Goal: Information Seeking & Learning: Find specific fact

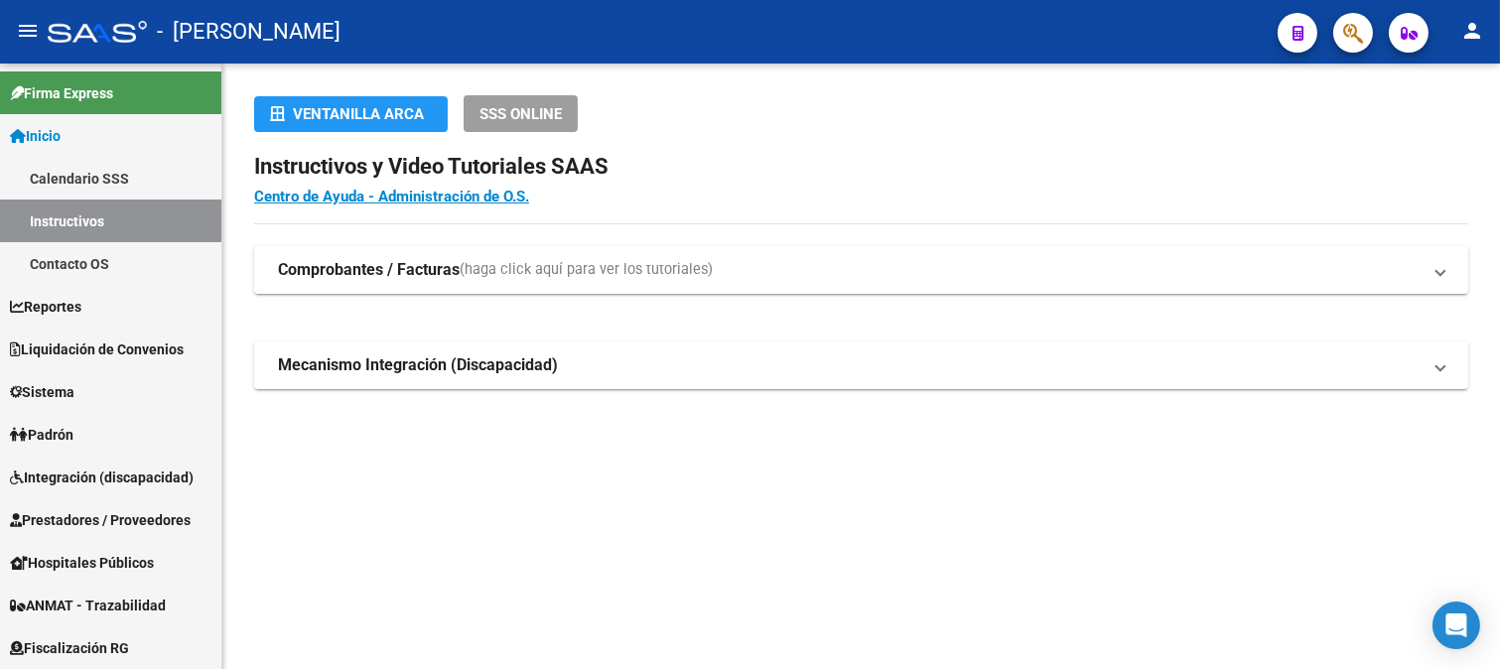
drag, startPoint x: 636, startPoint y: 60, endPoint x: 863, endPoint y: 61, distance: 227.3
click at [645, 61] on mat-toolbar "menu - osetya person" at bounding box center [750, 32] width 1500 height 64
click at [1345, 38] on icon "button" at bounding box center [1353, 33] width 20 height 23
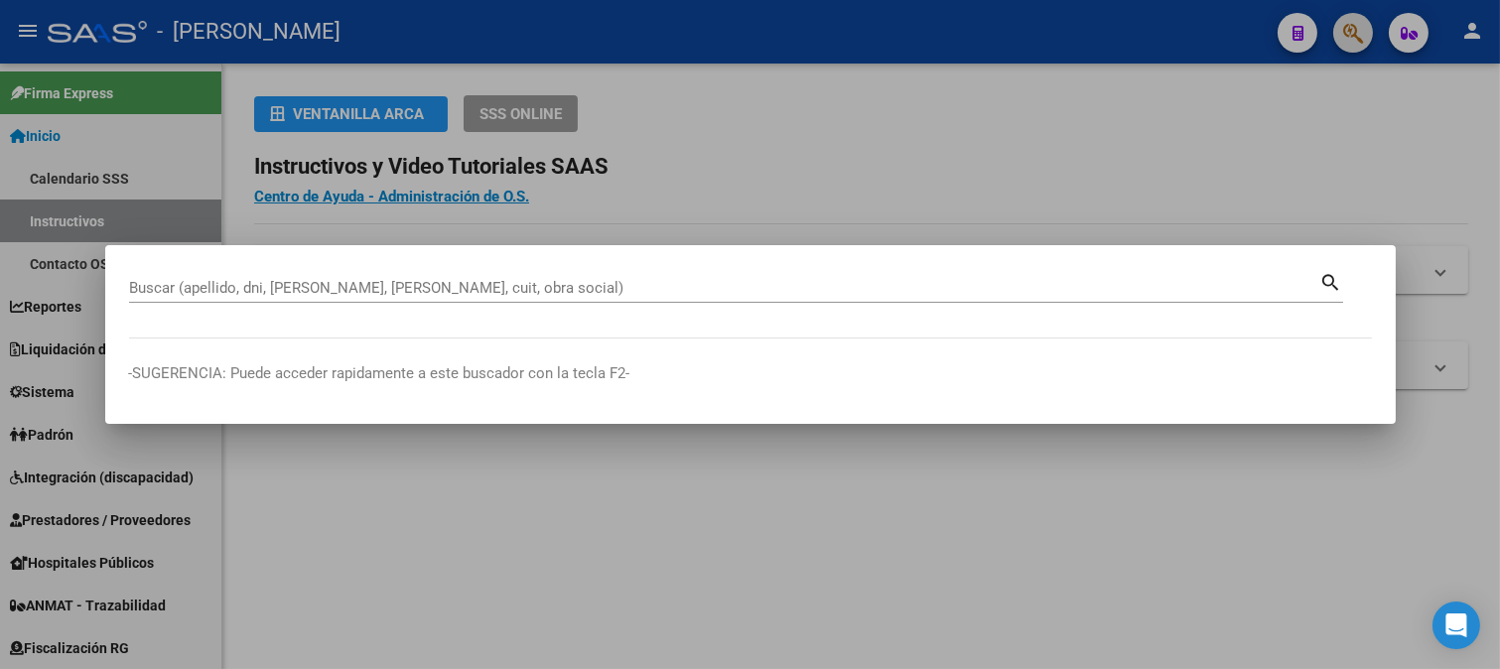
paste input "23891125"
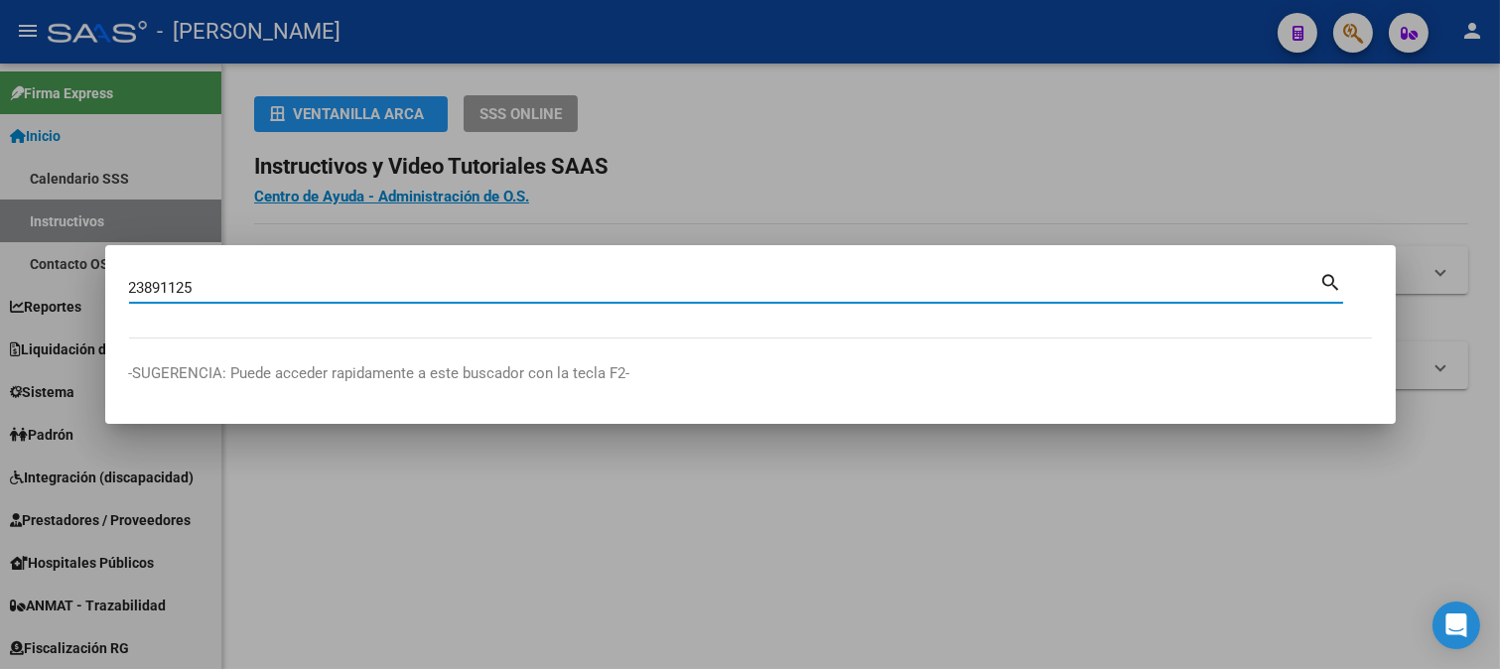
type input "23891125"
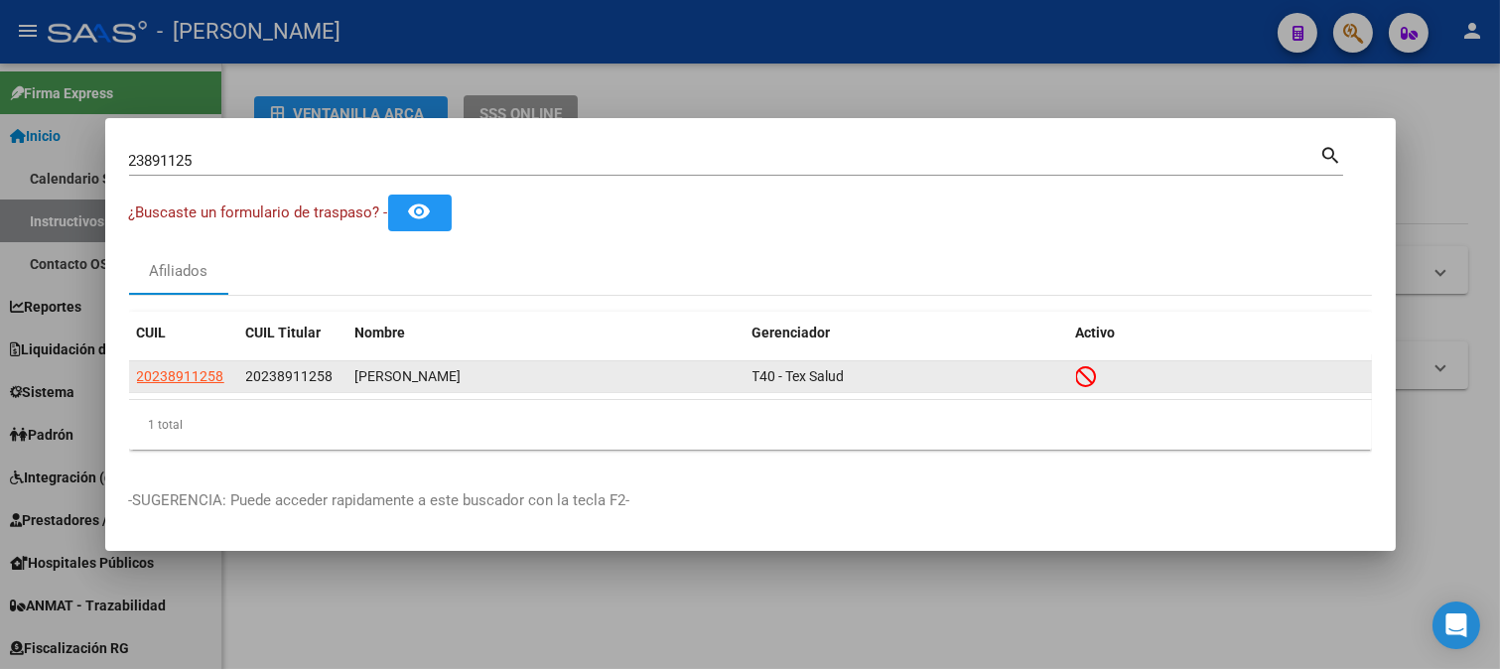
click at [302, 383] on span "20238911258" at bounding box center [289, 376] width 87 height 16
copy span "20238911258"
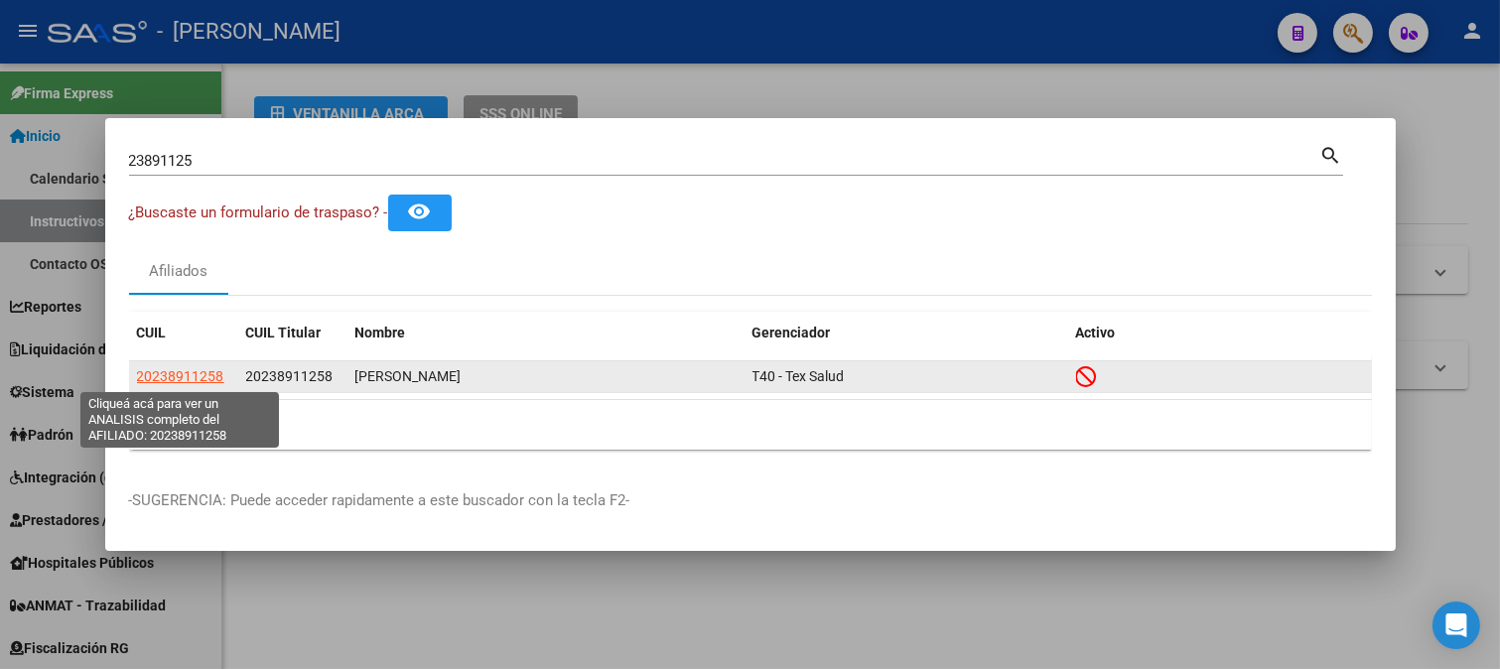
click at [173, 368] on span "20238911258" at bounding box center [180, 376] width 87 height 16
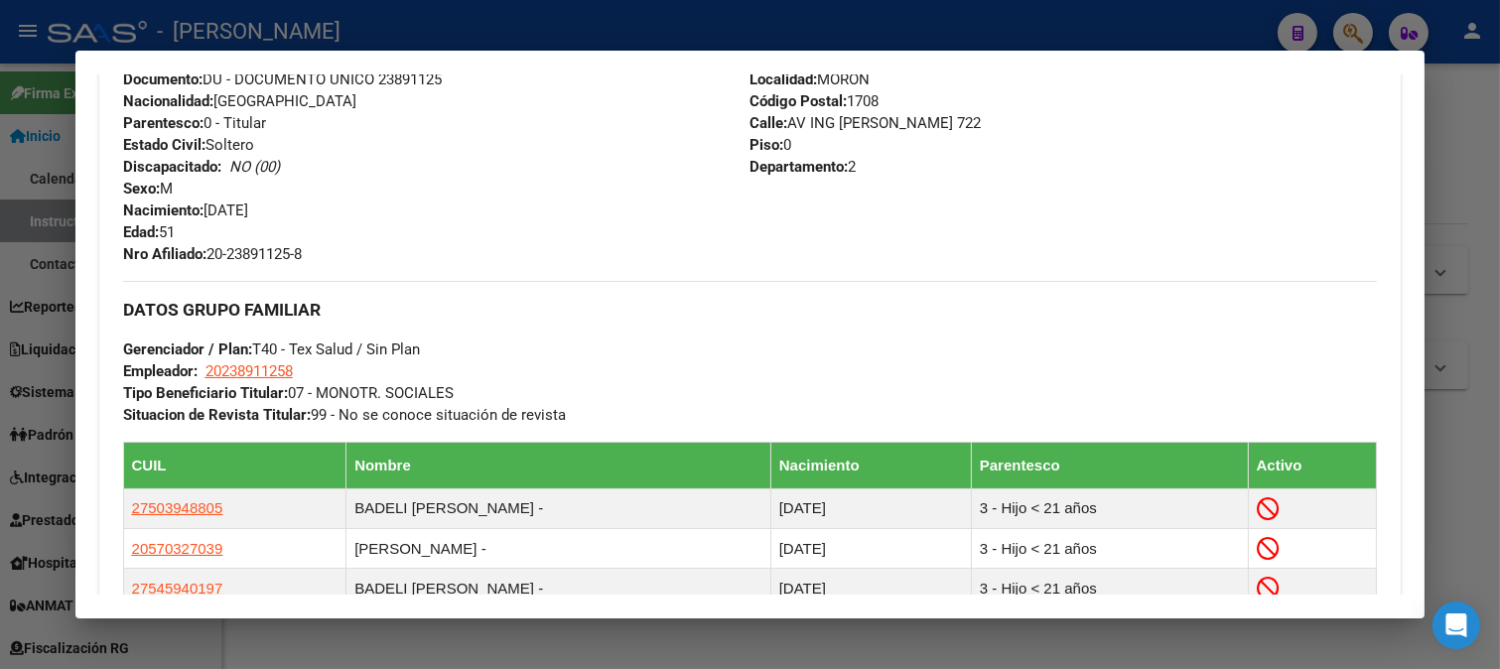
scroll to position [551, 0]
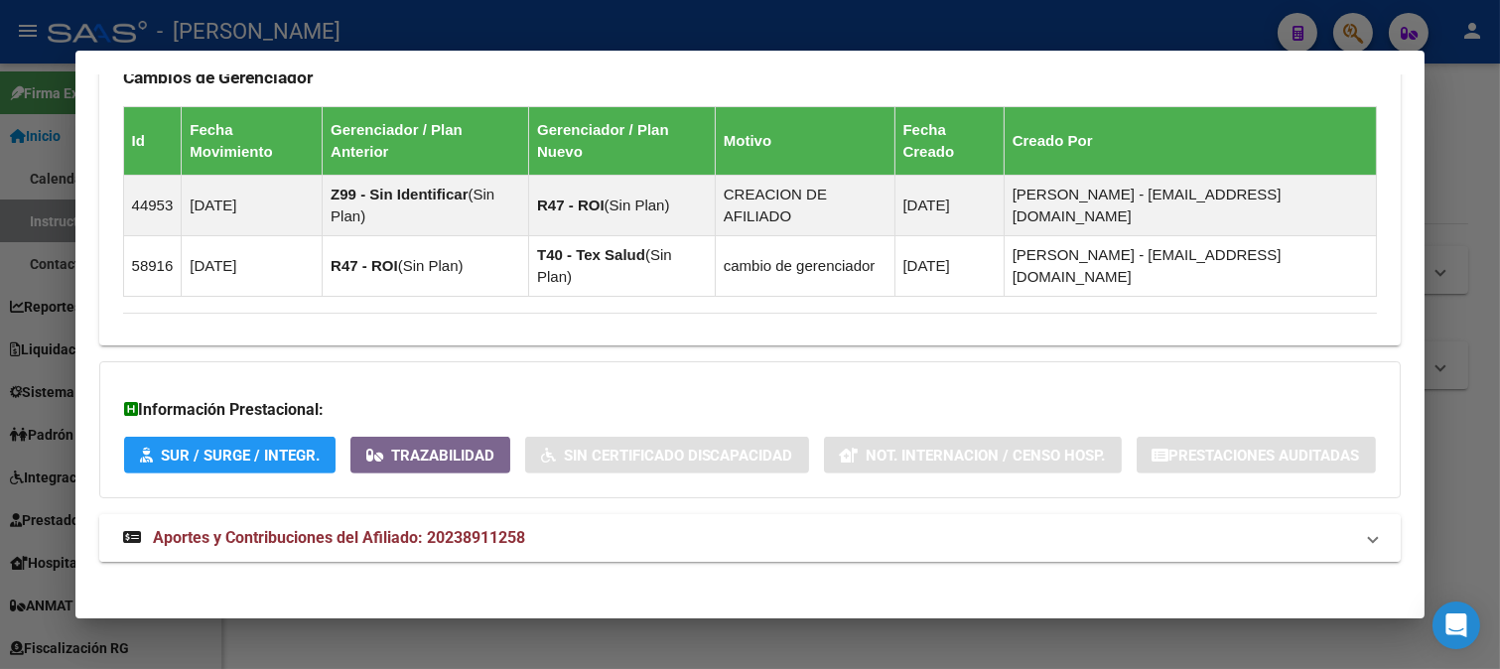
click at [403, 528] on span "Aportes y Contribuciones del Afiliado: 20238911258" at bounding box center [339, 537] width 372 height 19
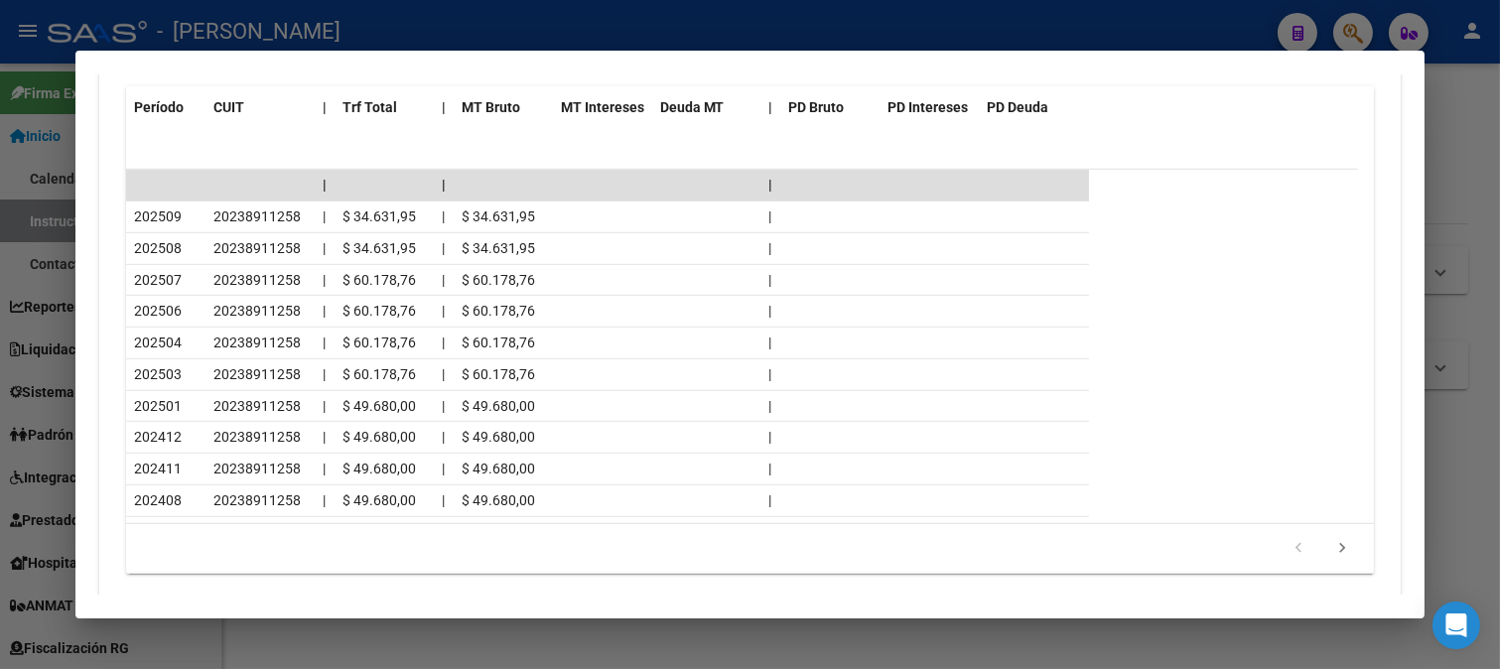
scroll to position [2205, 0]
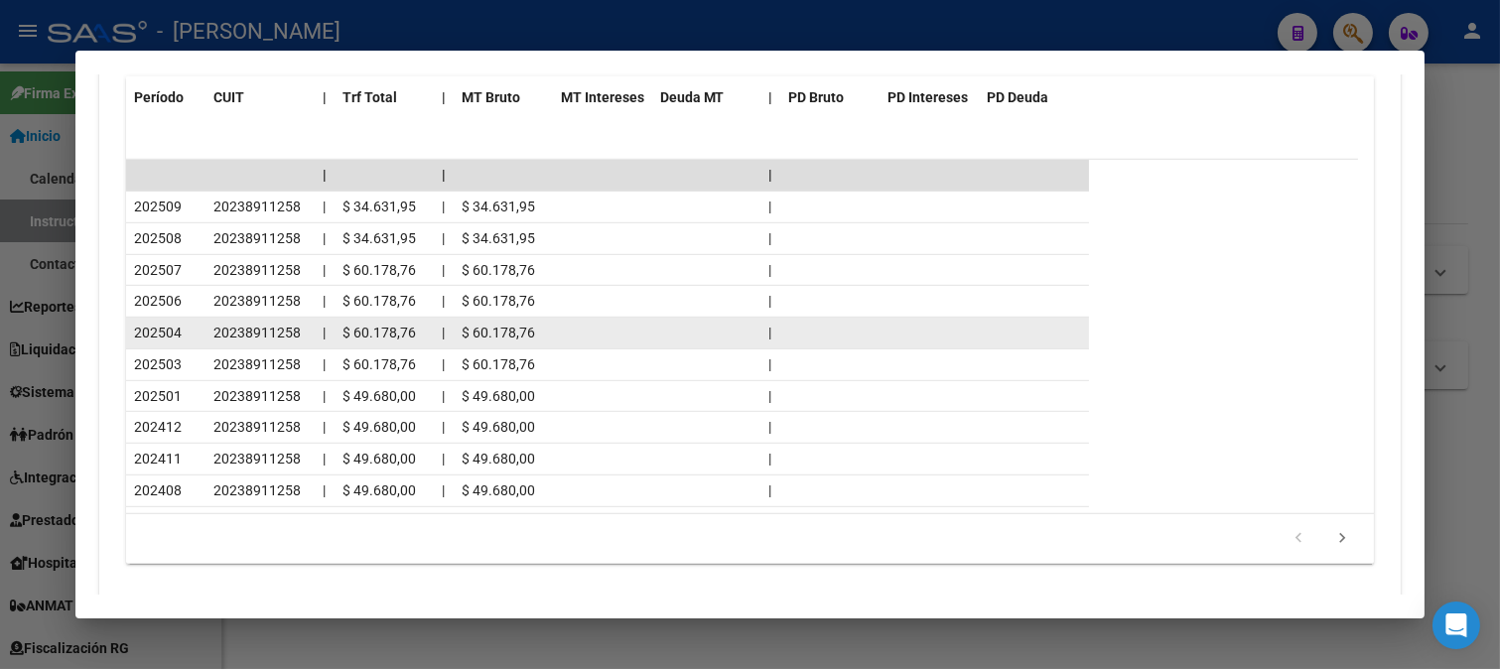
click at [355, 325] on span "$ 60.178,76" at bounding box center [378, 333] width 73 height 16
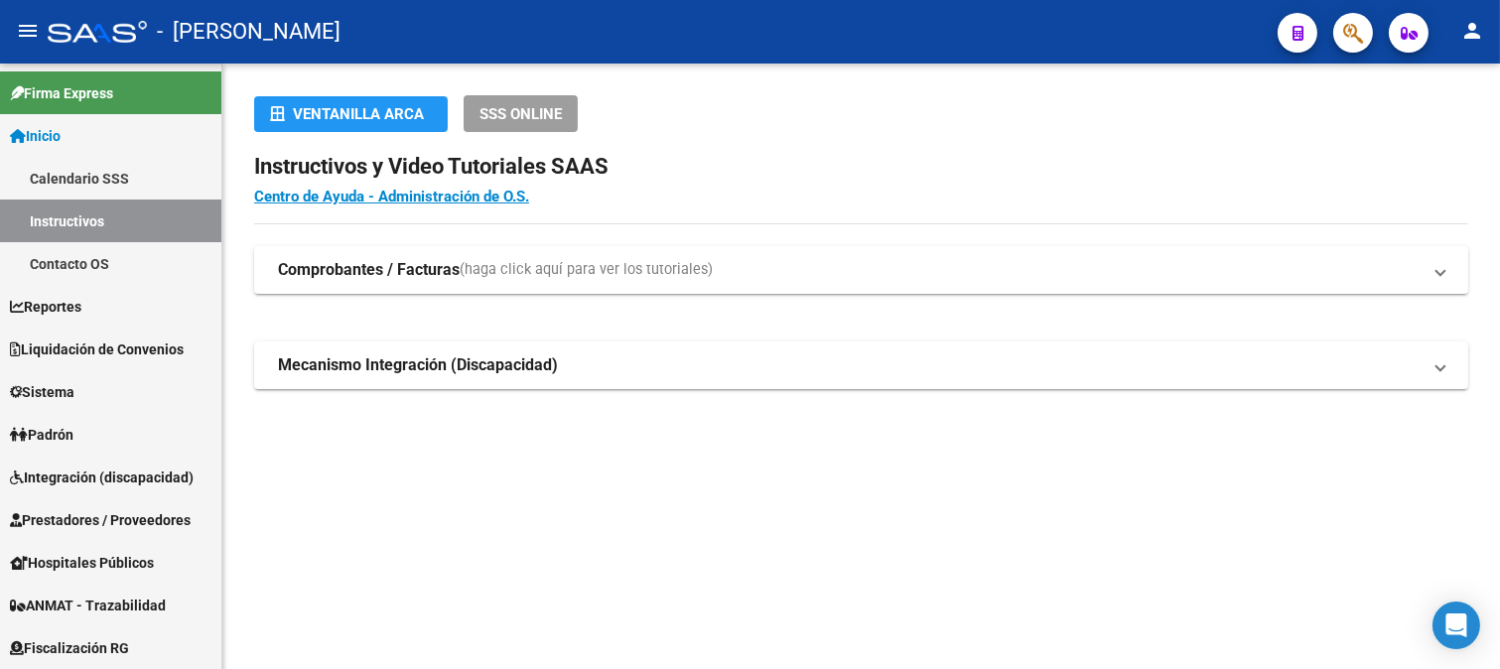
click at [1325, 43] on div at bounding box center [1345, 32] width 56 height 41
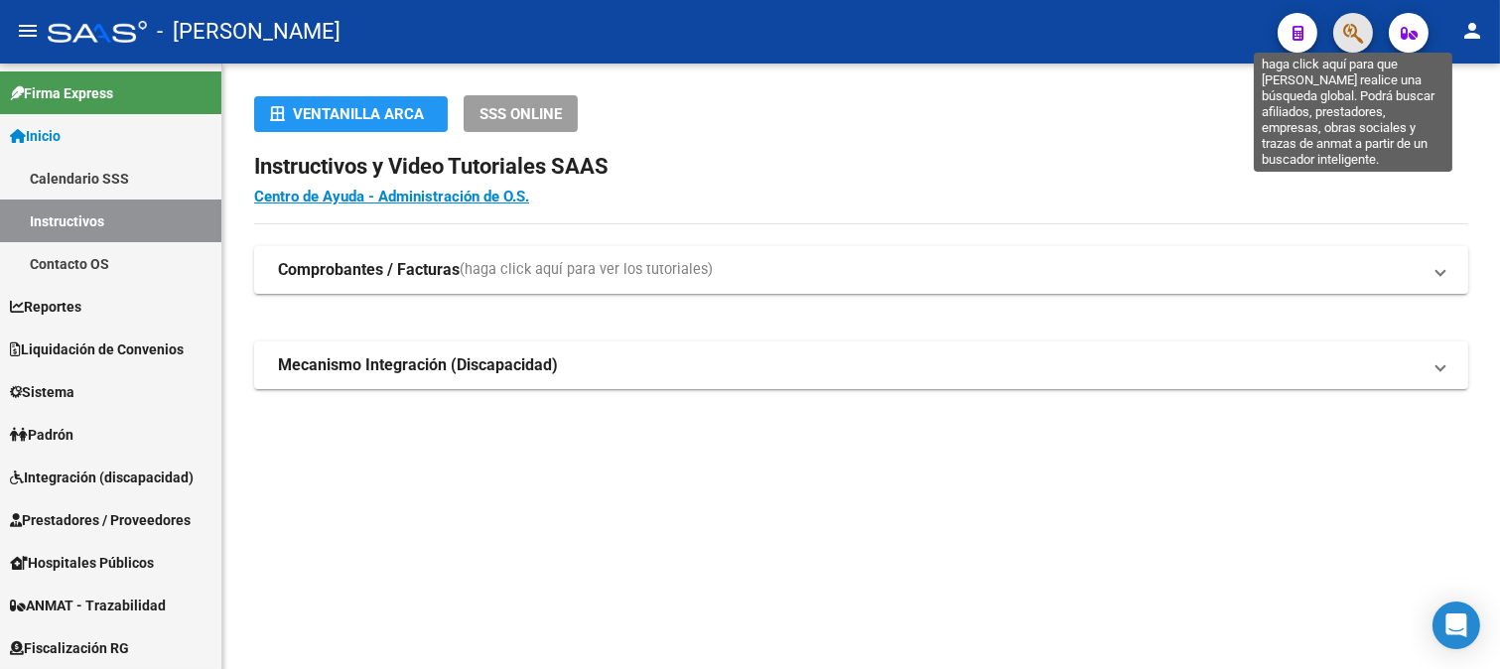
click at [1347, 40] on icon "button" at bounding box center [1353, 33] width 20 height 23
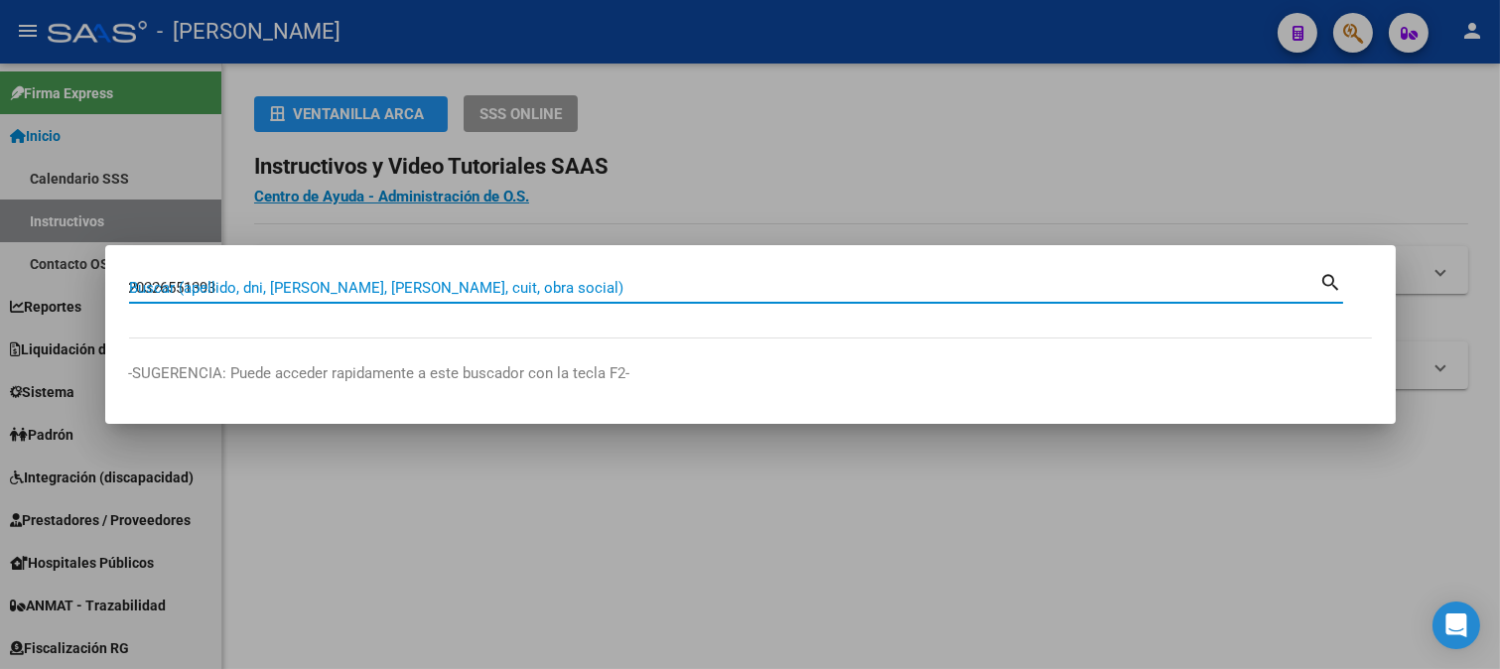
type input "20326551393"
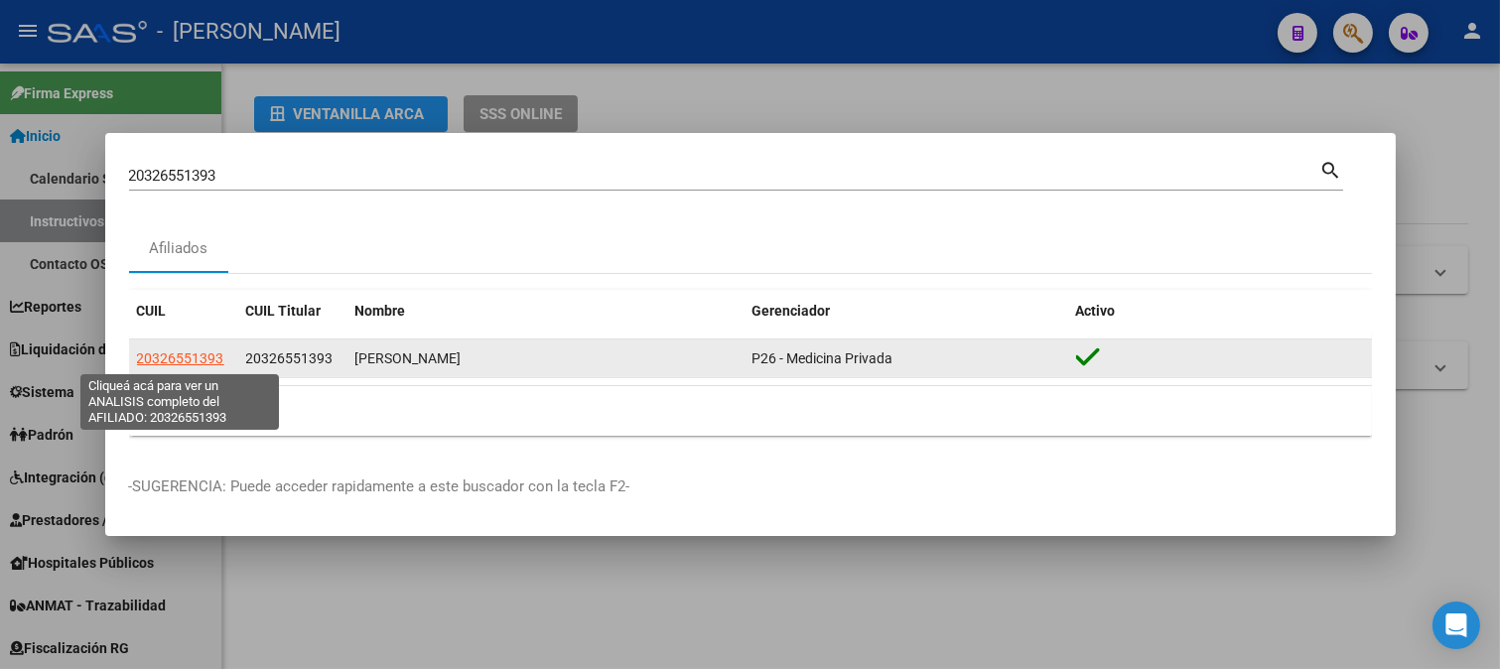
click at [219, 351] on span "20326551393" at bounding box center [180, 358] width 87 height 16
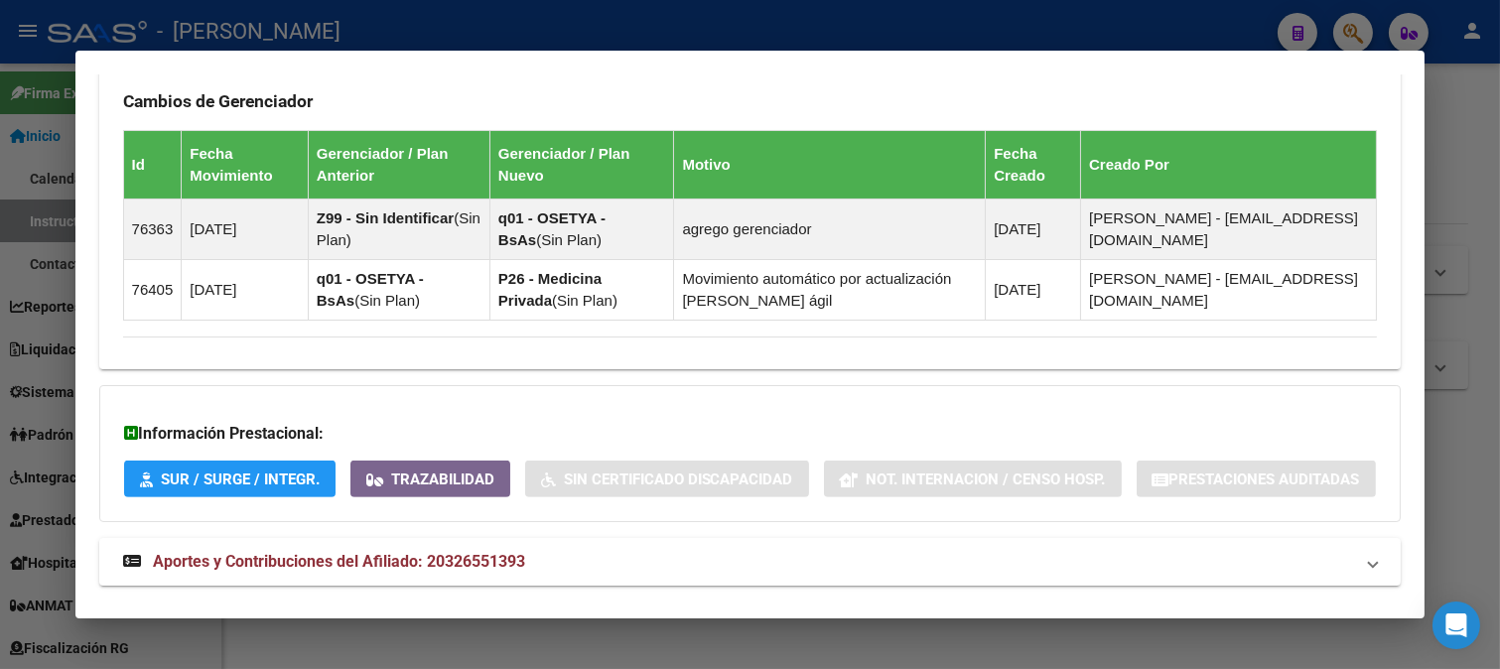
scroll to position [1503, 0]
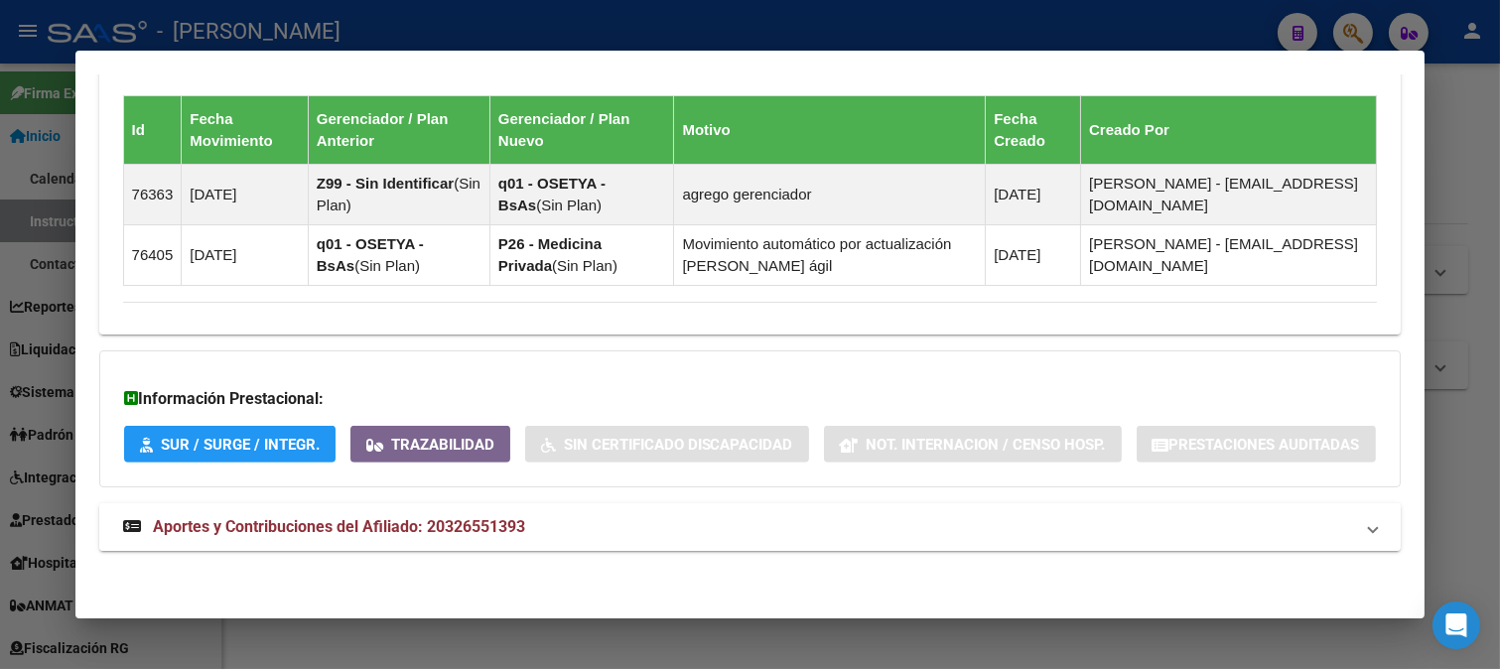
click at [646, 546] on mat-expansion-panel-header "Aportes y Contribuciones del Afiliado: 20326551393" at bounding box center [750, 527] width 1302 height 48
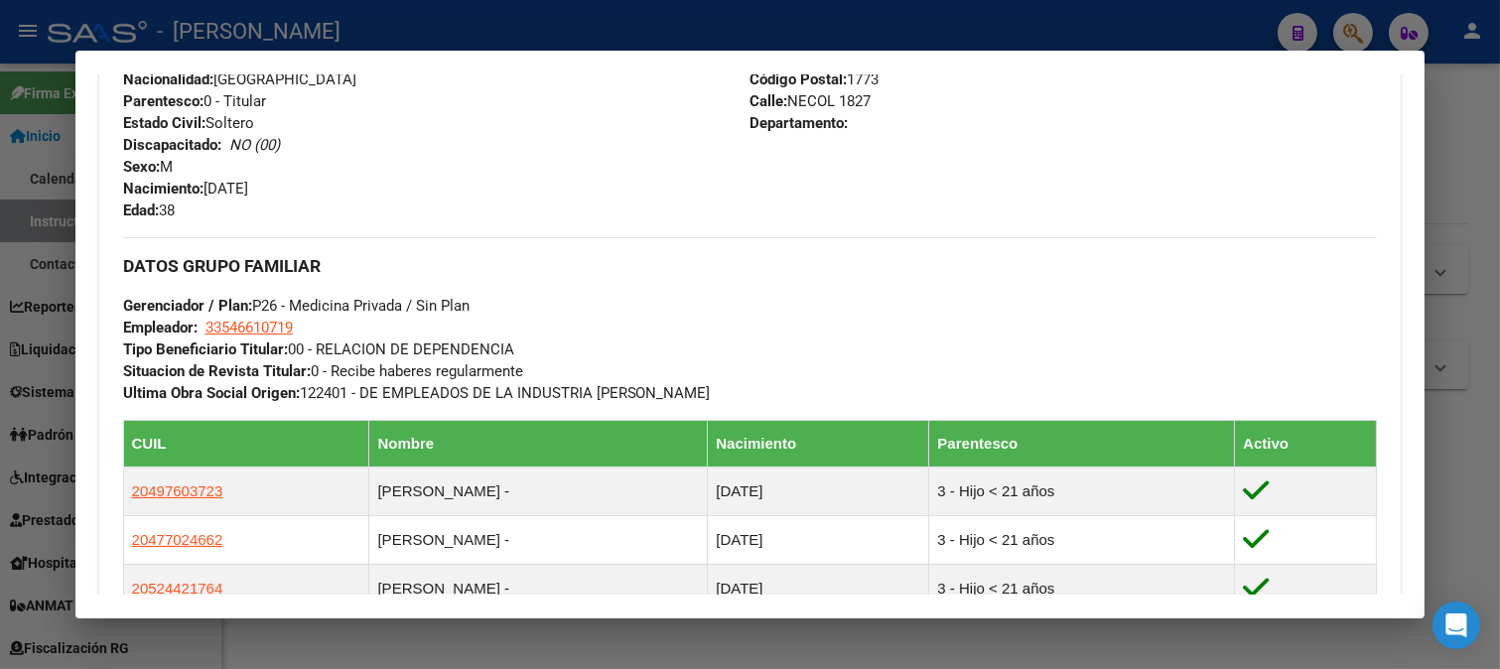
scroll to position [618, 0]
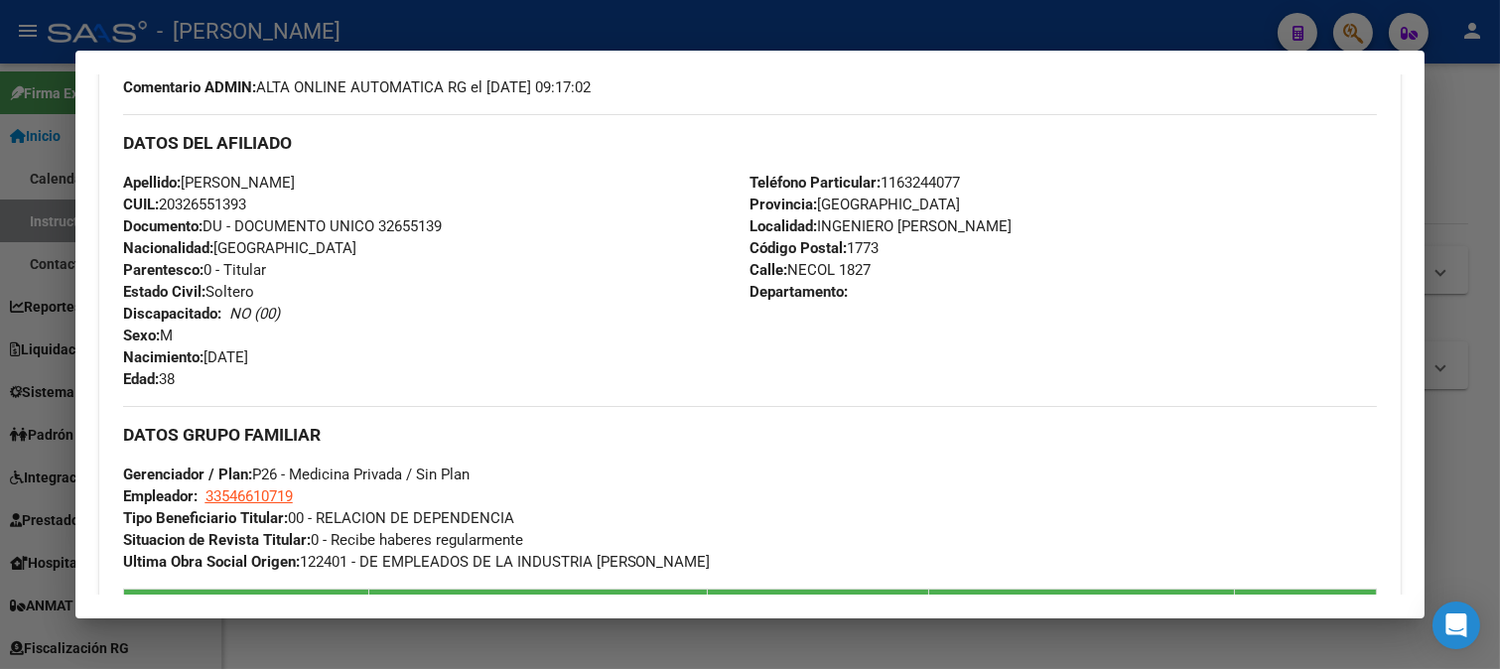
click at [441, 204] on div "Apellido: [PERSON_NAME]: 20326551393 Documento: DU - DOCUMENTO UNICO 32655139 N…" at bounding box center [436, 281] width 627 height 218
click at [435, 238] on div "Apellido: [PERSON_NAME]: 20326551393 Documento: DU - DOCUMENTO UNICO 32655139 N…" at bounding box center [436, 281] width 627 height 218
click at [439, 230] on span "Documento: DU - DOCUMENTO UNICO 32655139" at bounding box center [282, 226] width 319 height 18
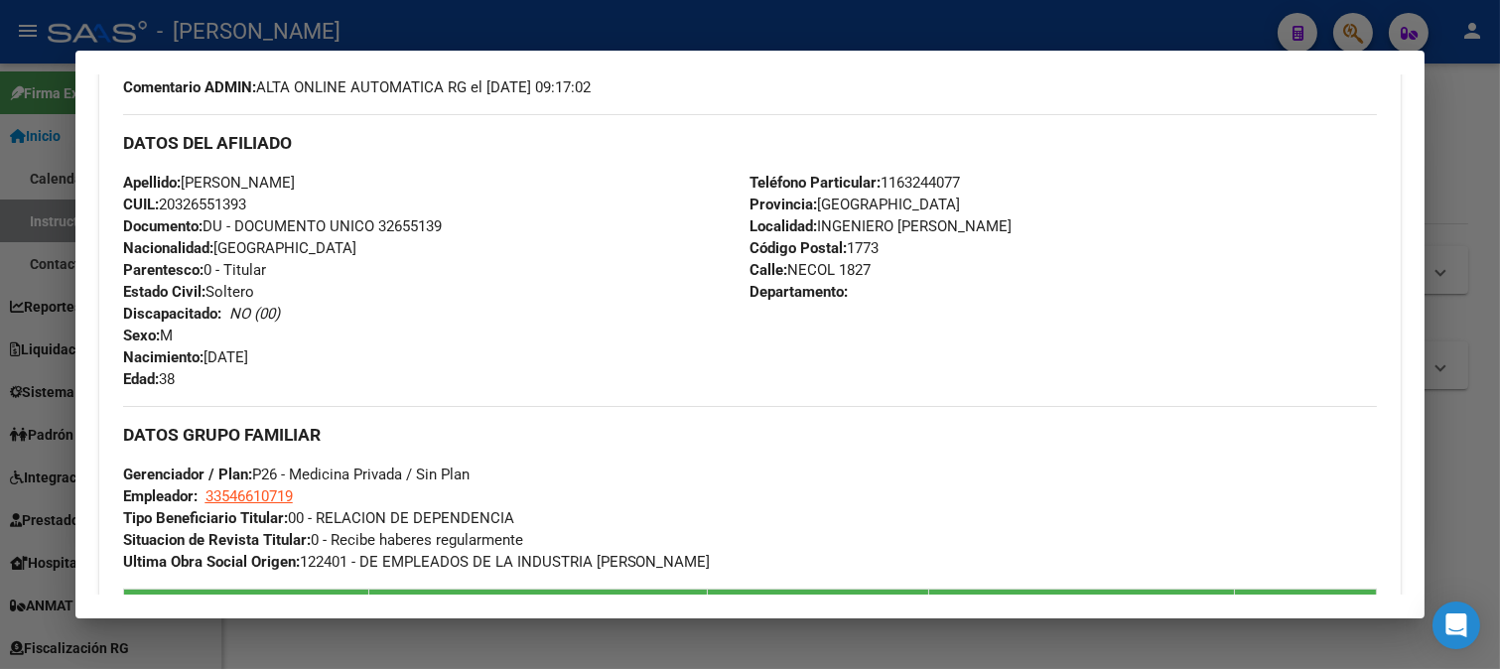
copy span "32655139"
drag, startPoint x: 197, startPoint y: 183, endPoint x: 418, endPoint y: 189, distance: 221.4
click at [418, 189] on div "Apellido: [PERSON_NAME]: 20326551393 Documento: DU - DOCUMENTO UNICO 32655139 N…" at bounding box center [436, 281] width 627 height 218
copy span "[PERSON_NAME]"
drag, startPoint x: 208, startPoint y: 357, endPoint x: 403, endPoint y: 354, distance: 194.5
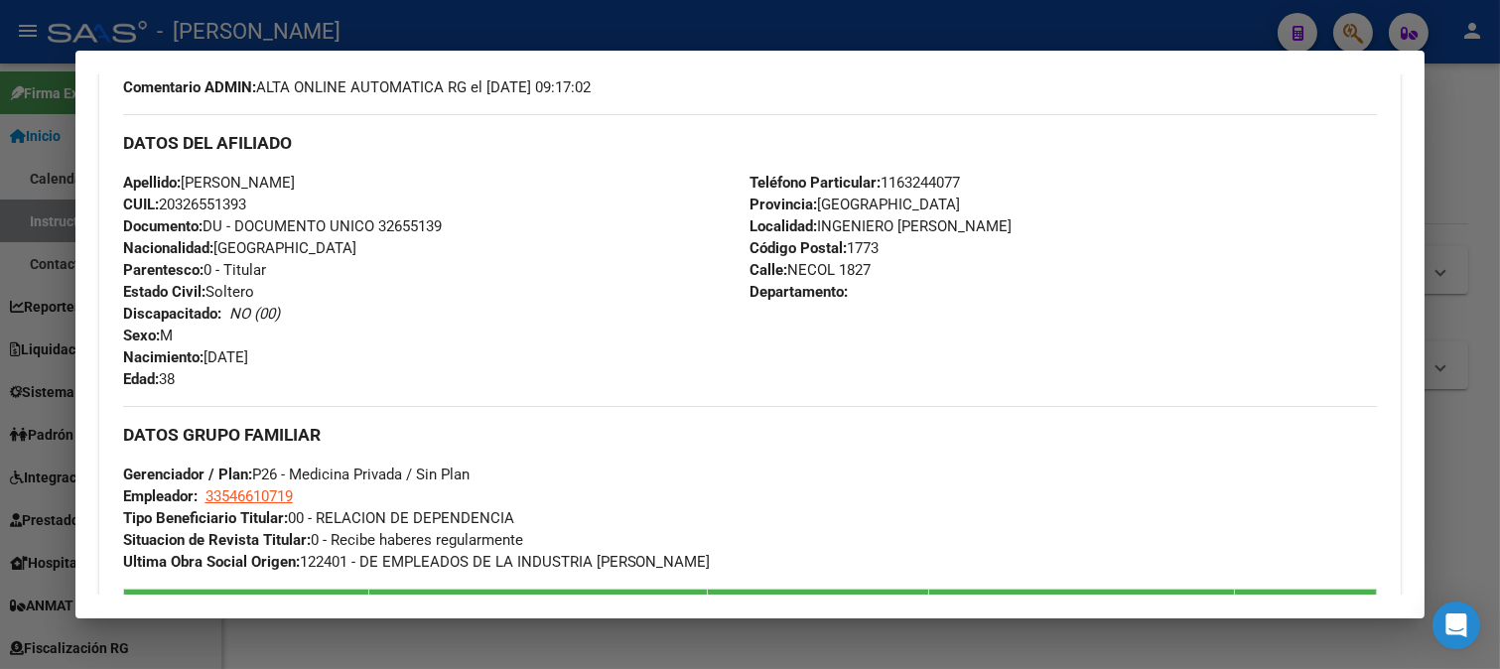
click at [403, 354] on div "Apellido: [PERSON_NAME]: 20326551393 Documento: DU - DOCUMENTO UNICO 32655139 N…" at bounding box center [436, 281] width 627 height 218
copy span "[DATE]"
drag, startPoint x: 808, startPoint y: 266, endPoint x: 889, endPoint y: 266, distance: 81.4
click at [889, 266] on div "Teléfono Particular: [PHONE_NUMBER] Provincia: [GEOGRAPHIC_DATA] Localidad: ING…" at bounding box center [1062, 281] width 627 height 218
copy span "NECOL 1827"
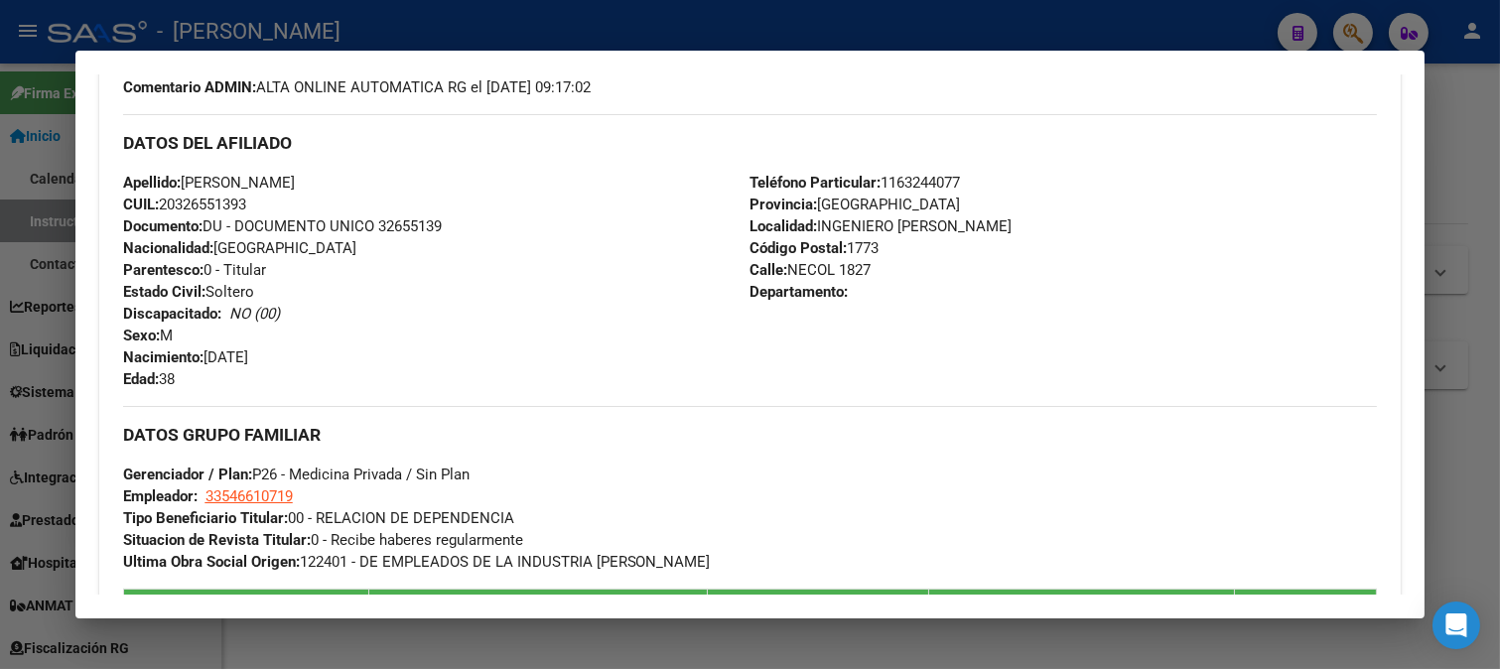
click at [935, 172] on div "Teléfono Particular: [PHONE_NUMBER] Provincia: [GEOGRAPHIC_DATA] Localidad: ING…" at bounding box center [1062, 281] width 627 height 218
copy span "1163244077"
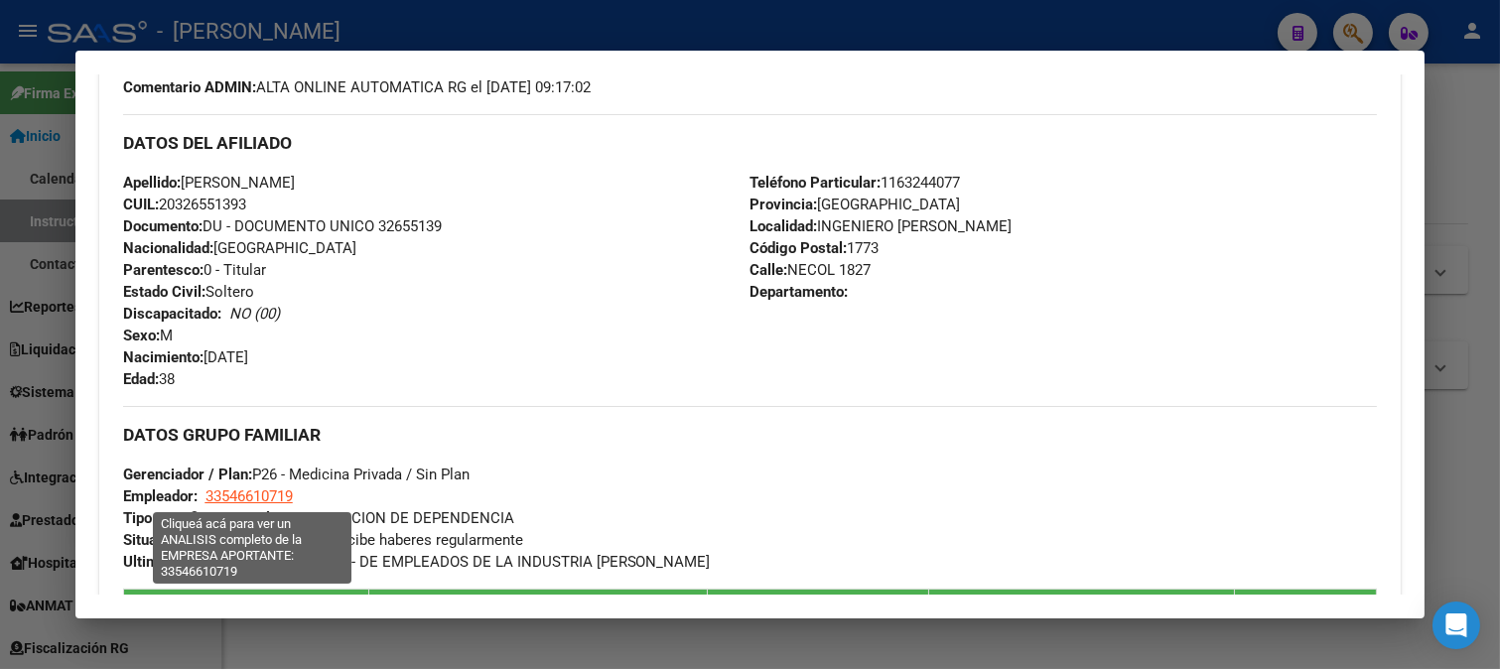
click at [278, 492] on span "33546610719" at bounding box center [248, 496] width 87 height 18
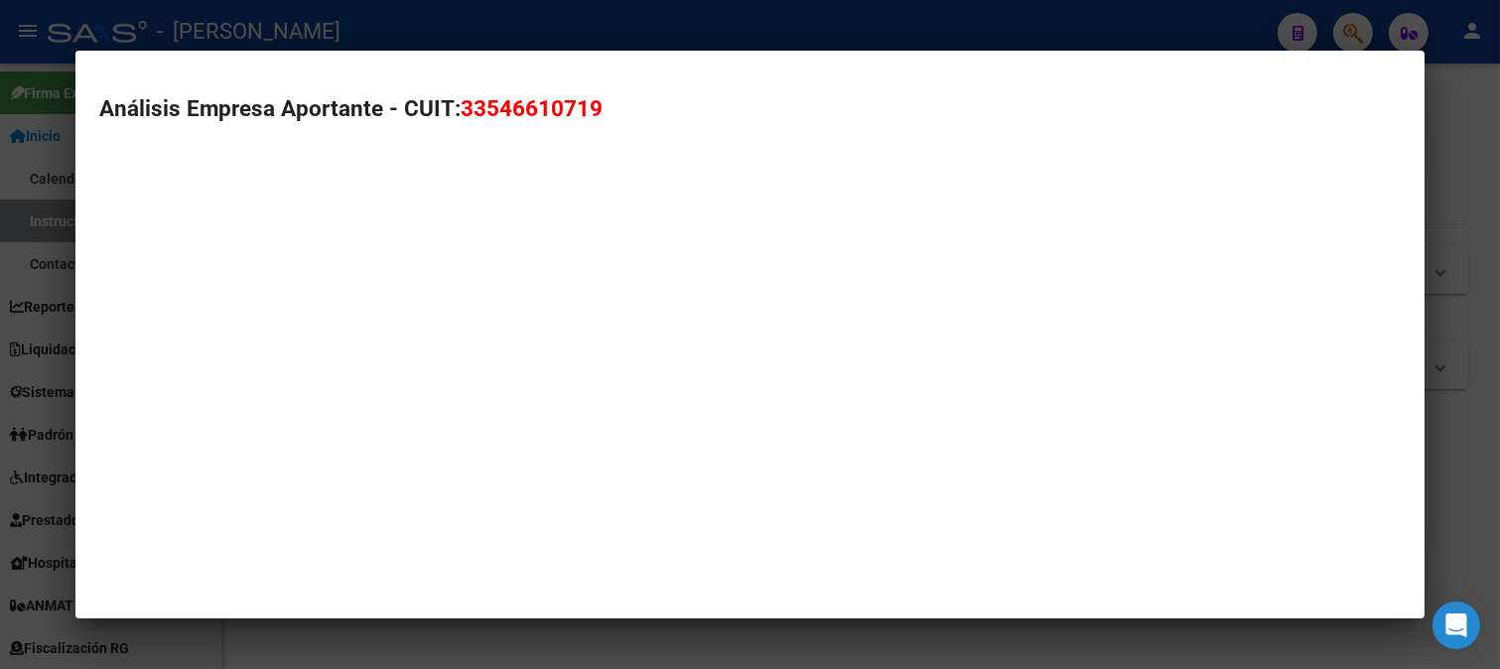
click at [519, 112] on span "33546610719" at bounding box center [532, 108] width 142 height 26
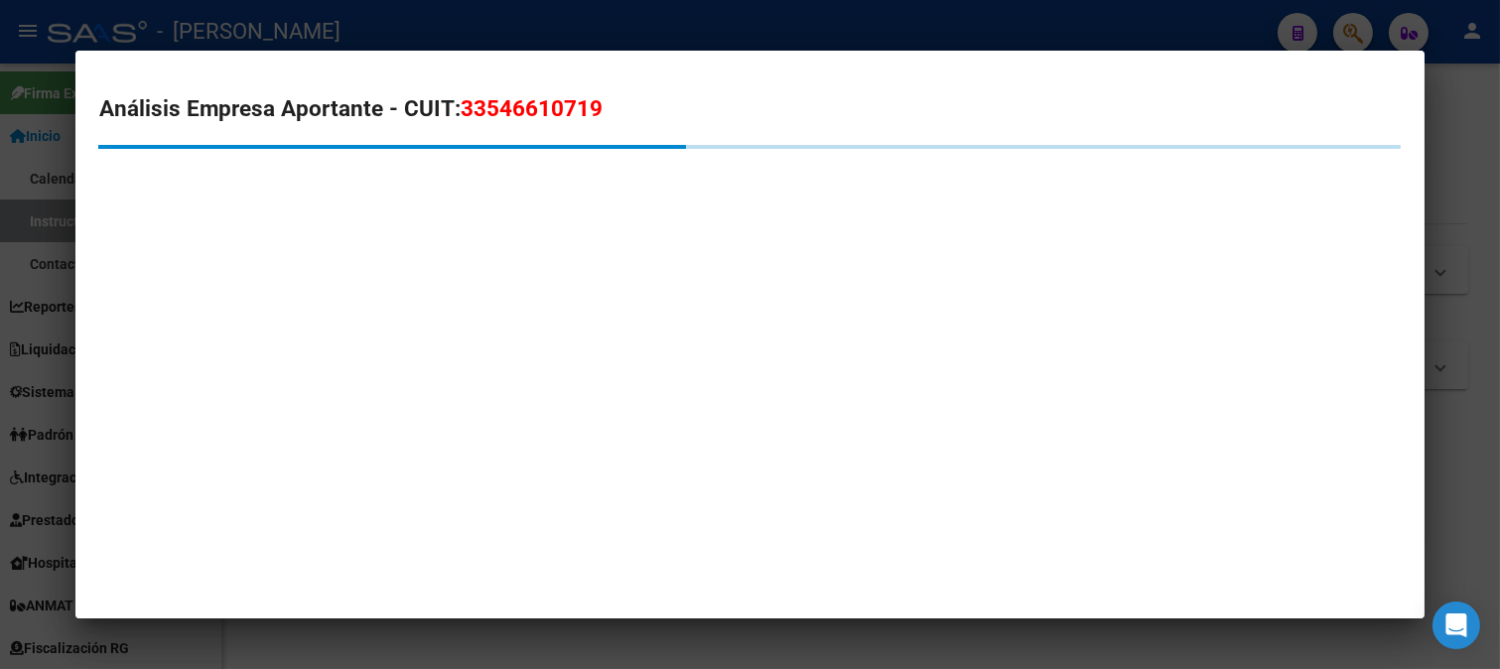
click at [519, 112] on span "33546610719" at bounding box center [532, 108] width 142 height 26
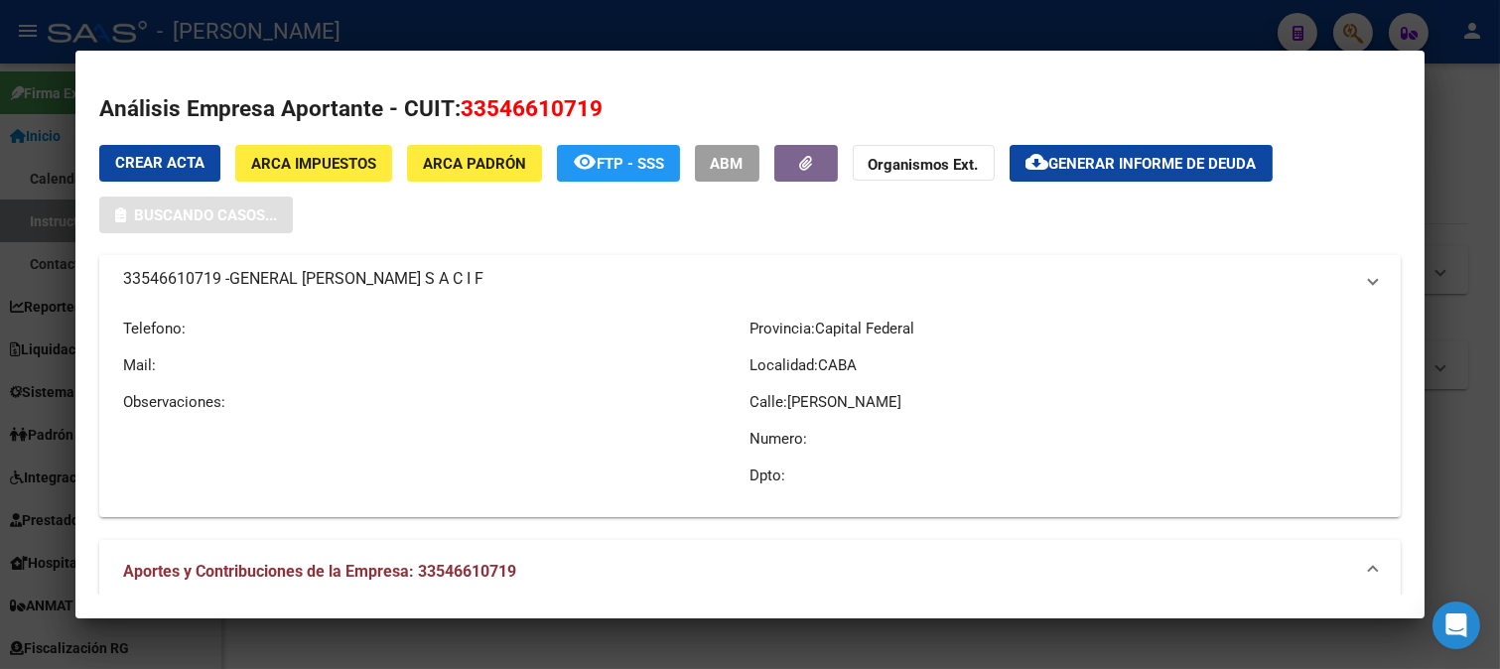
copy span "33546610719"
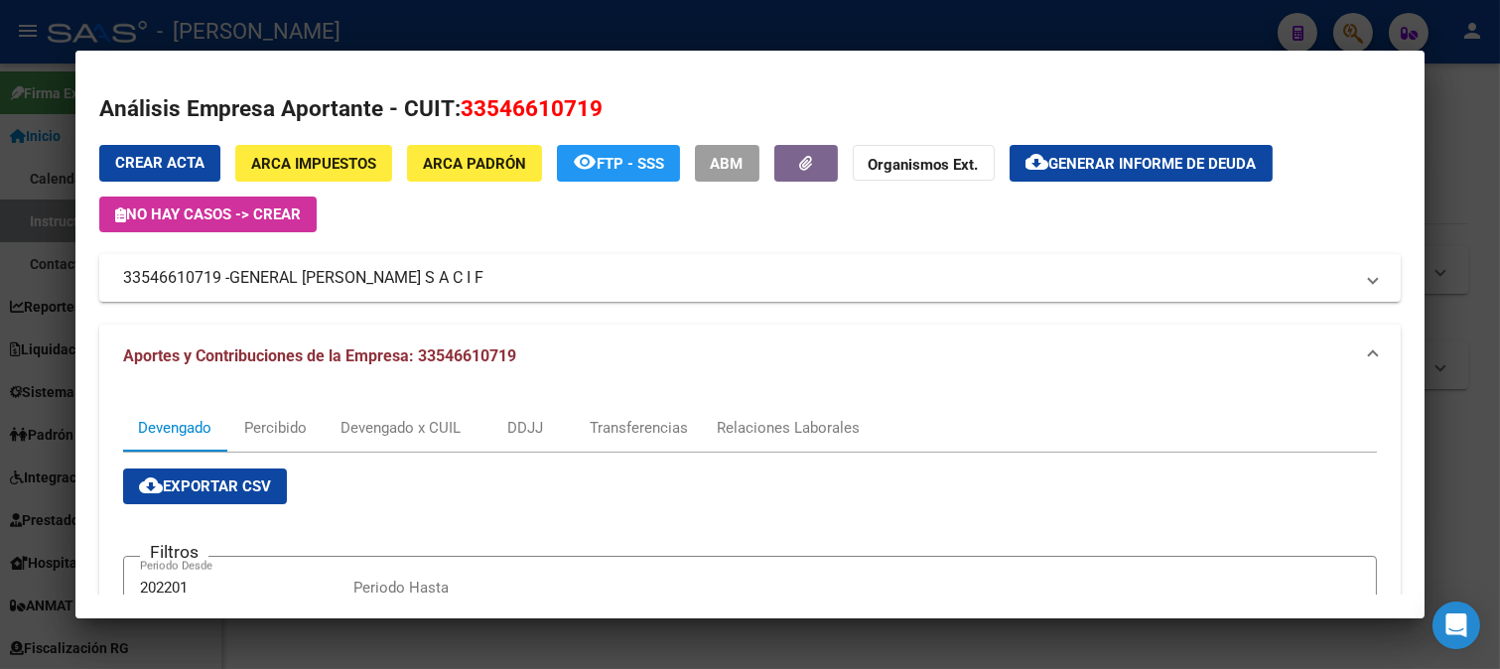
click at [0, 318] on div at bounding box center [750, 334] width 1500 height 669
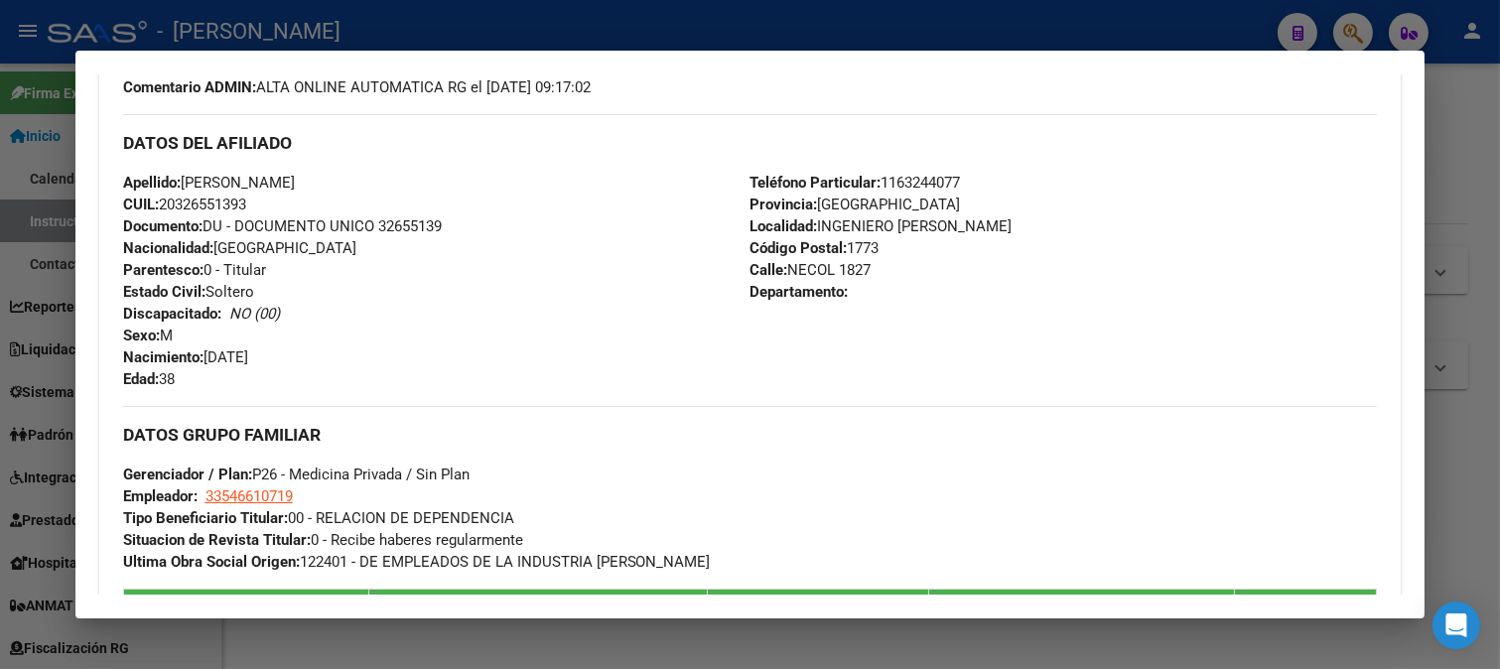
click at [399, 222] on span "Documento: DU - DOCUMENTO UNICO 32655139" at bounding box center [282, 226] width 319 height 18
copy span "32655139"
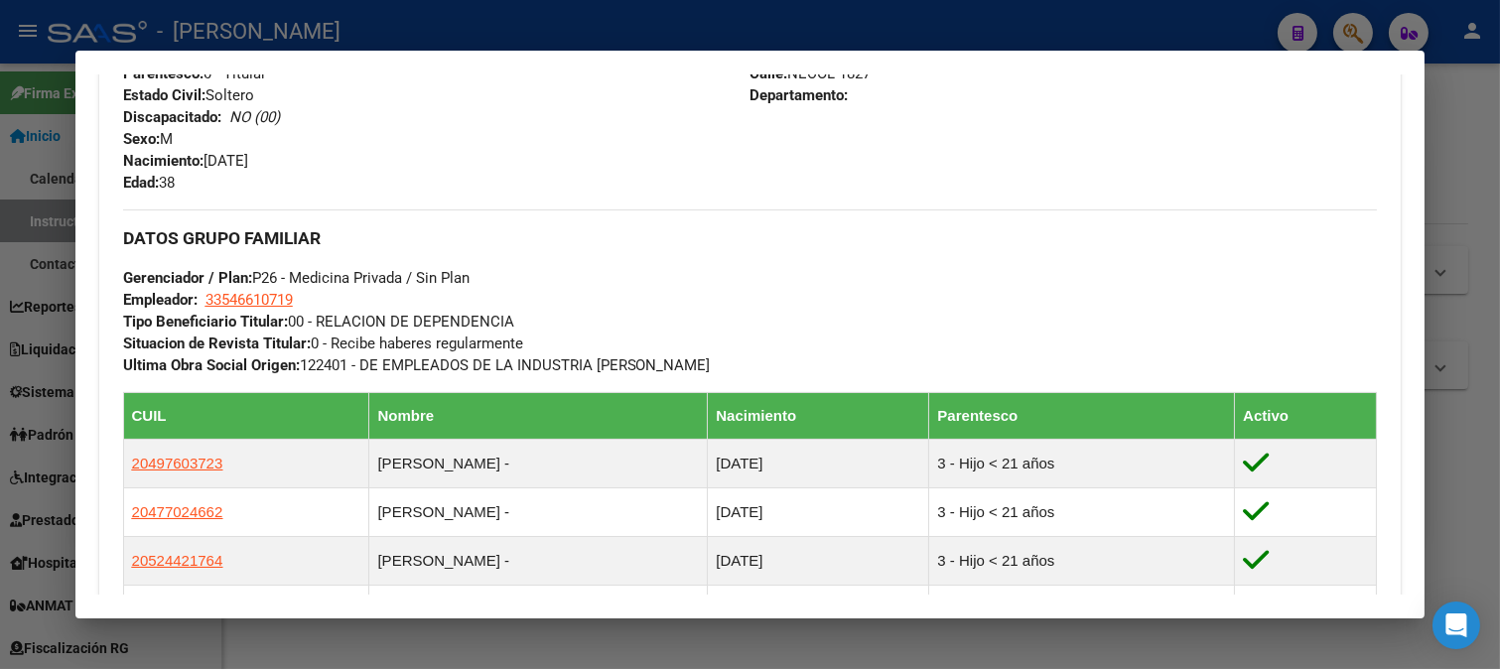
scroll to position [1059, 0]
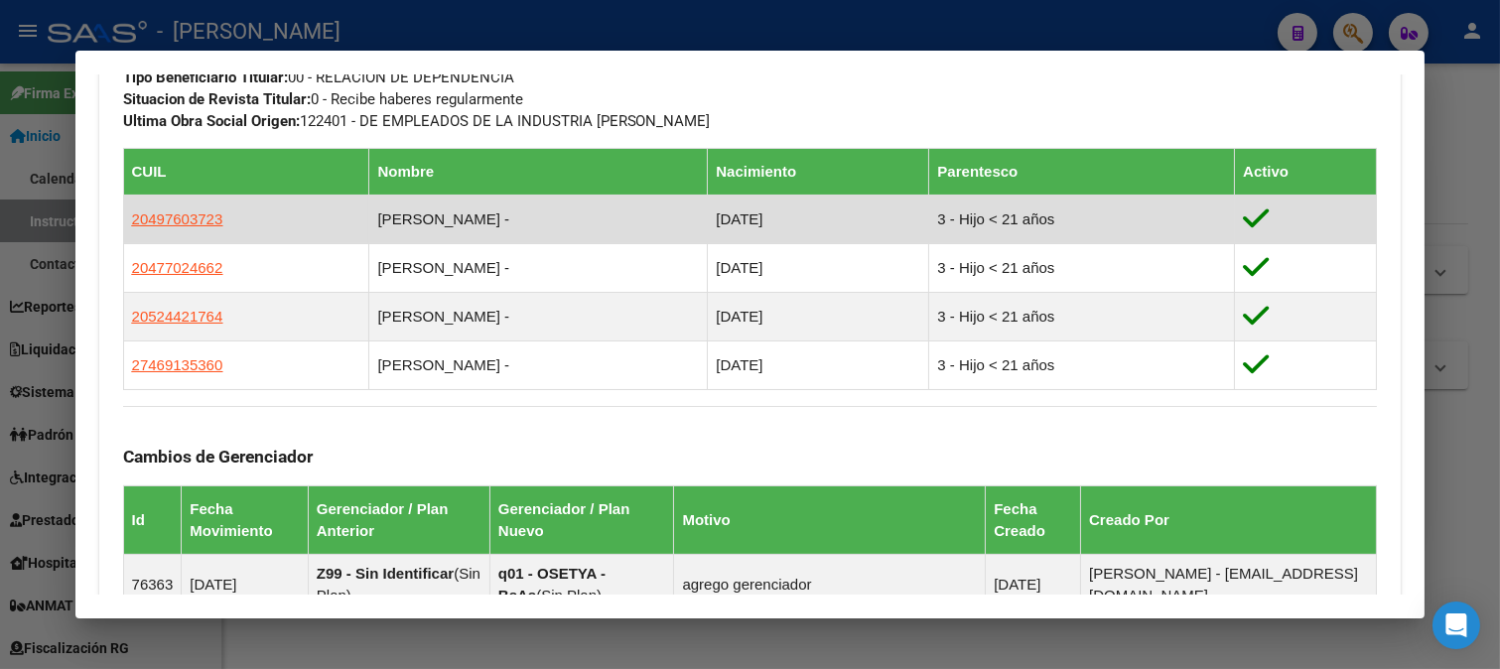
drag, startPoint x: 332, startPoint y: 214, endPoint x: 313, endPoint y: 213, distance: 19.9
click at [313, 213] on tr "20497603723 [PERSON_NAME] - [DATE] 3 - Hijo < 21 años" at bounding box center [750, 219] width 1254 height 49
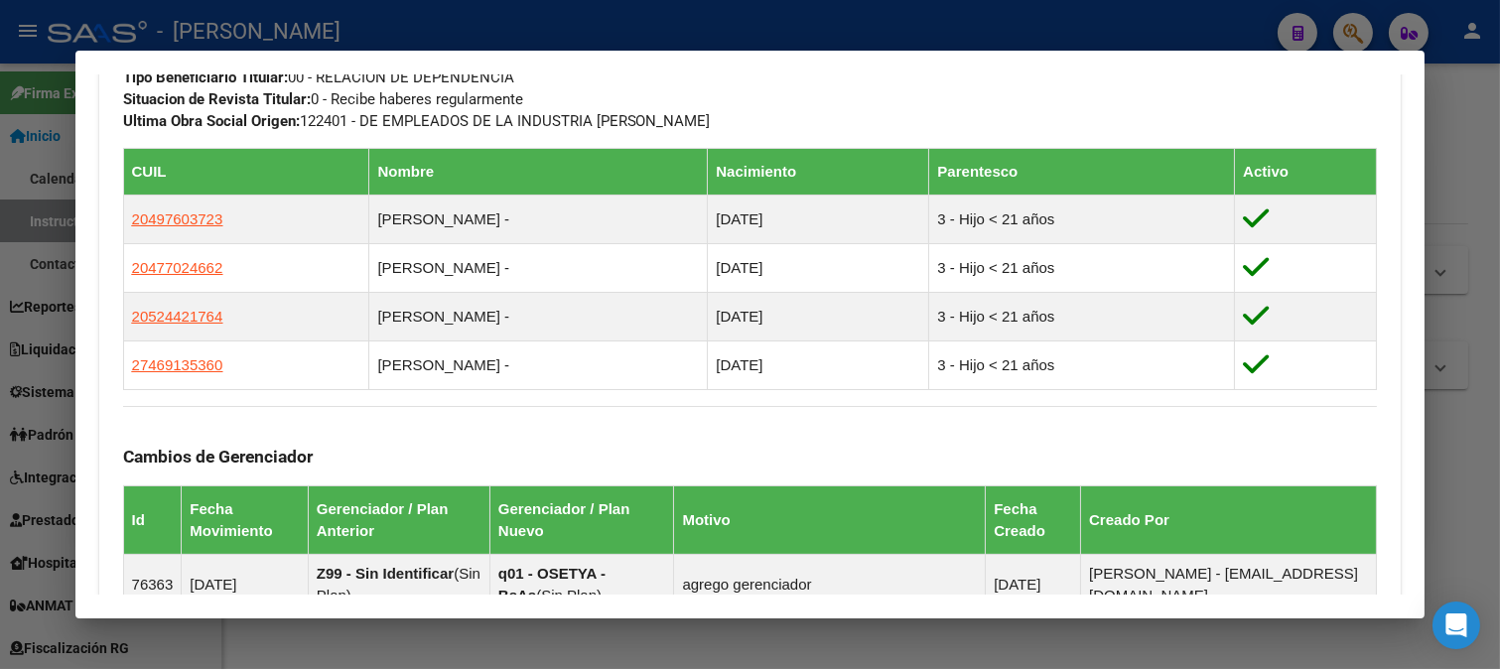
copy tr "[PERSON_NAME] -"
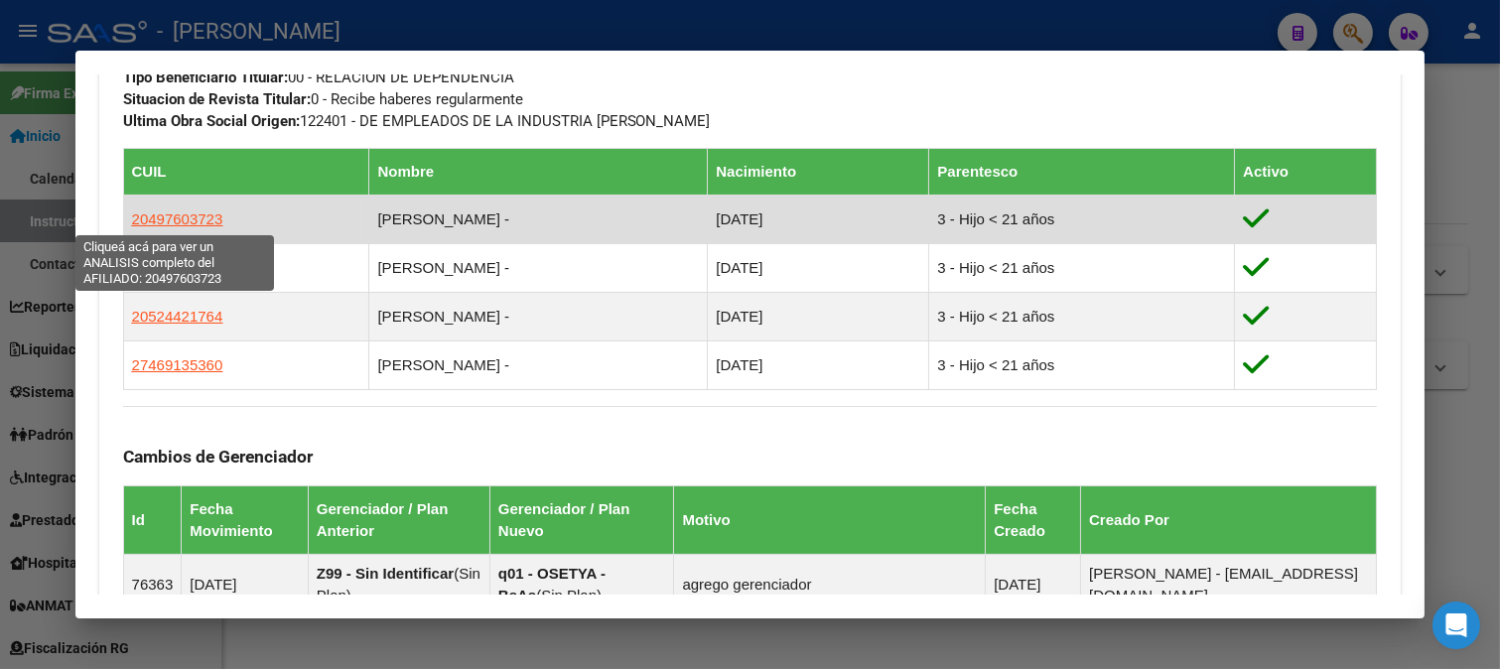
click at [209, 223] on span "20497603723" at bounding box center [177, 218] width 91 height 17
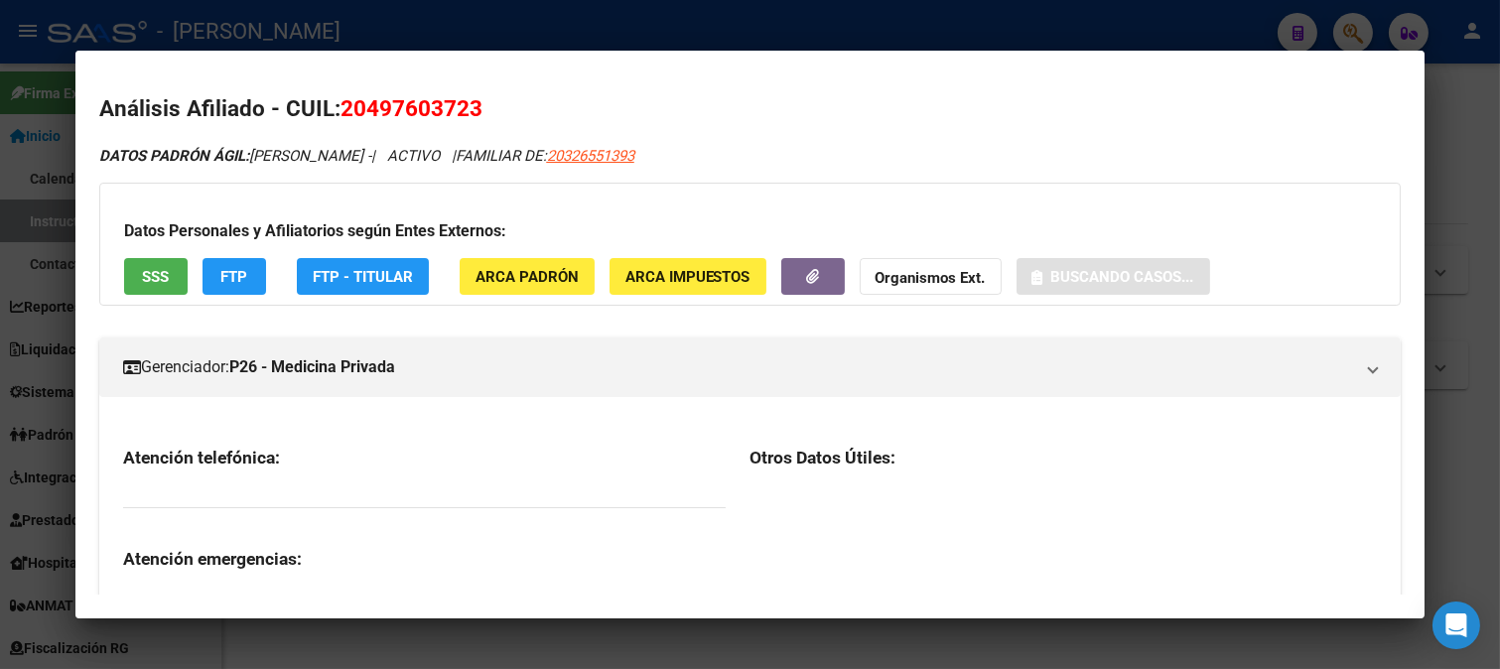
drag, startPoint x: 367, startPoint y: 110, endPoint x: 469, endPoint y: 104, distance: 102.4
click at [469, 104] on span "20497603723" at bounding box center [411, 108] width 142 height 26
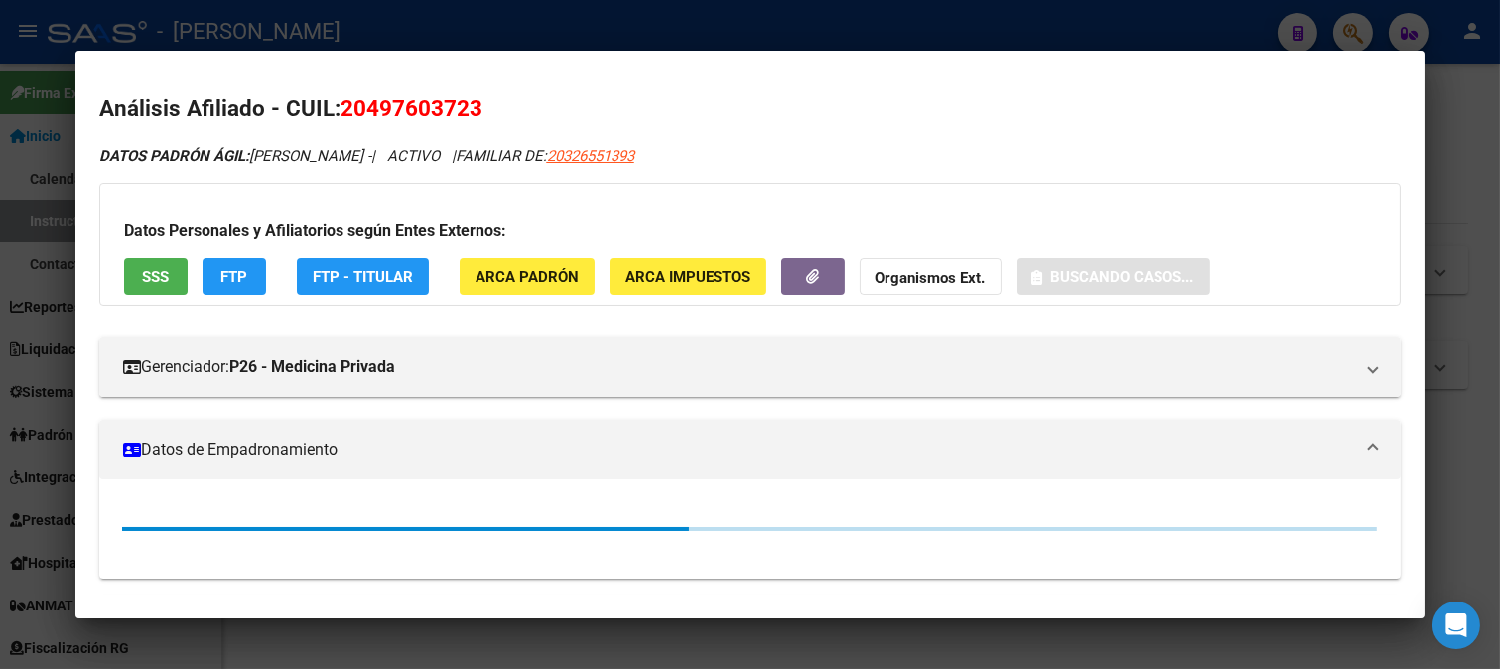
copy span "49760372"
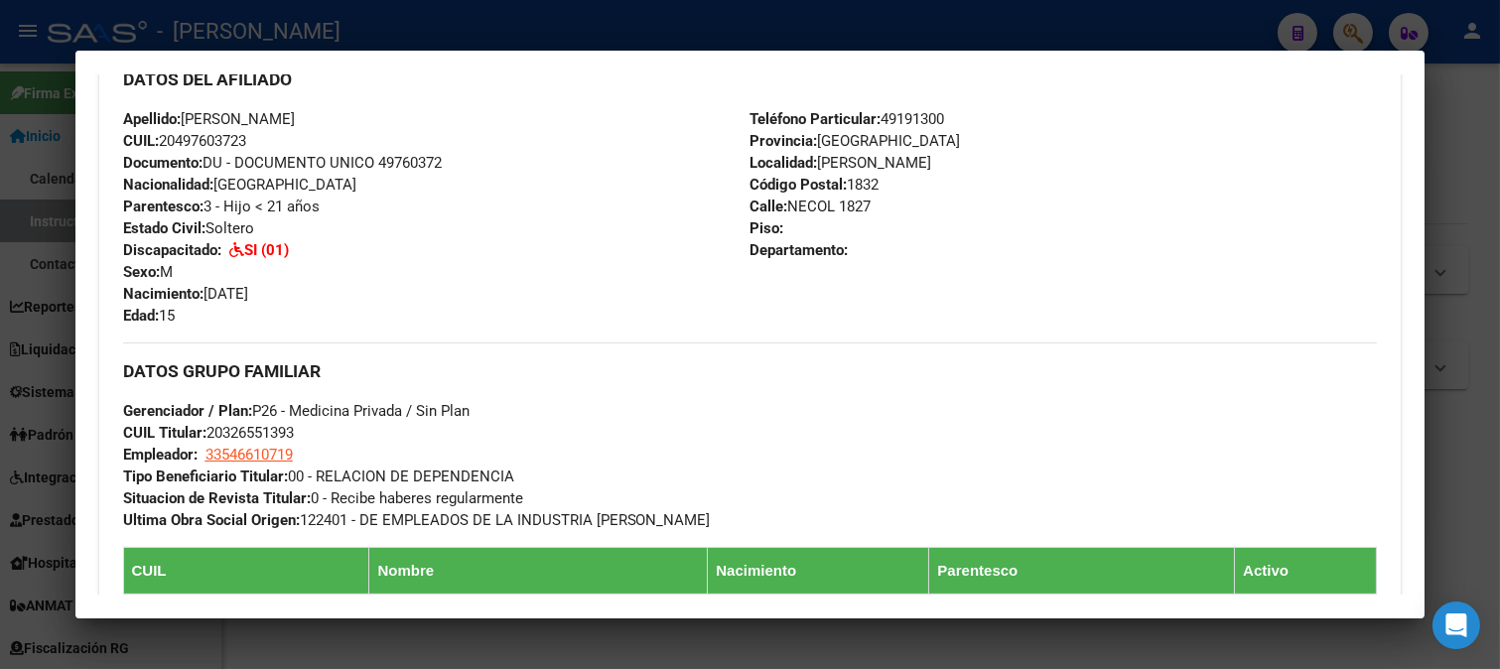
scroll to position [661, 0]
drag, startPoint x: 208, startPoint y: 291, endPoint x: 330, endPoint y: 291, distance: 122.1
click at [330, 291] on div "Apellido: [PERSON_NAME]: 20497603723 Documento: DU - DOCUMENTO UNICO 49760372 N…" at bounding box center [436, 216] width 627 height 218
copy span "[DATE]"
click at [0, 365] on div at bounding box center [750, 334] width 1500 height 669
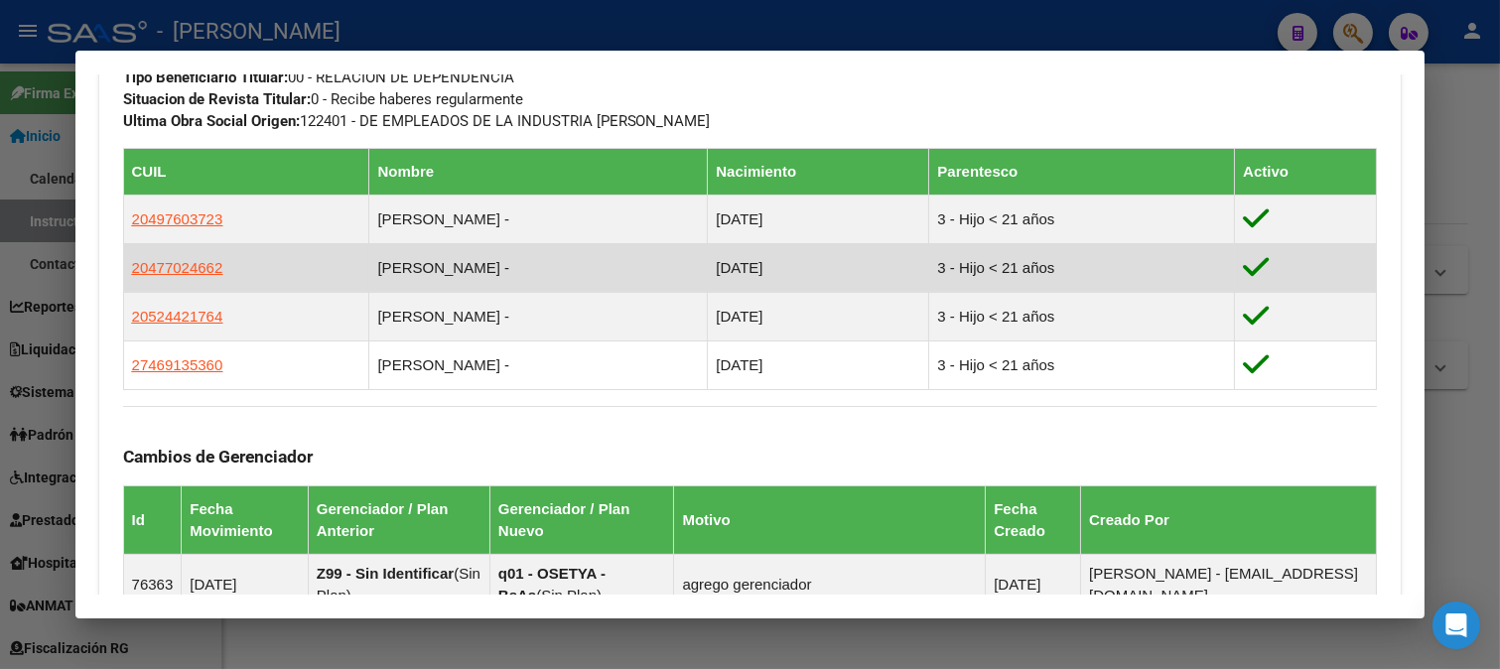
click at [202, 280] on td "20477024662" at bounding box center [246, 267] width 246 height 49
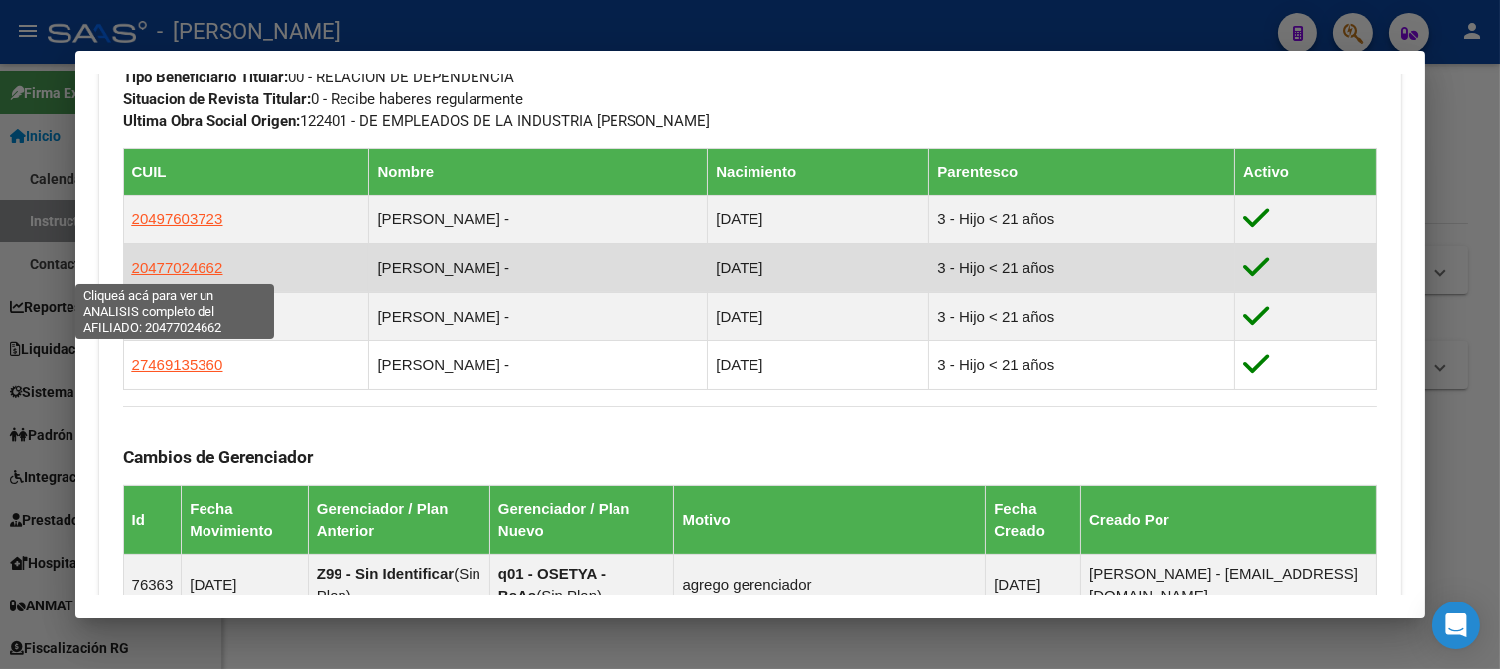
click at [197, 272] on span "20477024662" at bounding box center [177, 267] width 91 height 17
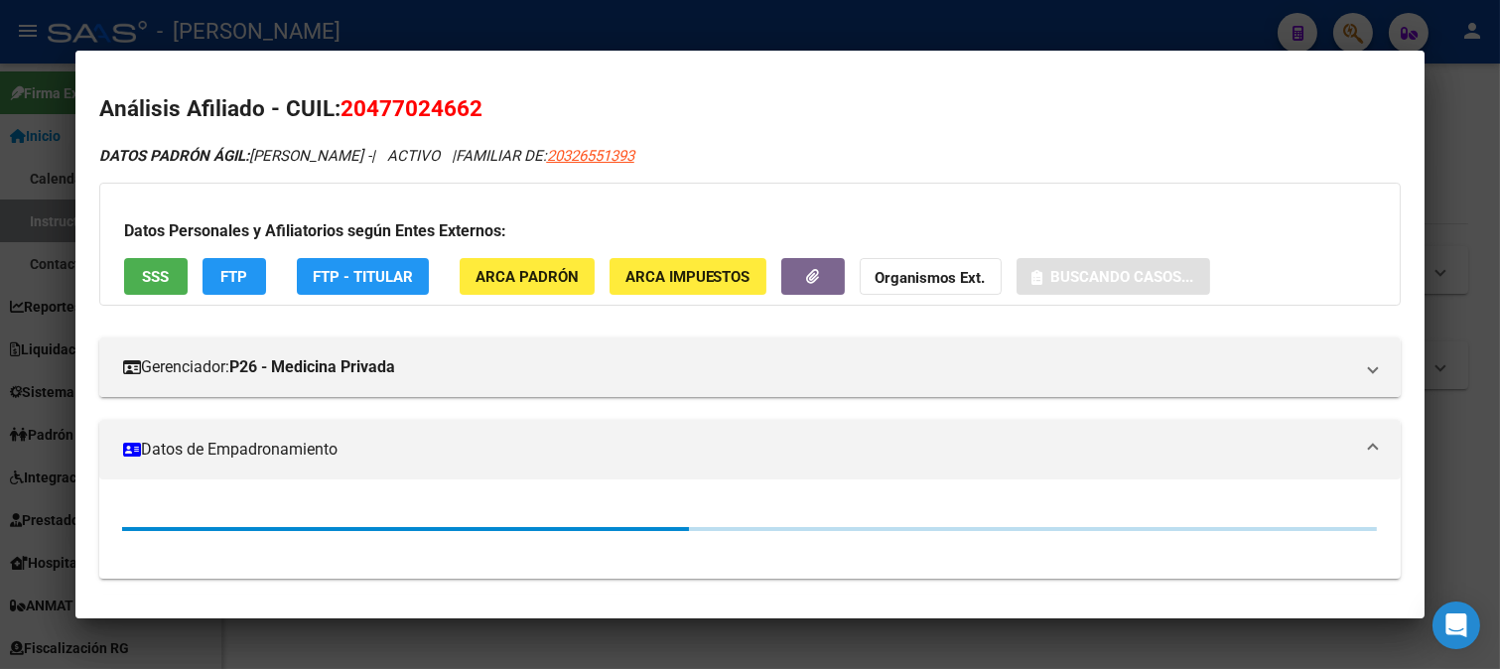
drag, startPoint x: 359, startPoint y: 113, endPoint x: 439, endPoint y: 109, distance: 79.5
click at [439, 109] on span "20477024662" at bounding box center [411, 108] width 142 height 26
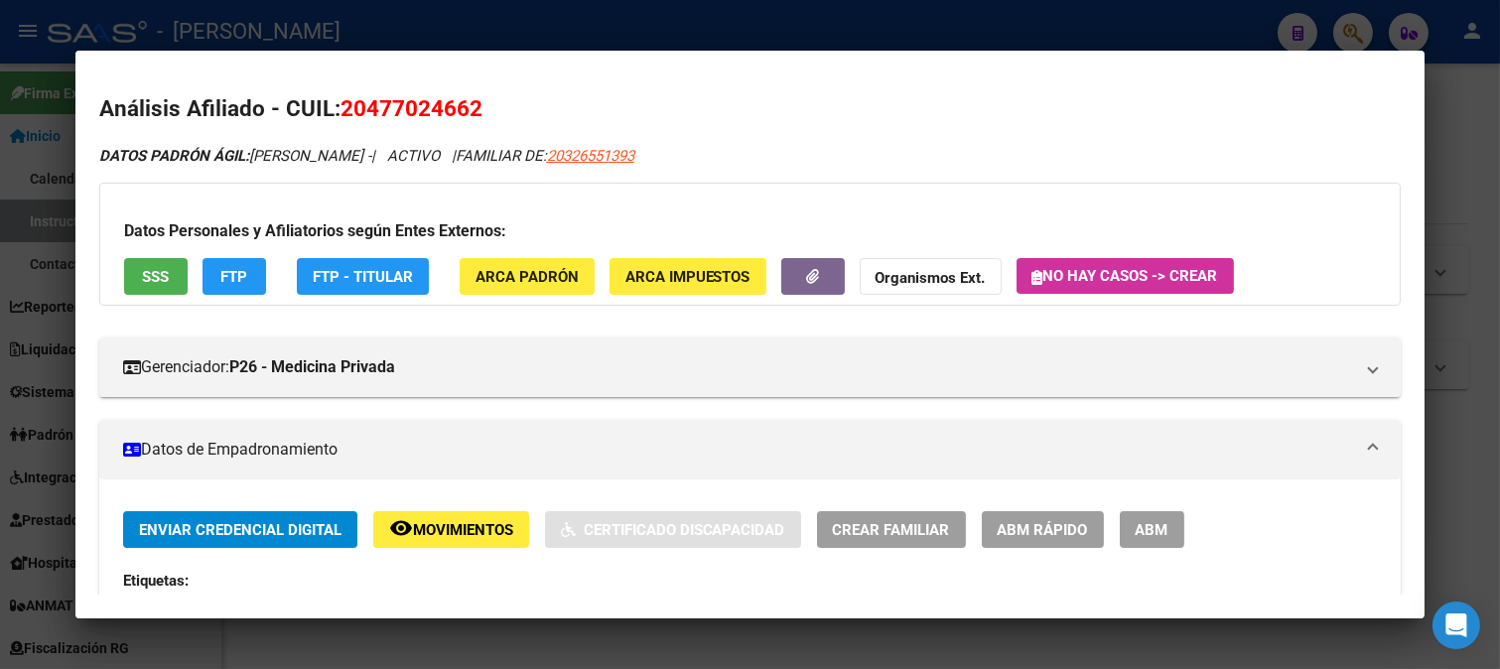
click at [438, 109] on span "20477024662" at bounding box center [411, 108] width 142 height 26
click at [381, 109] on span "20477024662" at bounding box center [411, 108] width 142 height 26
drag, startPoint x: 369, startPoint y: 107, endPoint x: 466, endPoint y: 107, distance: 97.3
click at [466, 107] on span "20477024662" at bounding box center [411, 108] width 142 height 26
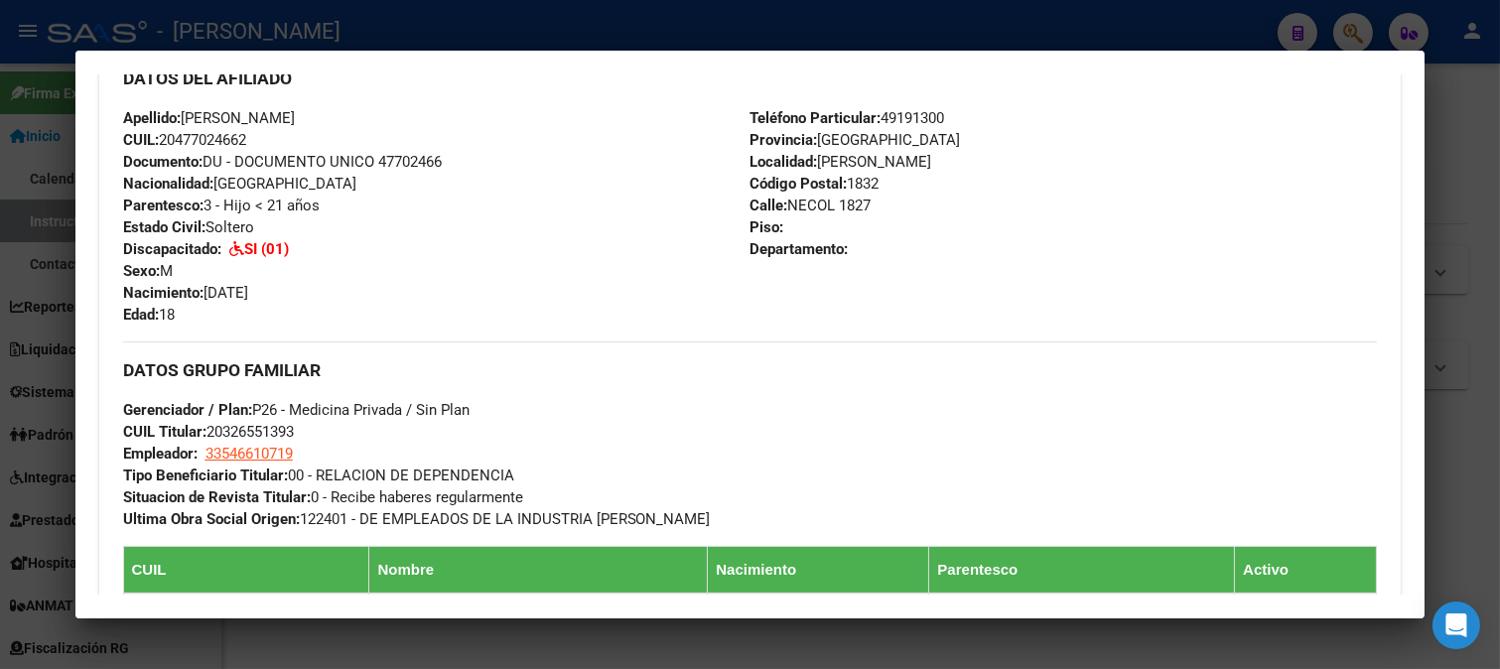
drag, startPoint x: 210, startPoint y: 291, endPoint x: 331, endPoint y: 295, distance: 121.1
click at [331, 295] on div "Apellido: [PERSON_NAME]: 20477024662 Documento: DU - DOCUMENTO UNICO 47702466 N…" at bounding box center [436, 216] width 627 height 218
click at [0, 275] on div at bounding box center [750, 334] width 1500 height 669
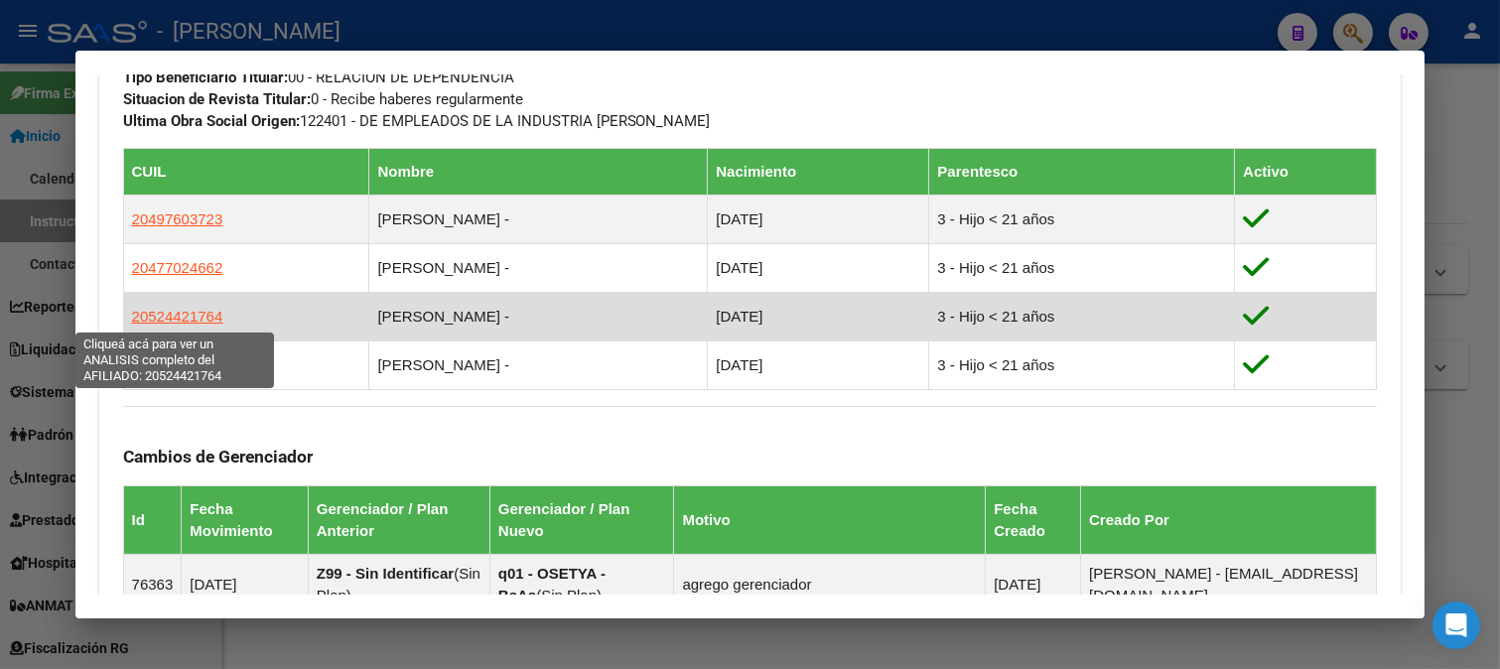
click at [180, 313] on span "20524421764" at bounding box center [177, 316] width 91 height 17
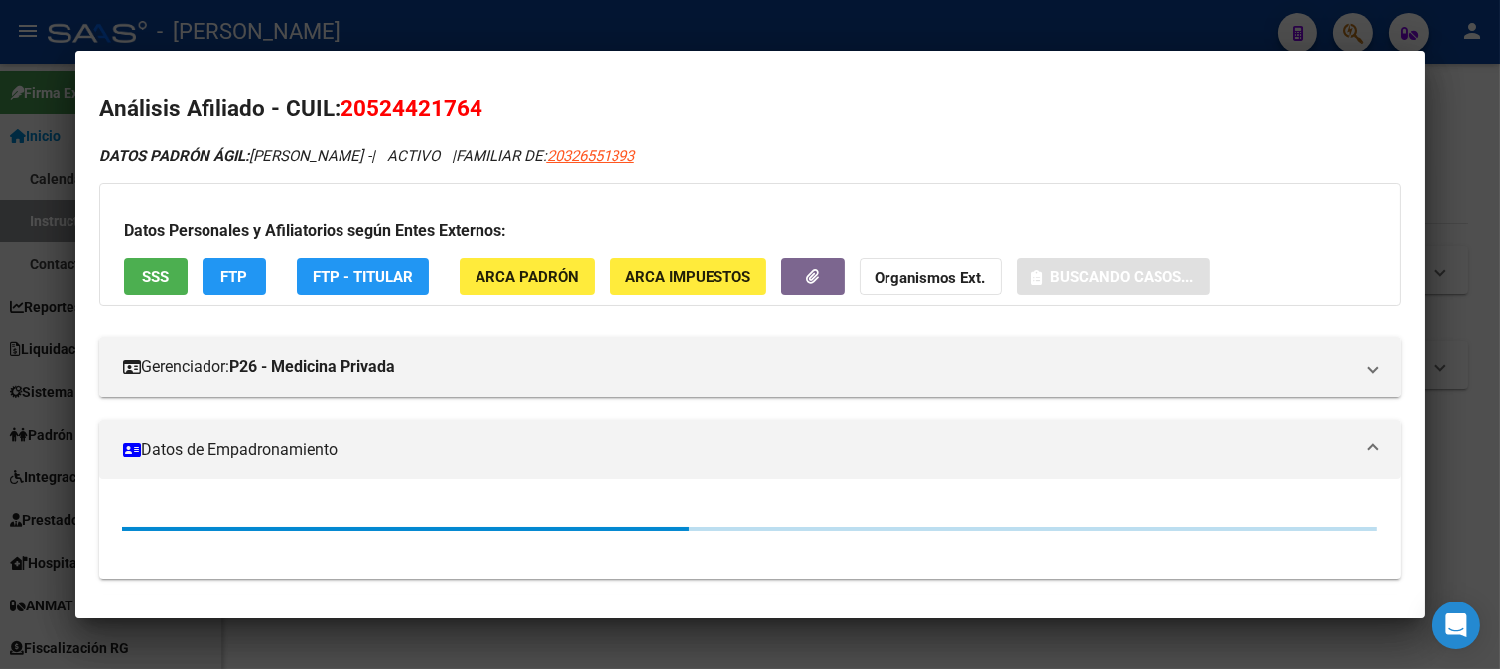
drag, startPoint x: 365, startPoint y: 109, endPoint x: 467, endPoint y: 107, distance: 102.2
click at [467, 107] on span "20524421764" at bounding box center [411, 108] width 142 height 26
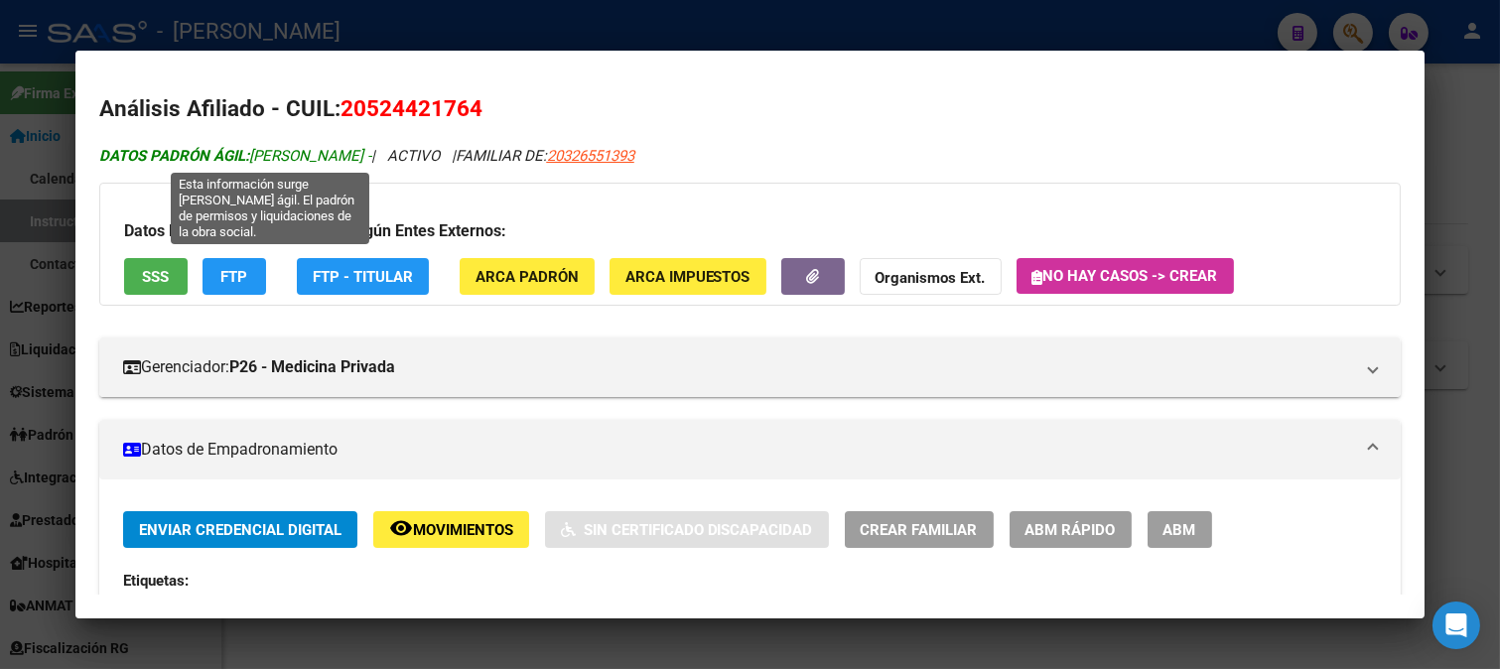
drag, startPoint x: 253, startPoint y: 156, endPoint x: 433, endPoint y: 150, distance: 179.7
click at [371, 150] on span "DATOS [PERSON_NAME]: [PERSON_NAME] -" at bounding box center [235, 156] width 272 height 18
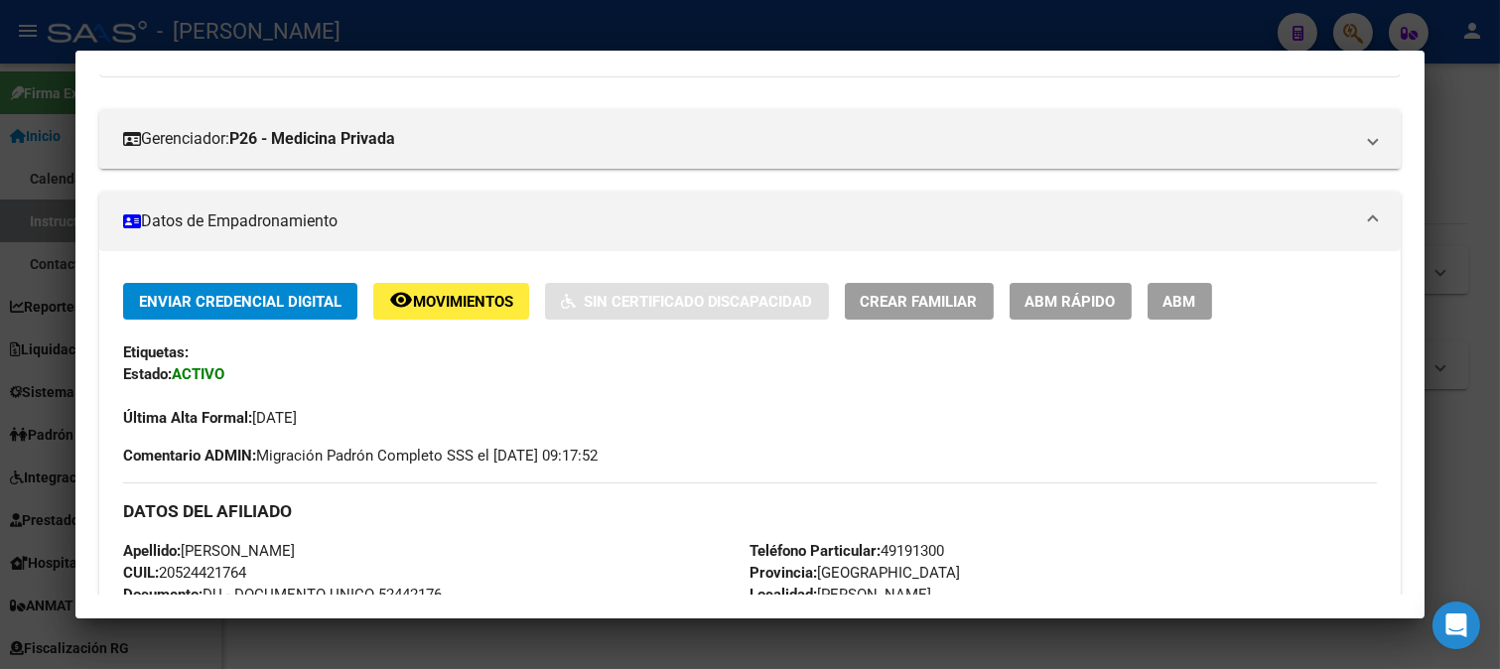
scroll to position [551, 0]
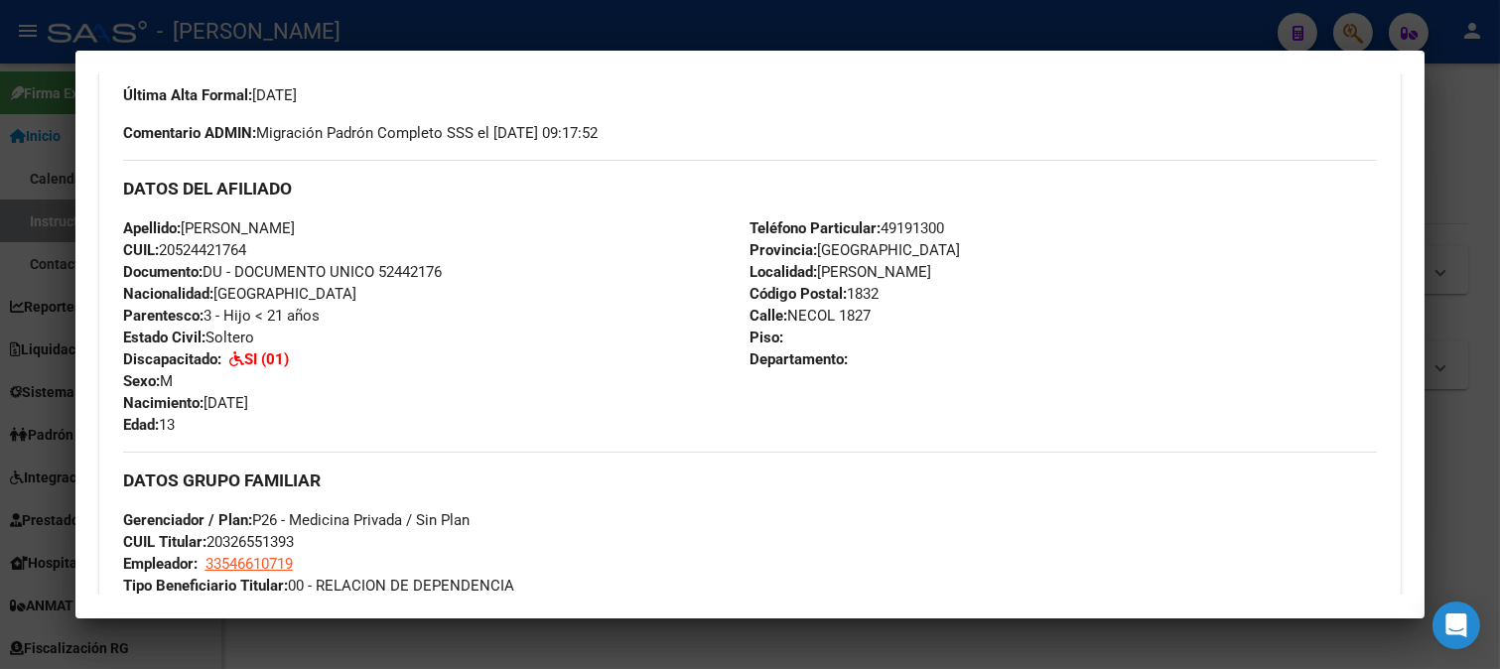
drag, startPoint x: 204, startPoint y: 401, endPoint x: 332, endPoint y: 401, distance: 128.0
click at [332, 401] on div "Apellido: [PERSON_NAME]: 20524421764 Documento: DU - DOCUMENTO UNICO 52442176 N…" at bounding box center [436, 326] width 627 height 218
drag, startPoint x: 304, startPoint y: 414, endPoint x: 245, endPoint y: 392, distance: 62.5
click at [302, 411] on div "Apellido: [PERSON_NAME]: 20524421764 Documento: DU - DOCUMENTO UNICO 52442176 N…" at bounding box center [436, 326] width 627 height 218
click at [4, 344] on div at bounding box center [750, 334] width 1500 height 669
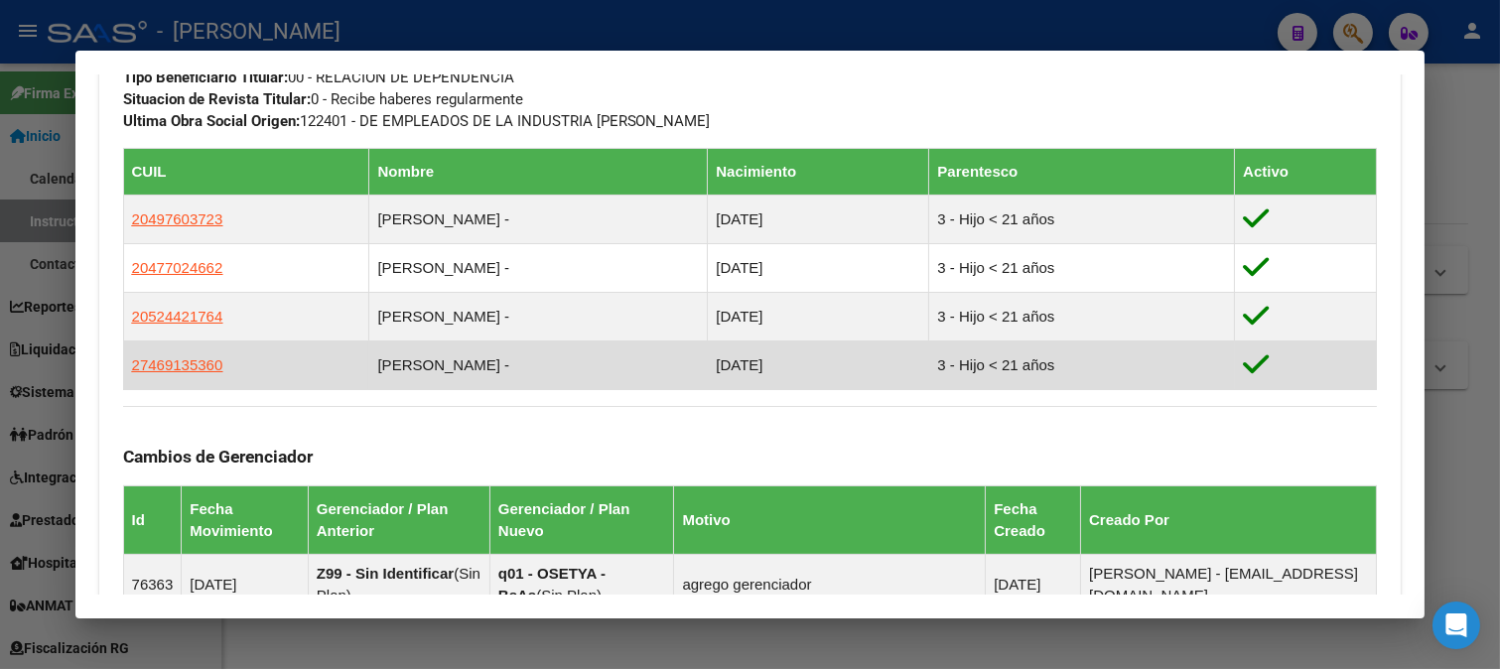
drag, startPoint x: 216, startPoint y: 379, endPoint x: 167, endPoint y: 358, distance: 53.8
click at [214, 378] on td "27469135360" at bounding box center [246, 364] width 246 height 49
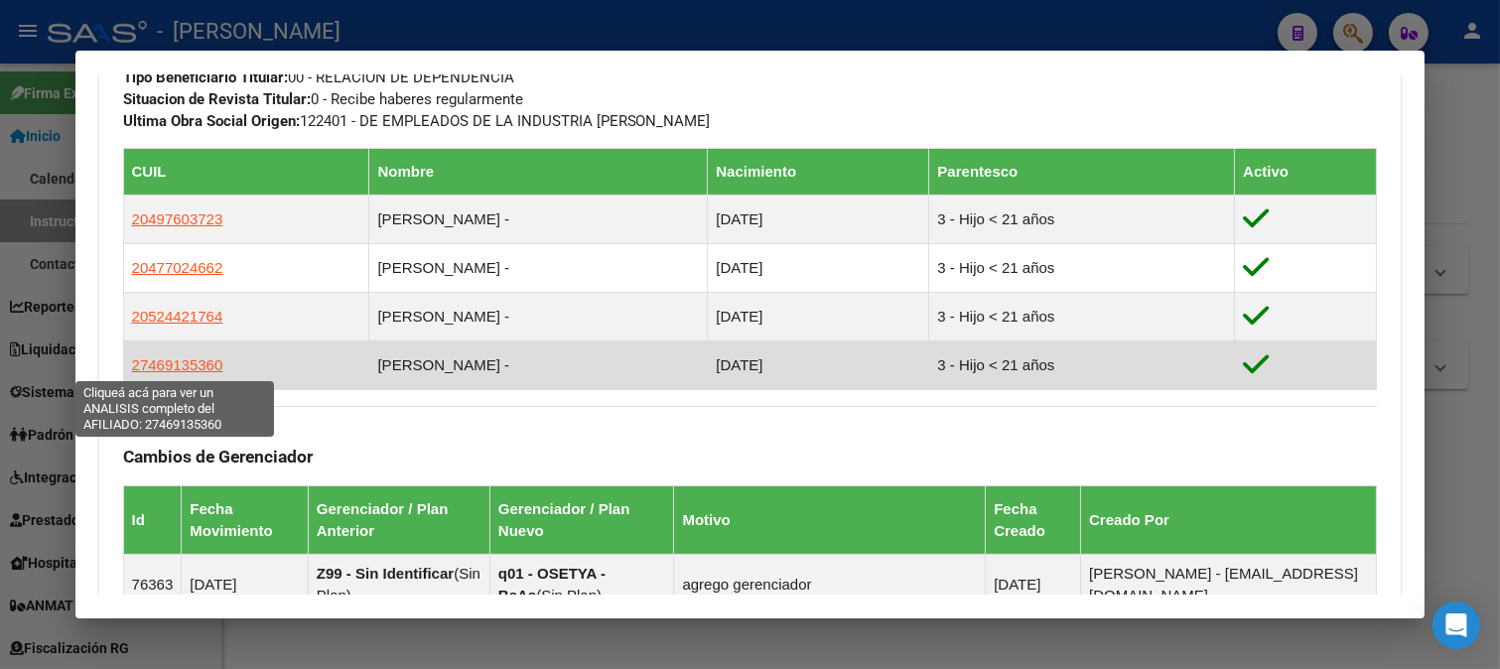
click at [162, 357] on span "27469135360" at bounding box center [177, 364] width 91 height 17
type textarea "27469135360"
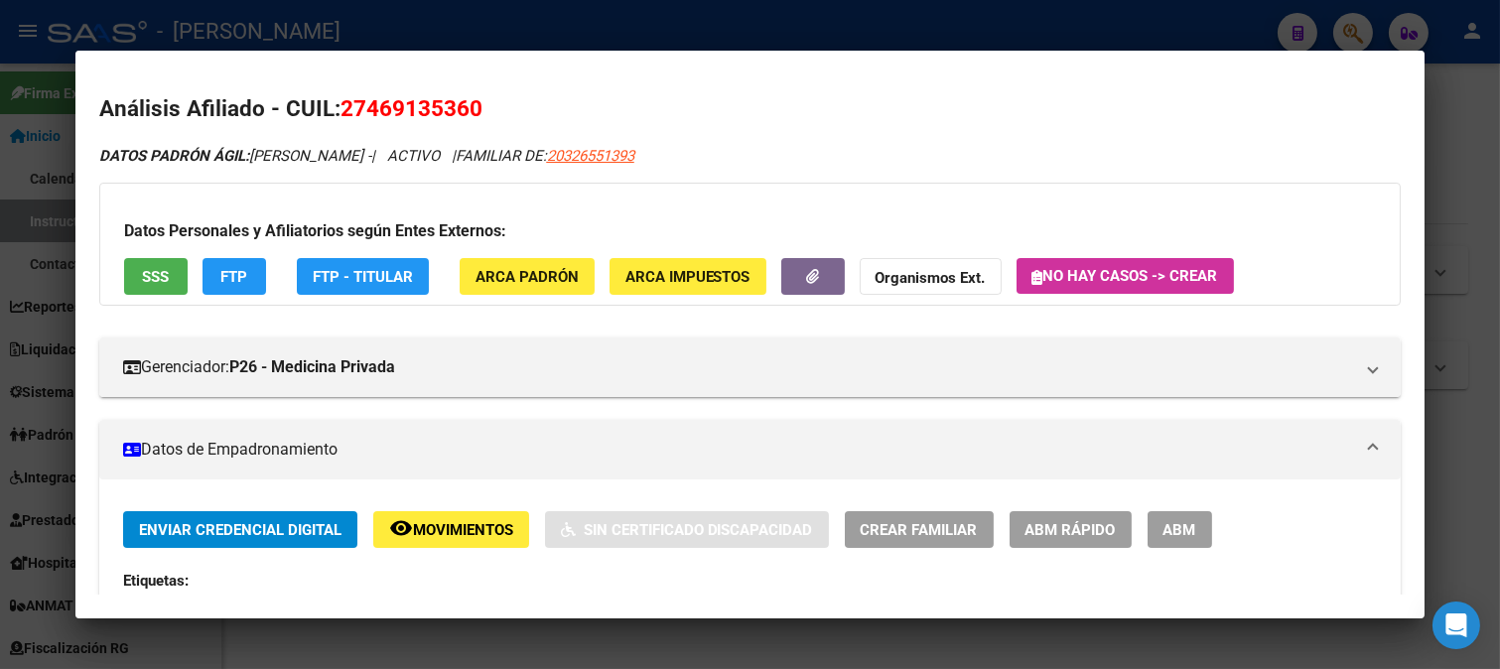
drag, startPoint x: 367, startPoint y: 113, endPoint x: 467, endPoint y: 109, distance: 100.3
click at [467, 109] on span "27469135360" at bounding box center [411, 108] width 142 height 26
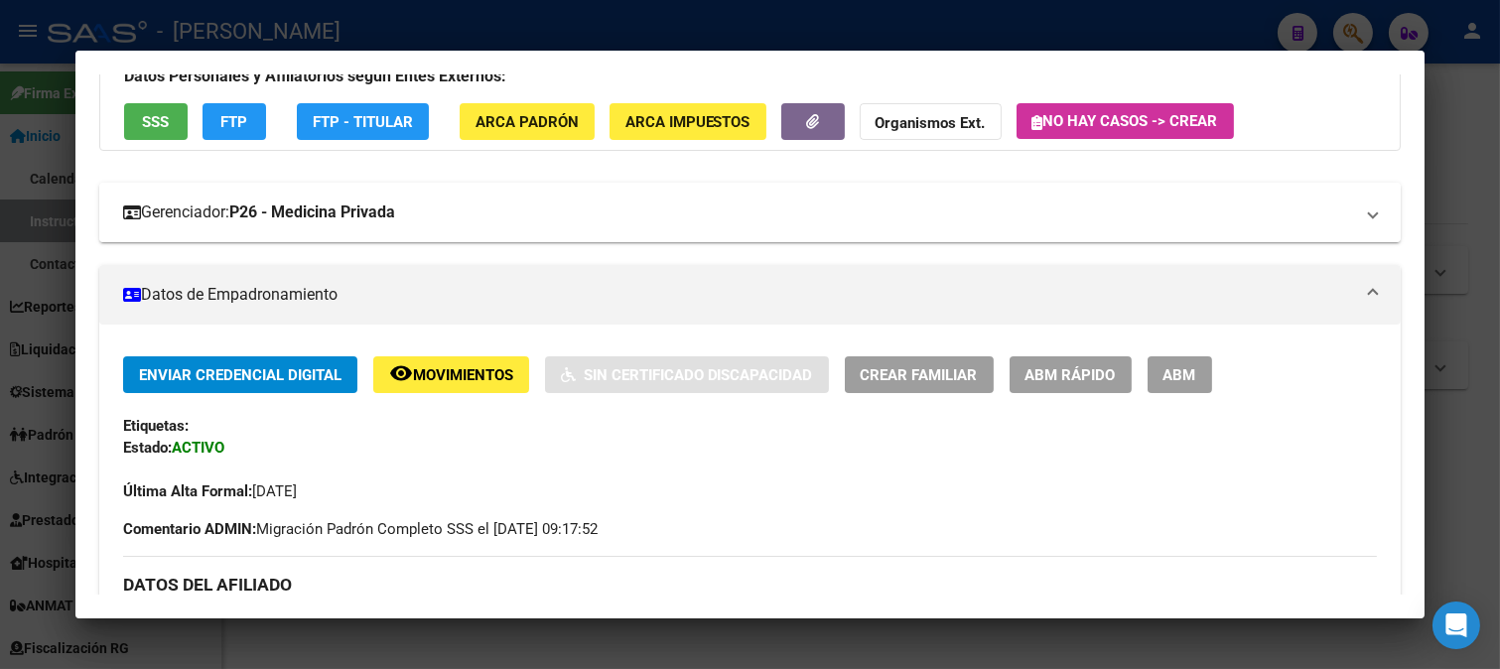
scroll to position [441, 0]
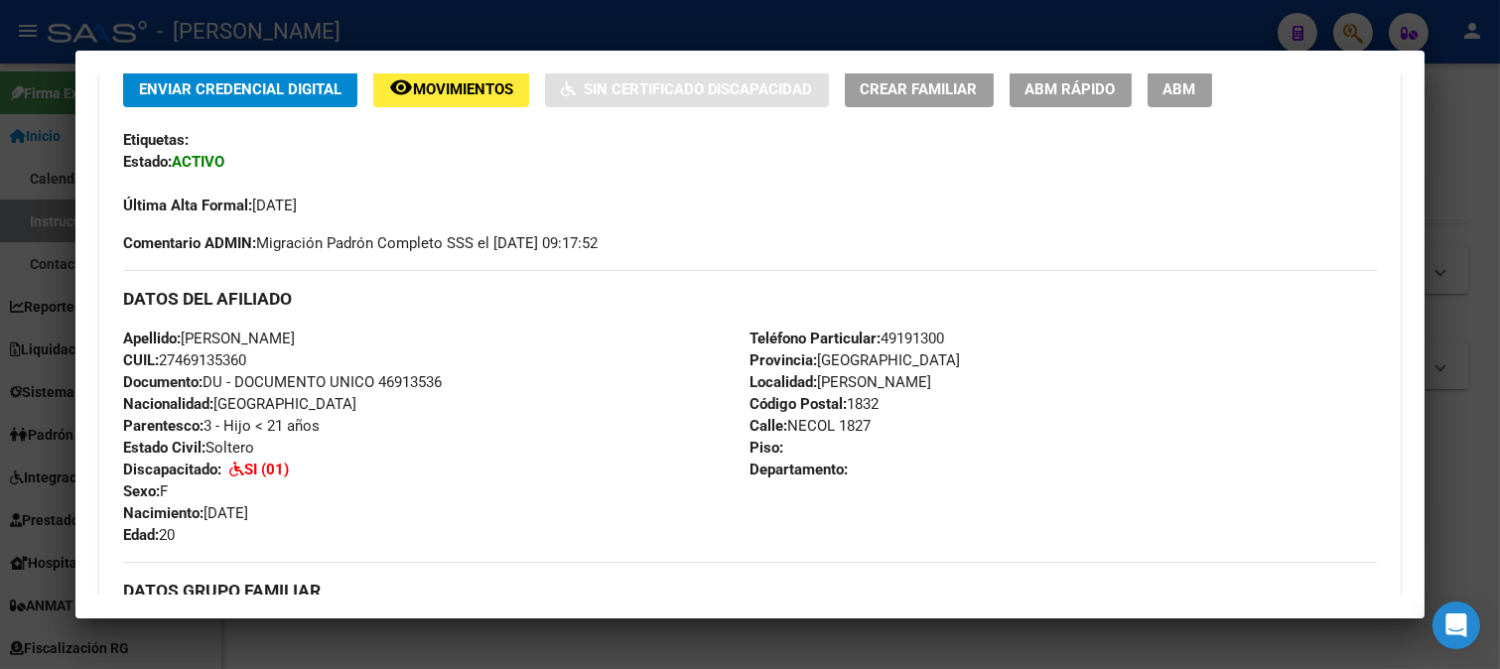
drag, startPoint x: 210, startPoint y: 510, endPoint x: 370, endPoint y: 510, distance: 159.8
click at [370, 510] on div "Apellido: [PERSON_NAME] CUIL: 27469135360 Documento: DU - DOCUMENTO UNICO 46913…" at bounding box center [436, 437] width 627 height 218
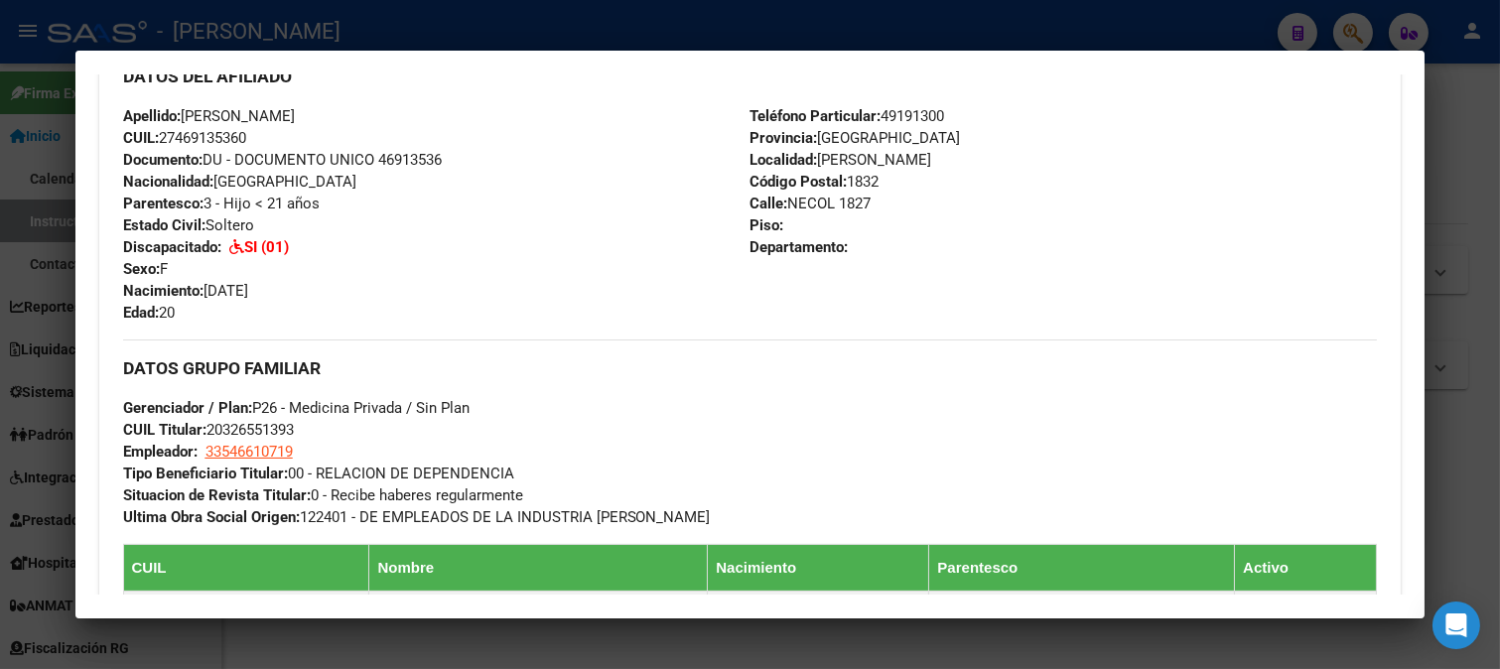
scroll to position [661, 0]
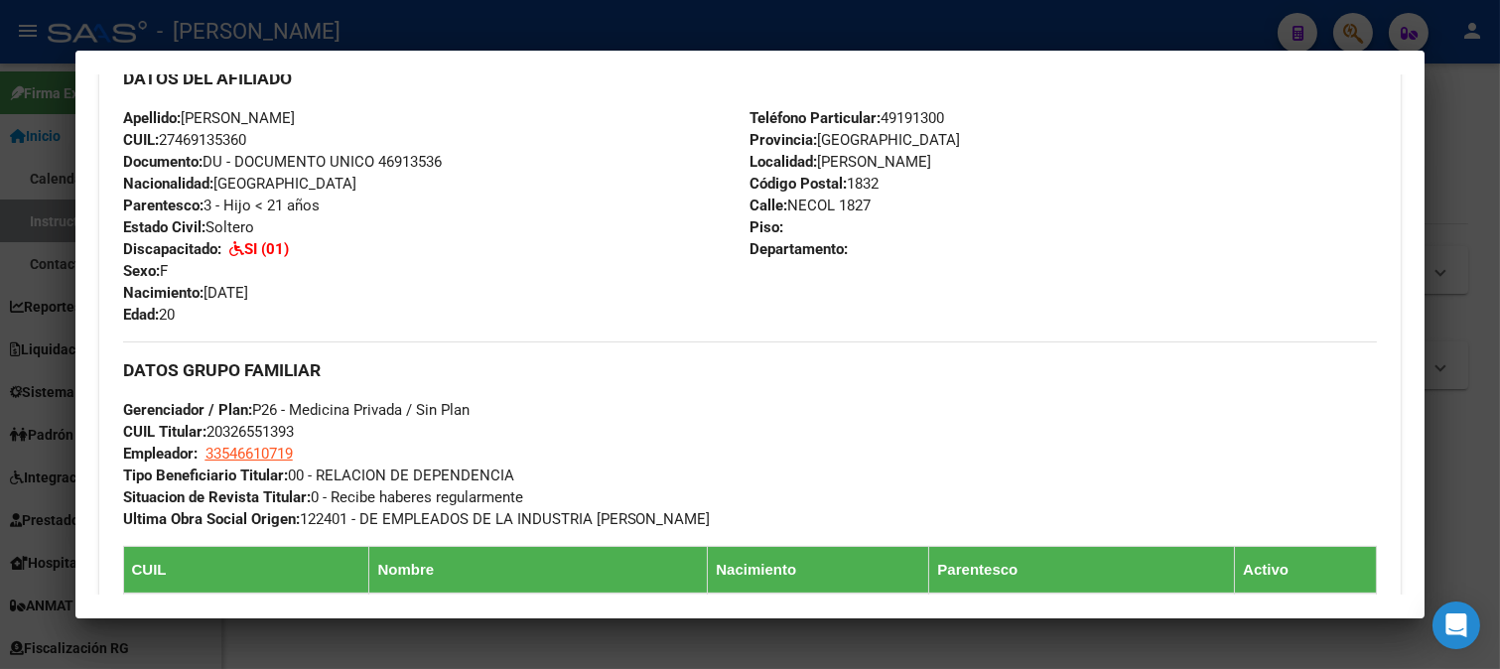
click at [316, 239] on div "Apellido: [PERSON_NAME] CUIL: 27469135360 Documento: DU - DOCUMENTO UNICO 46913…" at bounding box center [436, 216] width 627 height 218
drag, startPoint x: 316, startPoint y: 239, endPoint x: 330, endPoint y: 229, distance: 17.1
click at [316, 238] on div "Apellido: [PERSON_NAME] CUIL: 27469135360 Documento: DU - DOCUMENTO UNICO 46913…" at bounding box center [436, 216] width 627 height 218
click at [328, 239] on div "Apellido: [PERSON_NAME] CUIL: 27469135360 Documento: DU - DOCUMENTO UNICO 46913…" at bounding box center [436, 216] width 627 height 218
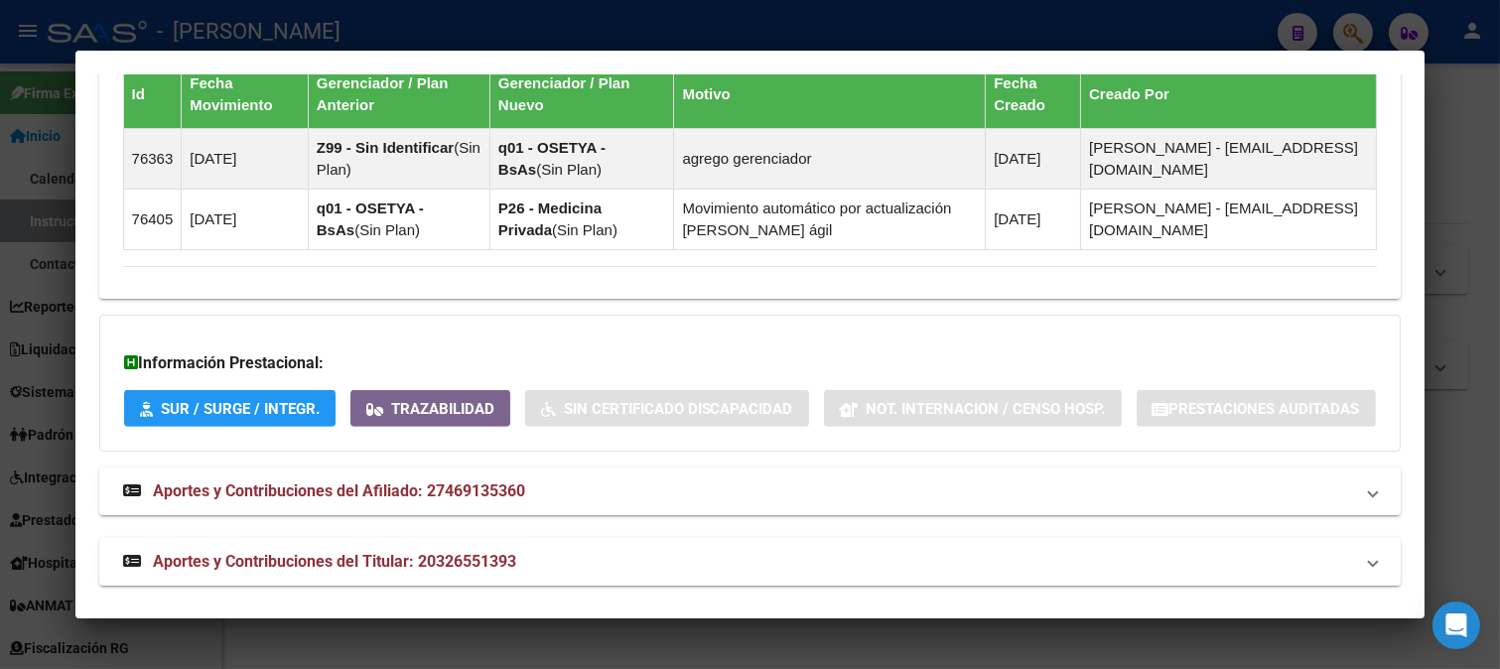
scroll to position [1550, 0]
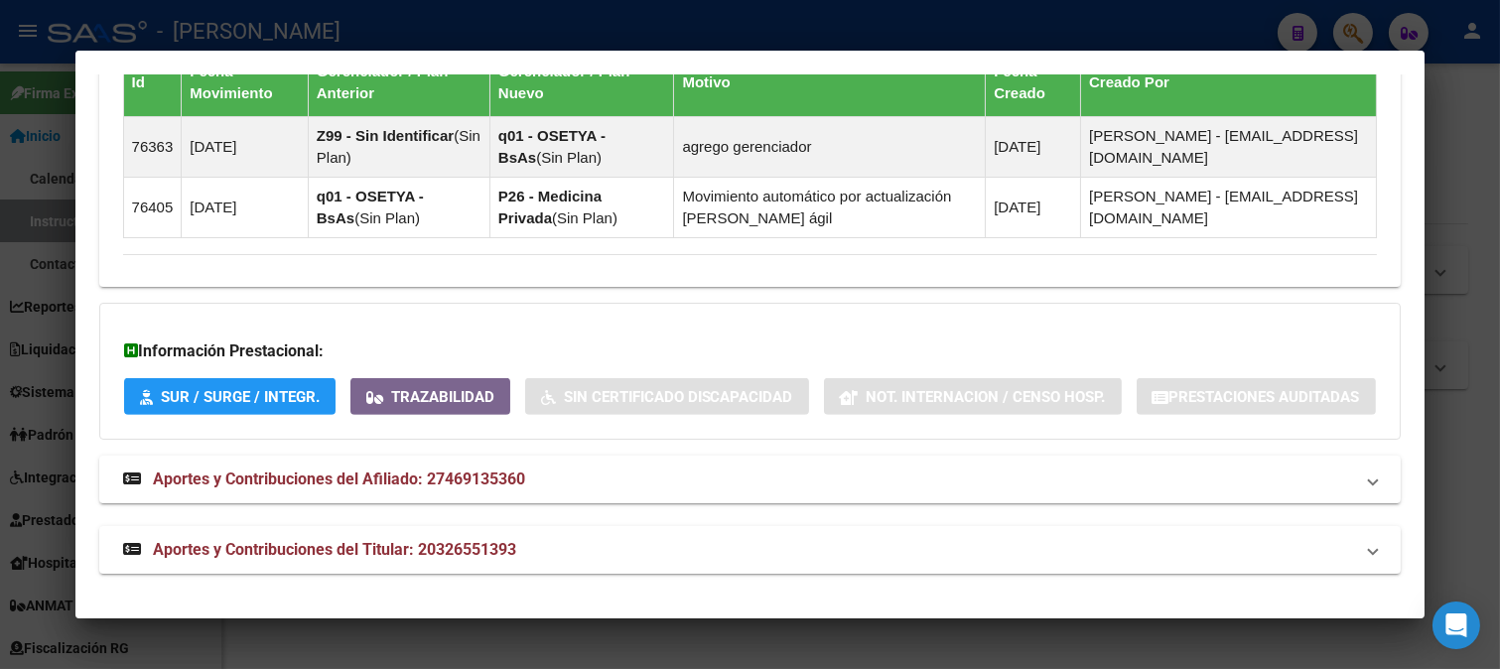
click at [480, 388] on span "Trazabilidad" at bounding box center [442, 397] width 103 height 18
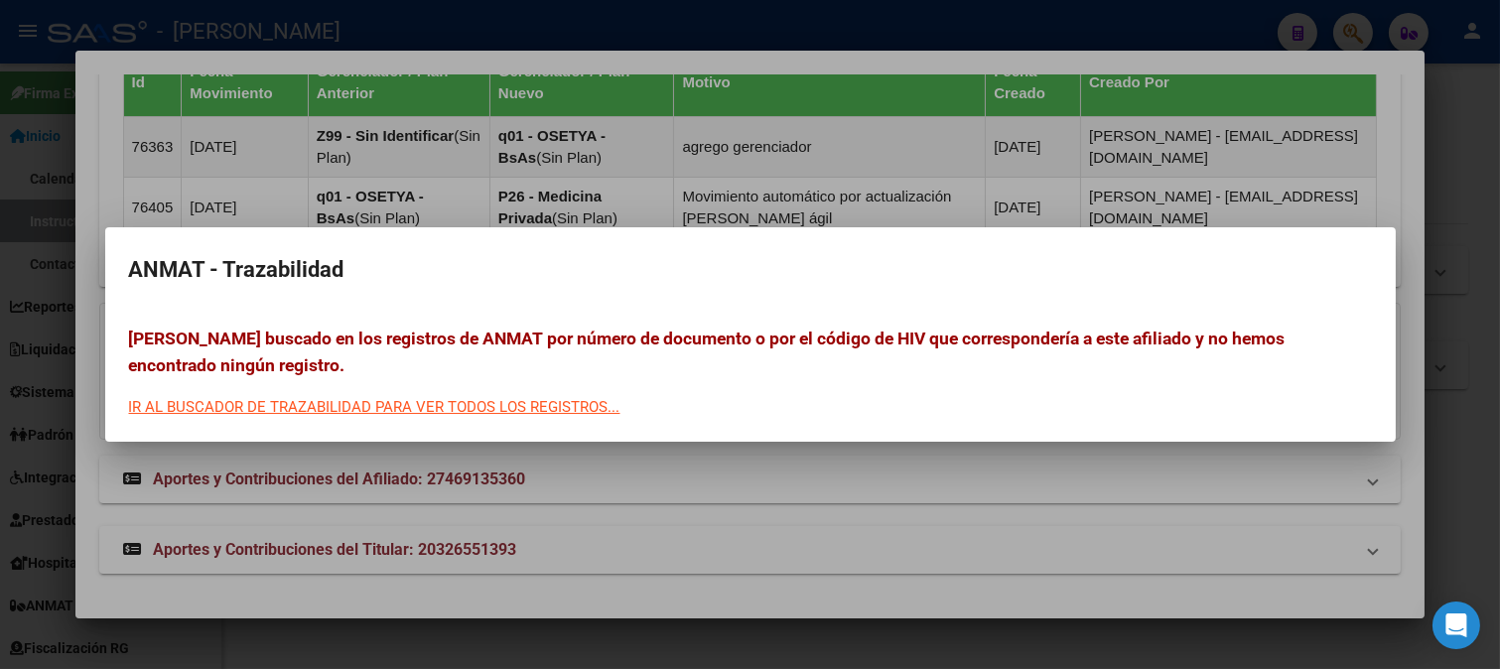
click at [458, 176] on div at bounding box center [750, 334] width 1500 height 669
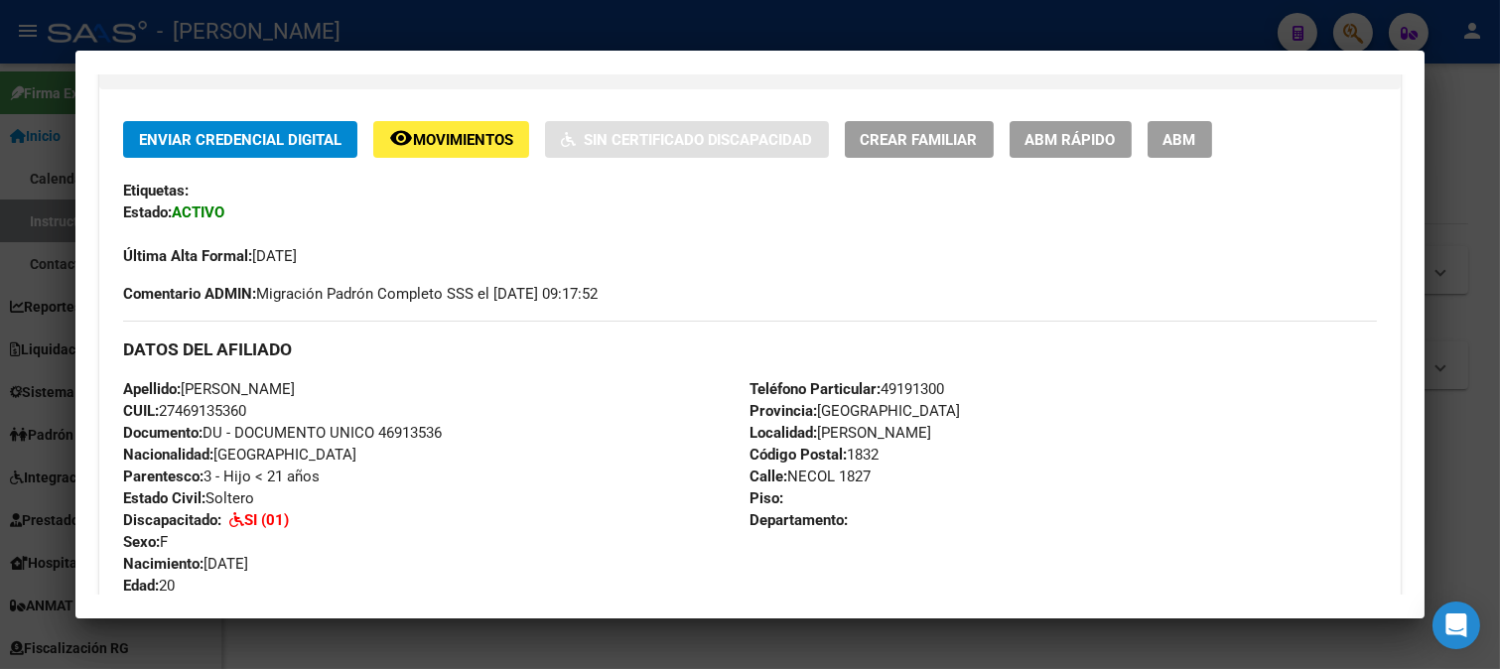
scroll to position [668, 0]
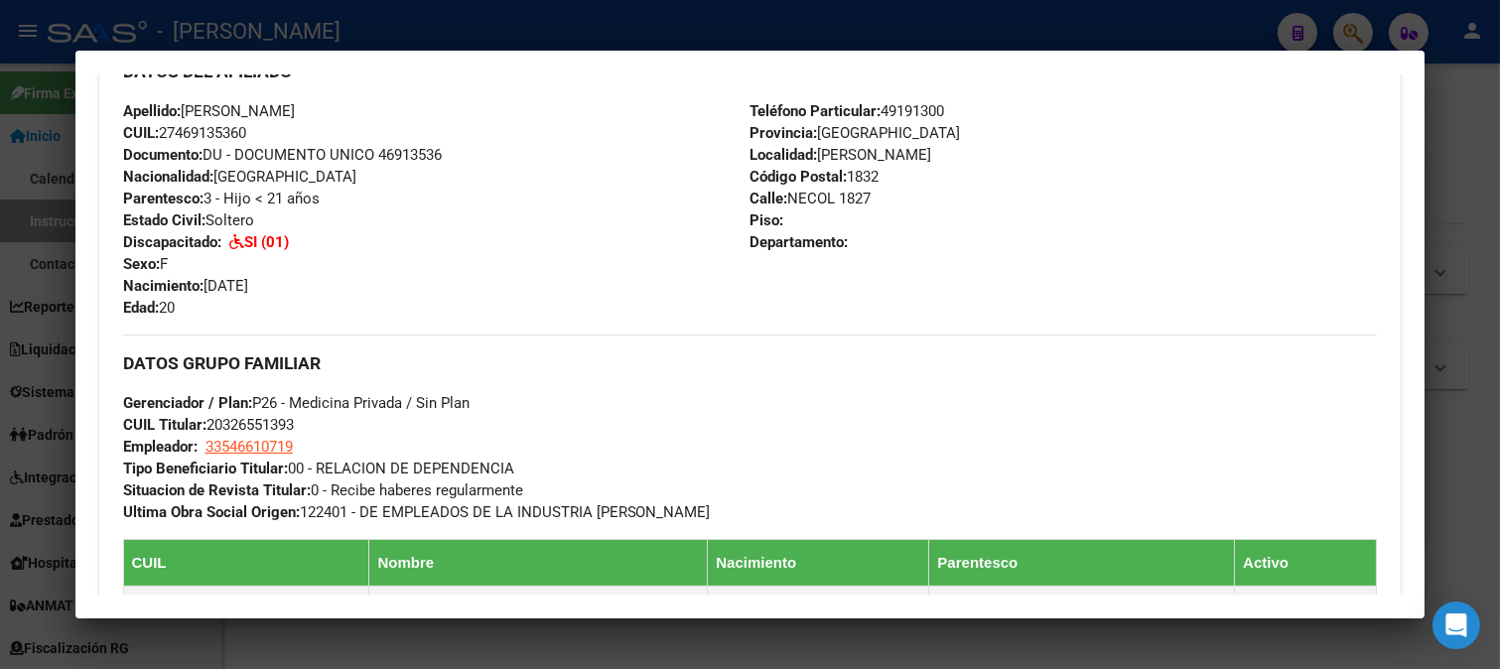
drag, startPoint x: 249, startPoint y: 238, endPoint x: 397, endPoint y: 242, distance: 147.9
click at [397, 242] on div "Apellido: [PERSON_NAME] CUIL: 27469135360 Documento: DU - DOCUMENTO UNICO 46913…" at bounding box center [436, 209] width 627 height 218
click at [397, 243] on div "Apellido: [PERSON_NAME] CUIL: 27469135360 Documento: DU - DOCUMENTO UNICO 46913…" at bounding box center [436, 209] width 627 height 218
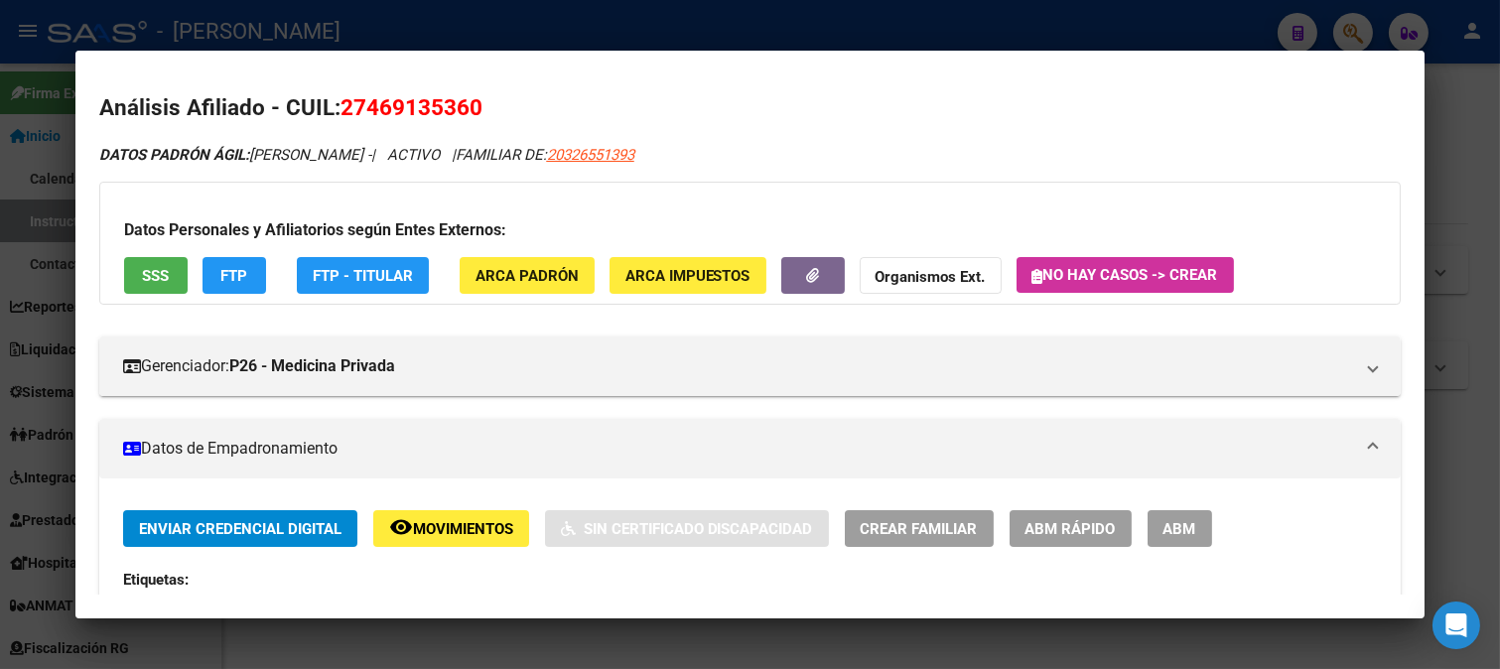
scroll to position [0, 0]
click at [661, 22] on div at bounding box center [750, 334] width 1500 height 669
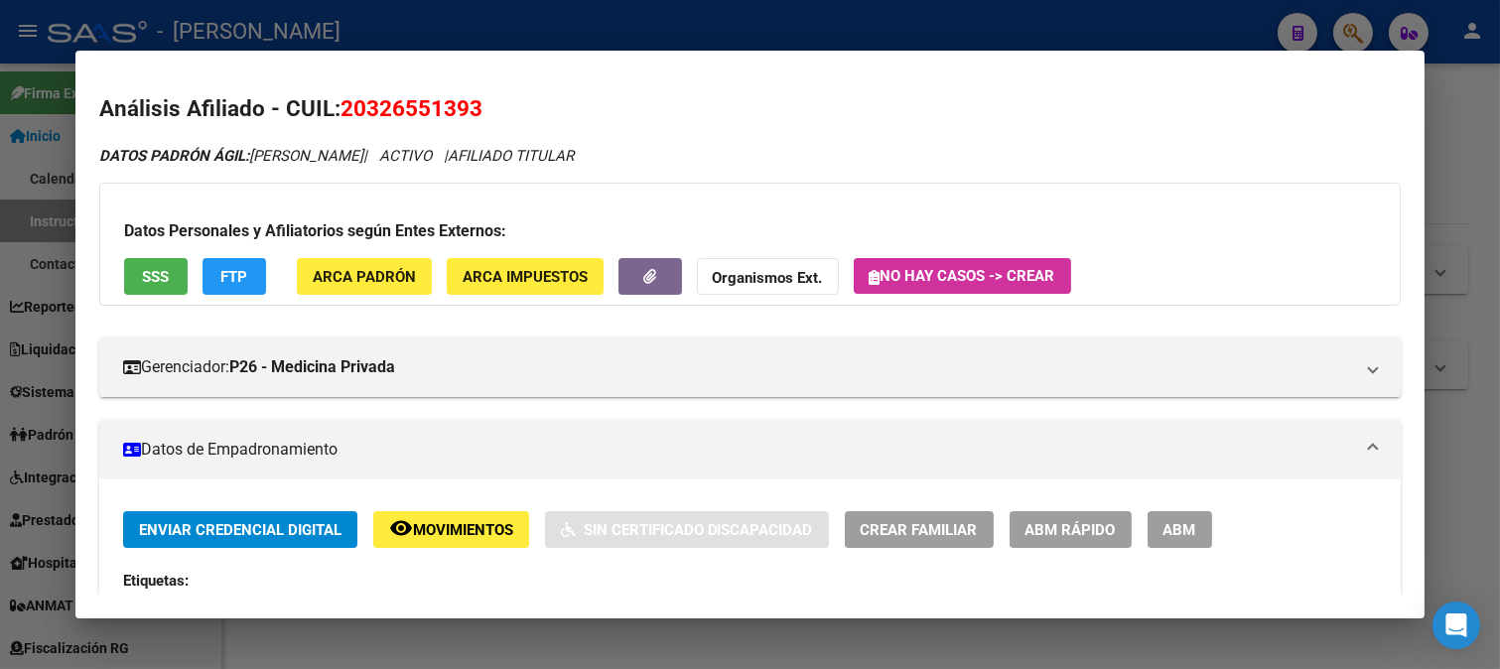
click at [484, 546] on button "remove_red_eye Movimientos" at bounding box center [451, 529] width 156 height 37
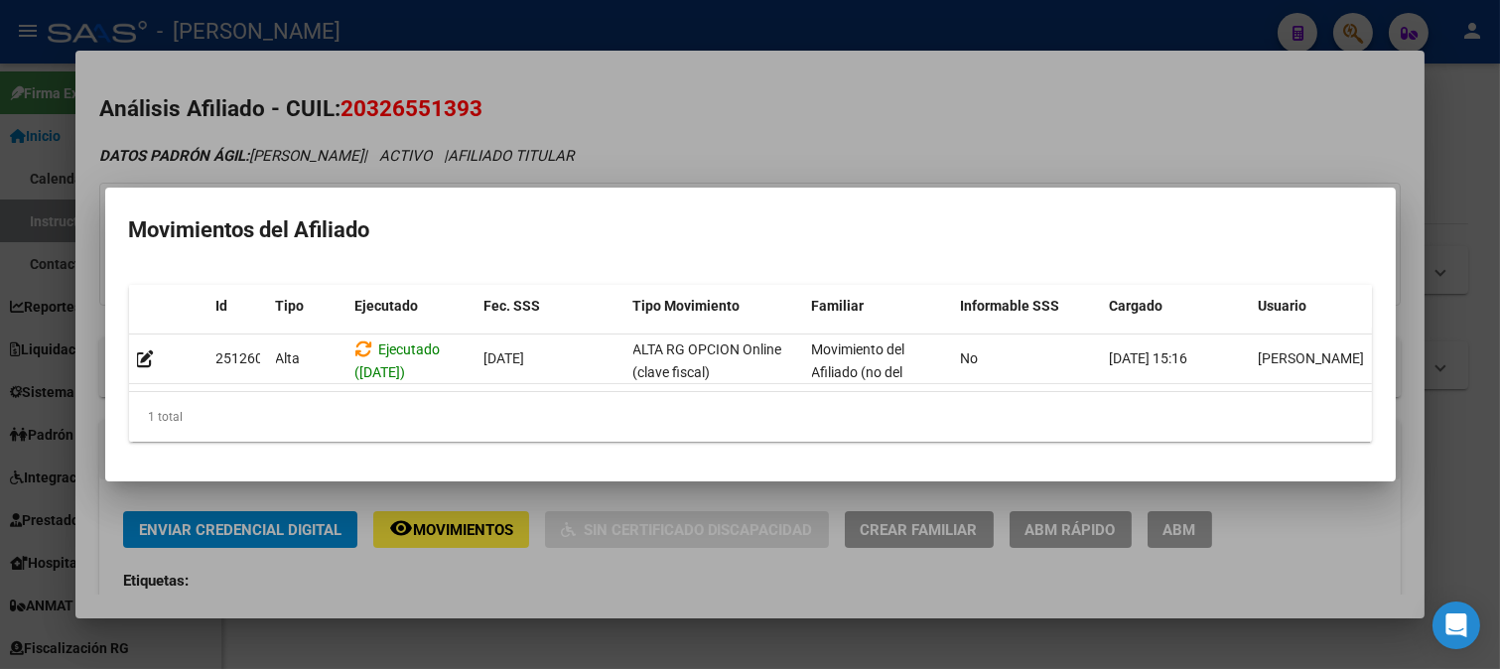
scroll to position [0, 27]
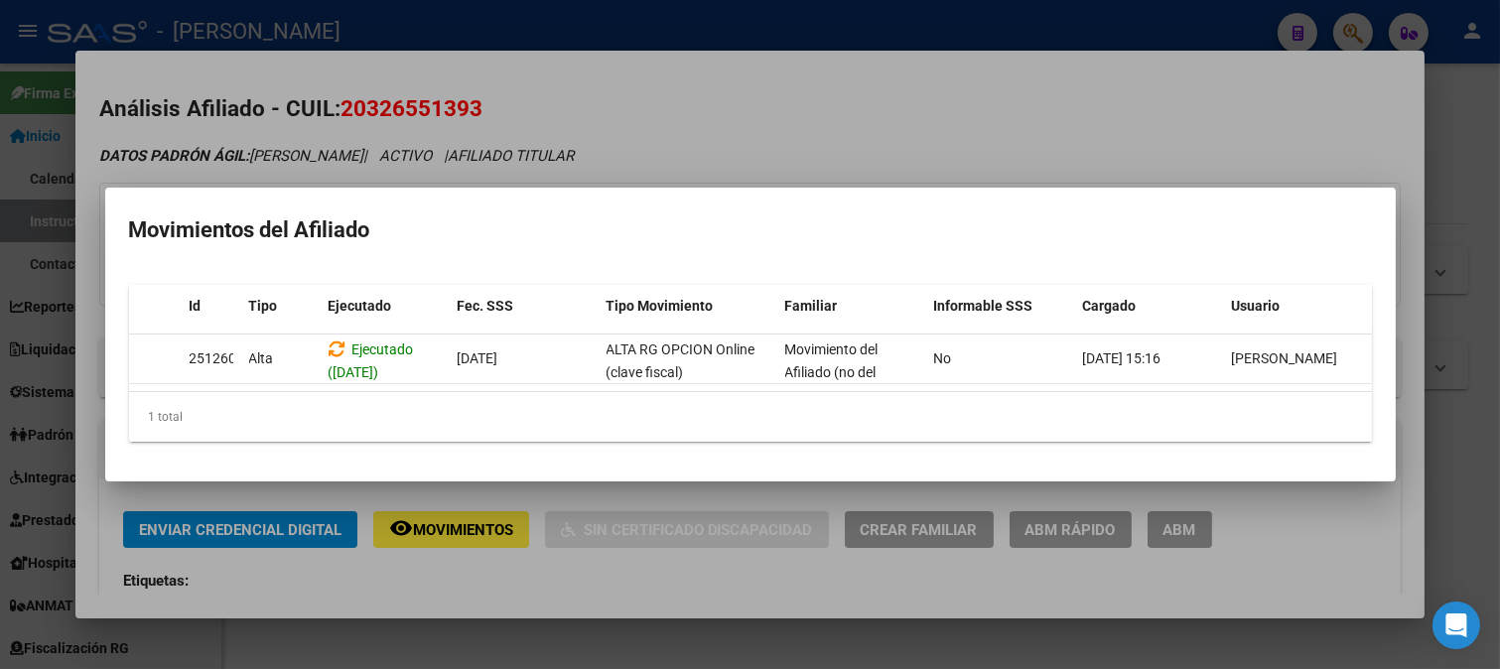
click at [649, 127] on div at bounding box center [750, 334] width 1500 height 669
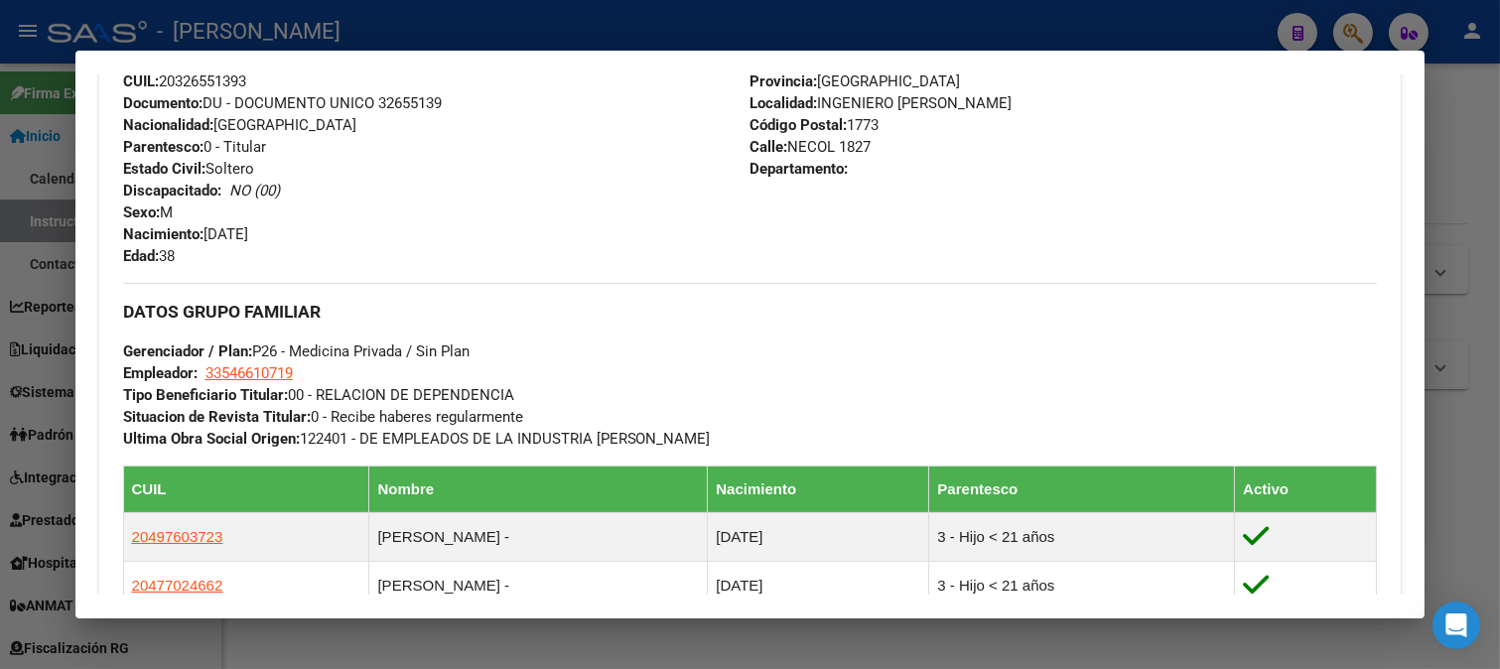
scroll to position [1103, 0]
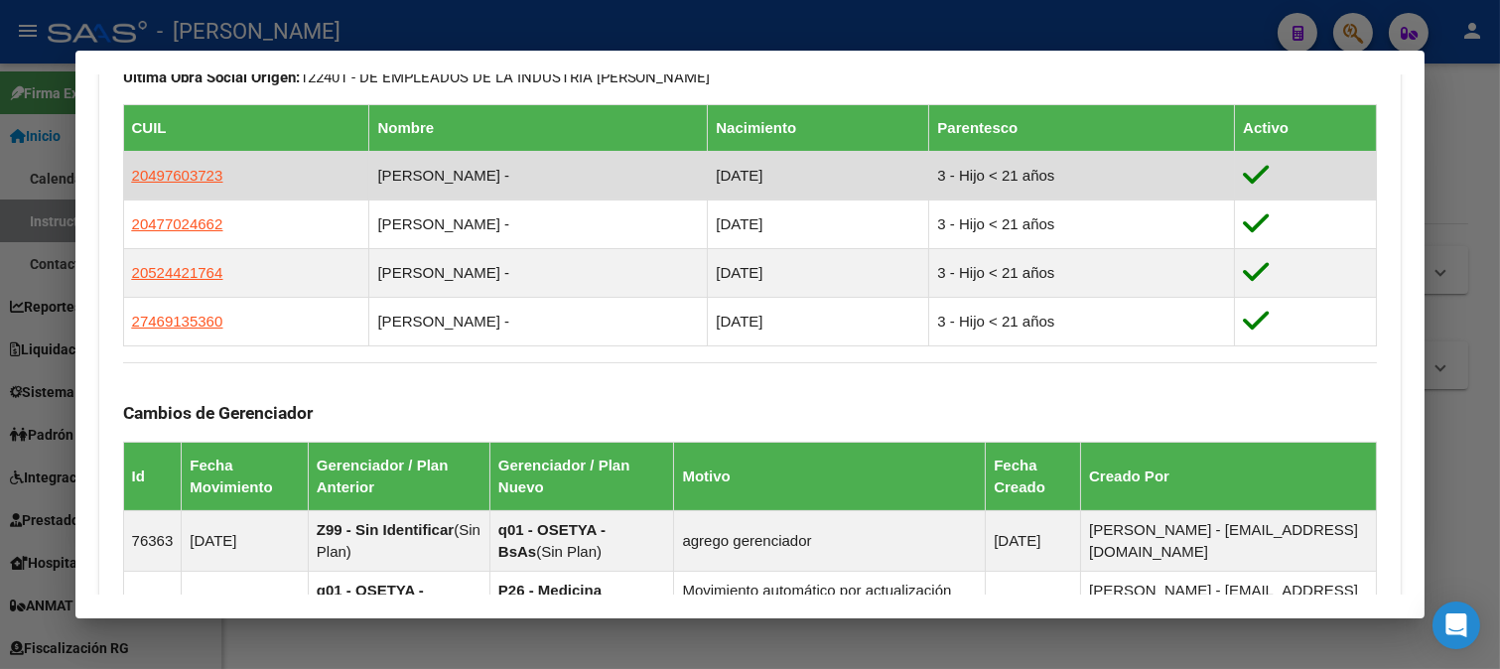
drag, startPoint x: 244, startPoint y: 174, endPoint x: 126, endPoint y: 181, distance: 118.3
click at [126, 181] on td "20497603723" at bounding box center [246, 175] width 246 height 49
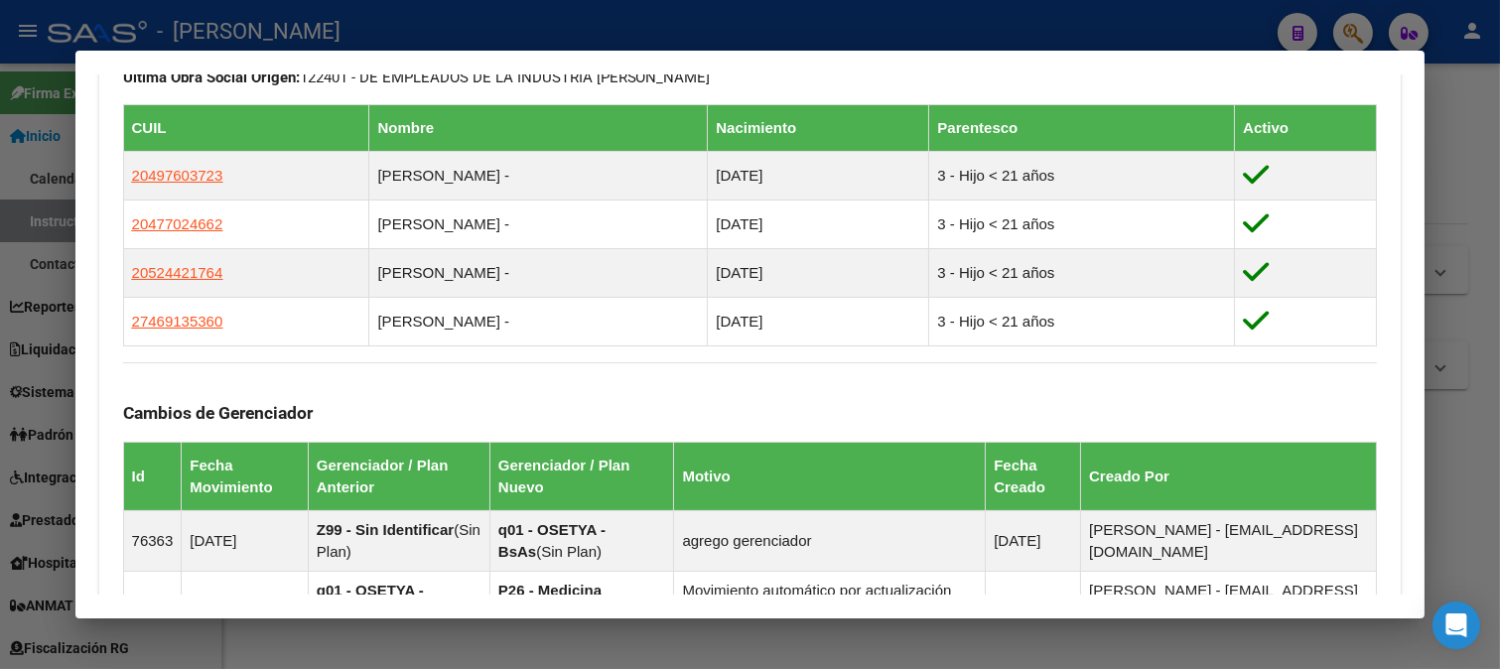
drag, startPoint x: 671, startPoint y: 24, endPoint x: 663, endPoint y: 8, distance: 17.8
click at [671, 21] on div at bounding box center [750, 334] width 1500 height 669
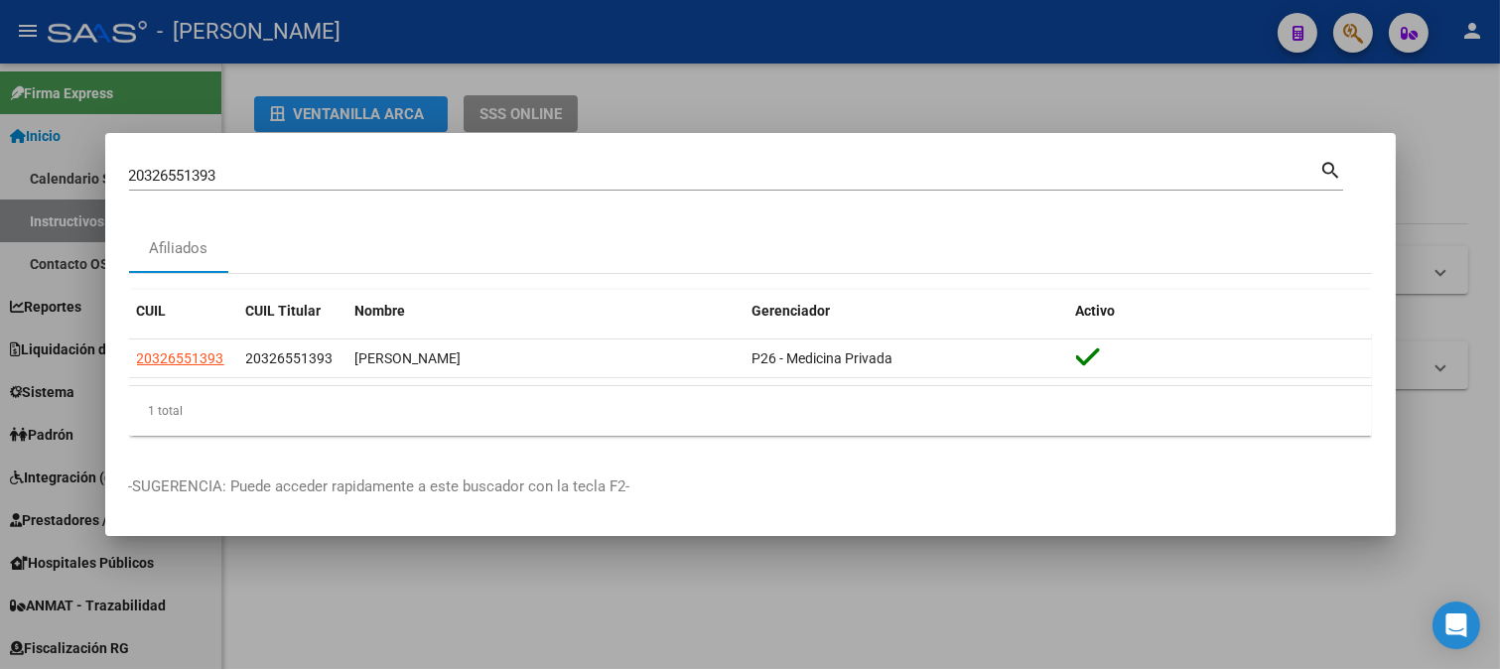
click at [548, 175] on input "20326551393" at bounding box center [724, 176] width 1191 height 18
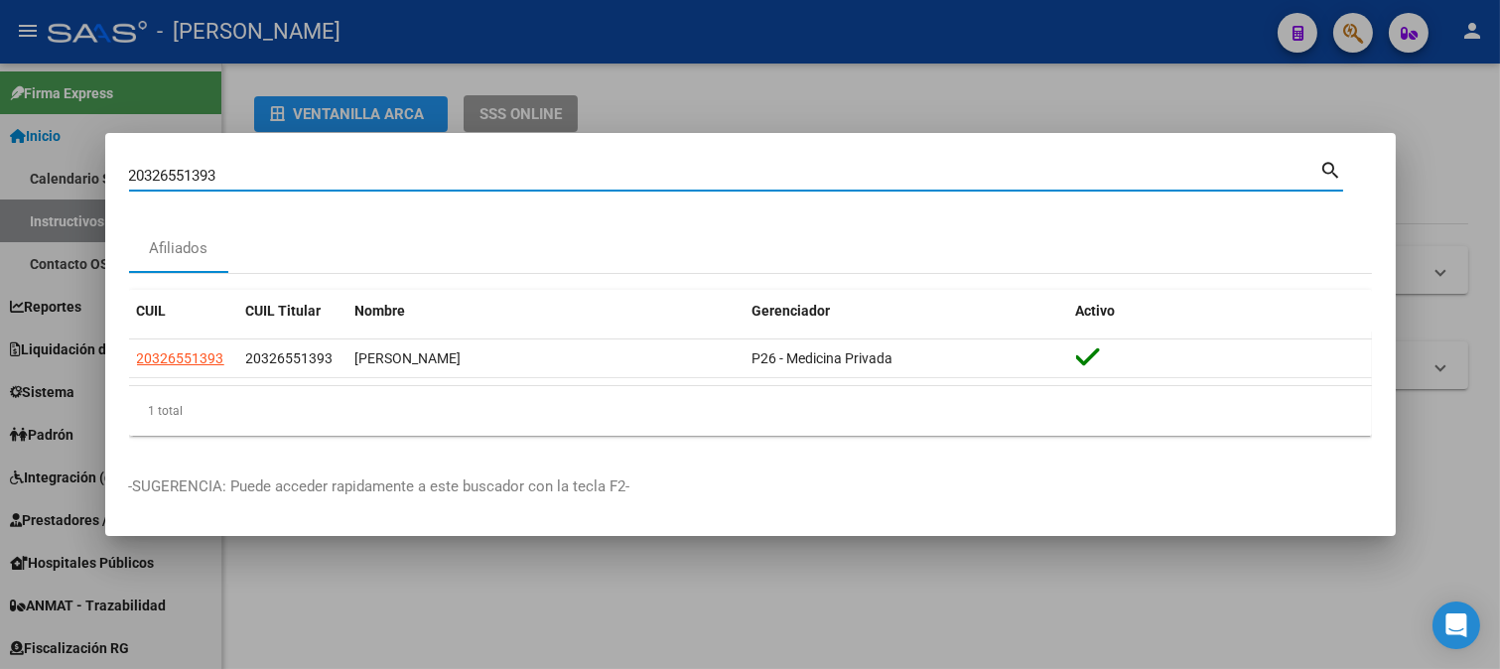
click at [548, 175] on input "20326551393" at bounding box center [724, 176] width 1191 height 18
paste input "667057"
type input "20326667057"
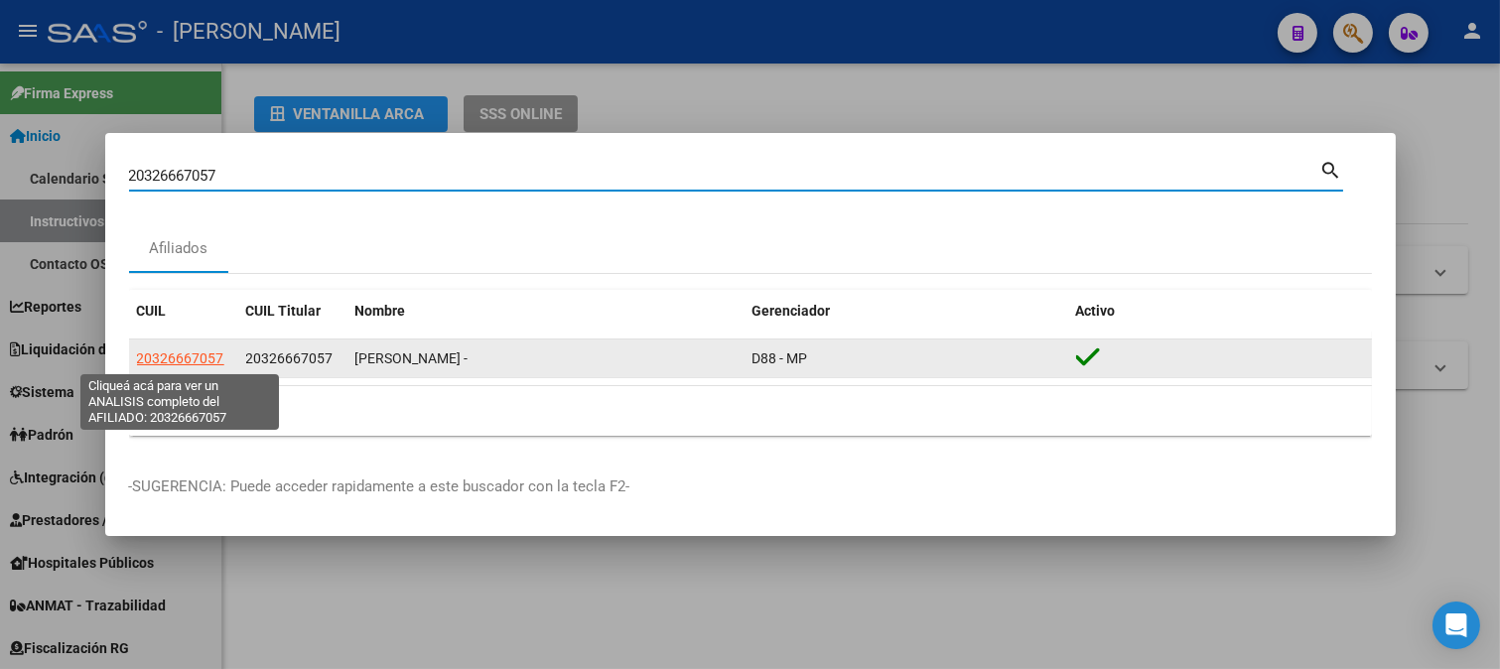
click at [173, 364] on span "20326667057" at bounding box center [180, 358] width 87 height 16
type textarea "20326667057"
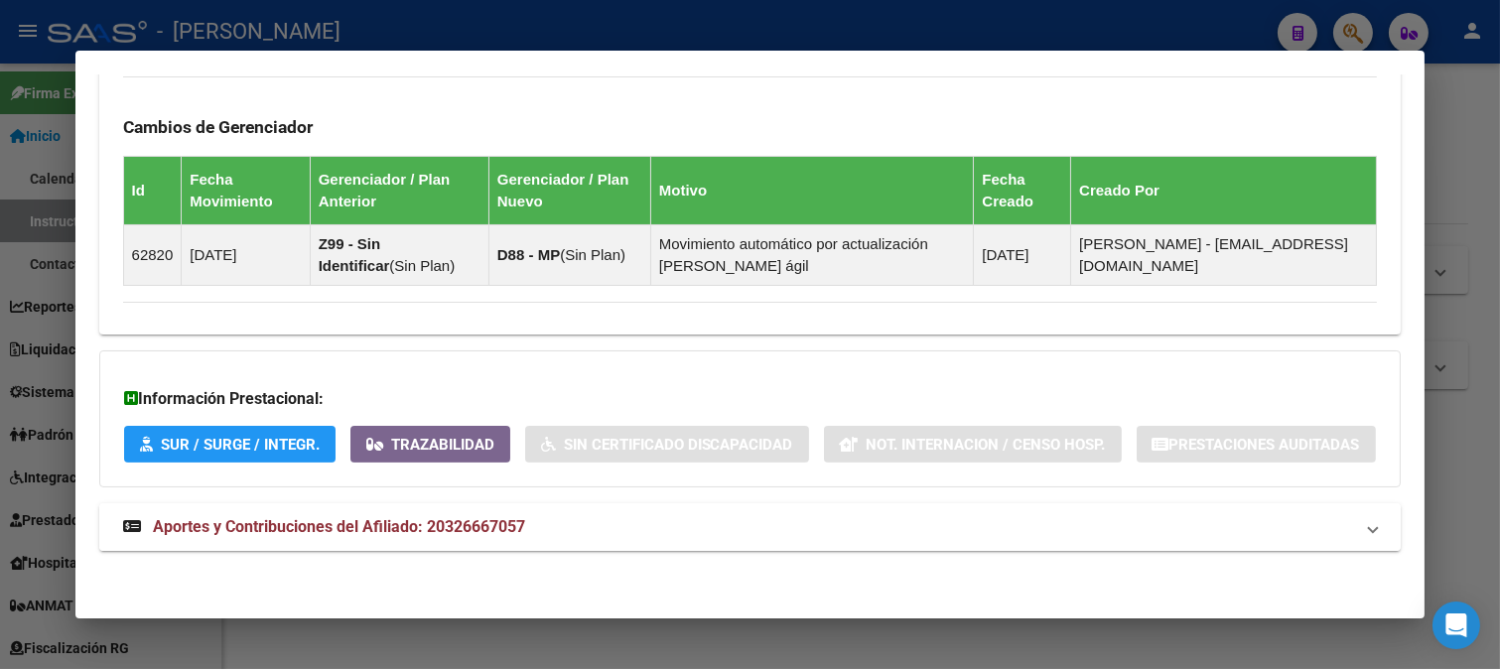
click at [532, 527] on mat-panel-title "Aportes y Contribuciones del Afiliado: 20326667057" at bounding box center [738, 527] width 1231 height 24
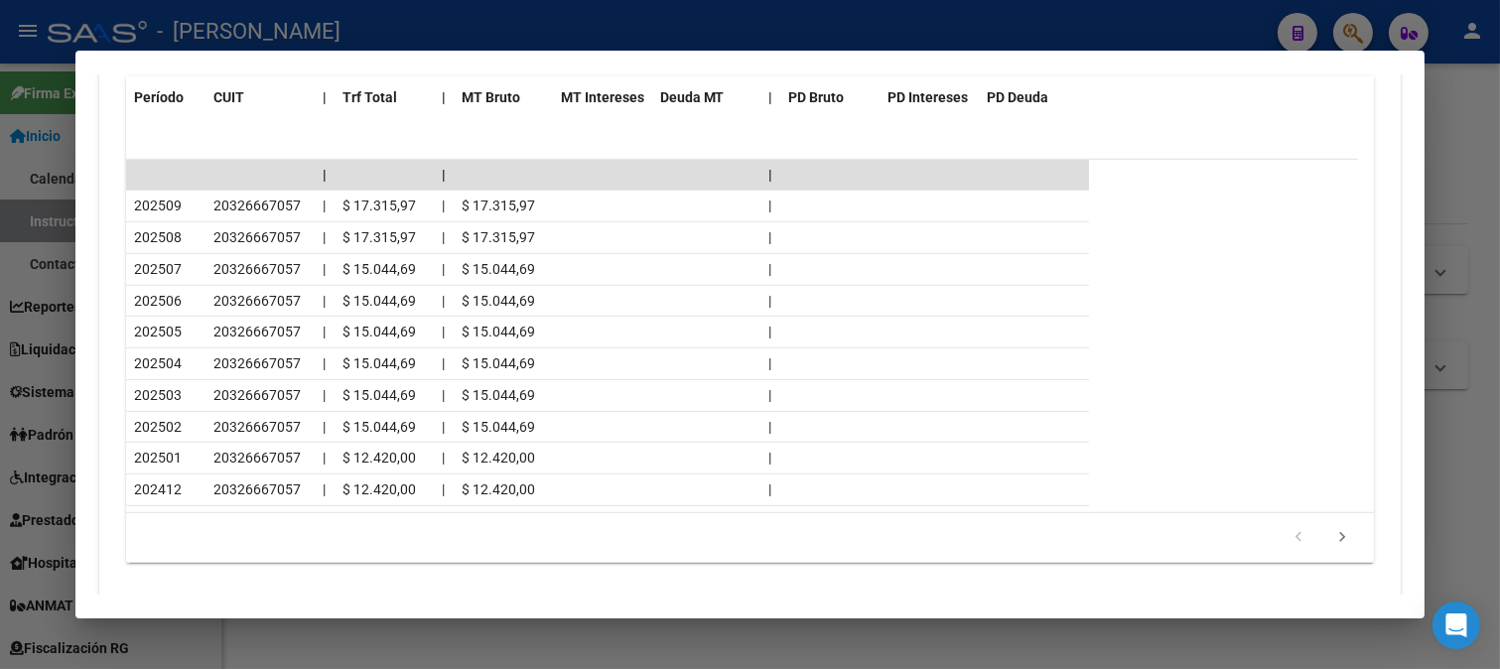
scroll to position [2118, 0]
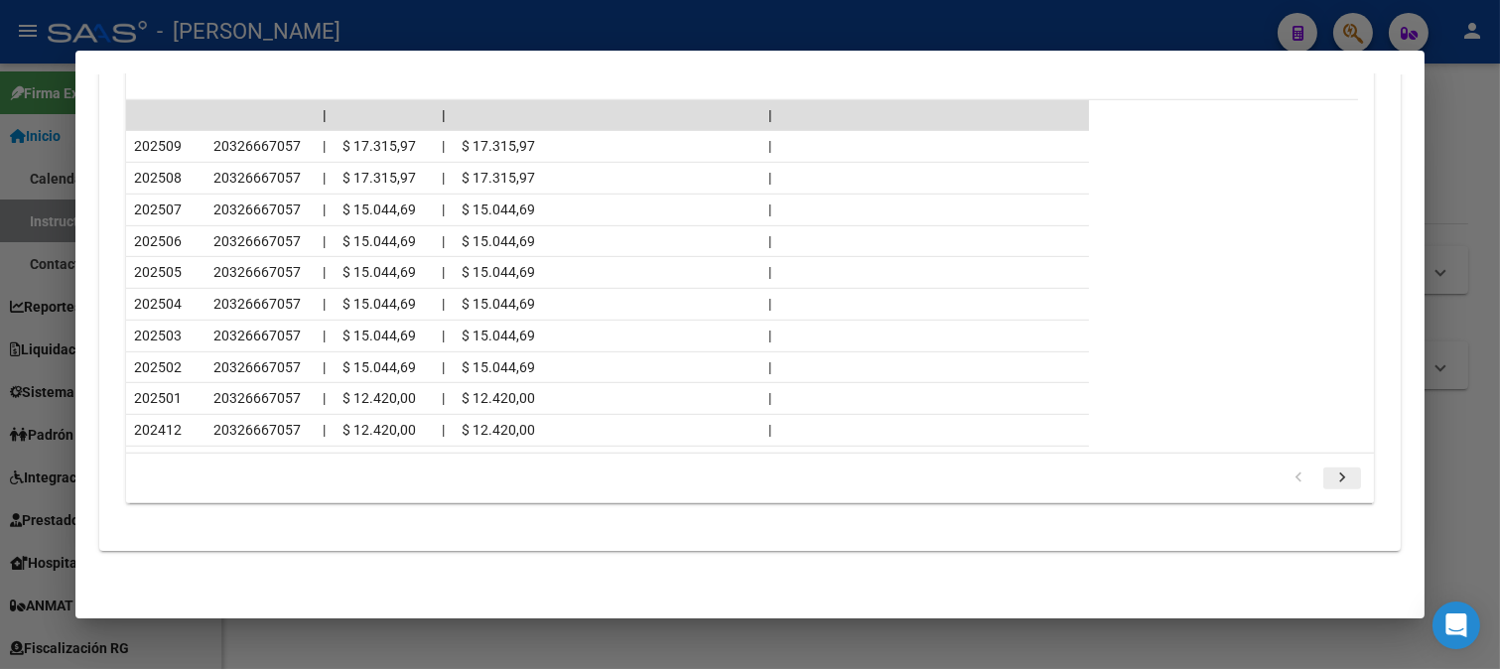
click at [1323, 476] on link "go to next page" at bounding box center [1342, 478] width 38 height 22
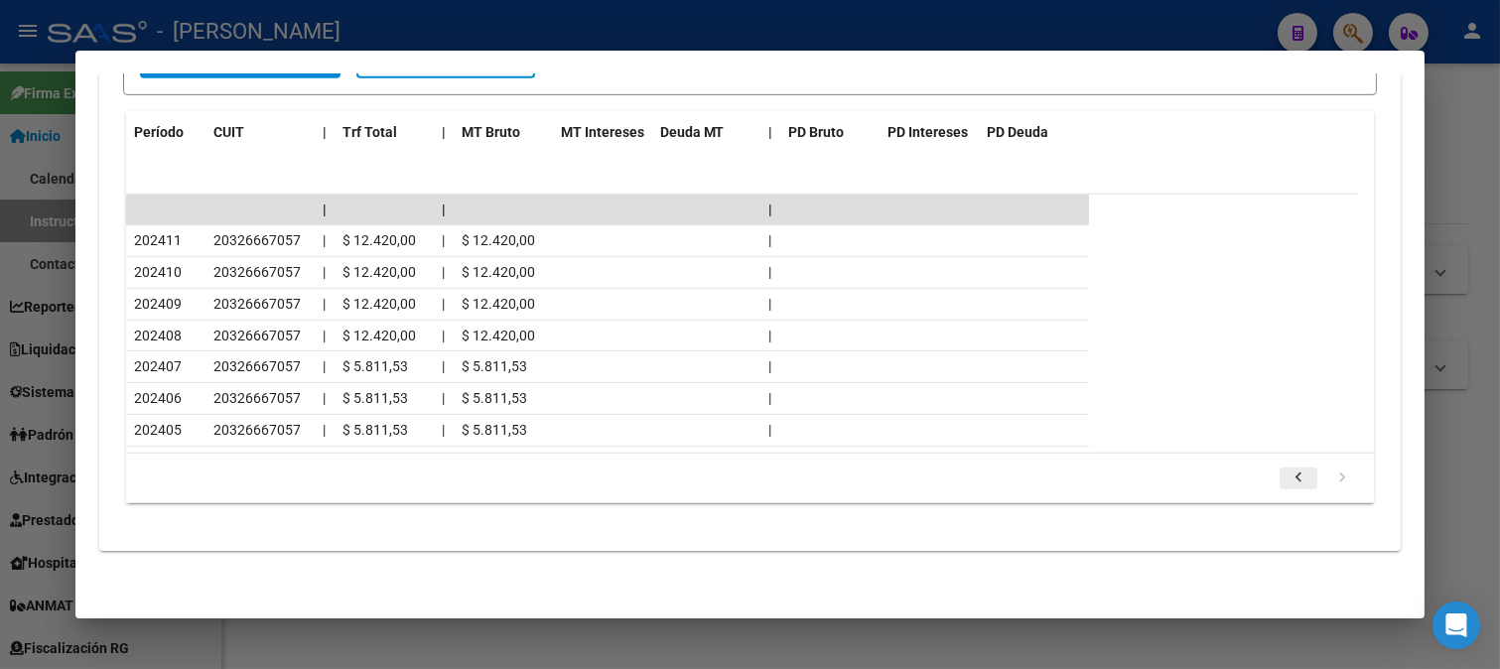
click at [1285, 486] on icon "go to previous page" at bounding box center [1298, 480] width 26 height 24
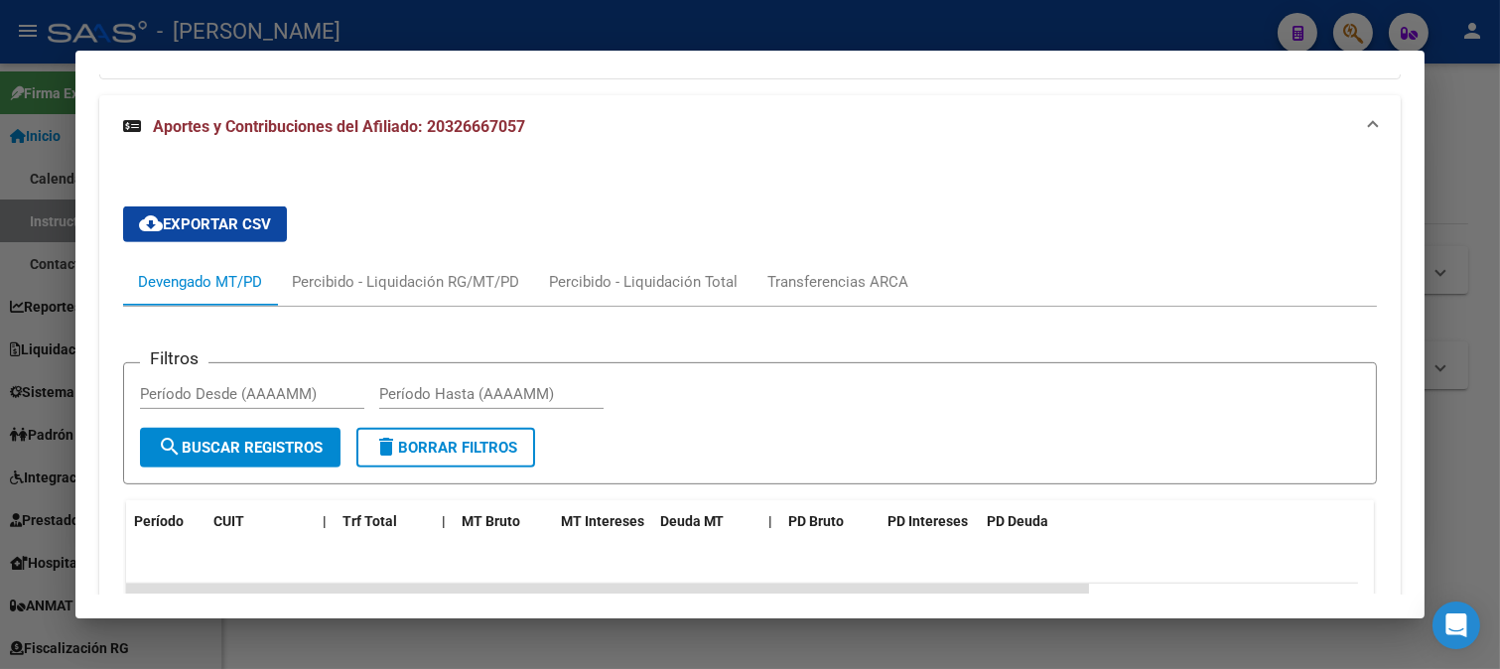
scroll to position [1804, 0]
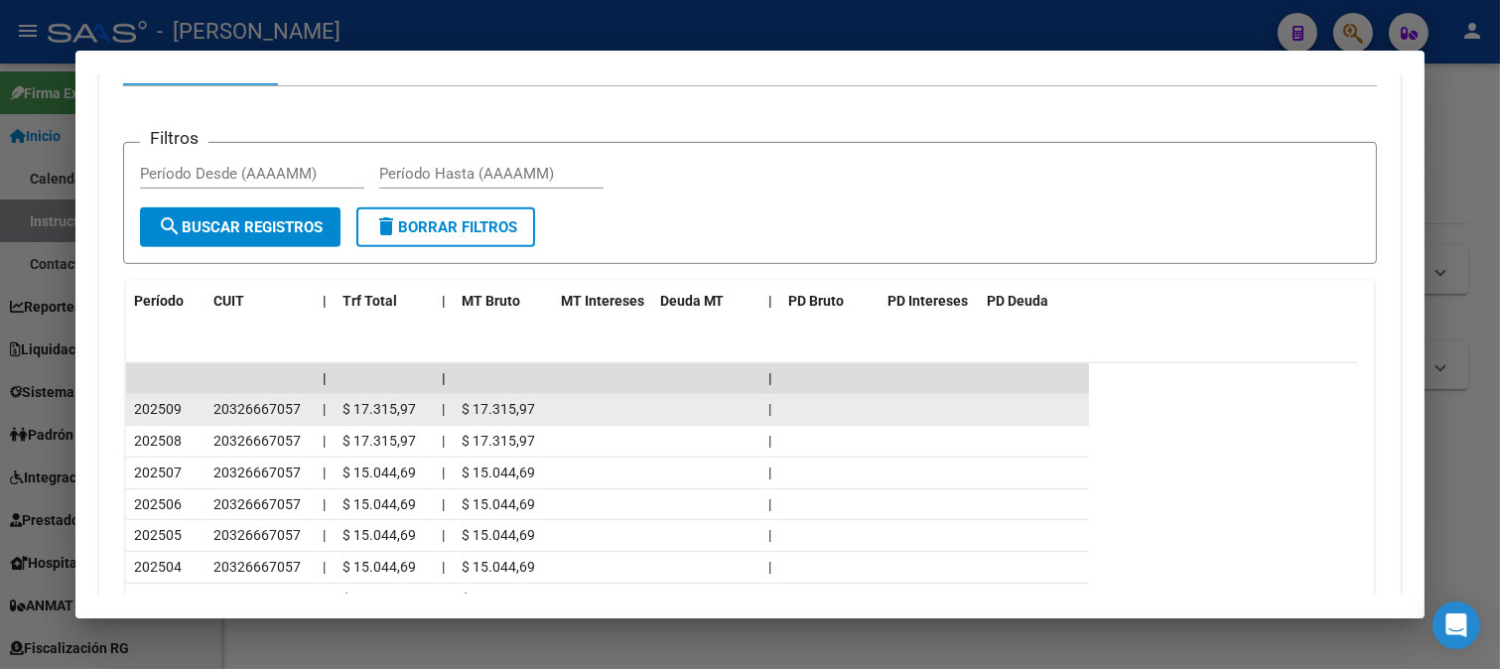
click at [290, 417] on span "20326667057" at bounding box center [256, 409] width 87 height 16
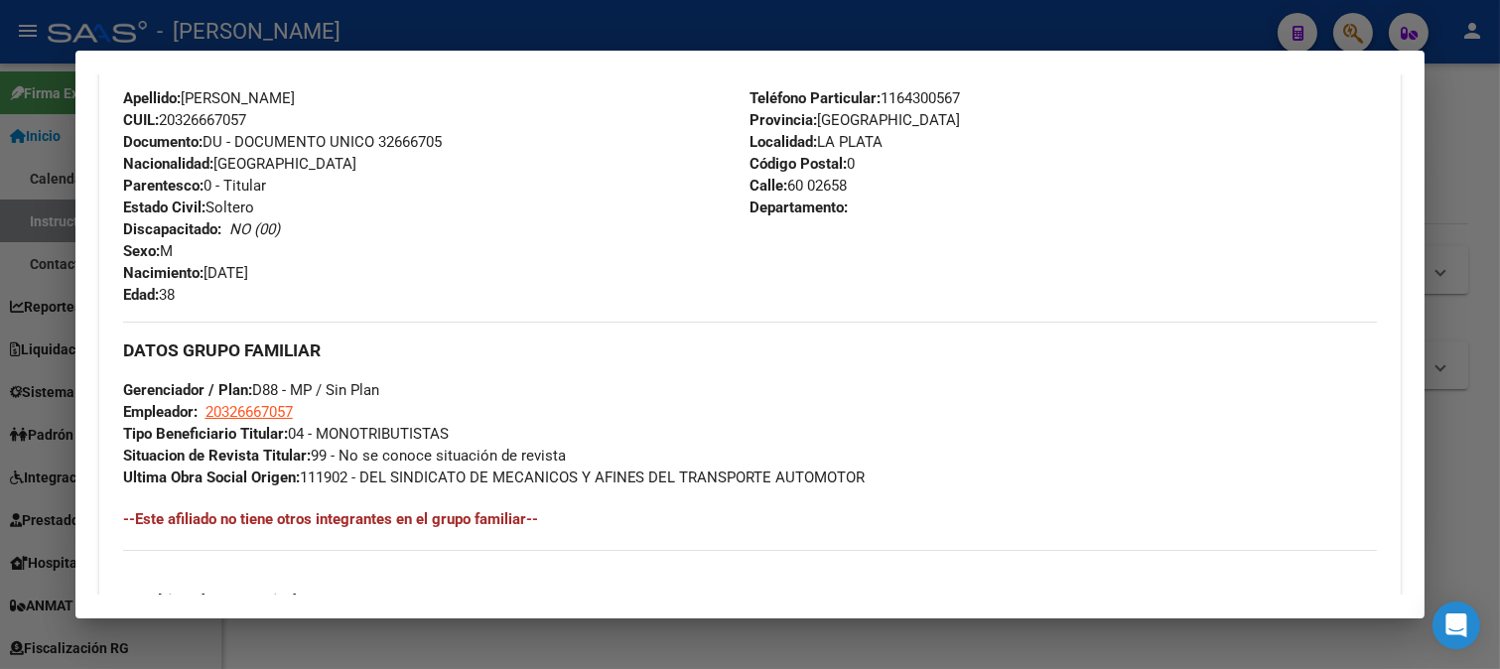
scroll to position [702, 0]
click at [512, 16] on div at bounding box center [750, 334] width 1500 height 669
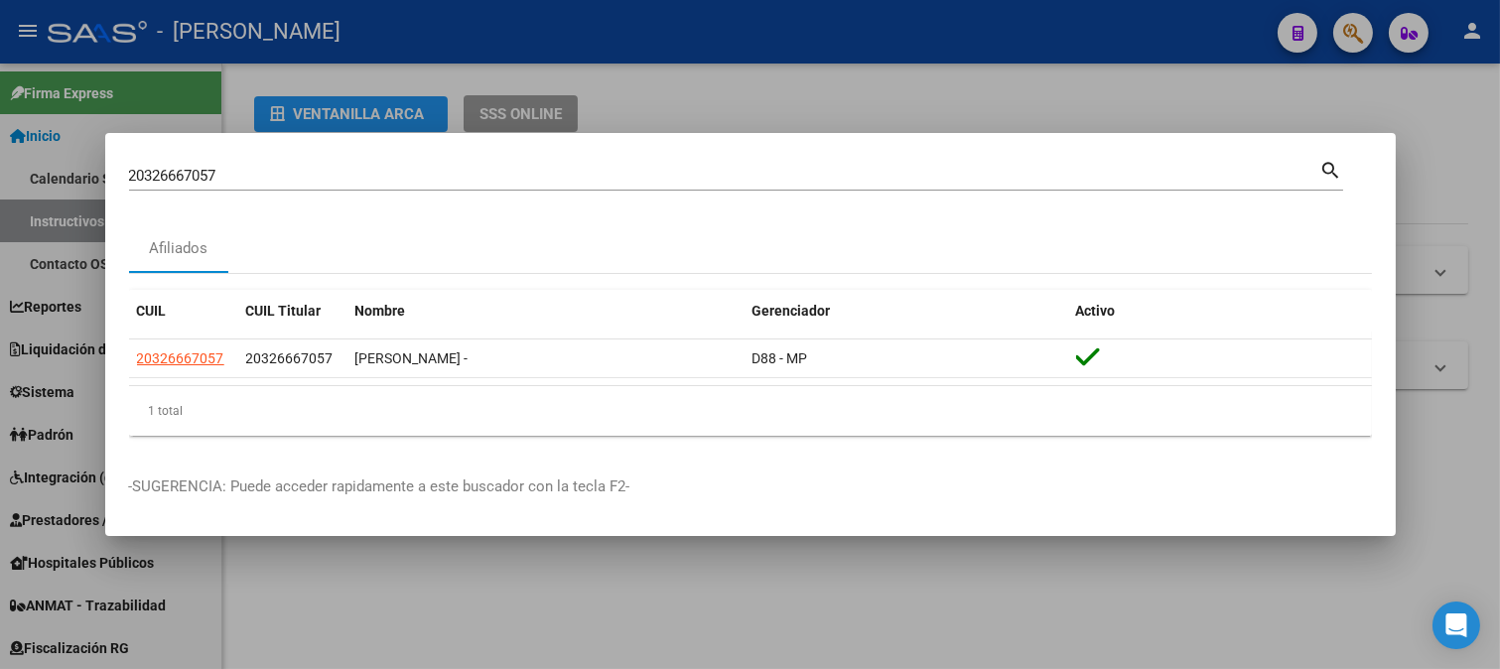
click at [316, 182] on input "20326667057" at bounding box center [724, 176] width 1191 height 18
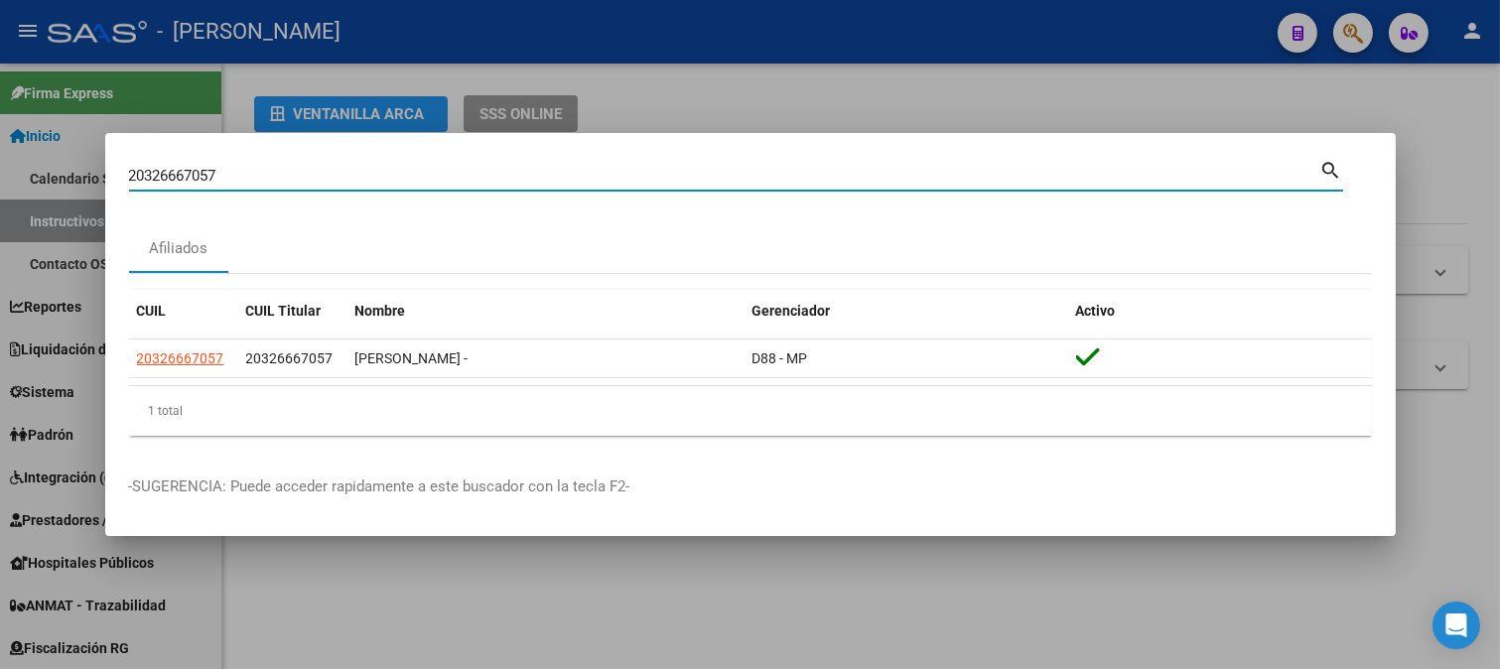
click at [316, 182] on input "20326667057" at bounding box center [724, 176] width 1191 height 18
paste input "717208"
type input "20326717208"
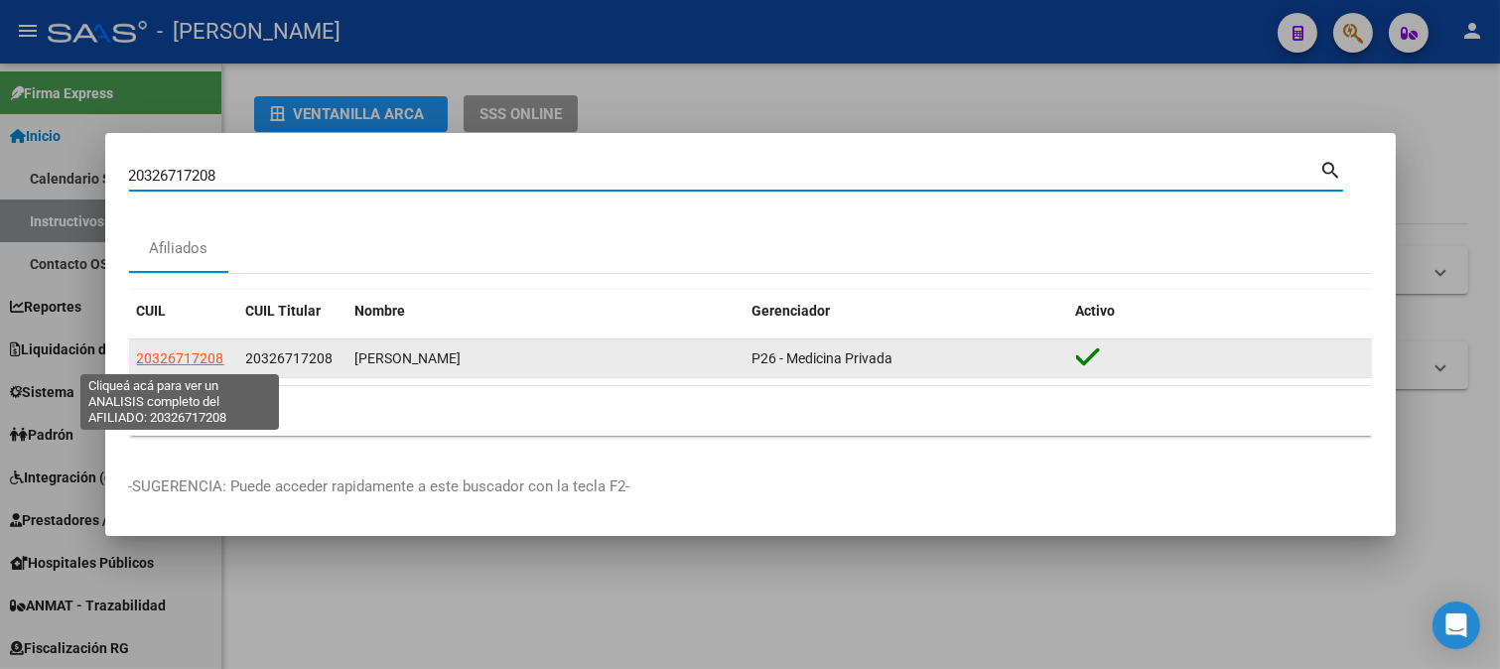
click at [192, 360] on span "20326717208" at bounding box center [180, 358] width 87 height 16
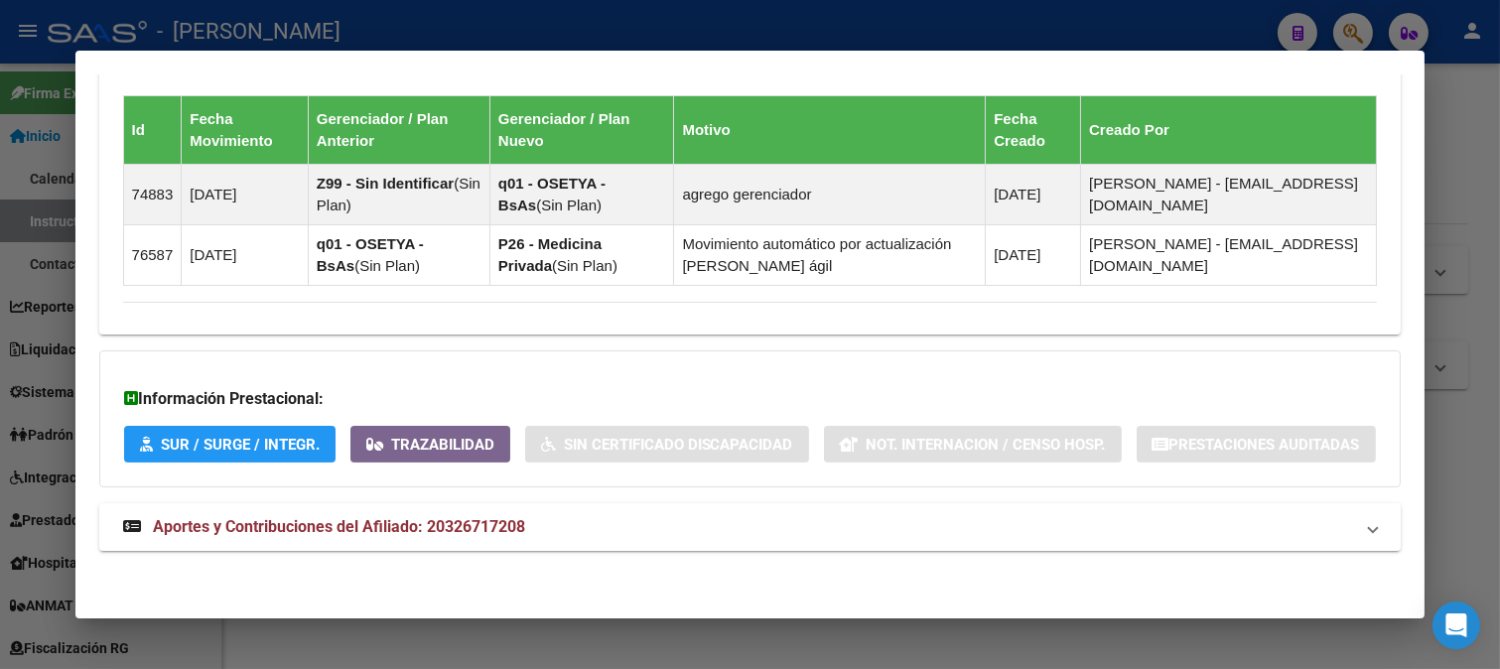
click at [480, 511] on mat-expansion-panel-header "Aportes y Contribuciones del Afiliado: 20326717208" at bounding box center [750, 527] width 1302 height 48
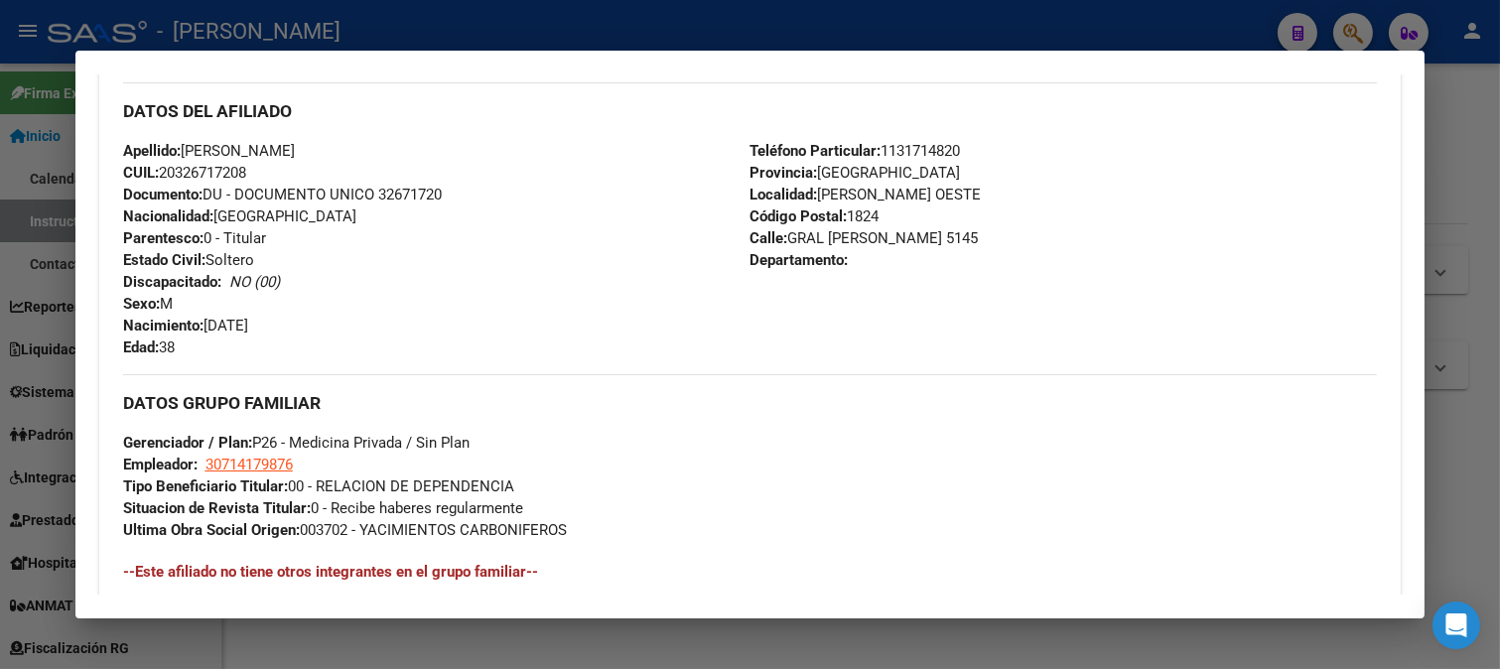
scroll to position [463, 0]
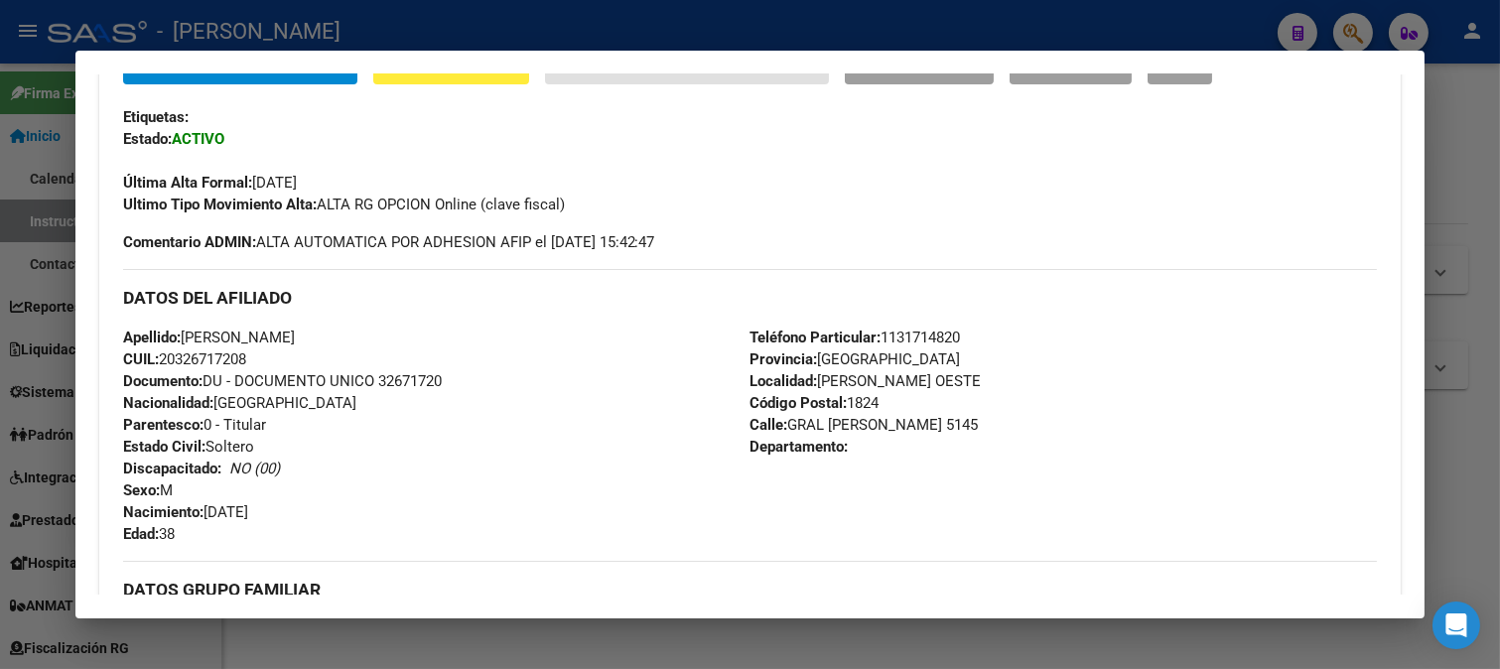
click at [403, 380] on span "Documento: DU - DOCUMENTO UNICO 32671720" at bounding box center [282, 381] width 319 height 18
drag, startPoint x: 186, startPoint y: 340, endPoint x: 481, endPoint y: 345, distance: 295.8
click at [481, 345] on div "Apellido: [PERSON_NAME]: 20326717208 Documento: DU - DOCUMENTO UNICO 32671720 N…" at bounding box center [436, 436] width 627 height 218
drag, startPoint x: 292, startPoint y: 510, endPoint x: 323, endPoint y: 510, distance: 30.8
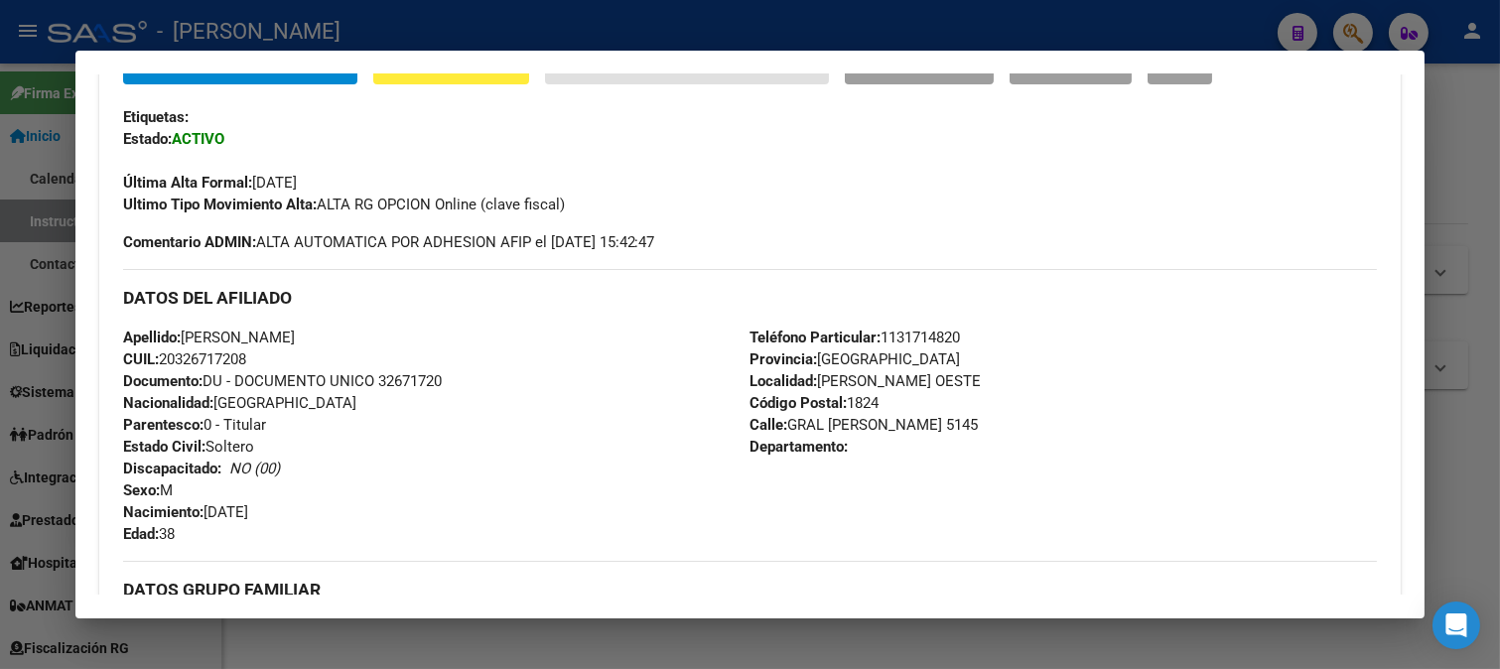
click at [323, 510] on div "Apellido: [PERSON_NAME]: 20326717208 Documento: DU - DOCUMENTO UNICO 32671720 N…" at bounding box center [436, 436] width 627 height 218
drag, startPoint x: 792, startPoint y: 424, endPoint x: 895, endPoint y: 421, distance: 103.3
click at [895, 421] on span "Calle: GRAL [PERSON_NAME] 5145" at bounding box center [863, 425] width 228 height 18
click at [850, 405] on span "Código Postal: 1824" at bounding box center [813, 403] width 129 height 18
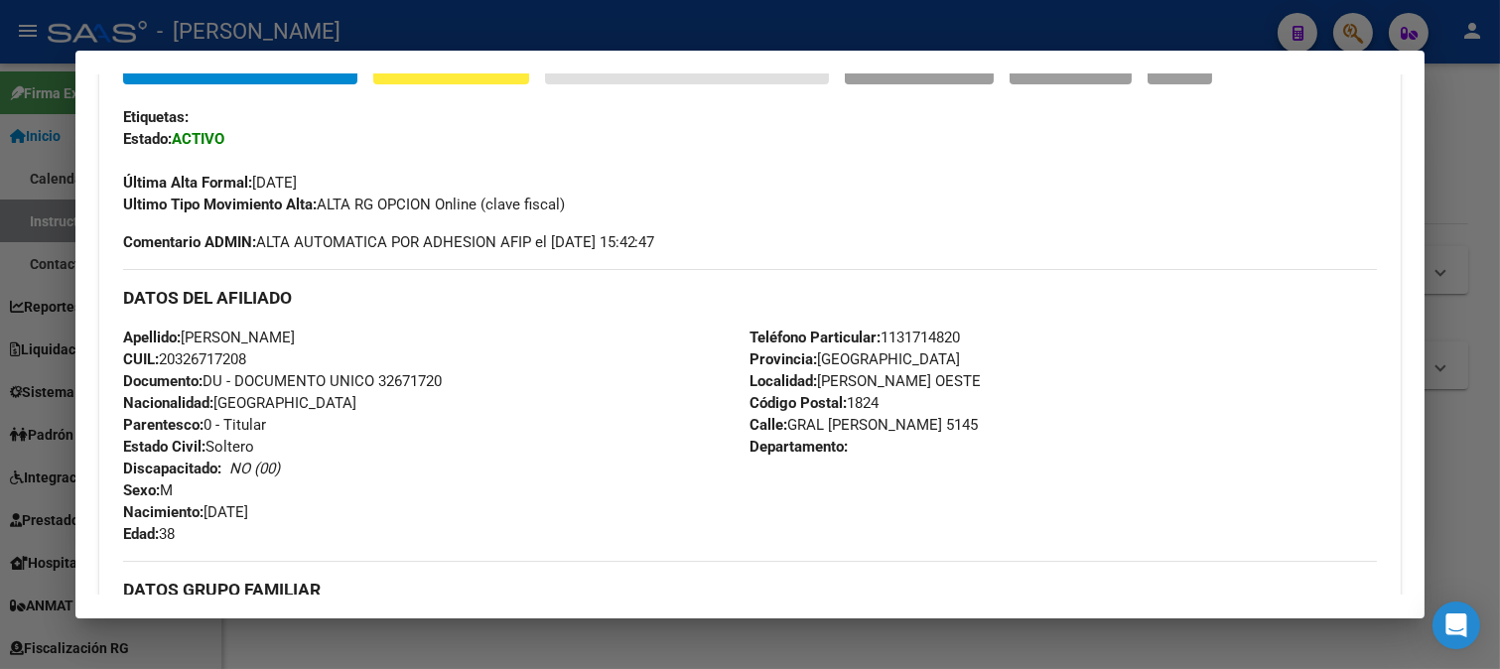
click at [930, 338] on span "Teléfono Particular: [PHONE_NUMBER]" at bounding box center [854, 338] width 210 height 18
click at [930, 340] on span "Teléfono Particular: [PHONE_NUMBER]" at bounding box center [854, 338] width 210 height 18
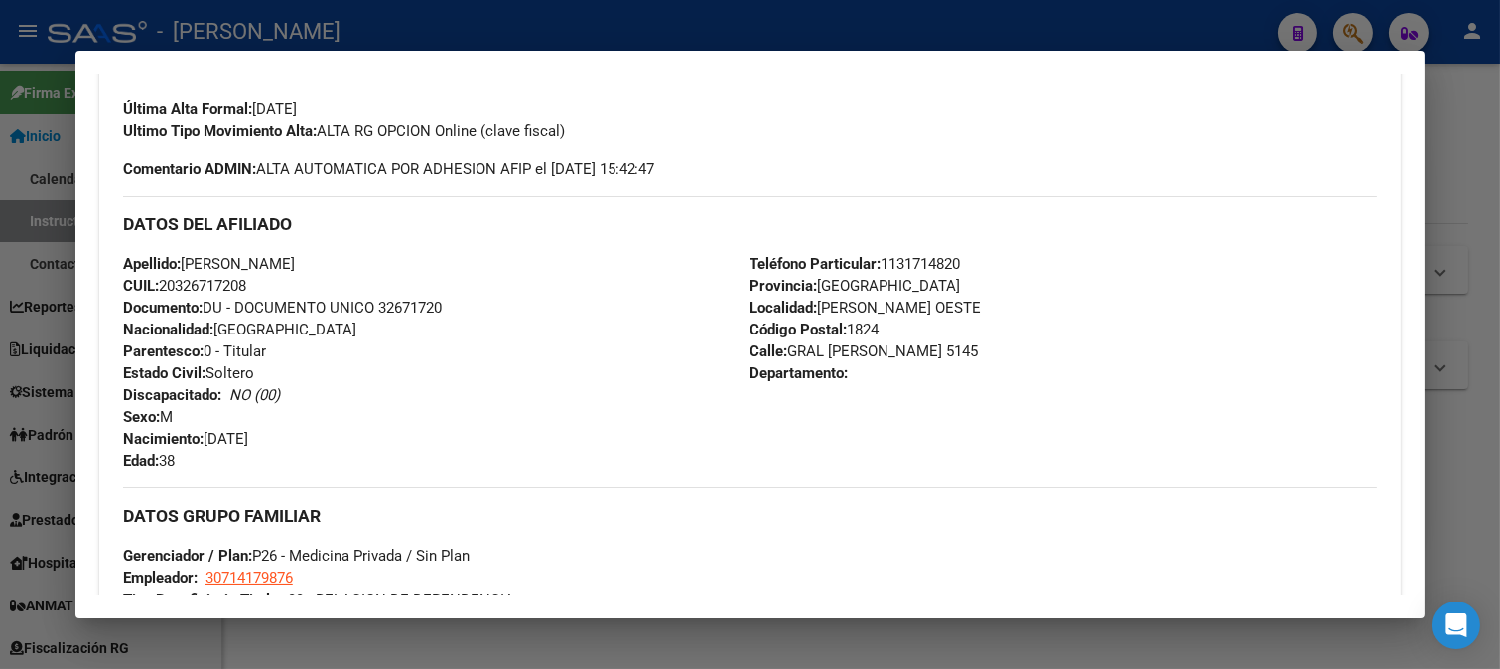
scroll to position [574, 0]
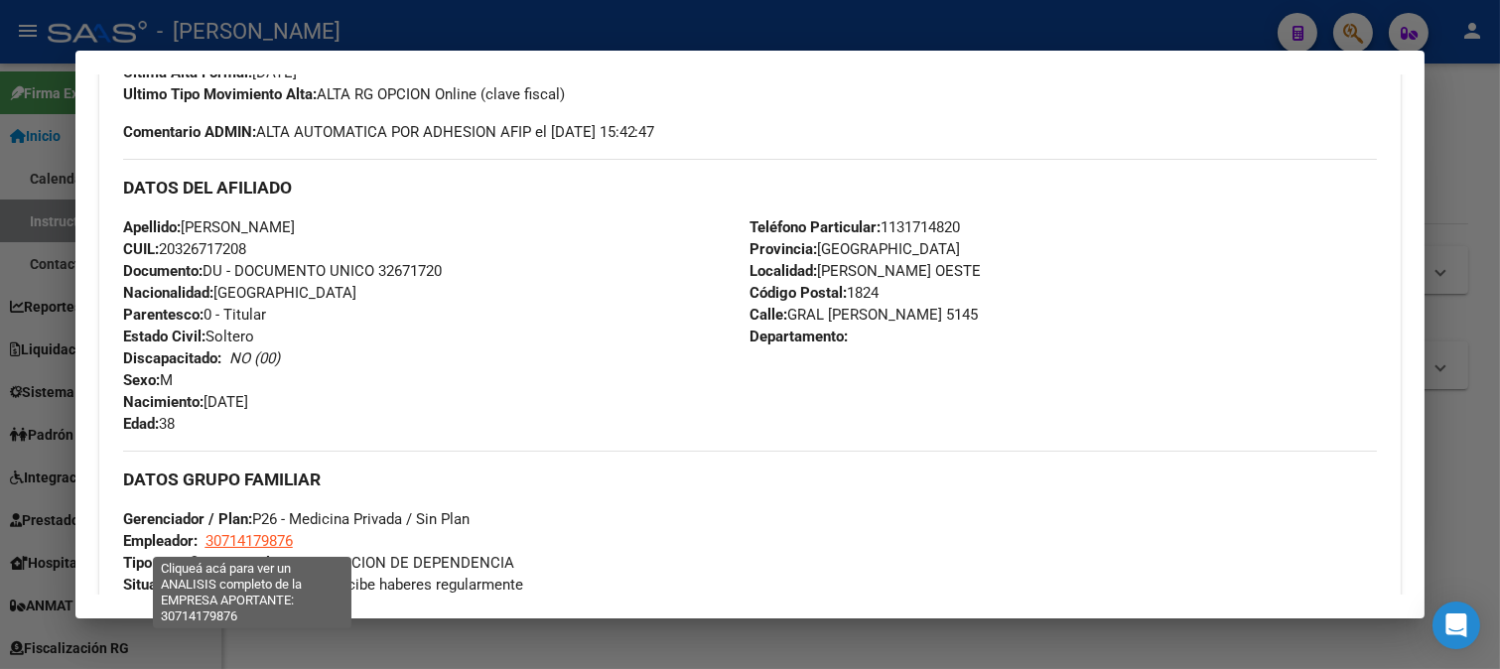
click at [273, 534] on span "30714179876" at bounding box center [248, 541] width 87 height 18
type textarea "30714179876"
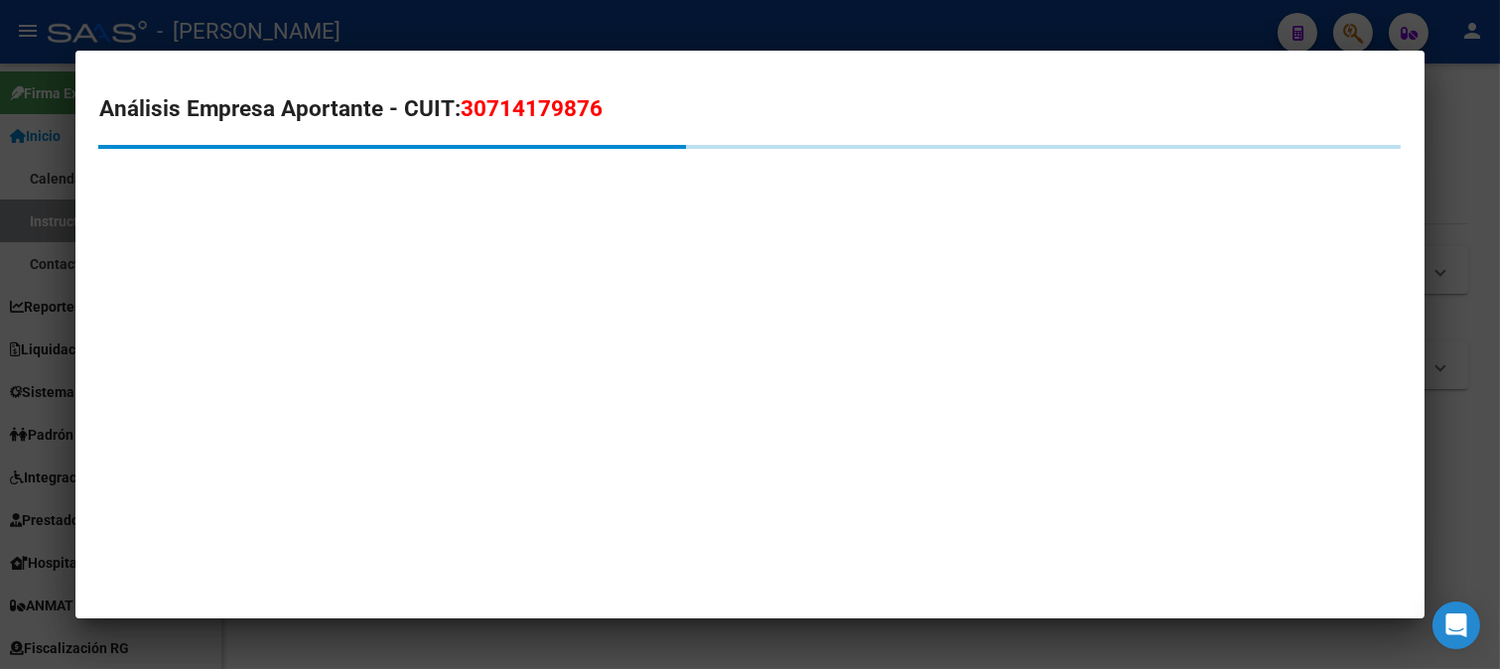
click at [526, 107] on span "30714179876" at bounding box center [532, 108] width 142 height 26
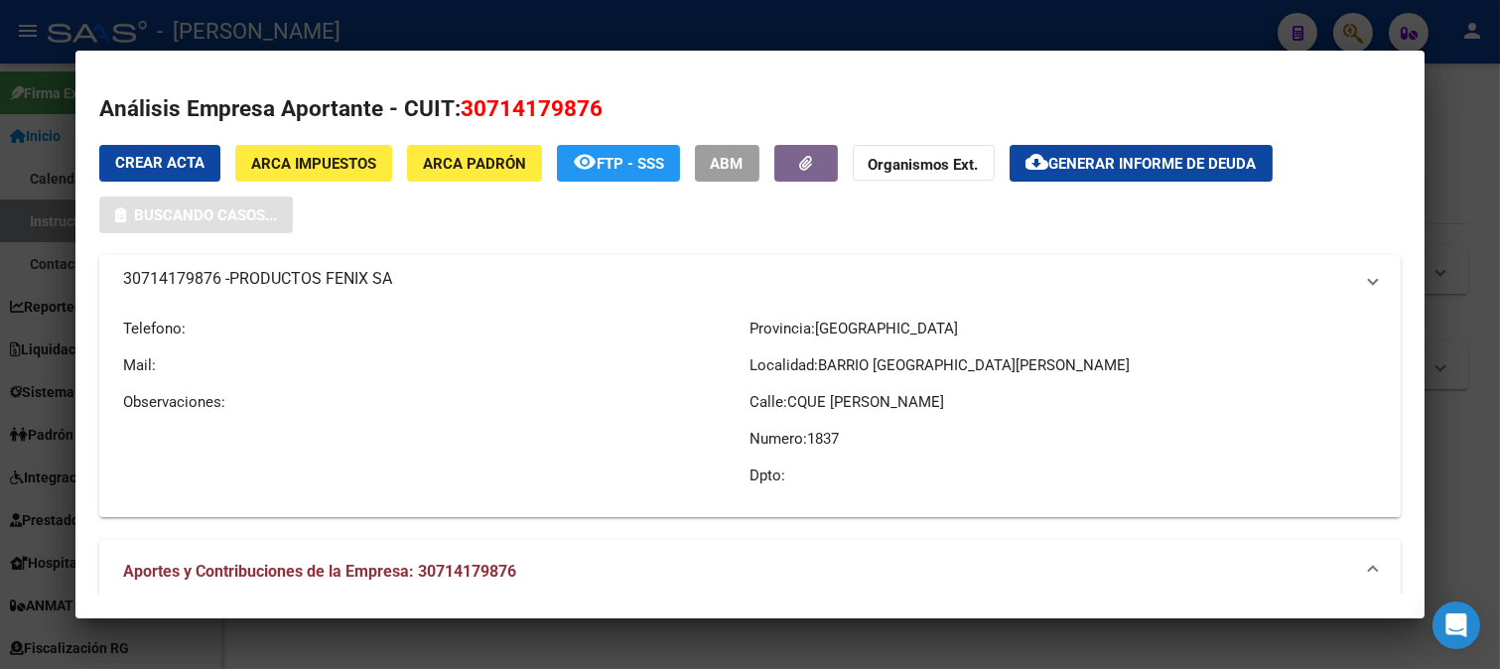
click at [526, 107] on span "30714179876" at bounding box center [532, 108] width 142 height 26
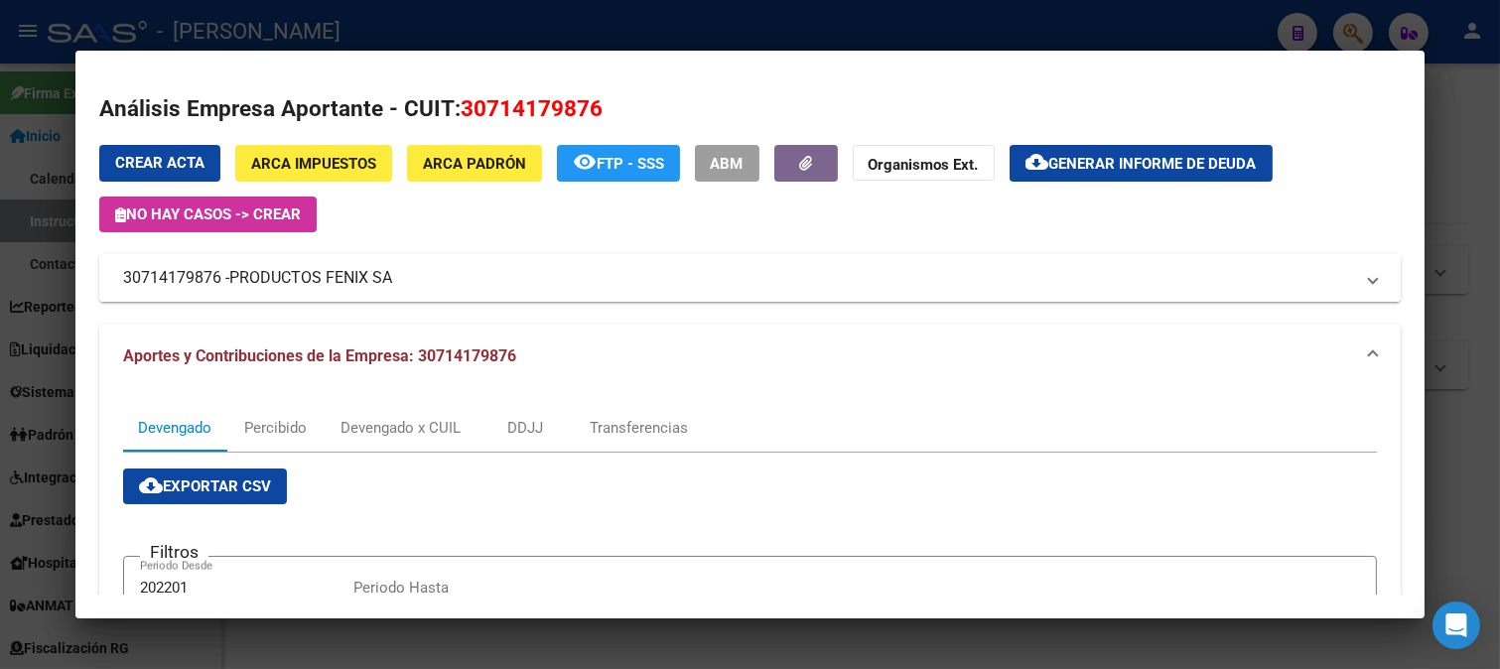
drag, startPoint x: 243, startPoint y: 273, endPoint x: 489, endPoint y: 288, distance: 246.6
click at [489, 288] on mat-panel-title "30714179876 - PRODUCTOS FENIX SA" at bounding box center [738, 278] width 1231 height 24
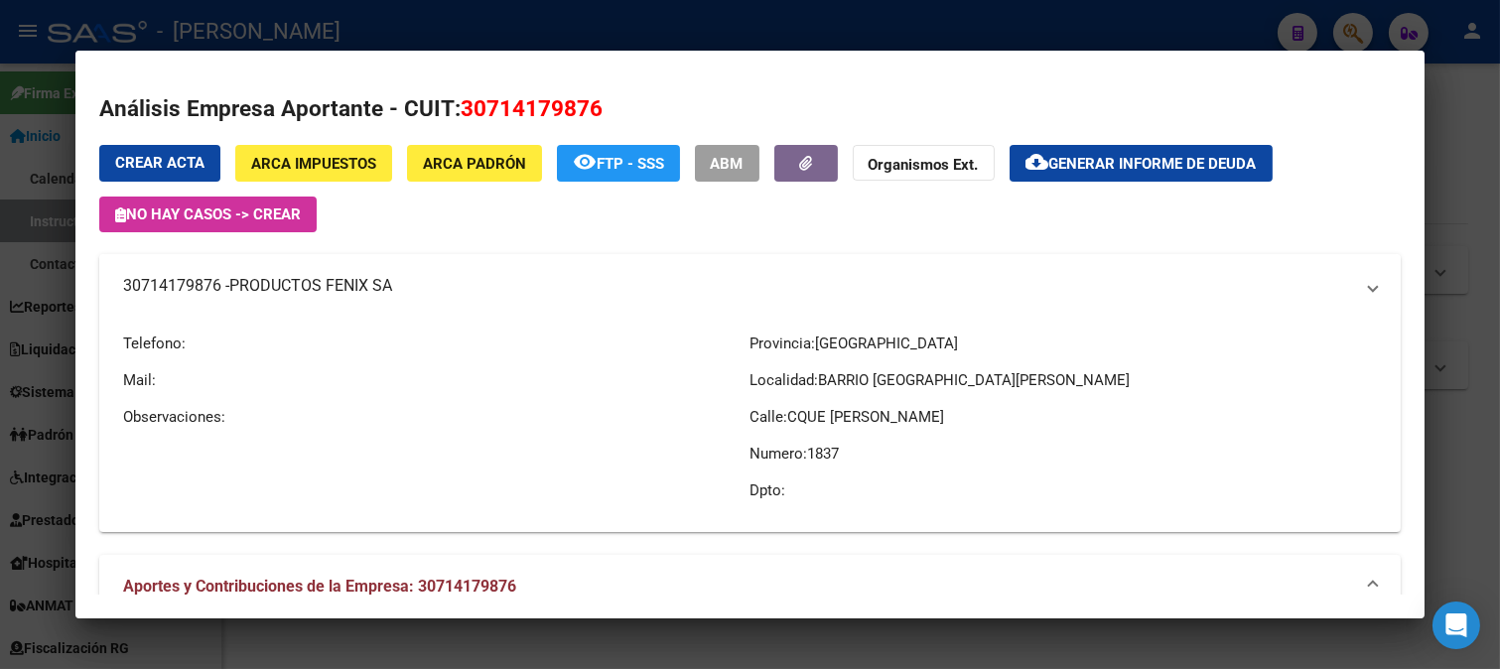
click at [488, 288] on mat-panel-title "30714179876 - PRODUCTOS FENIX SA" at bounding box center [738, 286] width 1231 height 24
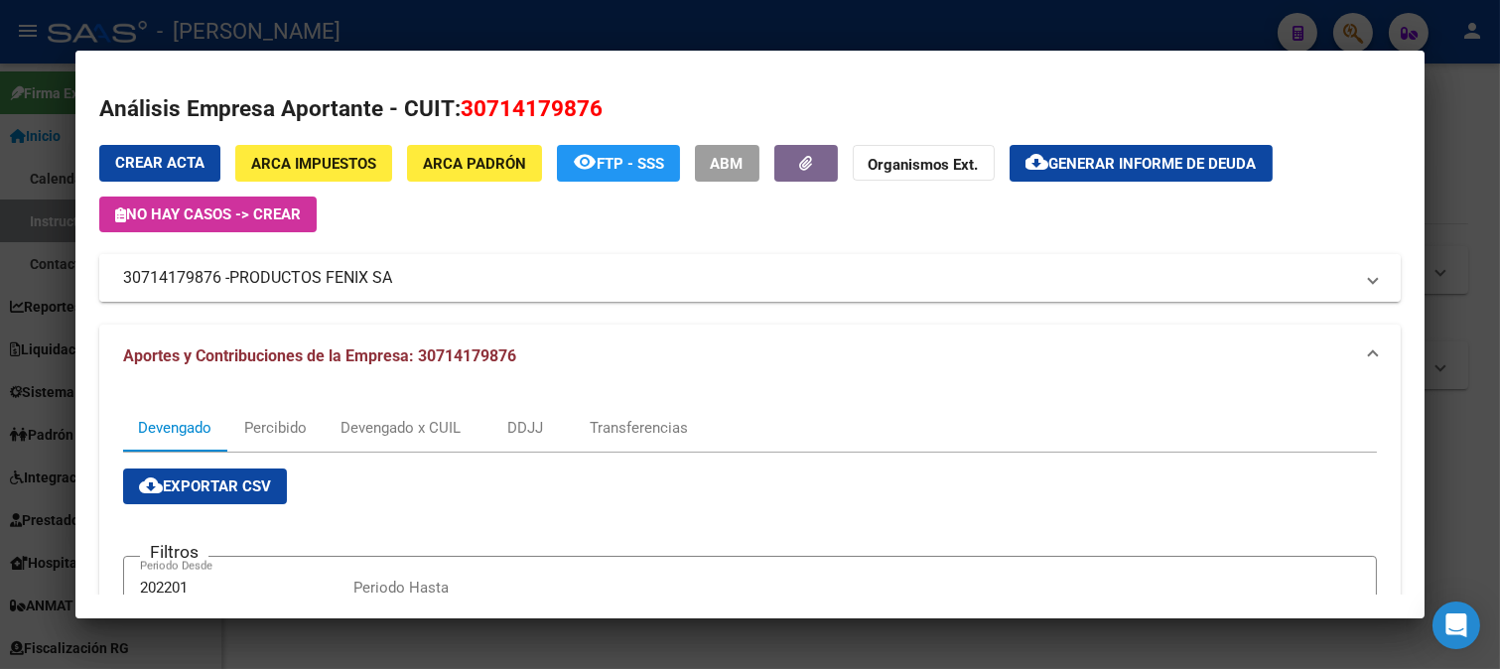
click at [233, 271] on span "PRODUCTOS FENIX SA" at bounding box center [310, 278] width 163 height 24
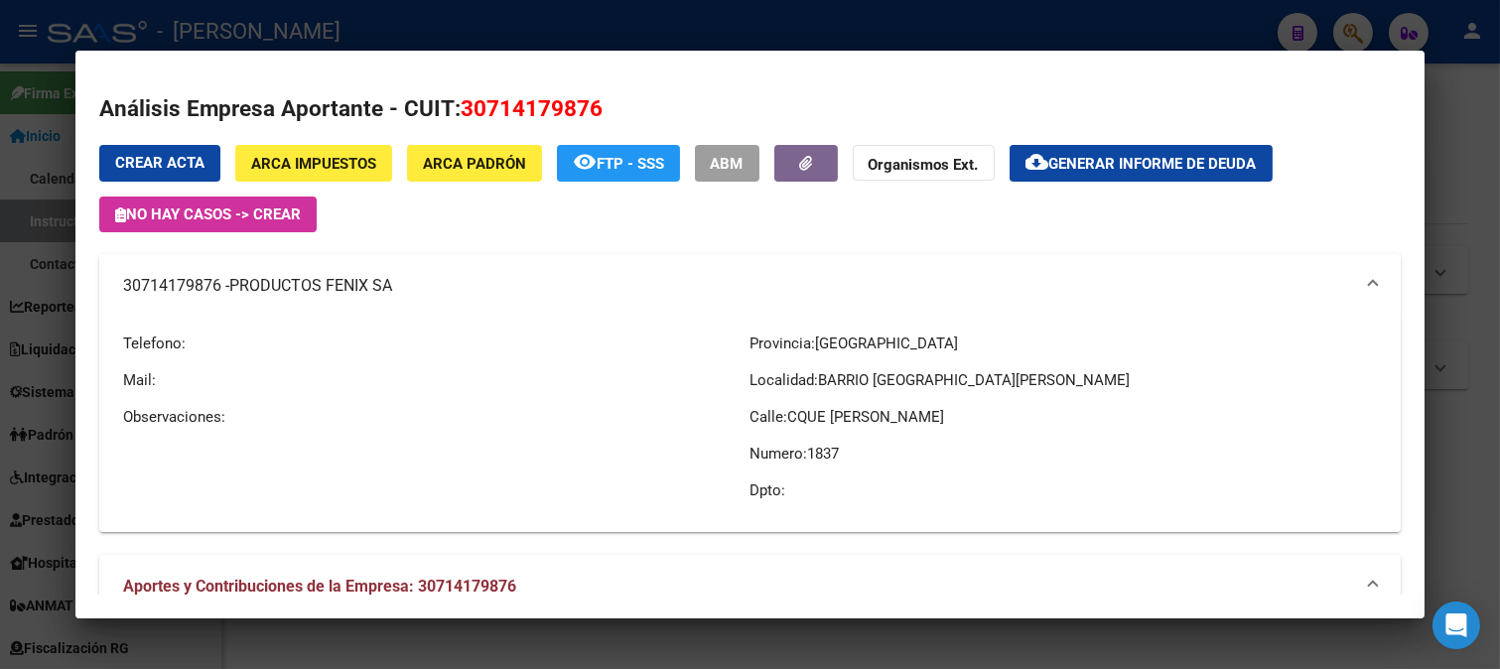
drag, startPoint x: 232, startPoint y: 280, endPoint x: 391, endPoint y: 284, distance: 158.8
click at [391, 284] on span "PRODUCTOS FENIX SA" at bounding box center [310, 286] width 163 height 24
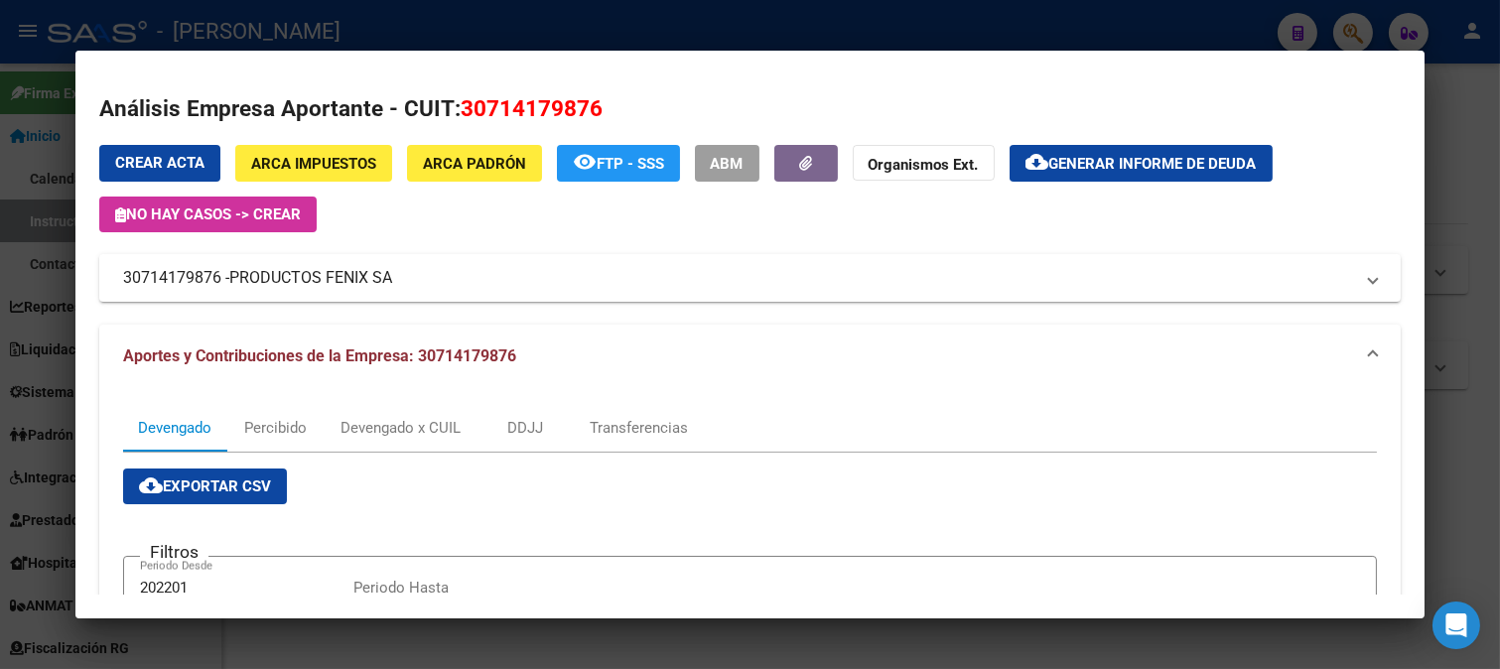
click at [0, 320] on div at bounding box center [750, 334] width 1500 height 669
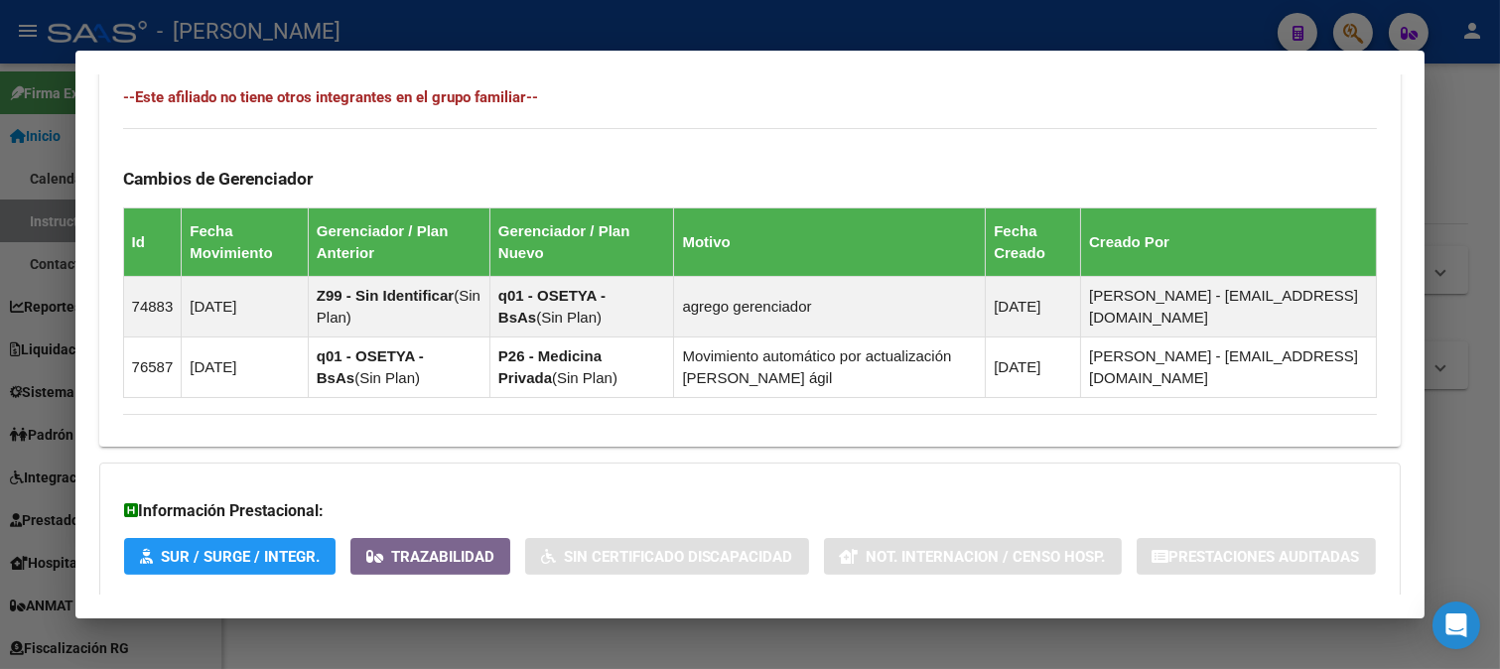
scroll to position [1125, 0]
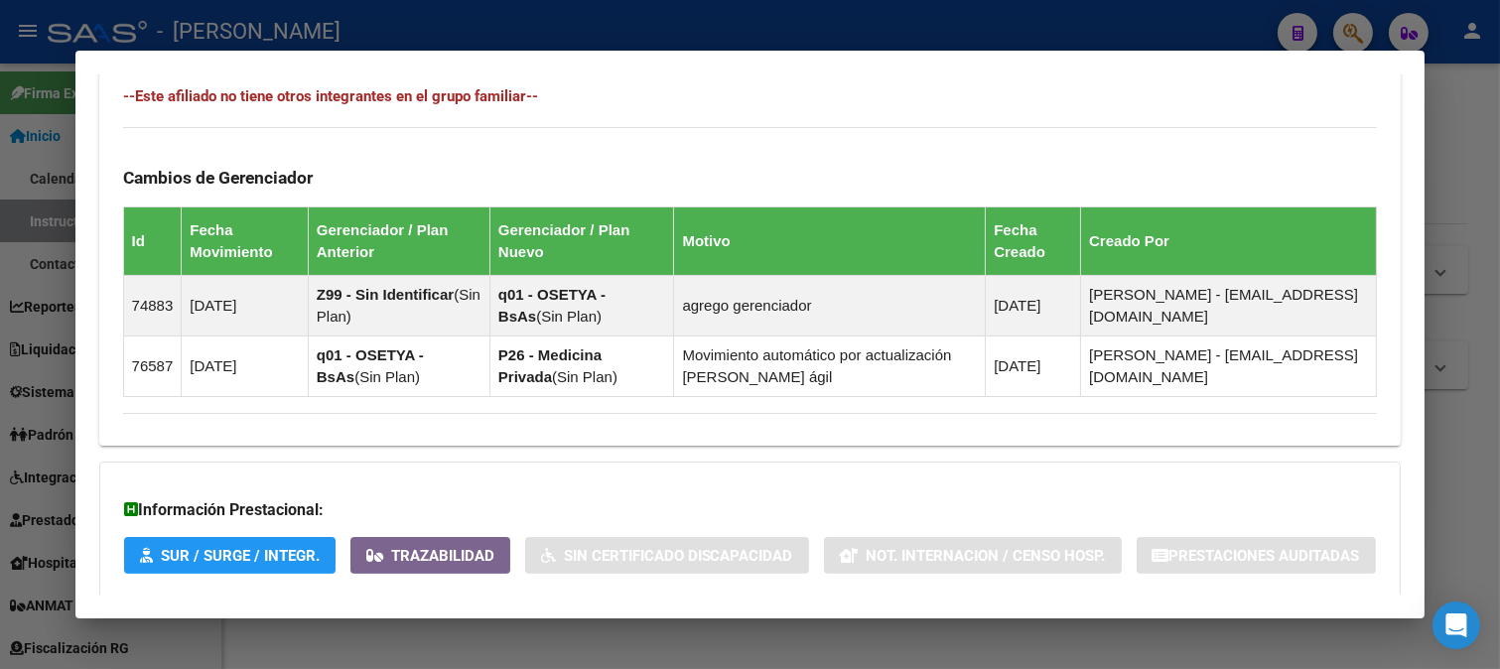
click at [652, 46] on div at bounding box center [750, 334] width 1500 height 669
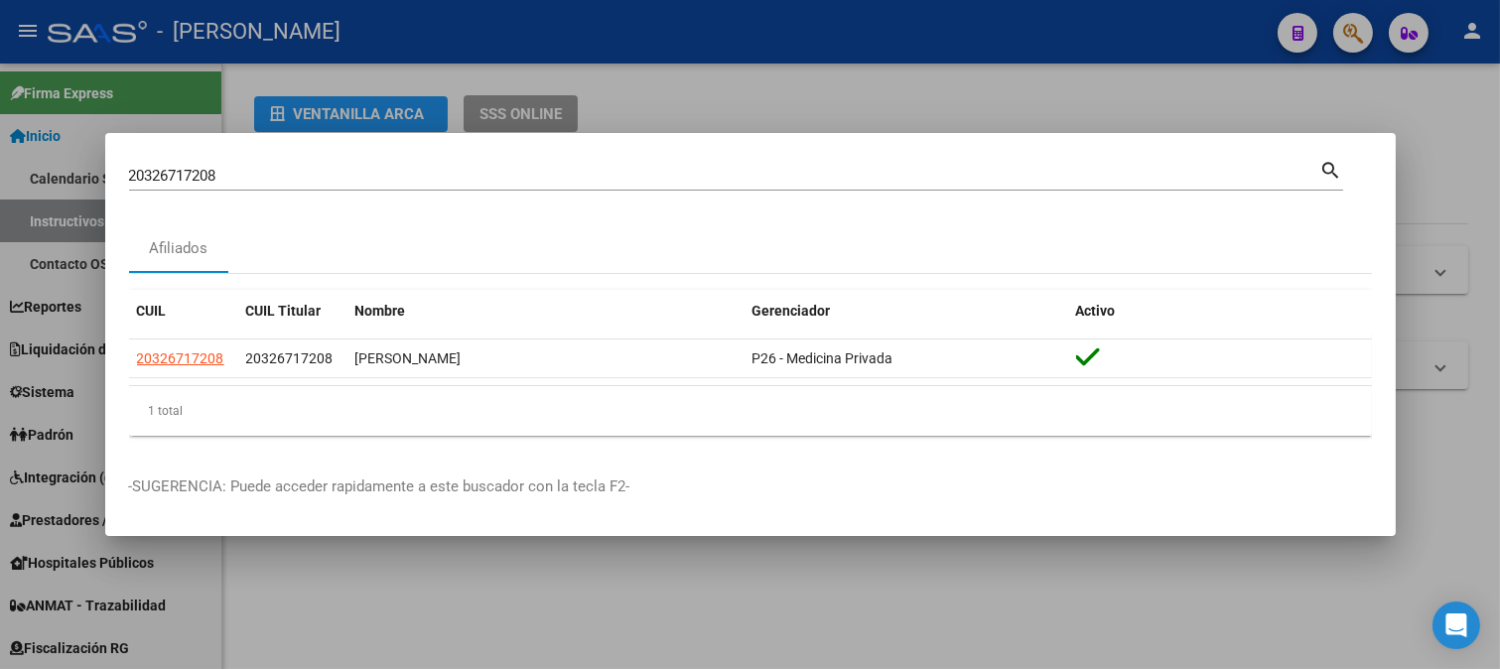
click at [432, 186] on div "20326717208 Buscar (apellido, dni, cuil, [PERSON_NAME], cuit, obra social)" at bounding box center [724, 176] width 1191 height 30
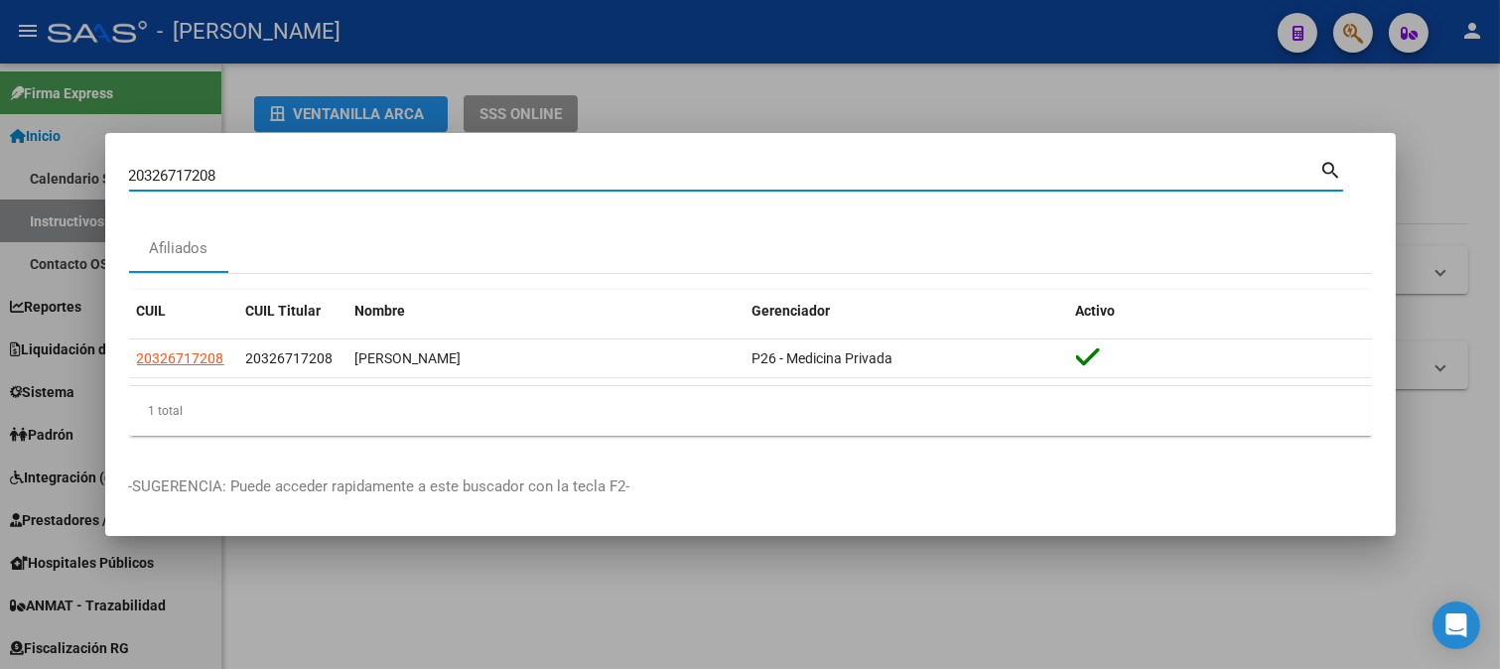
click at [432, 186] on div "20326717208 Buscar (apellido, dni, cuil, [PERSON_NAME], cuit, obra social)" at bounding box center [724, 176] width 1191 height 30
click at [448, 177] on input "20326717208" at bounding box center [724, 176] width 1191 height 18
paste input "81925"
type input "20326781925"
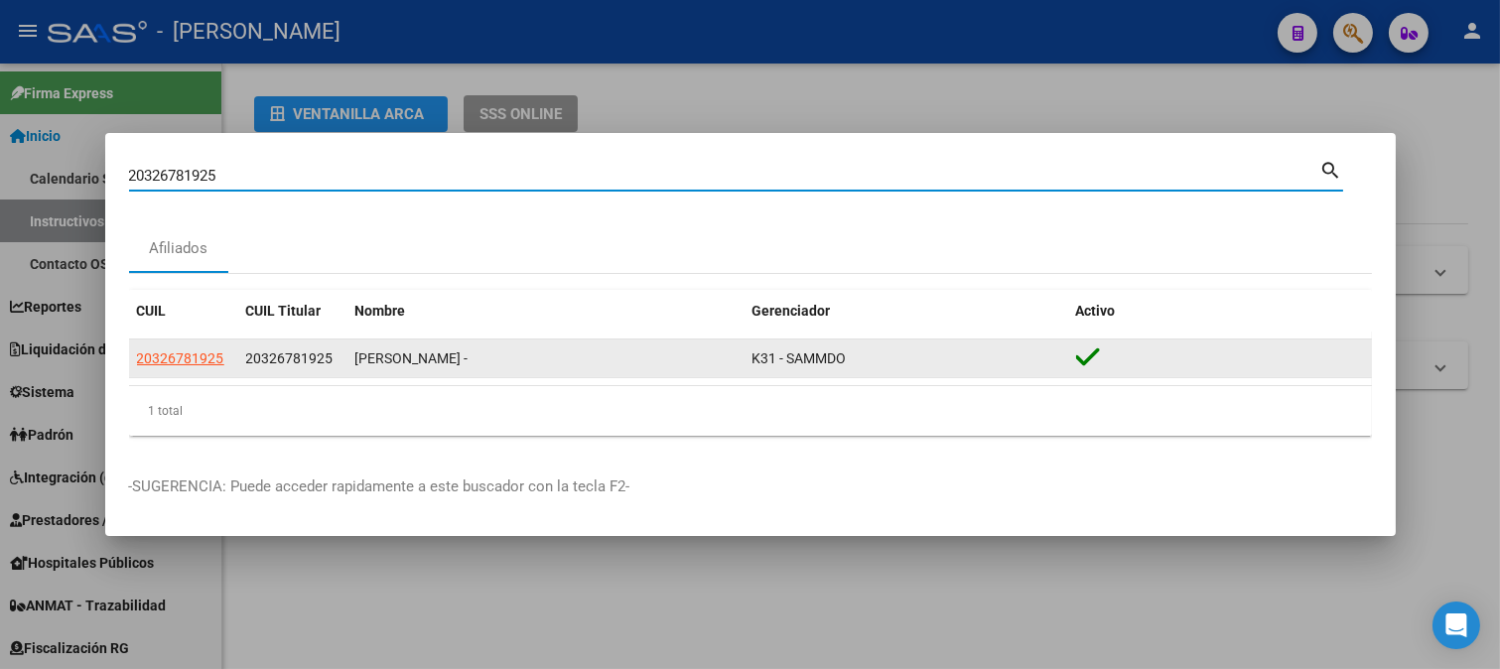
click at [306, 370] on datatable-body-cell "20326781925" at bounding box center [292, 358] width 109 height 39
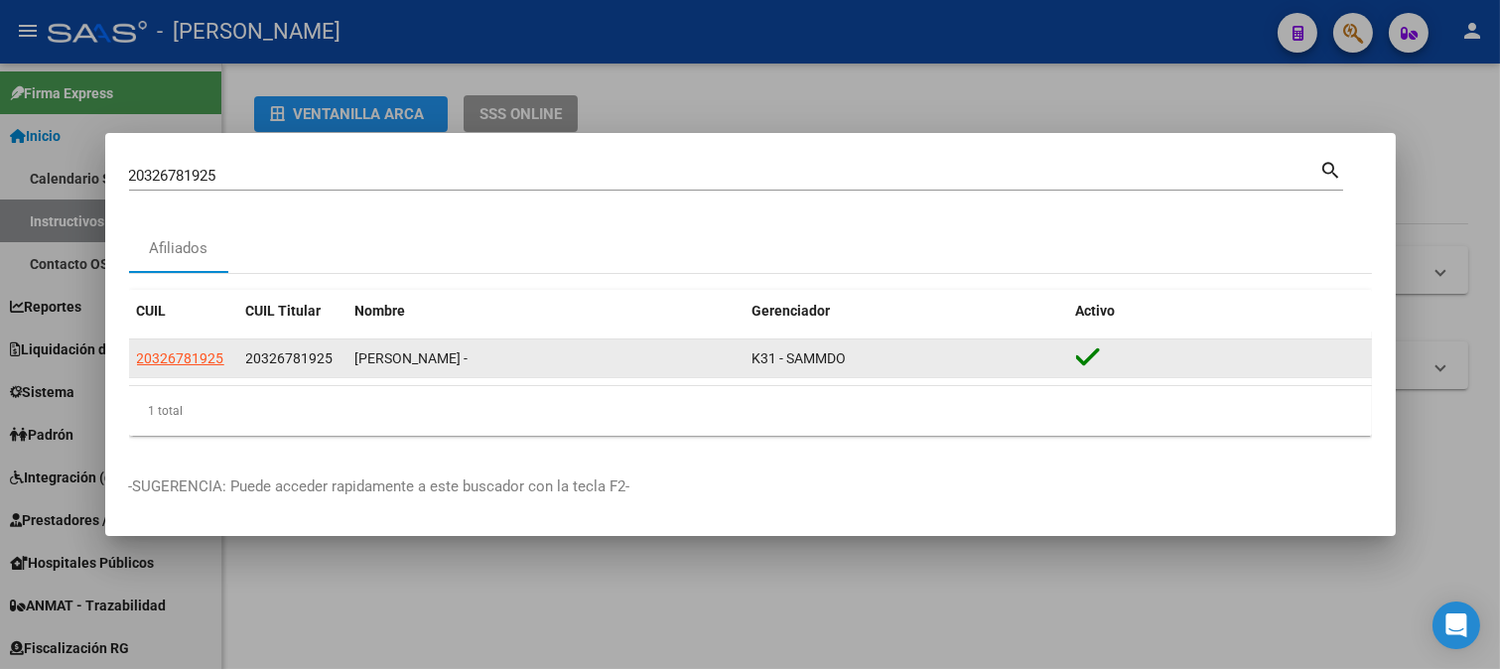
click at [306, 370] on datatable-body-cell "20326781925" at bounding box center [292, 358] width 109 height 39
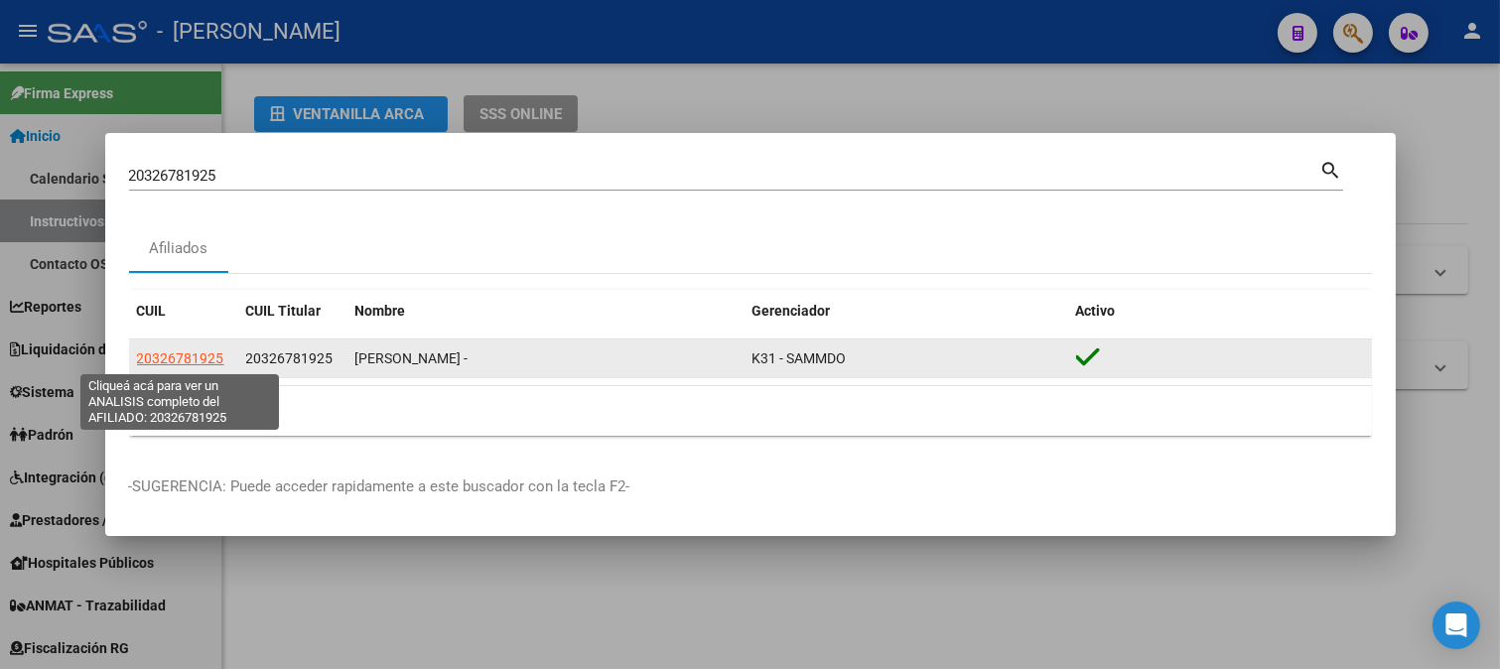
click at [205, 354] on span "20326781925" at bounding box center [180, 358] width 87 height 16
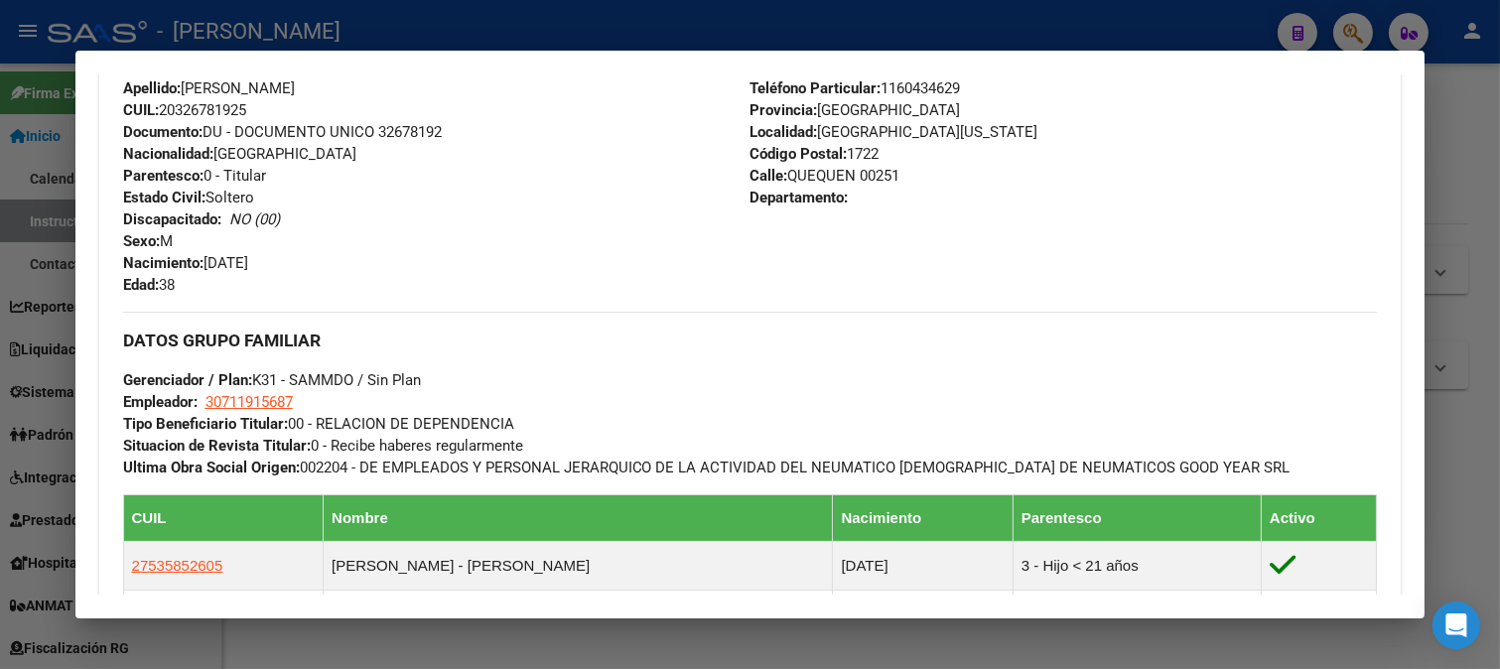
scroll to position [661, 0]
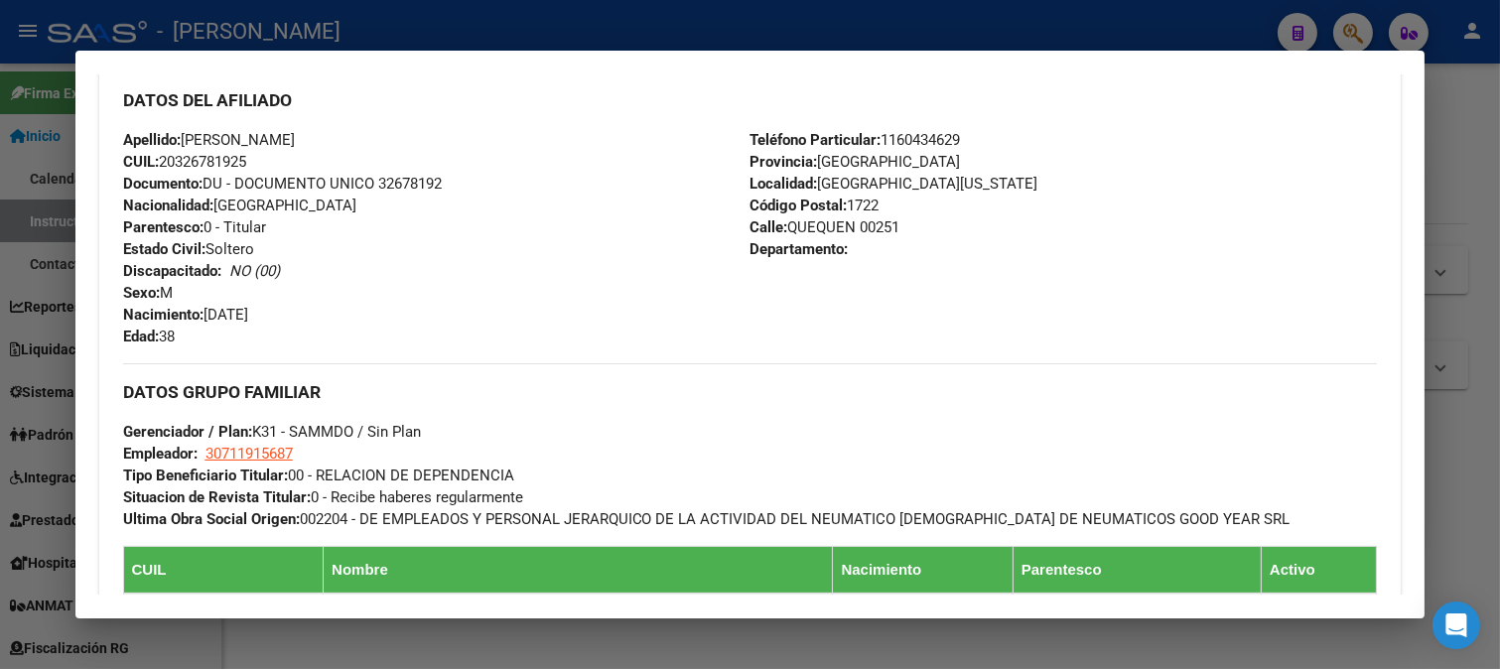
click at [393, 175] on span "Documento: DU - DOCUMENTO UNICO 32678192" at bounding box center [282, 184] width 319 height 18
drag, startPoint x: 187, startPoint y: 139, endPoint x: 391, endPoint y: 140, distance: 204.5
click at [391, 140] on div "Apellido: [PERSON_NAME]: 20326781925 Documento: DU - DOCUMENTO UNICO 32678192 N…" at bounding box center [436, 238] width 627 height 218
drag, startPoint x: 213, startPoint y: 315, endPoint x: 355, endPoint y: 313, distance: 141.9
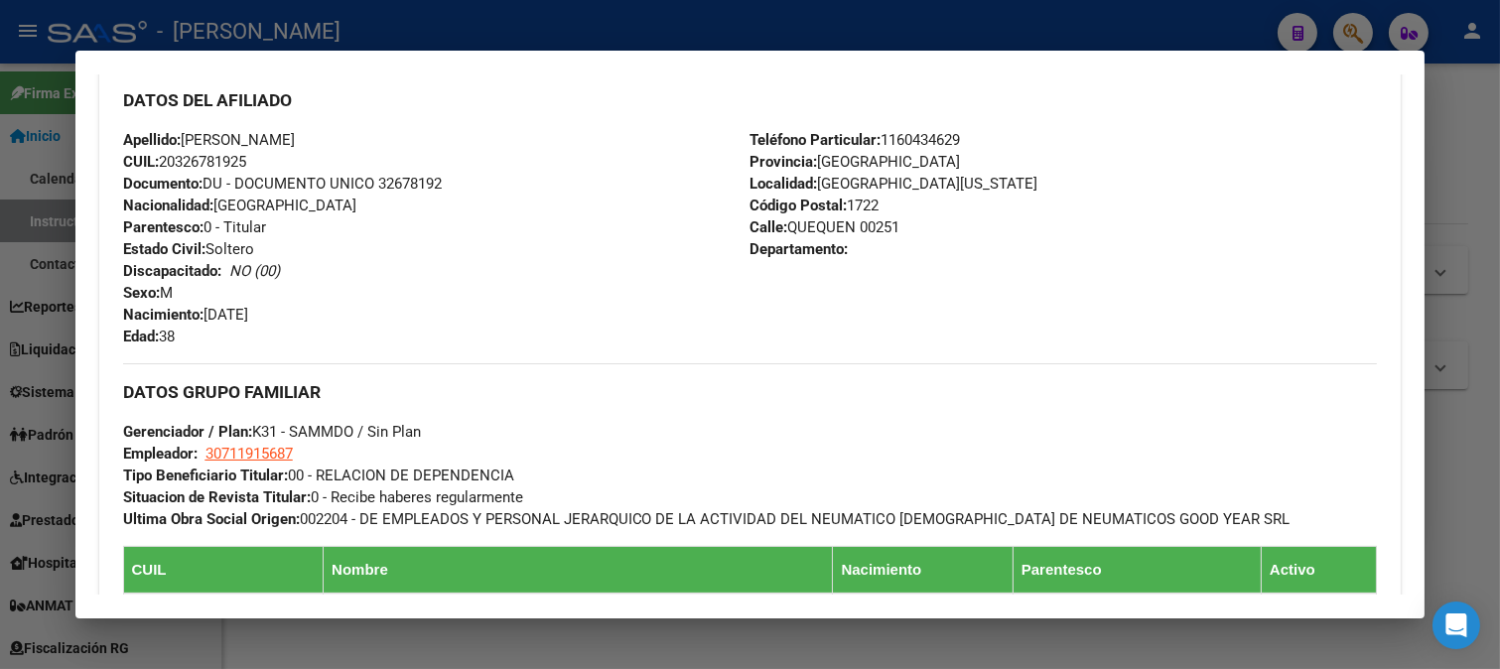
click at [355, 313] on div "Apellido: [PERSON_NAME]: 20326781925 Documento: DU - DOCUMENTO UNICO 32678192 N…" at bounding box center [436, 238] width 627 height 218
drag, startPoint x: 881, startPoint y: 229, endPoint x: 919, endPoint y: 226, distance: 37.8
click at [919, 228] on div "Teléfono Particular: [PHONE_NUMBER] Provincia: [GEOGRAPHIC_DATA] Localidad: [GE…" at bounding box center [1062, 238] width 627 height 218
click at [873, 218] on span "Calle: QUEQUEN 00251" at bounding box center [824, 227] width 150 height 18
click at [933, 132] on span "Teléfono Particular: [PHONE_NUMBER]" at bounding box center [854, 140] width 210 height 18
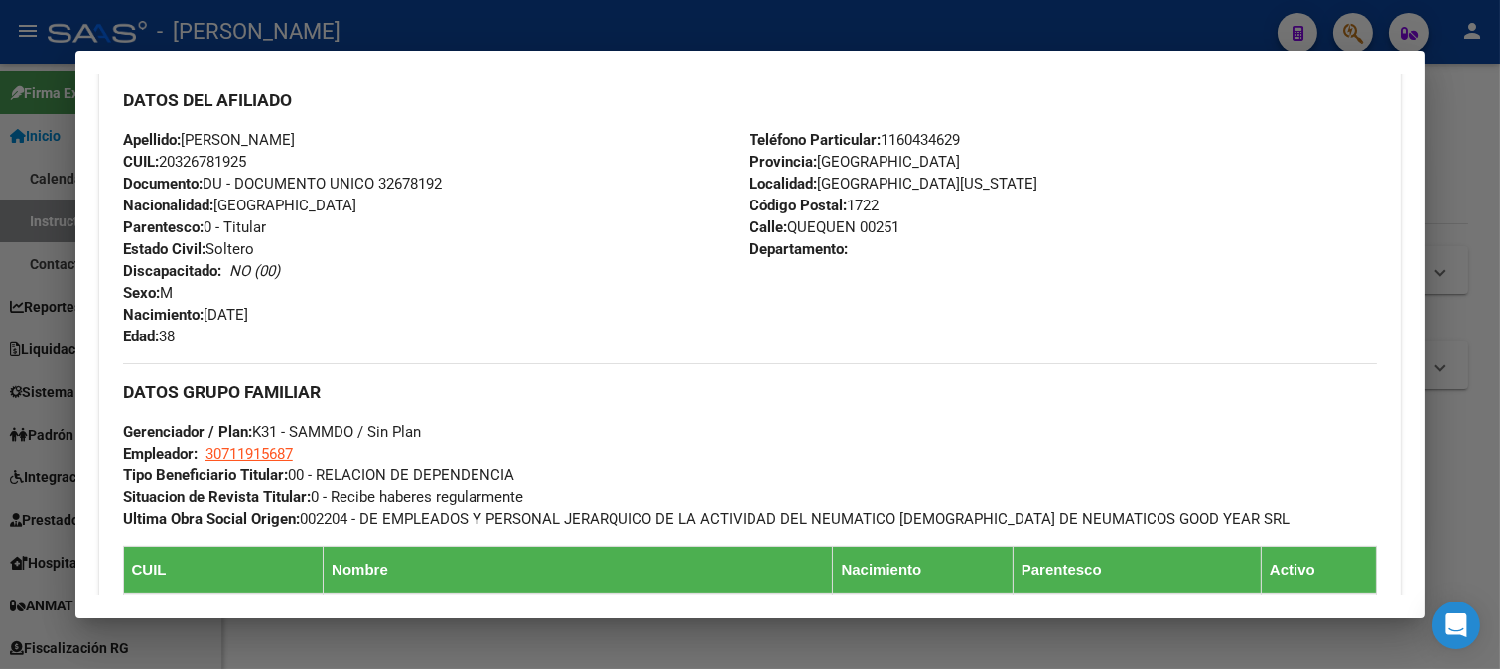
click at [933, 132] on span "Teléfono Particular: [PHONE_NUMBER]" at bounding box center [854, 140] width 210 height 18
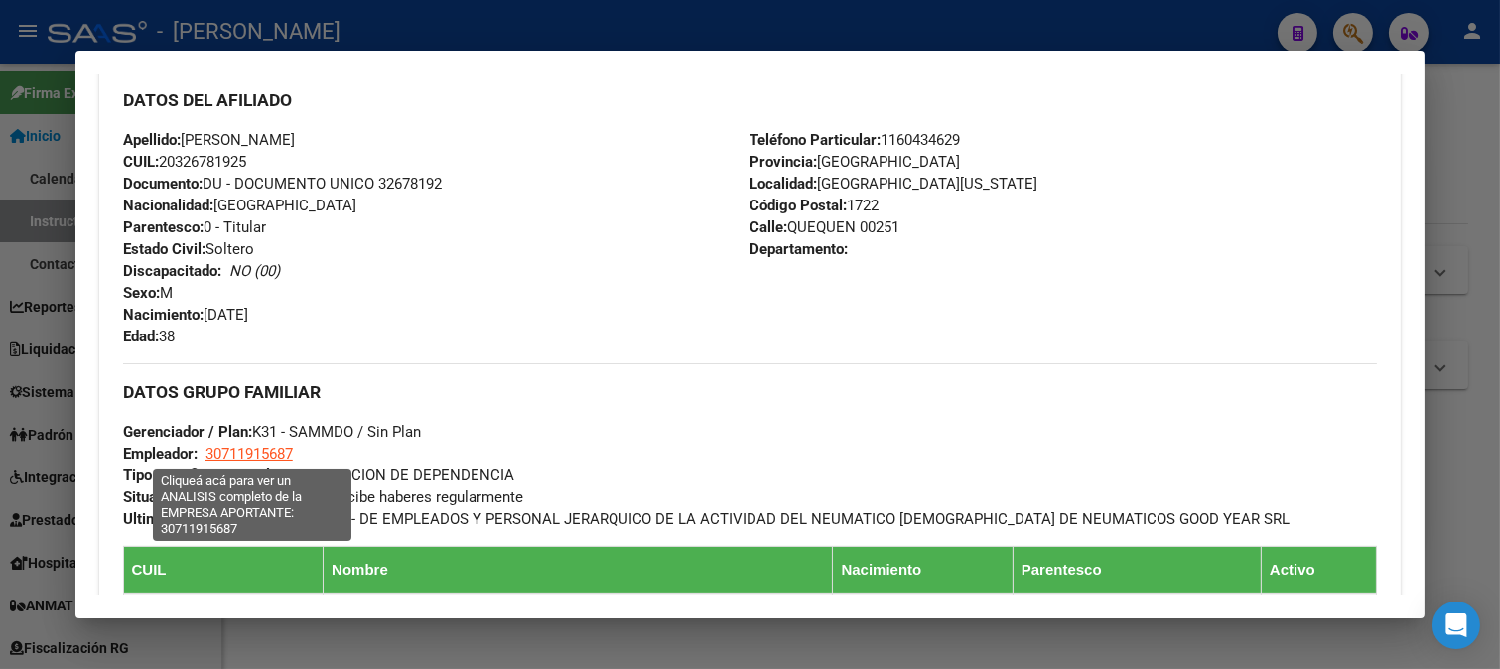
click at [261, 460] on span "30711915687" at bounding box center [248, 454] width 87 height 18
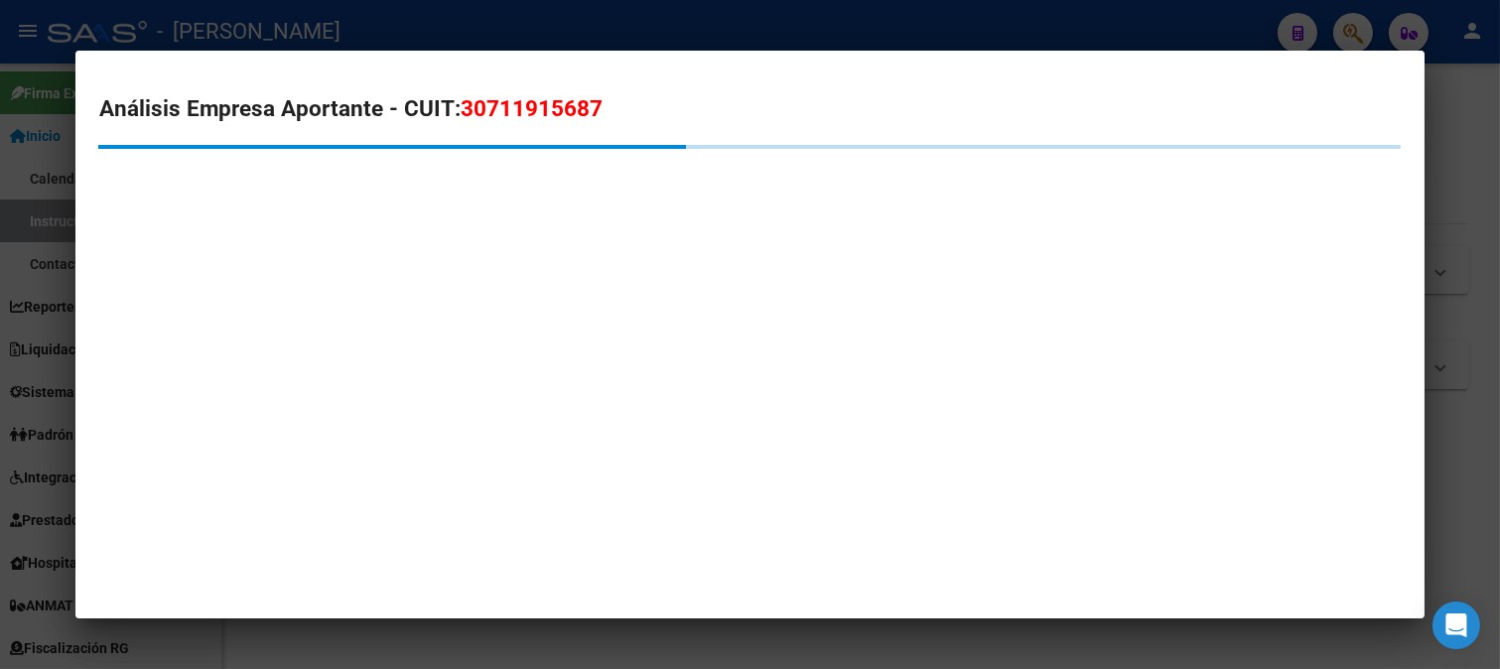
click at [527, 105] on span "30711915687" at bounding box center [532, 108] width 142 height 26
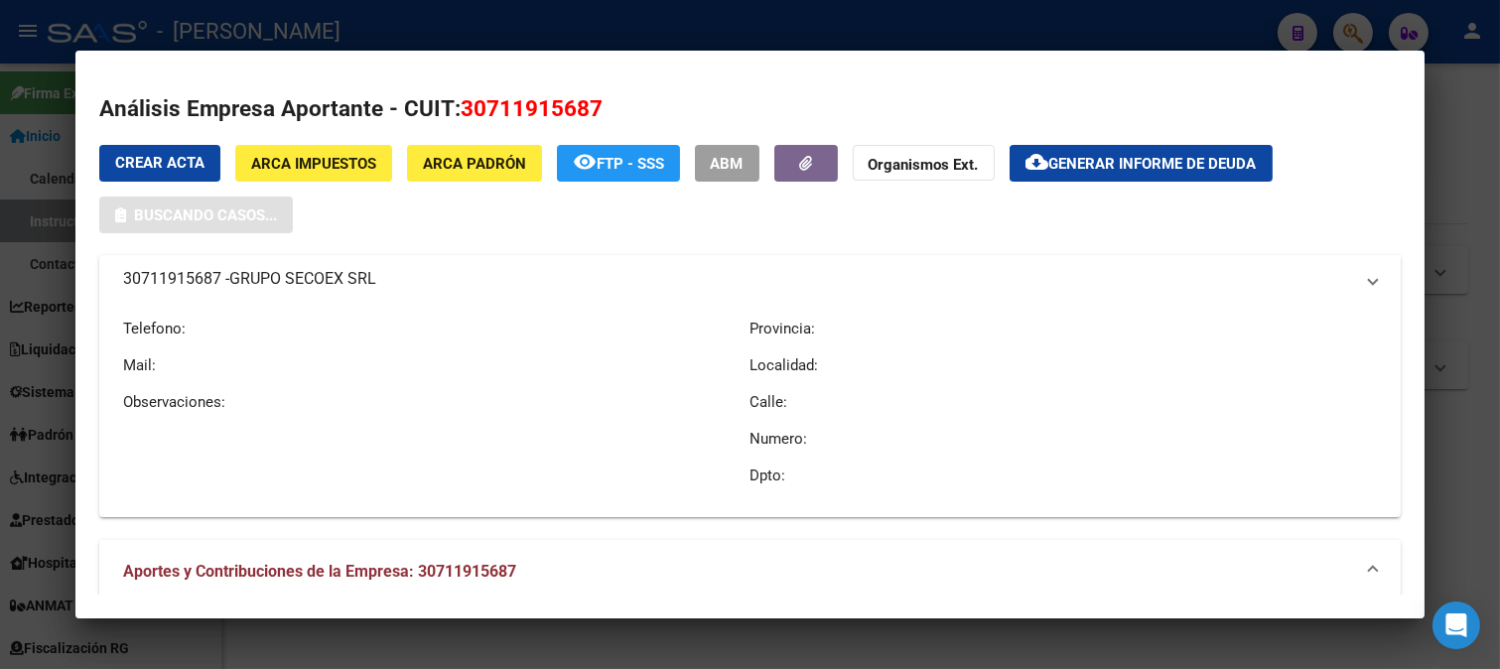
click at [527, 105] on span "30711915687" at bounding box center [532, 108] width 142 height 26
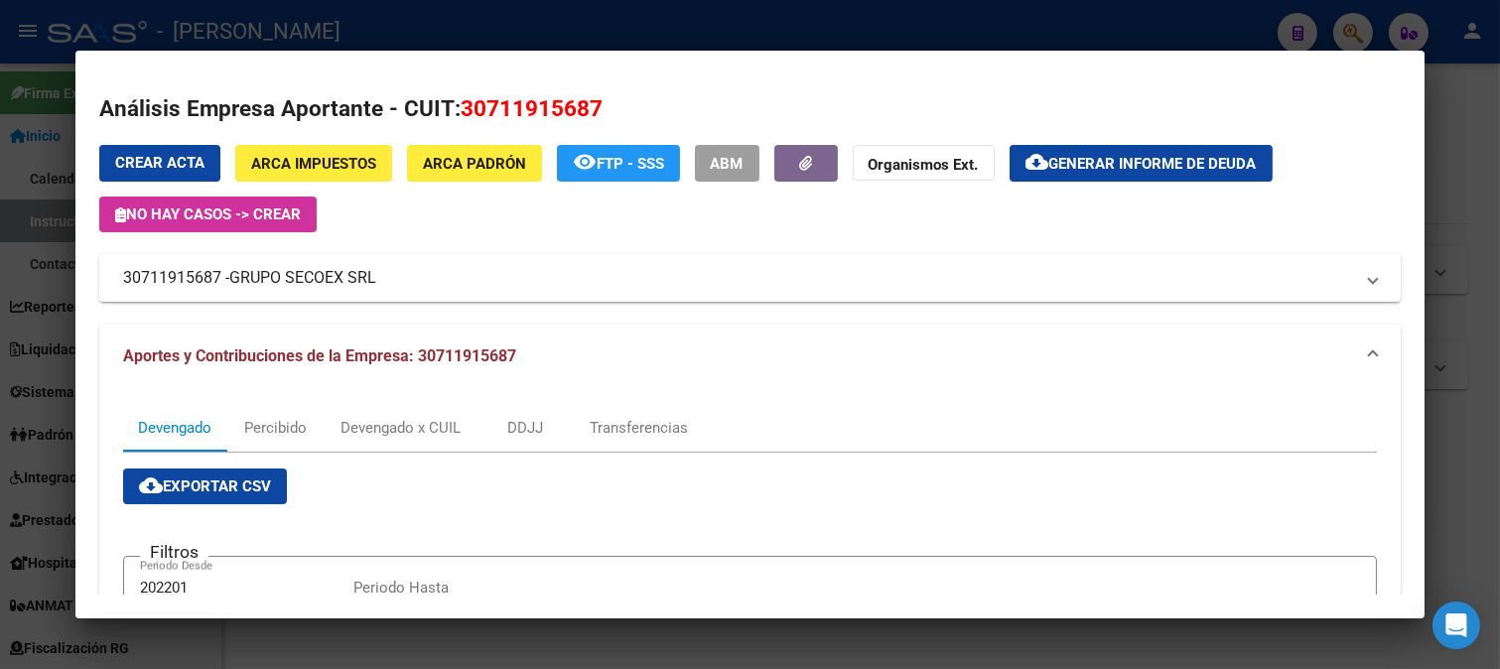
click at [0, 311] on div at bounding box center [750, 334] width 1500 height 669
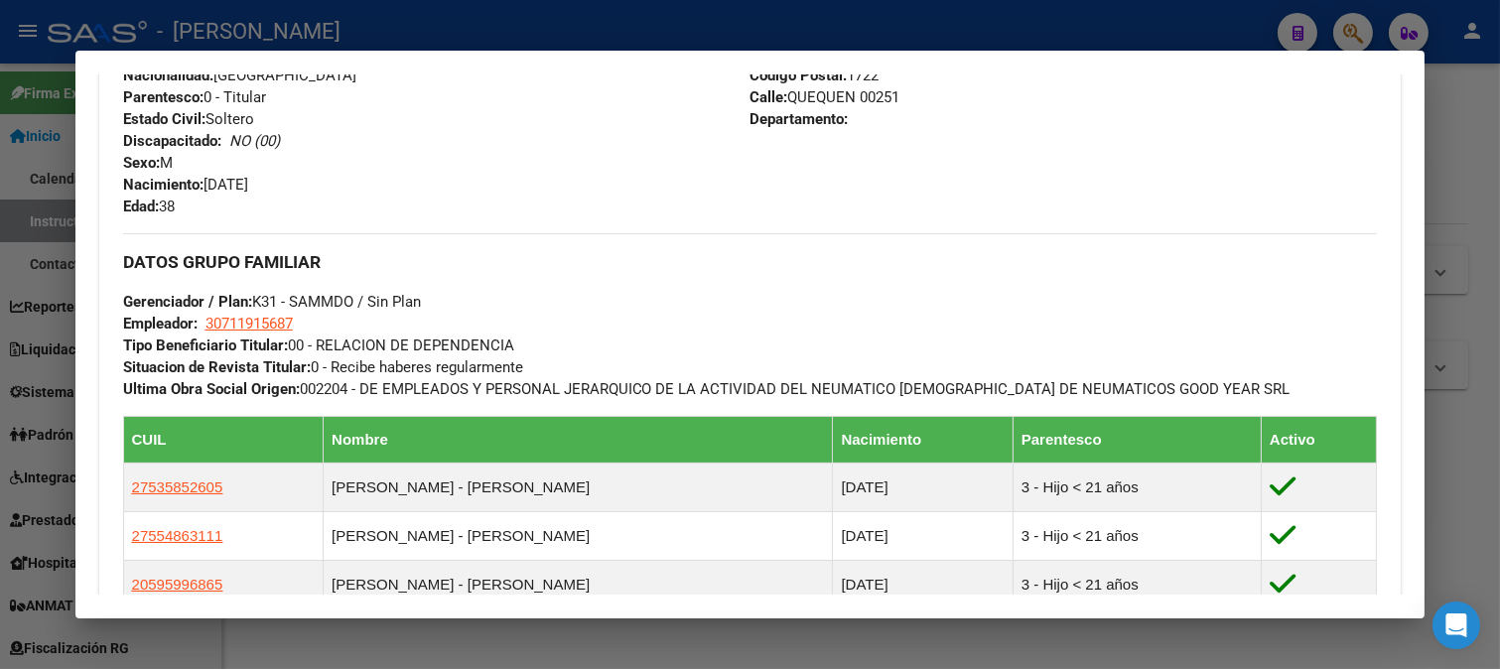
scroll to position [992, 0]
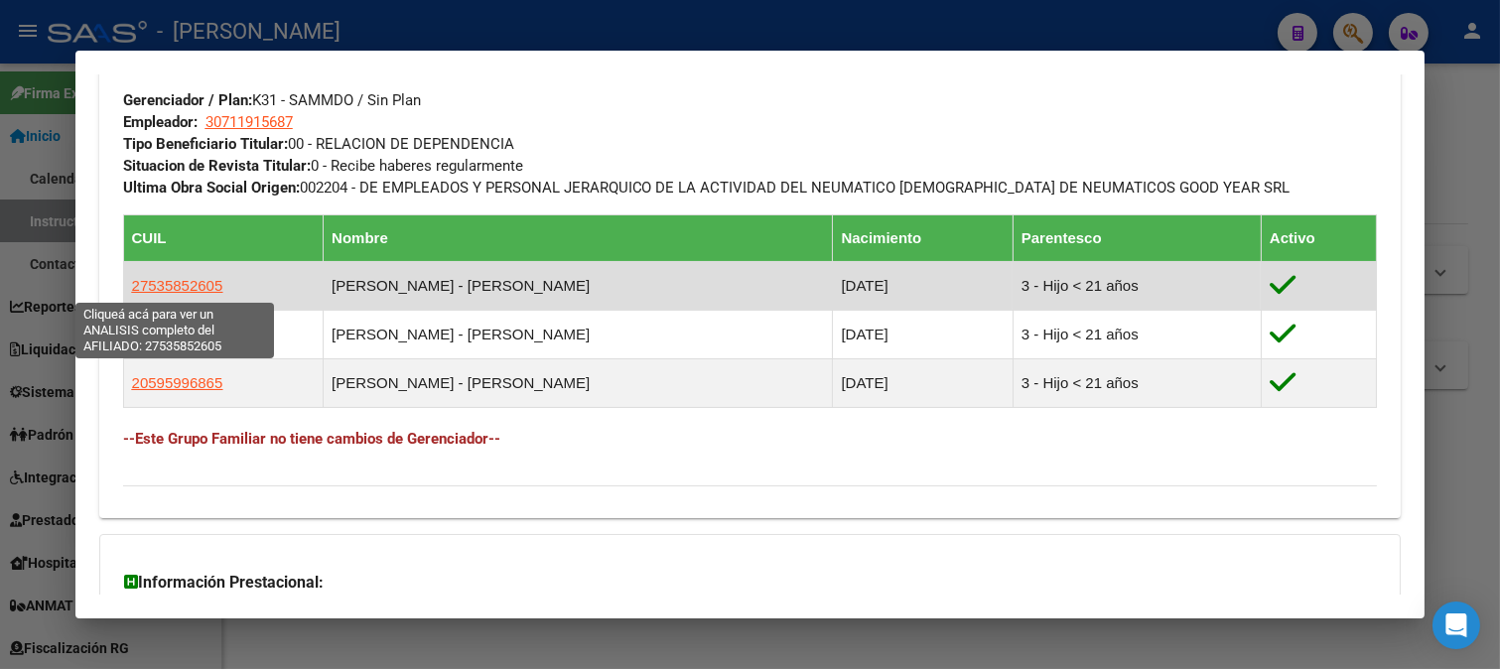
click at [201, 279] on span "27535852605" at bounding box center [177, 285] width 91 height 17
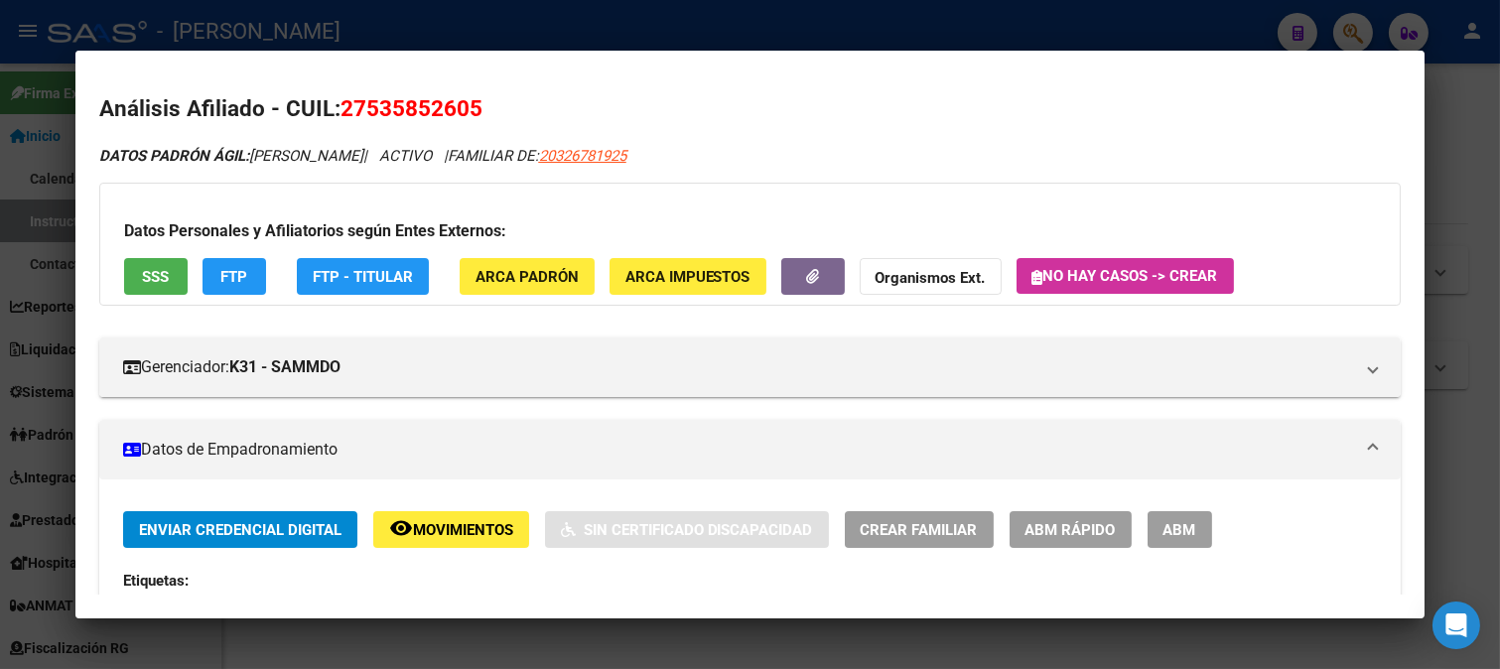
drag, startPoint x: 367, startPoint y: 106, endPoint x: 469, endPoint y: 106, distance: 102.2
click at [469, 106] on span "27535852605" at bounding box center [411, 108] width 142 height 26
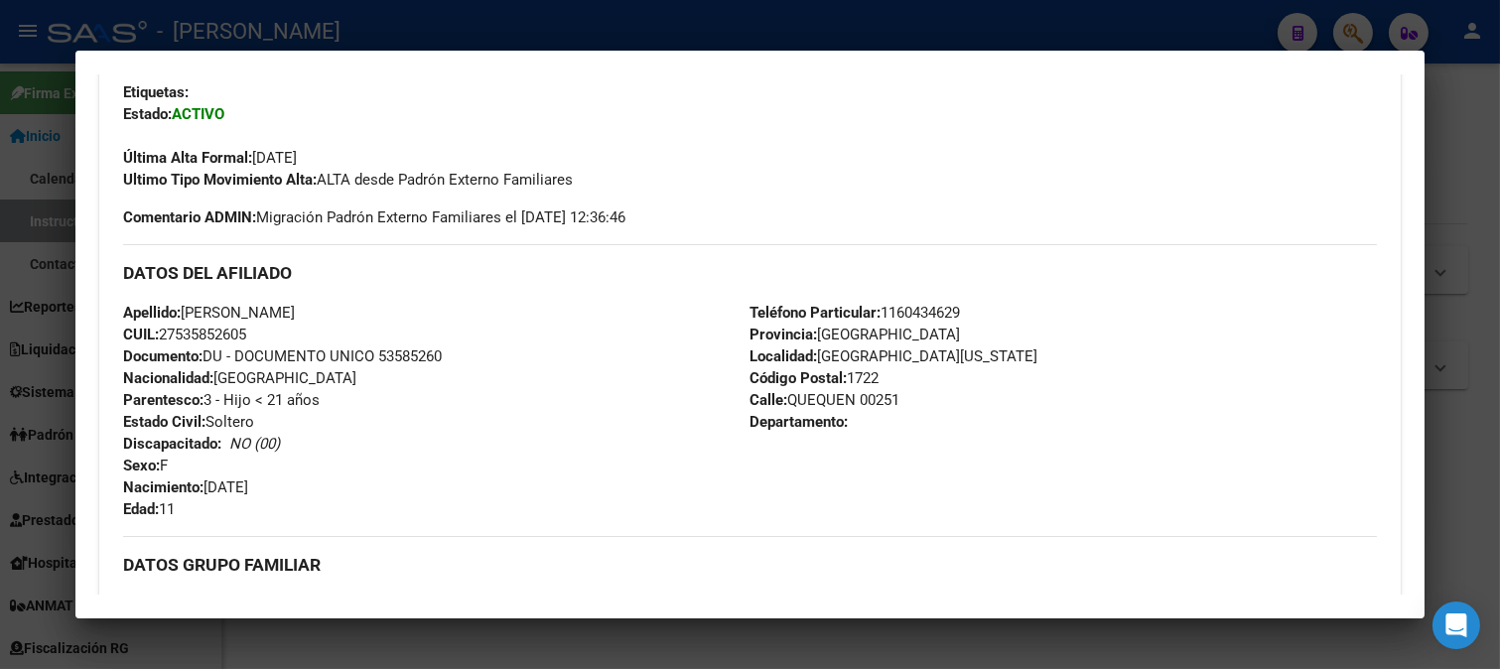
scroll to position [659, 0]
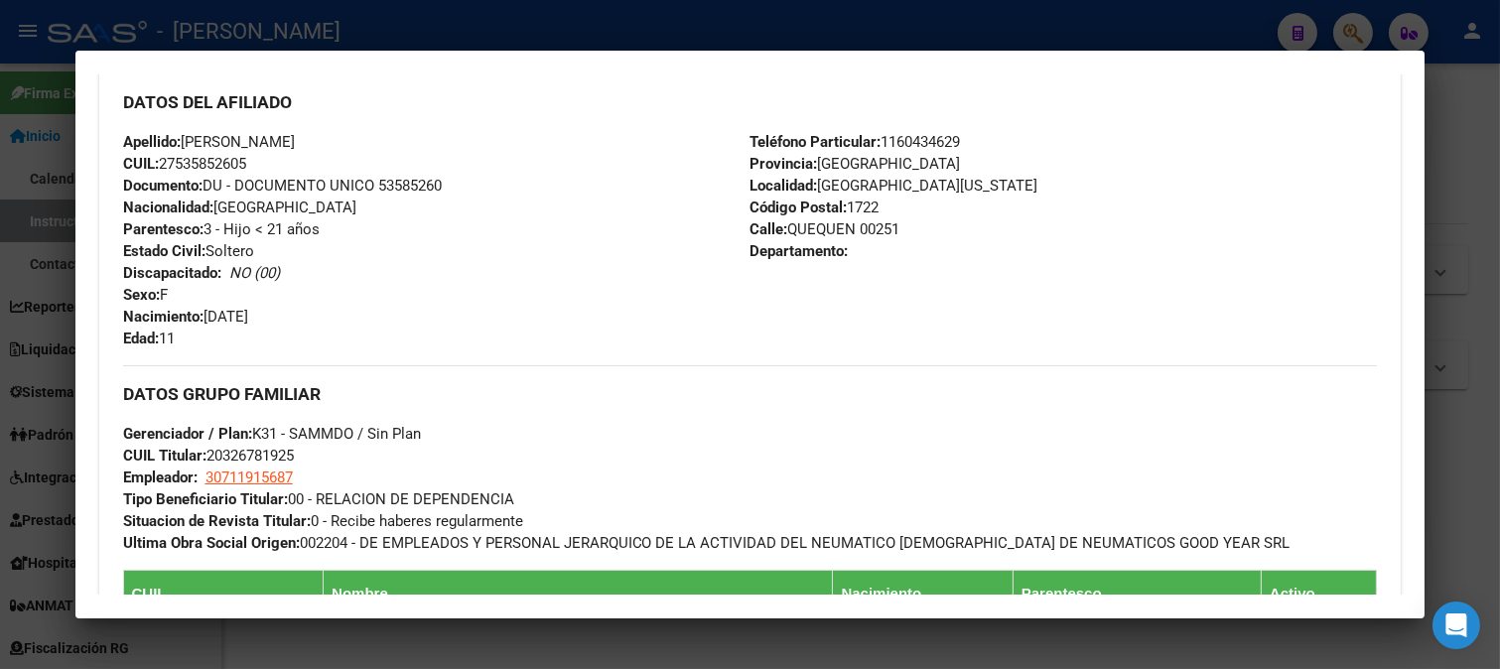
drag, startPoint x: 248, startPoint y: 313, endPoint x: 398, endPoint y: 311, distance: 149.9
click at [398, 311] on div "Apellido: [PERSON_NAME]: 27535852605 Documento: DU - DOCUMENTO UNICO 53585260 N…" at bounding box center [436, 240] width 627 height 218
drag, startPoint x: 398, startPoint y: 311, endPoint x: 235, endPoint y: 312, distance: 162.8
click at [397, 311] on div "Apellido: [PERSON_NAME]: 27535852605 Documento: DU - DOCUMENTO UNICO 53585260 N…" at bounding box center [436, 240] width 627 height 218
click at [232, 313] on span "Nacimiento: [DEMOGRAPHIC_DATA]" at bounding box center [185, 317] width 125 height 18
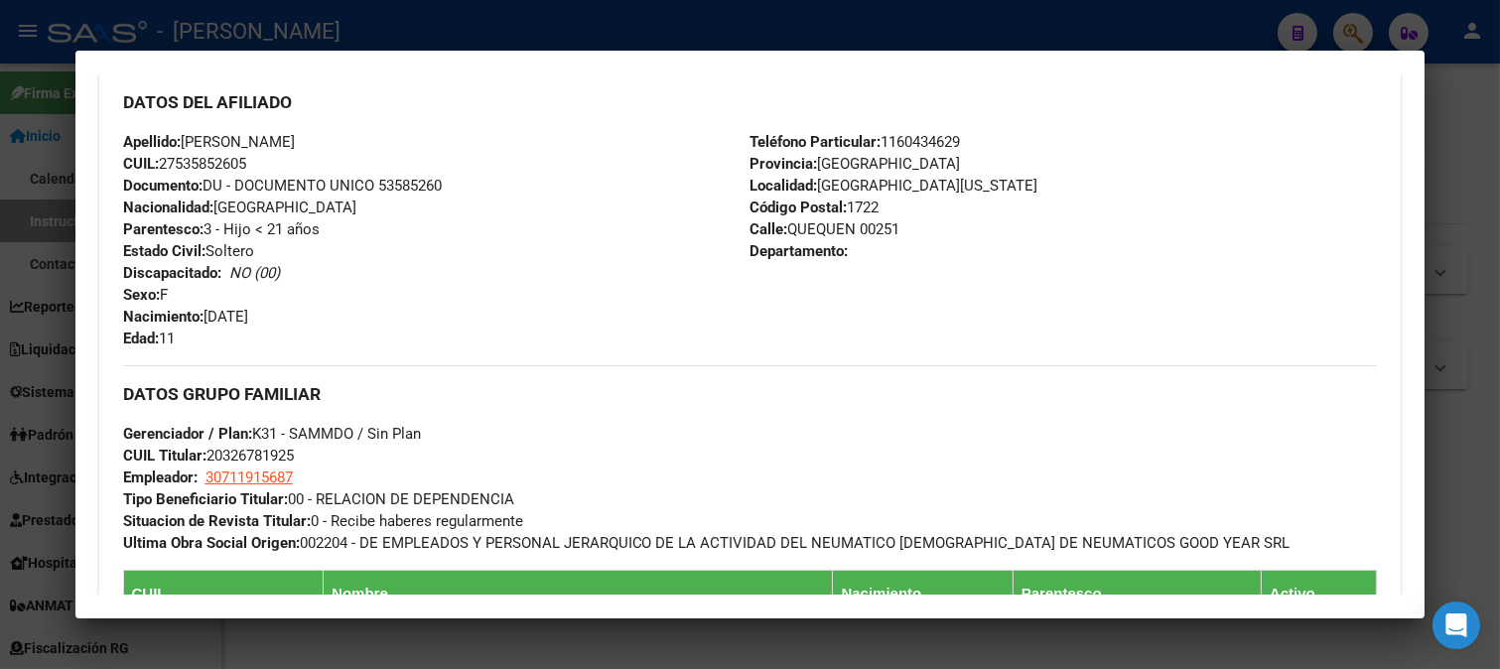
click at [203, 316] on span "Nacimiento: [DEMOGRAPHIC_DATA]" at bounding box center [185, 317] width 125 height 18
drag, startPoint x: 206, startPoint y: 316, endPoint x: 340, endPoint y: 316, distance: 134.0
click at [340, 316] on div "Apellido: [PERSON_NAME]: 27535852605 Documento: DU - DOCUMENTO UNICO 53585260 N…" at bounding box center [436, 240] width 627 height 218
click at [0, 243] on div at bounding box center [750, 334] width 1500 height 669
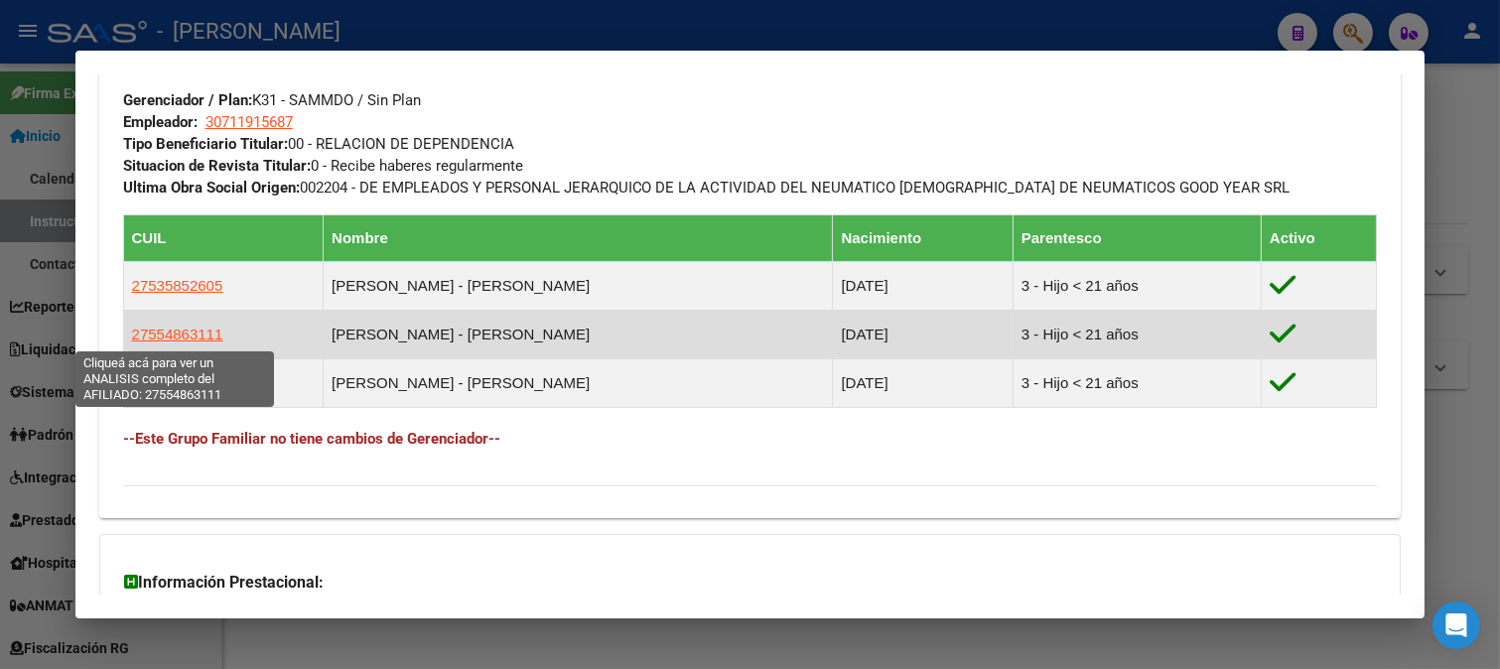
click at [201, 331] on span "27554863111" at bounding box center [177, 334] width 91 height 17
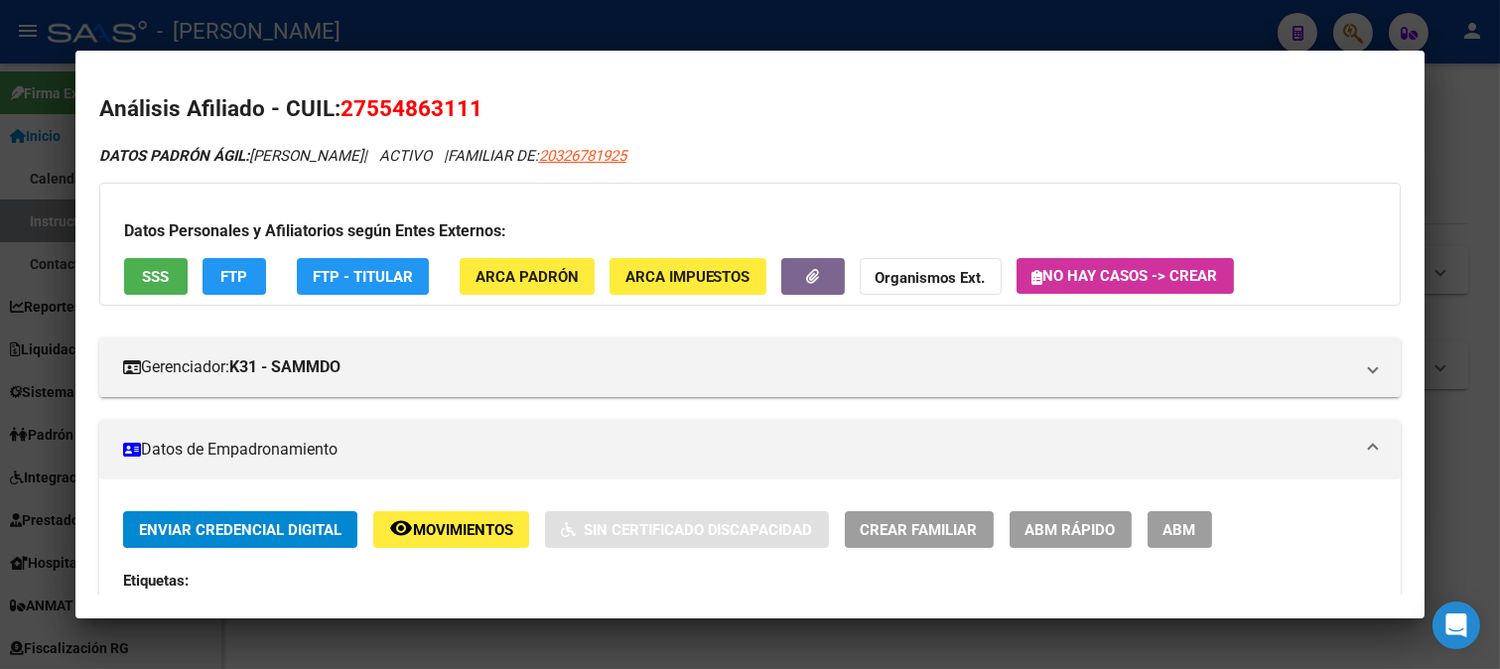
drag, startPoint x: 384, startPoint y: 107, endPoint x: 463, endPoint y: 109, distance: 79.4
click at [463, 109] on span "27554863111" at bounding box center [411, 108] width 142 height 26
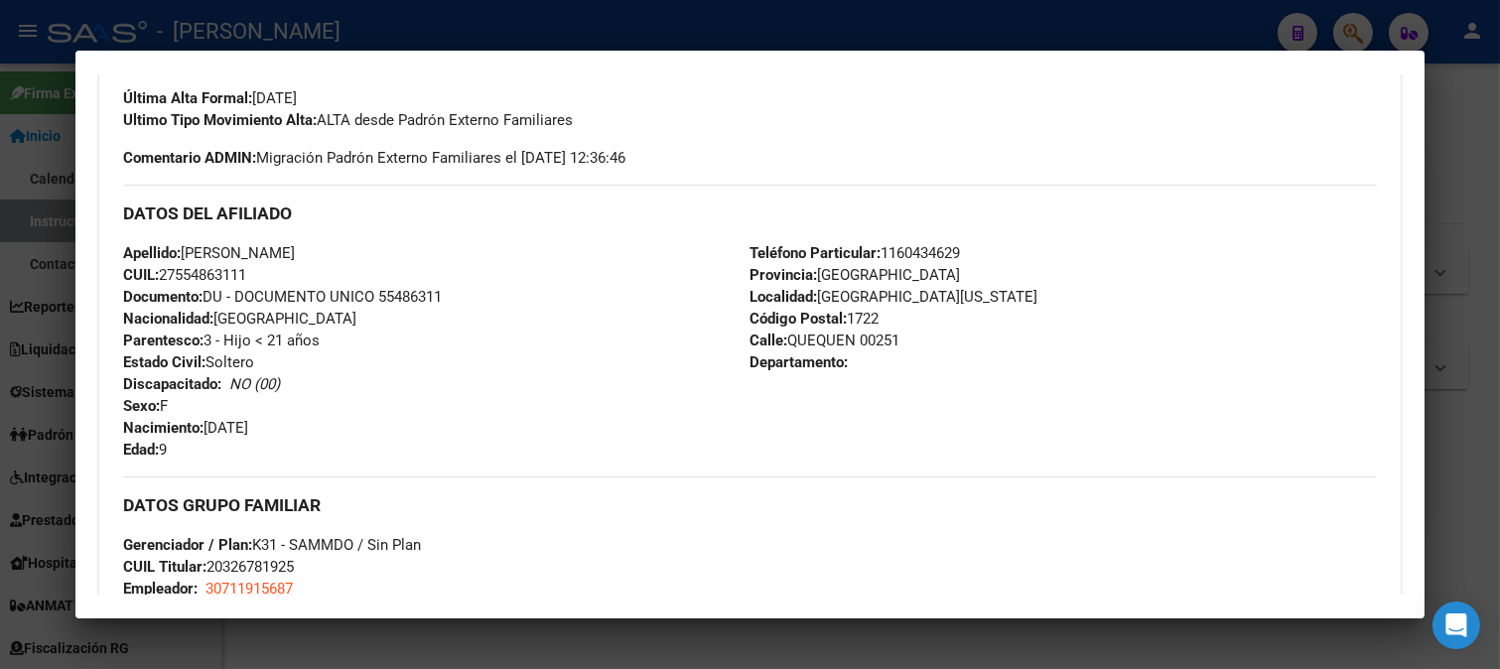
scroll to position [551, 0]
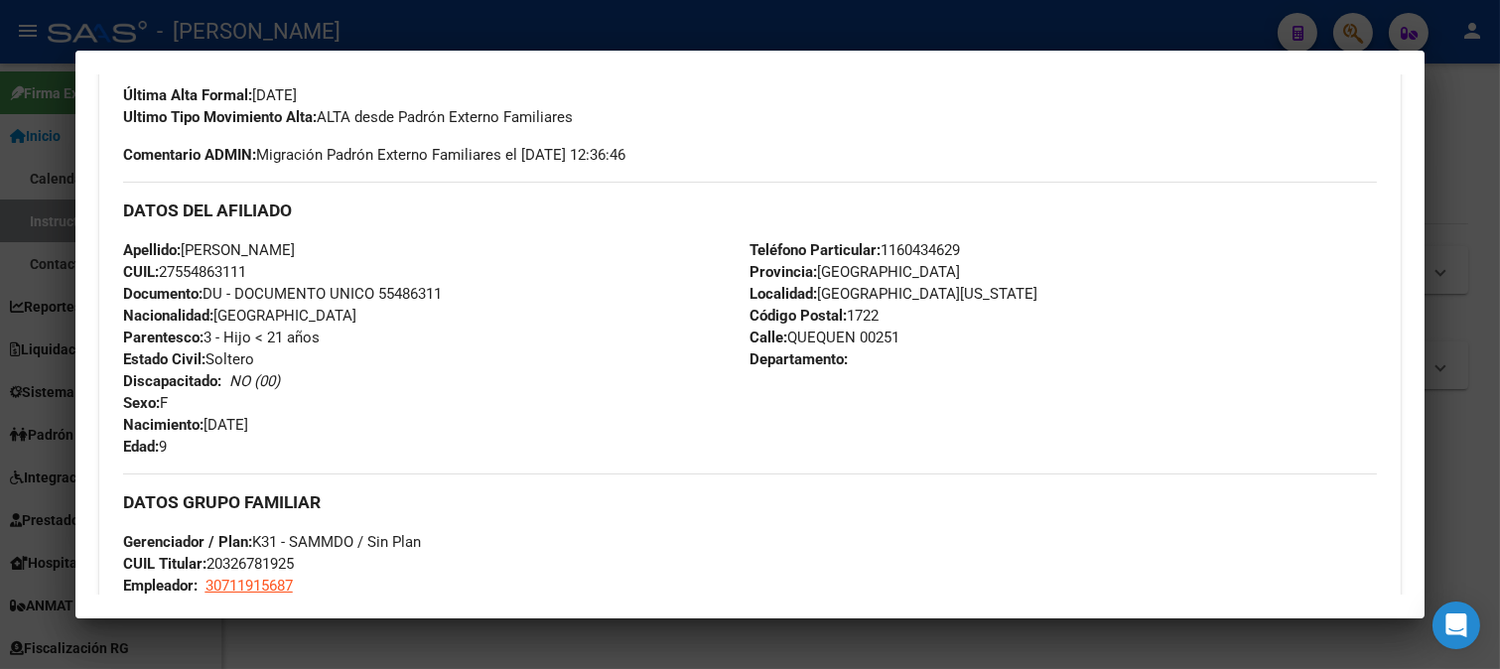
drag, startPoint x: 208, startPoint y: 424, endPoint x: 395, endPoint y: 422, distance: 186.6
click at [395, 422] on div "Apellido: [PERSON_NAME] CUIL: 27554863111 Documento: DU - DOCUMENTO UNICO 55486…" at bounding box center [436, 348] width 627 height 218
click at [0, 363] on div at bounding box center [750, 334] width 1500 height 669
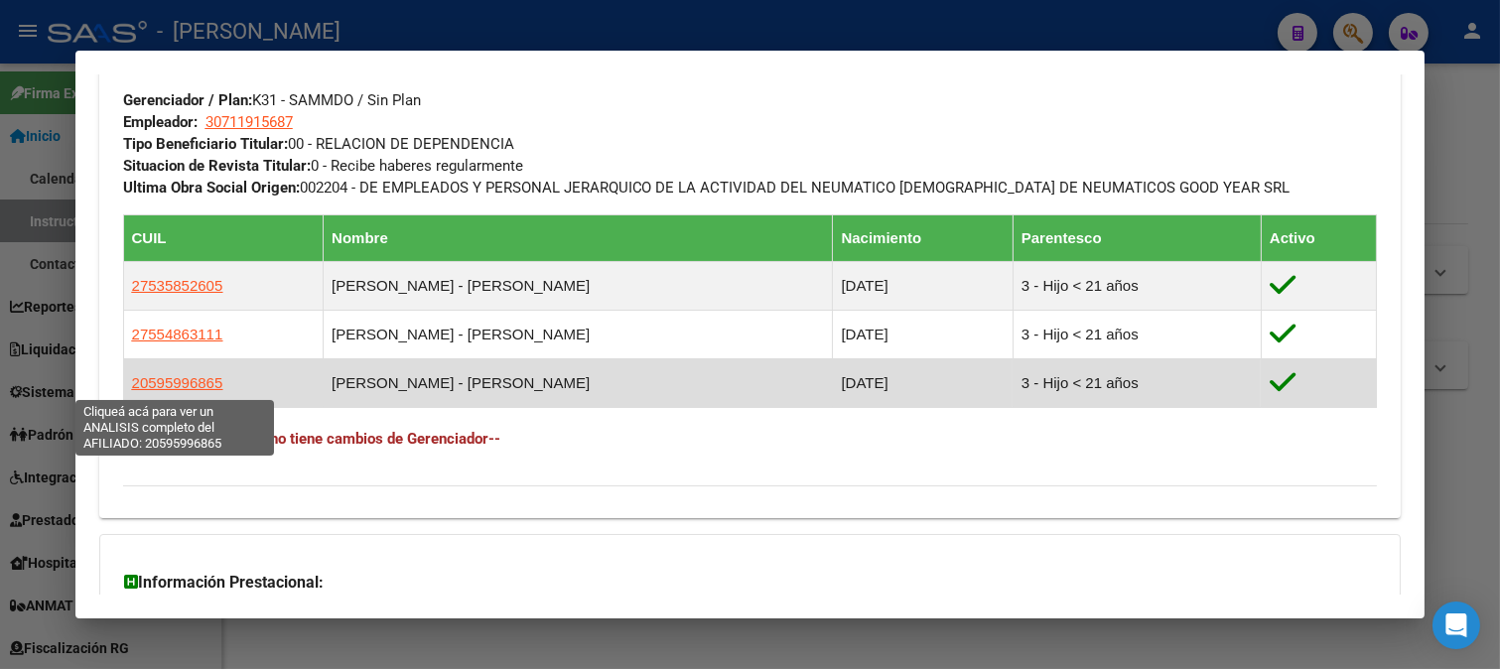
click at [177, 381] on span "20595996865" at bounding box center [177, 382] width 91 height 17
type textarea "20595996865"
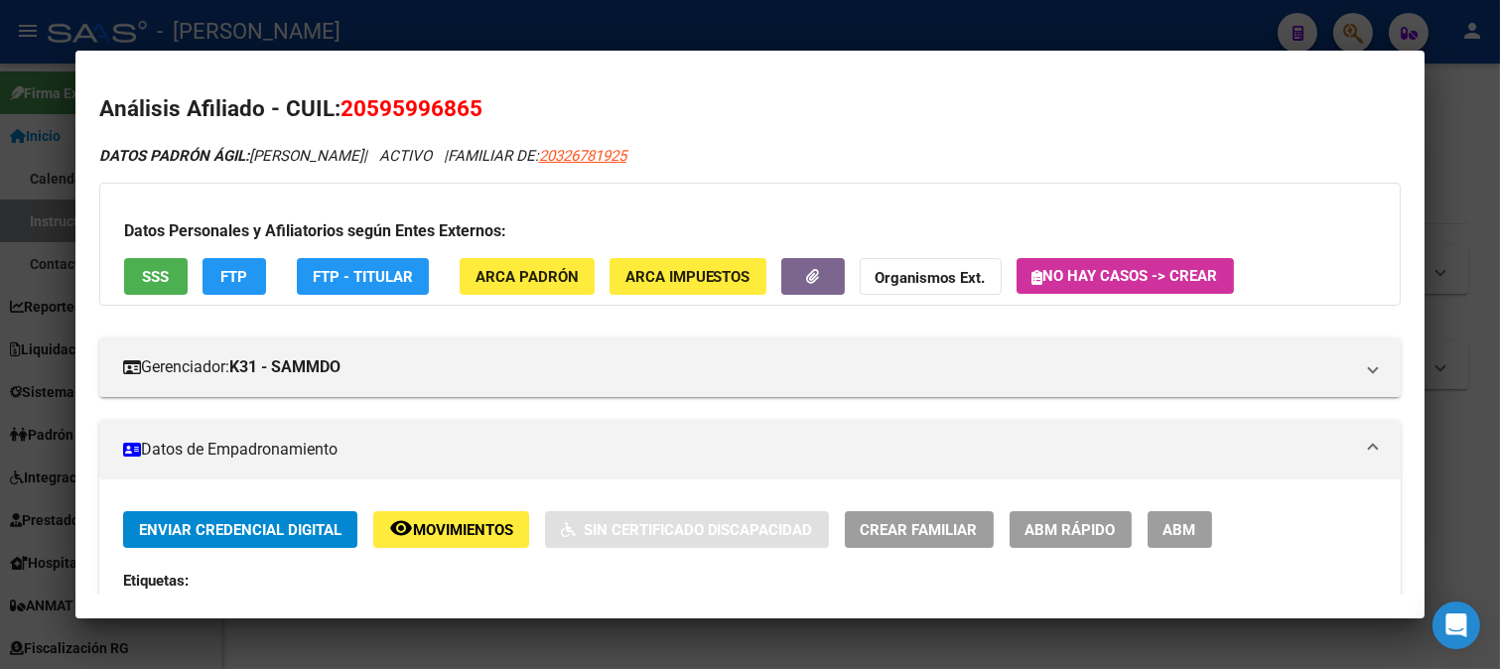
drag, startPoint x: 369, startPoint y: 112, endPoint x: 474, endPoint y: 109, distance: 105.2
click at [474, 109] on span "20595996865" at bounding box center [411, 108] width 142 height 26
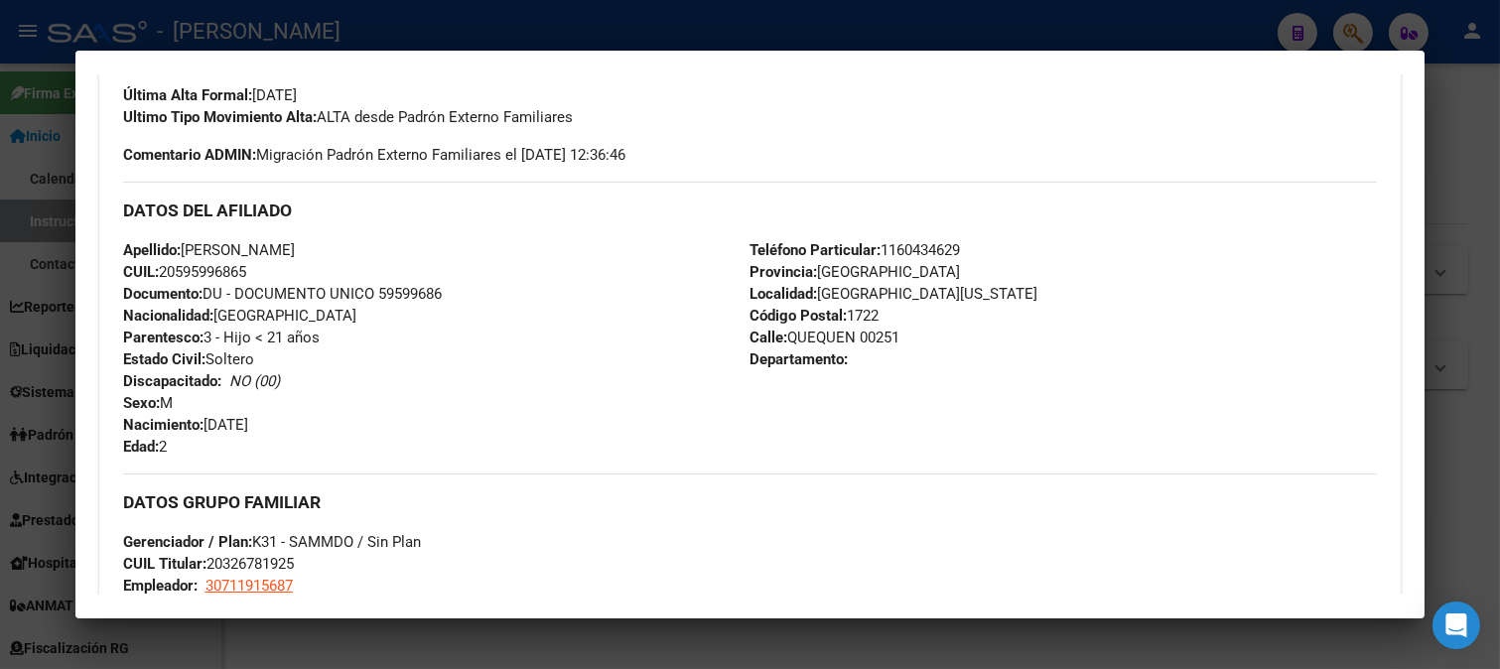
drag, startPoint x: 341, startPoint y: 423, endPoint x: 390, endPoint y: 423, distance: 48.6
click at [390, 423] on div "Apellido: [PERSON_NAME] CUIL: 20595996865 Documento: DU - DOCUMENTO UNICO 59599…" at bounding box center [436, 348] width 627 height 218
click at [603, 30] on div at bounding box center [750, 334] width 1500 height 669
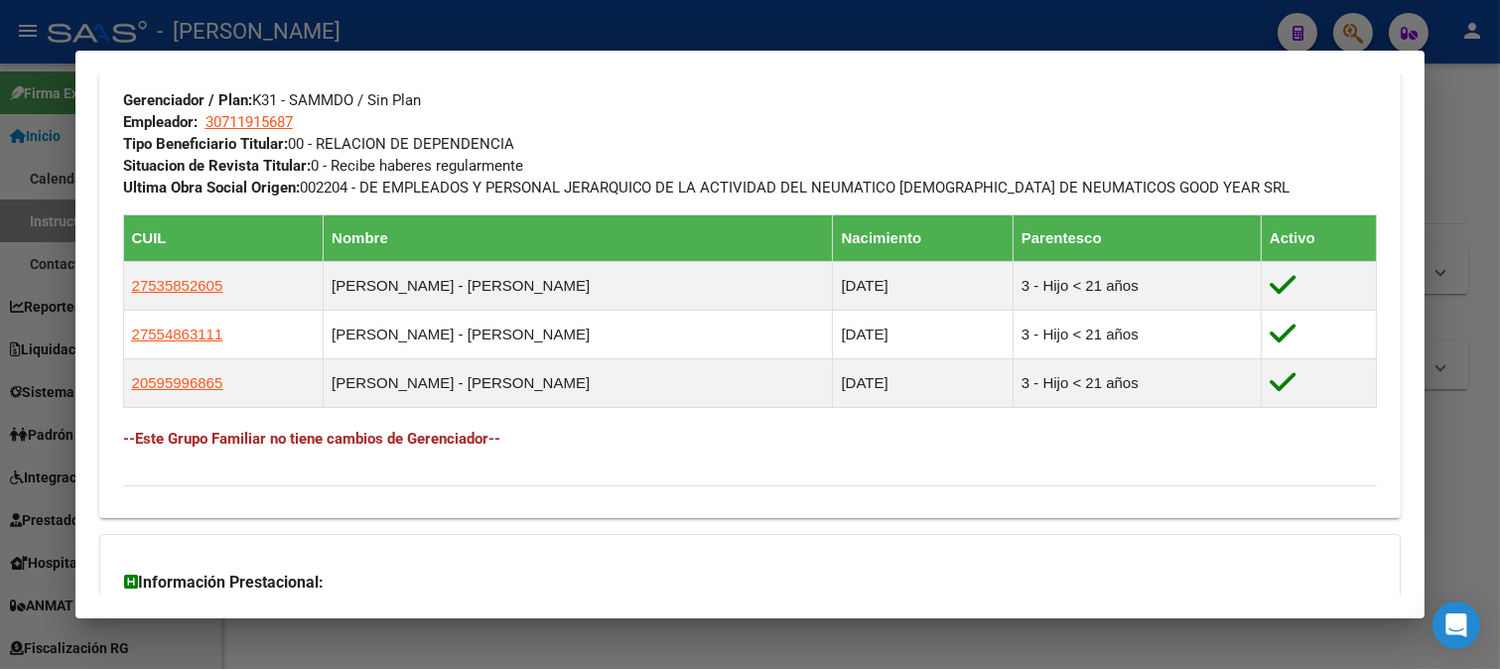
click at [381, 8] on div at bounding box center [750, 334] width 1500 height 669
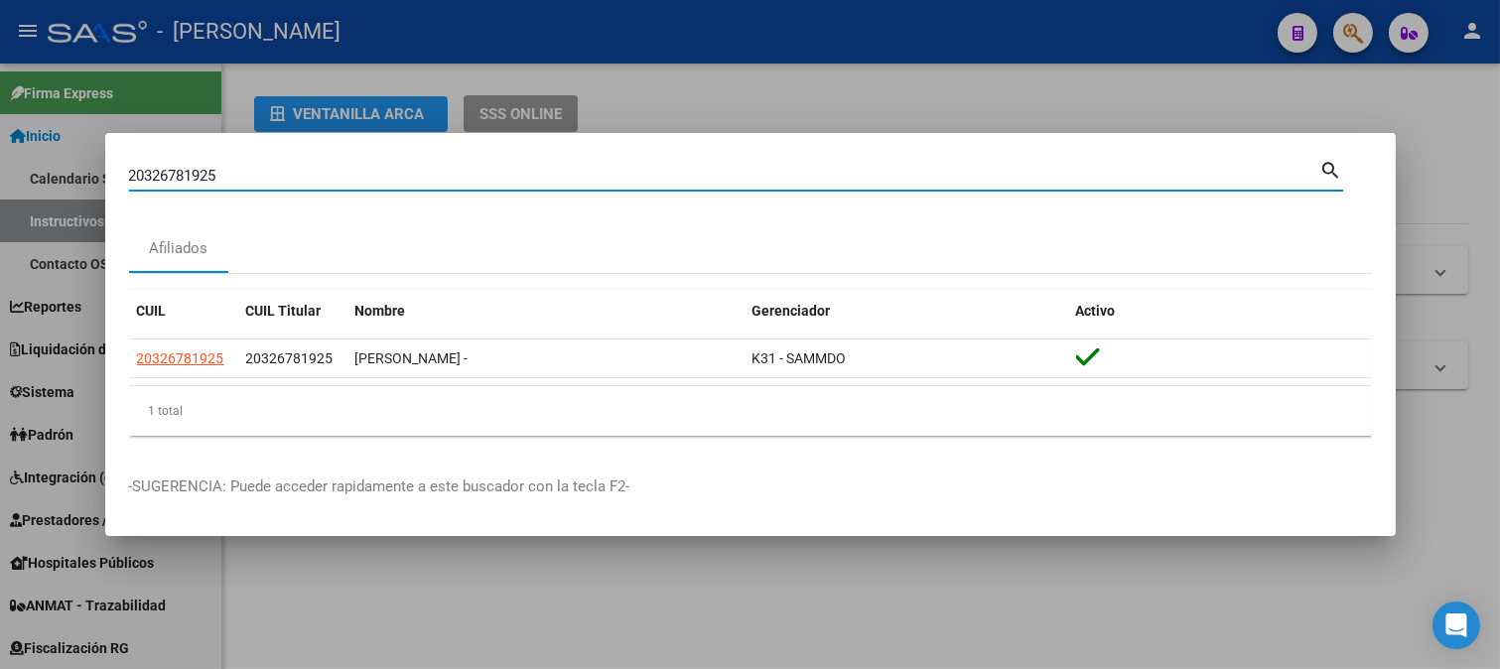
click at [330, 176] on input "20326781925" at bounding box center [724, 176] width 1191 height 18
paste input "38870004"
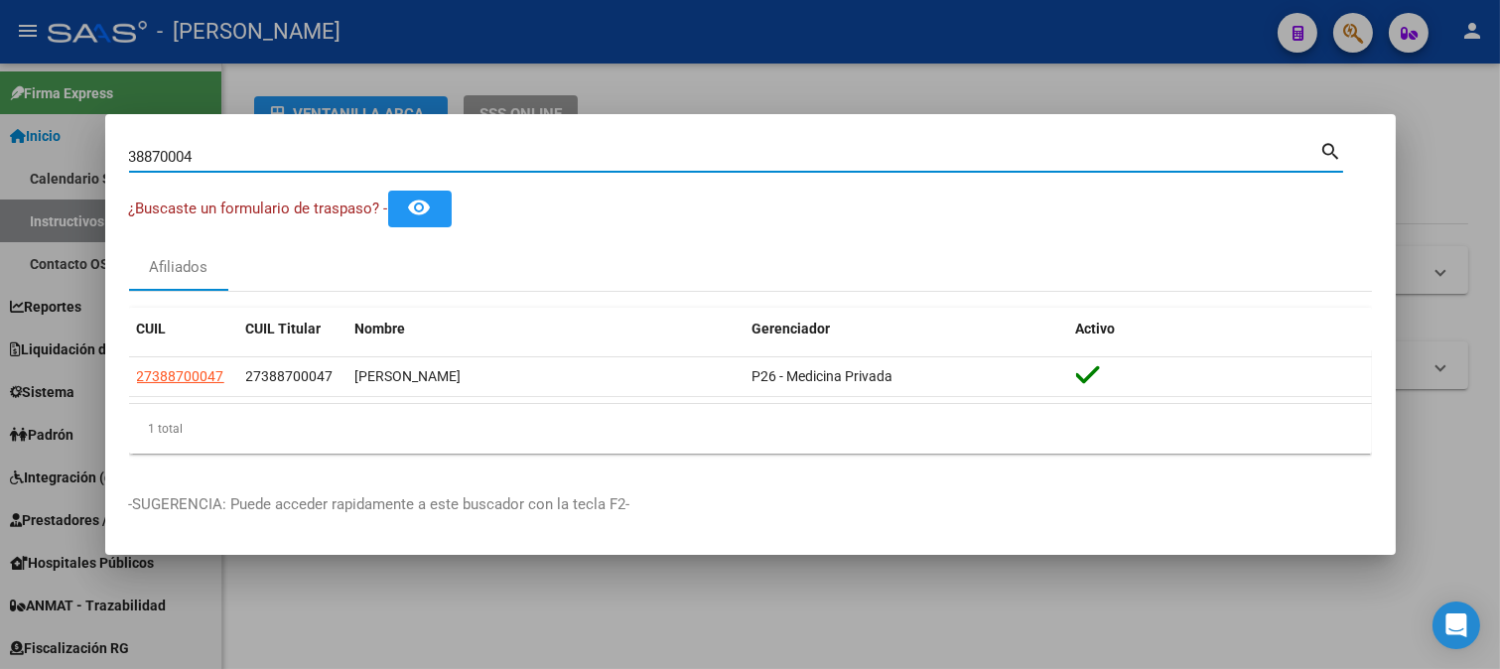
click at [522, 159] on input "38870004" at bounding box center [724, 157] width 1191 height 18
click at [522, 160] on input "38870004" at bounding box center [724, 157] width 1191 height 18
paste input "20327162153"
type input "20327162153"
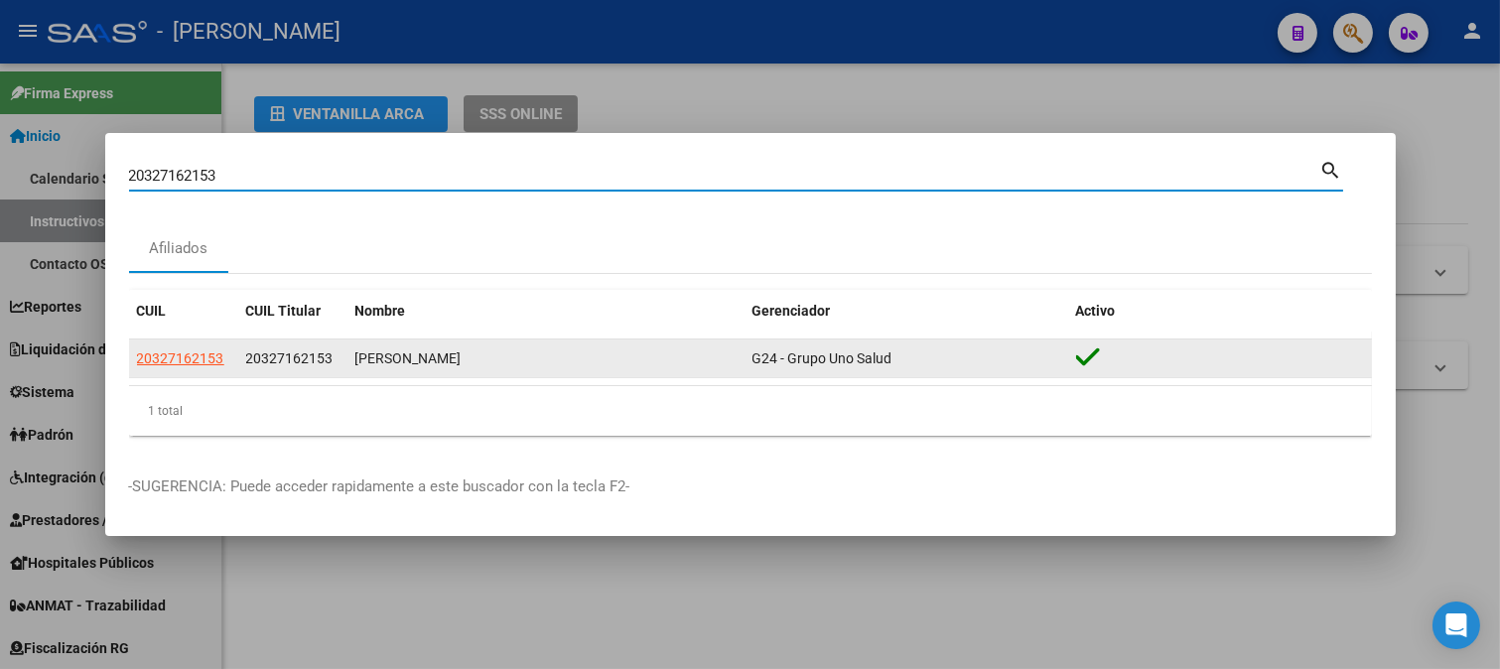
click at [162, 367] on app-link-go-to "20327162153" at bounding box center [180, 358] width 87 height 23
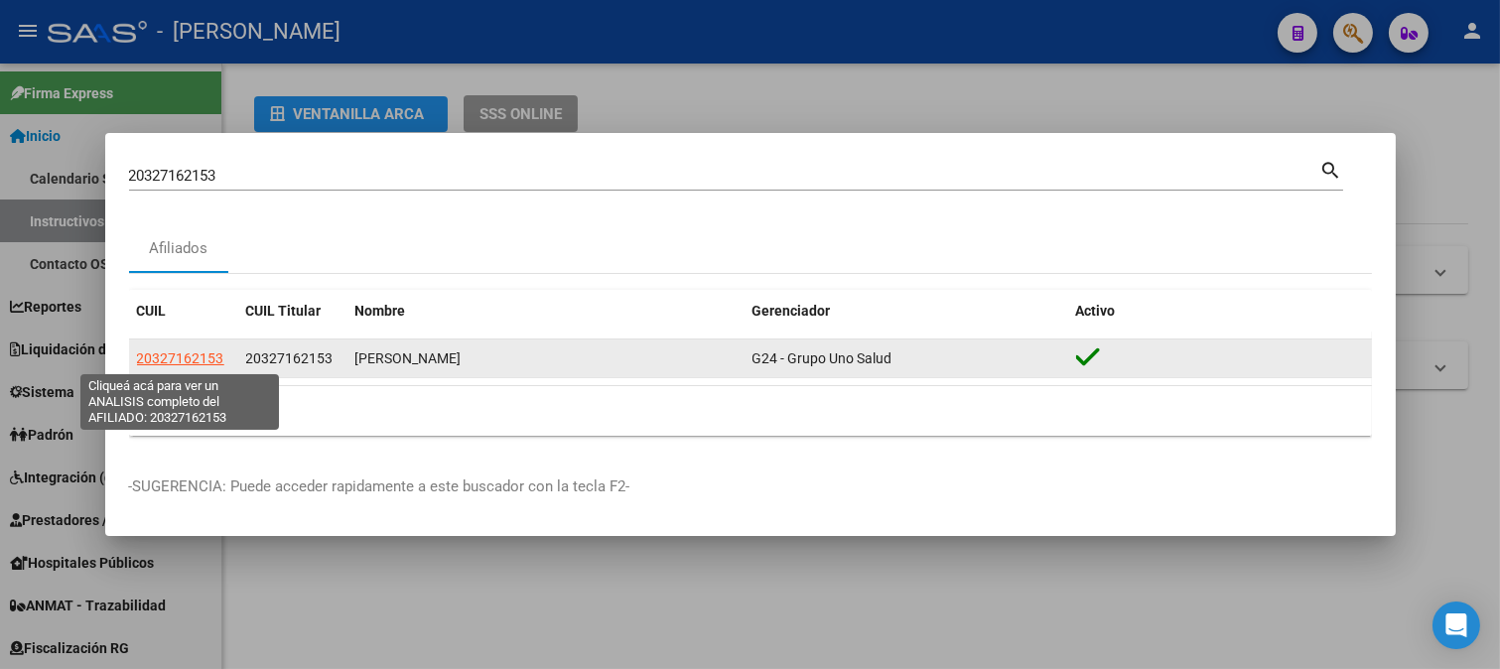
click at [162, 364] on span "20327162153" at bounding box center [180, 358] width 87 height 16
type textarea "20327162153"
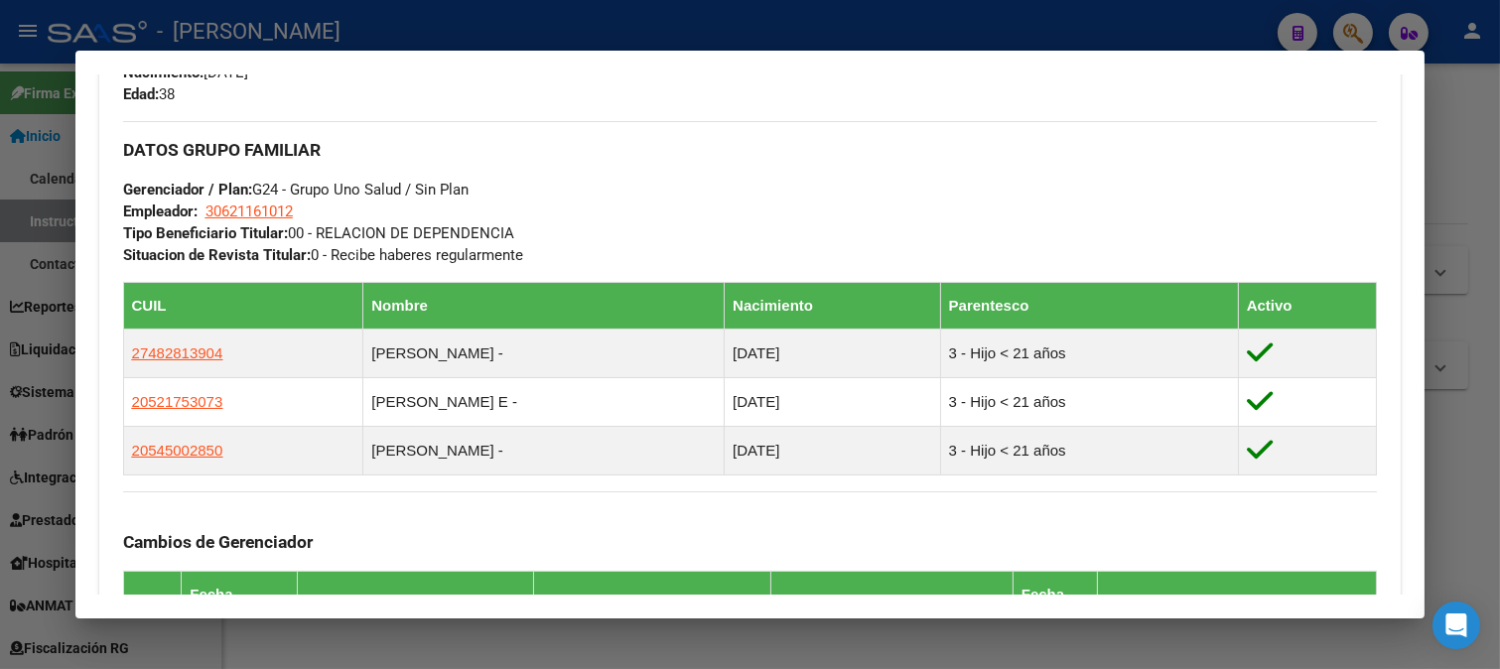
scroll to position [881, 0]
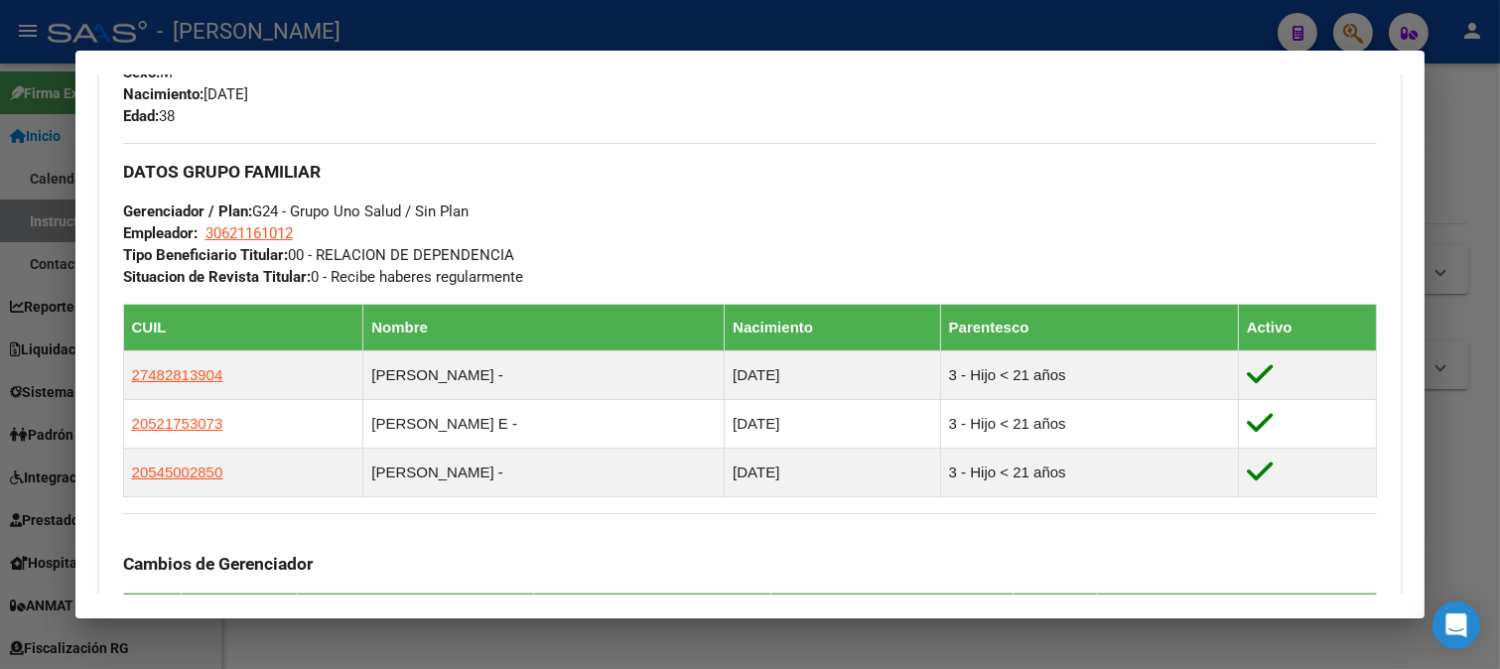
click at [606, 15] on div at bounding box center [750, 334] width 1500 height 669
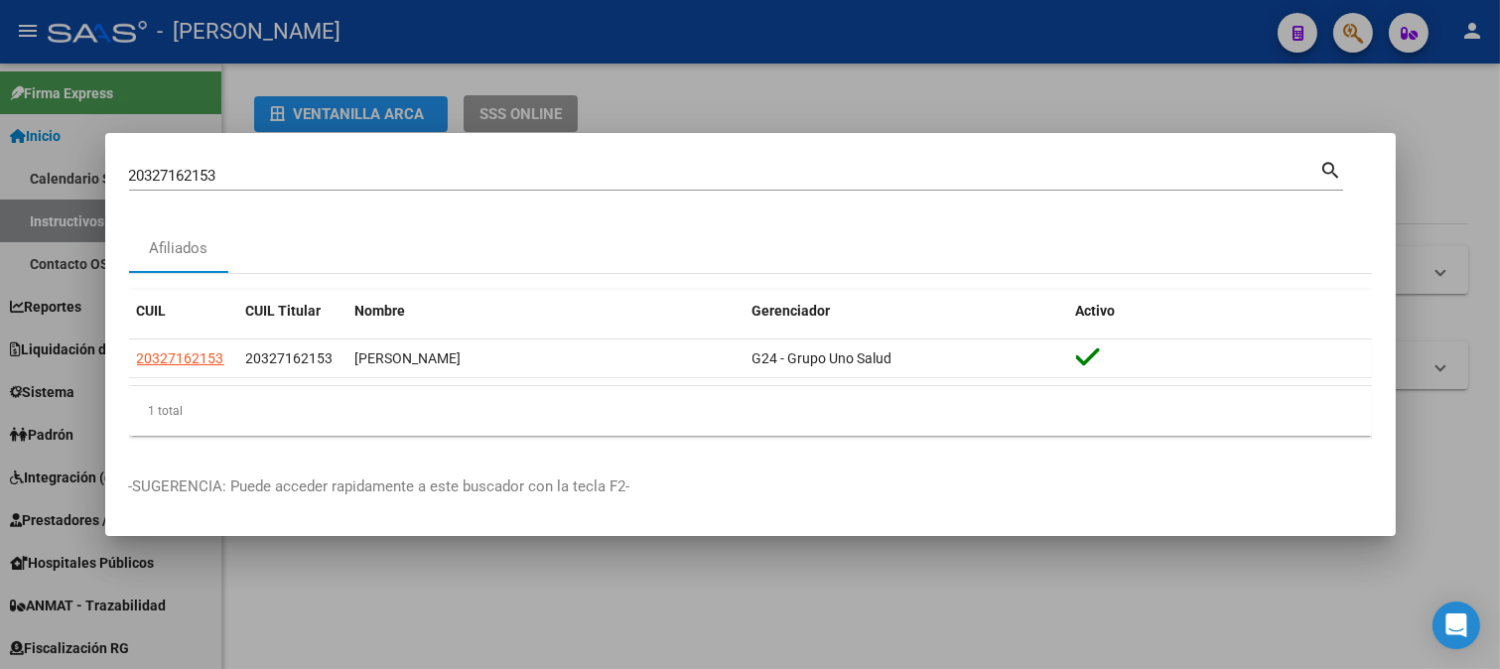
click at [391, 162] on div "20327162153 Buscar (apellido, dni, [PERSON_NAME], [PERSON_NAME], cuit, obra soc…" at bounding box center [724, 176] width 1191 height 30
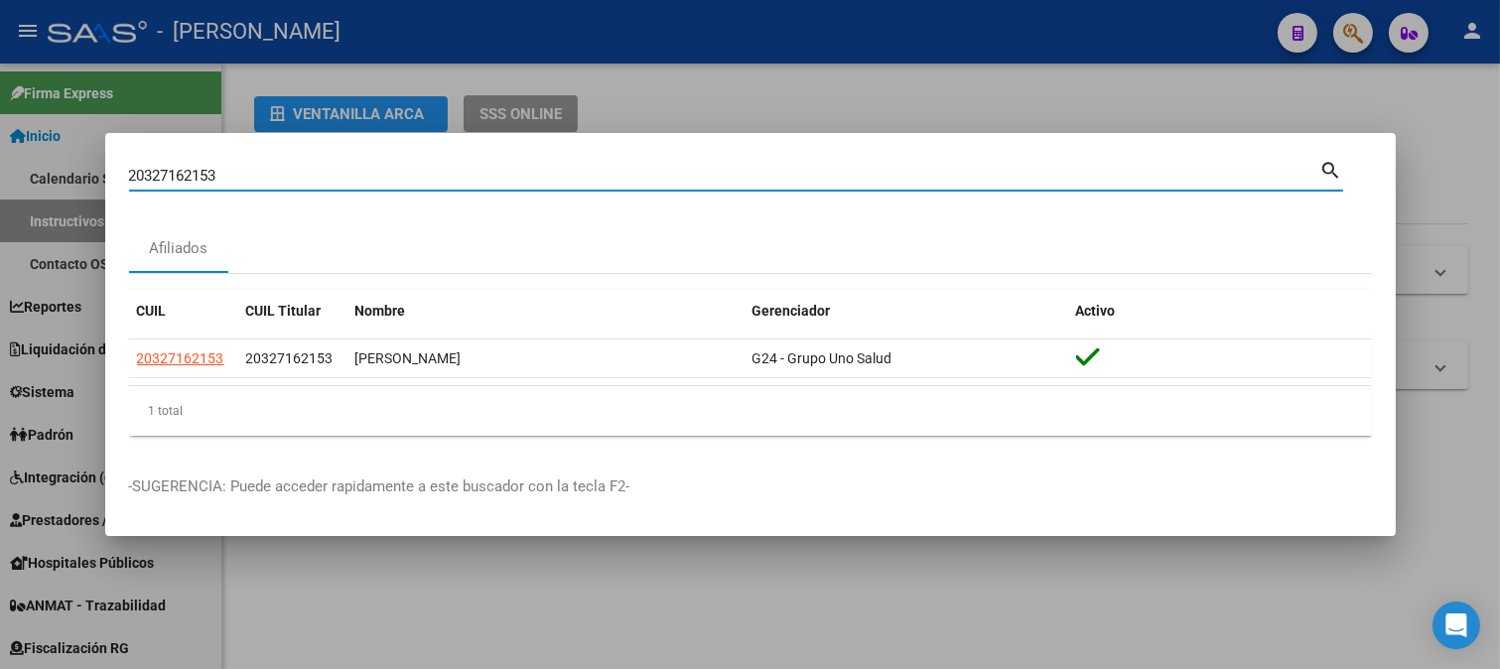
paste input "20327162951"
drag, startPoint x: 402, startPoint y: 181, endPoint x: 90, endPoint y: 189, distance: 311.7
click at [90, 189] on div "2032716215320327162951 Buscar (apellido, dni, cuil, nro traspaso, cuit, obra so…" at bounding box center [750, 334] width 1500 height 669
paste input
type input "20327162951"
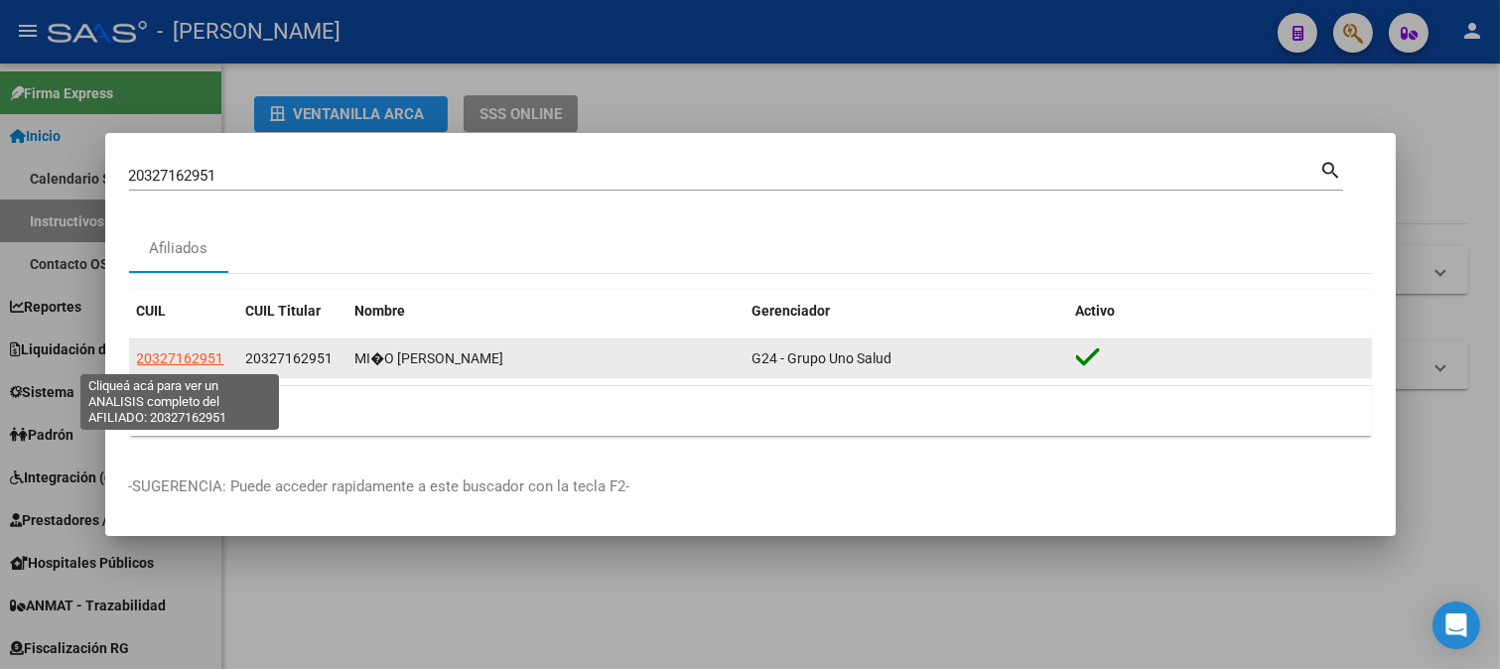
click at [164, 362] on span "20327162951" at bounding box center [180, 358] width 87 height 16
type textarea "20327162951"
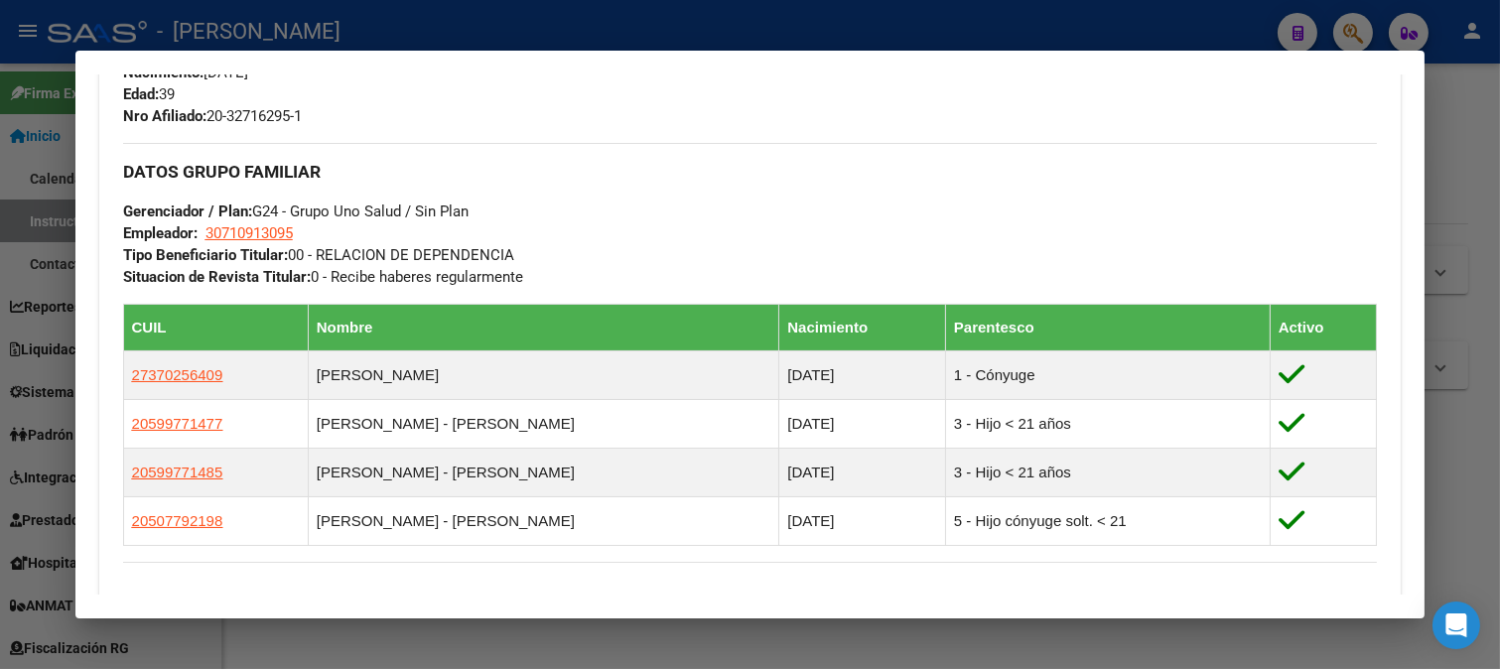
click at [570, 17] on div at bounding box center [750, 334] width 1500 height 669
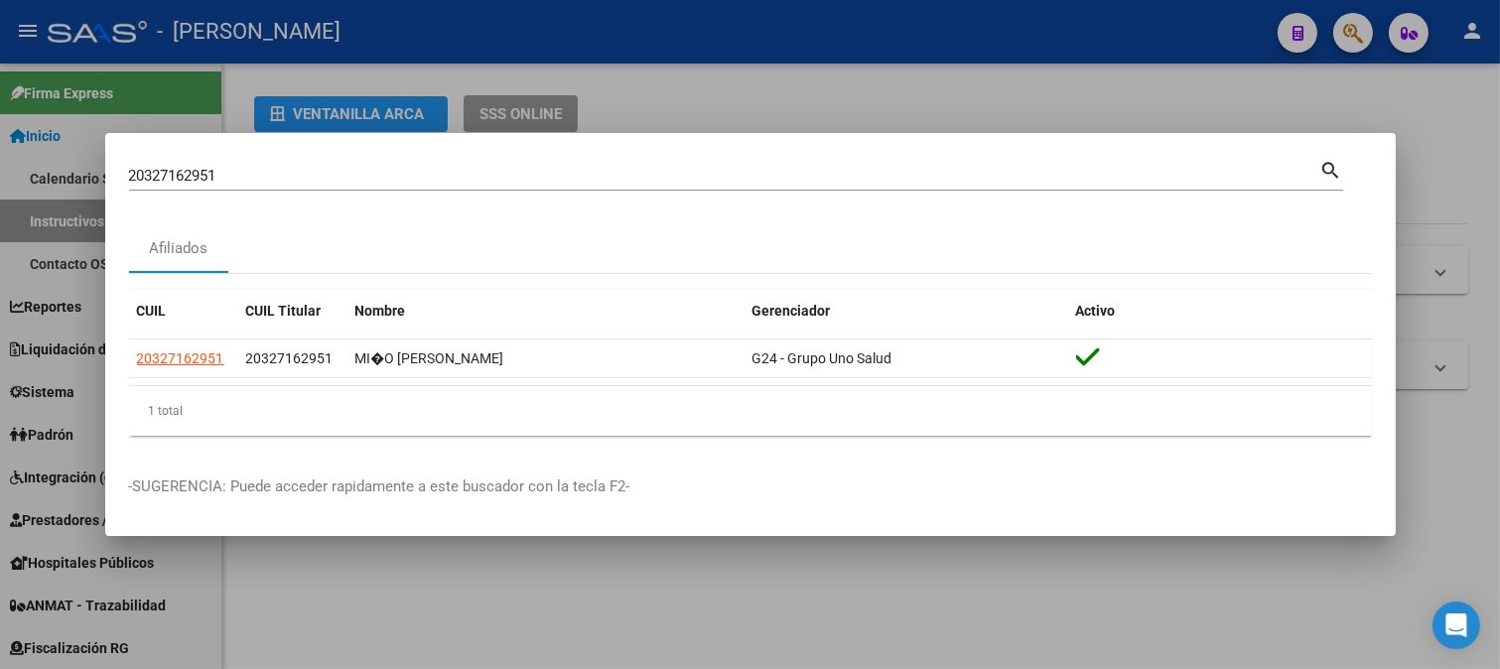
click at [377, 169] on input "20327162951" at bounding box center [724, 176] width 1191 height 18
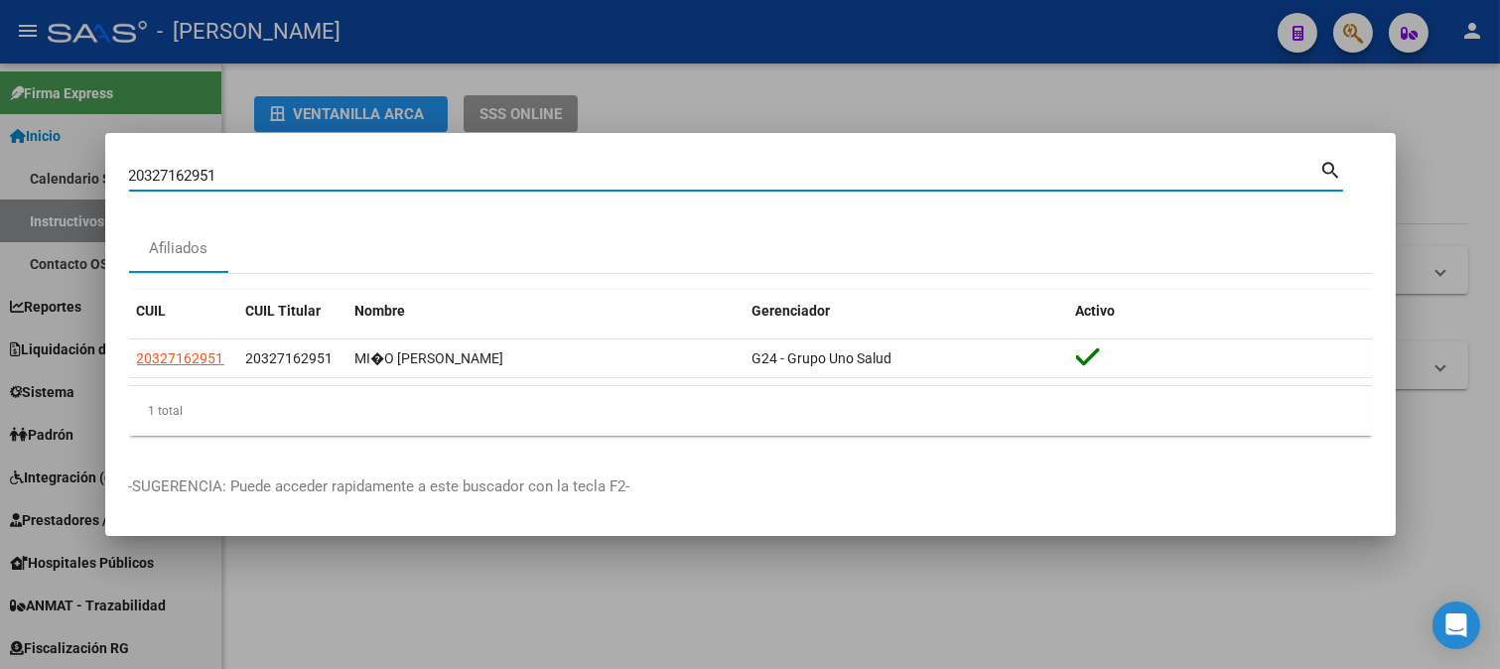
click at [377, 169] on input "20327162951" at bounding box center [724, 176] width 1191 height 18
paste input "310160"
type input "20327310160"
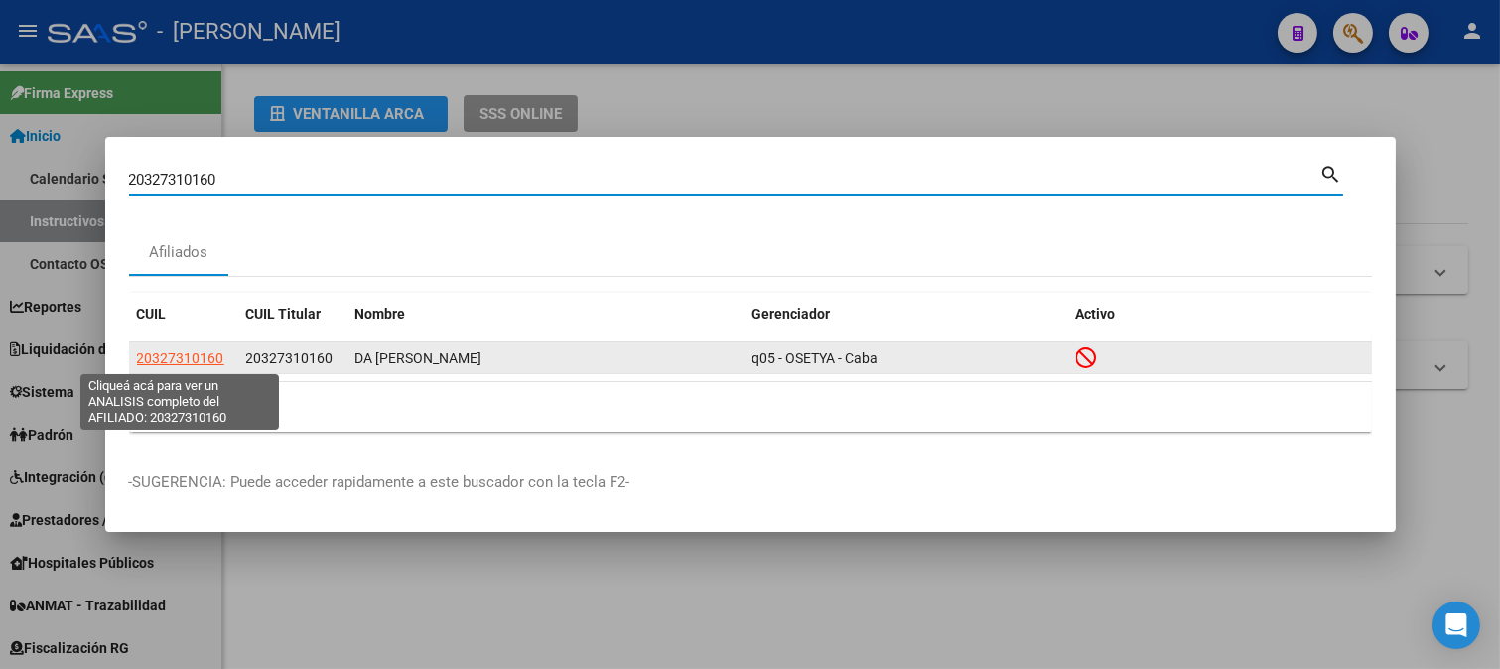
click at [194, 350] on span "20327310160" at bounding box center [180, 358] width 87 height 16
type textarea "20327310160"
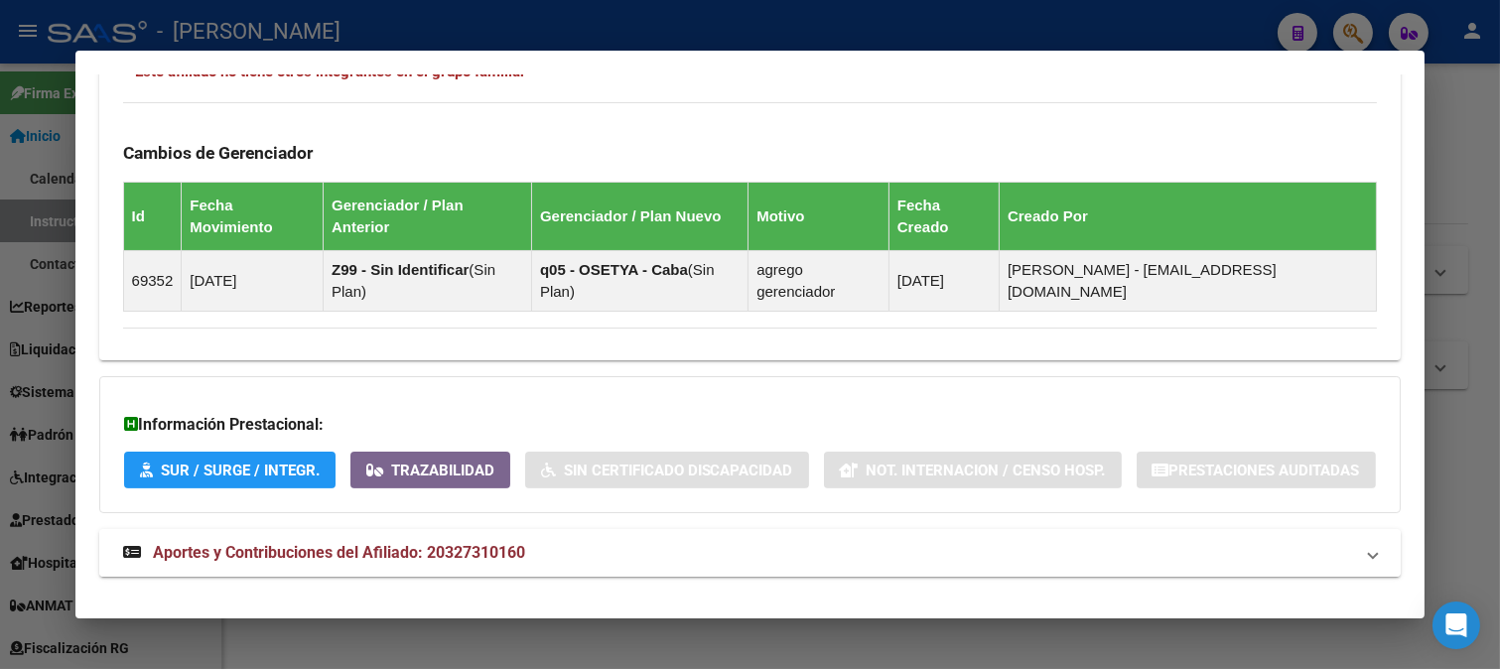
scroll to position [1207, 0]
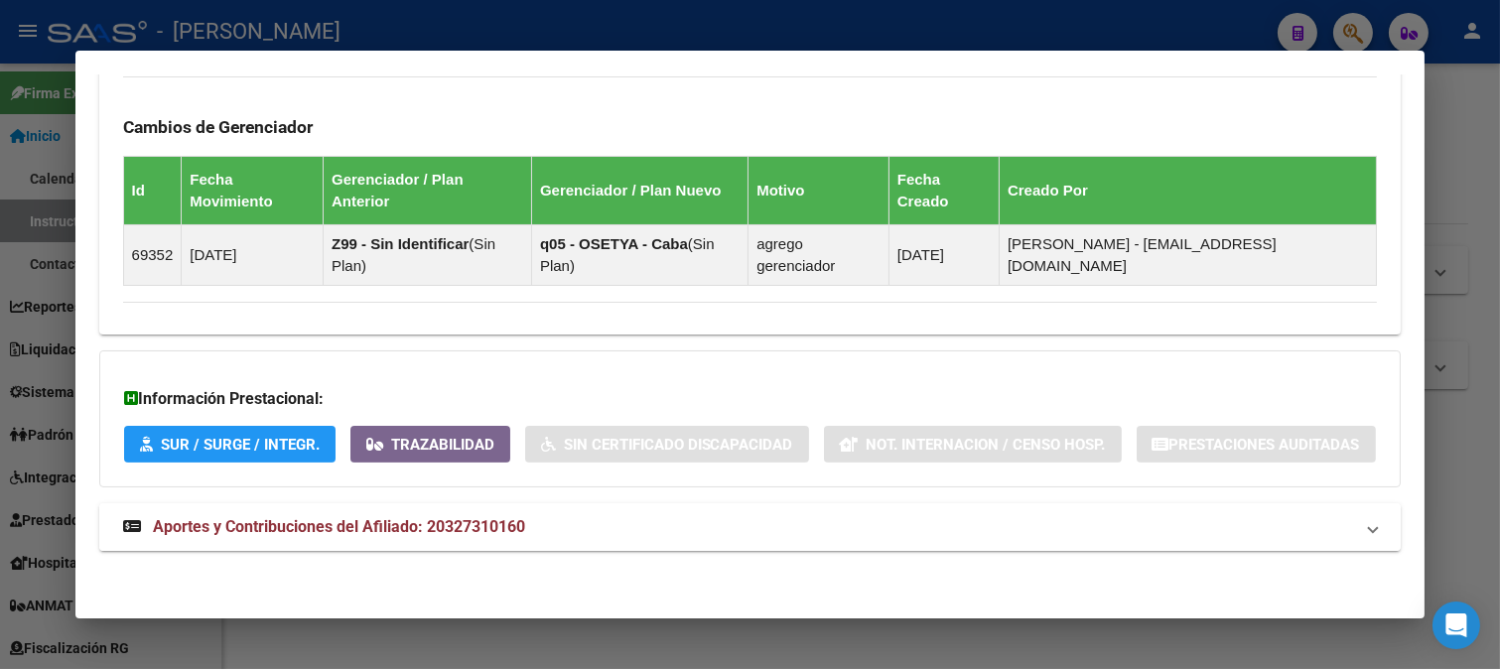
click at [563, 523] on mat-panel-title "Aportes y Contribuciones del Afiliado: 20327310160" at bounding box center [738, 527] width 1231 height 24
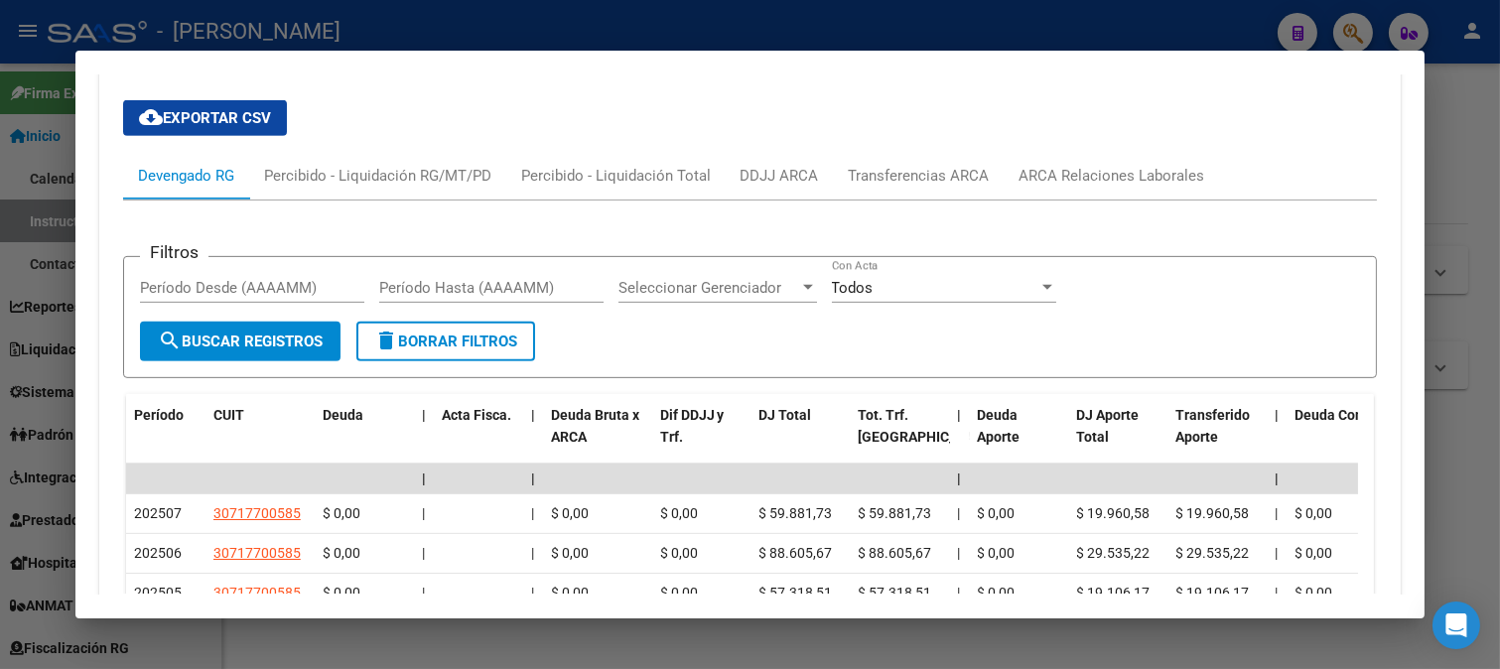
scroll to position [1765, 0]
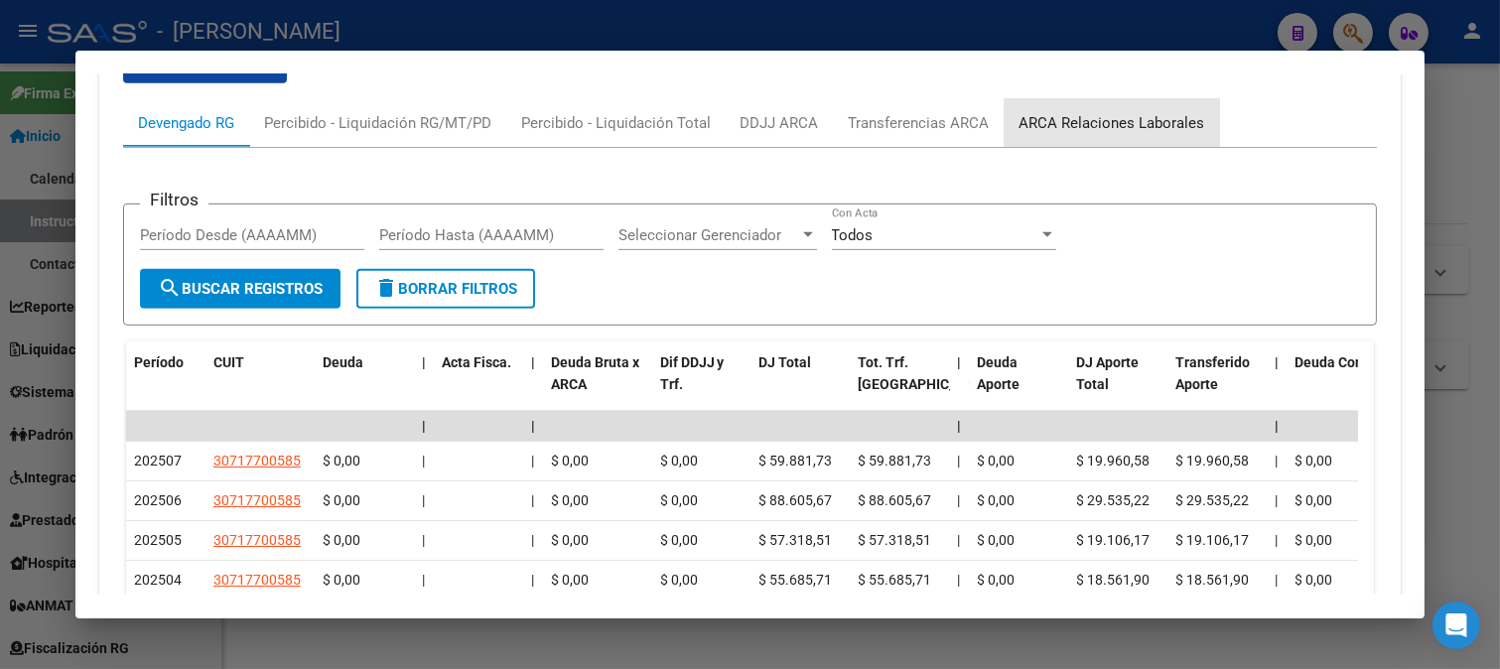
click at [1174, 123] on div "ARCA Relaciones Laborales" at bounding box center [1112, 123] width 186 height 22
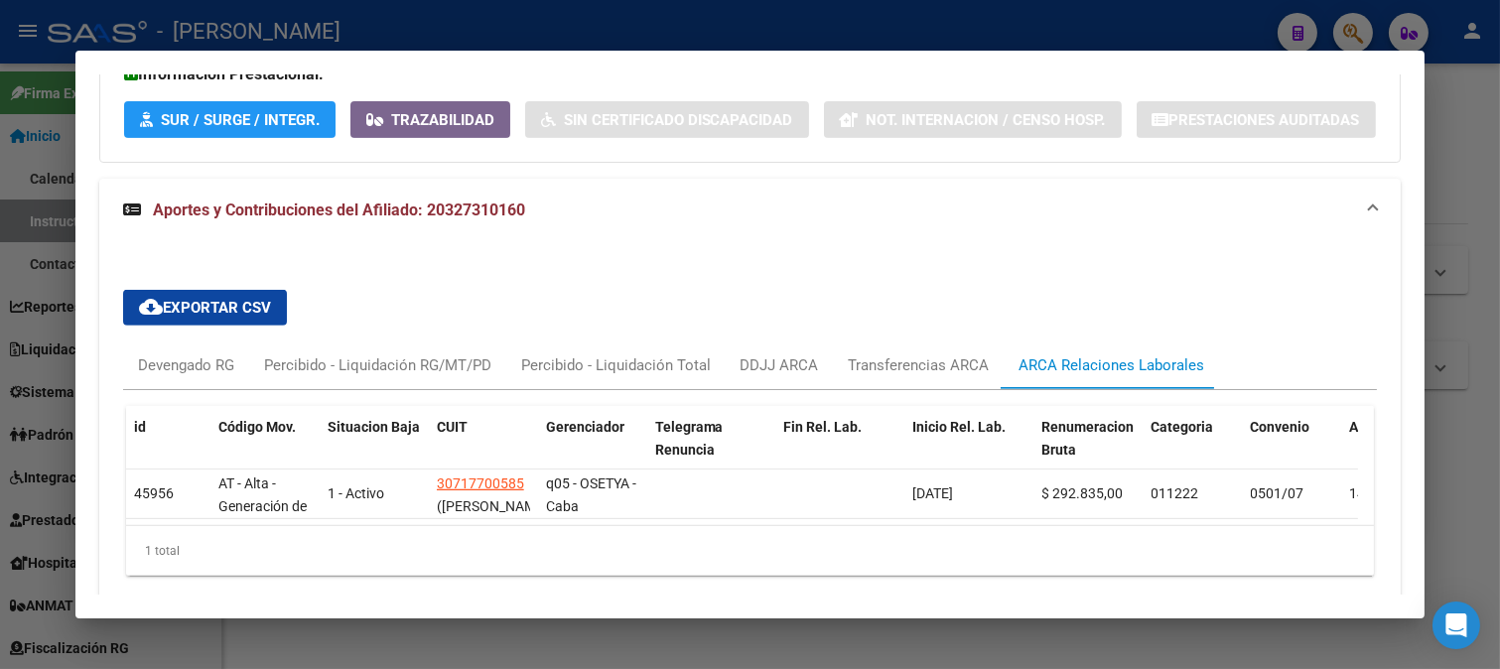
scroll to position [1615, 0]
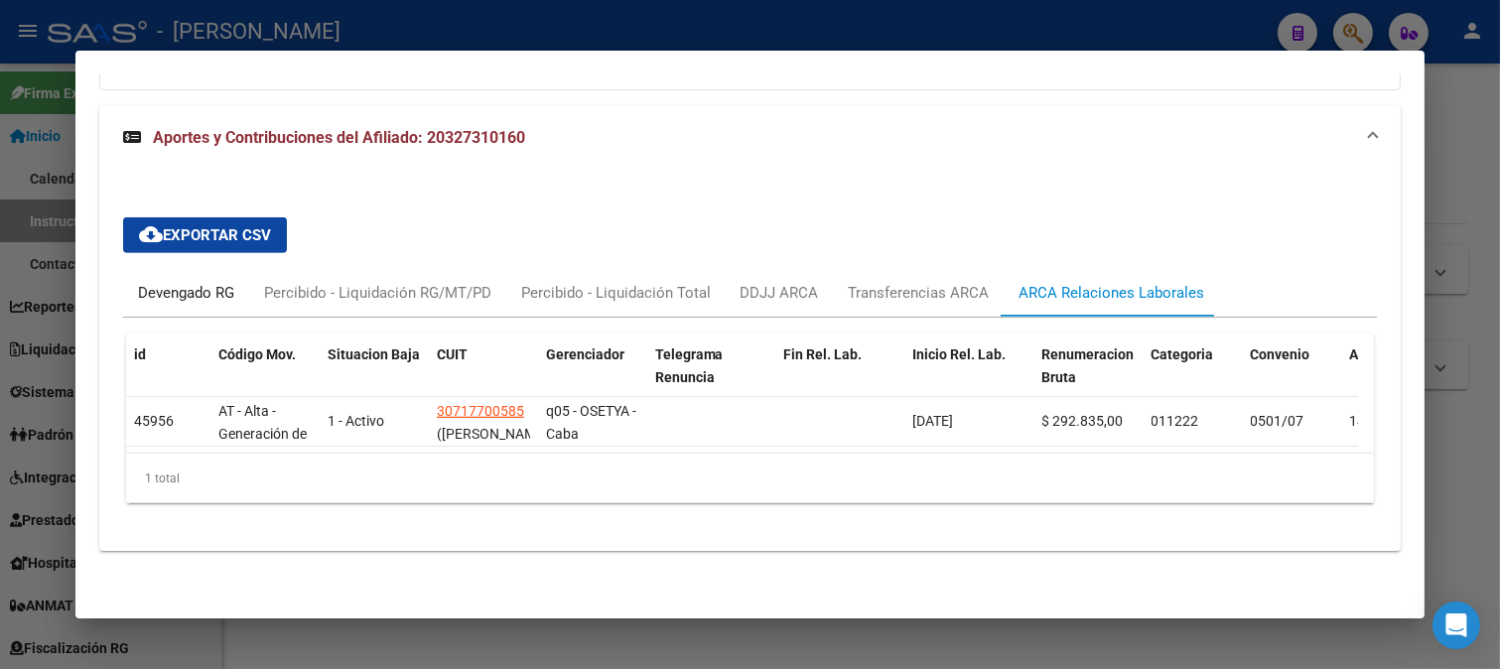
click at [195, 293] on div "Devengado RG" at bounding box center [186, 293] width 126 height 48
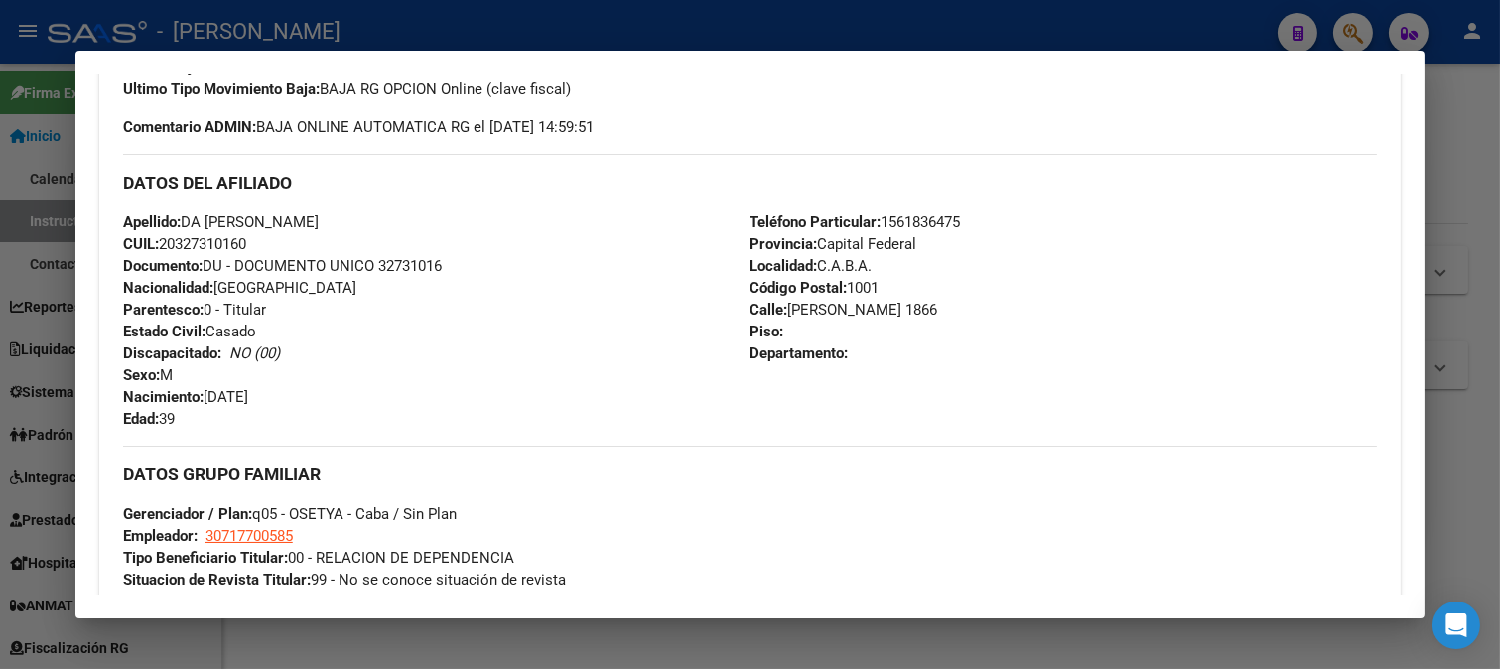
scroll to position [402, 0]
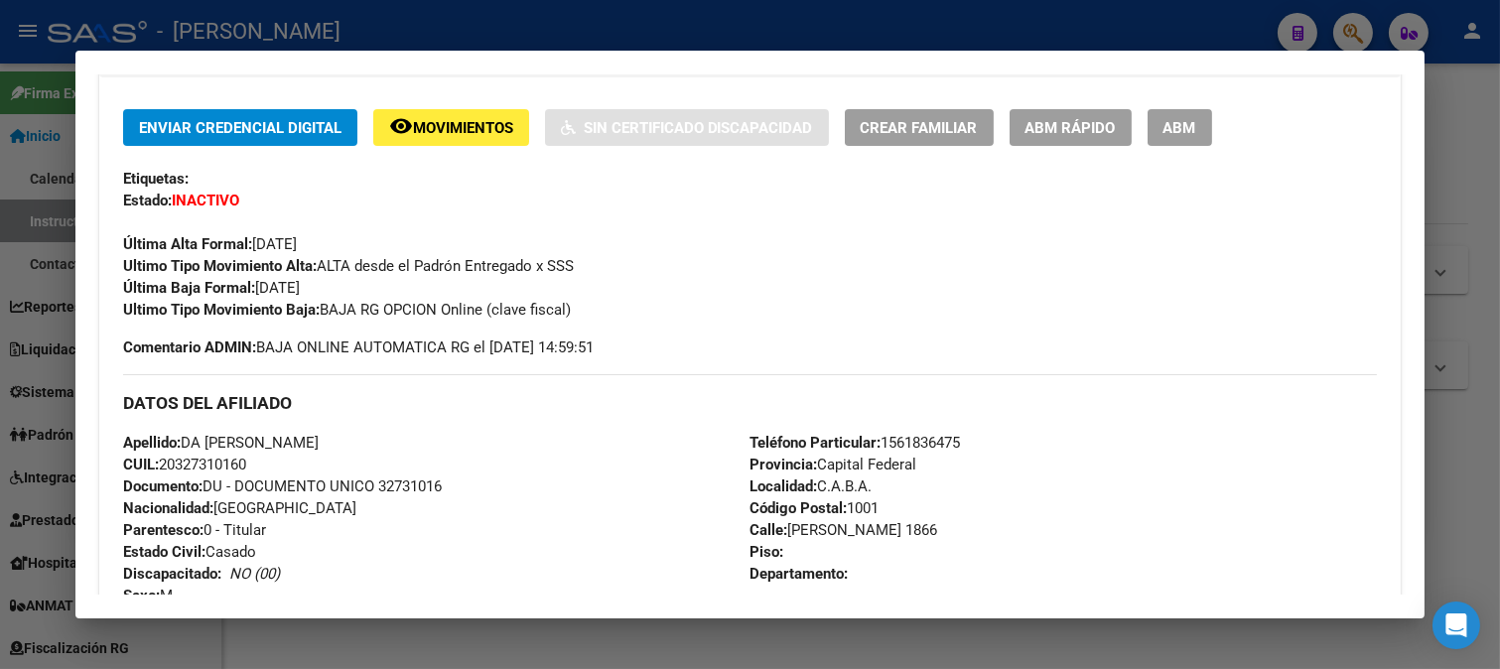
click at [593, 34] on div at bounding box center [750, 334] width 1500 height 669
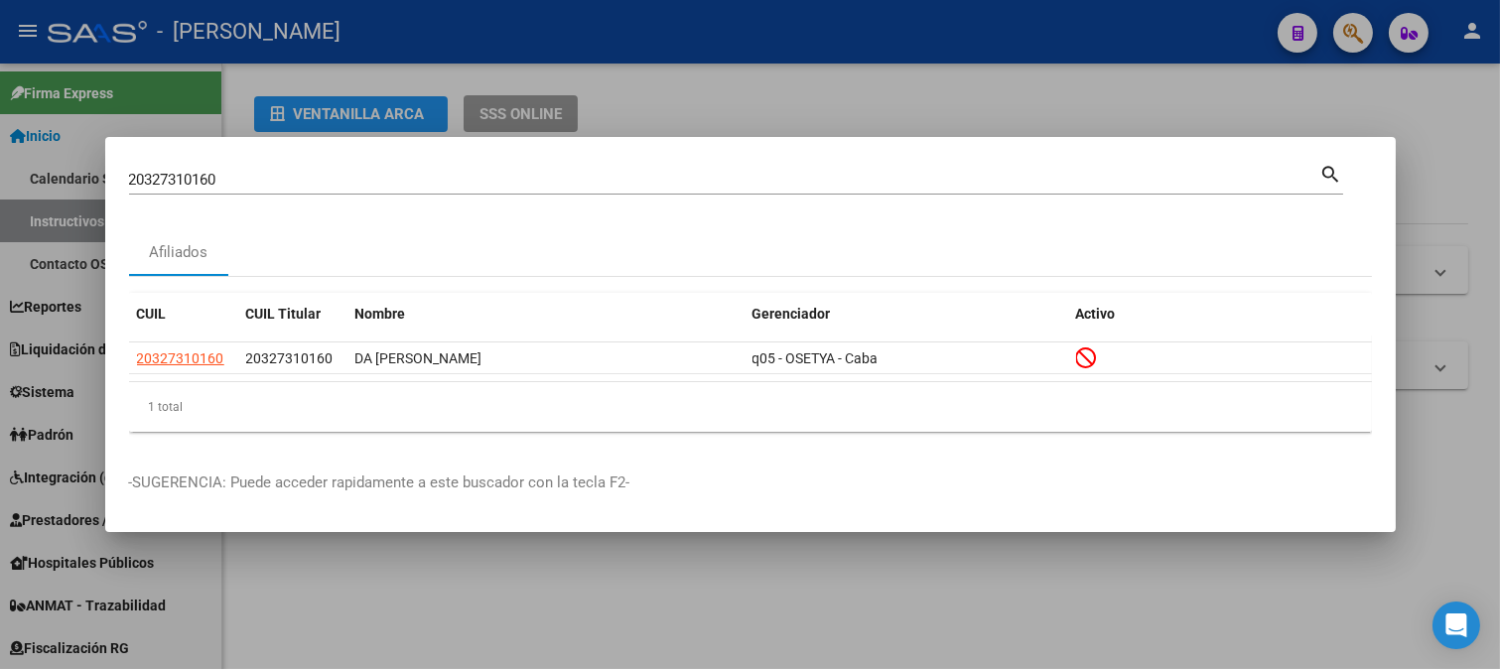
click at [463, 182] on input "20327310160" at bounding box center [724, 180] width 1191 height 18
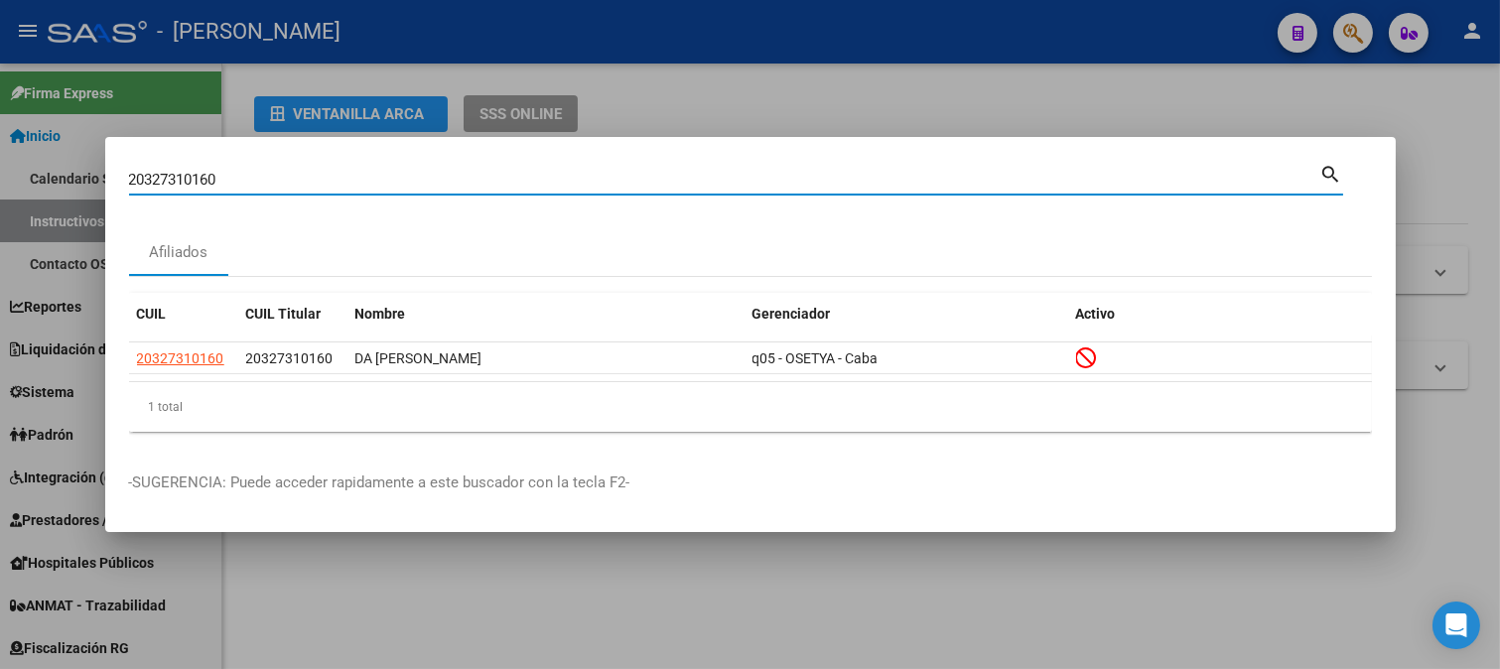
click at [463, 182] on input "20327310160" at bounding box center [724, 180] width 1191 height 18
paste input "40279"
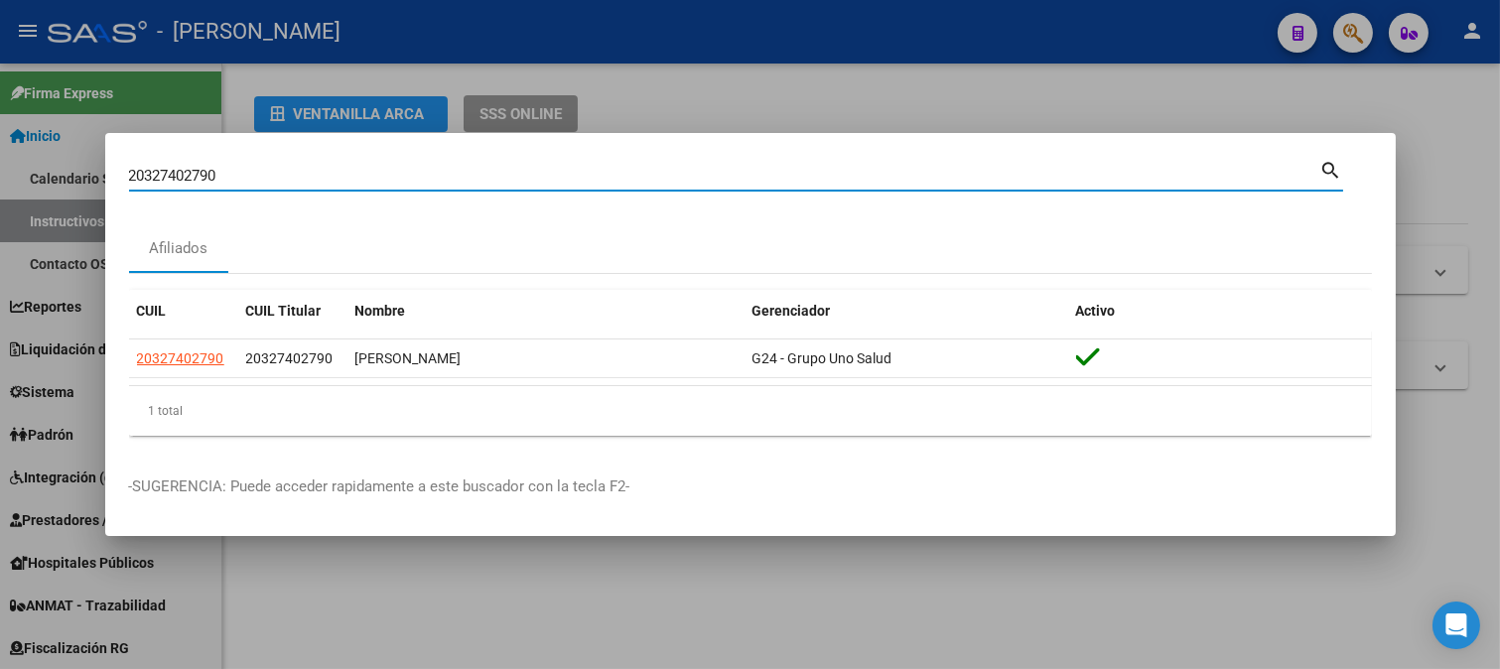
click at [340, 162] on div "20327402790 Buscar (apellido, dni, [PERSON_NAME], [PERSON_NAME], cuit, obra soc…" at bounding box center [724, 176] width 1191 height 30
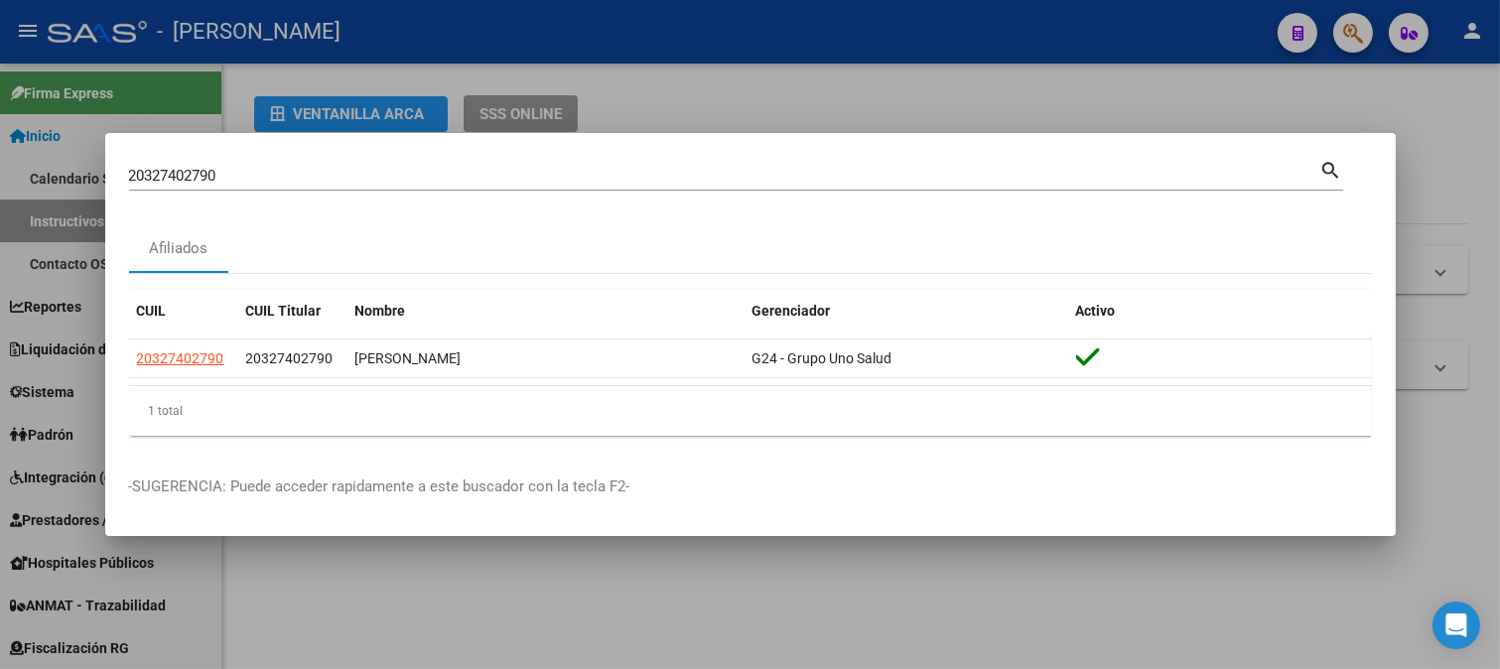
click at [340, 162] on div "20327402790 Buscar (apellido, dni, [PERSON_NAME], [PERSON_NAME], cuit, obra soc…" at bounding box center [724, 176] width 1191 height 30
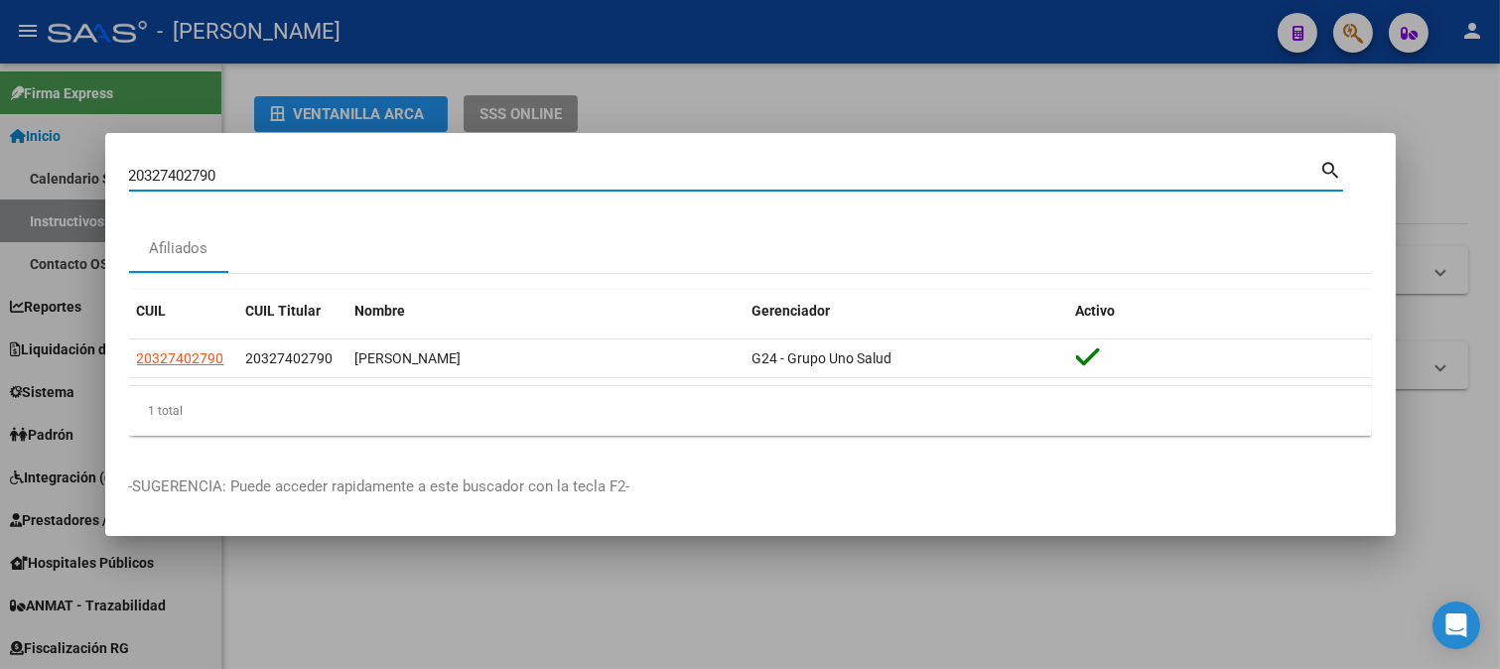
click at [338, 167] on input "20327402790" at bounding box center [724, 176] width 1191 height 18
paste input "33060088"
type input "33060088"
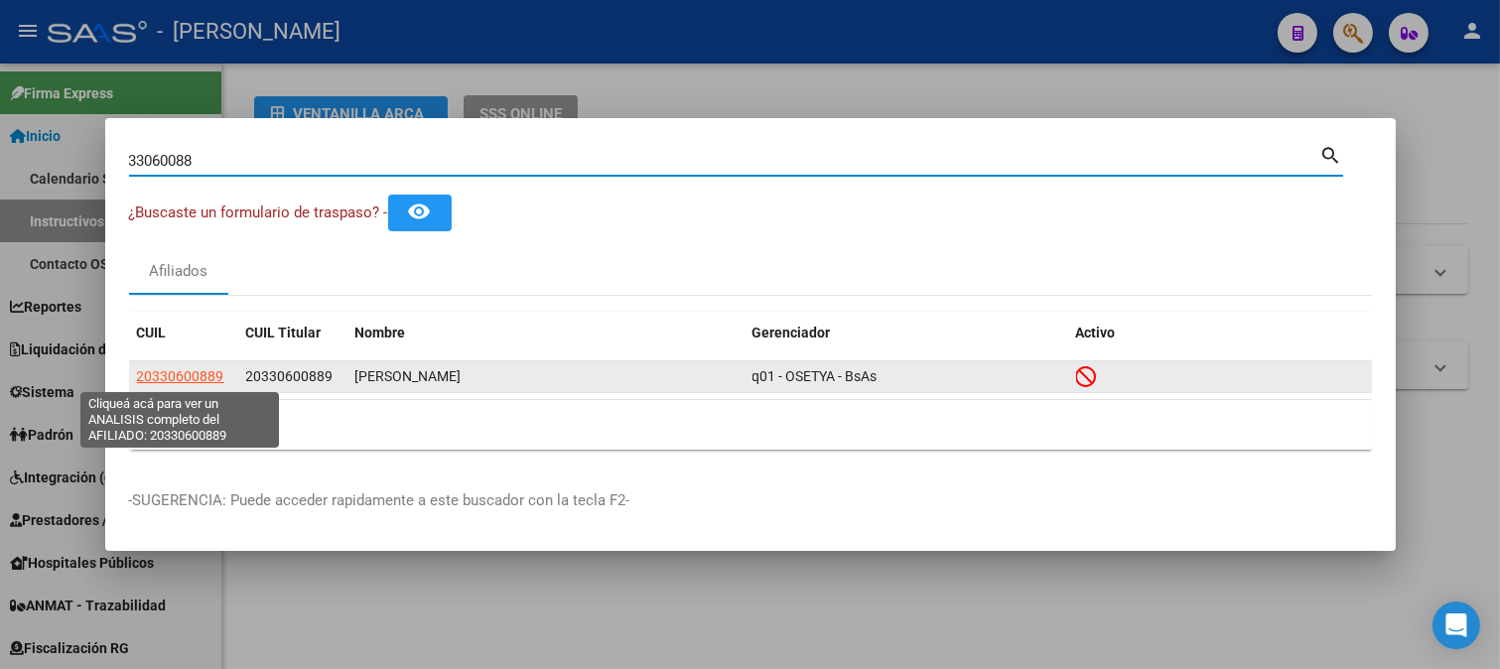
click at [186, 382] on span "20330600889" at bounding box center [180, 376] width 87 height 16
type textarea "20330600889"
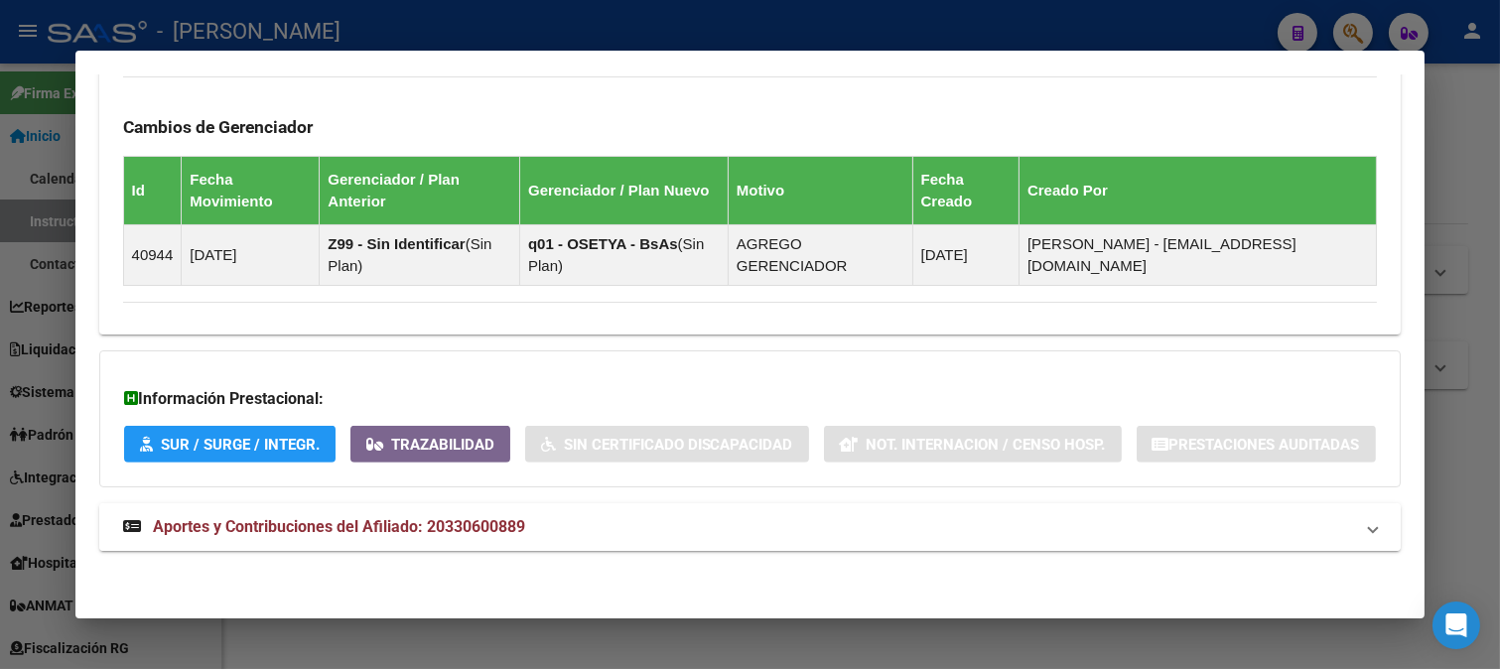
scroll to position [1431, 0]
click at [541, 503] on mat-expansion-panel-header "Aportes y Contribuciones del Afiliado: 20330600889" at bounding box center [750, 527] width 1302 height 48
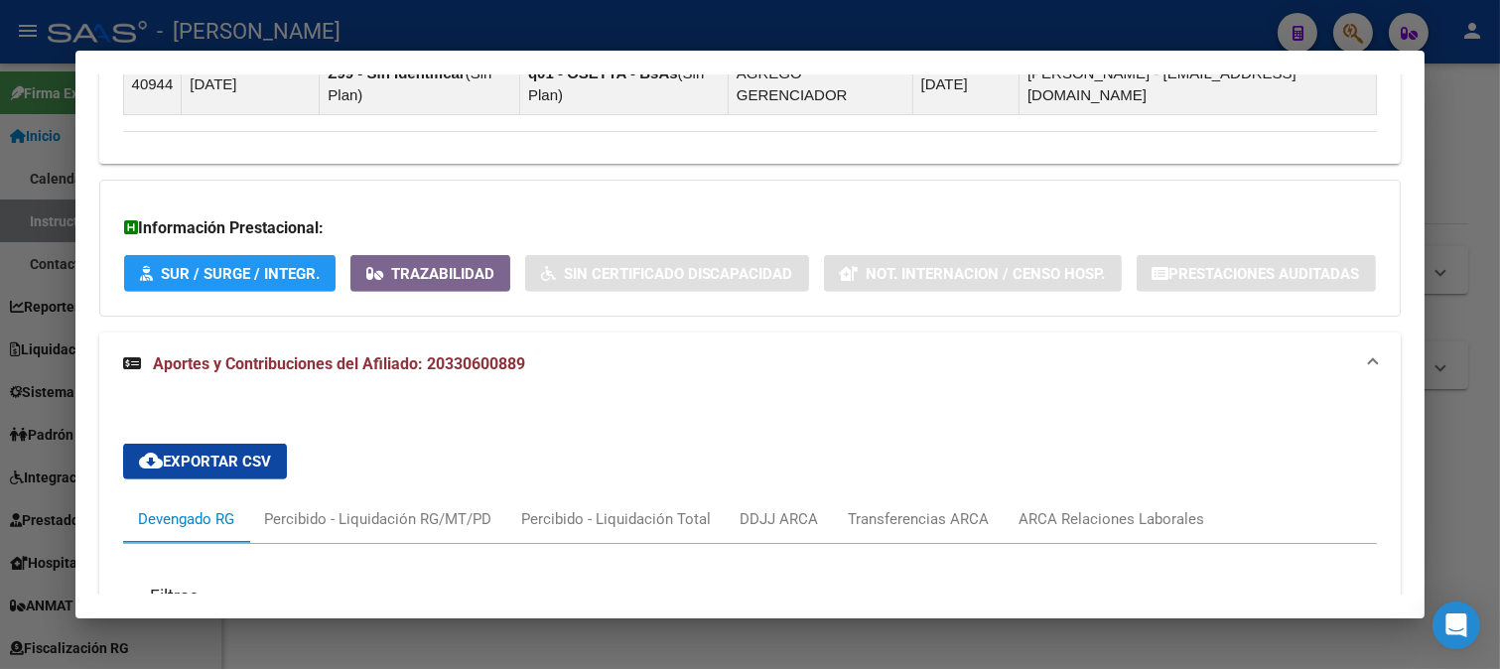
scroll to position [1927, 0]
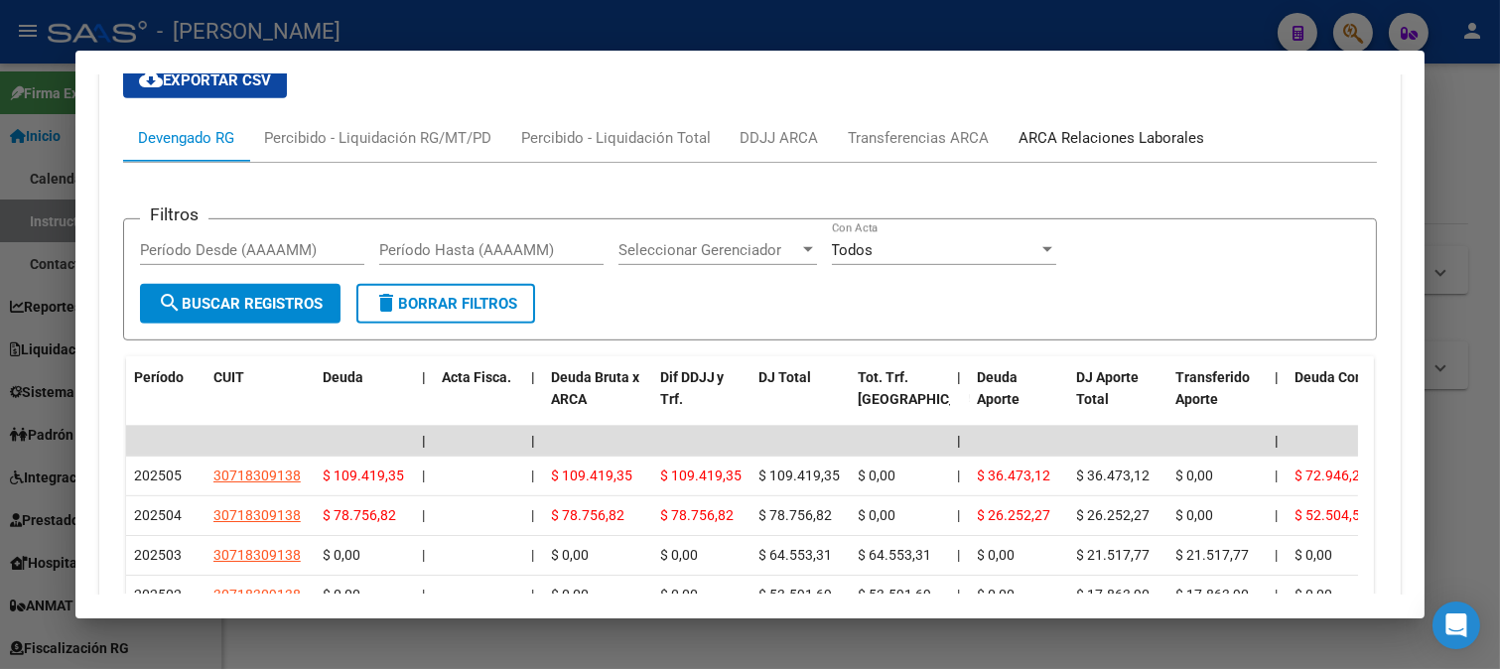
click at [1177, 162] on div "ARCA Relaciones Laborales" at bounding box center [1111, 138] width 215 height 48
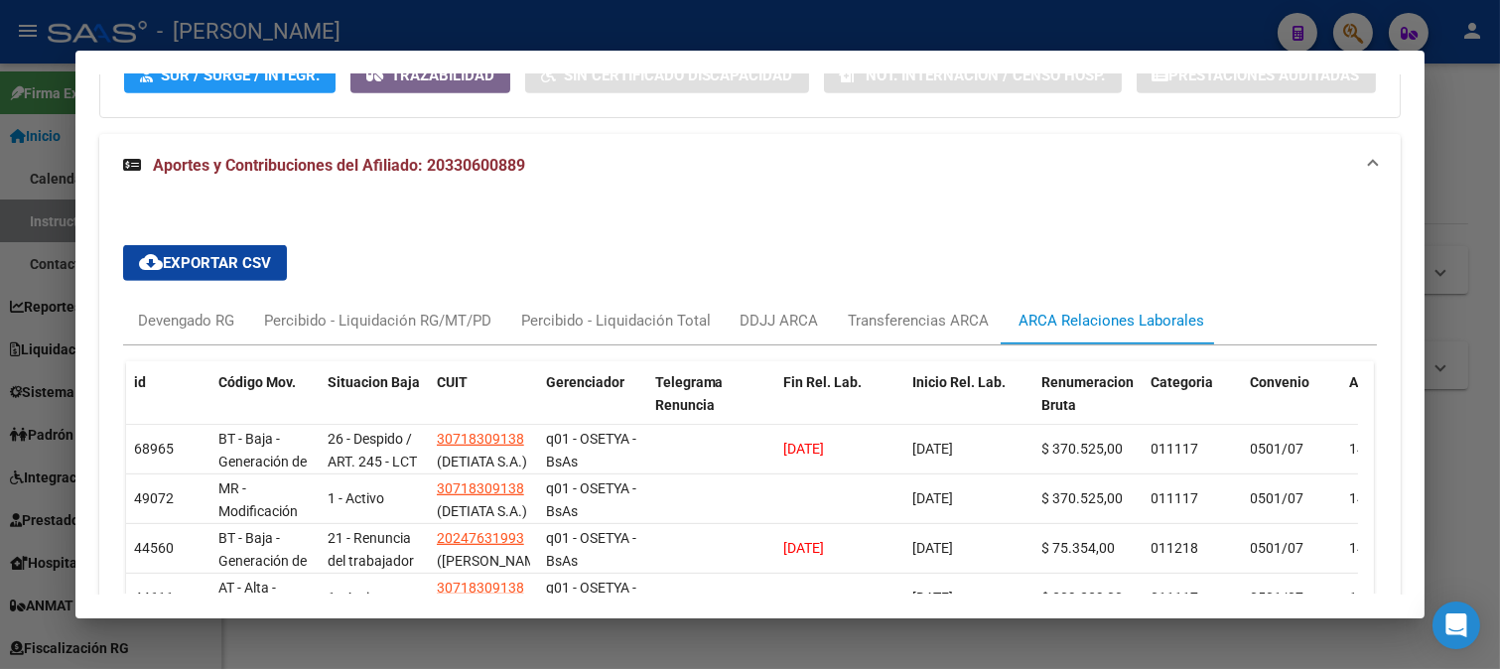
scroll to position [1839, 0]
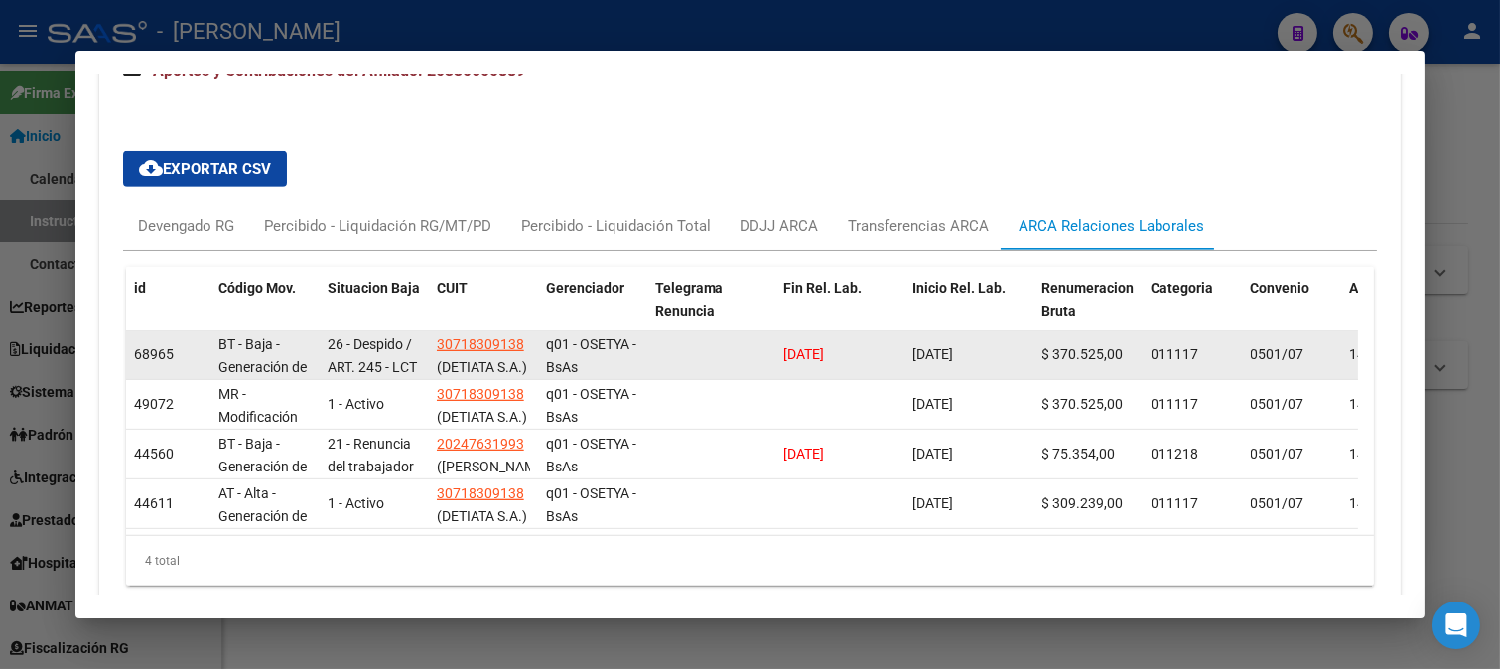
drag, startPoint x: 873, startPoint y: 409, endPoint x: 746, endPoint y: 409, distance: 127.0
click at [746, 380] on div "68965 BT - Baja - Generación de Clave 26 - Despido / ART. 245 - LCT 30718309138…" at bounding box center [1359, 355] width 2466 height 50
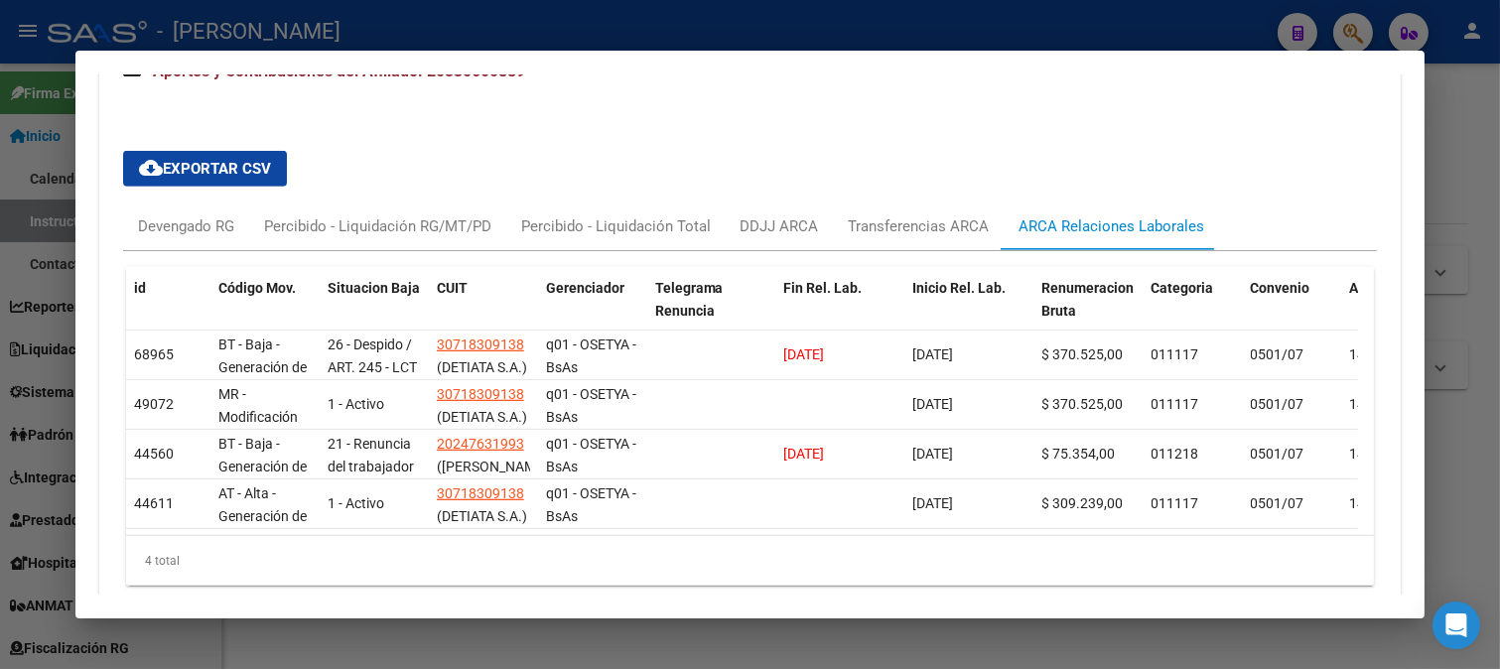
click at [0, 306] on div at bounding box center [750, 334] width 1500 height 669
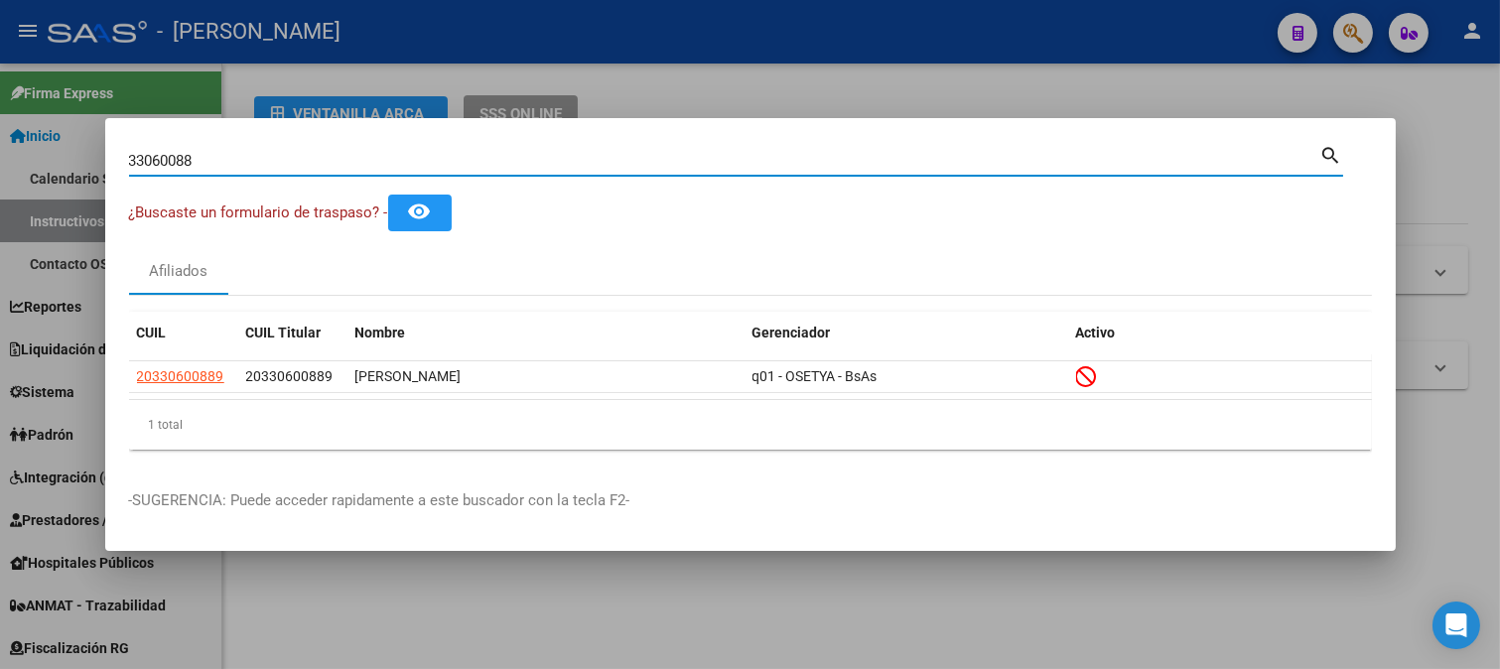
click at [469, 154] on input "33060088" at bounding box center [724, 161] width 1191 height 18
click at [469, 155] on input "33060088" at bounding box center [724, 161] width 1191 height 18
paste input "20327402790"
type input "20327402790"
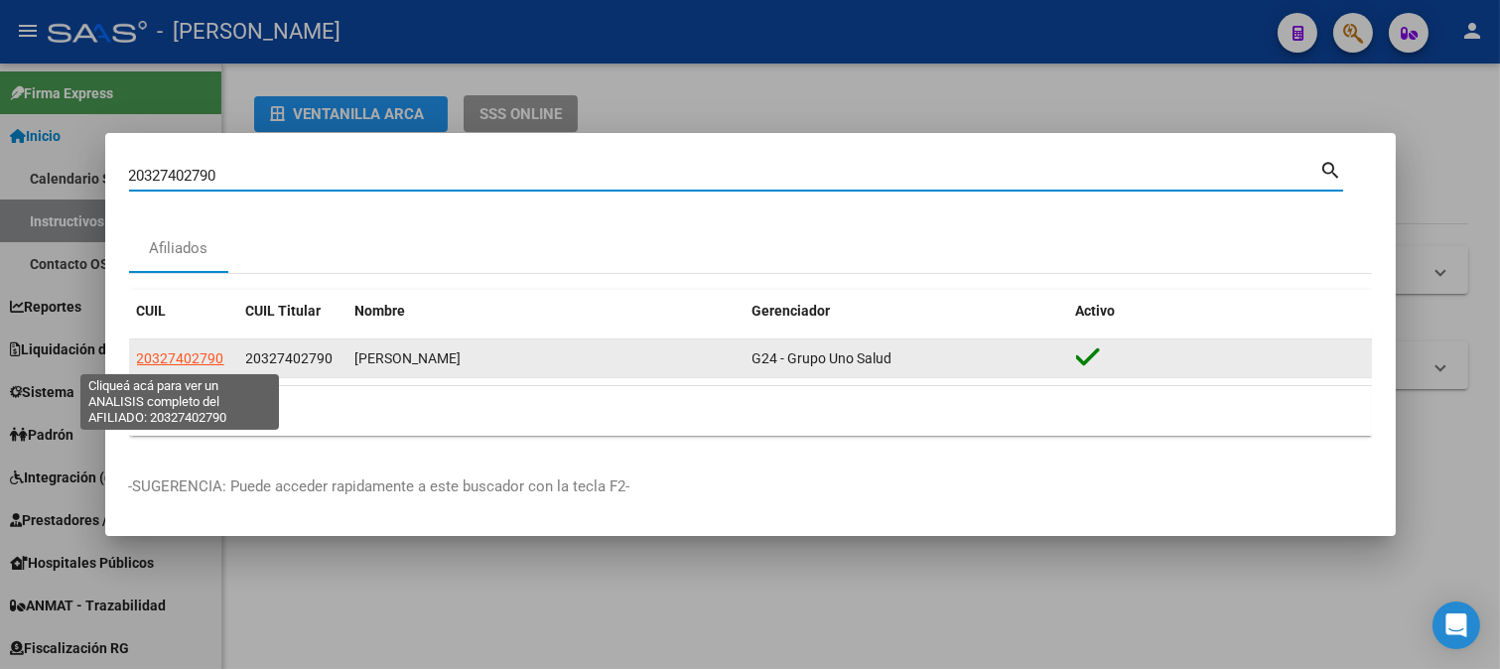
click at [162, 359] on span "20327402790" at bounding box center [180, 358] width 87 height 16
type textarea "20327402790"
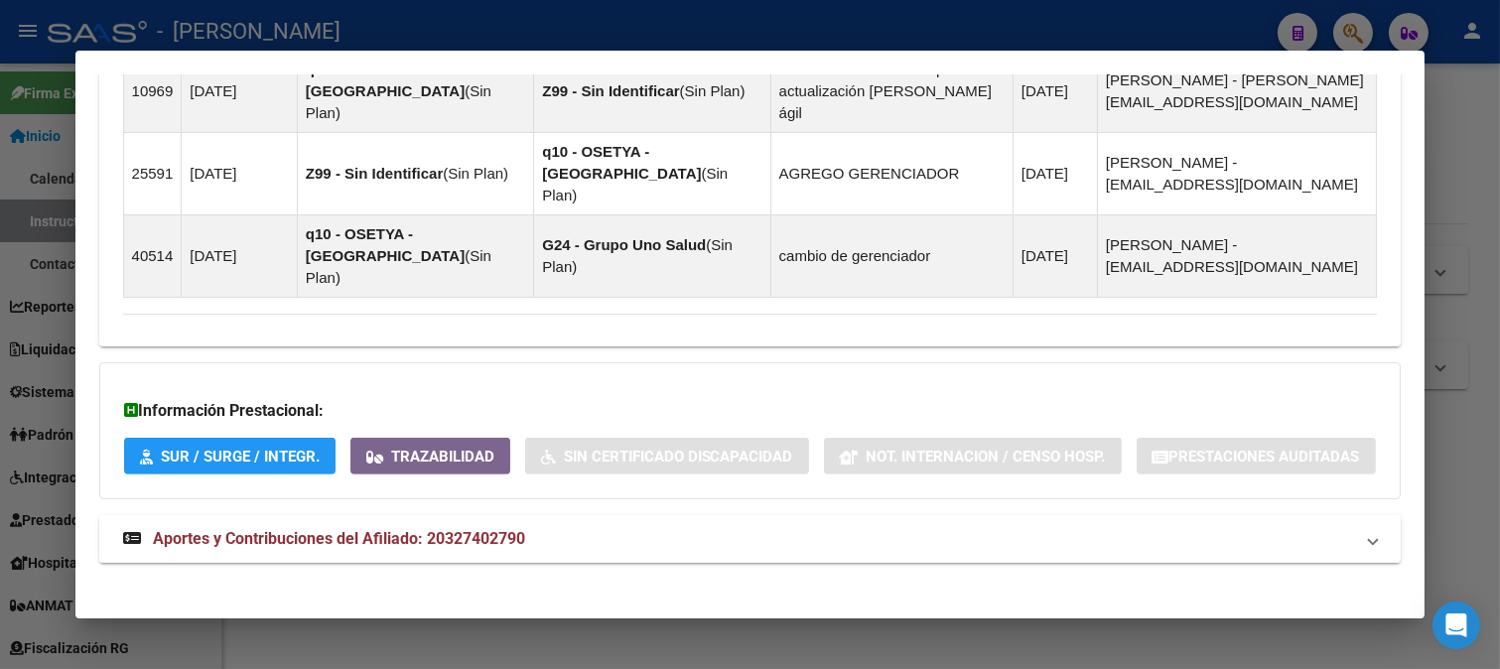
drag, startPoint x: 513, startPoint y: 526, endPoint x: 521, endPoint y: 482, distance: 44.4
click at [513, 529] on span "Aportes y Contribuciones del Afiliado: 20327402790" at bounding box center [339, 538] width 372 height 19
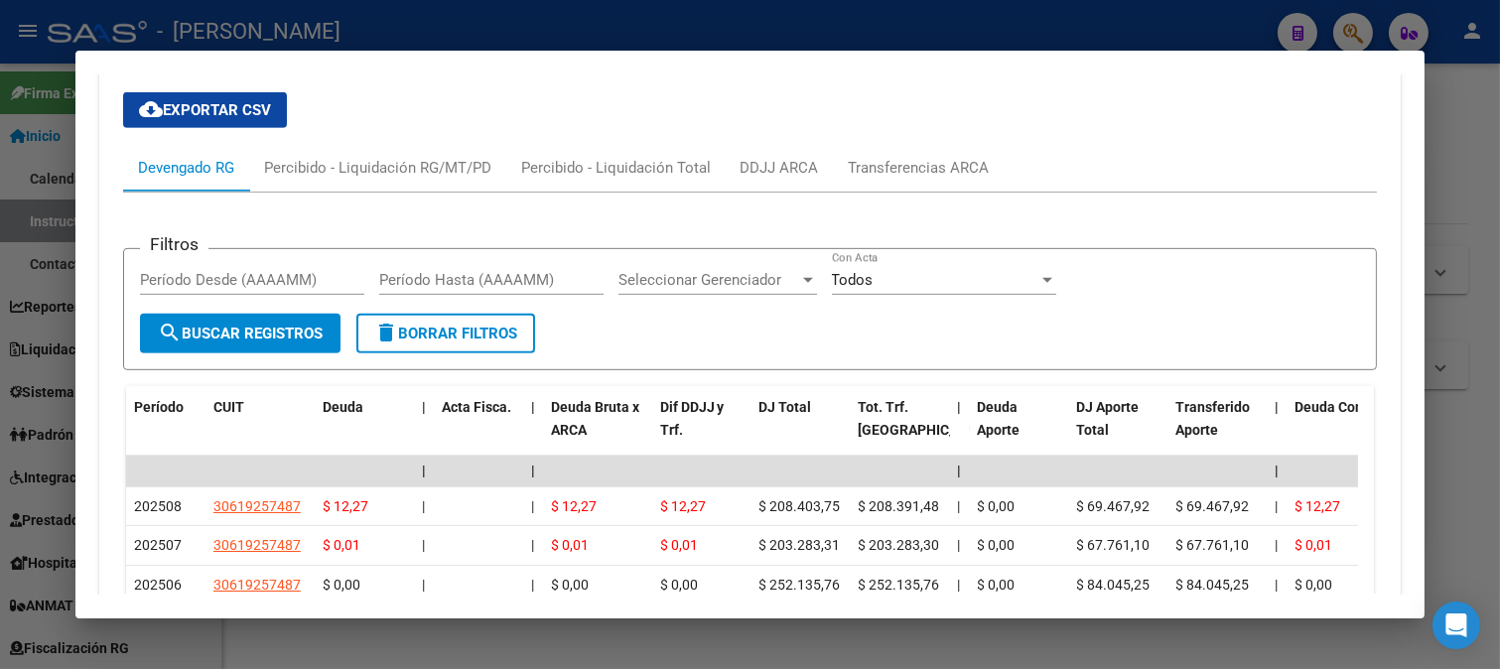
scroll to position [1947, 0]
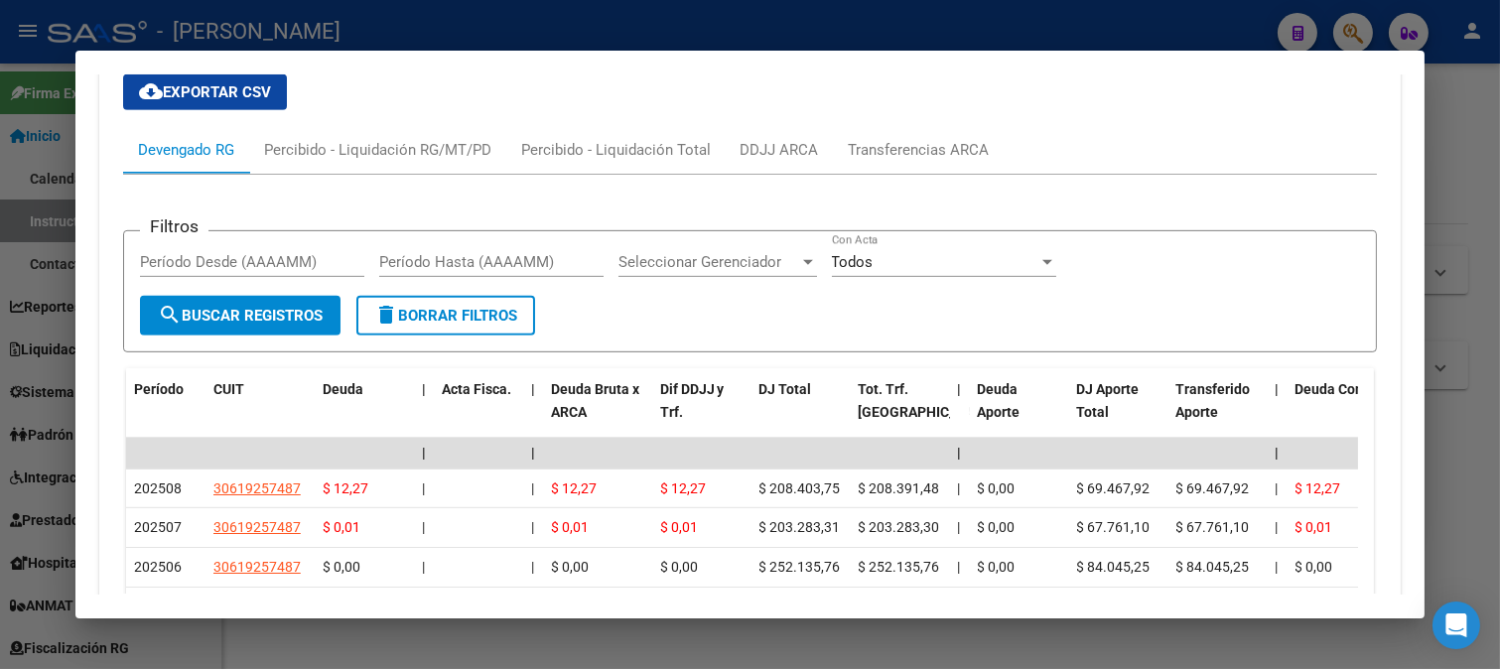
drag, startPoint x: 622, startPoint y: 34, endPoint x: 538, endPoint y: 95, distance: 104.4
click at [619, 37] on div at bounding box center [750, 334] width 1500 height 669
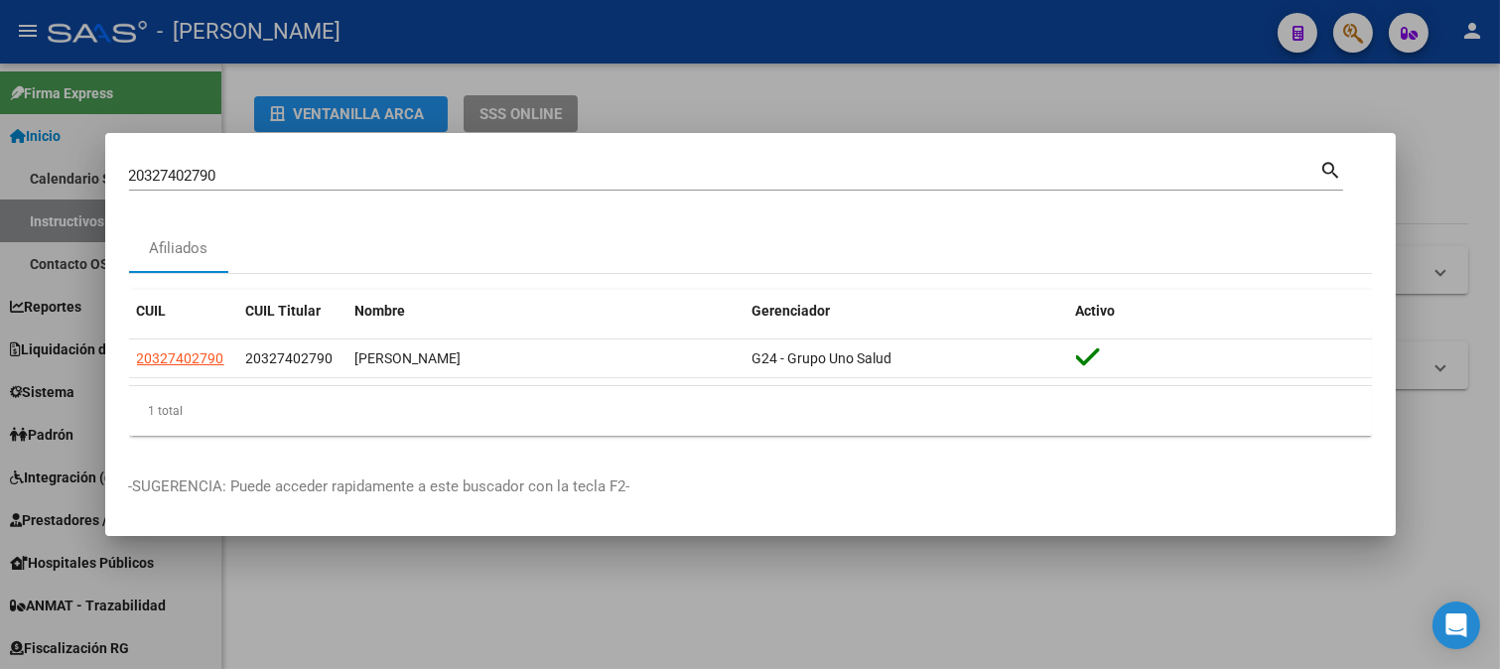
click at [407, 161] on div "20327402790 Buscar (apellido, dni, [PERSON_NAME], [PERSON_NAME], cuit, obra soc…" at bounding box center [724, 176] width 1191 height 30
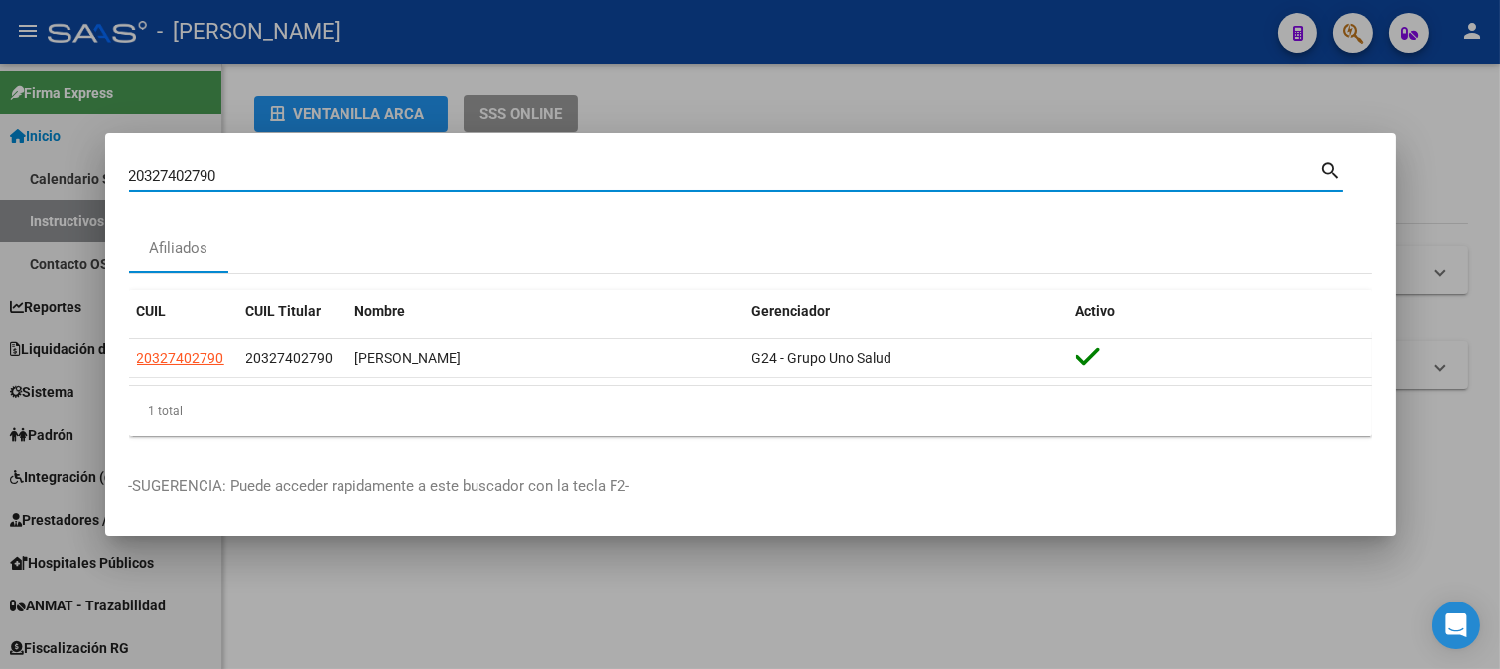
click at [407, 161] on div "20327402790 Buscar (apellido, dni, [PERSON_NAME], [PERSON_NAME], cuit, obra soc…" at bounding box center [724, 176] width 1191 height 30
click at [395, 180] on input "20327402790" at bounding box center [724, 176] width 1191 height 18
paste input "50875"
type input "20327508750"
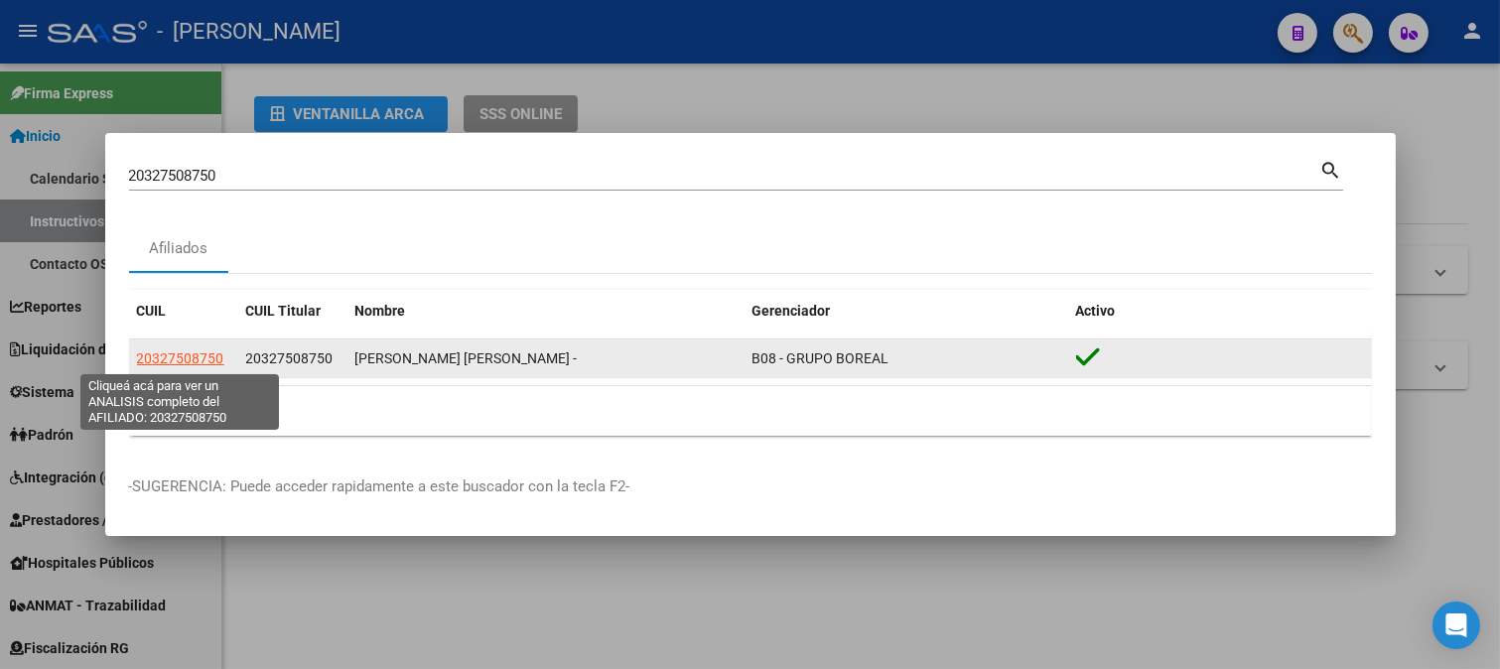
click at [179, 360] on span "20327508750" at bounding box center [180, 358] width 87 height 16
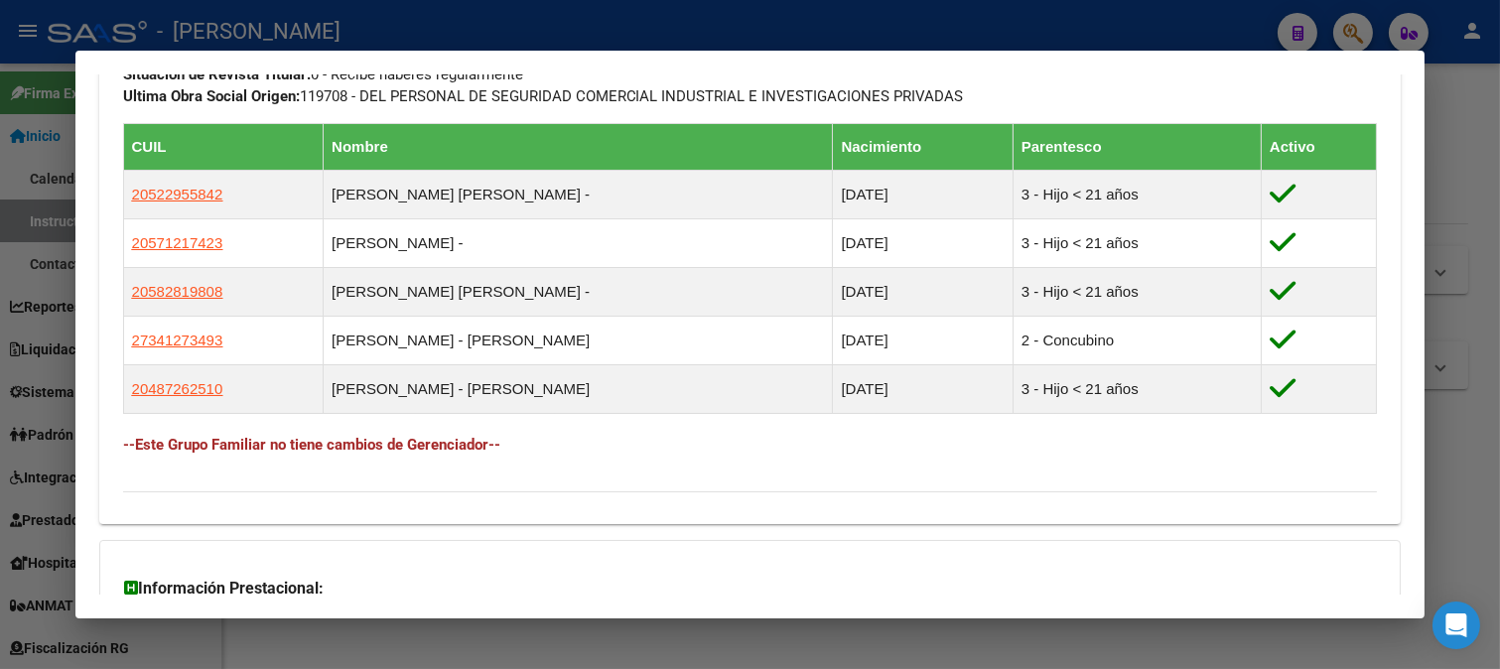
scroll to position [996, 0]
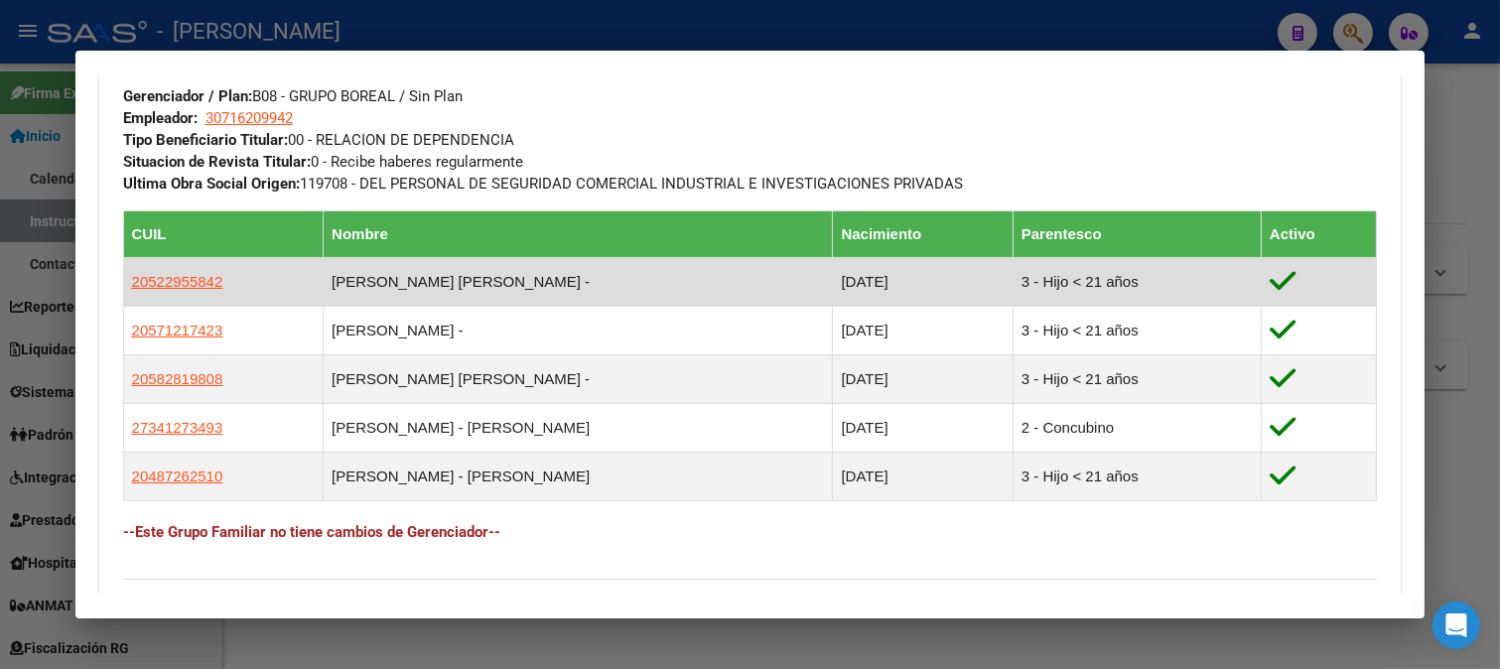
drag, startPoint x: 270, startPoint y: 280, endPoint x: 129, endPoint y: 290, distance: 141.3
click at [129, 290] on td "20522955842" at bounding box center [223, 281] width 200 height 49
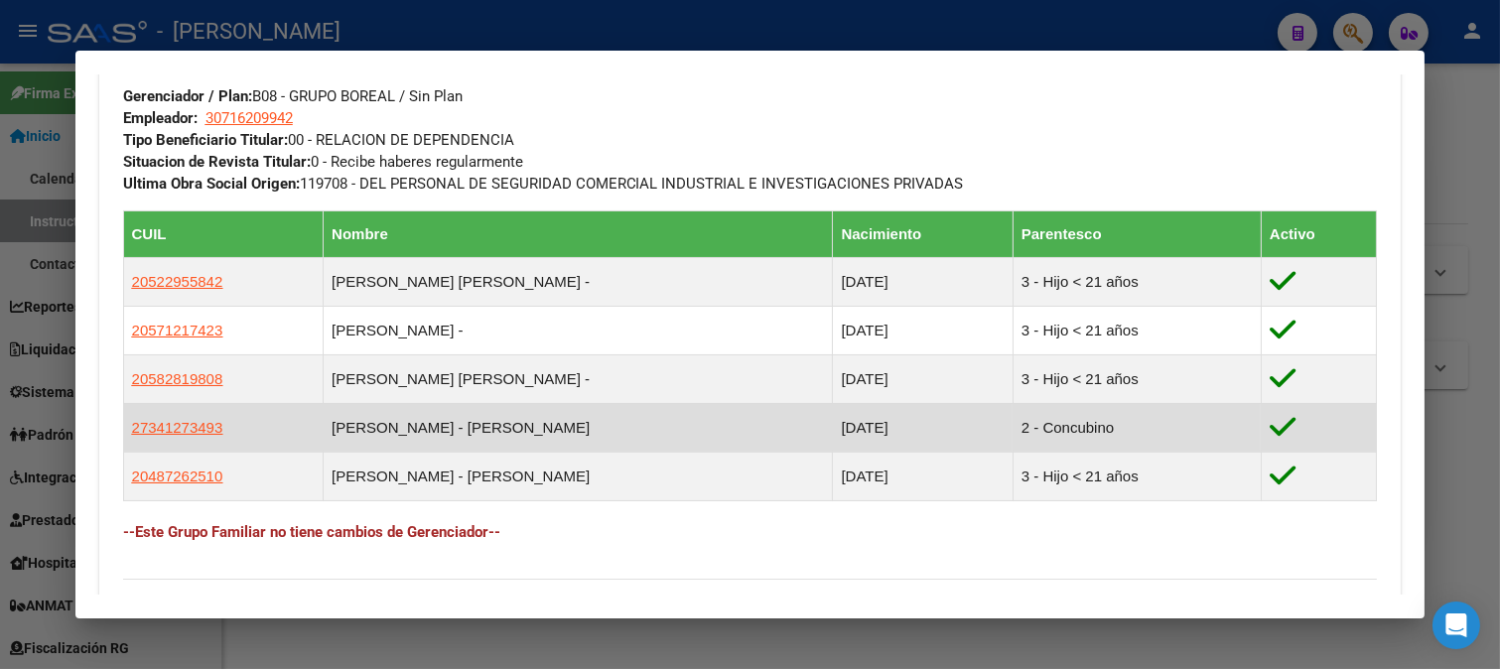
drag, startPoint x: 250, startPoint y: 438, endPoint x: 124, endPoint y: 433, distance: 126.1
click at [124, 433] on td "27341273493" at bounding box center [223, 427] width 200 height 49
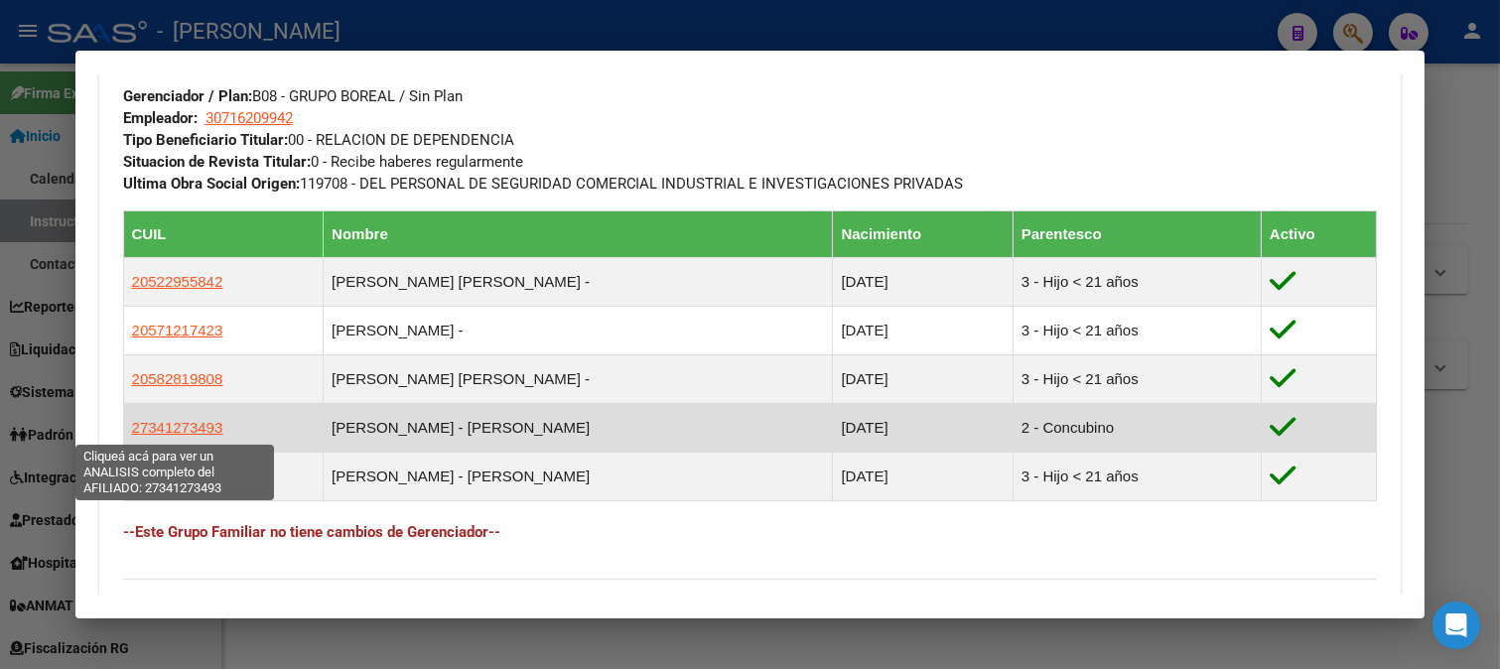
click at [145, 427] on span "27341273493" at bounding box center [177, 427] width 91 height 17
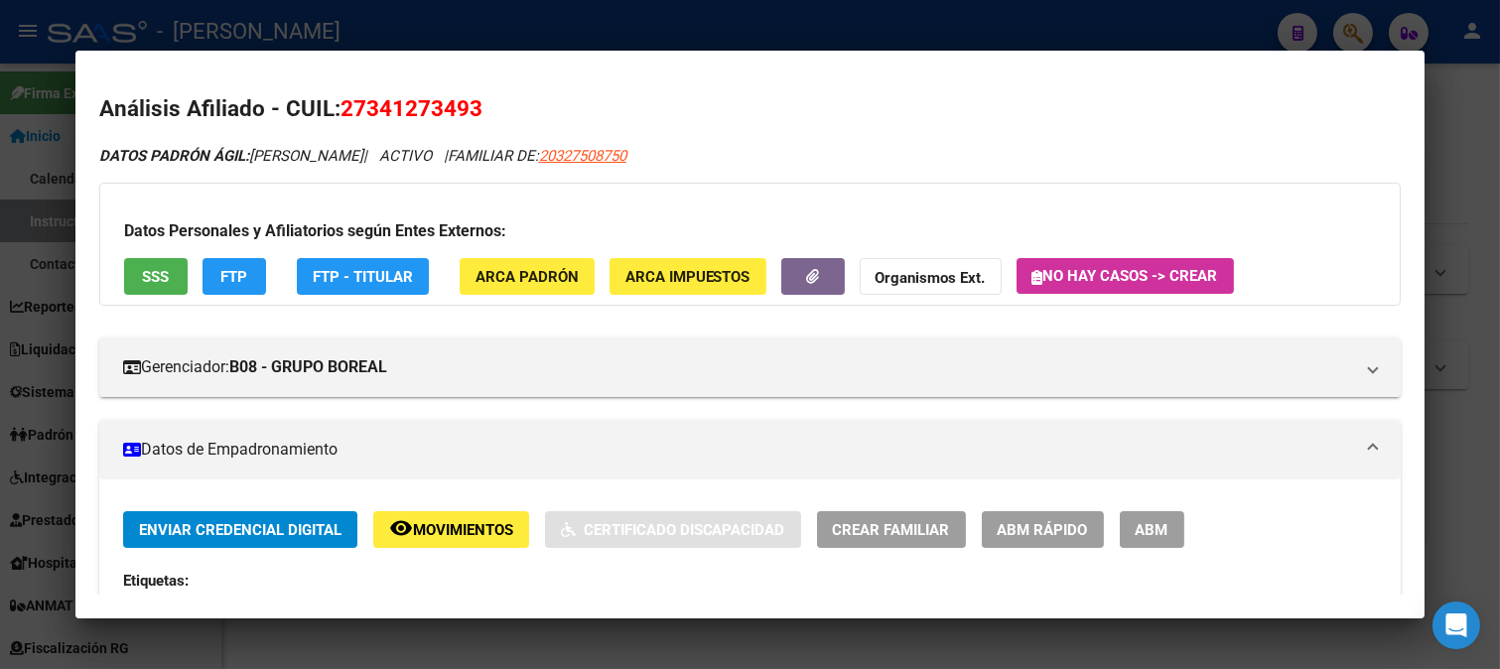
drag, startPoint x: 369, startPoint y: 112, endPoint x: 468, endPoint y: 112, distance: 99.2
click at [468, 112] on span "27341273493" at bounding box center [411, 108] width 142 height 26
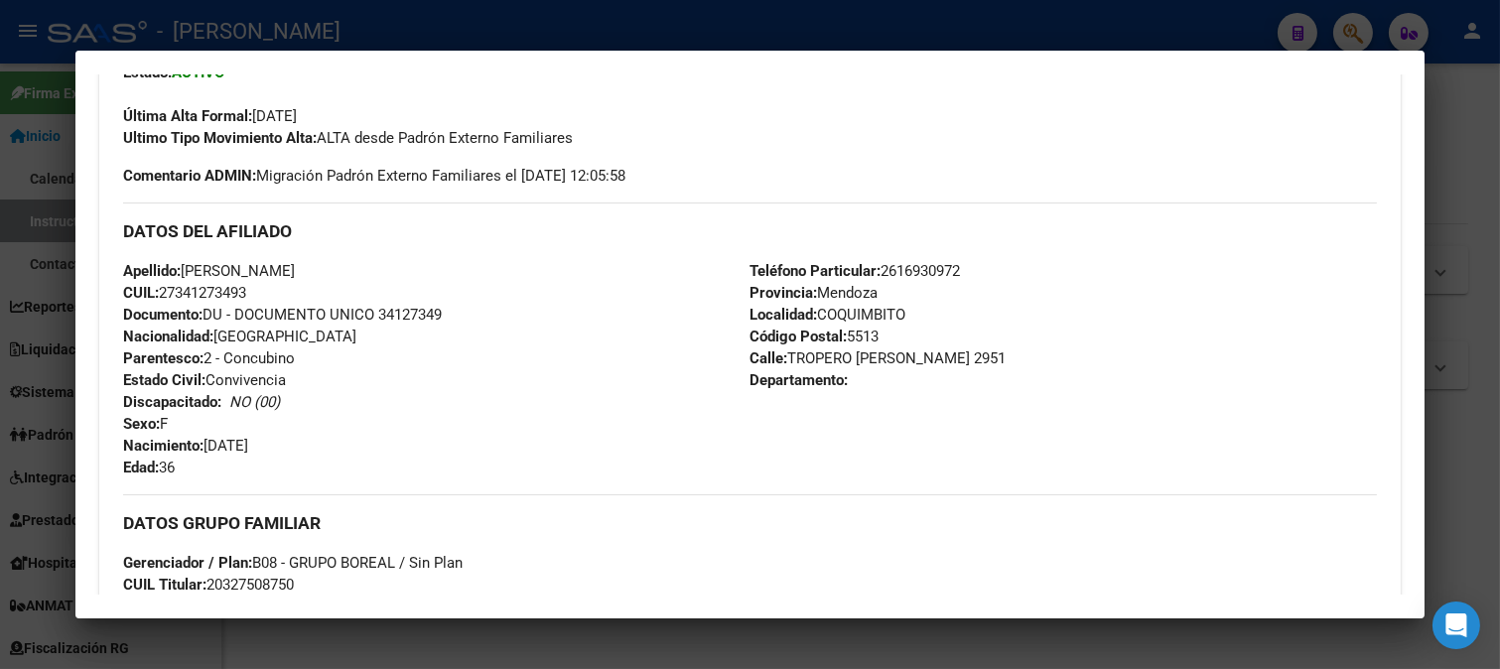
scroll to position [551, 0]
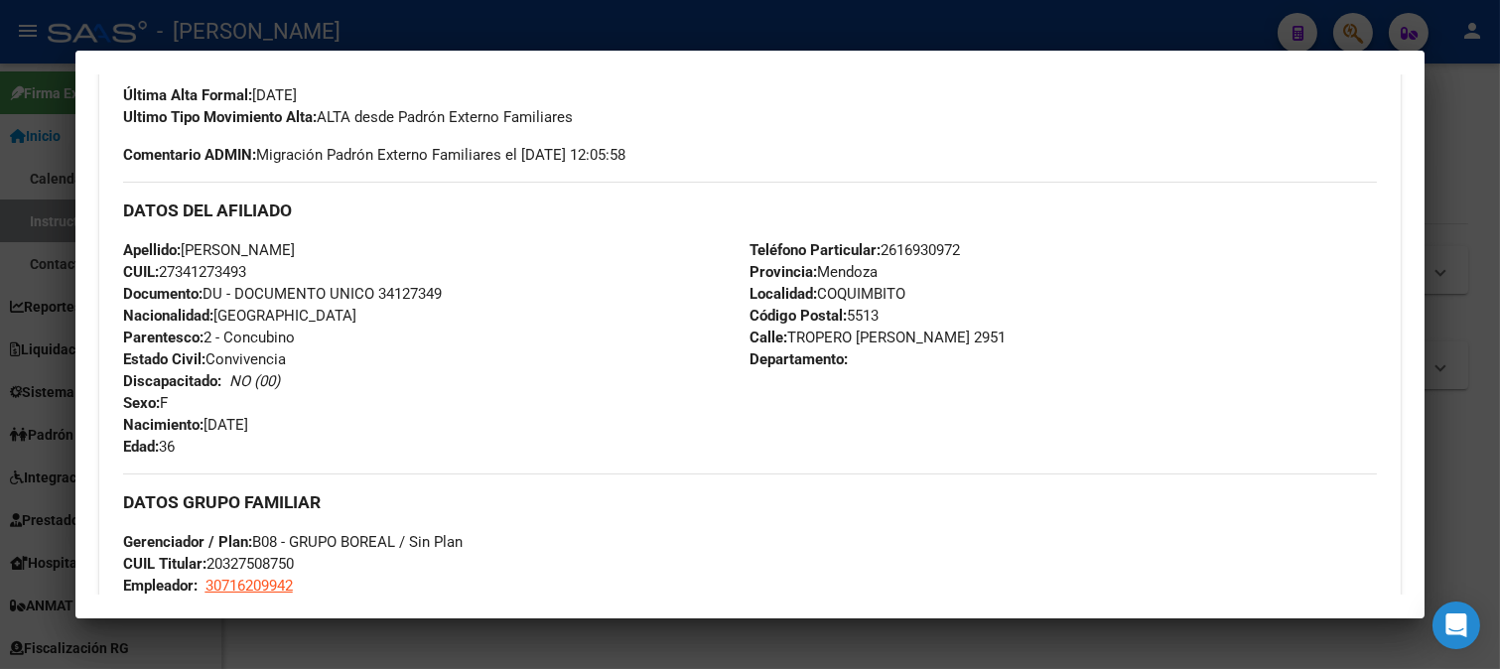
drag, startPoint x: 206, startPoint y: 421, endPoint x: 298, endPoint y: 422, distance: 91.3
click at [298, 422] on div "Apellido: [PERSON_NAME] CUIL: 27341273493 Documento: DU - DOCUMENTO UNICO 34127…" at bounding box center [436, 348] width 627 height 218
click at [385, 304] on div "Apellido: [PERSON_NAME] CUIL: 27341273493 Documento: DU - DOCUMENTO UNICO 34127…" at bounding box center [436, 348] width 627 height 218
click at [415, 292] on span "Documento: DU - DOCUMENTO UNICO 34127349" at bounding box center [282, 294] width 319 height 18
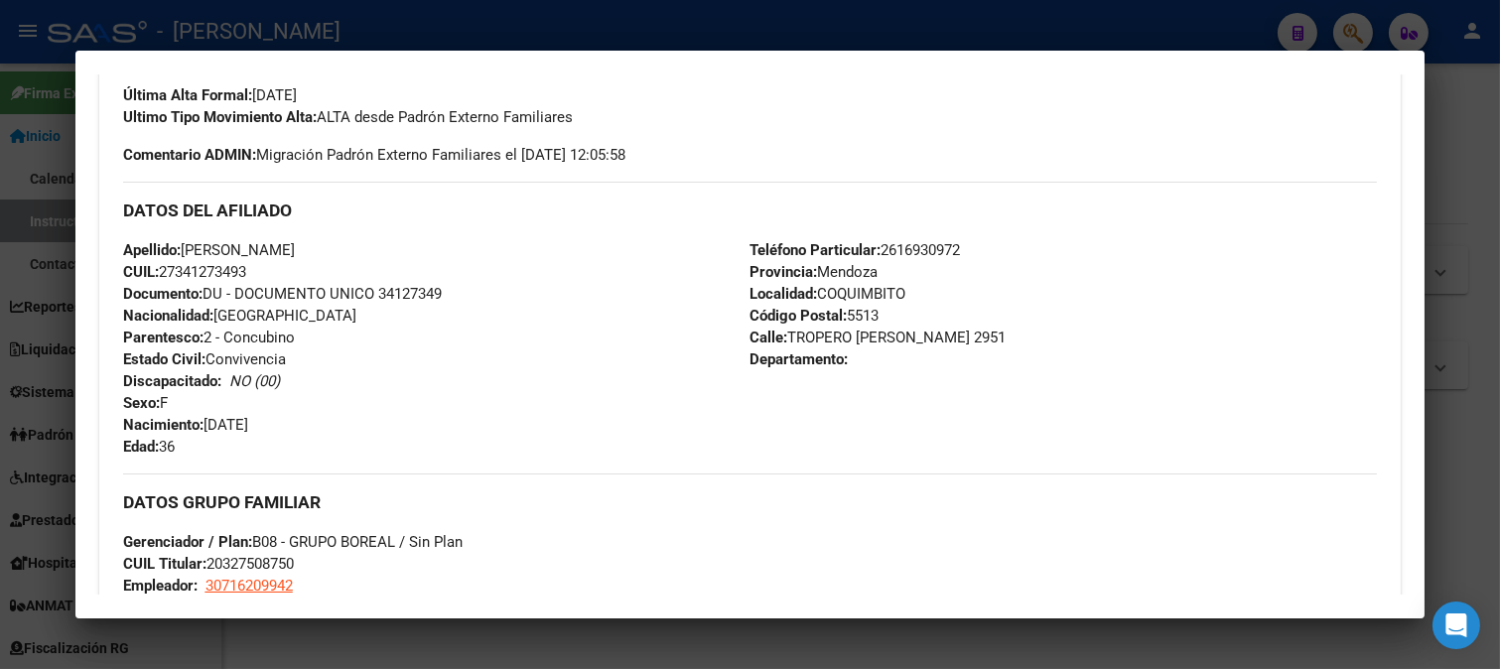
click at [415, 292] on span "Documento: DU - DOCUMENTO UNICO 34127349" at bounding box center [282, 294] width 319 height 18
drag, startPoint x: 200, startPoint y: 245, endPoint x: 391, endPoint y: 240, distance: 190.6
click at [391, 240] on div "Apellido: [PERSON_NAME] CUIL: 27341273493 Documento: DU - DOCUMENTO UNICO 34127…" at bounding box center [436, 348] width 627 height 218
click at [344, 430] on div "Apellido: [PERSON_NAME] CUIL: 27341273493 Documento: DU - DOCUMENTO UNICO 34127…" at bounding box center [436, 348] width 627 height 218
click at [0, 230] on div at bounding box center [750, 334] width 1500 height 669
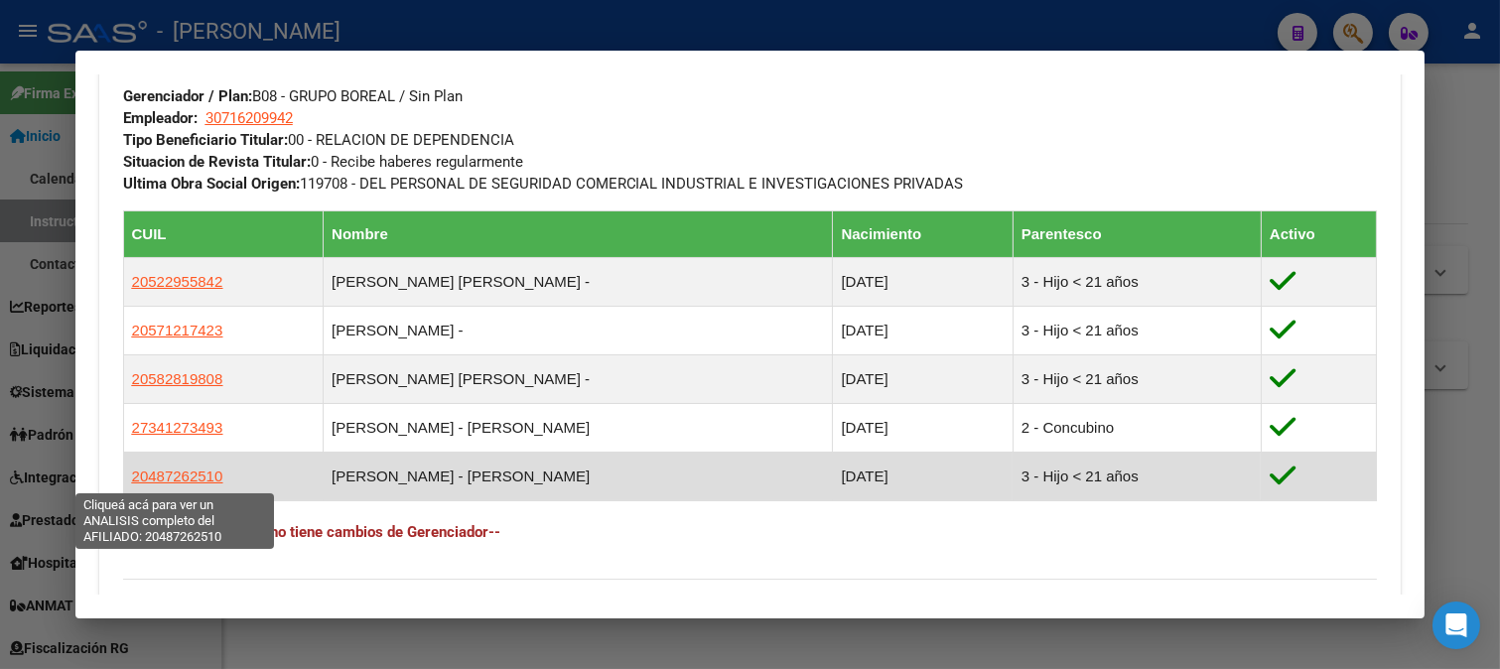
click at [198, 478] on span "20487262510" at bounding box center [177, 475] width 91 height 17
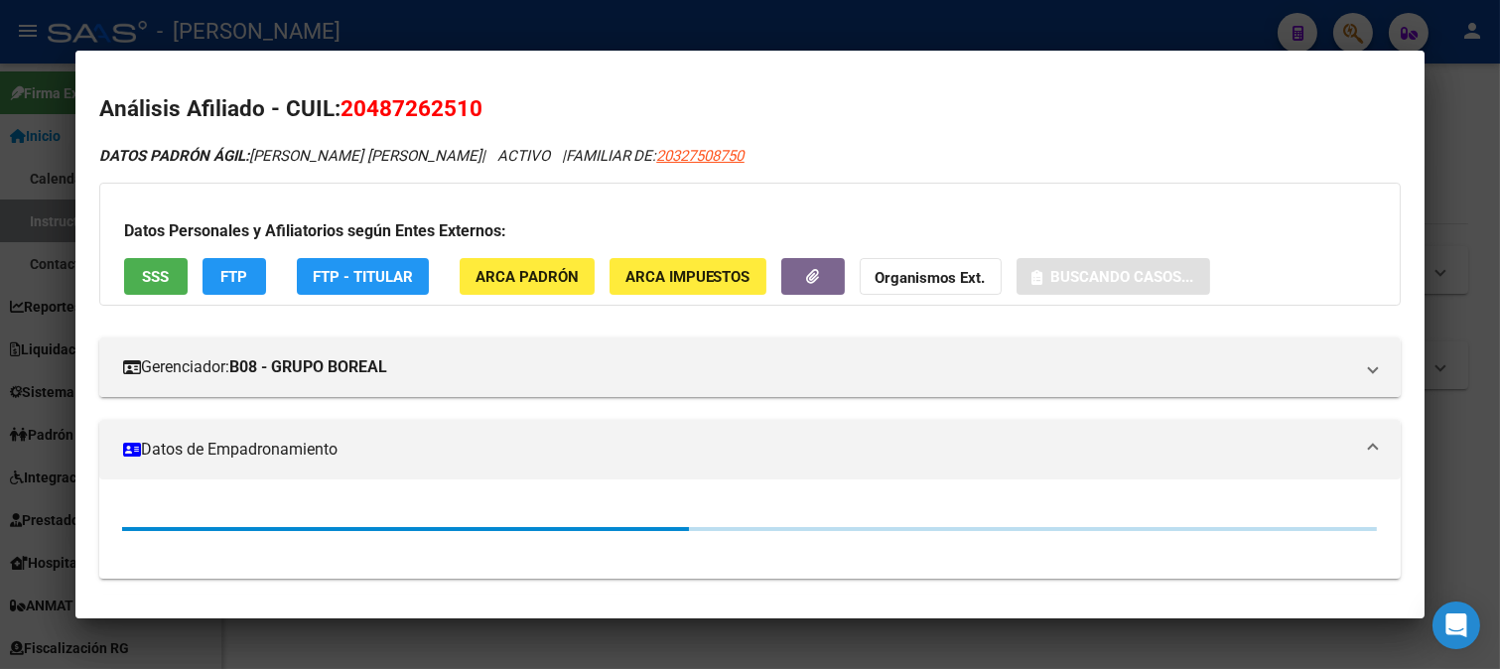
drag, startPoint x: 391, startPoint y: 113, endPoint x: 466, endPoint y: 106, distance: 75.7
click at [466, 106] on span "20487262510" at bounding box center [411, 108] width 142 height 26
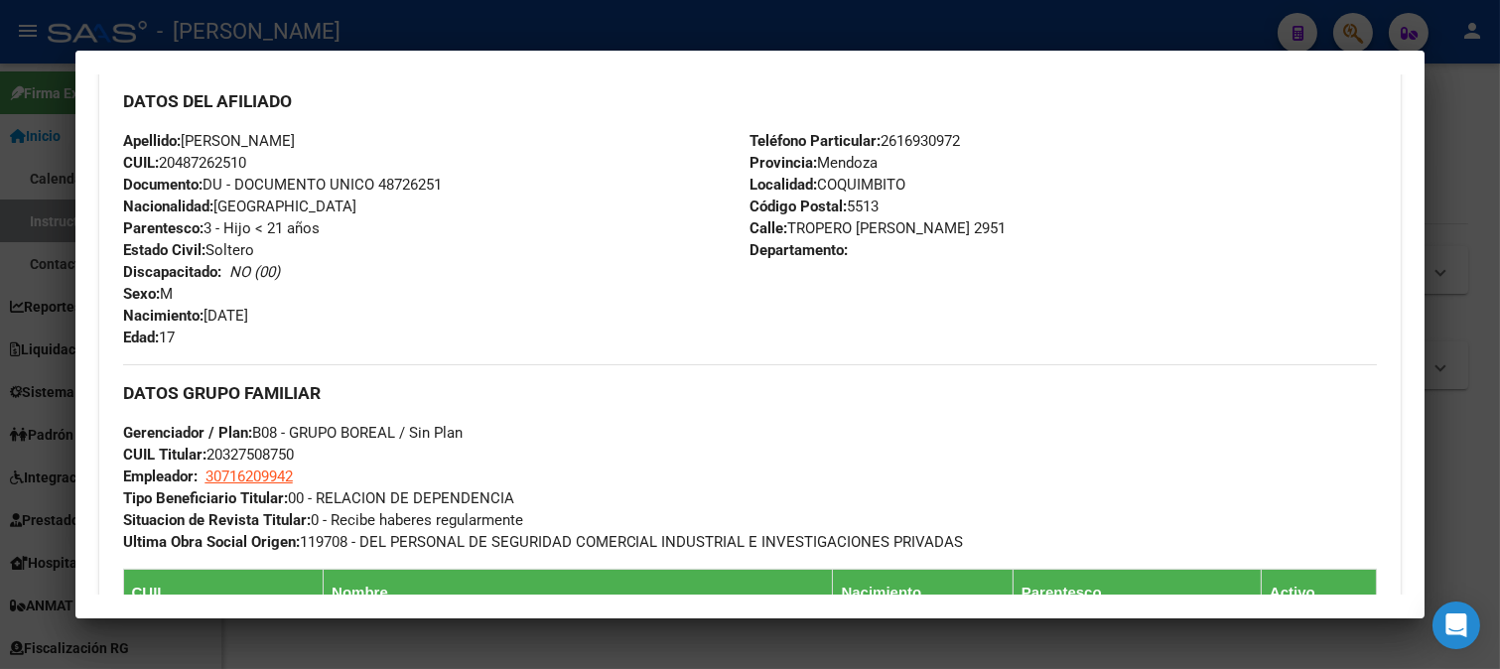
scroll to position [661, 0]
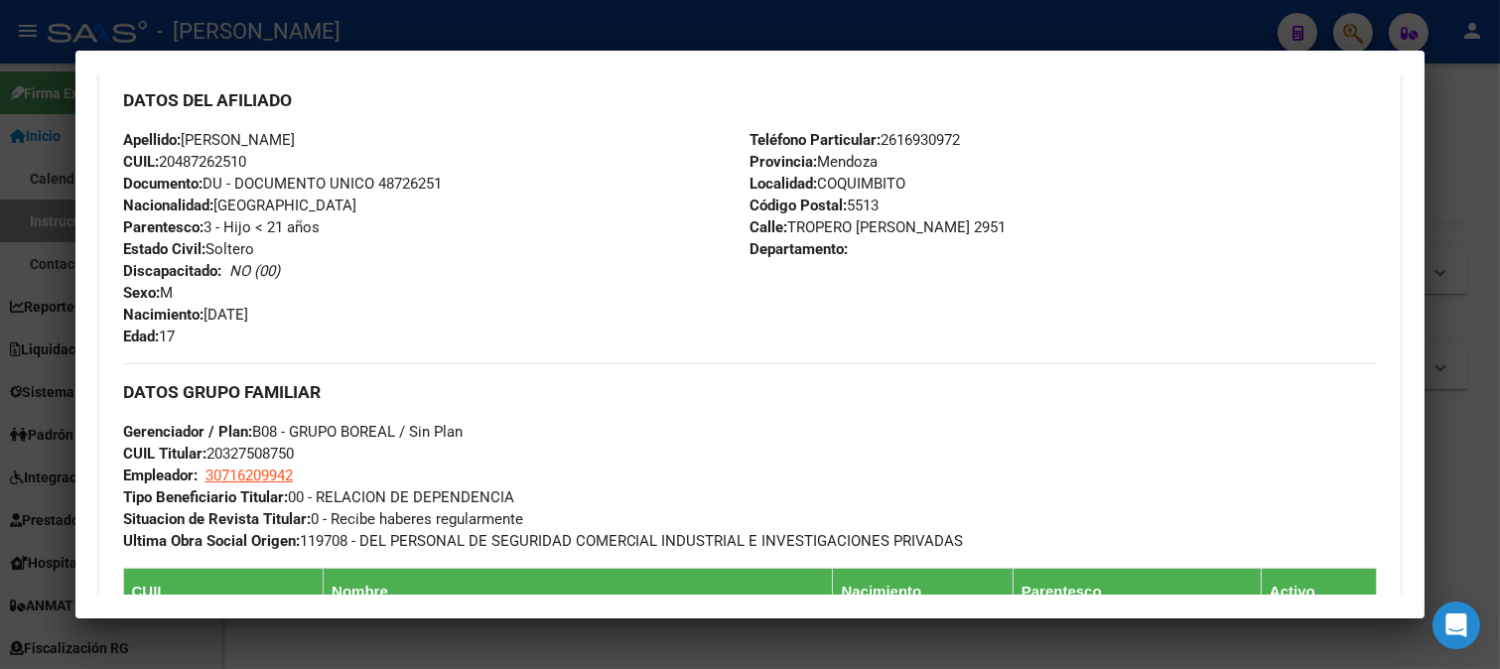
drag, startPoint x: 210, startPoint y: 315, endPoint x: 351, endPoint y: 315, distance: 140.9
click at [351, 315] on div "Apellido: [PERSON_NAME] CUIL: 20487262510 Documento: DU - DOCUMENTO UNICO 48726…" at bounding box center [436, 238] width 627 height 218
click at [0, 368] on div at bounding box center [750, 334] width 1500 height 669
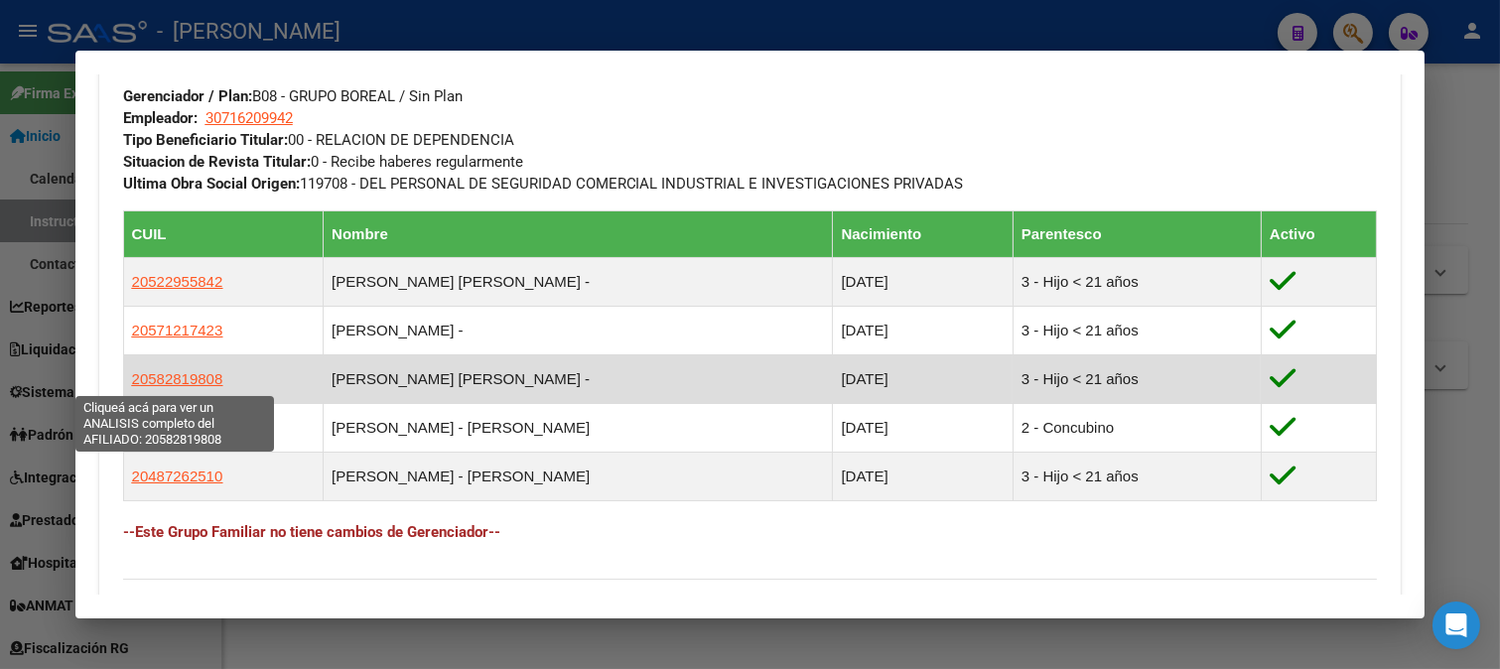
click at [203, 375] on span "20582819808" at bounding box center [177, 378] width 91 height 17
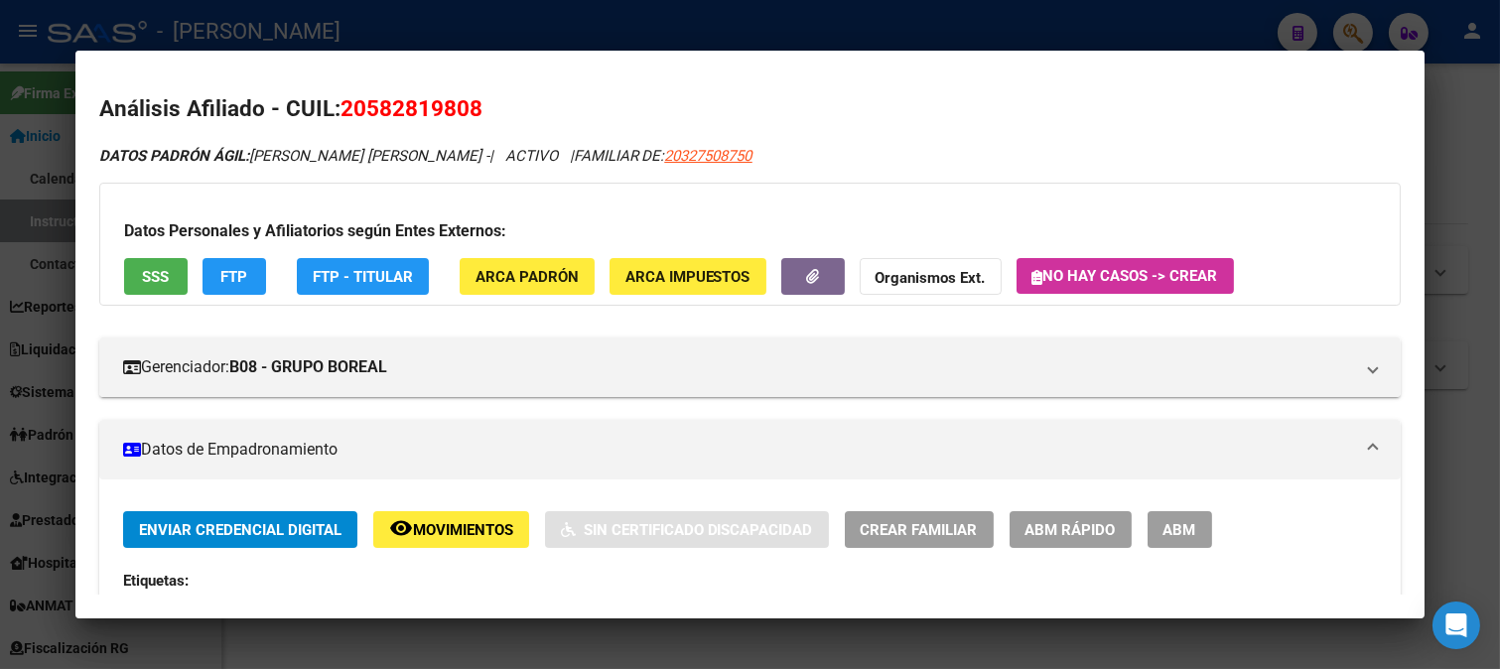
drag, startPoint x: 361, startPoint y: 107, endPoint x: 472, endPoint y: 107, distance: 111.2
click at [472, 107] on span "20582819808" at bounding box center [411, 108] width 142 height 26
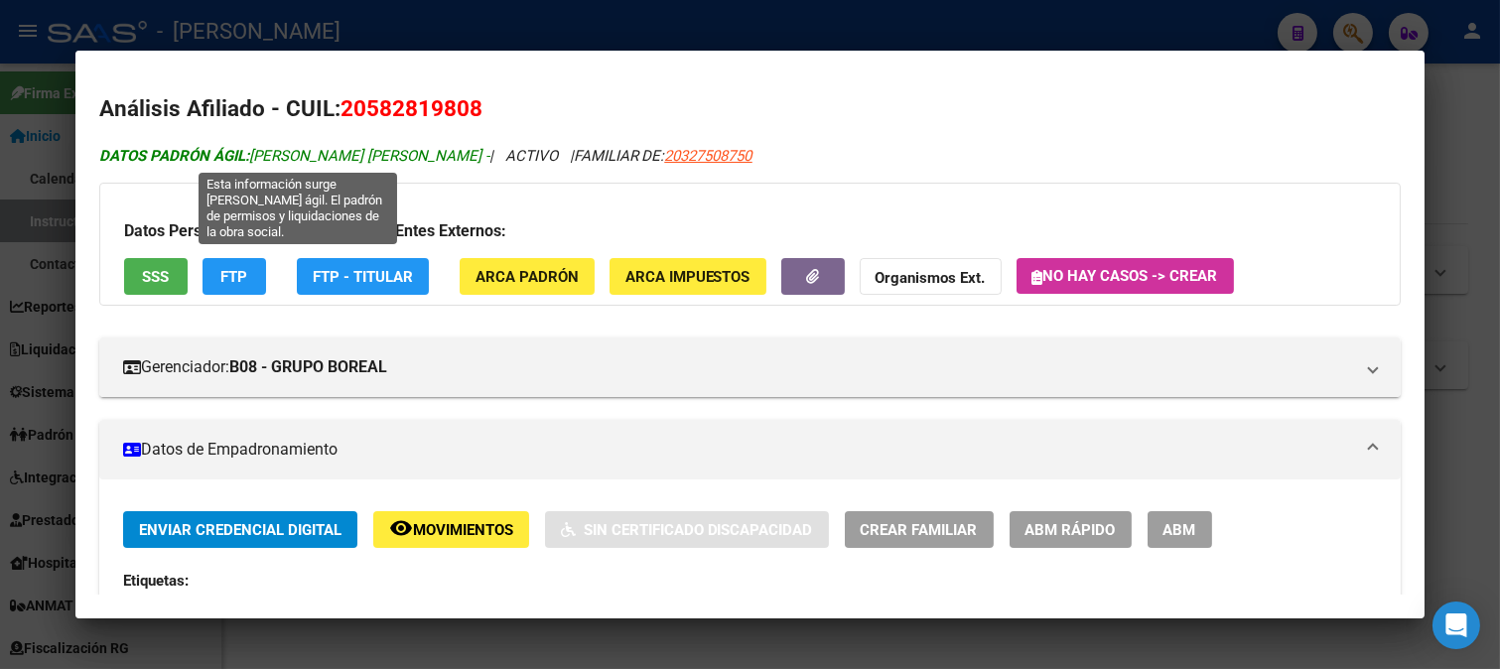
drag, startPoint x: 253, startPoint y: 156, endPoint x: 482, endPoint y: 154, distance: 229.3
click at [482, 154] on span "DATOS PADRÓN ÁGIL: [PERSON_NAME] [PERSON_NAME] -" at bounding box center [294, 156] width 390 height 18
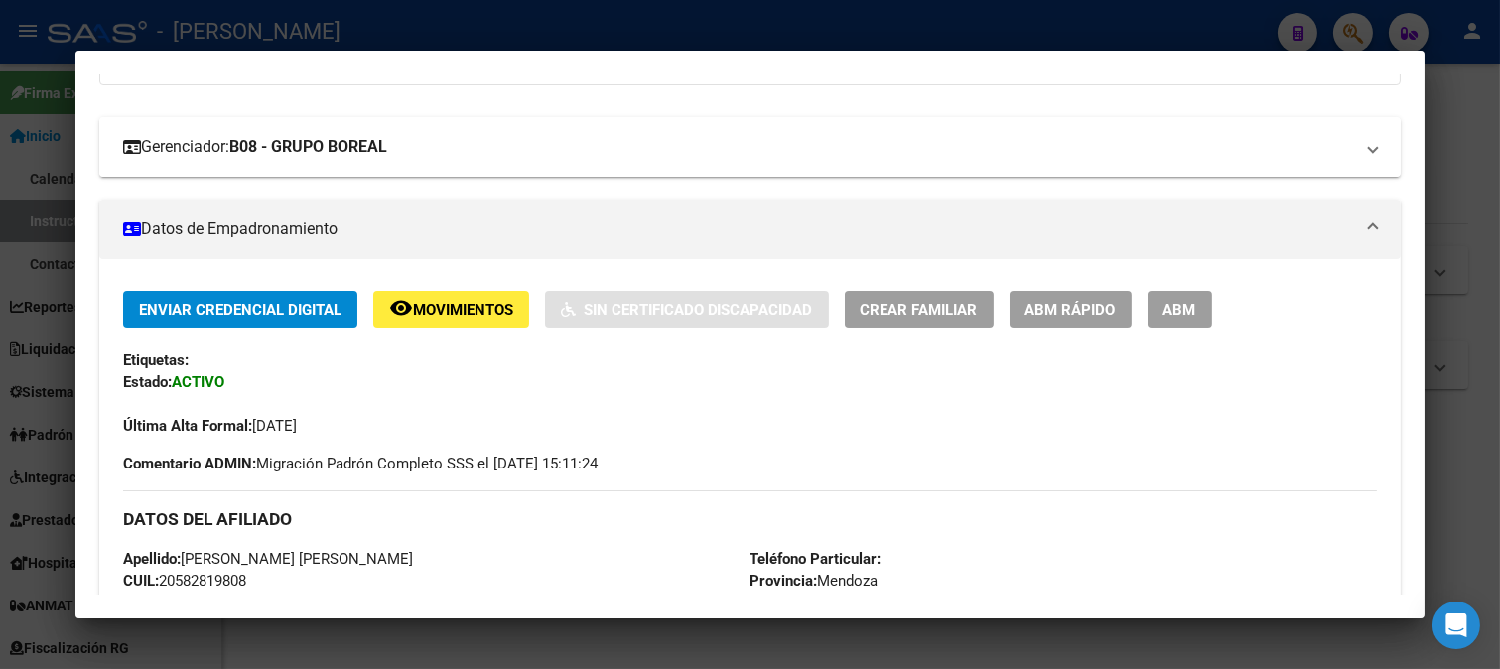
scroll to position [551, 0]
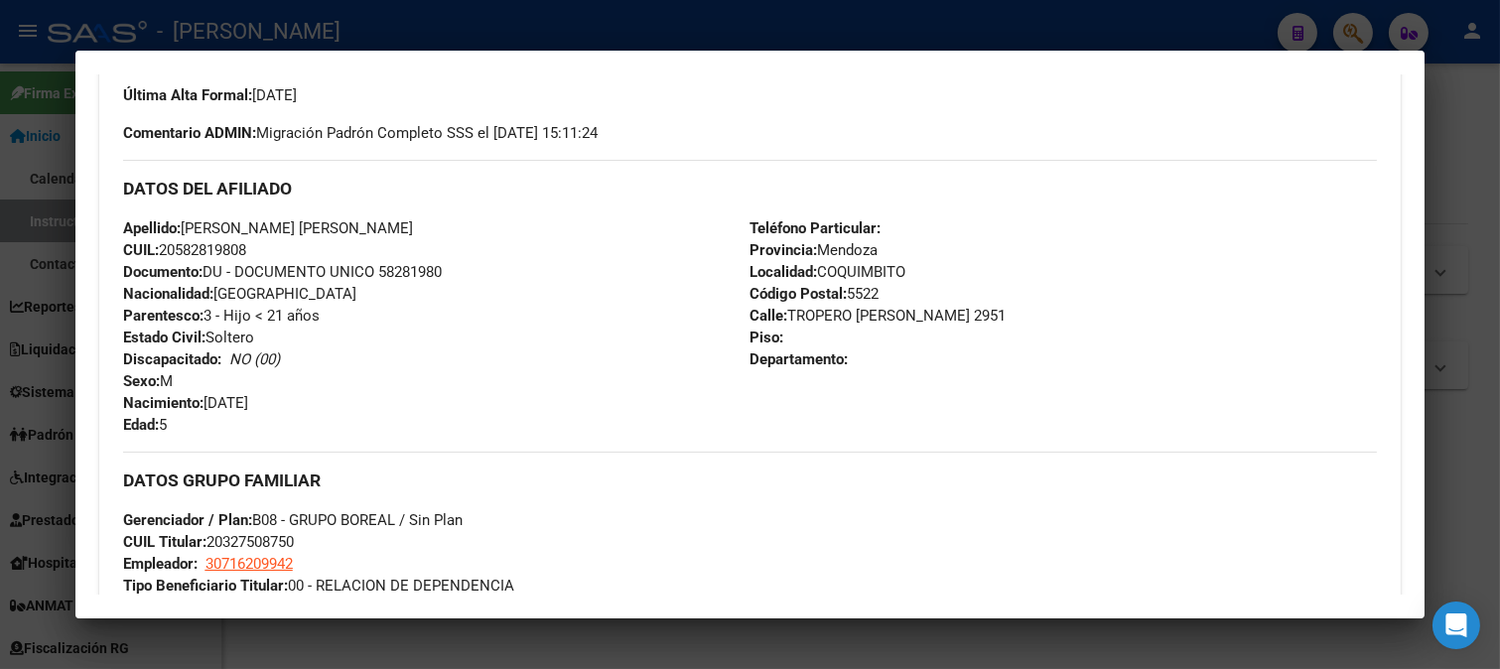
drag, startPoint x: 205, startPoint y: 402, endPoint x: 333, endPoint y: 402, distance: 128.0
click at [333, 402] on div "Apellido: [PERSON_NAME] [PERSON_NAME] CUIL: 20582819808 Documento: DU - DOCUMEN…" at bounding box center [436, 326] width 627 height 218
click at [0, 306] on div at bounding box center [750, 334] width 1500 height 669
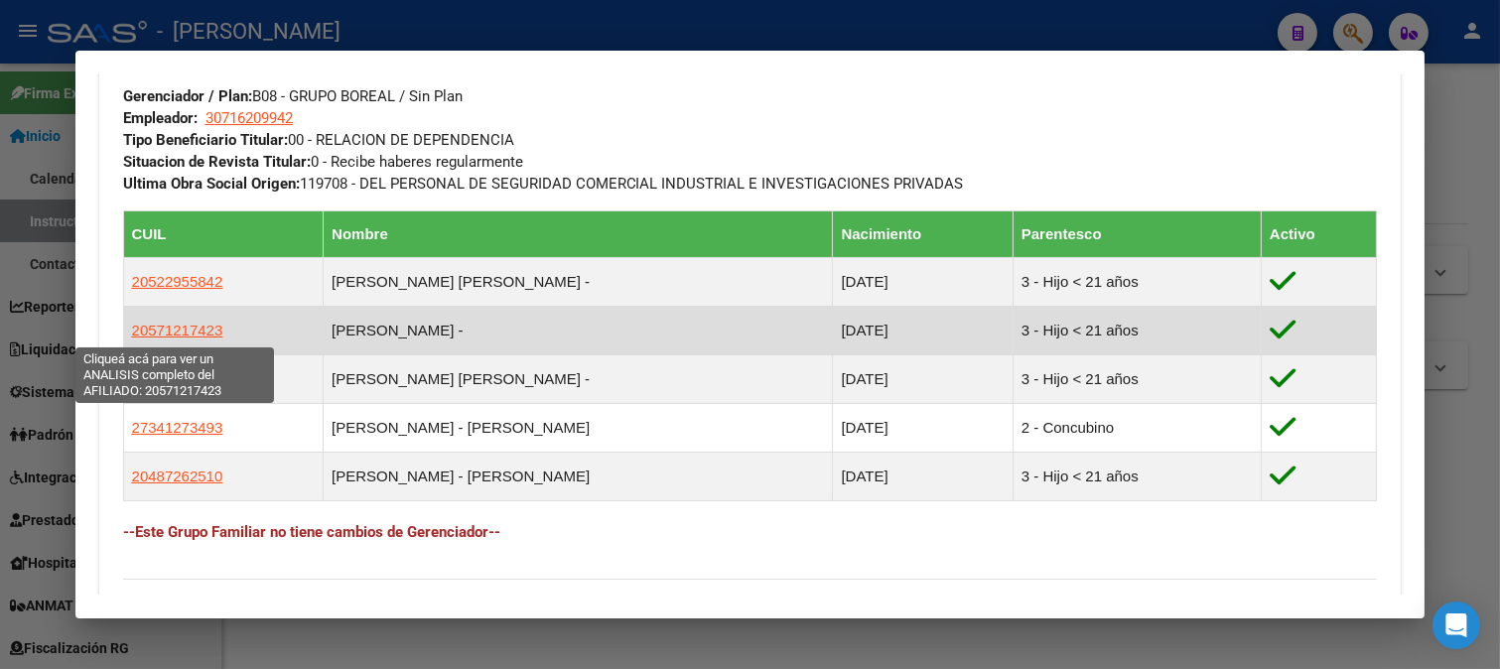
click at [195, 323] on span "20571217423" at bounding box center [177, 330] width 91 height 17
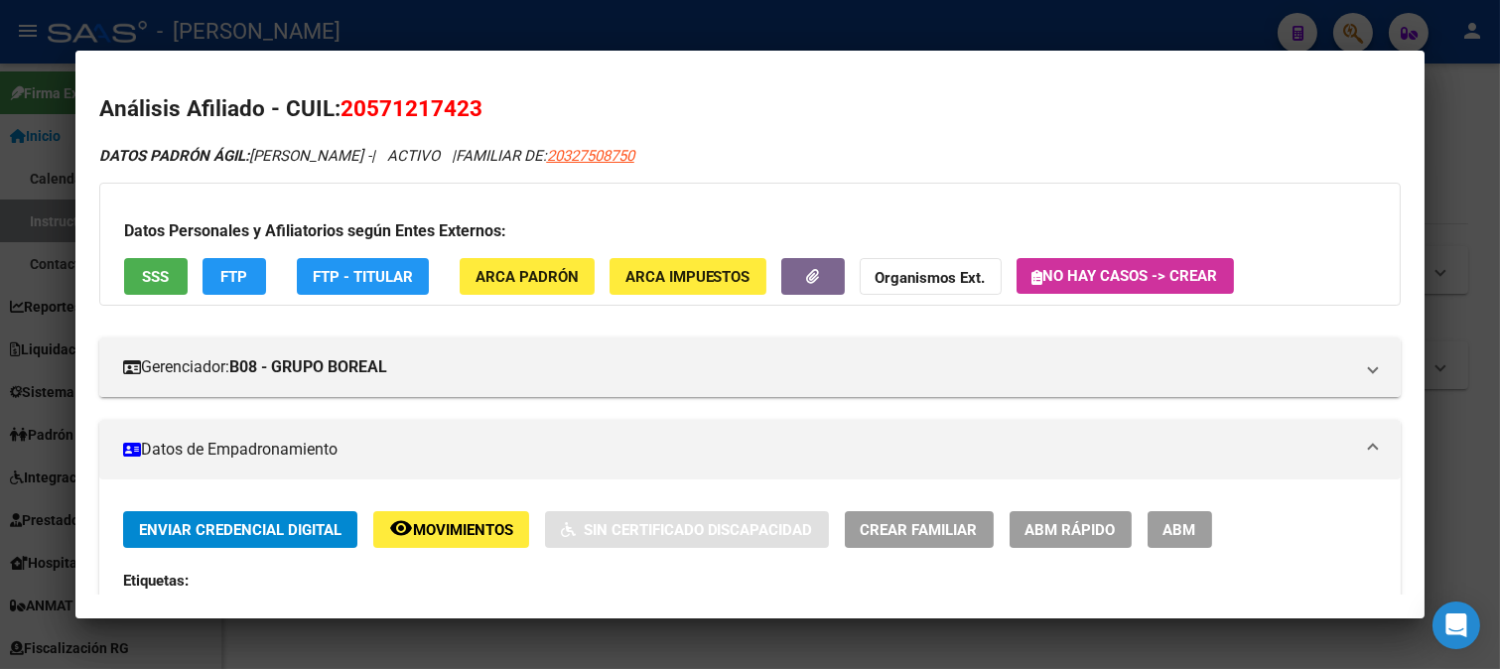
drag, startPoint x: 367, startPoint y: 112, endPoint x: 470, endPoint y: 111, distance: 103.2
click at [470, 111] on span "20571217423" at bounding box center [411, 108] width 142 height 26
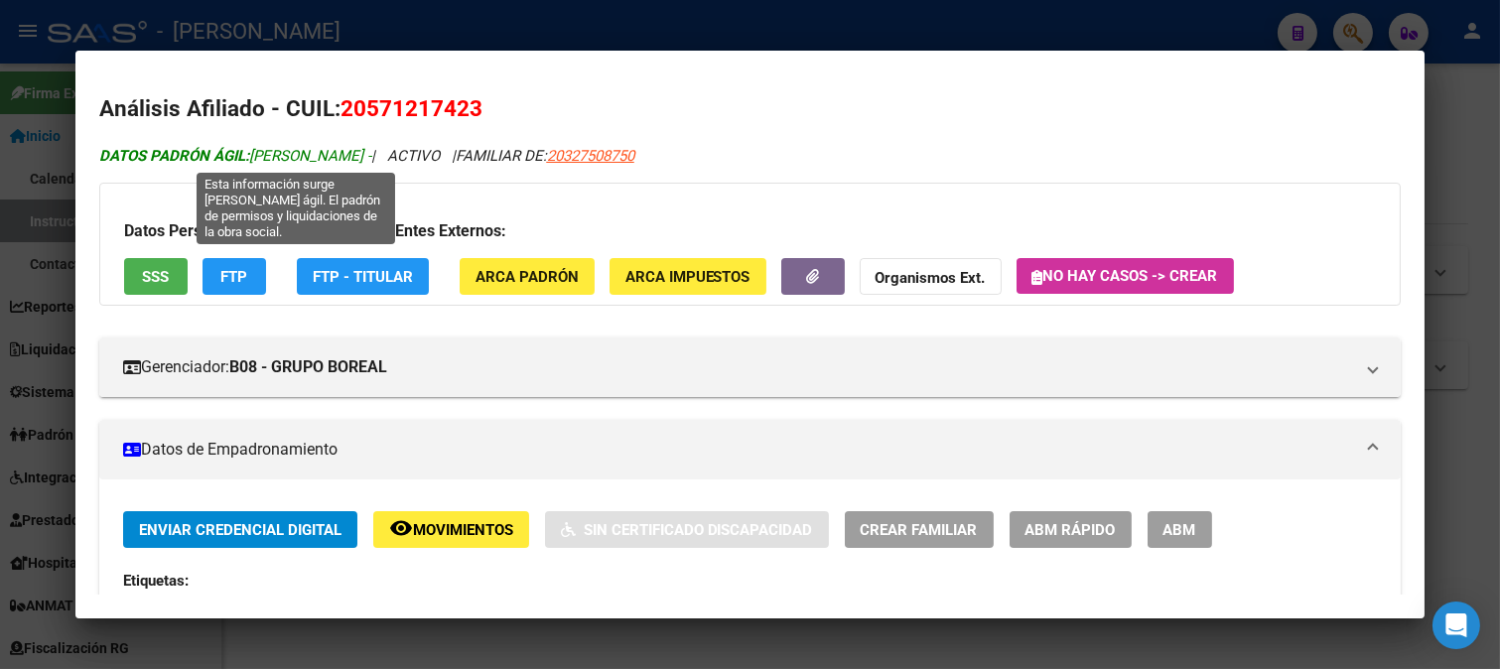
drag, startPoint x: 299, startPoint y: 153, endPoint x: 480, endPoint y: 150, distance: 181.6
click at [371, 150] on span "DATOS PADRÓN ÁGIL: [PERSON_NAME] -" at bounding box center [235, 156] width 272 height 18
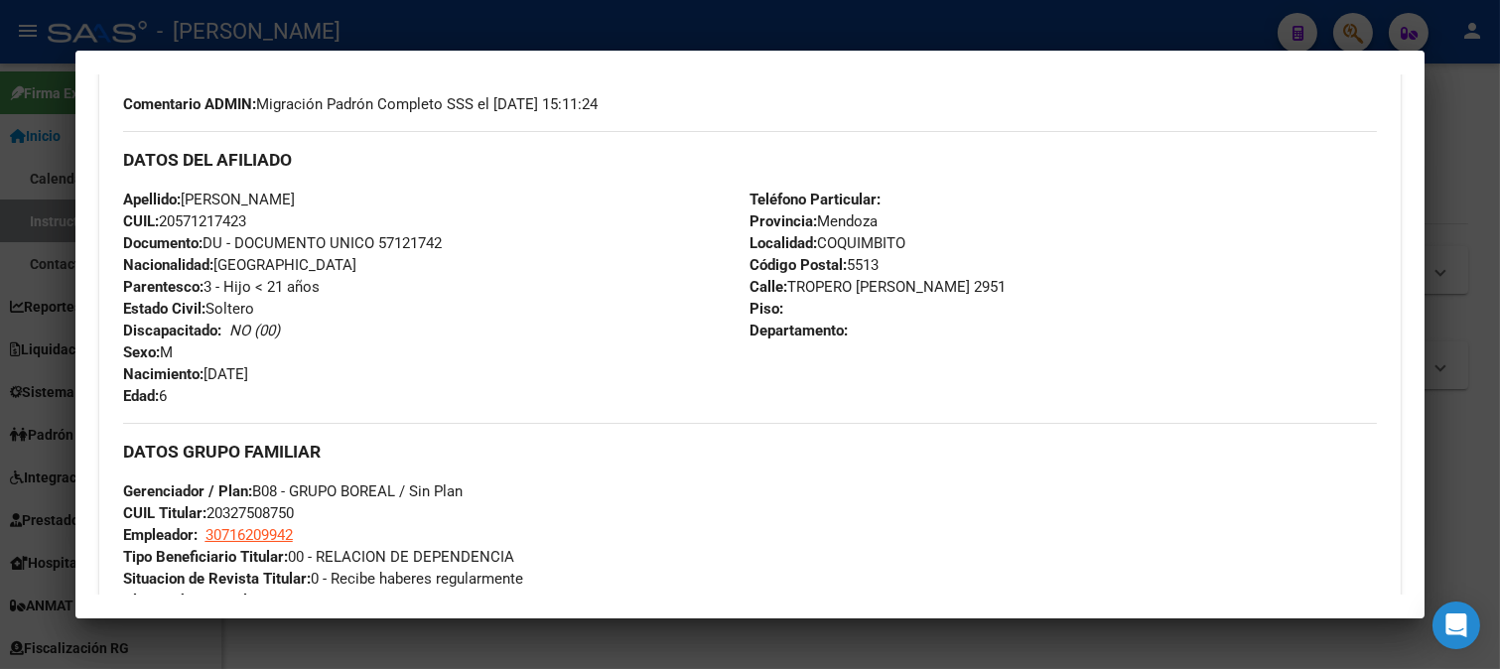
scroll to position [771, 0]
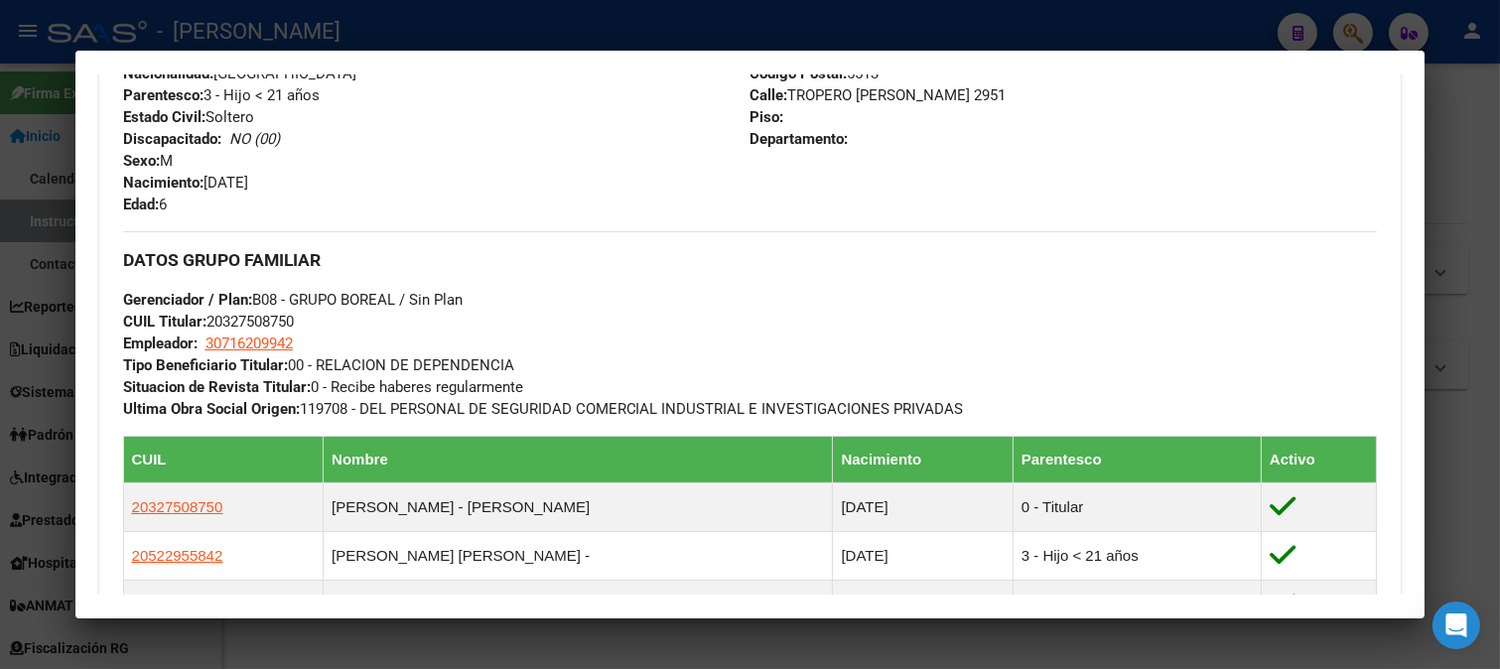
drag, startPoint x: 210, startPoint y: 183, endPoint x: 413, endPoint y: 181, distance: 202.5
click at [413, 181] on div "Apellido: [PERSON_NAME]: 20571217423 Documento: DU - DOCUMENTO UNICO 57121742 N…" at bounding box center [436, 106] width 627 height 218
click at [0, 400] on div at bounding box center [750, 334] width 1500 height 669
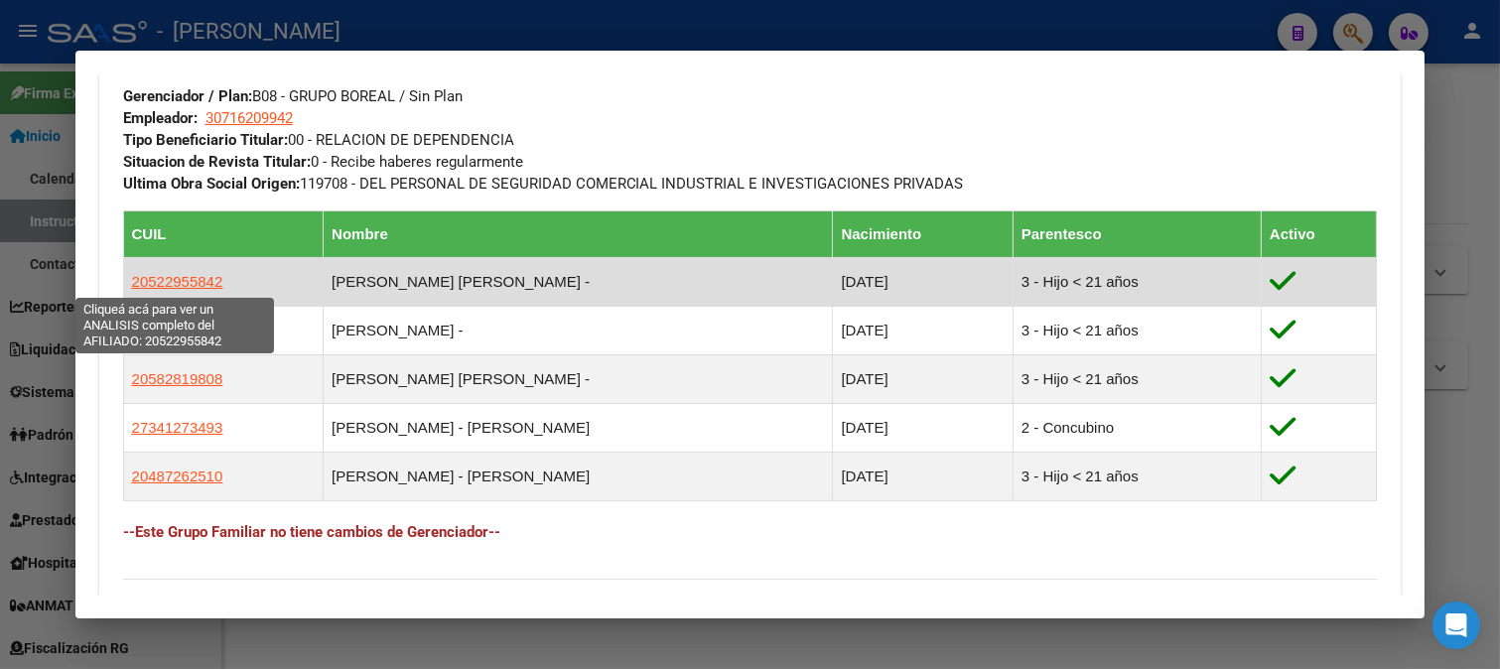
click at [205, 286] on span "20522955842" at bounding box center [177, 281] width 91 height 17
type textarea "20522955842"
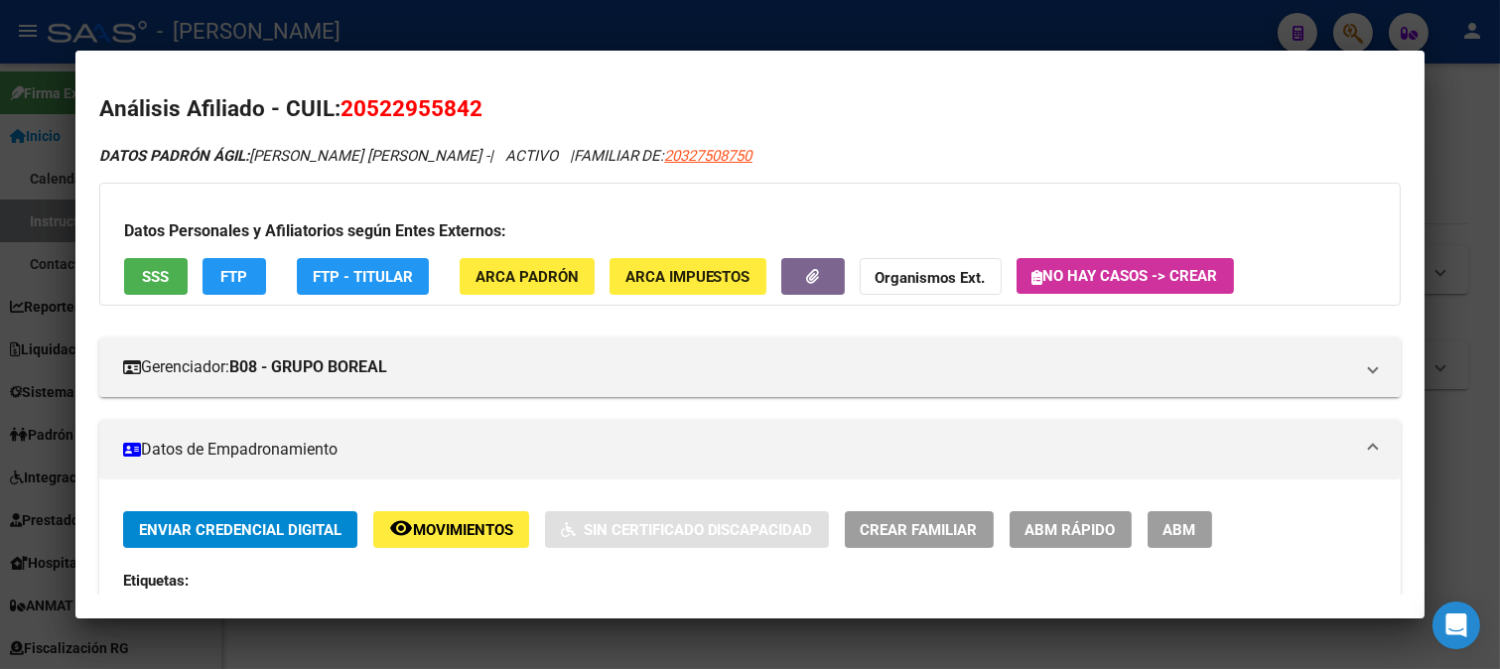
drag, startPoint x: 361, startPoint y: 106, endPoint x: 473, endPoint y: 110, distance: 112.2
click at [473, 110] on span "20522955842" at bounding box center [411, 108] width 142 height 26
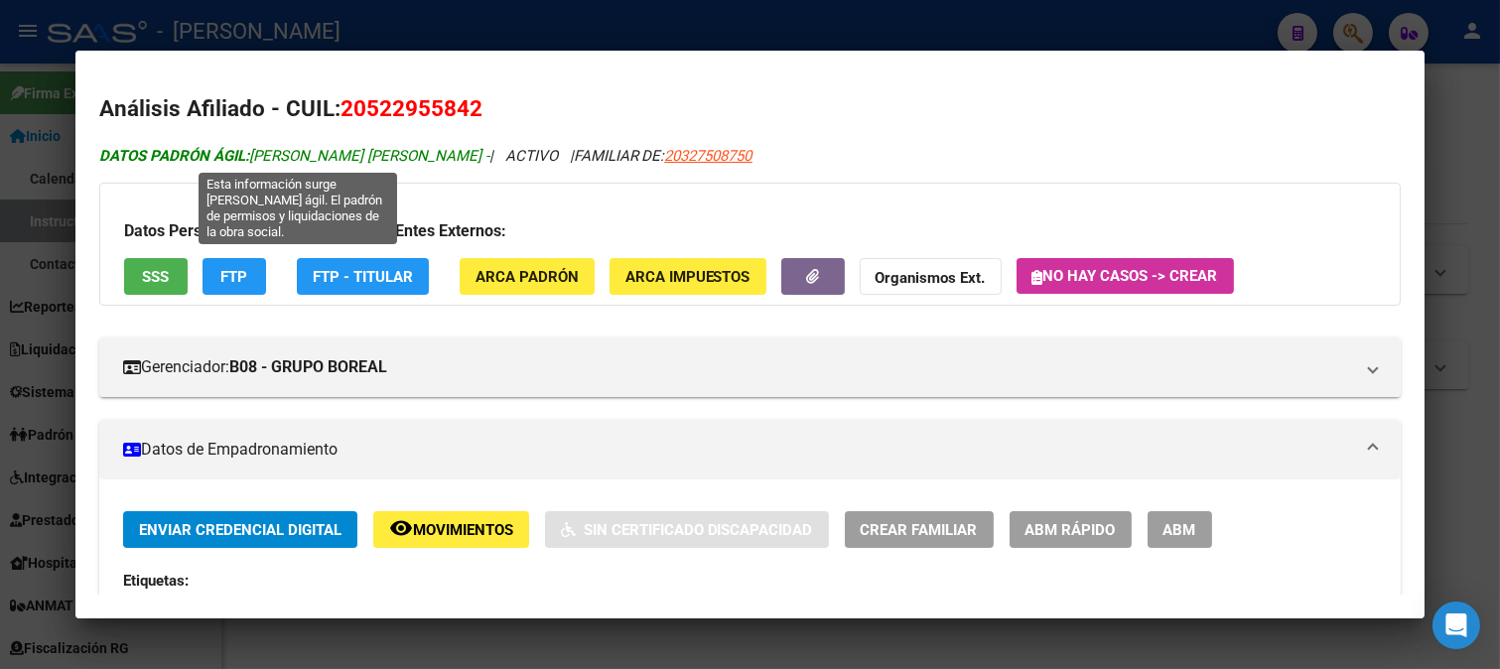
drag, startPoint x: 250, startPoint y: 154, endPoint x: 483, endPoint y: 153, distance: 233.2
click at [483, 153] on span "DATOS PADRÓN ÁGIL: [PERSON_NAME] [PERSON_NAME] -" at bounding box center [294, 156] width 390 height 18
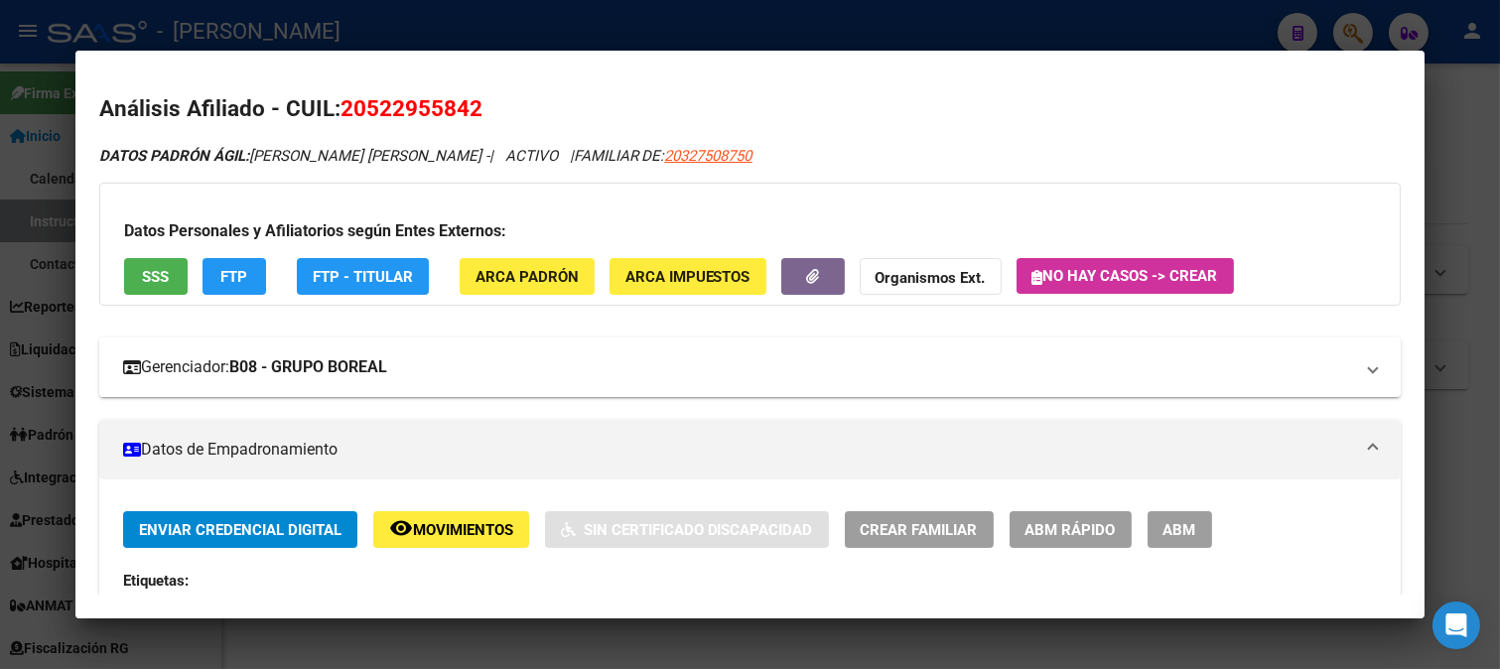
scroll to position [551, 0]
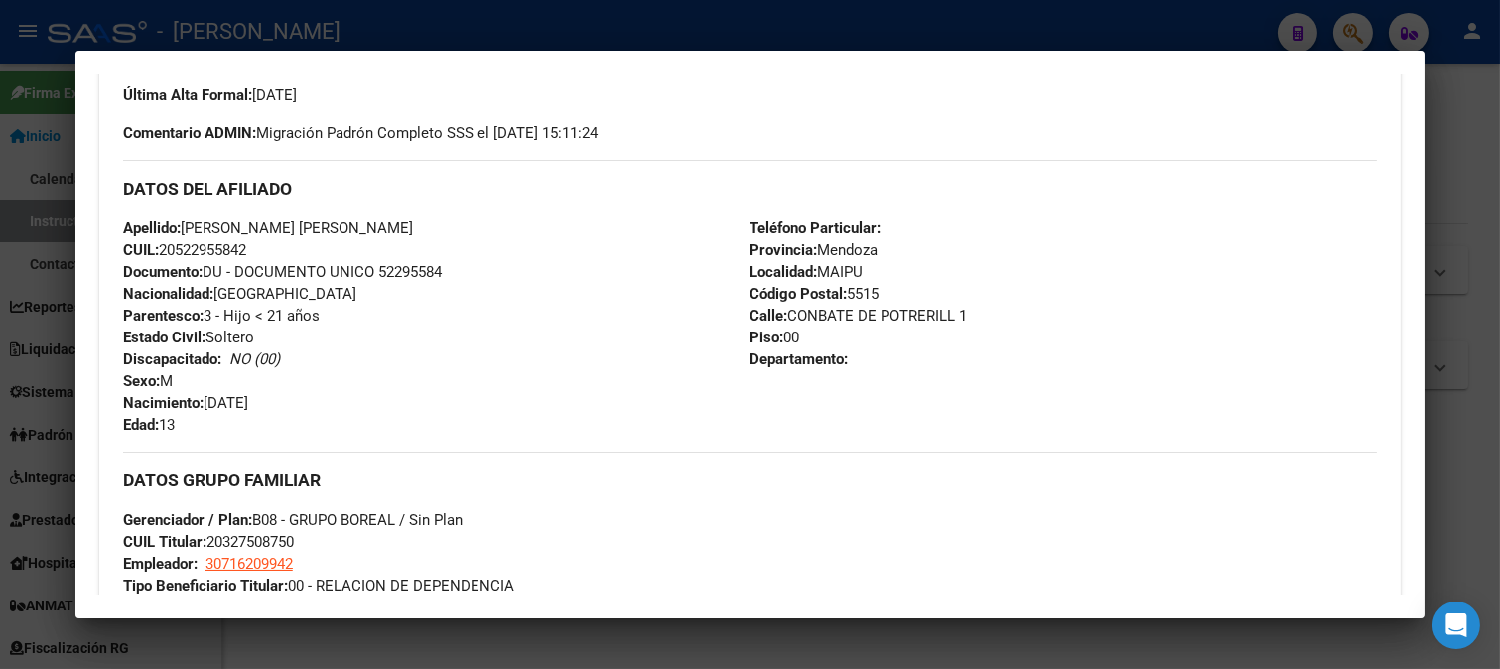
drag, startPoint x: 209, startPoint y: 404, endPoint x: 293, endPoint y: 401, distance: 83.4
click at [293, 401] on div "Apellido: [PERSON_NAME] [PERSON_NAME] CUIL: 20522955842 Documento: DU - DOCUMEN…" at bounding box center [436, 326] width 627 height 218
click at [518, 42] on div at bounding box center [750, 334] width 1500 height 669
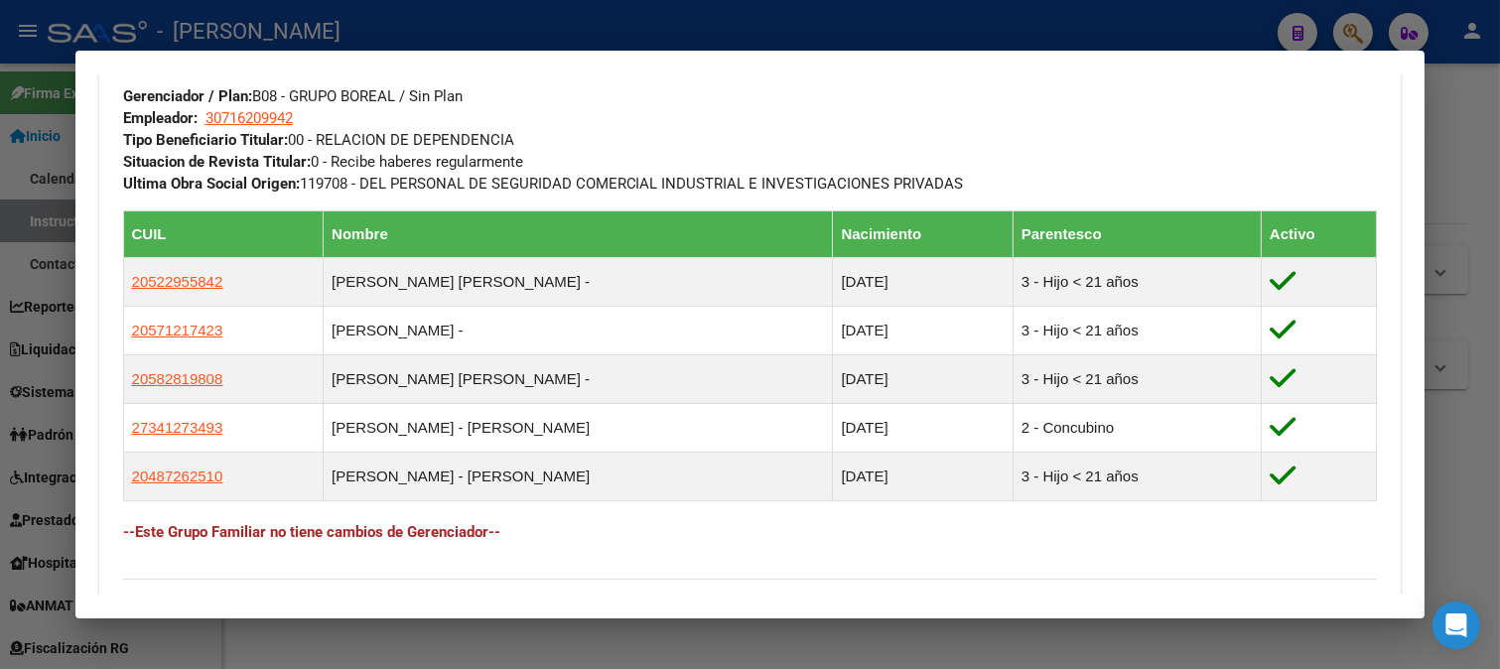
click at [400, 36] on div at bounding box center [750, 334] width 1500 height 669
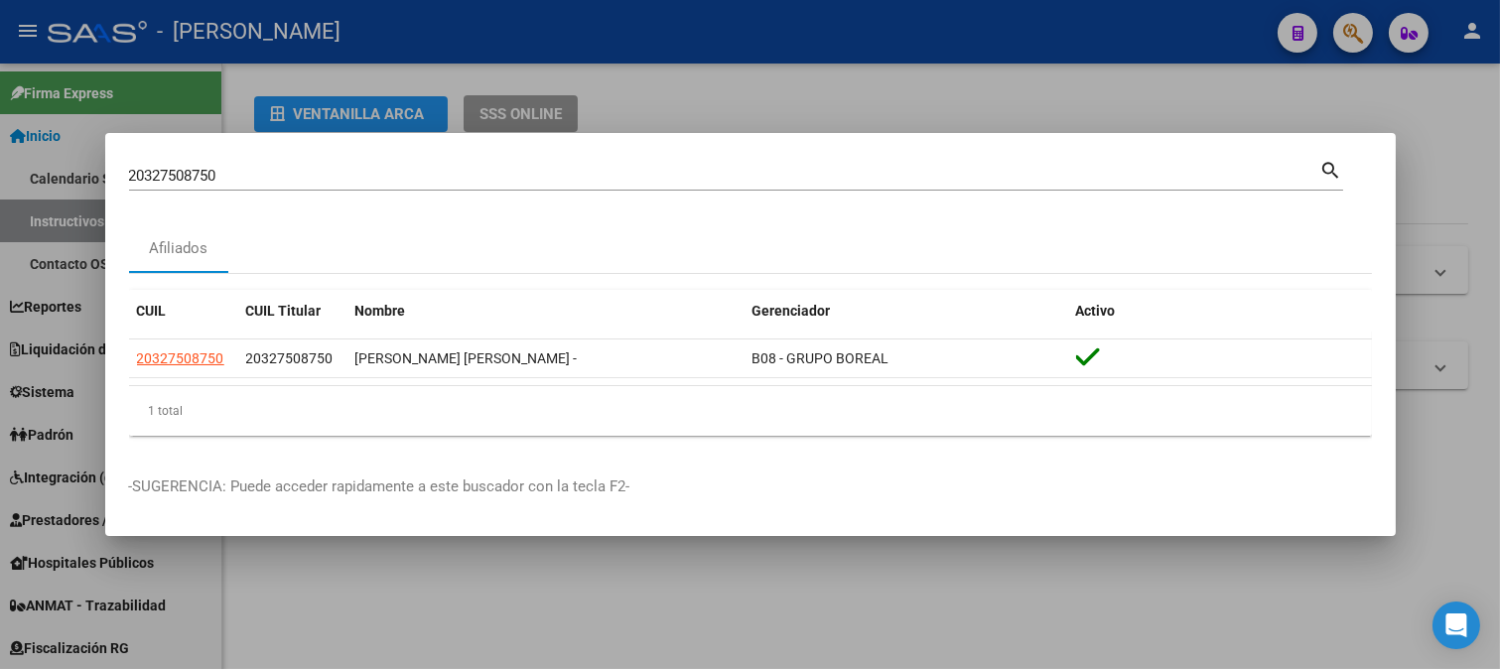
click at [331, 173] on input "20327508750" at bounding box center [724, 176] width 1191 height 18
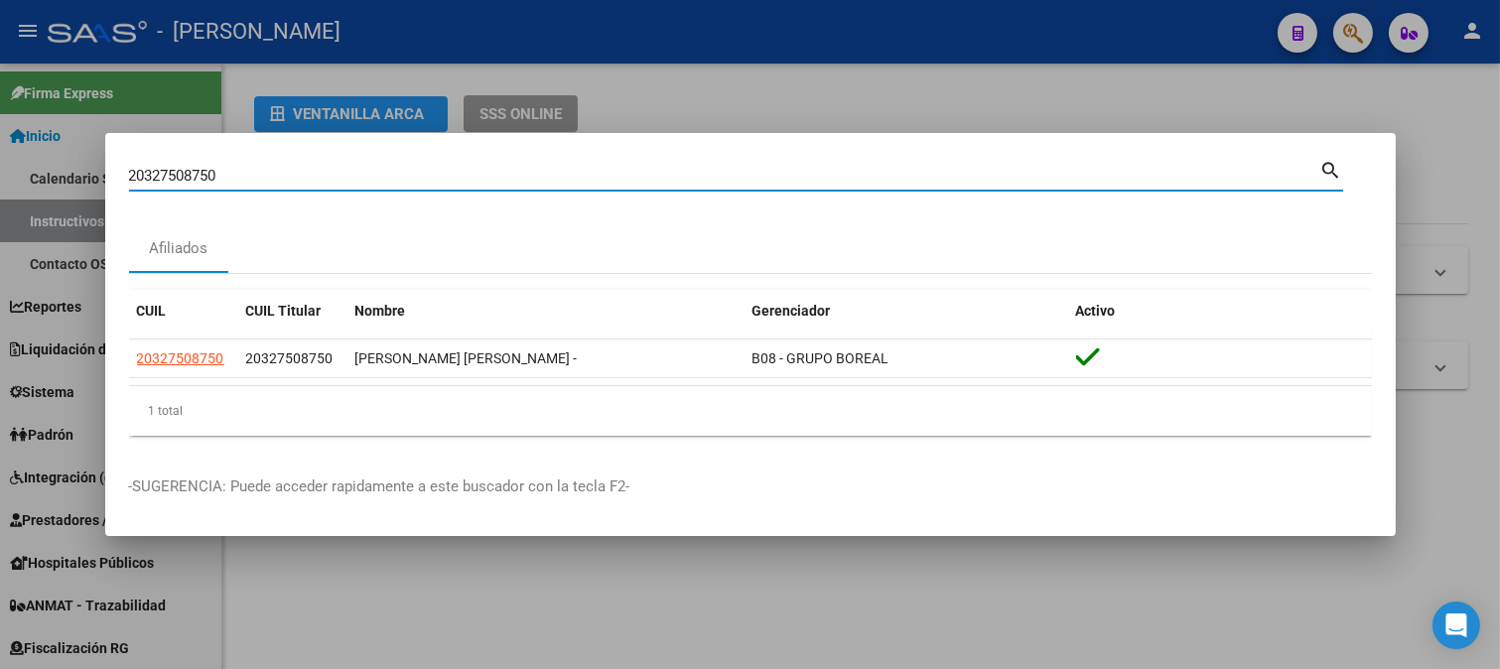
click at [331, 173] on input "20327508750" at bounding box center [724, 176] width 1191 height 18
paste input "650328"
type input "20327650328"
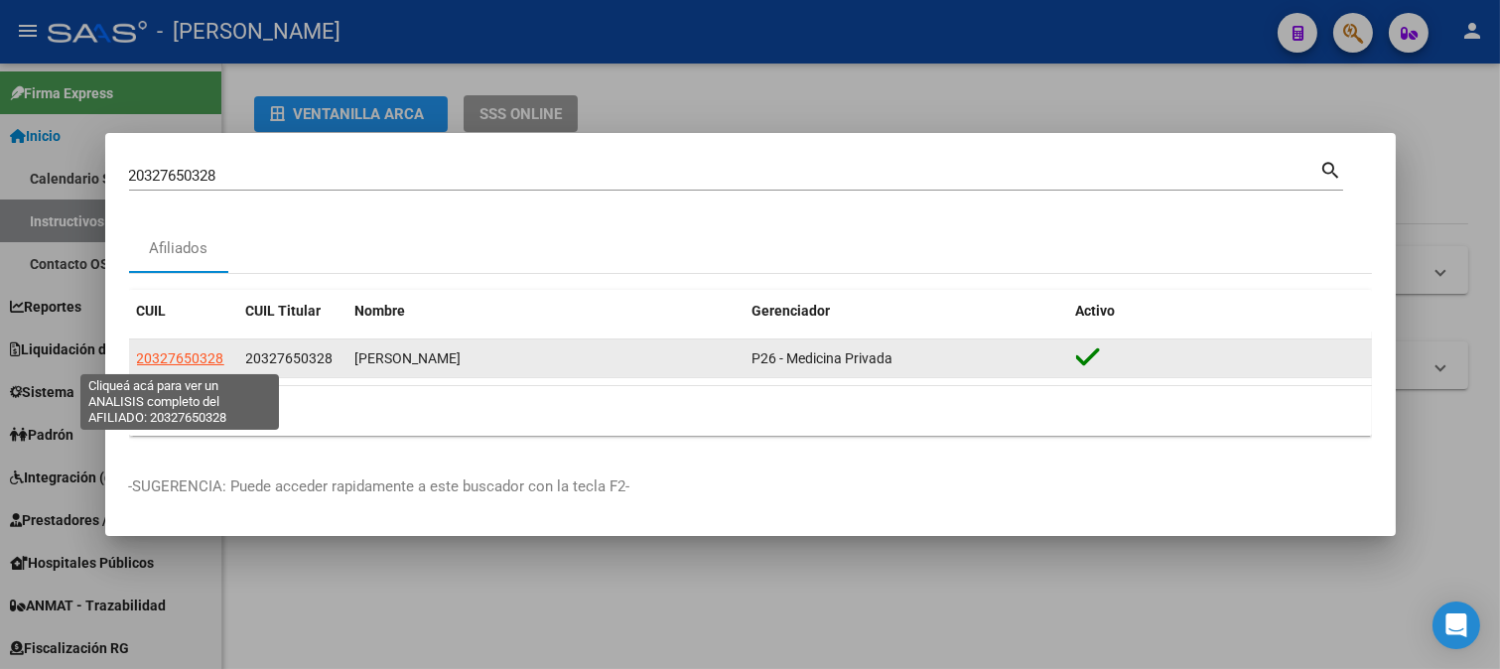
click at [145, 359] on span "20327650328" at bounding box center [180, 358] width 87 height 16
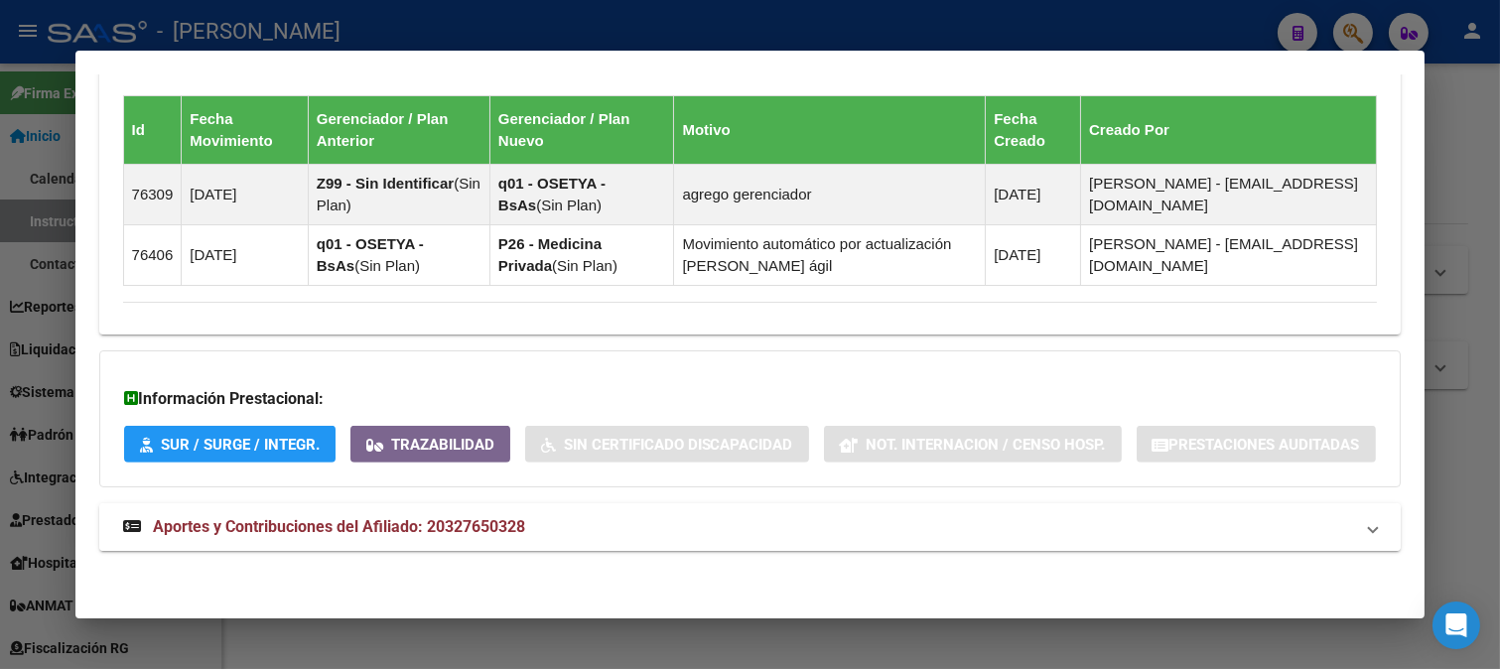
click at [713, 521] on mat-panel-title "Aportes y Contribuciones del Afiliado: 20327650328" at bounding box center [738, 527] width 1231 height 24
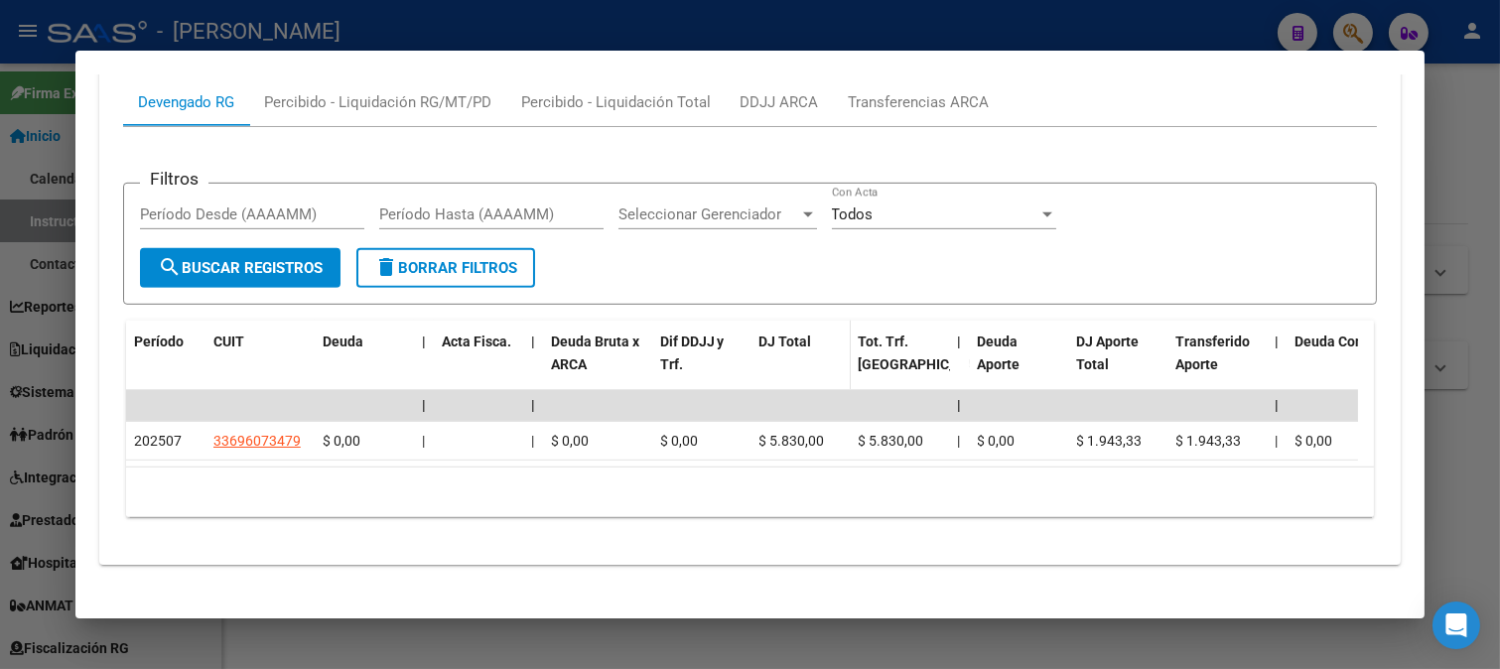
scroll to position [2025, 0]
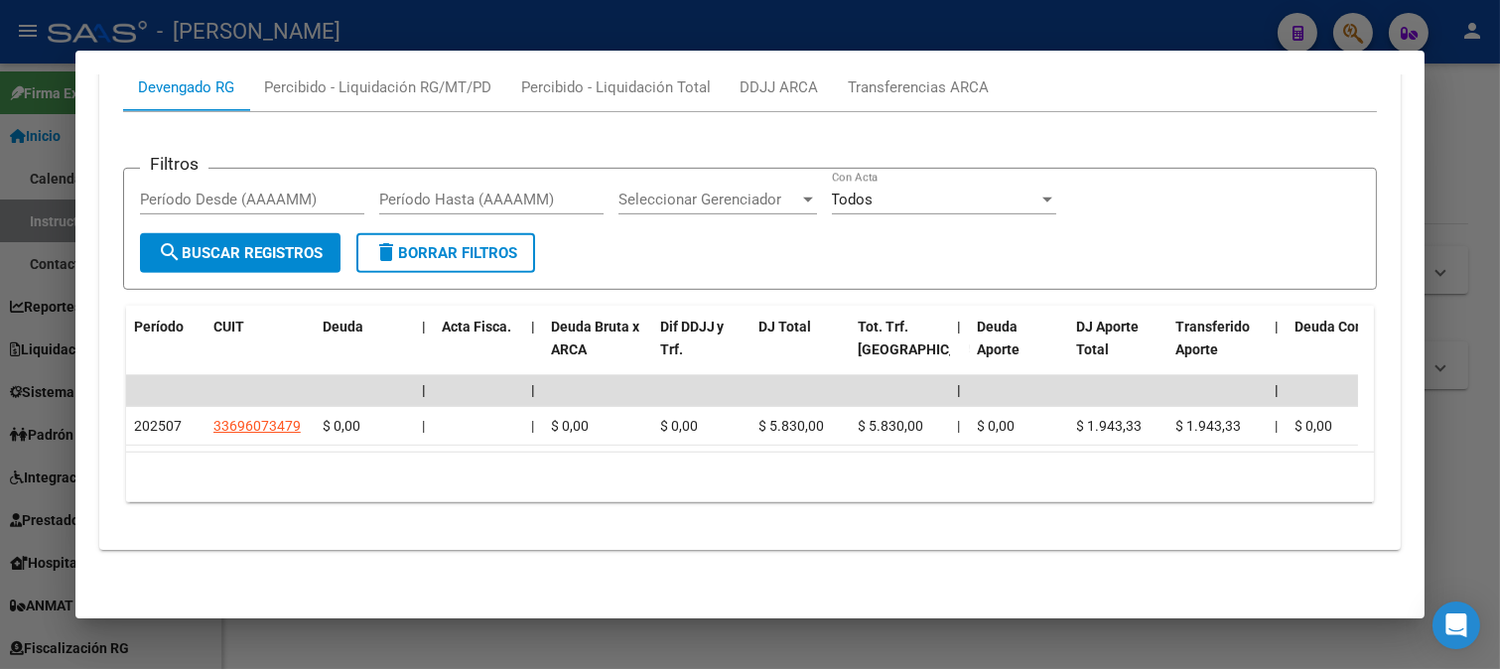
click at [498, 26] on div at bounding box center [750, 334] width 1500 height 669
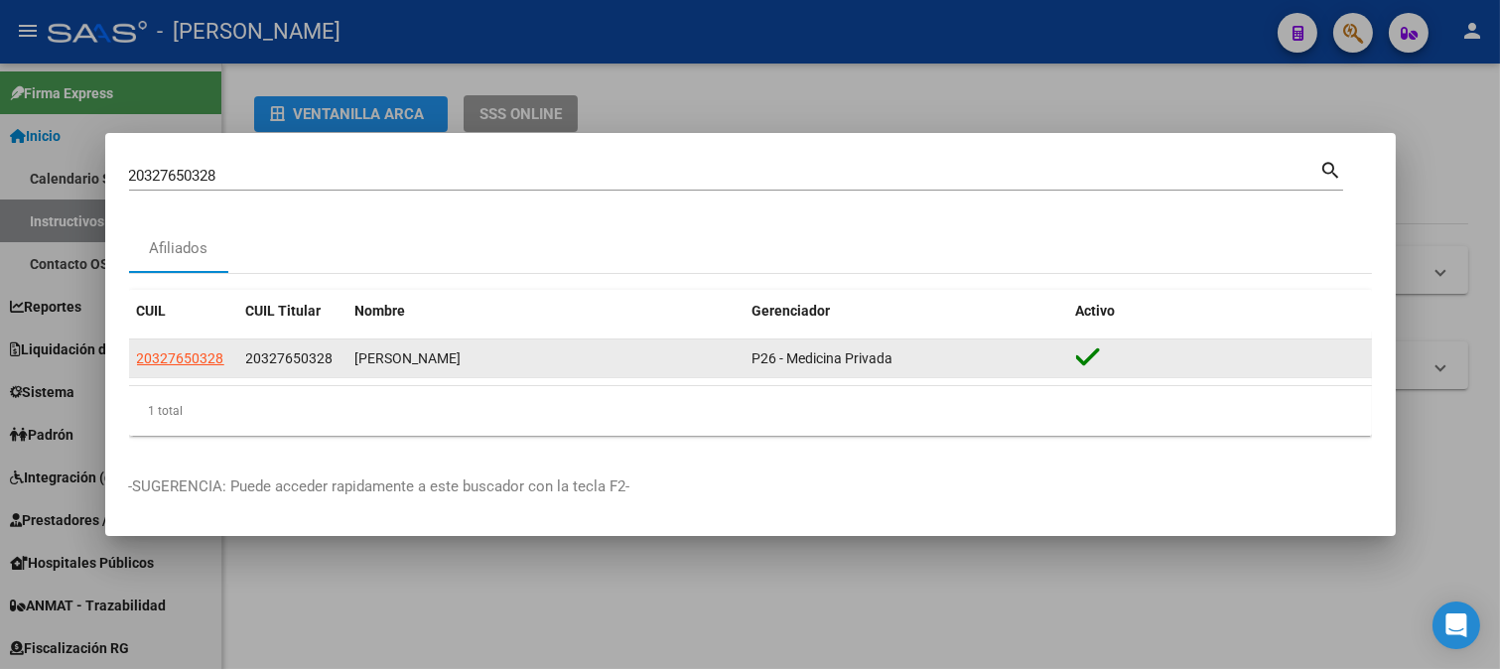
drag, startPoint x: 261, startPoint y: 362, endPoint x: 322, endPoint y: 362, distance: 60.5
click at [322, 362] on span "20327650328" at bounding box center [289, 358] width 87 height 16
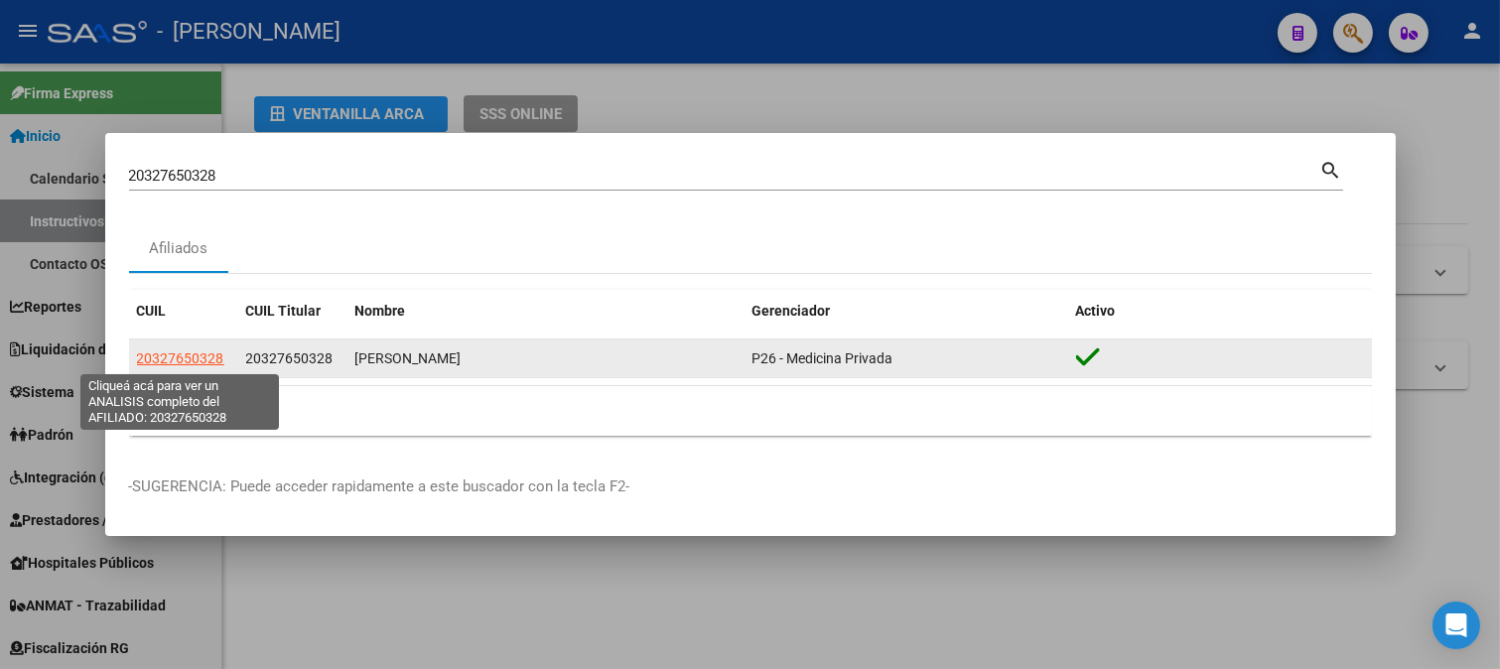
click at [174, 355] on span "20327650328" at bounding box center [180, 358] width 87 height 16
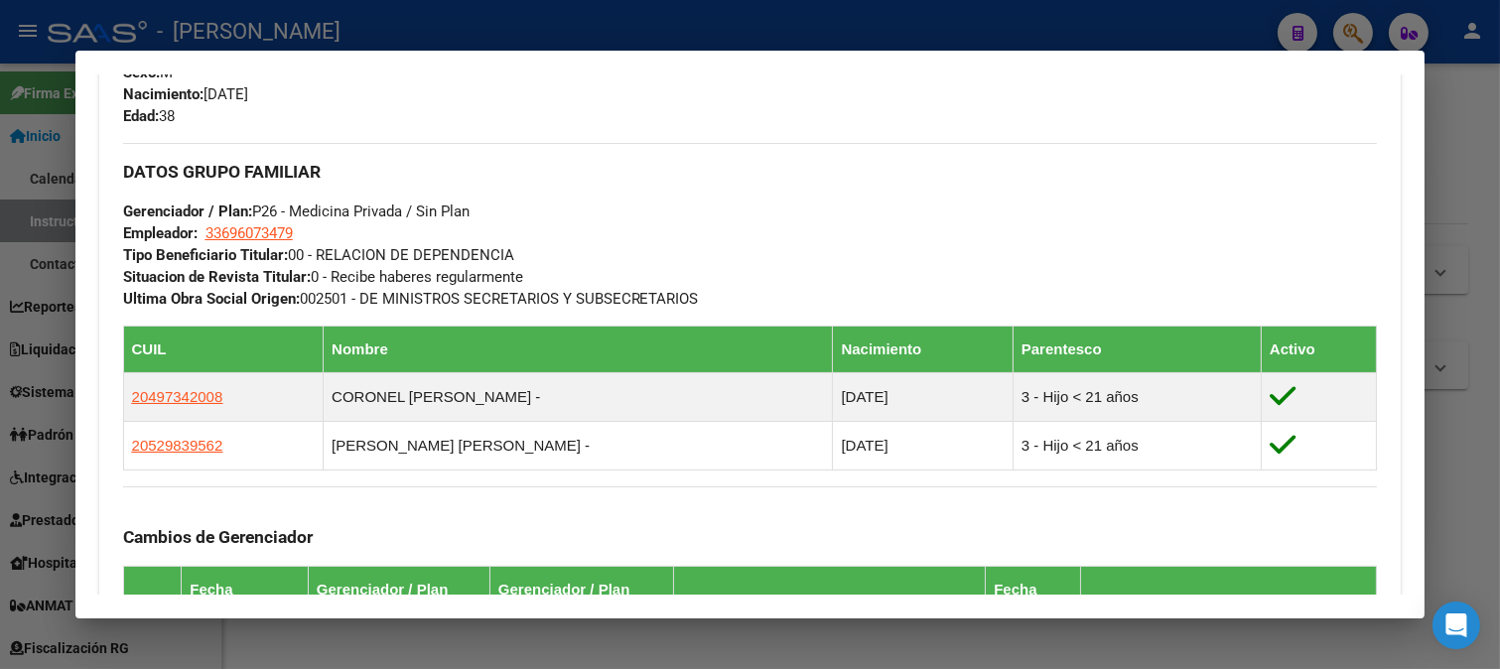
scroll to position [866, 0]
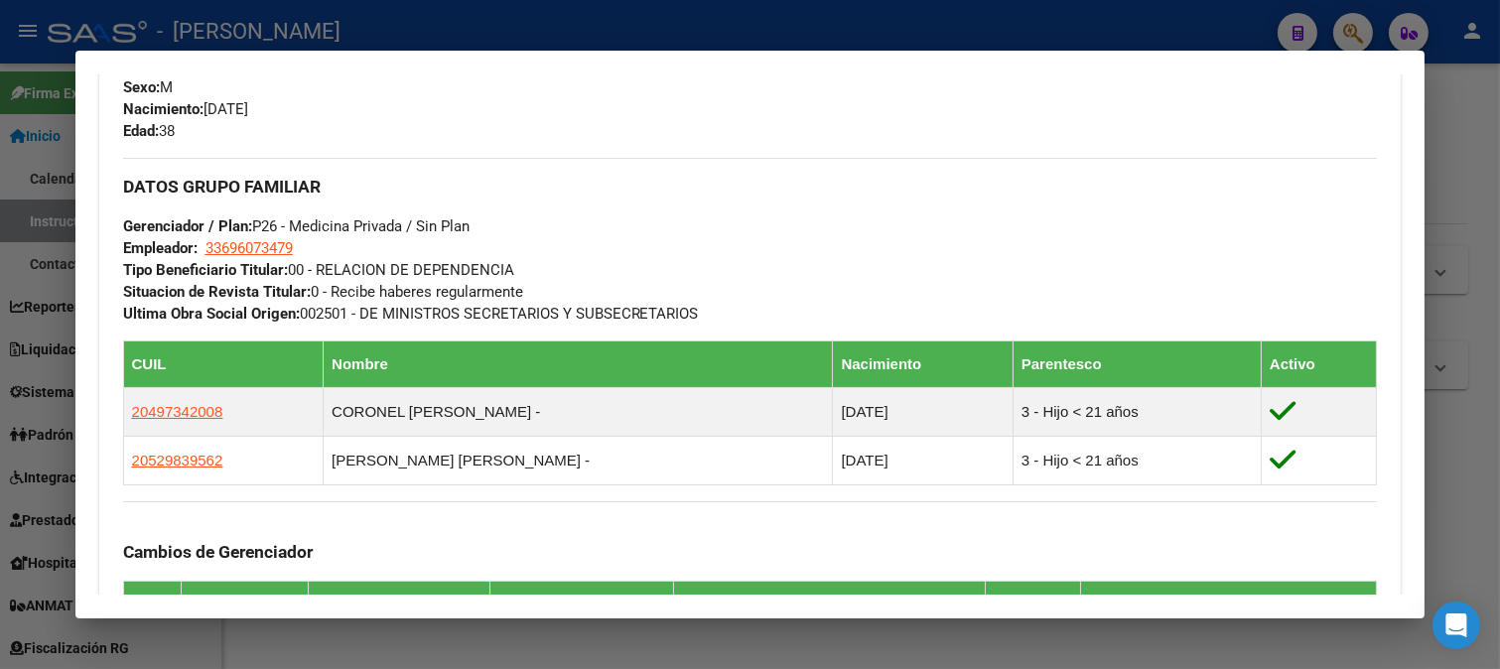
drag, startPoint x: 208, startPoint y: 94, endPoint x: 384, endPoint y: 94, distance: 175.7
click at [384, 94] on div "Apellido: [PERSON_NAME] CUIL: 20327650328 Documento: DU - DOCUMENTO UNICO 32765…" at bounding box center [436, 33] width 627 height 218
click at [318, 144] on div "Enviar Credencial Digital remove_red_eye Movimientos Sin Certificado Discapacid…" at bounding box center [750, 216] width 1254 height 1143
drag, startPoint x: 209, startPoint y: 104, endPoint x: 309, endPoint y: 104, distance: 99.2
click at [309, 104] on div "Apellido: [PERSON_NAME] CUIL: 20327650328 Documento: DU - DOCUMENTO UNICO 32765…" at bounding box center [436, 33] width 627 height 218
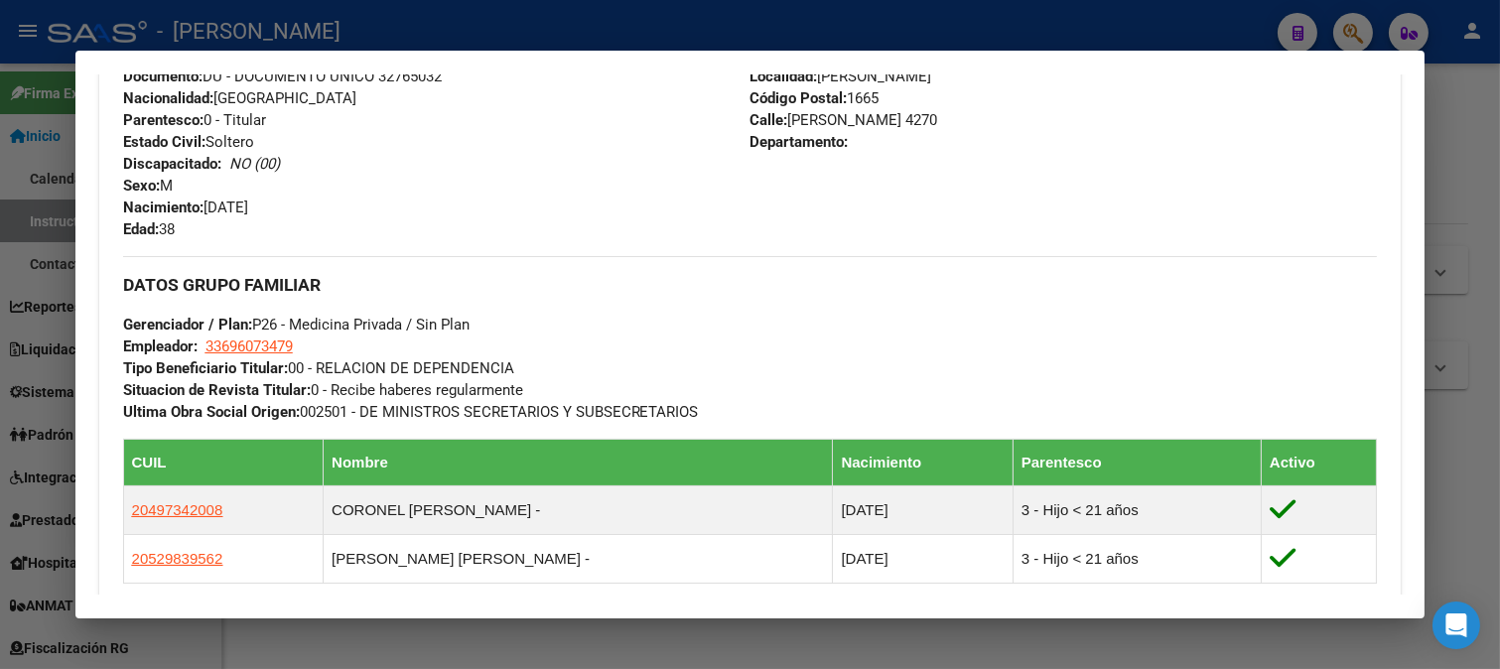
scroll to position [646, 0]
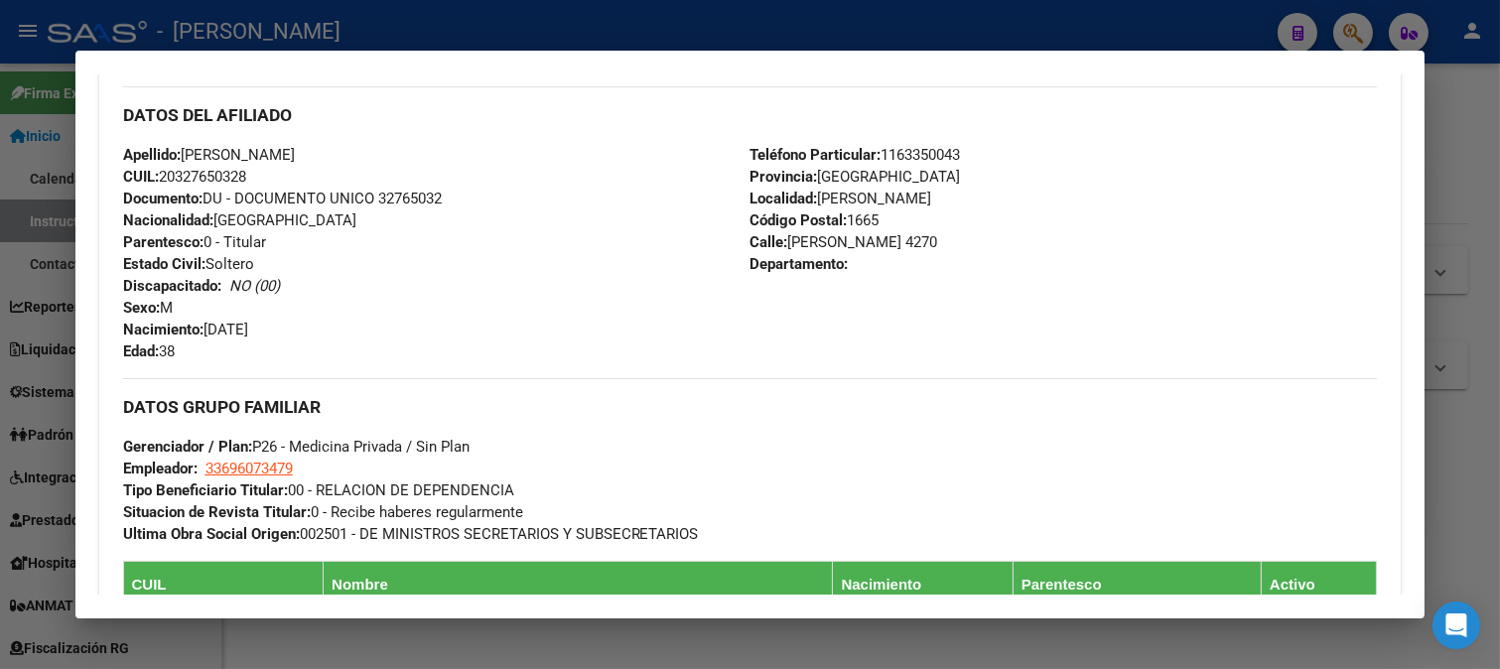
click at [819, 195] on span "Localidad: [PERSON_NAME]" at bounding box center [840, 199] width 182 height 18
click at [828, 245] on span "Calle: [PERSON_NAME] 4270" at bounding box center [843, 242] width 188 height 18
click at [827, 245] on span "Calle: [PERSON_NAME] 4270" at bounding box center [843, 242] width 188 height 18
drag, startPoint x: 788, startPoint y: 240, endPoint x: 838, endPoint y: 240, distance: 49.6
click at [838, 240] on span "Calle: [PERSON_NAME] 4270" at bounding box center [843, 242] width 188 height 18
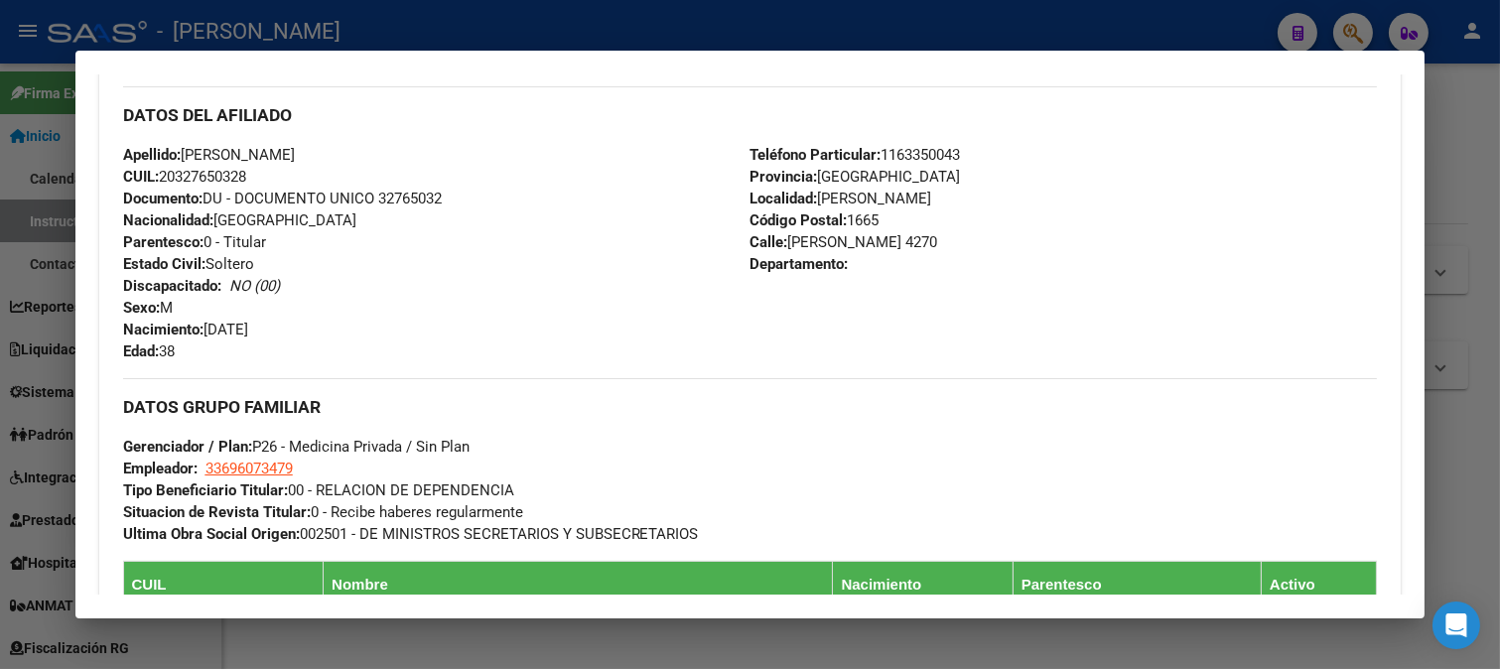
click at [858, 222] on span "Código Postal: 1665" at bounding box center [813, 220] width 129 height 18
click at [969, 150] on div "Teléfono Particular: [PHONE_NUMBER] Provincia: [GEOGRAPHIC_DATA] Localidad: [PE…" at bounding box center [1062, 253] width 627 height 218
click at [953, 150] on span "Teléfono Particular: [PHONE_NUMBER]" at bounding box center [854, 155] width 210 height 18
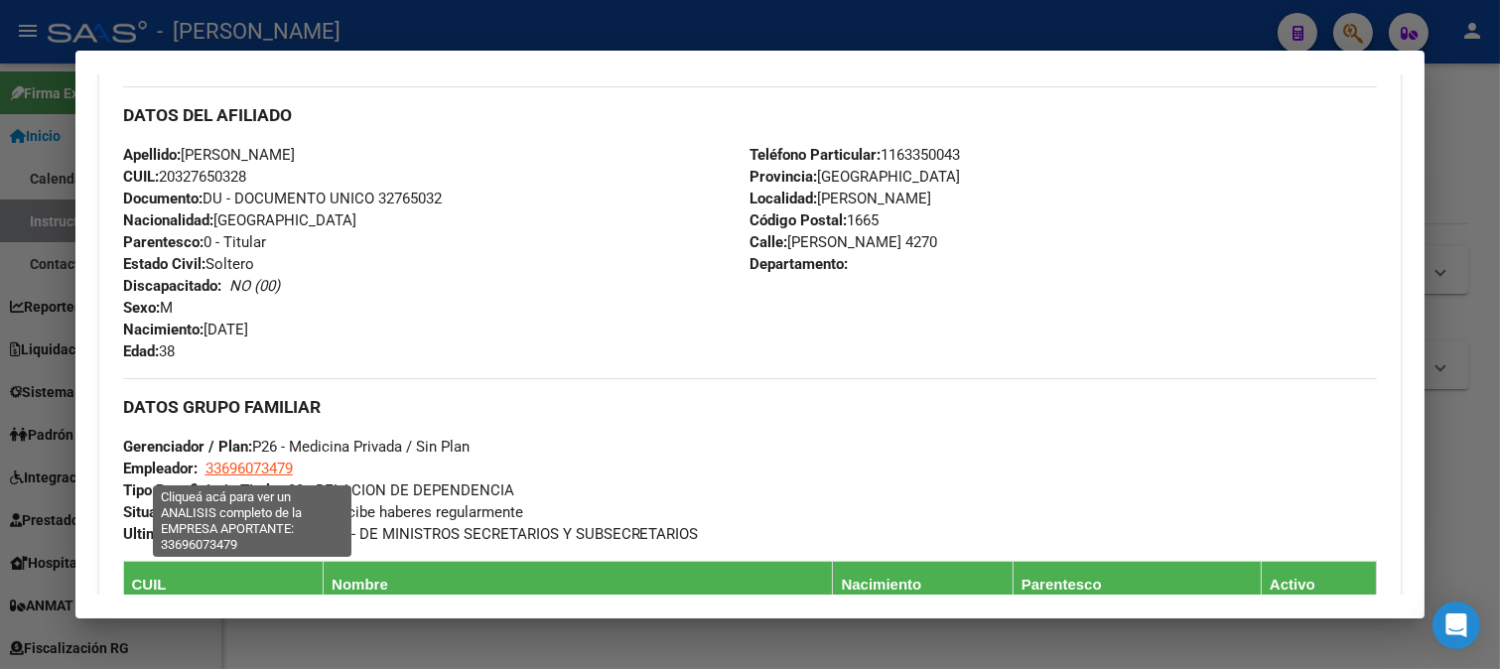
click at [282, 462] on span "33696073479" at bounding box center [248, 469] width 87 height 18
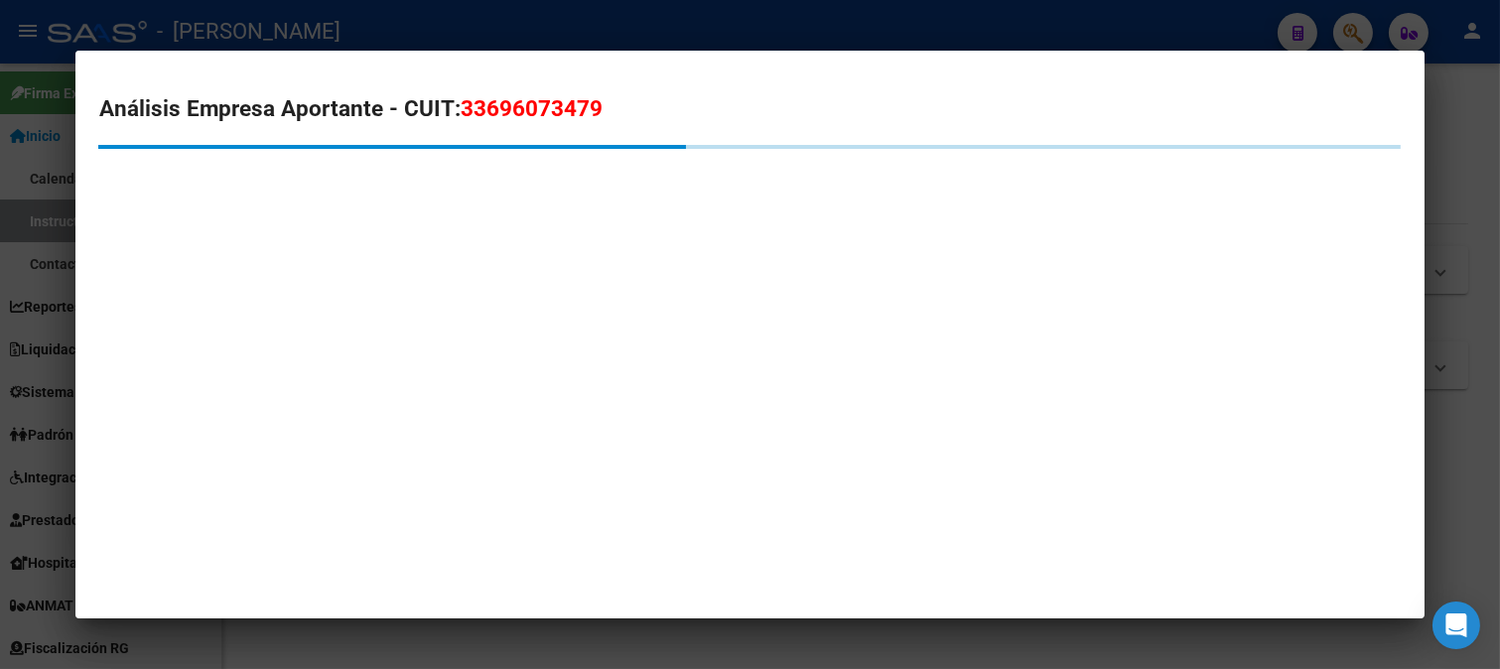
click at [484, 103] on span "33696073479" at bounding box center [532, 108] width 142 height 26
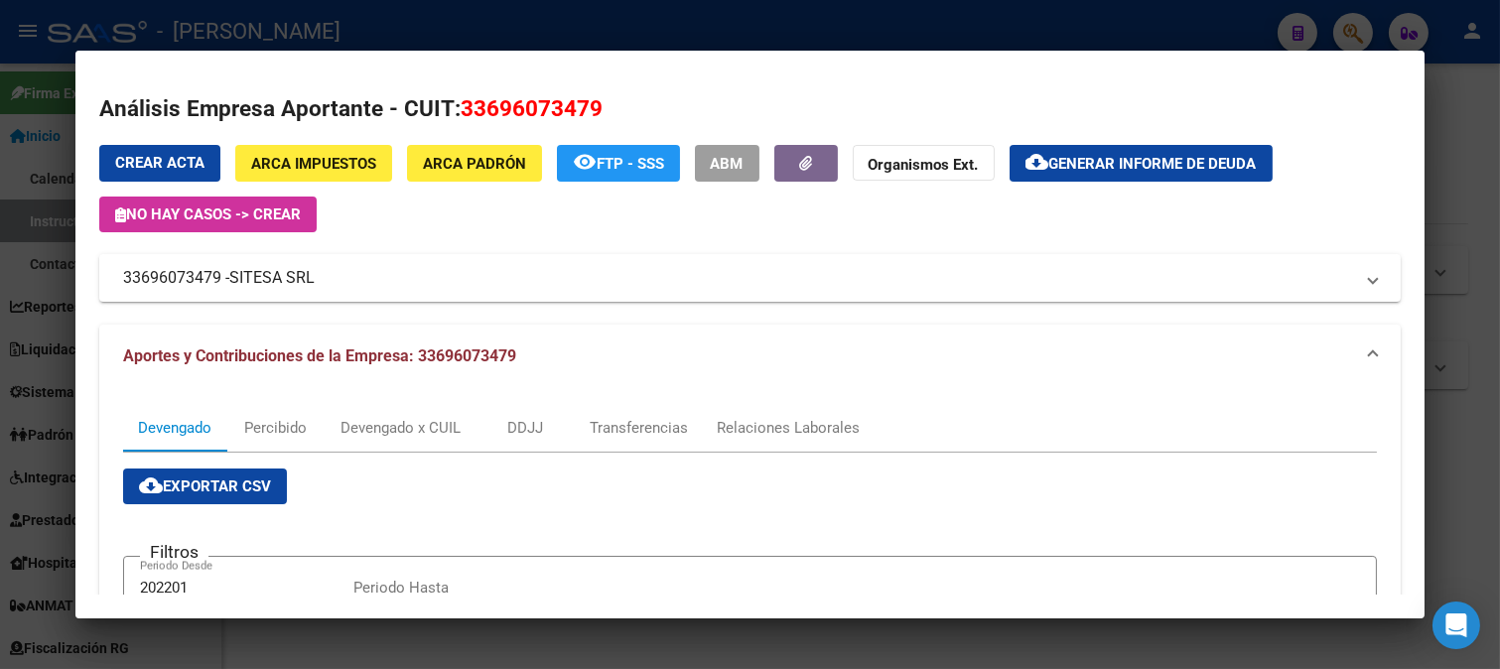
click at [24, 223] on div at bounding box center [750, 334] width 1500 height 669
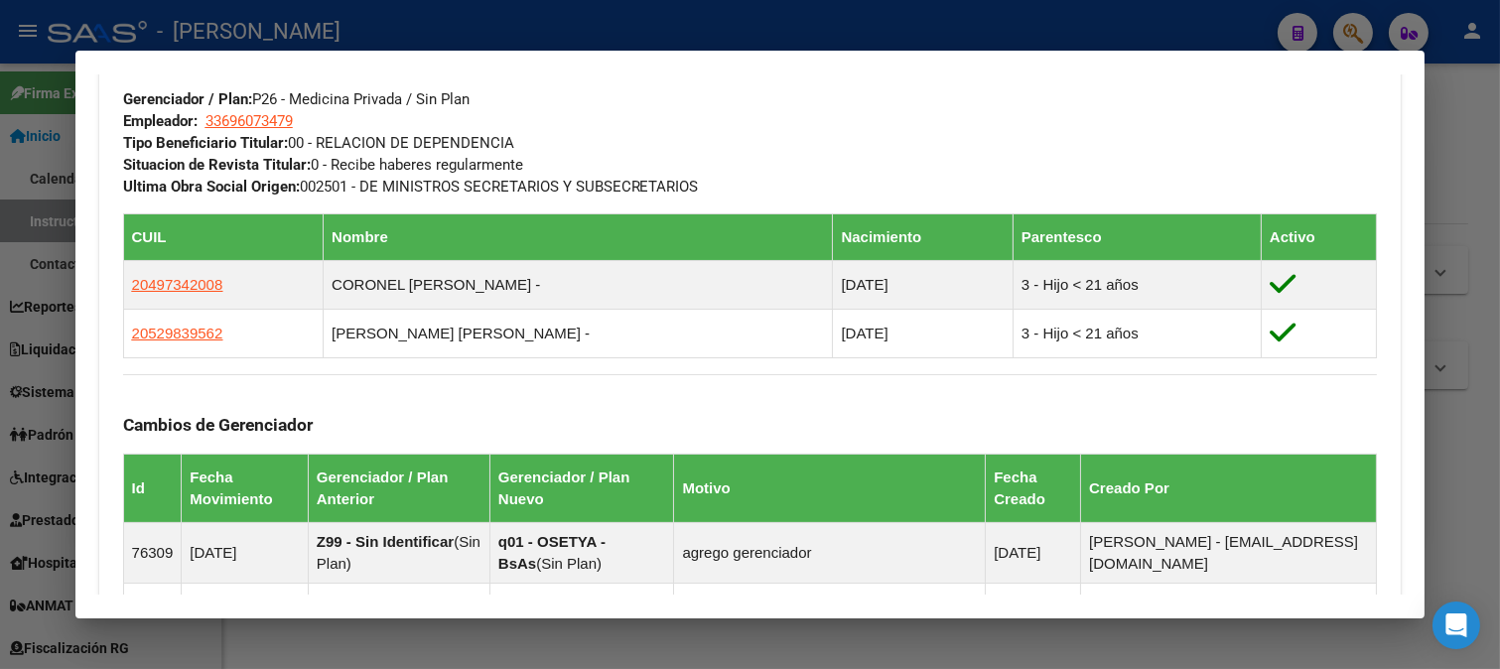
scroll to position [977, 0]
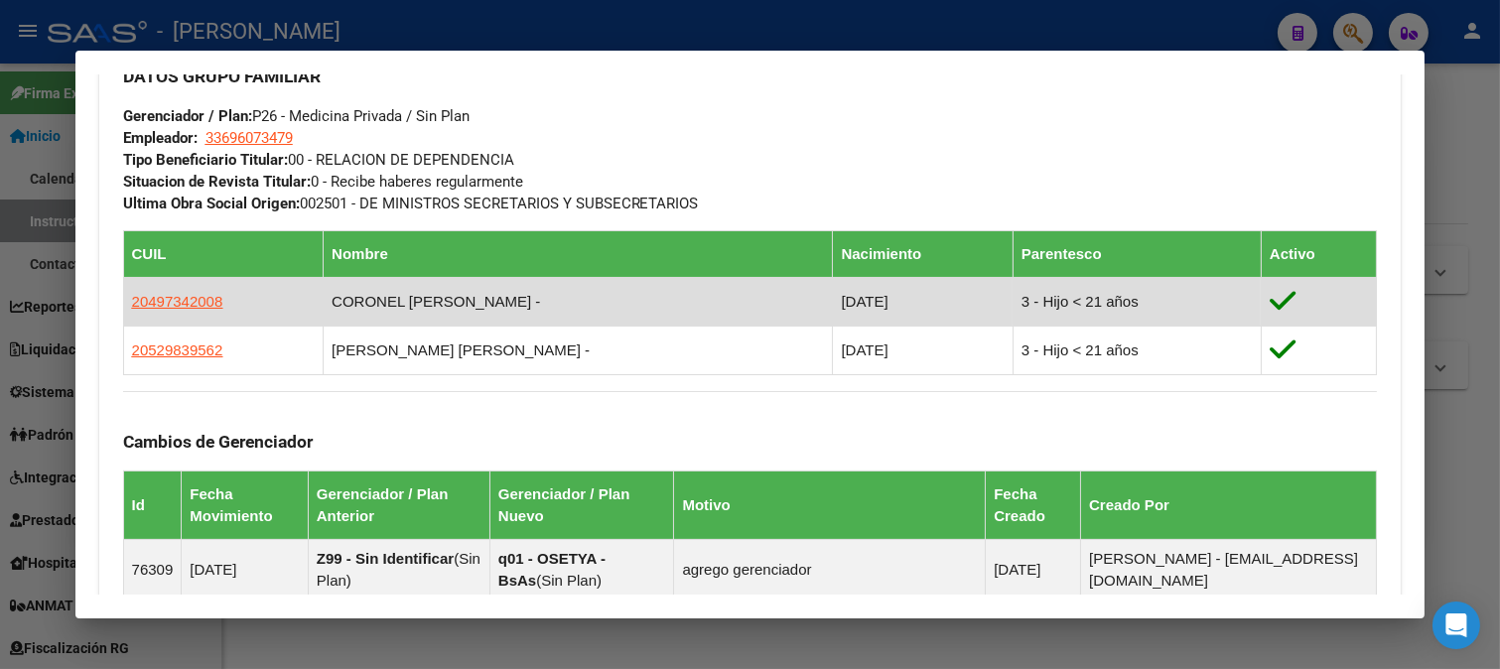
drag, startPoint x: 262, startPoint y: 308, endPoint x: 127, endPoint y: 310, distance: 135.0
click at [127, 310] on td "20497342008" at bounding box center [223, 301] width 200 height 49
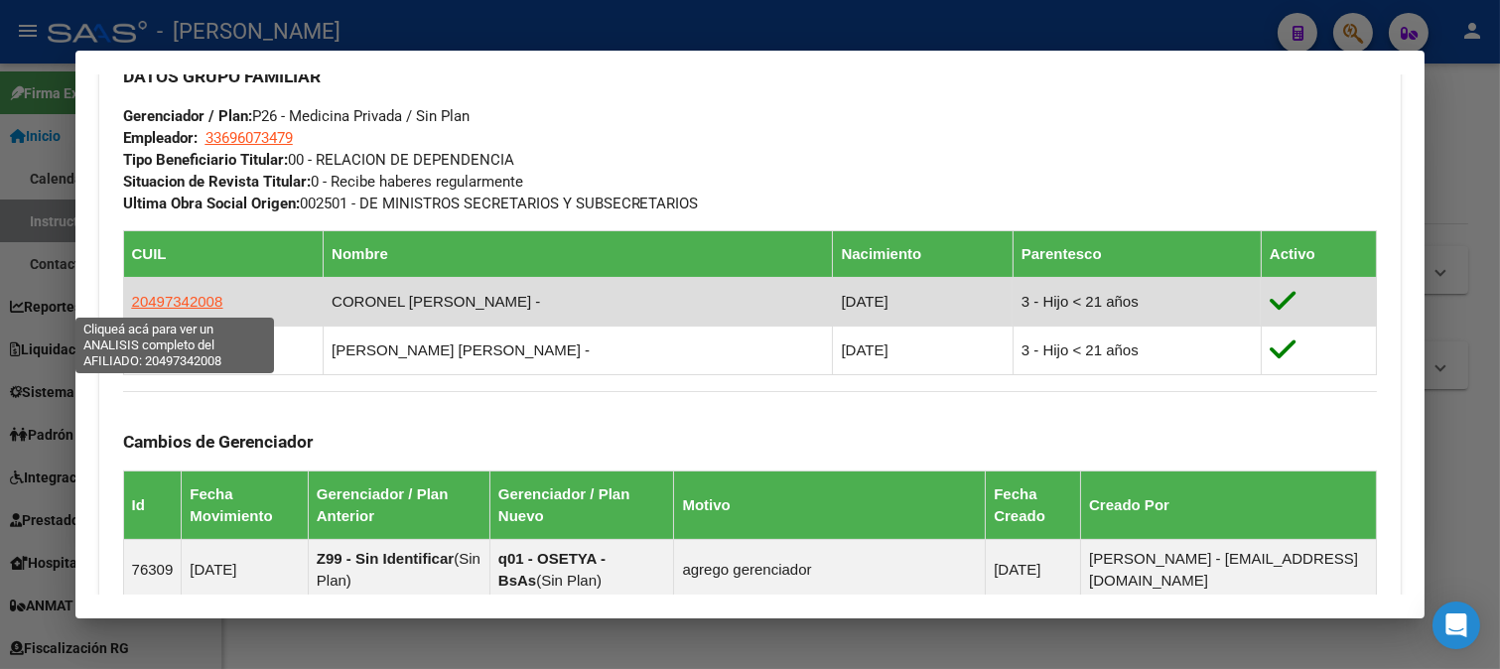
click at [181, 306] on span "20497342008" at bounding box center [177, 301] width 91 height 17
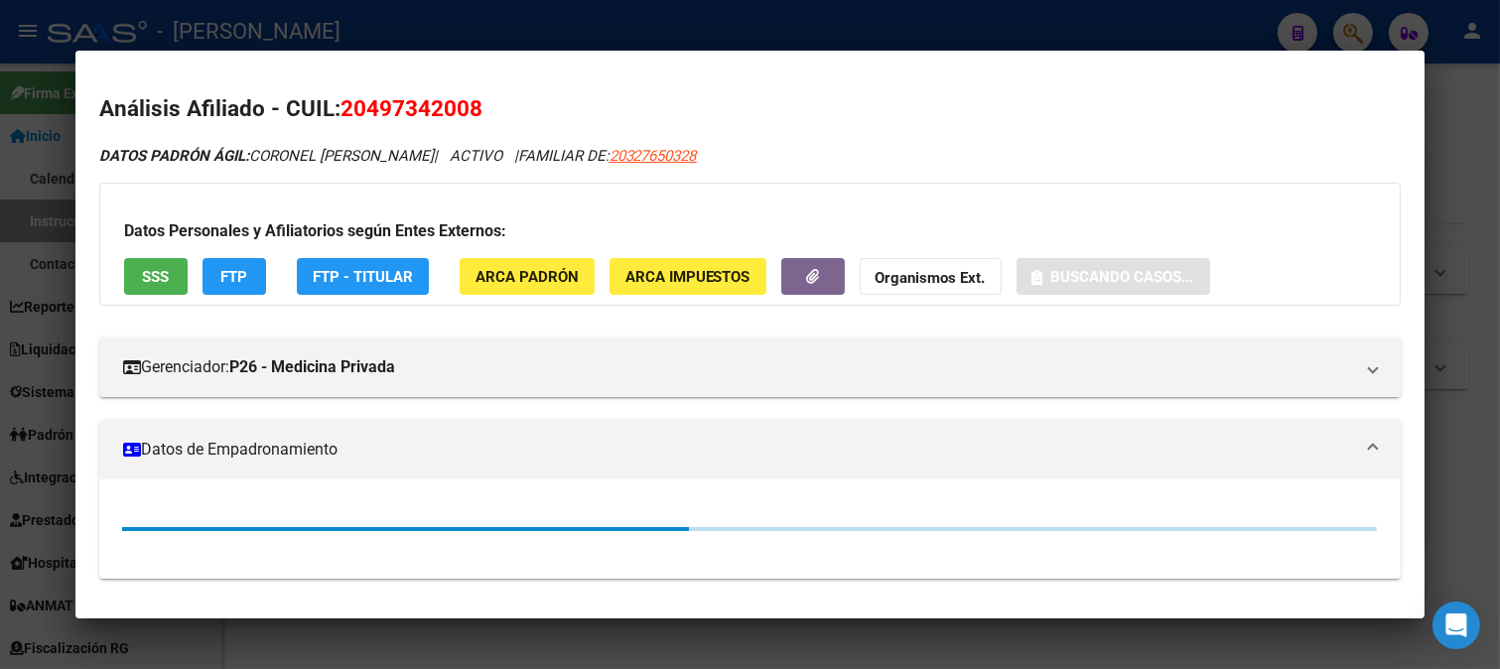
drag, startPoint x: 360, startPoint y: 106, endPoint x: 453, endPoint y: 101, distance: 92.4
click at [453, 101] on span "20497342008" at bounding box center [411, 108] width 142 height 26
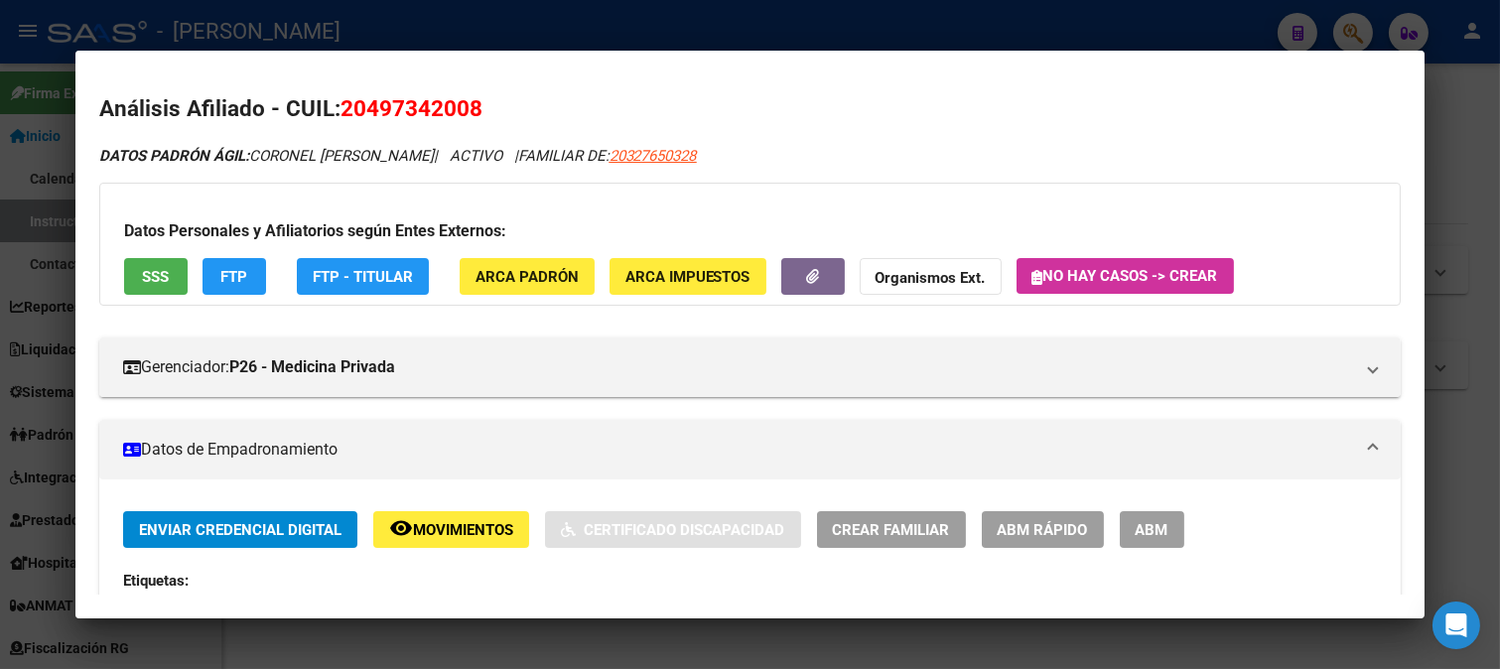
click at [453, 101] on span "20497342008" at bounding box center [411, 108] width 142 height 26
drag, startPoint x: 391, startPoint y: 112, endPoint x: 473, endPoint y: 103, distance: 82.9
click at [473, 103] on span "20497342008" at bounding box center [411, 108] width 142 height 26
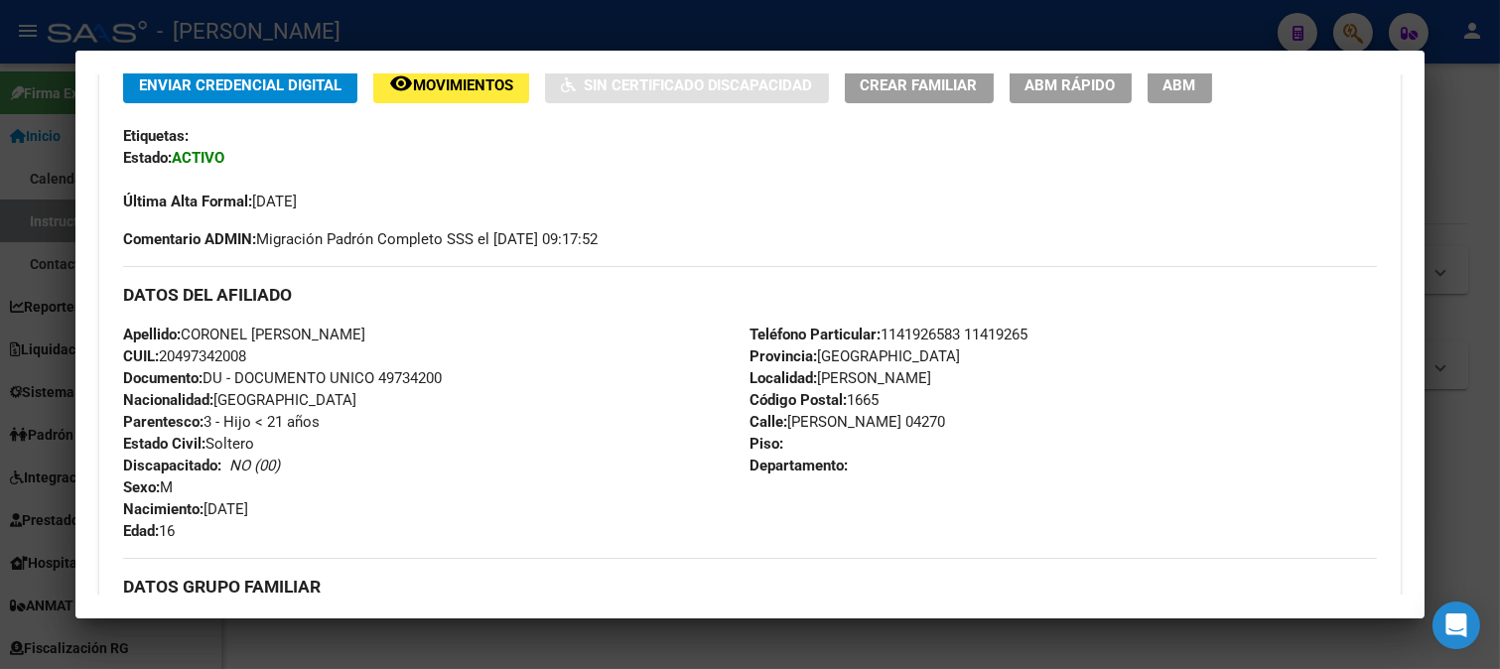
scroll to position [551, 0]
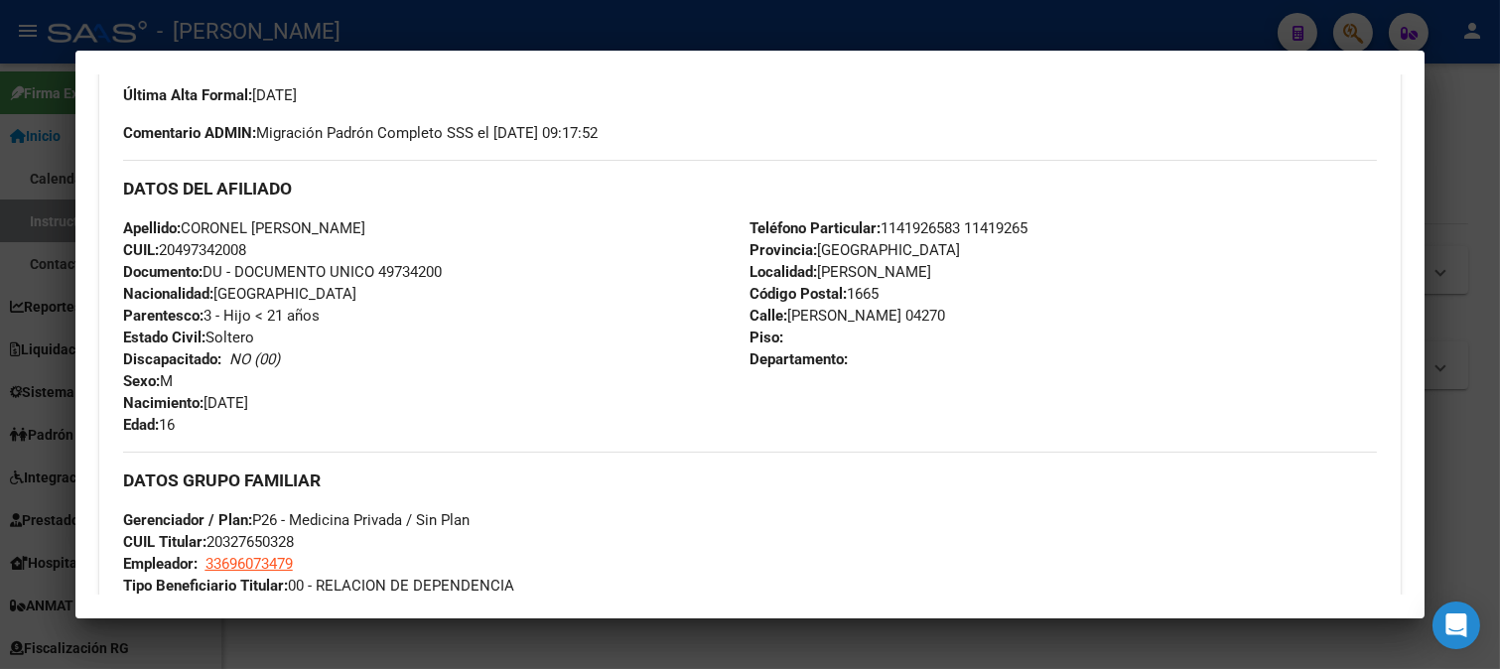
drag, startPoint x: 208, startPoint y: 404, endPoint x: 400, endPoint y: 403, distance: 191.6
click at [400, 403] on div "Apellido: CORONEL [PERSON_NAME]: 20497342008 Documento: DU - DOCUMENTO UNICO 49…" at bounding box center [436, 326] width 627 height 218
click at [43, 262] on div at bounding box center [750, 334] width 1500 height 669
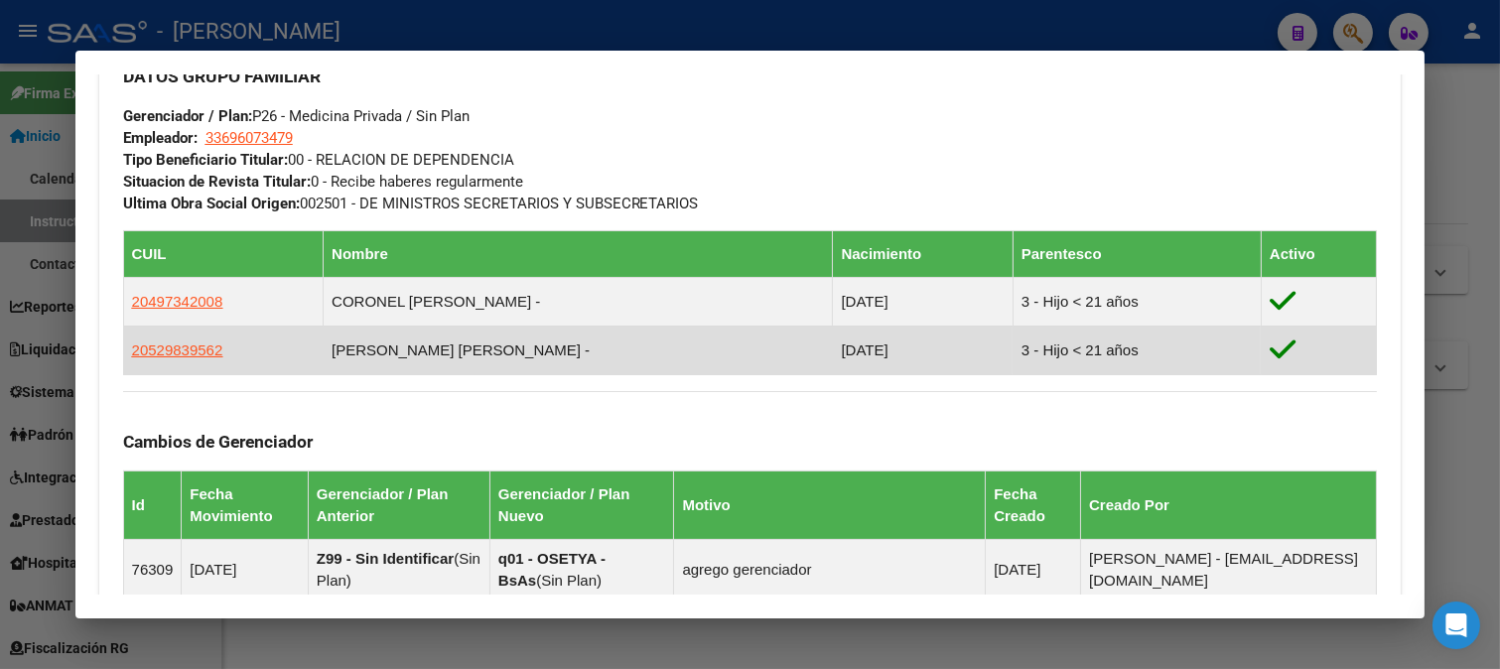
click at [177, 365] on td "20529839562" at bounding box center [223, 350] width 200 height 49
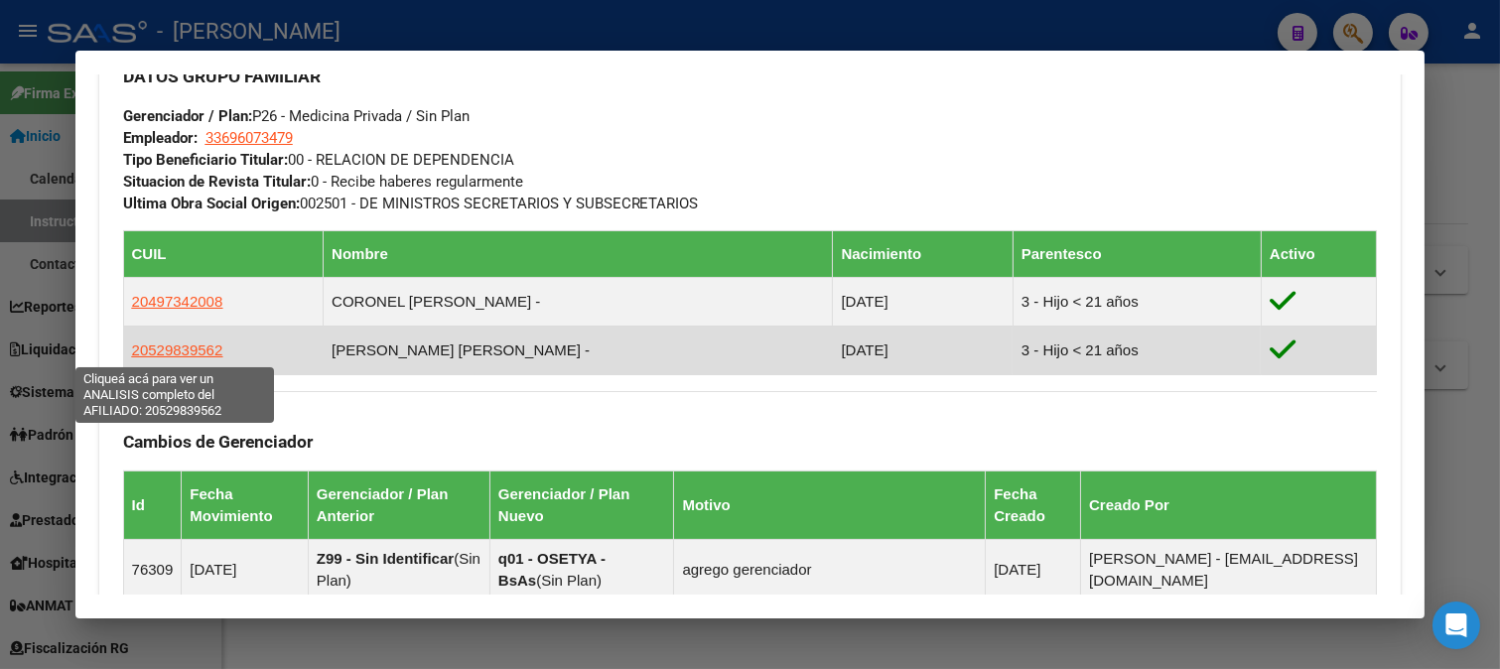
click at [183, 353] on span "20529839562" at bounding box center [177, 349] width 91 height 17
type textarea "20529839562"
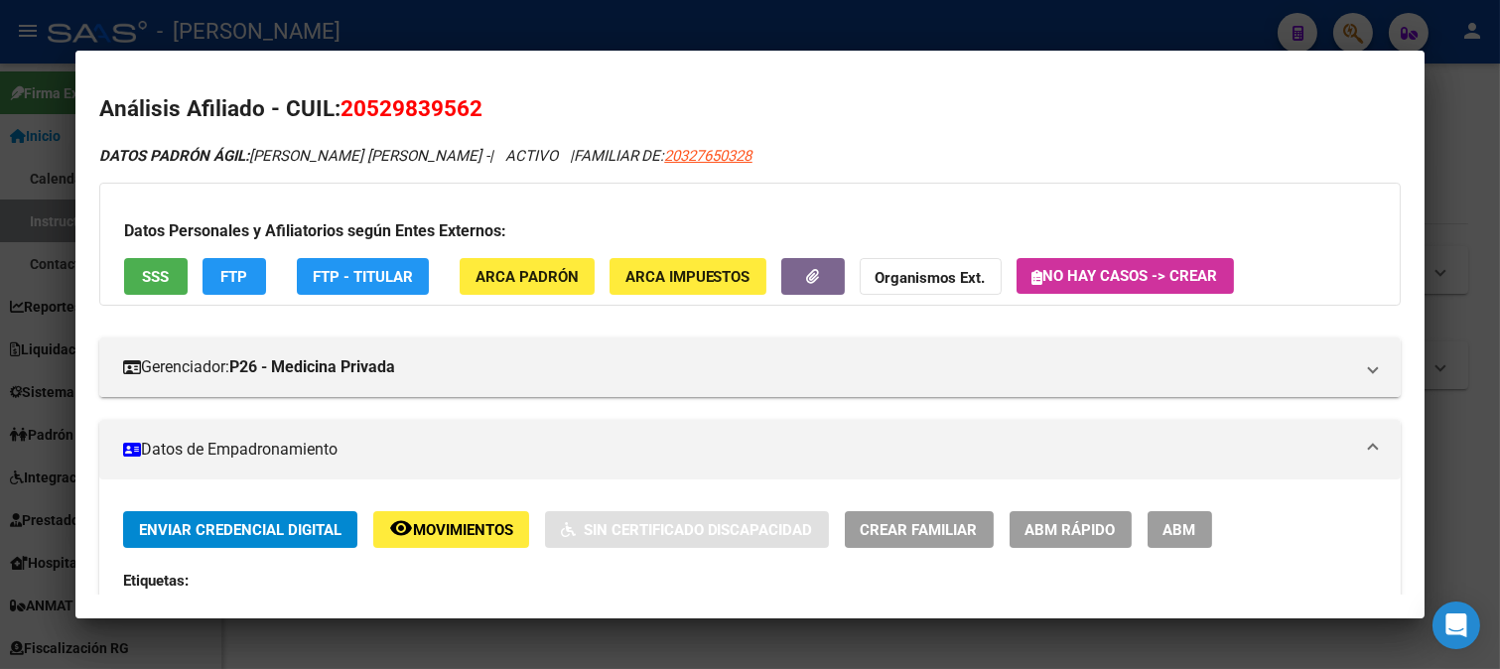
drag, startPoint x: 368, startPoint y: 109, endPoint x: 467, endPoint y: 107, distance: 99.3
click at [467, 107] on span "20529839562" at bounding box center [411, 108] width 142 height 26
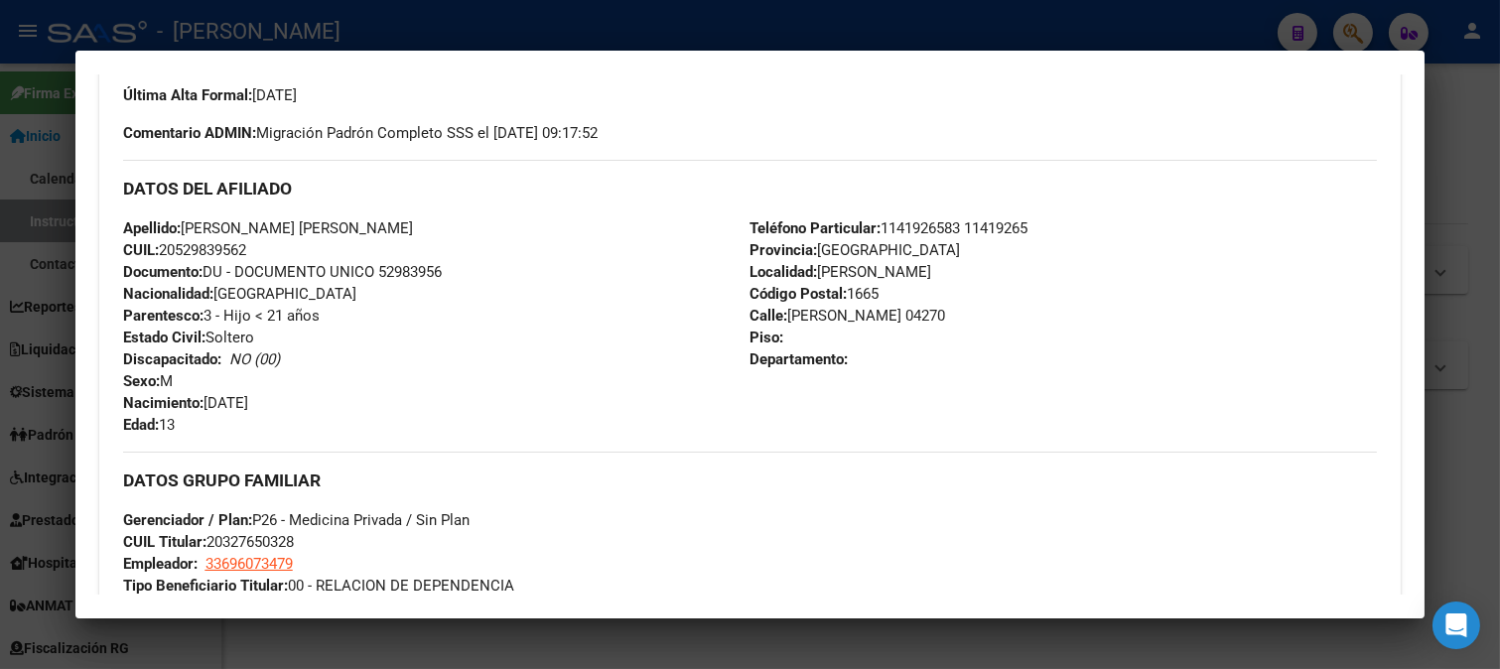
drag, startPoint x: 209, startPoint y: 403, endPoint x: 349, endPoint y: 403, distance: 139.9
click at [349, 403] on div "Apellido: [PERSON_NAME] [PERSON_NAME] CUIL: 20529839562 Documento: DU - DOCUMEN…" at bounding box center [436, 326] width 627 height 218
click at [544, 40] on div at bounding box center [750, 334] width 1500 height 669
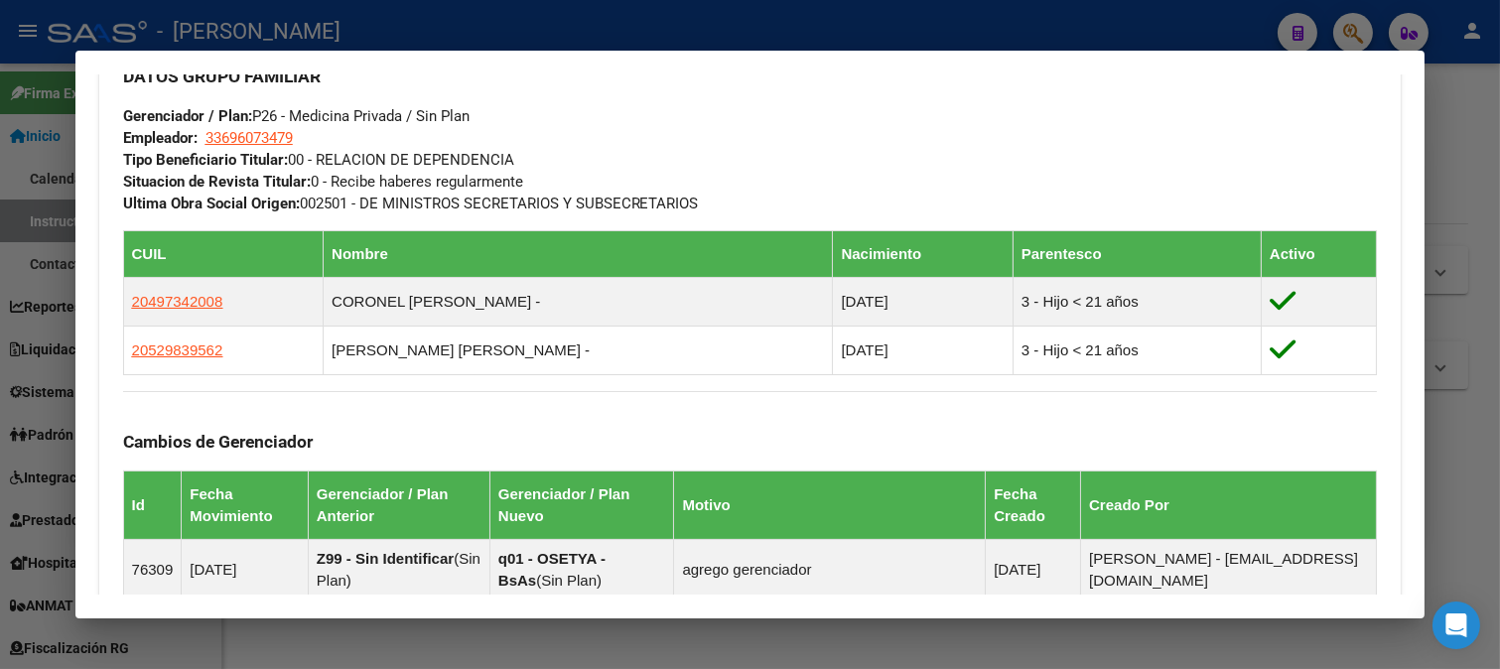
click at [428, 15] on div at bounding box center [750, 334] width 1500 height 669
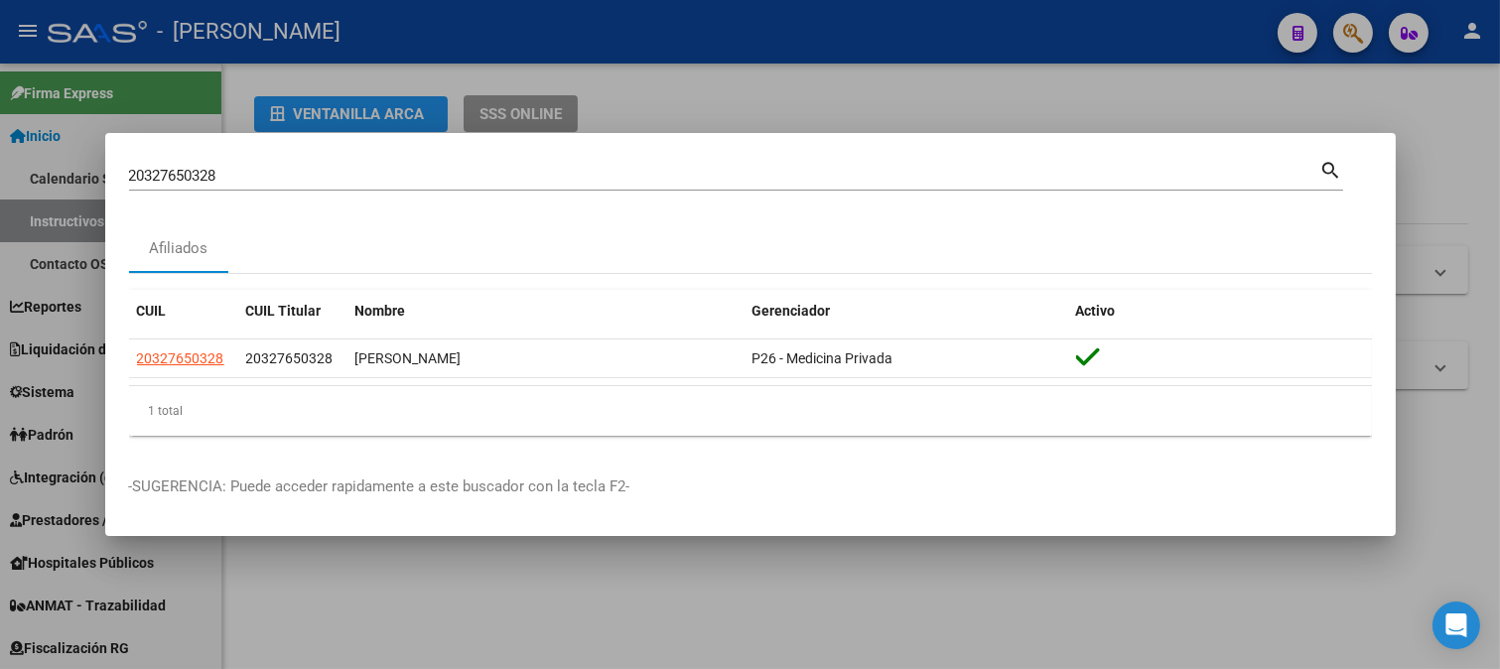
click at [306, 167] on input "20327650328" at bounding box center [724, 176] width 1191 height 18
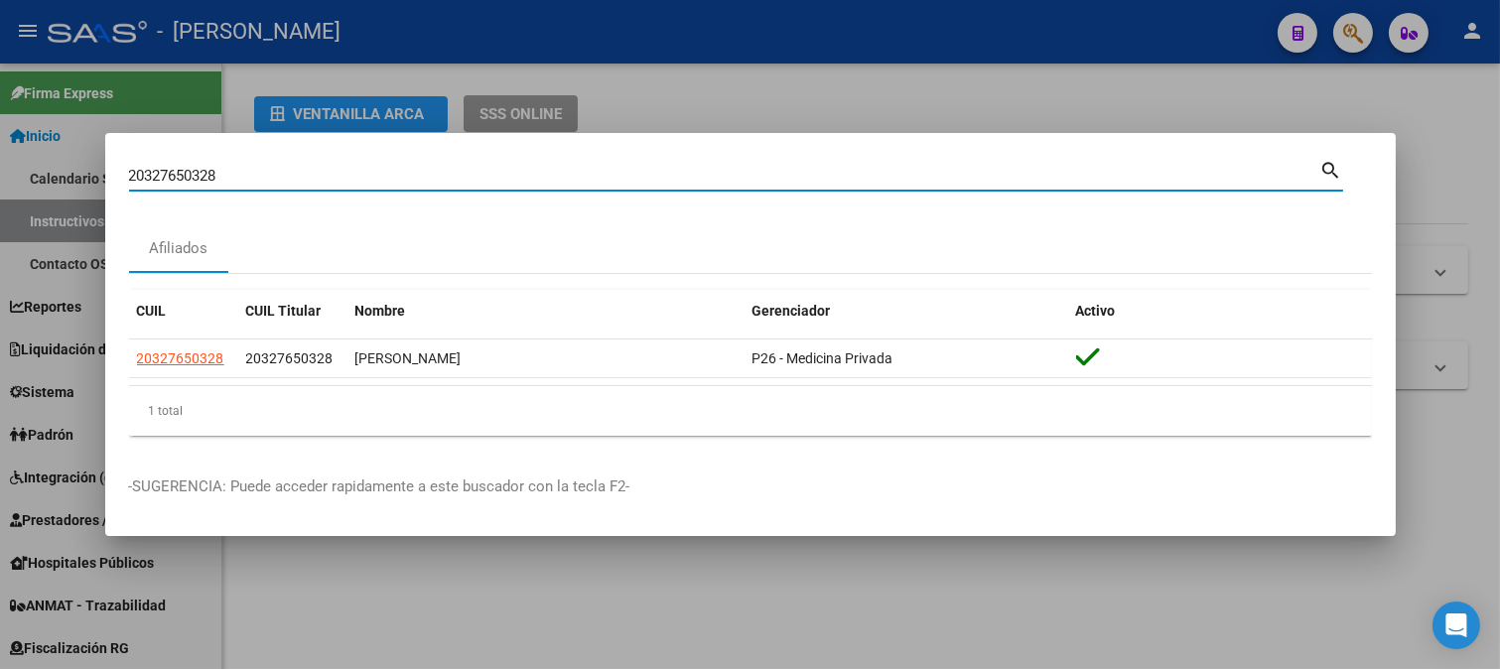
click at [306, 167] on input "20327650328" at bounding box center [724, 176] width 1191 height 18
paste input "73611"
type input "20327673611"
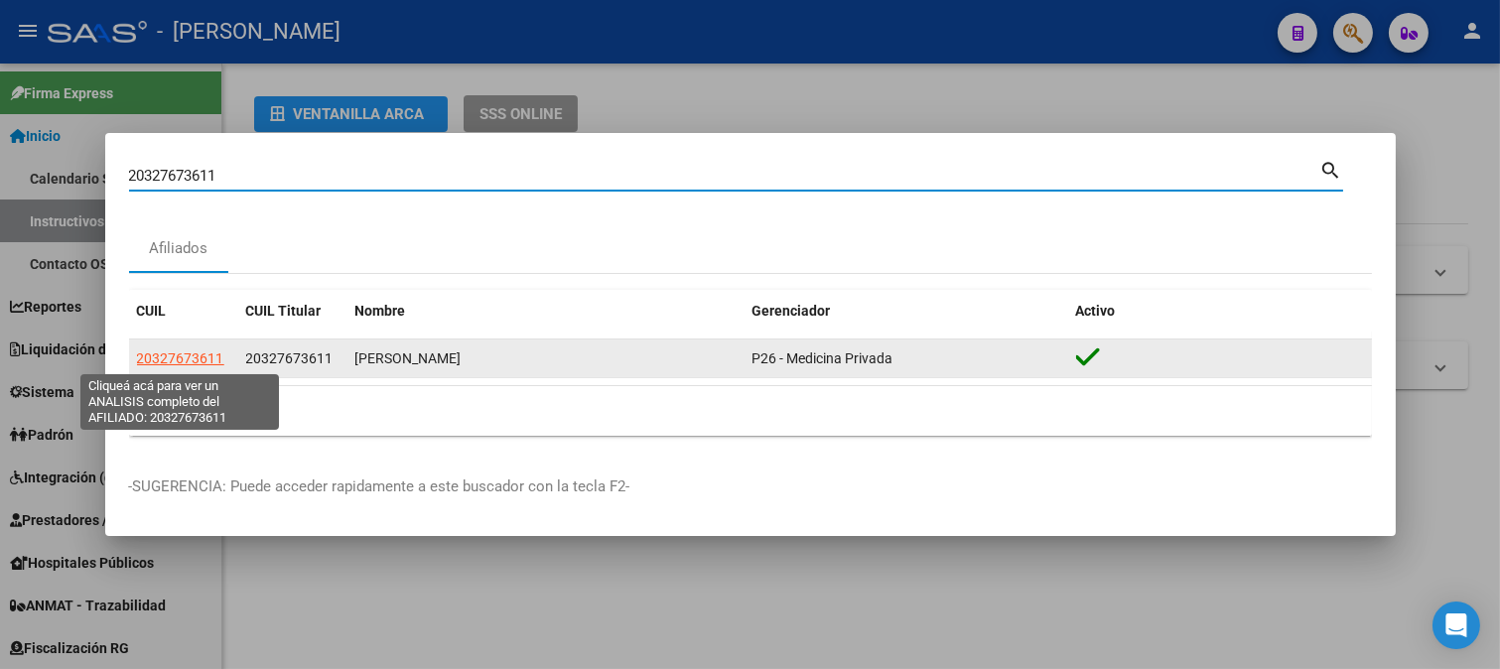
click at [219, 363] on span "20327673611" at bounding box center [180, 358] width 87 height 16
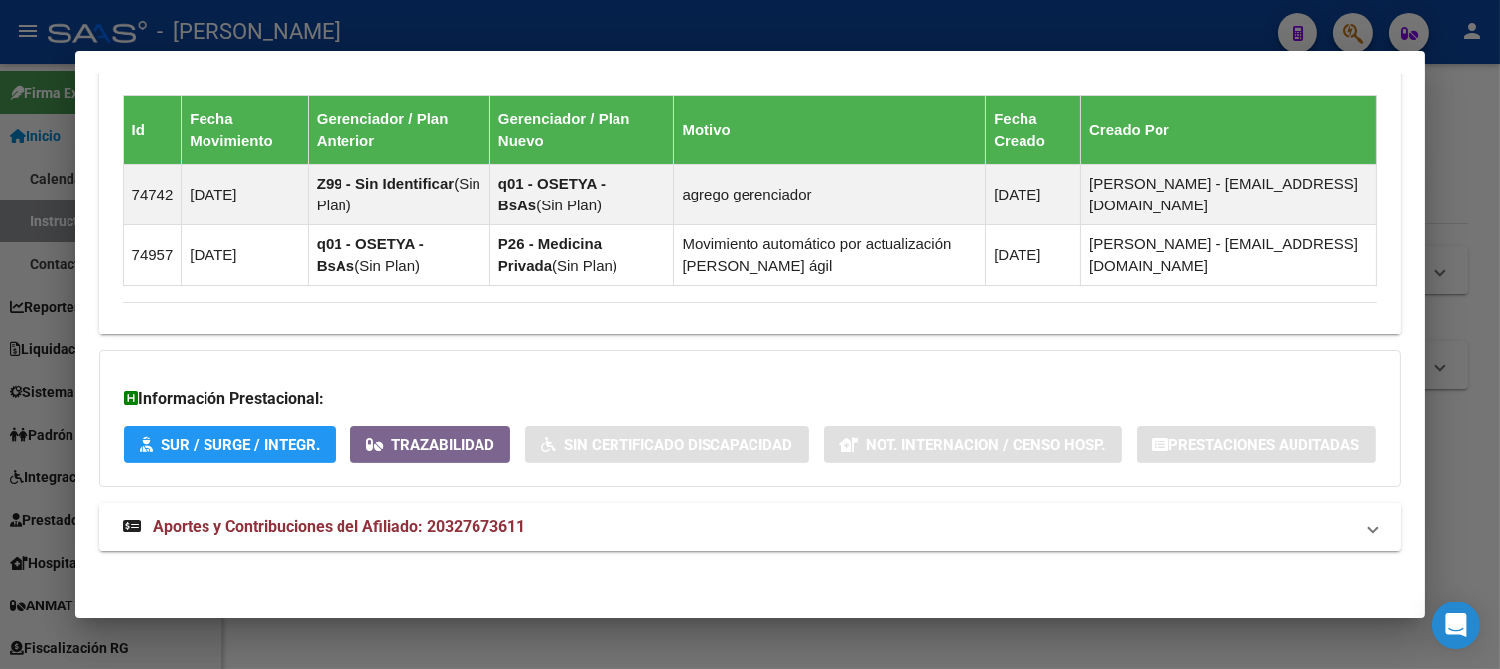
click at [662, 542] on mat-expansion-panel-header "Aportes y Contribuciones del Afiliado: 20327673611" at bounding box center [750, 527] width 1302 height 48
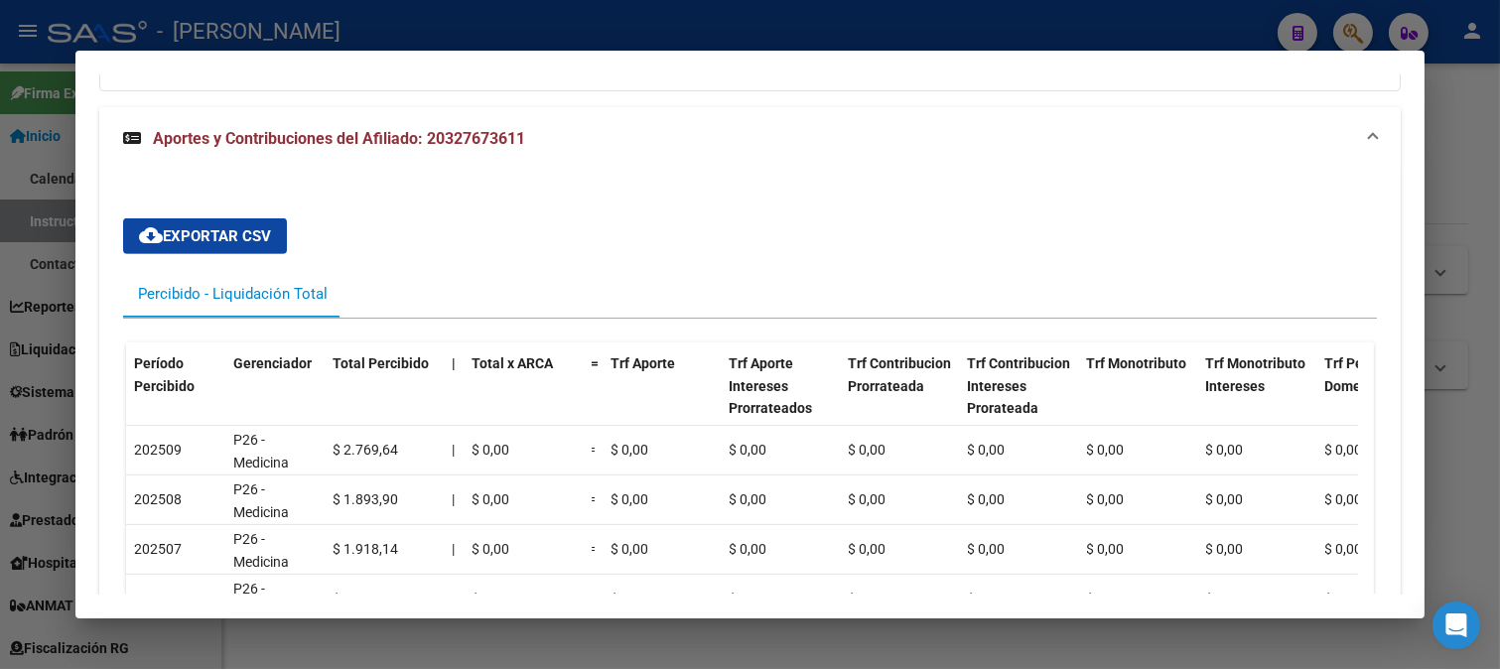
scroll to position [1743, 0]
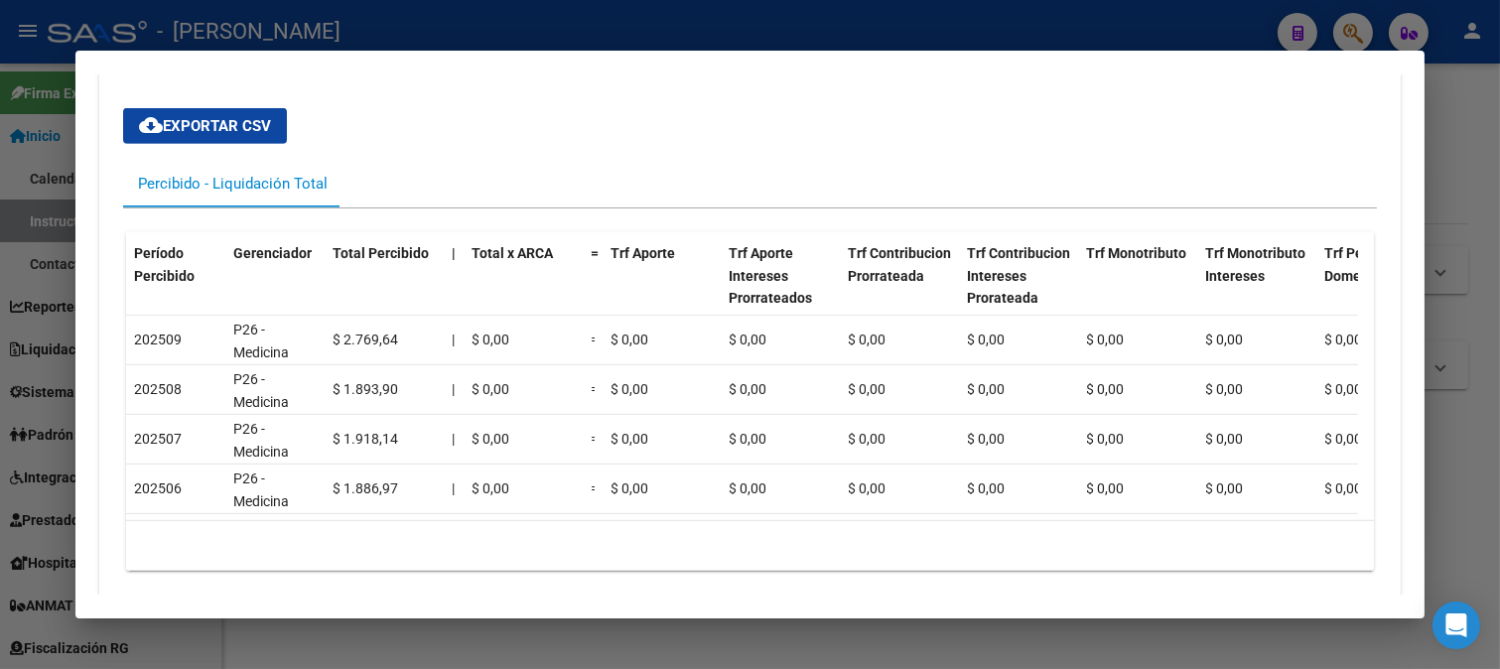
click at [0, 239] on div at bounding box center [750, 334] width 1500 height 669
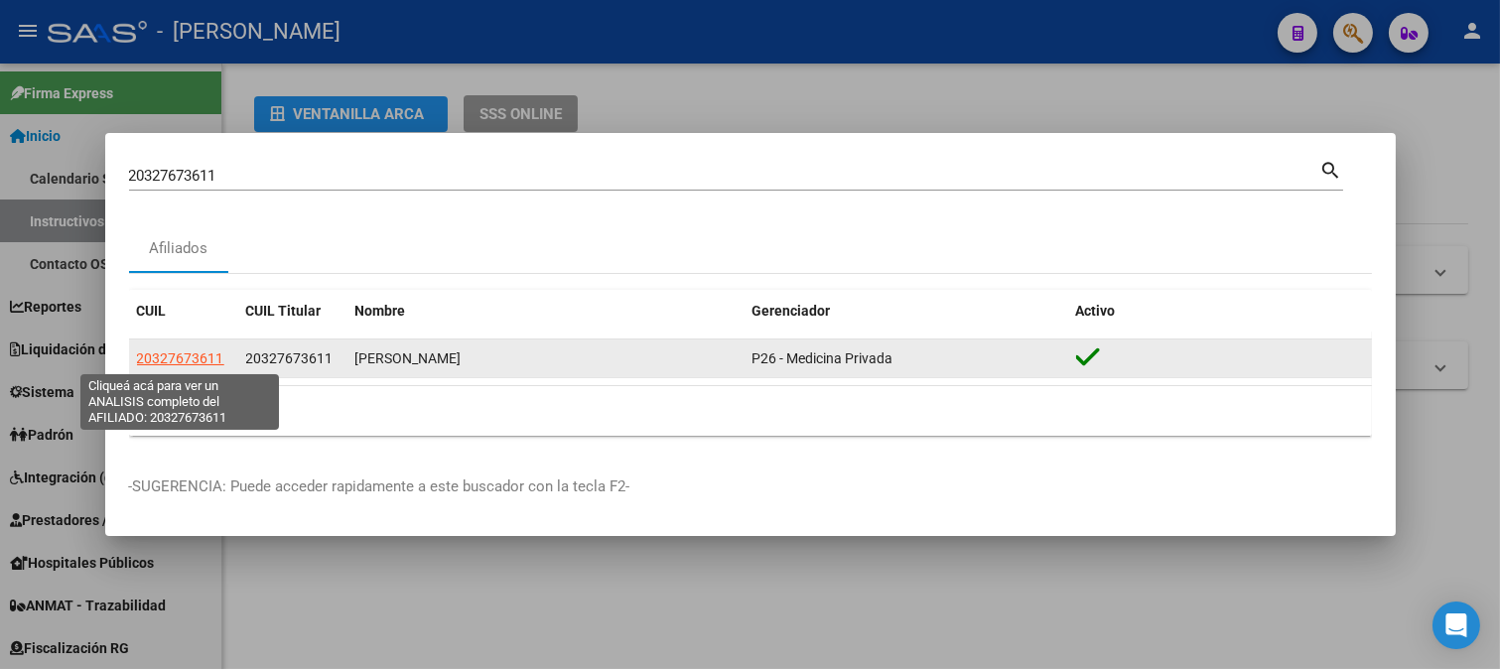
click at [163, 350] on span "20327673611" at bounding box center [180, 358] width 87 height 16
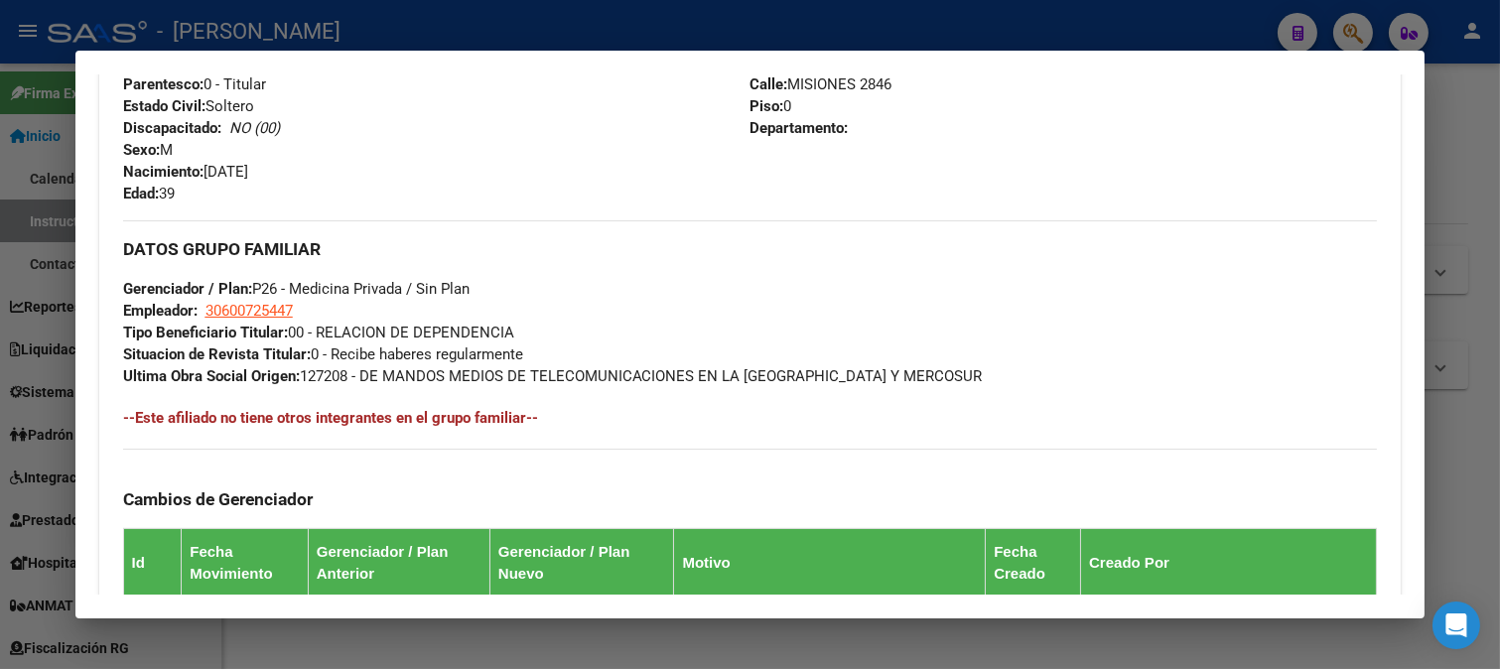
scroll to position [661, 0]
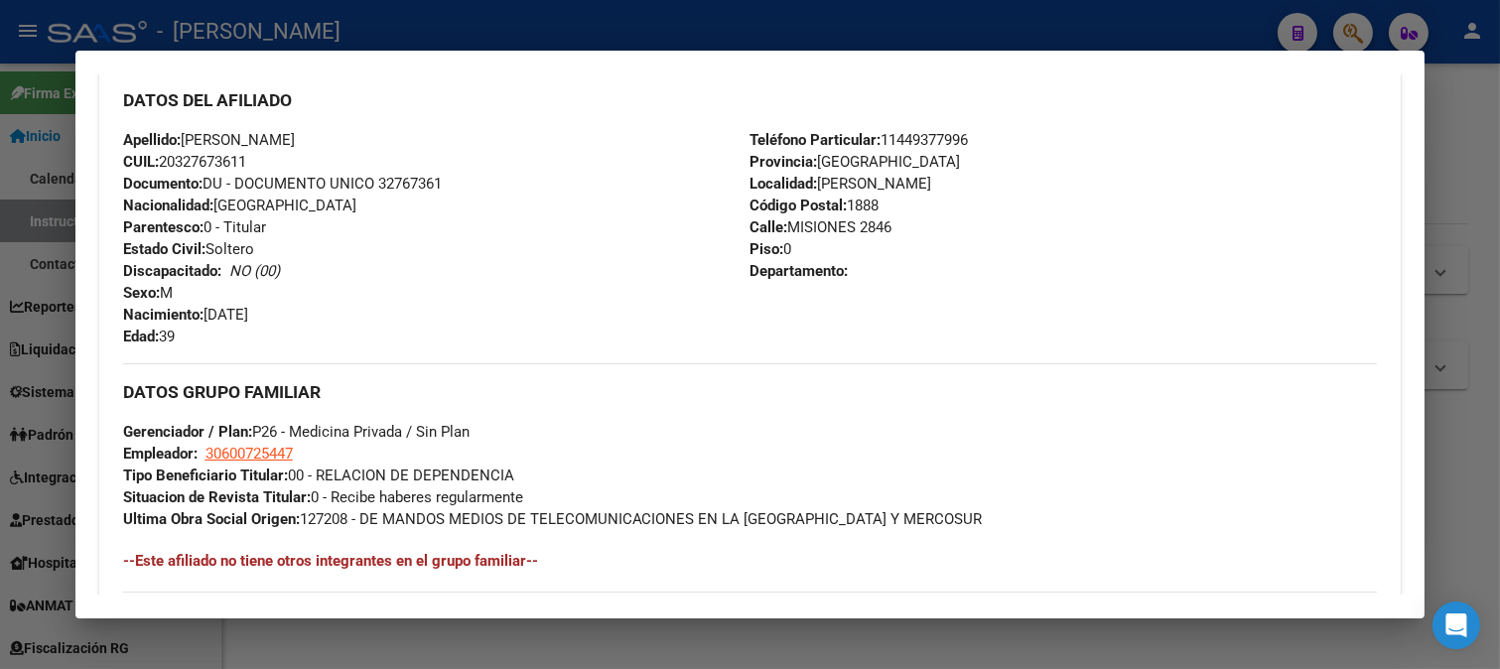
click at [435, 194] on div "Apellido: [PERSON_NAME]: 20327673611 Documento: DU - DOCUMENTO UNICO 32767361 N…" at bounding box center [436, 238] width 627 height 218
drag, startPoint x: 187, startPoint y: 140, endPoint x: 455, endPoint y: 140, distance: 268.0
click at [455, 140] on div "Apellido: [PERSON_NAME]: 20327673611 Documento: DU - DOCUMENTO UNICO 32767361 N…" at bounding box center [436, 238] width 627 height 218
drag, startPoint x: 300, startPoint y: 311, endPoint x: 364, endPoint y: 311, distance: 64.5
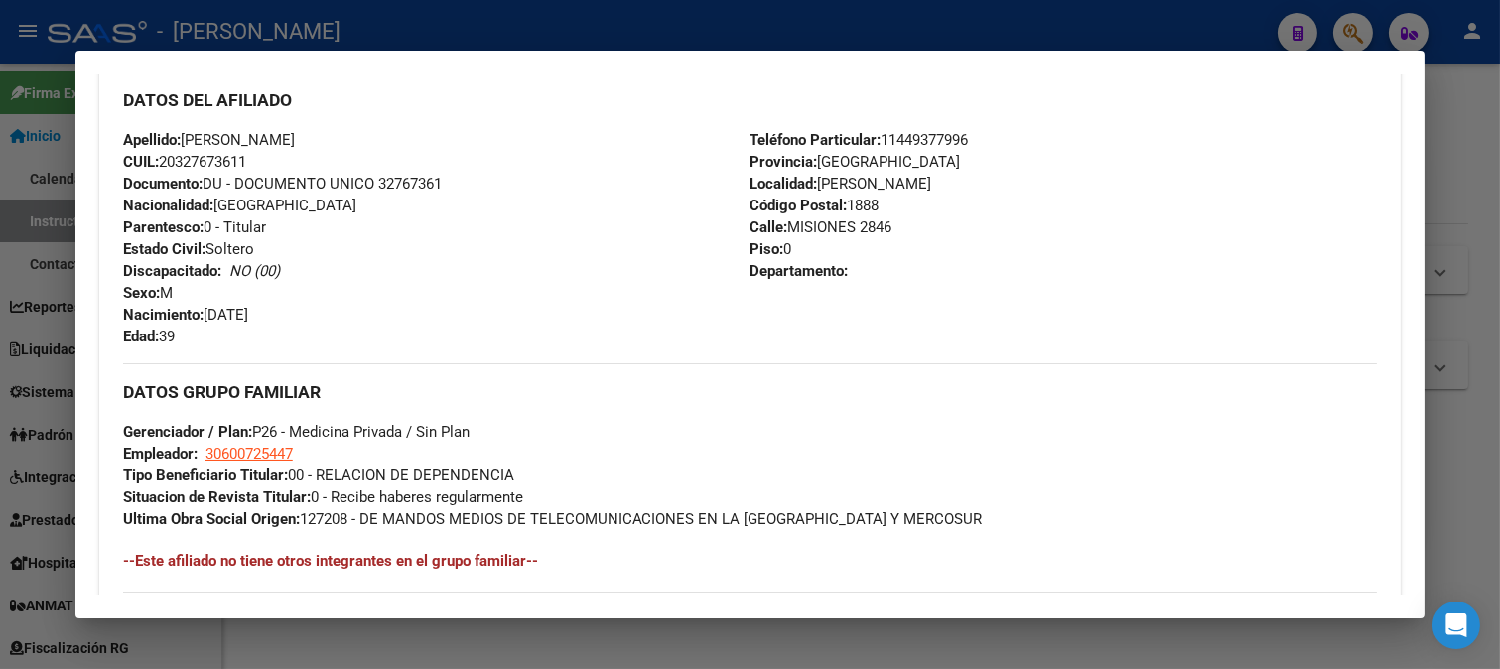
click at [364, 311] on div "Apellido: [PERSON_NAME]: 20327673611 Documento: DU - DOCUMENTO UNICO 32767361 N…" at bounding box center [436, 238] width 627 height 218
drag, startPoint x: 786, startPoint y: 225, endPoint x: 851, endPoint y: 225, distance: 64.5
click at [851, 225] on span "[STREET_ADDRESS]" at bounding box center [820, 227] width 142 height 18
click at [906, 129] on div "Teléfono Particular: [PHONE_NUMBER] Provincia: [GEOGRAPHIC_DATA] Localidad: [PE…" at bounding box center [1062, 238] width 627 height 218
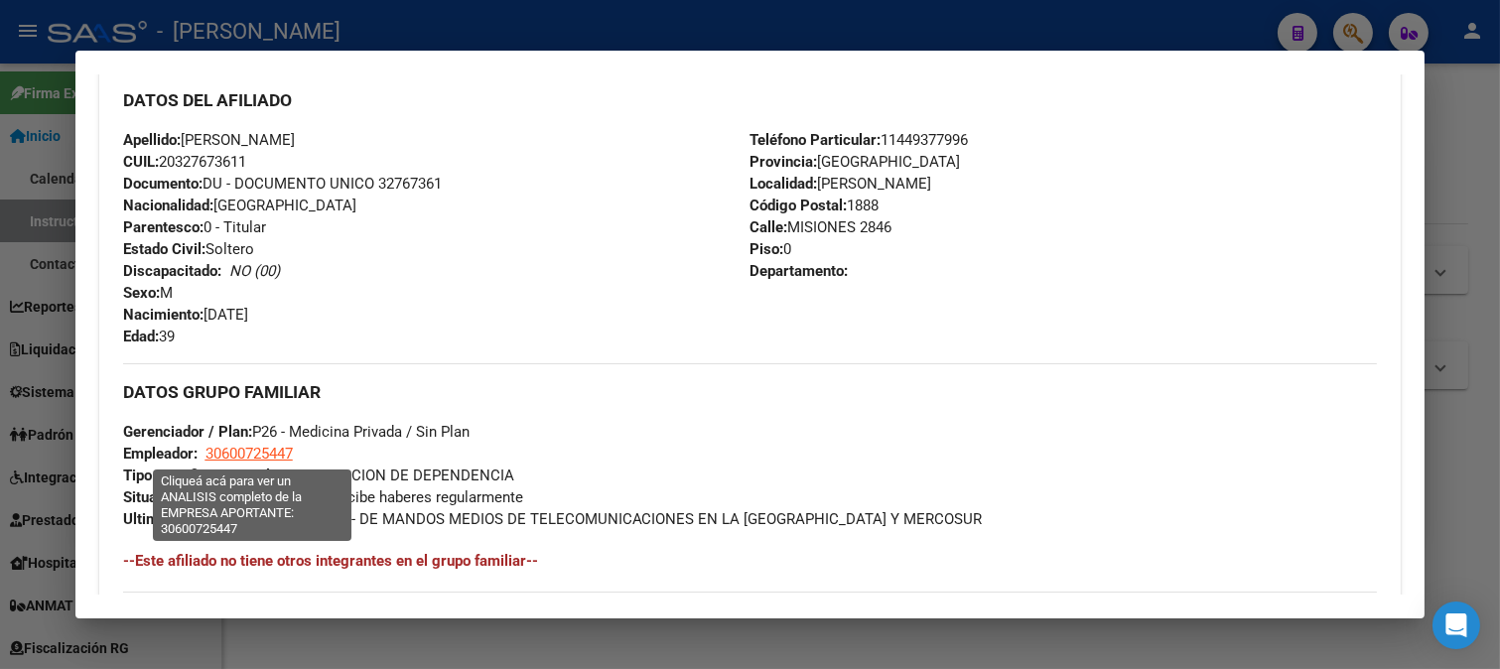
click at [274, 454] on span "30600725447" at bounding box center [248, 454] width 87 height 18
type textarea "30600725447"
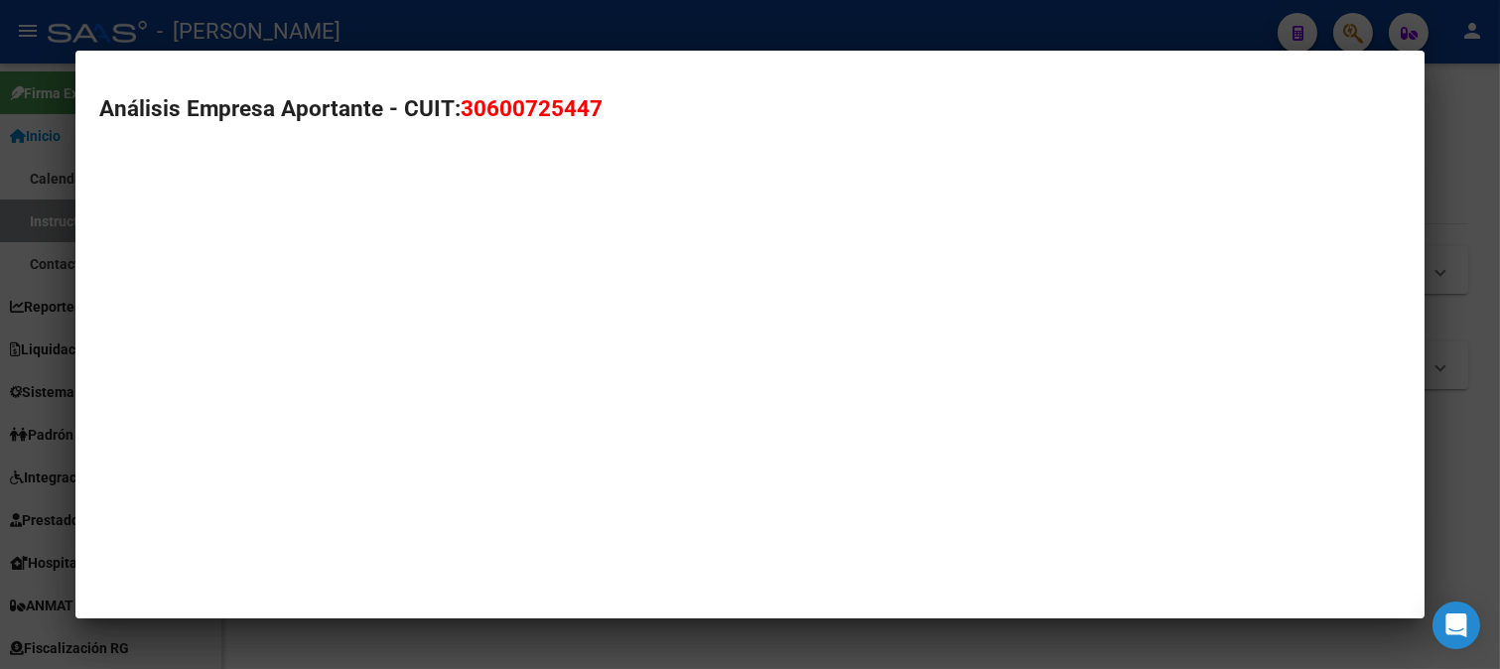
click at [509, 113] on span "30600725447" at bounding box center [532, 108] width 142 height 26
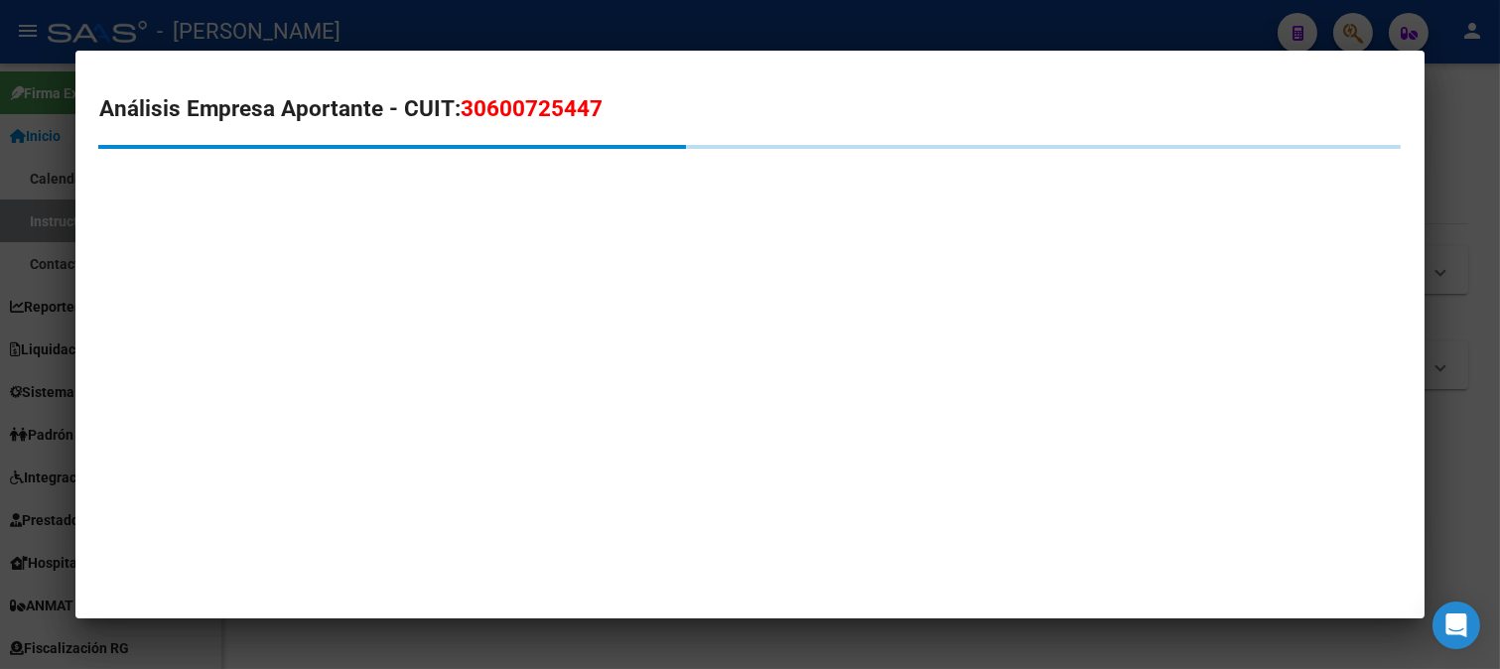
click at [509, 112] on span "30600725447" at bounding box center [532, 108] width 142 height 26
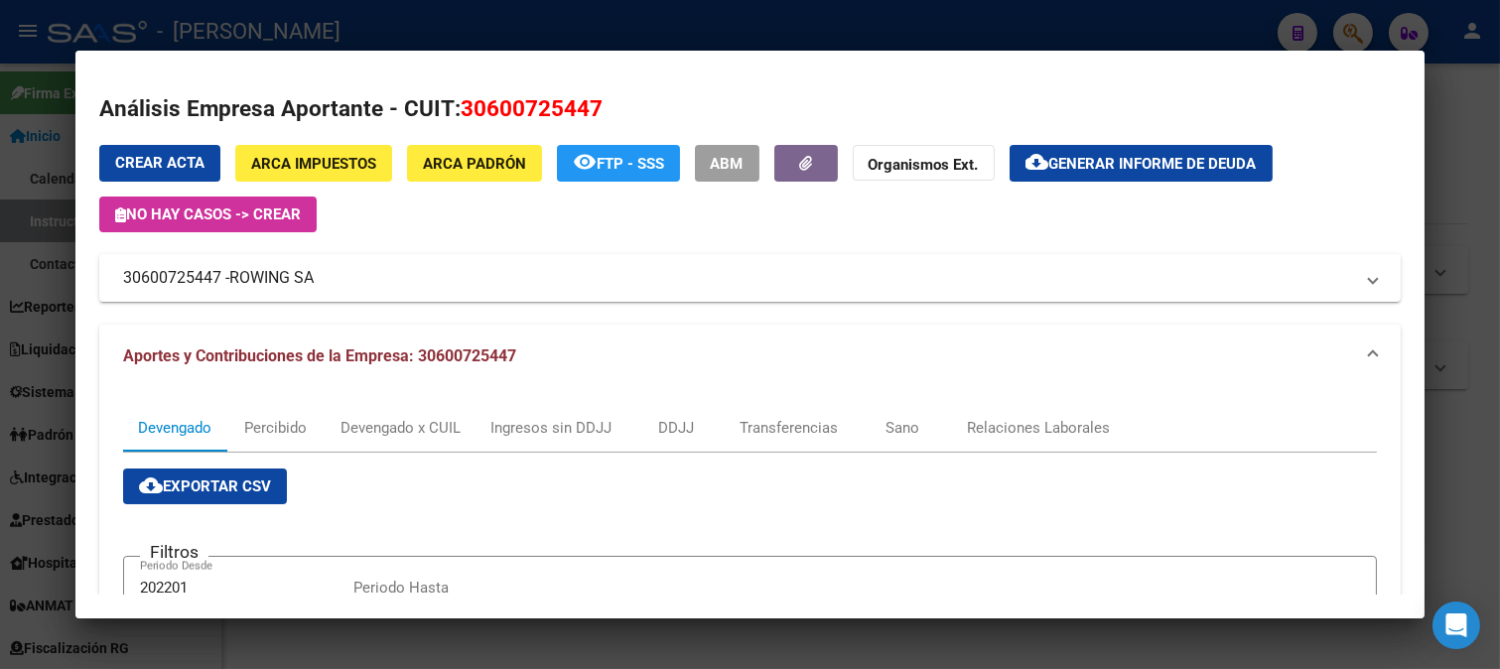
click at [0, 251] on div at bounding box center [750, 334] width 1500 height 669
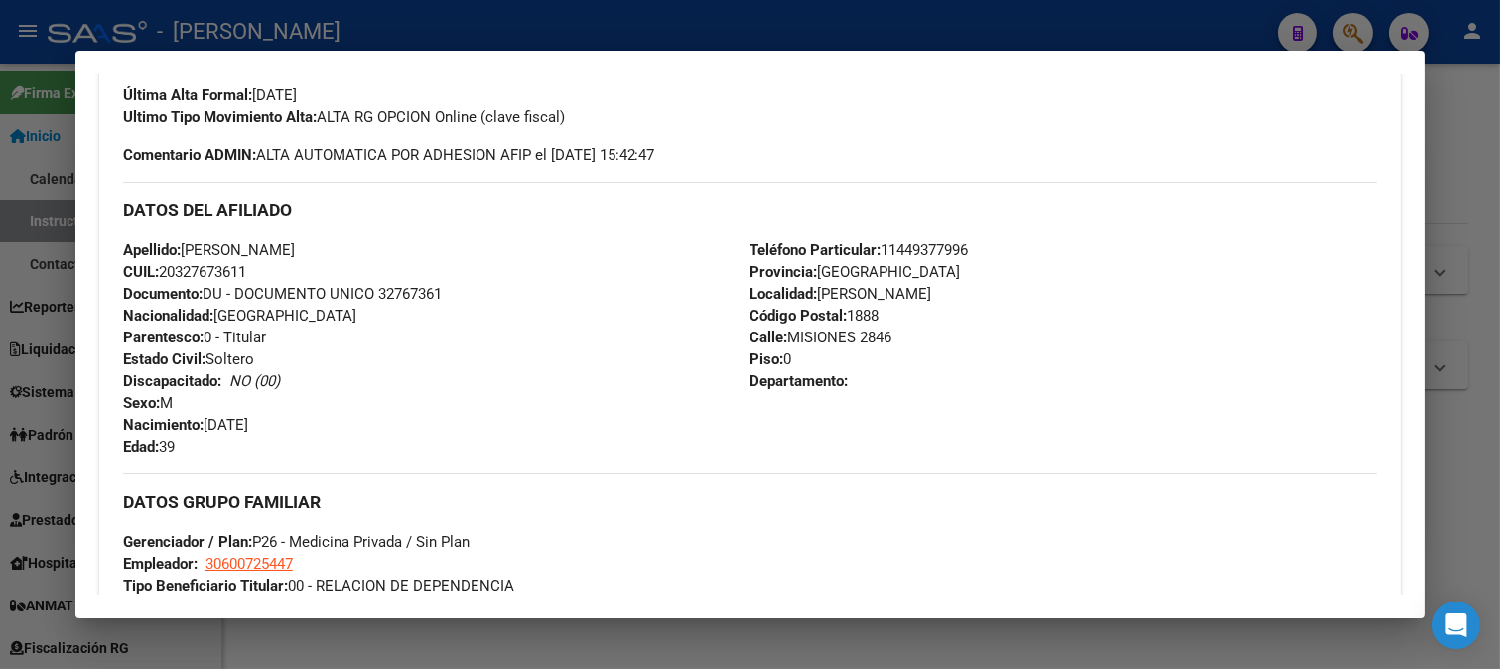
scroll to position [771, 0]
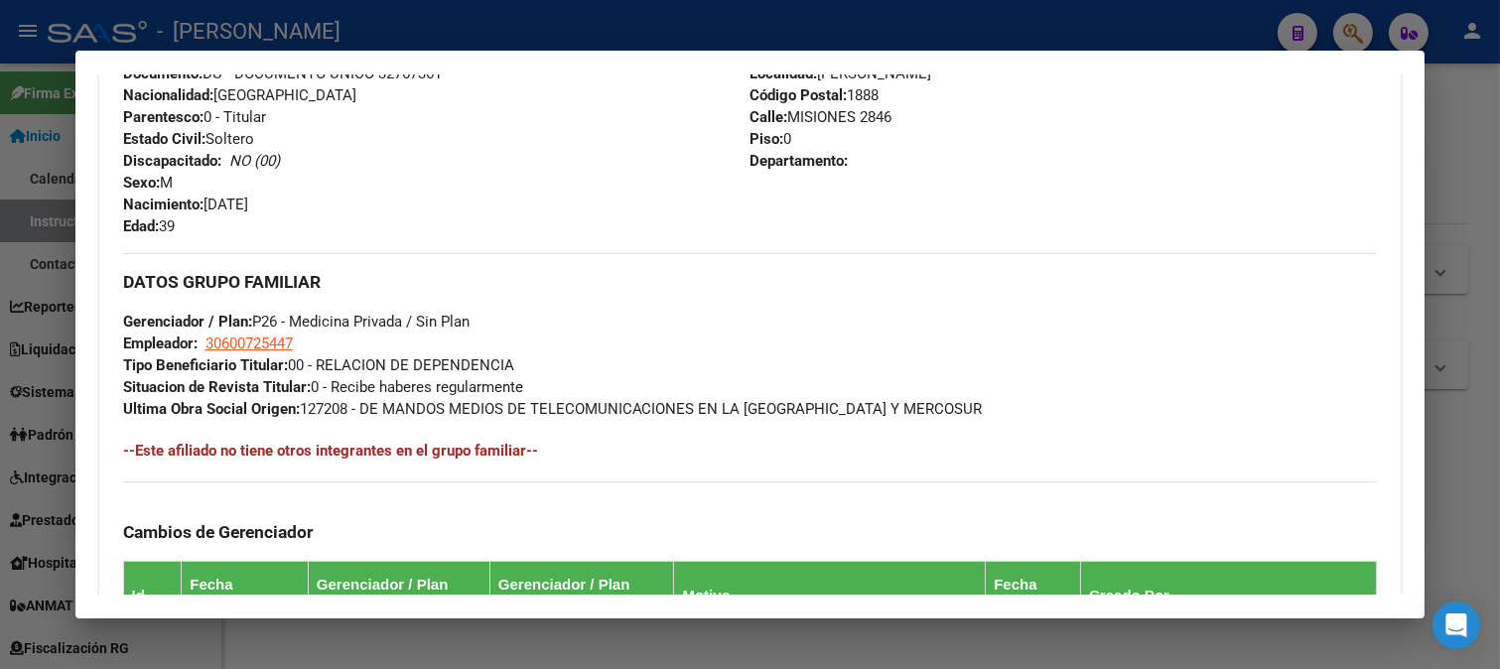
click at [449, 20] on div at bounding box center [750, 334] width 1500 height 669
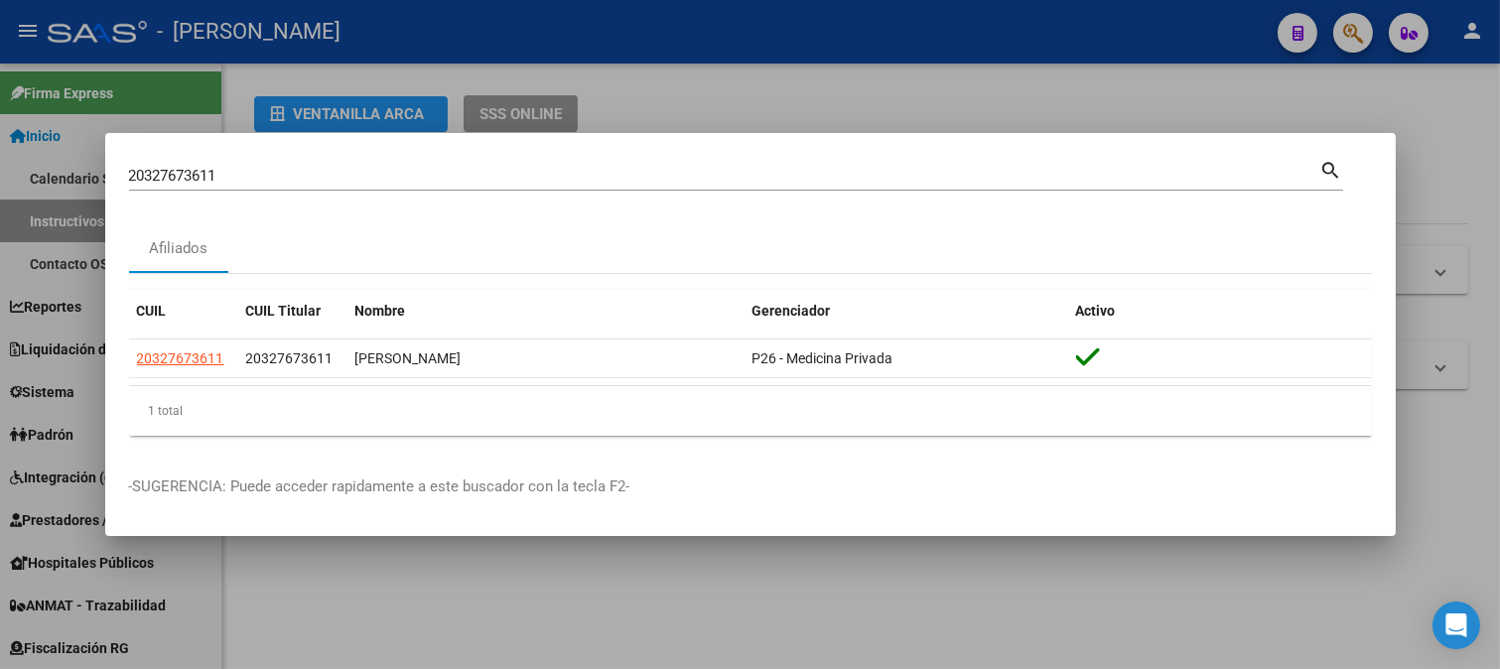
click at [369, 173] on input "20327673611" at bounding box center [724, 176] width 1191 height 18
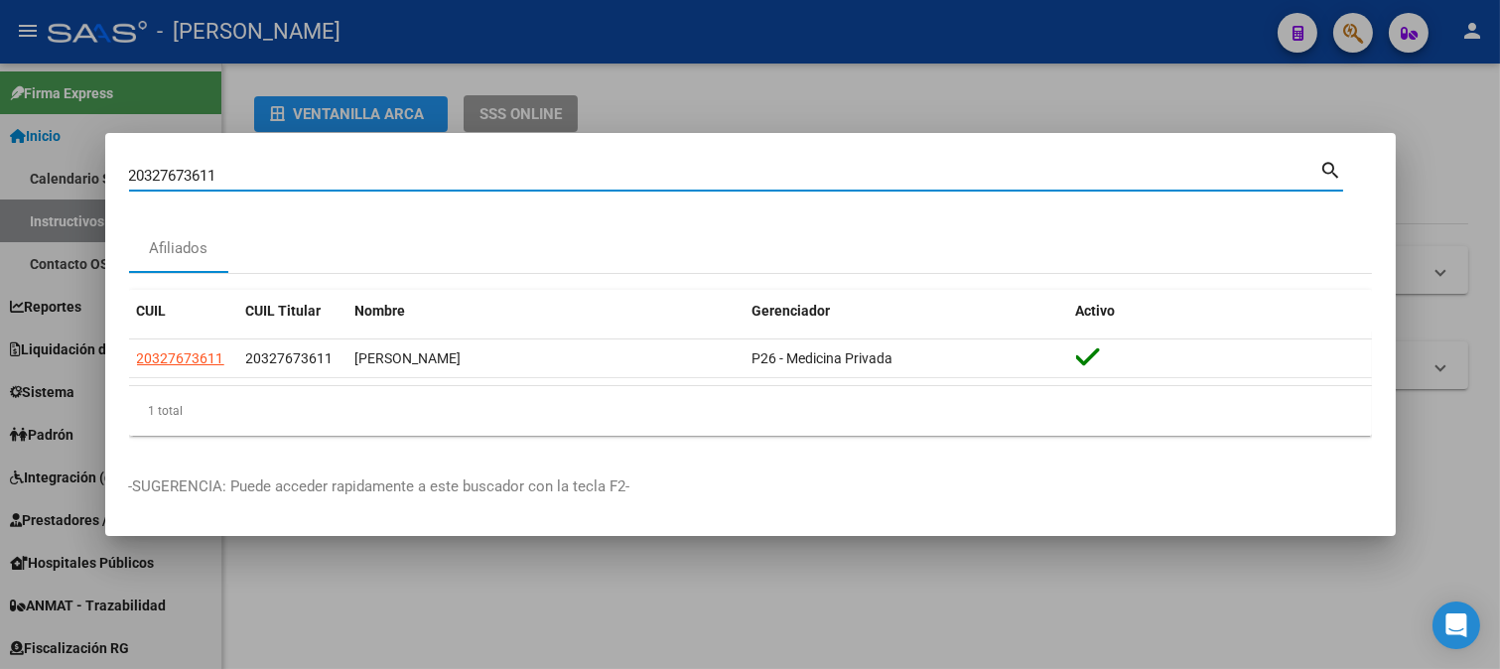
click at [369, 173] on input "20327673611" at bounding box center [724, 176] width 1191 height 18
paste input "86977"
type input "20327686977"
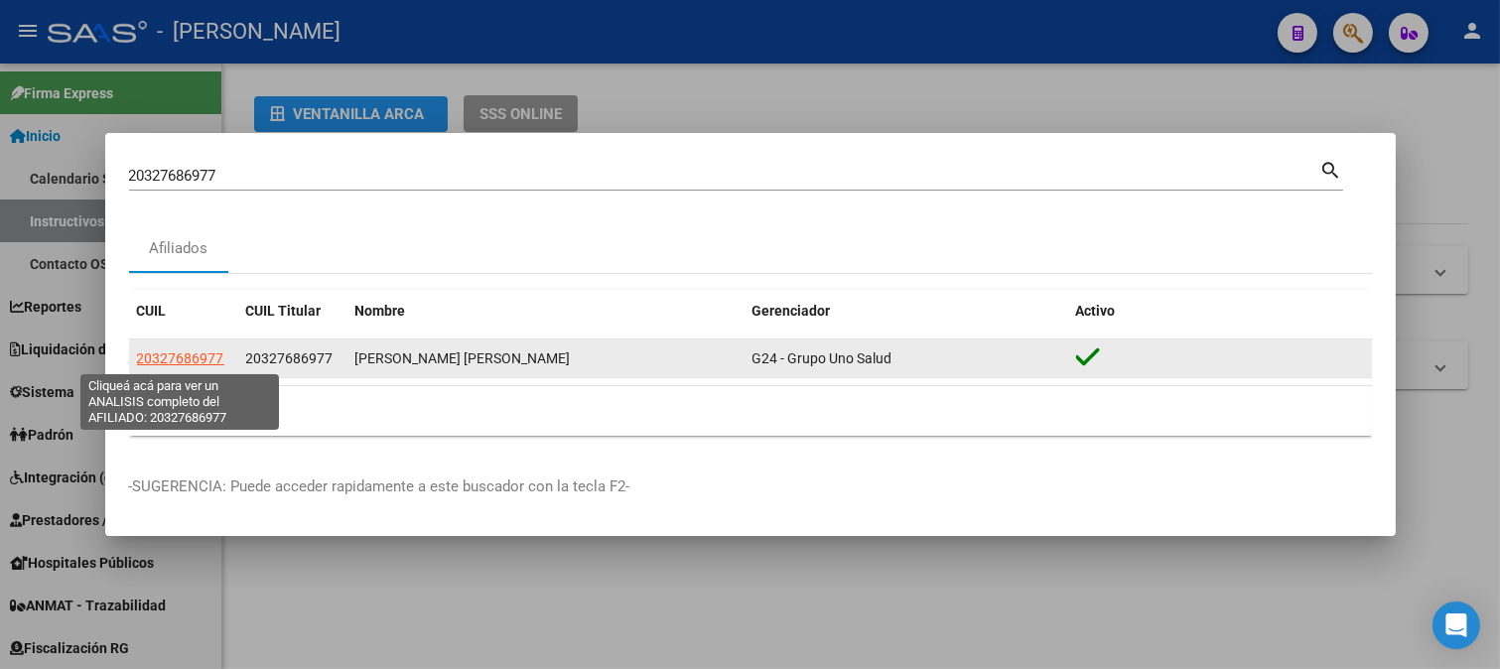
click at [180, 351] on span "20327686977" at bounding box center [180, 358] width 87 height 16
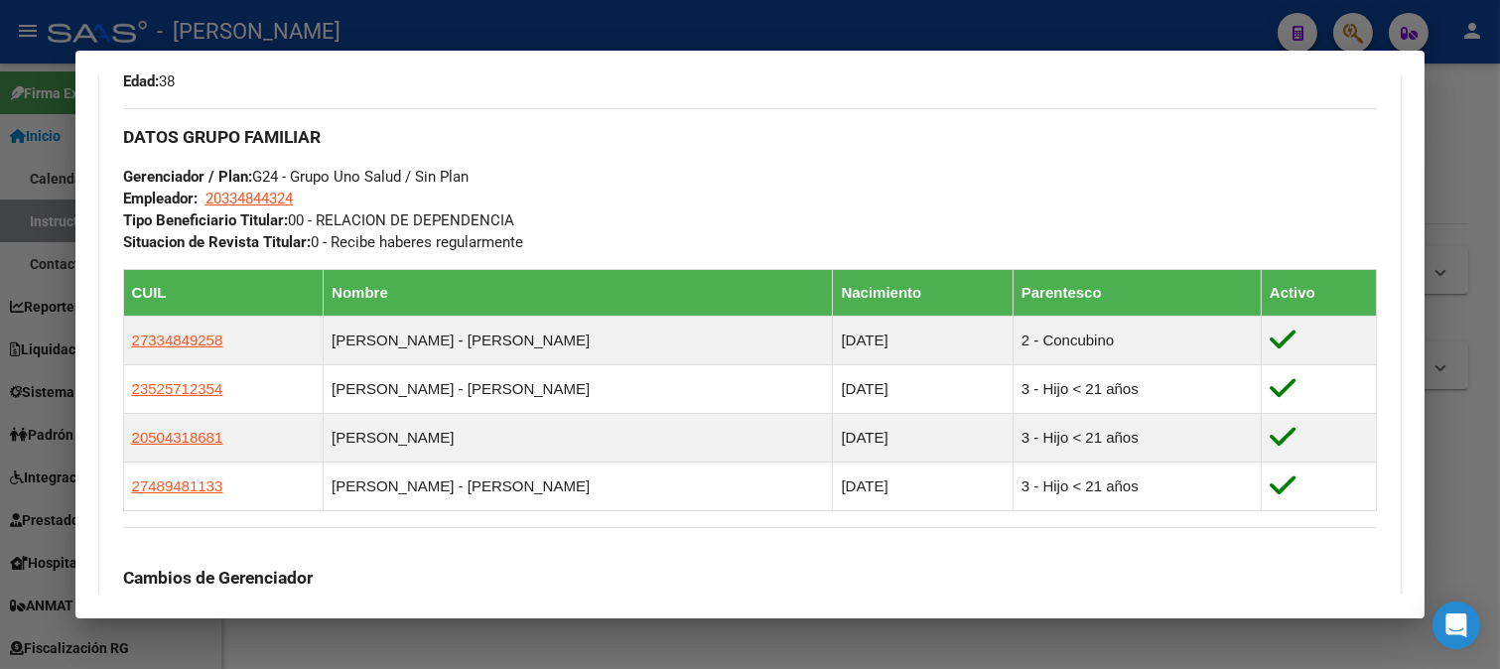
scroll to position [881, 0]
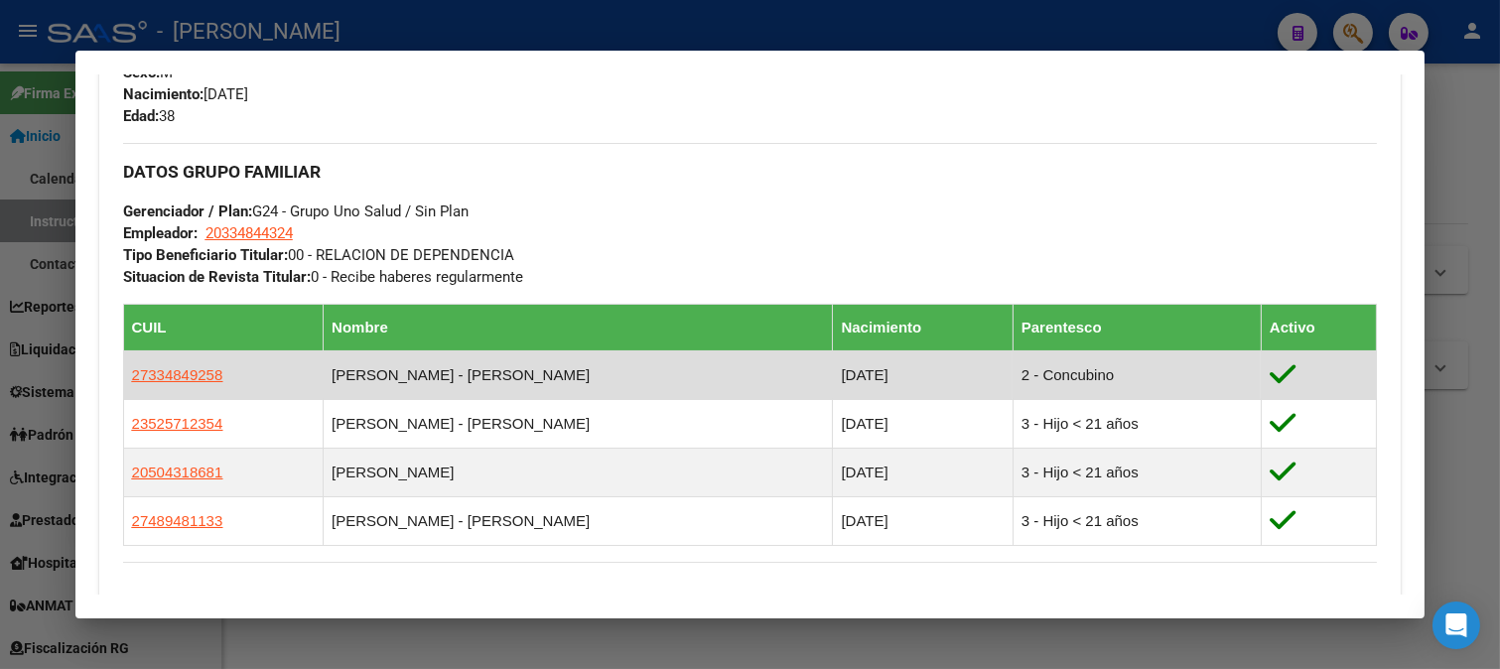
drag, startPoint x: 104, startPoint y: 377, endPoint x: 126, endPoint y: 379, distance: 21.9
click at [126, 379] on td "27334849258" at bounding box center [223, 374] width 200 height 49
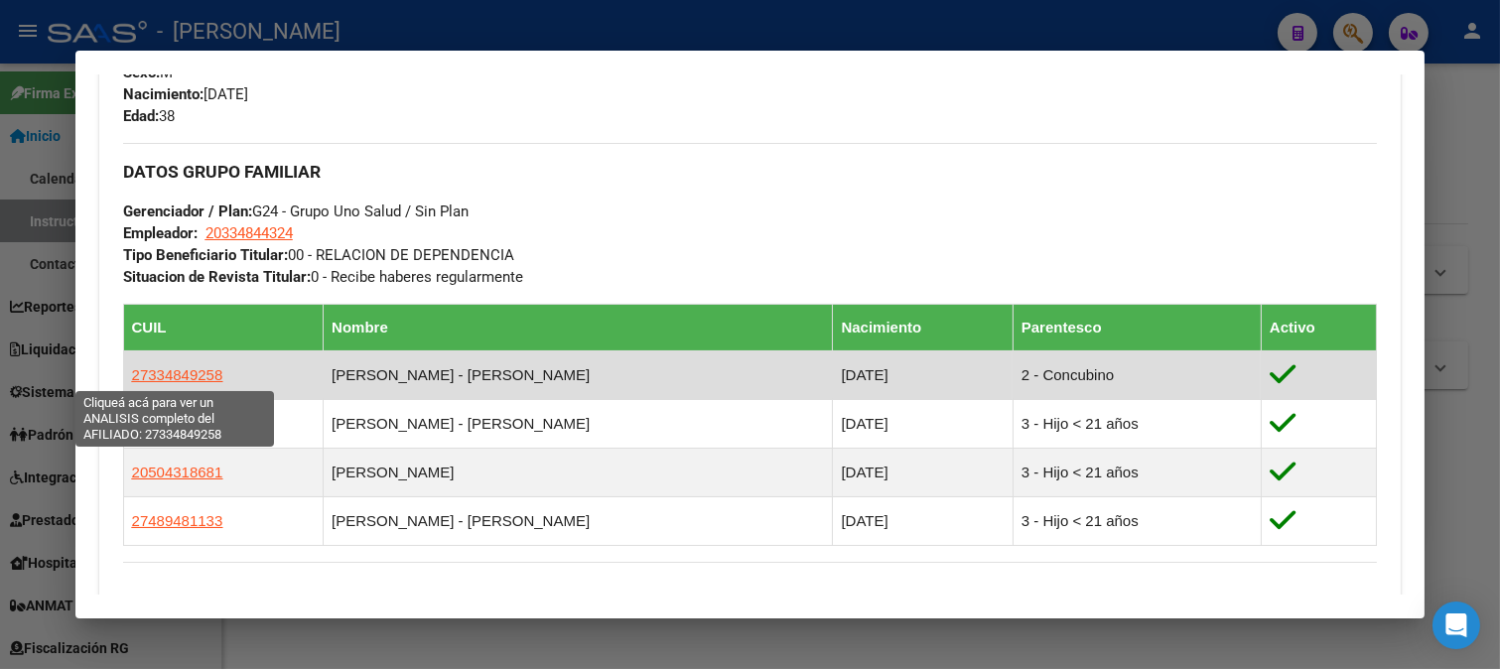
click at [166, 378] on span "27334849258" at bounding box center [177, 374] width 91 height 17
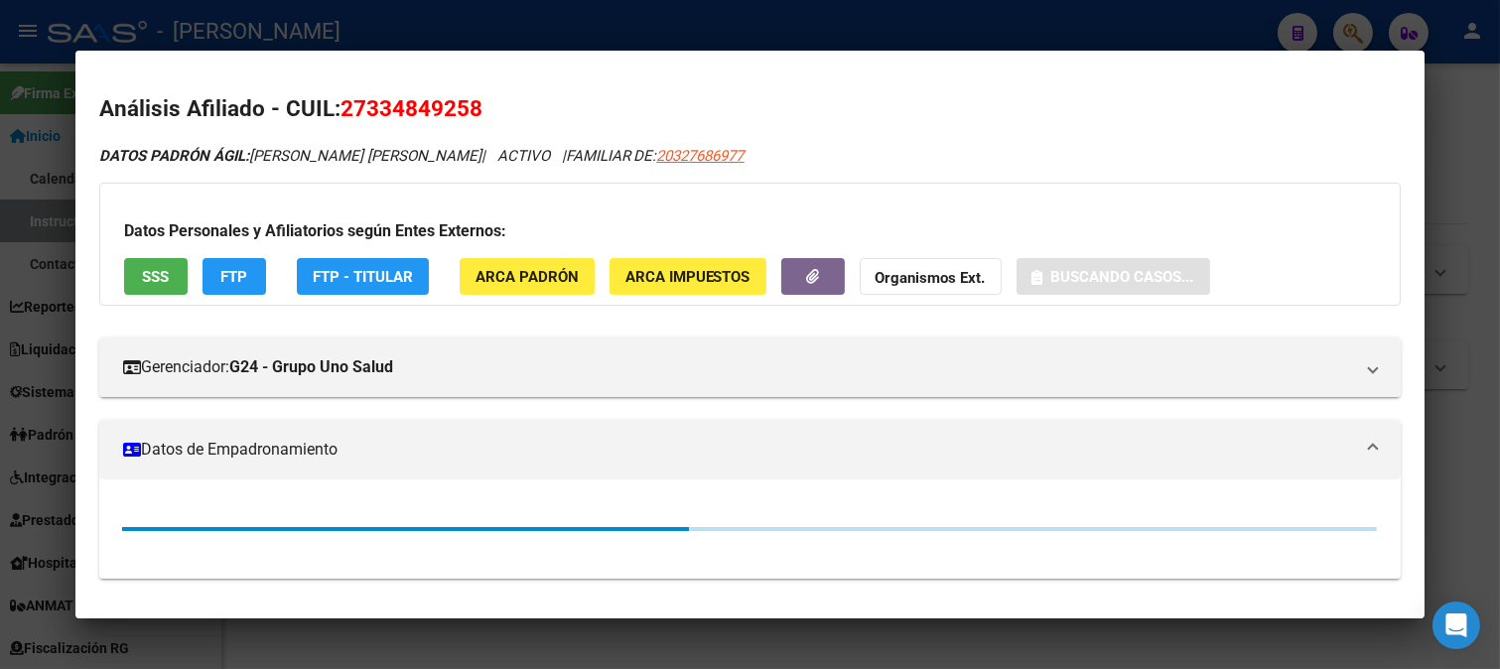
drag, startPoint x: 364, startPoint y: 110, endPoint x: 466, endPoint y: 110, distance: 102.2
click at [466, 110] on span "27334849258" at bounding box center [411, 108] width 142 height 26
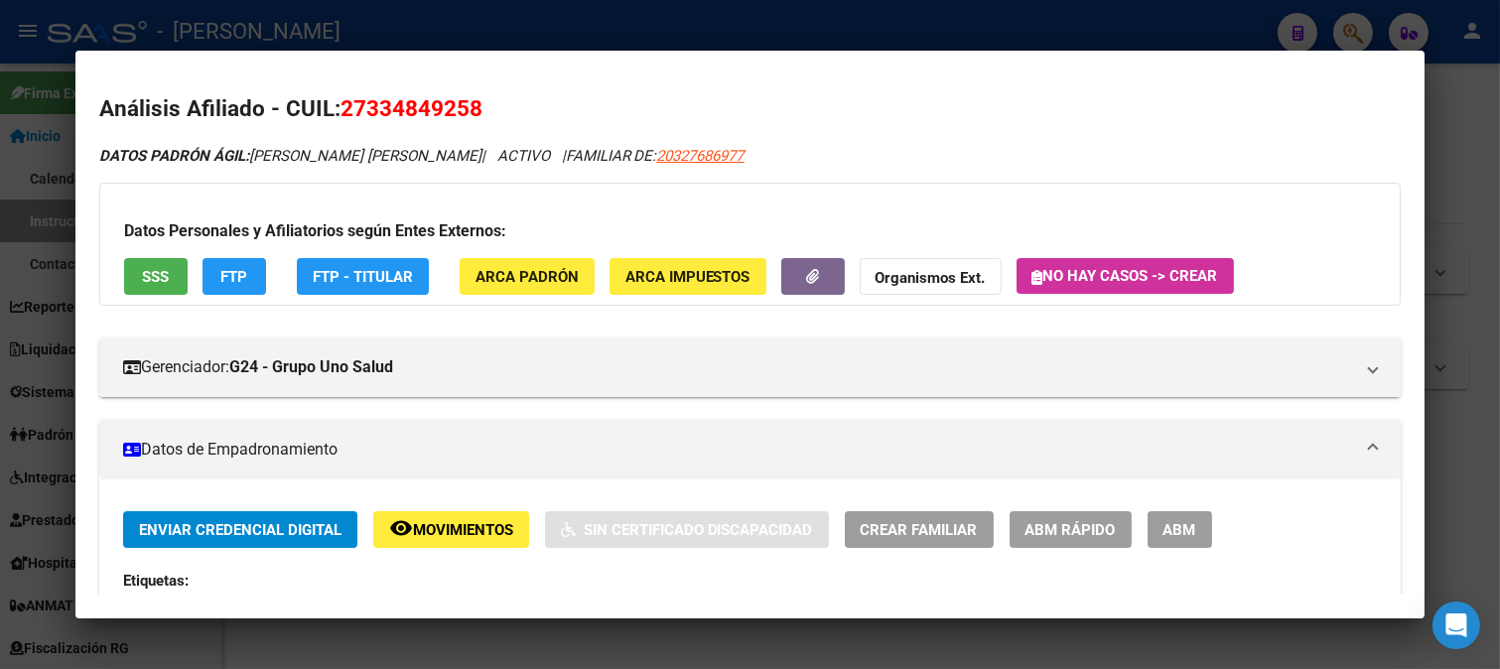
drag, startPoint x: 253, startPoint y: 157, endPoint x: 468, endPoint y: 151, distance: 215.5
click at [468, 151] on icon "DATOS PADRÓN ÁGIL: [PERSON_NAME] [PERSON_NAME] | ACTIVO | FAMILIAR DE: 20327686…" at bounding box center [421, 156] width 645 height 18
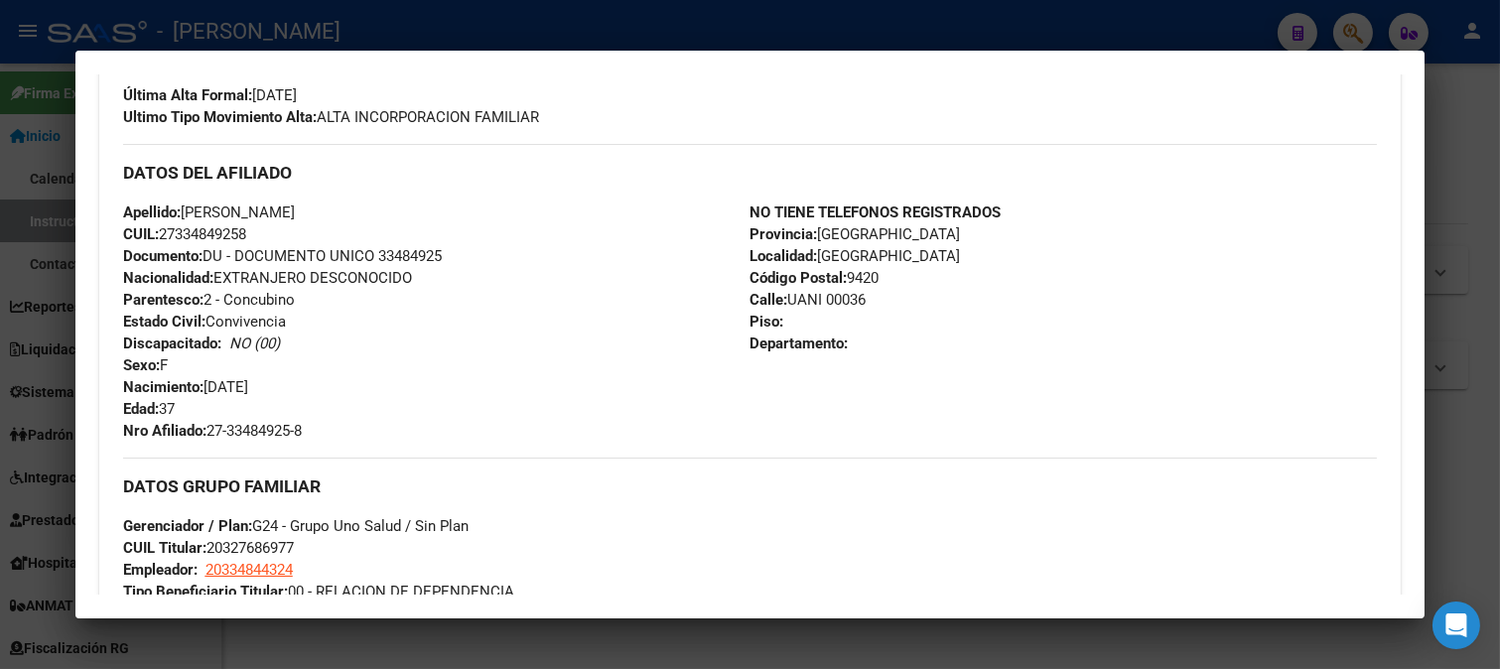
drag, startPoint x: 210, startPoint y: 388, endPoint x: 320, endPoint y: 382, distance: 109.3
click at [320, 382] on div "Apellido: [PERSON_NAME] CUIL: 27334849258 Documento: DU - DOCUMENTO UNICO 33484…" at bounding box center [436, 321] width 627 height 240
click at [0, 360] on div at bounding box center [750, 334] width 1500 height 669
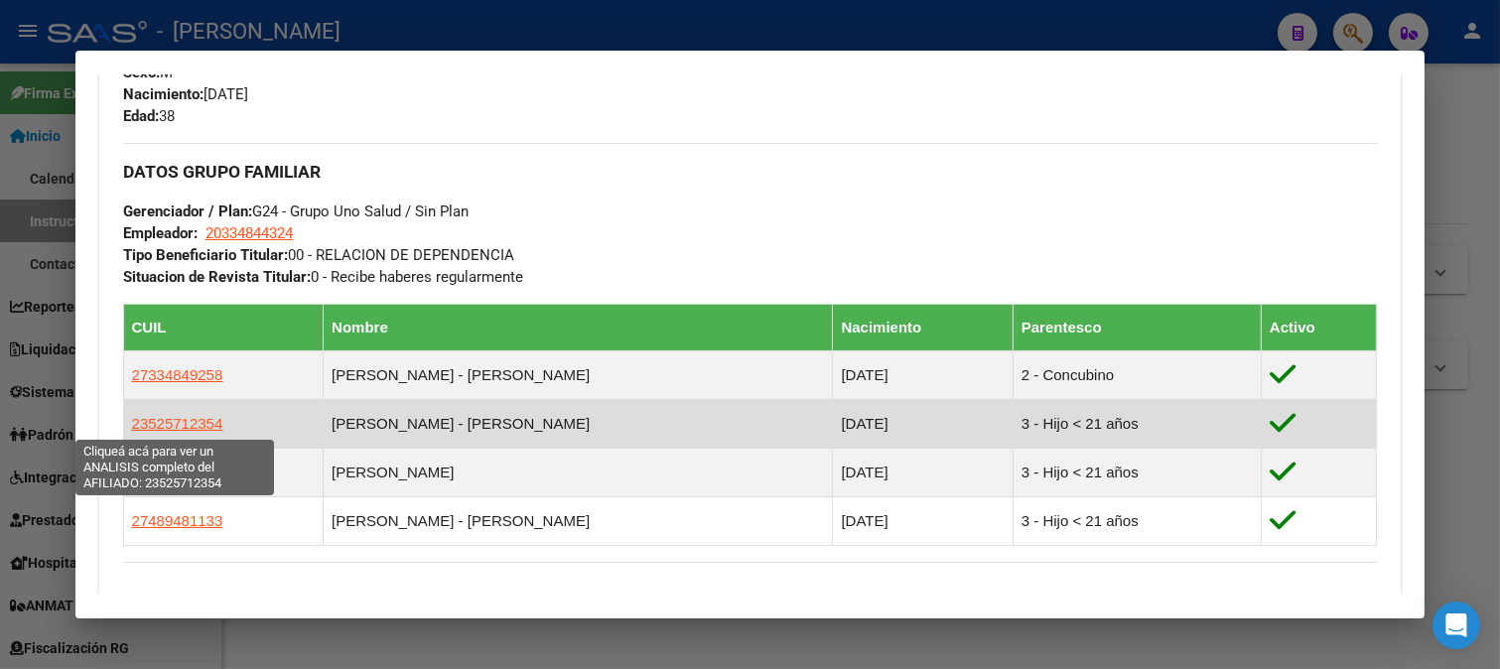
click at [211, 421] on span "23525712354" at bounding box center [177, 423] width 91 height 17
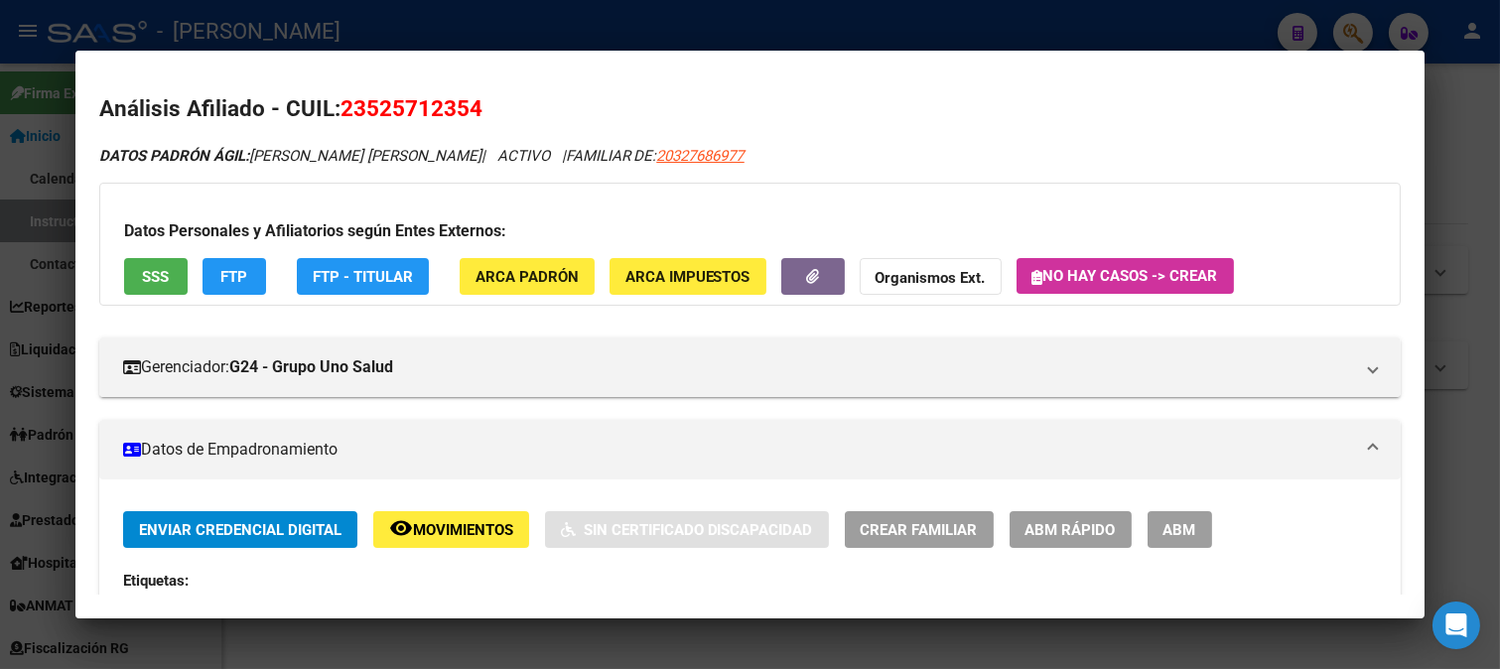
drag, startPoint x: 372, startPoint y: 110, endPoint x: 466, endPoint y: 110, distance: 94.3
click at [466, 110] on span "23525712354" at bounding box center [411, 108] width 142 height 26
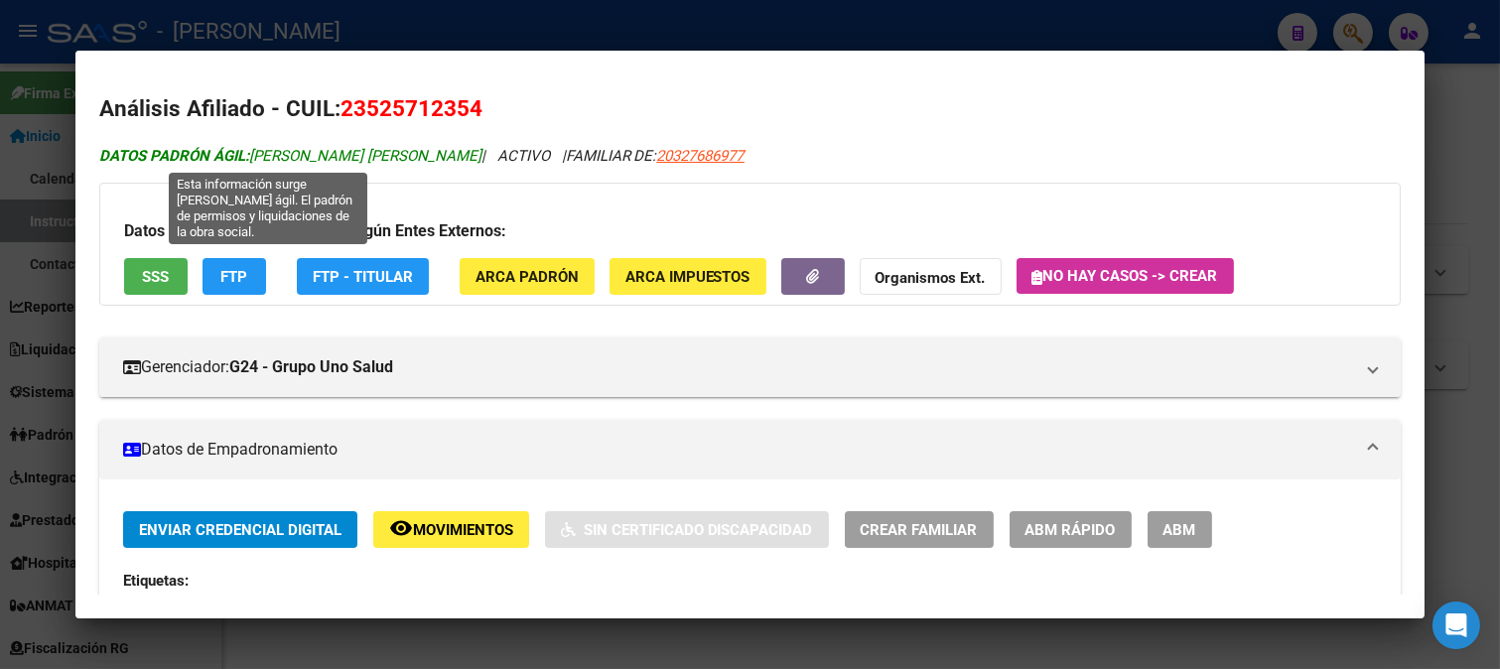
drag, startPoint x: 255, startPoint y: 159, endPoint x: 432, endPoint y: 153, distance: 176.8
click at [432, 153] on span "DATOS PADRÓN ÁGIL: [PERSON_NAME] [PERSON_NAME]" at bounding box center [290, 156] width 382 height 18
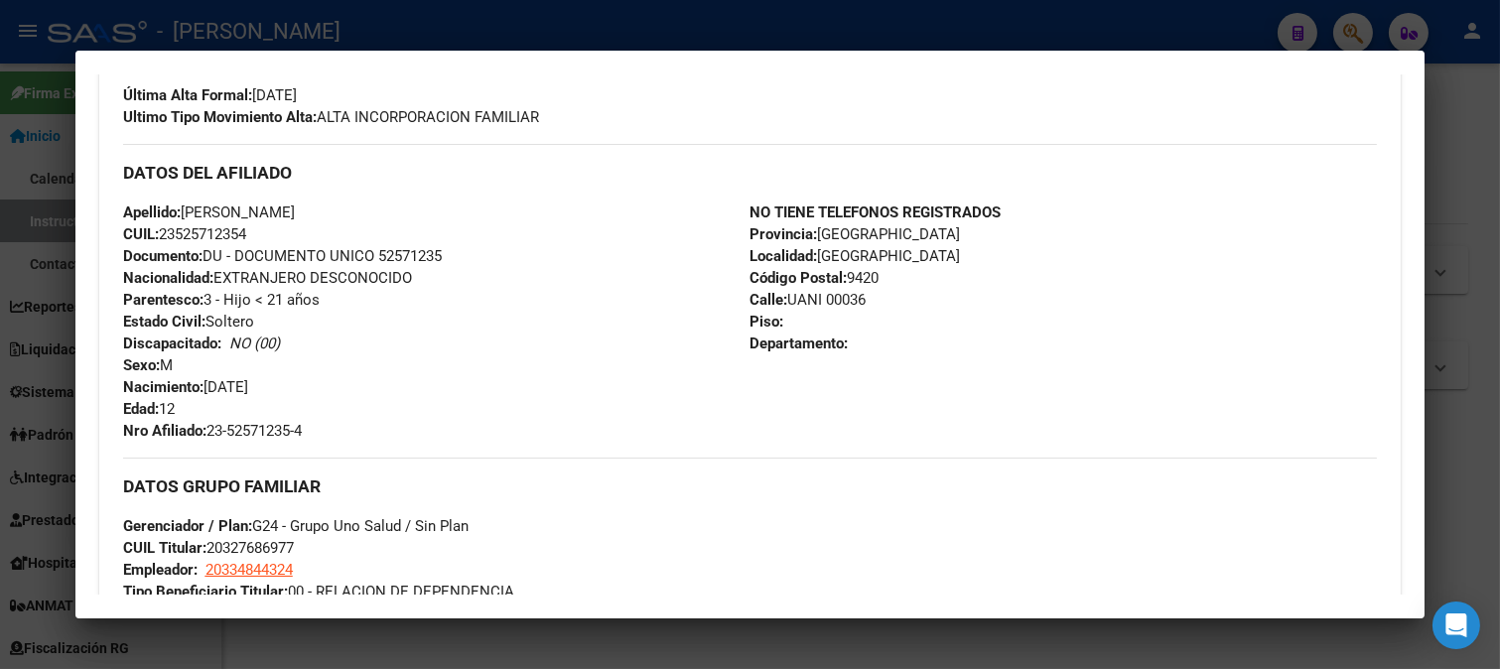
drag, startPoint x: 209, startPoint y: 382, endPoint x: 292, endPoint y: 382, distance: 82.4
click at [292, 382] on div "Apellido: [PERSON_NAME] CUIL: 23525712354 Documento: DU - DOCUMENTO UNICO 52571…" at bounding box center [436, 321] width 627 height 240
click at [0, 285] on div at bounding box center [750, 334] width 1500 height 669
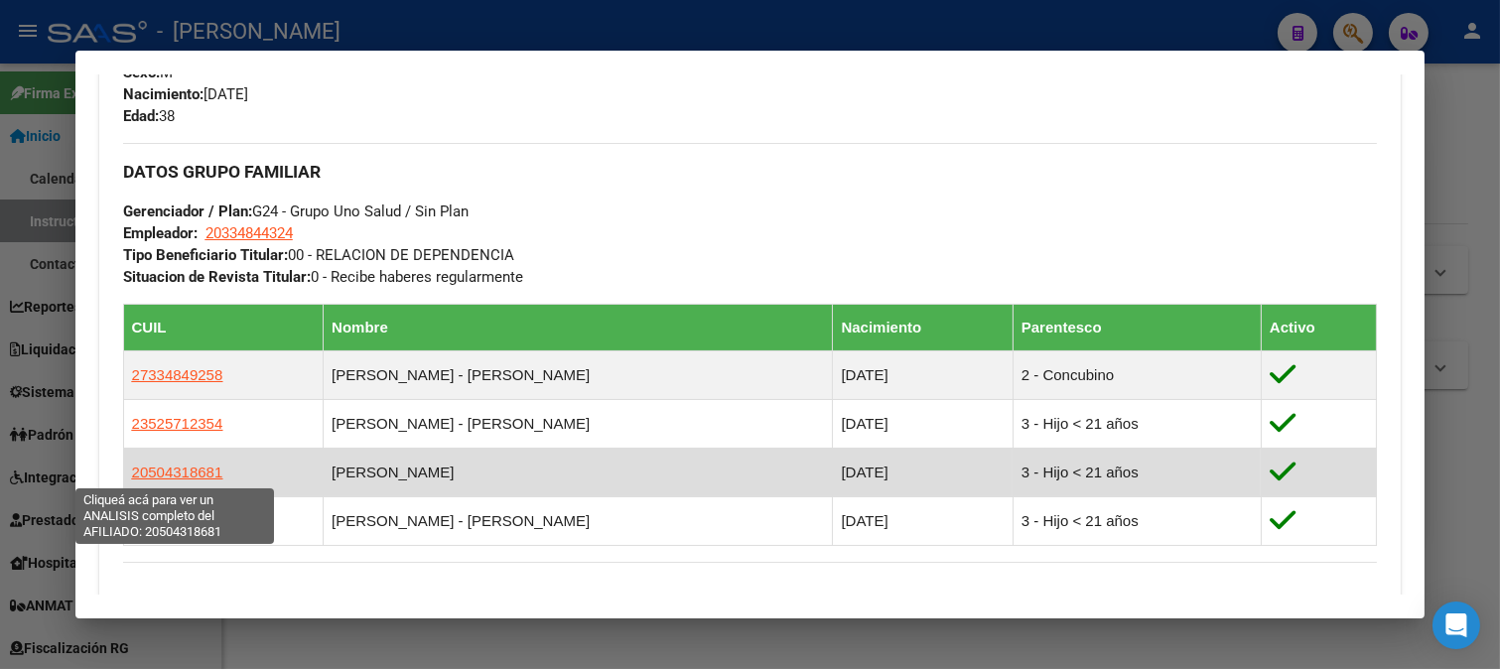
click at [202, 464] on span "20504318681" at bounding box center [177, 471] width 91 height 17
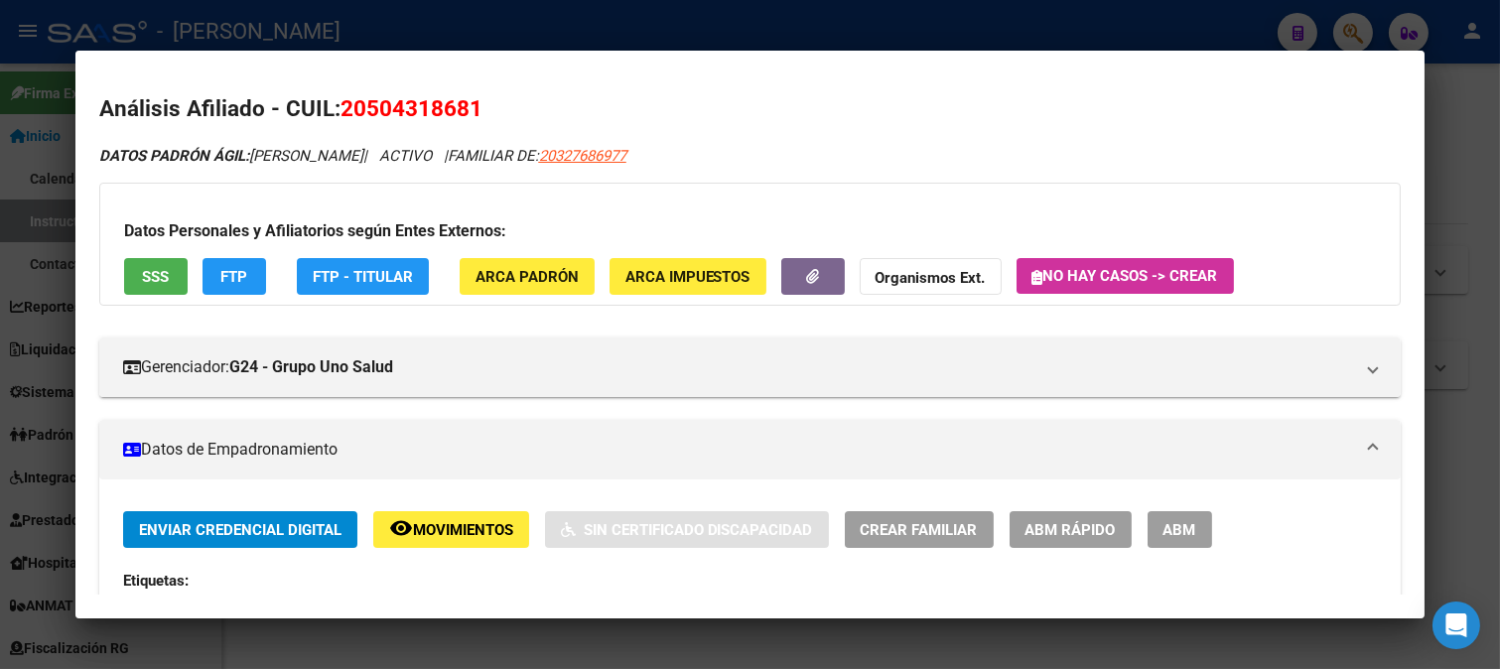
drag, startPoint x: 369, startPoint y: 106, endPoint x: 472, endPoint y: 92, distance: 104.1
click at [472, 92] on h2 "Análisis Afiliado - CUIL: 20504318681" at bounding box center [750, 109] width 1302 height 34
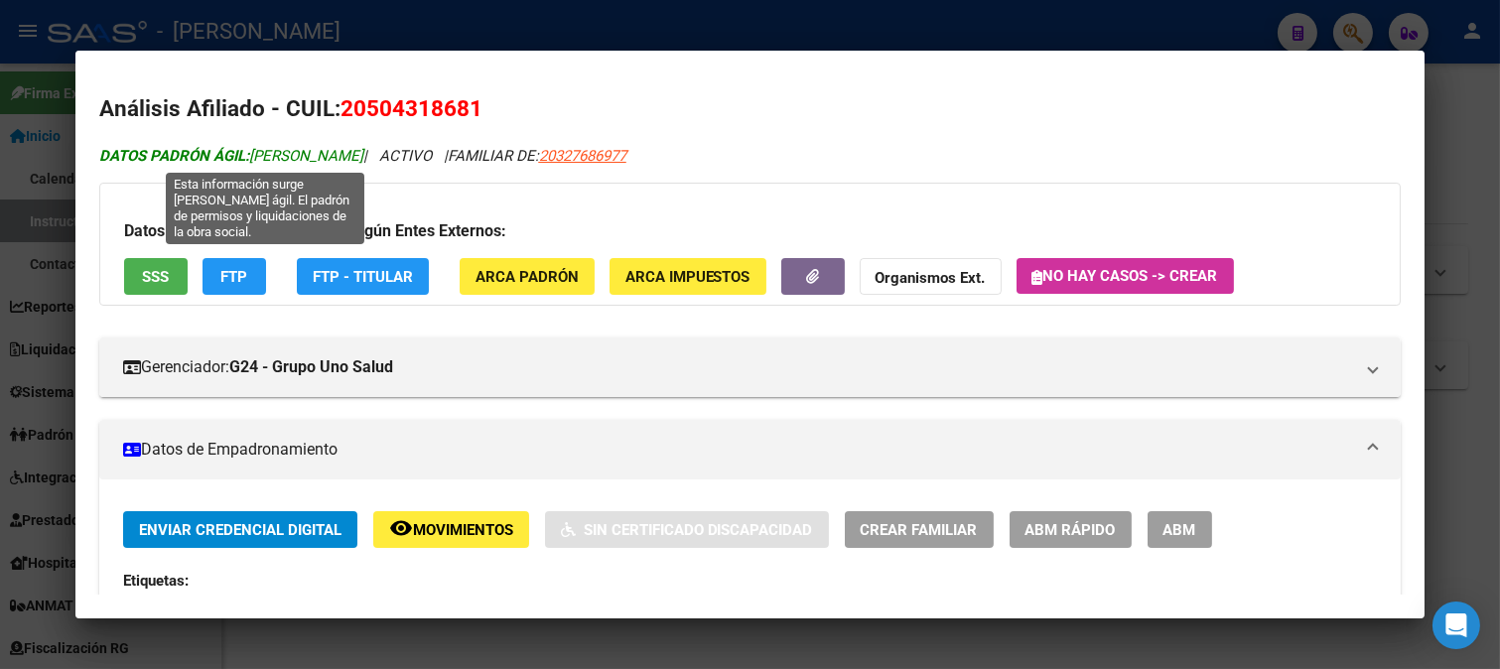
drag, startPoint x: 259, startPoint y: 156, endPoint x: 424, endPoint y: 150, distance: 164.9
click at [363, 150] on span "DATOS PADRÓN ÁGIL: [PERSON_NAME]" at bounding box center [231, 156] width 264 height 18
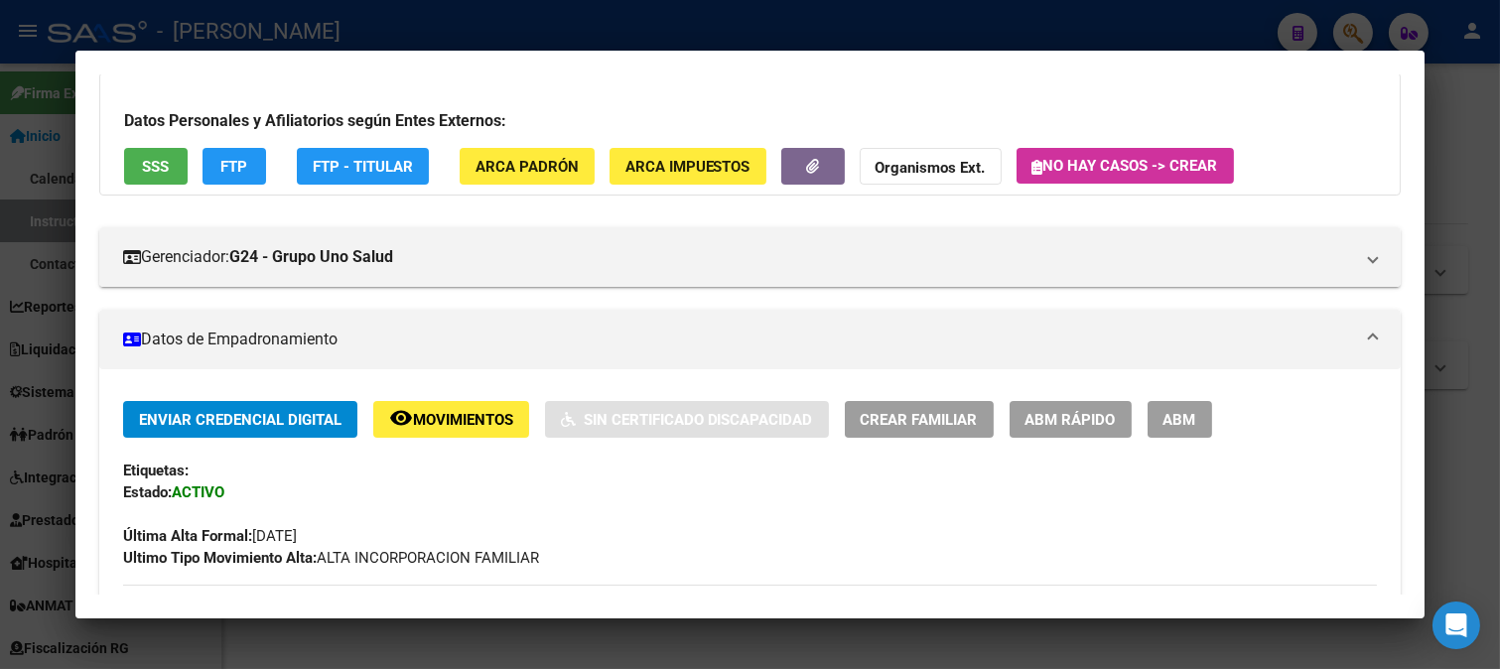
scroll to position [441, 0]
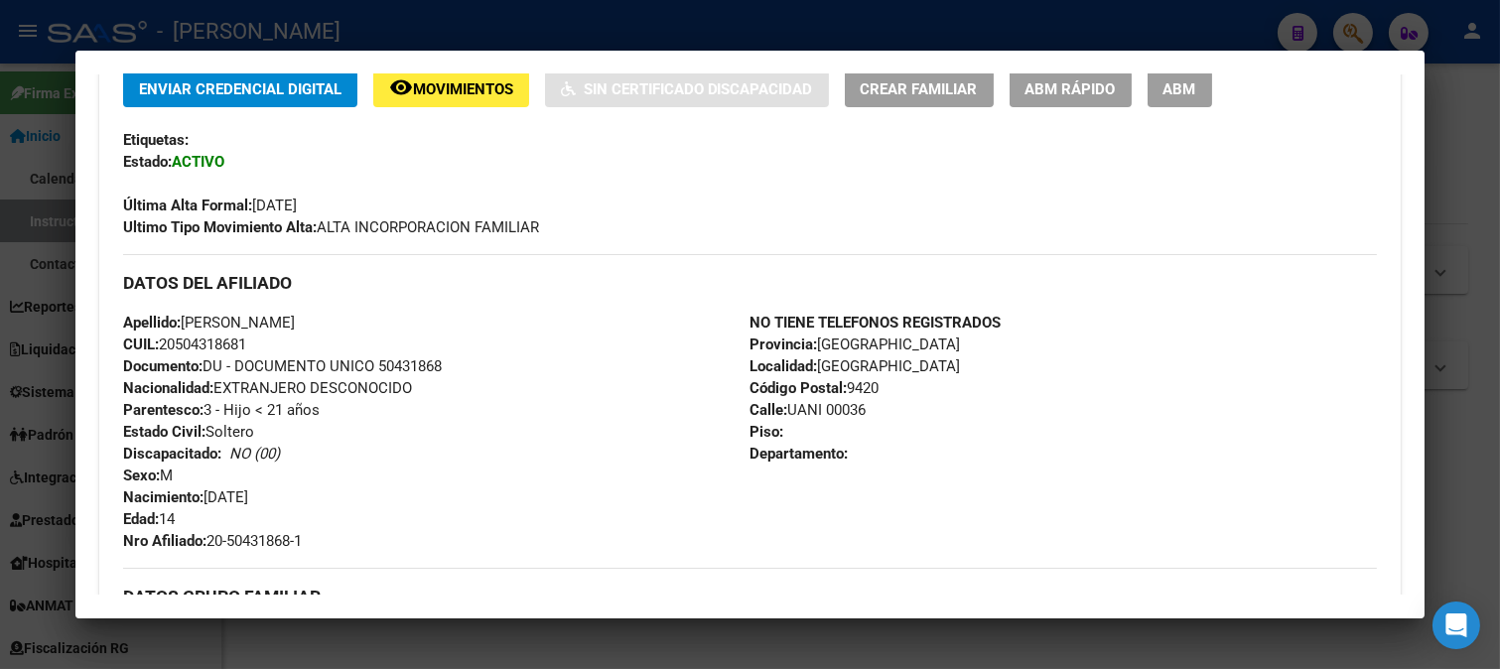
drag, startPoint x: 206, startPoint y: 494, endPoint x: 339, endPoint y: 500, distance: 133.1
click at [339, 500] on div "Apellido: [PERSON_NAME] CUIL: 20504318681 Documento: DU - DOCUMENTO UNICO 50431…" at bounding box center [436, 432] width 627 height 240
click at [0, 362] on div at bounding box center [750, 334] width 1500 height 669
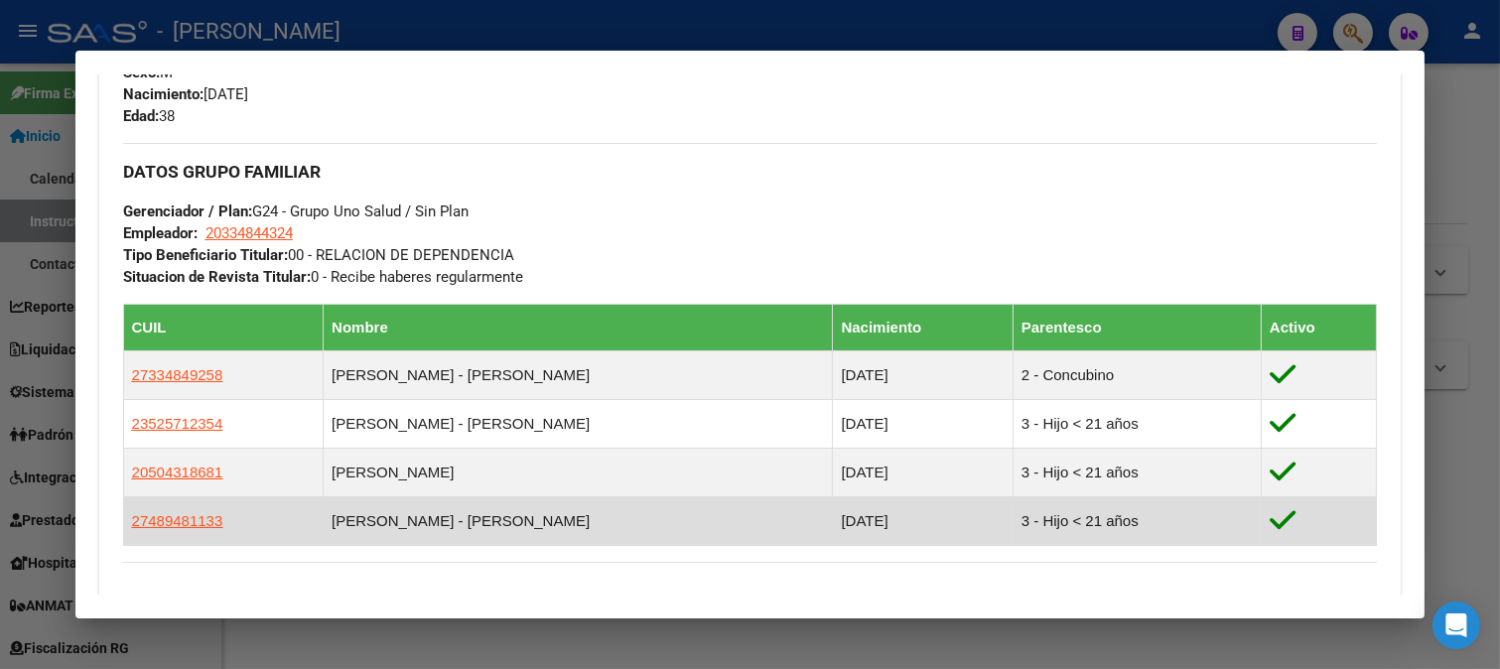
click at [210, 538] on td "27489481133" at bounding box center [223, 520] width 200 height 49
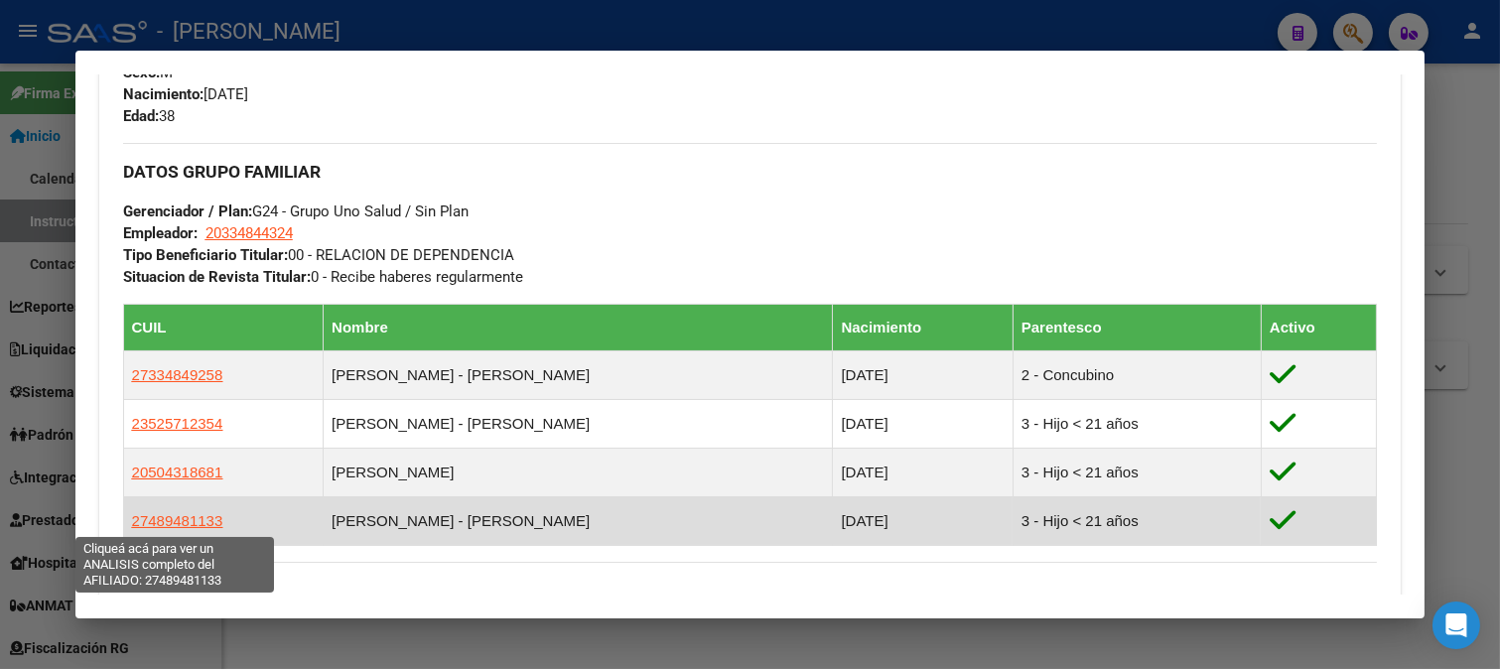
click at [199, 523] on span "27489481133" at bounding box center [177, 520] width 91 height 17
type textarea "27489481133"
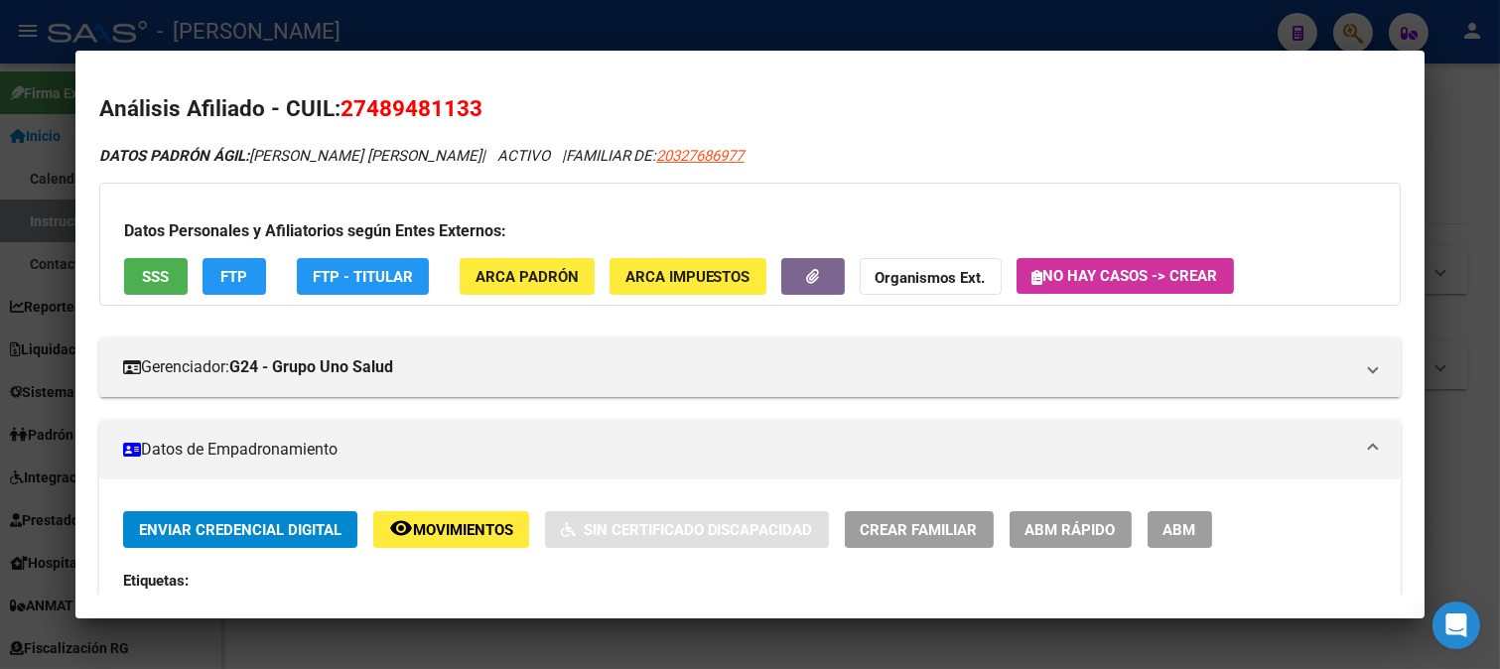
drag, startPoint x: 368, startPoint y: 110, endPoint x: 468, endPoint y: 107, distance: 100.3
click at [468, 107] on span "27489481133" at bounding box center [411, 108] width 142 height 26
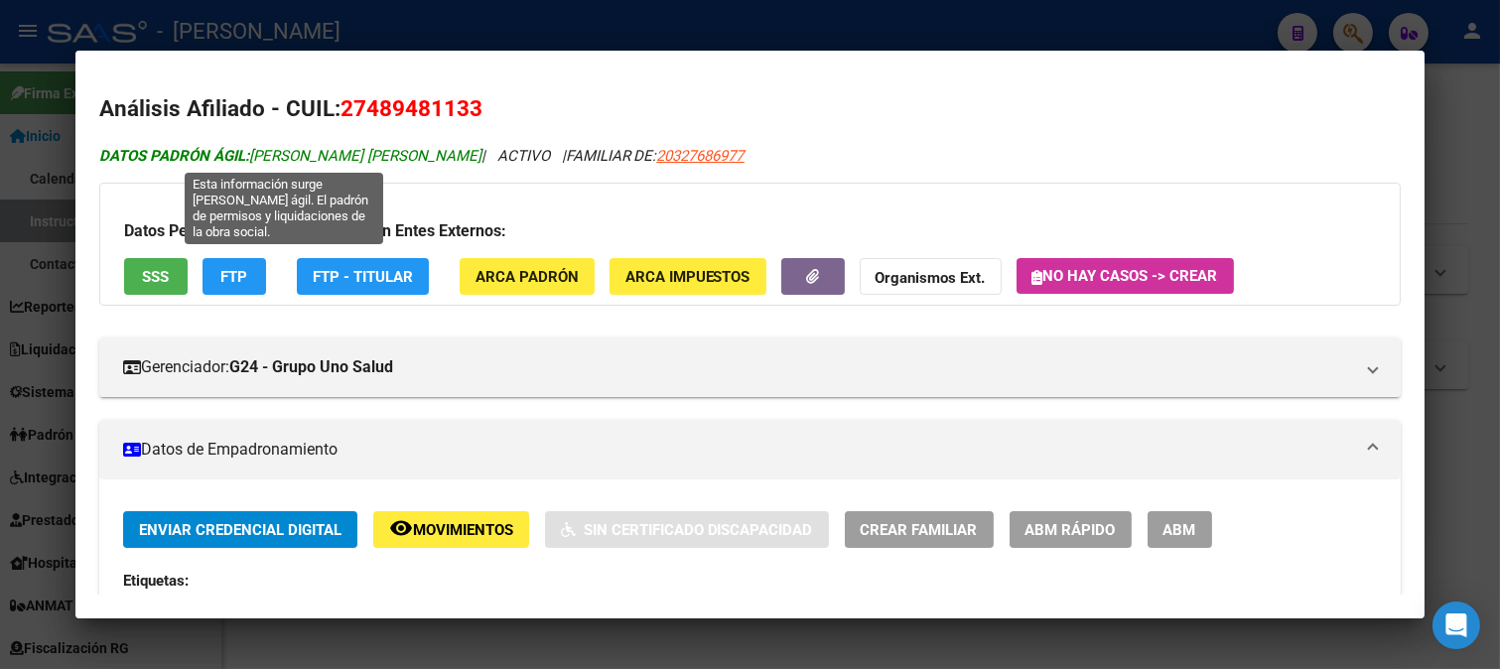
drag, startPoint x: 255, startPoint y: 155, endPoint x: 460, endPoint y: 155, distance: 204.5
click at [460, 155] on span "DATOS PADRÓN ÁGIL: [PERSON_NAME] [PERSON_NAME]" at bounding box center [290, 156] width 382 height 18
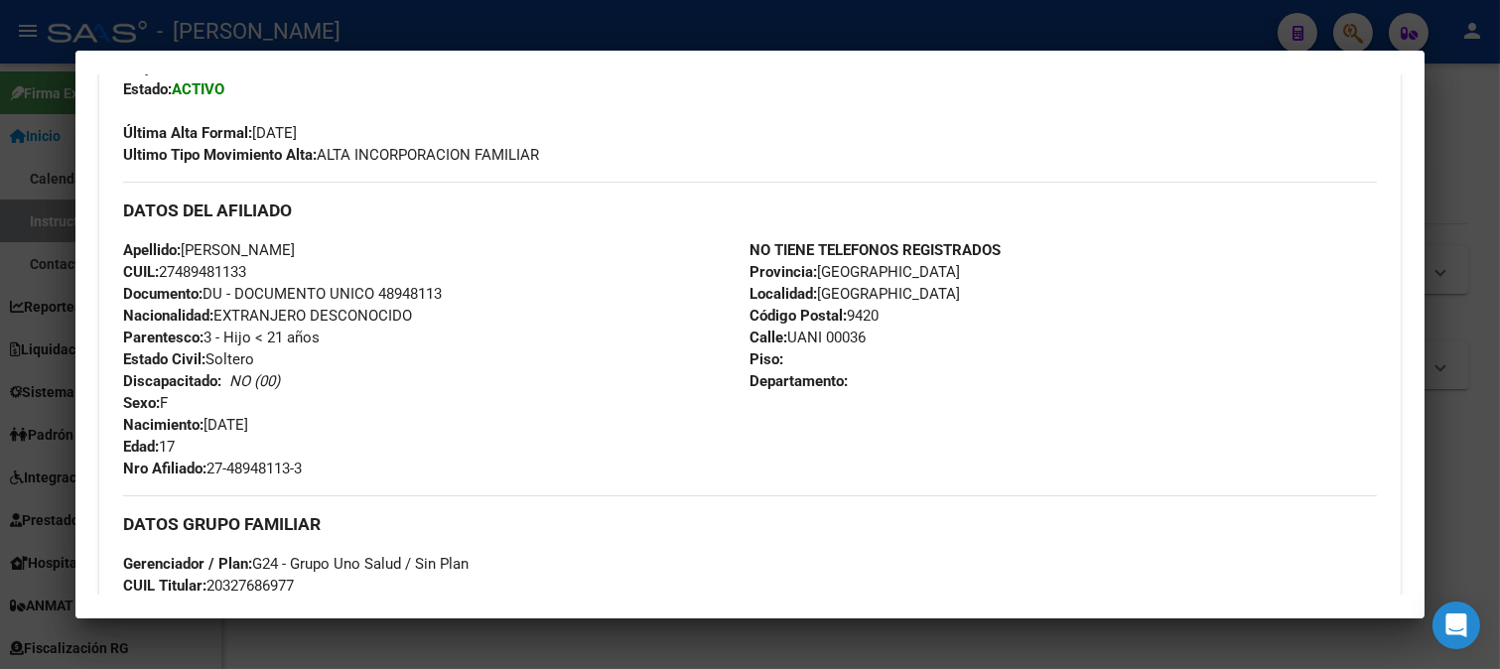
scroll to position [551, 0]
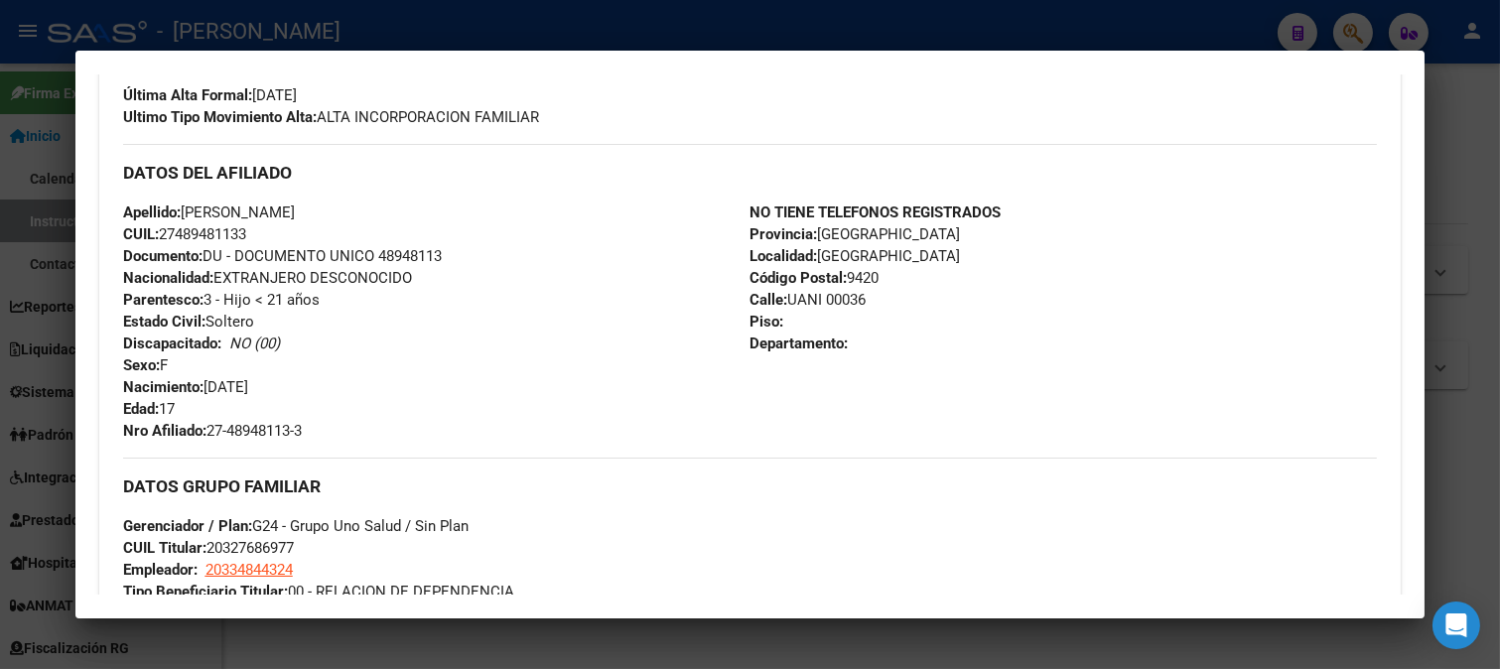
drag, startPoint x: 209, startPoint y: 380, endPoint x: 369, endPoint y: 381, distance: 159.8
click at [369, 381] on div "Apellido: [PERSON_NAME] CUIL: 27489481133 Documento: DU - DOCUMENTO UNICO 48948…" at bounding box center [436, 321] width 627 height 240
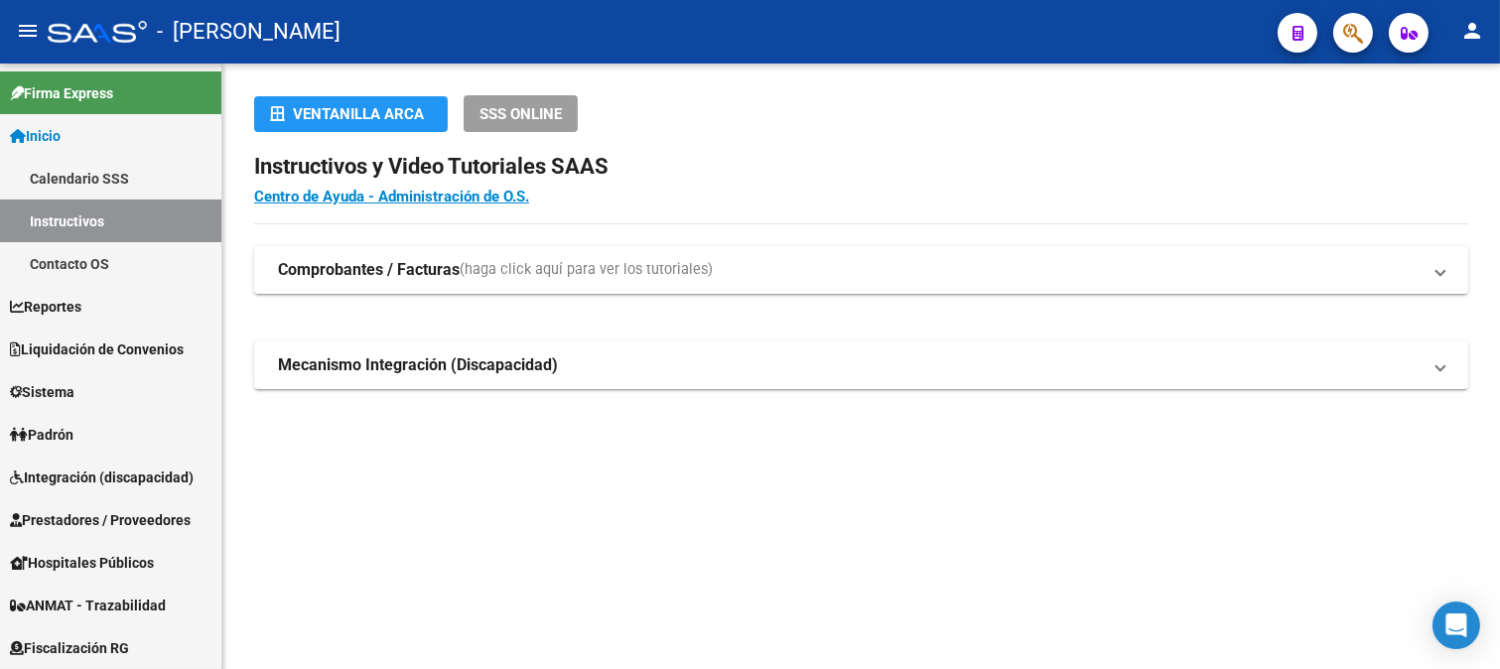
click at [1368, 21] on button "button" at bounding box center [1353, 33] width 40 height 40
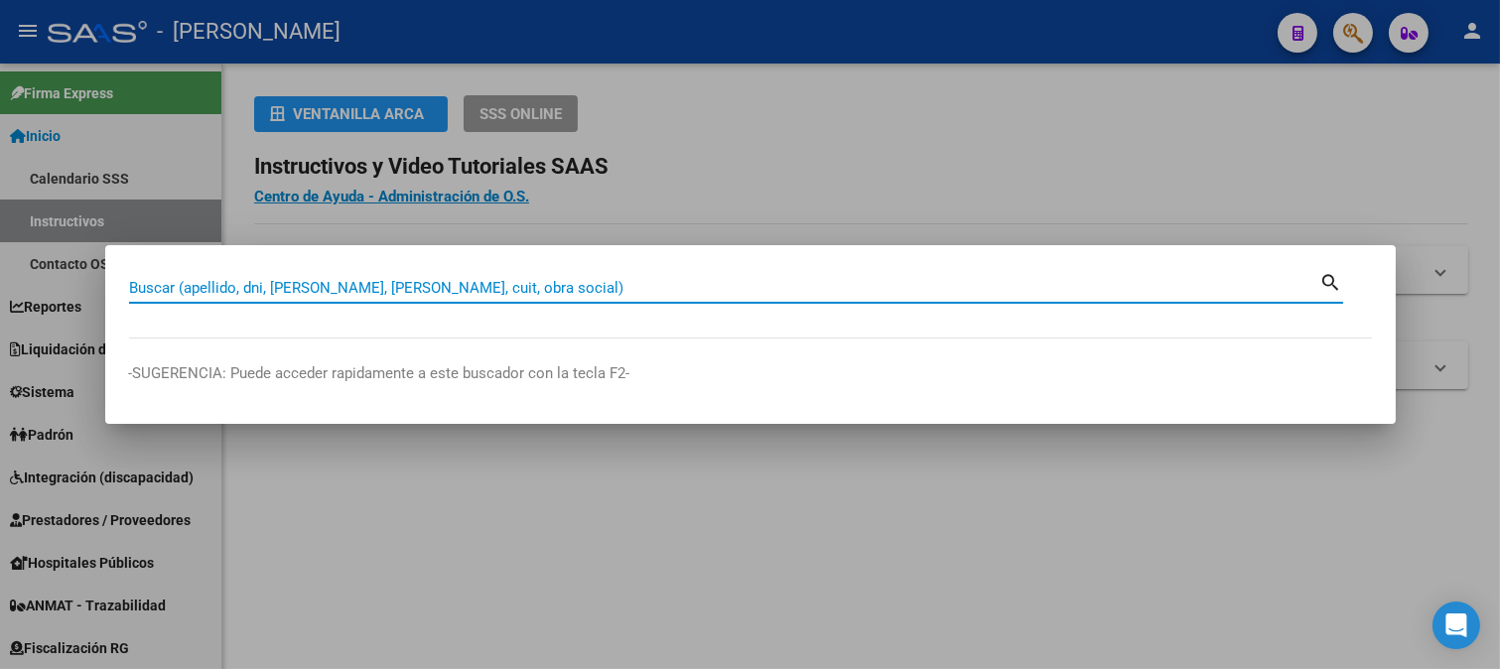
paste input "32152654"
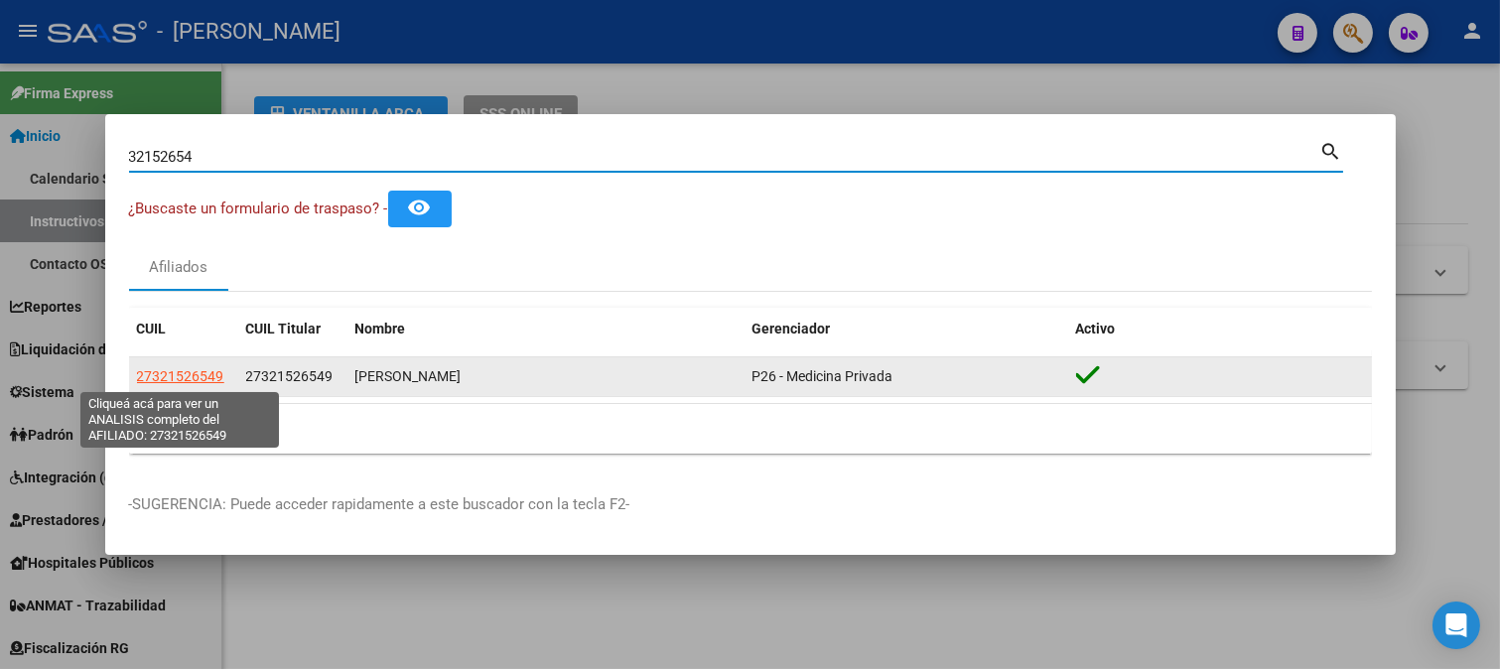
click at [187, 378] on span "27321526549" at bounding box center [180, 376] width 87 height 16
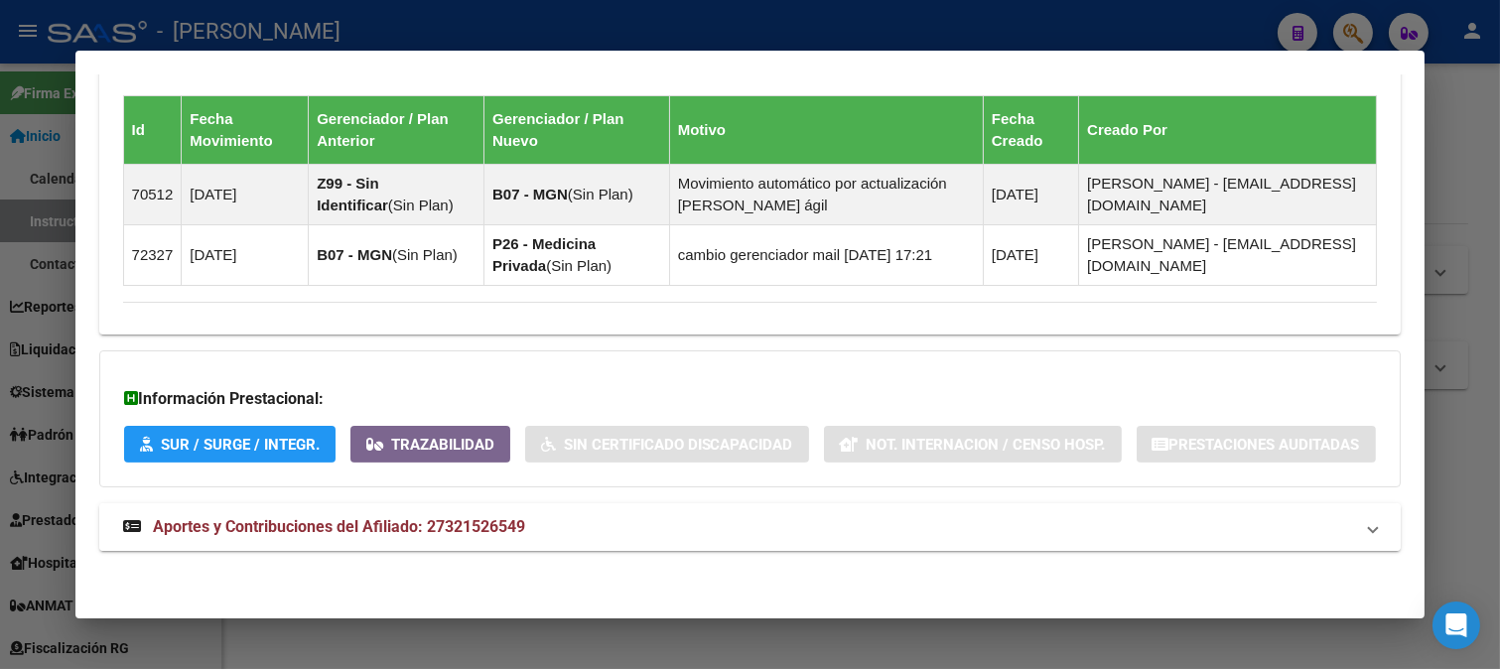
click at [651, 517] on mat-panel-title "Aportes y Contribuciones del Afiliado: 27321526549" at bounding box center [738, 527] width 1231 height 24
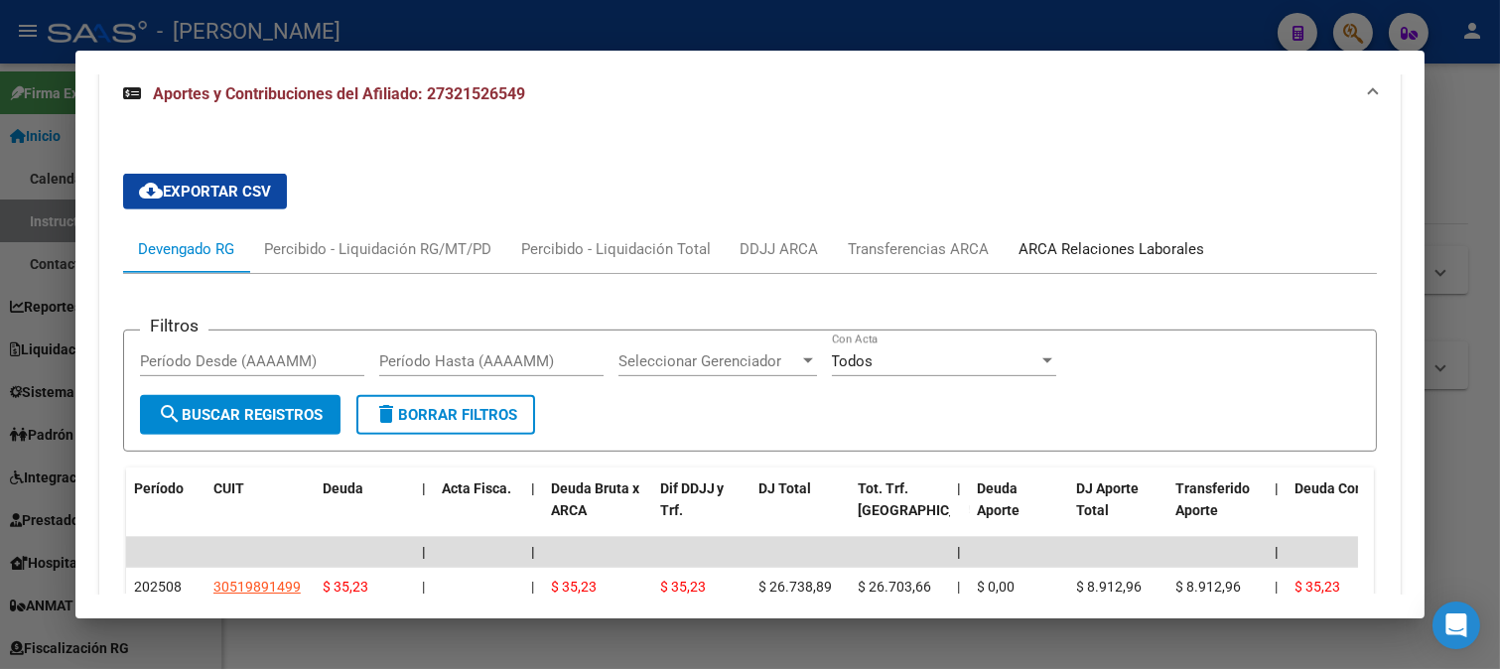
click at [1173, 260] on div "ARCA Relaciones Laborales" at bounding box center [1112, 249] width 186 height 22
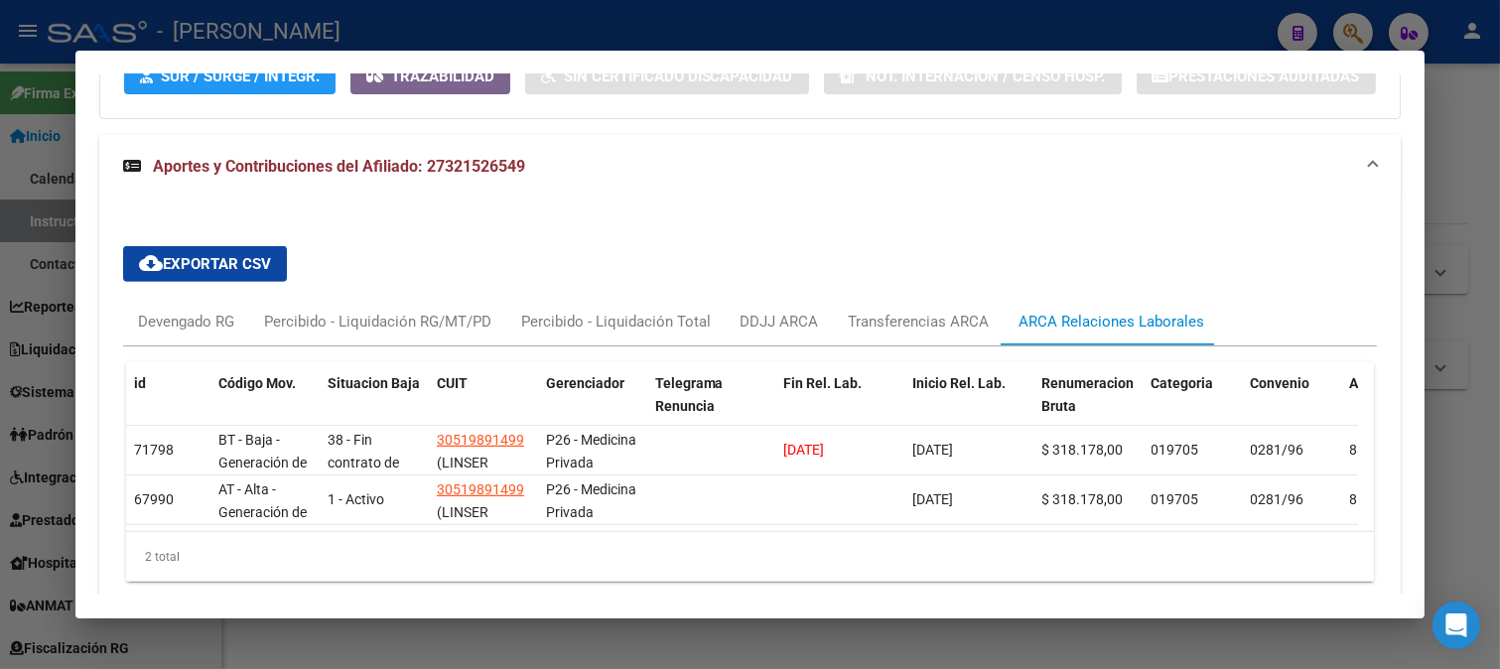
scroll to position [1677, 0]
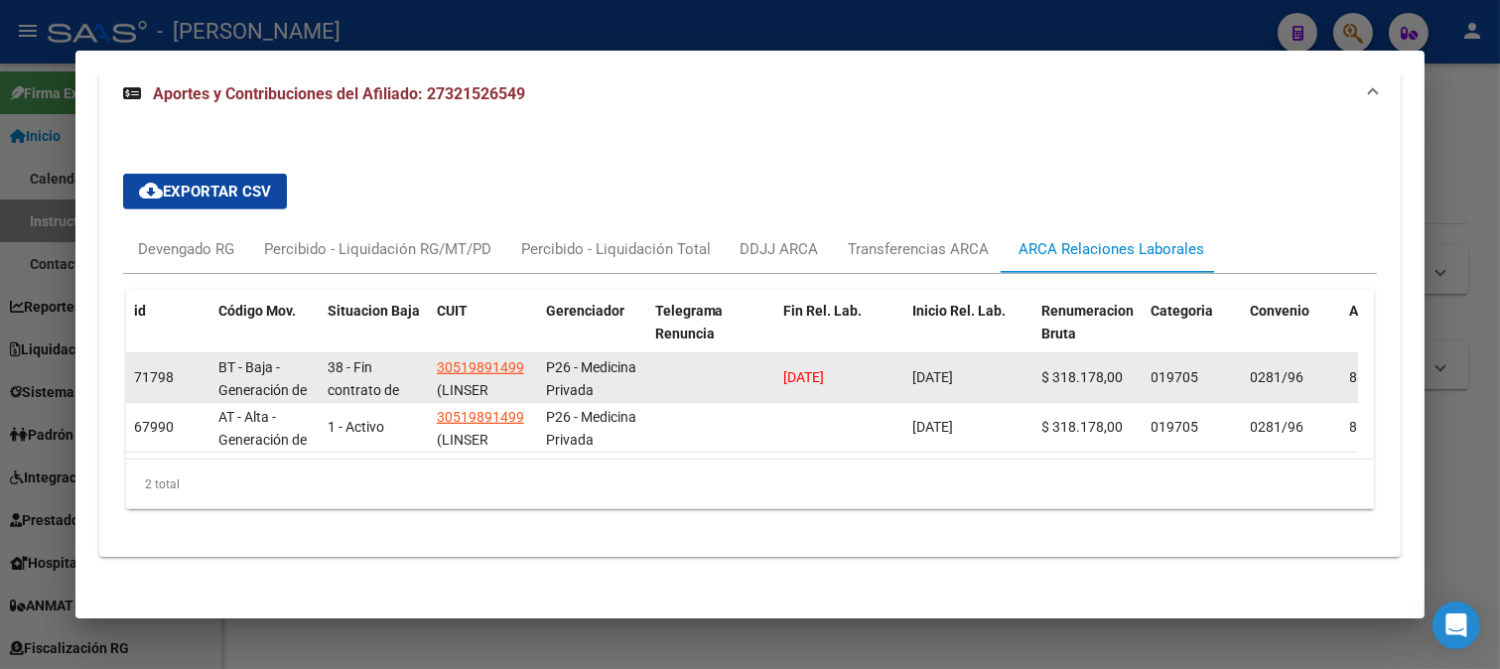
drag, startPoint x: 1004, startPoint y: 429, endPoint x: 895, endPoint y: 431, distance: 109.2
click at [895, 403] on div "71798 BT - Baja - Generación de Clave 38 - Fin contrato de aprendiz. y pasant./…" at bounding box center [1359, 378] width 2466 height 50
copy div "14/05/2025"
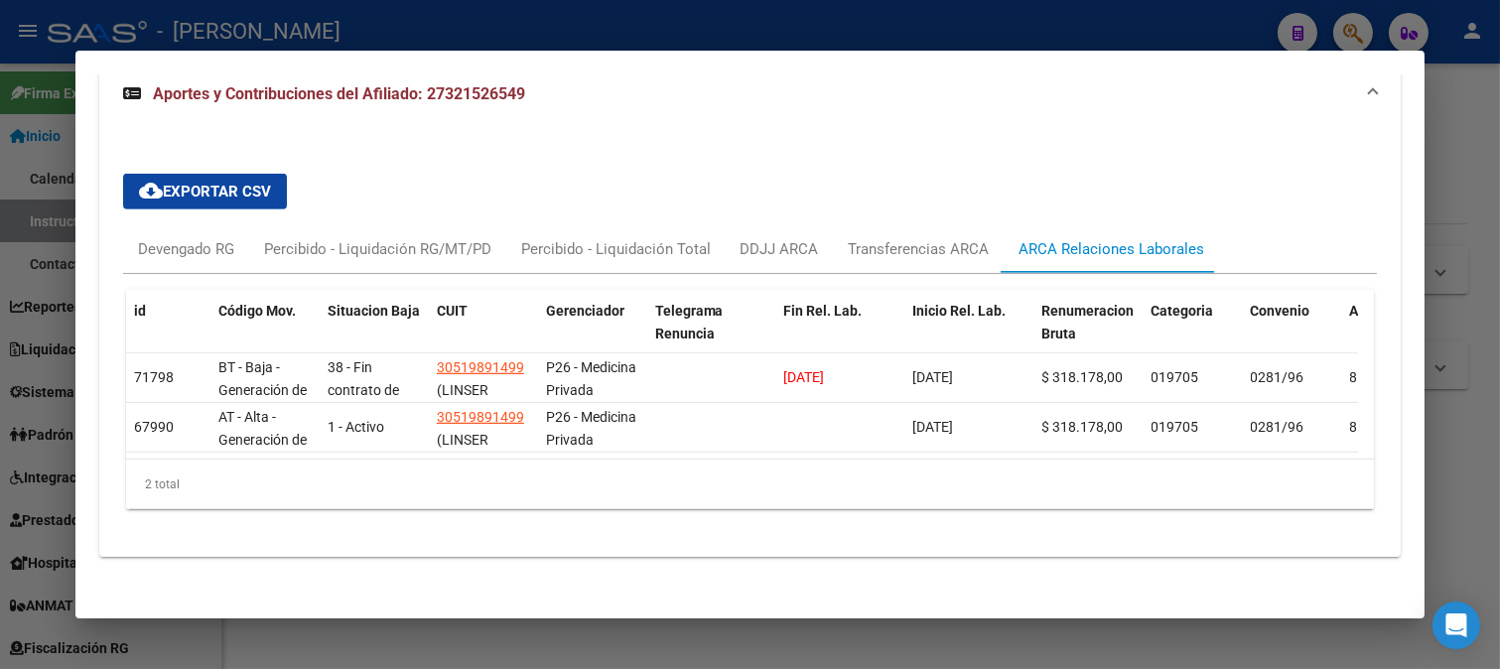
click at [742, 32] on div at bounding box center [750, 334] width 1500 height 669
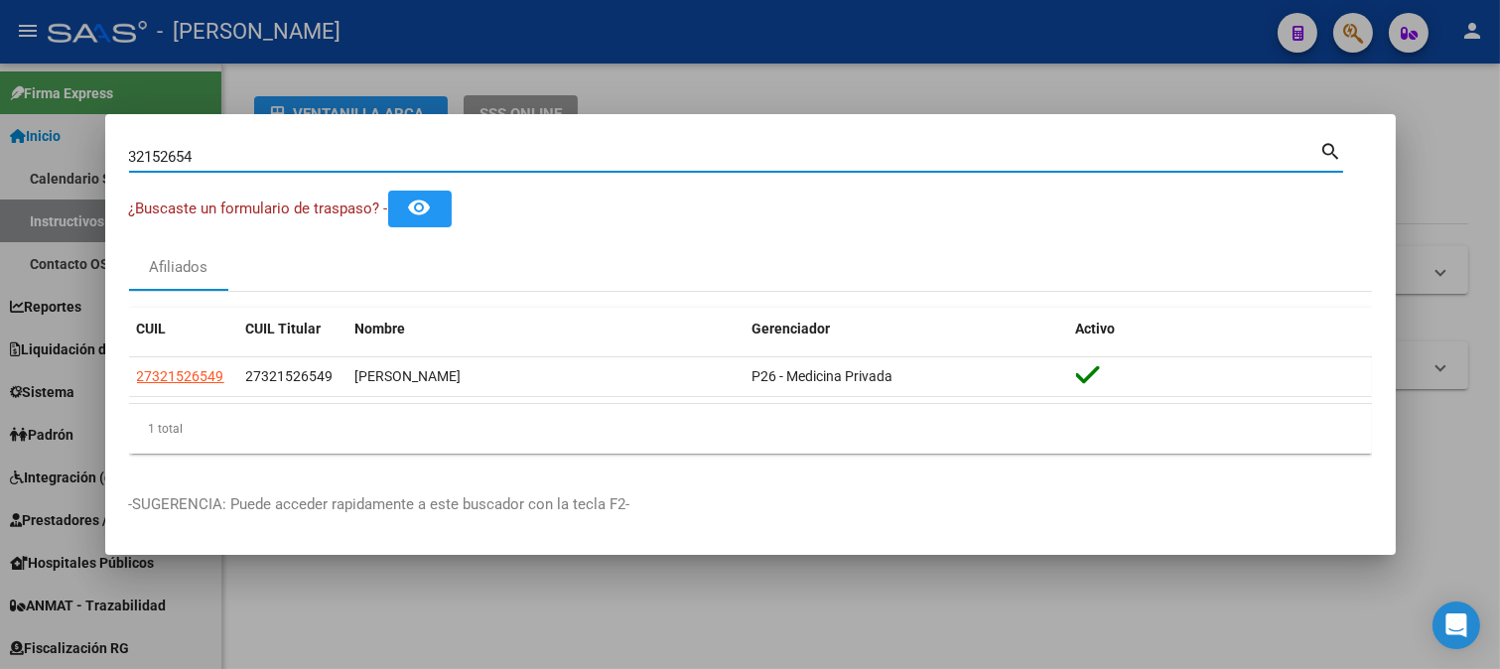
click at [390, 150] on input "32152654" at bounding box center [724, 157] width 1191 height 18
paste input "3060088"
type input "33060088"
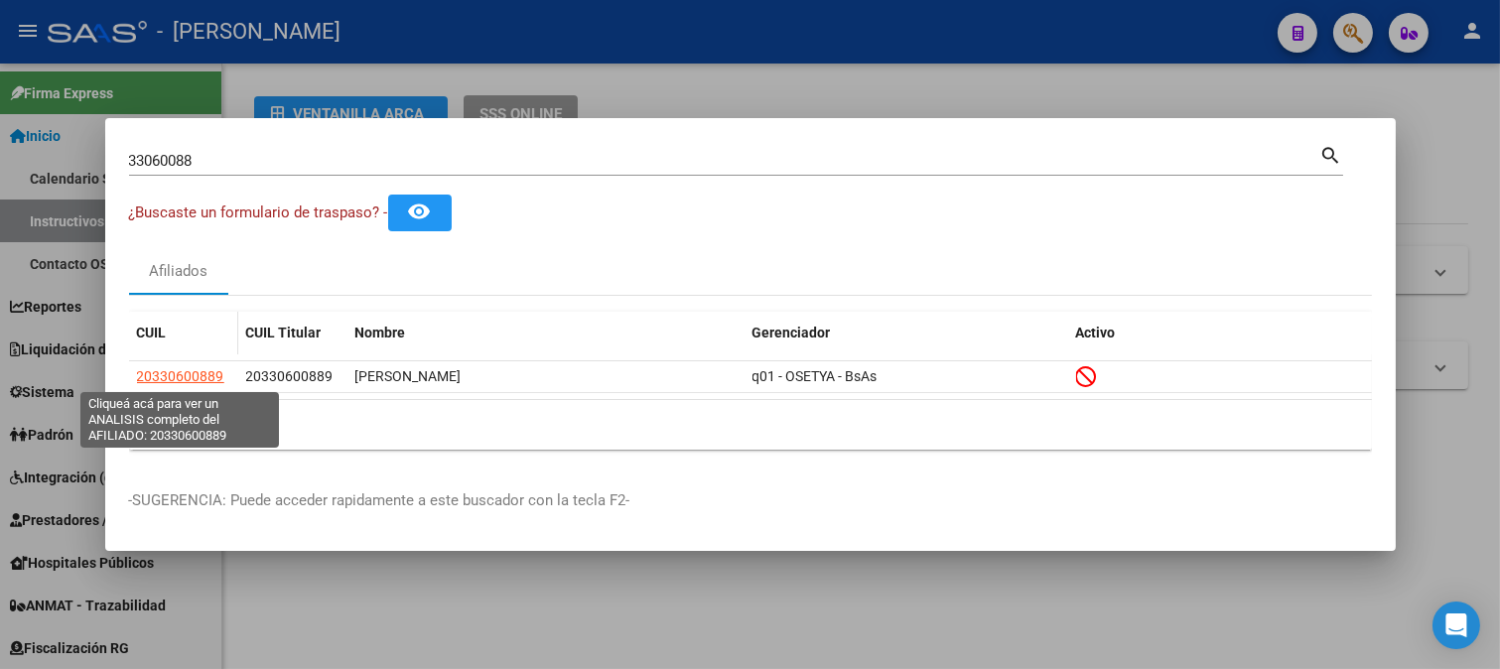
click at [199, 380] on span "20330600889" at bounding box center [180, 376] width 87 height 16
type textarea "20330600889"
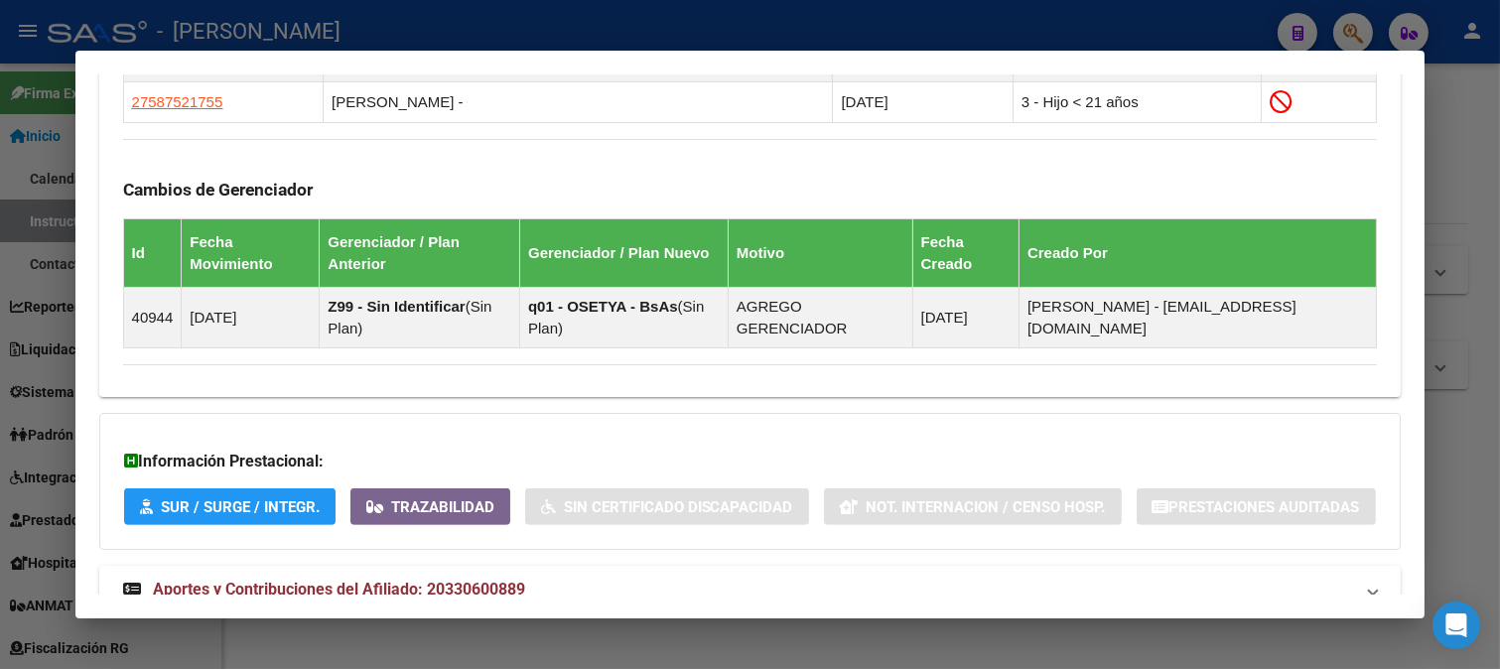
scroll to position [1431, 0]
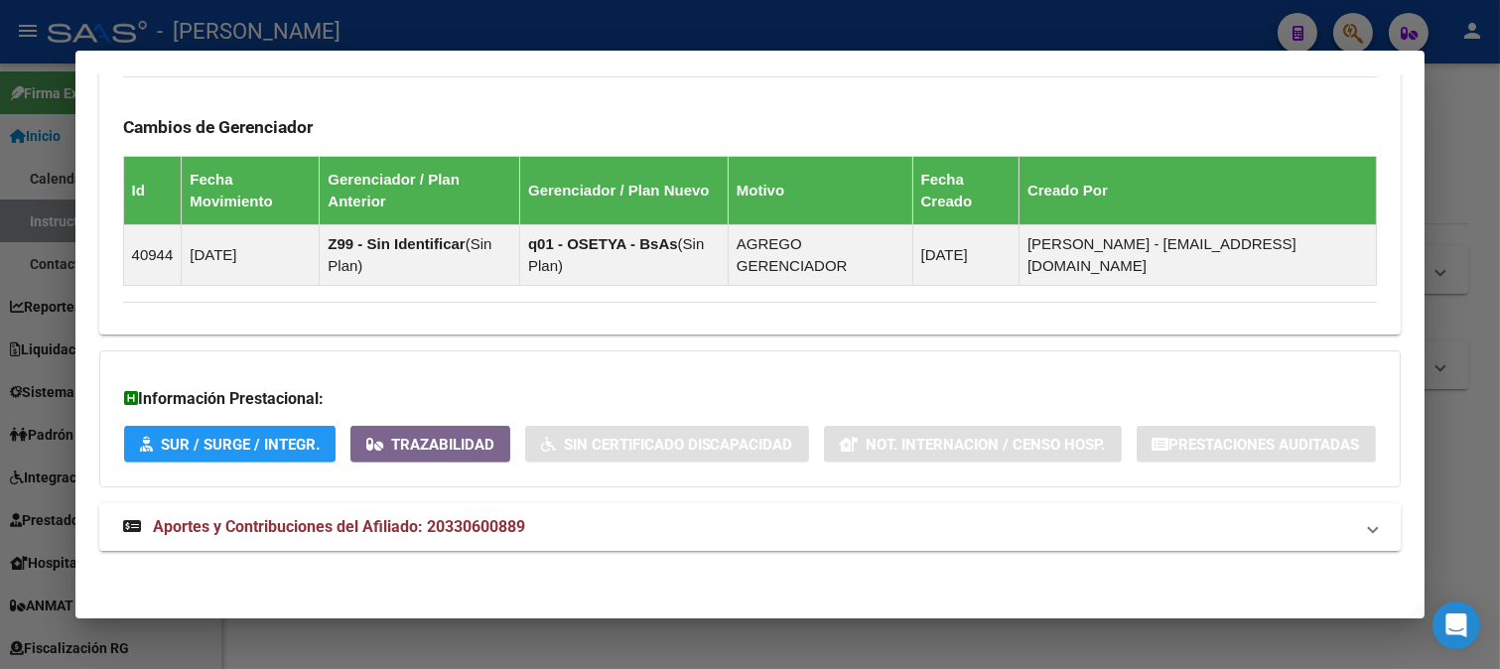
click at [709, 524] on mat-panel-title "Aportes y Contribuciones del Afiliado: 20330600889" at bounding box center [738, 527] width 1231 height 24
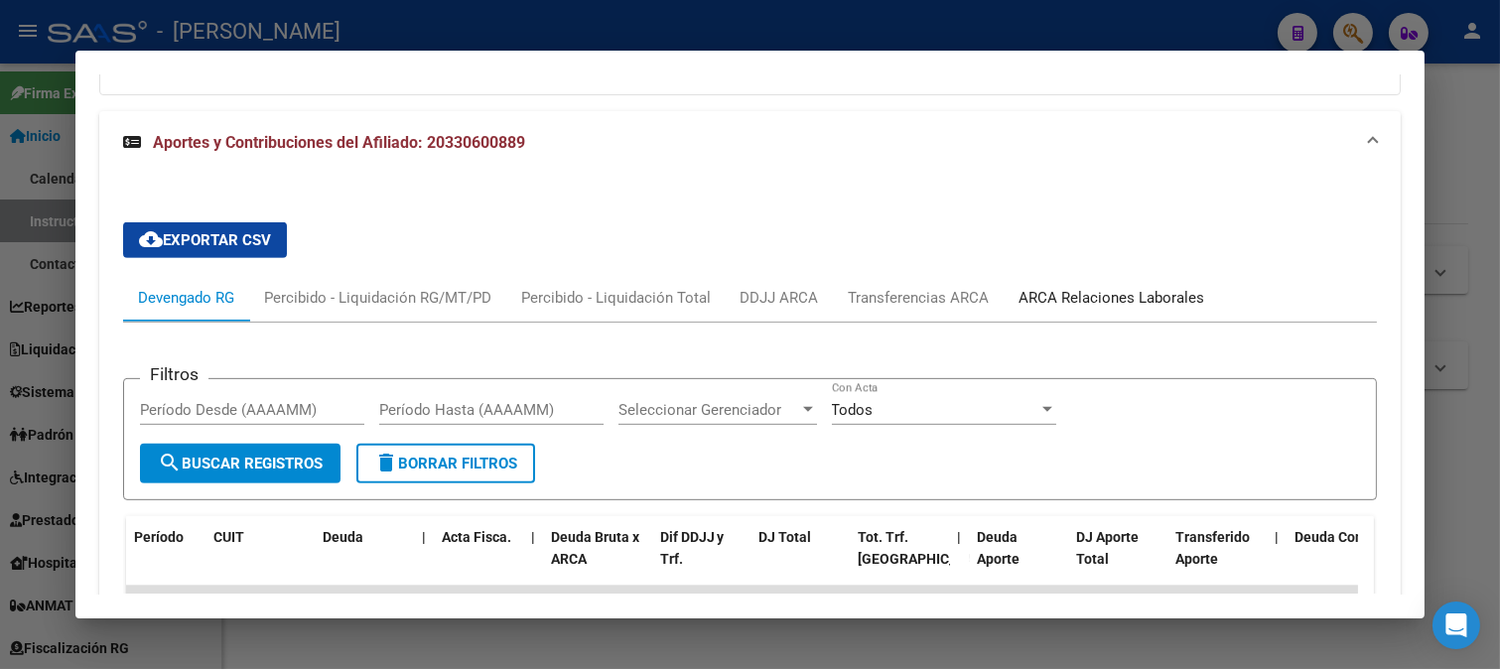
drag, startPoint x: 1122, startPoint y: 362, endPoint x: 769, endPoint y: 391, distance: 353.5
click at [1115, 322] on div "ARCA Relaciones Laborales" at bounding box center [1111, 298] width 215 height 48
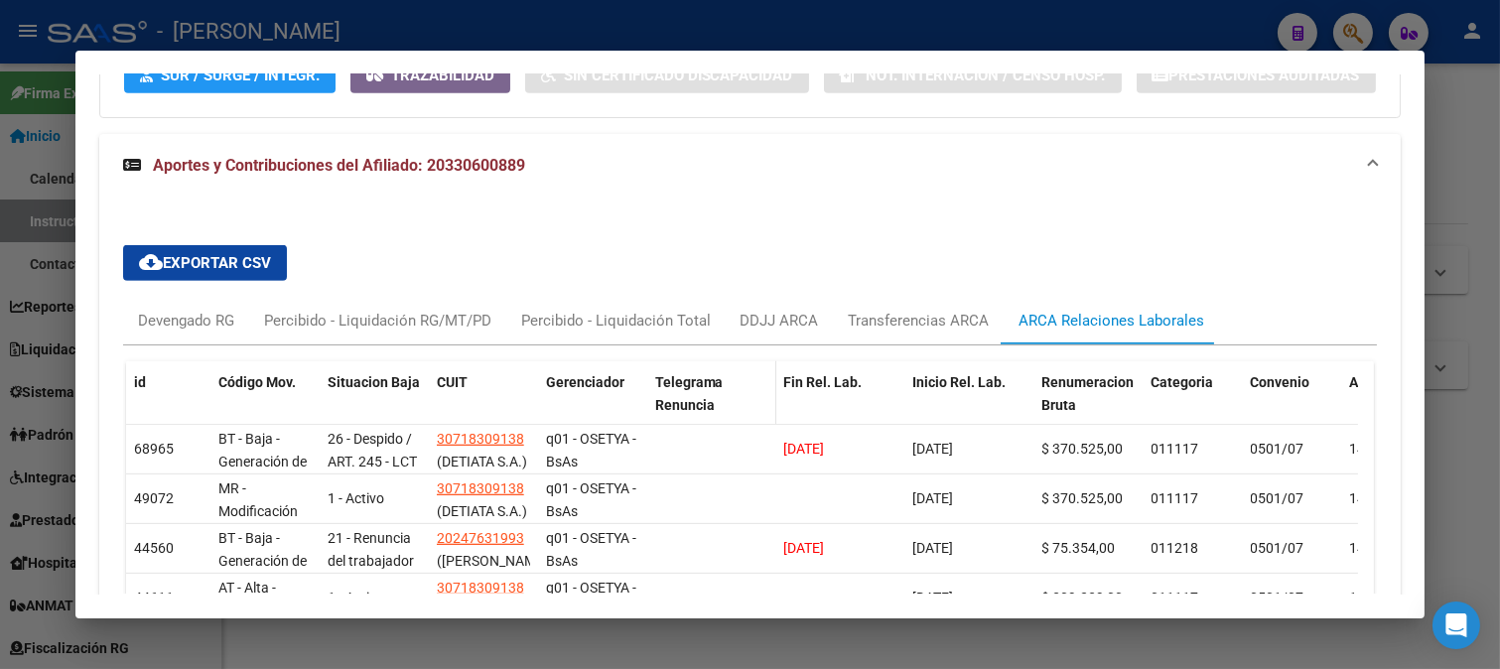
scroll to position [1768, 0]
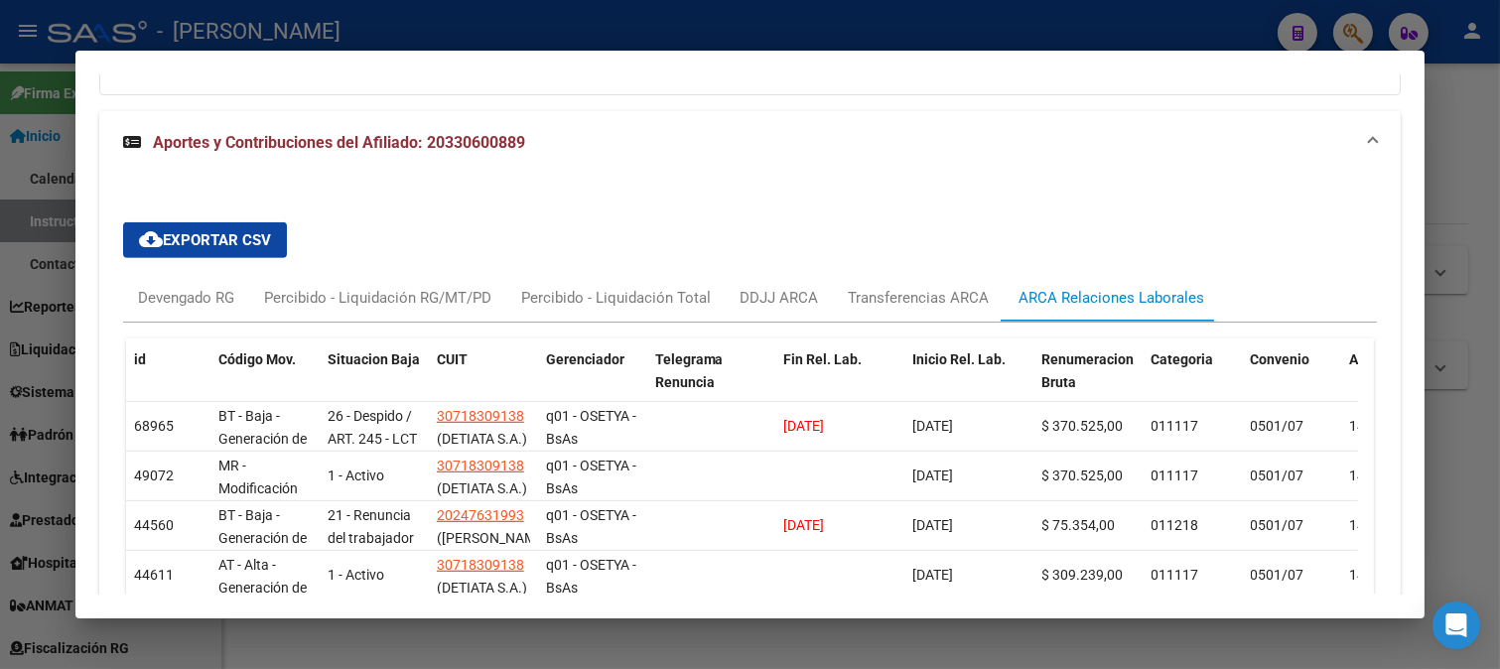
click at [543, 17] on div at bounding box center [750, 334] width 1500 height 669
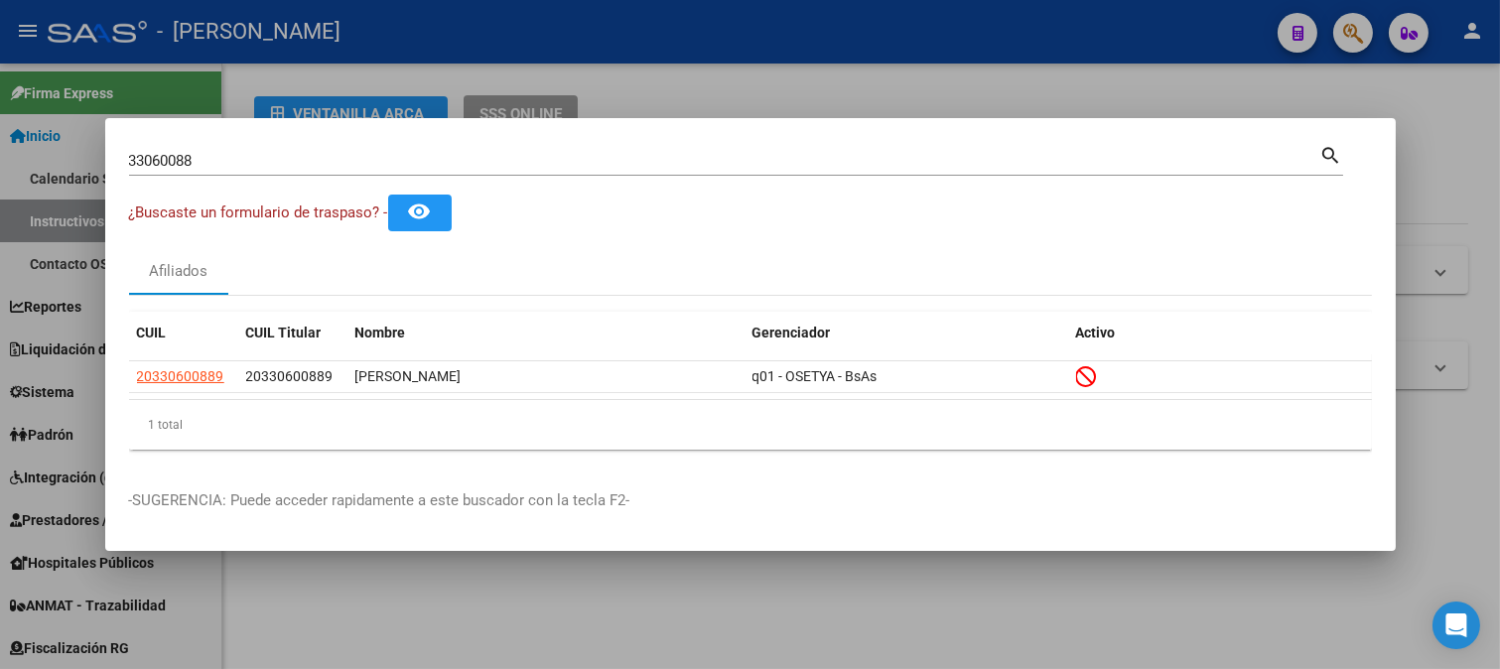
click at [397, 165] on input "33060088" at bounding box center [724, 161] width 1191 height 18
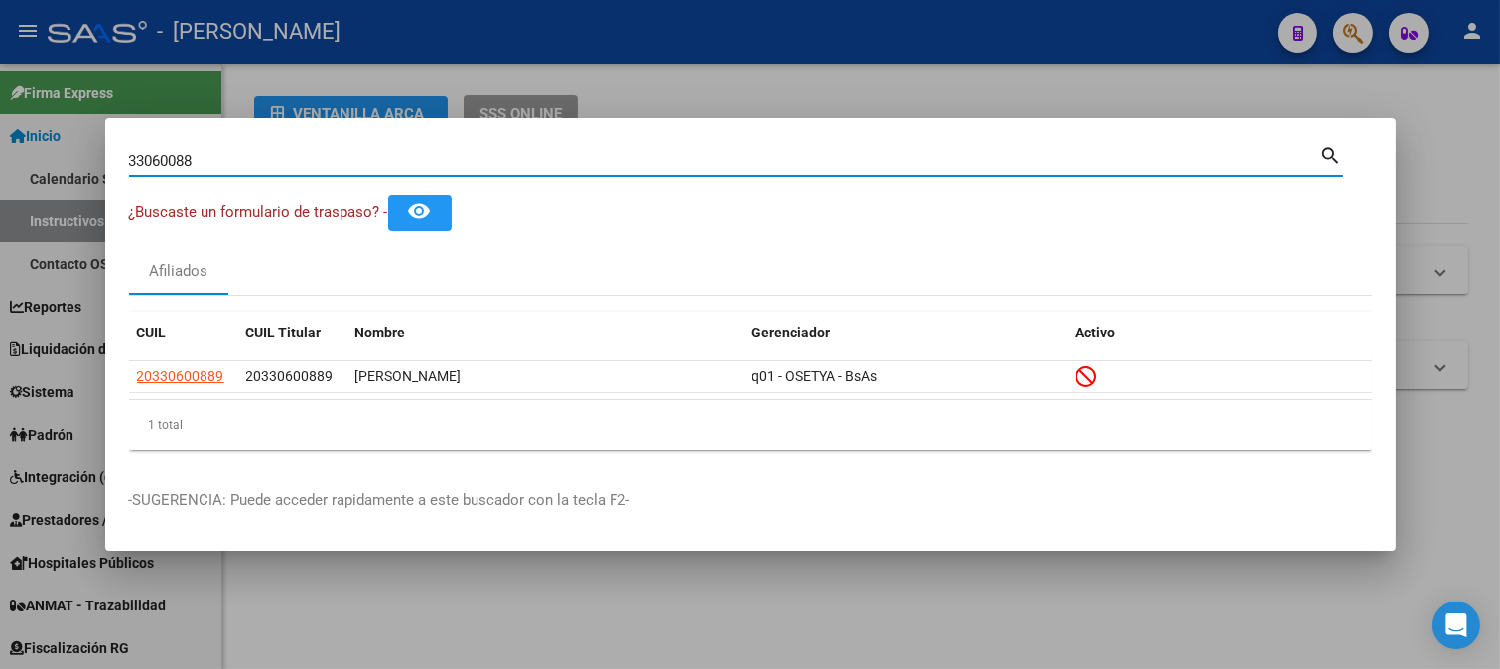
click at [397, 165] on input "33060088" at bounding box center [724, 161] width 1191 height 18
paste input "9.469.656"
click at [181, 159] on input "39.469.656" at bounding box center [724, 161] width 1191 height 18
click at [151, 161] on input "39.469656" at bounding box center [724, 161] width 1191 height 18
type input "39469656"
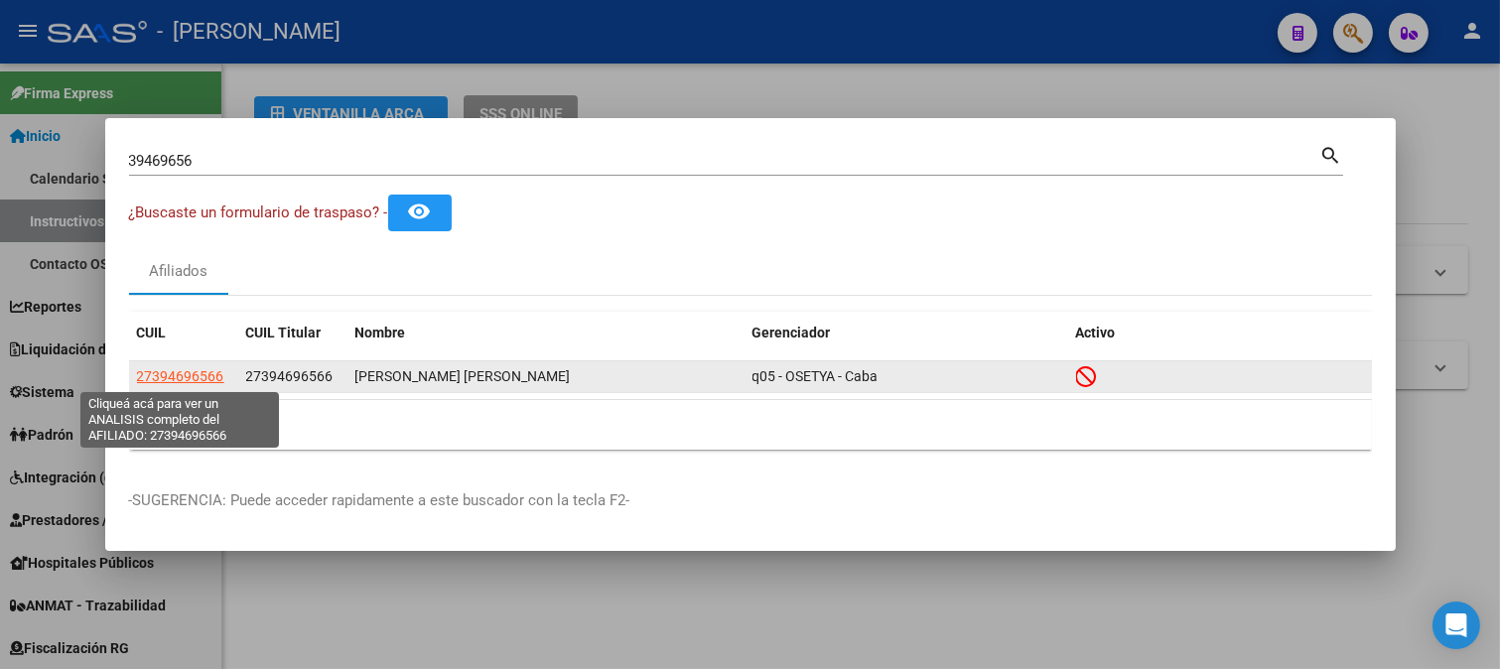
click at [164, 375] on span "27394696566" at bounding box center [180, 376] width 87 height 16
type textarea "27394696566"
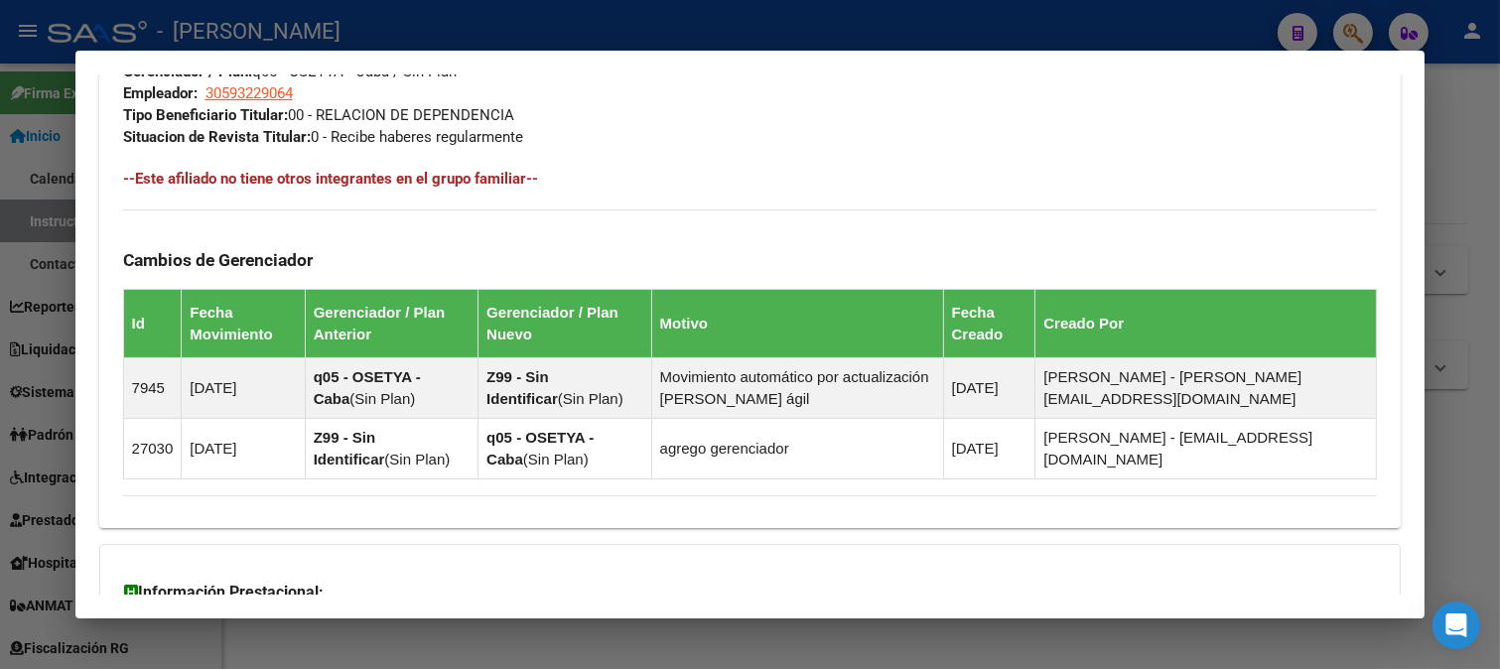
scroll to position [1312, 0]
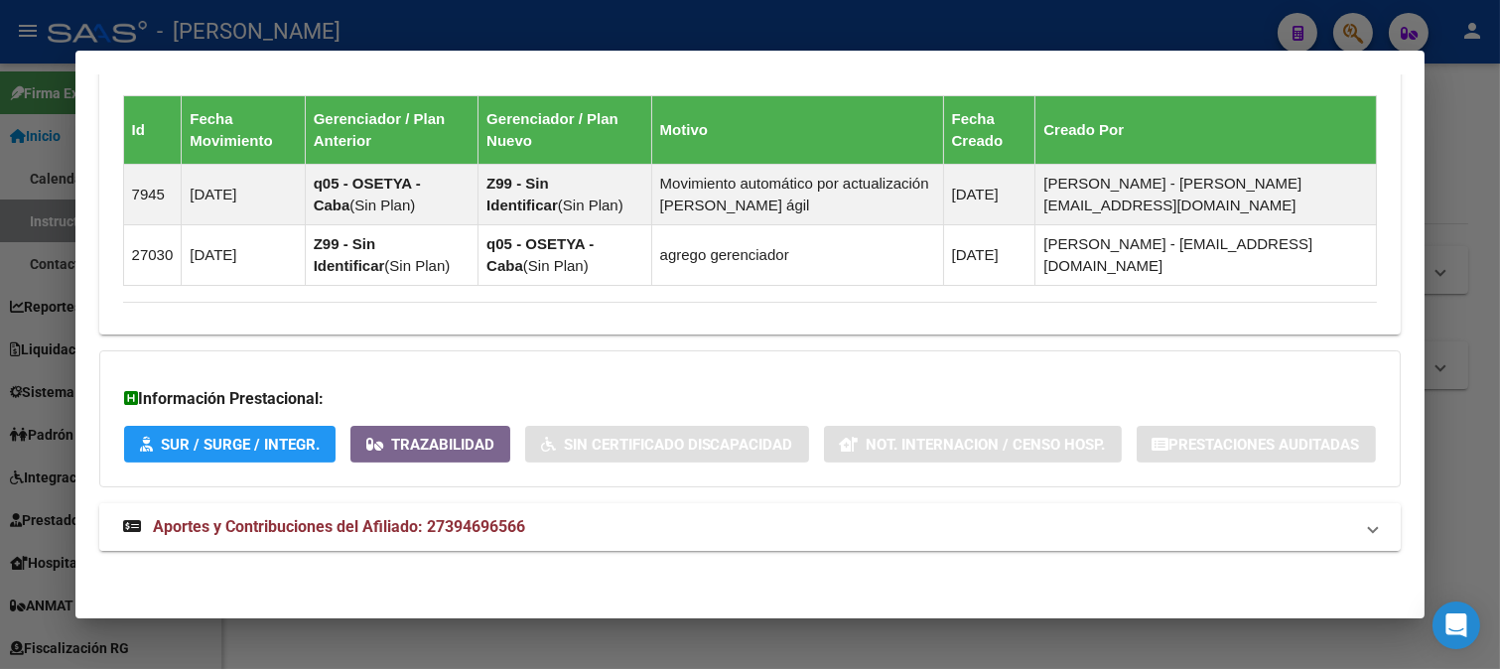
click at [530, 527] on mat-panel-title "Aportes y Contribuciones del Afiliado: 27394696566" at bounding box center [738, 527] width 1231 height 24
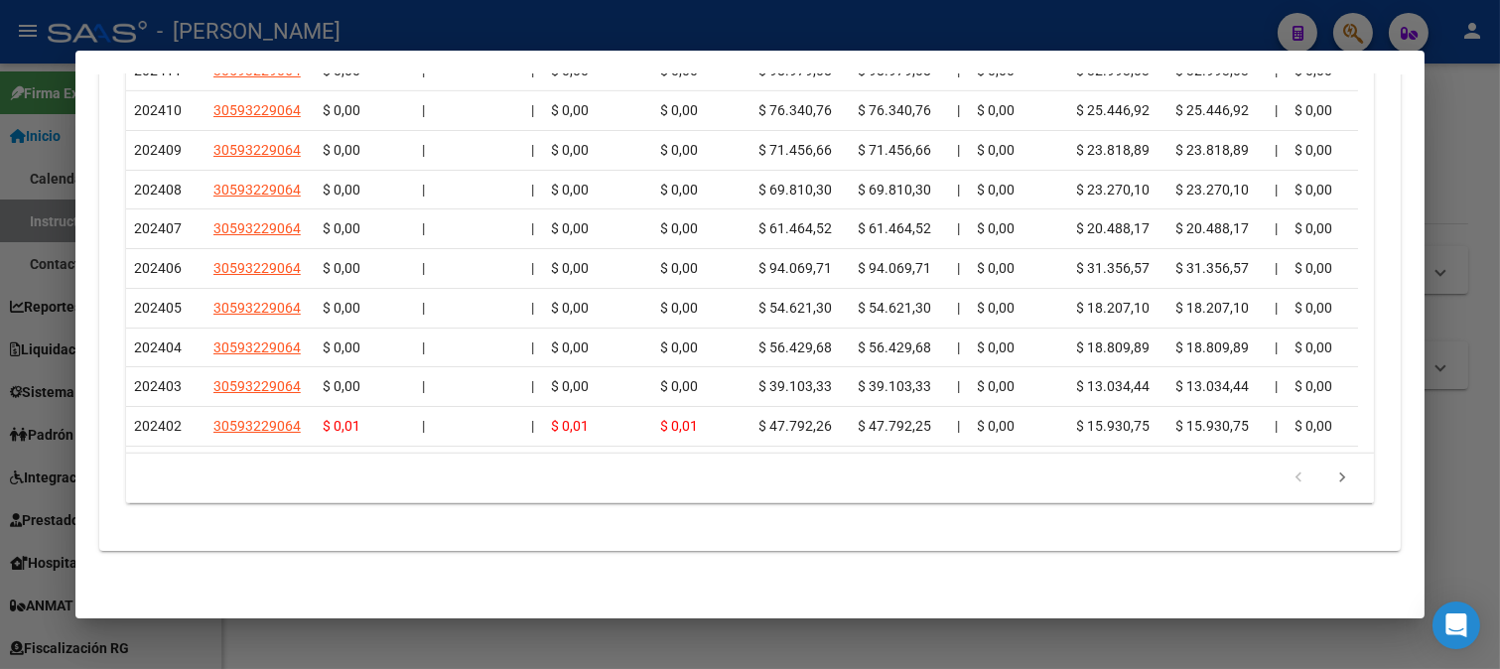
scroll to position [2294, 0]
click at [1338, 472] on link "go to next page" at bounding box center [1342, 478] width 38 height 22
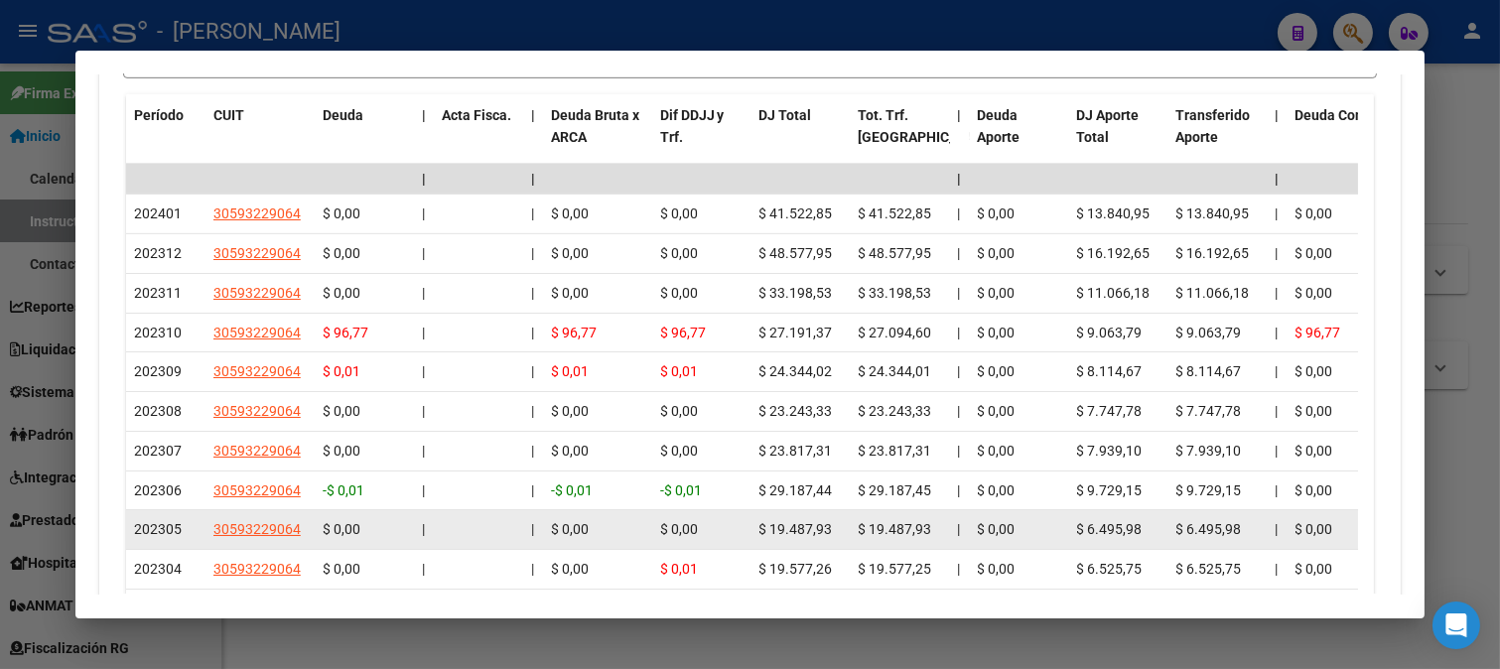
scroll to position [1852, 0]
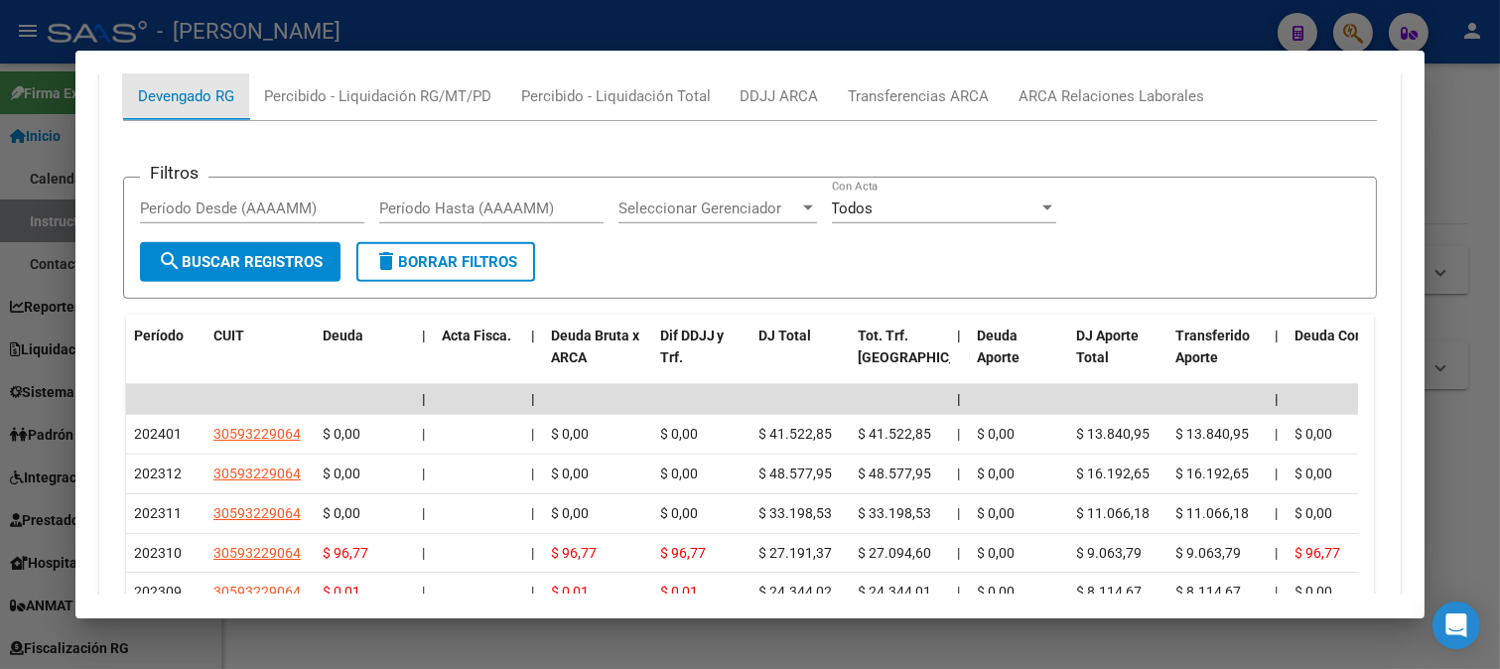
click at [197, 107] on div "Devengado RG" at bounding box center [186, 96] width 96 height 22
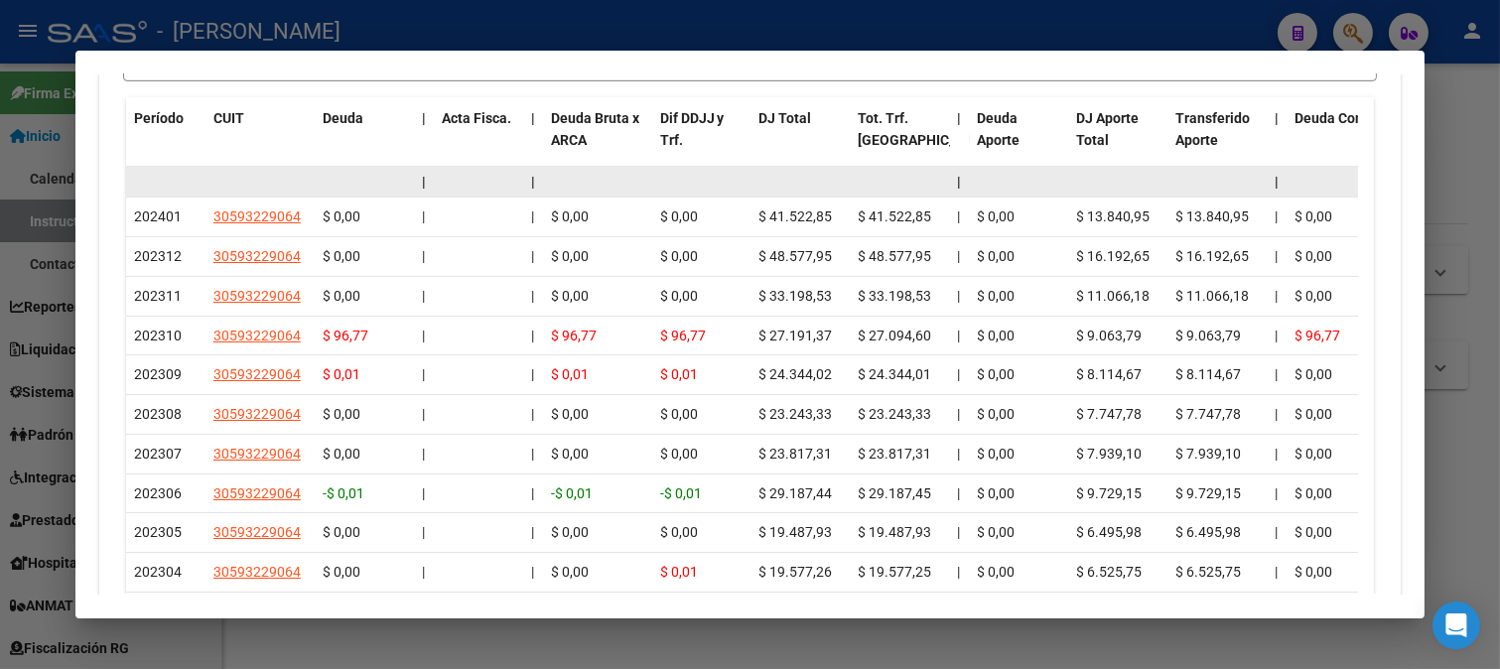
scroll to position [2294, 0]
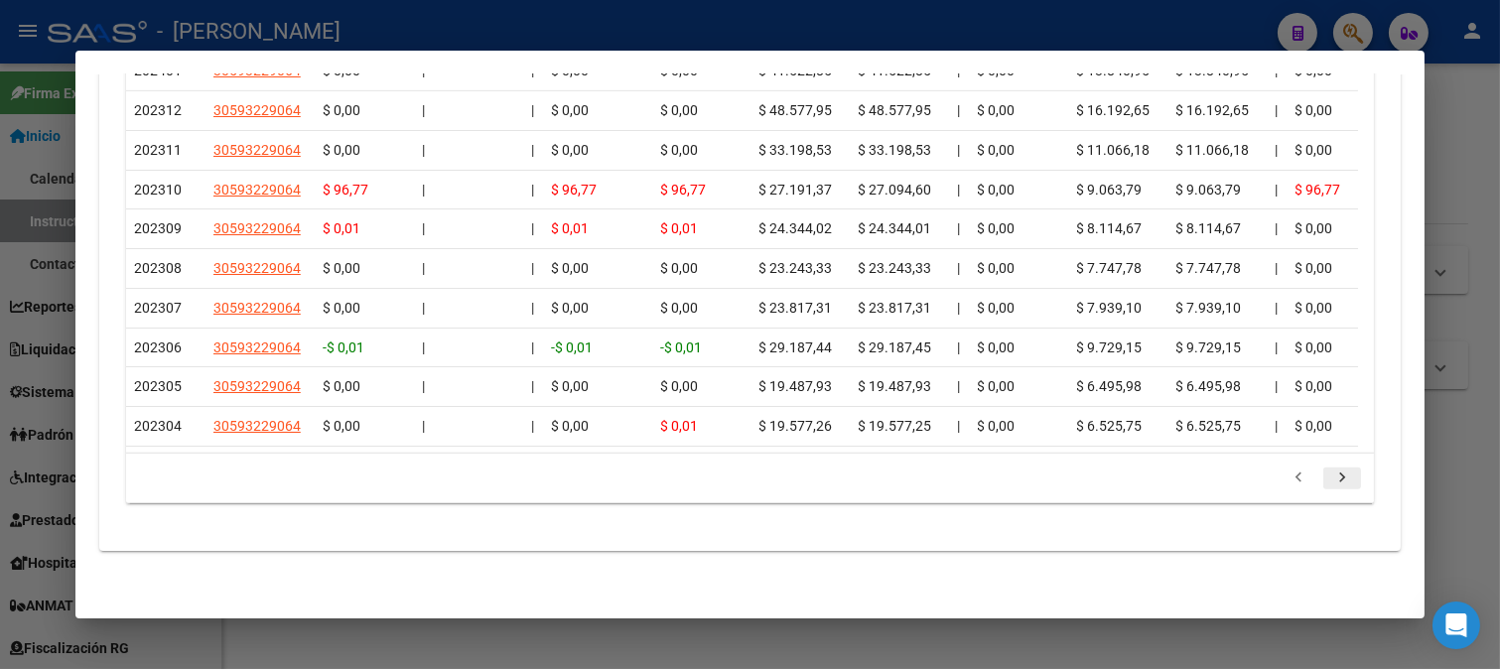
click at [1338, 474] on link "go to next page" at bounding box center [1342, 478] width 38 height 22
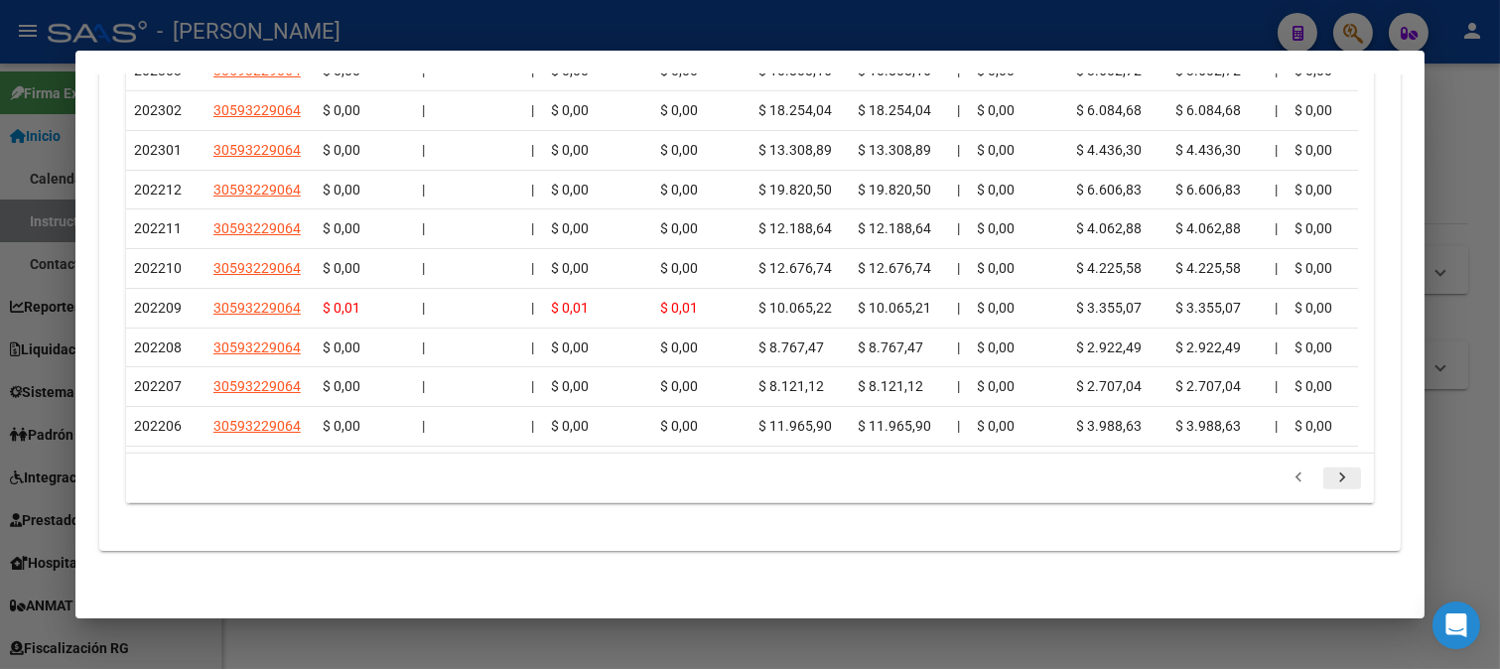
click at [1329, 480] on icon "go to next page" at bounding box center [1342, 480] width 26 height 24
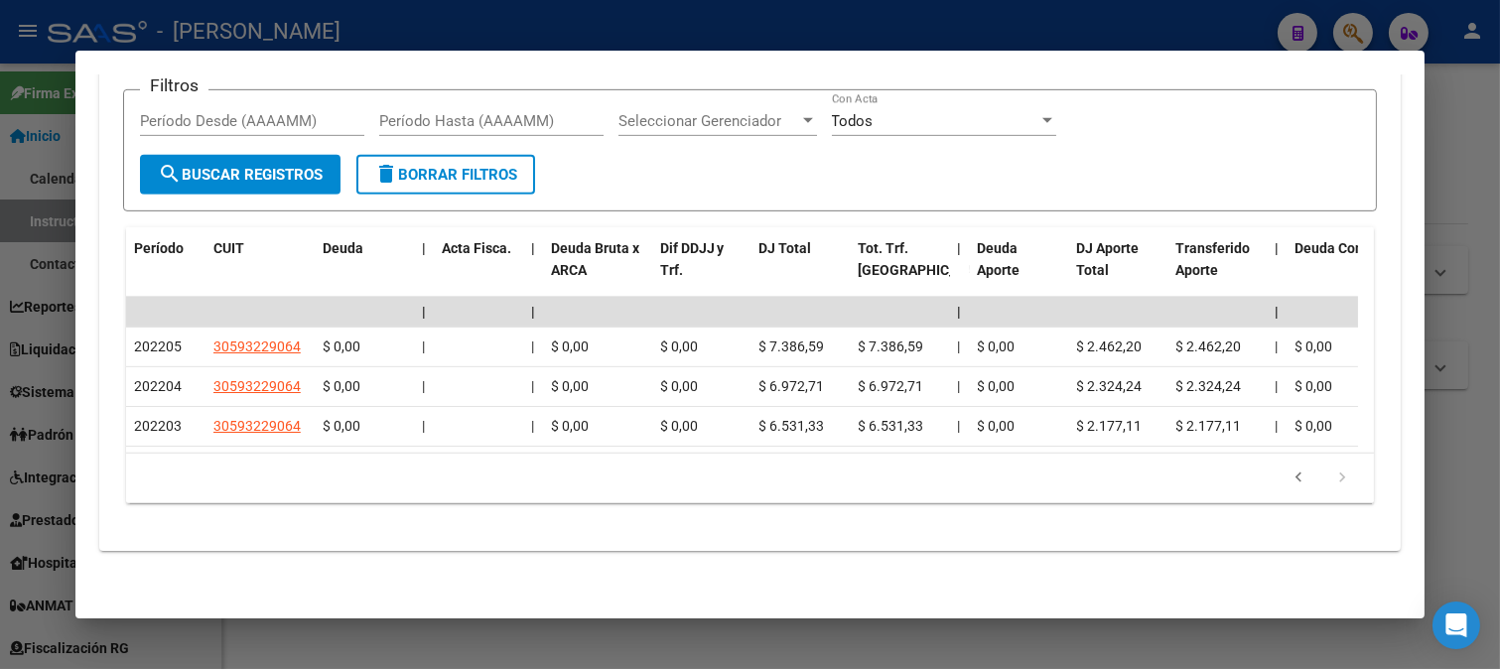
scroll to position [2011, 0]
click at [1329, 480] on icon "go to next page" at bounding box center [1342, 480] width 26 height 24
click at [1292, 481] on icon "go to previous page" at bounding box center [1298, 480] width 26 height 24
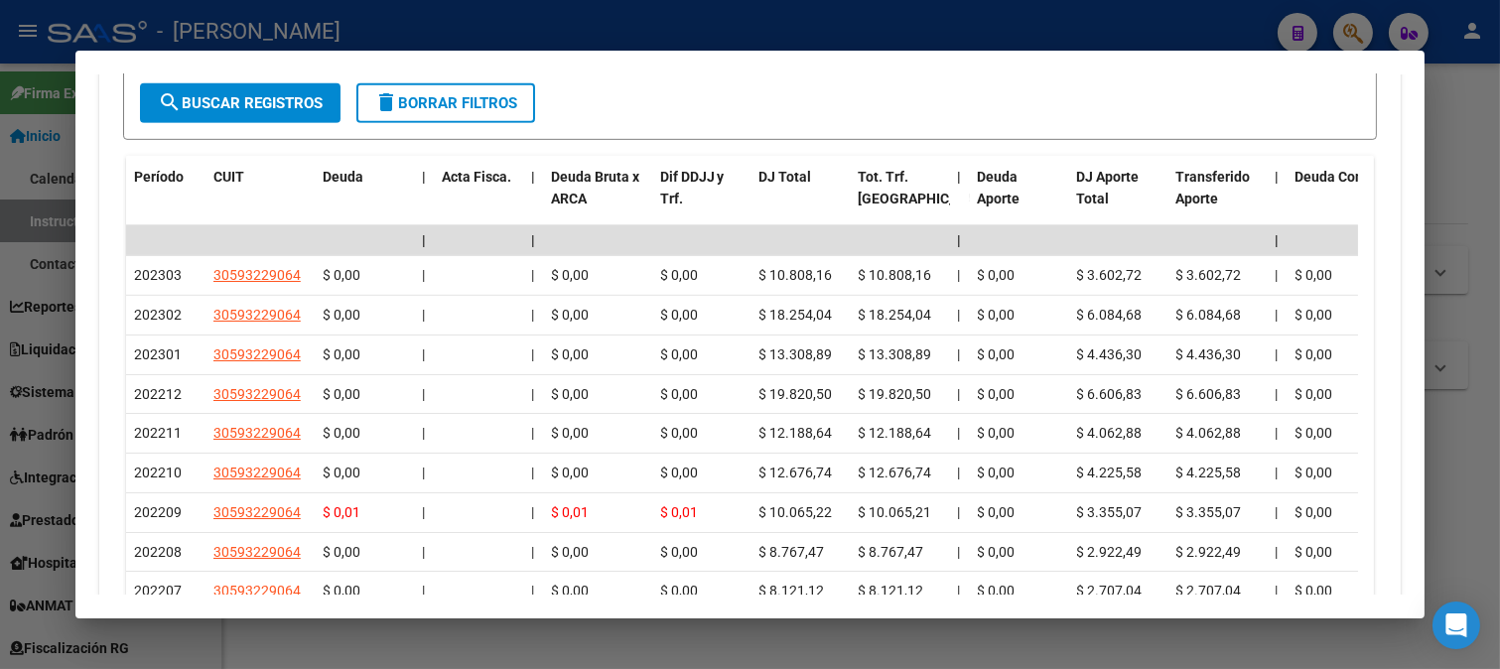
click at [1287, 453] on datatable-body-cell "$ 0,00" at bounding box center [1336, 433] width 99 height 39
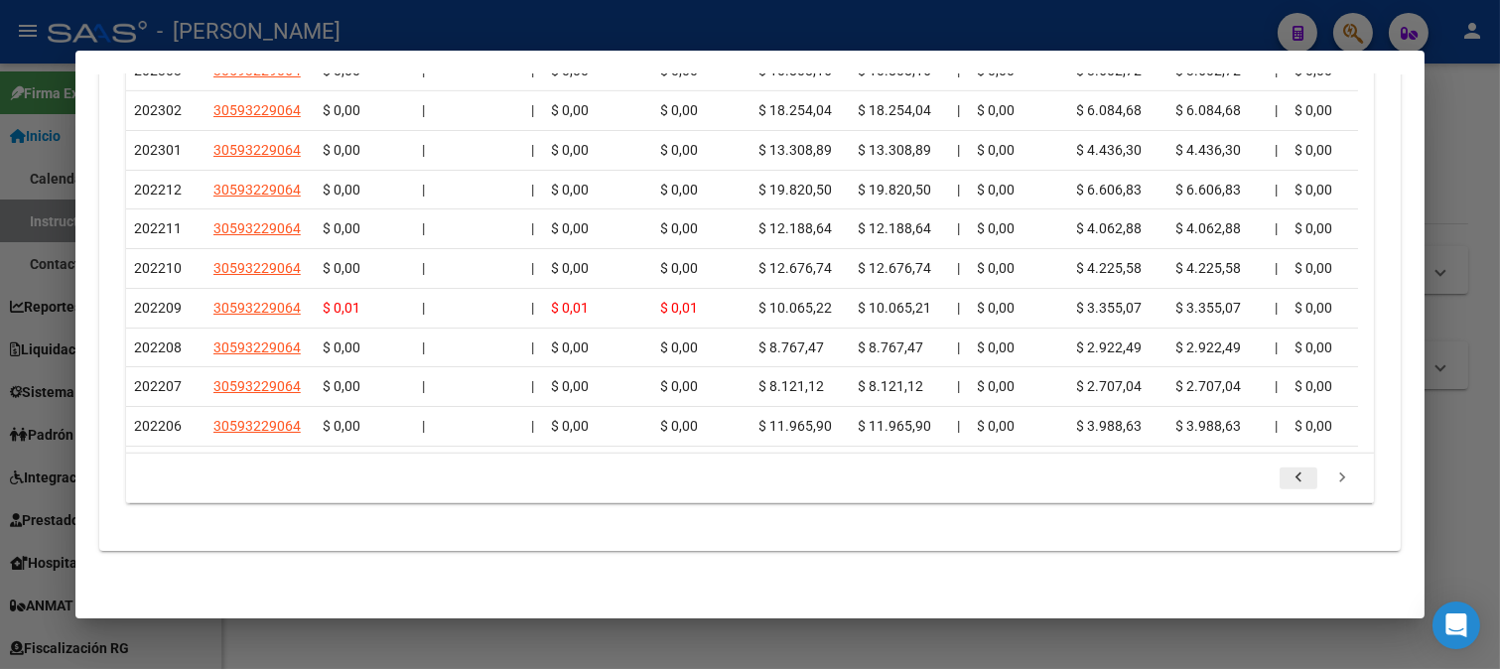
click at [1286, 476] on icon "go to previous page" at bounding box center [1298, 480] width 26 height 24
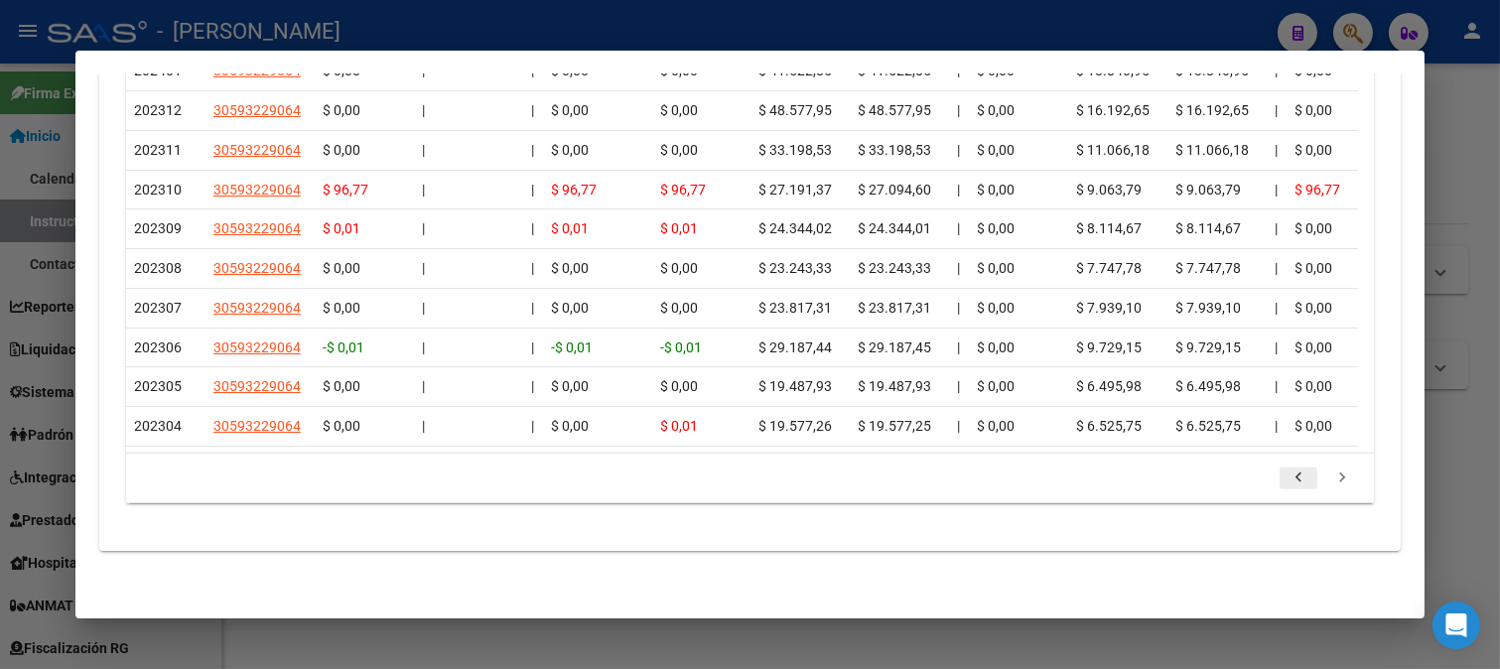
click at [1286, 476] on icon "go to previous page" at bounding box center [1298, 480] width 26 height 24
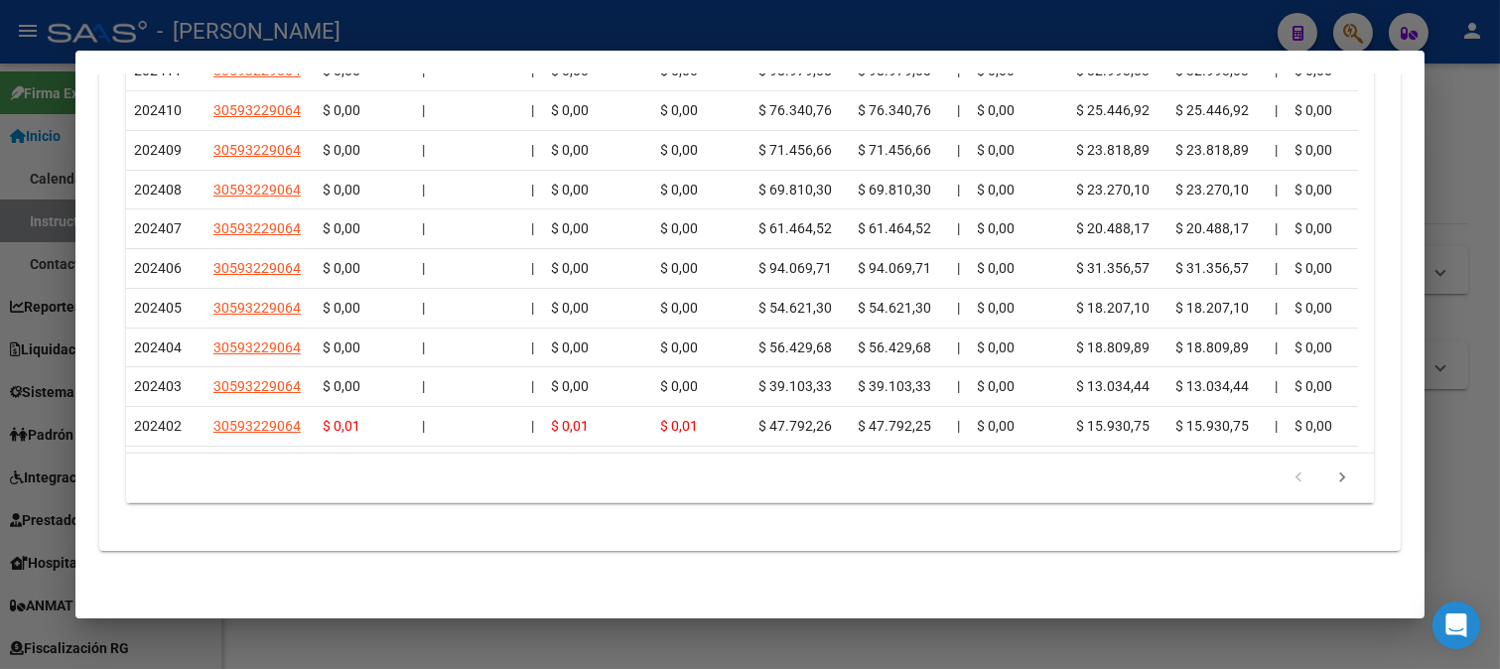
click at [1286, 476] on icon "go to previous page" at bounding box center [1298, 480] width 26 height 24
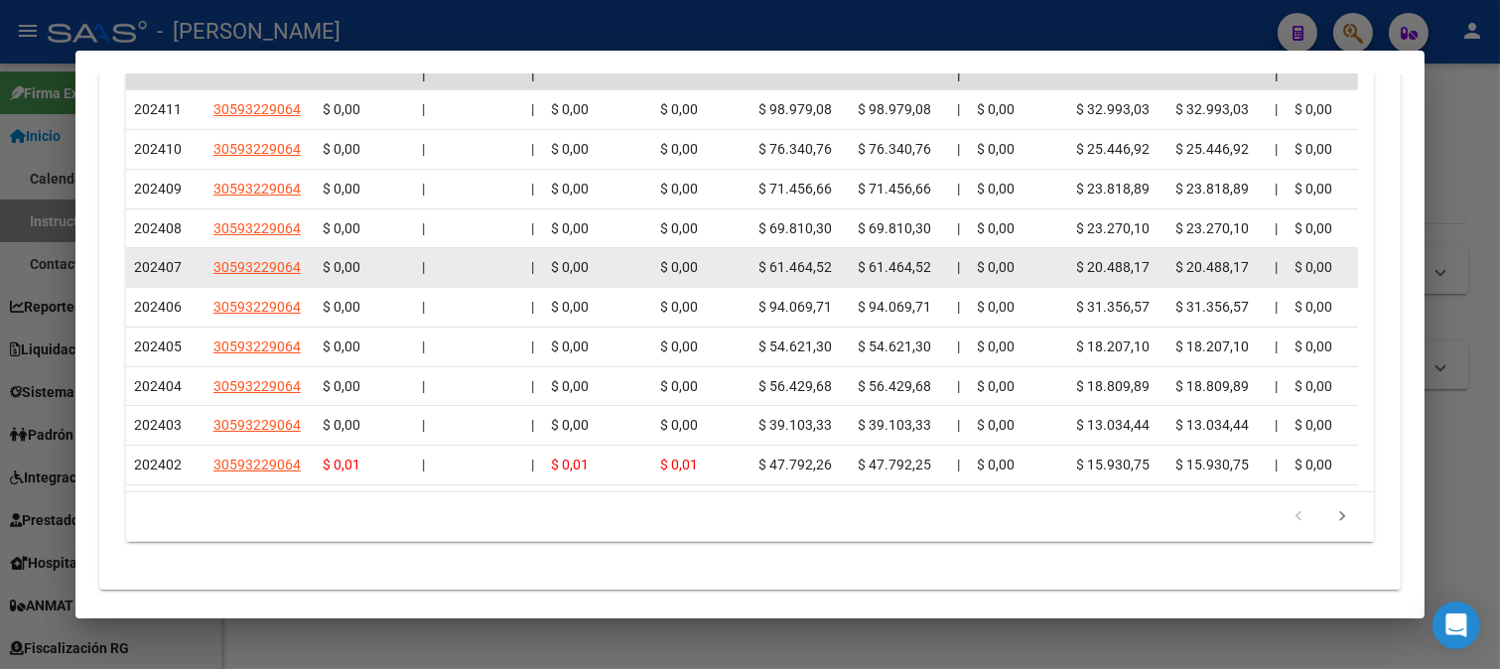
scroll to position [2072, 0]
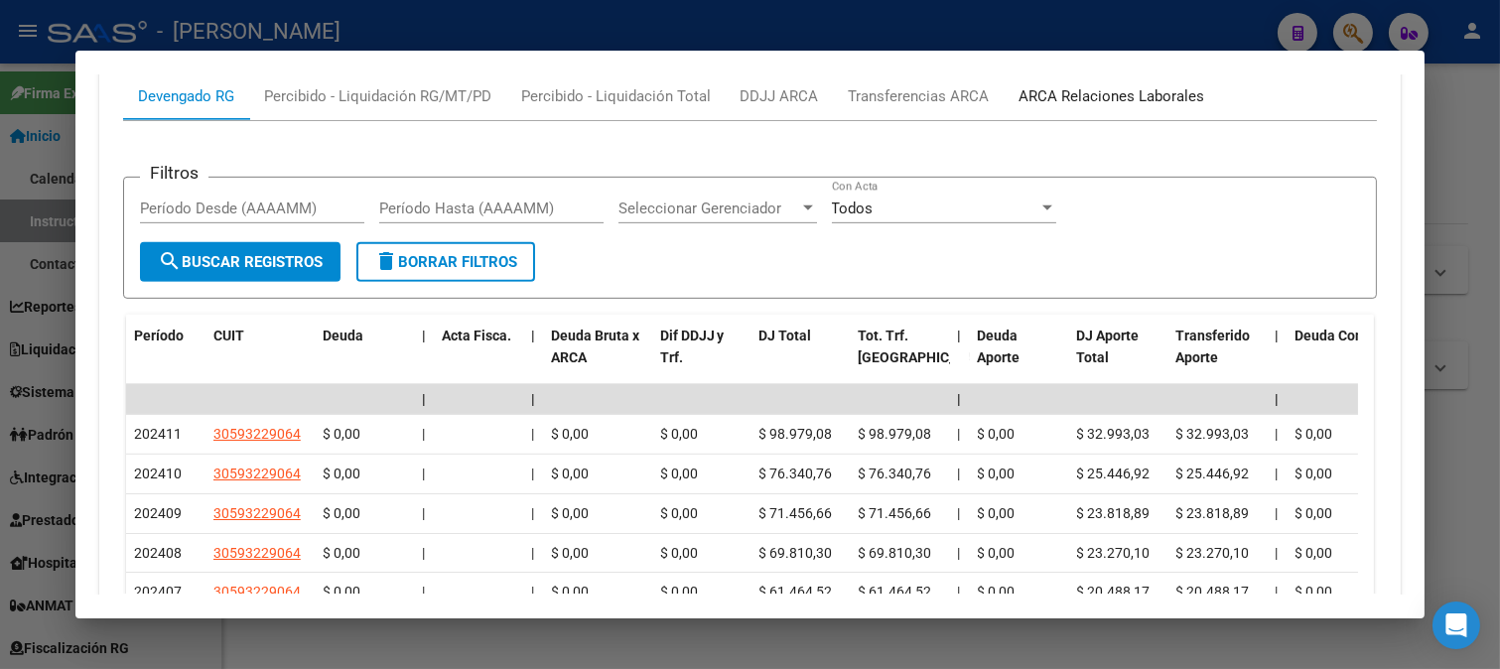
click at [1107, 107] on div "ARCA Relaciones Laborales" at bounding box center [1112, 96] width 186 height 22
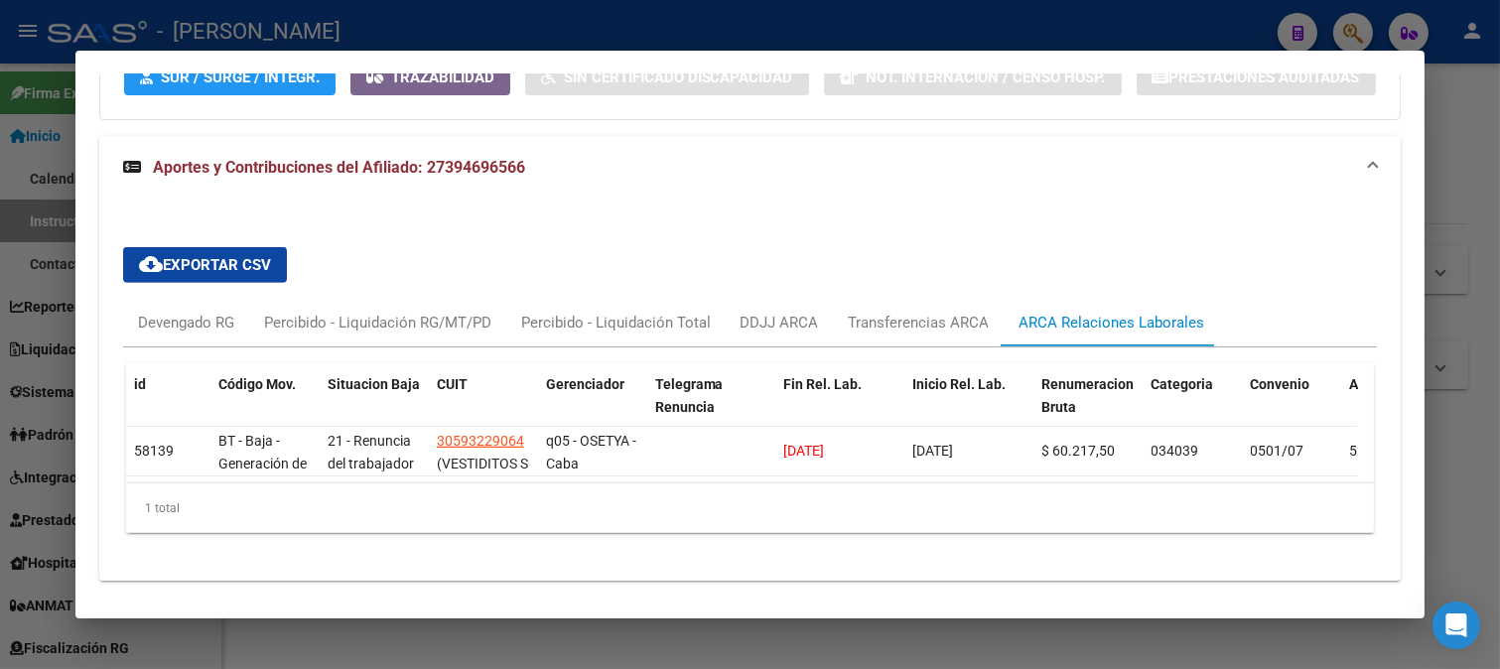
scroll to position [1720, 0]
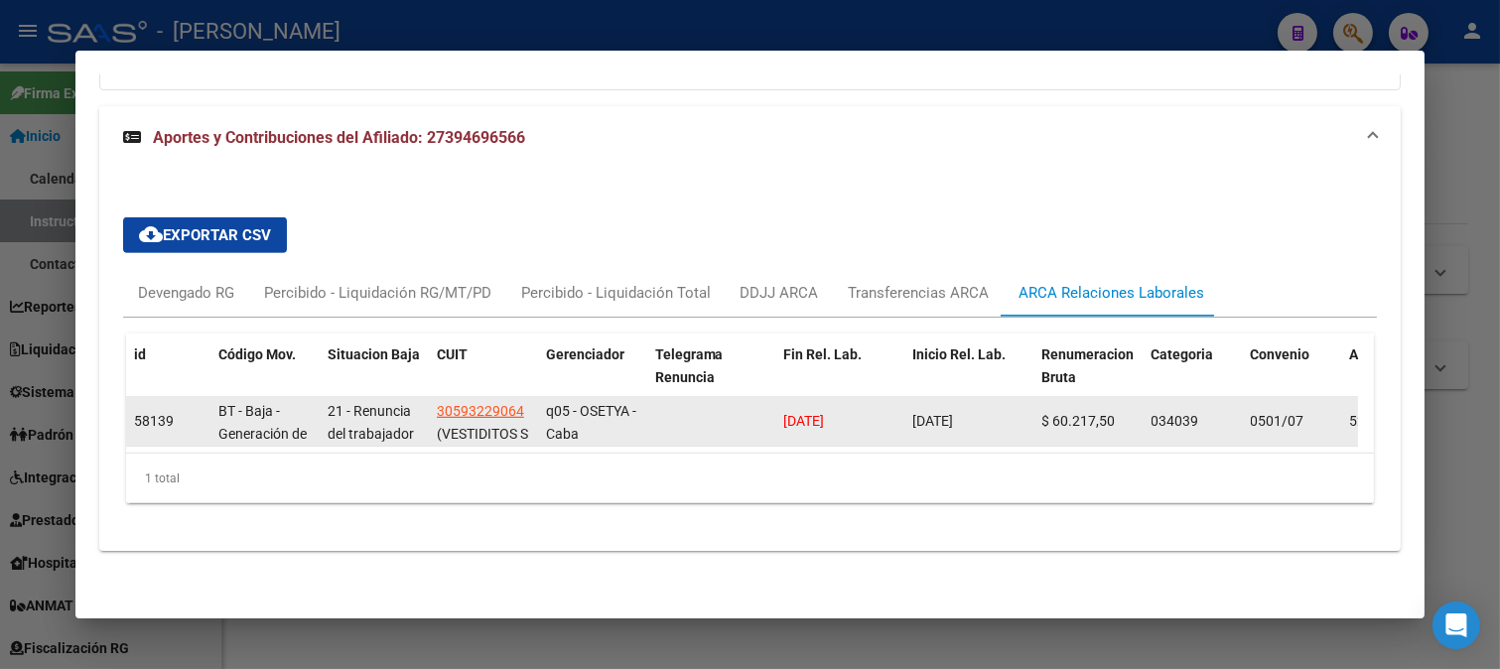
drag, startPoint x: 883, startPoint y: 418, endPoint x: 757, endPoint y: 420, distance: 126.1
click at [757, 420] on div "58139 BT - Baja - Generación de Clave 21 - Renuncia del trabajador / ART.240 - …" at bounding box center [1359, 422] width 2466 height 50
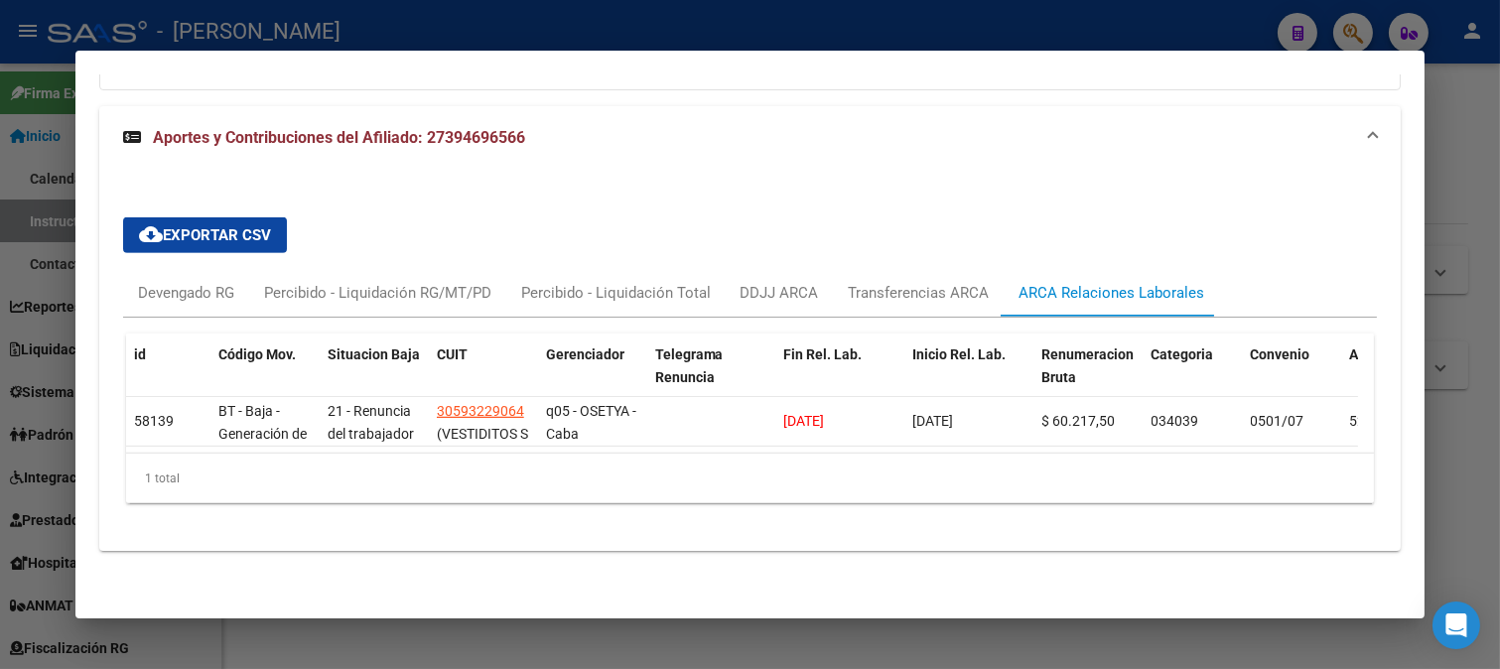
copy span "29/11/2024"
click at [857, 213] on div "cloud_download Exportar CSV Devengado RG Percibido - Liquidación RG/MT/PD Perci…" at bounding box center [750, 360] width 1254 height 318
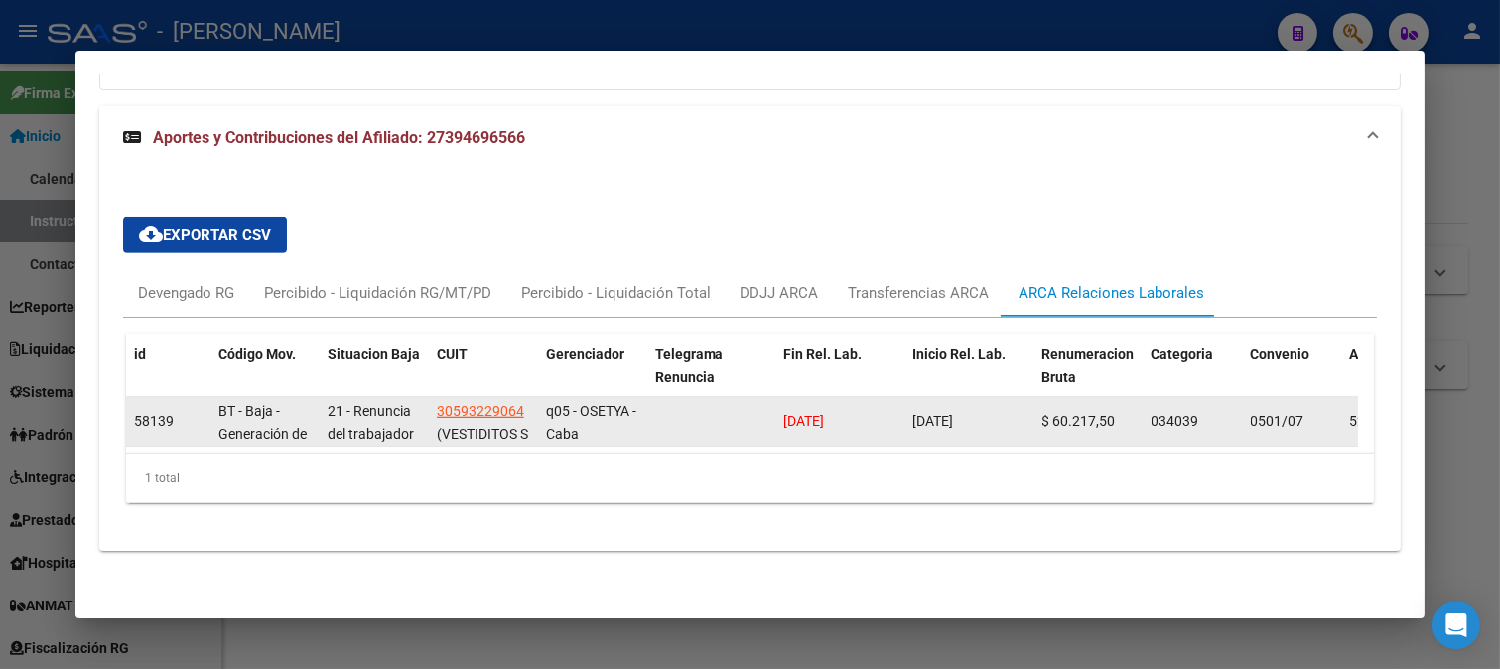
drag, startPoint x: 1000, startPoint y: 418, endPoint x: 893, endPoint y: 418, distance: 107.2
click at [893, 418] on div "58139 BT - Baja - Generación de Clave 21 - Renuncia del trabajador / ART.240 - …" at bounding box center [1359, 422] width 2466 height 50
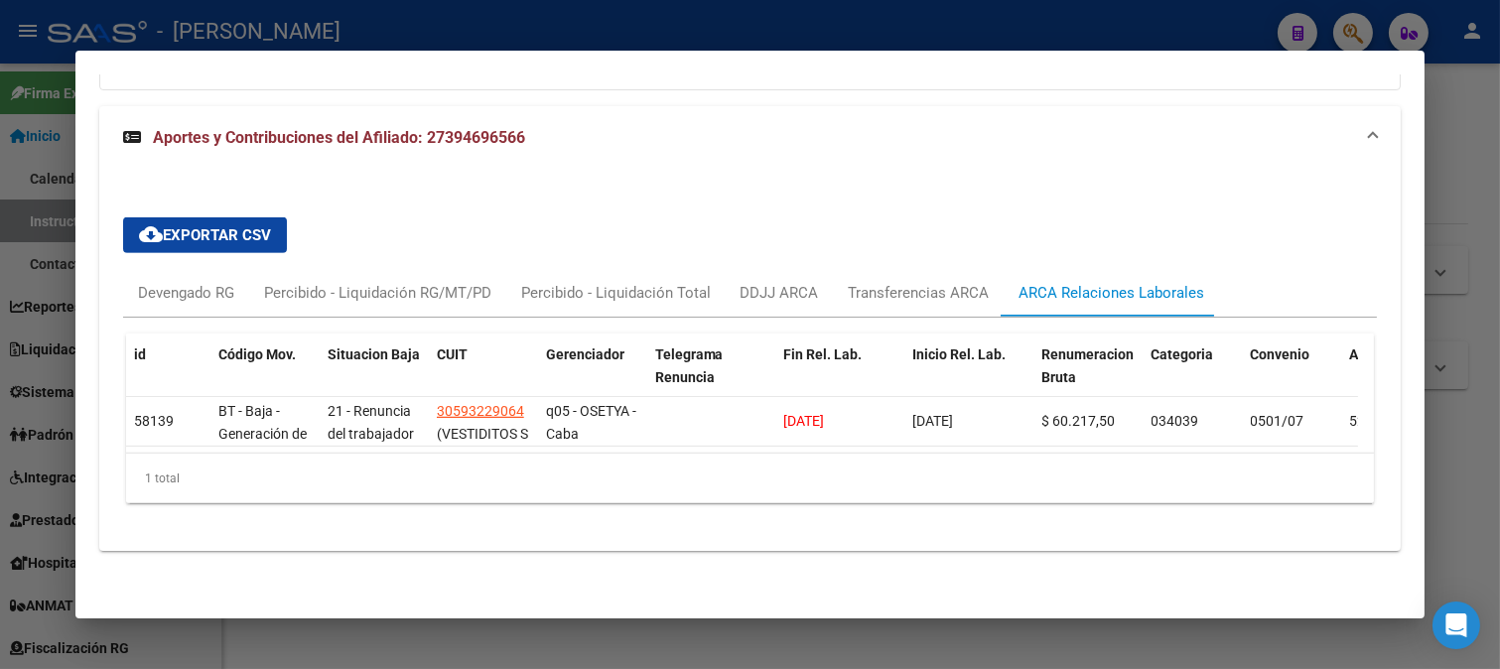
copy div "03/11/2021"
click at [579, 7] on div at bounding box center [750, 334] width 1500 height 669
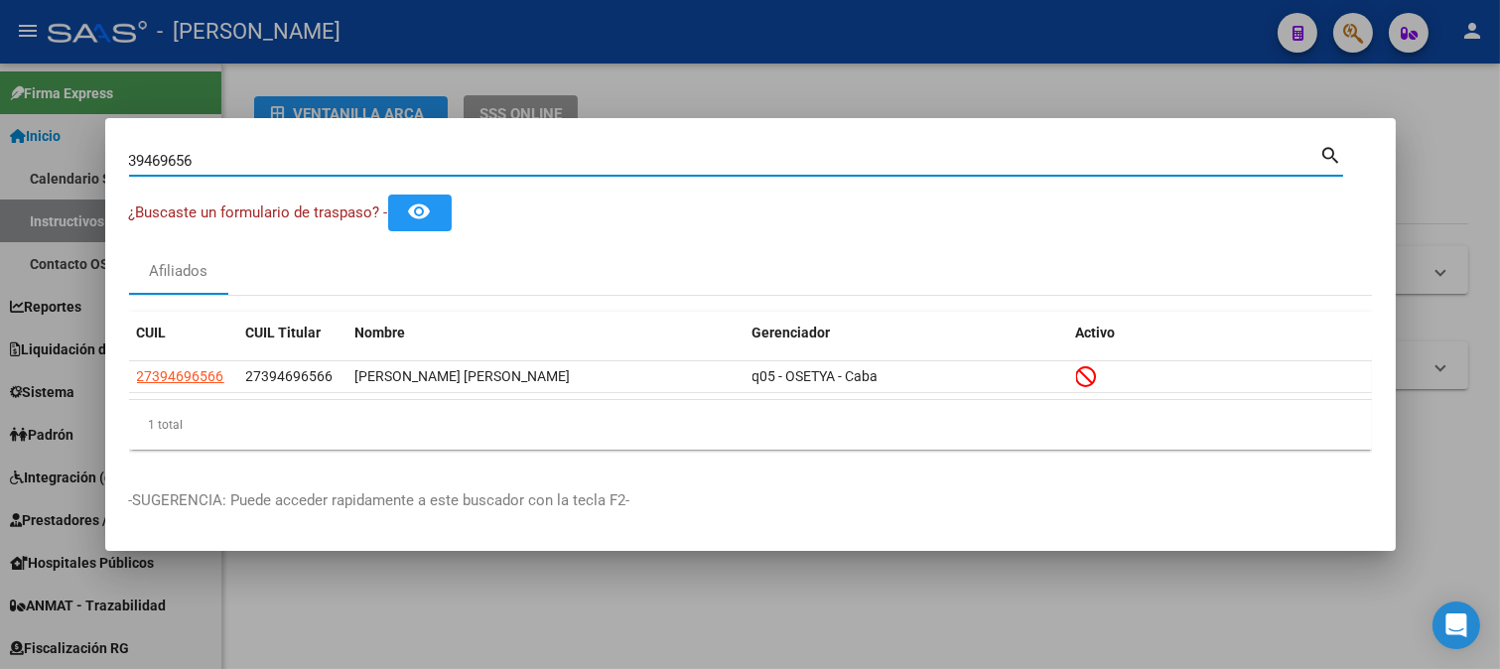
click at [496, 165] on input "39469656" at bounding box center [724, 161] width 1191 height 18
paste input "2032812173"
type input "20328121736"
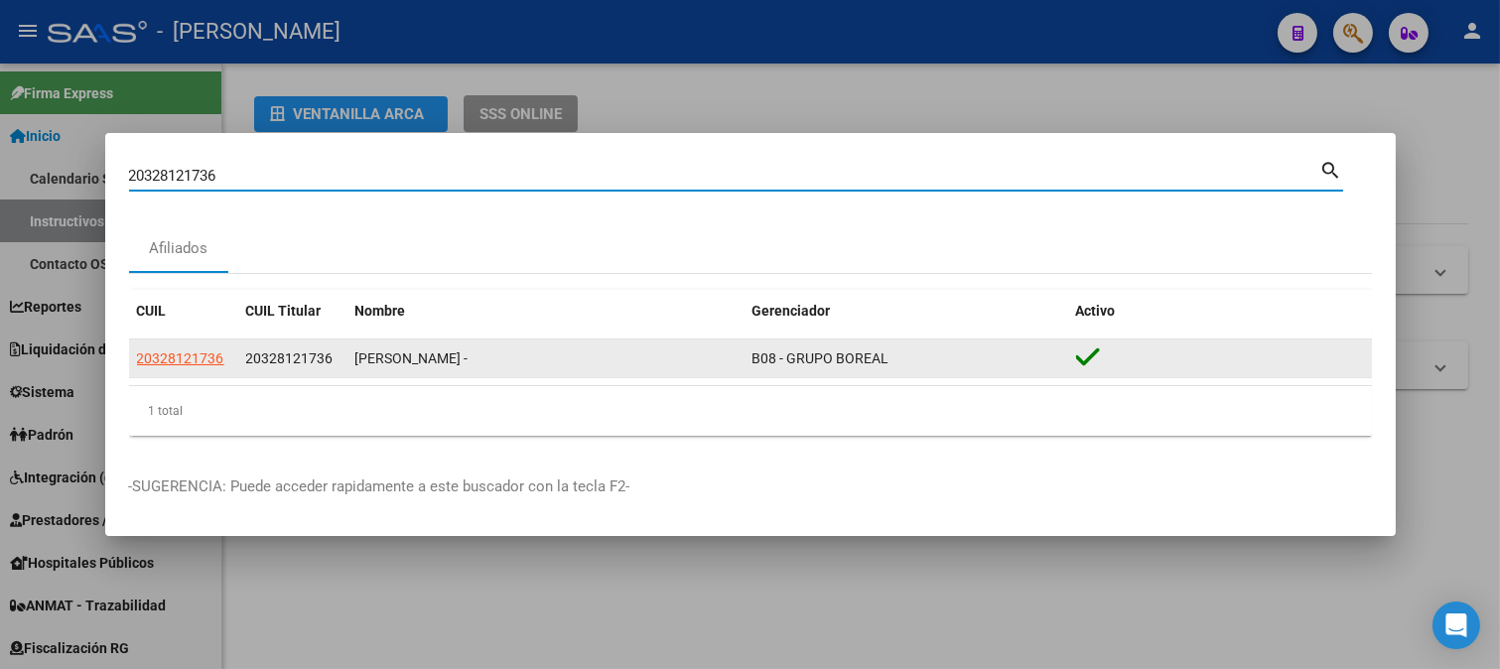
click at [179, 351] on span "20328121736" at bounding box center [180, 358] width 87 height 16
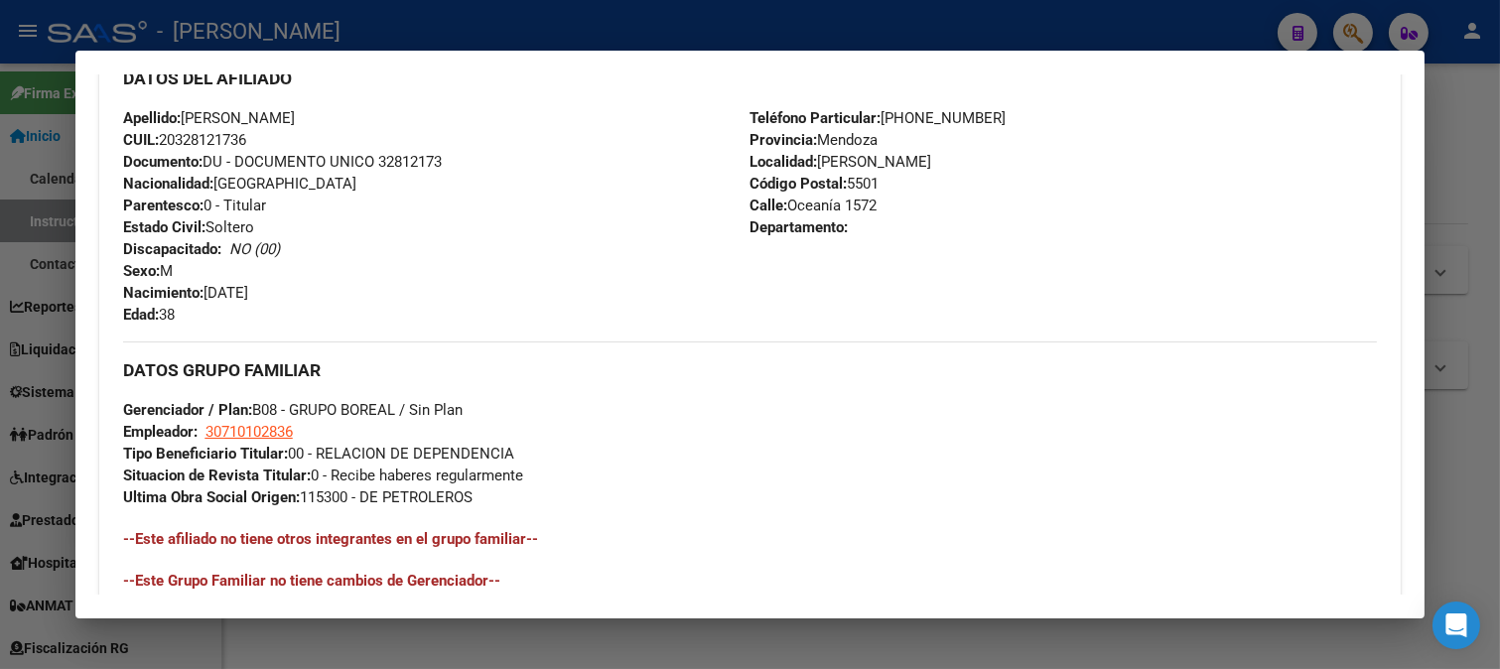
scroll to position [1062, 0]
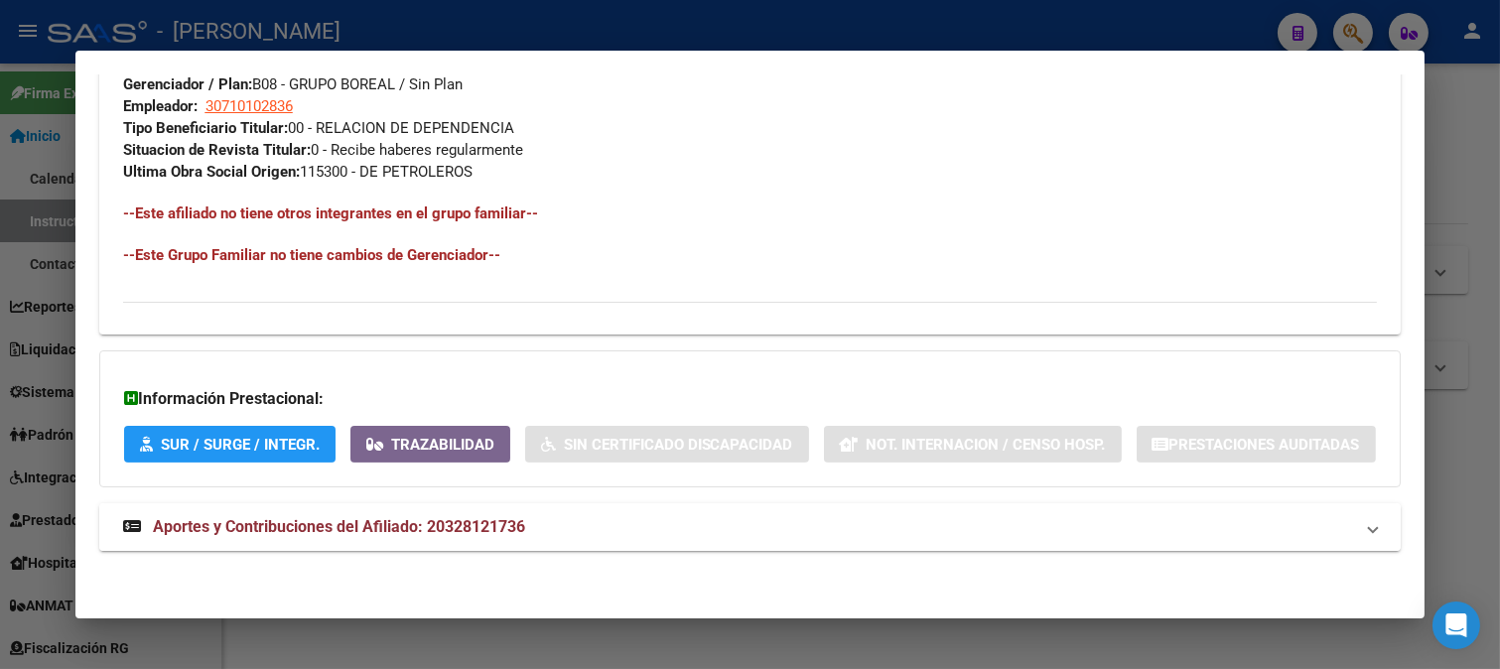
click at [625, 542] on mat-expansion-panel-header "Aportes y Contribuciones del Afiliado: 20328121736" at bounding box center [750, 527] width 1302 height 48
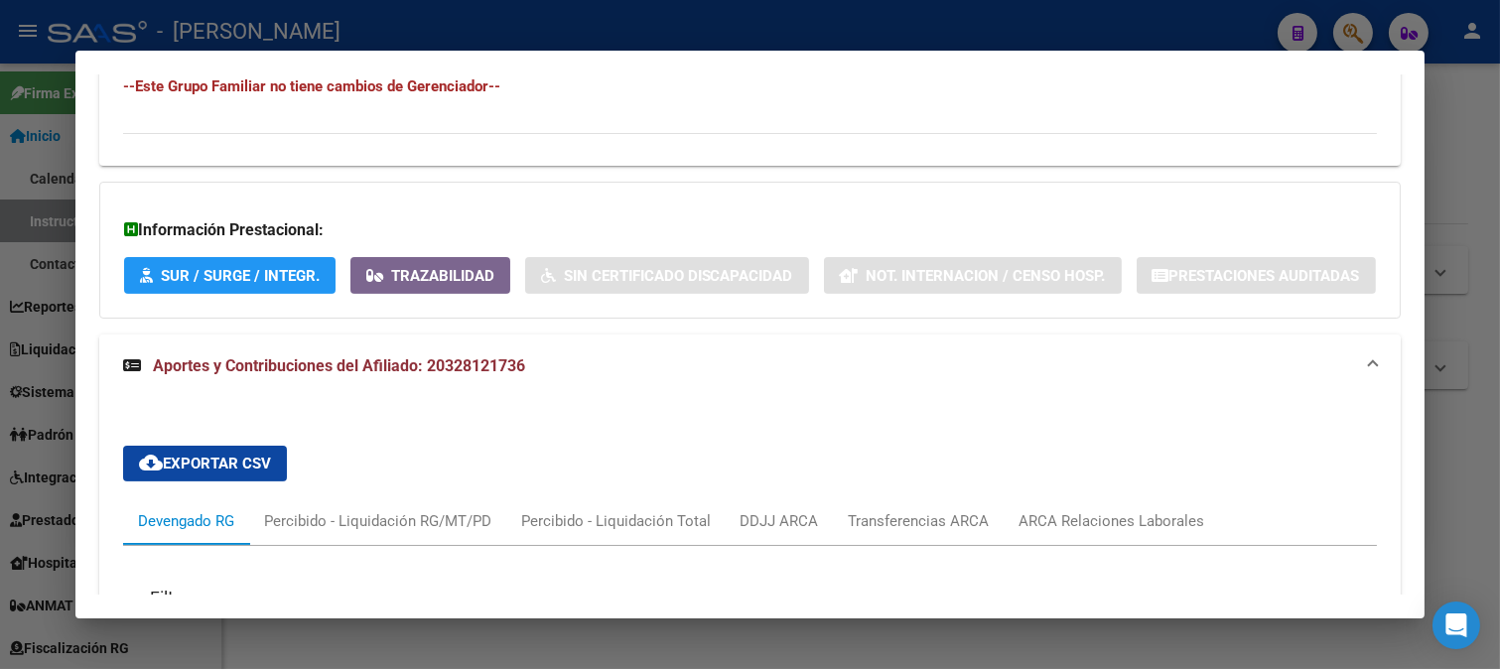
scroll to position [1558, 0]
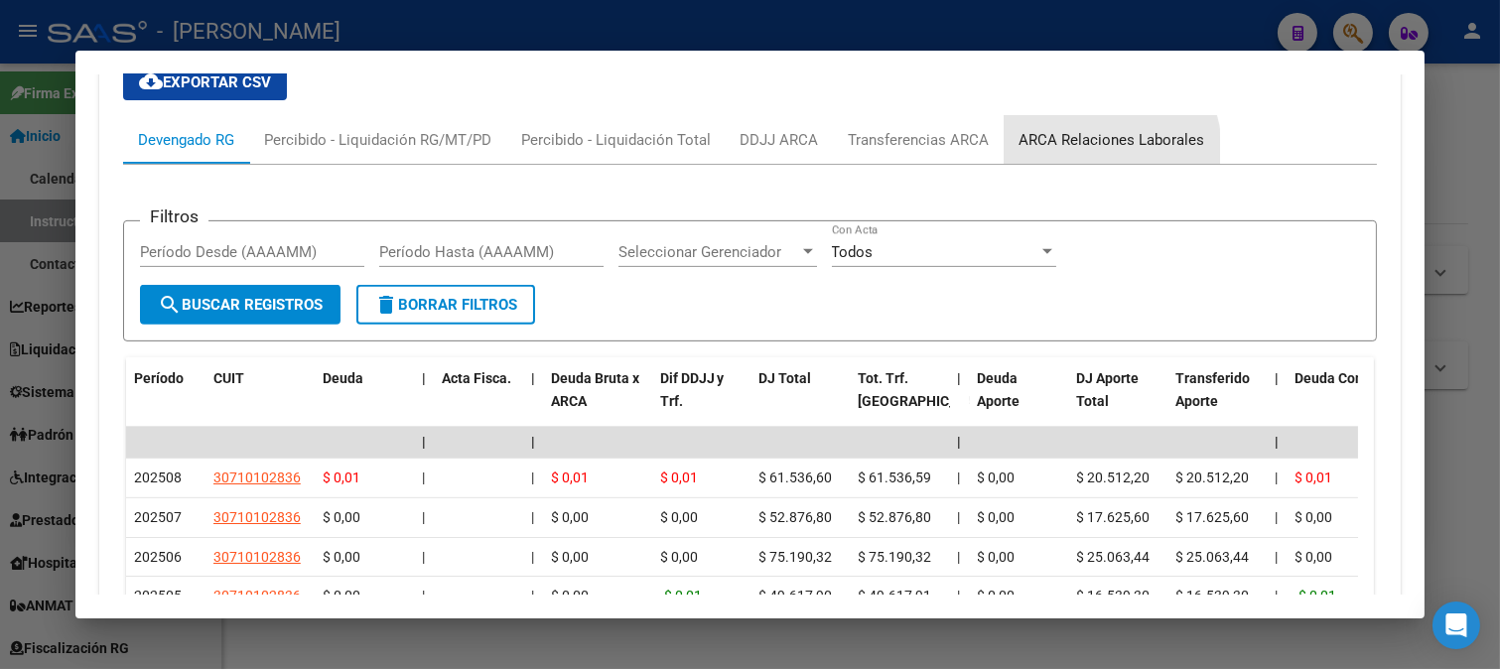
click at [1084, 164] on div "ARCA Relaciones Laborales" at bounding box center [1111, 140] width 215 height 48
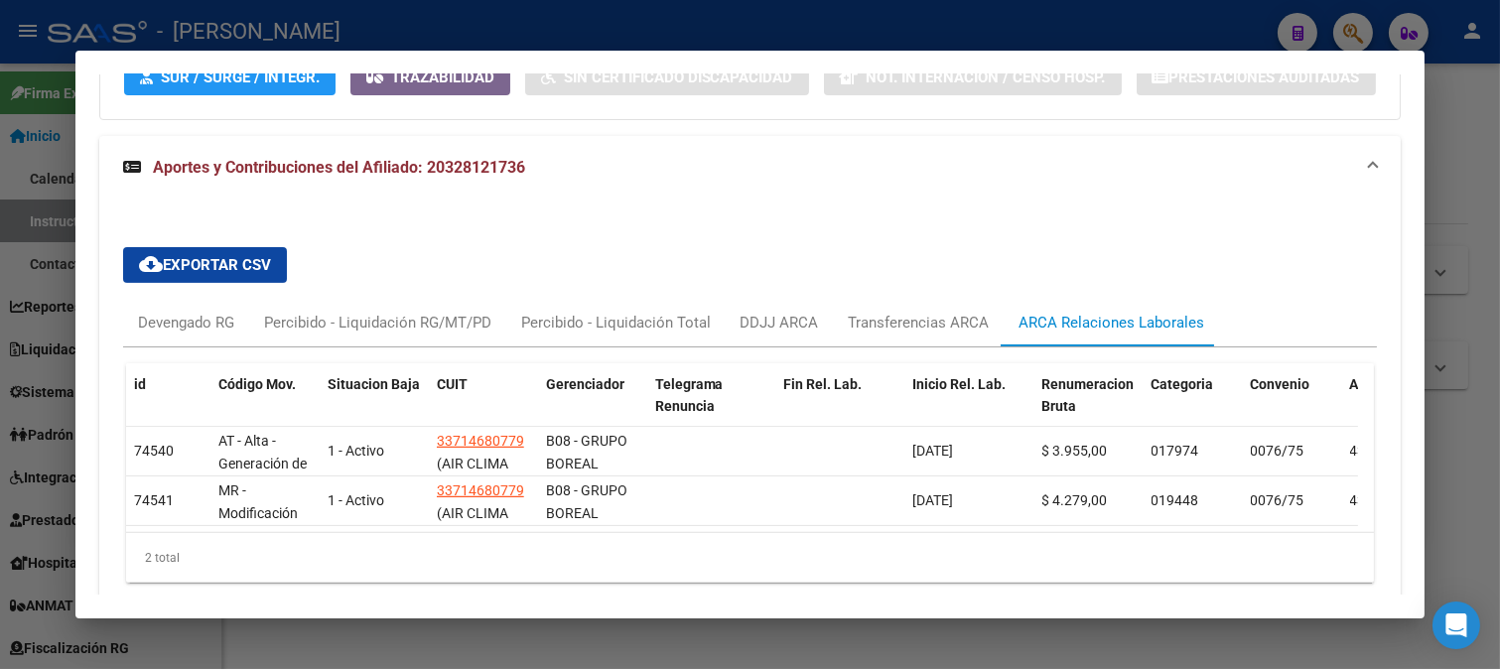
scroll to position [1469, 0]
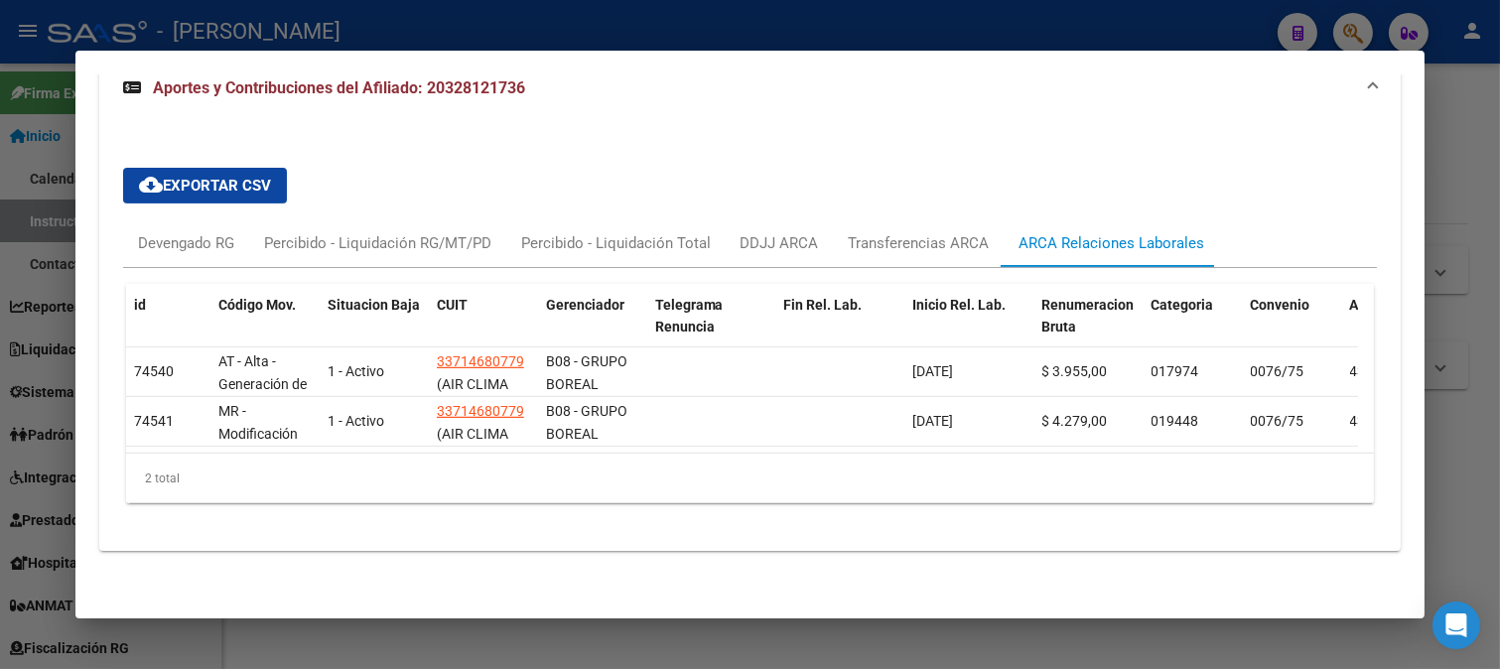
click at [14, 304] on div at bounding box center [750, 334] width 1500 height 669
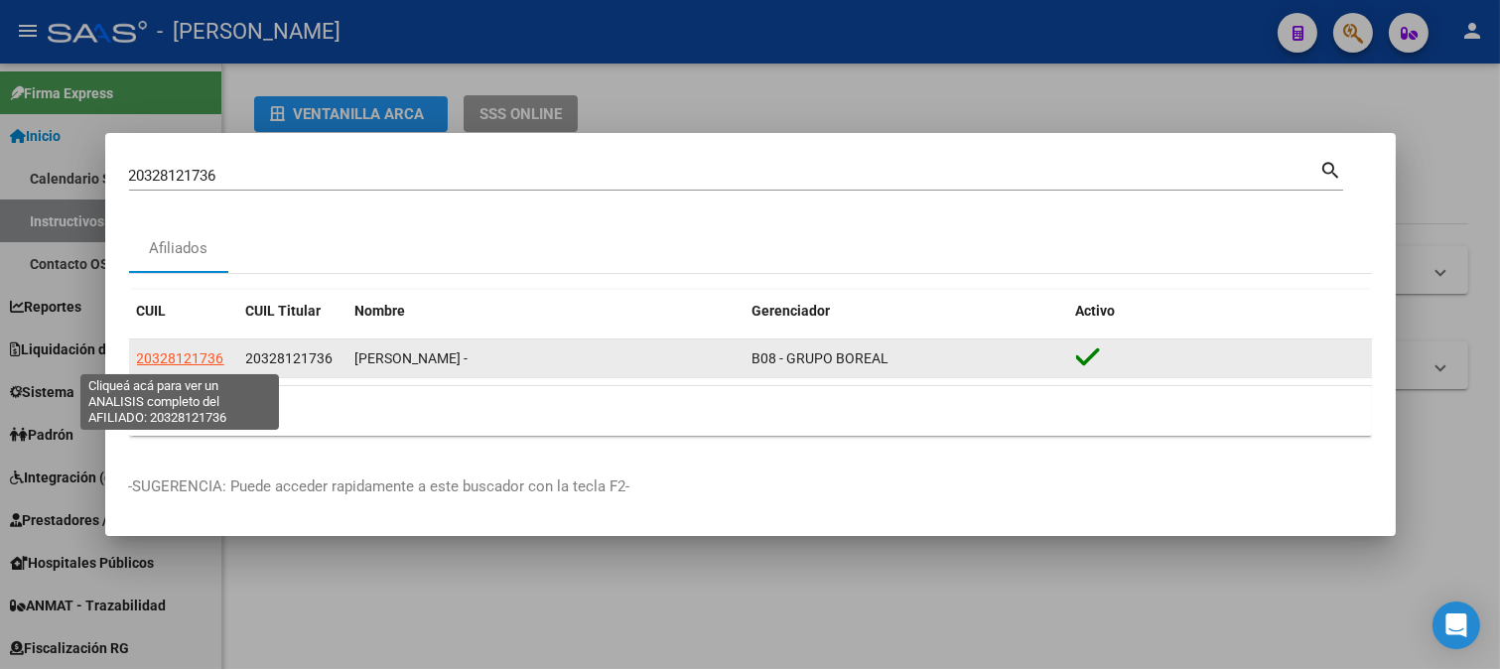
click at [198, 358] on span "20328121736" at bounding box center [180, 358] width 87 height 16
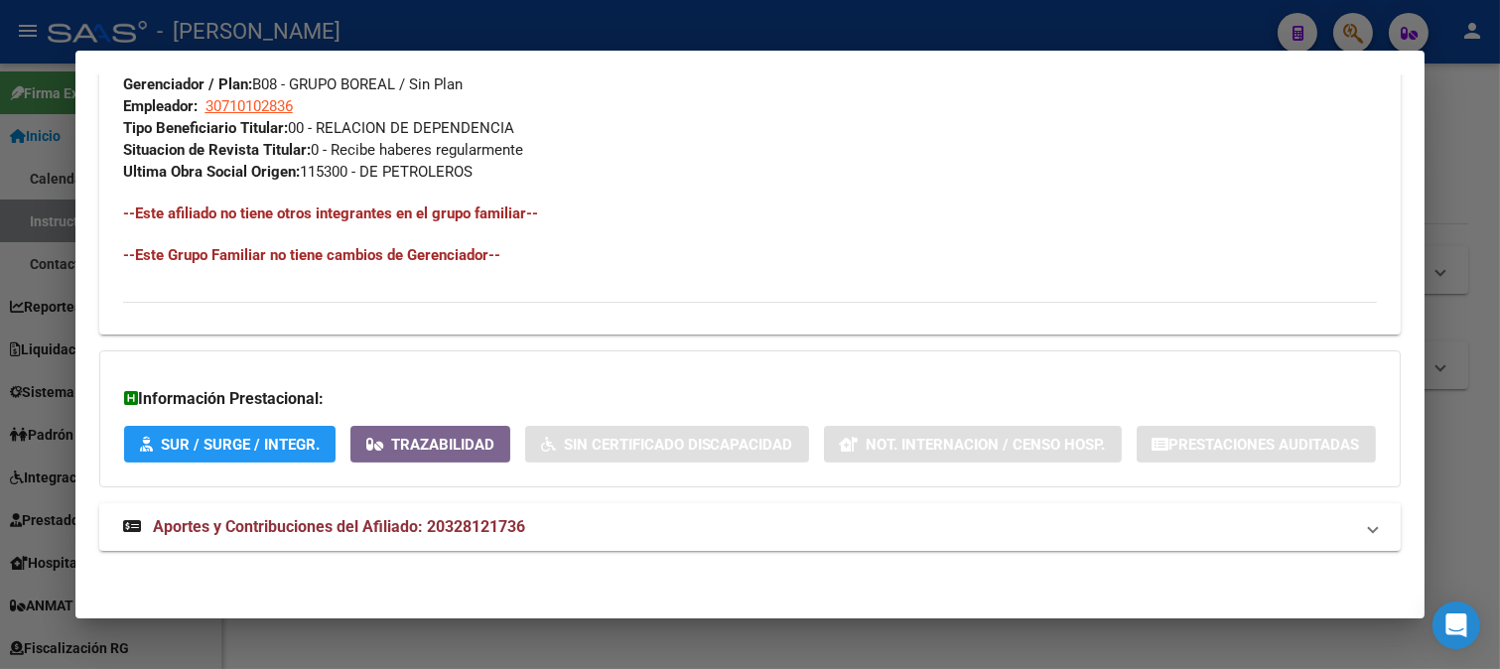
scroll to position [1062, 0]
click at [646, 517] on mat-panel-title "Aportes y Contribuciones del Afiliado: 20328121736" at bounding box center [738, 527] width 1231 height 24
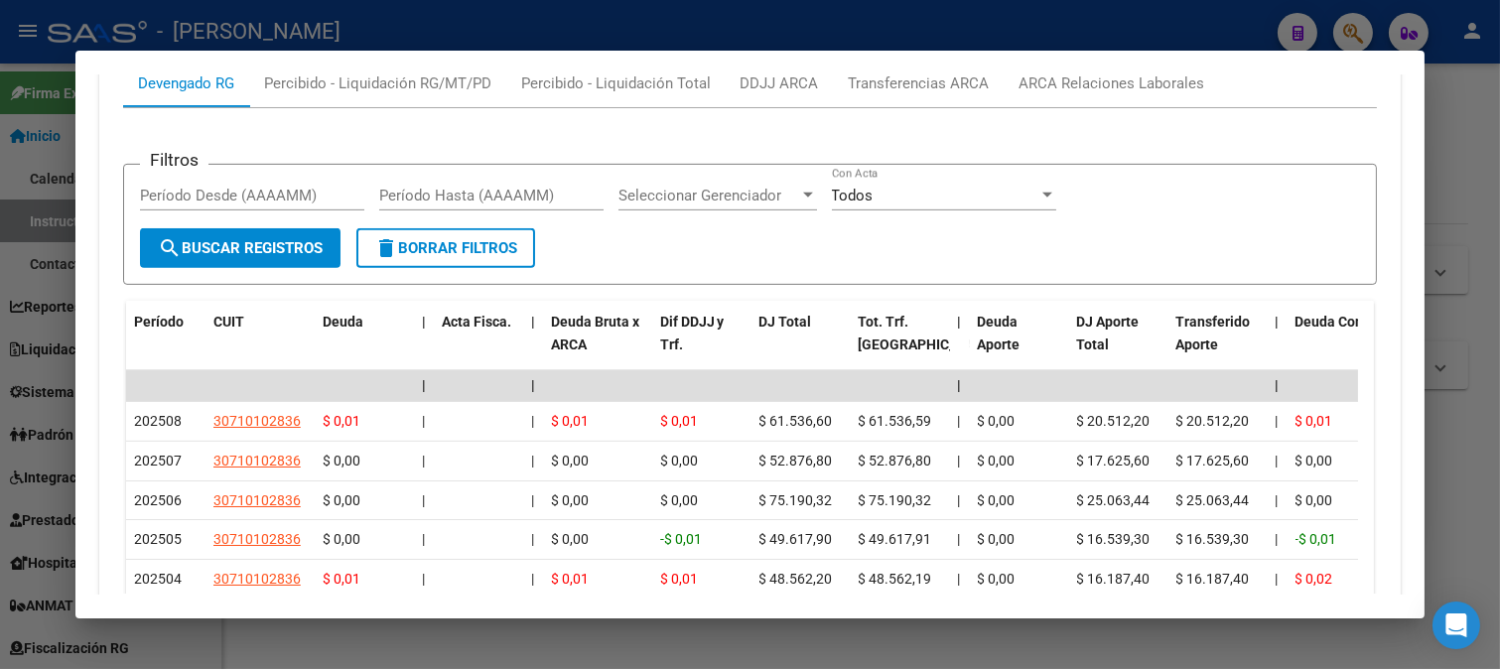
scroll to position [1668, 0]
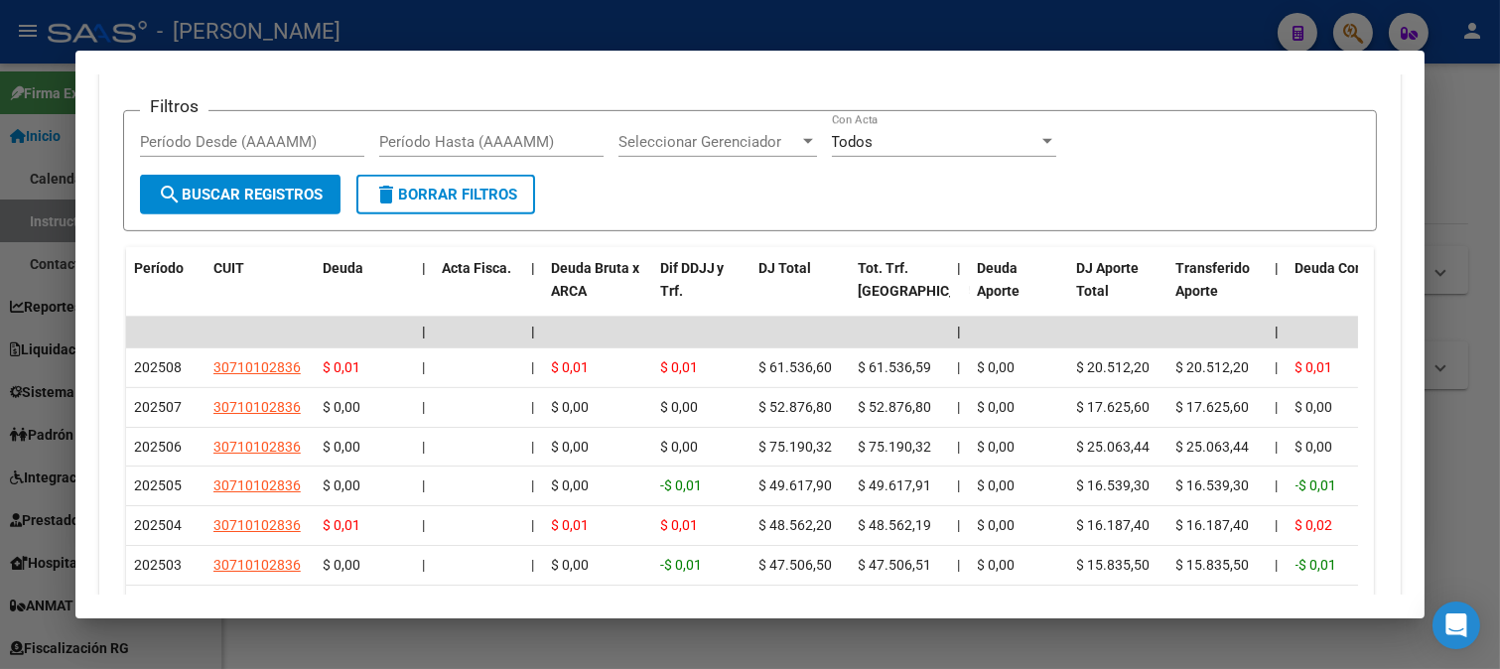
click at [1060, 54] on div "ARCA Relaciones Laborales" at bounding box center [1111, 30] width 215 height 48
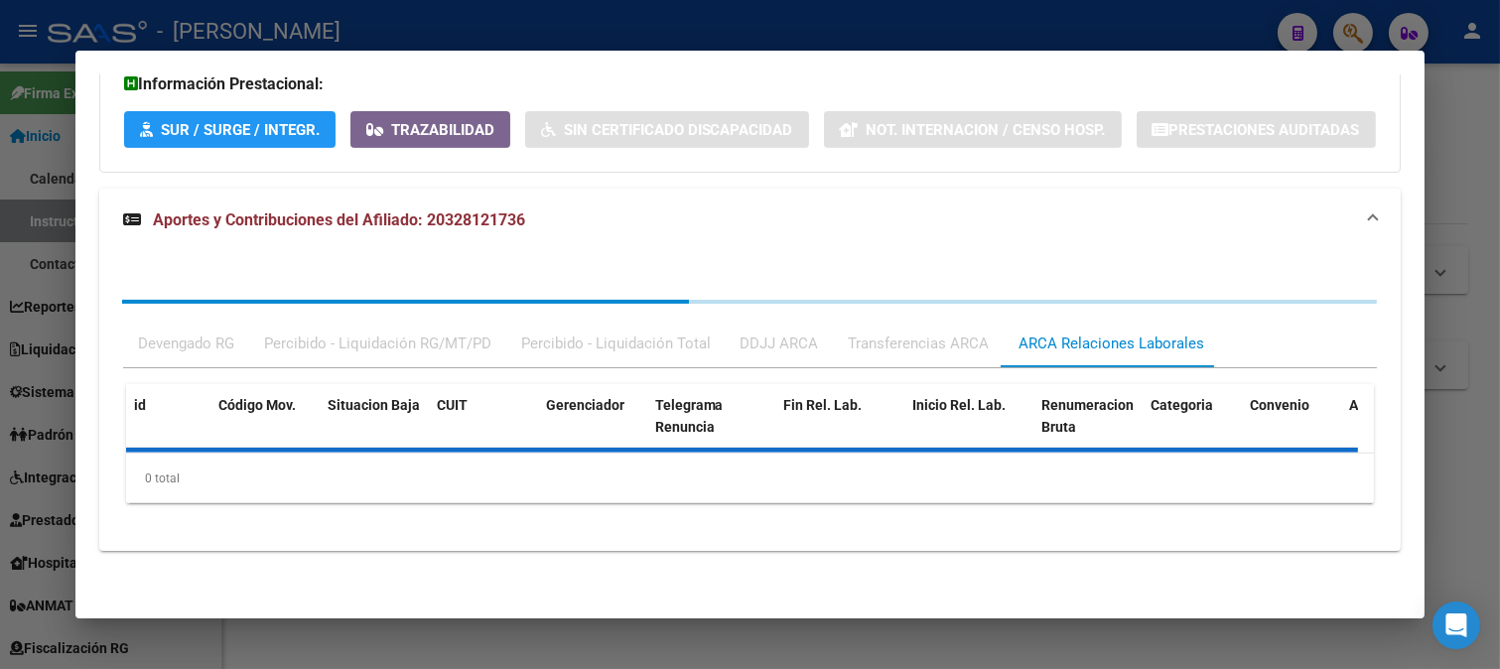
scroll to position [1524, 0]
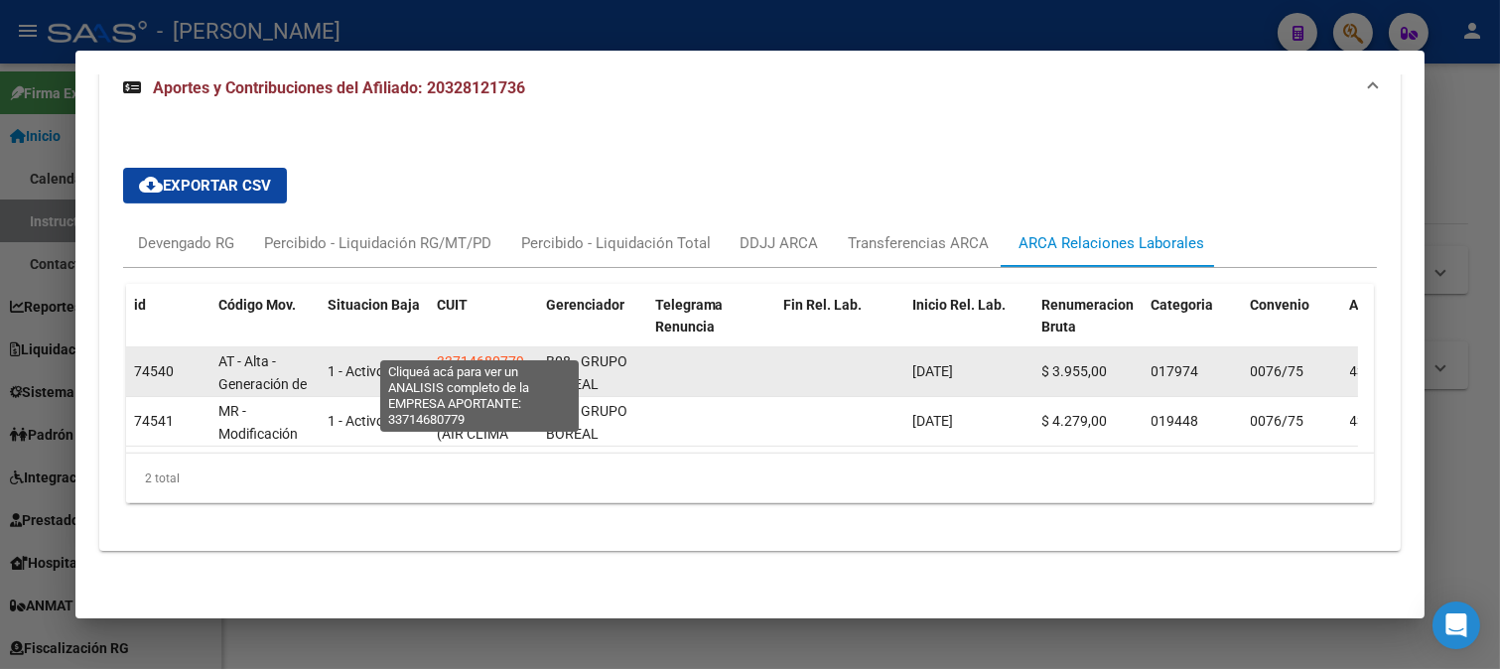
click at [502, 353] on span "33714680779" at bounding box center [480, 361] width 87 height 16
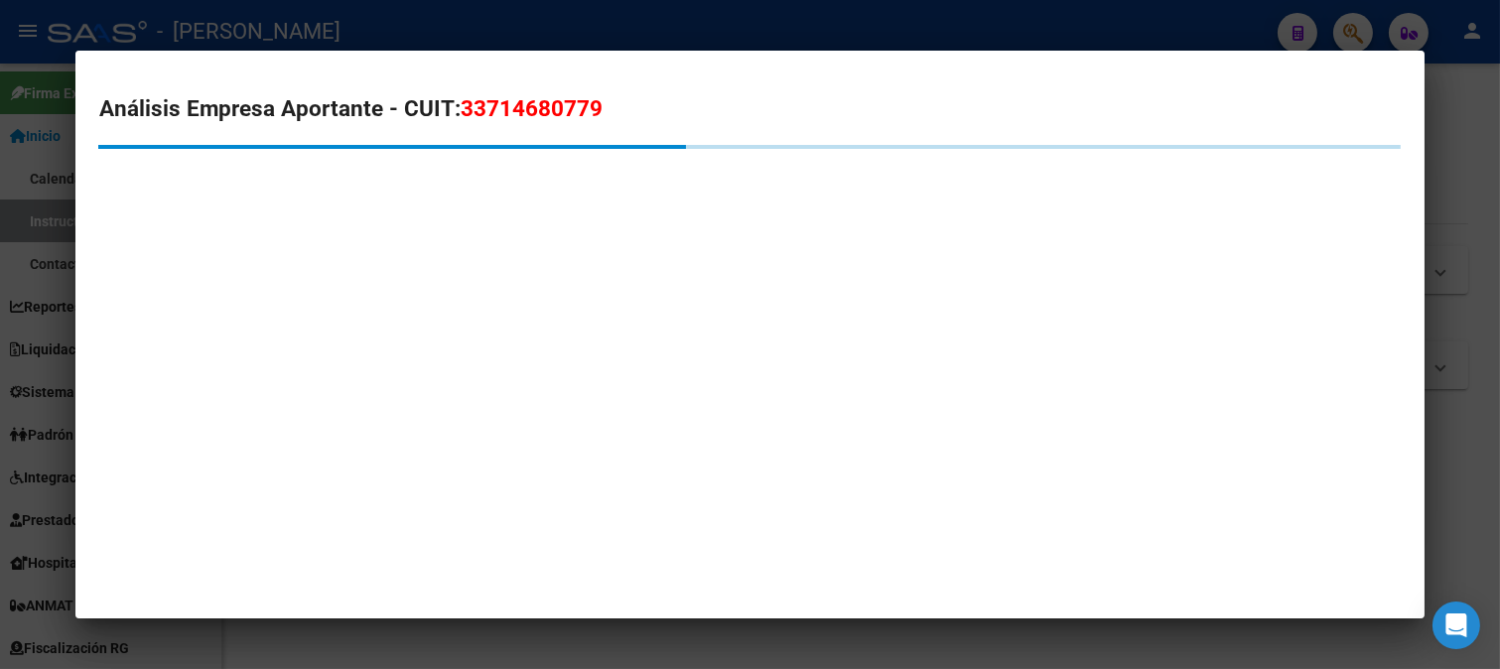
click at [551, 120] on span "33714680779" at bounding box center [532, 108] width 142 height 26
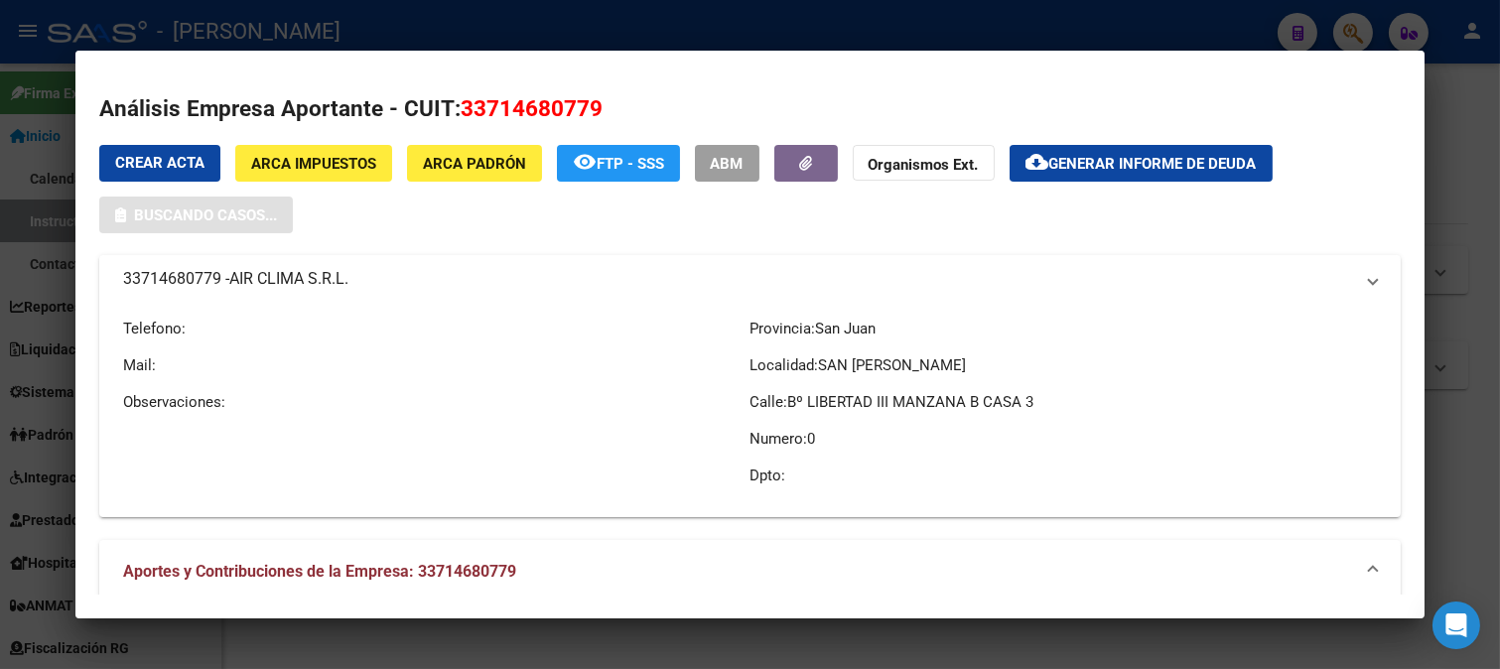
copy span "33714680779"
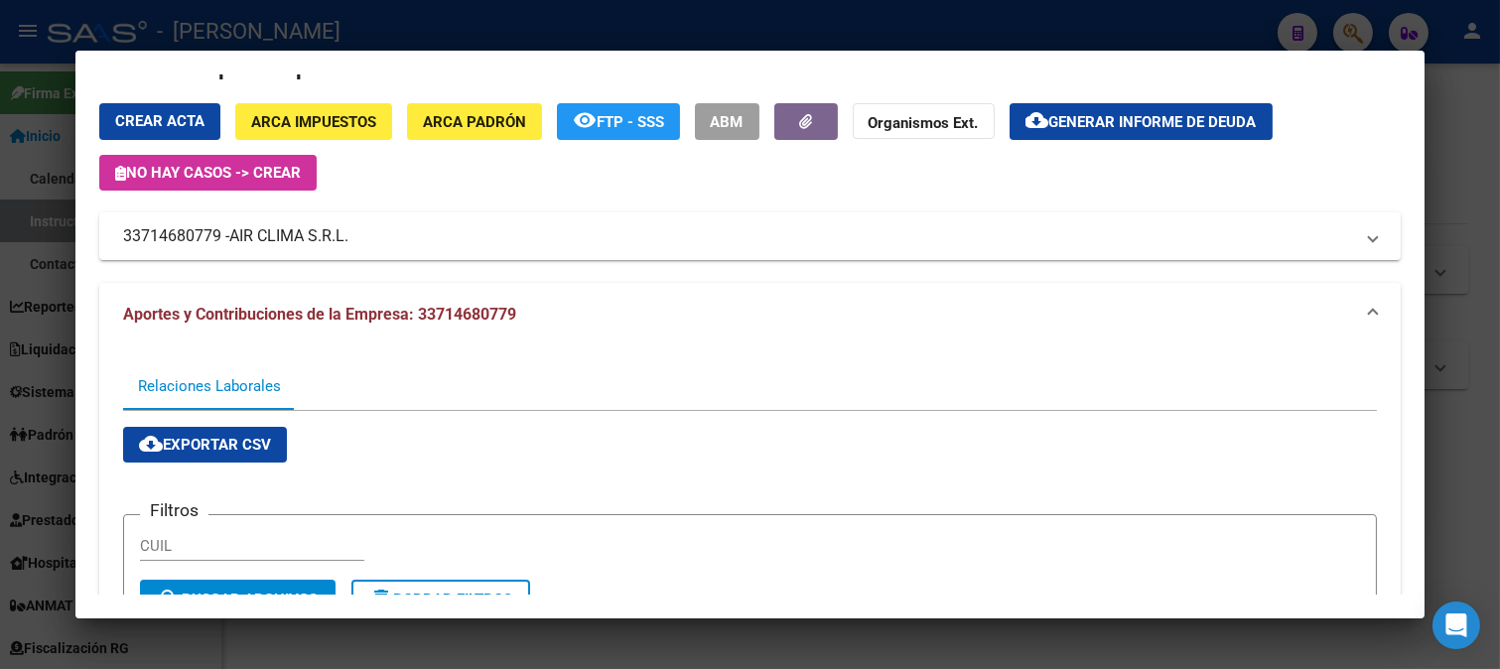
scroll to position [0, 0]
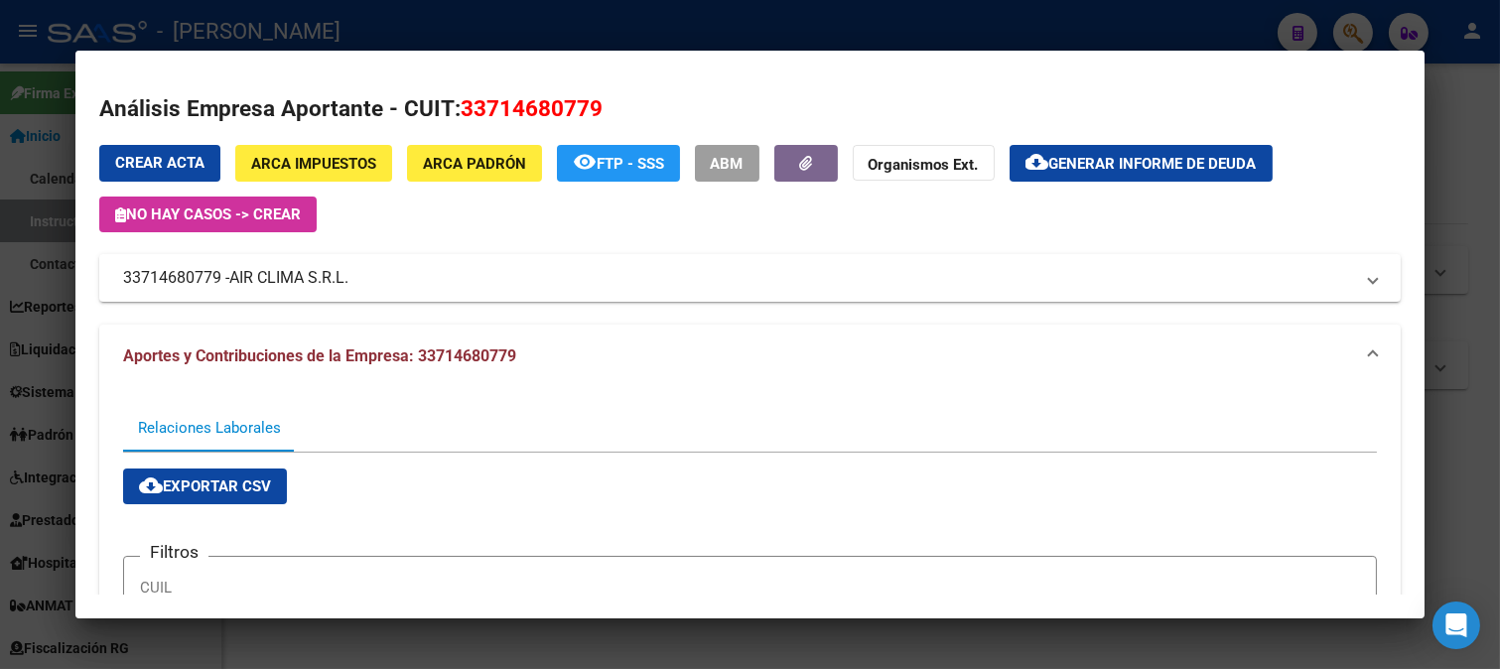
click at [0, 187] on div at bounding box center [750, 334] width 1500 height 669
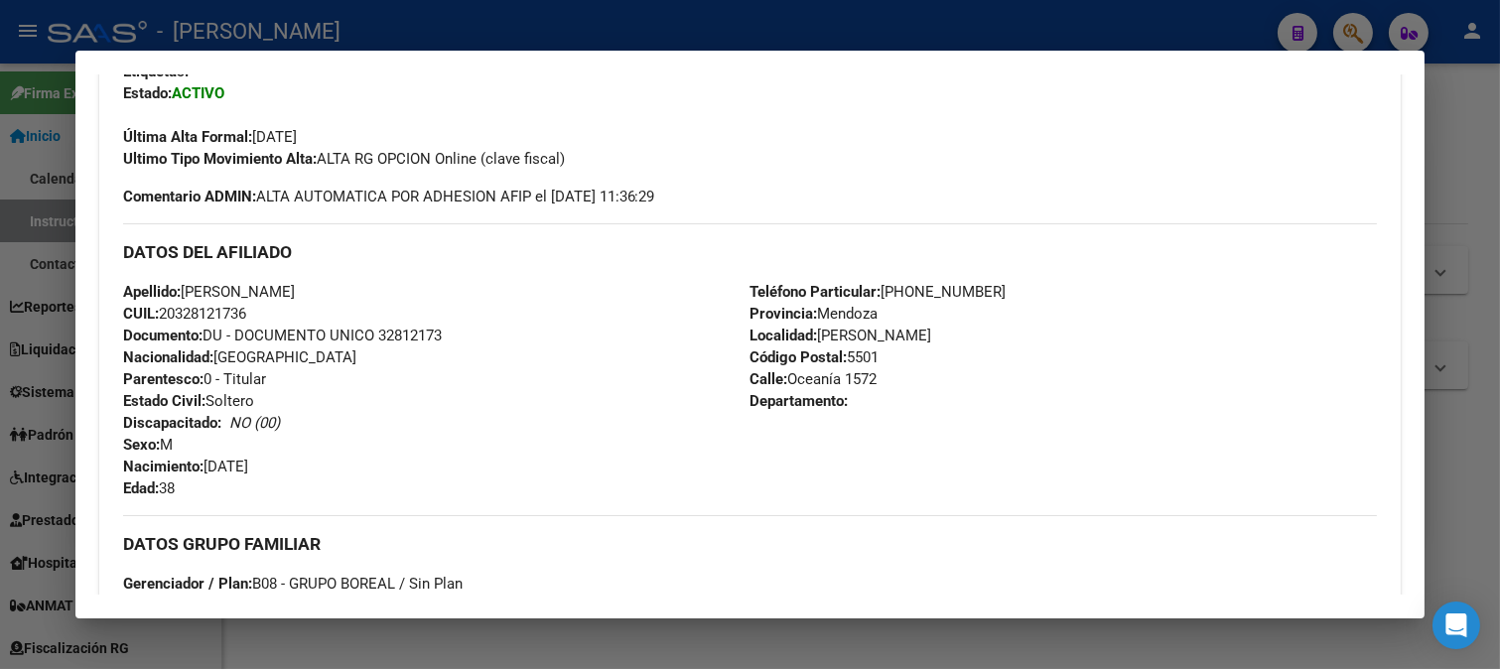
scroll to position [422, 0]
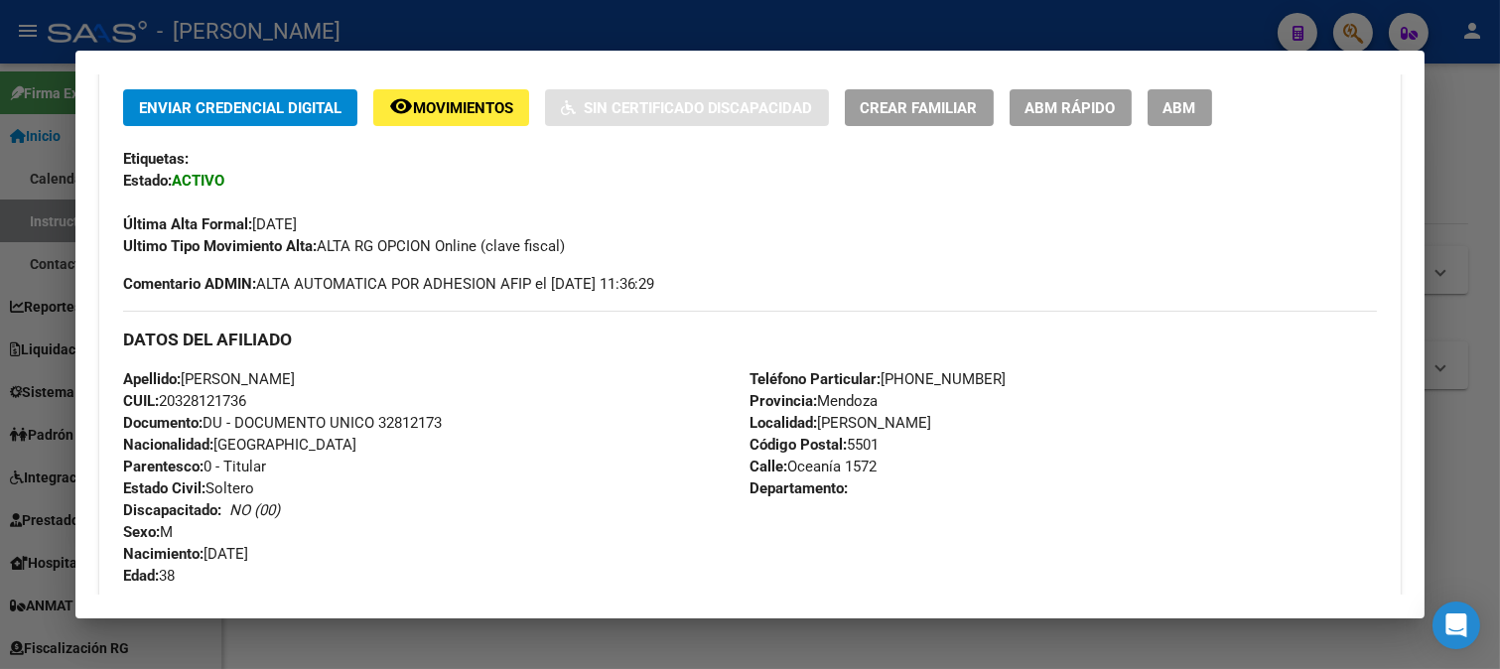
drag, startPoint x: 781, startPoint y: 462, endPoint x: 881, endPoint y: 461, distance: 100.3
click at [881, 461] on div "Teléfono Particular: 261 710-5686 Provincia: Mendoza Localidad: GODOY CRUZ Códi…" at bounding box center [1062, 477] width 627 height 218
copy span "Oceanía 1572"
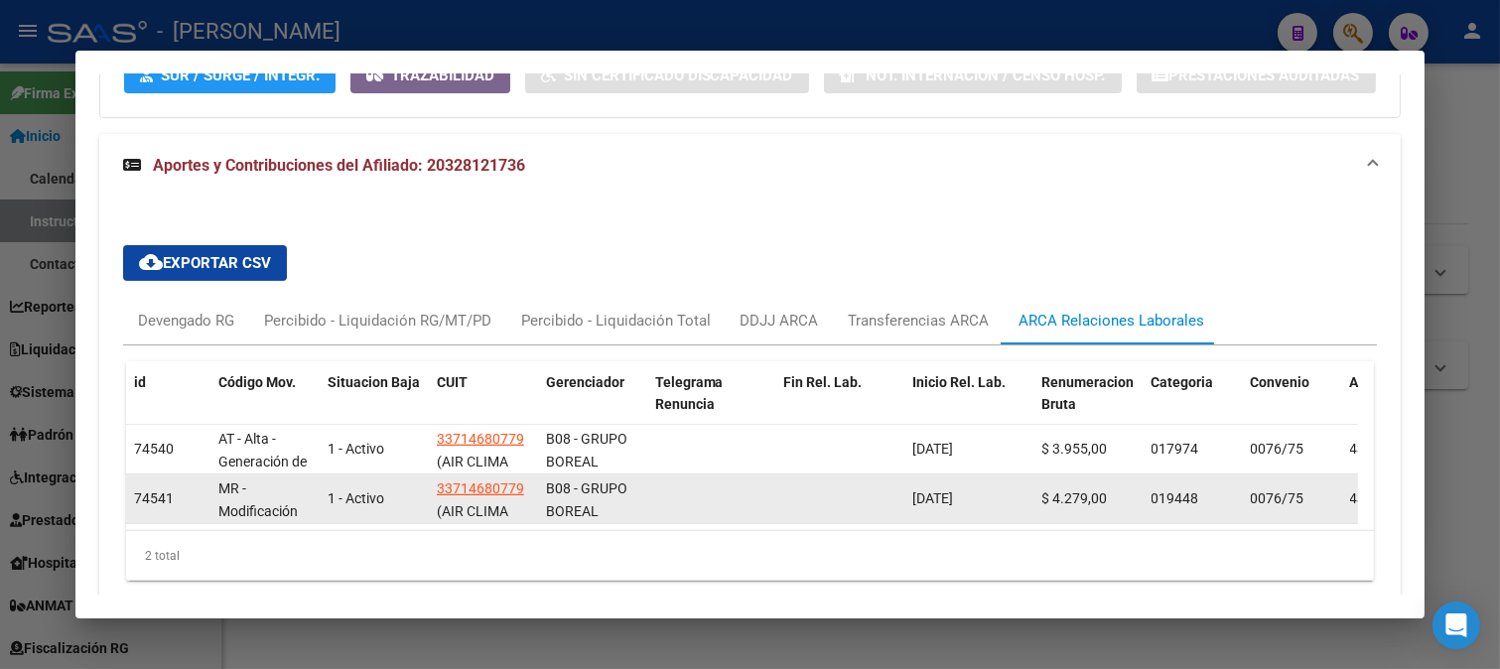
scroll to position [1414, 0]
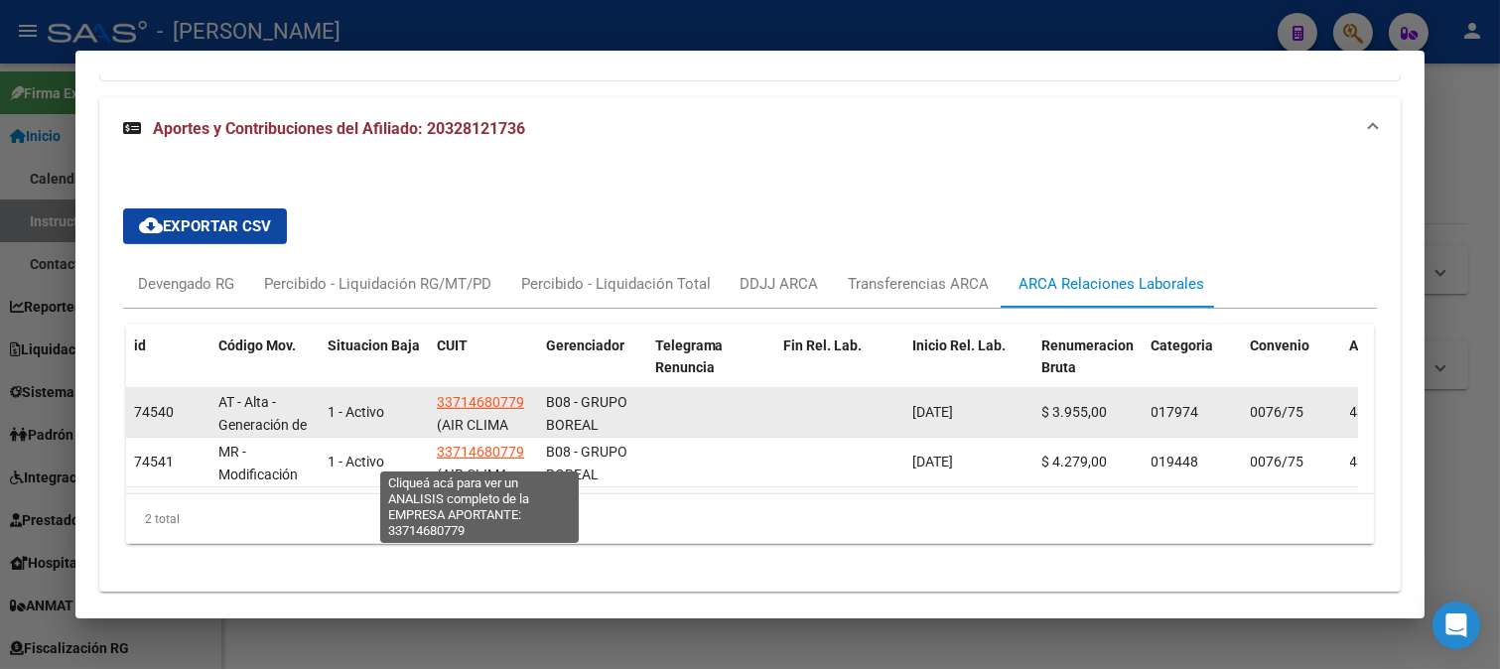
click at [509, 410] on span "33714680779" at bounding box center [480, 402] width 87 height 16
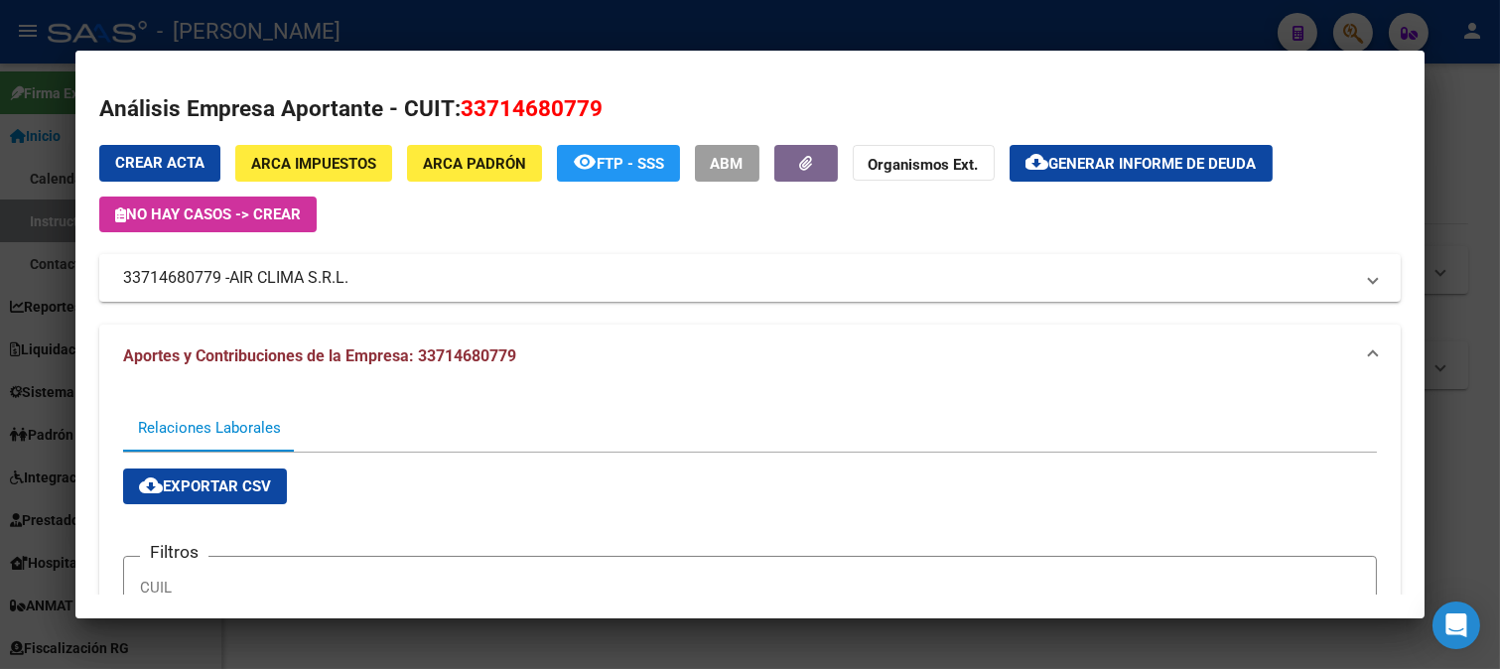
click at [509, 113] on span "33714680779" at bounding box center [532, 108] width 142 height 26
copy span "33714680779"
drag, startPoint x: 0, startPoint y: 248, endPoint x: 20, endPoint y: 256, distance: 21.4
click at [1, 249] on div at bounding box center [750, 334] width 1500 height 669
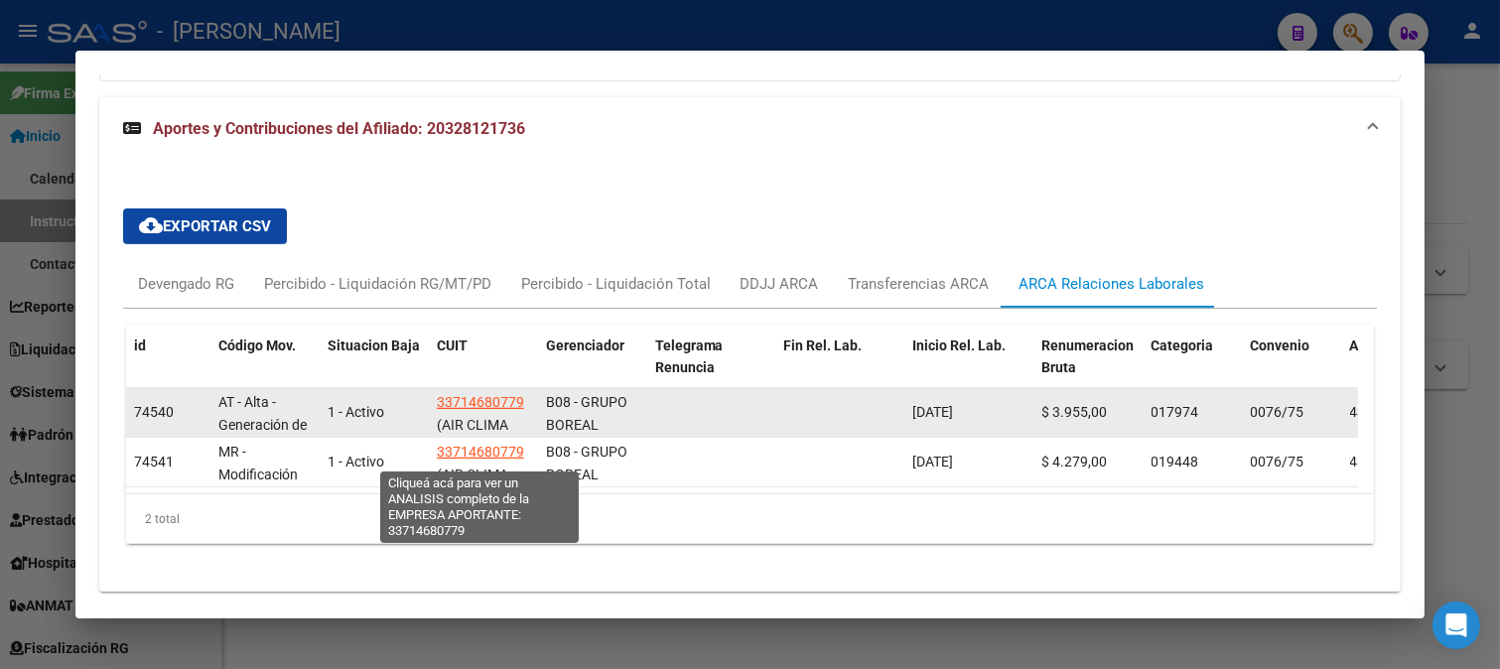
click at [488, 410] on span "33714680779" at bounding box center [480, 402] width 87 height 16
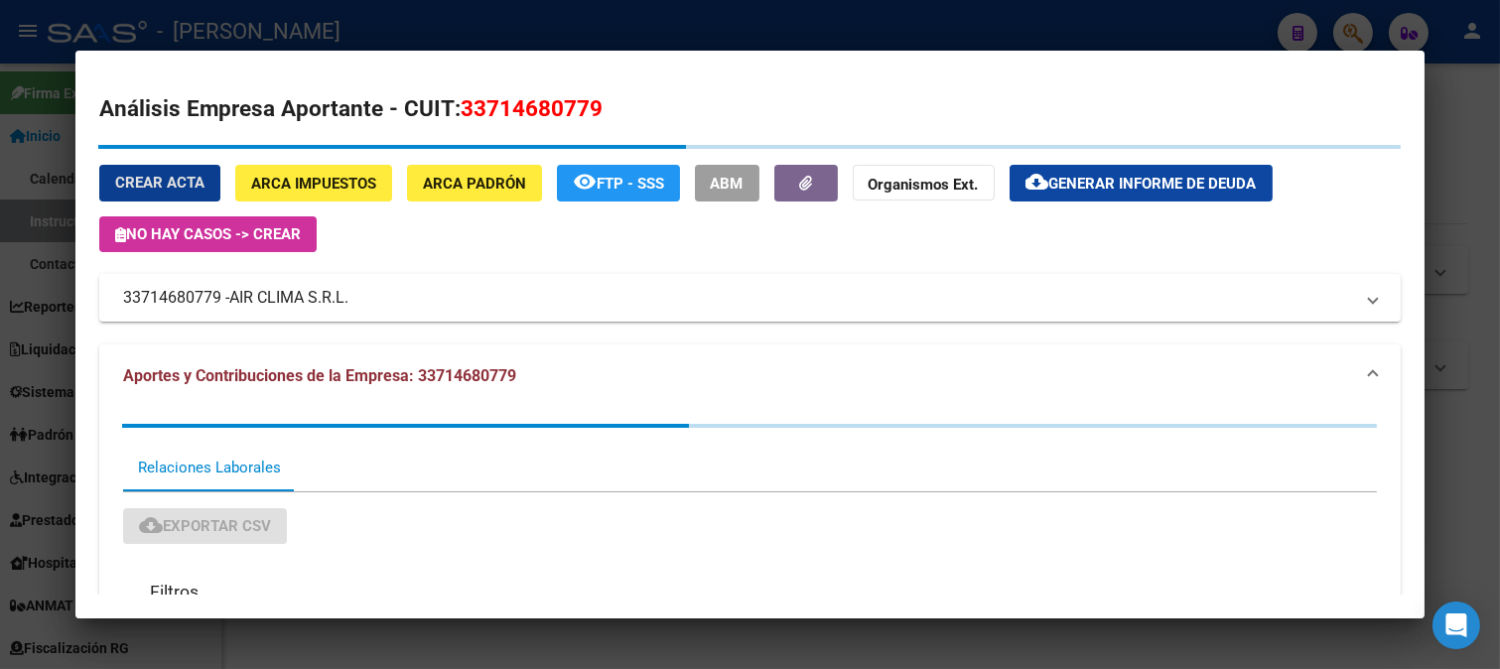
click at [509, 102] on span "33714680779" at bounding box center [532, 108] width 142 height 26
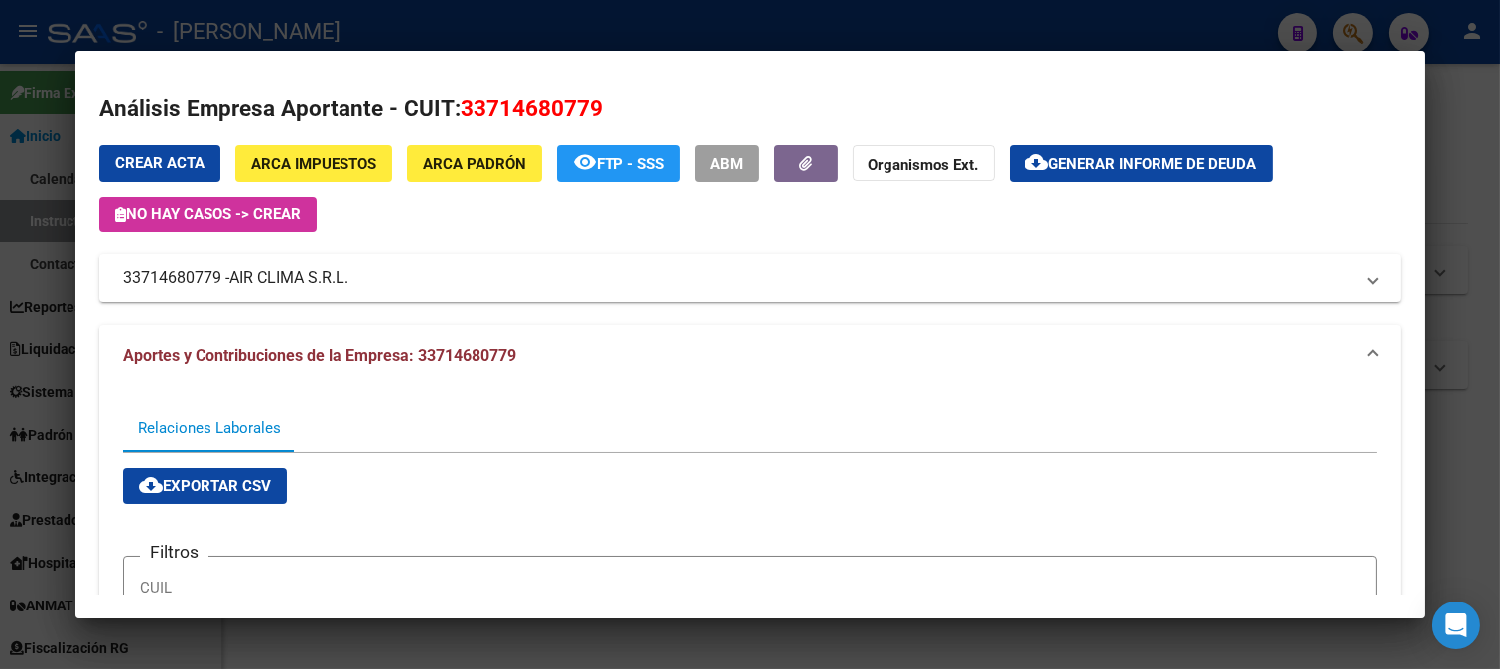
click at [509, 102] on span "33714680779" at bounding box center [532, 108] width 142 height 26
drag, startPoint x: 226, startPoint y: 275, endPoint x: 351, endPoint y: 282, distance: 125.2
click at [351, 282] on mat-panel-title "33714680779 - AIR CLIMA S.R.L." at bounding box center [738, 278] width 1231 height 24
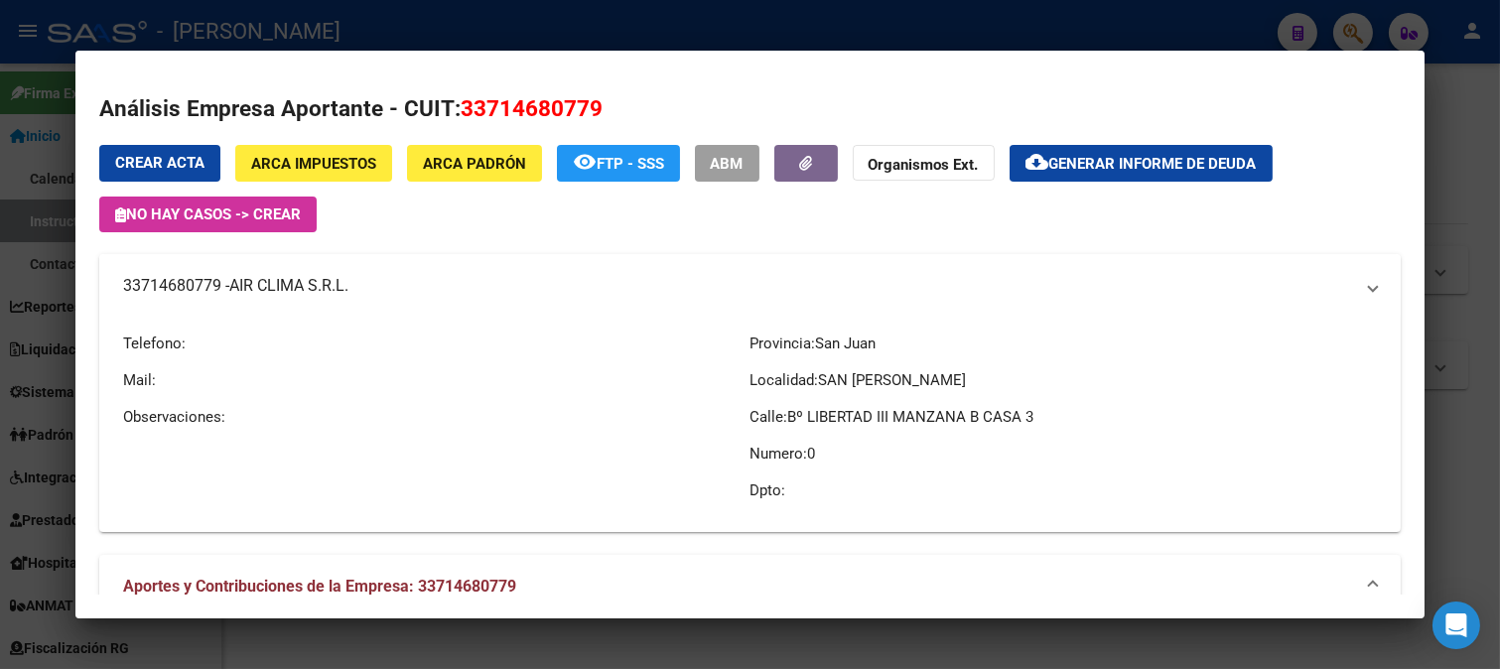
copy mat-panel-title "AIR CLIMA S.R.L."
click at [0, 415] on div at bounding box center [750, 334] width 1500 height 669
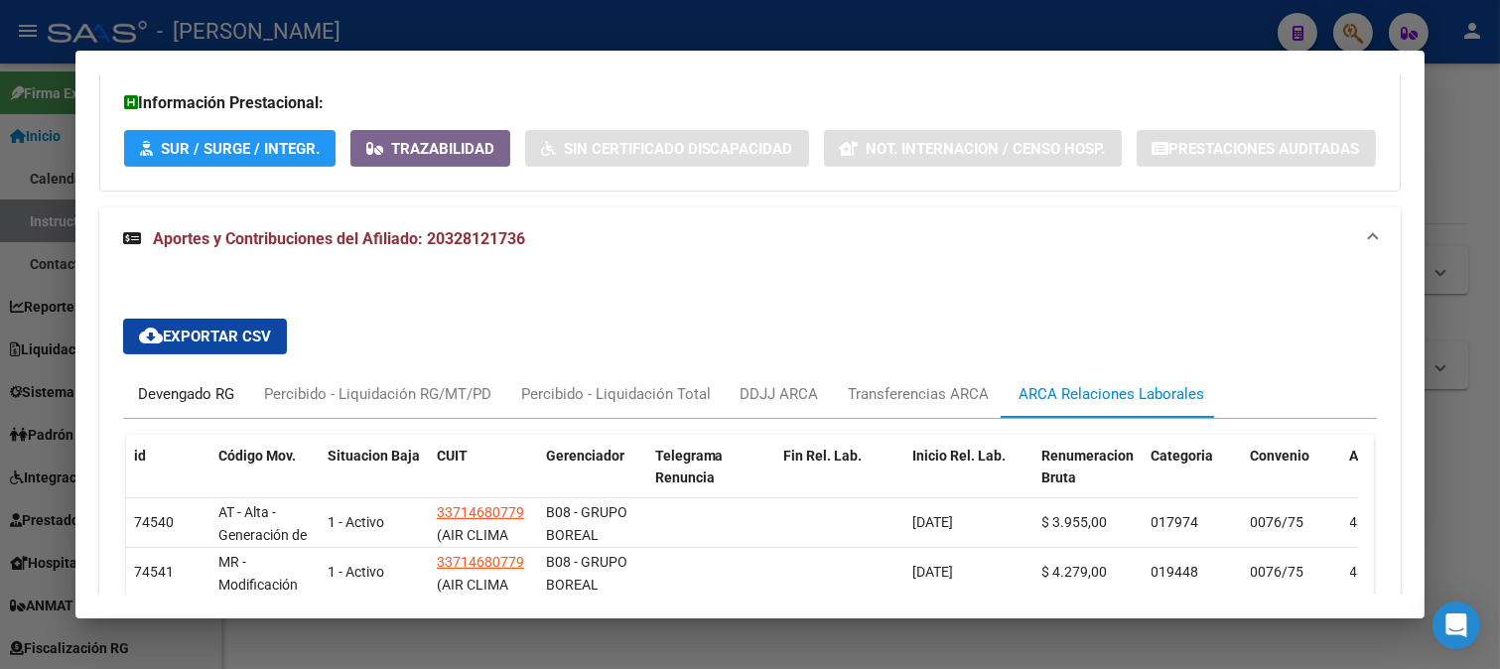
click at [216, 405] on div "Devengado RG" at bounding box center [186, 394] width 96 height 22
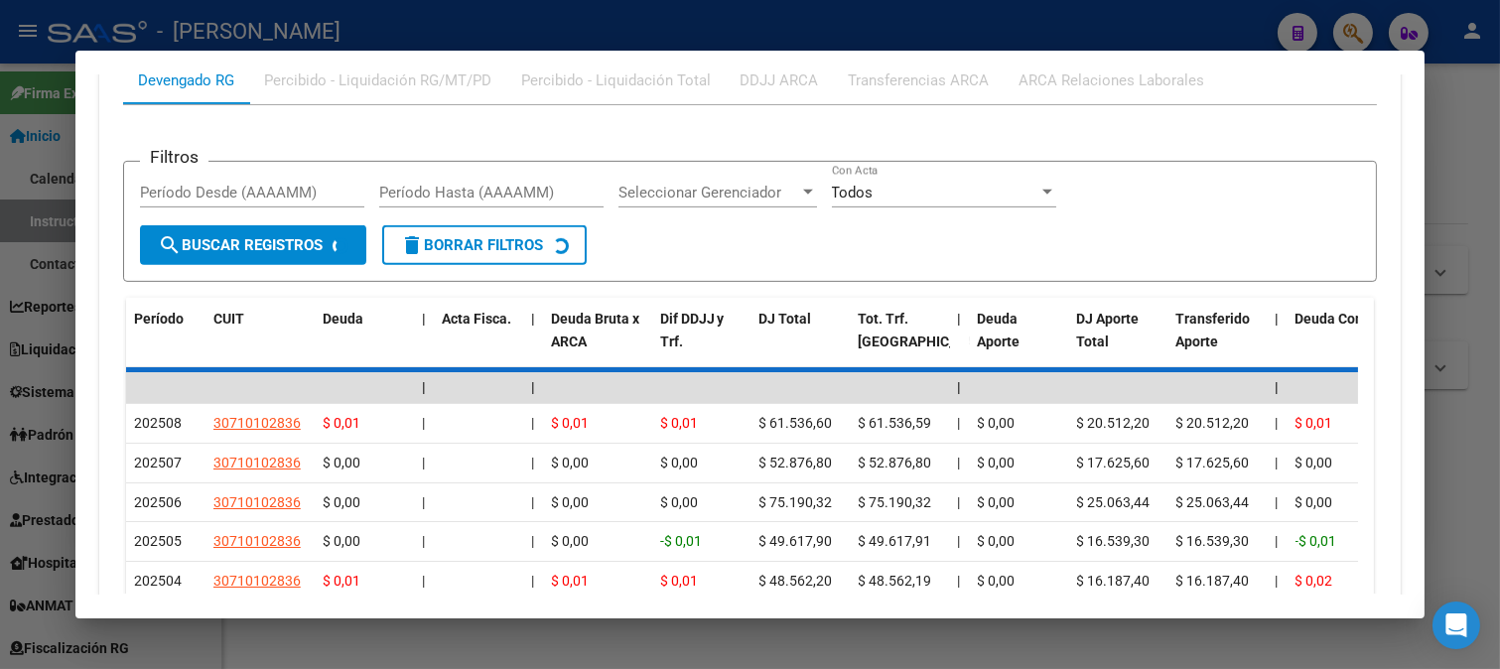
scroll to position [1667, 0]
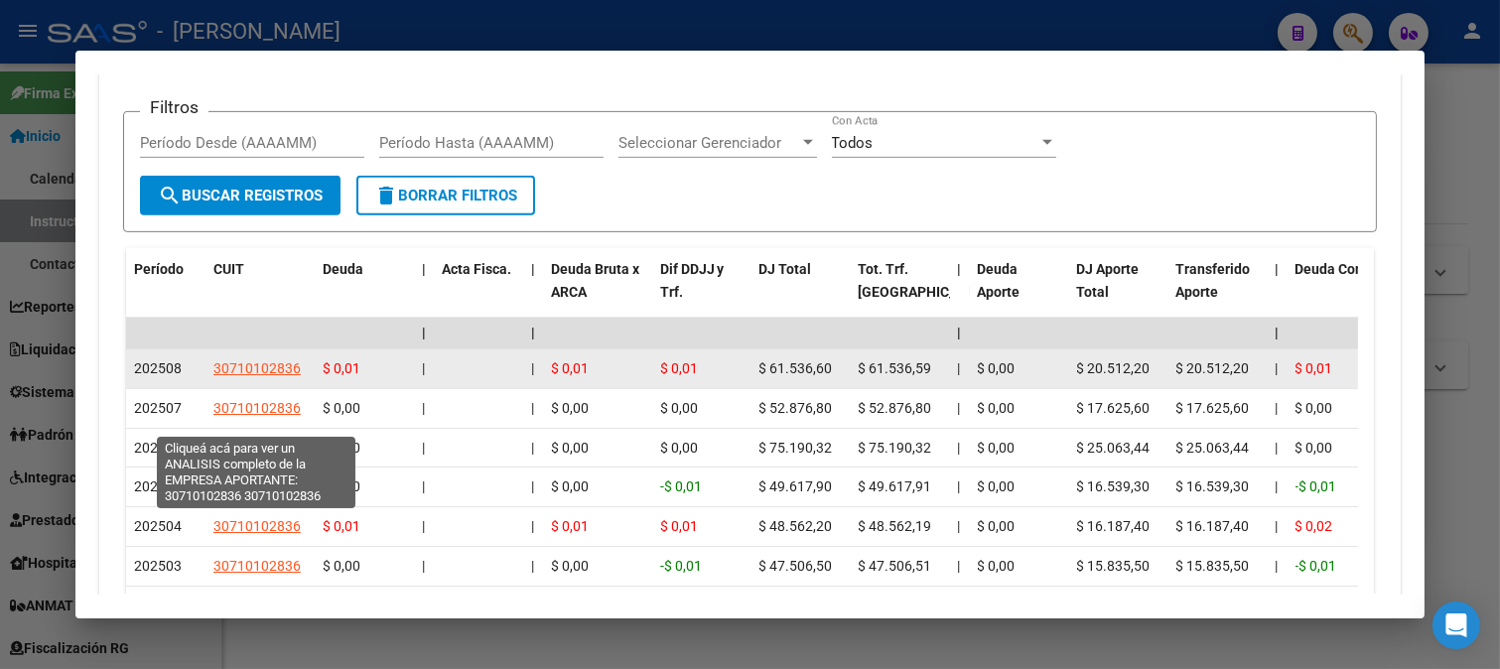
click at [275, 376] on span "30710102836" at bounding box center [256, 368] width 87 height 16
type textarea "30710102836"
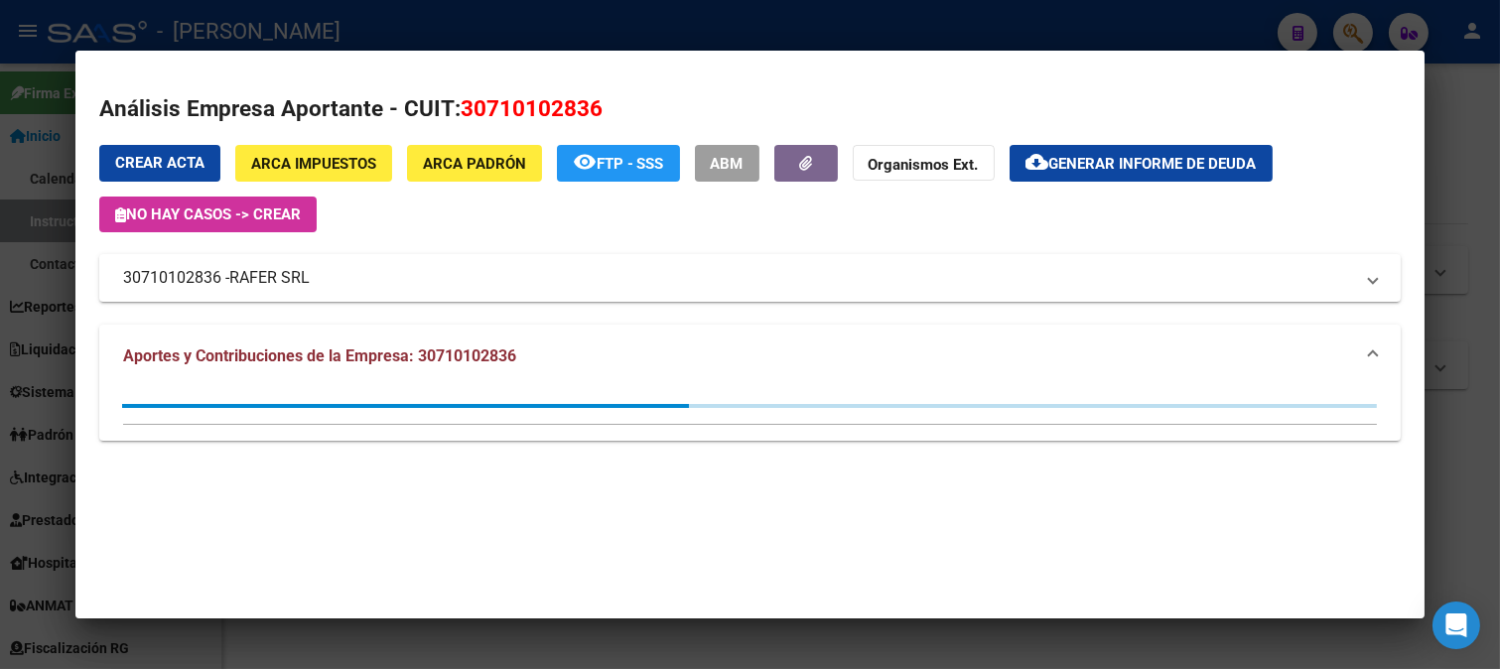
click at [0, 401] on div at bounding box center [750, 334] width 1500 height 669
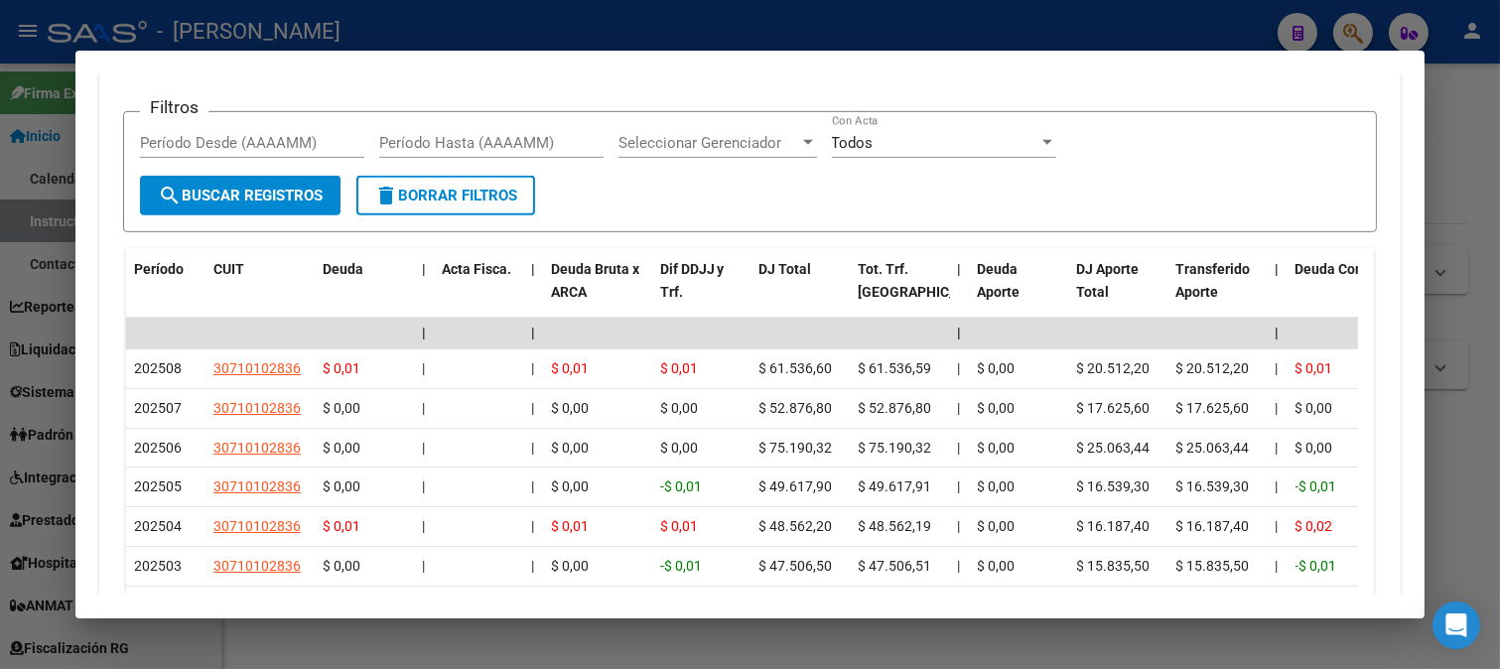
click at [530, 28] on div at bounding box center [750, 334] width 1500 height 669
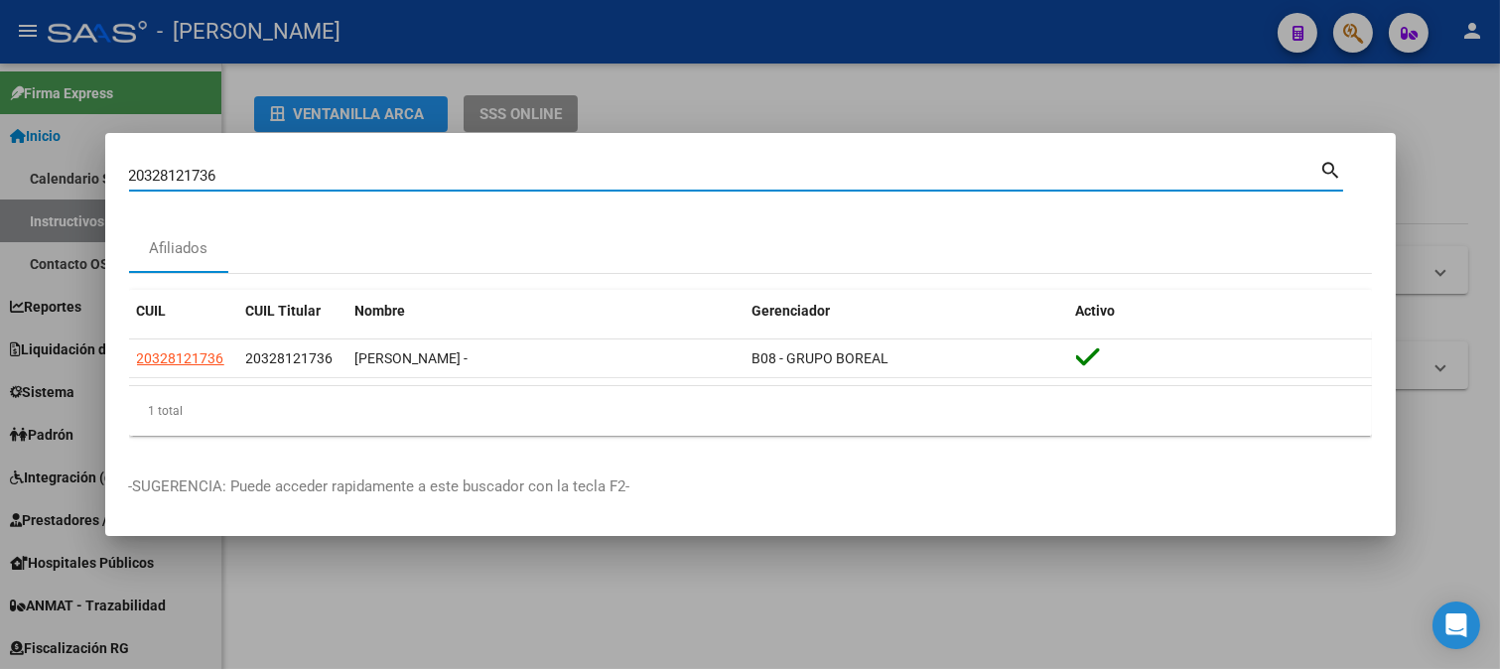
click at [288, 169] on input "20328121736" at bounding box center [724, 176] width 1191 height 18
paste input "256429"
type input "20328256429"
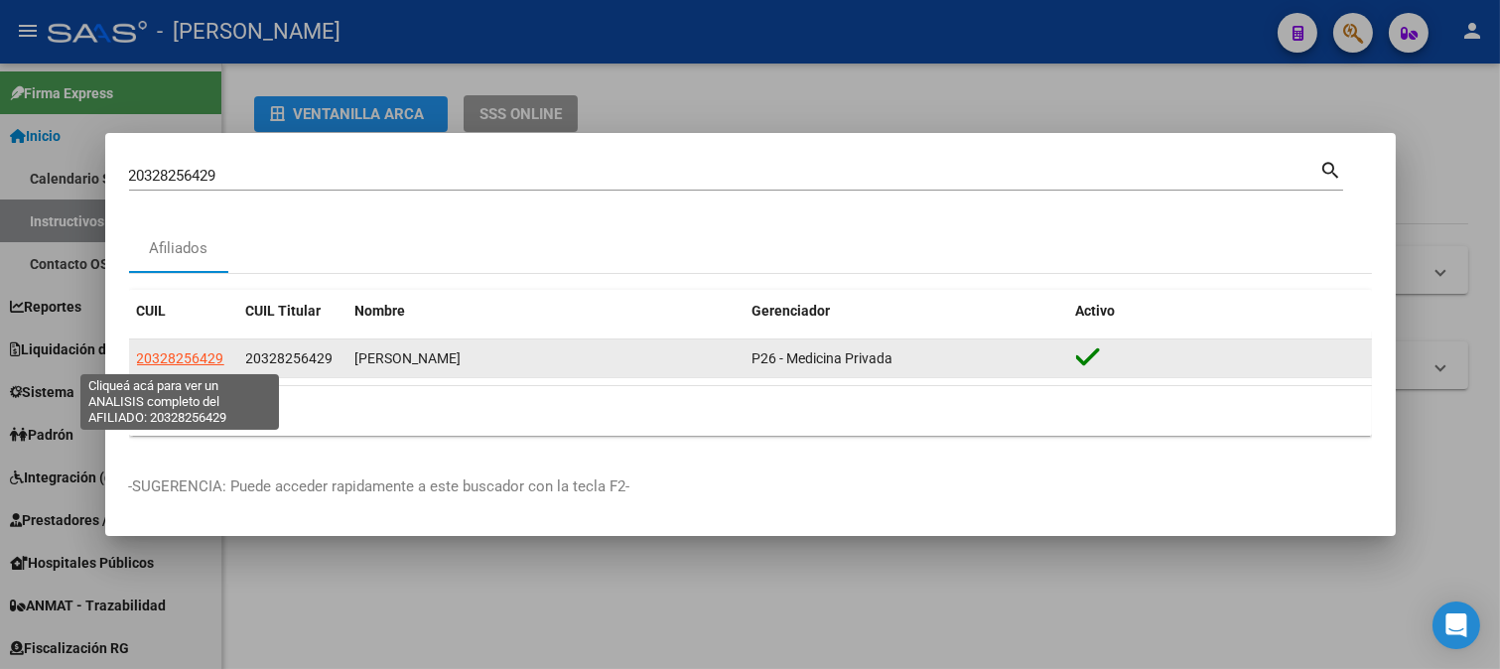
click at [146, 358] on span "20328256429" at bounding box center [180, 358] width 87 height 16
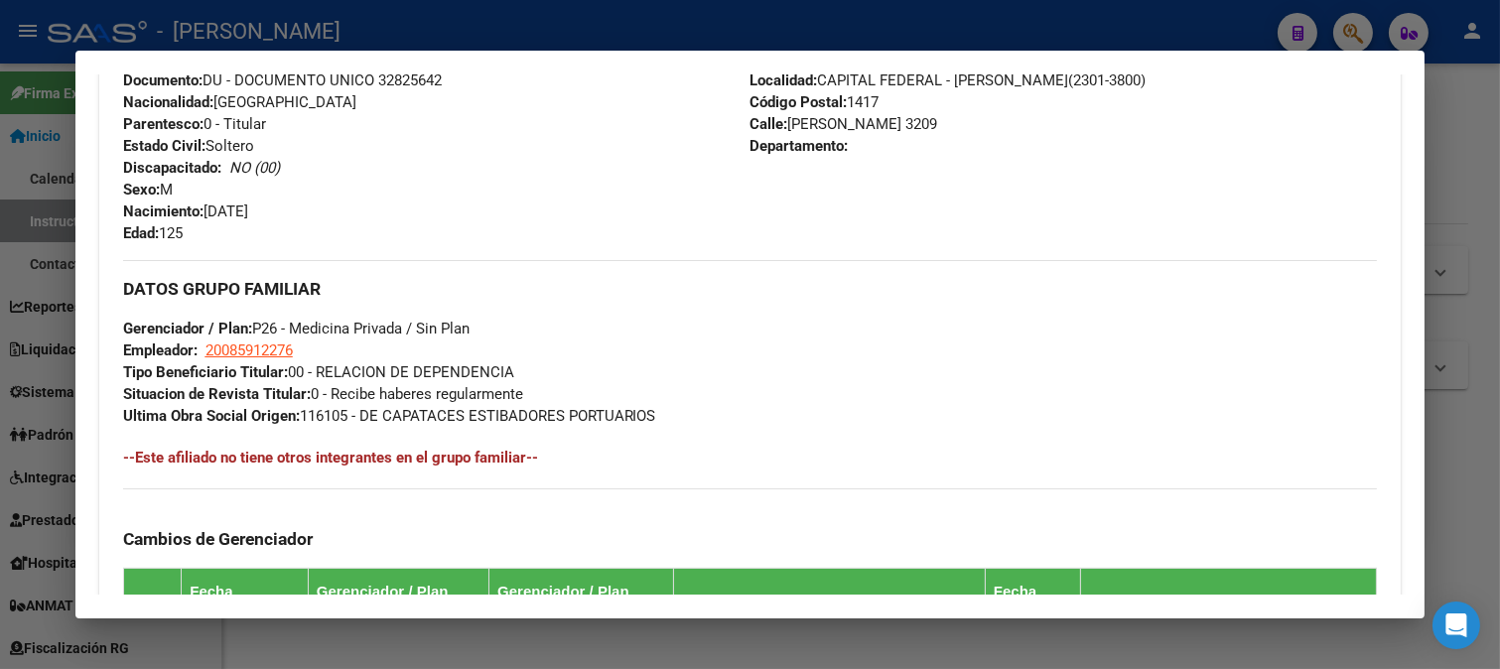
scroll to position [771, 0]
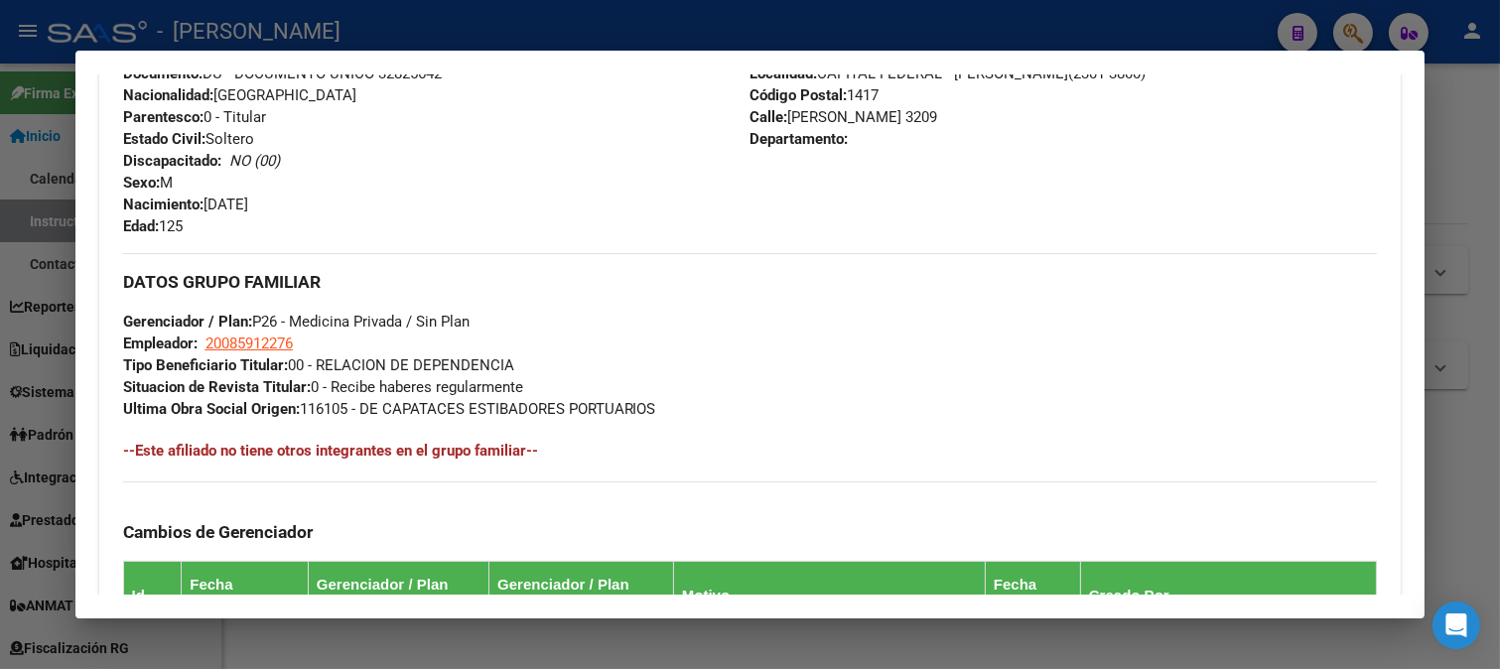
click at [718, 36] on div at bounding box center [750, 334] width 1500 height 669
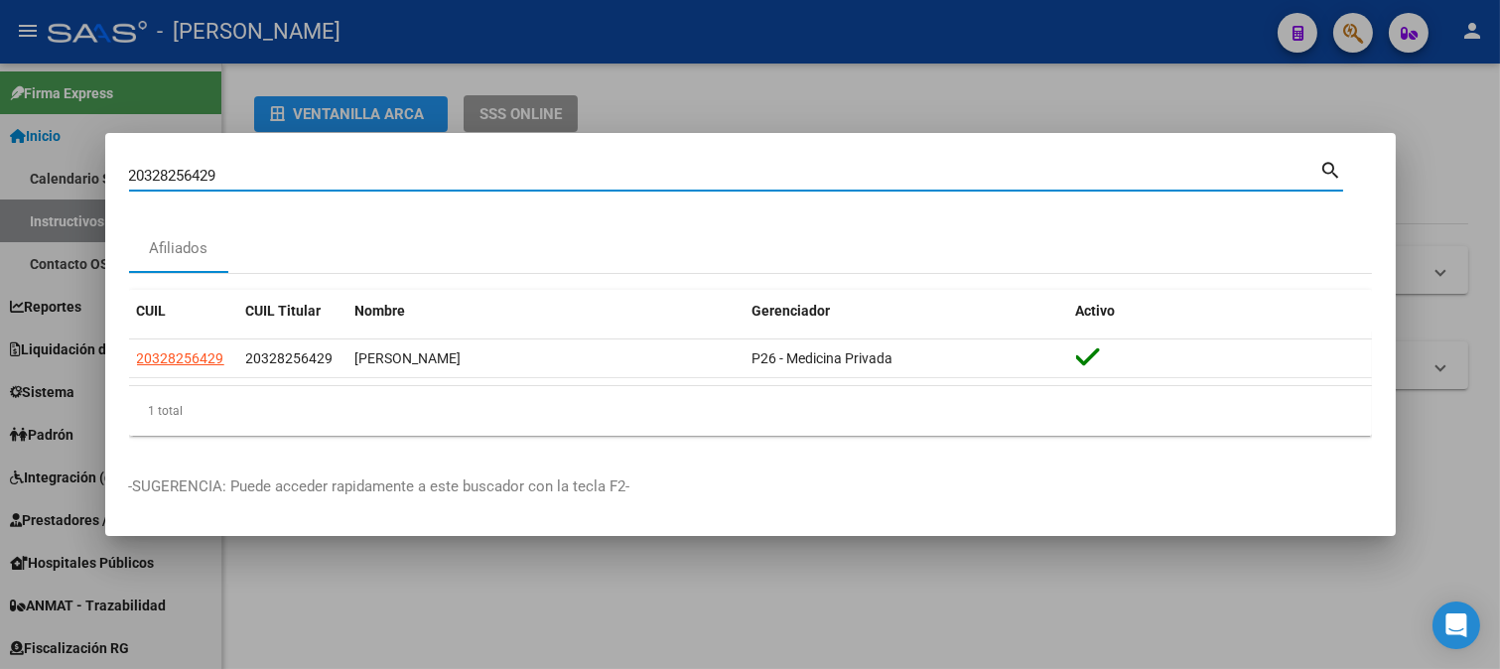
click at [420, 169] on input "20328256429" at bounding box center [724, 176] width 1191 height 18
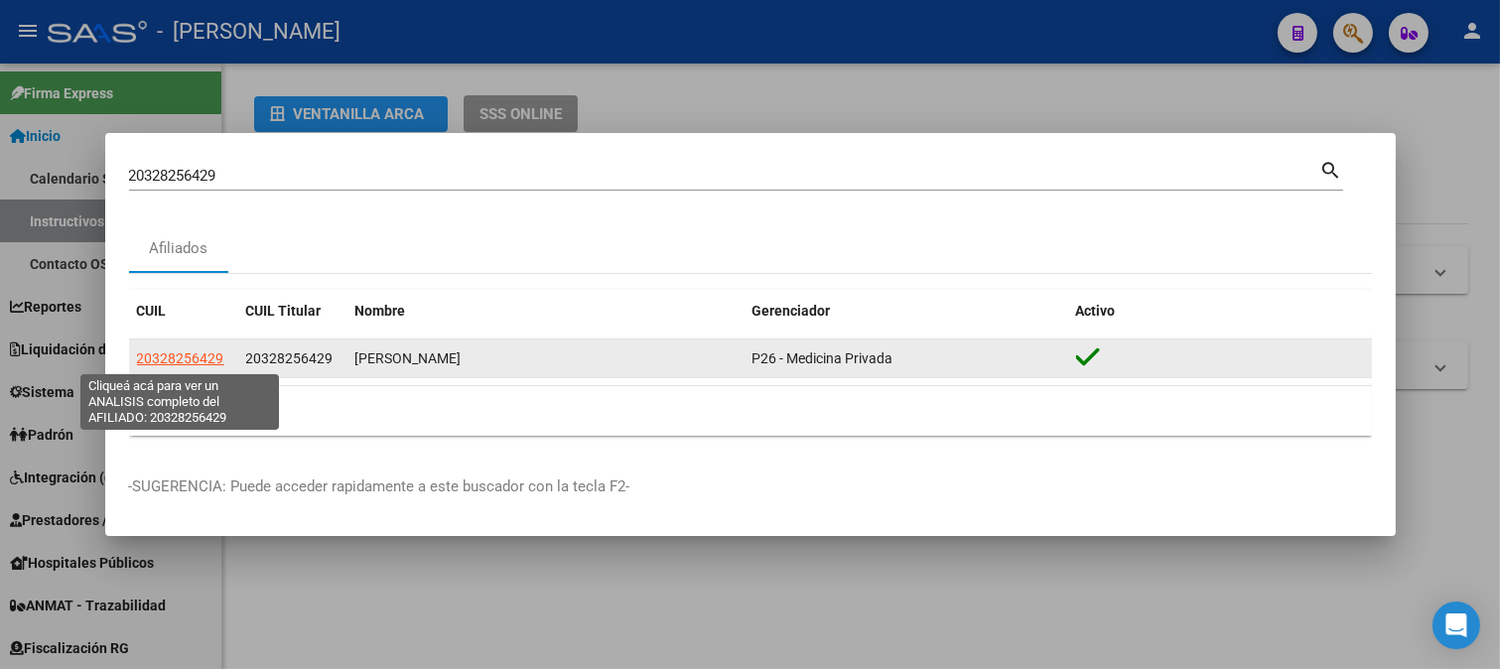
click at [201, 350] on span "20328256429" at bounding box center [180, 358] width 87 height 16
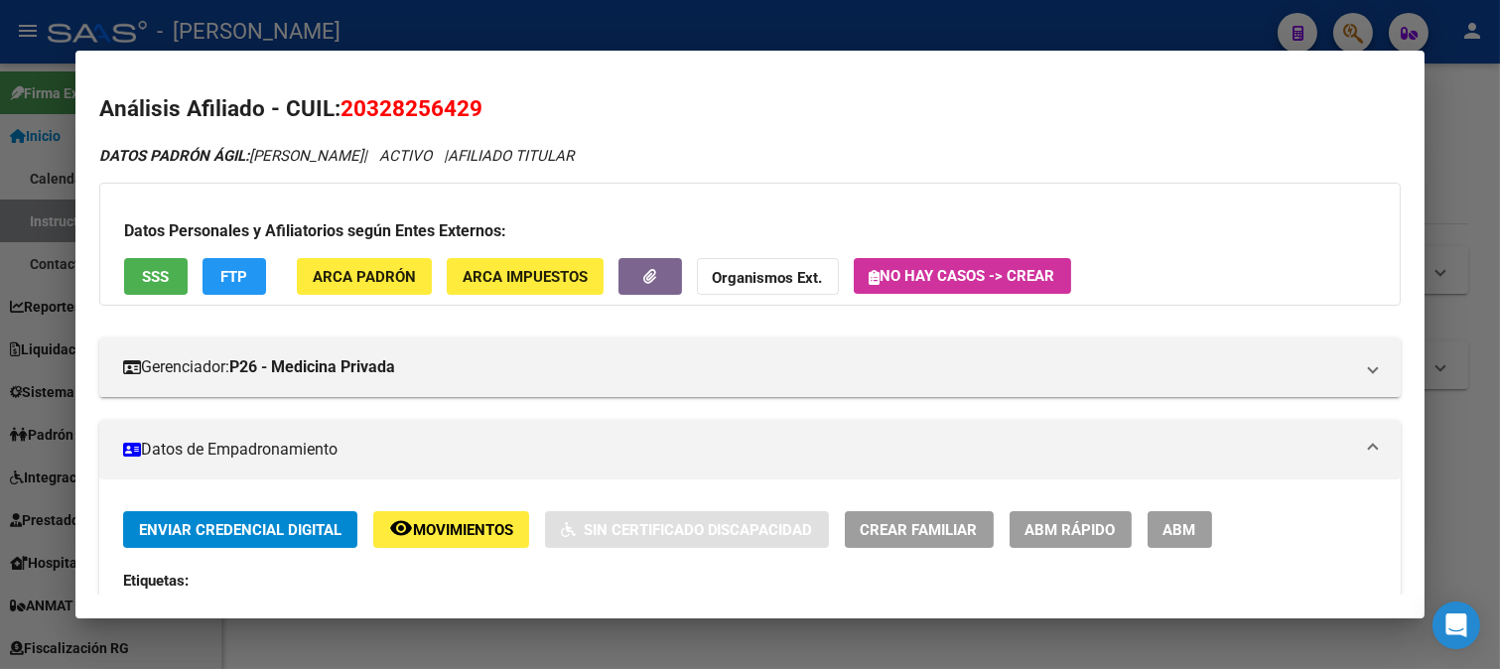
drag, startPoint x: 367, startPoint y: 107, endPoint x: 470, endPoint y: 111, distance: 103.3
click at [470, 111] on span "20328256429" at bounding box center [411, 108] width 142 height 26
copy span "32825642"
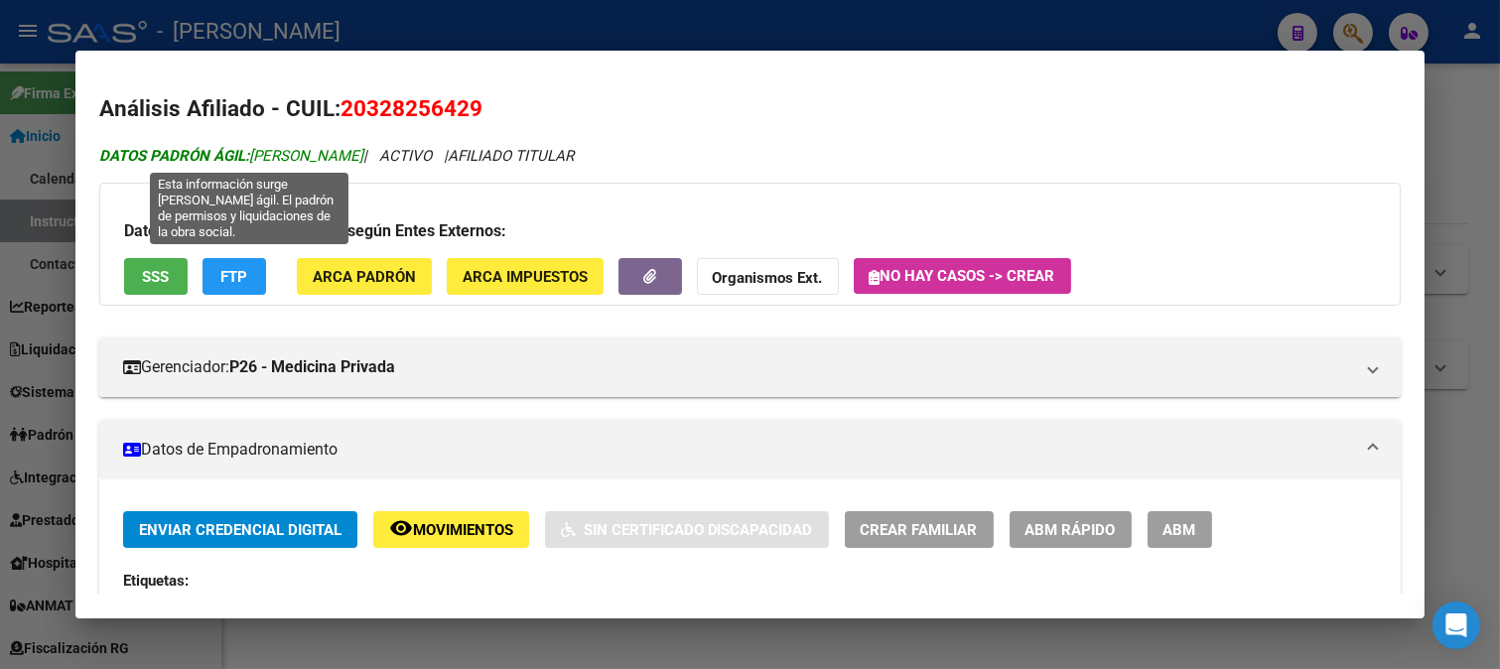
drag, startPoint x: 253, startPoint y: 155, endPoint x: 395, endPoint y: 152, distance: 142.0
click at [363, 152] on span "DATOS PADRÓN ÁGIL: PEREZ JOEL DAMIAN" at bounding box center [231, 156] width 264 height 18
copy span "PEREZ JOEL DAMIAN"
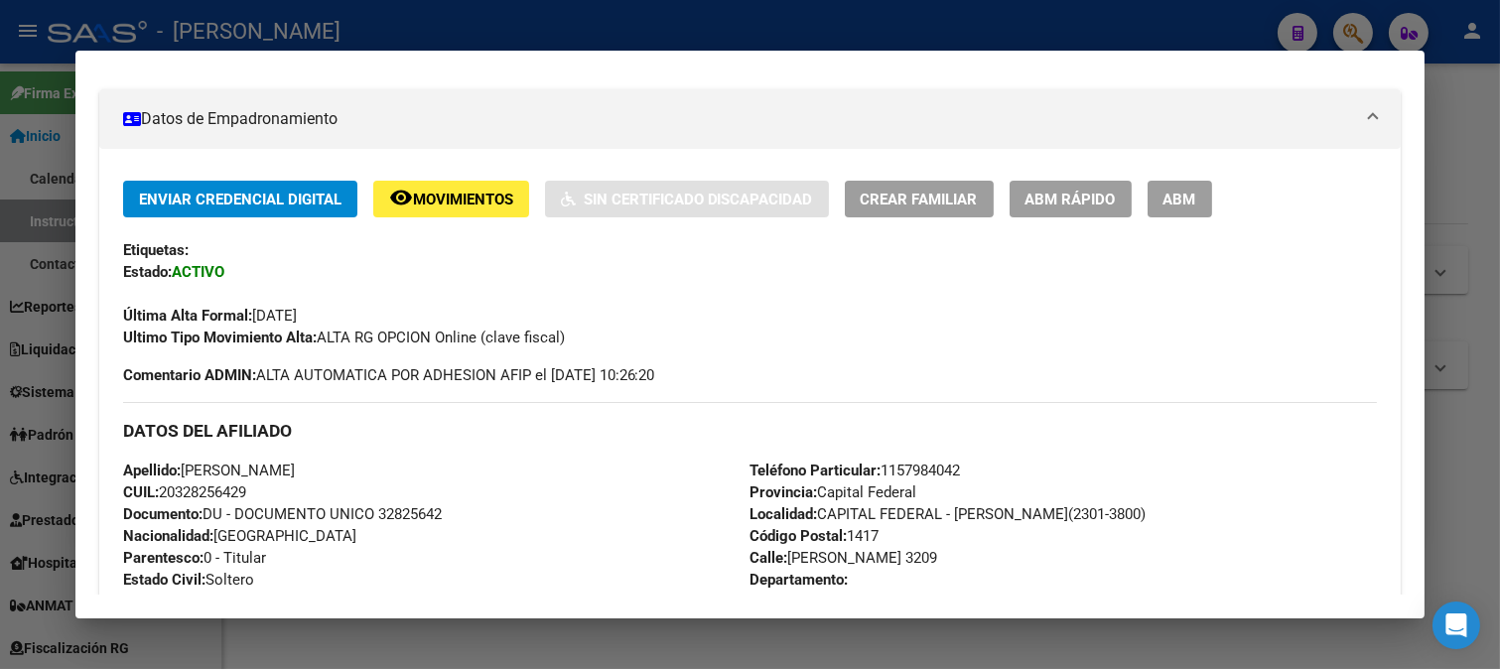
scroll to position [551, 0]
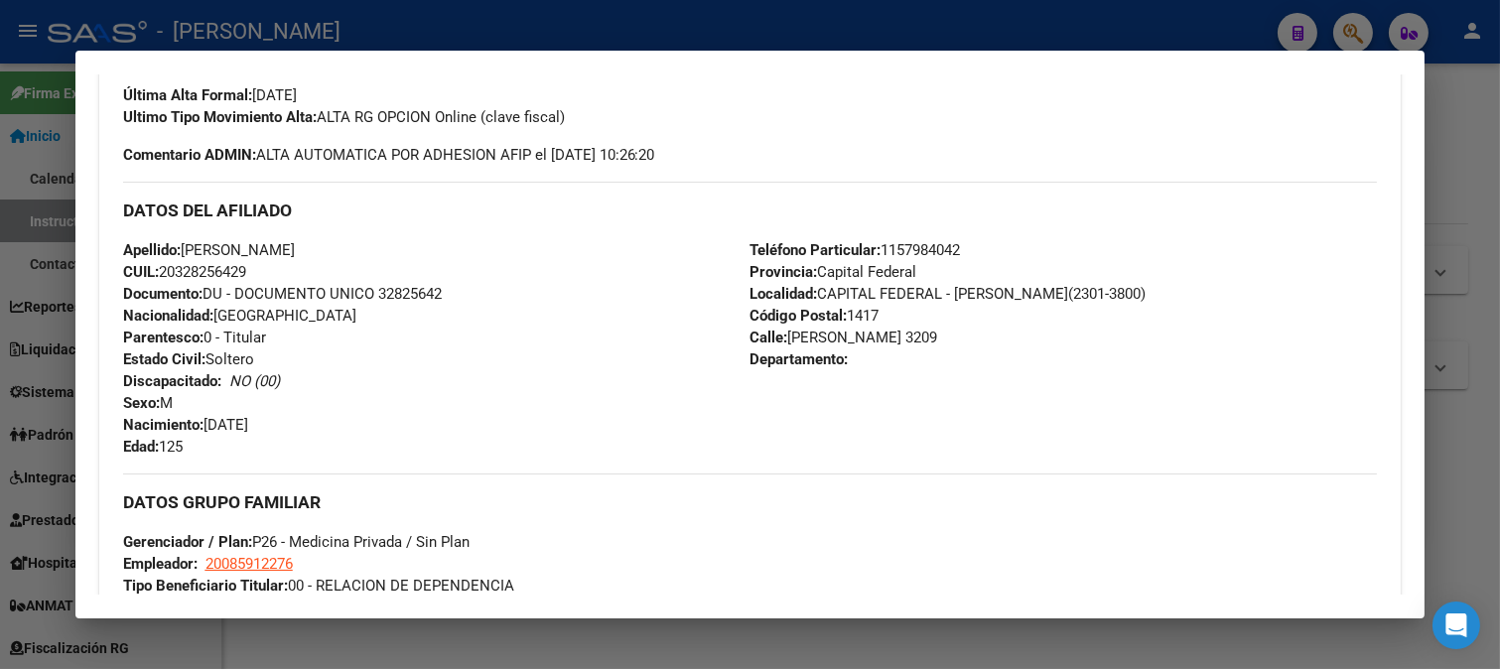
click at [382, 282] on div "Apellido: PEREZ JOEL DAMIAN CUIL: 20328256429 Documento: DU - DOCUMENTO UNICO 3…" at bounding box center [436, 348] width 627 height 218
click at [405, 298] on span "Documento: DU - DOCUMENTO UNICO 32825642" at bounding box center [282, 294] width 319 height 18
copy span "32825642"
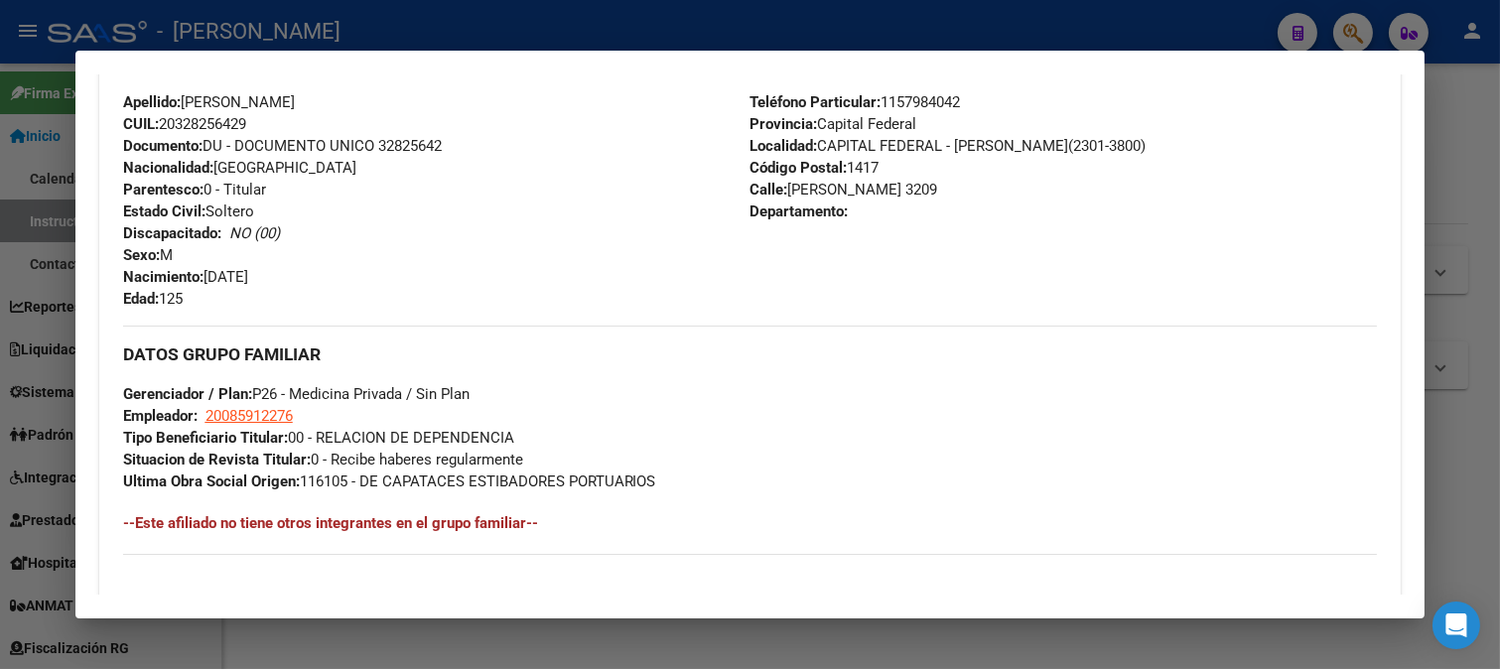
scroll to position [661, 0]
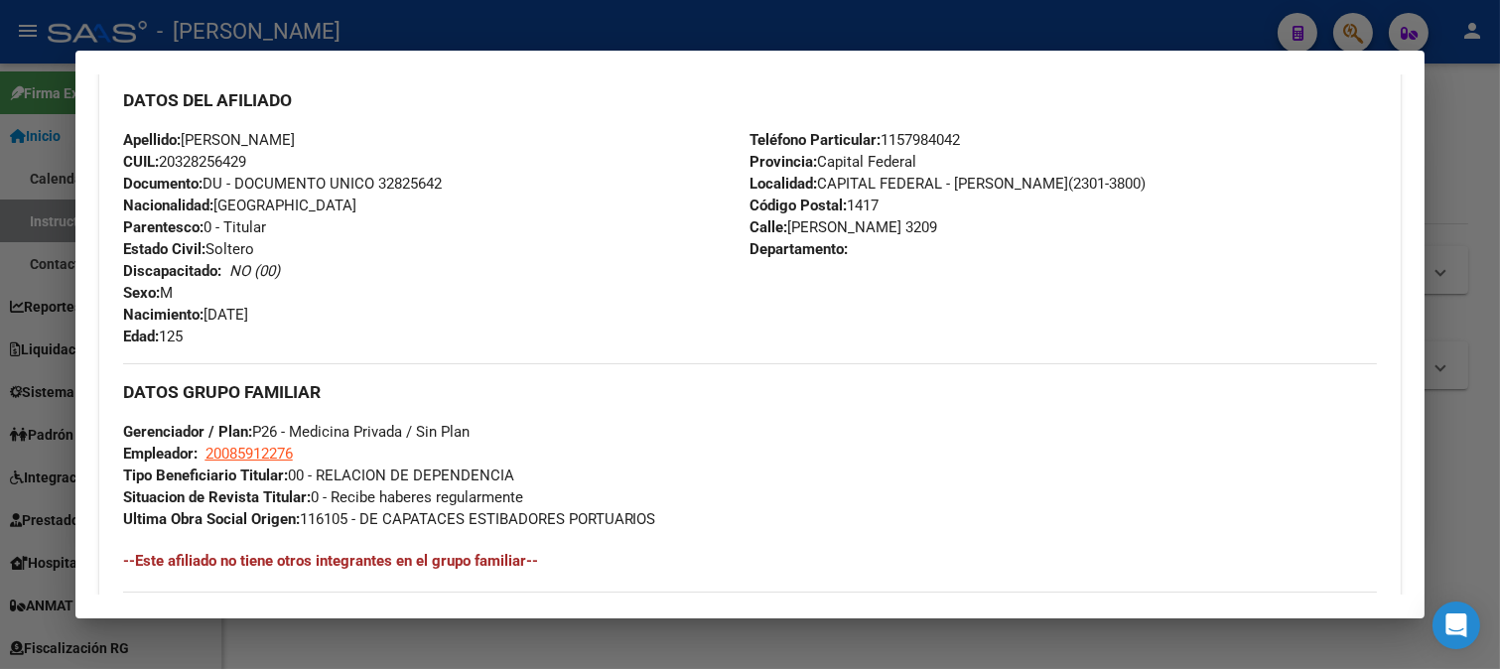
drag, startPoint x: 785, startPoint y: 224, endPoint x: 926, endPoint y: 230, distance: 141.1
click at [926, 230] on span "Calle: RICARDO GUTIERREZ 3209" at bounding box center [843, 227] width 188 height 18
click at [913, 147] on span "Teléfono Particular: 1157984042" at bounding box center [854, 140] width 210 height 18
click at [275, 451] on span "20085912276" at bounding box center [248, 454] width 87 height 18
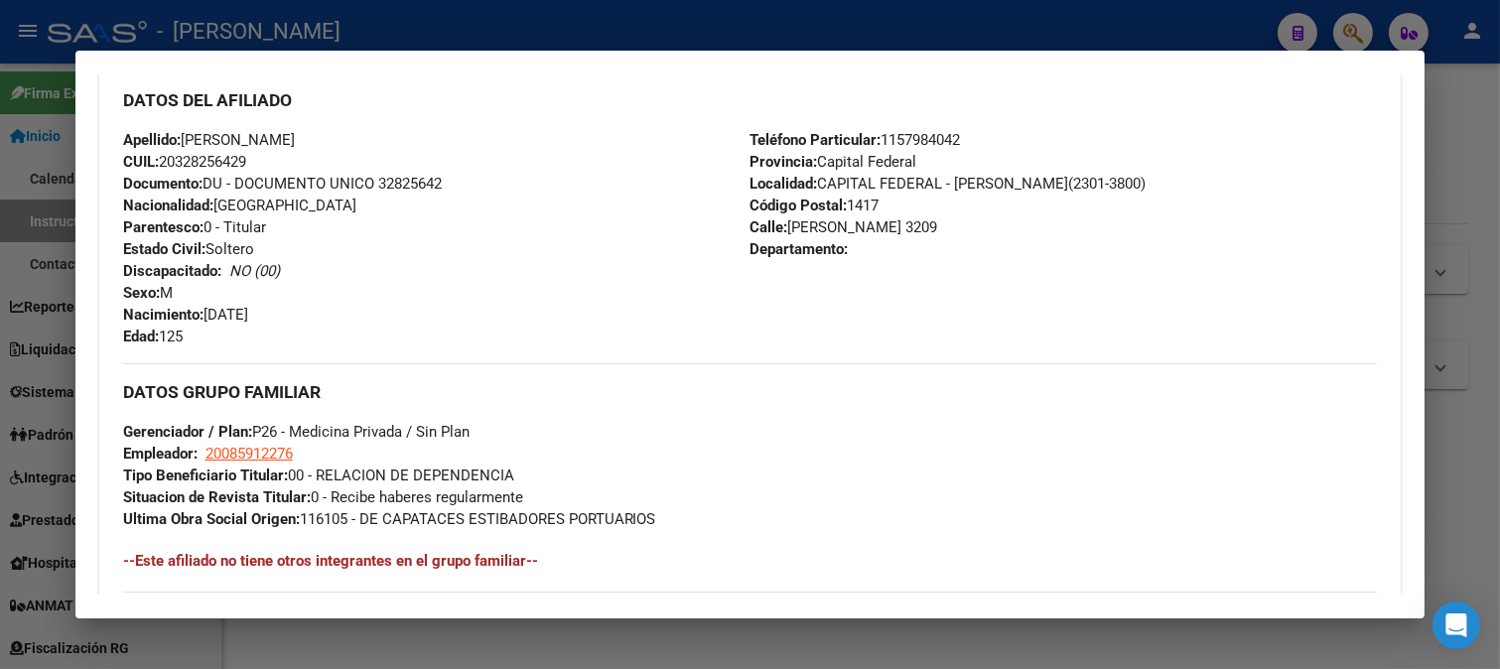
type textarea "20085912276"
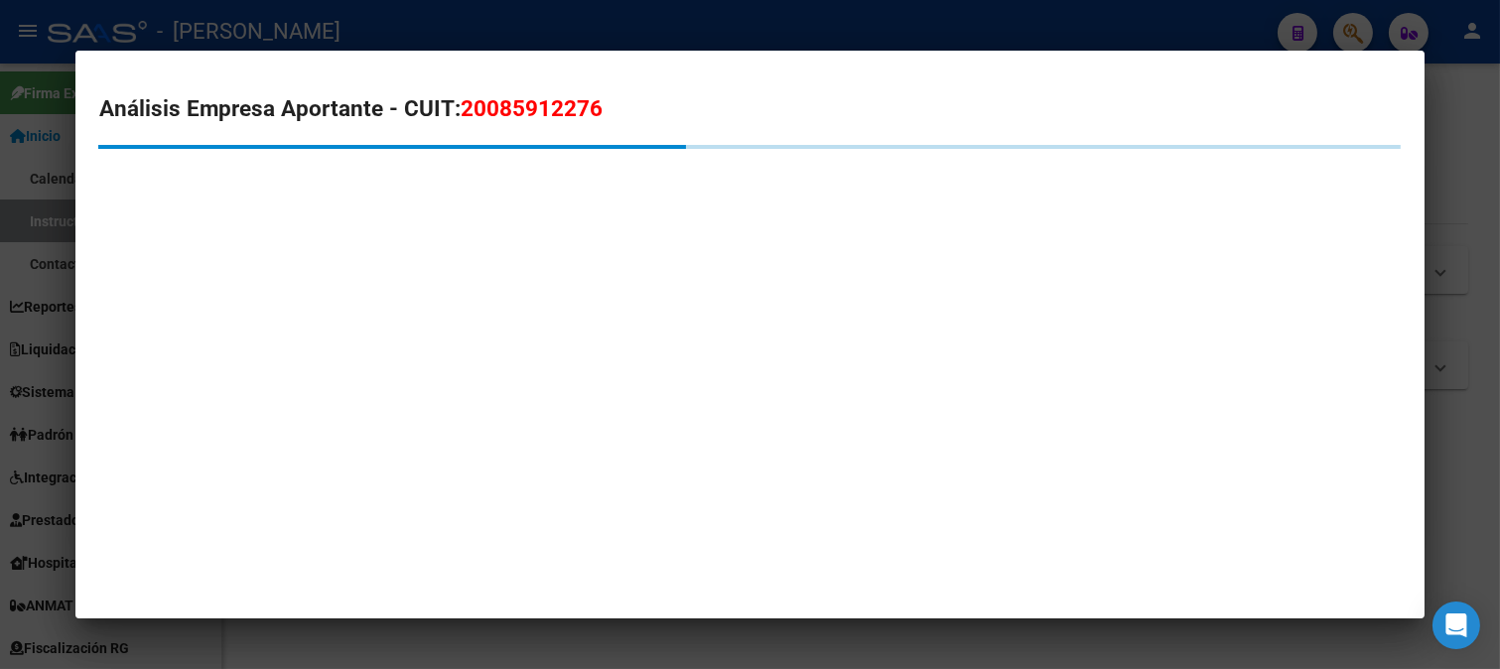
click at [569, 116] on span "20085912276" at bounding box center [532, 108] width 142 height 26
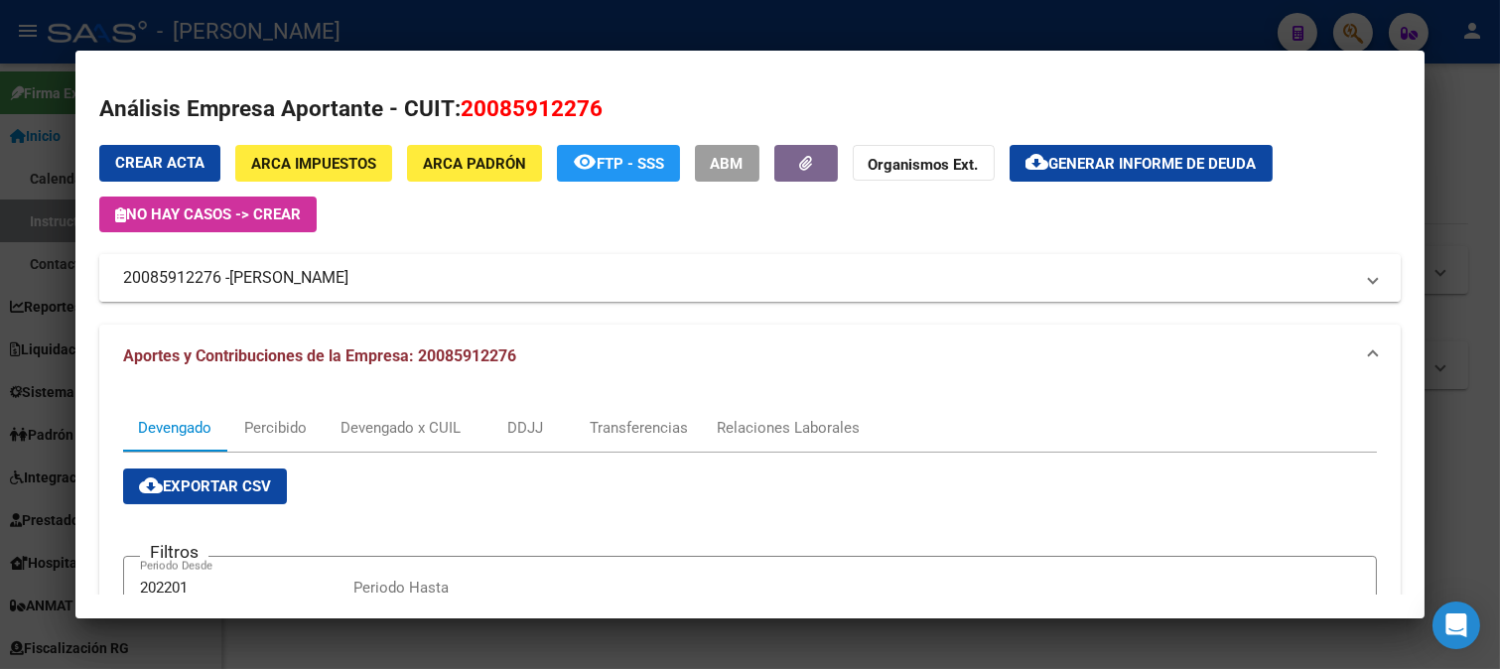
drag, startPoint x: 233, startPoint y: 276, endPoint x: 449, endPoint y: 281, distance: 215.4
click at [348, 281] on span "KAZELIAN ABRAHAM CARLOS" at bounding box center [288, 278] width 119 height 24
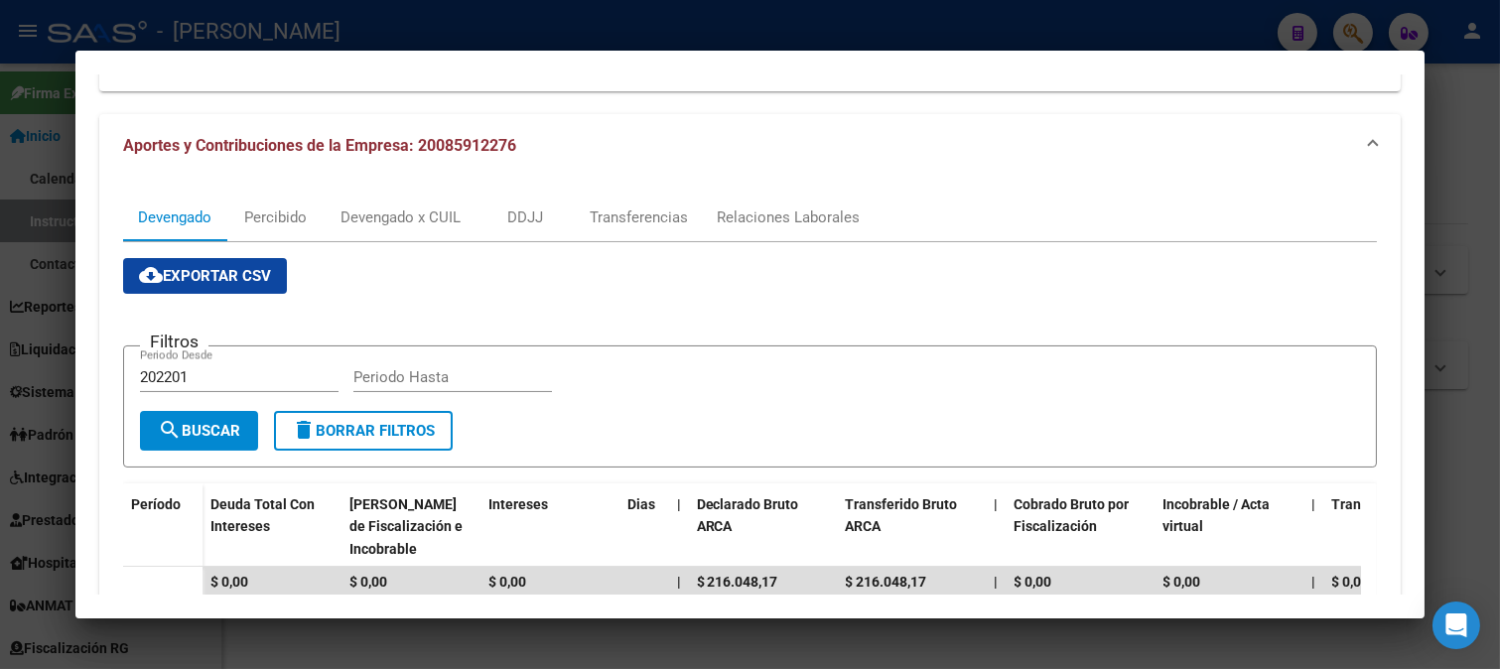
scroll to position [626, 0]
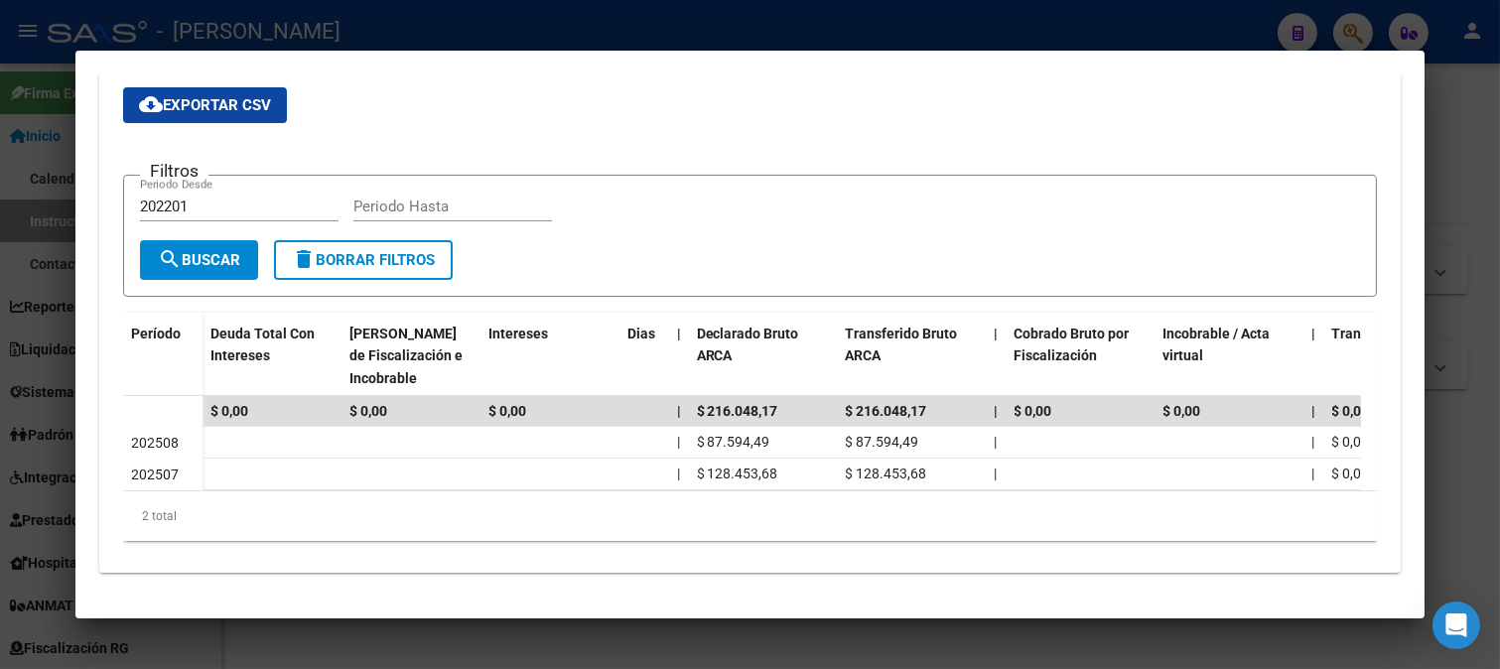
click at [8, 434] on div at bounding box center [750, 334] width 1500 height 669
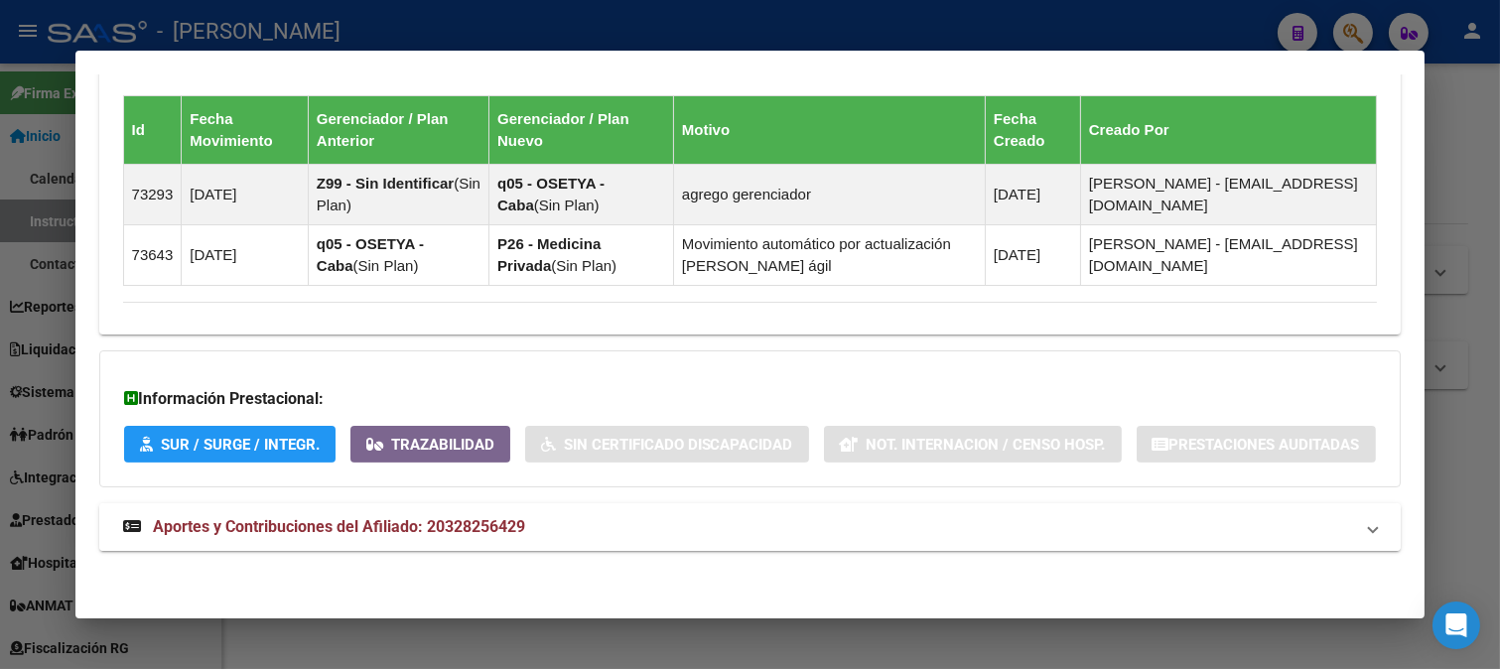
click at [707, 528] on mat-panel-title "Aportes y Contribuciones del Afiliado: 20328256429" at bounding box center [738, 527] width 1231 height 24
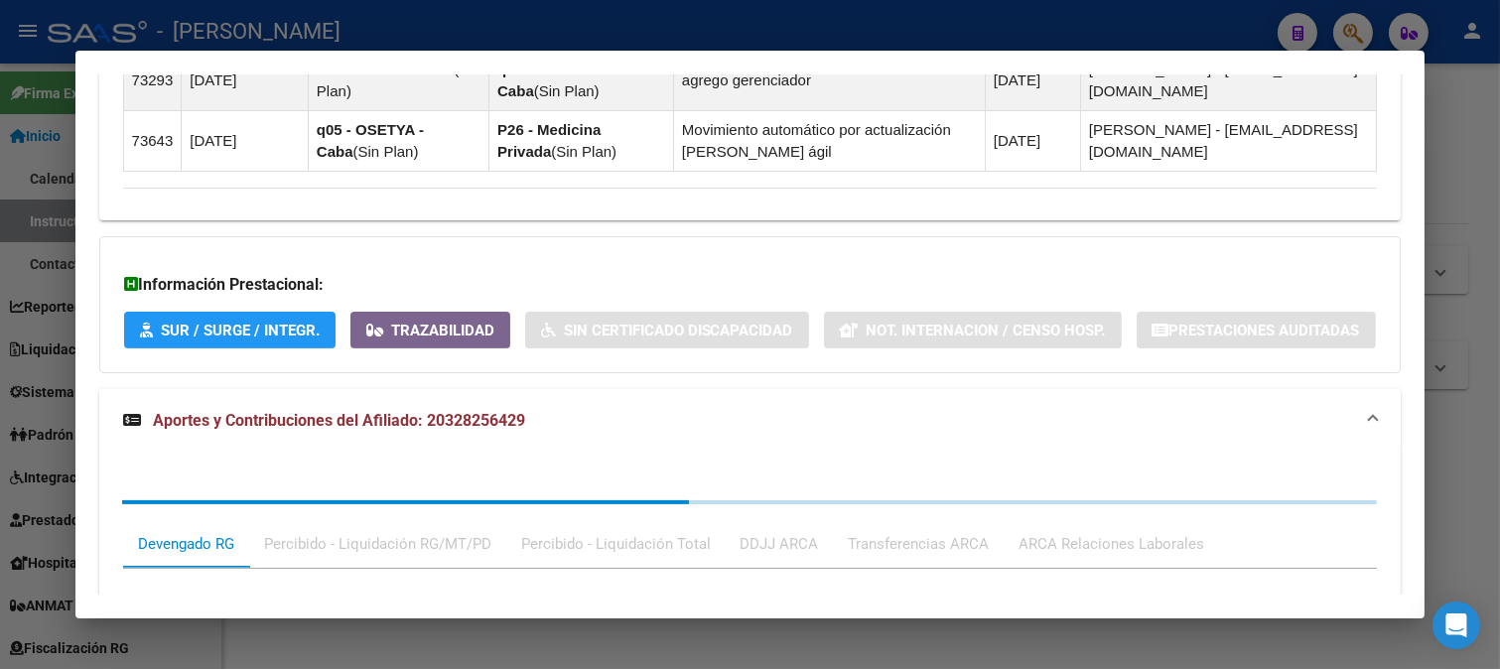
scroll to position [1406, 0]
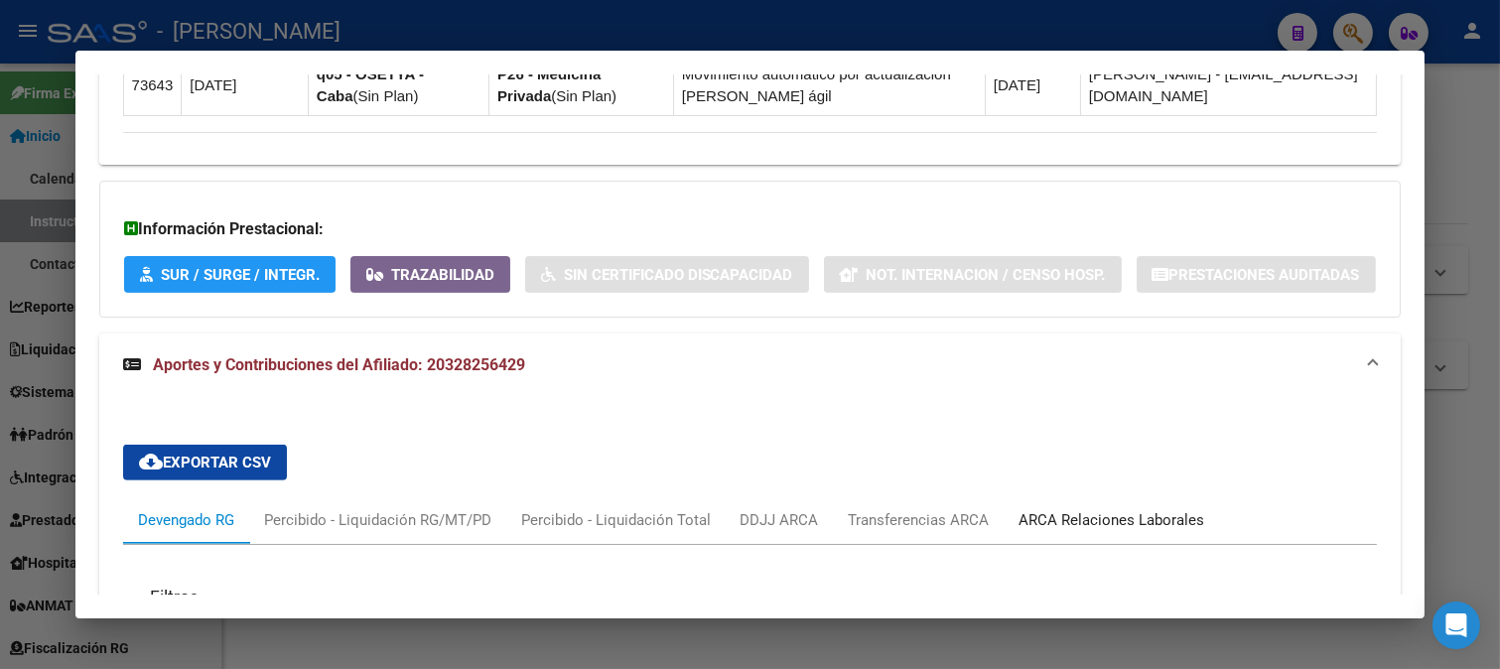
click at [1076, 531] on div "ARCA Relaciones Laborales" at bounding box center [1112, 520] width 186 height 22
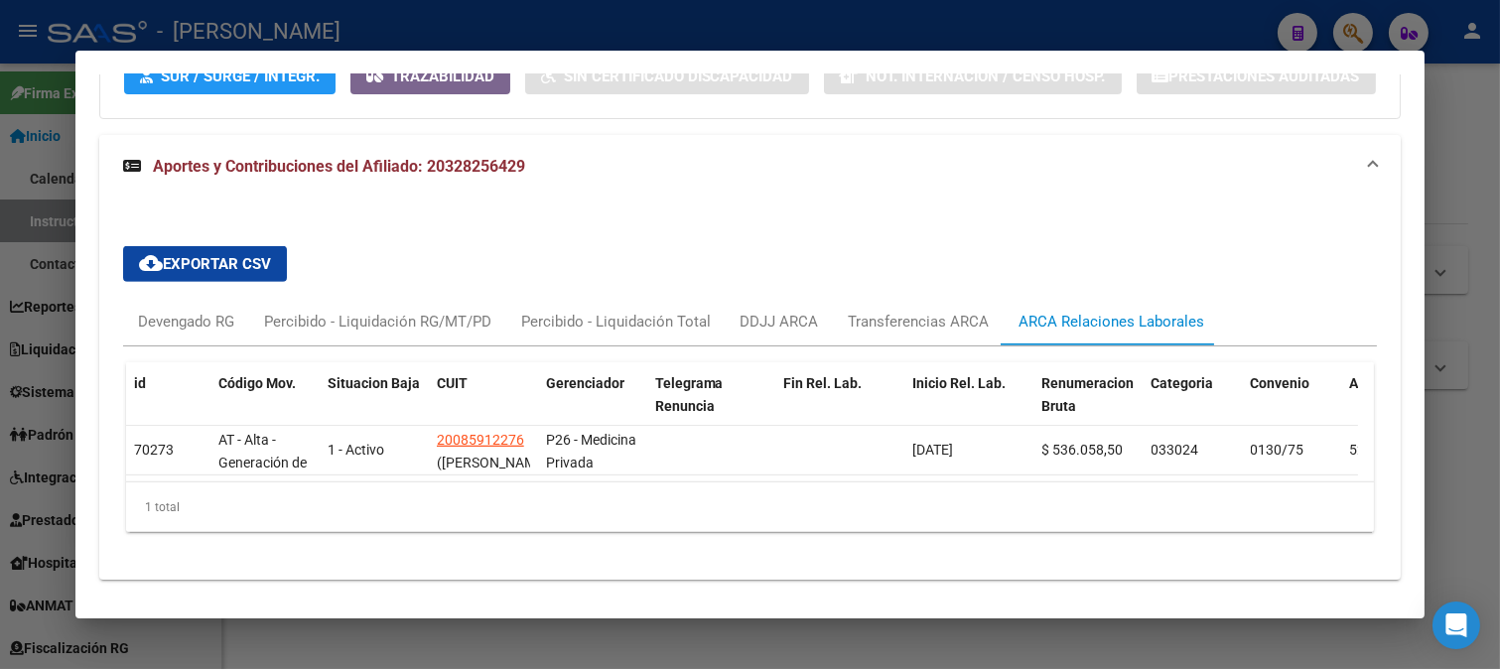
scroll to position [1704, 0]
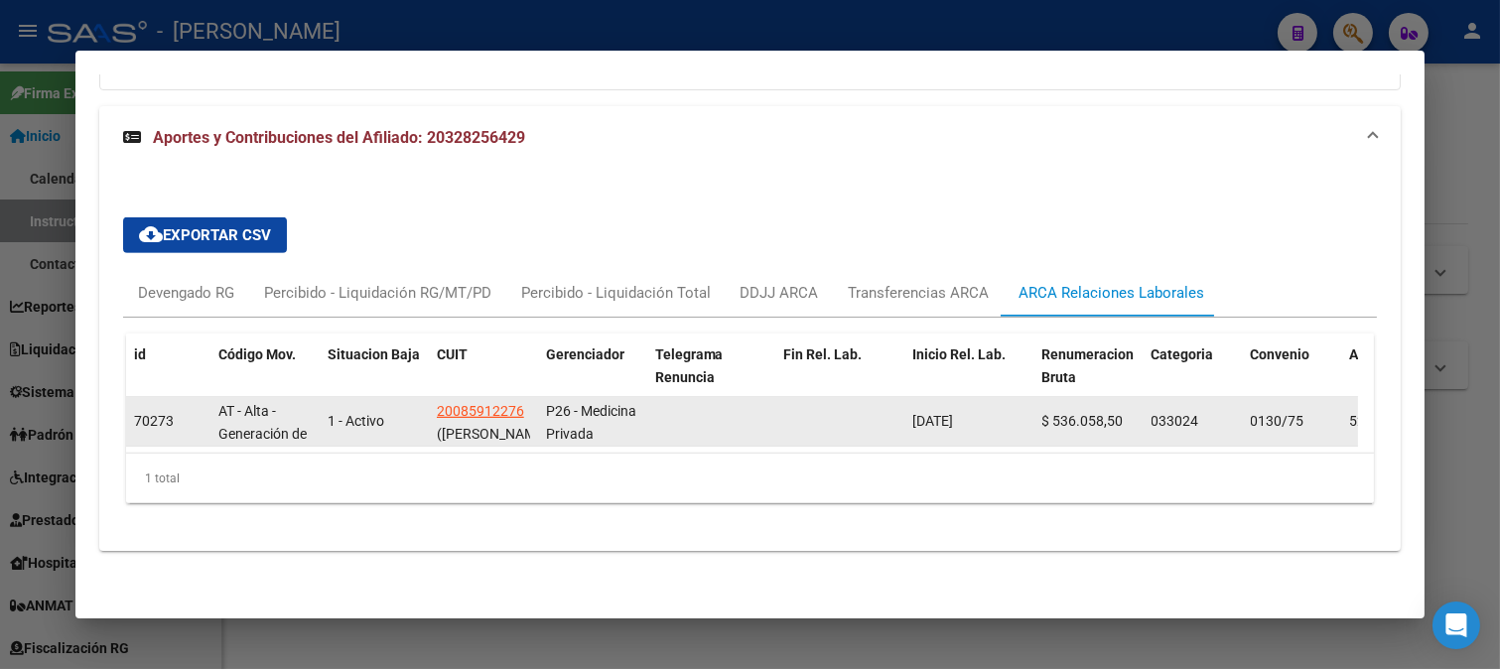
drag, startPoint x: 995, startPoint y: 407, endPoint x: 900, endPoint y: 408, distance: 95.3
click at [900, 408] on div "70273 AT - Alta - Generación de clave 1 - Activo 20085912276 (KAZELIAN ABRAHAM …" at bounding box center [1359, 422] width 2466 height 50
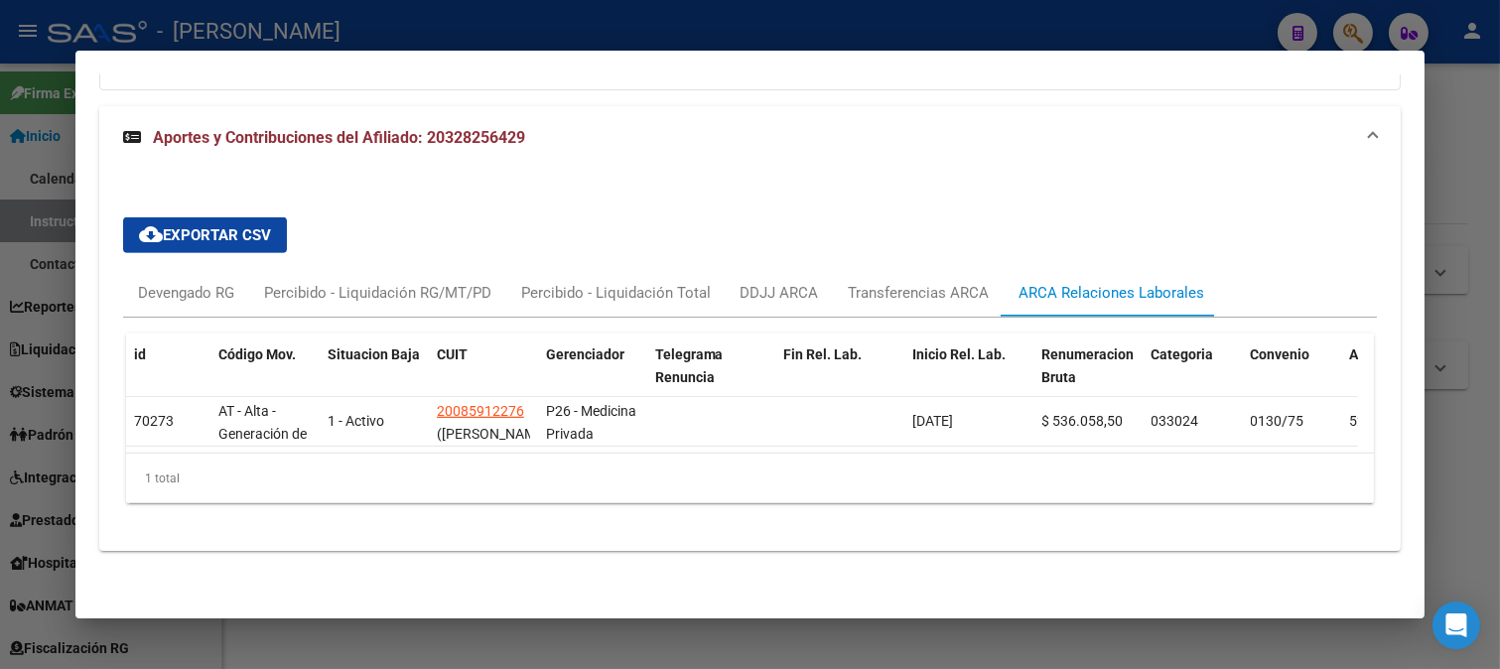
click at [484, 41] on div at bounding box center [750, 334] width 1500 height 669
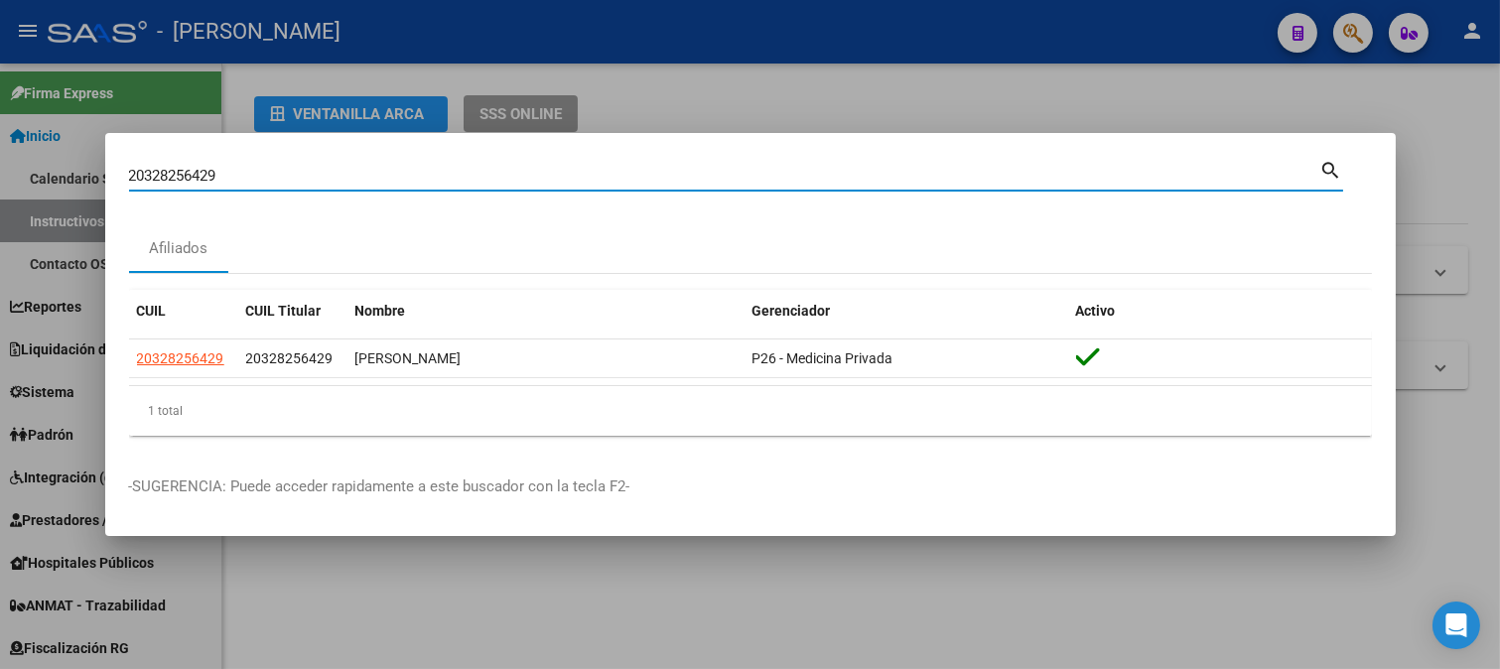
click at [345, 180] on input "20328256429" at bounding box center [724, 176] width 1191 height 18
paste input "427142"
type input "20328427142"
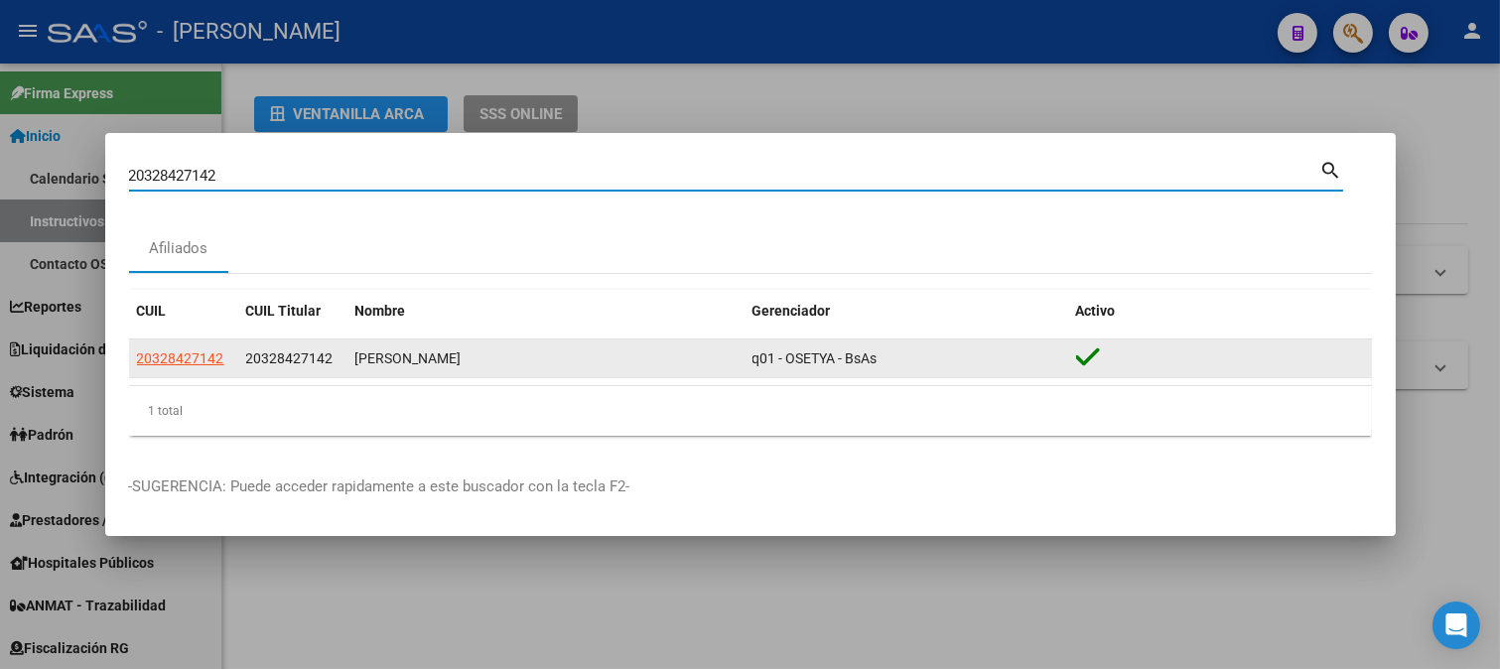
click at [226, 358] on div "20328427142" at bounding box center [183, 358] width 93 height 23
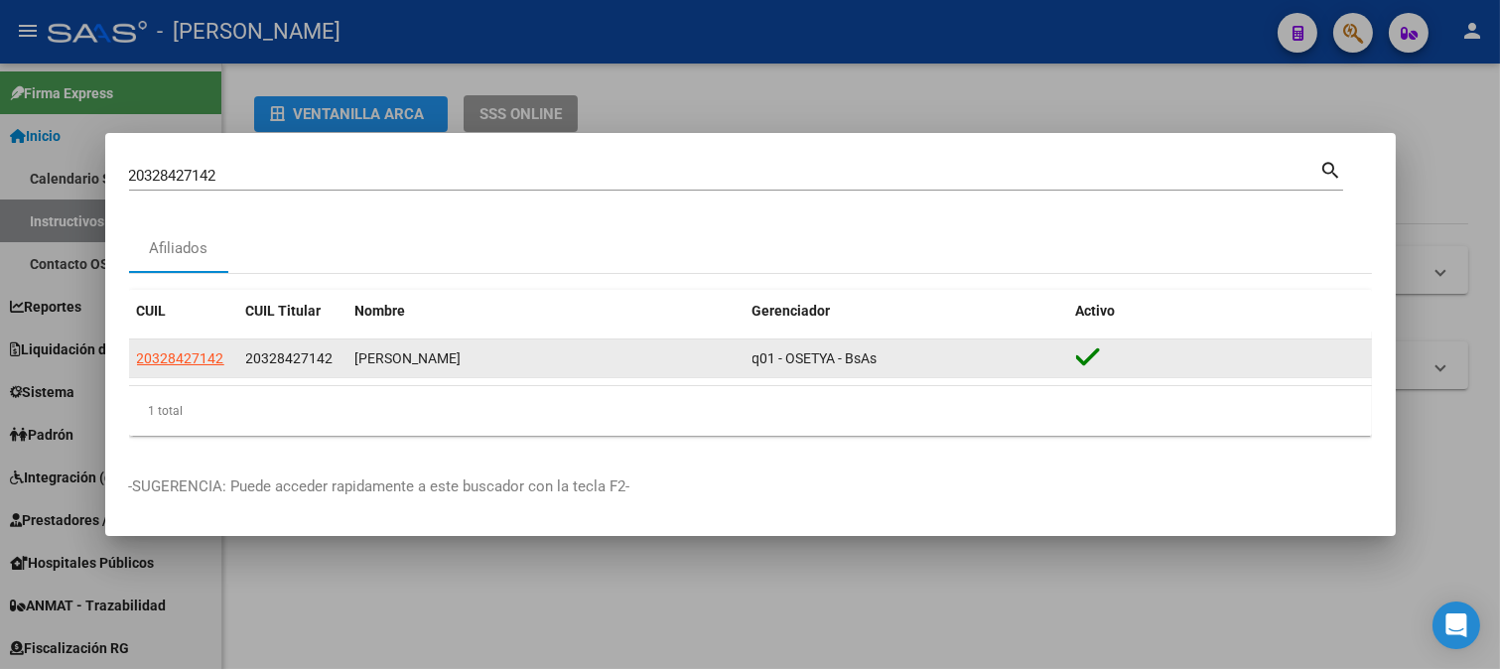
click at [213, 358] on span "20328427142" at bounding box center [180, 358] width 87 height 16
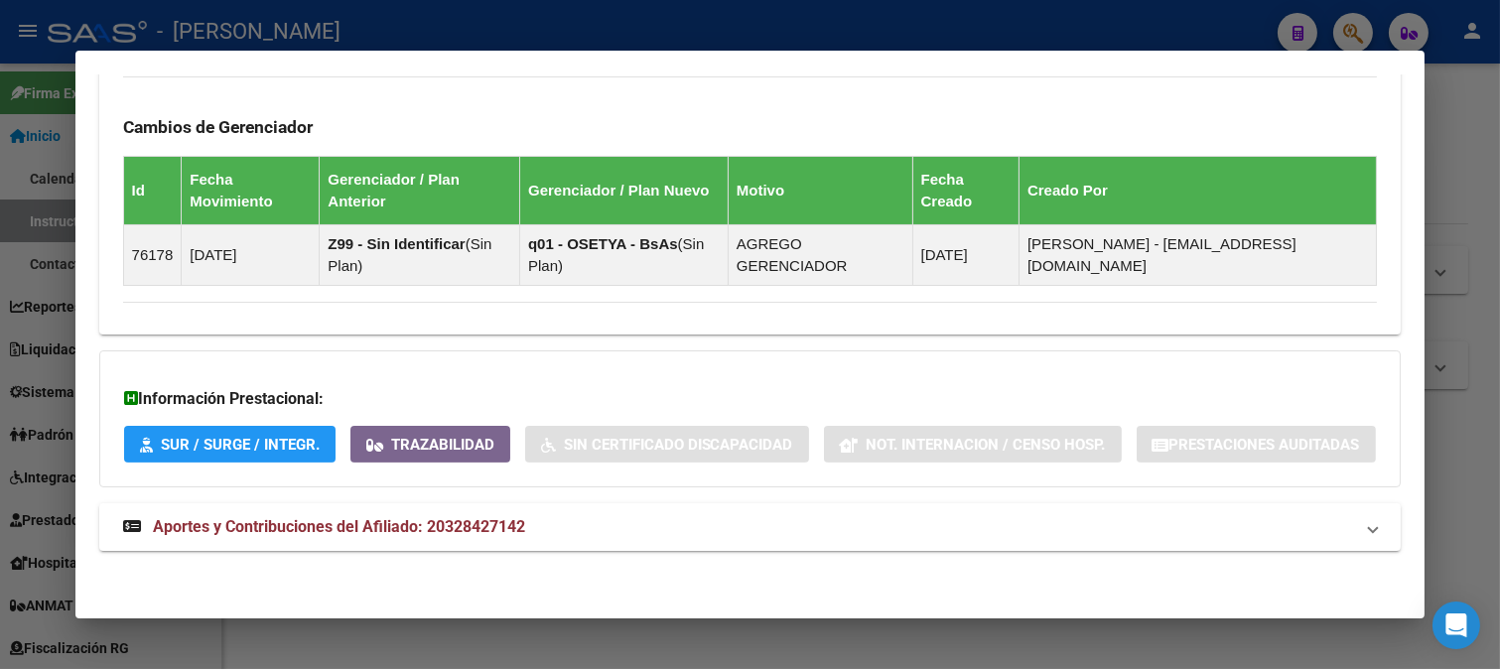
scroll to position [1274, 0]
click at [597, 537] on mat-panel-title "Aportes y Contribuciones del Afiliado: 20328427142" at bounding box center [738, 527] width 1231 height 24
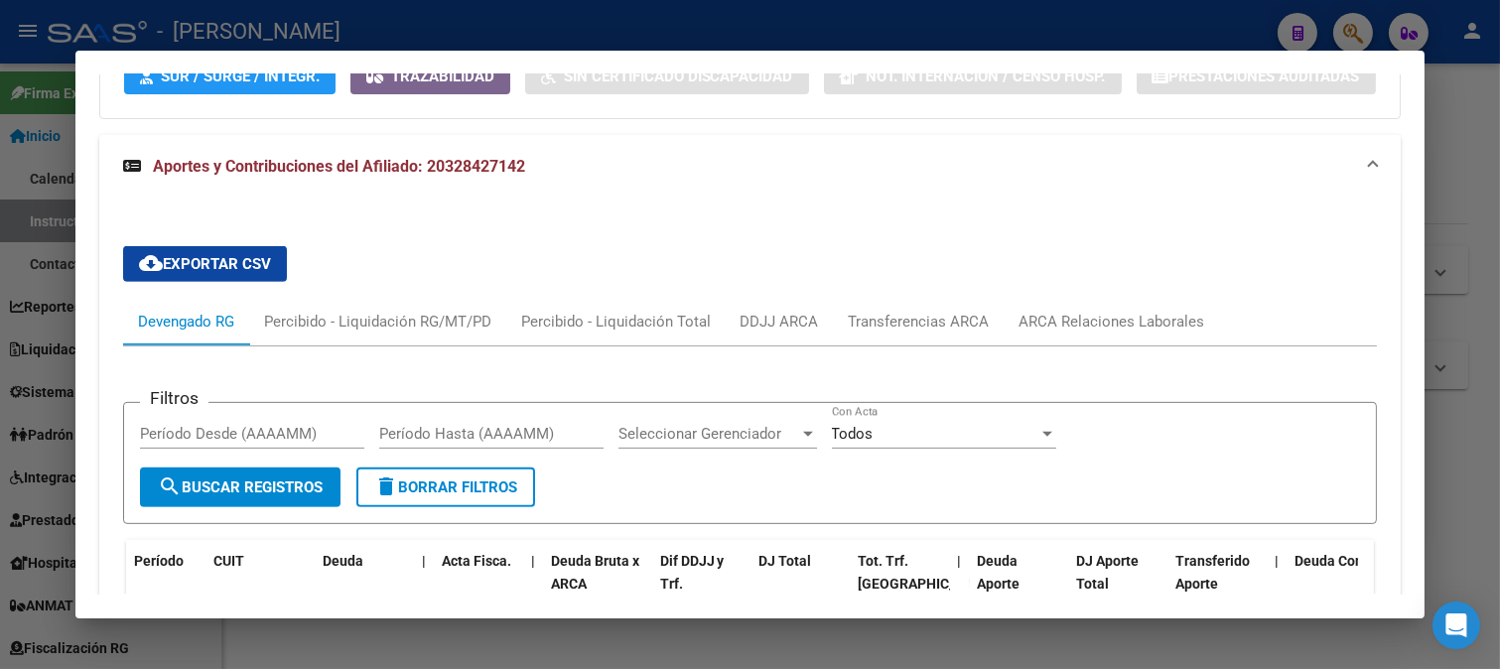
scroll to position [1573, 0]
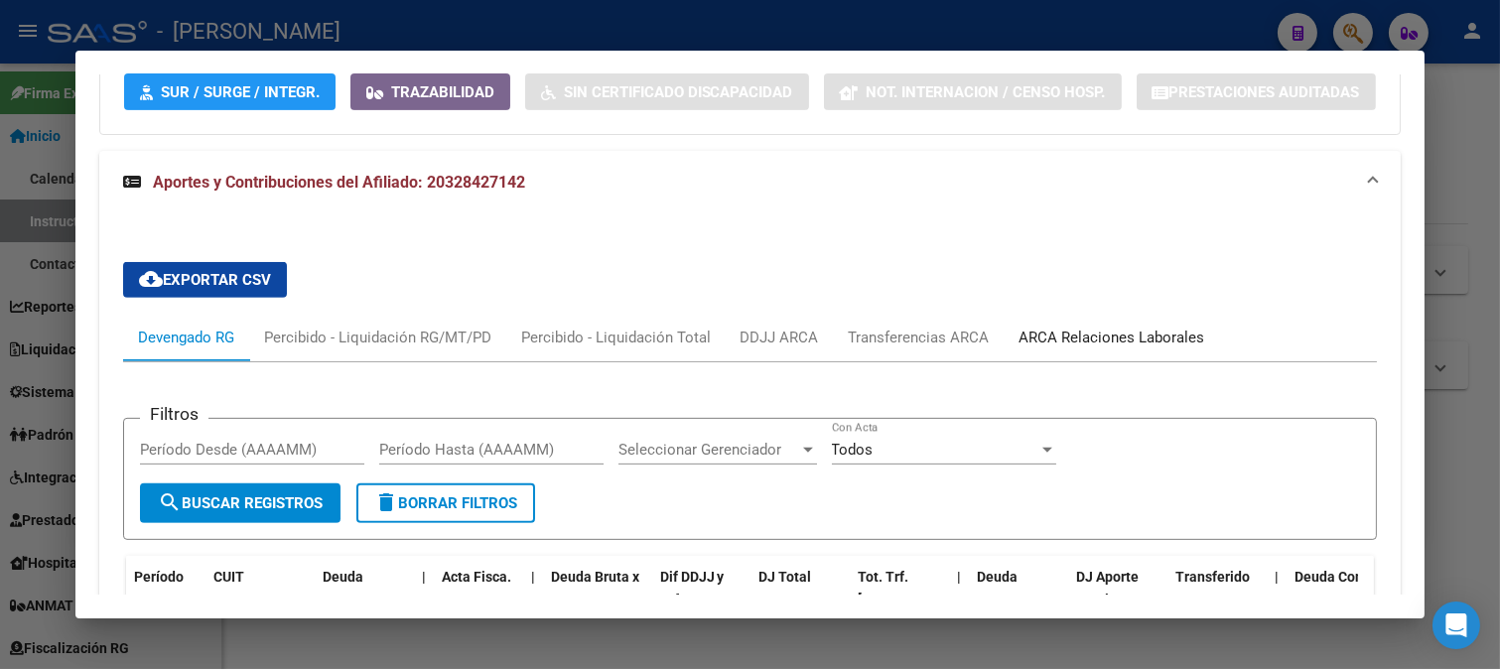
click at [1103, 348] on div "ARCA Relaciones Laborales" at bounding box center [1112, 338] width 186 height 22
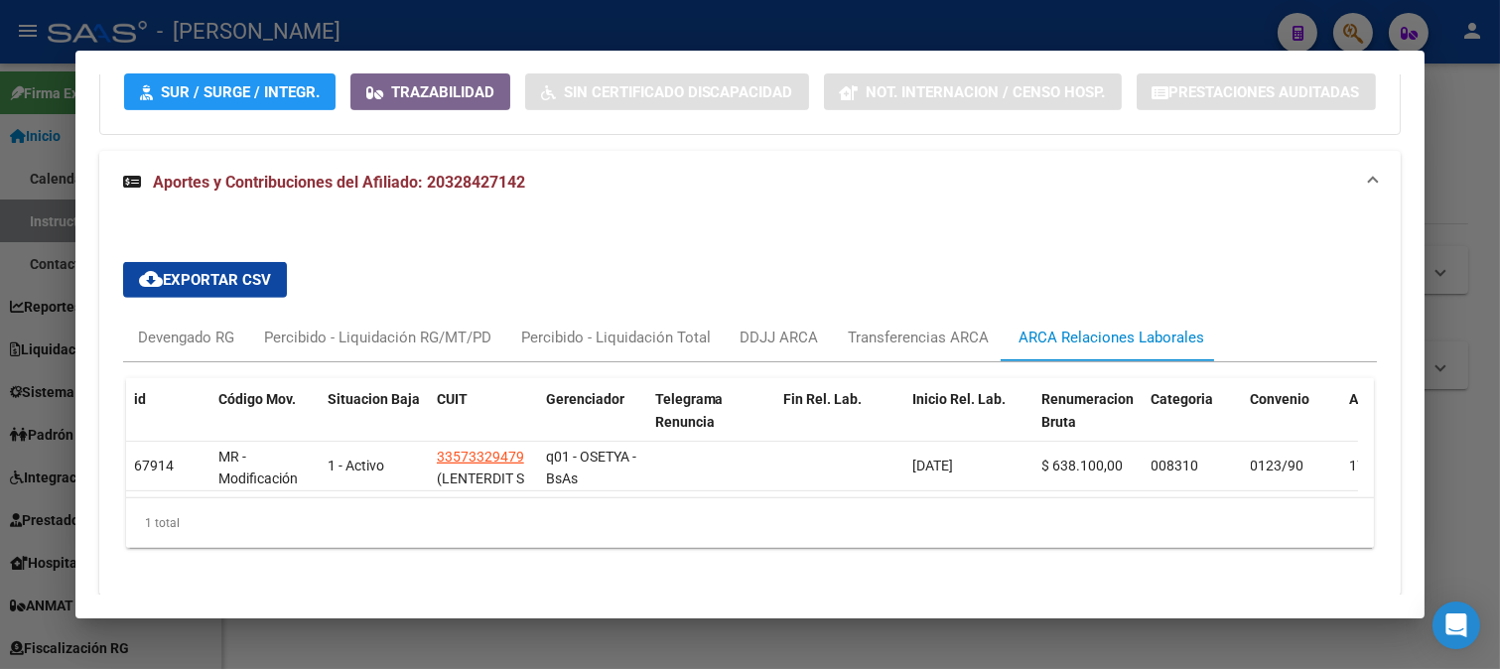
click at [0, 364] on div at bounding box center [750, 334] width 1500 height 669
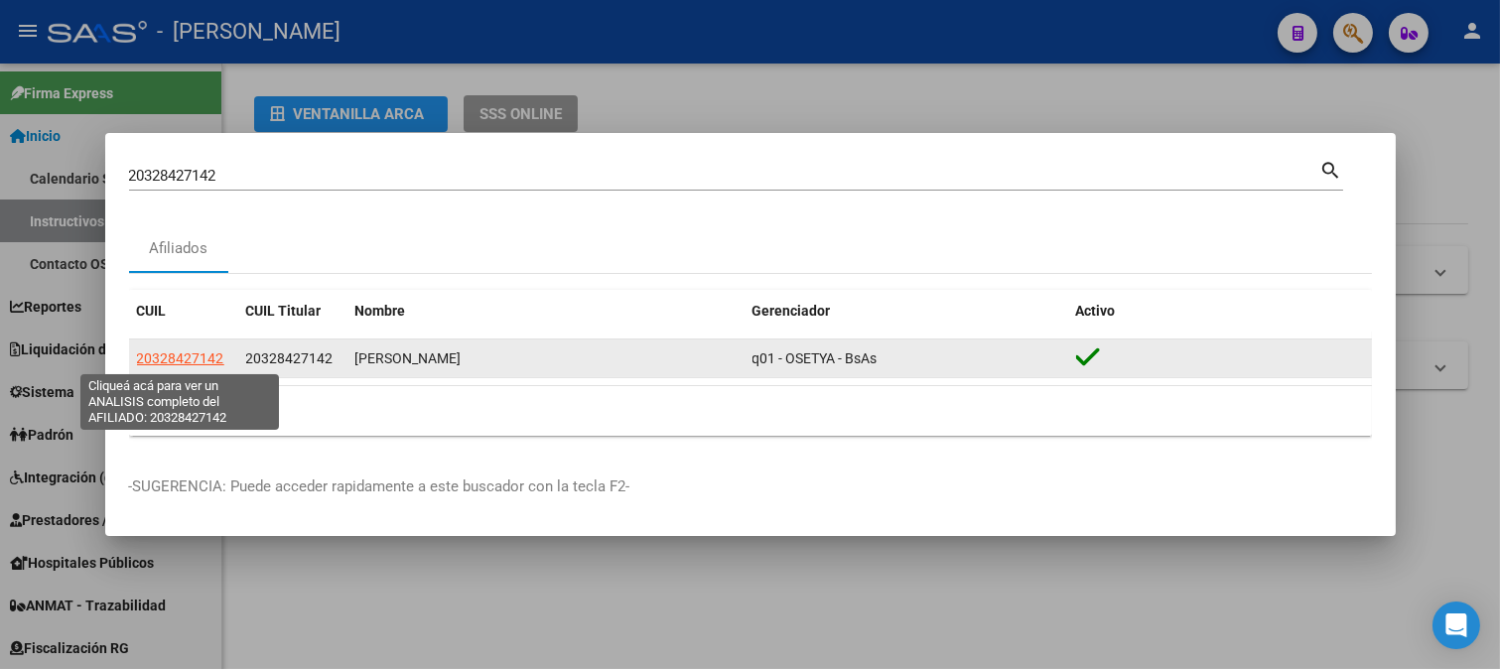
click at [204, 357] on span "20328427142" at bounding box center [180, 358] width 87 height 16
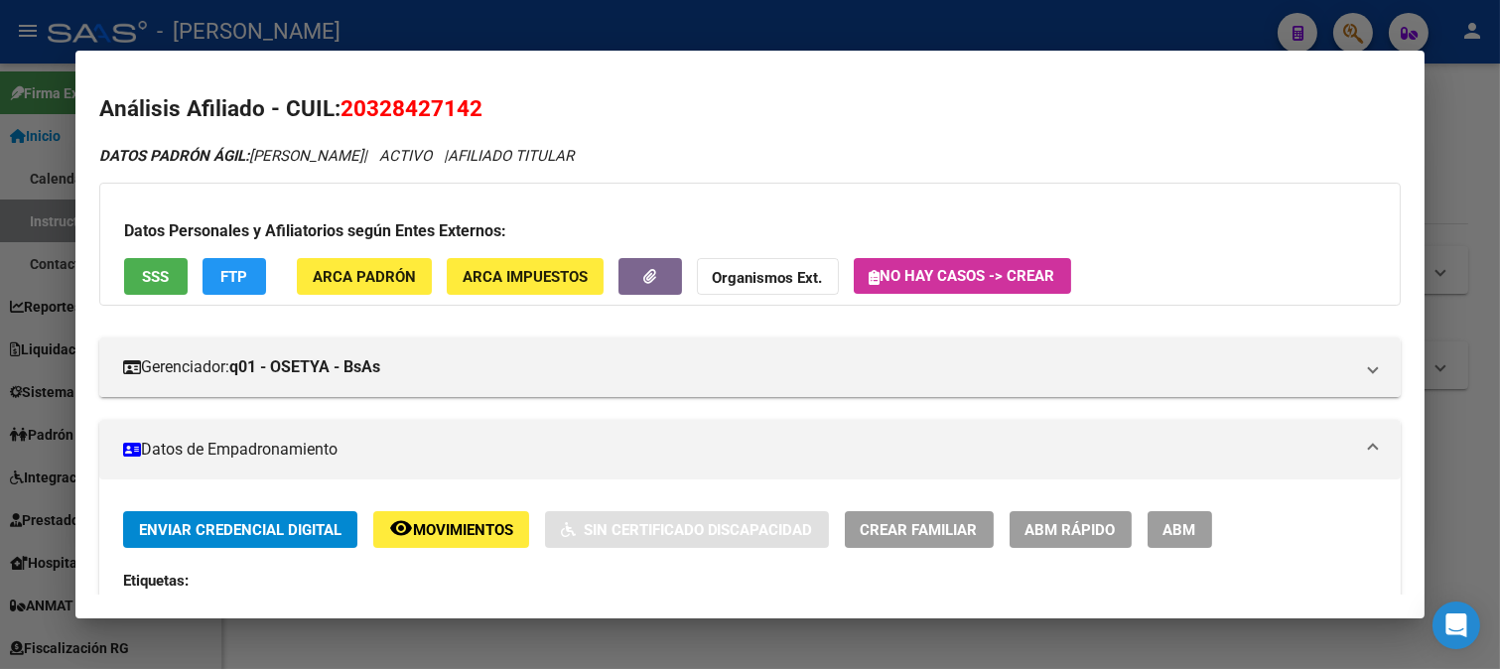
drag, startPoint x: 369, startPoint y: 113, endPoint x: 468, endPoint y: 113, distance: 99.2
click at [468, 113] on span "20328427142" at bounding box center [411, 108] width 142 height 26
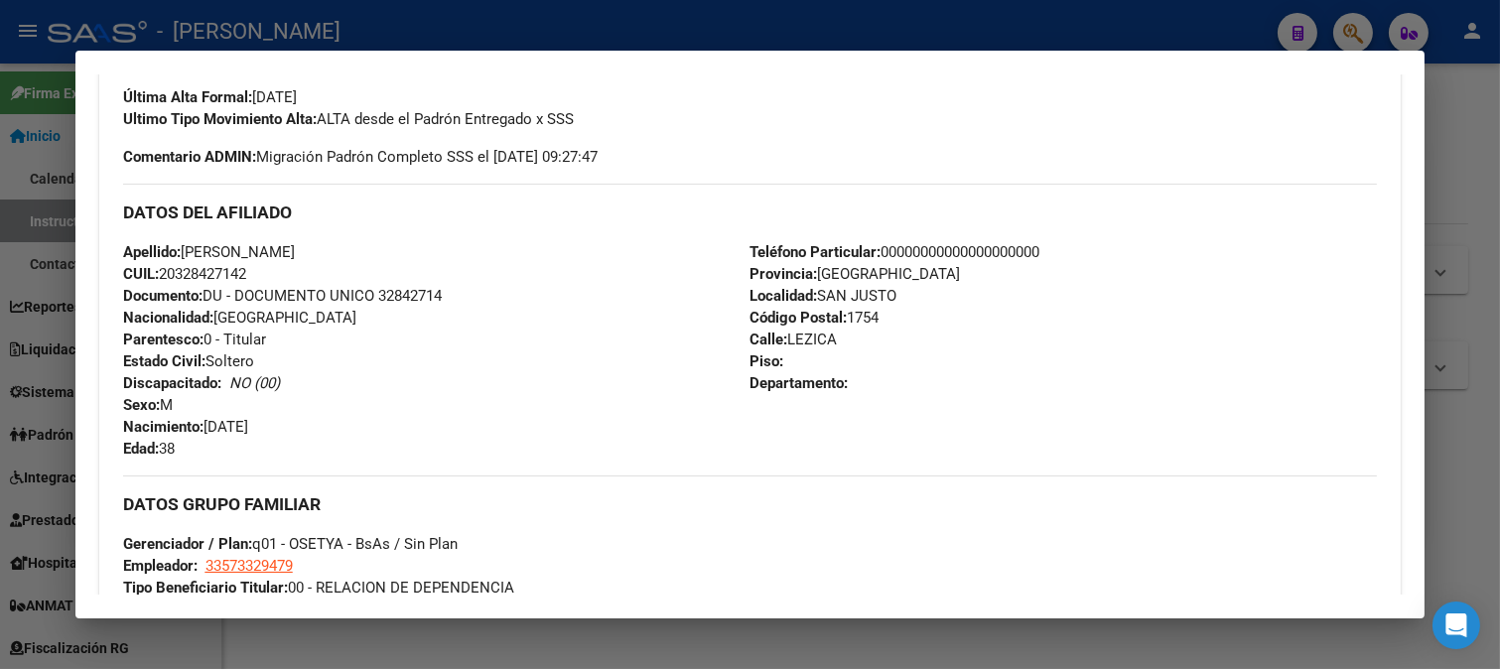
scroll to position [551, 0]
drag, startPoint x: 206, startPoint y: 422, endPoint x: 306, endPoint y: 420, distance: 99.3
click at [306, 420] on div "Apellido: LUNA PABLO EMANUEL CUIL: 20328427142 Documento: DU - DOCUMENTO UNICO …" at bounding box center [436, 348] width 627 height 218
drag, startPoint x: 782, startPoint y: 332, endPoint x: 877, endPoint y: 338, distance: 95.5
click at [877, 338] on div "Teléfono Particular: 00000000000000000000 Provincia: Buenos Aires Localidad: SA…" at bounding box center [1062, 348] width 627 height 218
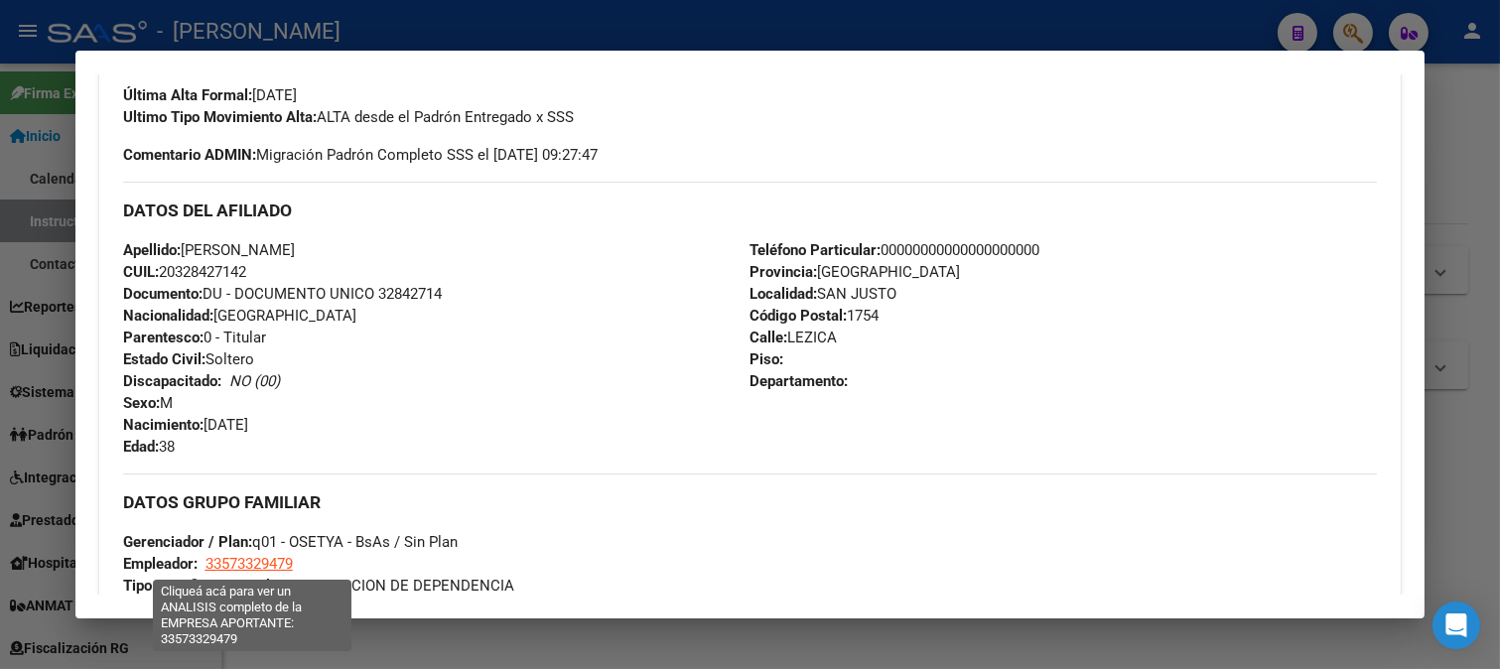
click at [264, 557] on span "33573329479" at bounding box center [248, 564] width 87 height 18
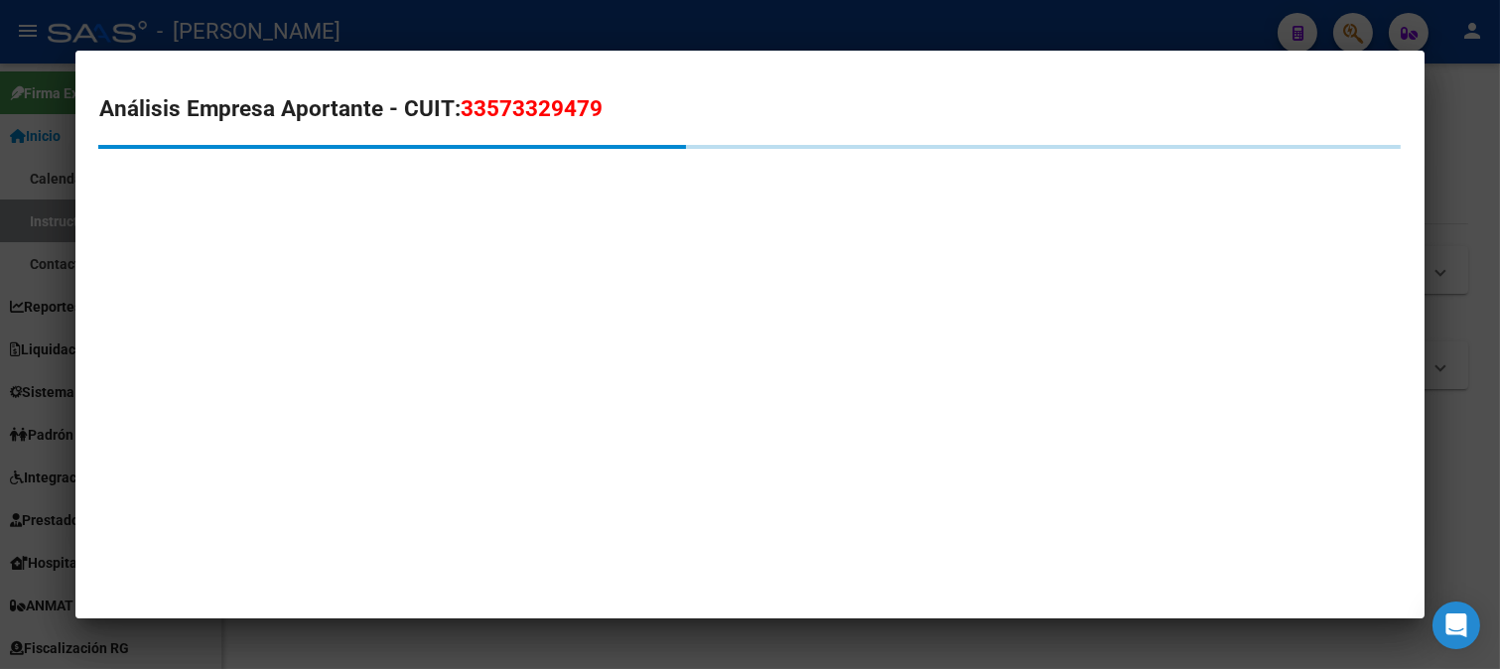
click at [534, 114] on span "33573329479" at bounding box center [532, 108] width 142 height 26
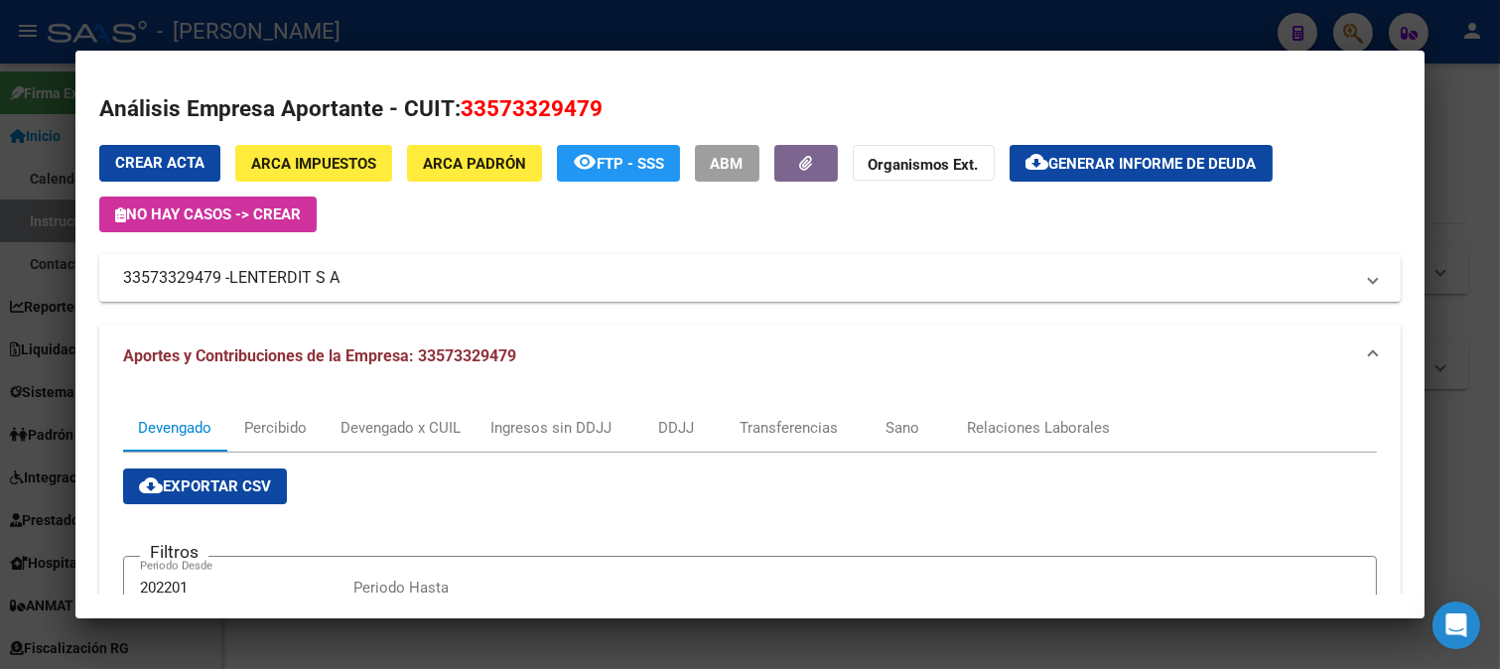
scroll to position [330, 0]
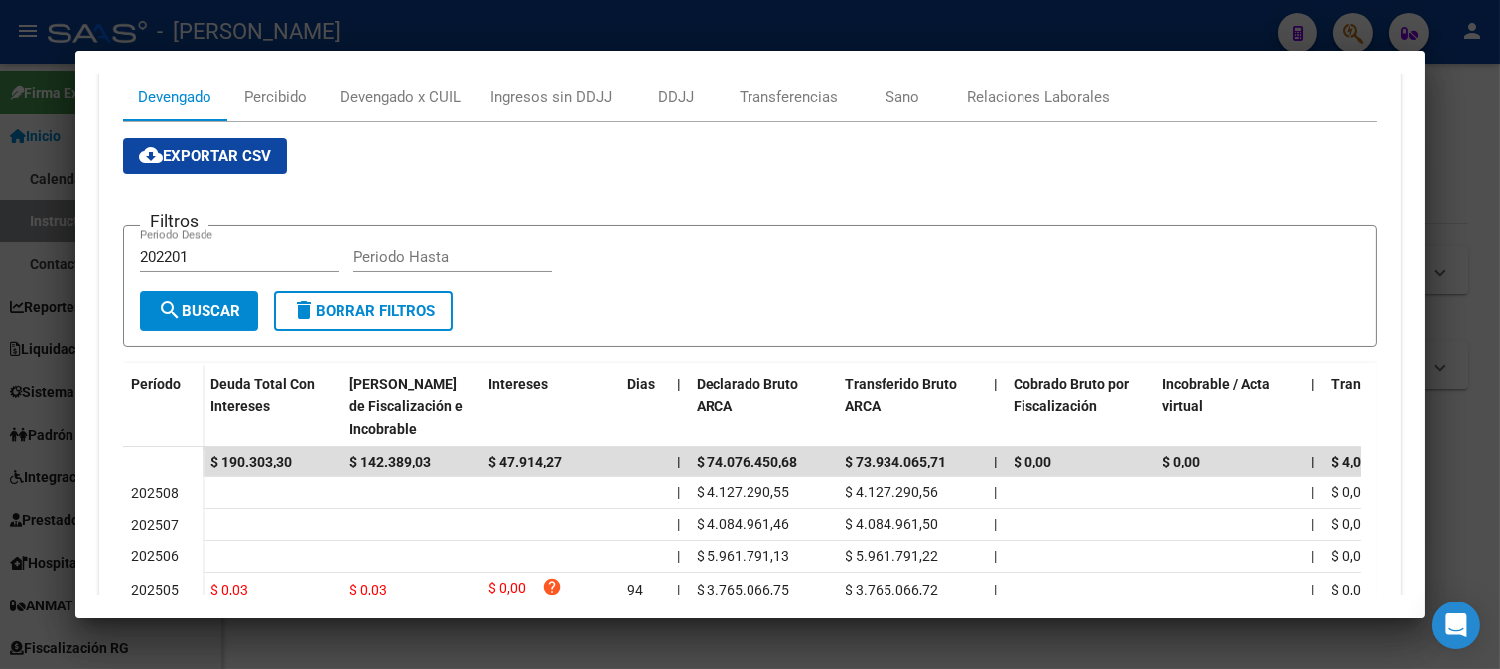
drag, startPoint x: 0, startPoint y: 368, endPoint x: 967, endPoint y: 494, distance: 974.9
click at [1, 368] on div at bounding box center [750, 334] width 1500 height 669
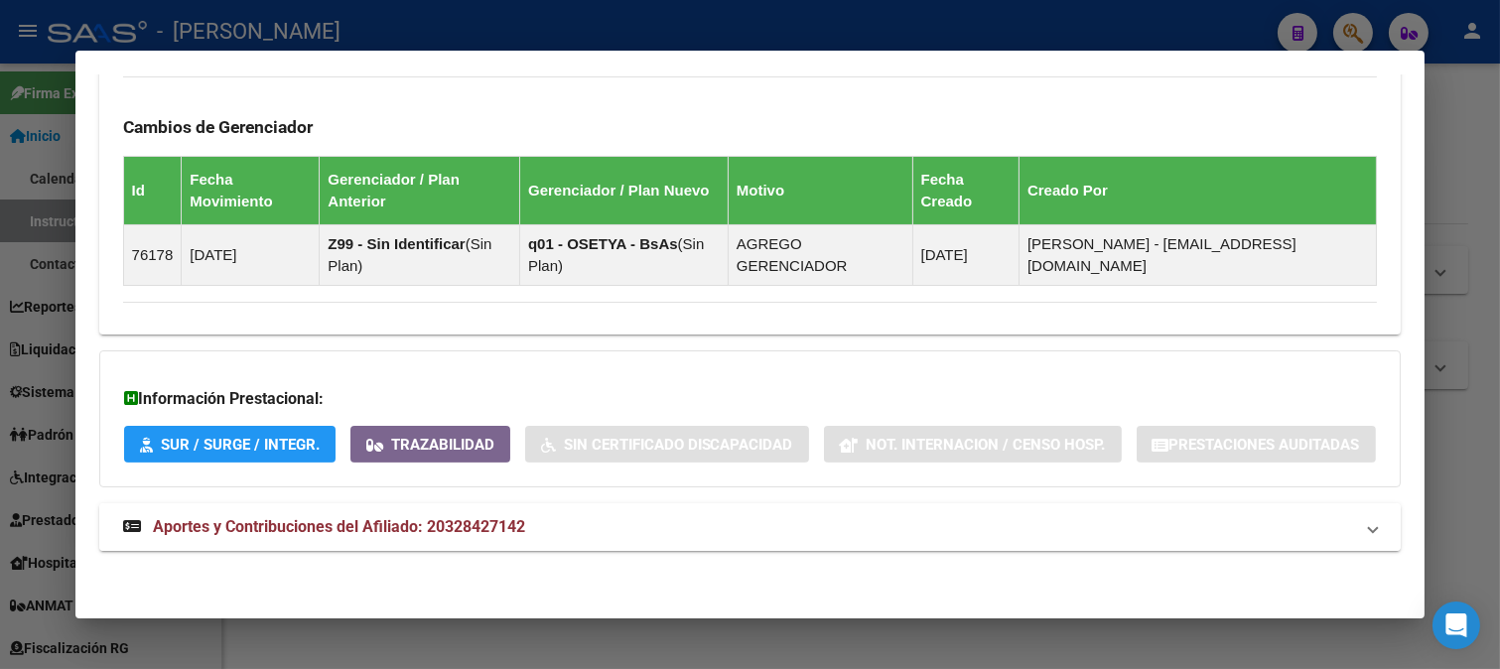
click at [605, 513] on mat-expansion-panel-header "Aportes y Contribuciones del Afiliado: 20328427142" at bounding box center [750, 527] width 1302 height 48
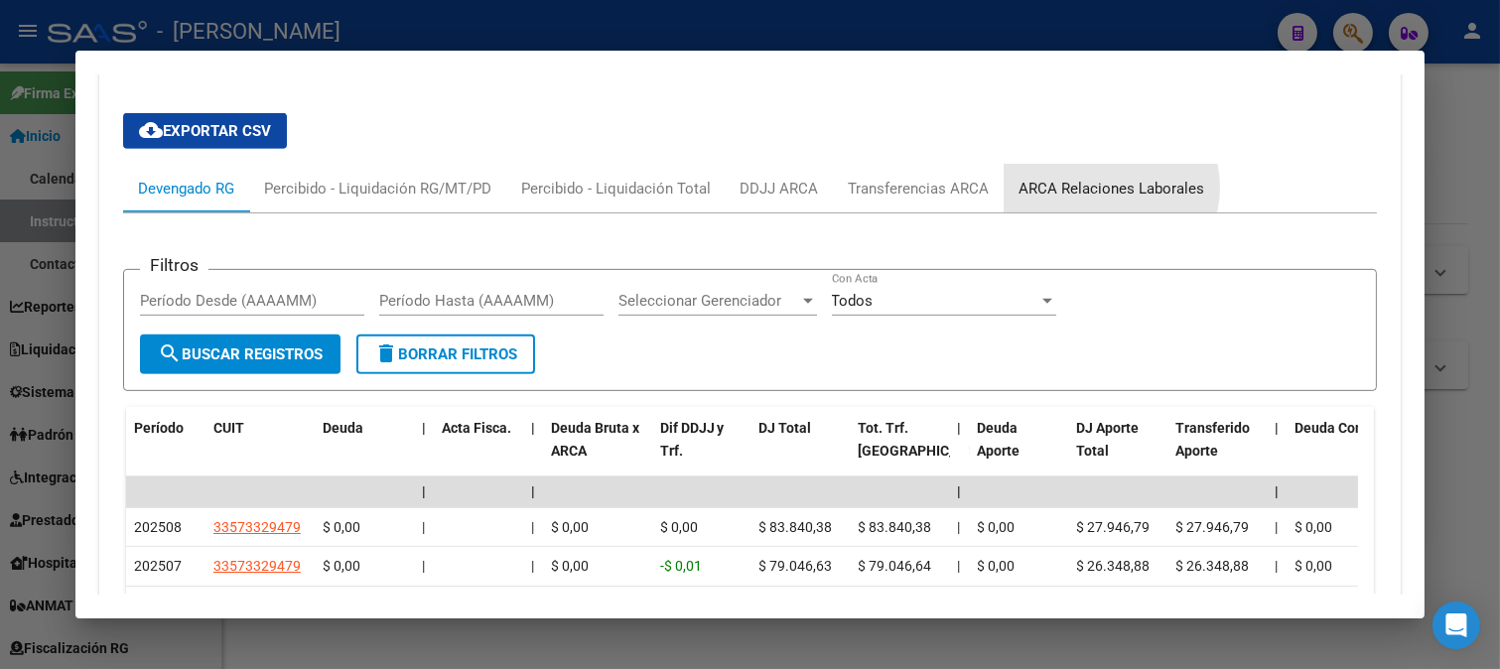
click at [1102, 199] on div "ARCA Relaciones Laborales" at bounding box center [1112, 189] width 186 height 22
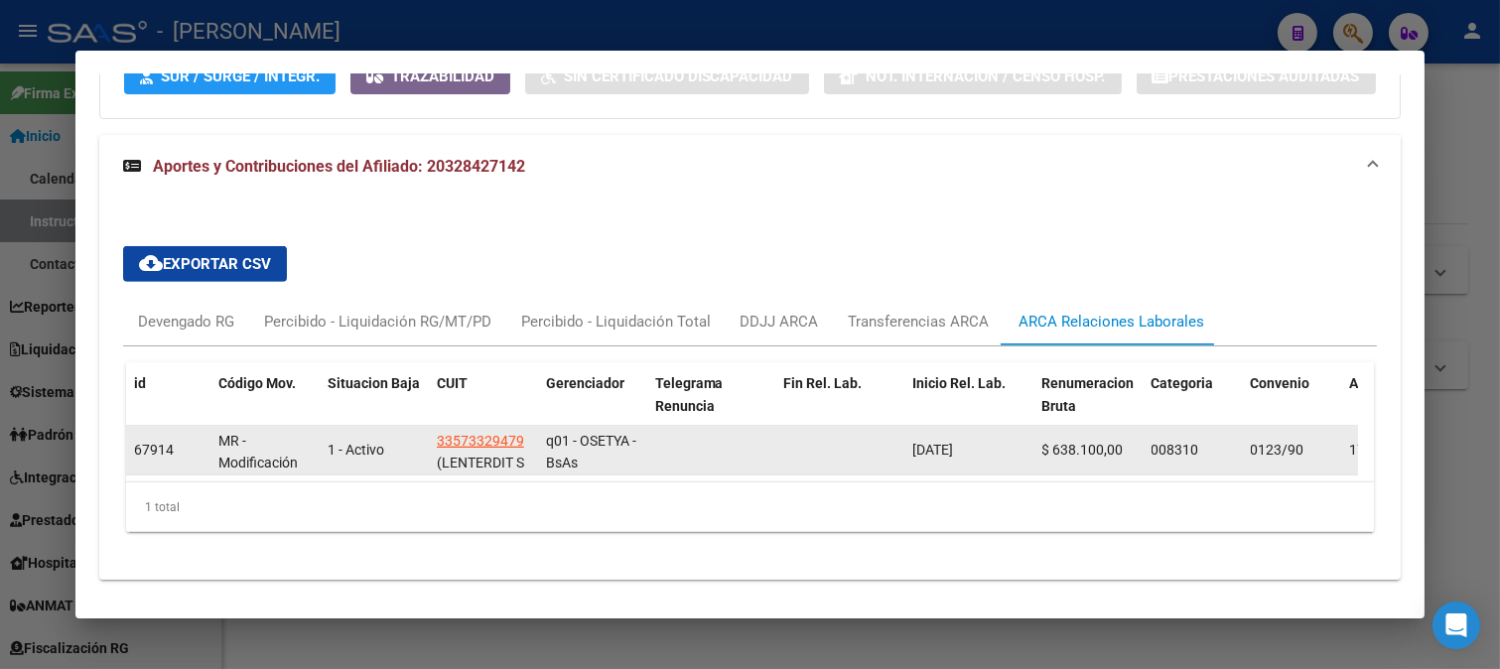
scroll to position [1689, 0]
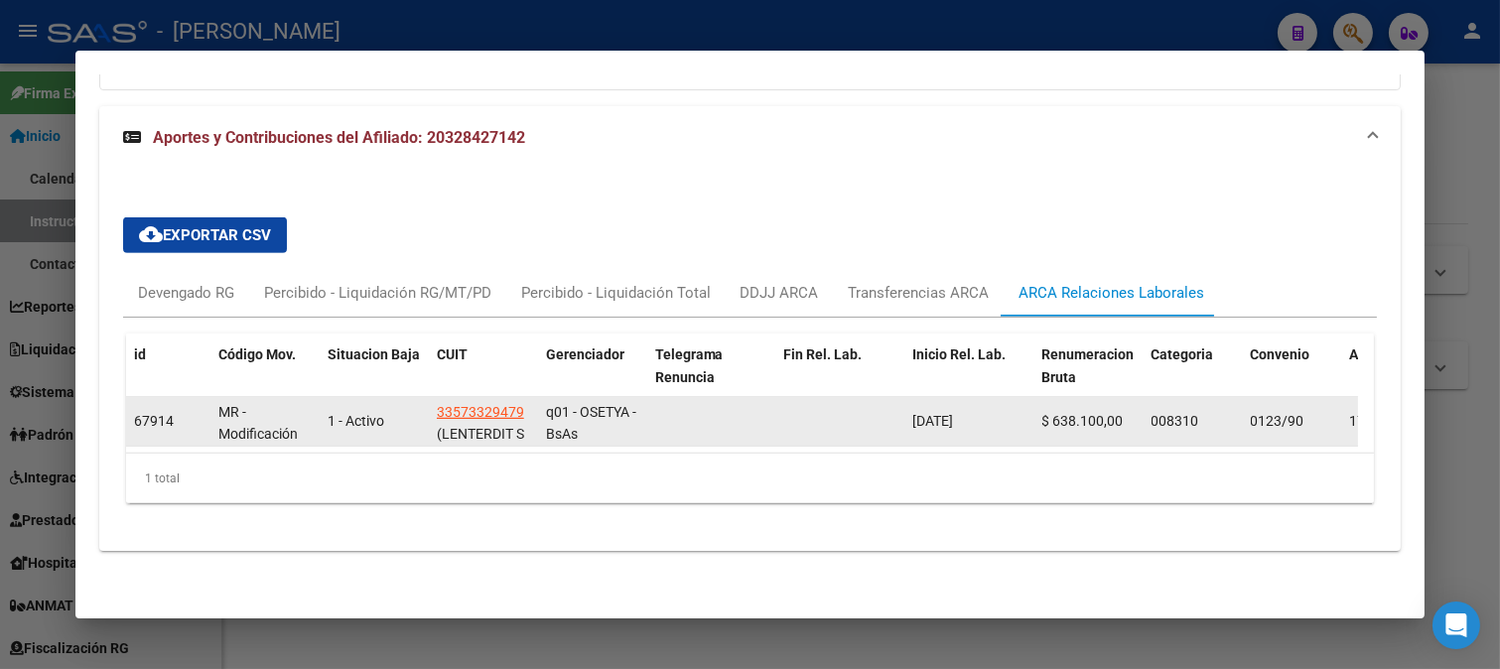
drag, startPoint x: 1002, startPoint y: 410, endPoint x: 889, endPoint y: 411, distance: 113.1
click at [889, 411] on div "67914 MR - Modificación de datos en la relación CUIT –CUIL 1 - Activo 335733294…" at bounding box center [1359, 422] width 2466 height 50
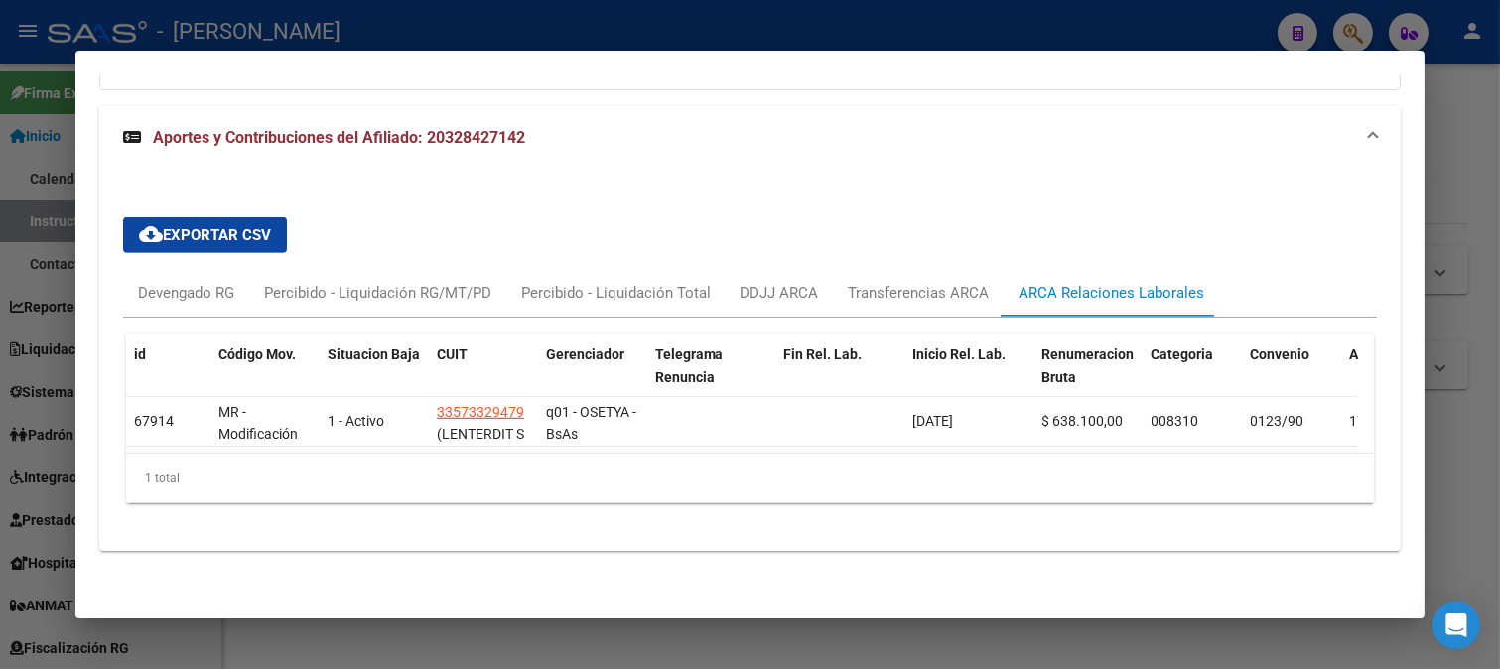
click at [14, 337] on div at bounding box center [750, 334] width 1500 height 669
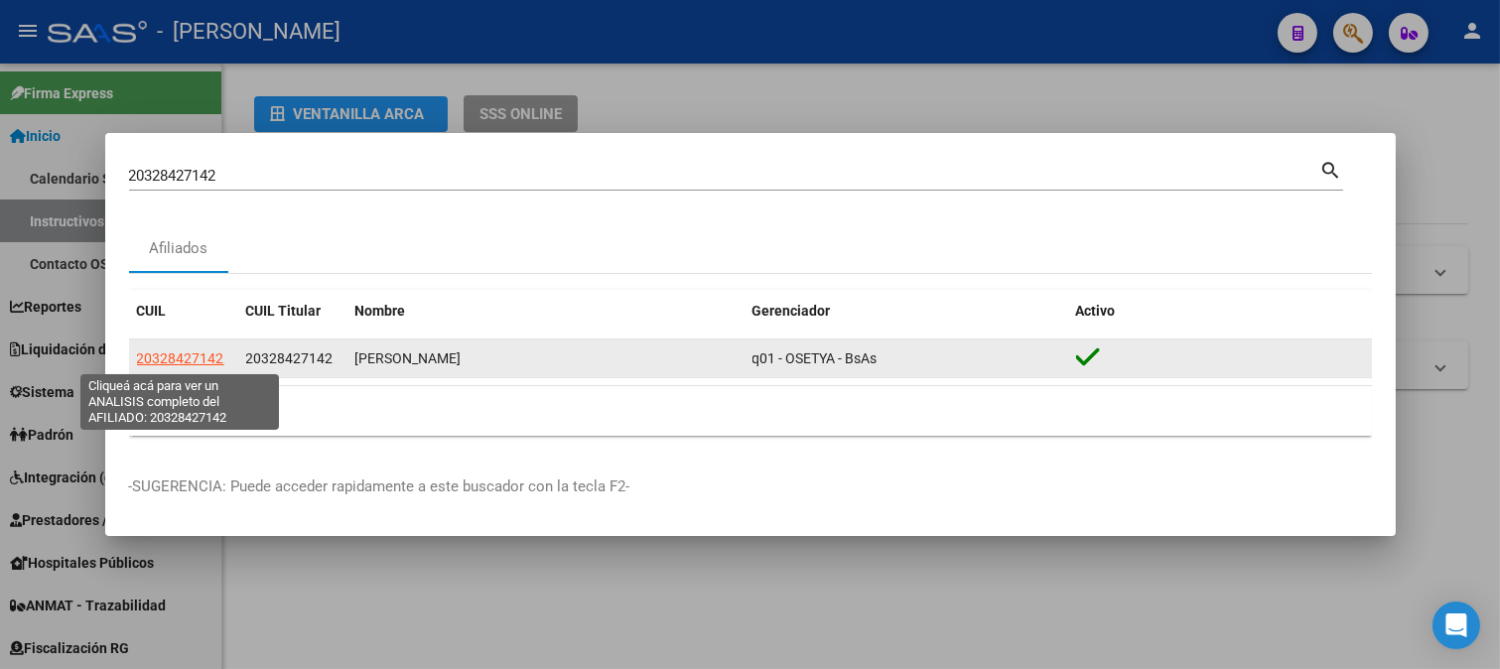
click at [197, 359] on span "20328427142" at bounding box center [180, 358] width 87 height 16
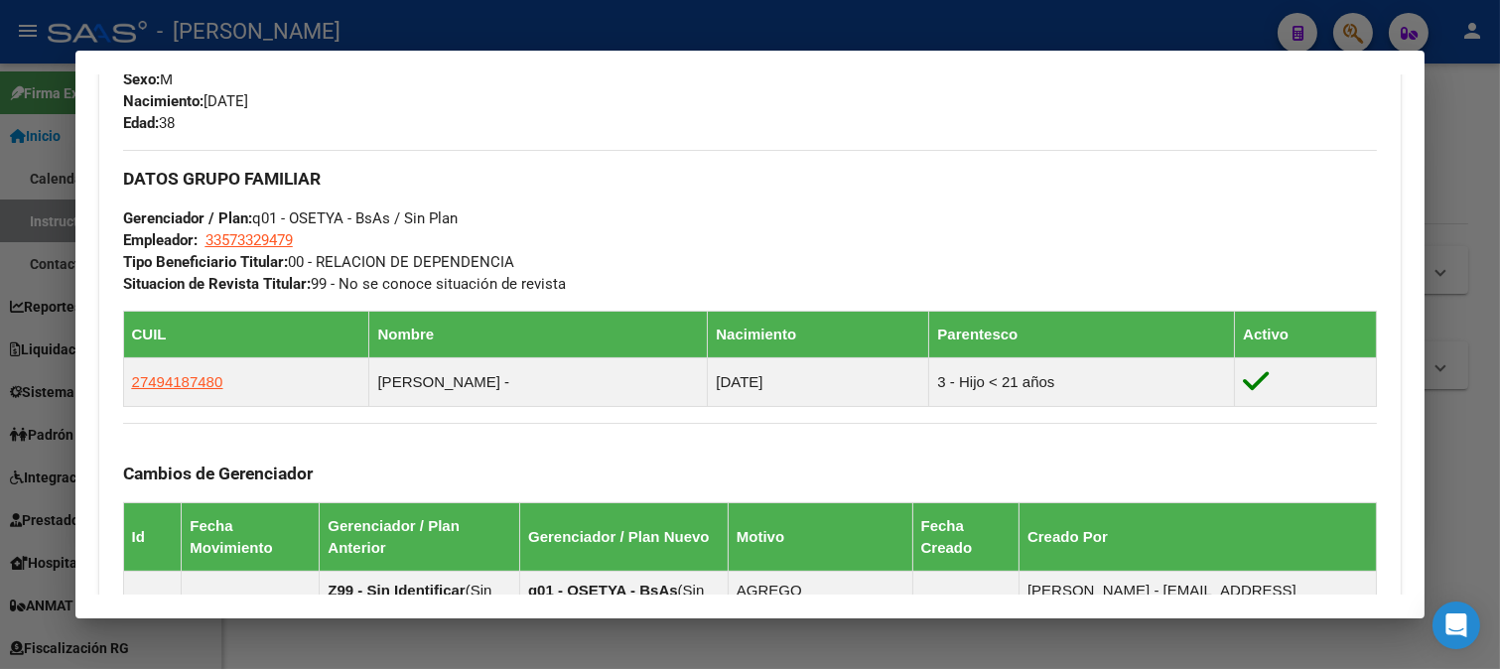
scroll to position [881, 0]
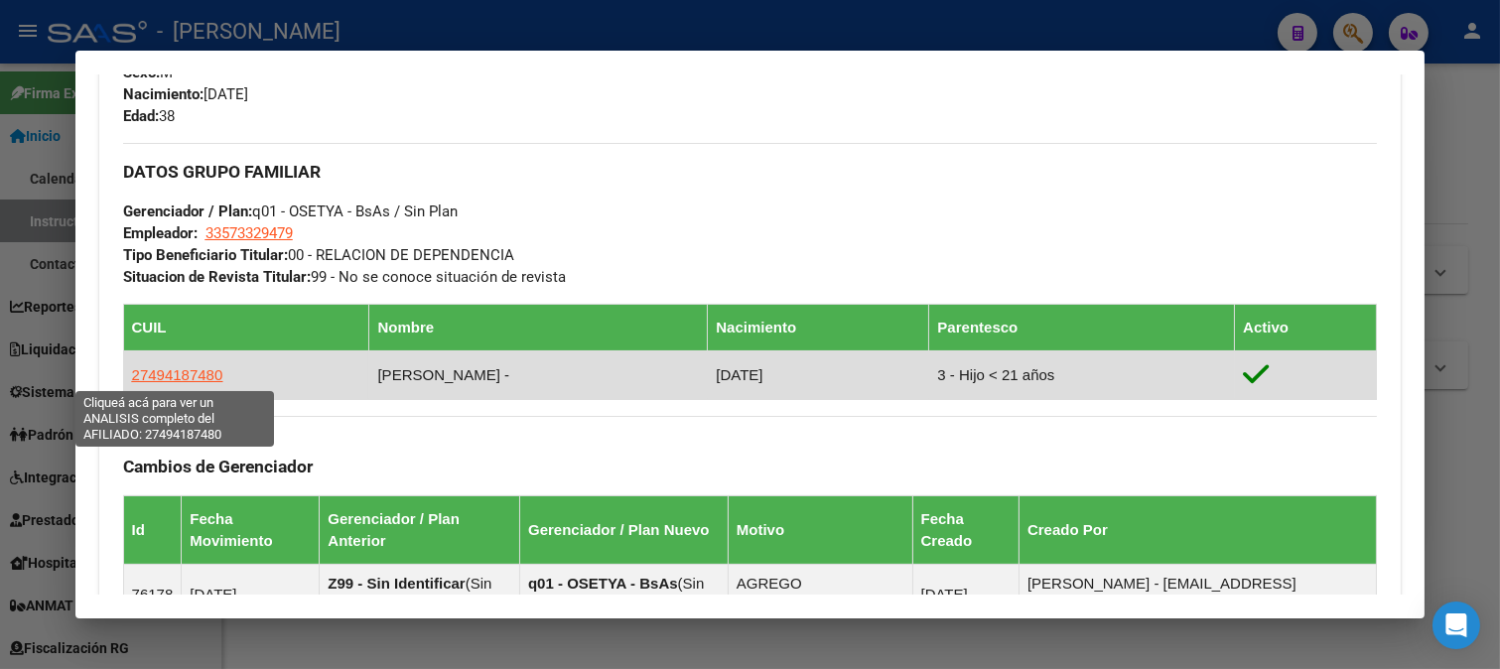
click at [204, 380] on span "27494187480" at bounding box center [177, 374] width 91 height 17
type textarea "27494187480"
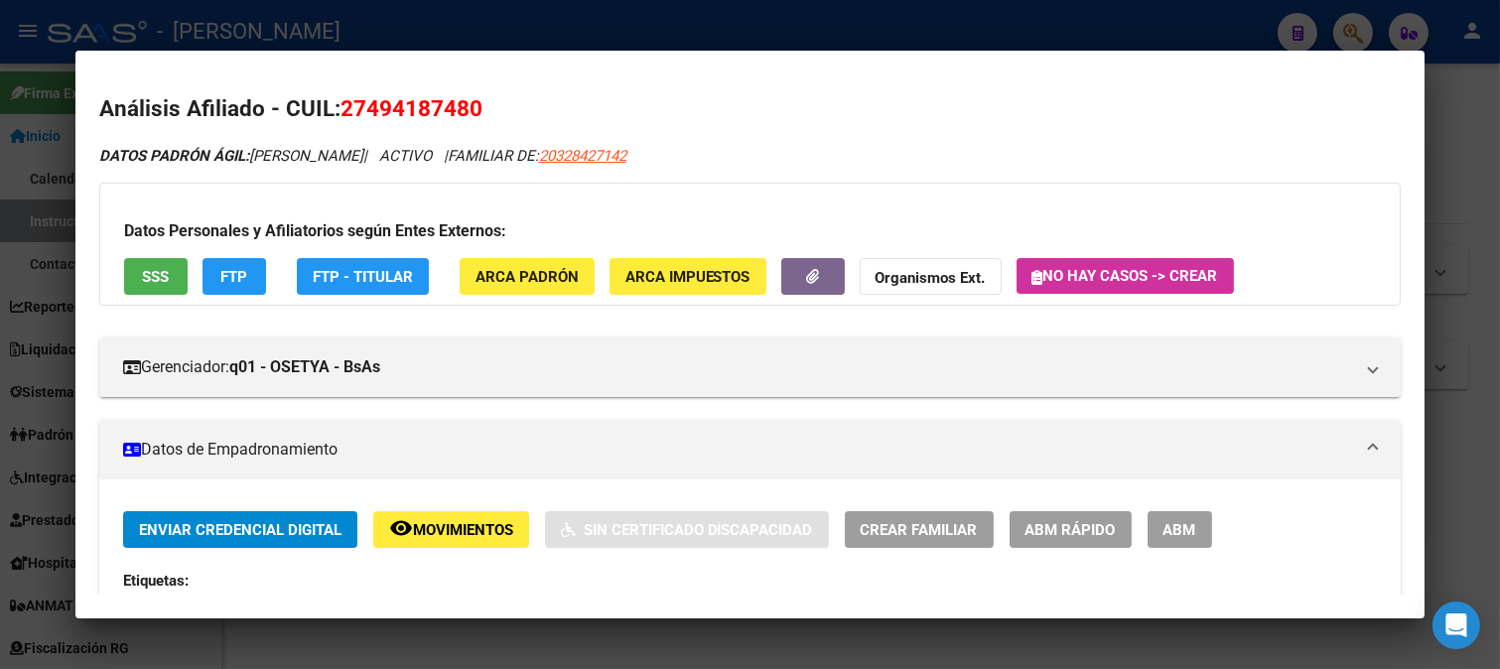
drag, startPoint x: 364, startPoint y: 113, endPoint x: 468, endPoint y: 113, distance: 104.2
click at [468, 113] on span "27494187480" at bounding box center [411, 108] width 142 height 26
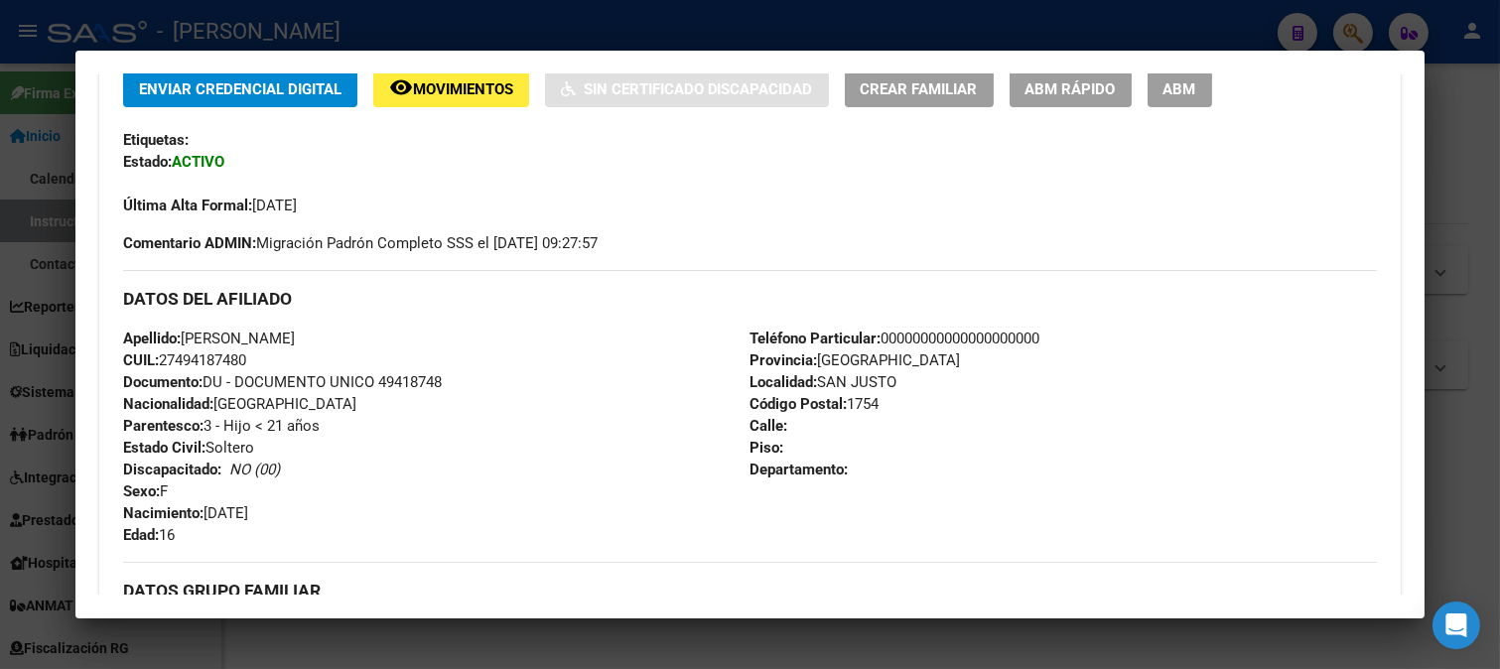
drag, startPoint x: 210, startPoint y: 516, endPoint x: 316, endPoint y: 514, distance: 105.2
click at [316, 514] on div "Apellido: LUNA MIA SOLANGE CUIL: 27494187480 Documento: DU - DOCUMENTO UNICO 49…" at bounding box center [436, 437] width 627 height 218
click at [617, 25] on div at bounding box center [750, 334] width 1500 height 669
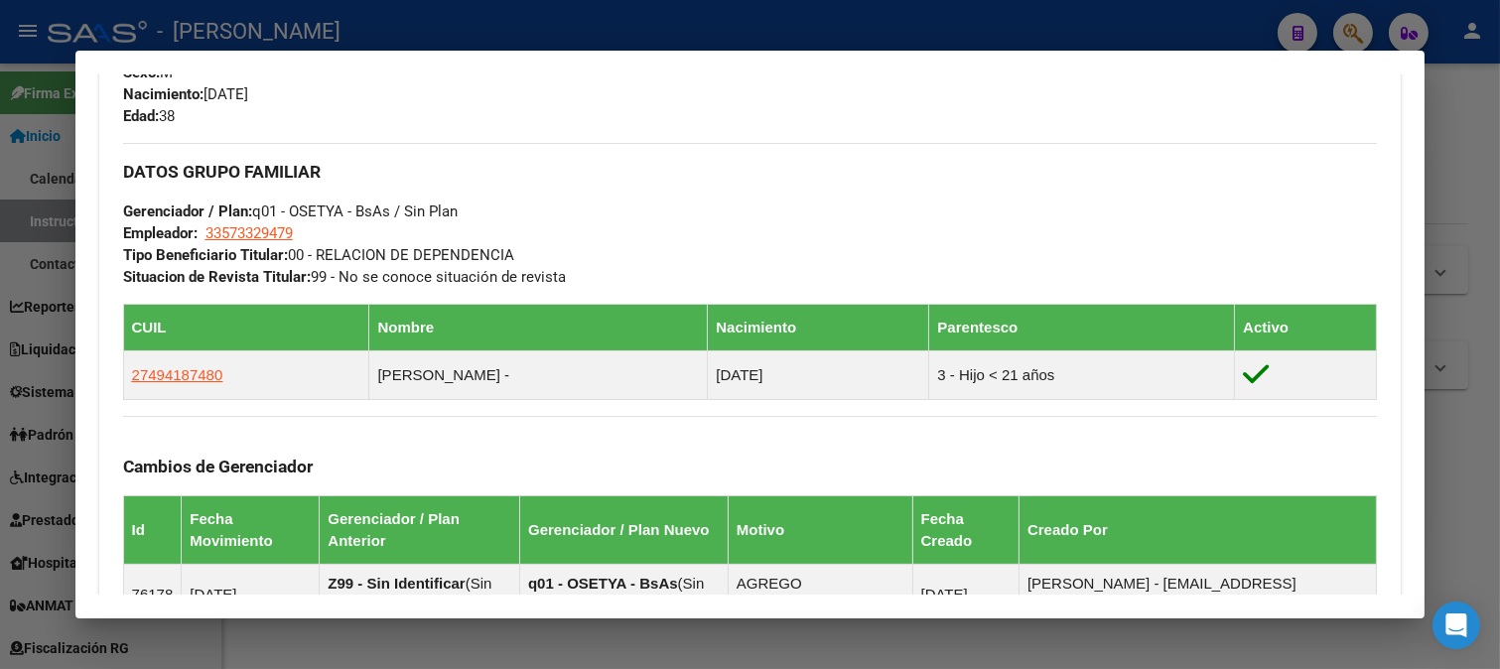
click at [414, 30] on div at bounding box center [750, 334] width 1500 height 669
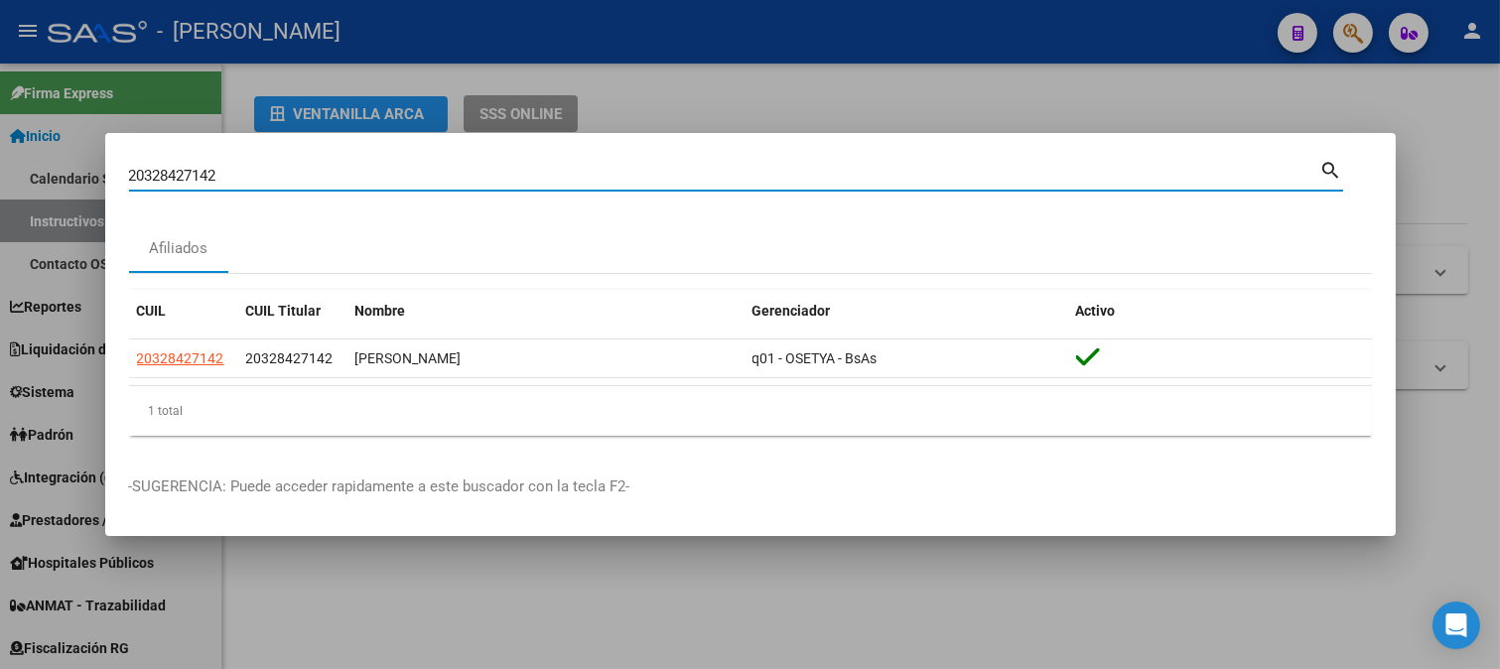
click at [281, 176] on input "20328427142" at bounding box center [724, 176] width 1191 height 18
paste input "66237"
type input "20328466237"
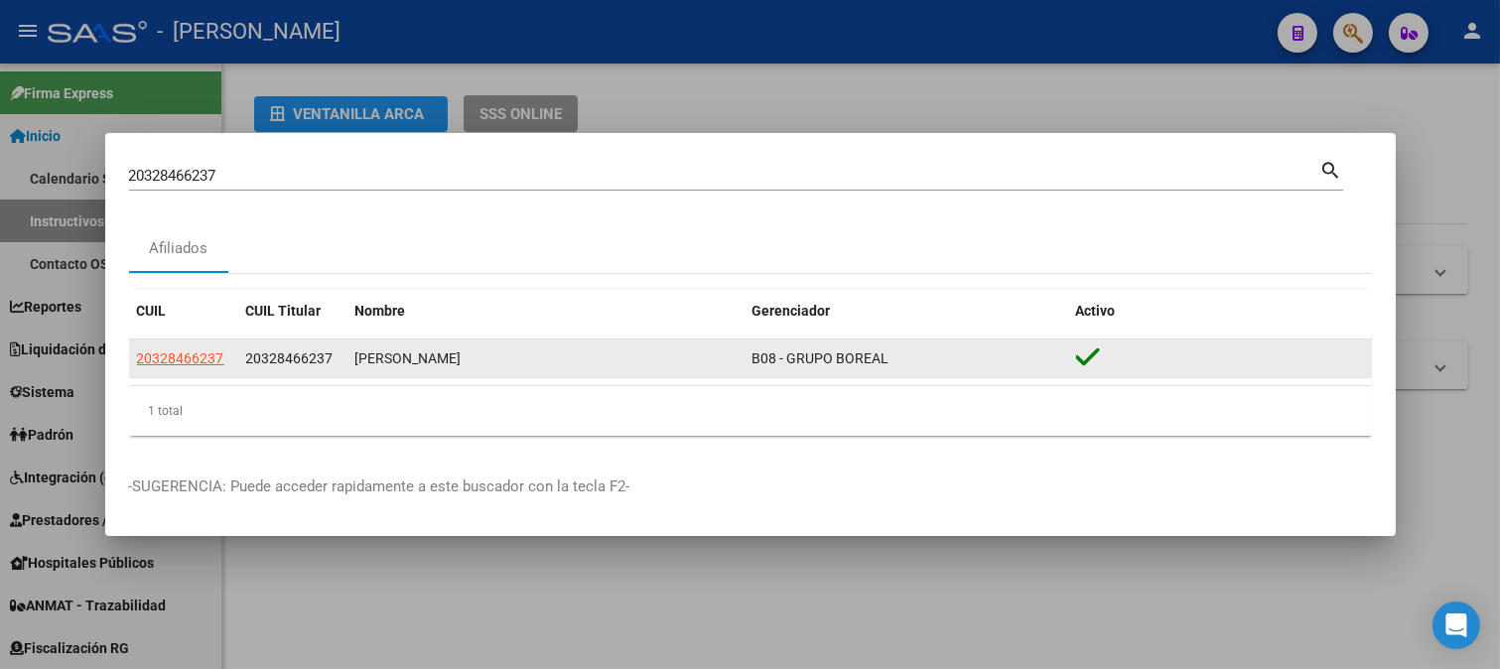
click at [223, 364] on div "20328466237" at bounding box center [183, 358] width 93 height 23
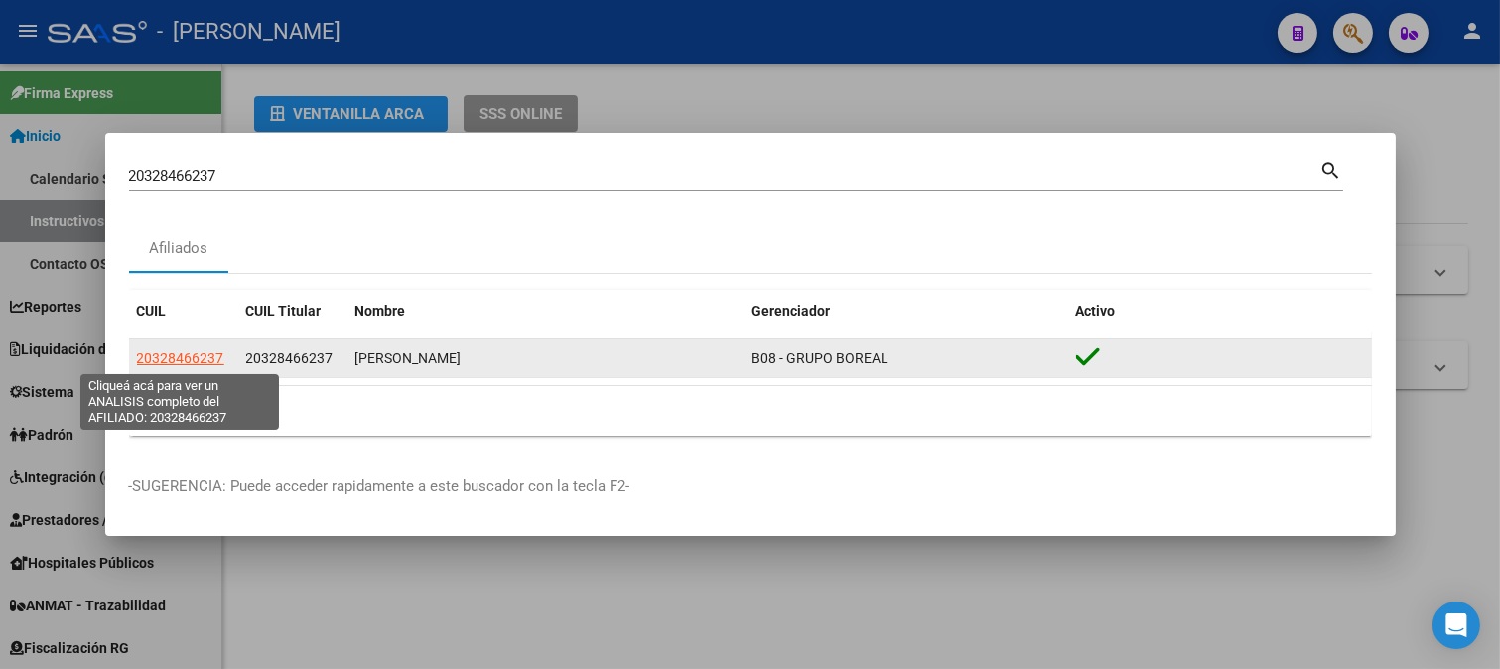
click at [216, 362] on span "20328466237" at bounding box center [180, 358] width 87 height 16
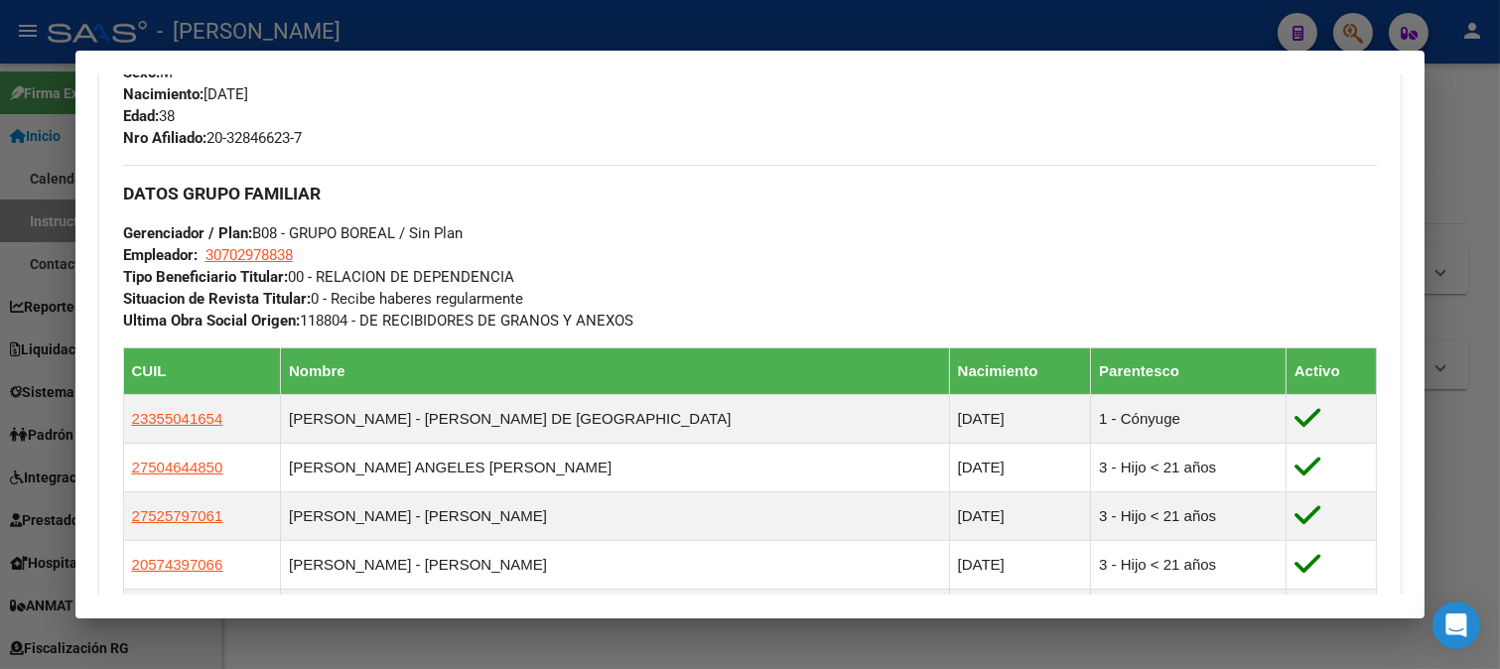
scroll to position [992, 0]
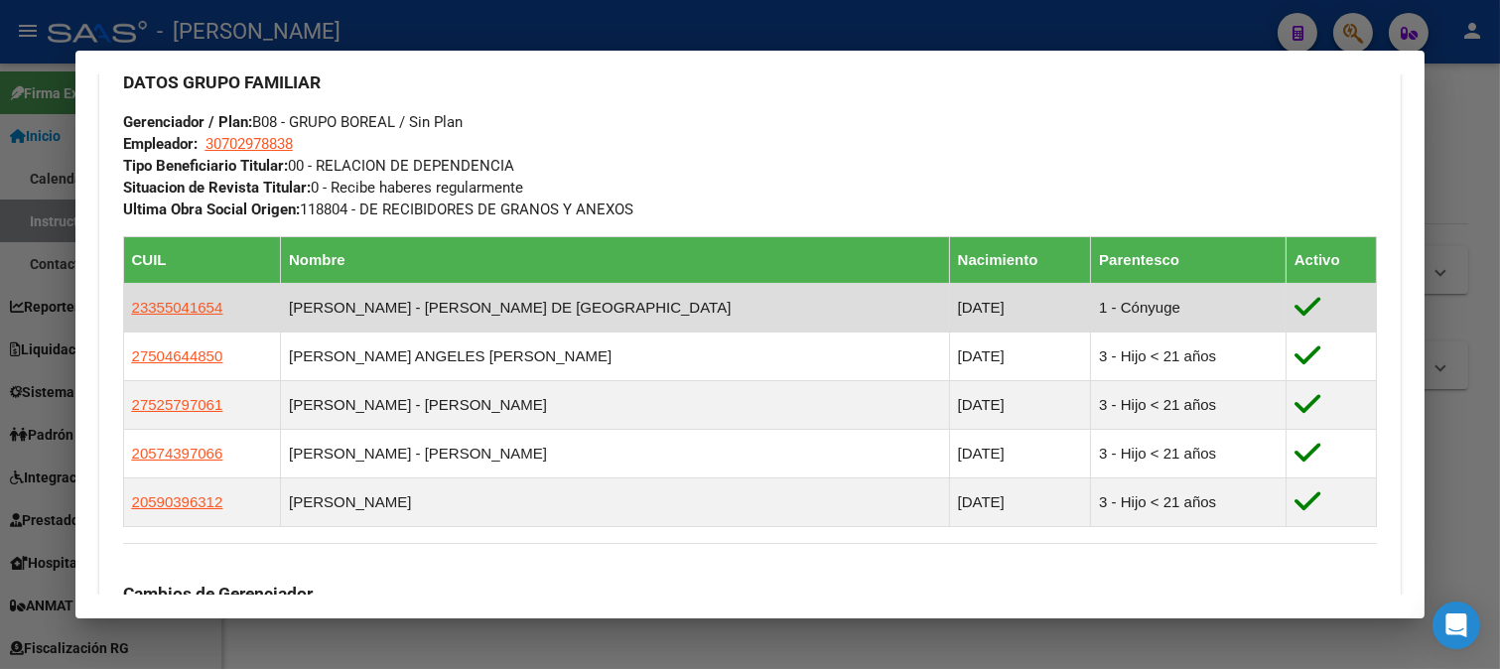
drag, startPoint x: 283, startPoint y: 309, endPoint x: 124, endPoint y: 311, distance: 158.8
click at [124, 311] on td "23355041654" at bounding box center [201, 307] width 157 height 49
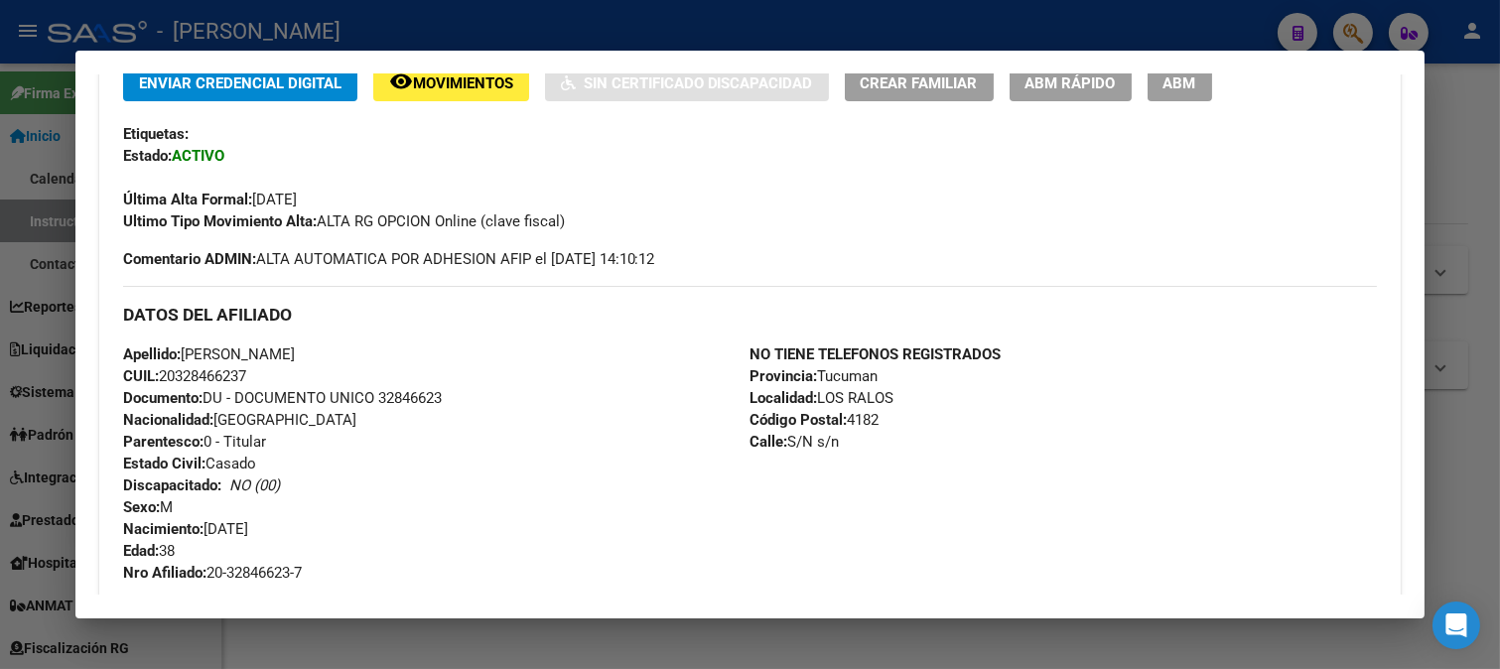
scroll to position [441, 0]
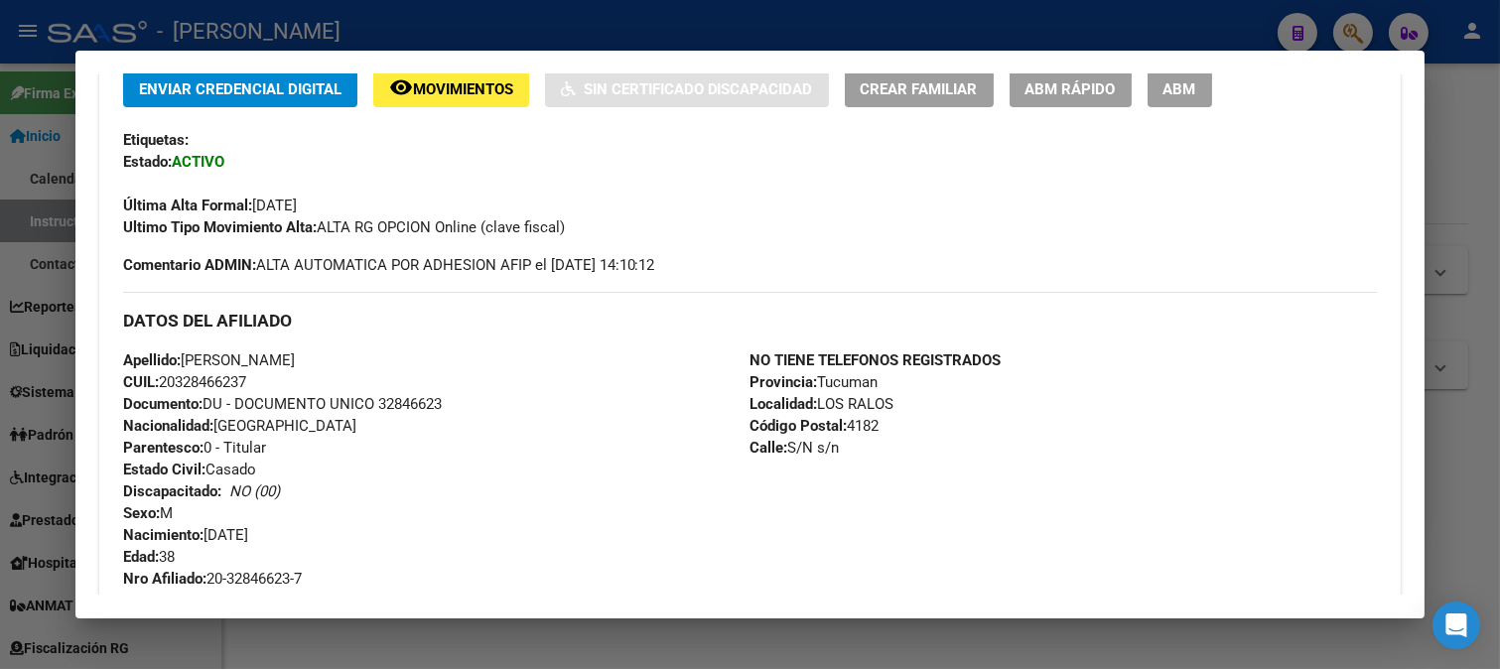
click at [421, 407] on span "Documento: DU - DOCUMENTO UNICO 32846623" at bounding box center [282, 404] width 319 height 18
drag, startPoint x: 187, startPoint y: 360, endPoint x: 352, endPoint y: 360, distance: 165.7
click at [352, 360] on div "Apellido: DANIEL OSVALDO FRIAS CUIL: 20328466237 Documento: DU - DOCUMENTO UNIC…" at bounding box center [436, 469] width 627 height 240
drag, startPoint x: 211, startPoint y: 533, endPoint x: 326, endPoint y: 533, distance: 114.1
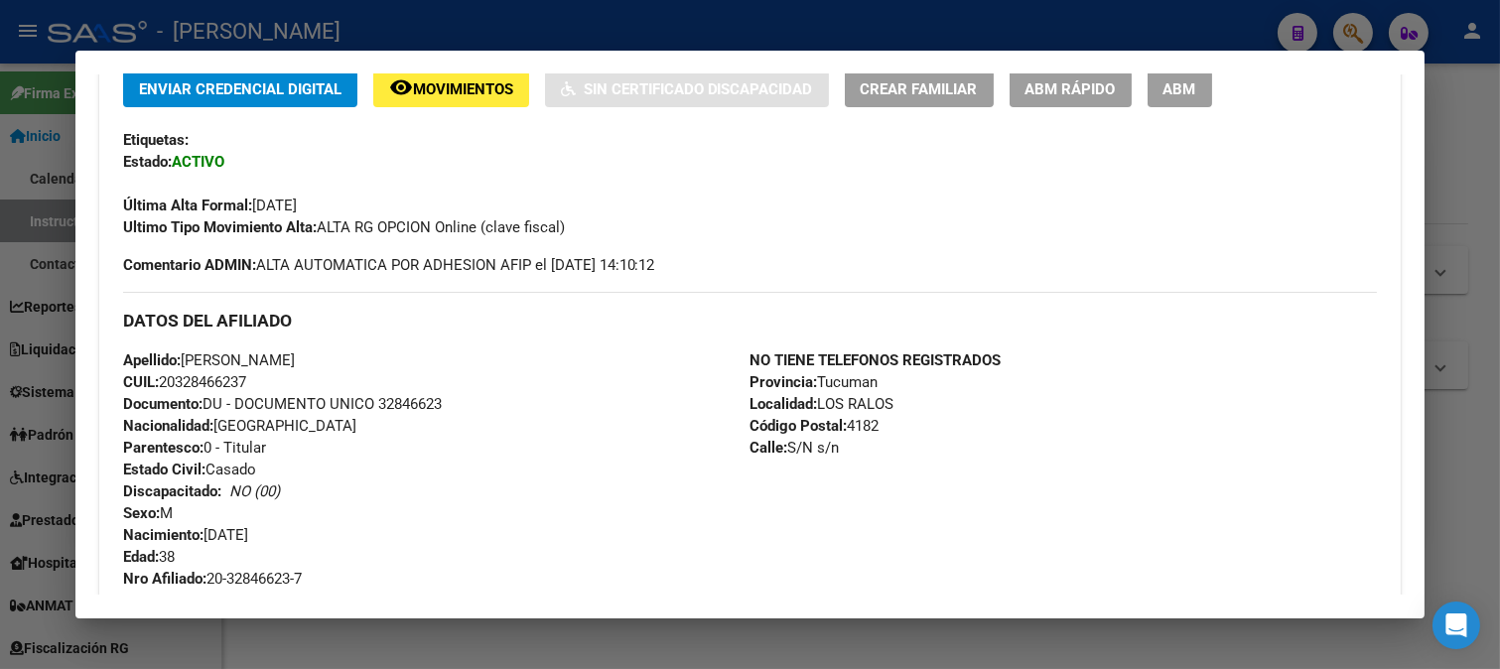
click at [326, 533] on div "Apellido: DANIEL OSVALDO FRIAS CUIL: 20328466237 Documento: DU - DOCUMENTO UNIC…" at bounding box center [436, 469] width 627 height 240
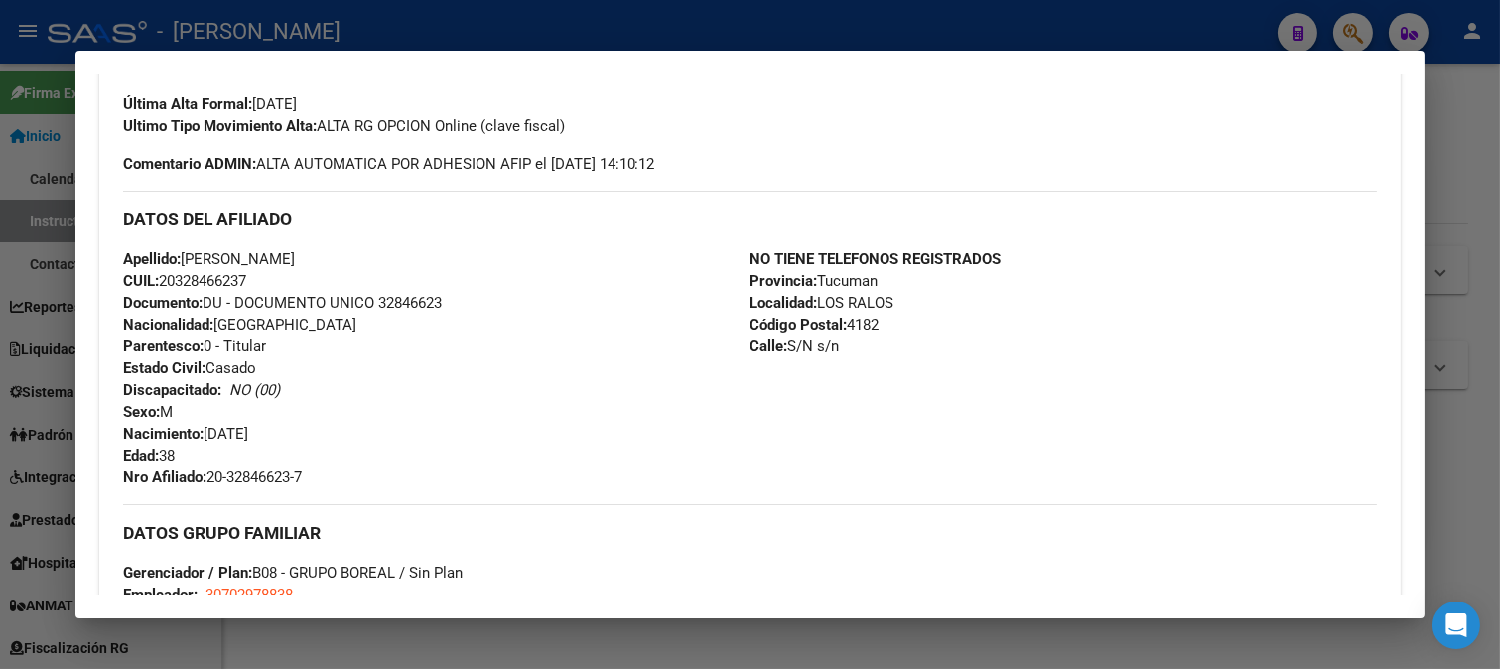
scroll to position [661, 0]
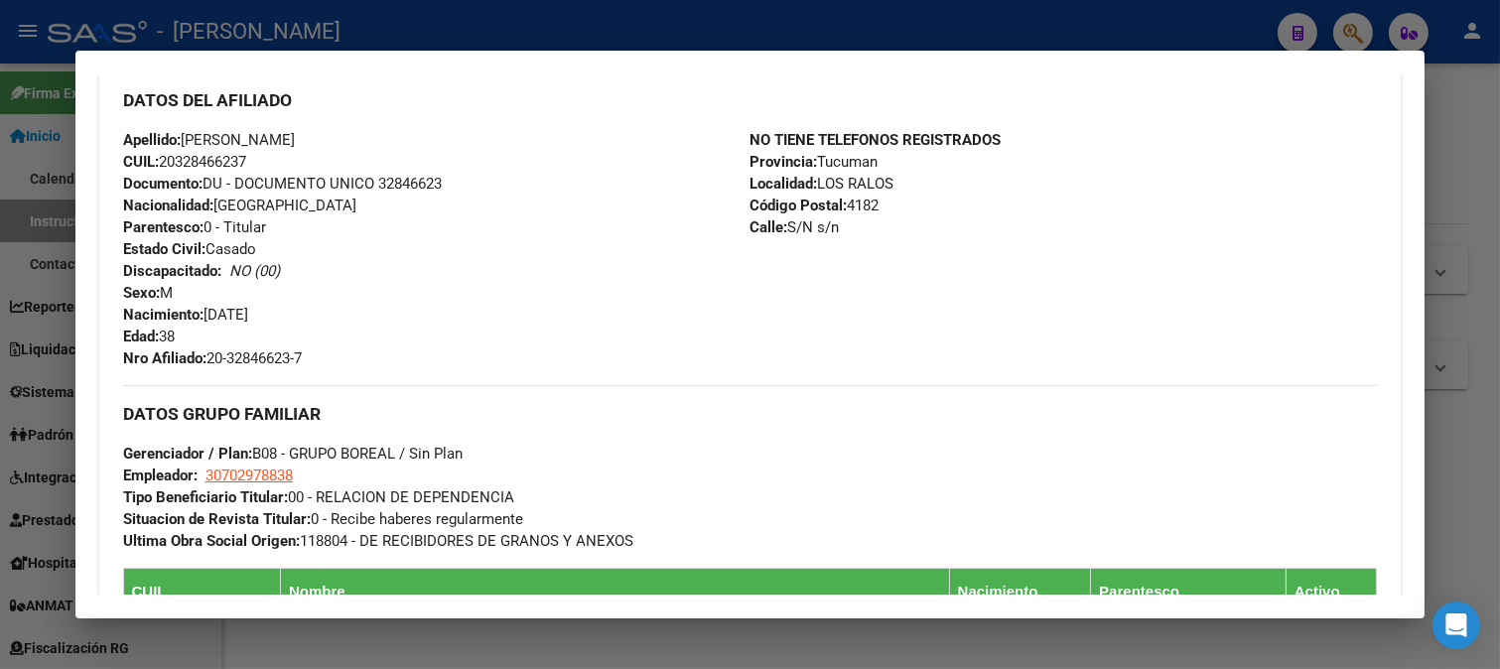
click at [236, 464] on app-link-go-to "30702978838" at bounding box center [248, 475] width 87 height 22
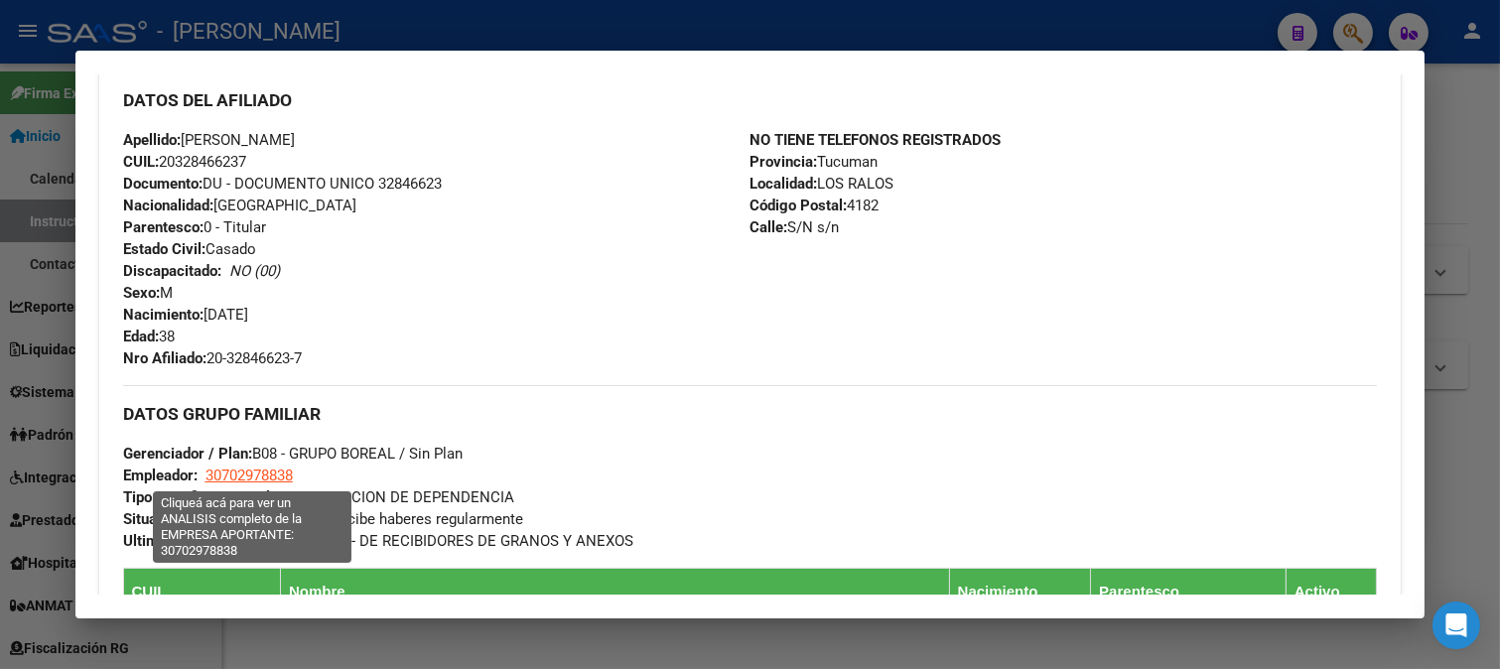
click at [250, 470] on span "30702978838" at bounding box center [248, 475] width 87 height 18
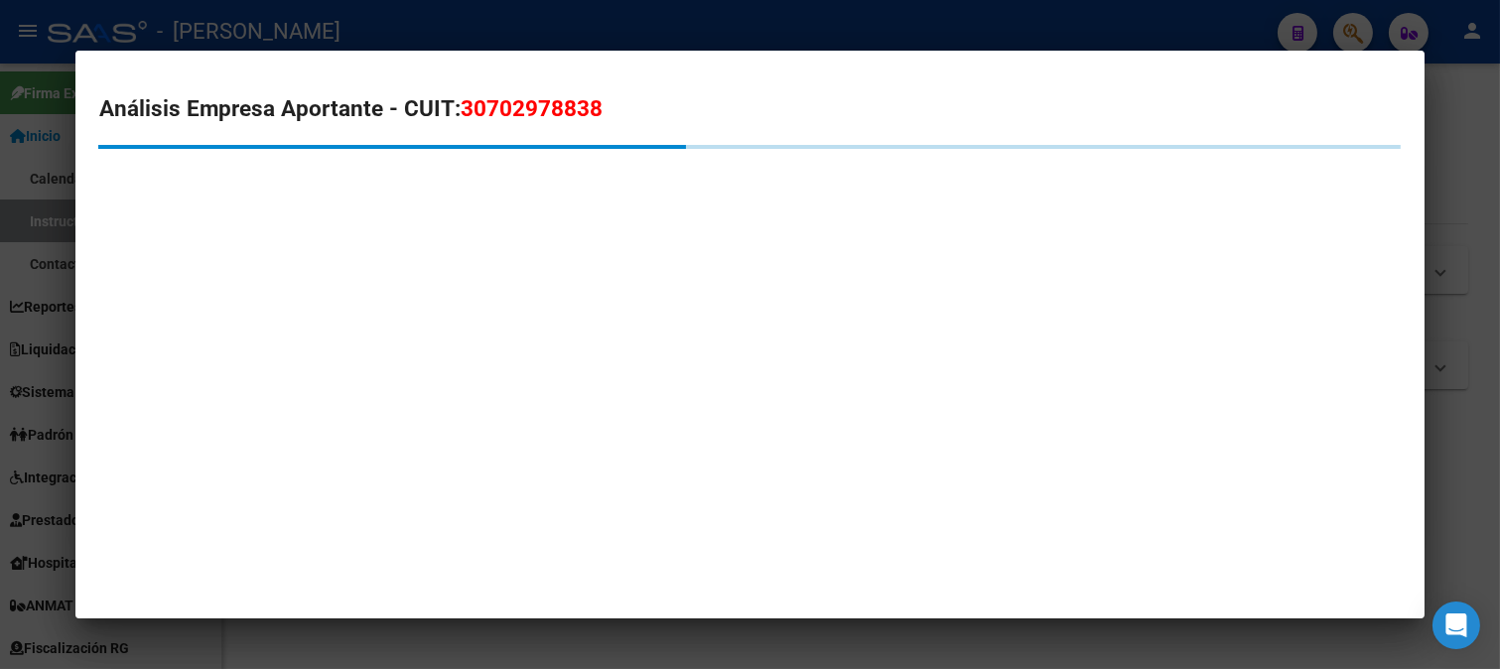
click at [534, 113] on span "30702978838" at bounding box center [532, 108] width 142 height 26
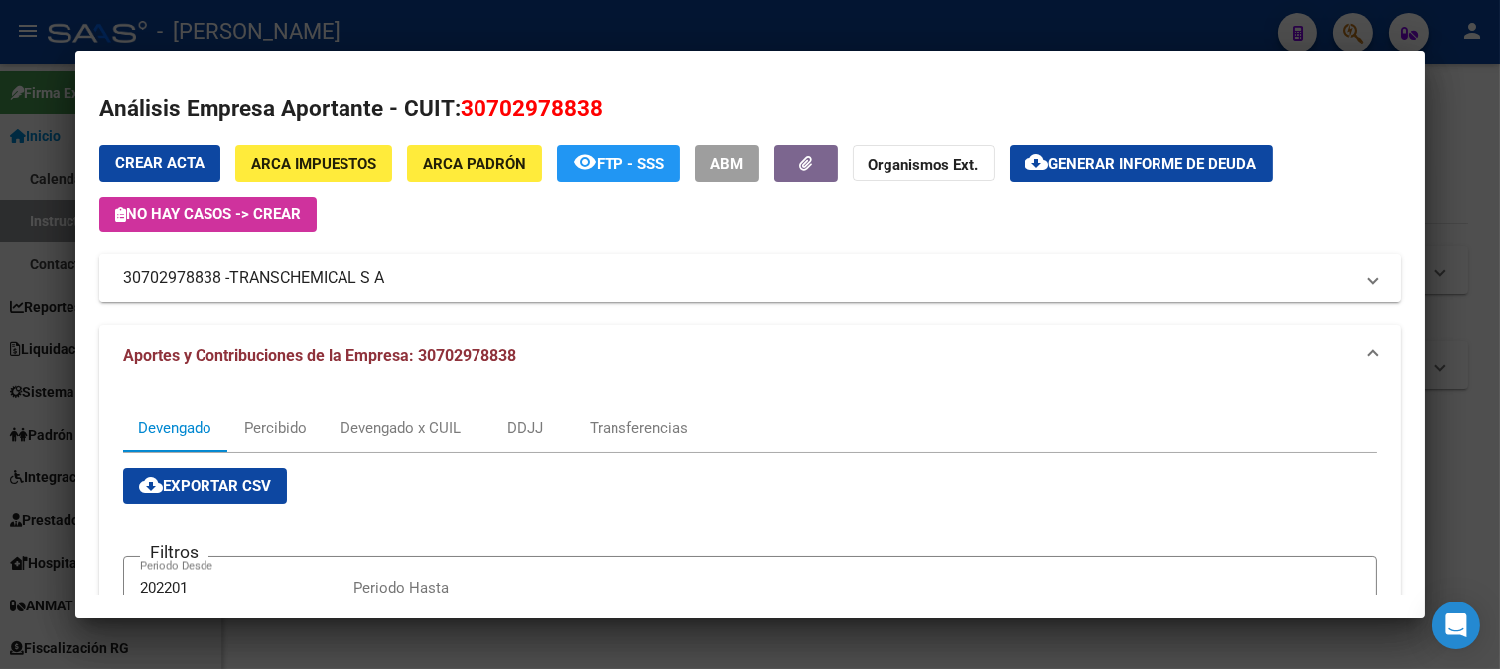
drag, startPoint x: 238, startPoint y: 276, endPoint x: 385, endPoint y: 283, distance: 147.1
click at [384, 283] on span "TRANSCHEMICAL S A" at bounding box center [306, 278] width 155 height 24
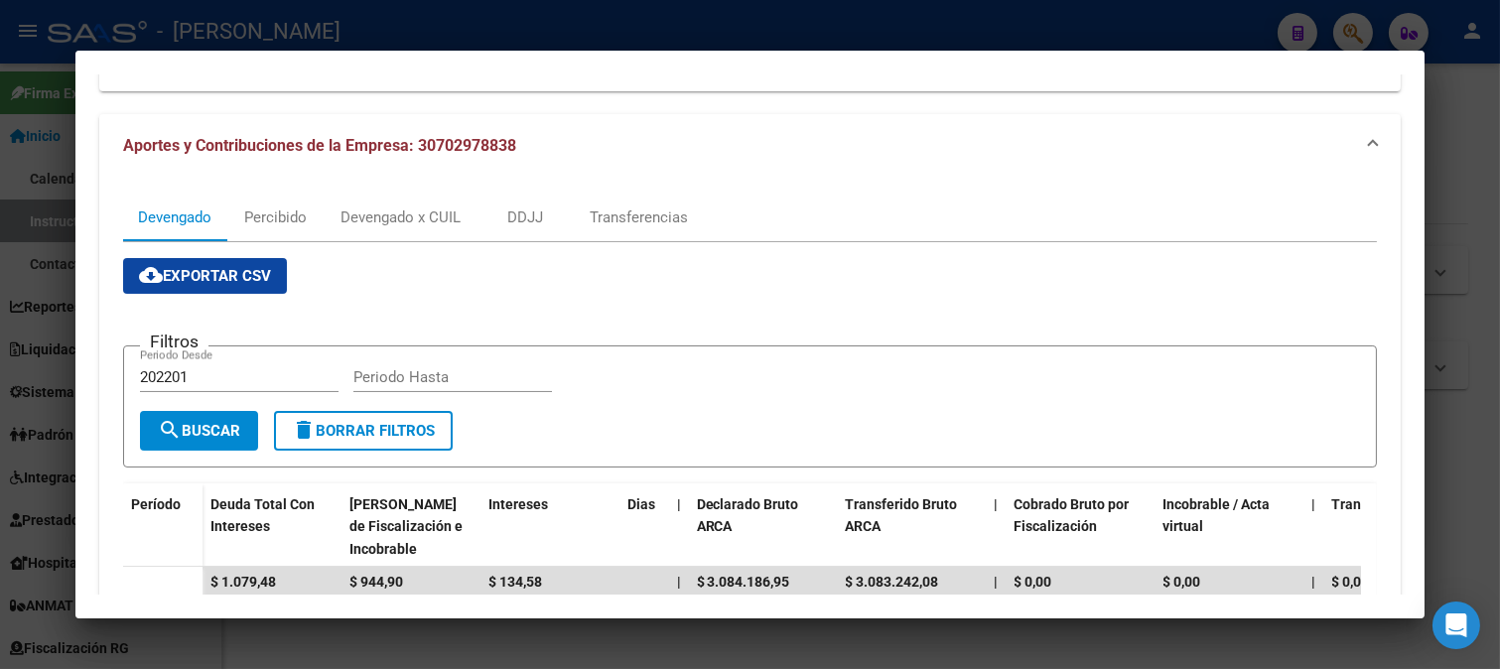
scroll to position [771, 0]
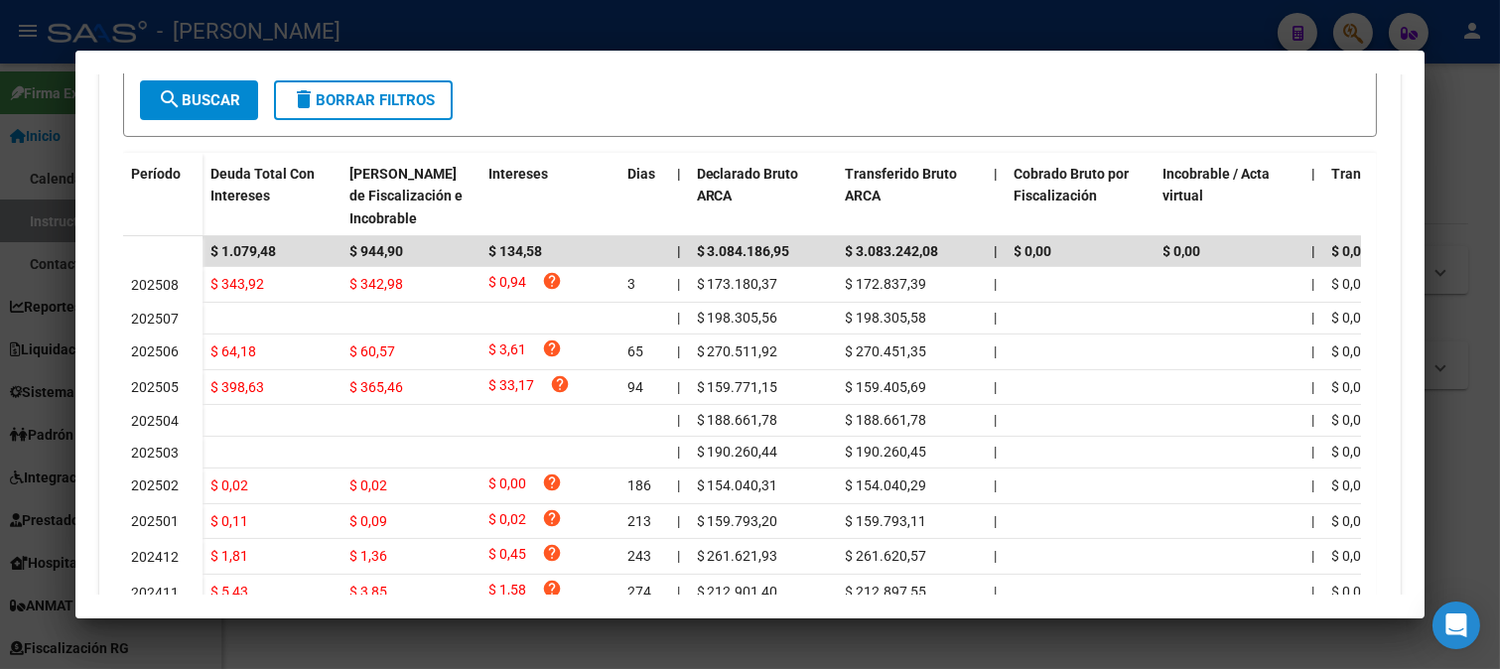
click at [3, 377] on div at bounding box center [750, 334] width 1500 height 669
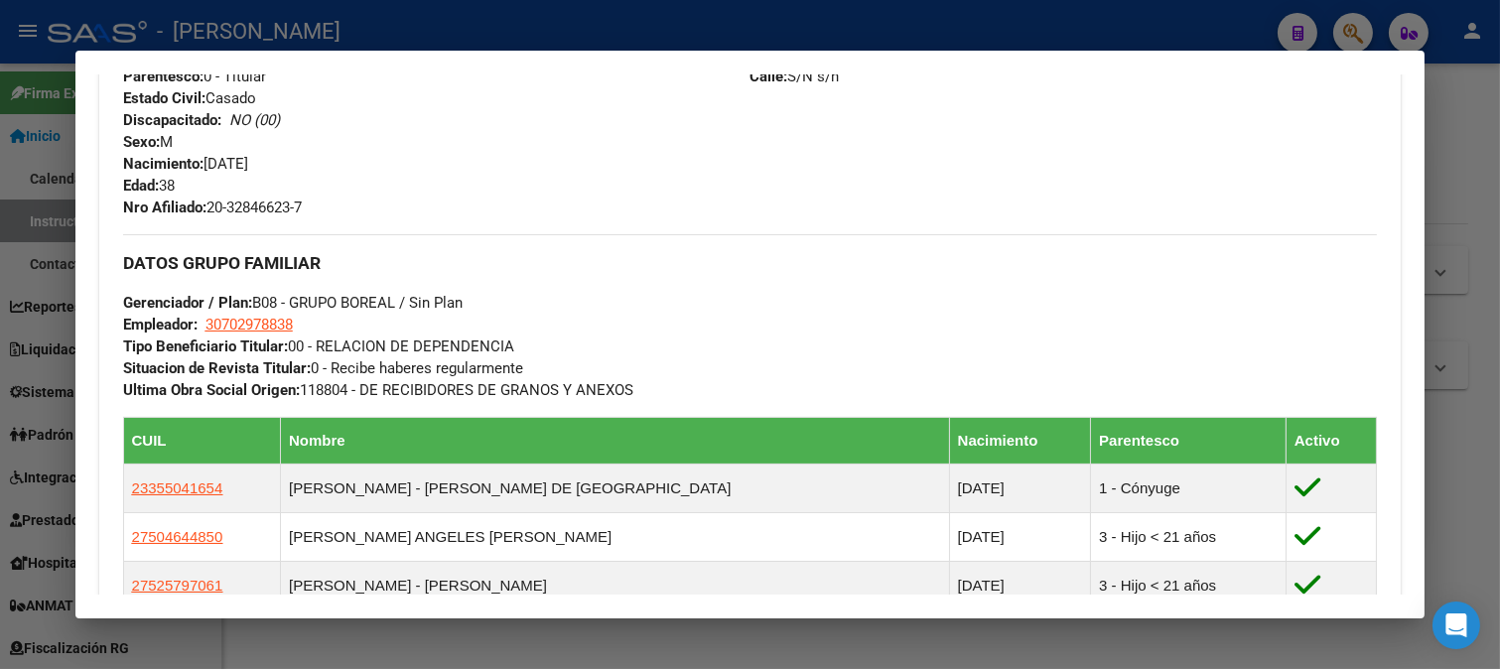
scroll to position [1103, 0]
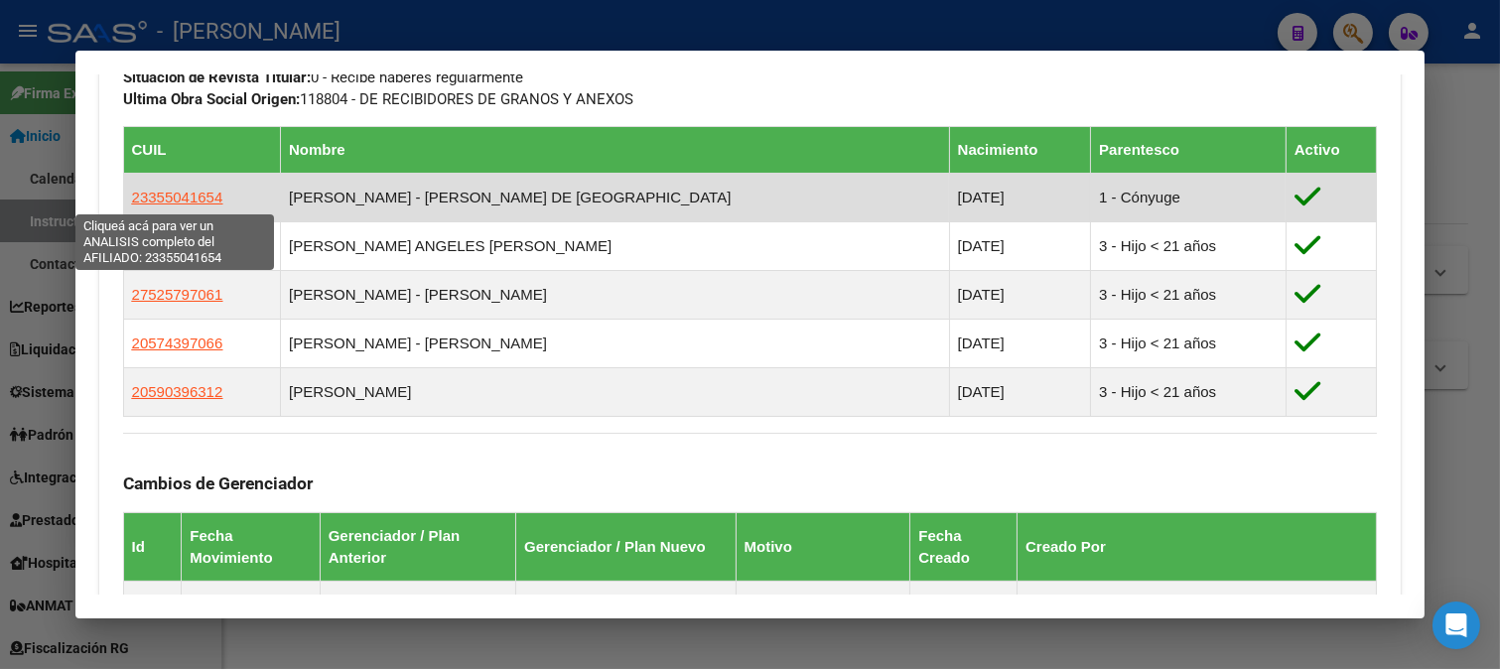
click at [156, 199] on span "23355041654" at bounding box center [177, 197] width 91 height 17
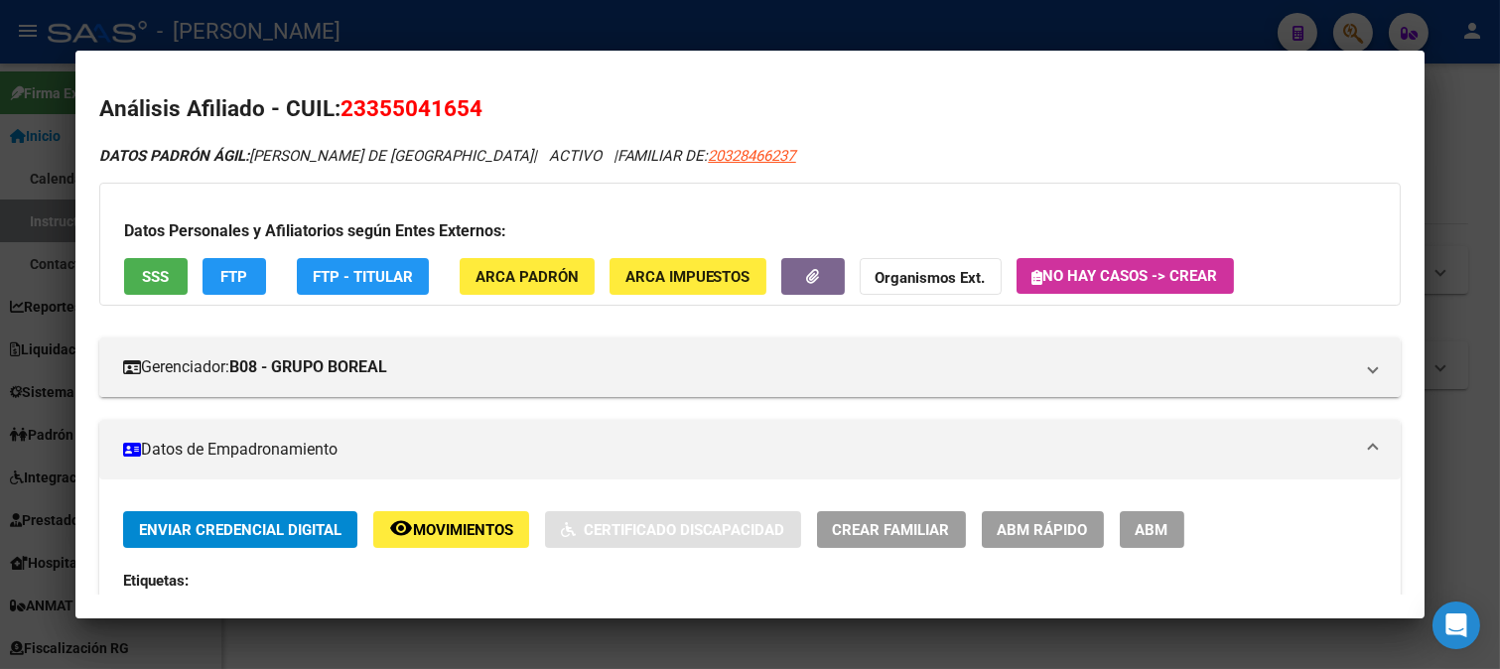
drag, startPoint x: 371, startPoint y: 106, endPoint x: 467, endPoint y: 106, distance: 96.3
click at [467, 106] on span "23355041654" at bounding box center [411, 108] width 142 height 26
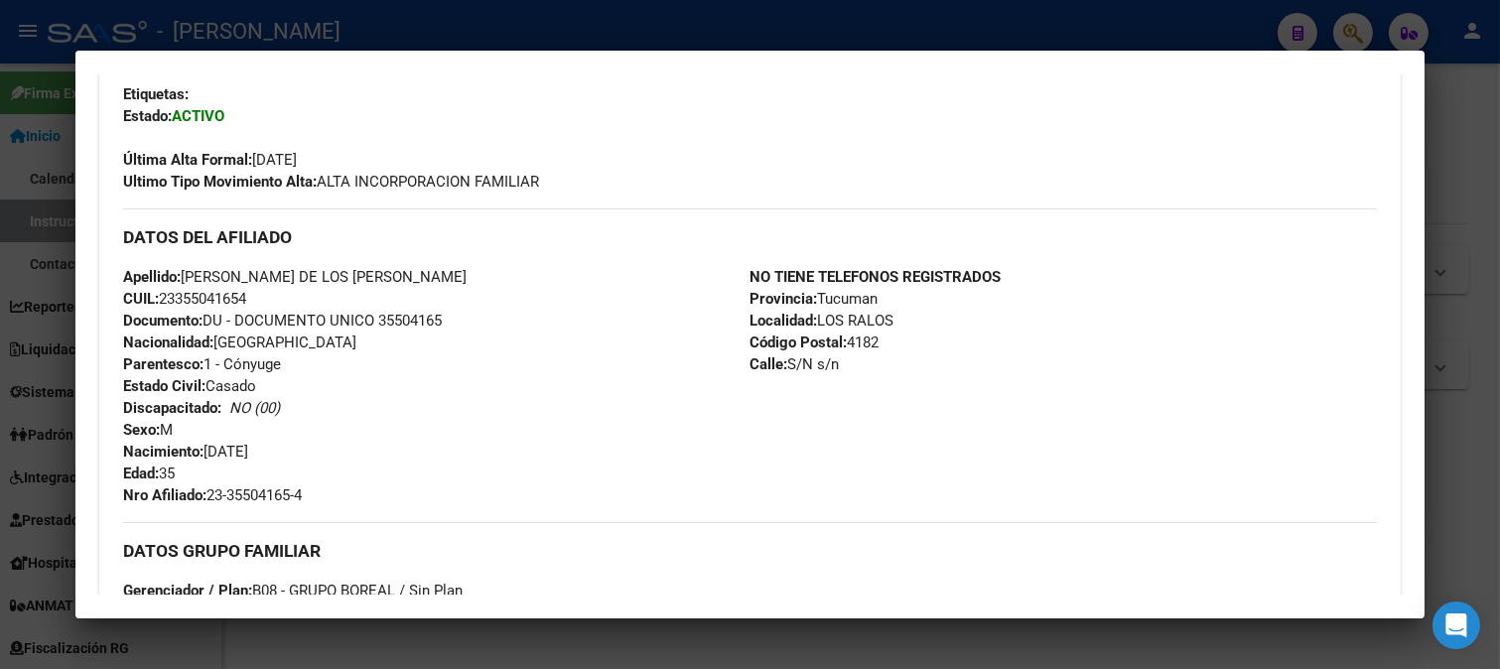
scroll to position [551, 0]
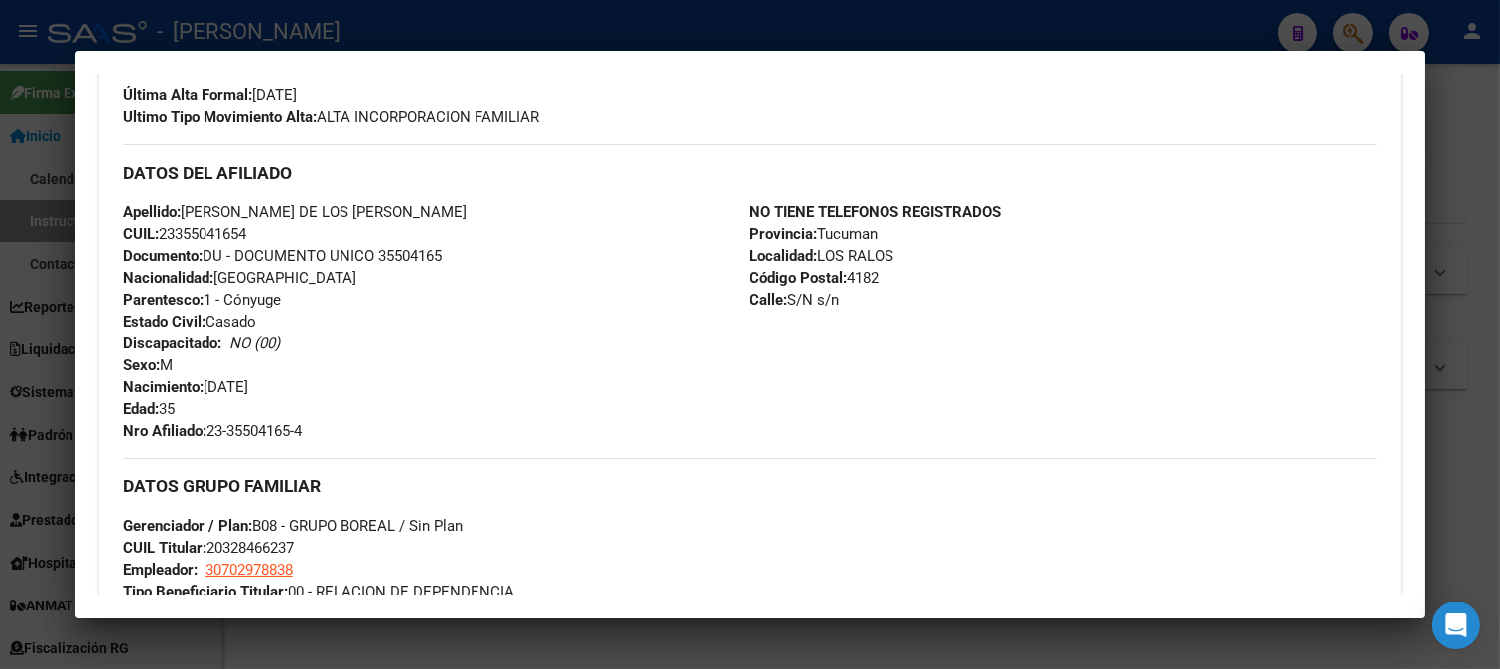
drag, startPoint x: 206, startPoint y: 384, endPoint x: 328, endPoint y: 384, distance: 121.1
click at [328, 384] on div "Apellido: MARIA DE LOS ANGELES CORREA CUIL: 23355041654 Documento: DU - DOCUMEN…" at bounding box center [436, 321] width 627 height 240
click at [0, 323] on div at bounding box center [750, 334] width 1500 height 669
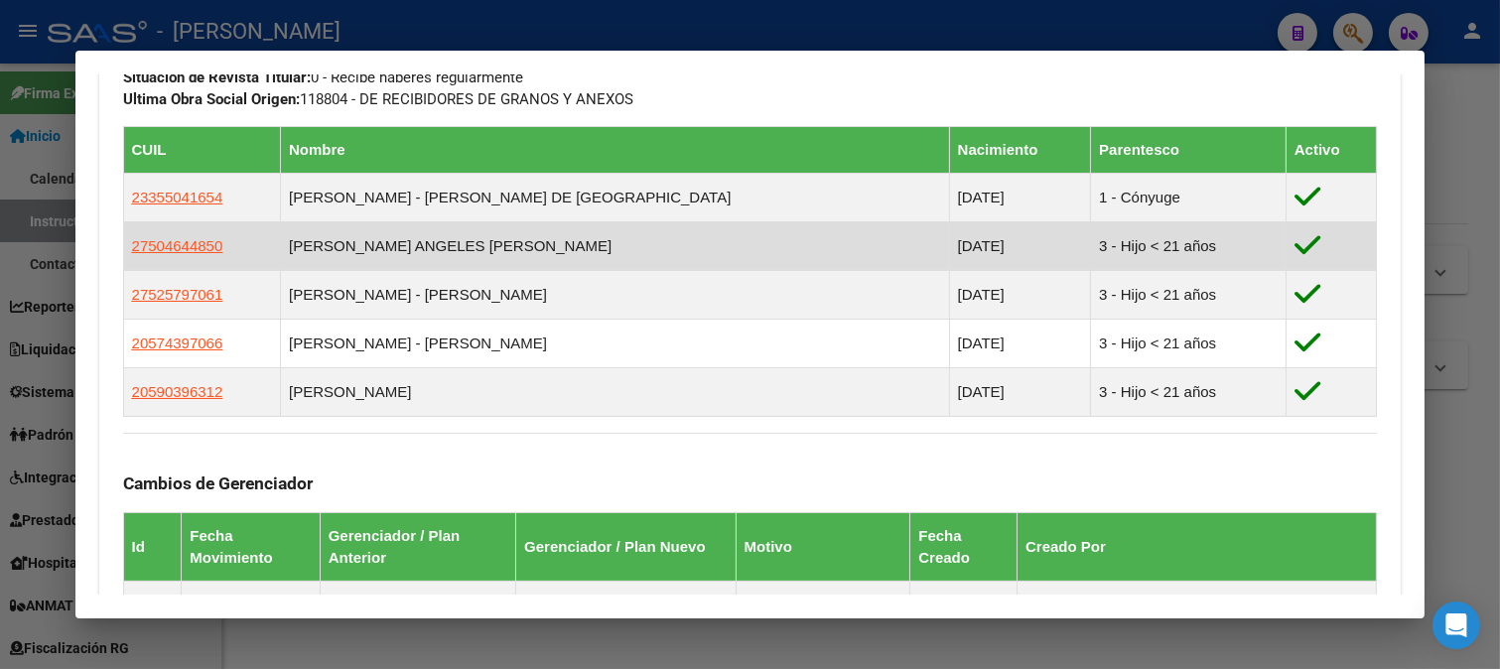
click at [209, 256] on app-link-go-to "27504644850" at bounding box center [177, 246] width 91 height 22
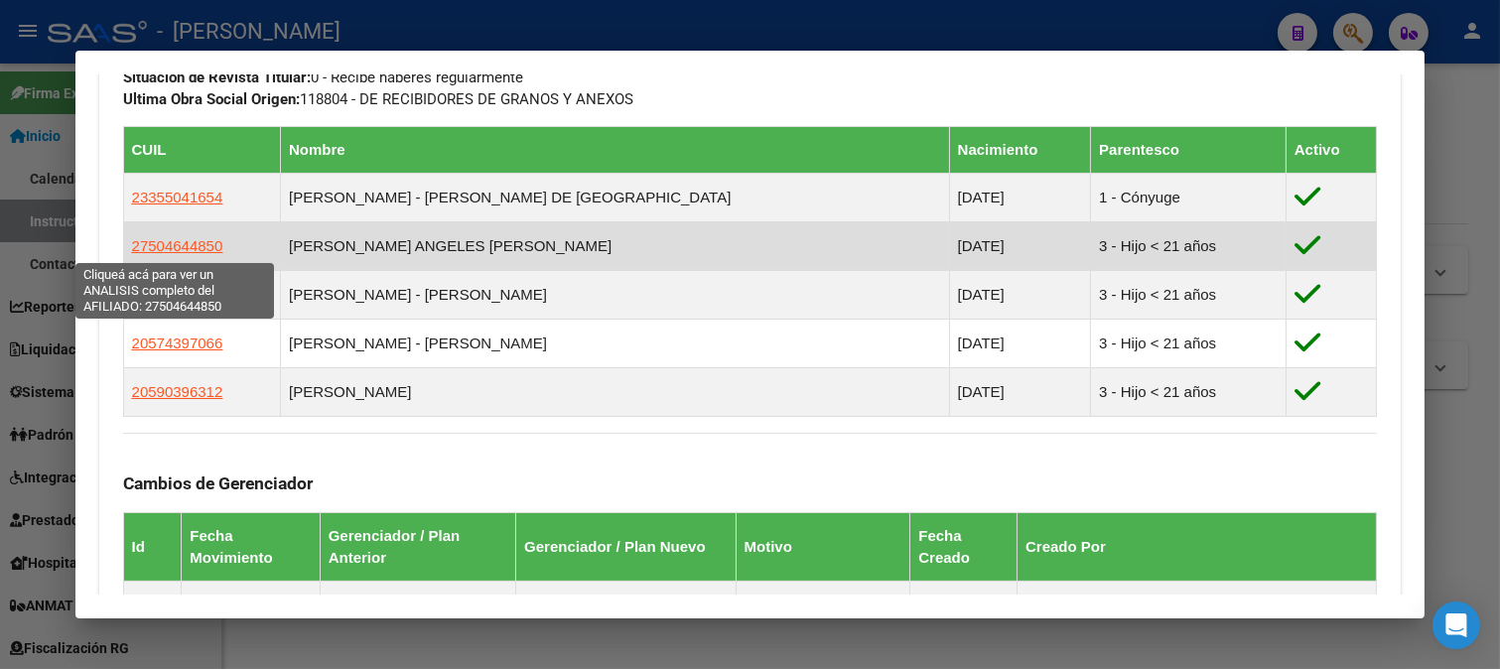
click at [201, 248] on span "27504644850" at bounding box center [177, 245] width 91 height 17
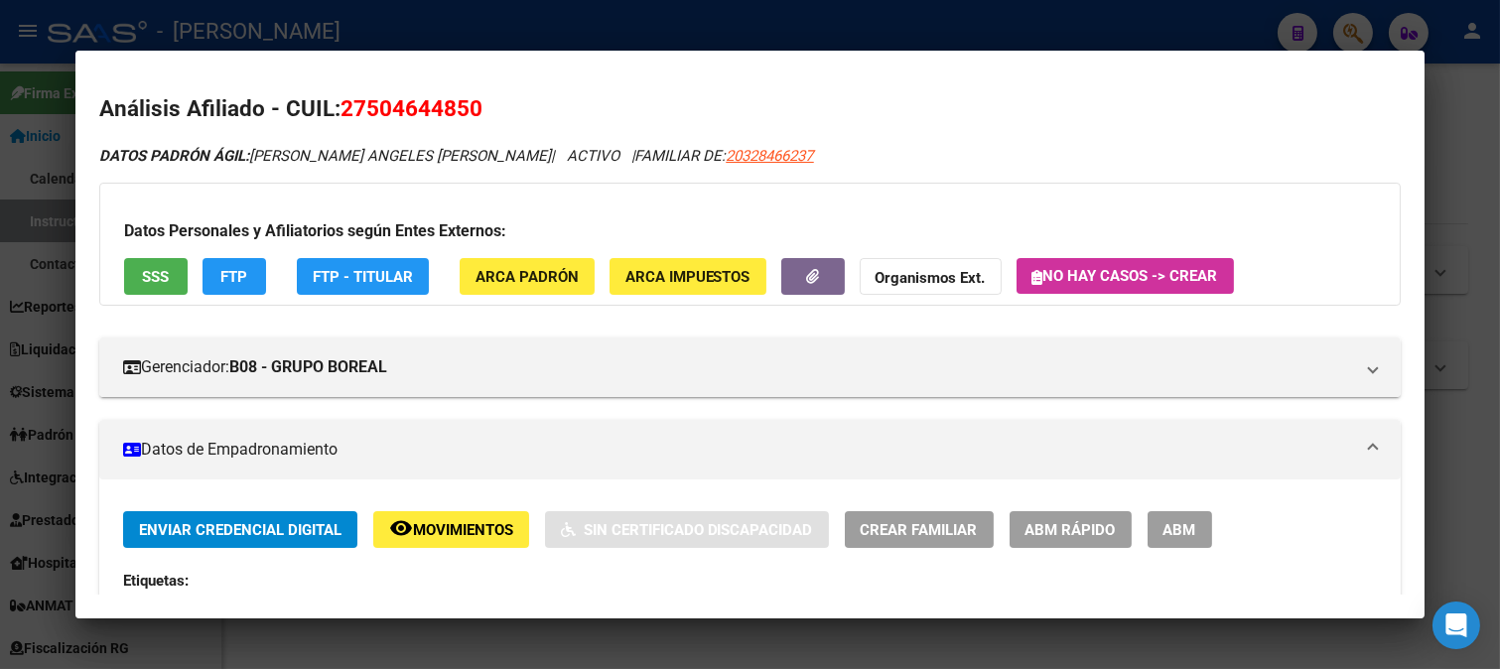
drag, startPoint x: 370, startPoint y: 105, endPoint x: 470, endPoint y: 92, distance: 101.1
click at [470, 92] on h2 "Análisis Afiliado - CUIL: 27504644850" at bounding box center [750, 109] width 1302 height 34
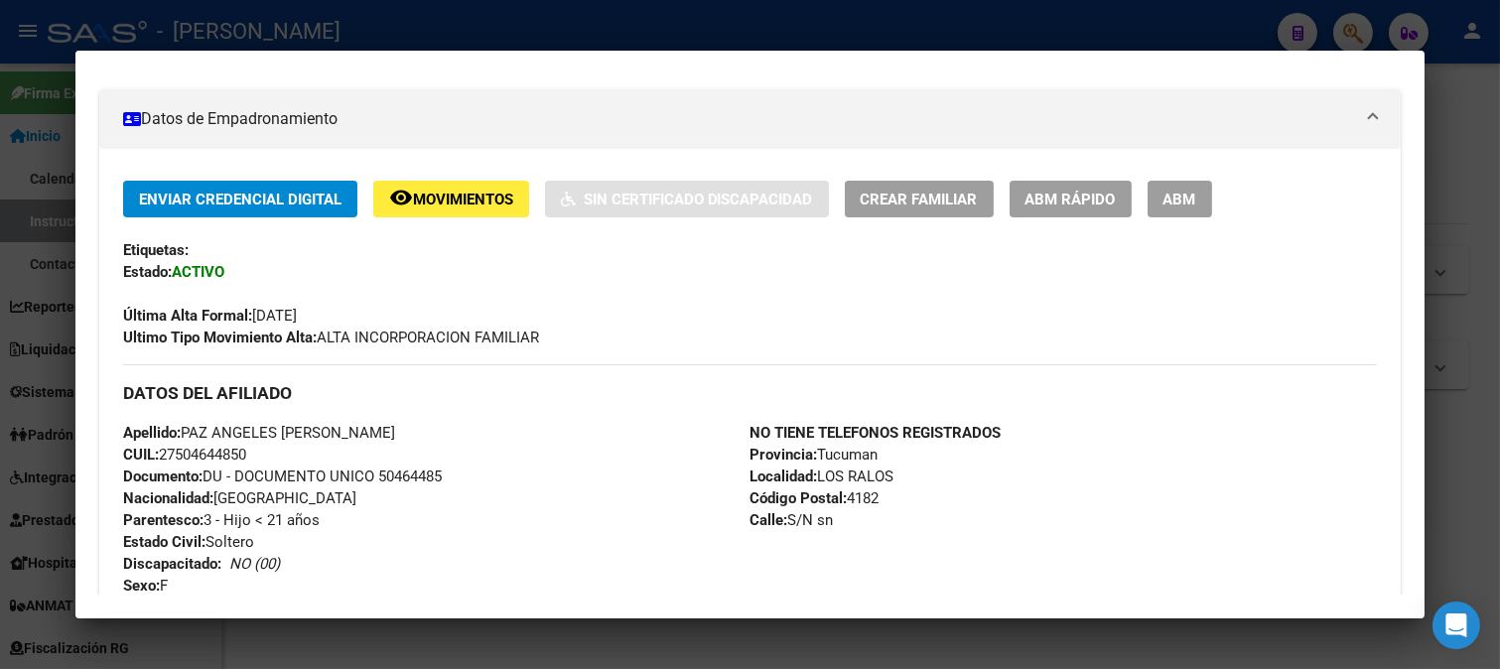
scroll to position [661, 0]
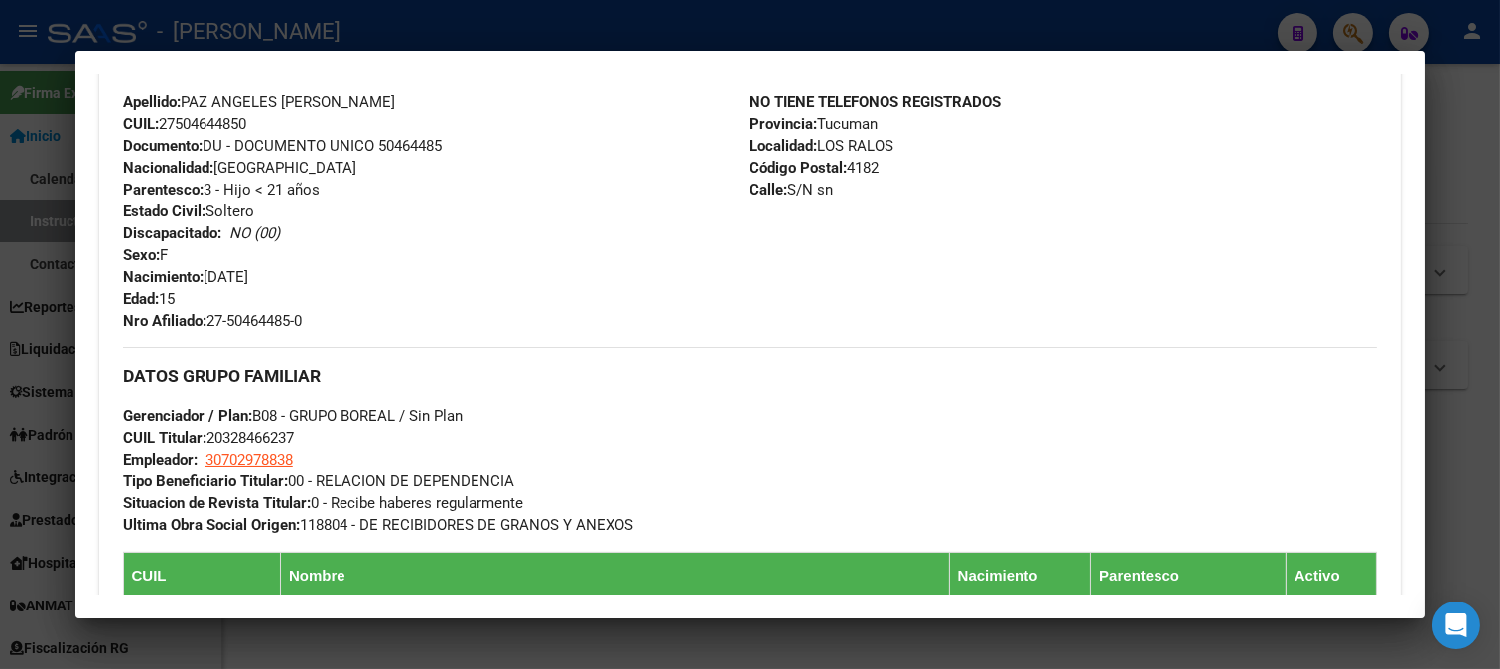
drag, startPoint x: 208, startPoint y: 276, endPoint x: 345, endPoint y: 276, distance: 137.0
click at [345, 276] on div "Apellido: PAZ ANGELES SAMIRA FRIAS CORREA CUIL: 27504644850 Documento: DU - DOC…" at bounding box center [436, 211] width 627 height 240
click at [1, 216] on div at bounding box center [750, 334] width 1500 height 669
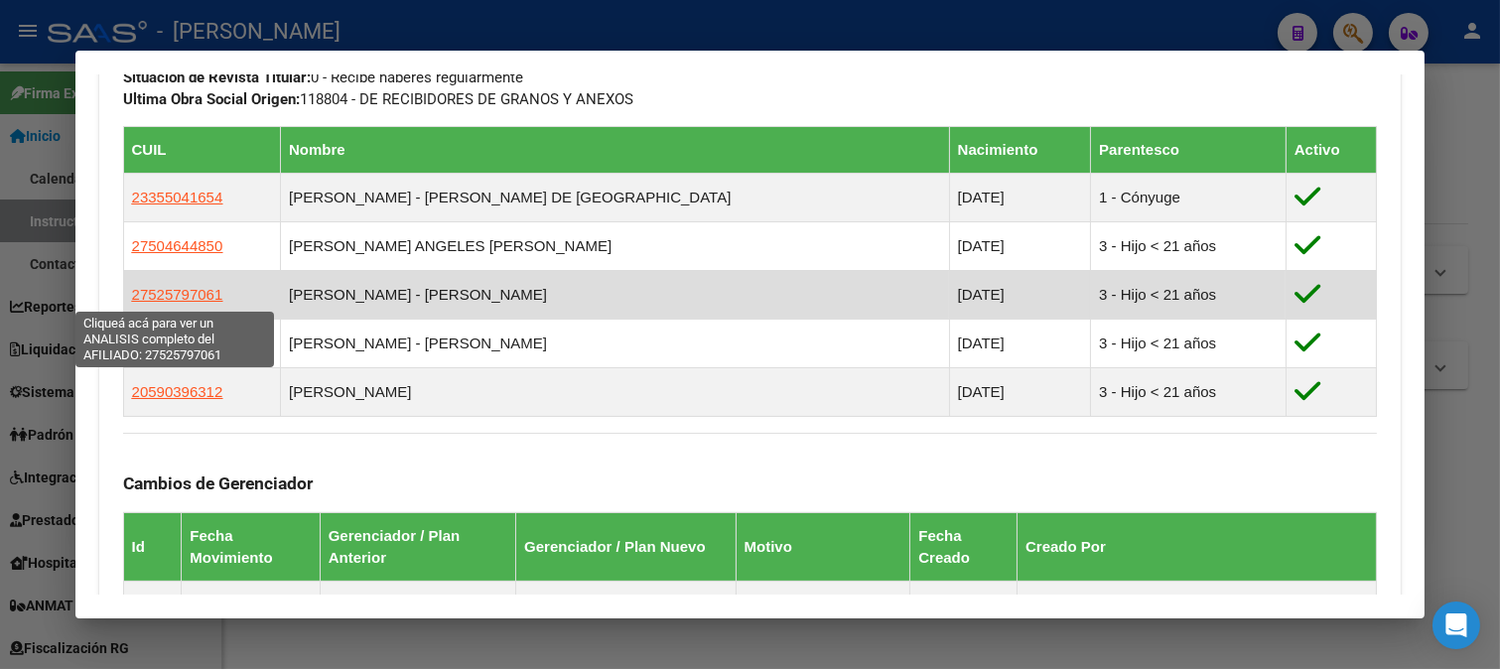
click at [186, 293] on span "27525797061" at bounding box center [177, 294] width 91 height 17
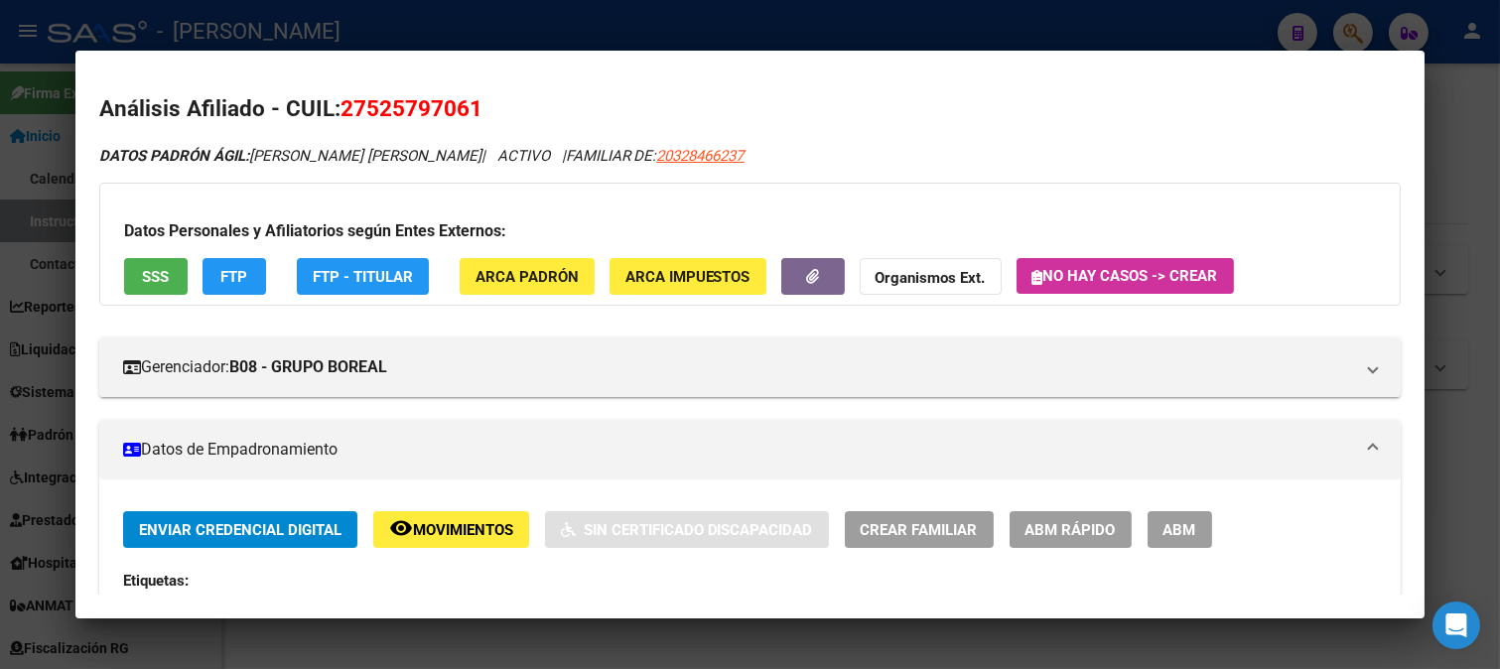
drag, startPoint x: 363, startPoint y: 106, endPoint x: 462, endPoint y: 107, distance: 99.3
click at [462, 107] on span "27525797061" at bounding box center [411, 108] width 142 height 26
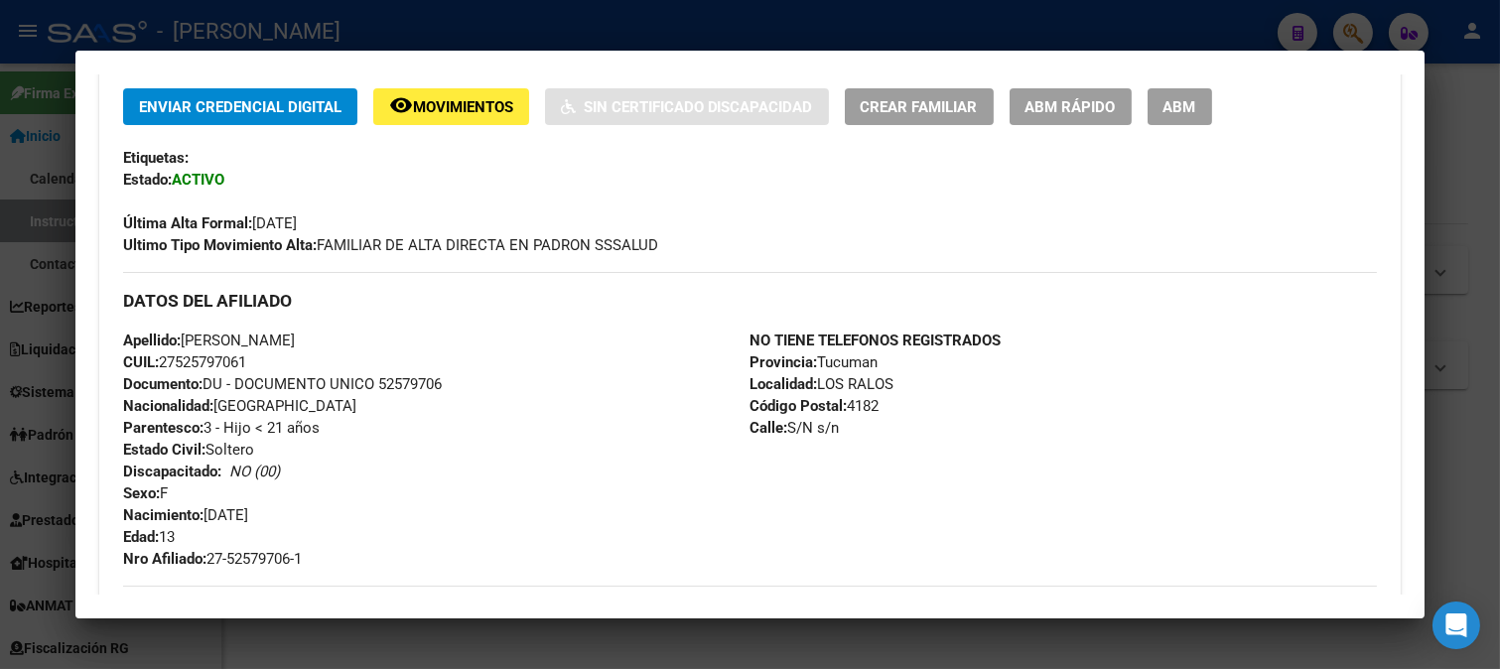
scroll to position [551, 0]
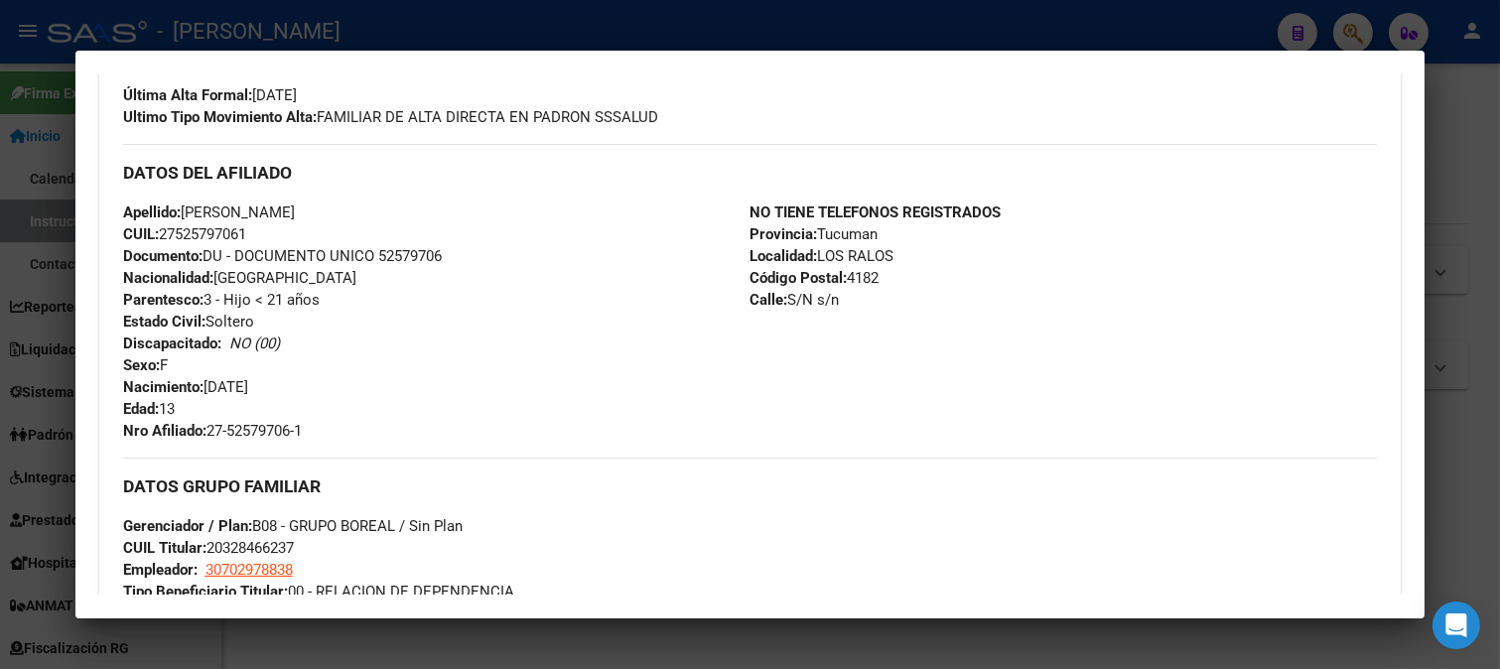
drag, startPoint x: 211, startPoint y: 387, endPoint x: 313, endPoint y: 383, distance: 101.3
click at [313, 383] on div "Apellido: ZOE SABRINA FRIAS CORREA CUIL: 27525797061 Documento: DU - DOCUMENTO …" at bounding box center [436, 321] width 627 height 240
click at [1, 414] on div at bounding box center [750, 334] width 1500 height 669
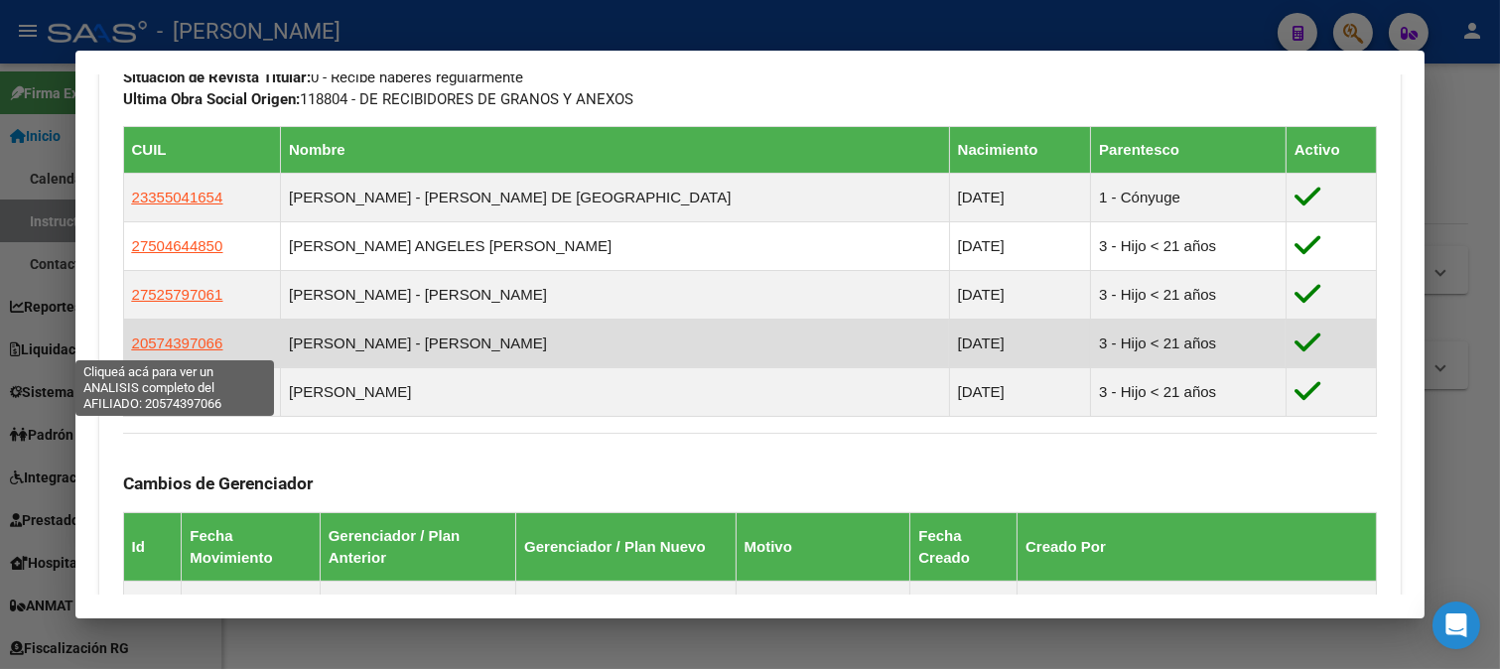
click at [145, 348] on span "20574397066" at bounding box center [177, 342] width 91 height 17
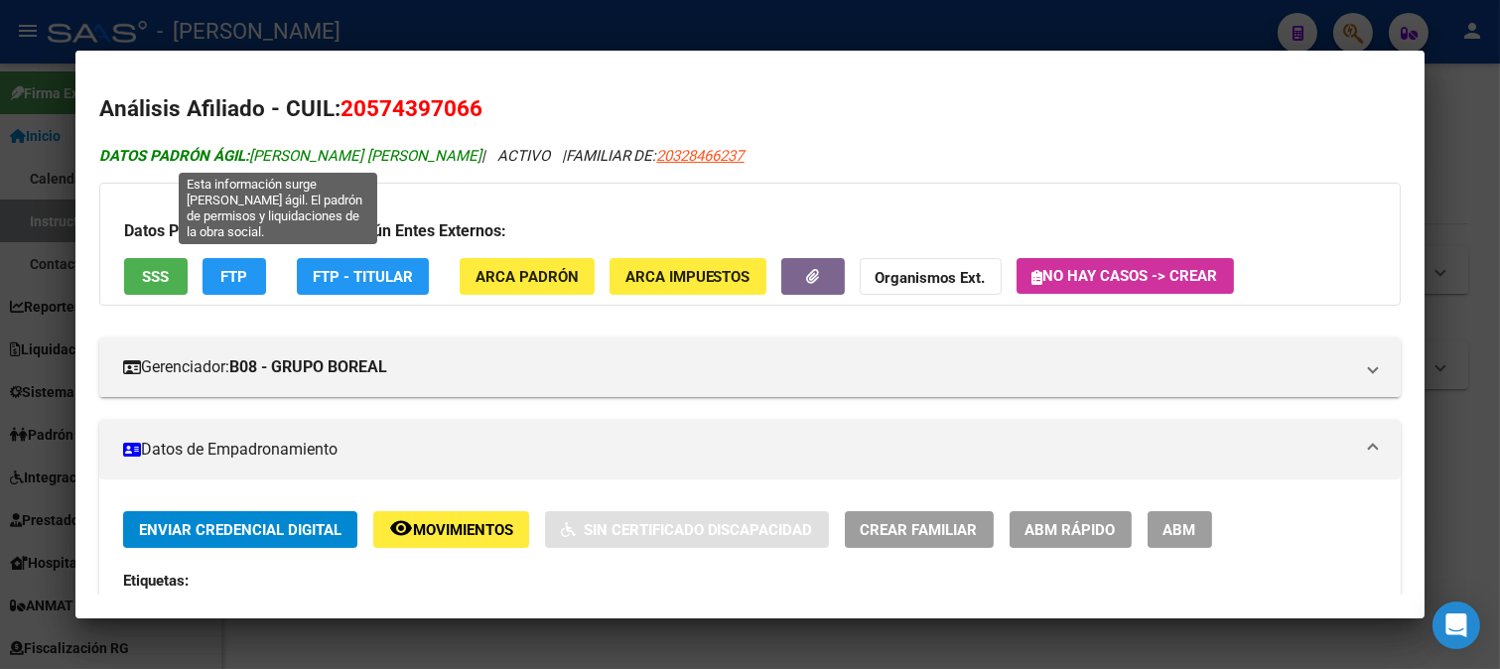
drag, startPoint x: 255, startPoint y: 154, endPoint x: 454, endPoint y: 154, distance: 198.5
click at [454, 154] on span "DATOS PADRÓN ÁGIL: FRIAS CORREA MATEO NADIN" at bounding box center [290, 156] width 382 height 18
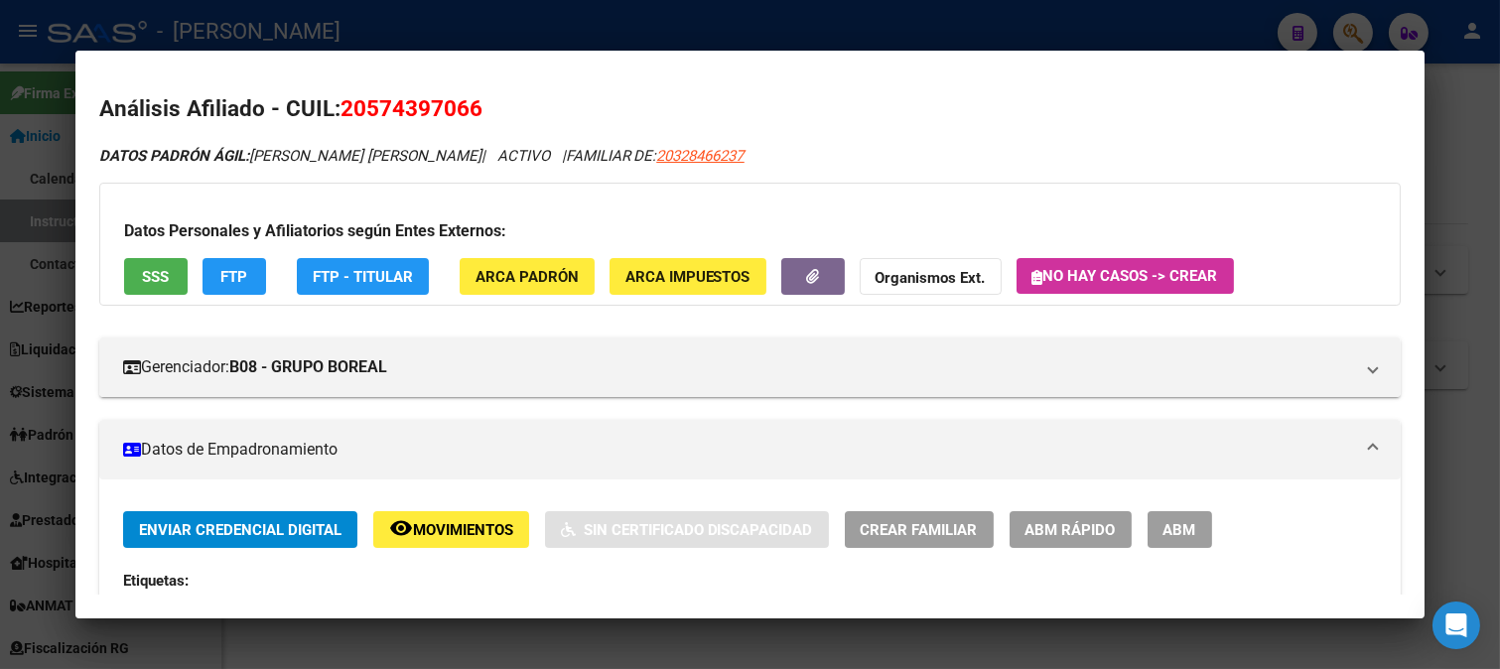
drag, startPoint x: 369, startPoint y: 106, endPoint x: 466, endPoint y: 104, distance: 97.3
click at [466, 104] on span "20574397066" at bounding box center [411, 108] width 142 height 26
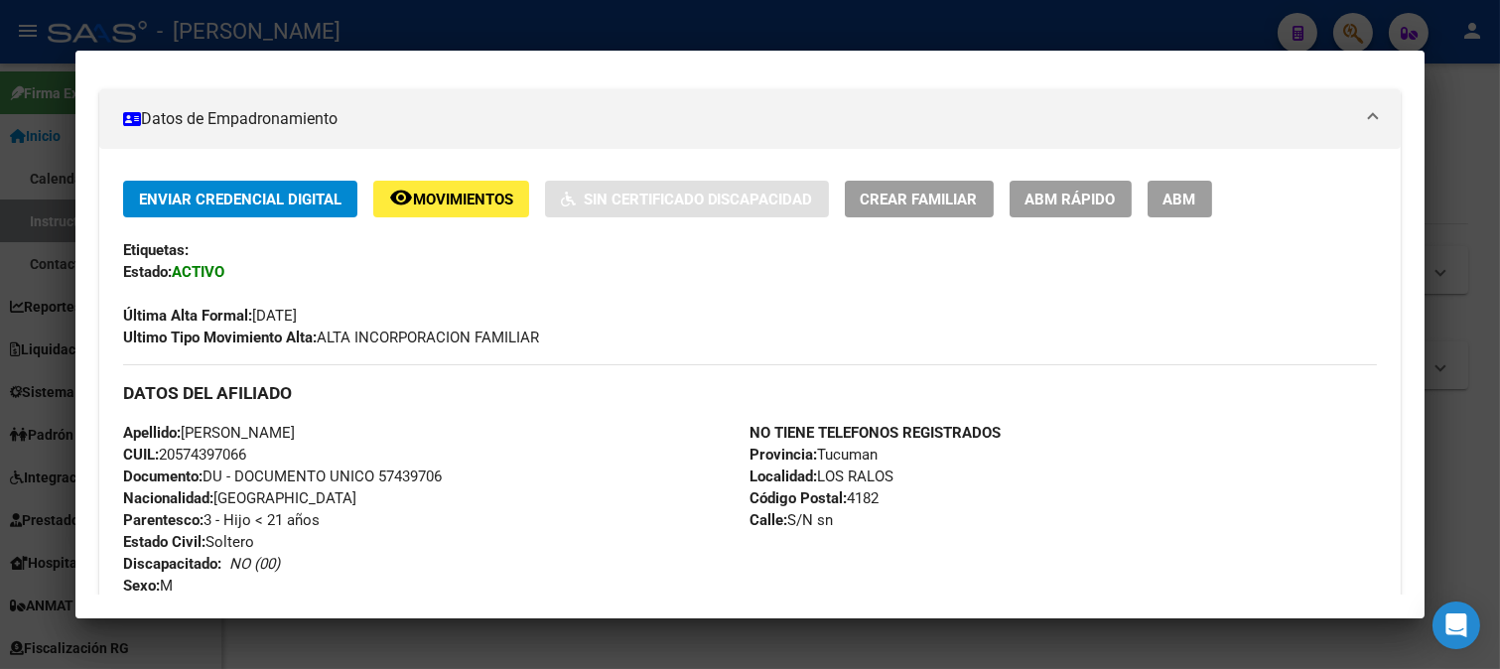
scroll to position [771, 0]
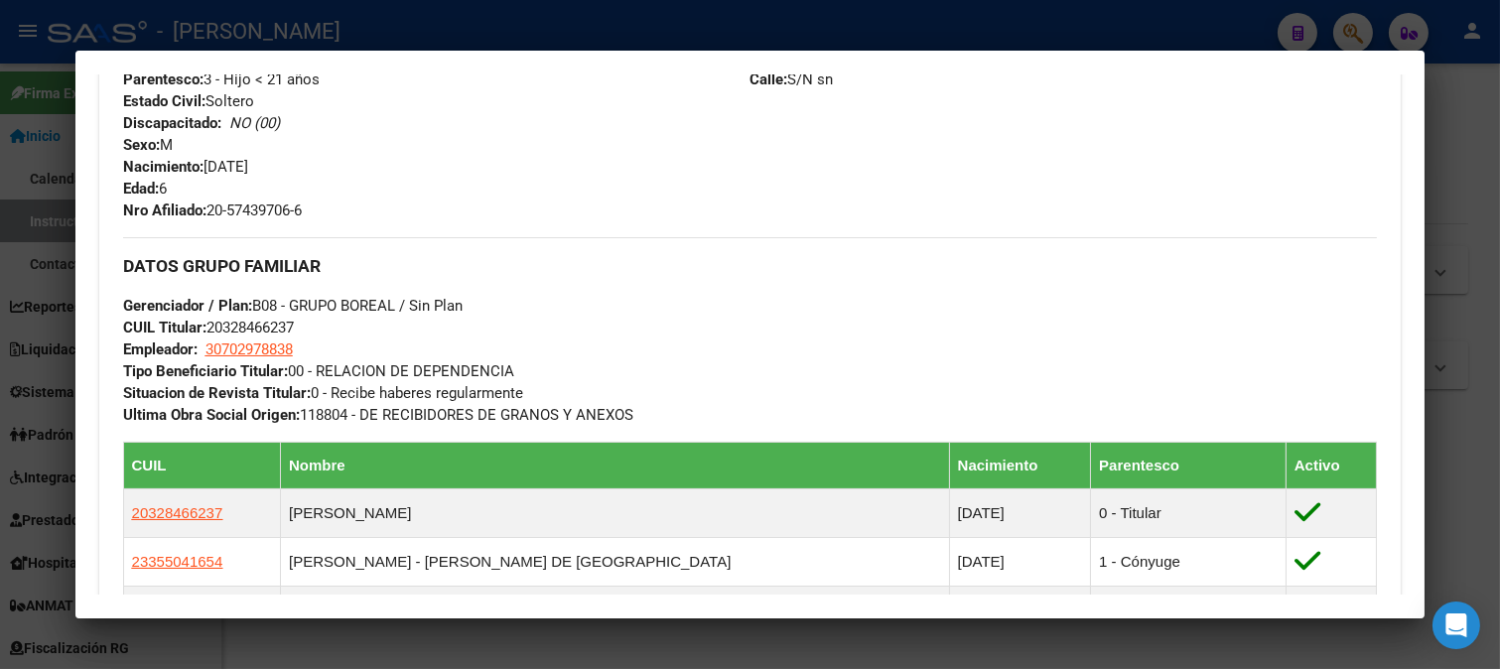
drag, startPoint x: 206, startPoint y: 161, endPoint x: 380, endPoint y: 163, distance: 173.7
click at [380, 163] on div "Apellido: MATEO NADIN FRIAS CORREA CUIL: 20574397066 Documento: DU - DOCUMENTO …" at bounding box center [436, 101] width 627 height 240
click at [0, 361] on div at bounding box center [750, 334] width 1500 height 669
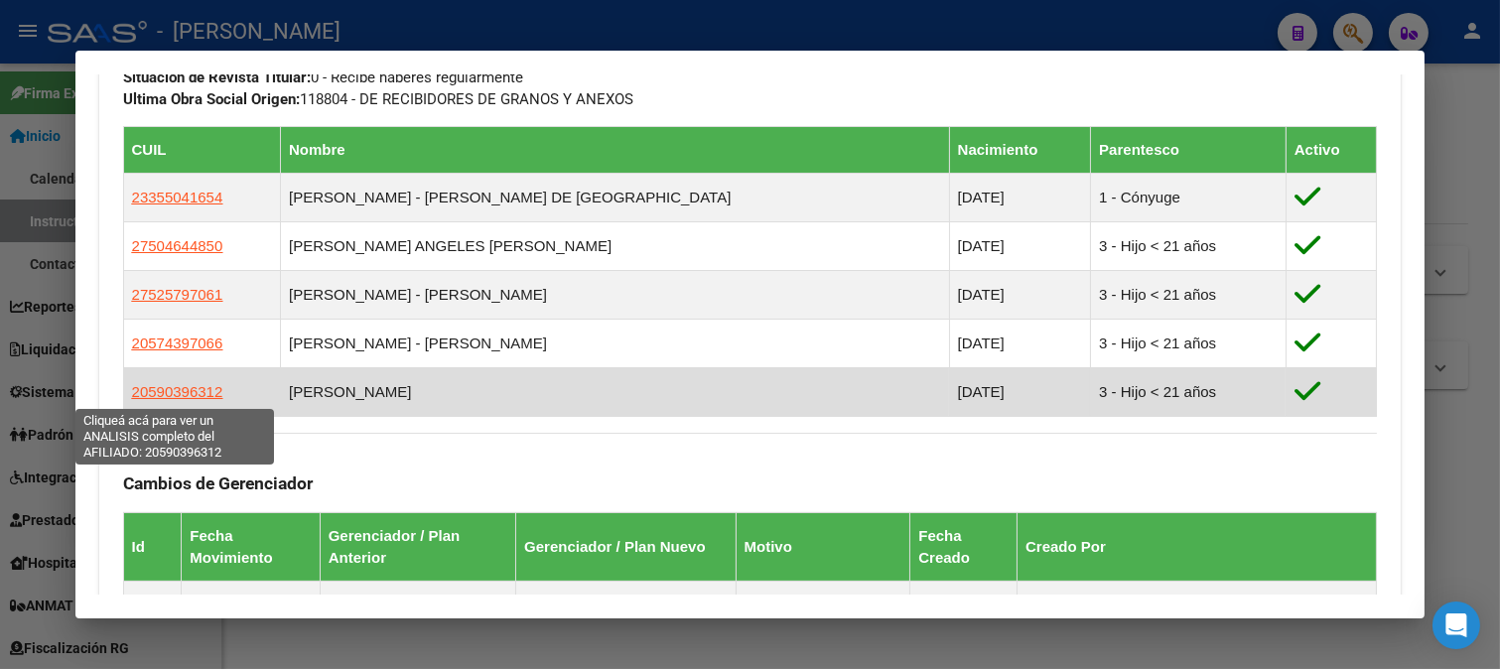
click at [182, 394] on span "20590396312" at bounding box center [177, 391] width 91 height 17
type textarea "20590396312"
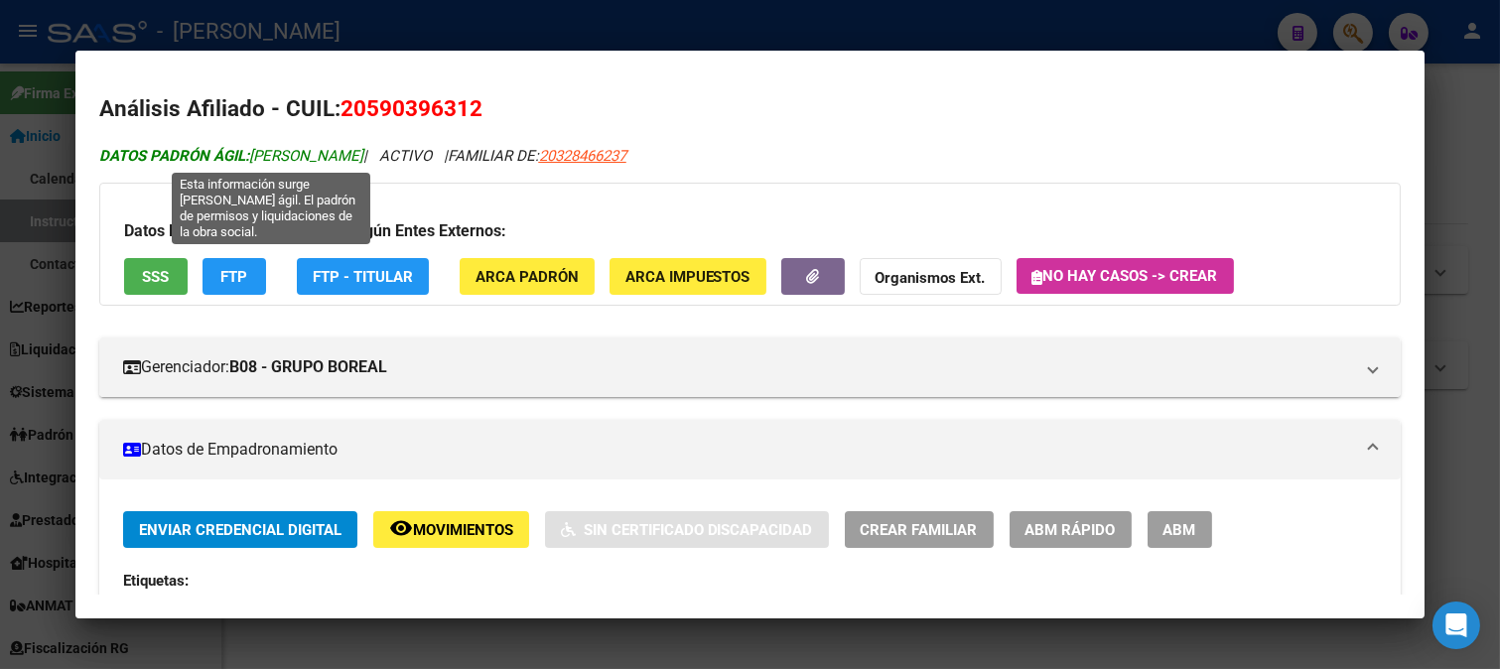
drag, startPoint x: 281, startPoint y: 155, endPoint x: 437, endPoint y: 155, distance: 155.8
click at [363, 155] on span "DATOS PADRÓN ÁGIL: FRIAS CORREA NOAH ARIEL" at bounding box center [231, 156] width 264 height 18
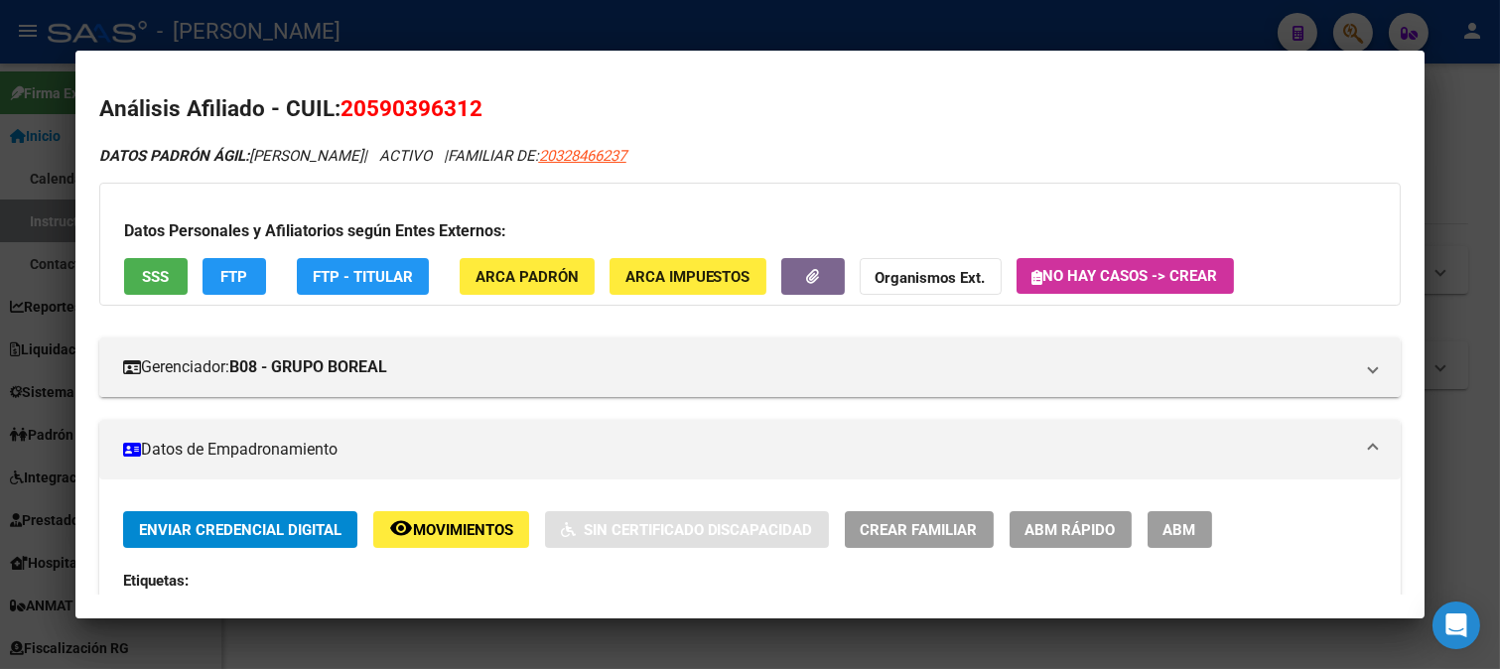
drag, startPoint x: 381, startPoint y: 105, endPoint x: 464, endPoint y: 105, distance: 83.4
click at [464, 105] on span "20590396312" at bounding box center [411, 108] width 142 height 26
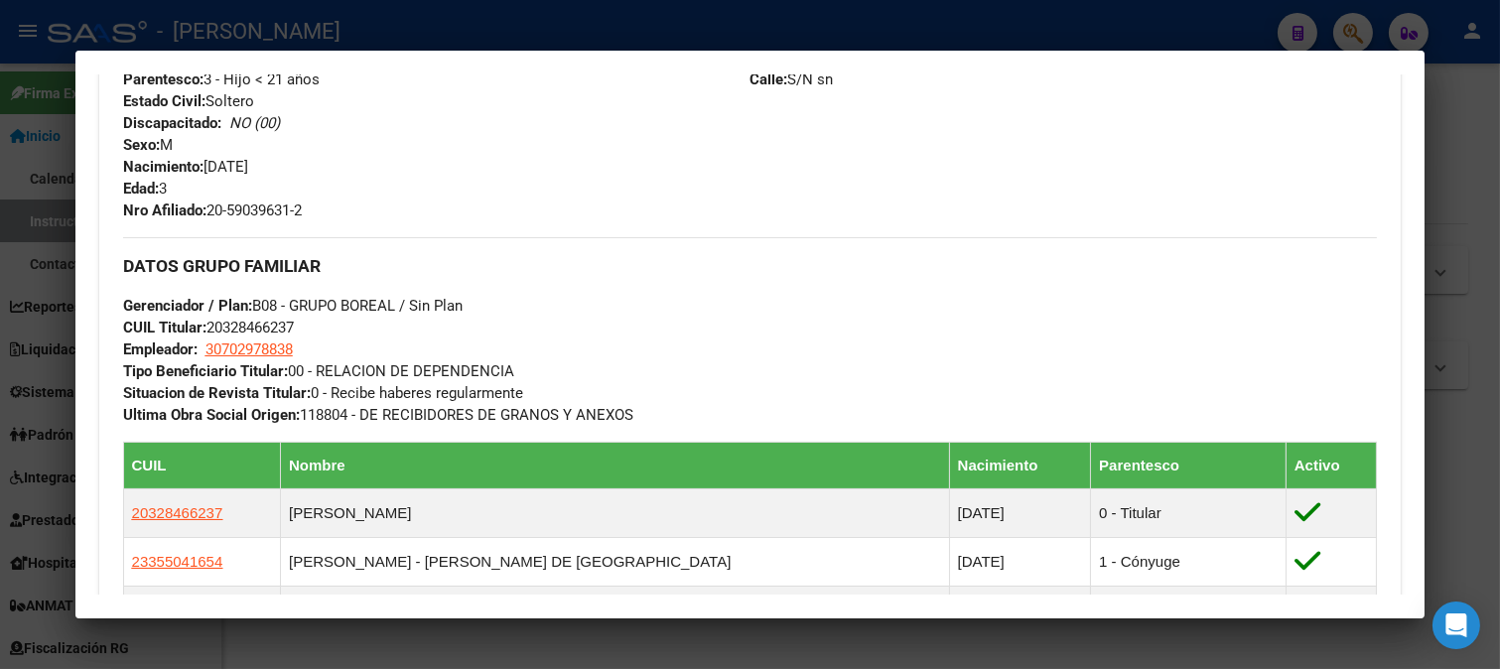
drag, startPoint x: 208, startPoint y: 171, endPoint x: 438, endPoint y: 173, distance: 229.3
click at [438, 173] on div "Apellido: NOAH ARIEL FRIAS CORREA CUIL: 20590396312 Documento: DU - DOCUMENTO U…" at bounding box center [436, 101] width 627 height 240
click at [626, 13] on div at bounding box center [750, 334] width 1500 height 669
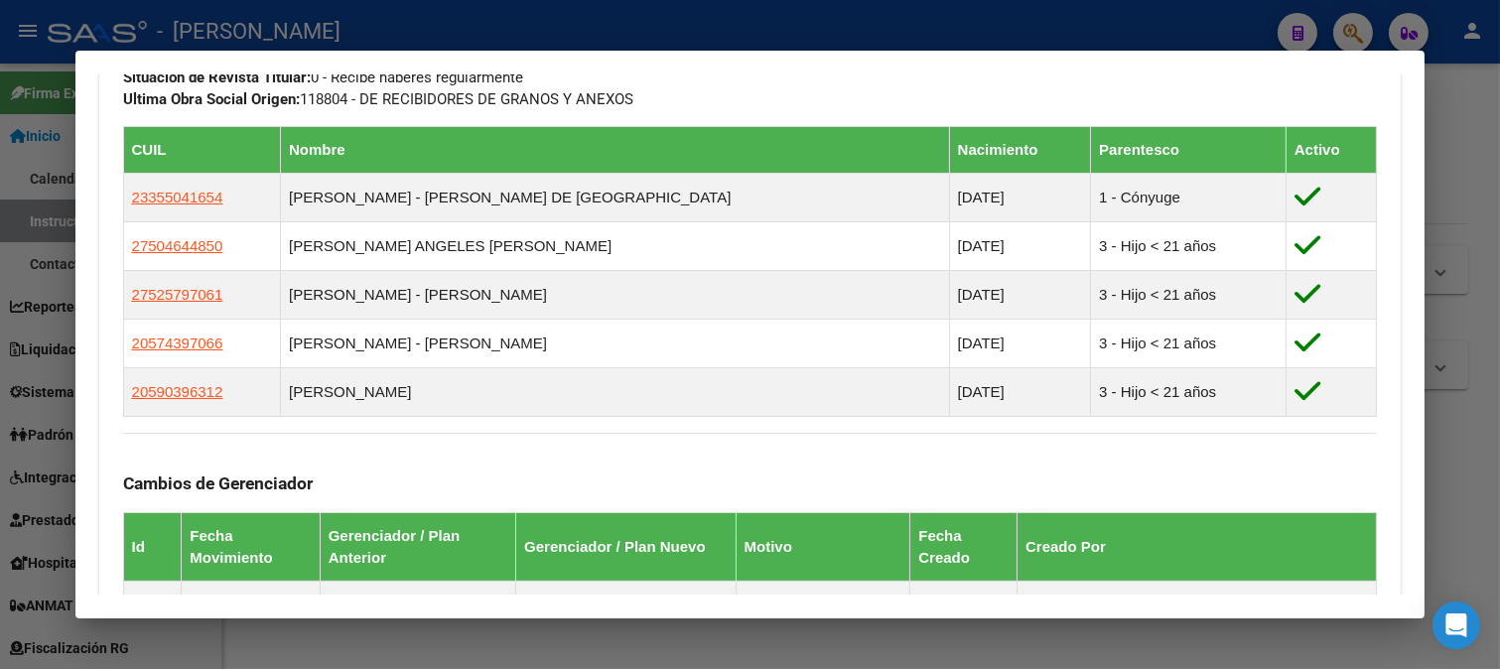
click at [490, 18] on div at bounding box center [750, 334] width 1500 height 669
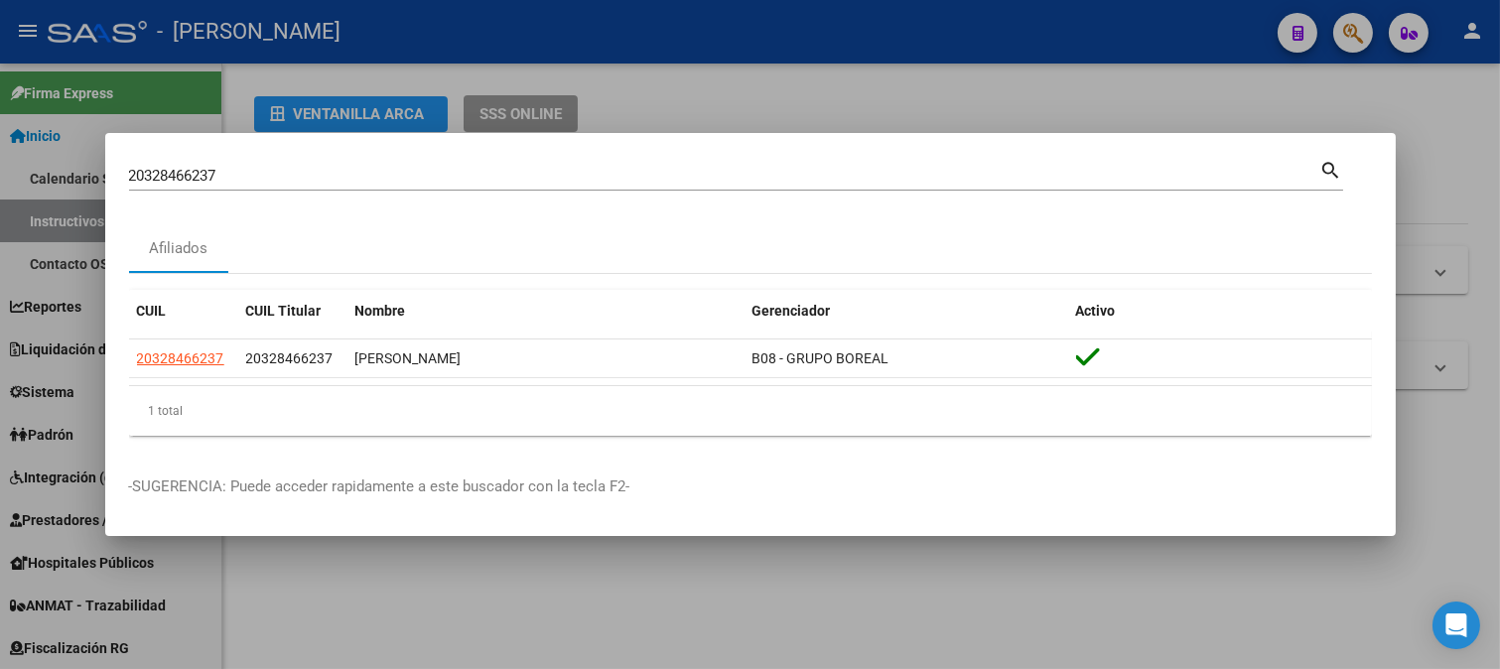
click at [330, 162] on div "20328466237 Buscar (apellido, dni, cuil, nro traspaso, cuit, obra social)" at bounding box center [724, 176] width 1191 height 30
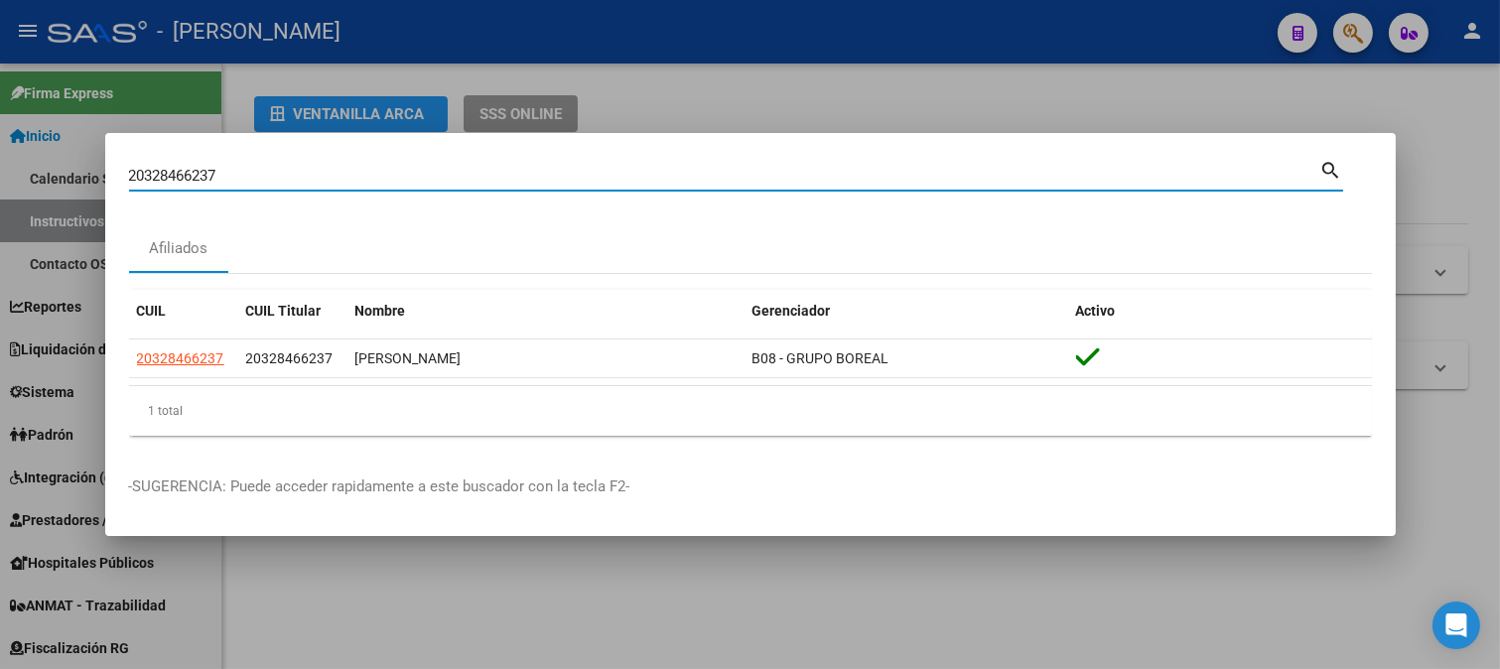
click at [311, 174] on input "20328466237" at bounding box center [724, 176] width 1191 height 18
click at [313, 174] on input "20328466237" at bounding box center [724, 176] width 1191 height 18
paste input "76321"
type input "20328476321"
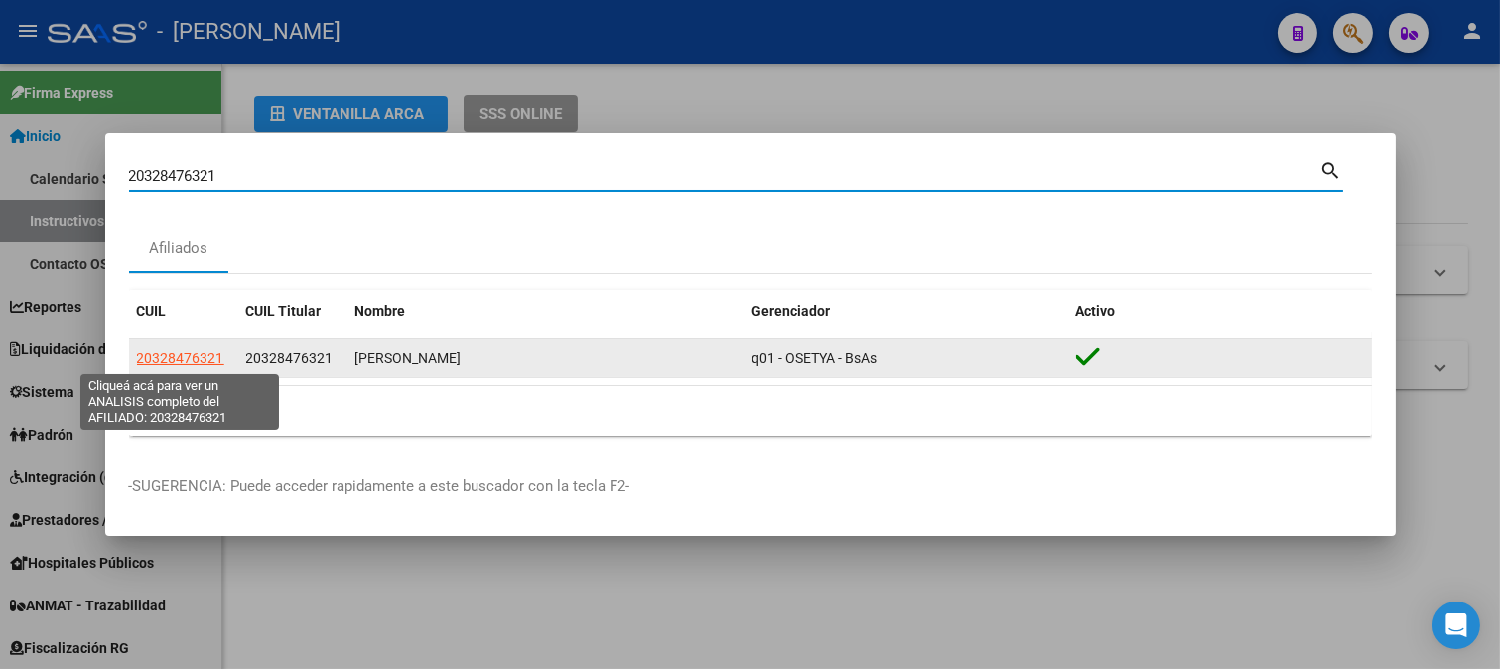
click at [206, 350] on span "20328476321" at bounding box center [180, 358] width 87 height 16
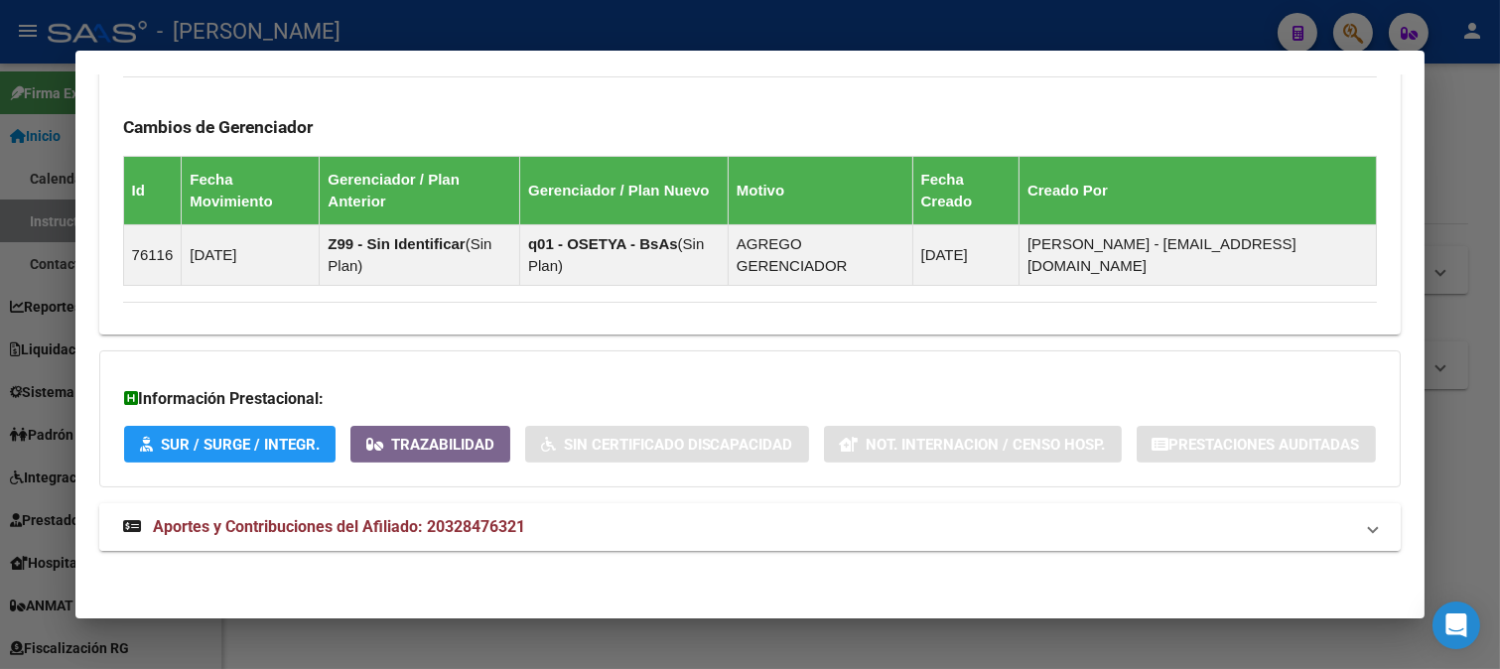
click at [488, 531] on span "Aportes y Contribuciones del Afiliado: 20328476321" at bounding box center [339, 526] width 372 height 19
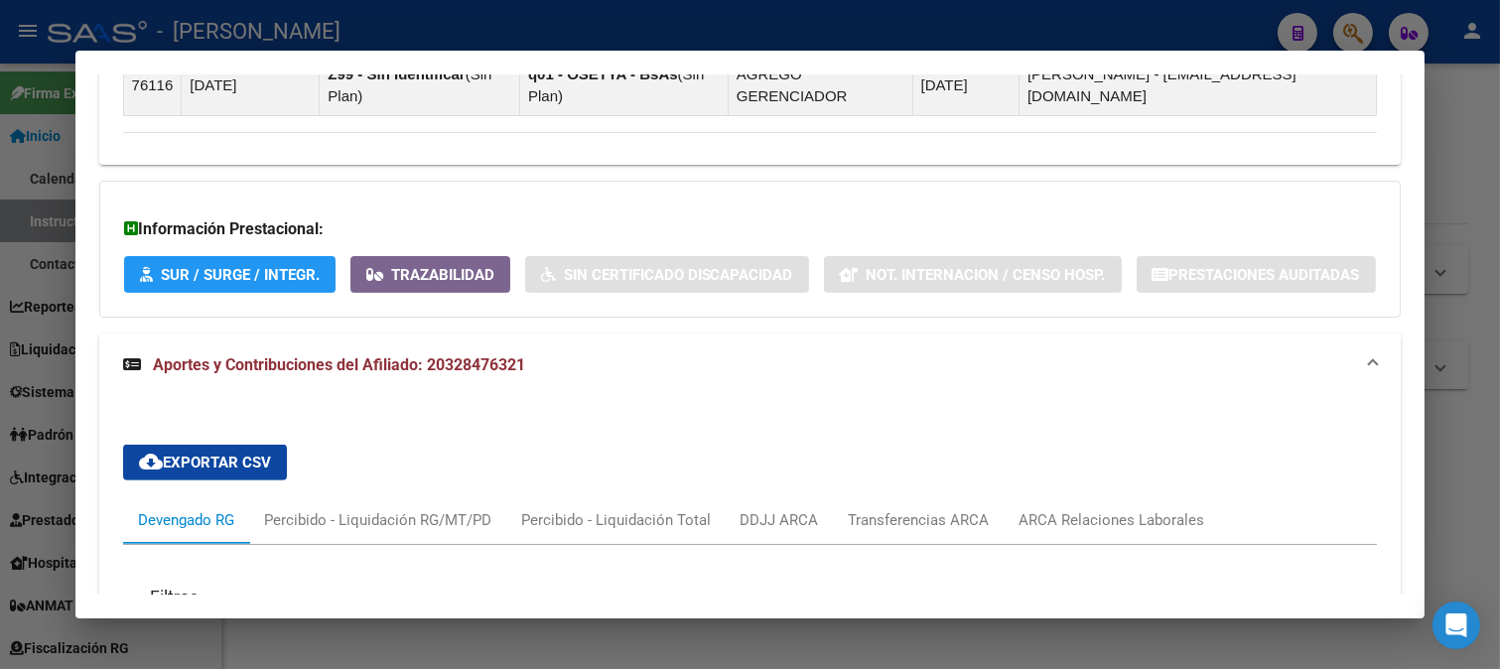
scroll to position [1654, 0]
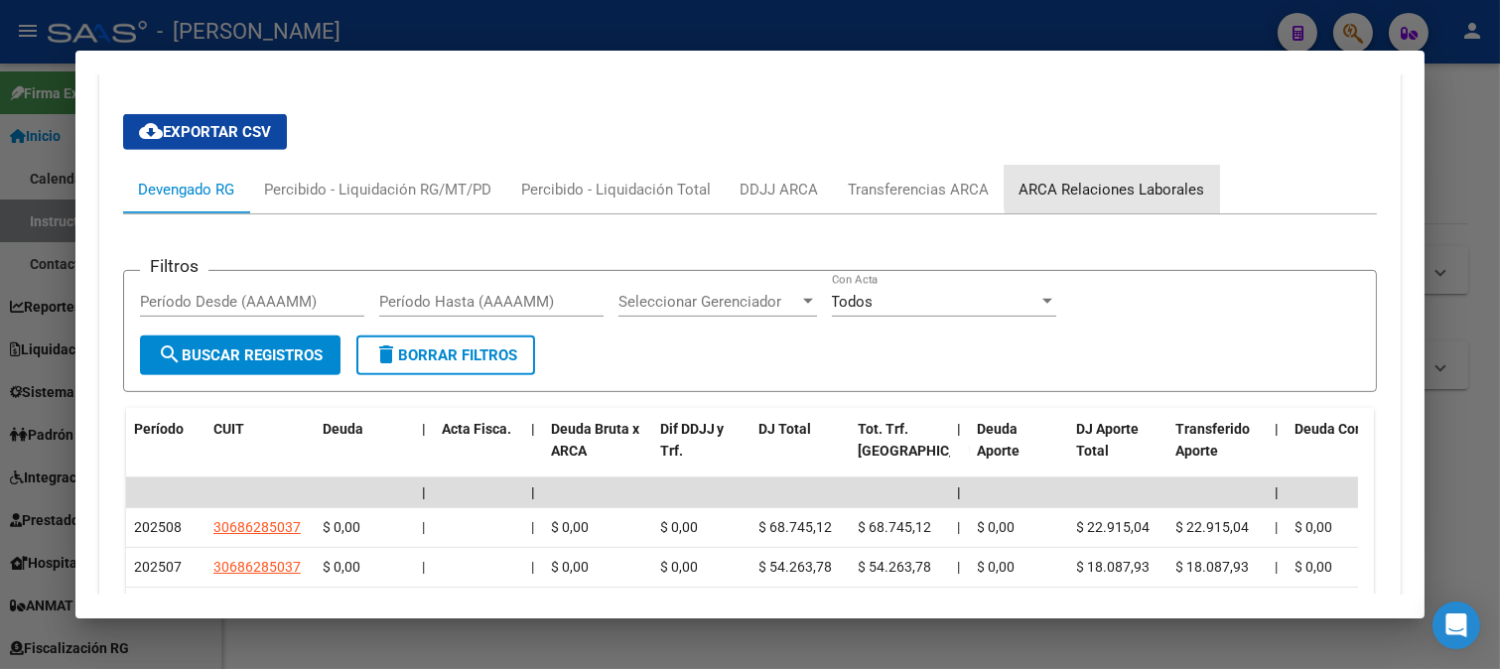
click at [1199, 213] on div "ARCA Relaciones Laborales" at bounding box center [1111, 190] width 215 height 48
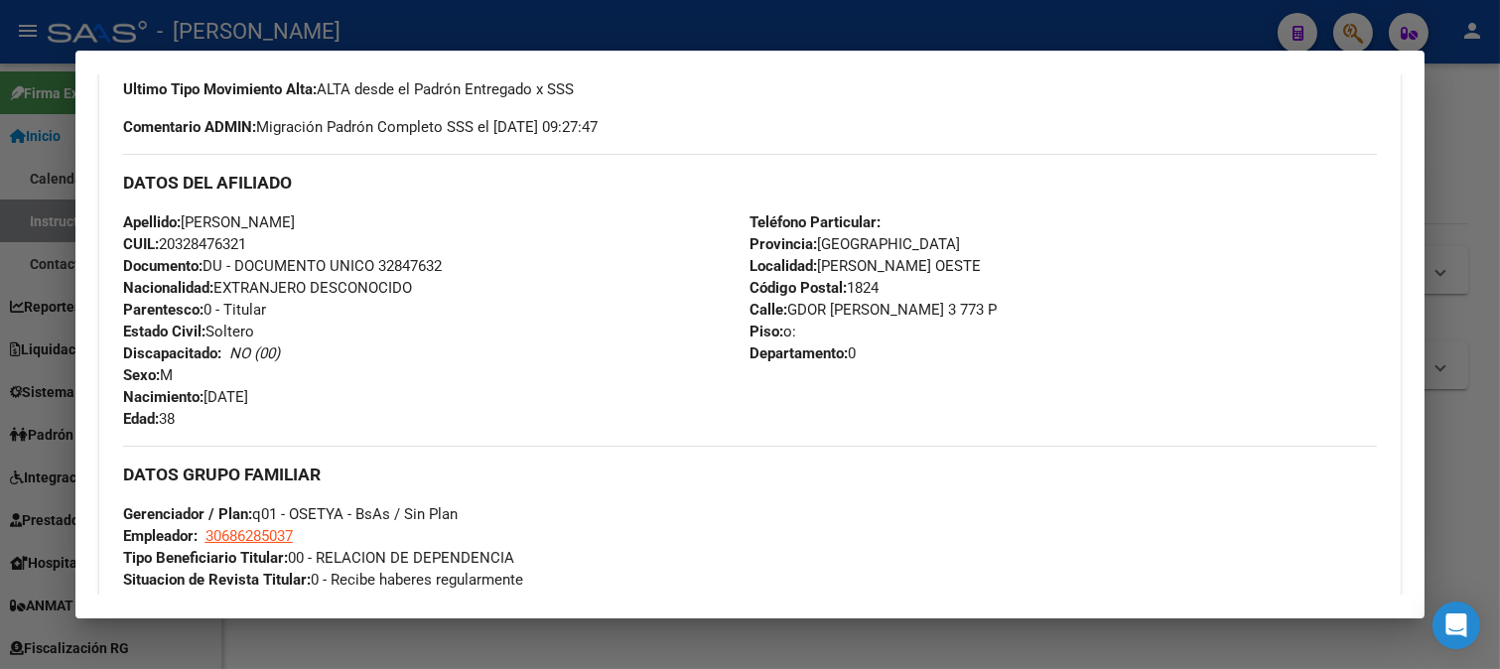
scroll to position [552, 0]
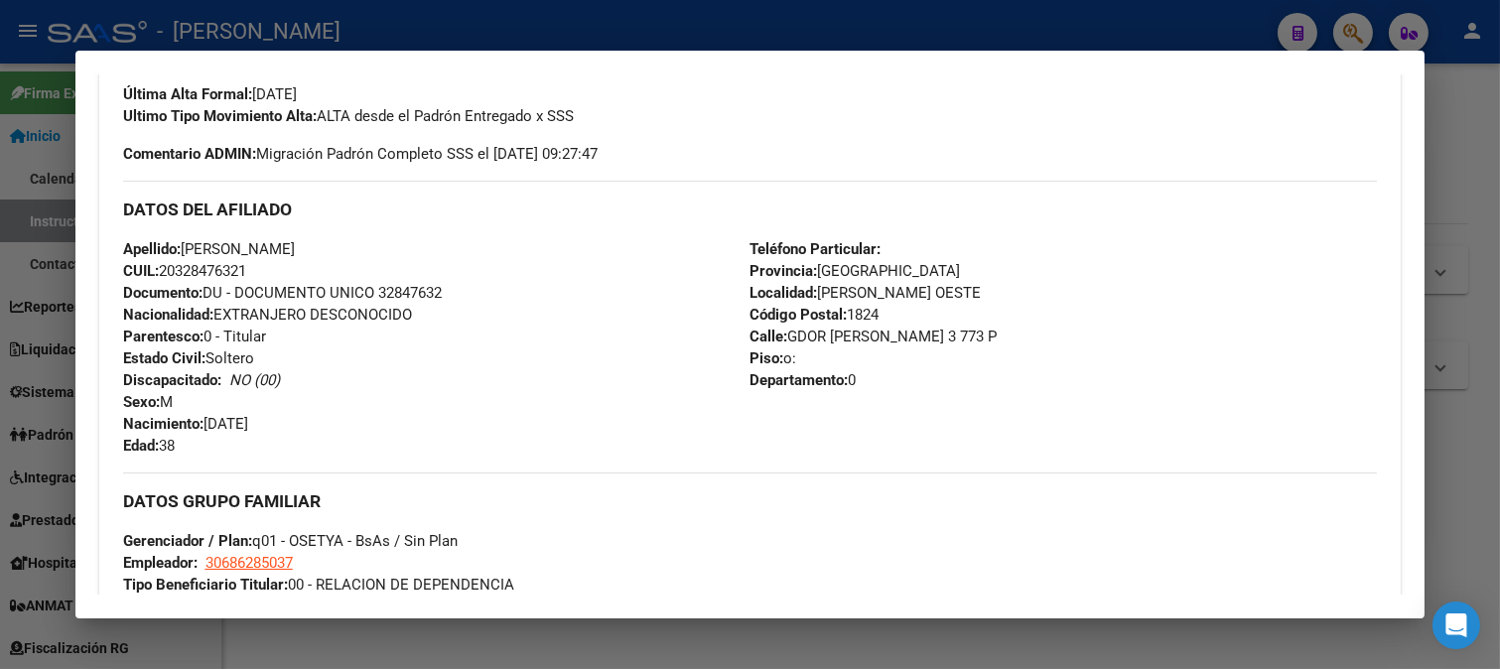
click at [403, 294] on span "Documento: DU - DOCUMENTO UNICO 32847632" at bounding box center [282, 293] width 319 height 18
drag, startPoint x: 206, startPoint y: 419, endPoint x: 344, endPoint y: 420, distance: 138.0
click at [344, 420] on div "Apellido: UGARTE DIEGO CUIL: 20328476321 Documento: DU - DOCUMENTO UNICO 328476…" at bounding box center [436, 347] width 627 height 218
drag, startPoint x: 784, startPoint y: 333, endPoint x: 933, endPoint y: 330, distance: 148.9
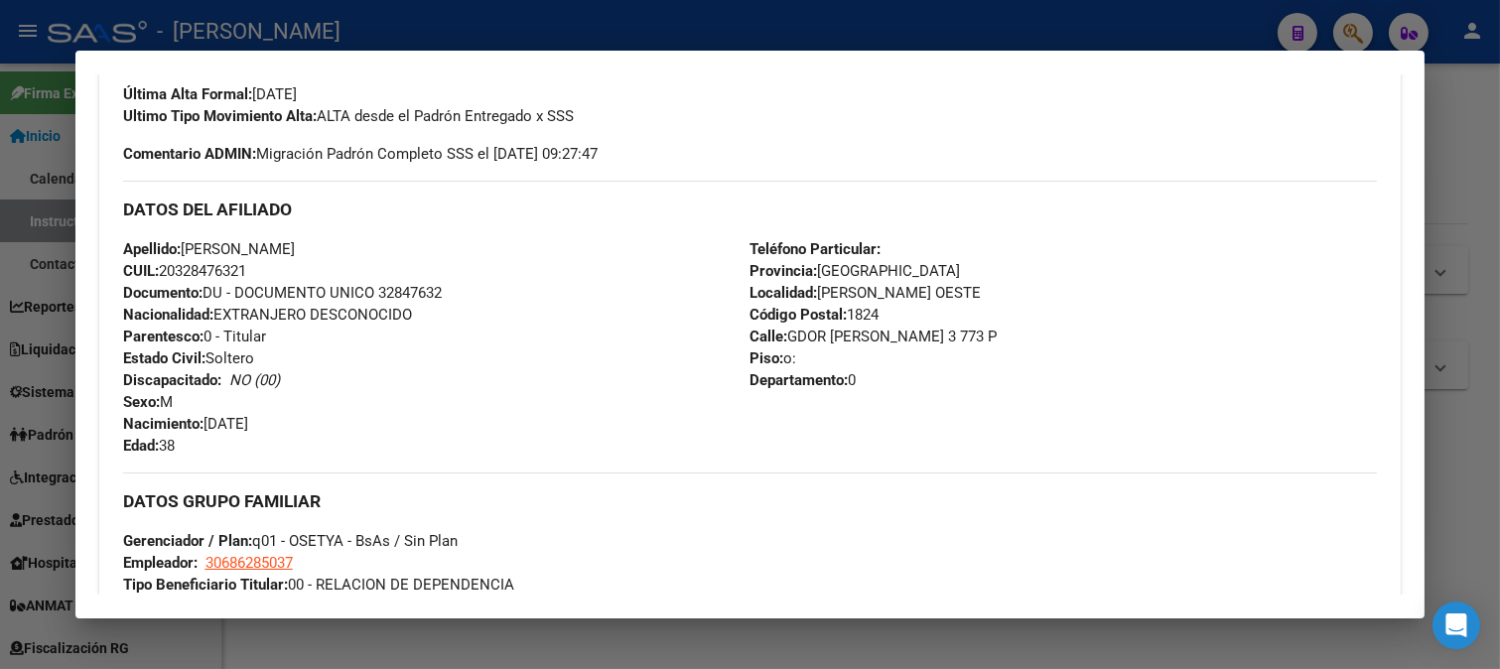
click at [933, 330] on span "Calle: GDOR EMILIO CASTRO 3 773 P" at bounding box center [872, 337] width 247 height 18
click at [851, 313] on span "Código Postal: 1824" at bounding box center [813, 315] width 129 height 18
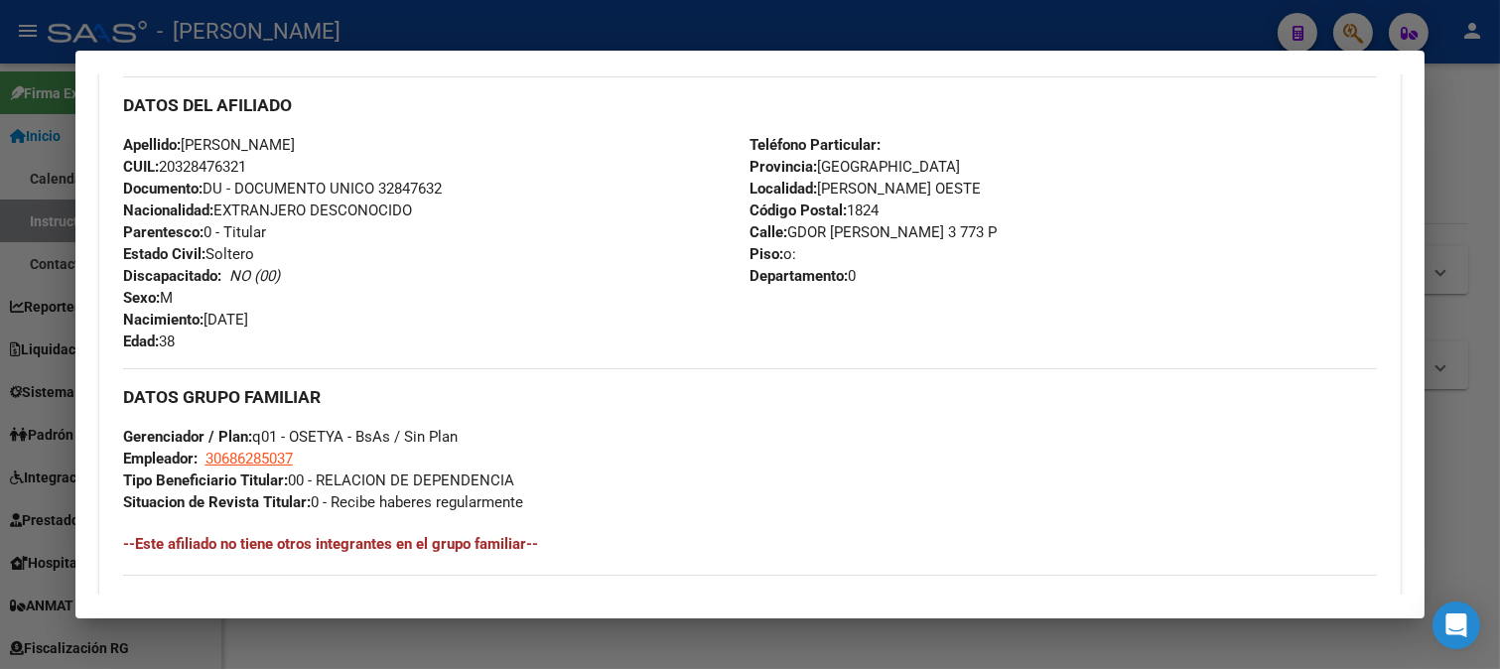
scroll to position [772, 0]
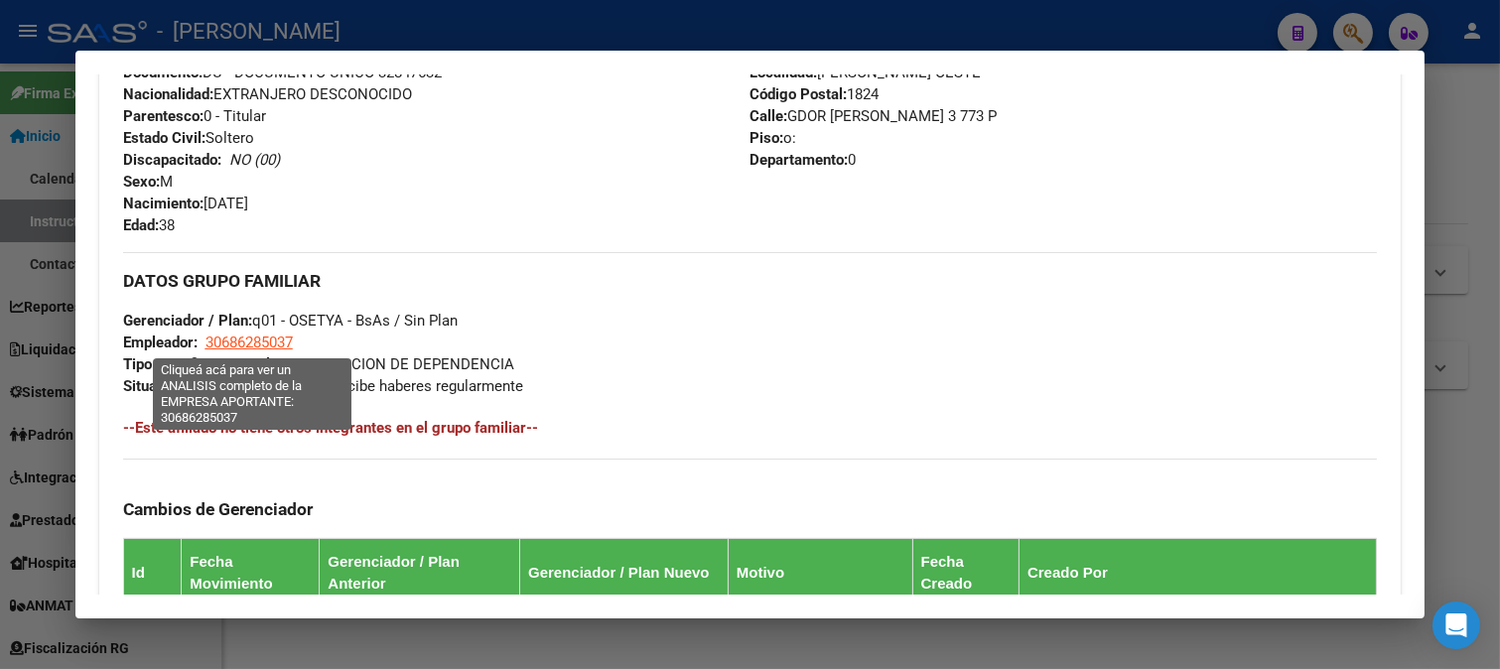
click at [246, 334] on span "30686285037" at bounding box center [248, 342] width 87 height 18
type textarea "30686285037"
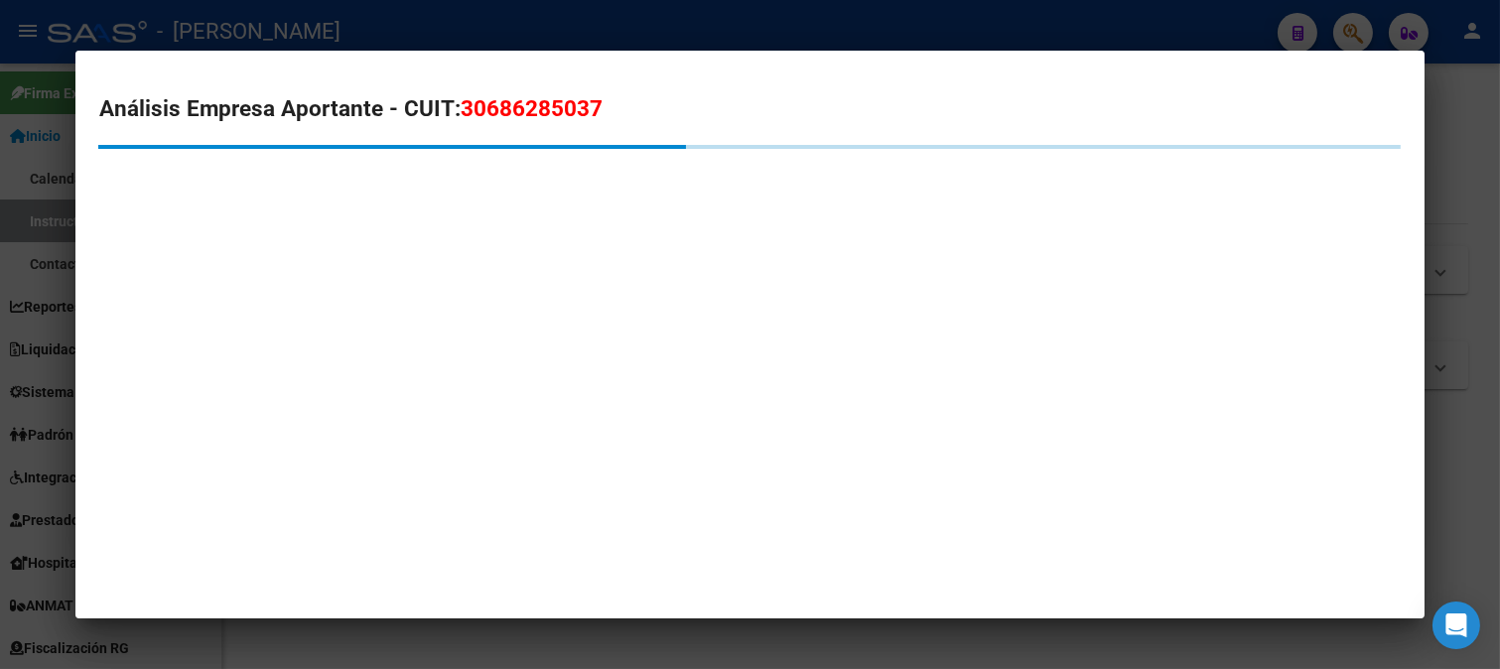
click at [527, 117] on span "30686285037" at bounding box center [532, 108] width 142 height 26
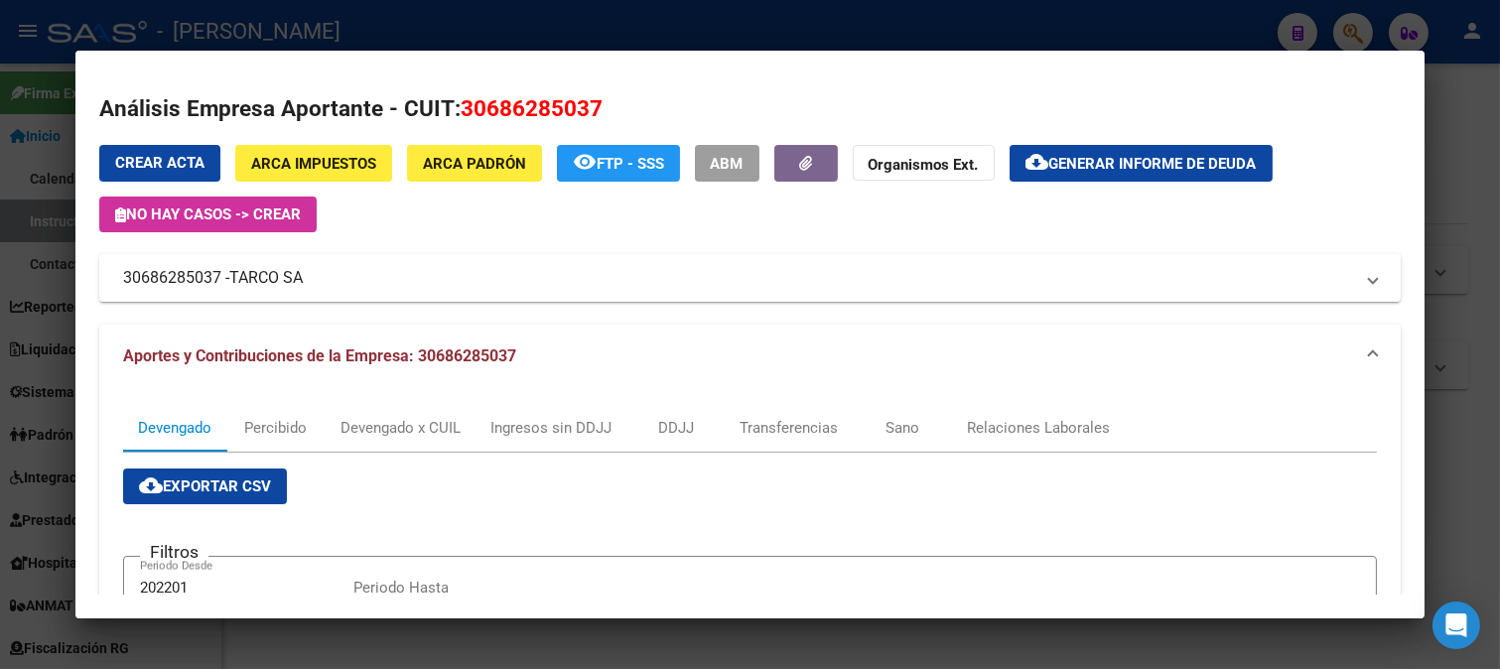
click at [0, 363] on div at bounding box center [750, 334] width 1500 height 669
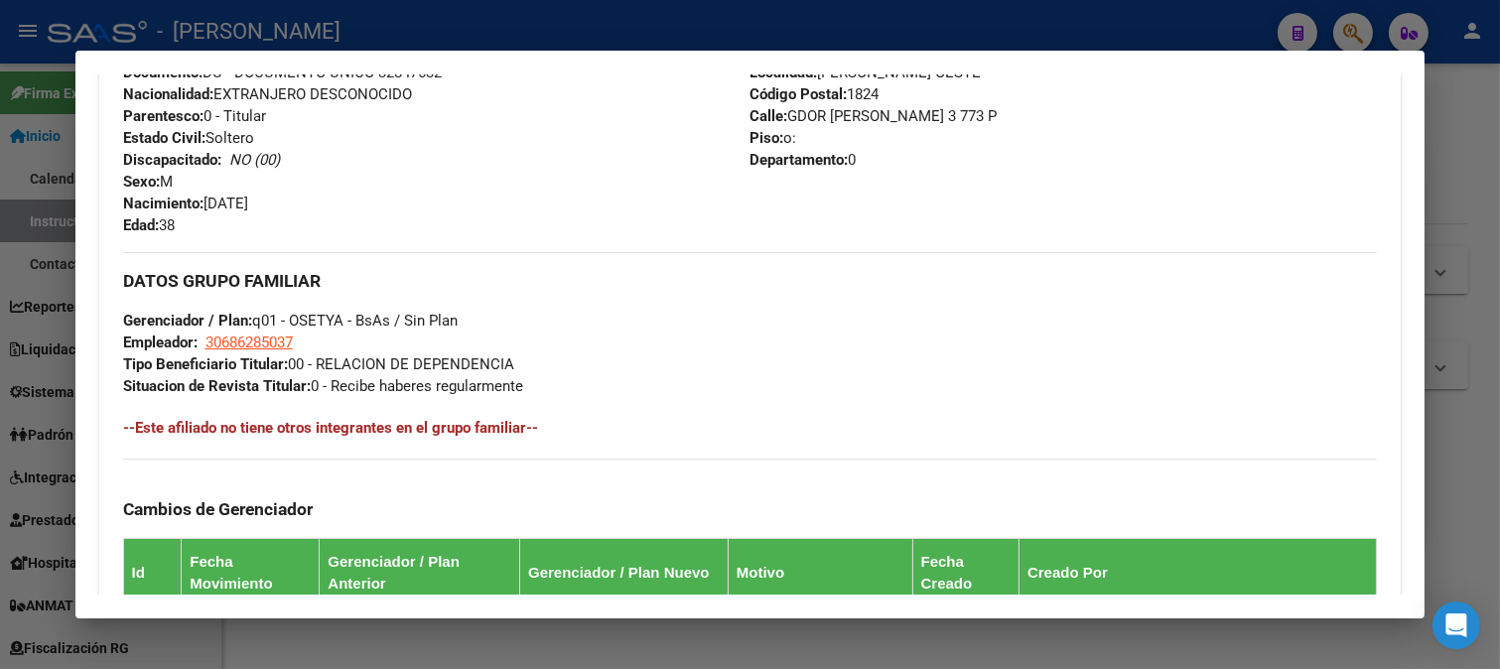
scroll to position [1214, 0]
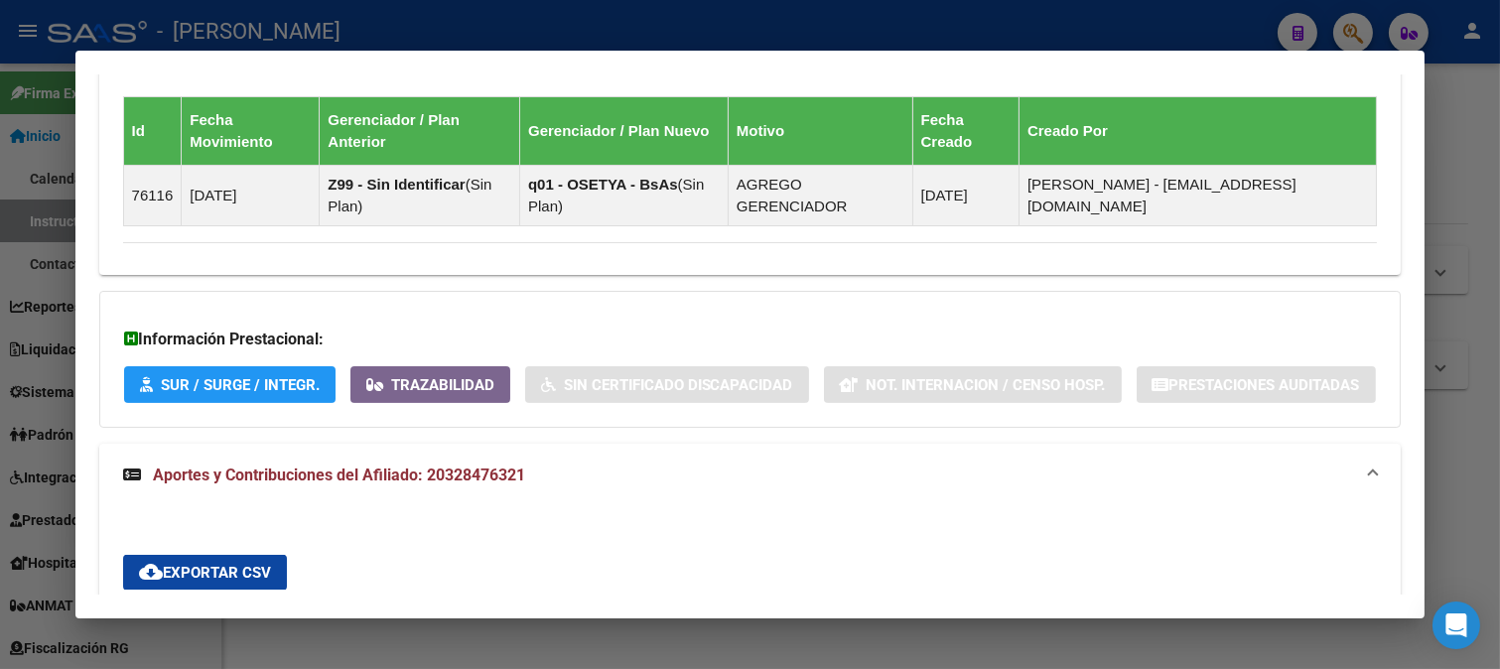
click at [592, 17] on div at bounding box center [750, 334] width 1500 height 669
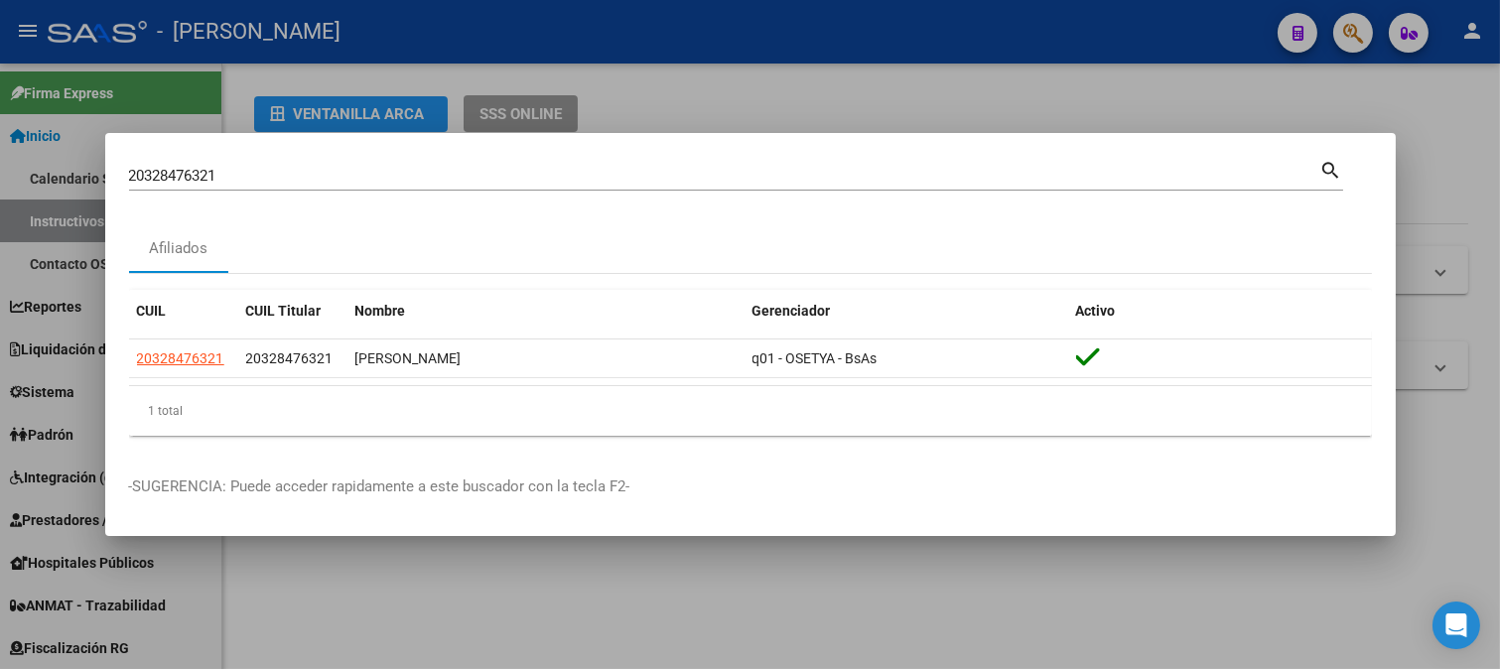
click at [335, 171] on input "20328476321" at bounding box center [724, 176] width 1191 height 18
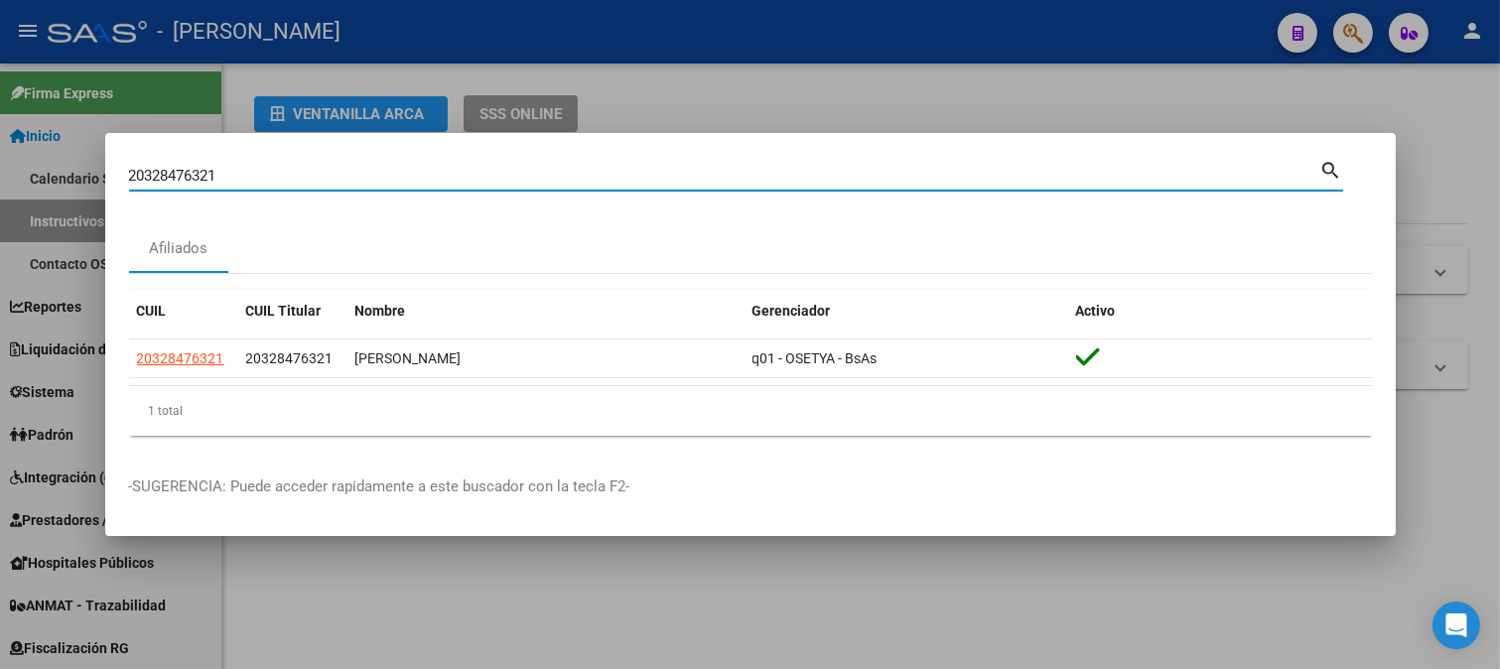
click at [335, 171] on input "20328476321" at bounding box center [724, 176] width 1191 height 18
paste input "9494927"
type input "20329494927"
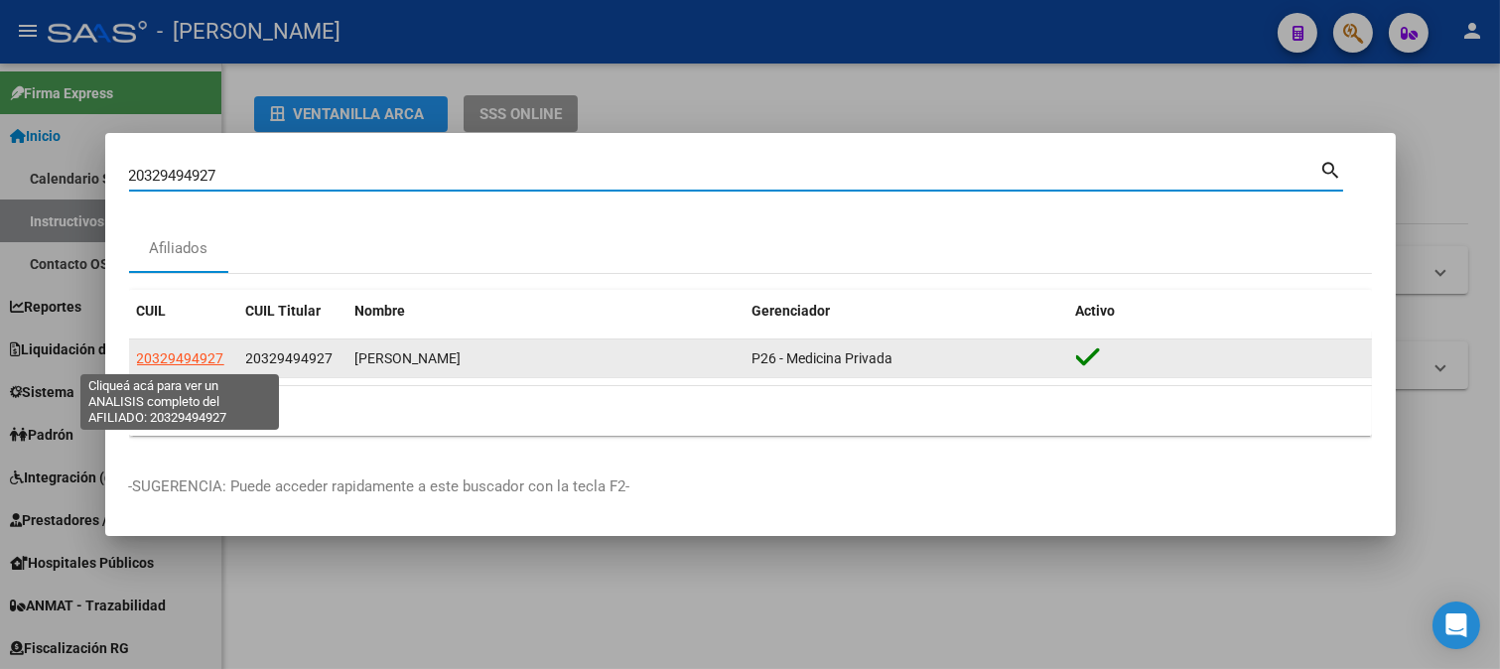
click at [187, 350] on span "20329494927" at bounding box center [180, 358] width 87 height 16
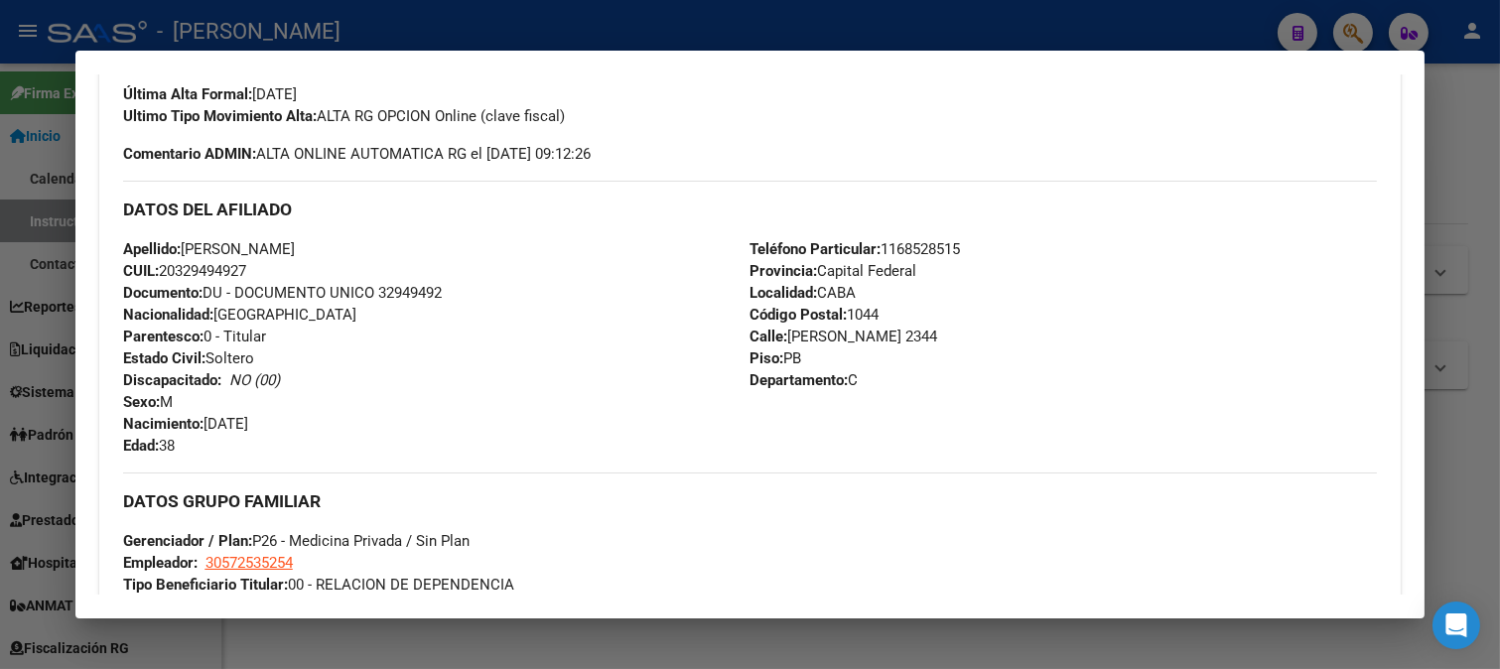
scroll to position [551, 0]
click at [381, 296] on span "Documento: DU - DOCUMENTO UNICO 32949492" at bounding box center [282, 294] width 319 height 18
drag, startPoint x: 184, startPoint y: 253, endPoint x: 435, endPoint y: 251, distance: 251.1
click at [435, 251] on div "Apellido: ALEXIS NICOLAS VEGA CUIL: 20329494927 Documento: DU - DOCUMENTO UNICO…" at bounding box center [436, 348] width 627 height 218
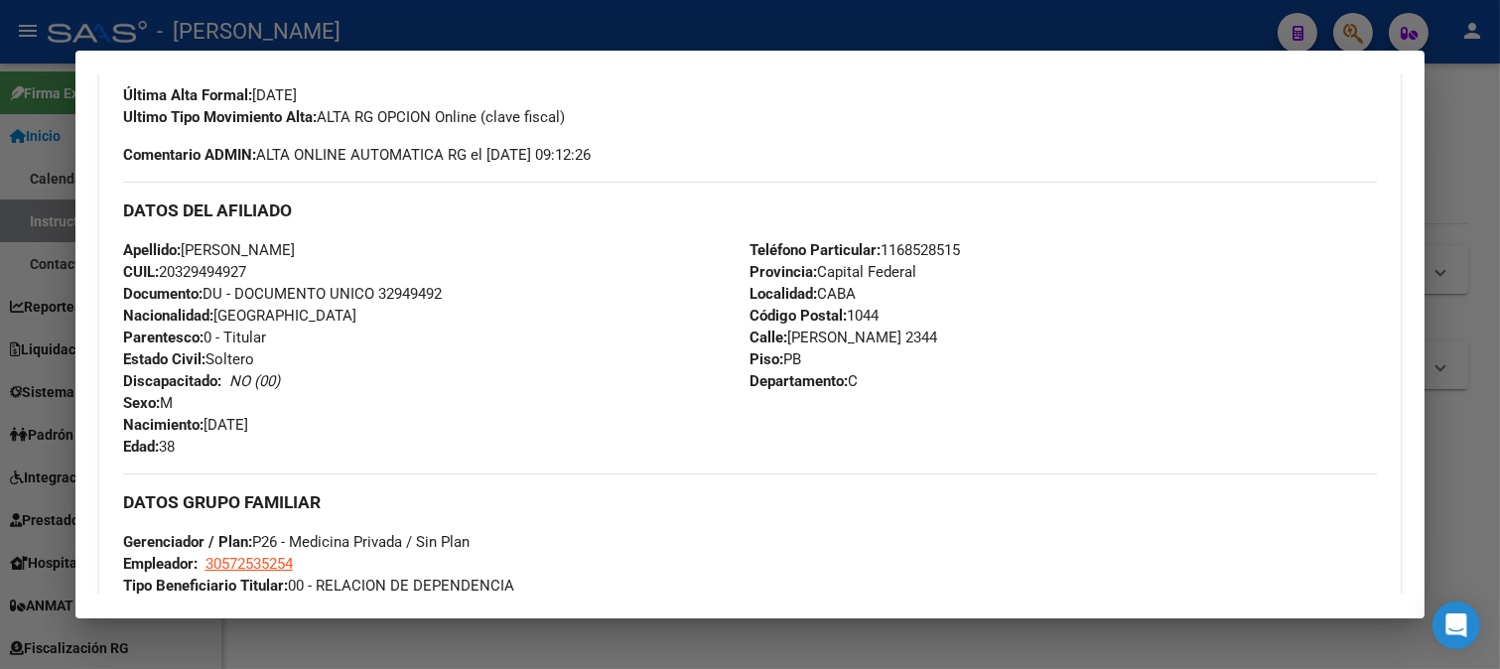
drag, startPoint x: 205, startPoint y: 422, endPoint x: 395, endPoint y: 422, distance: 189.6
click at [395, 422] on div "Apellido: ALEXIS NICOLAS VEGA CUIL: 20329494927 Documento: DU - DOCUMENTO UNICO…" at bounding box center [436, 348] width 627 height 218
drag, startPoint x: 784, startPoint y: 339, endPoint x: 946, endPoint y: 339, distance: 161.8
click at [946, 339] on div "Teléfono Particular: 1168528515 Provincia: Capital Federal Localidad: CABA Códi…" at bounding box center [1062, 348] width 627 height 218
click at [885, 241] on span "Teléfono Particular: 1168528515" at bounding box center [854, 250] width 210 height 18
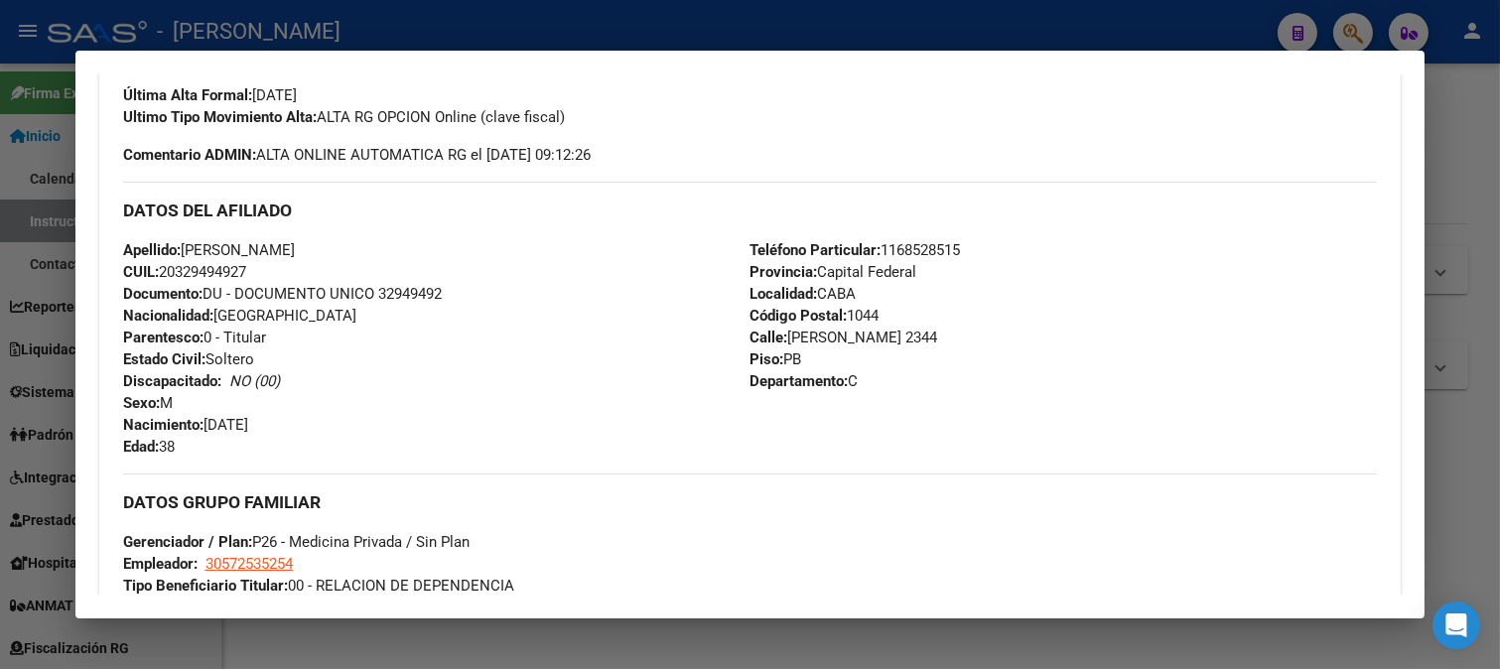
click at [885, 241] on span "Teléfono Particular: 1168528515" at bounding box center [854, 250] width 210 height 18
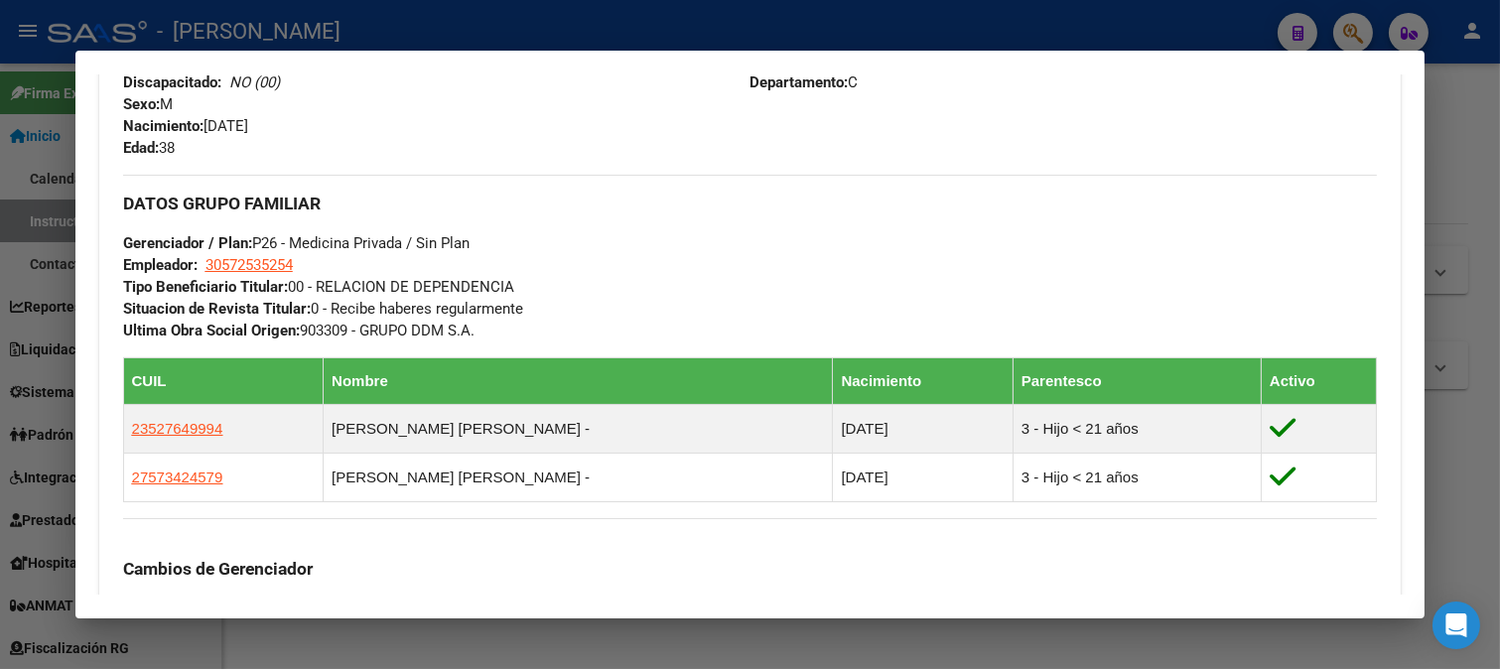
scroll to position [881, 0]
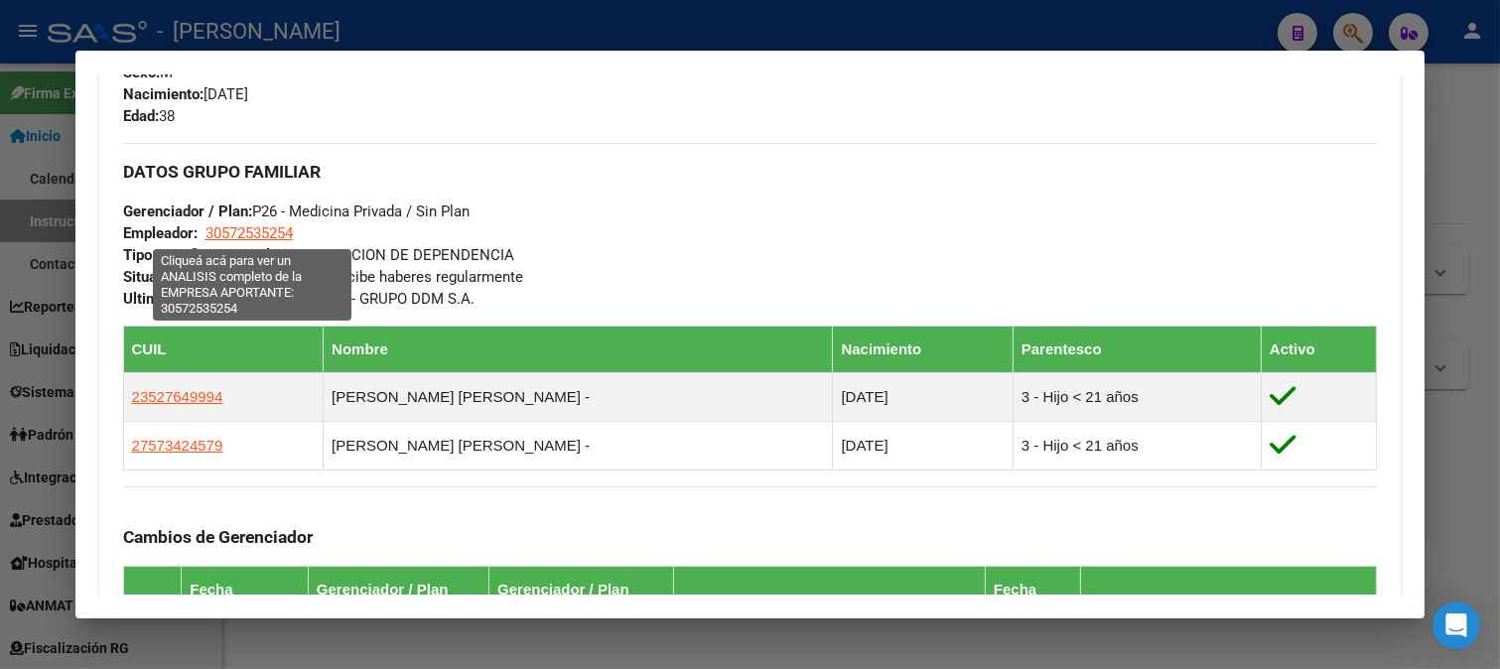
click at [250, 238] on span "30572535254" at bounding box center [248, 233] width 87 height 18
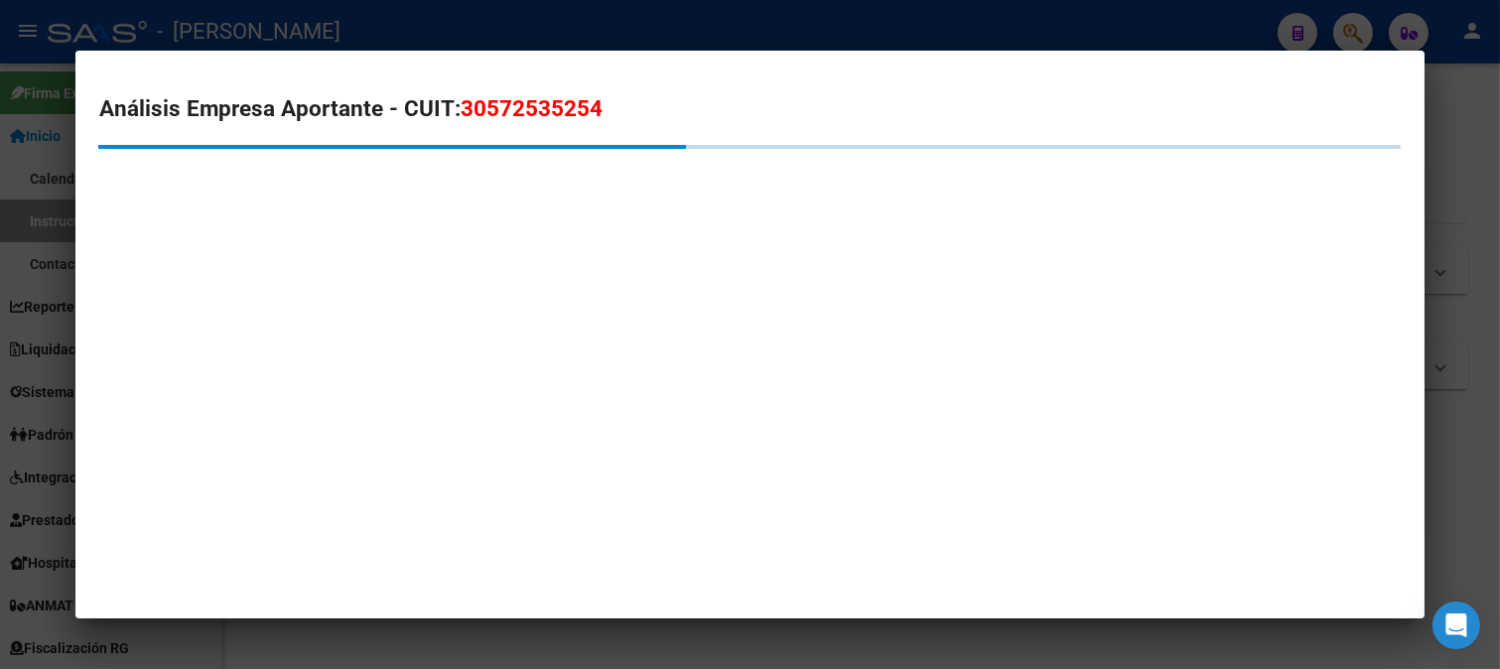
click at [540, 117] on span "30572535254" at bounding box center [532, 108] width 142 height 26
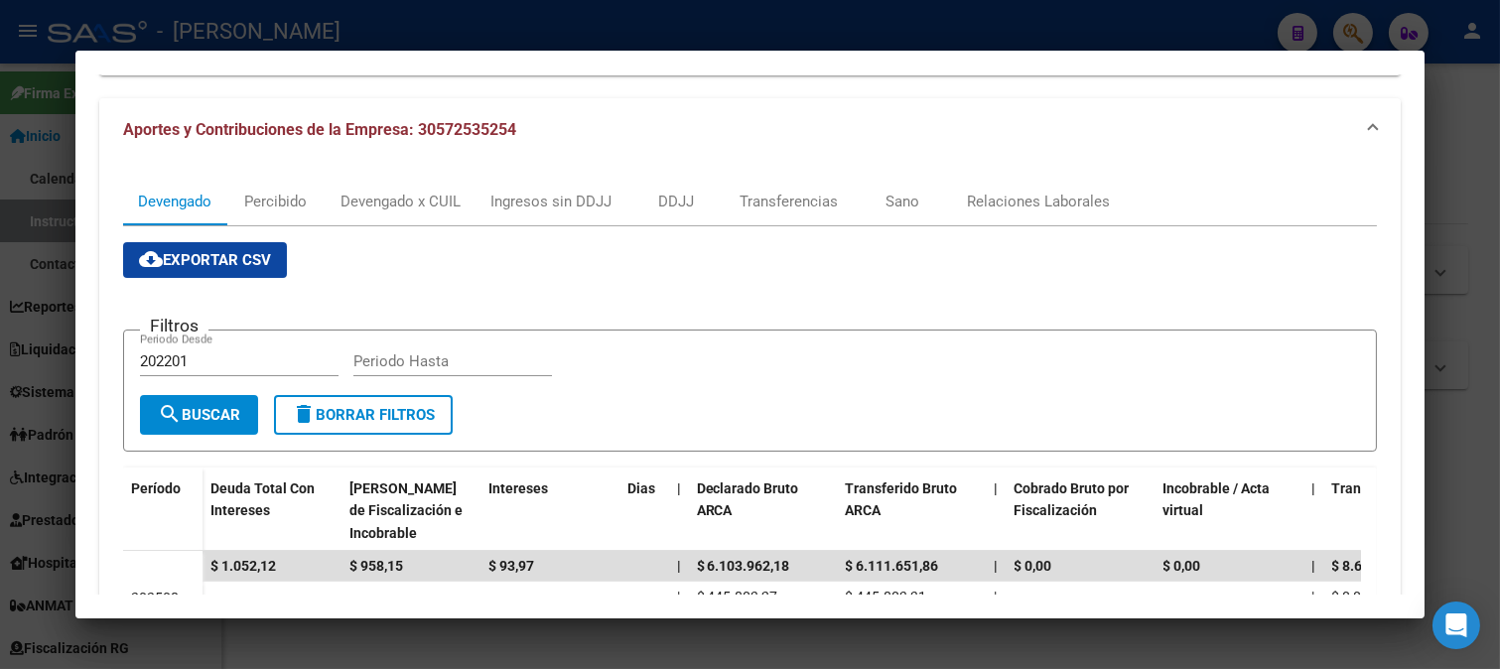
scroll to position [441, 0]
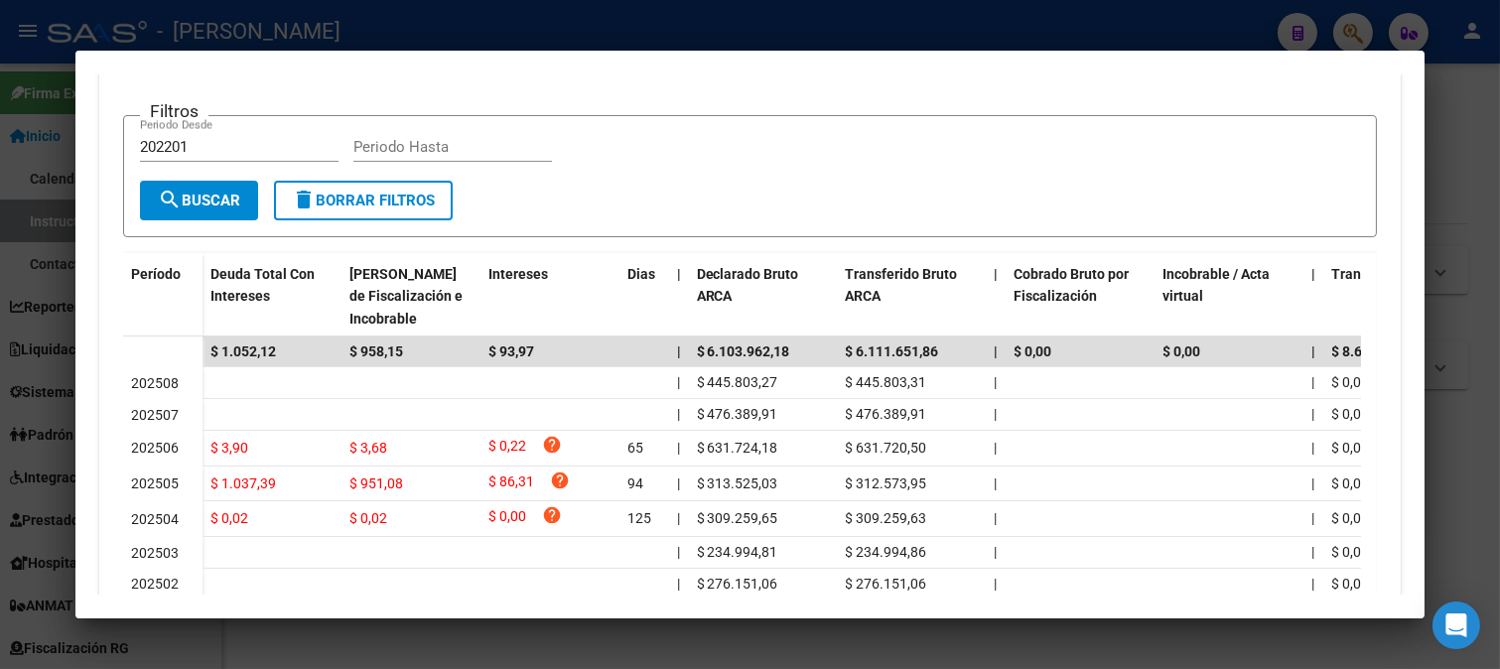
click at [0, 286] on div at bounding box center [750, 334] width 1500 height 669
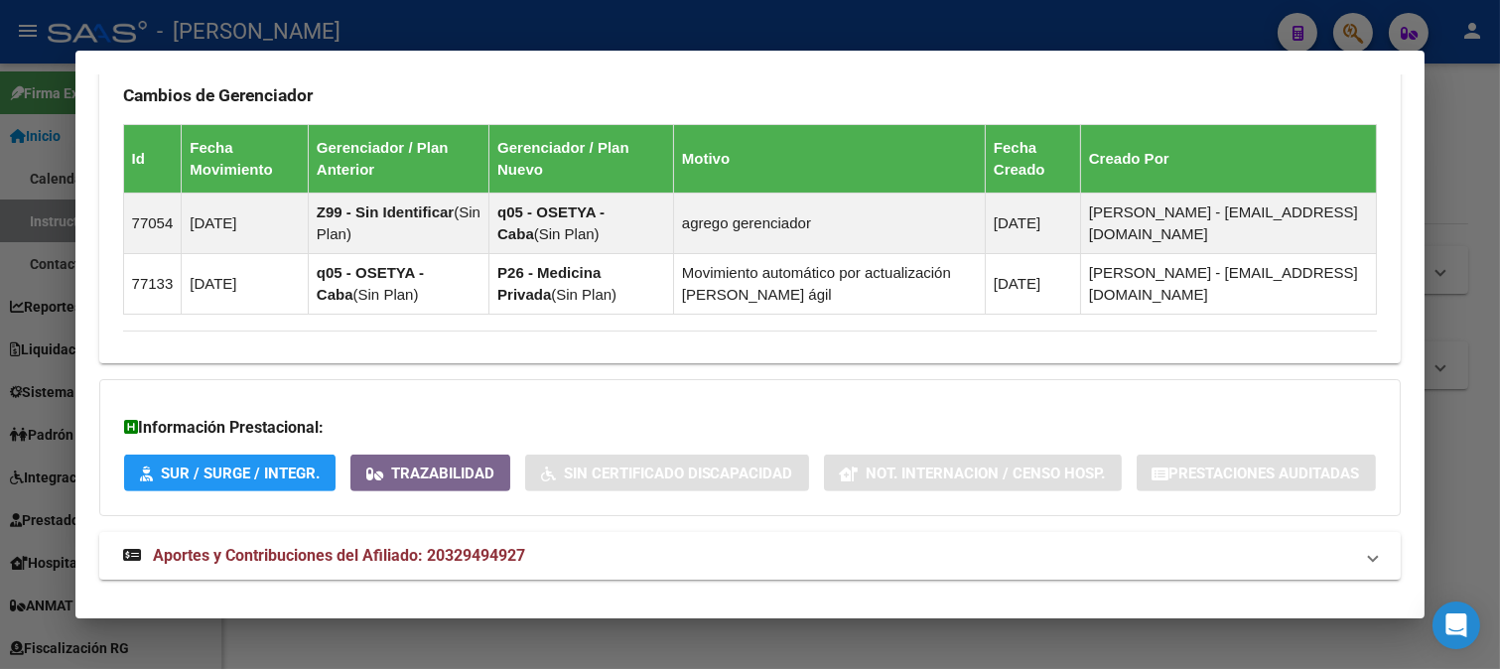
scroll to position [1103, 0]
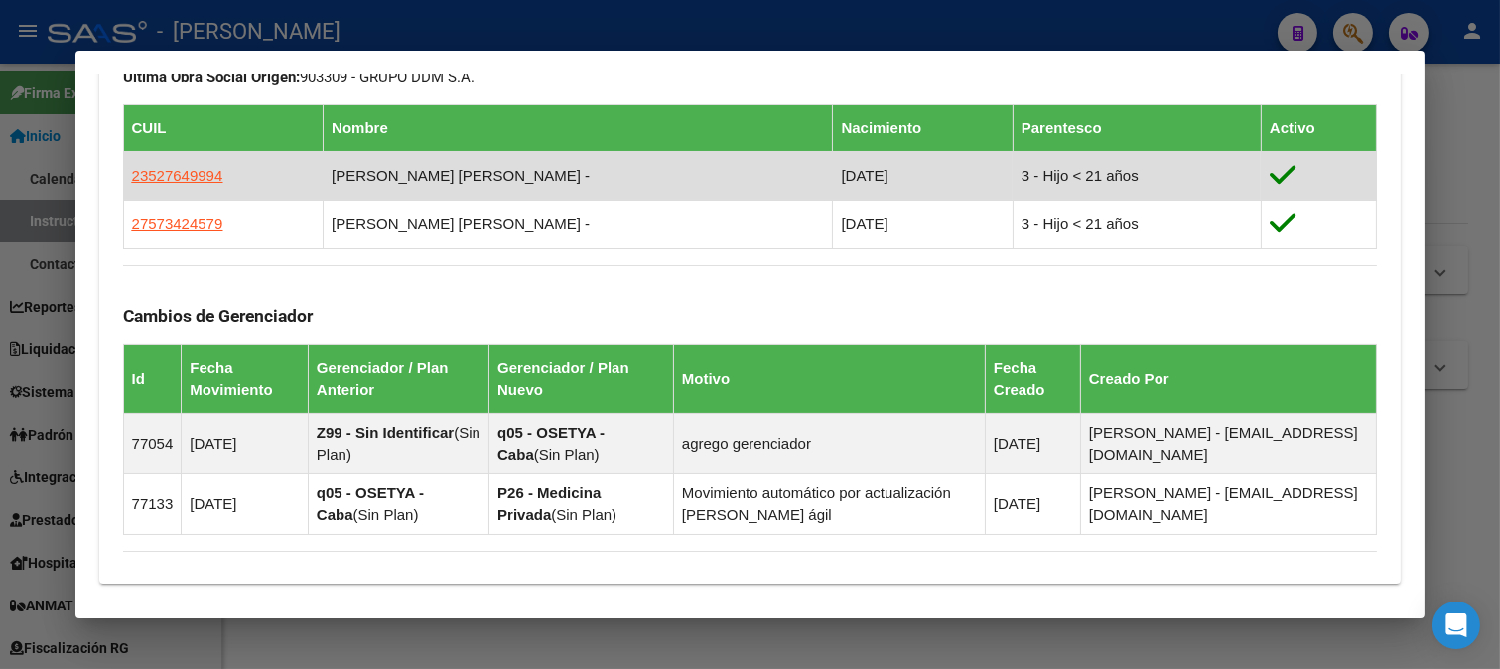
drag, startPoint x: 186, startPoint y: 153, endPoint x: 181, endPoint y: 169, distance: 16.6
click at [185, 155] on td "23527649994" at bounding box center [223, 175] width 200 height 49
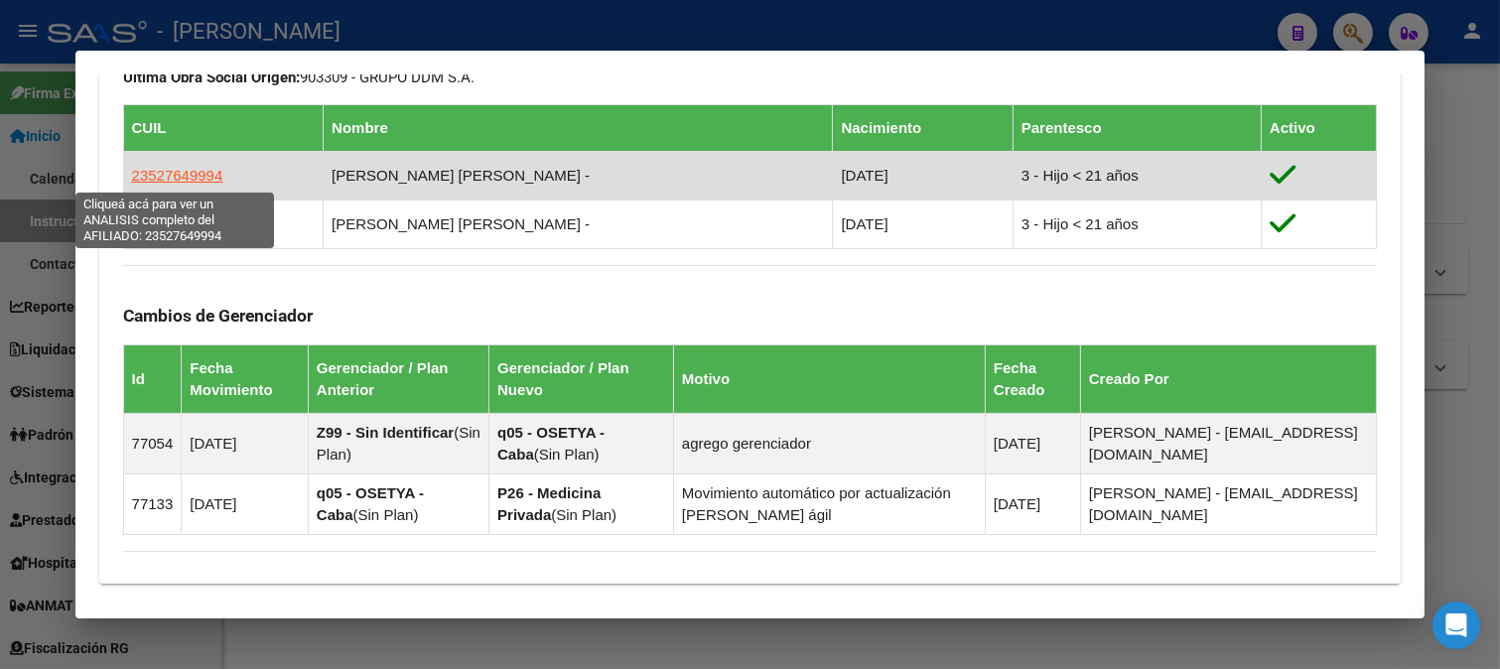
click at [181, 173] on span "23527649994" at bounding box center [177, 175] width 91 height 17
type textarea "23527649994"
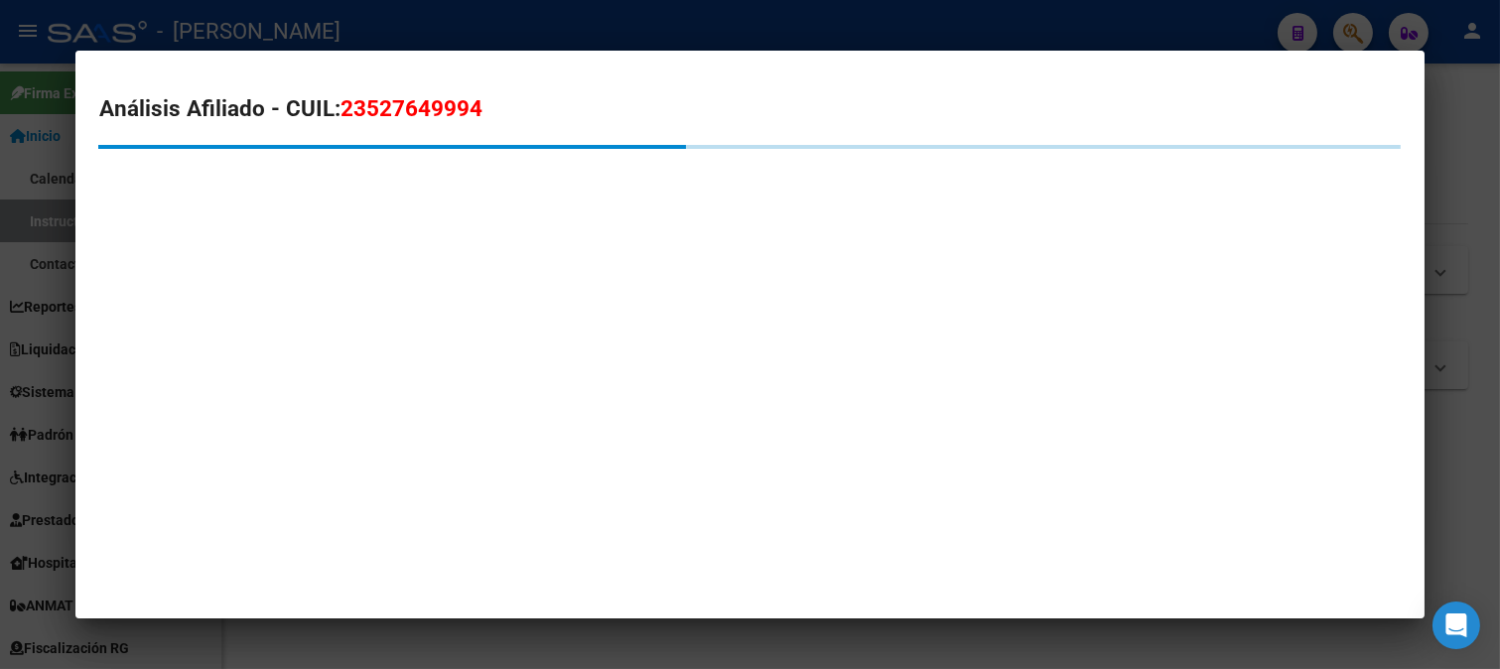
click at [403, 104] on span "23527649994" at bounding box center [411, 108] width 142 height 26
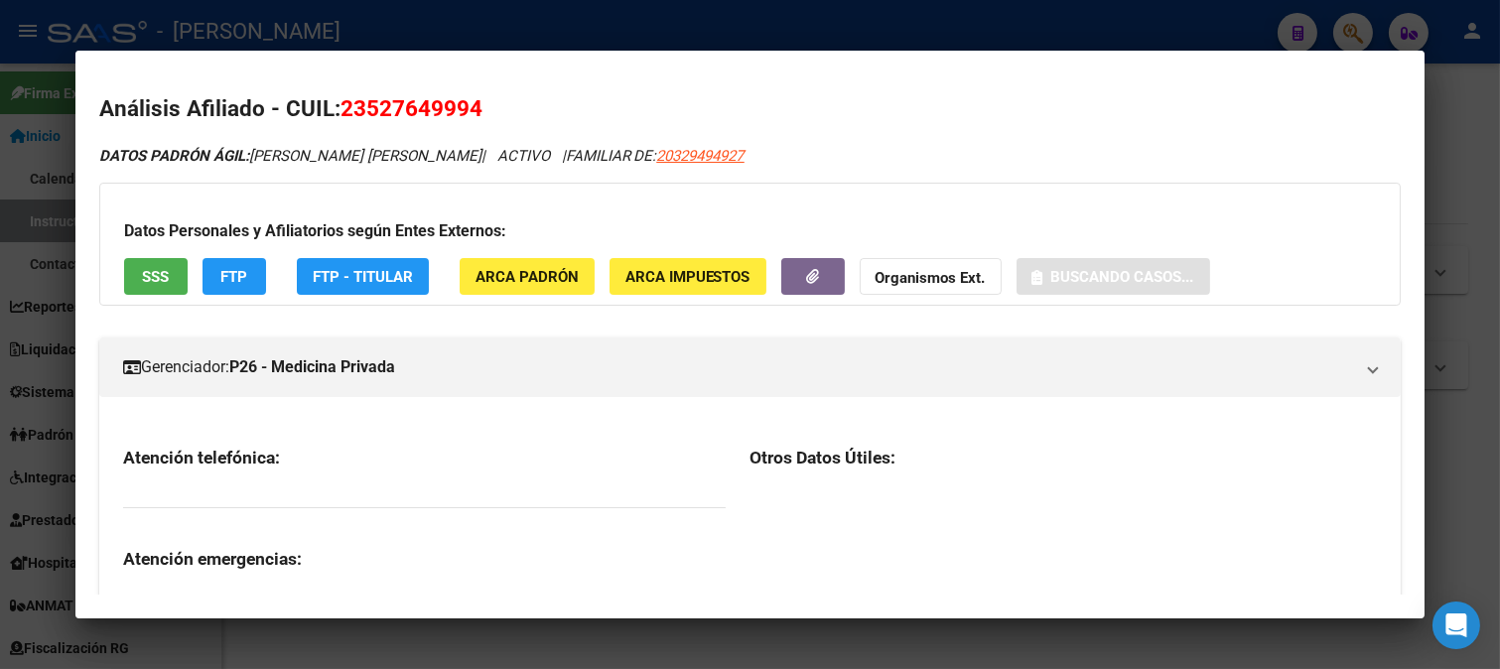
click at [403, 104] on span "23527649994" at bounding box center [411, 108] width 142 height 26
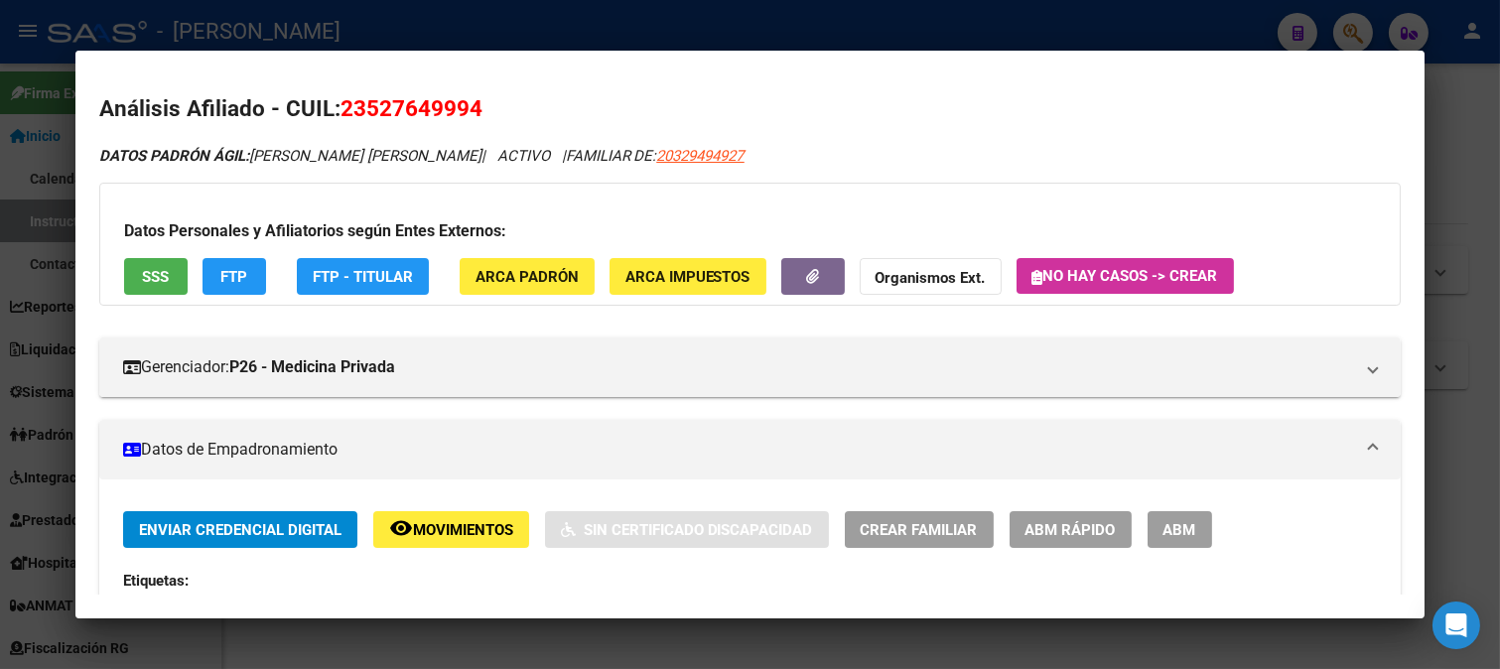
click at [592, 22] on div at bounding box center [750, 334] width 1500 height 669
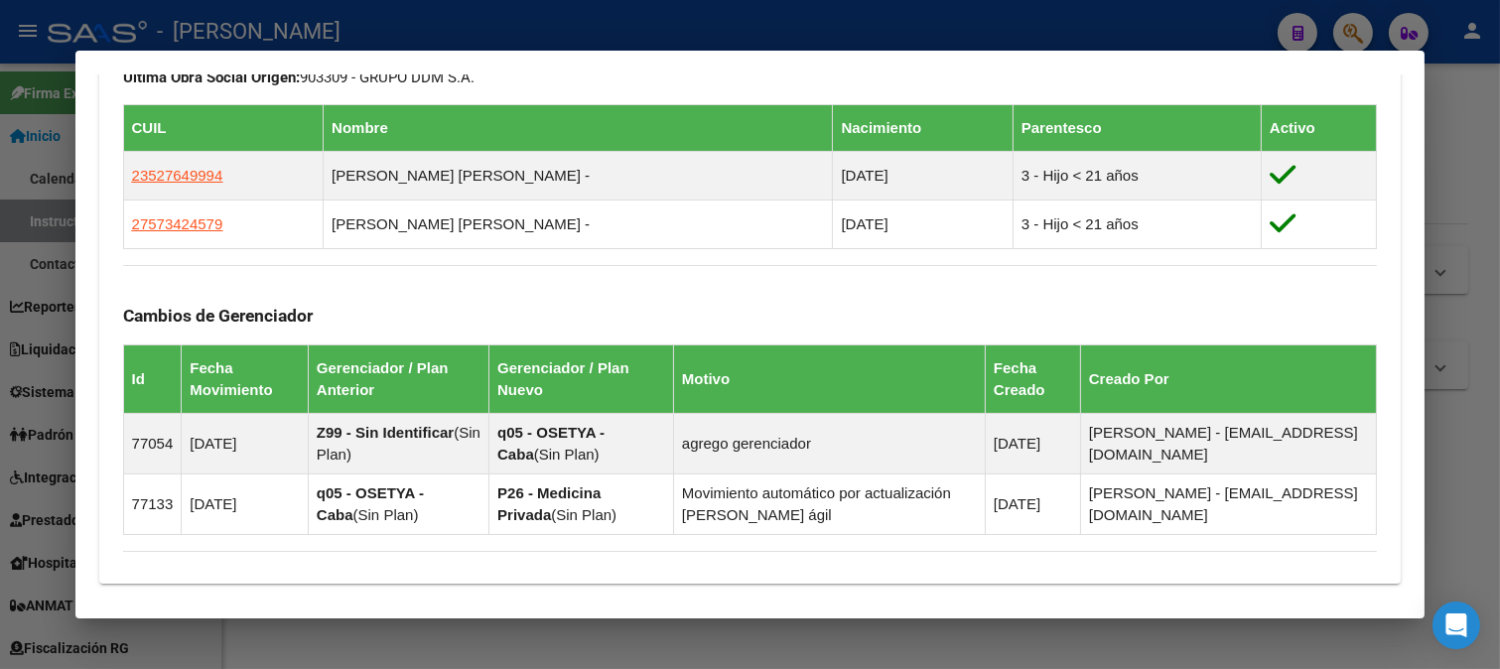
click at [503, 36] on div at bounding box center [750, 334] width 1500 height 669
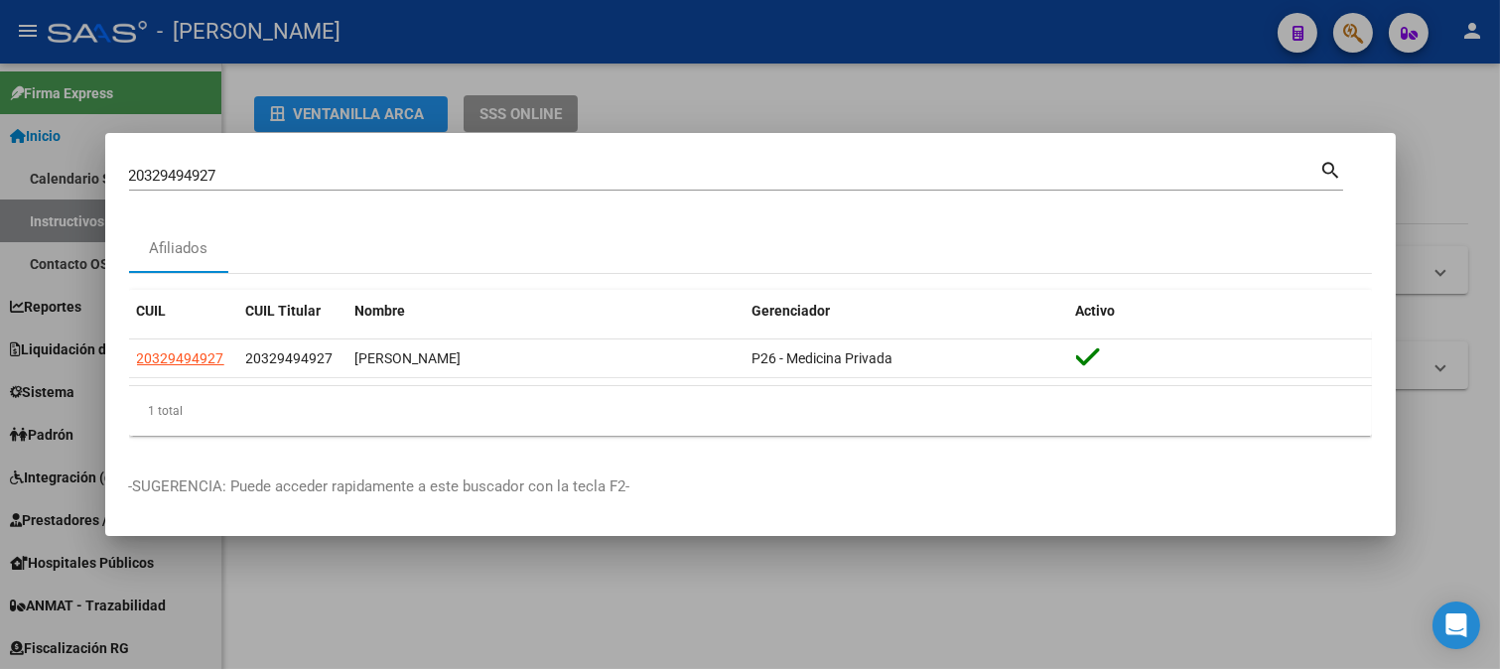
click at [358, 181] on input "20329494927" at bounding box center [724, 176] width 1191 height 18
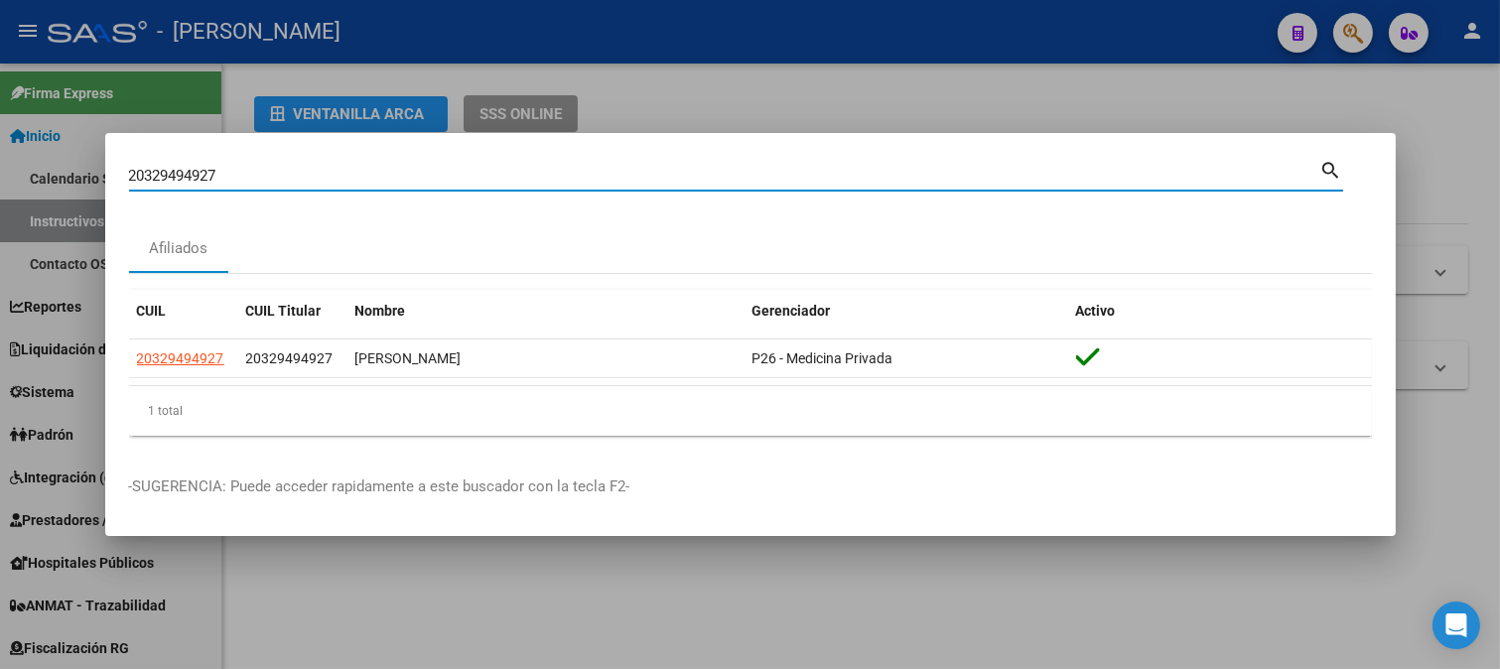
click at [358, 181] on input "20329494927" at bounding box center [724, 176] width 1191 height 18
paste input "701906"
type input "20329701906"
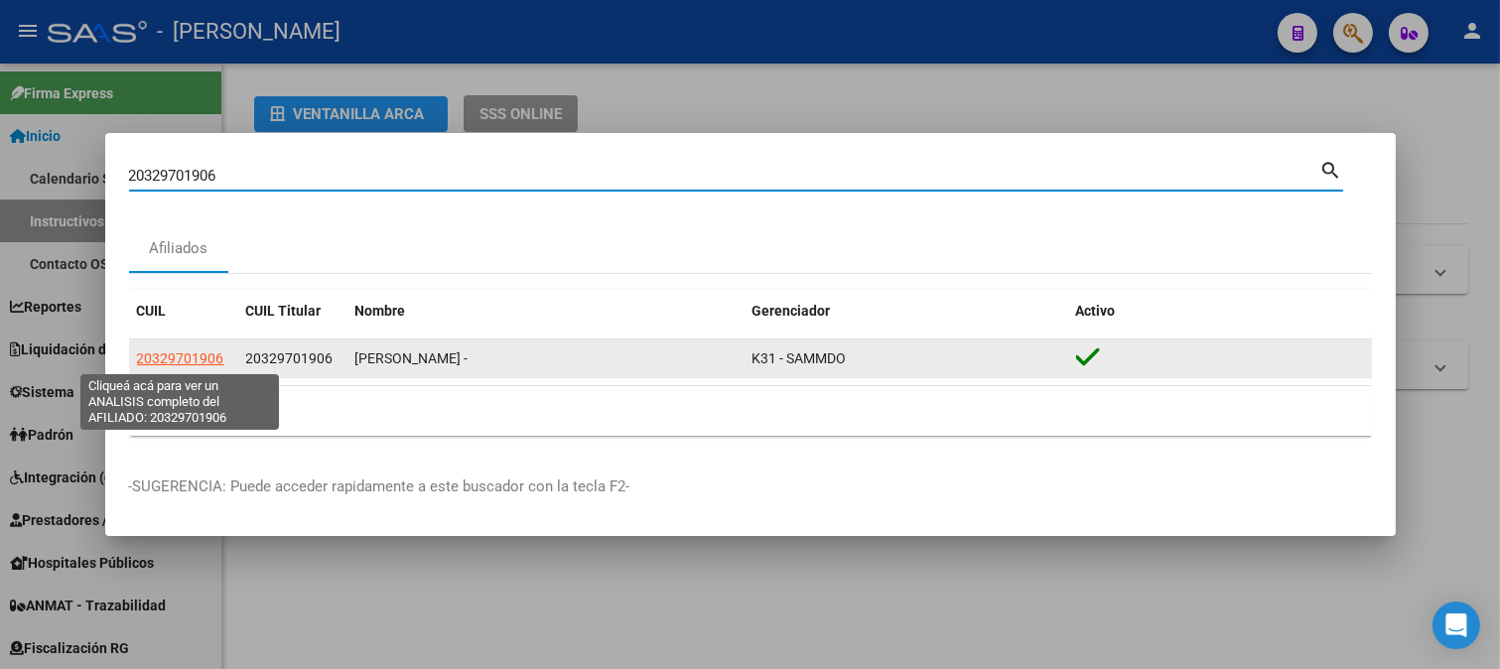
click at [197, 361] on span "20329701906" at bounding box center [180, 358] width 87 height 16
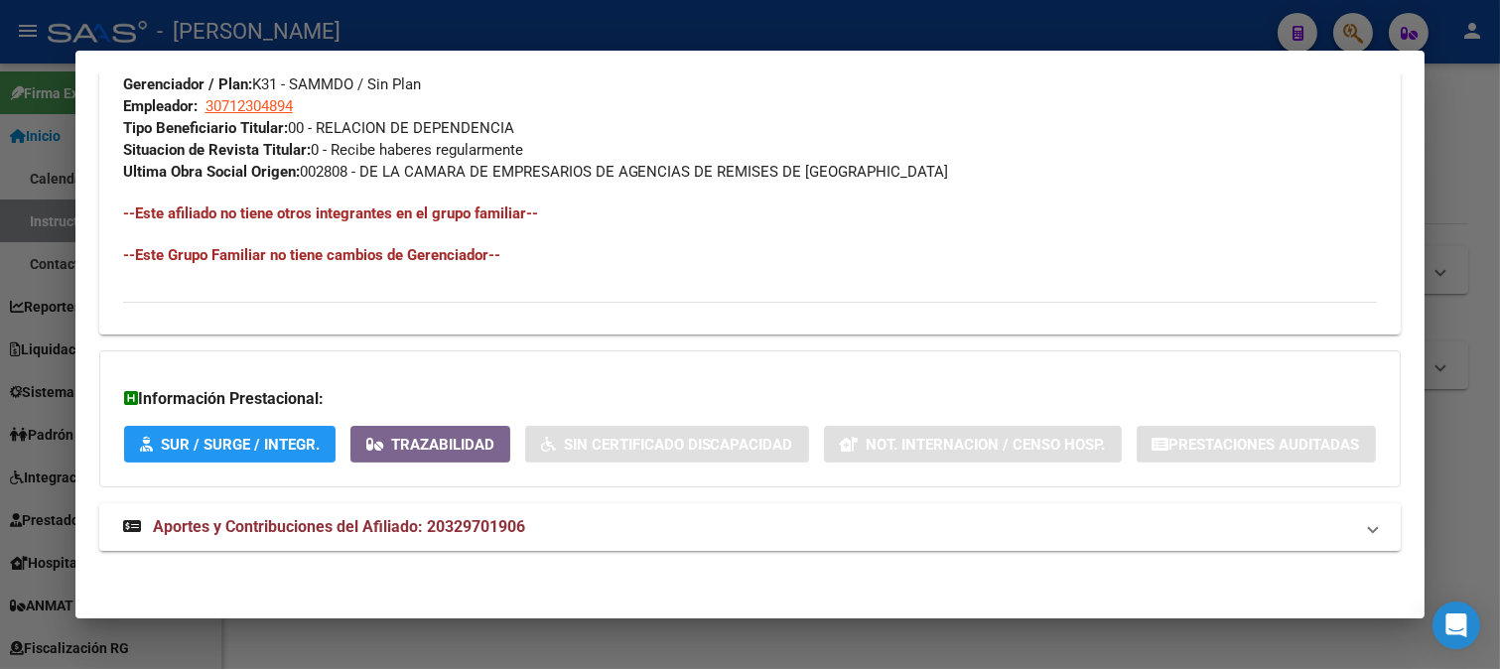
scroll to position [1062, 0]
click at [560, 516] on mat-panel-title "Aportes y Contribuciones del Afiliado: 20329701906" at bounding box center [738, 527] width 1231 height 24
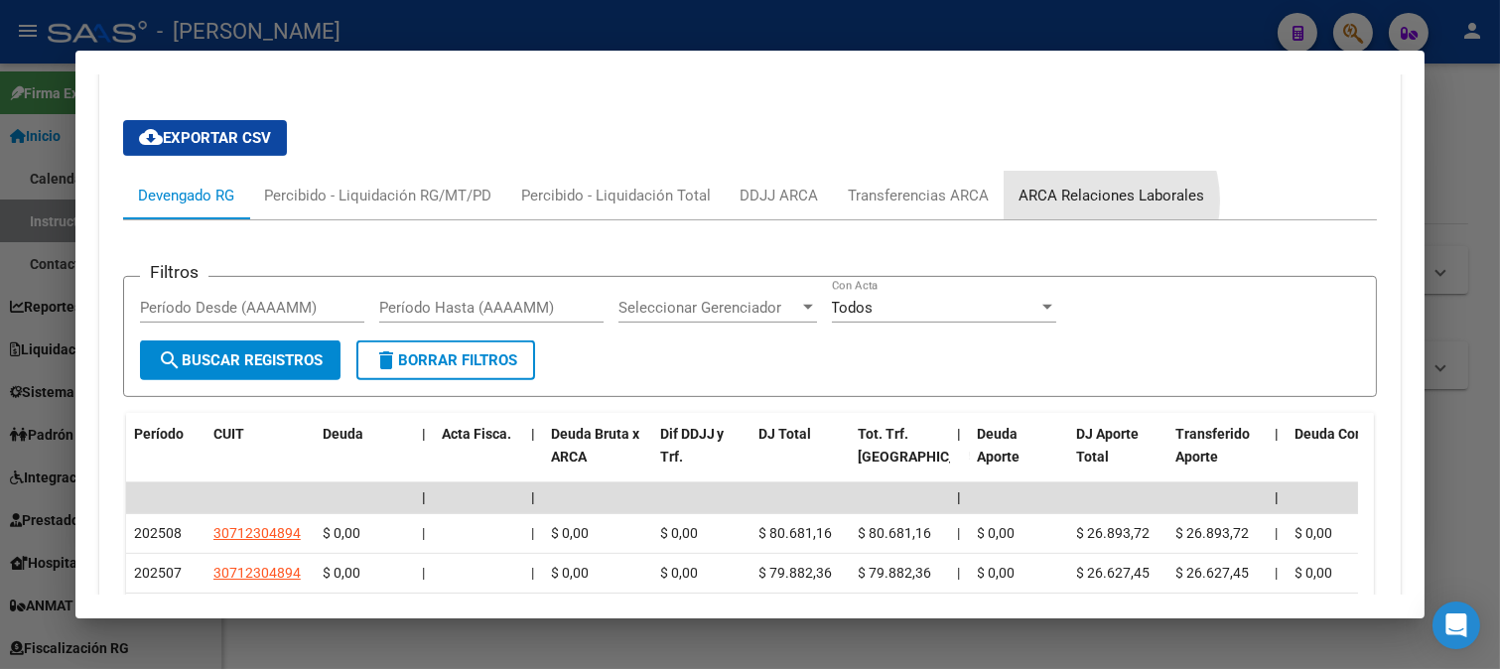
click at [1082, 206] on div "ARCA Relaciones Laborales" at bounding box center [1112, 196] width 186 height 22
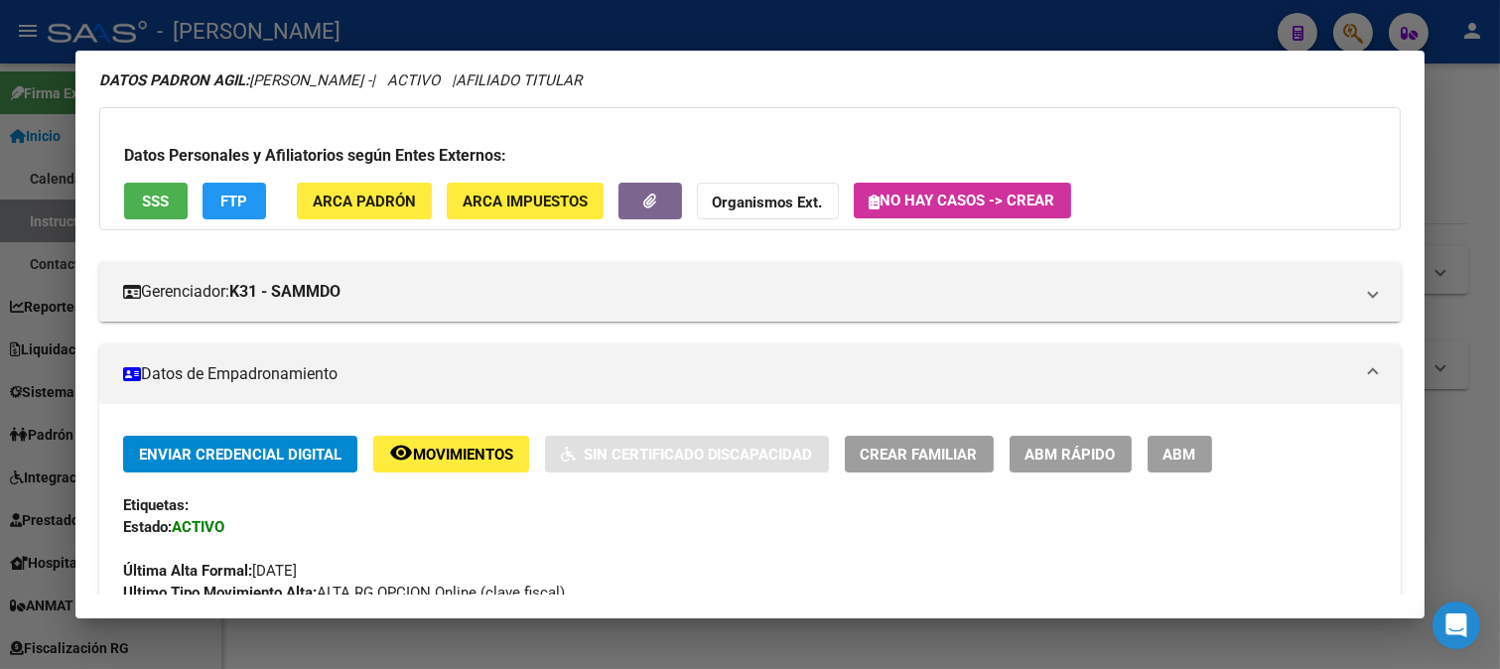
scroll to position [0, 0]
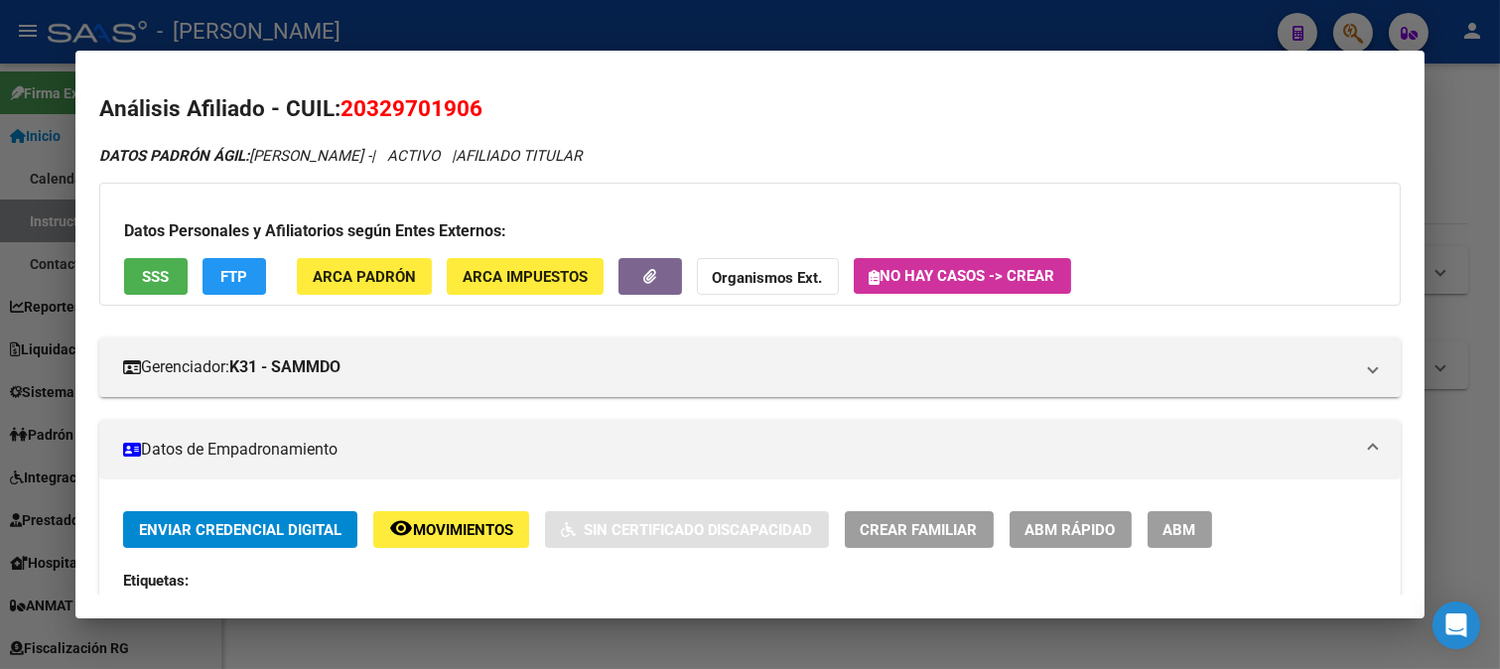
drag, startPoint x: 453, startPoint y: 103, endPoint x: 474, endPoint y: 103, distance: 21.8
click at [474, 103] on span "20329701906" at bounding box center [411, 108] width 142 height 26
drag, startPoint x: 258, startPoint y: 155, endPoint x: 444, endPoint y: 145, distance: 185.9
click at [444, 145] on div "DATOS PADRÓN ÁGIL: VERGARA JONATAN ADRIAN - | ACTIVO | AFILIADO TITULAR" at bounding box center [750, 156] width 1302 height 23
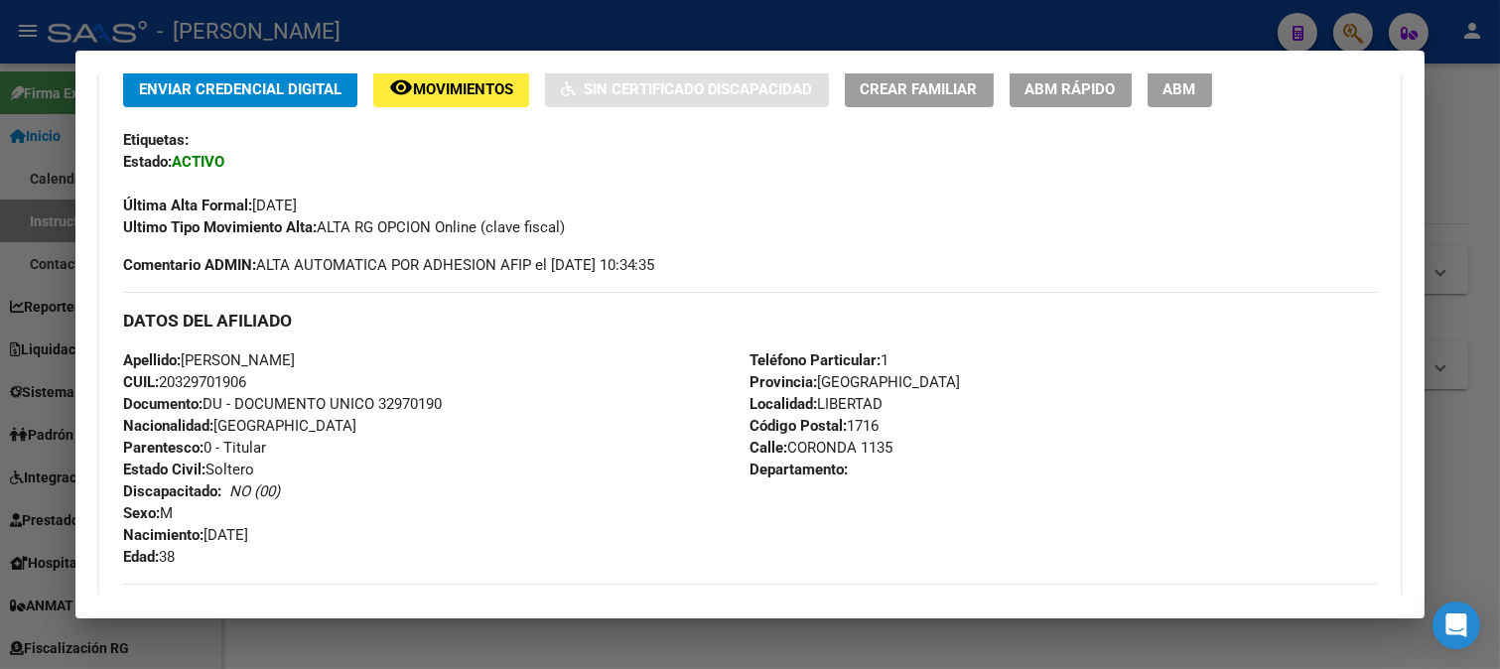
drag, startPoint x: 208, startPoint y: 532, endPoint x: 383, endPoint y: 531, distance: 174.7
click at [383, 531] on div "Apellido: JONATAN ADRIAN VERGARA CUIL: 20329701906 Documento: DU - DOCUMENTO UN…" at bounding box center [436, 458] width 627 height 218
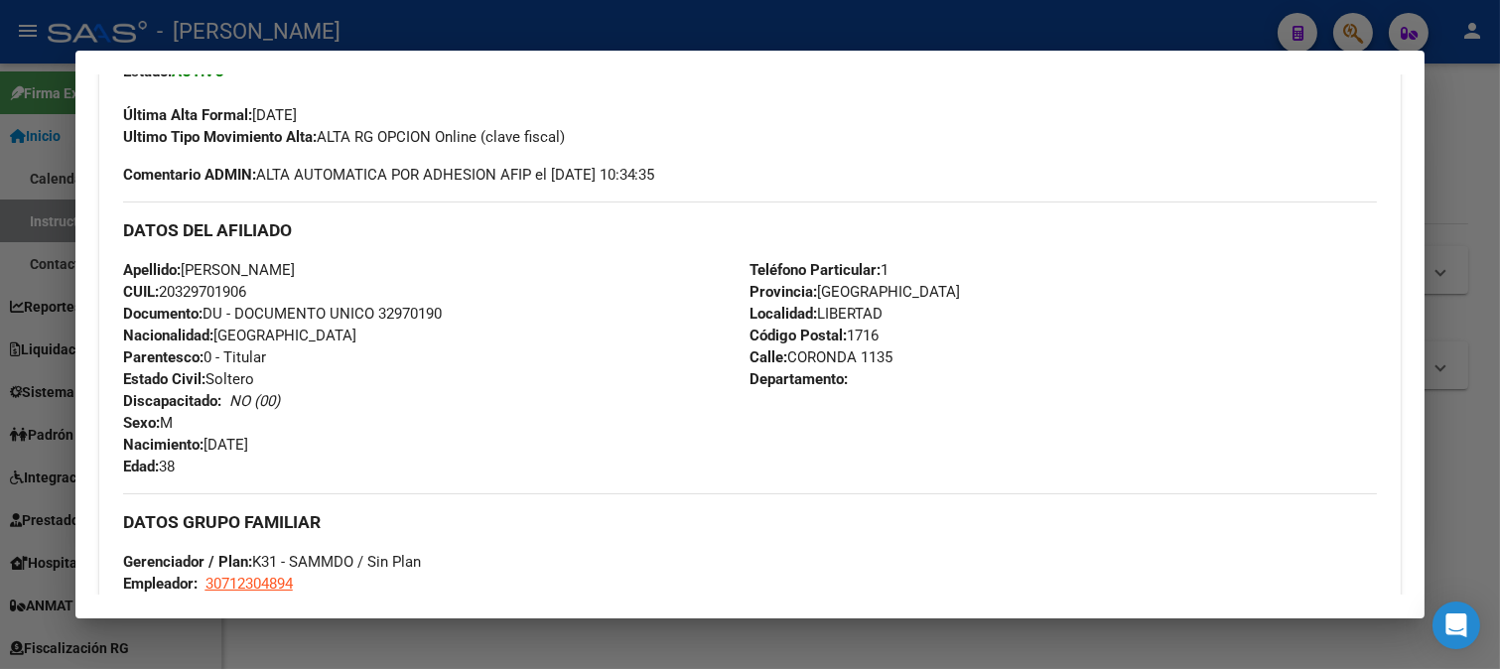
scroll to position [551, 0]
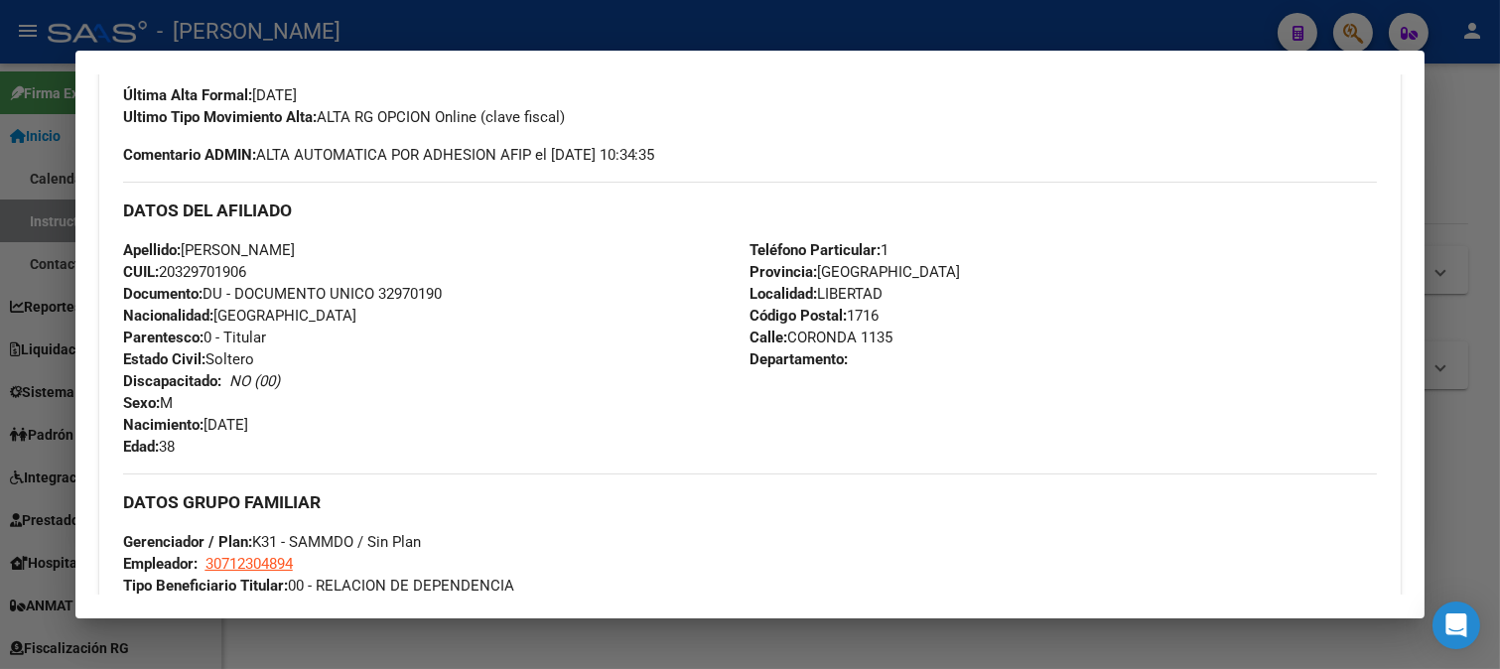
drag, startPoint x: 781, startPoint y: 335, endPoint x: 849, endPoint y: 334, distance: 67.5
click at [849, 334] on span "Calle: CORONDA 1135" at bounding box center [820, 338] width 143 height 18
click at [240, 573] on app-link-go-to "30712304894" at bounding box center [248, 564] width 87 height 22
click at [241, 567] on span "30712304894" at bounding box center [248, 564] width 87 height 18
type textarea "30712304894"
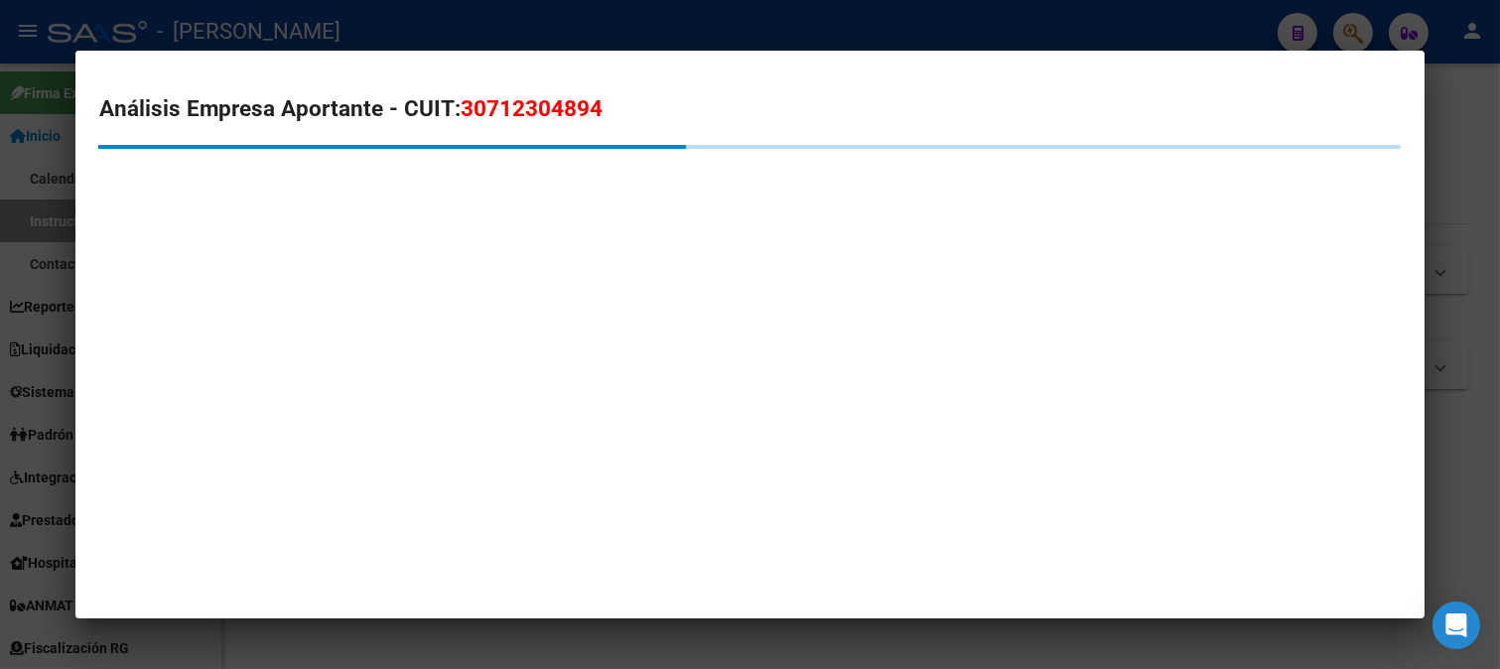
click at [546, 109] on span "30712304894" at bounding box center [532, 108] width 142 height 26
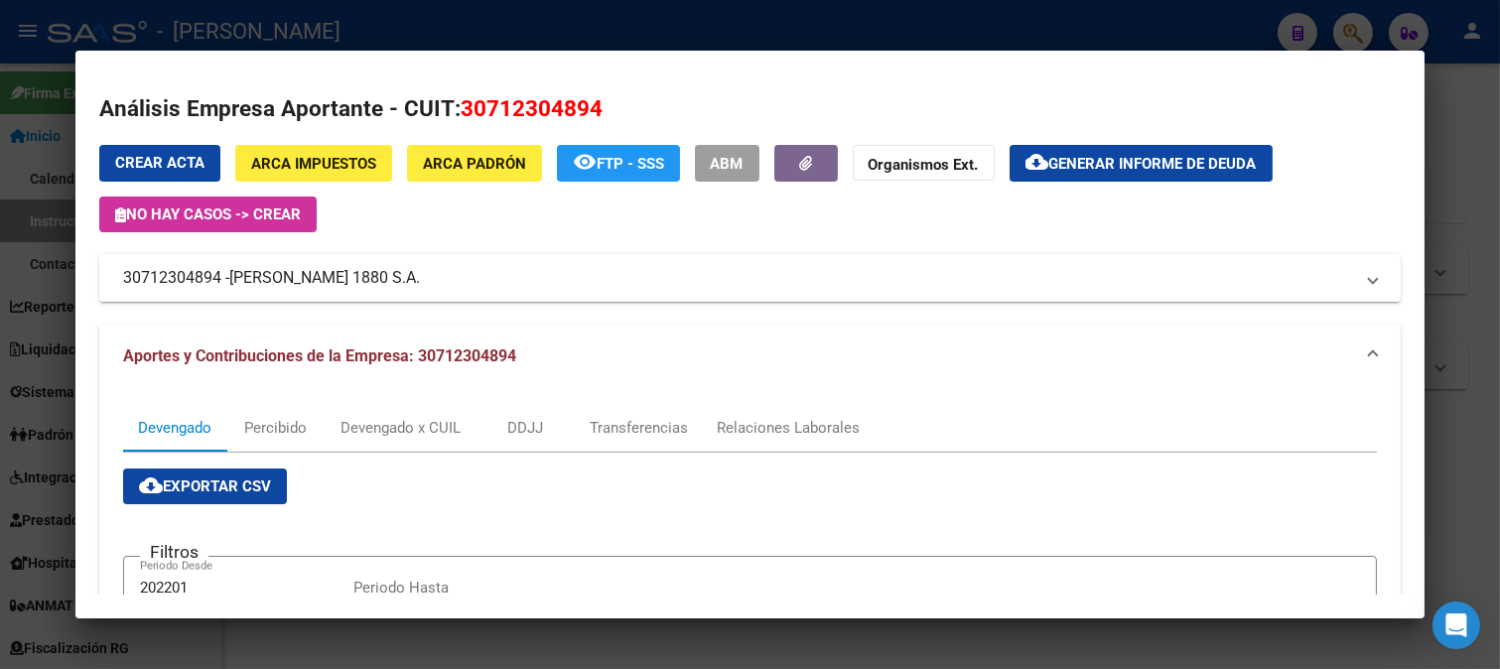
drag, startPoint x: 234, startPoint y: 279, endPoint x: 353, endPoint y: 280, distance: 119.1
click at [353, 280] on span "GAONA 1880 S.A." at bounding box center [324, 278] width 191 height 24
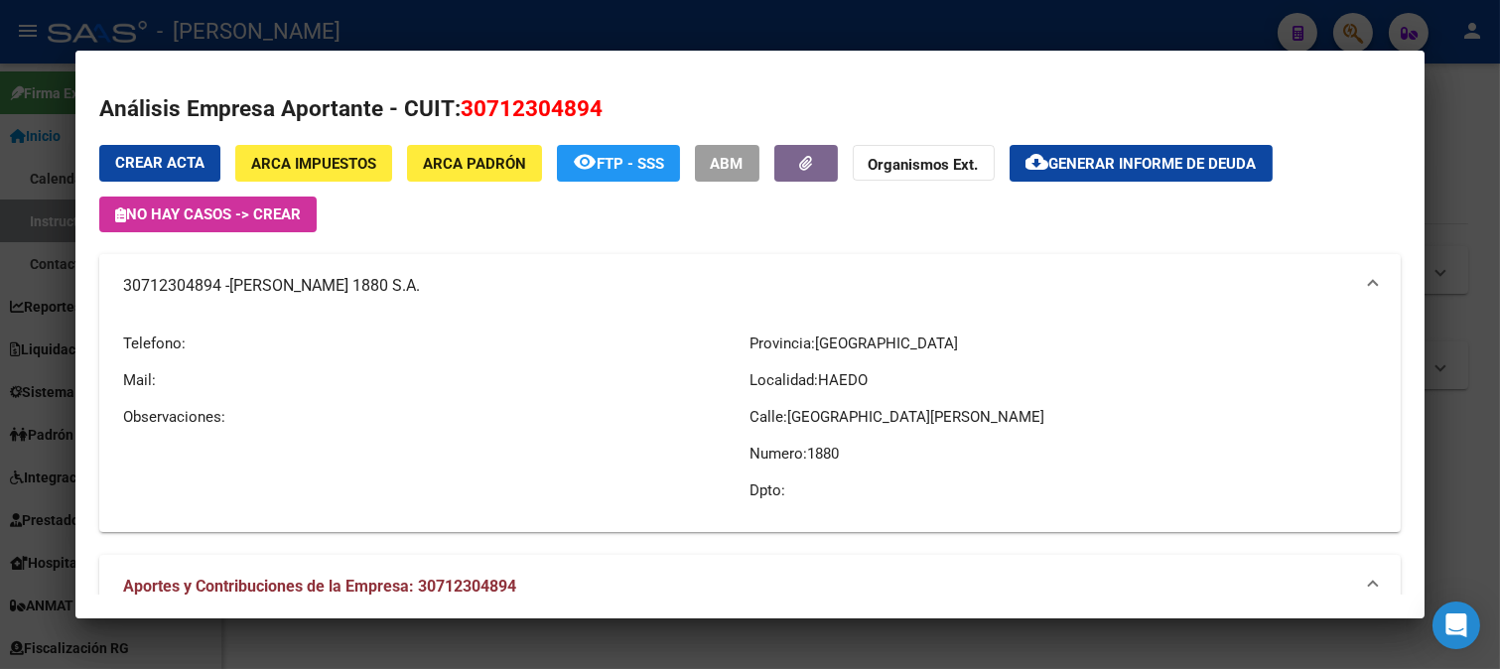
click at [566, 26] on div at bounding box center [750, 334] width 1500 height 669
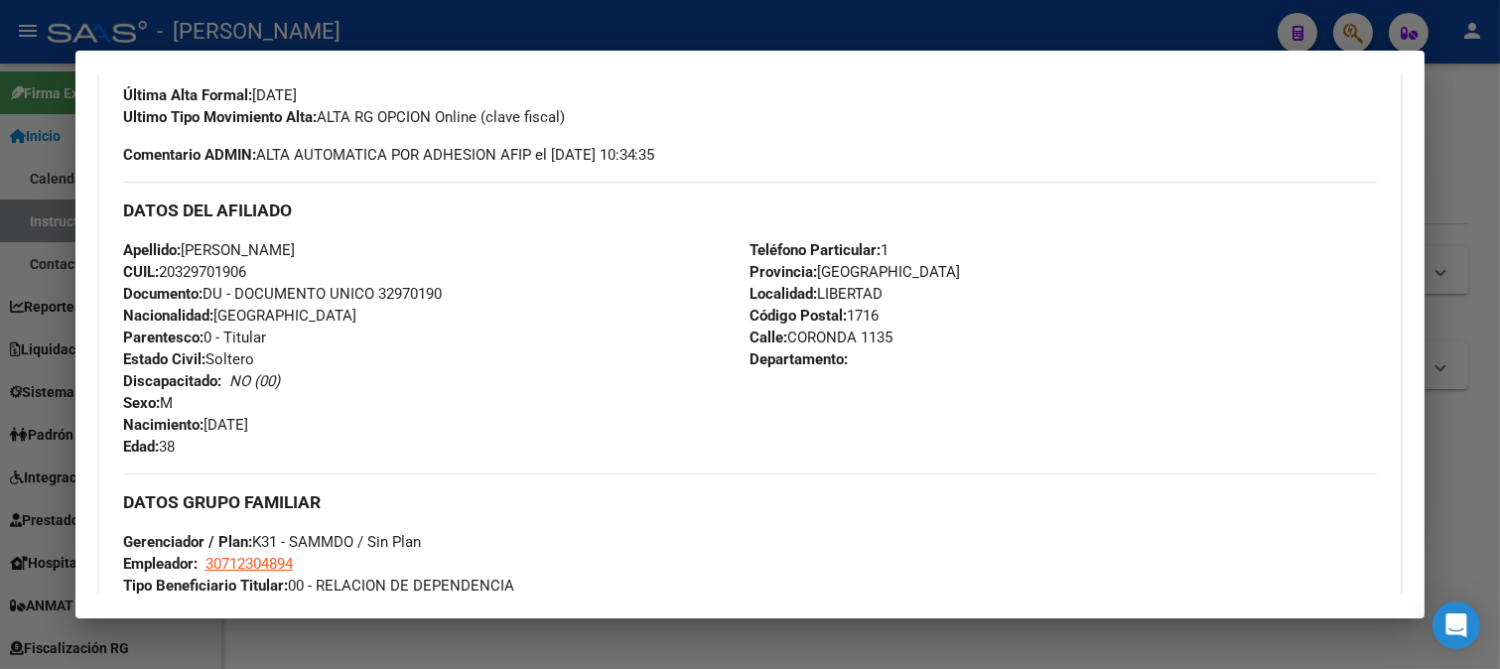
click at [435, 20] on div at bounding box center [750, 334] width 1500 height 669
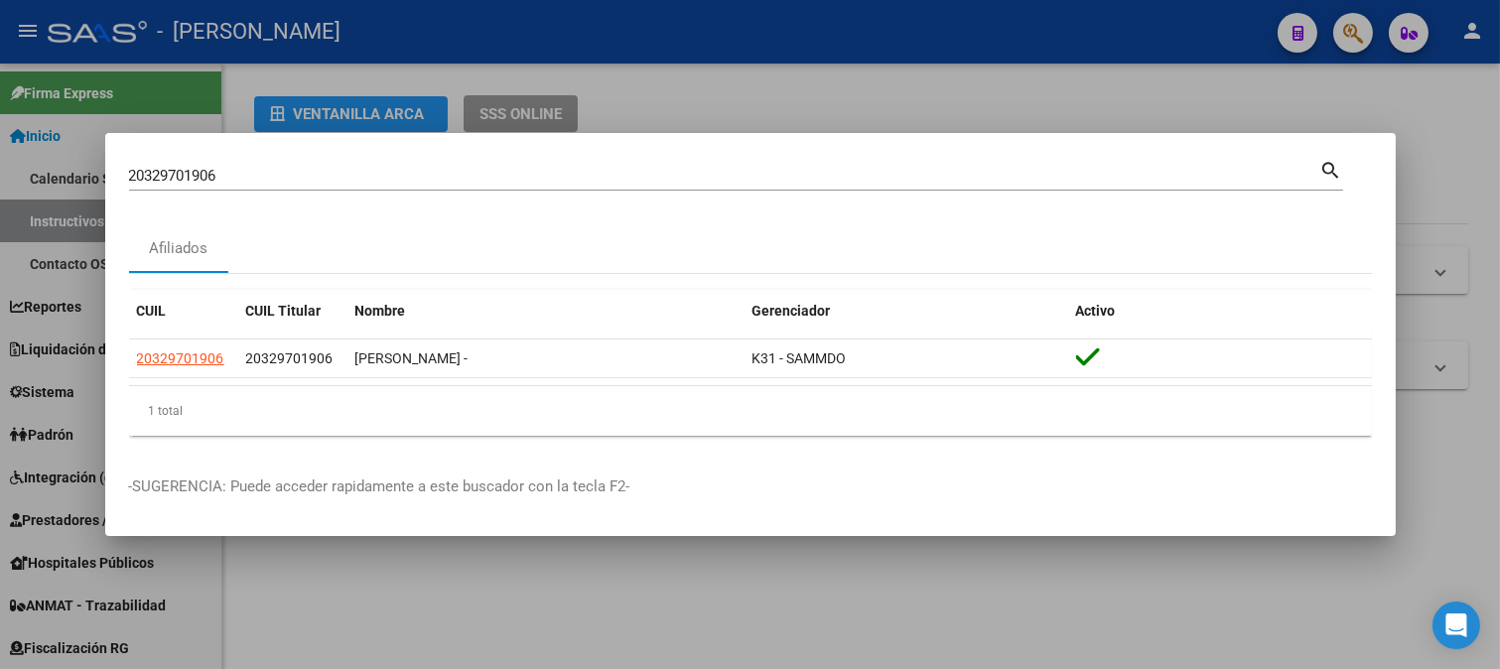
click at [281, 202] on div "20329701906 Buscar (apellido, dni, cuil, nro traspaso, cuit, obra social) search" at bounding box center [736, 183] width 1214 height 53
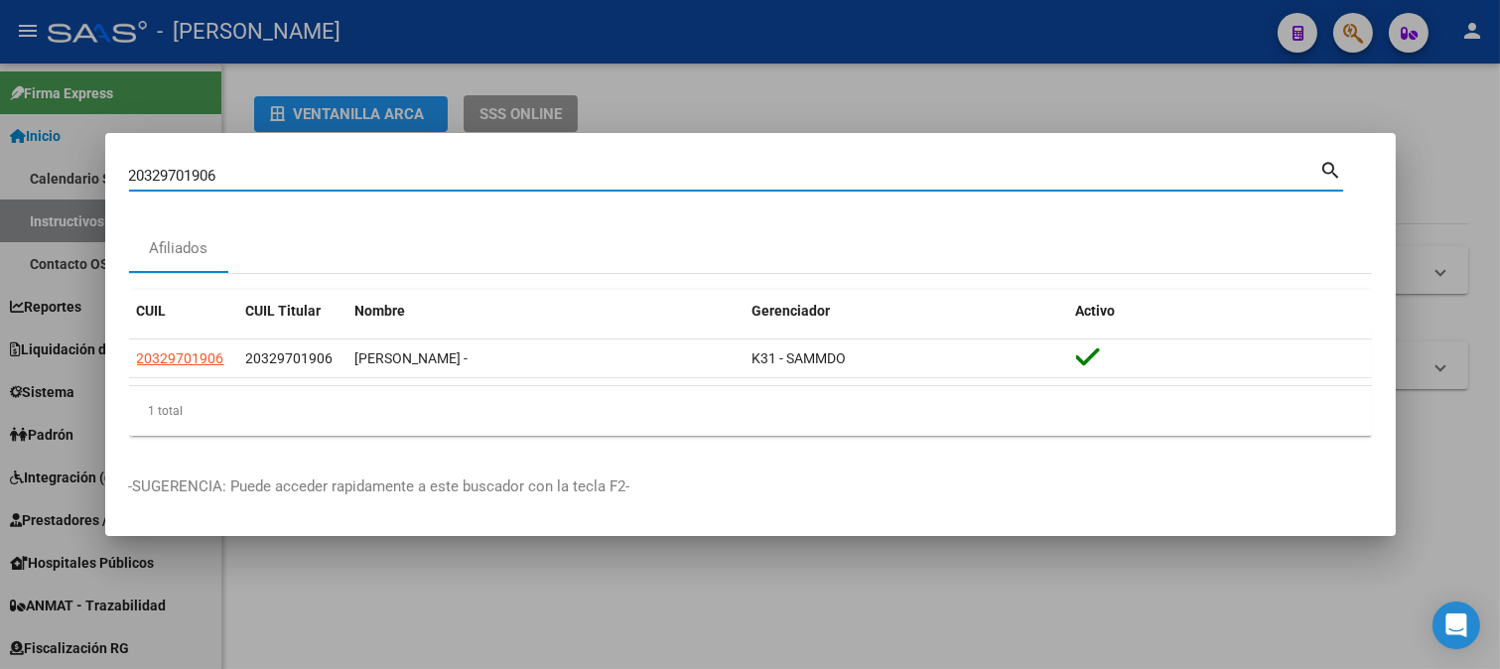
click at [283, 175] on input "20329701906" at bounding box center [724, 176] width 1191 height 18
paste input "30009285"
type input "20330009285"
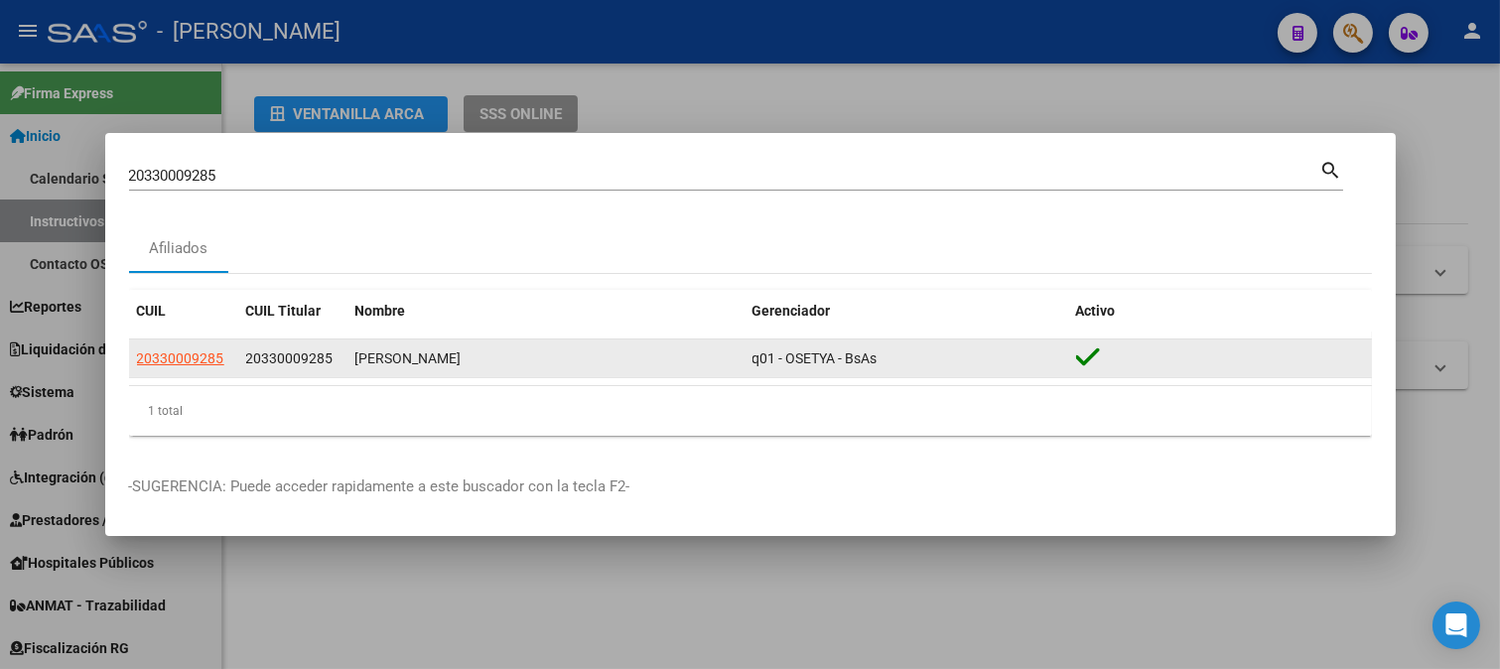
click at [175, 372] on datatable-body-cell "20330009285" at bounding box center [183, 358] width 109 height 39
click at [175, 368] on app-link-go-to "20330009285" at bounding box center [180, 358] width 87 height 23
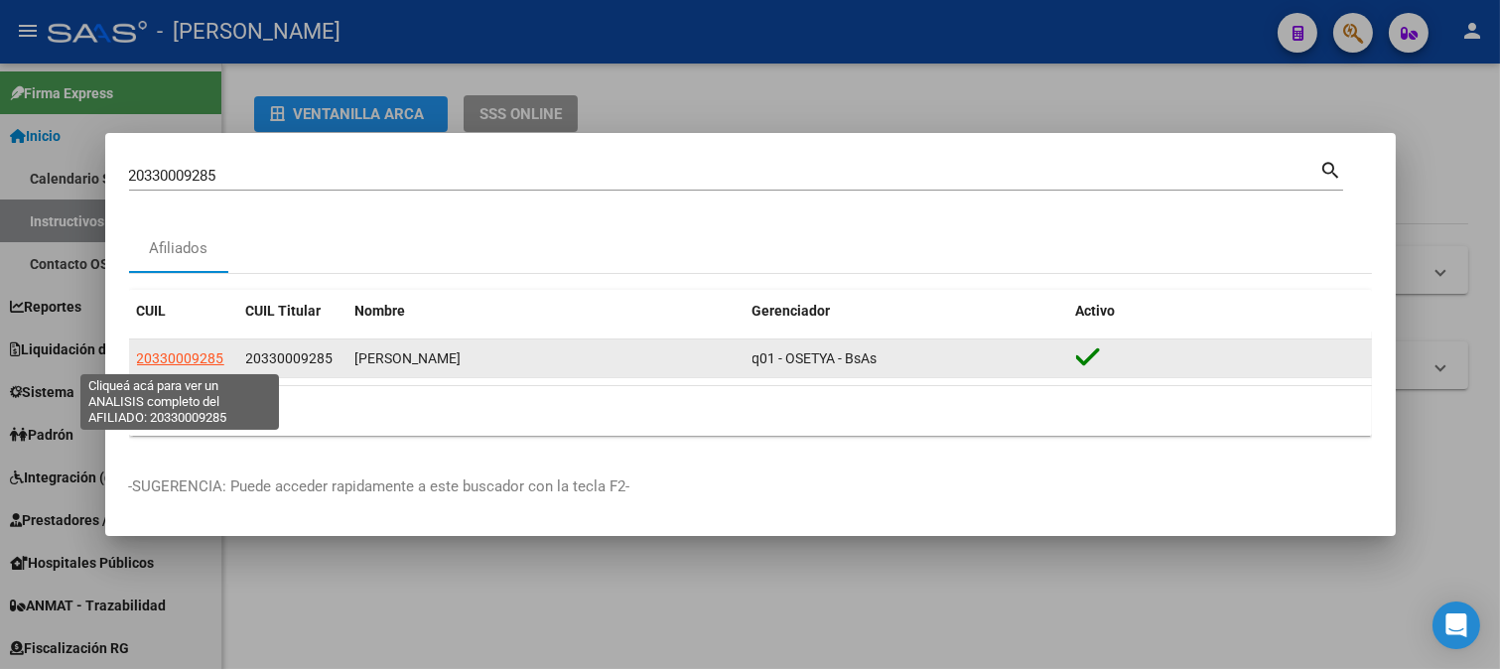
click at [175, 362] on span "20330009285" at bounding box center [180, 358] width 87 height 16
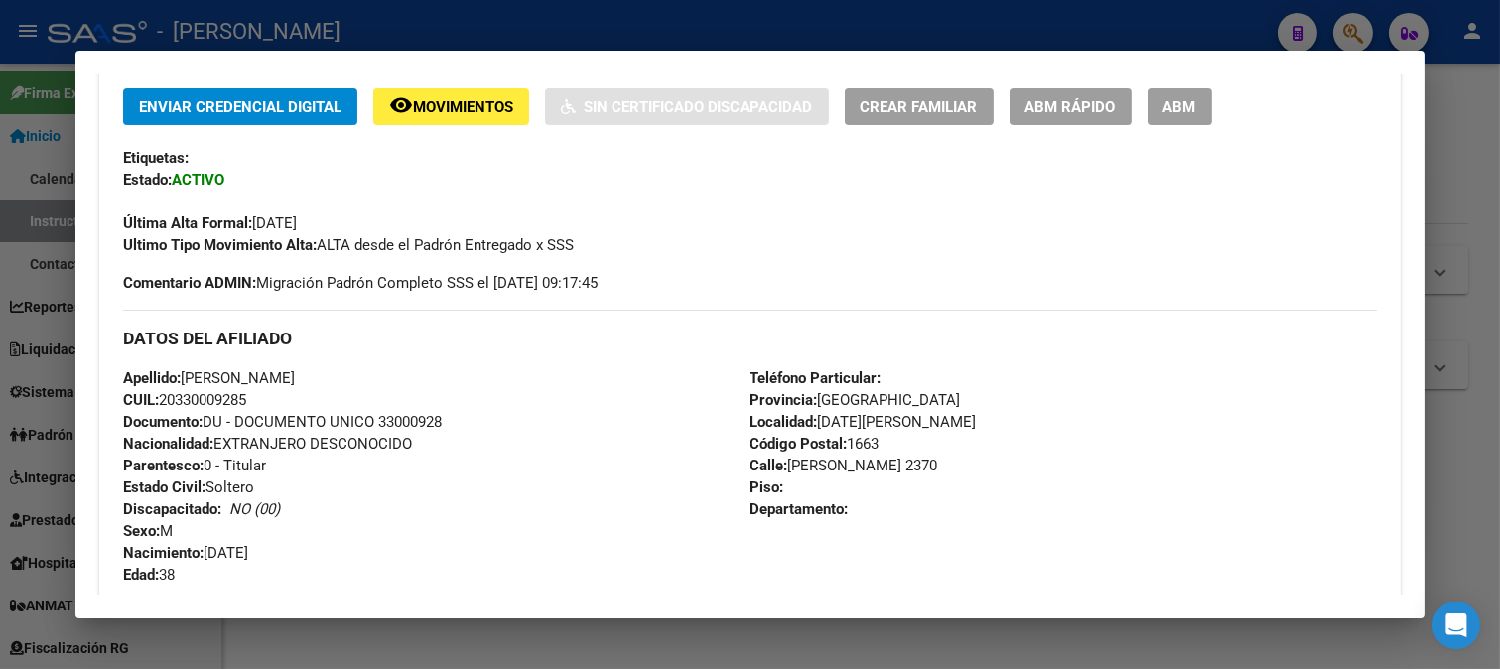
scroll to position [441, 0]
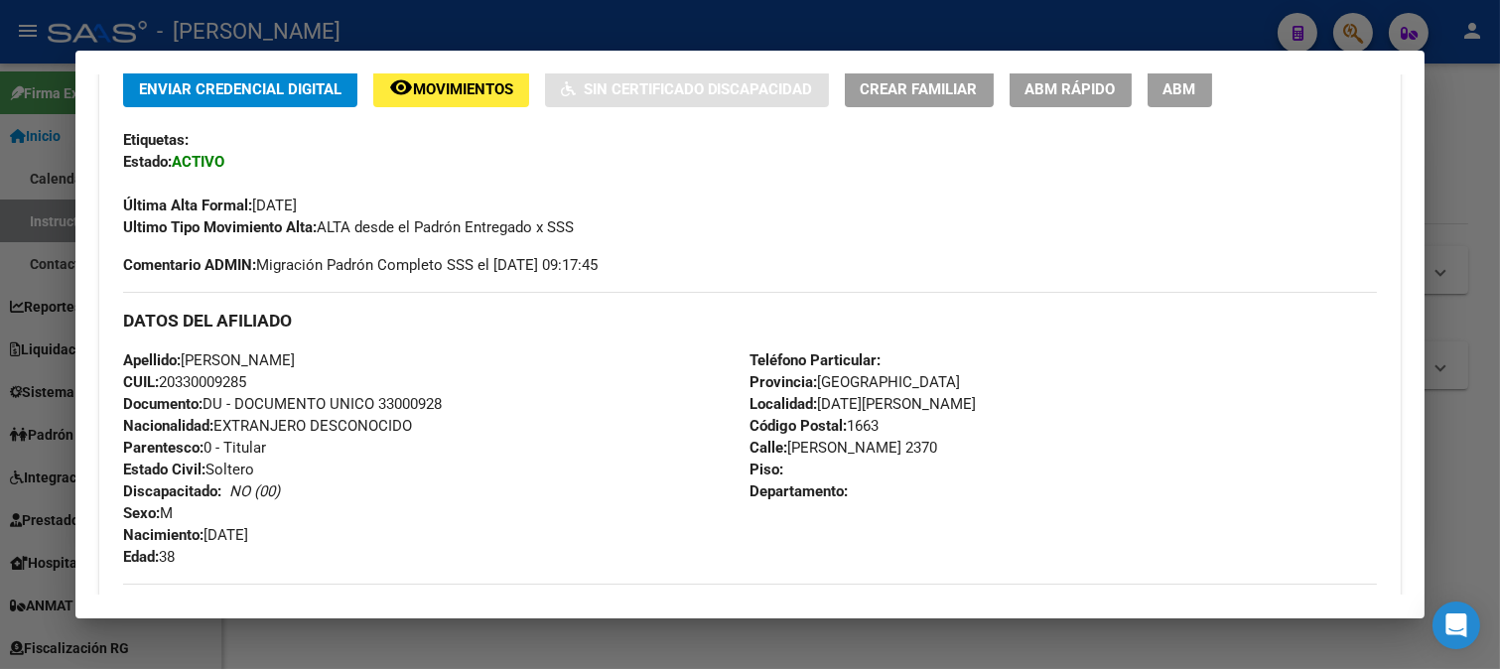
click at [442, 402] on span "Documento: DU - DOCUMENTO UNICO 33000928" at bounding box center [282, 404] width 319 height 18
click at [442, 403] on span "Documento: DU - DOCUMENTO UNICO 33000928" at bounding box center [282, 404] width 319 height 18
click at [418, 403] on span "Documento: DU - DOCUMENTO UNICO 33000928" at bounding box center [282, 404] width 319 height 18
drag, startPoint x: 186, startPoint y: 355, endPoint x: 476, endPoint y: 370, distance: 291.2
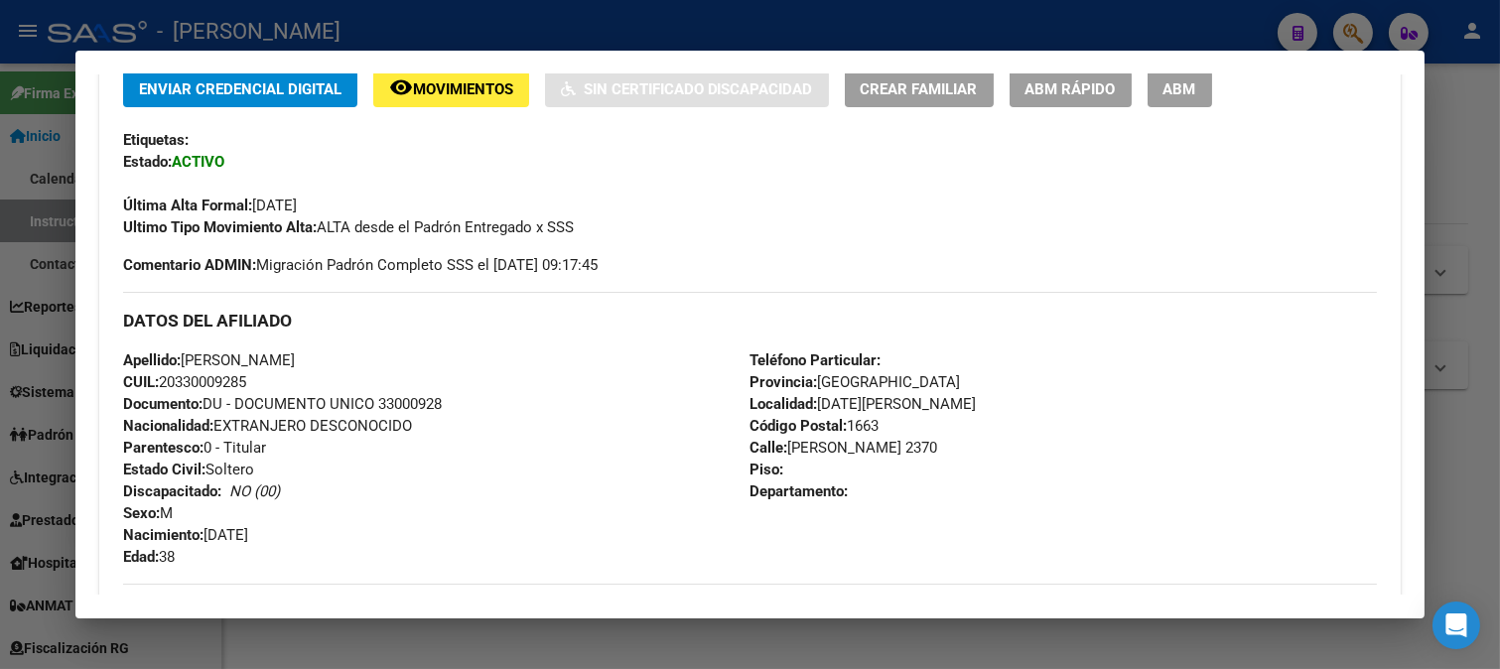
click at [476, 370] on div "Apellido: LOPEZ MARTIN ANDRES CUIL: 20330009285 Documento: DU - DOCUMENTO UNICO…" at bounding box center [436, 458] width 627 height 218
drag, startPoint x: 251, startPoint y: 529, endPoint x: 355, endPoint y: 532, distance: 104.3
click at [355, 532] on div "Apellido: LOPEZ MARTIN ANDRES CUIL: 20330009285 Documento: DU - DOCUMENTO UNICO…" at bounding box center [436, 458] width 627 height 218
click at [354, 532] on div "Apellido: LOPEZ MARTIN ANDRES CUIL: 20330009285 Documento: DU - DOCUMENTO UNICO…" at bounding box center [436, 458] width 627 height 218
drag, startPoint x: 236, startPoint y: 533, endPoint x: 318, endPoint y: 533, distance: 81.4
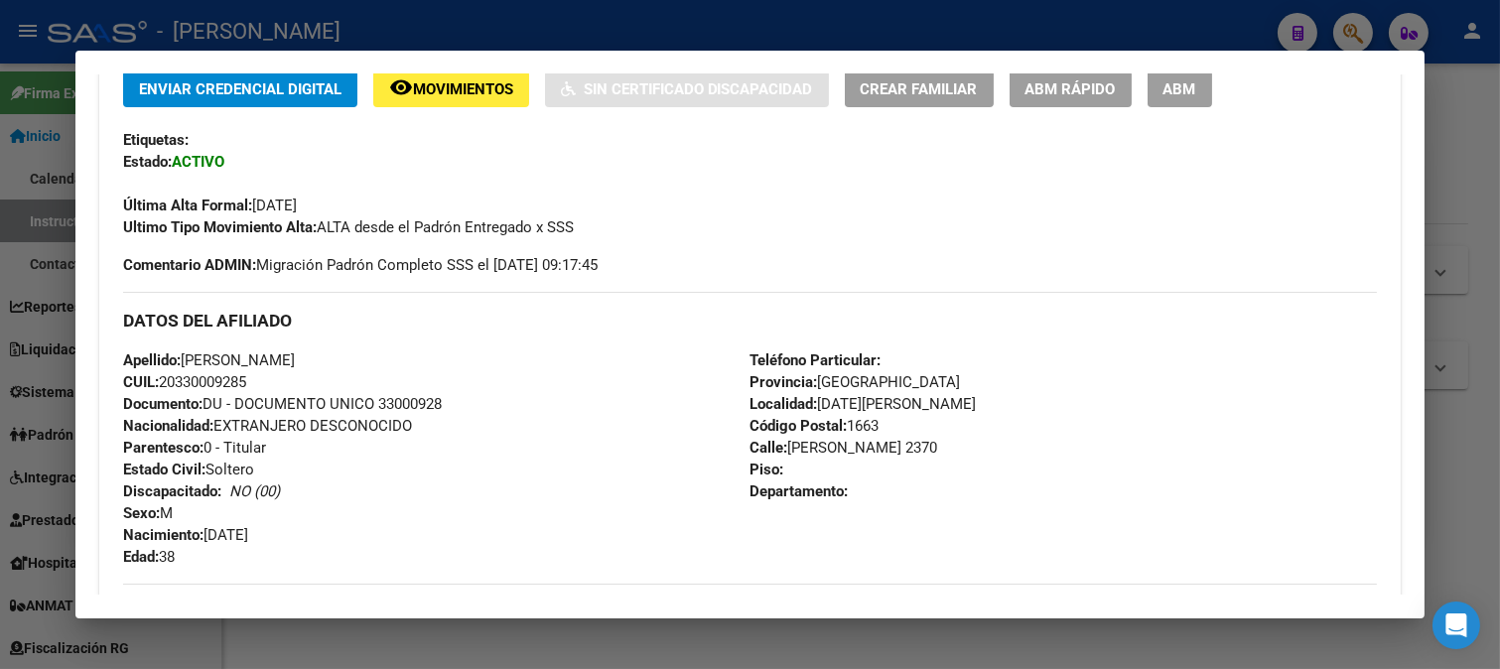
click at [318, 533] on div "Apellido: LOPEZ MARTIN ANDRES CUIL: 20330009285 Documento: DU - DOCUMENTO UNICO…" at bounding box center [436, 458] width 627 height 218
drag, startPoint x: 784, startPoint y: 448, endPoint x: 909, endPoint y: 450, distance: 125.1
click at [909, 450] on div "Teléfono Particular: Provincia: Buenos Aires Localidad: SAN MIGUEL Código Posta…" at bounding box center [1062, 458] width 627 height 218
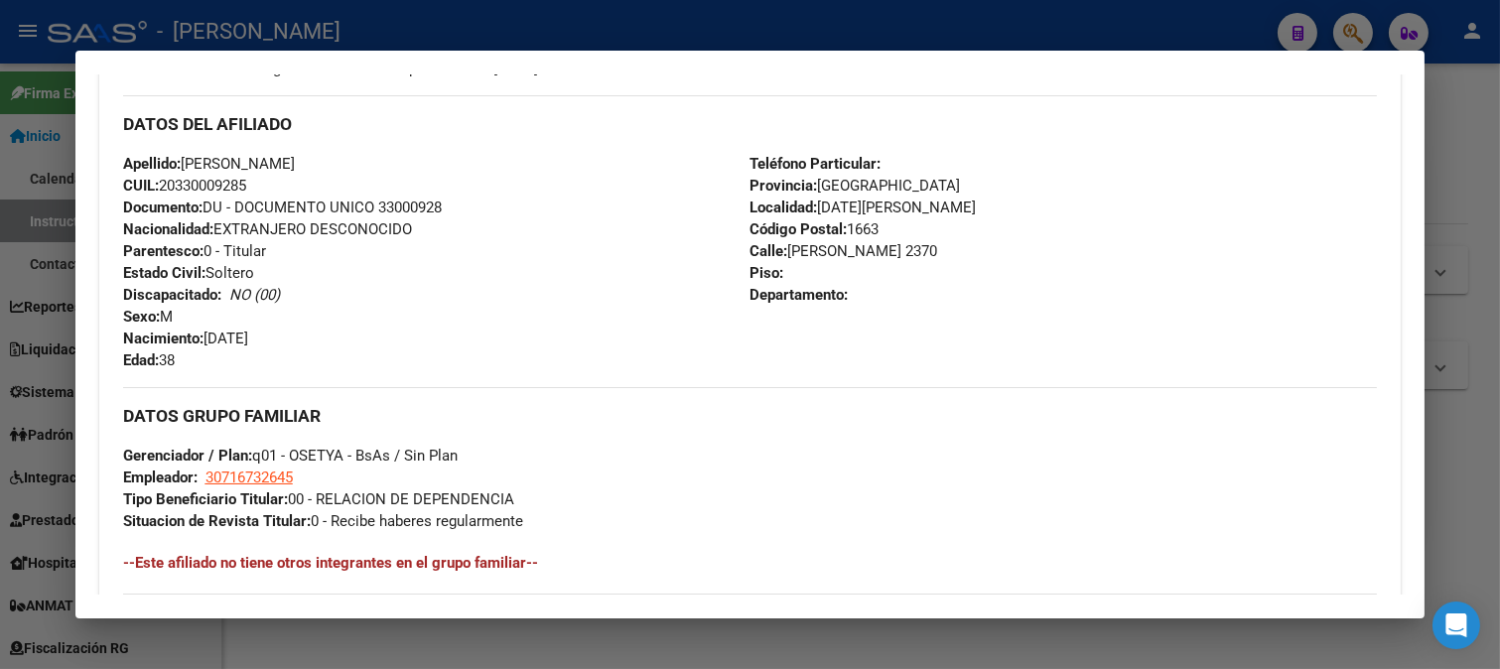
scroll to position [771, 0]
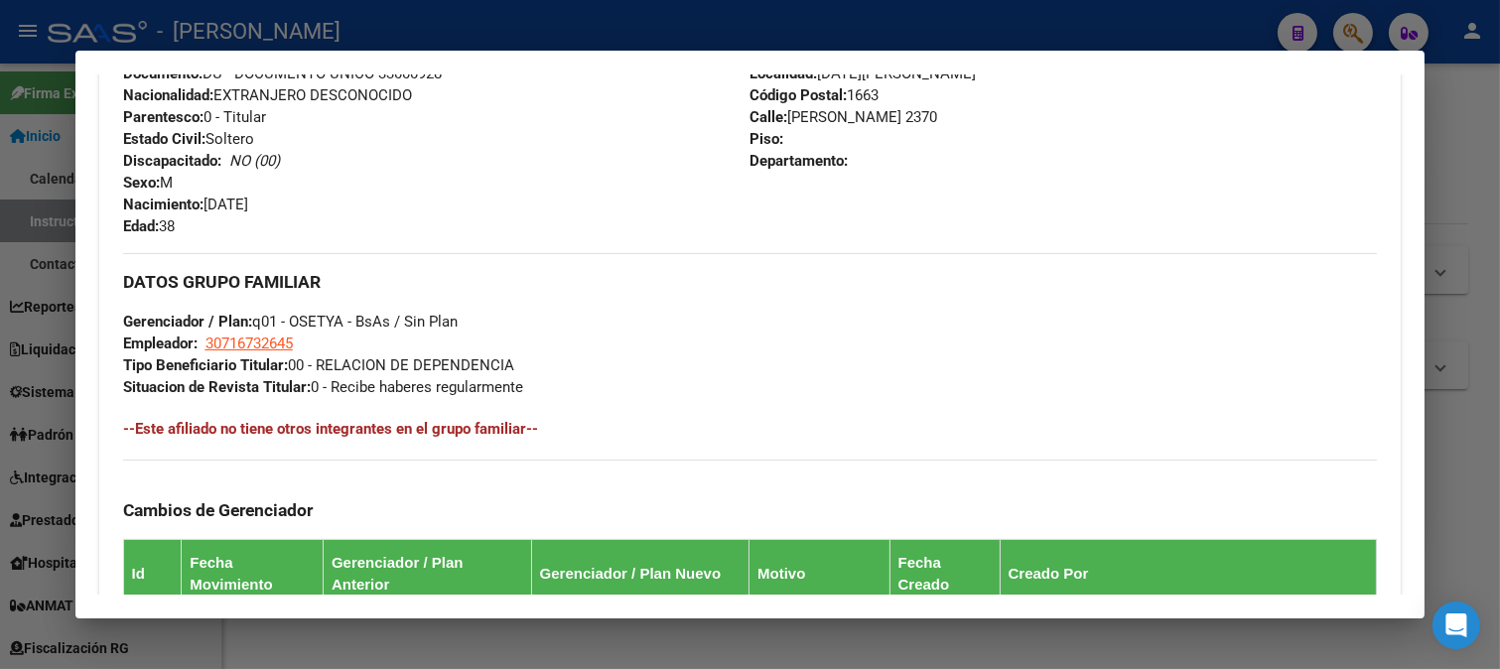
click at [264, 352] on app-link-go-to "30716732645" at bounding box center [248, 343] width 87 height 22
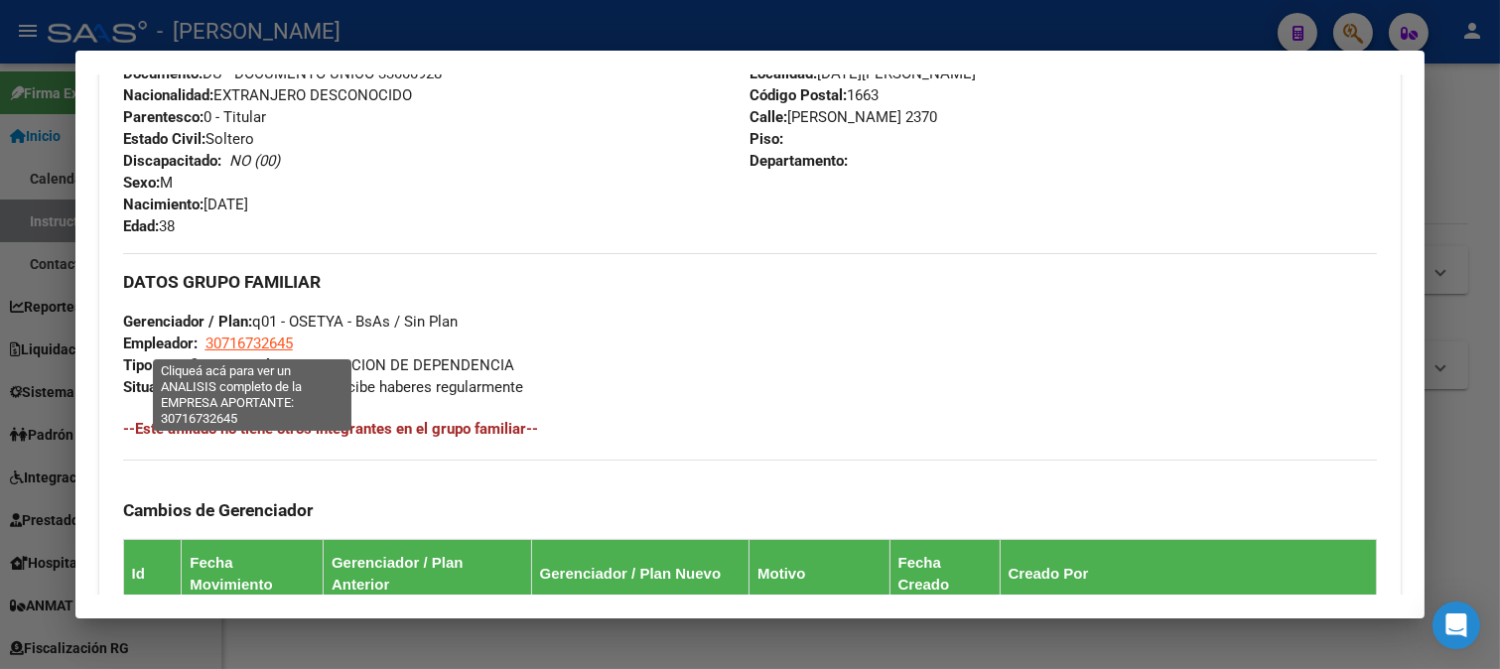
click at [264, 350] on span "30716732645" at bounding box center [248, 343] width 87 height 18
type textarea "30716732645"
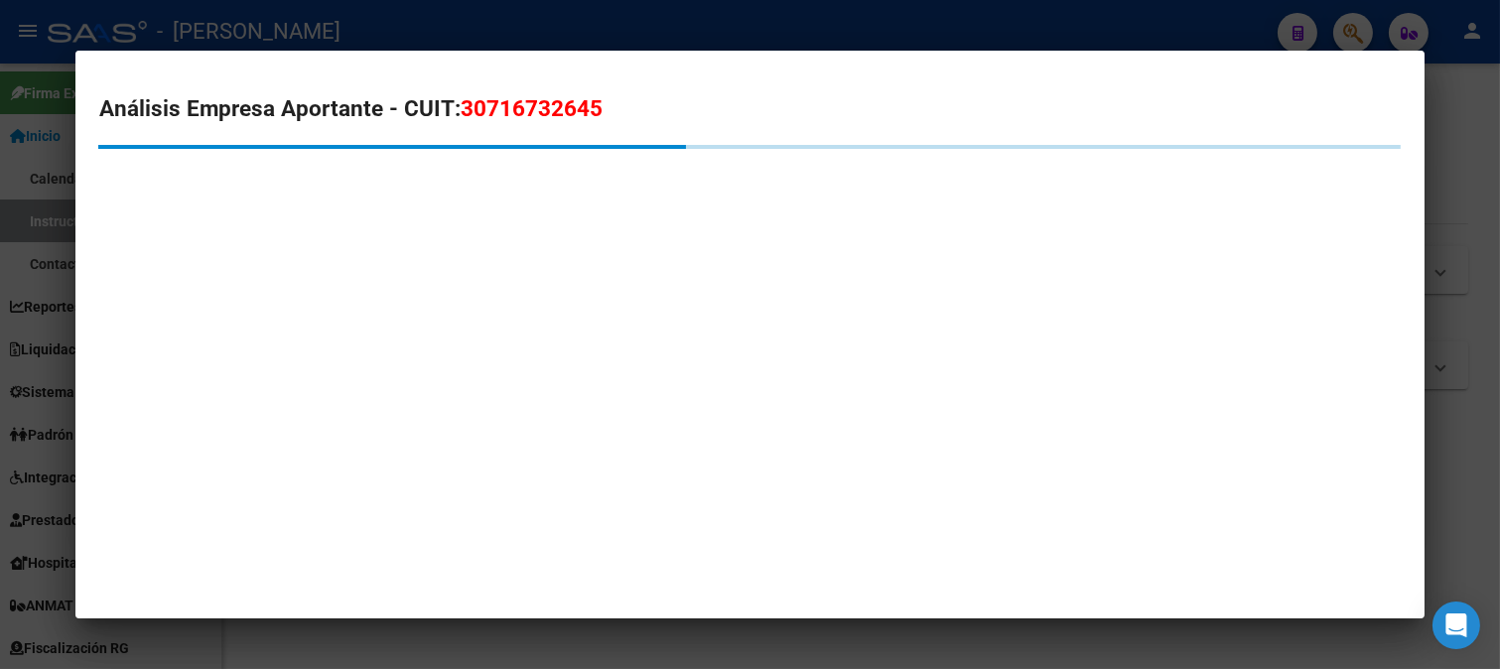
click at [527, 115] on span "30716732645" at bounding box center [532, 108] width 142 height 26
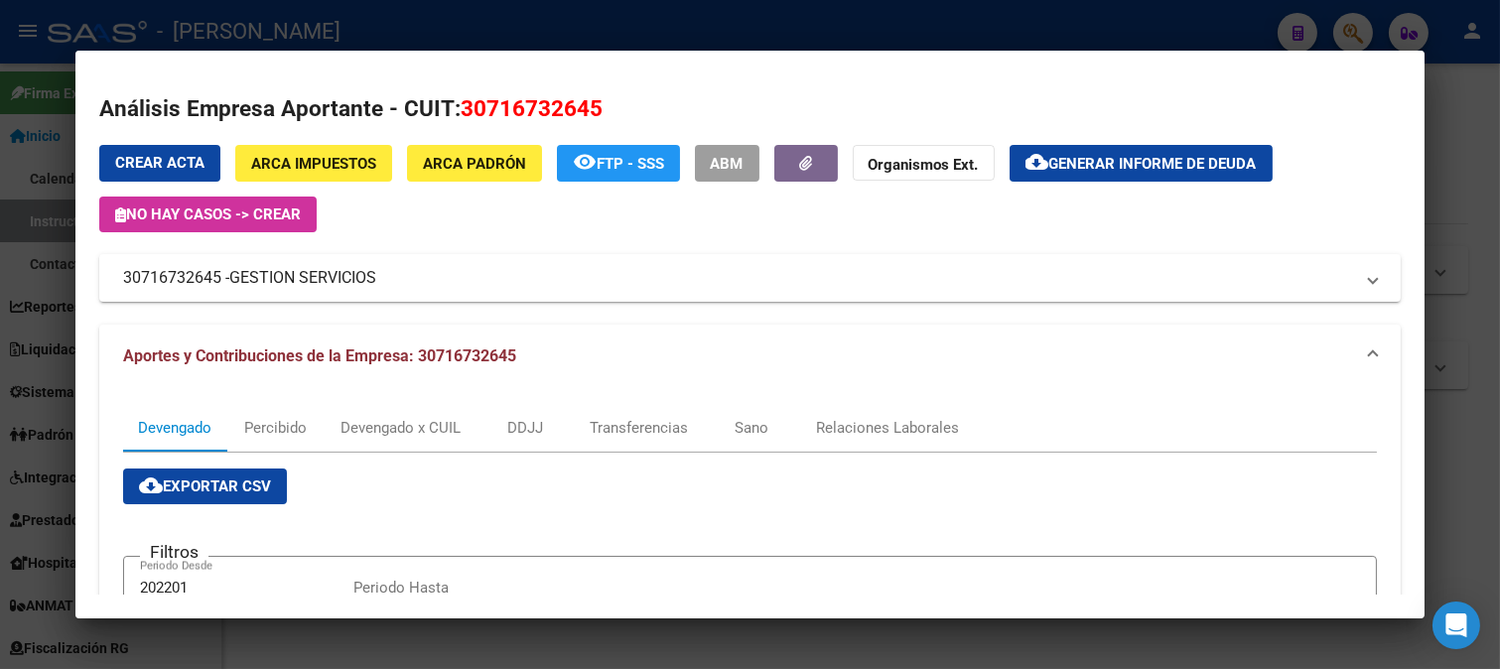
click at [606, 27] on div at bounding box center [750, 334] width 1500 height 669
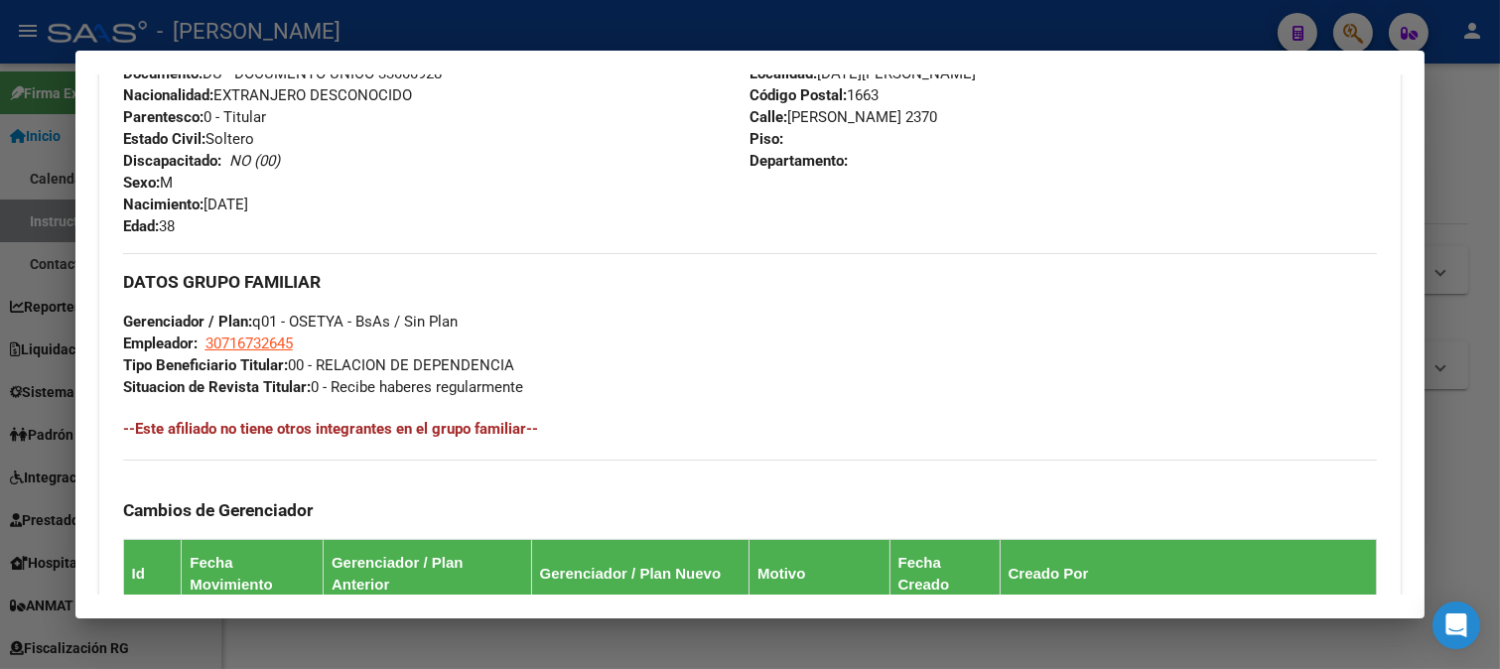
click at [399, 3] on div at bounding box center [750, 334] width 1500 height 669
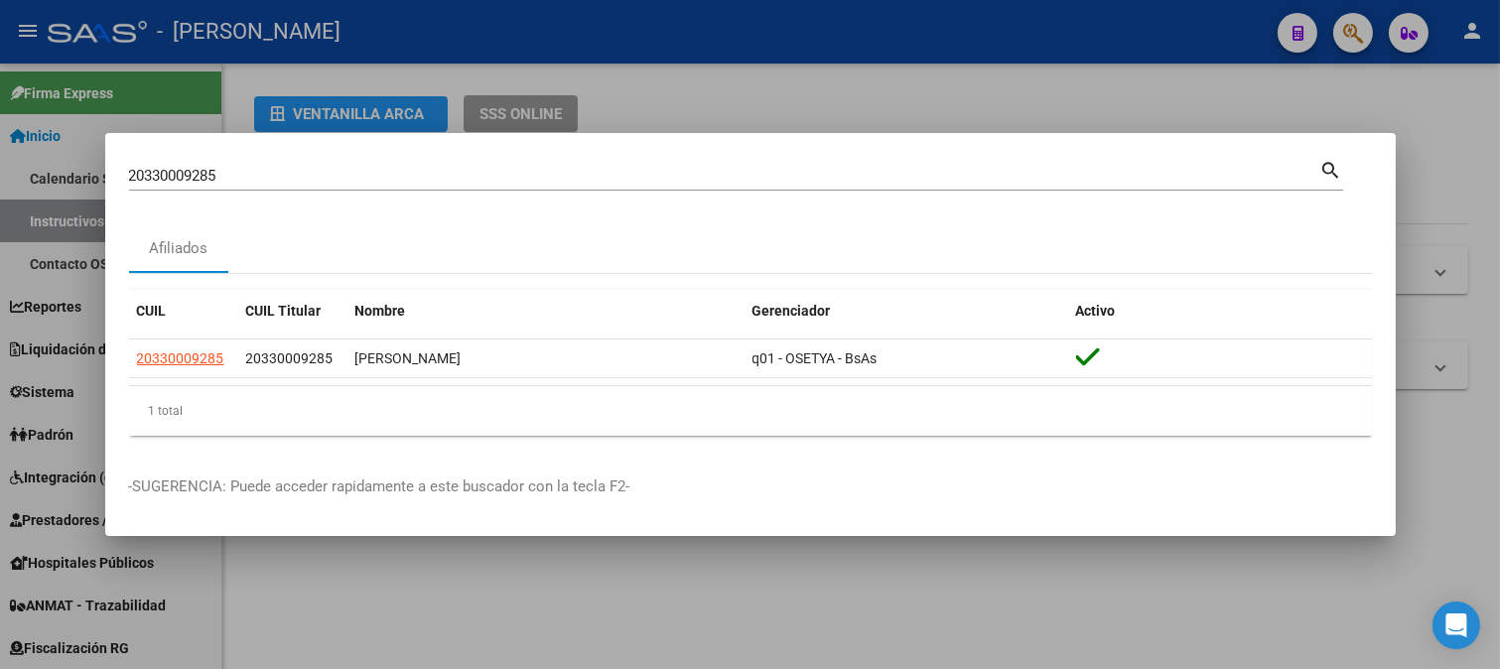
click at [290, 180] on input "20330009285" at bounding box center [724, 176] width 1191 height 18
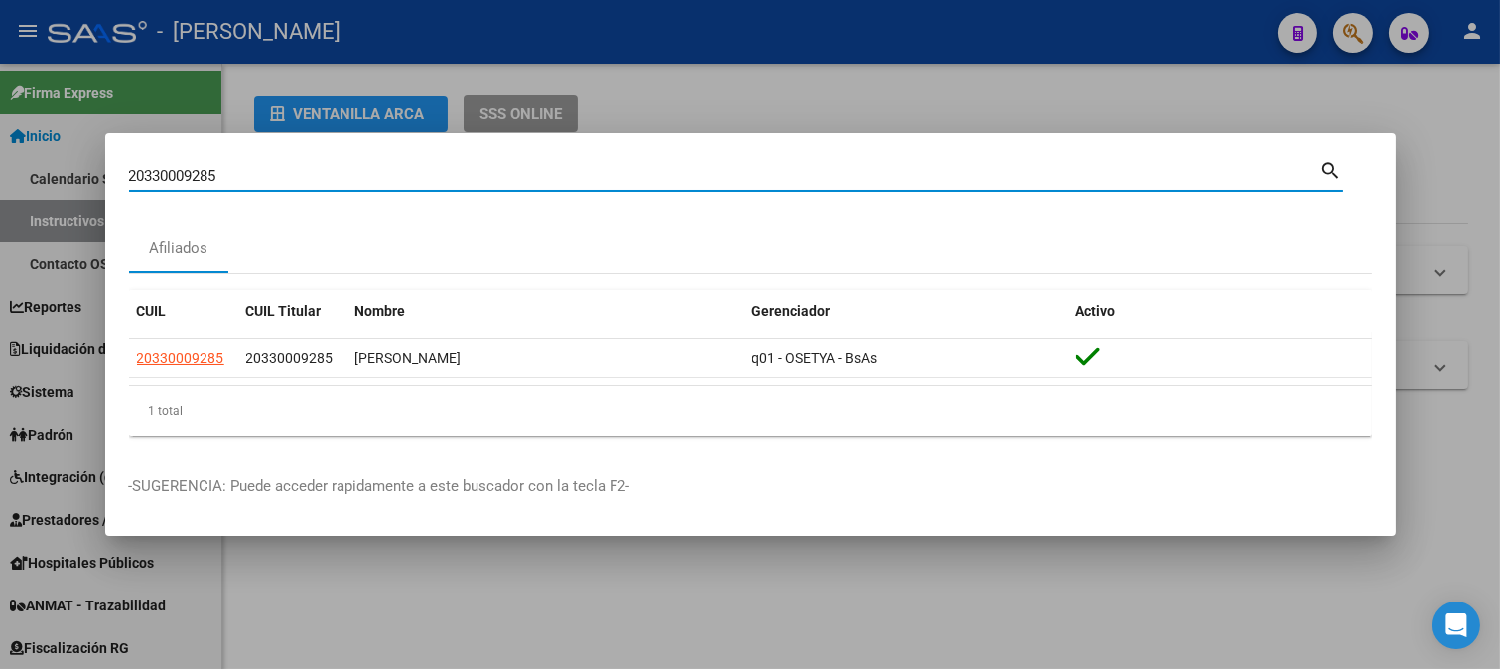
click at [290, 180] on input "20330009285" at bounding box center [724, 176] width 1191 height 18
paste input "16850"
type input "20330016850"
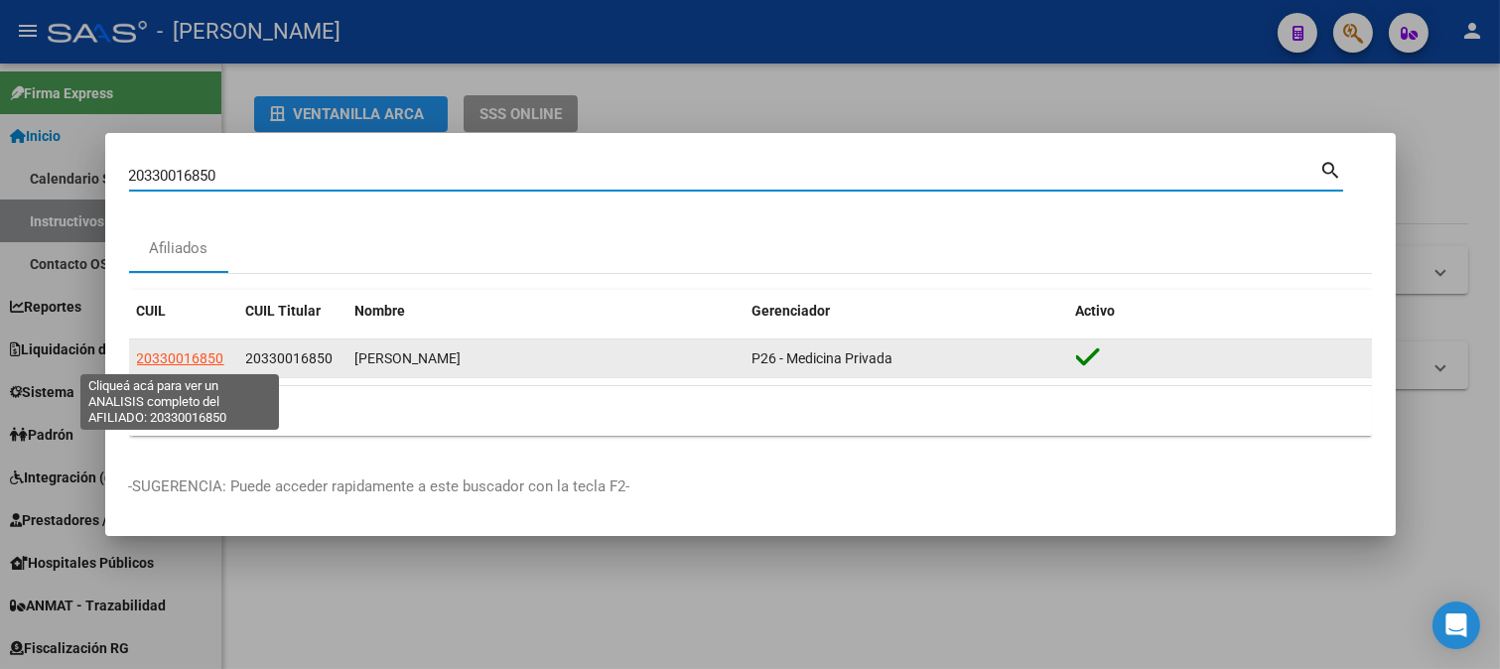
click at [198, 350] on span "20330016850" at bounding box center [180, 358] width 87 height 16
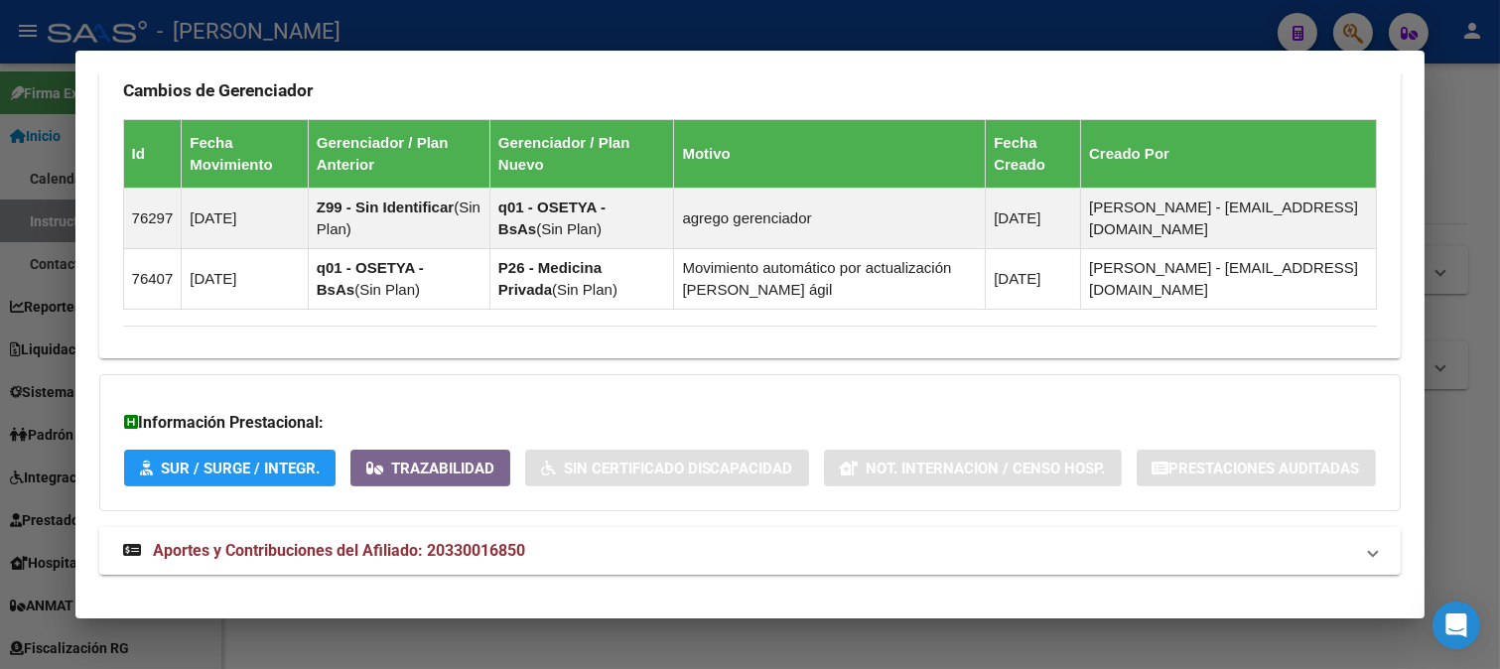
scroll to position [1290, 0]
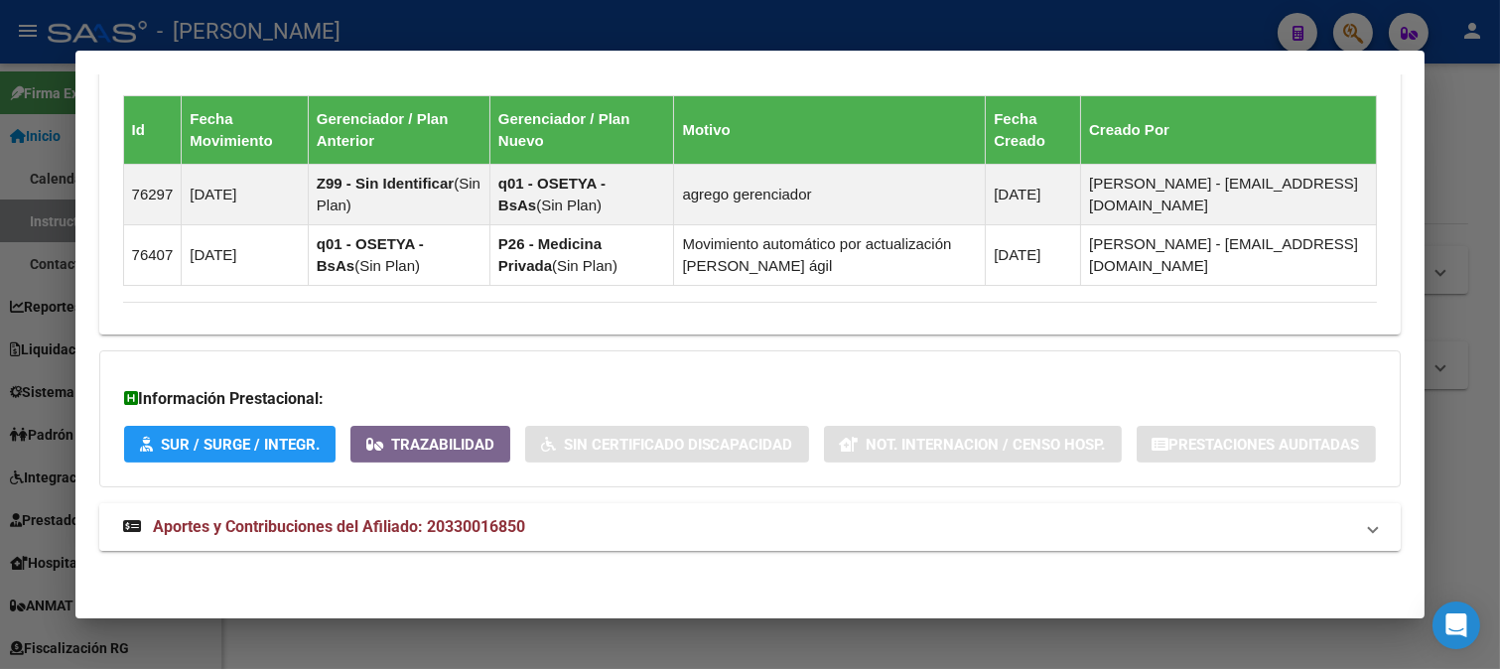
click at [655, 527] on mat-panel-title "Aportes y Contribuciones del Afiliado: 20330016850" at bounding box center [738, 527] width 1231 height 24
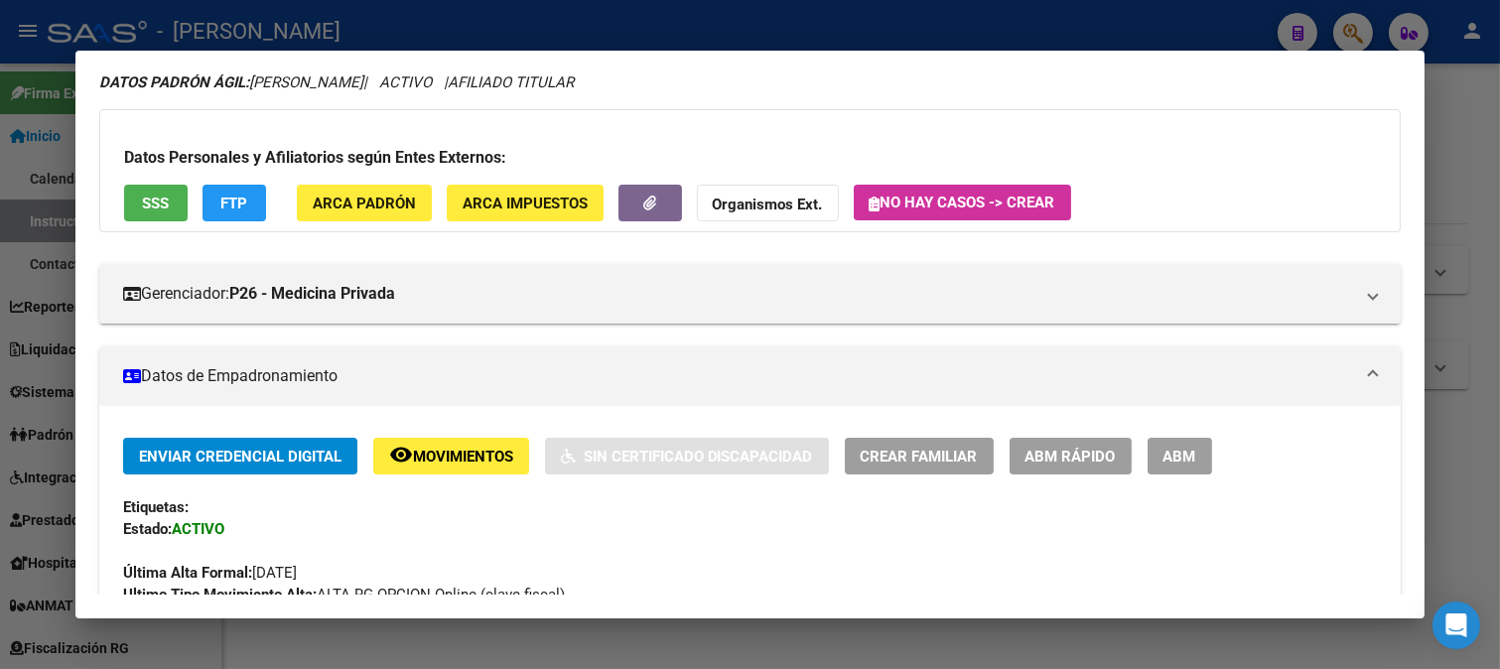
scroll to position [404, 0]
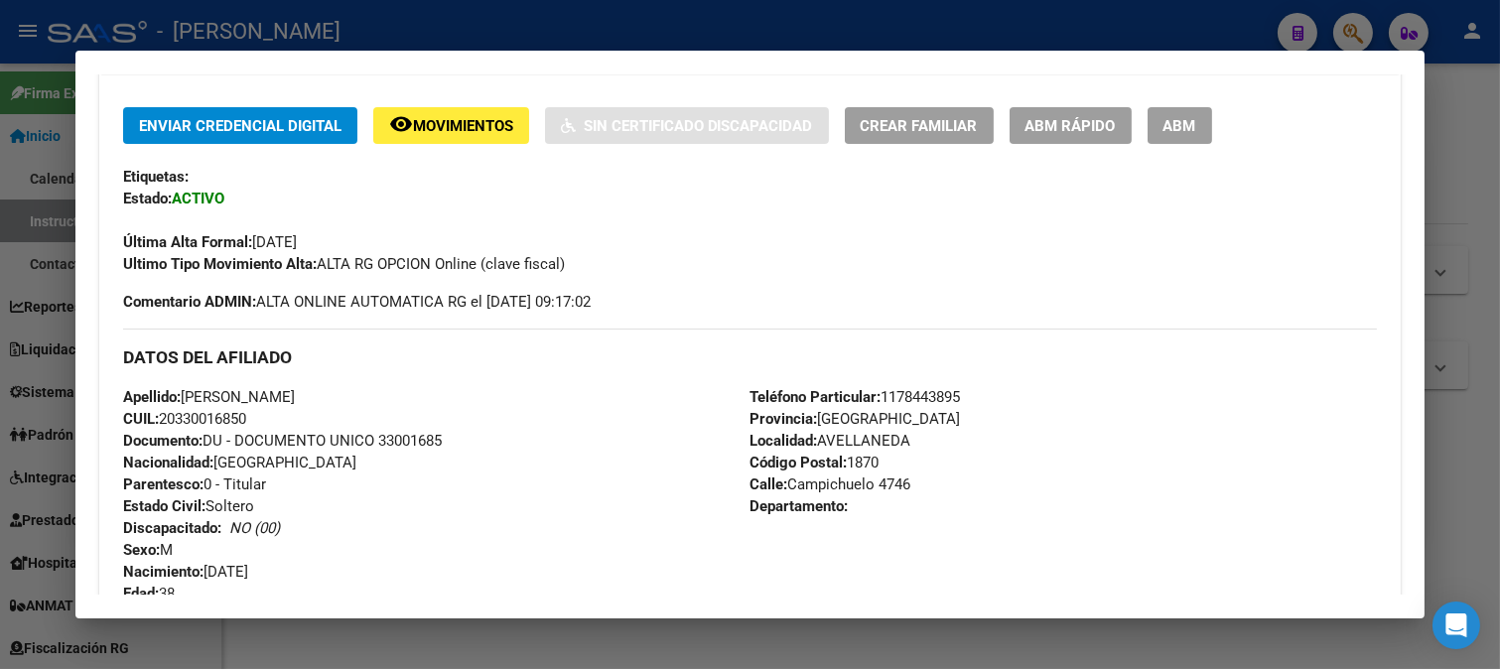
click at [412, 448] on span "Documento: DU - DOCUMENTO UNICO 33001685" at bounding box center [282, 441] width 319 height 18
drag, startPoint x: 189, startPoint y: 394, endPoint x: 333, endPoint y: 390, distance: 145.0
click at [295, 390] on span "Apellido: JULIO JOSE SANCHEZ" at bounding box center [209, 397] width 172 height 18
drag, startPoint x: 357, startPoint y: 398, endPoint x: 350, endPoint y: 390, distance: 10.6
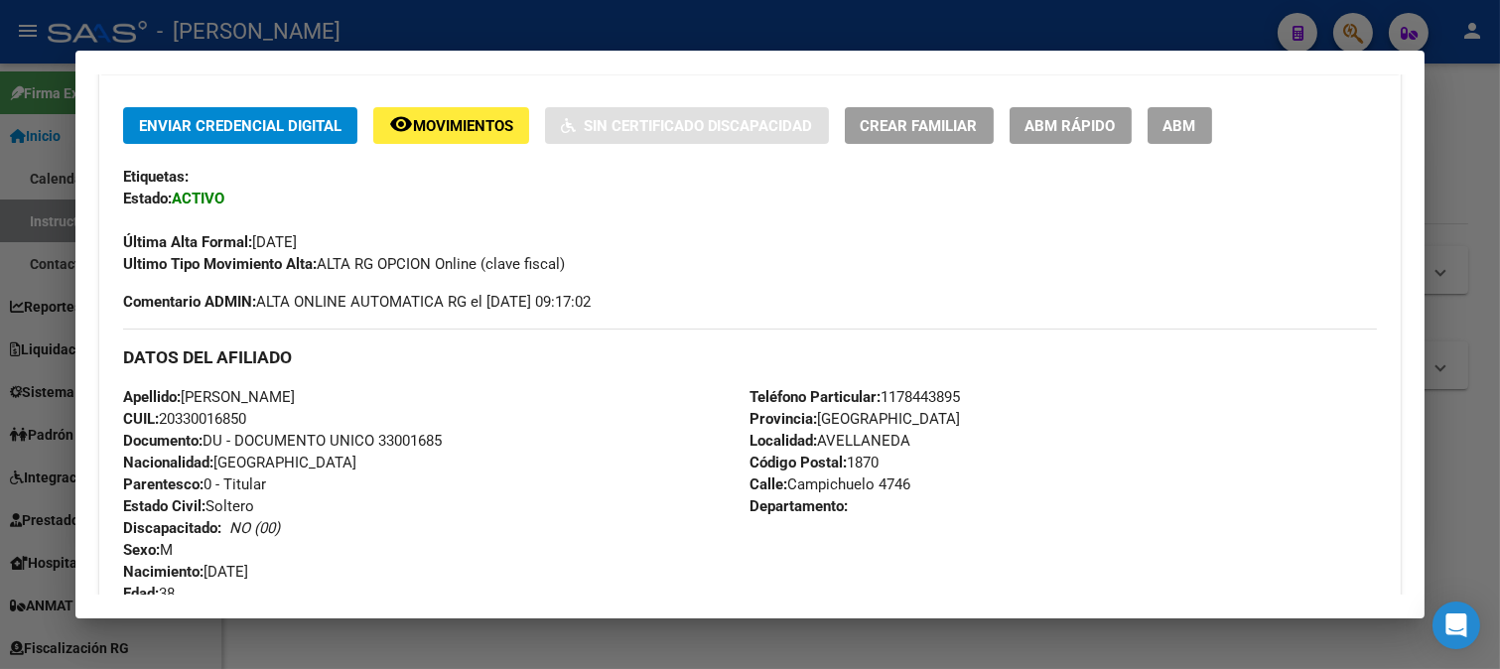
click at [354, 398] on div "Apellido: JULIO JOSE SANCHEZ CUIL: 20330016850 Documento: DU - DOCUMENTO UNICO …" at bounding box center [436, 495] width 627 height 218
click at [286, 395] on span "Apellido: JULIO JOSE SANCHEZ" at bounding box center [209, 397] width 172 height 18
drag, startPoint x: 190, startPoint y: 394, endPoint x: 265, endPoint y: 390, distance: 75.5
click at [265, 390] on span "Apellido: JULIO JOSE SANCHEZ" at bounding box center [209, 397] width 172 height 18
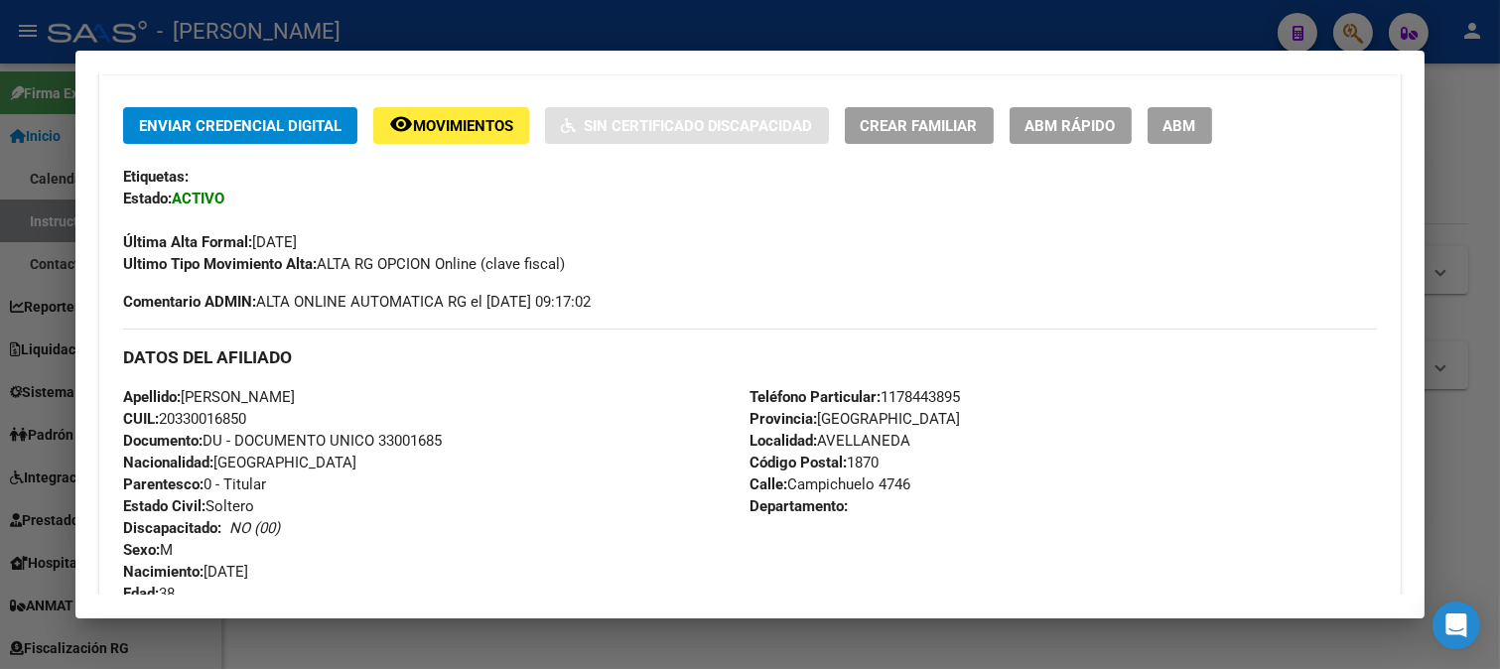
drag, startPoint x: 205, startPoint y: 571, endPoint x: 321, endPoint y: 572, distance: 115.1
click at [321, 572] on div "Apellido: JULIO JOSE SANCHEZ CUIL: 20330016850 Documento: DU - DOCUMENTO UNICO …" at bounding box center [436, 495] width 627 height 218
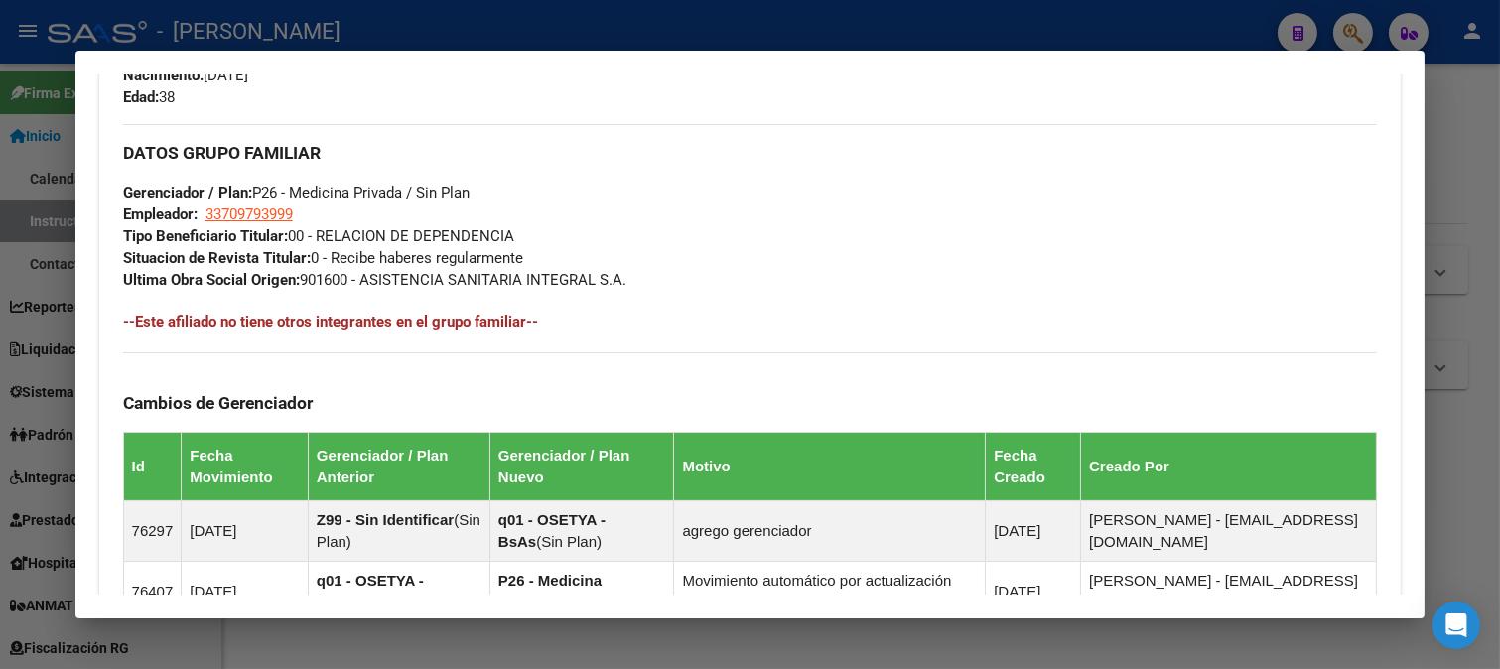
scroll to position [956, 0]
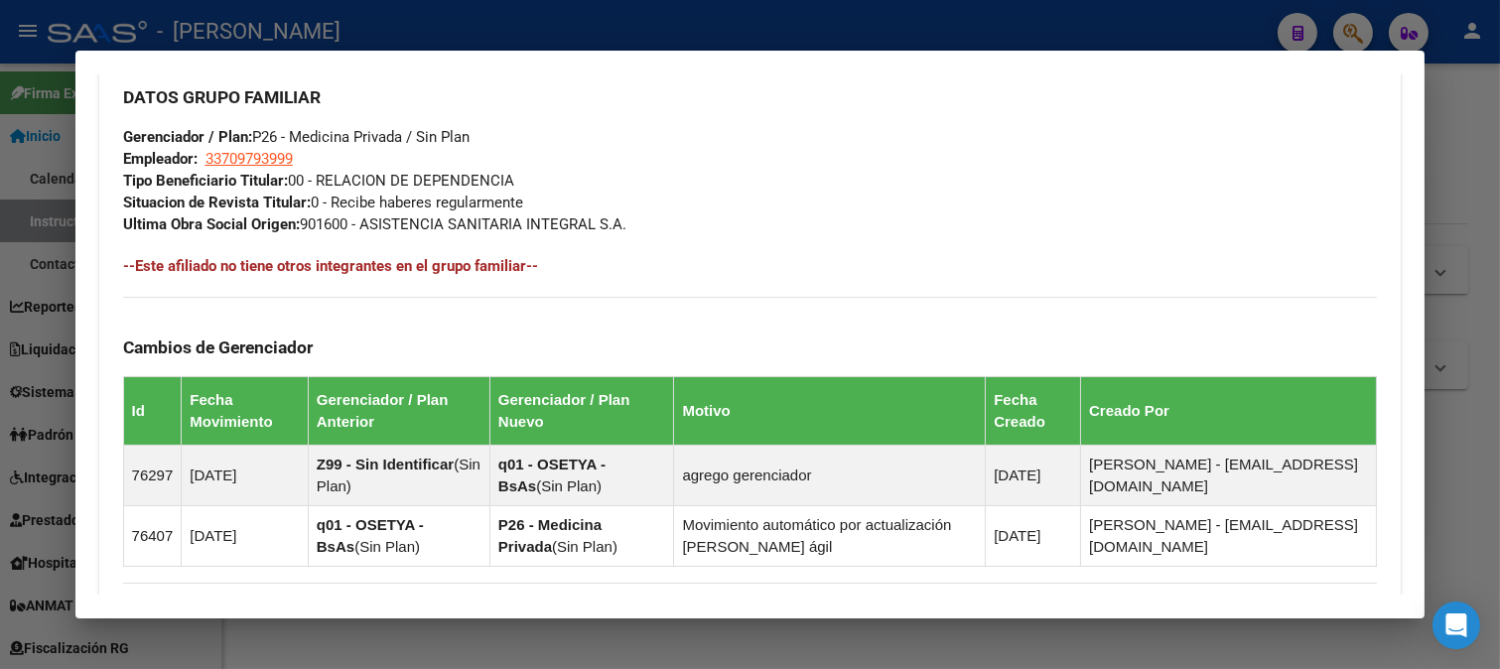
click at [0, 387] on div at bounding box center [750, 334] width 1500 height 669
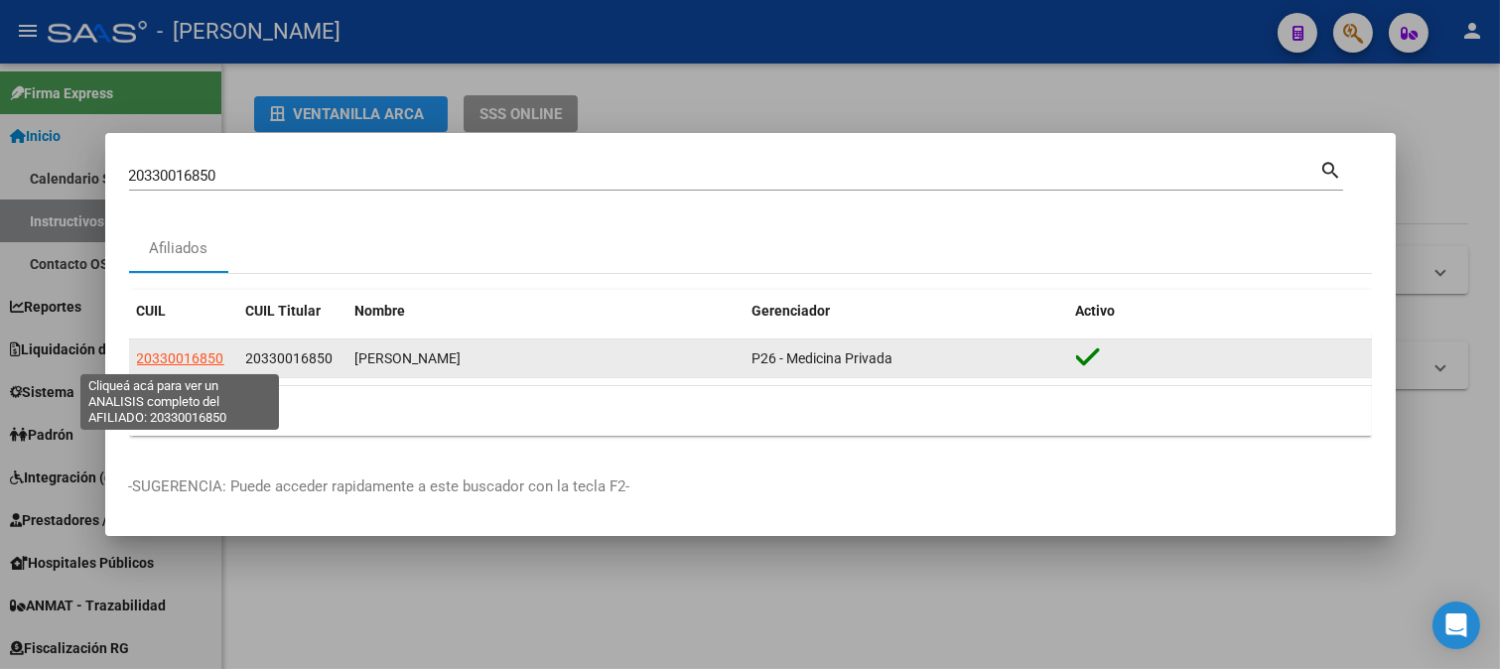
click at [166, 361] on span "20330016850" at bounding box center [180, 358] width 87 height 16
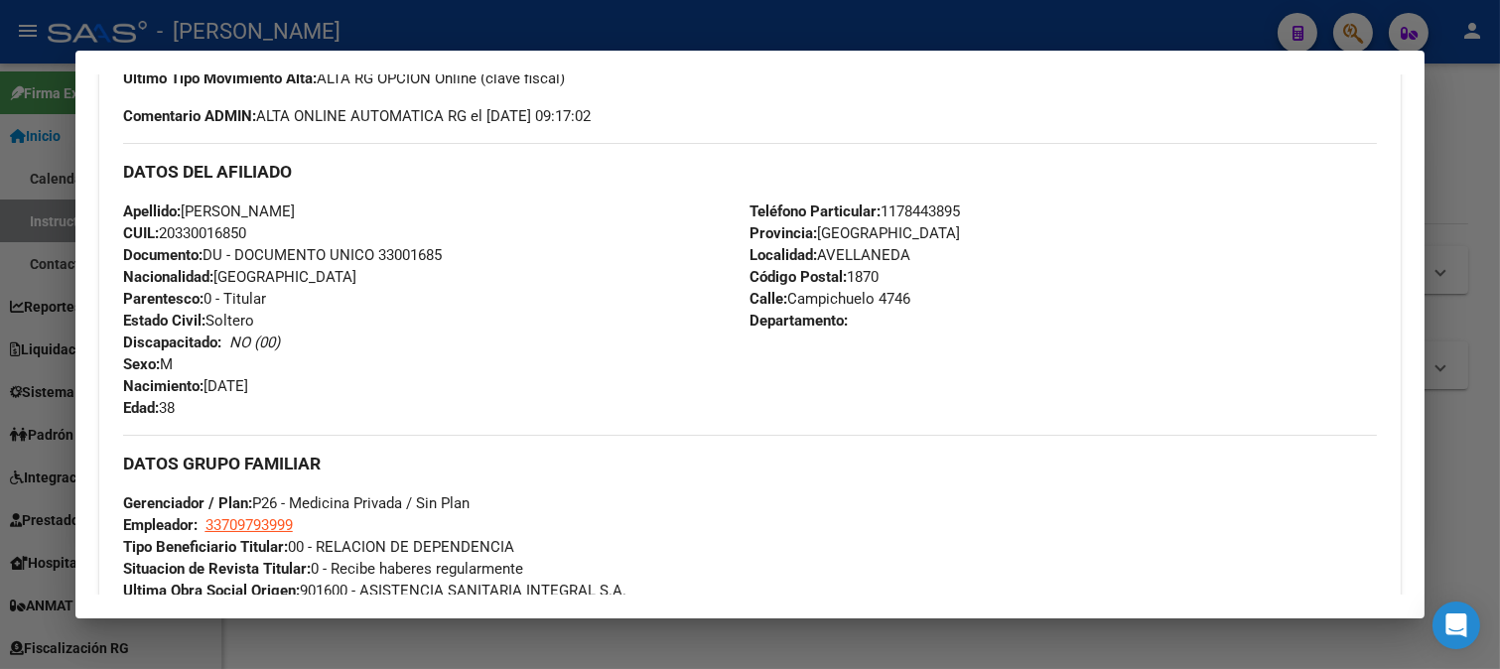
scroll to position [576, 0]
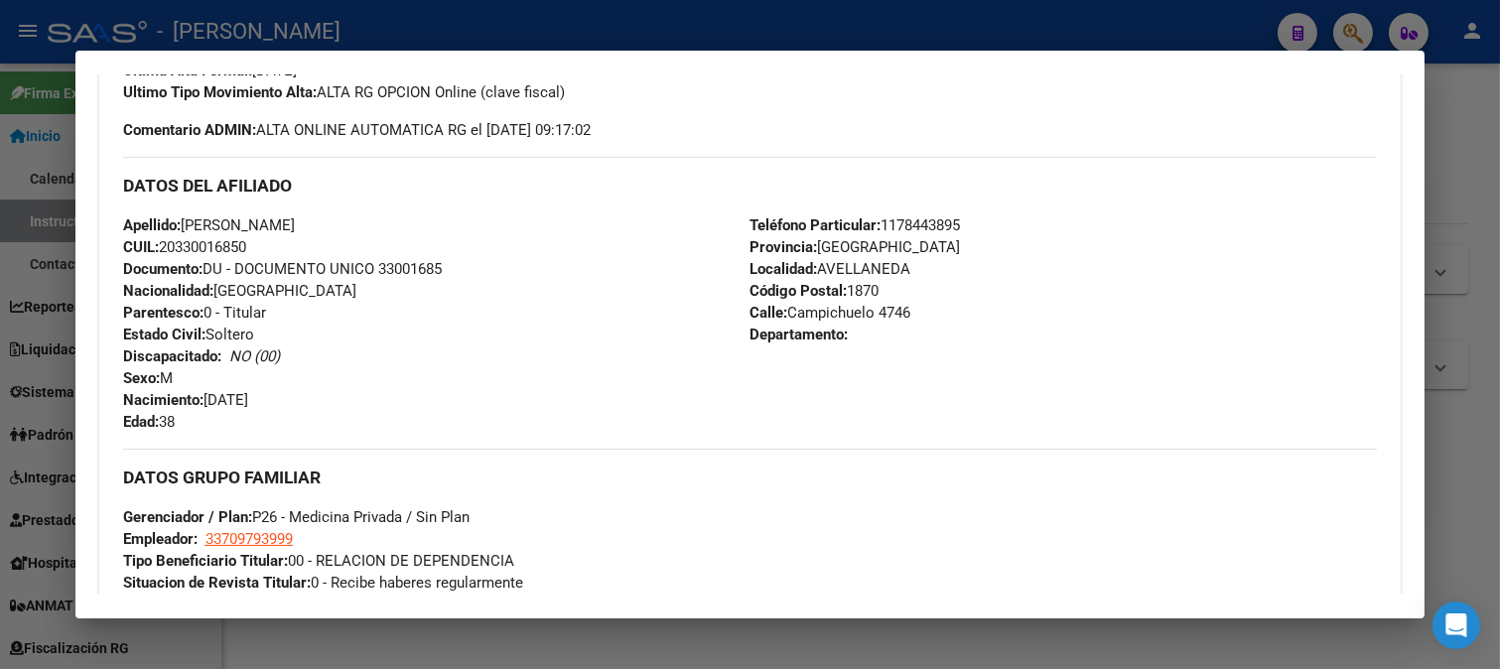
click at [829, 309] on span "Calle: Campichuelo 4746" at bounding box center [829, 313] width 161 height 18
click at [900, 224] on span "Teléfono Particular: 1178443895" at bounding box center [854, 225] width 210 height 18
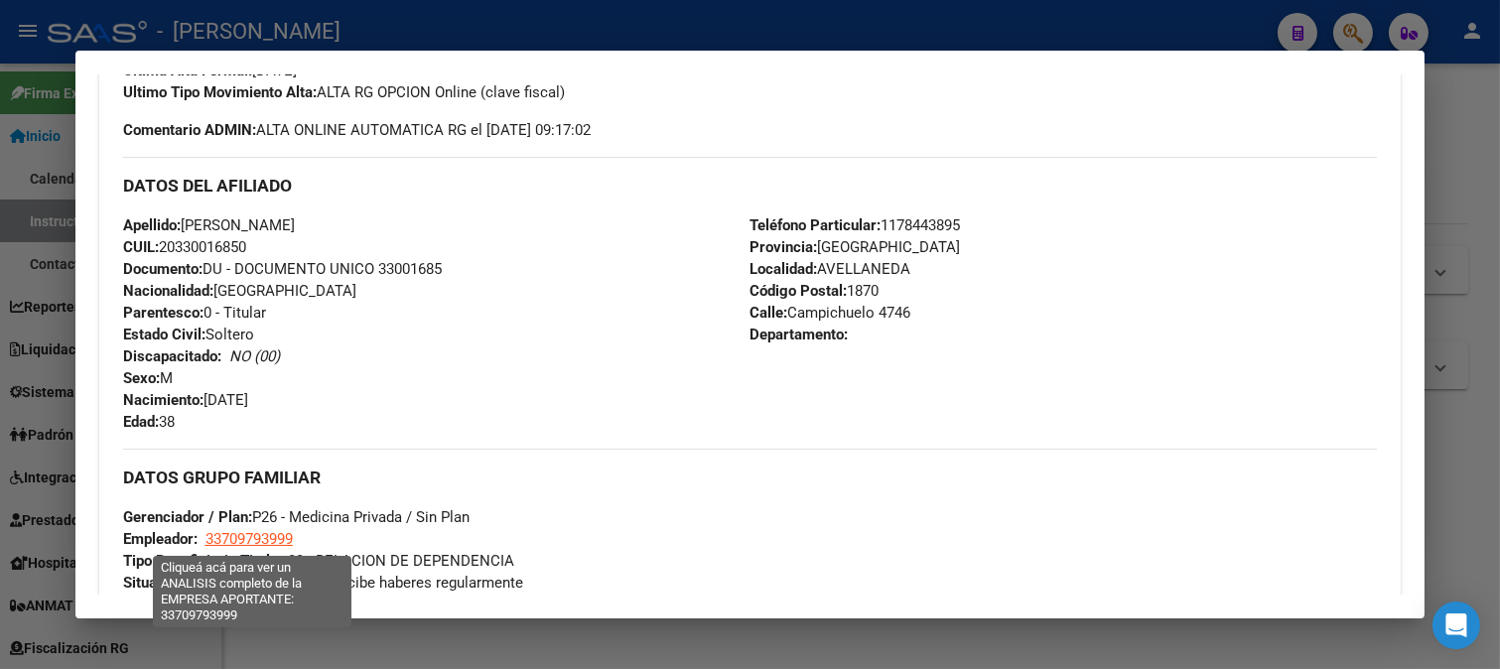
click at [245, 544] on span "33709793999" at bounding box center [248, 539] width 87 height 18
type textarea "33709793999"
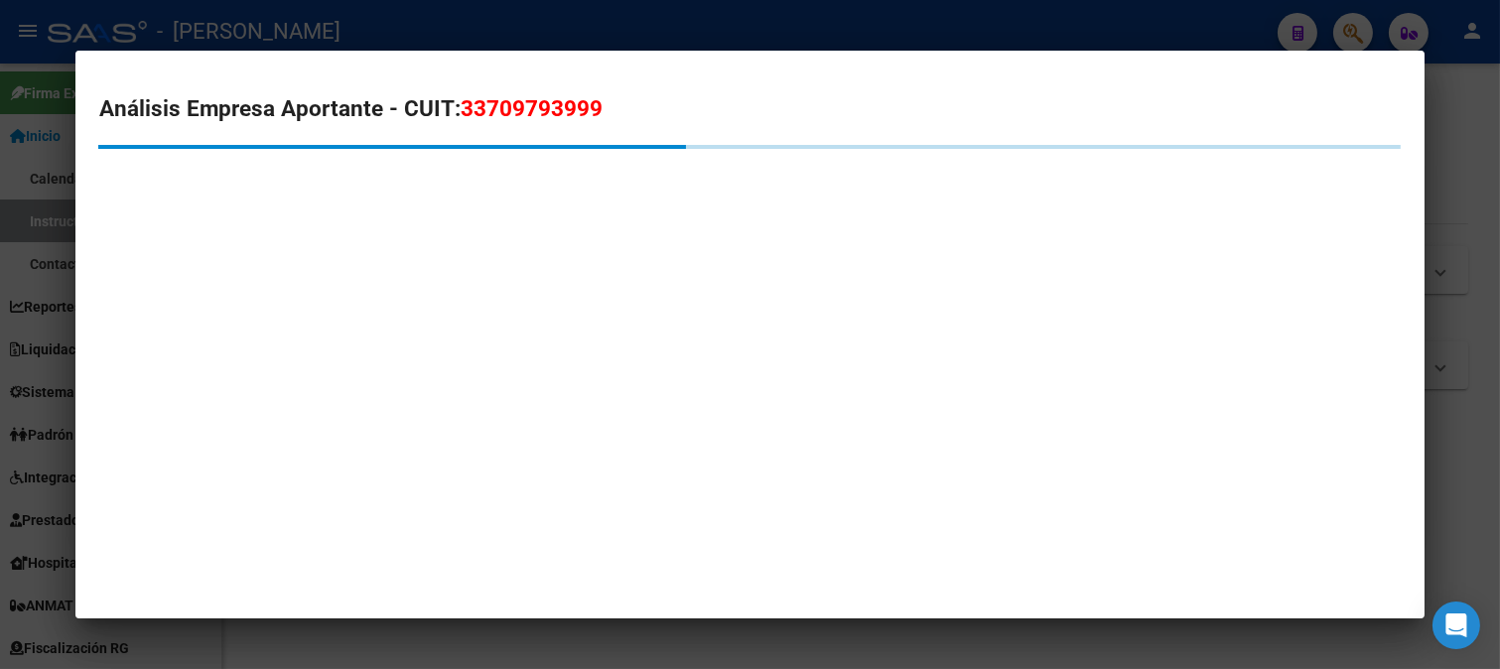
click at [537, 100] on span "33709793999" at bounding box center [532, 108] width 142 height 26
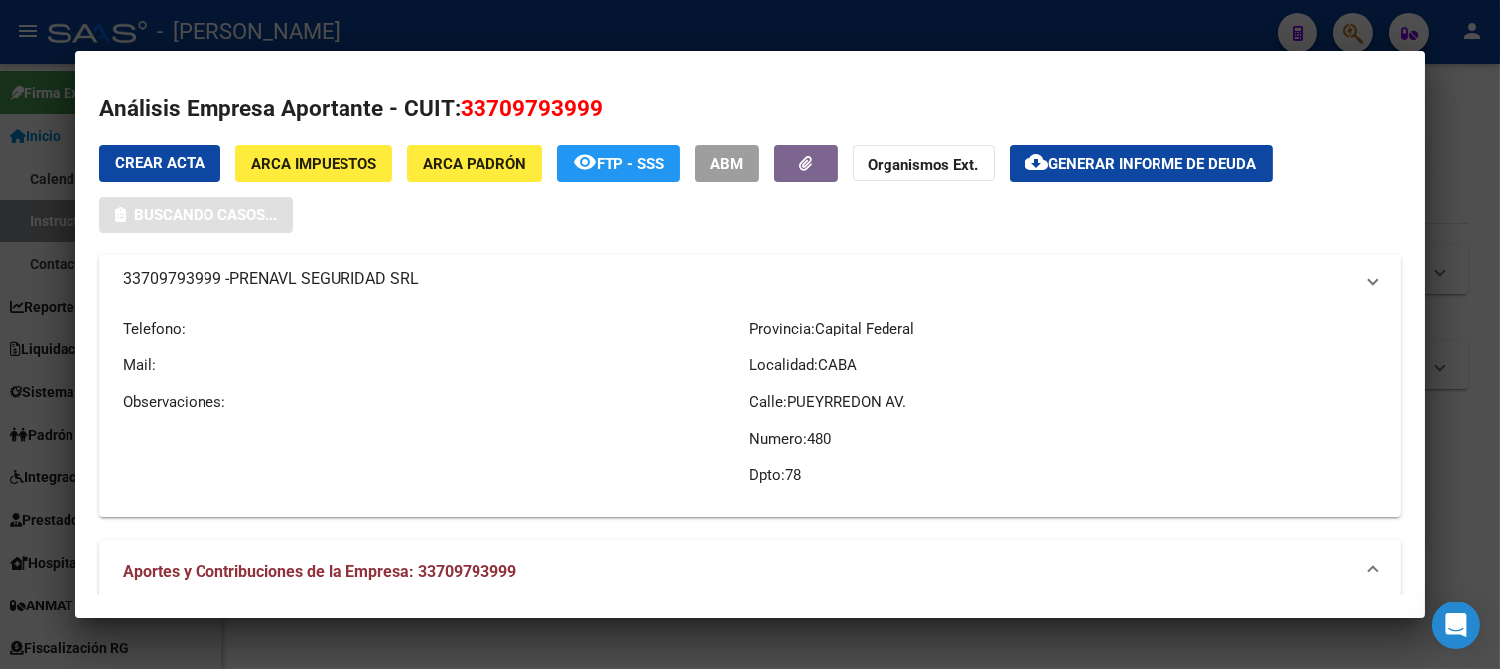
click at [537, 100] on span "33709793999" at bounding box center [532, 108] width 142 height 26
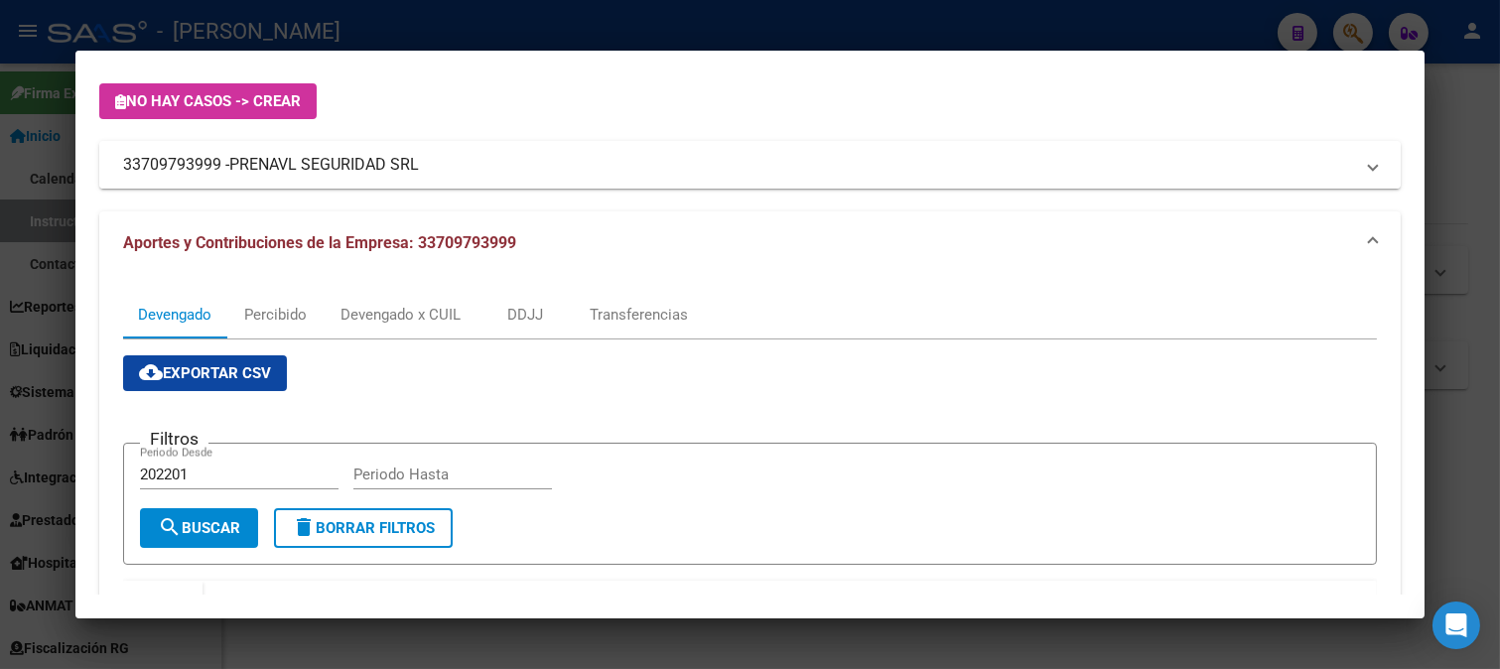
scroll to position [220, 0]
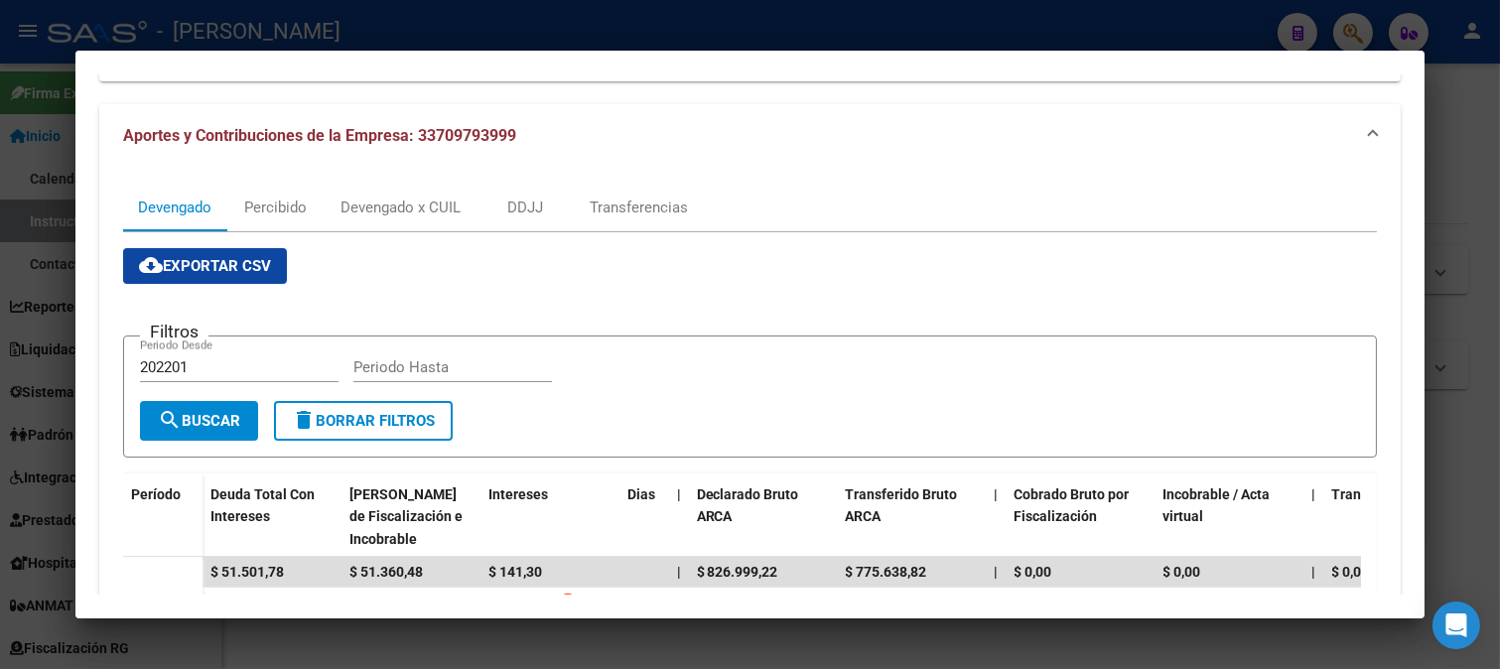
click at [30, 352] on div at bounding box center [750, 334] width 1500 height 669
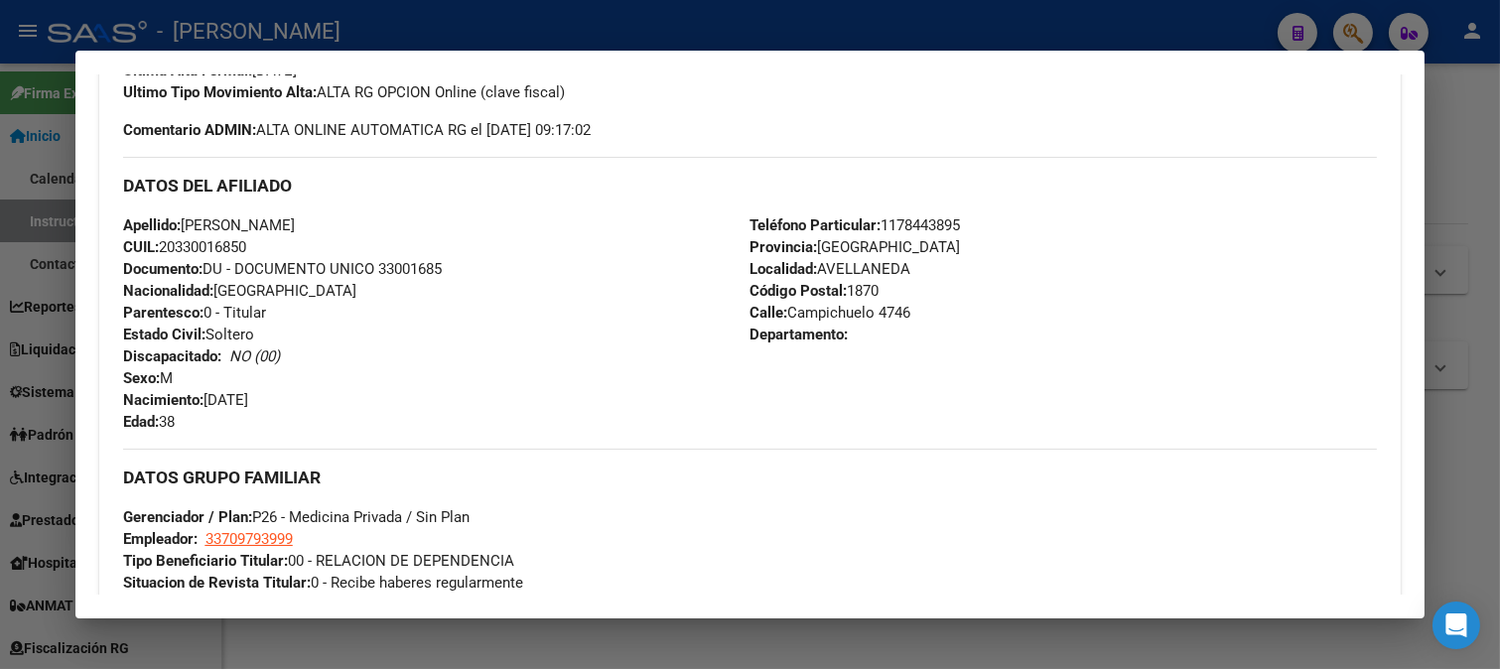
click at [616, 47] on div at bounding box center [750, 334] width 1500 height 669
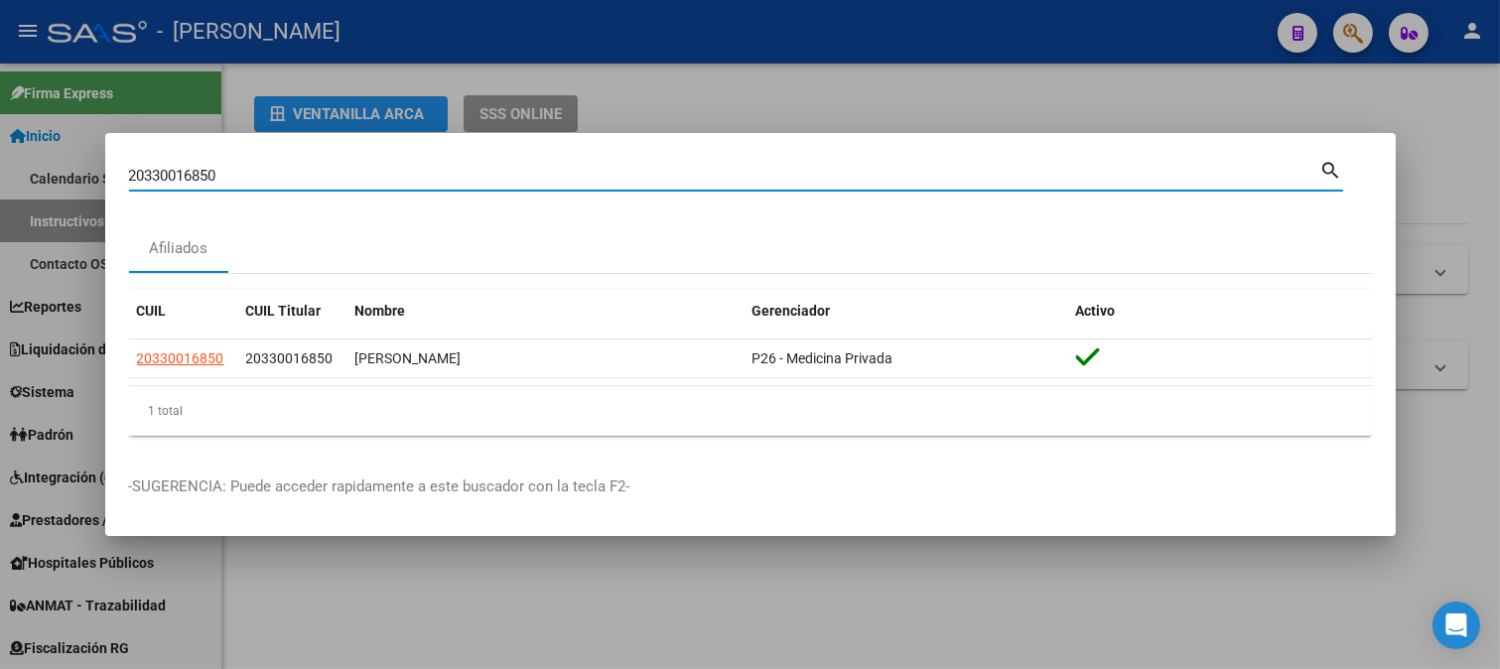
click at [380, 170] on input "20330016850" at bounding box center [724, 176] width 1191 height 18
paste input "69849"
type input "20330069849"
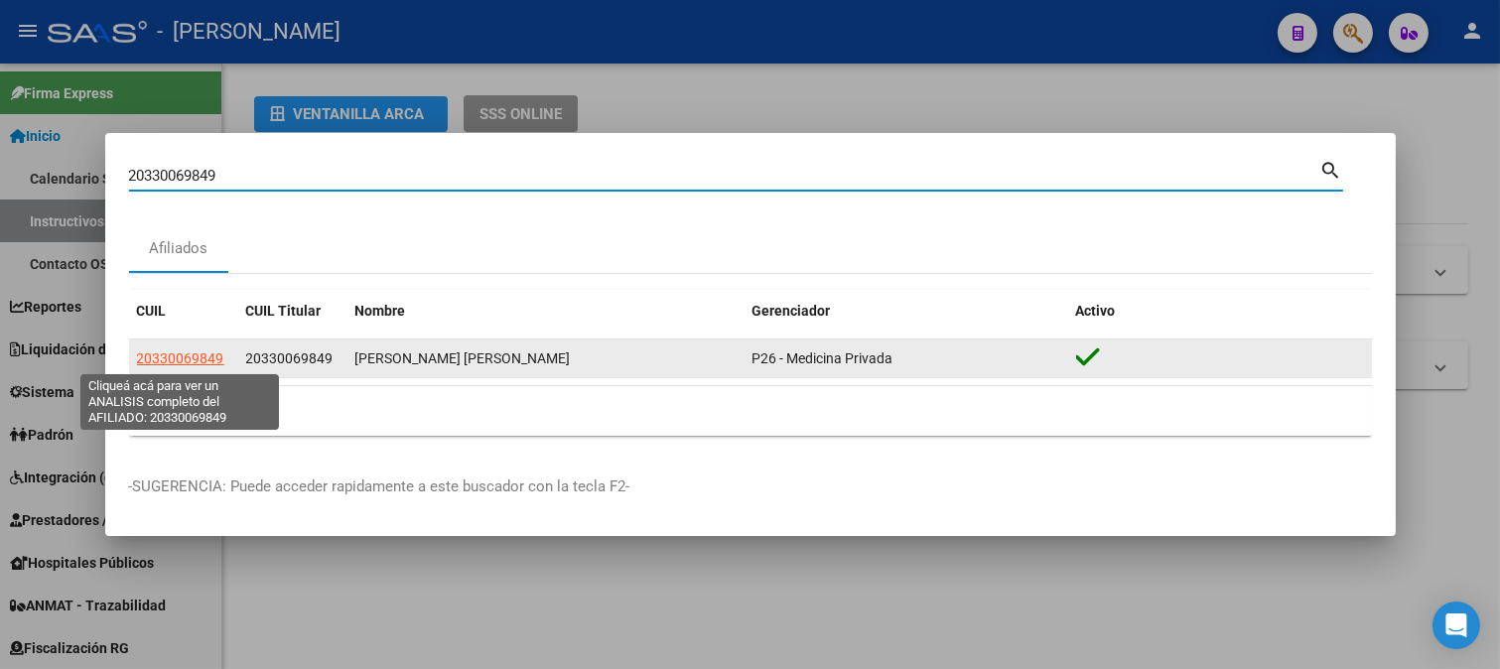
click at [208, 361] on span "20330069849" at bounding box center [180, 358] width 87 height 16
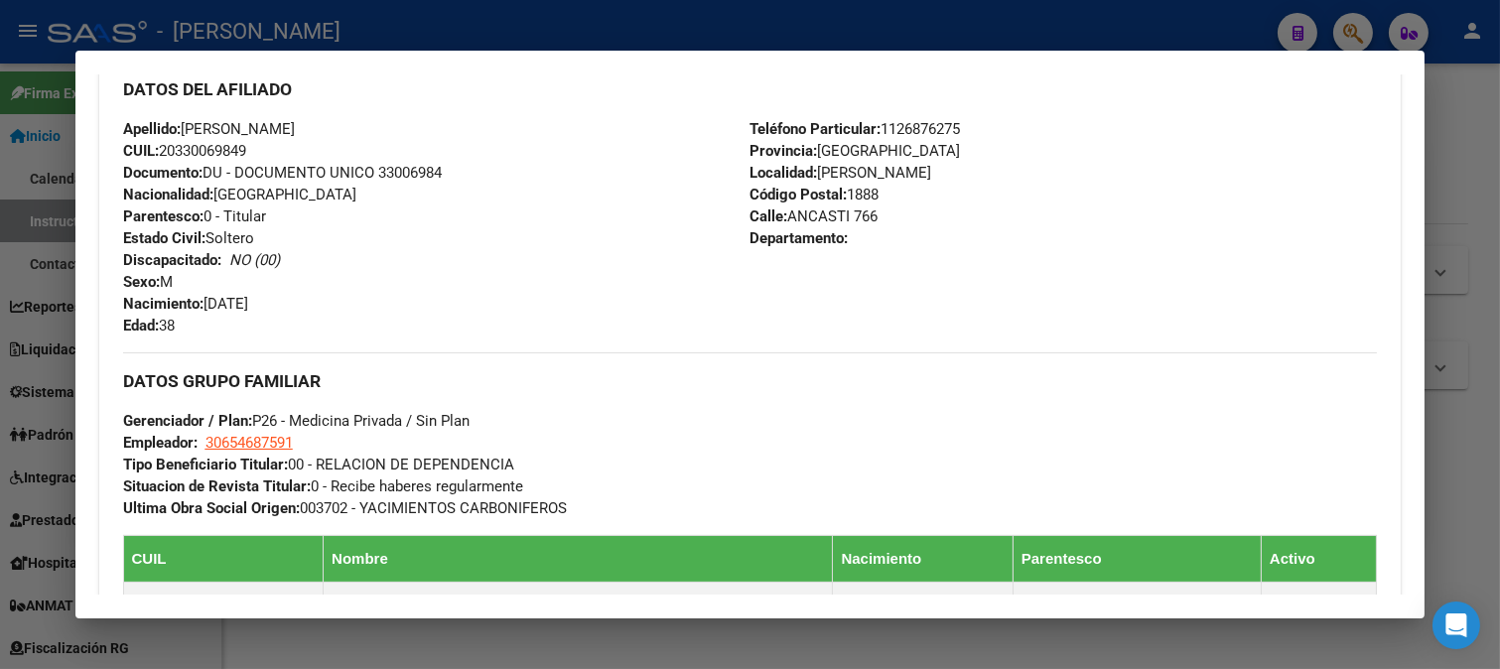
scroll to position [661, 0]
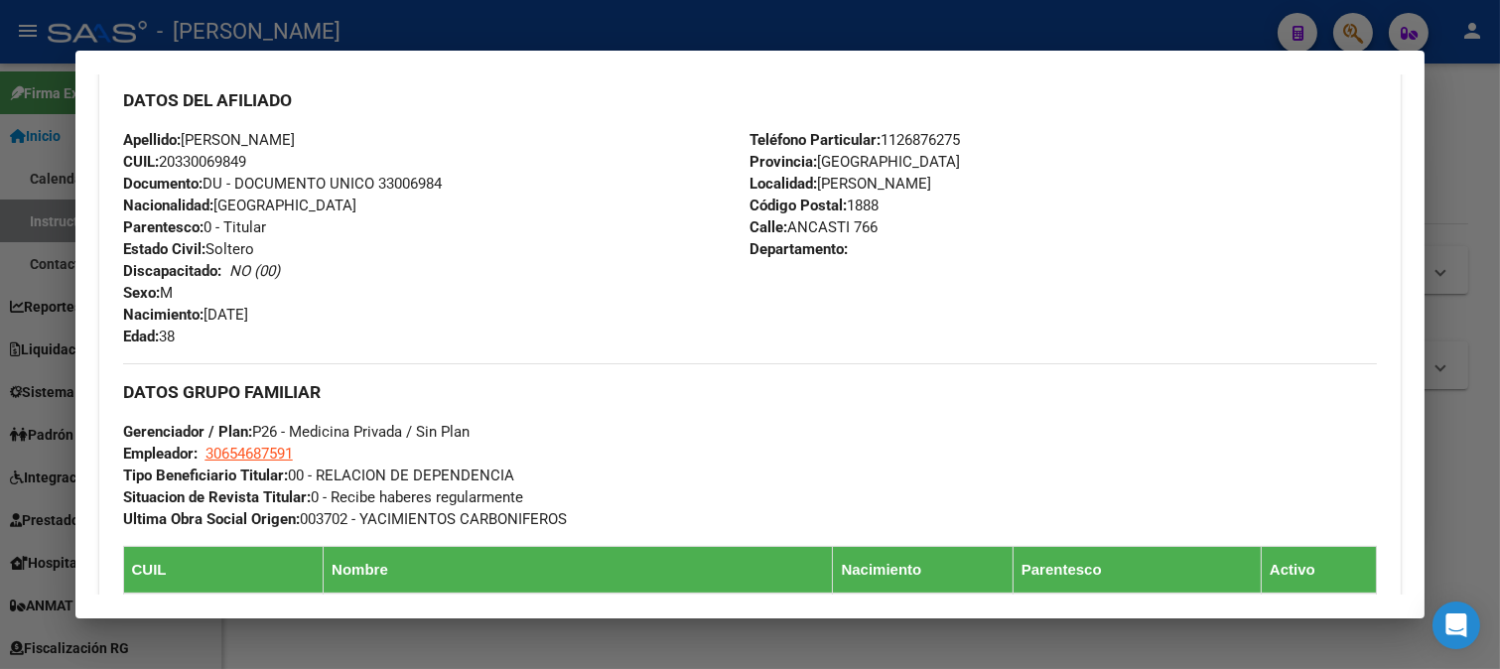
click at [403, 180] on span "Documento: DU - DOCUMENTO UNICO 33006984" at bounding box center [282, 184] width 319 height 18
click at [295, 135] on span "Apellido: JONATAN MARCELO FABIAN MEDINA" at bounding box center [209, 140] width 172 height 18
drag, startPoint x: 373, startPoint y: 139, endPoint x: 187, endPoint y: 140, distance: 186.6
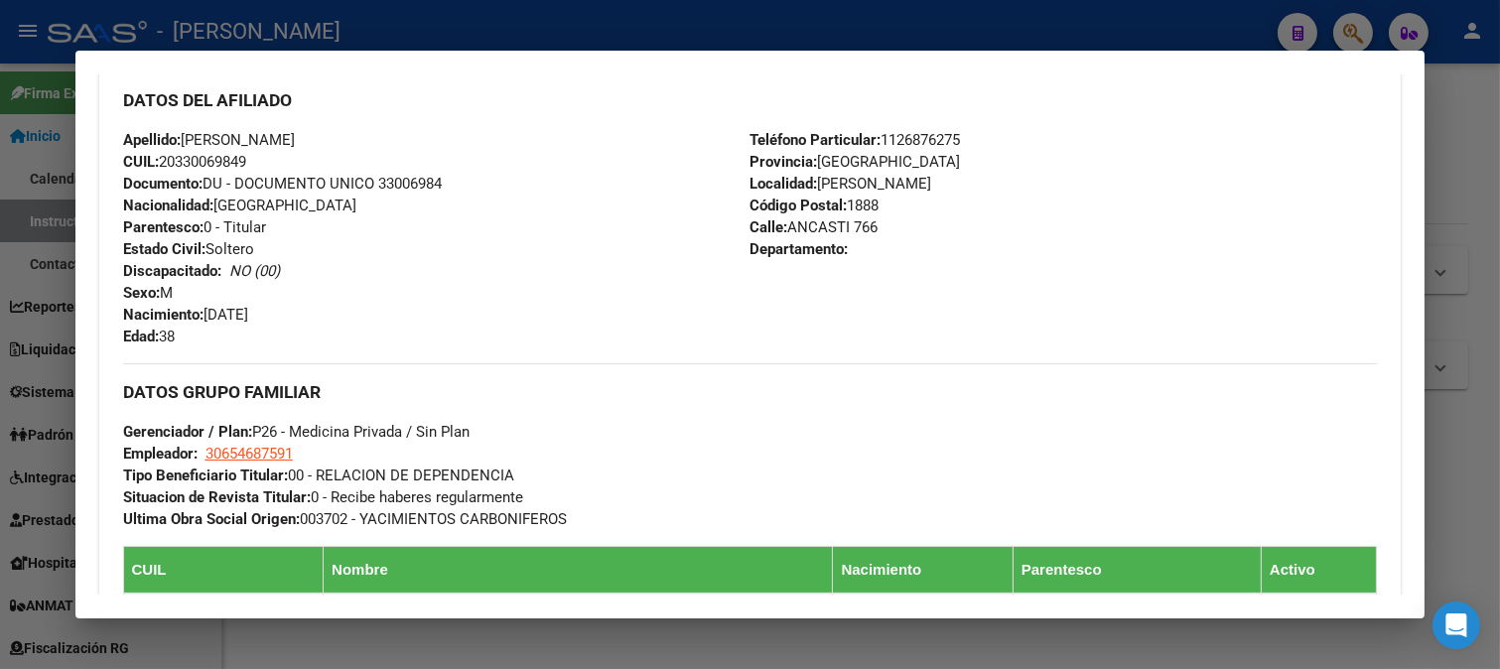
click at [187, 140] on span "Apellido: JONATAN MARCELO FABIAN MEDINA" at bounding box center [209, 140] width 172 height 18
drag, startPoint x: 206, startPoint y: 313, endPoint x: 333, endPoint y: 314, distance: 127.0
click at [333, 314] on div "Apellido: JONATAN MARCELO FABIAN MEDINA CUIL: 20330069849 Documento: DU - DOCUM…" at bounding box center [436, 238] width 627 height 218
drag, startPoint x: 787, startPoint y: 224, endPoint x: 844, endPoint y: 224, distance: 56.6
click at [844, 224] on span "Calle: ANCASTI 766" at bounding box center [813, 227] width 128 height 18
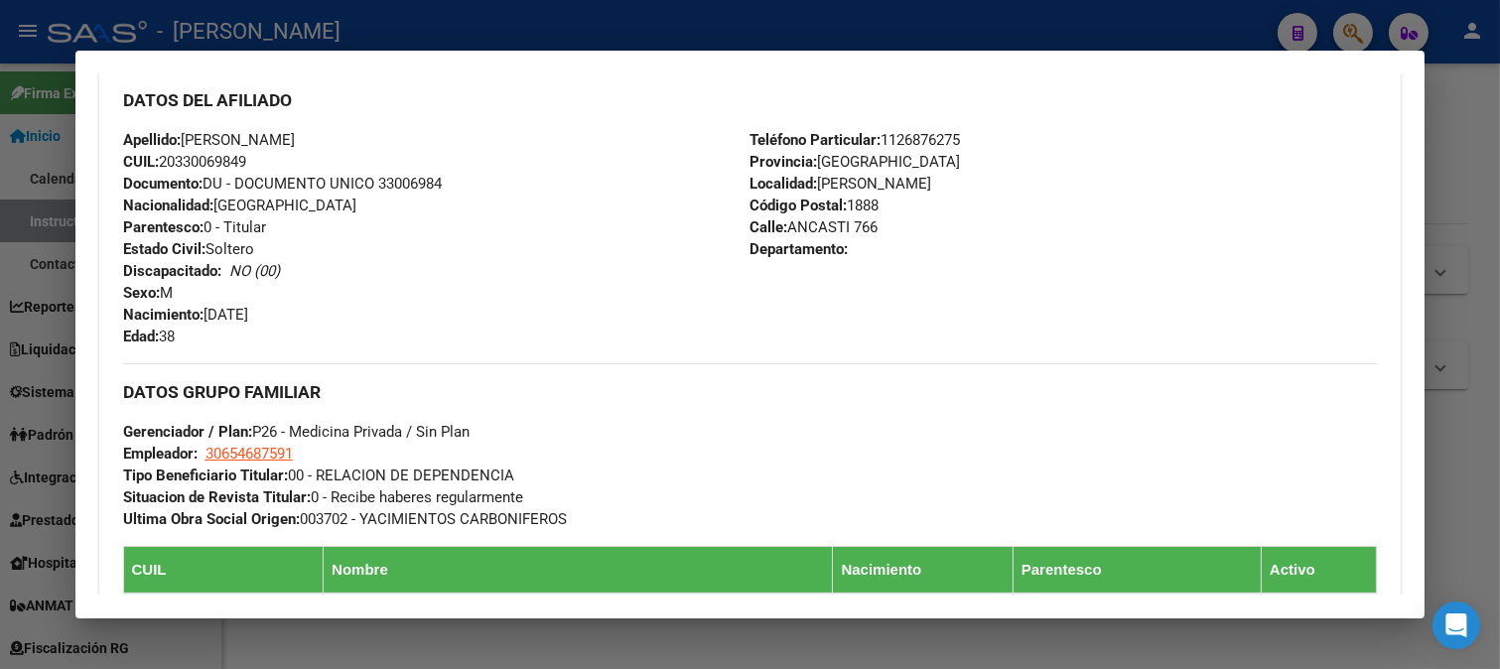
click at [933, 134] on span "Teléfono Particular: 1126876275" at bounding box center [854, 140] width 210 height 18
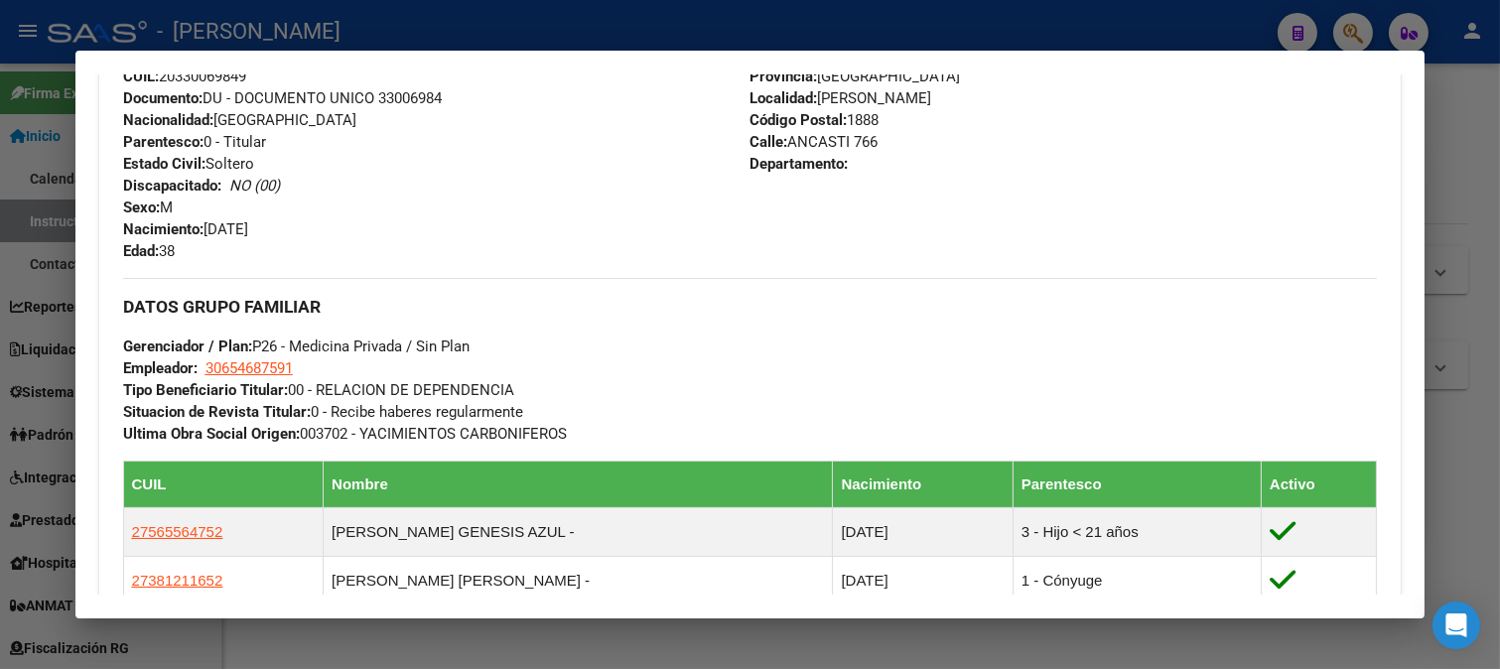
scroll to position [881, 0]
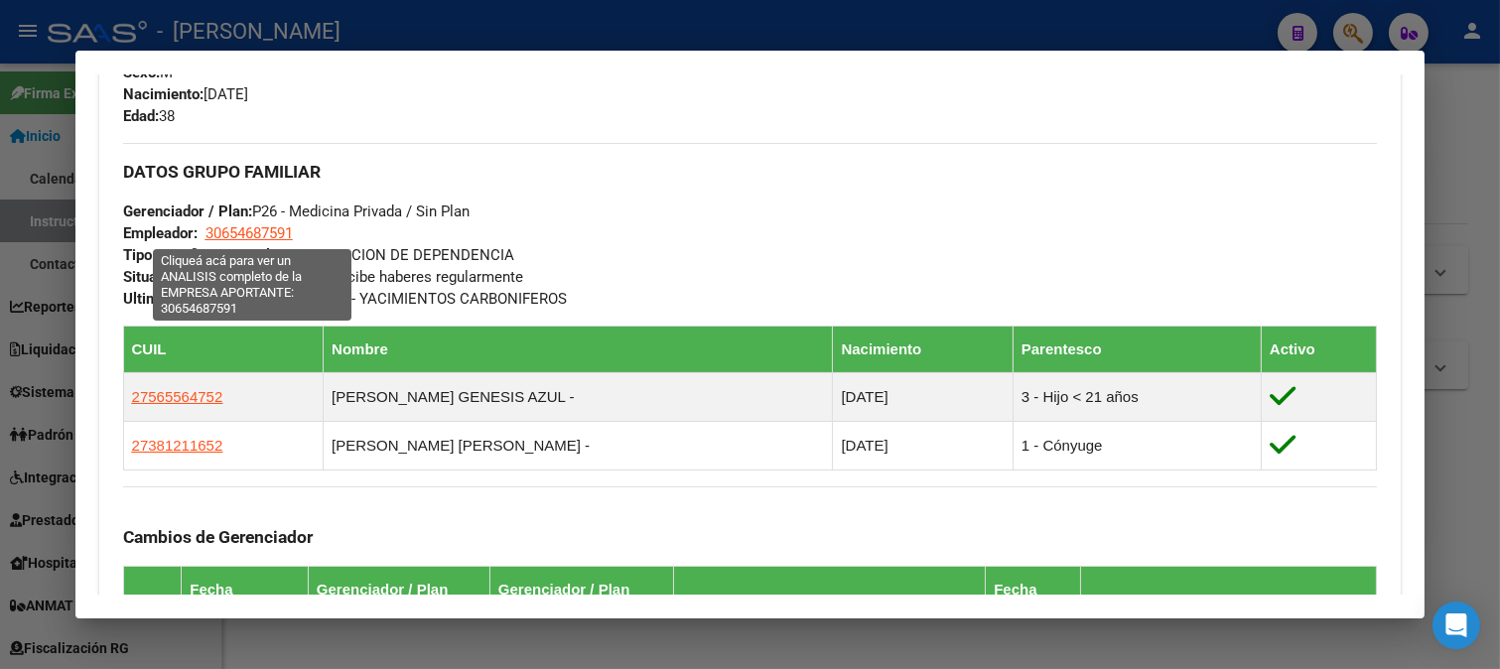
click at [279, 224] on span "30654687591" at bounding box center [248, 233] width 87 height 18
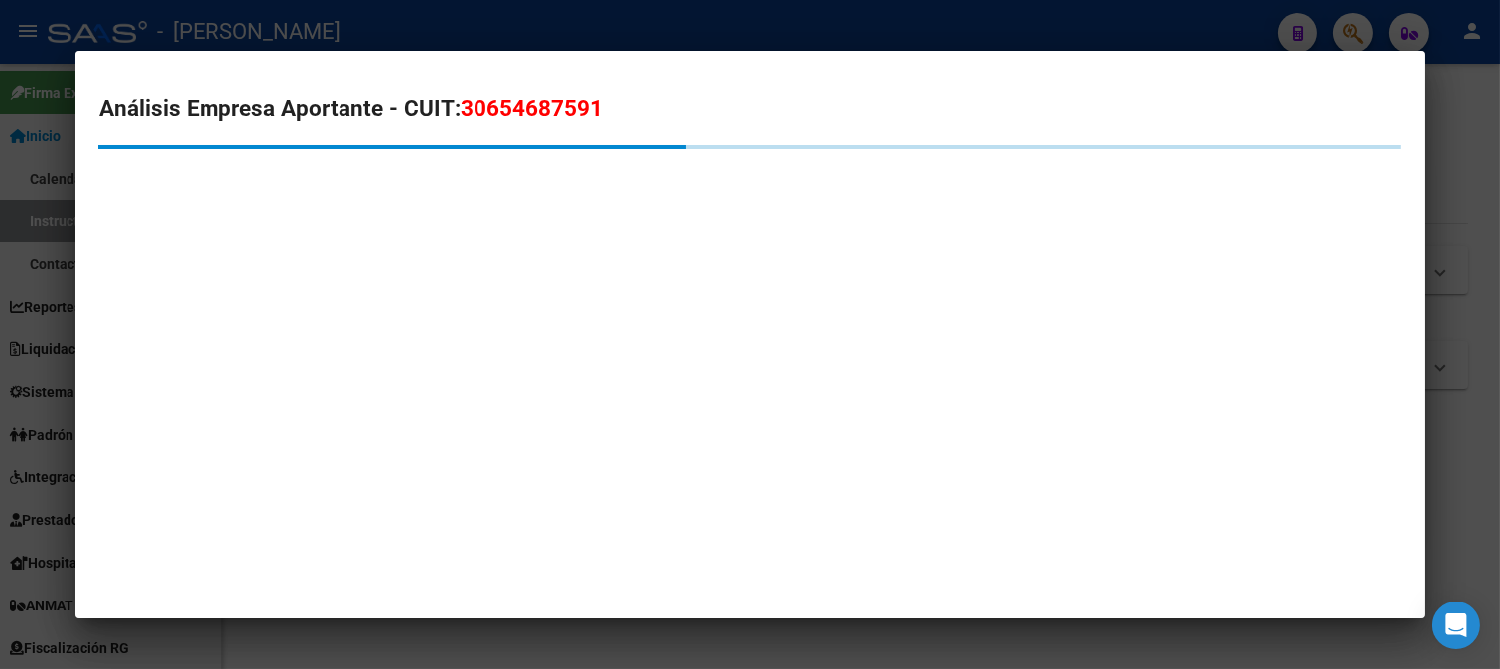
click at [538, 92] on h2 "Análisis Empresa Aportante - CUIT: 30654687591" at bounding box center [750, 109] width 1302 height 34
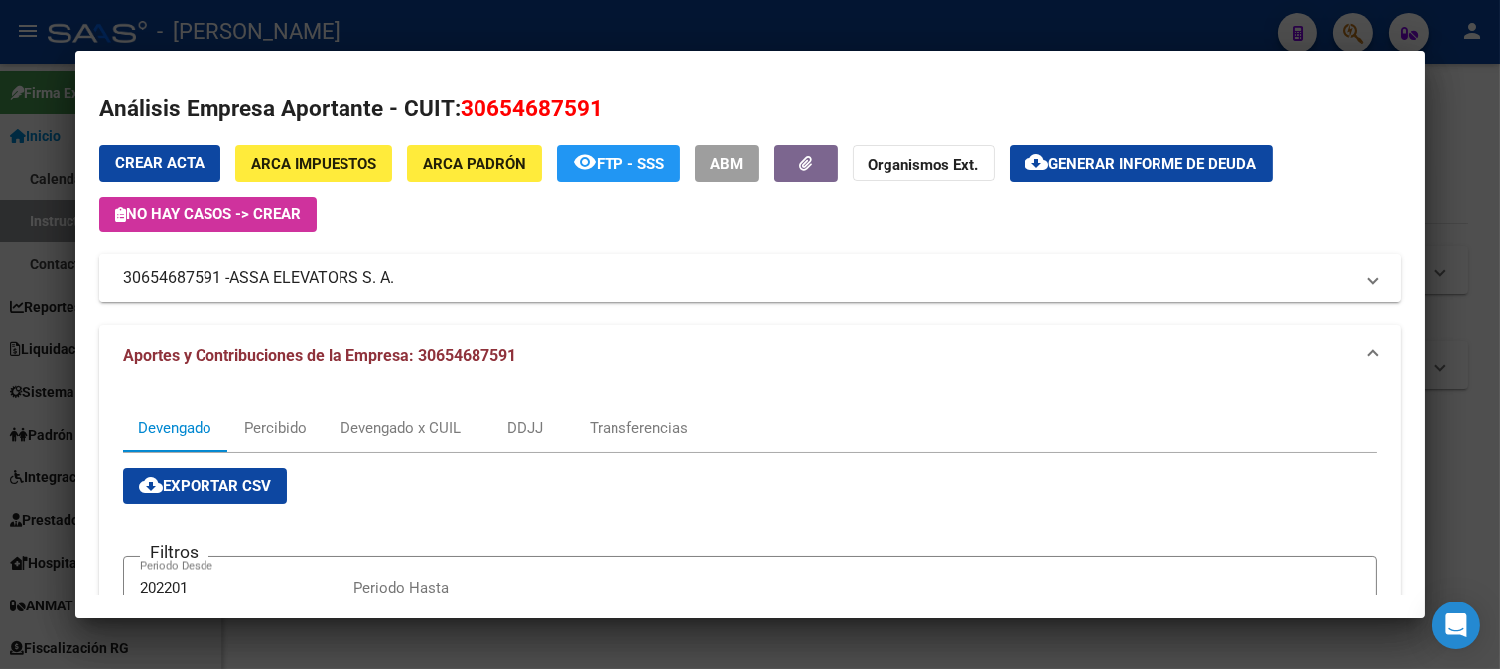
drag, startPoint x: 236, startPoint y: 279, endPoint x: 390, endPoint y: 282, distance: 153.9
click at [390, 282] on span "ASSA ELEVATORS S. A." at bounding box center [311, 278] width 165 height 24
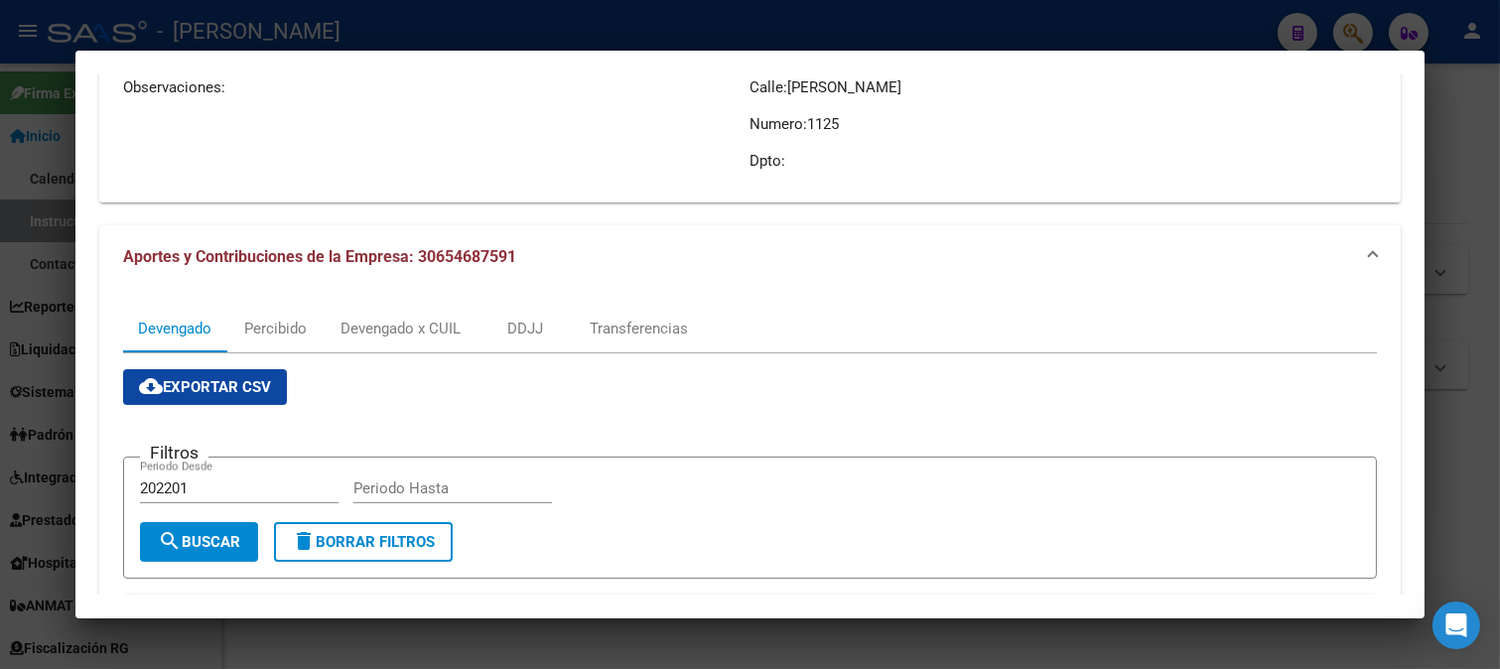
scroll to position [330, 0]
click at [0, 331] on div at bounding box center [750, 334] width 1500 height 669
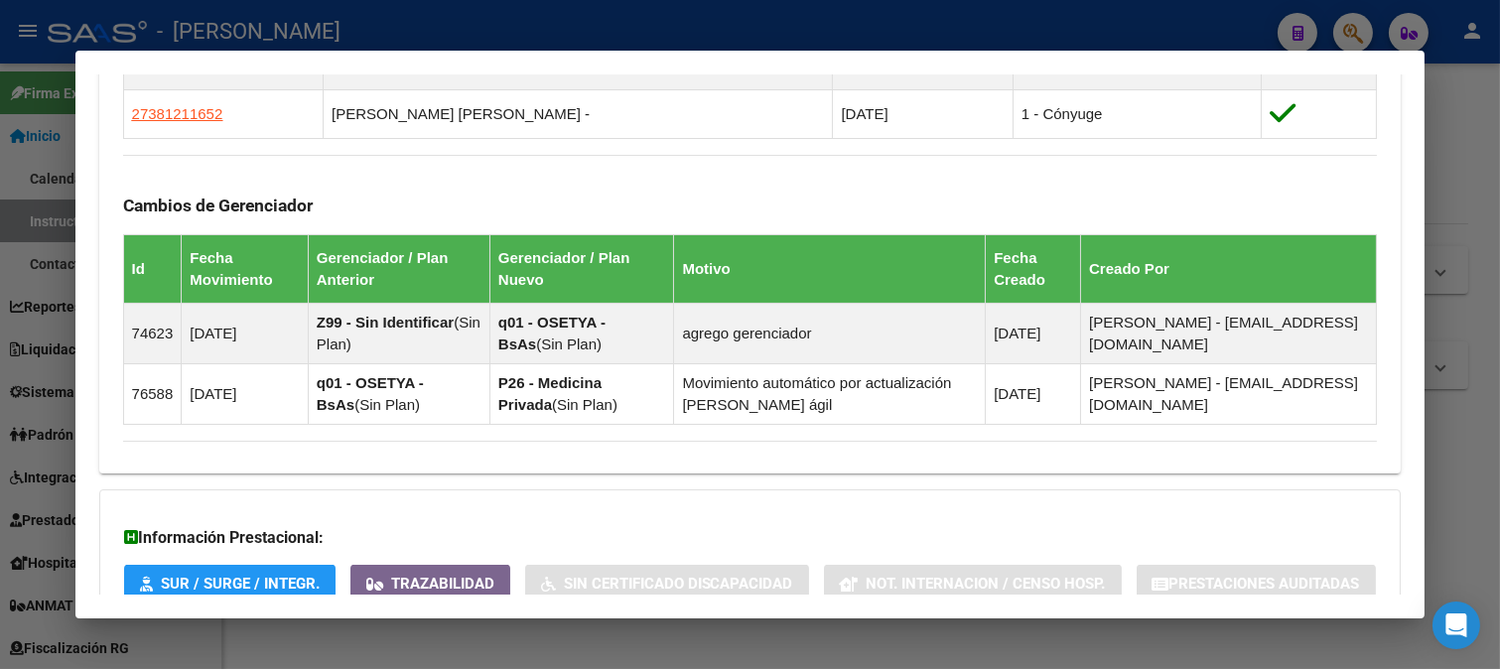
scroll to position [1103, 0]
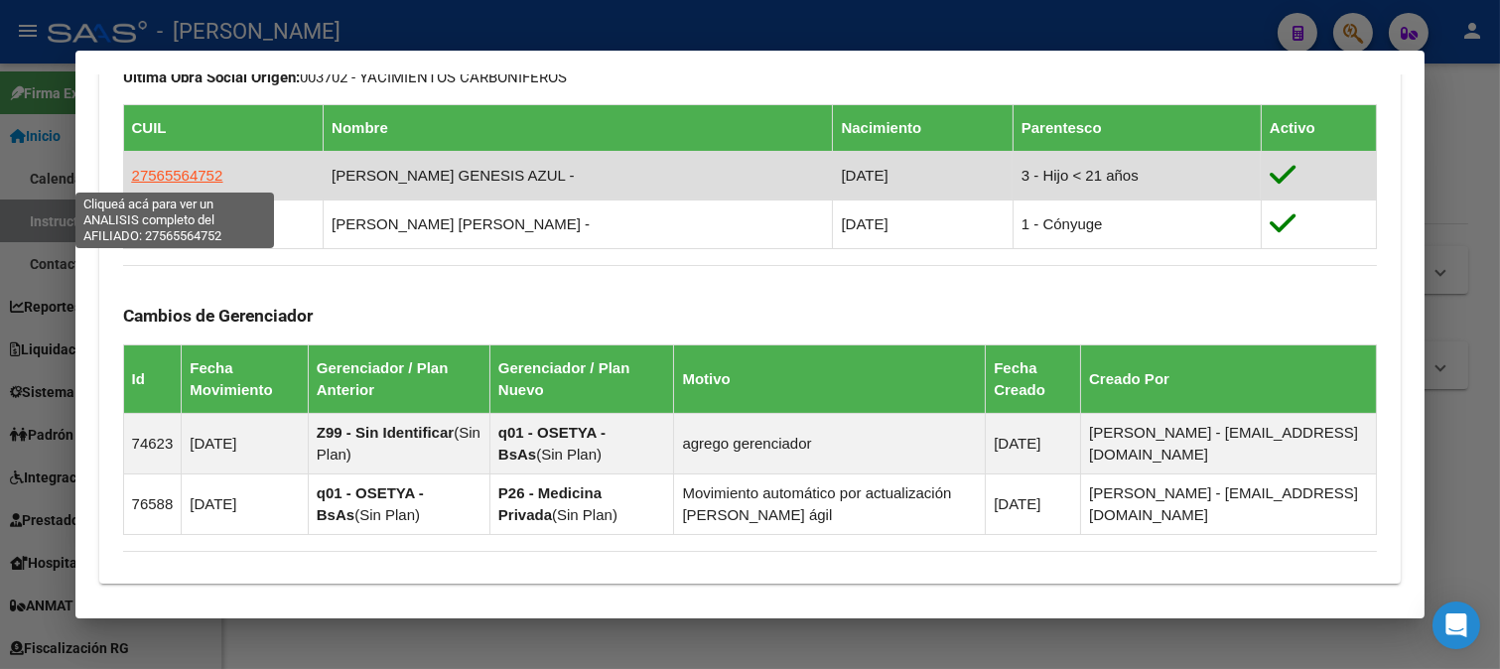
click at [193, 182] on span "27565564752" at bounding box center [177, 175] width 91 height 17
type textarea "27565564752"
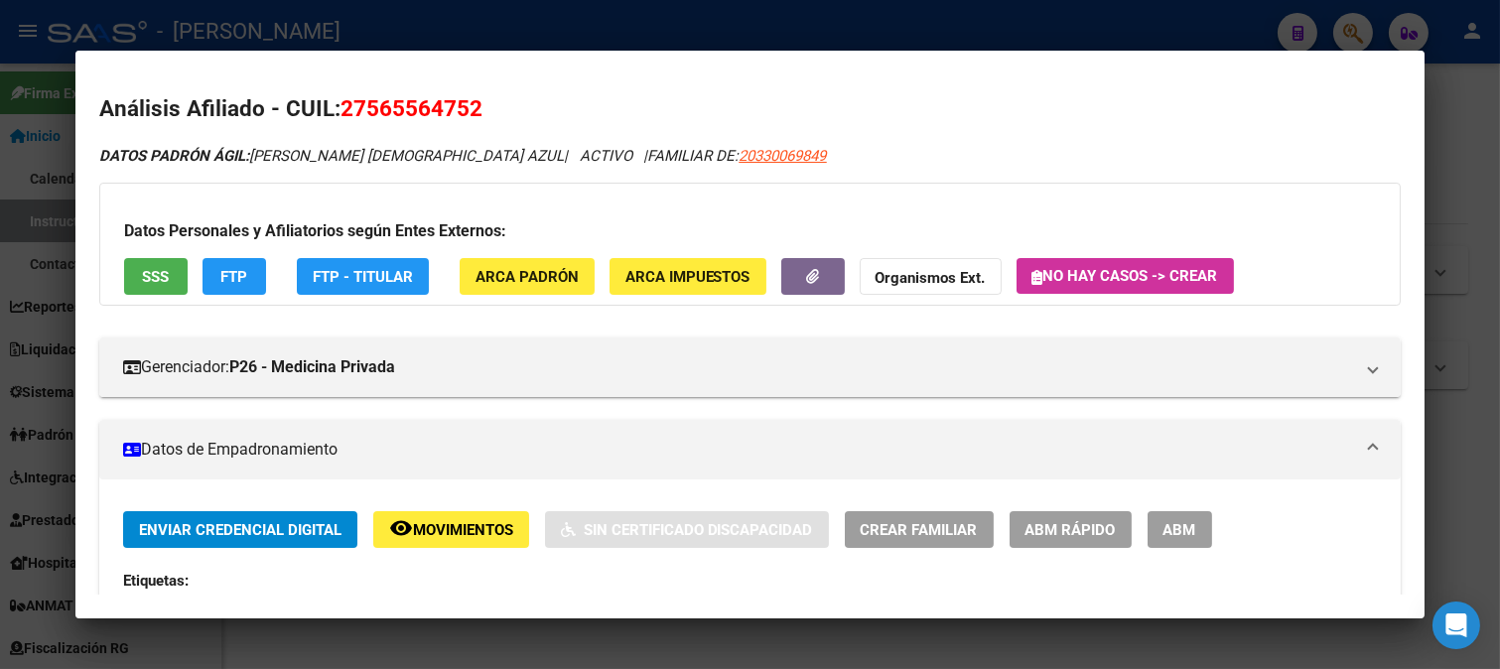
drag, startPoint x: 370, startPoint y: 111, endPoint x: 464, endPoint y: 111, distance: 94.3
click at [464, 111] on span "27565564752" at bounding box center [411, 108] width 142 height 26
click at [771, 40] on div at bounding box center [750, 334] width 1500 height 669
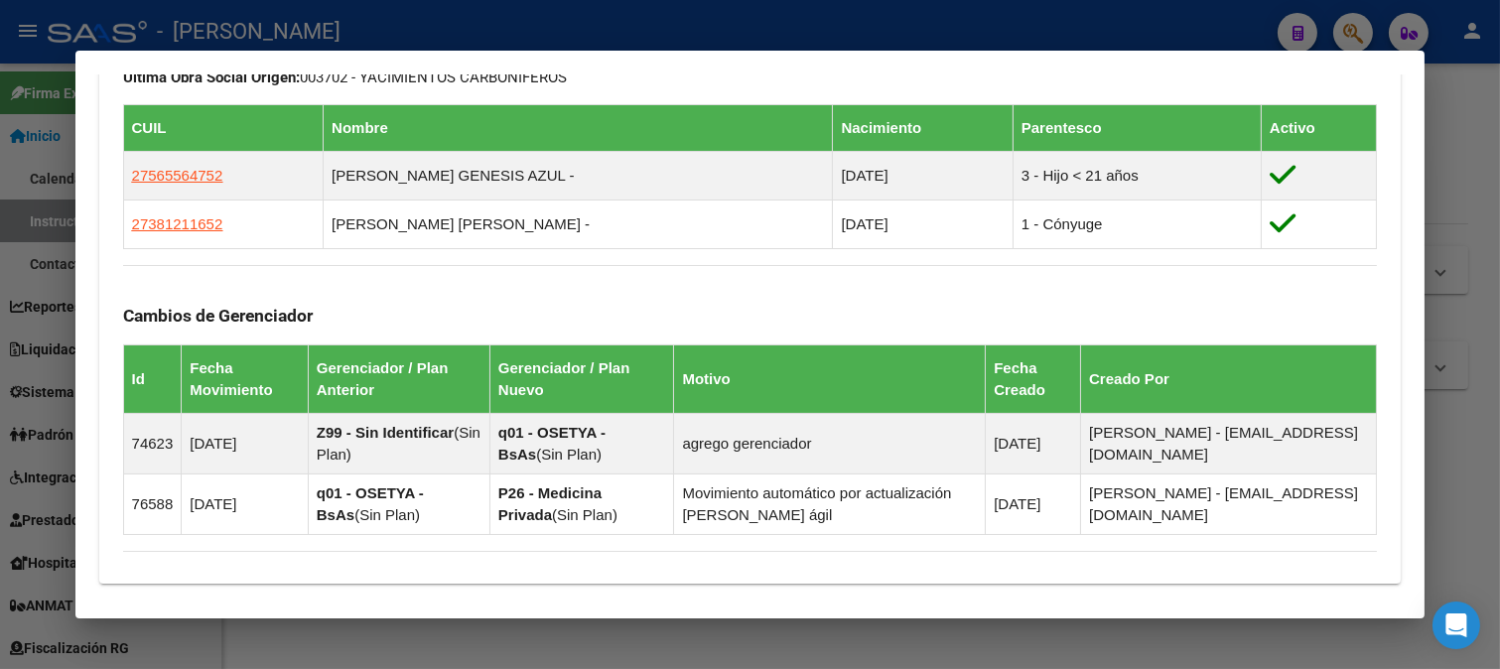
click at [546, 53] on mat-dialog-container "Análisis Afiliado - CUIL: 20330069849 DATOS PADRÓN ÁGIL: MEDINA JONATAN MARCELO…" at bounding box center [750, 335] width 1350 height 569
click at [430, 26] on div at bounding box center [750, 334] width 1500 height 669
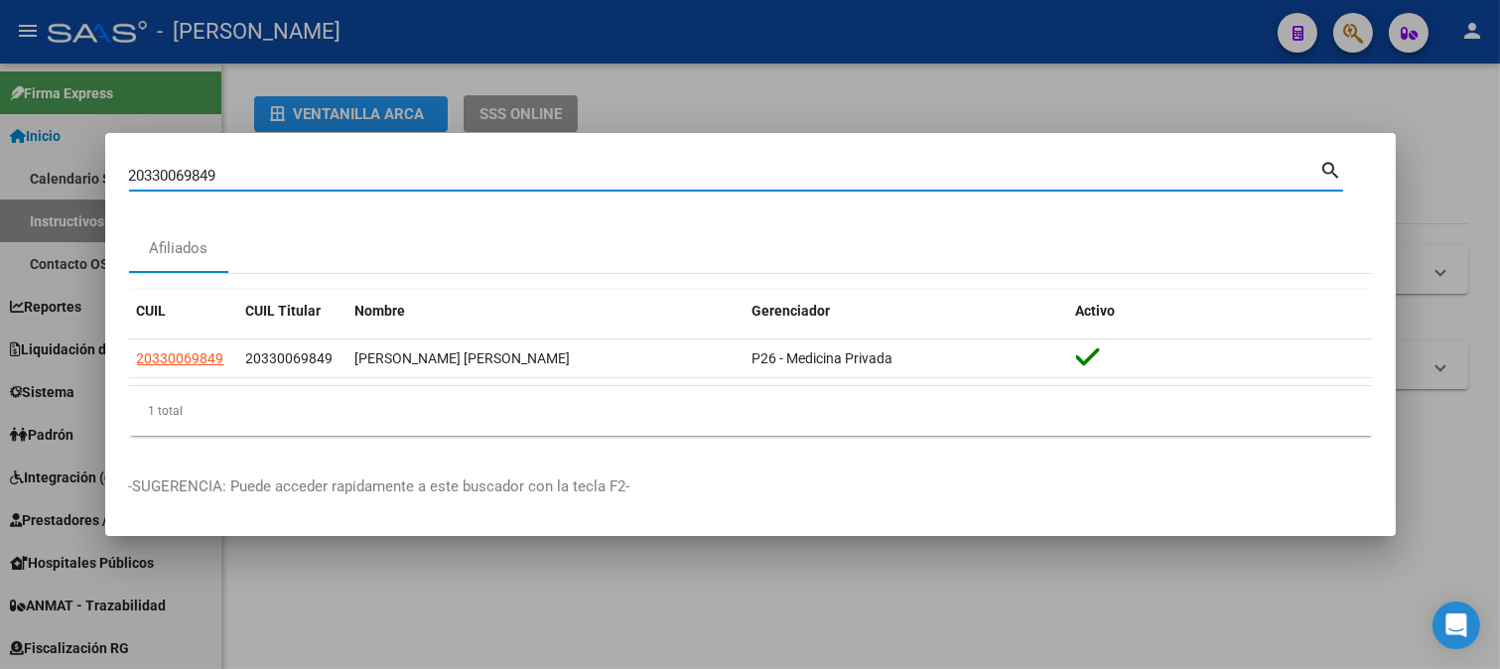
click at [318, 179] on input "20330069849" at bounding box center [724, 176] width 1191 height 18
type input "93663474"
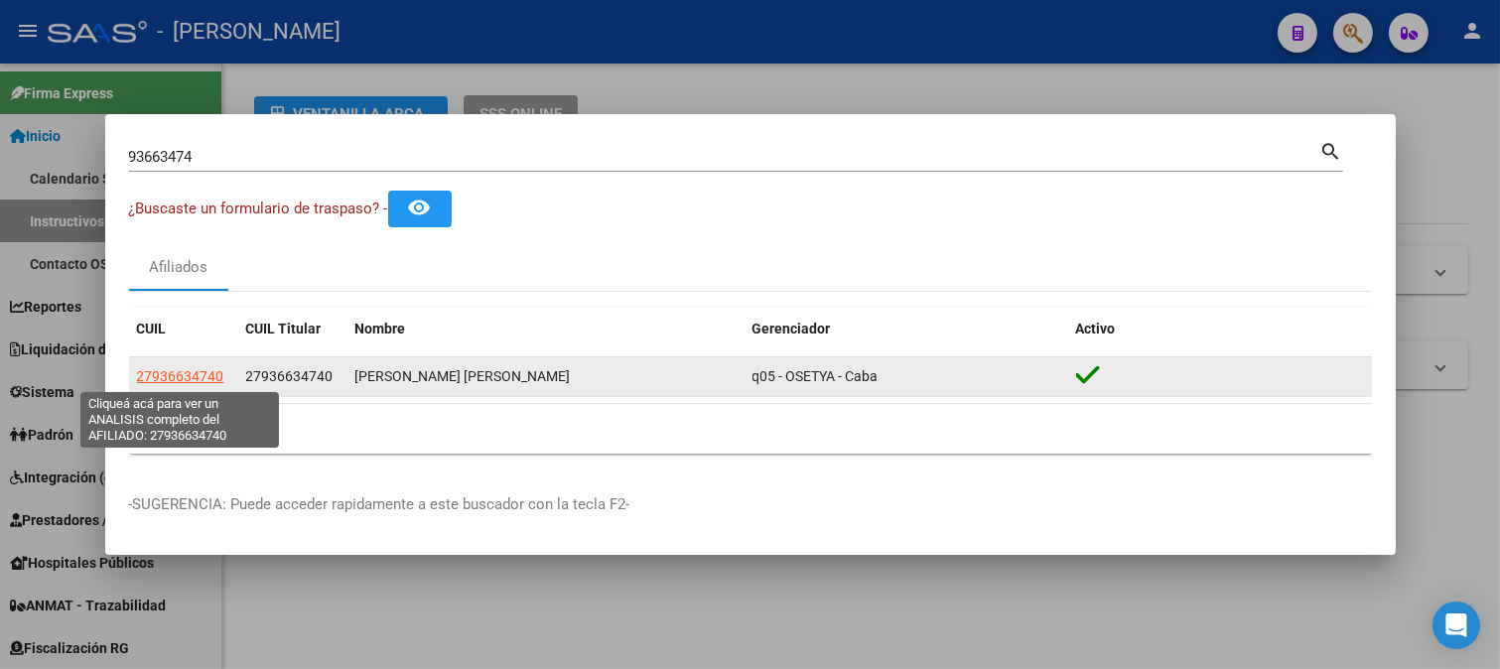
click at [196, 380] on span "27936634740" at bounding box center [180, 376] width 87 height 16
type textarea "27936634740"
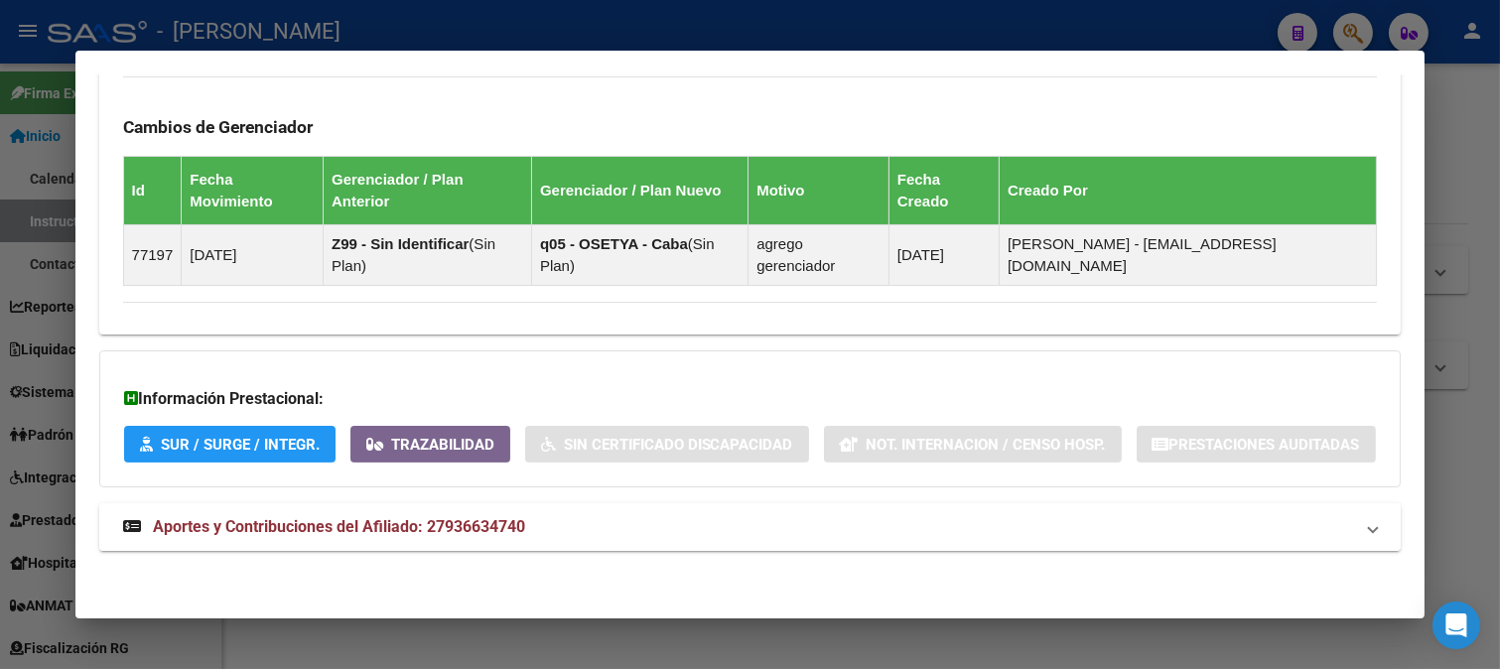
click at [391, 526] on span "Aportes y Contribuciones del Afiliado: 27936634740" at bounding box center [339, 526] width 372 height 19
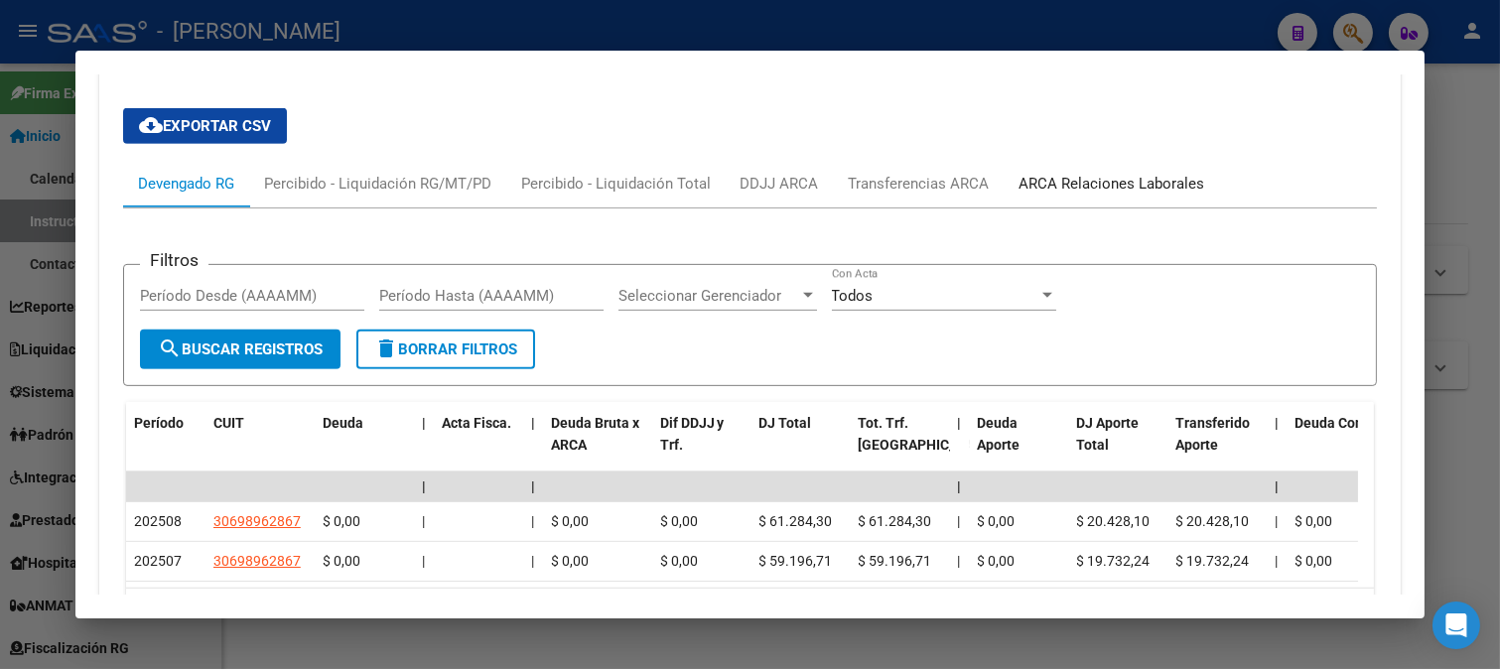
click at [1083, 195] on div "ARCA Relaciones Laborales" at bounding box center [1112, 184] width 186 height 22
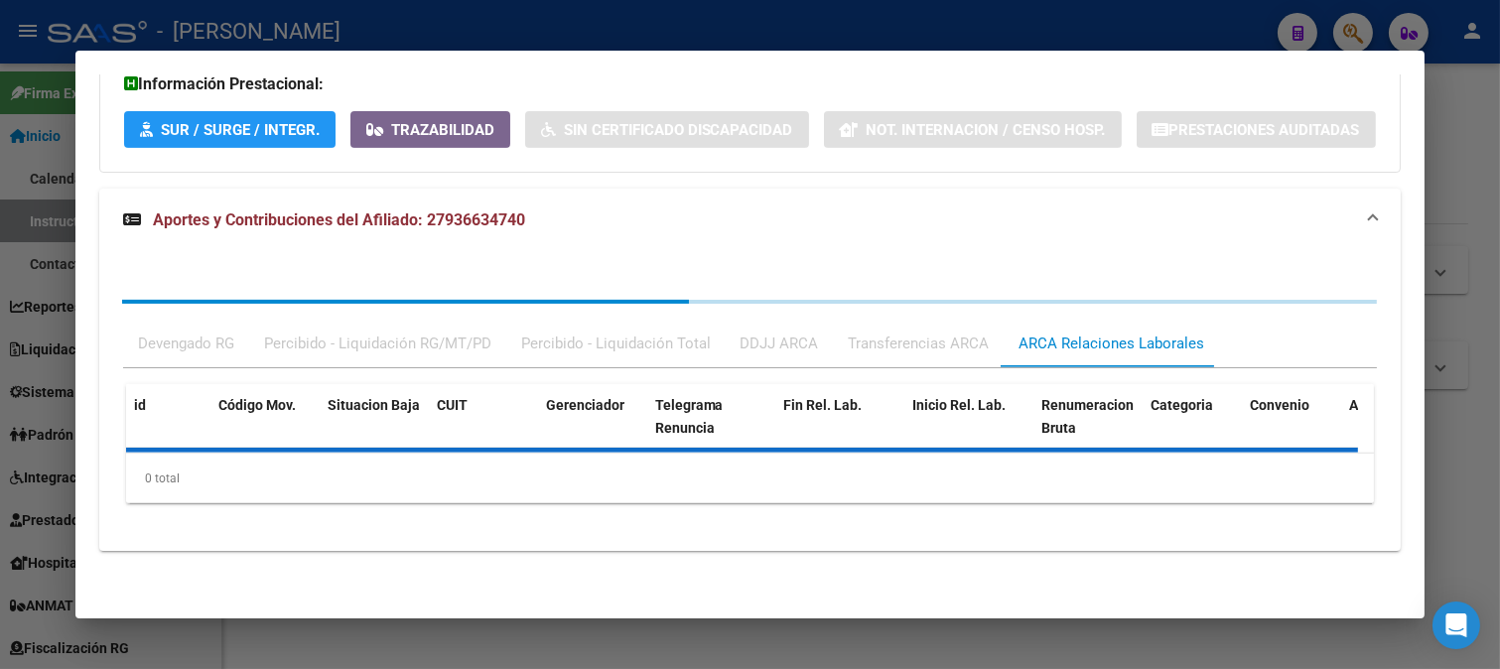
scroll to position [1572, 0]
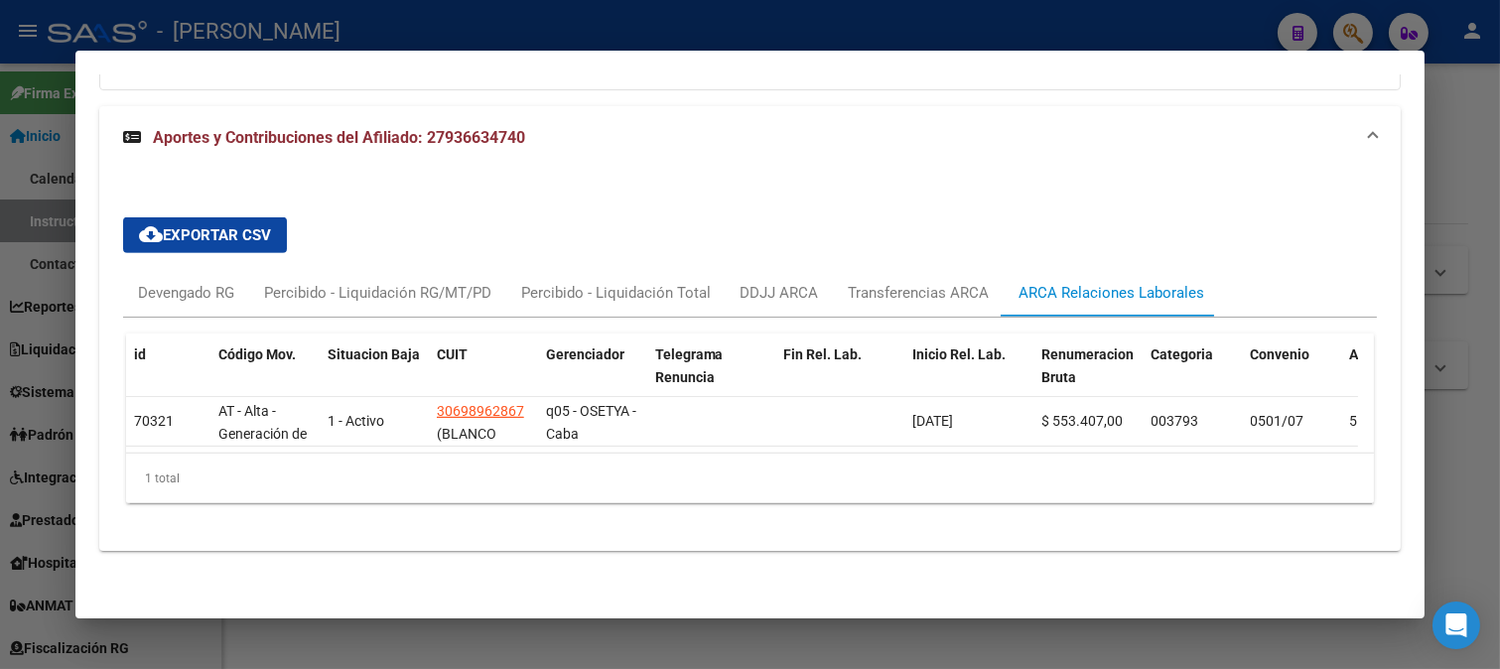
click at [528, 48] on div at bounding box center [750, 334] width 1500 height 669
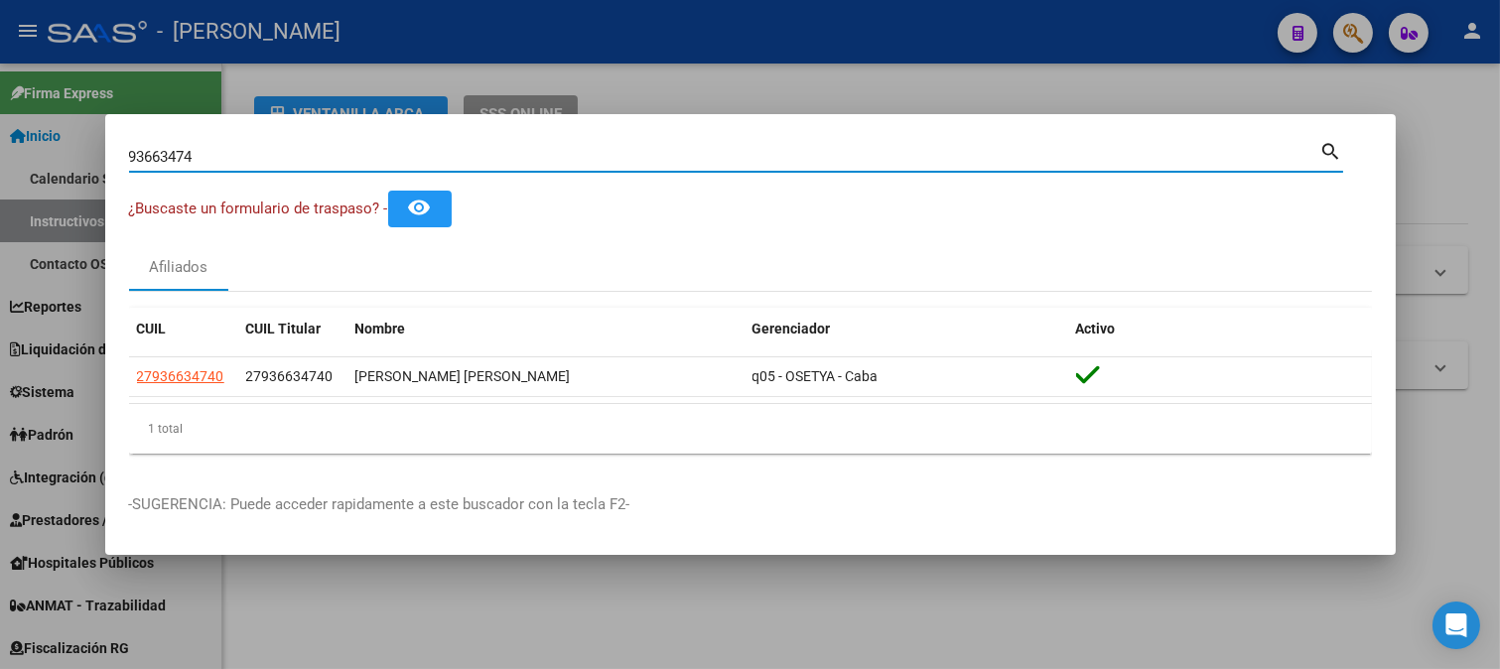
click at [413, 149] on input "93663474" at bounding box center [724, 157] width 1191 height 18
click at [413, 151] on input "93663474" at bounding box center [724, 157] width 1191 height 18
paste input "20330179385"
type input "20330179385"
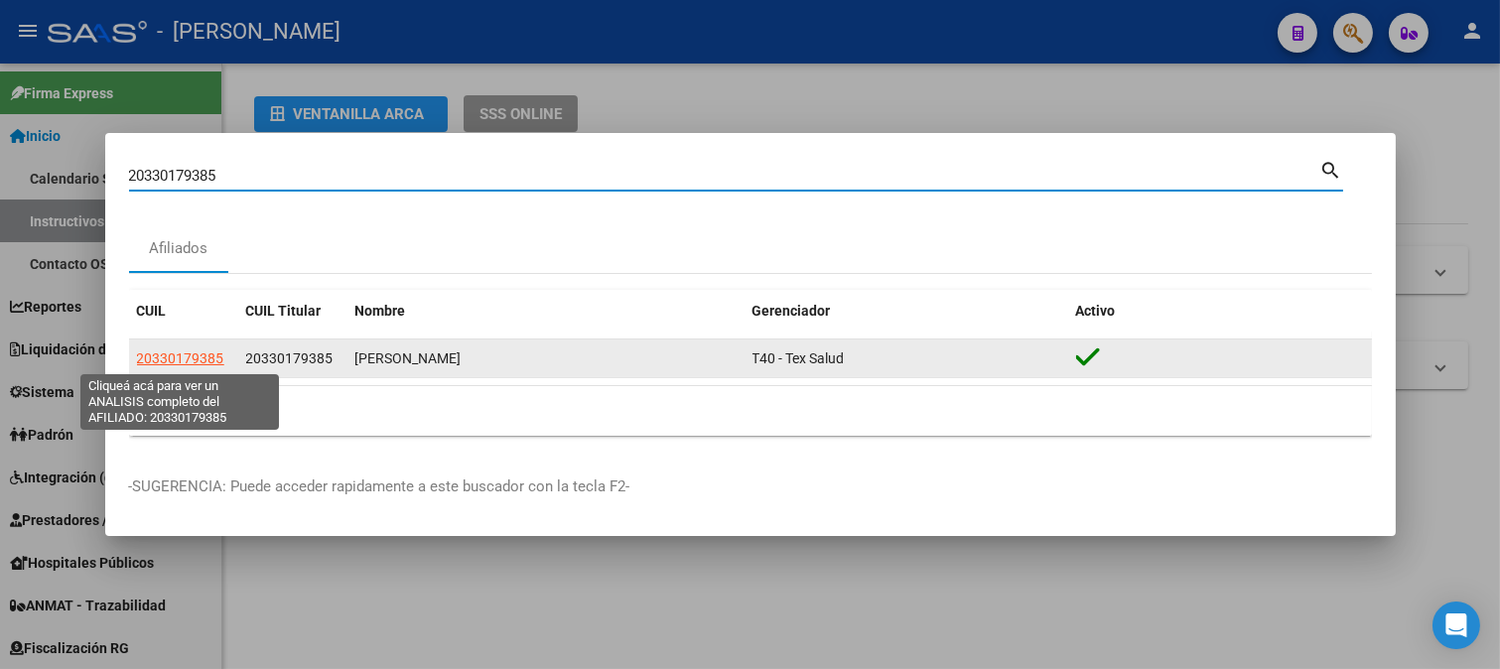
click at [206, 361] on span "20330179385" at bounding box center [180, 358] width 87 height 16
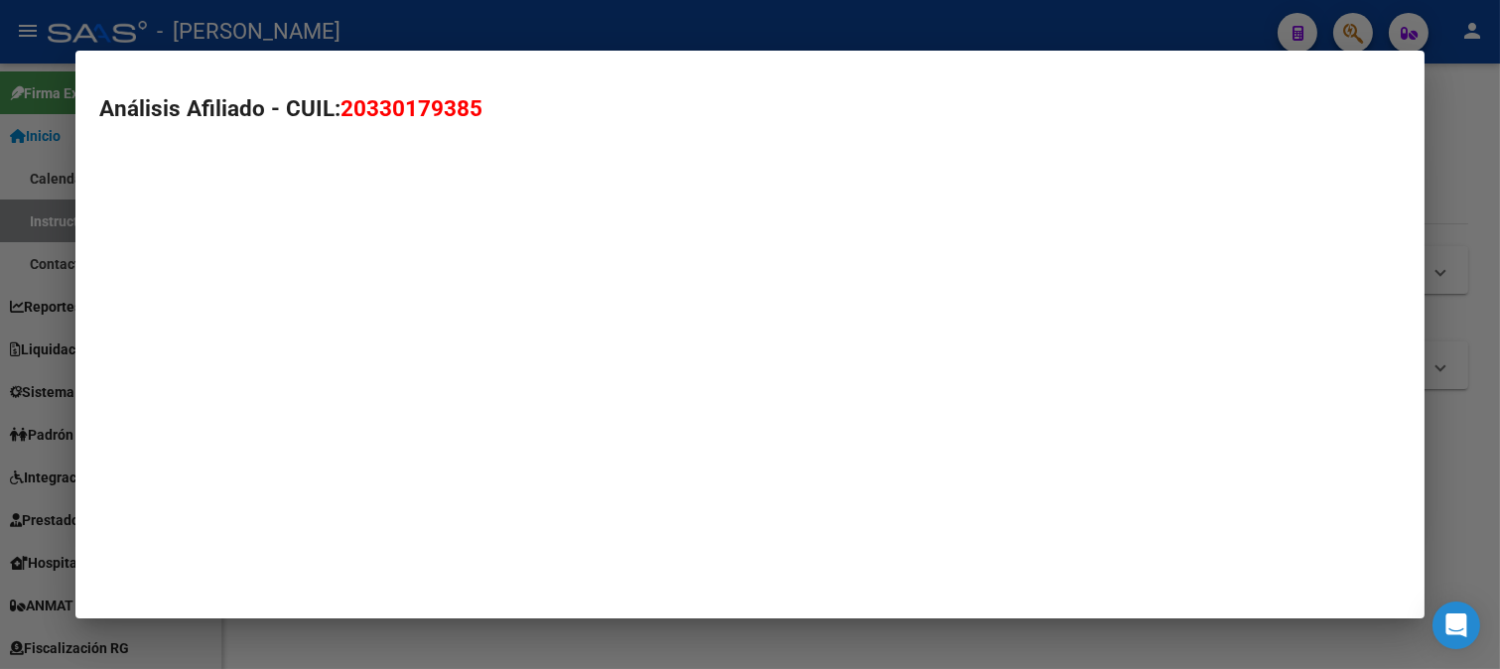
type textarea "20330179385"
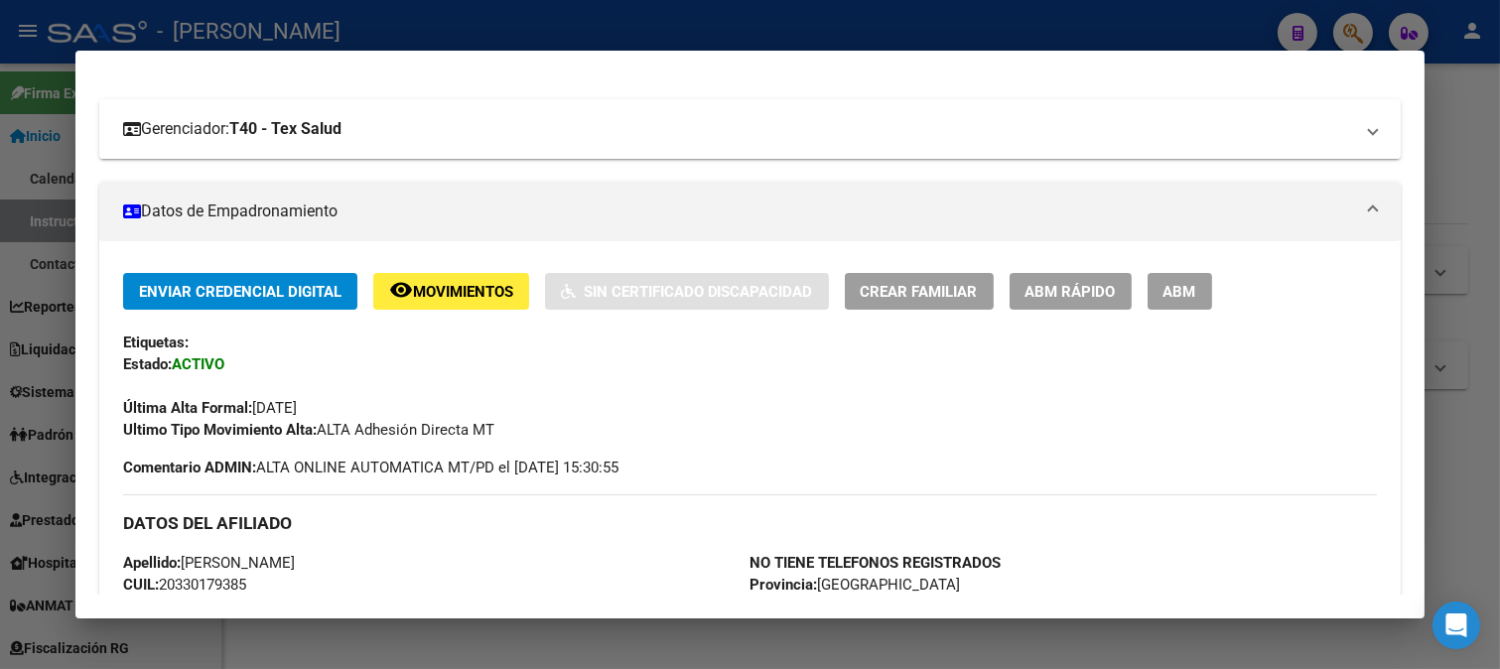
scroll to position [441, 0]
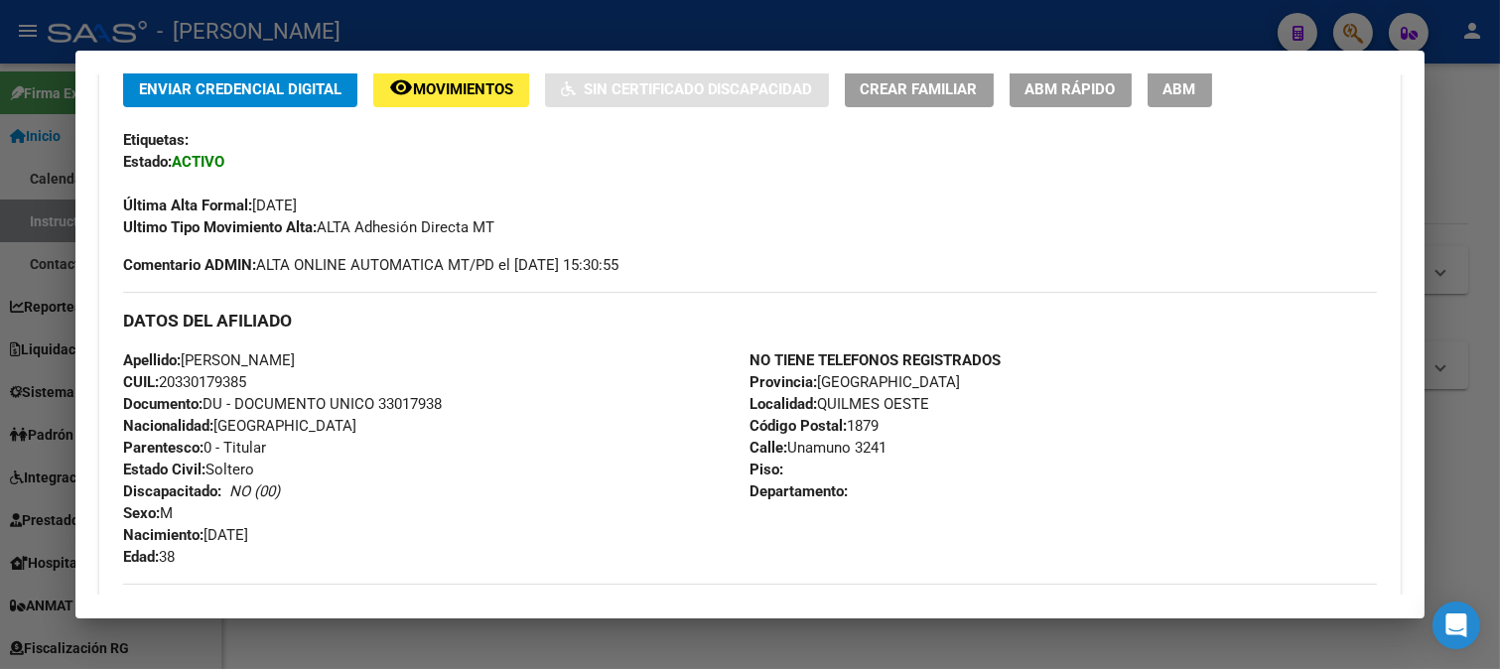
click at [405, 397] on span "Documento: DU - DOCUMENTO UNICO 33017938" at bounding box center [282, 404] width 319 height 18
click at [405, 398] on span "Documento: DU - DOCUMENTO UNICO 33017938" at bounding box center [282, 404] width 319 height 18
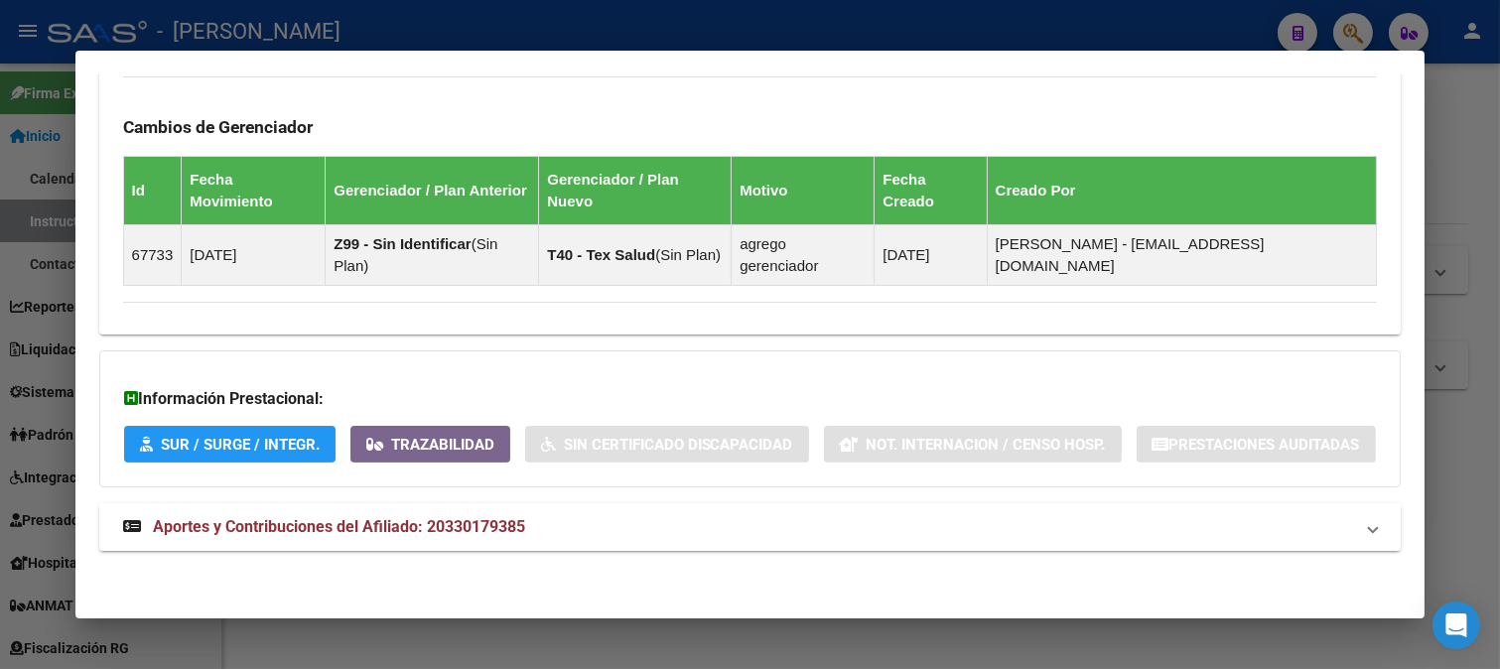
click at [458, 542] on mat-expansion-panel-header "Aportes y Contribuciones del Afiliado: 20330179385" at bounding box center [750, 527] width 1302 height 48
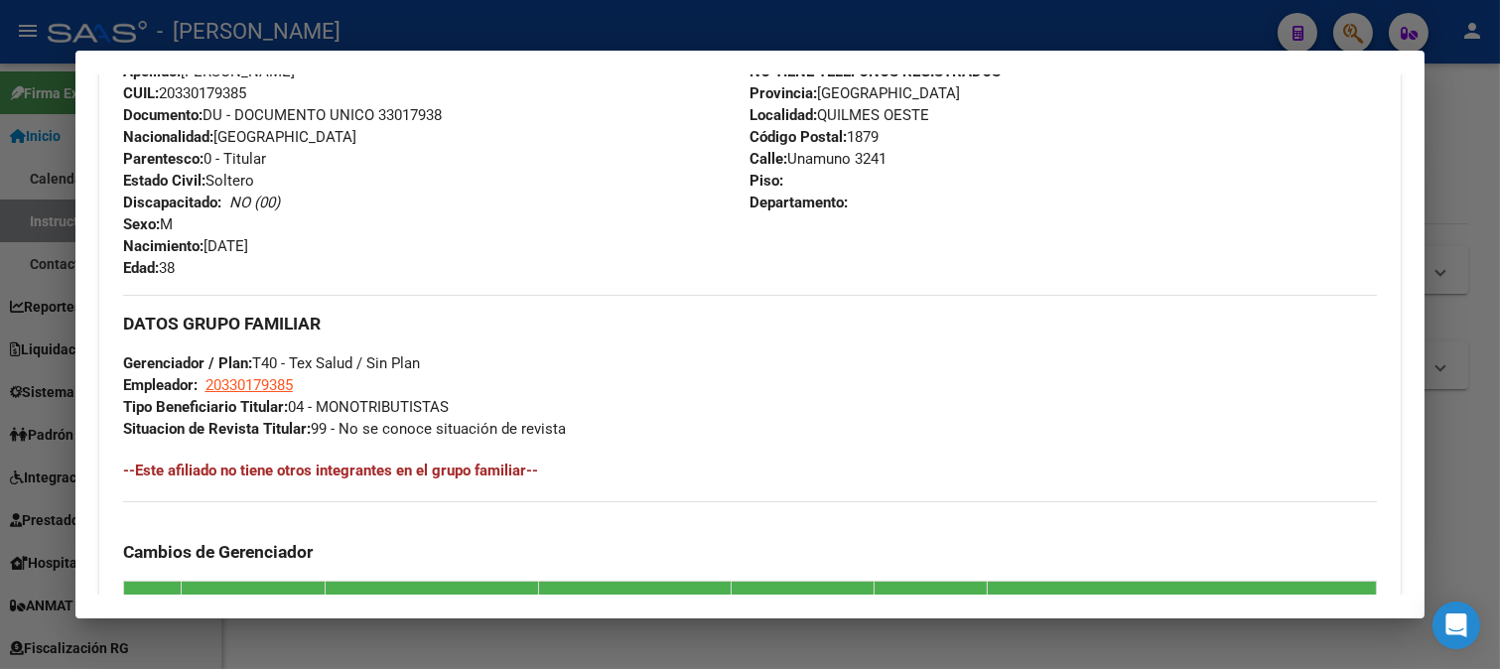
scroll to position [398, 0]
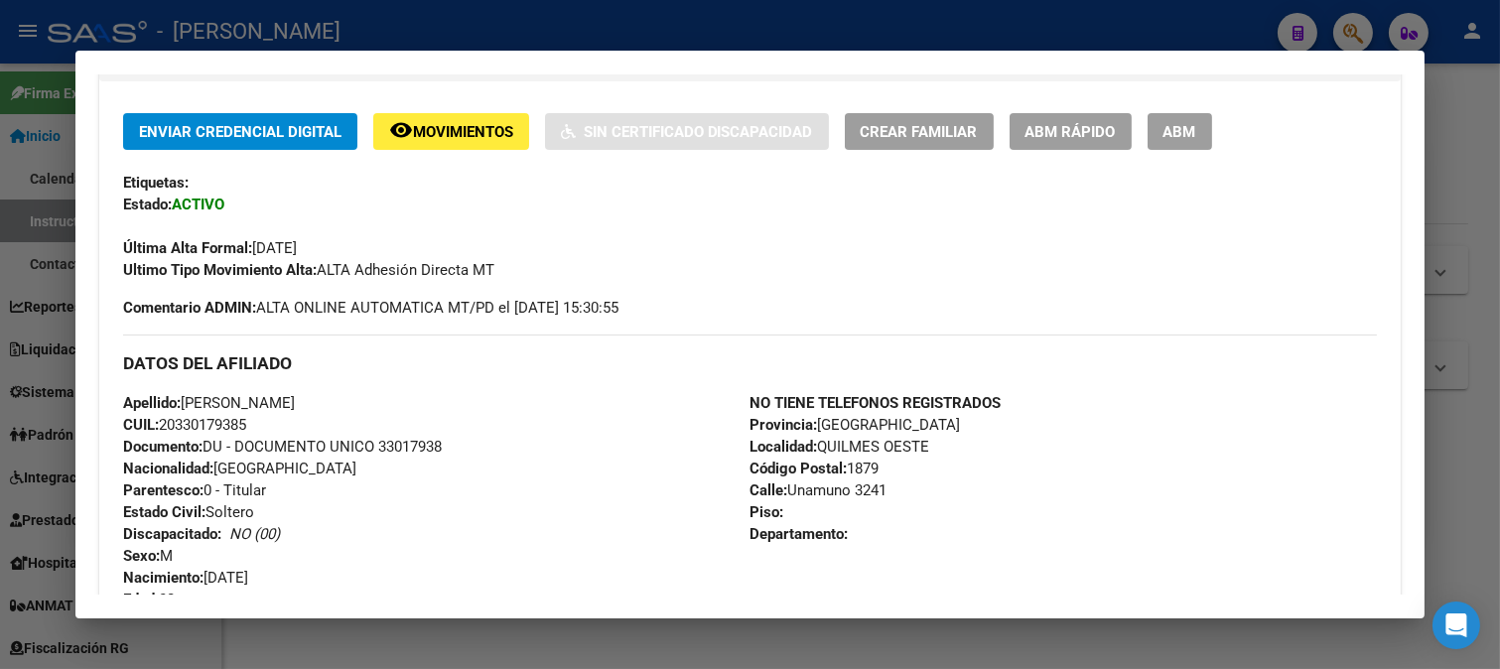
click at [295, 402] on span "Apellido: LUCAS MARTIN MASTRONARDI" at bounding box center [209, 403] width 172 height 18
drag, startPoint x: 186, startPoint y: 401, endPoint x: 289, endPoint y: 402, distance: 103.2
click at [289, 402] on span "Apellido: LUCAS MARTIN MASTRONARDI" at bounding box center [209, 403] width 172 height 18
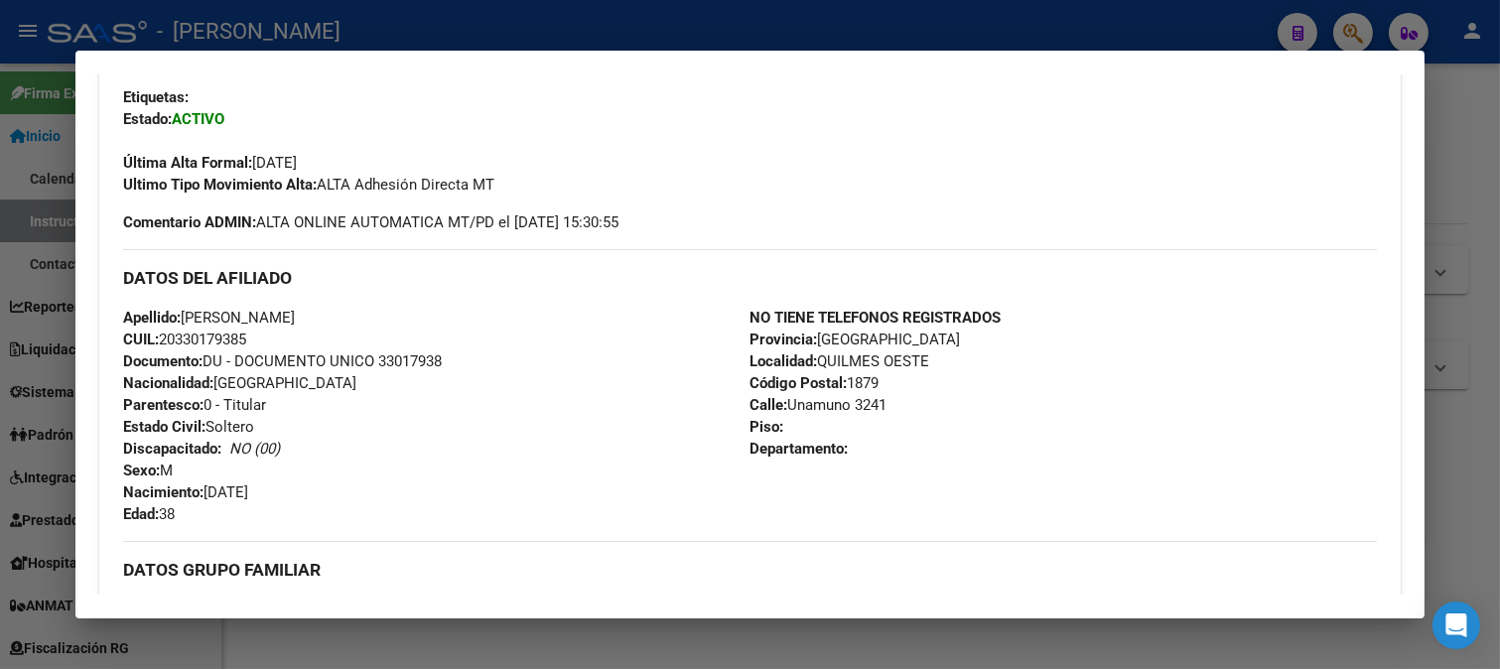
scroll to position [508, 0]
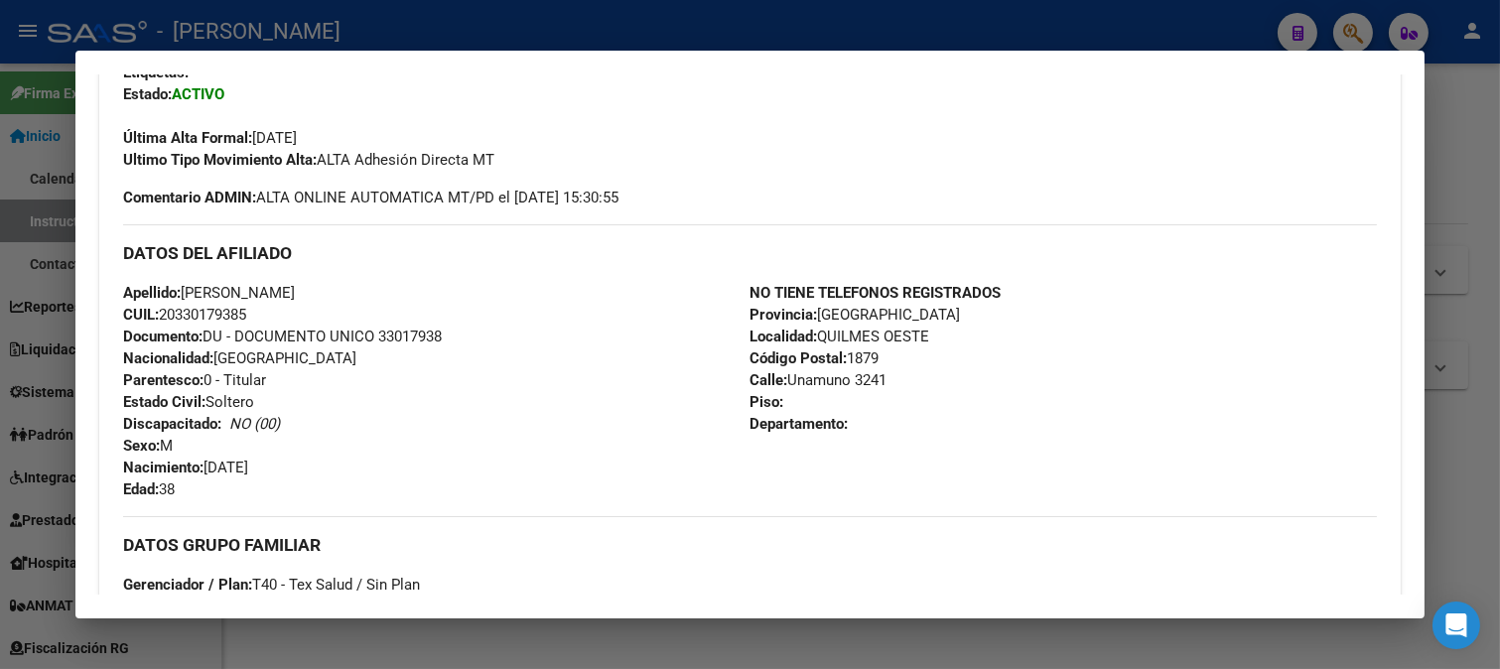
drag, startPoint x: 208, startPoint y: 466, endPoint x: 319, endPoint y: 464, distance: 110.2
click at [319, 464] on div "Apellido: LUCAS MARTIN MASTRONARDI CUIL: 20330179385 Documento: DU - DOCUMENTO …" at bounding box center [436, 391] width 627 height 218
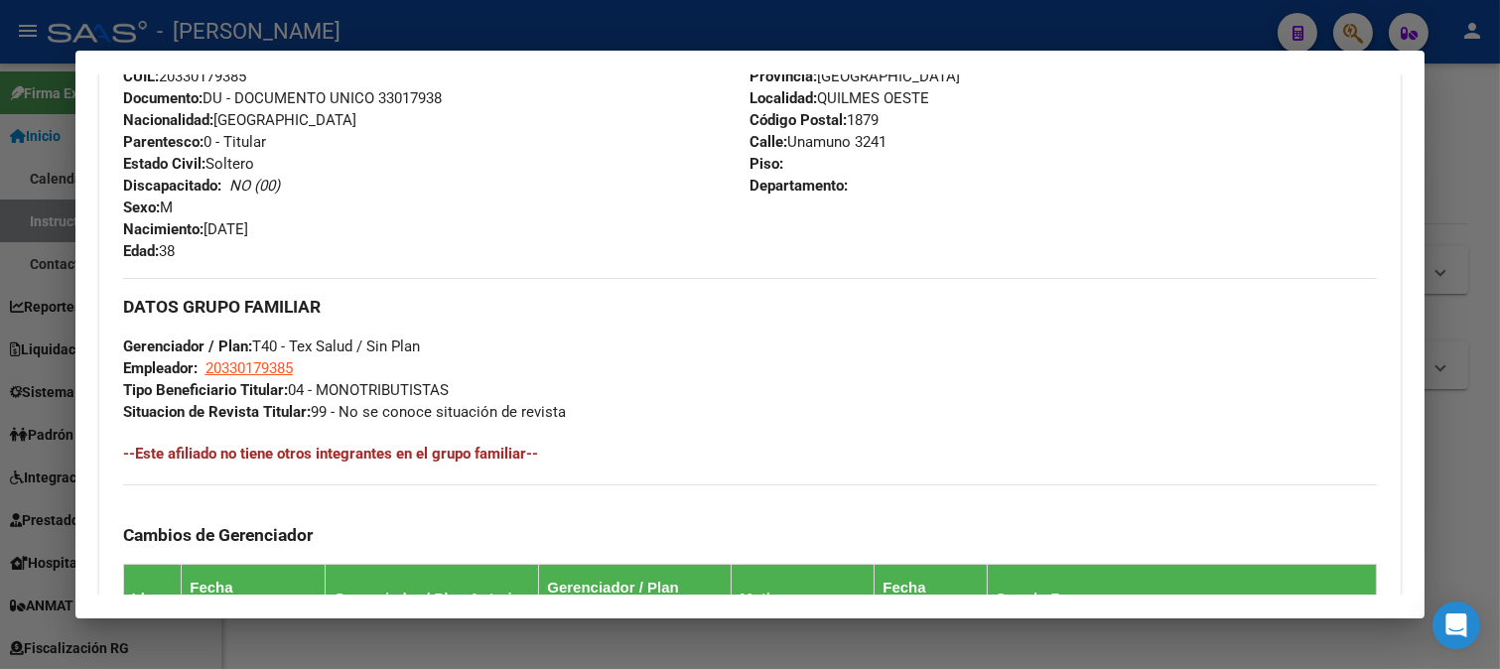
scroll to position [728, 0]
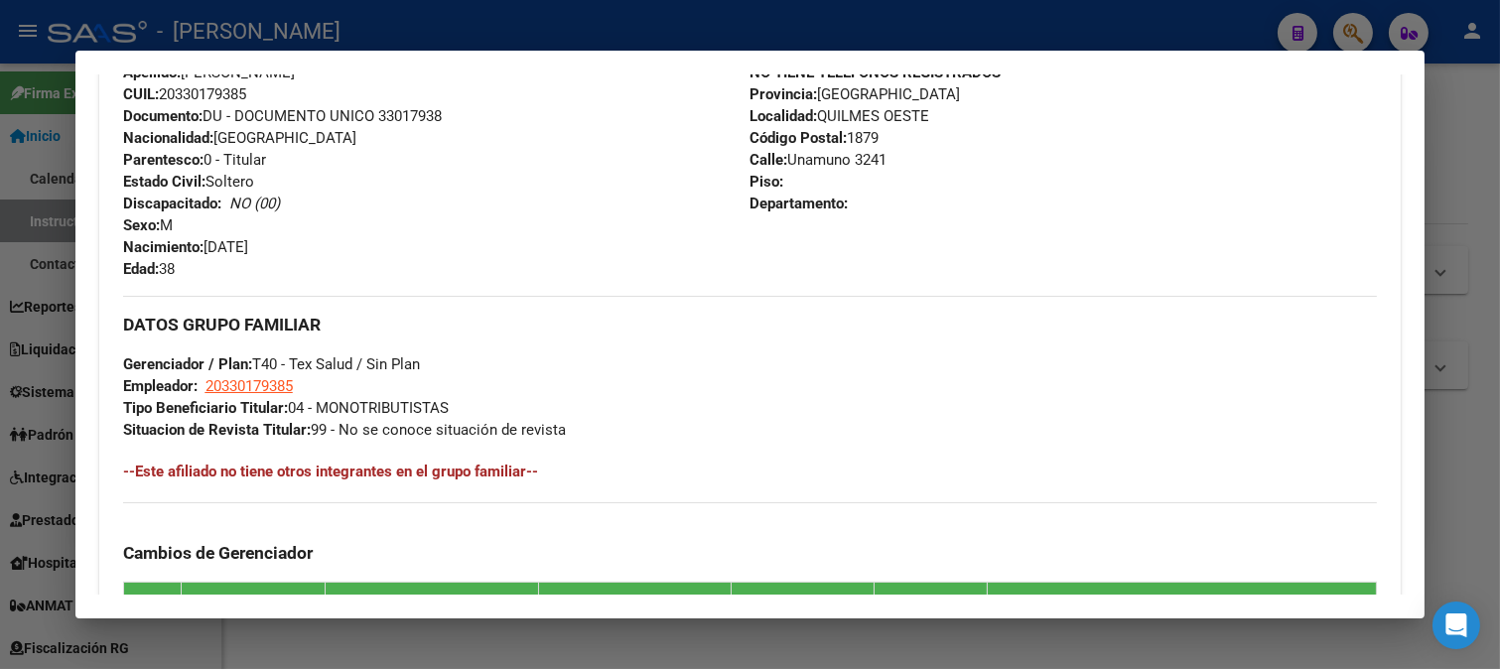
drag, startPoint x: 801, startPoint y: 160, endPoint x: 844, endPoint y: 160, distance: 42.7
click at [844, 160] on span "Calle: Unamuno 3241" at bounding box center [817, 160] width 137 height 18
click at [811, 159] on span "Calle: Unamuno 3241" at bounding box center [817, 160] width 137 height 18
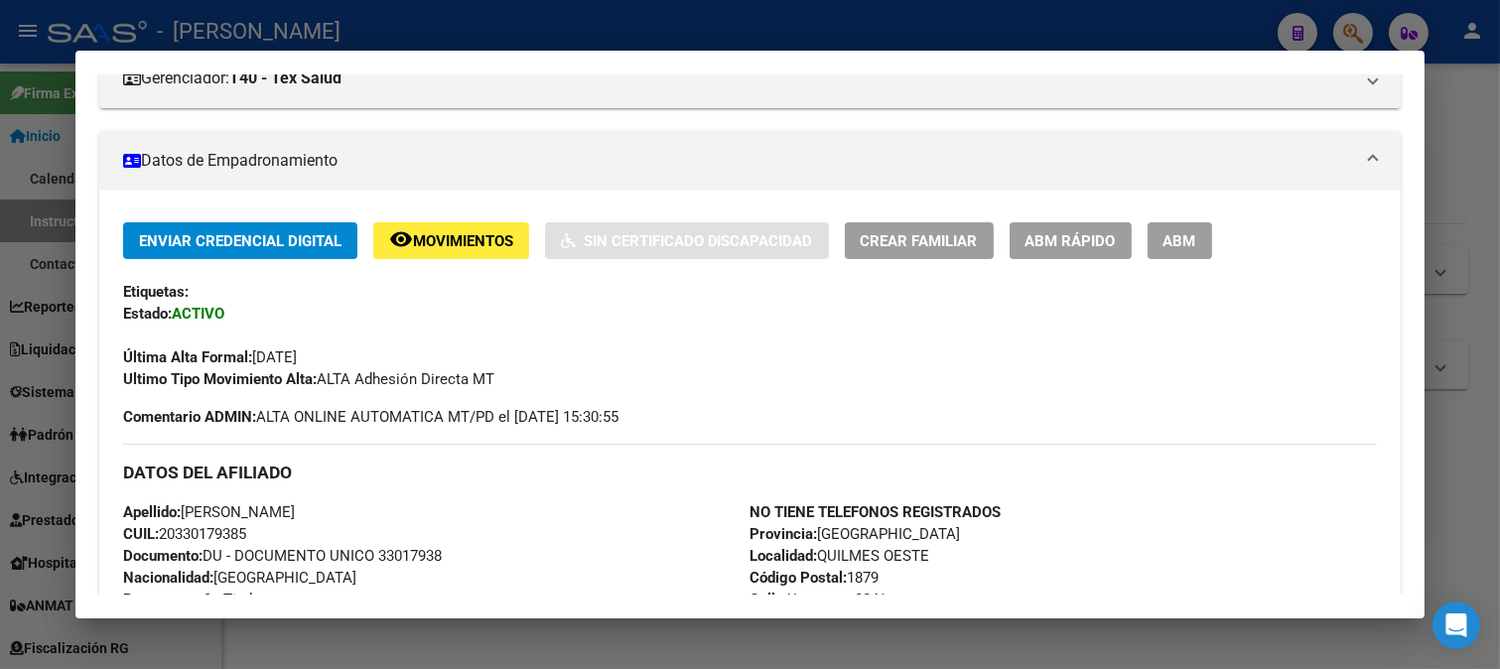
scroll to position [288, 0]
drag, startPoint x: 253, startPoint y: 357, endPoint x: 409, endPoint y: 357, distance: 155.8
click at [409, 357] on div "Última Alta Formal: 01/09/2024" at bounding box center [750, 348] width 1254 height 44
click at [532, 25] on div at bounding box center [750, 334] width 1500 height 669
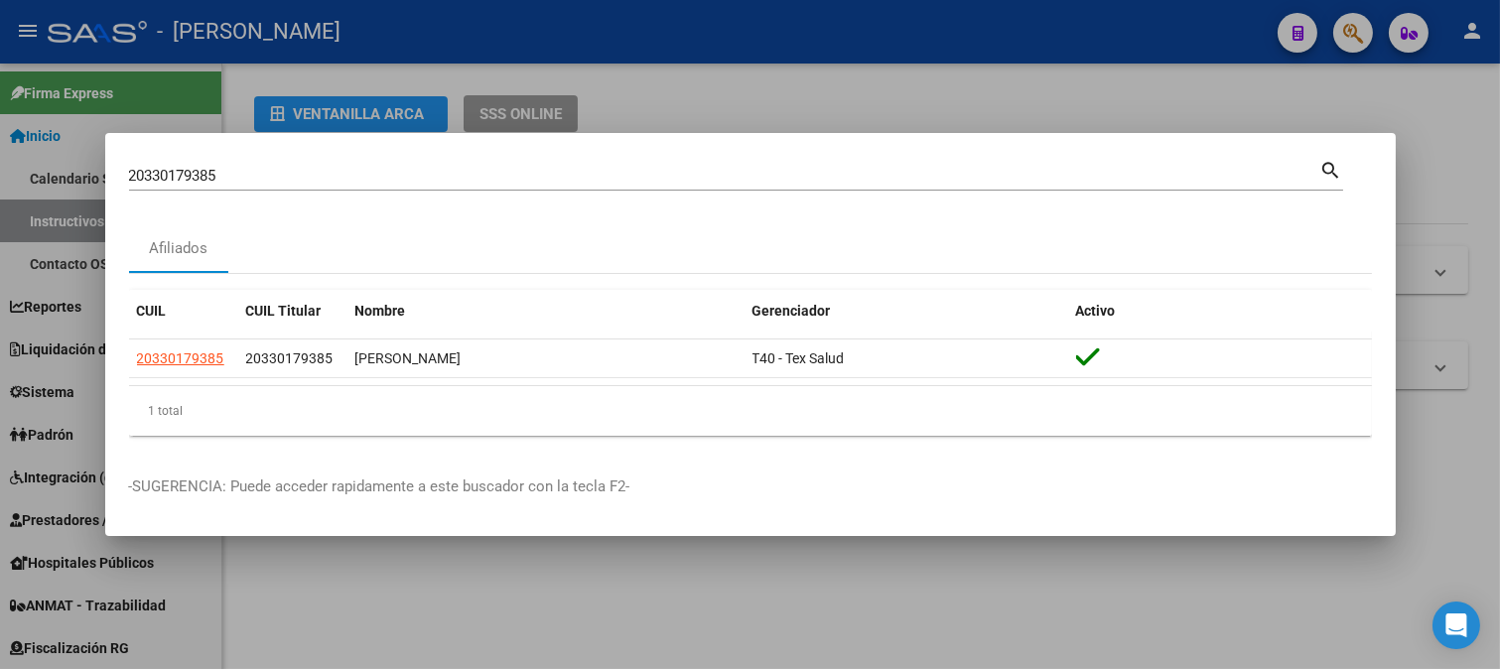
click at [379, 170] on input "20330179385" at bounding box center [724, 176] width 1191 height 18
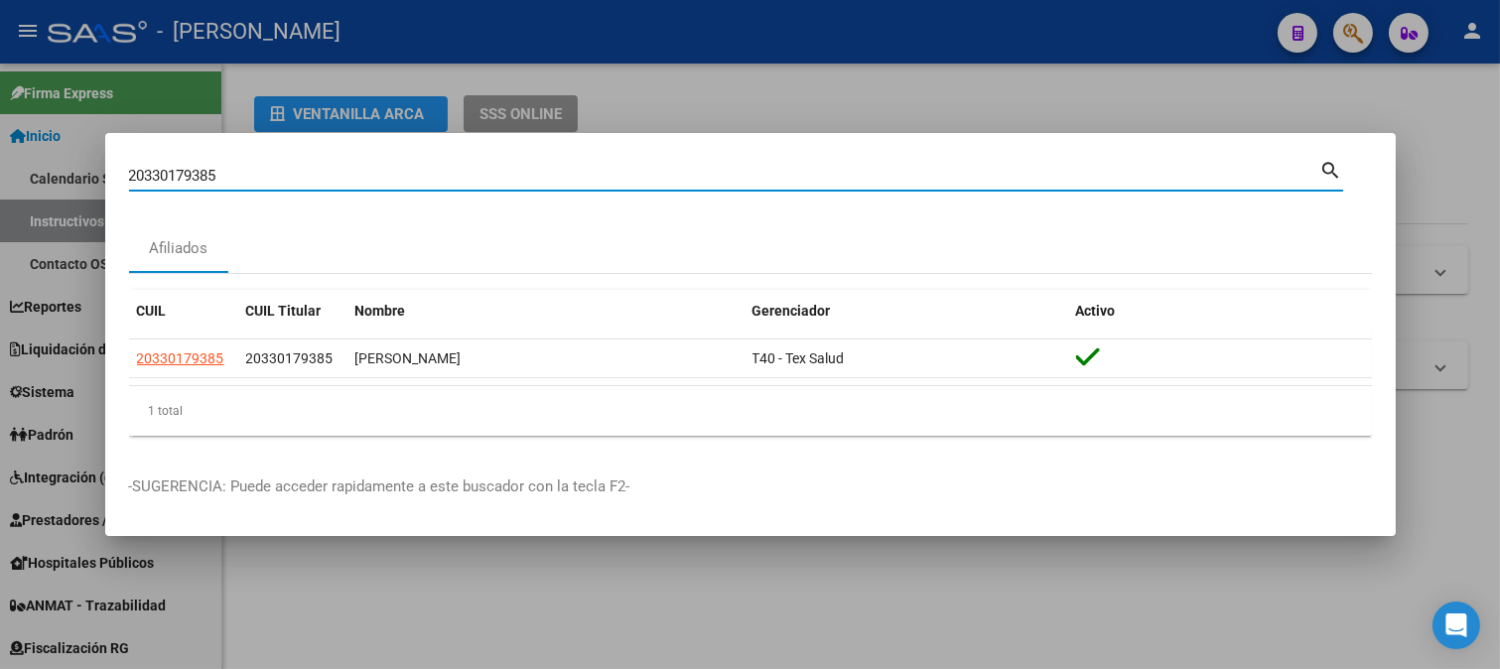
click at [379, 170] on input "20330179385" at bounding box center [724, 176] width 1191 height 18
paste input "220563"
type input "20330220563"
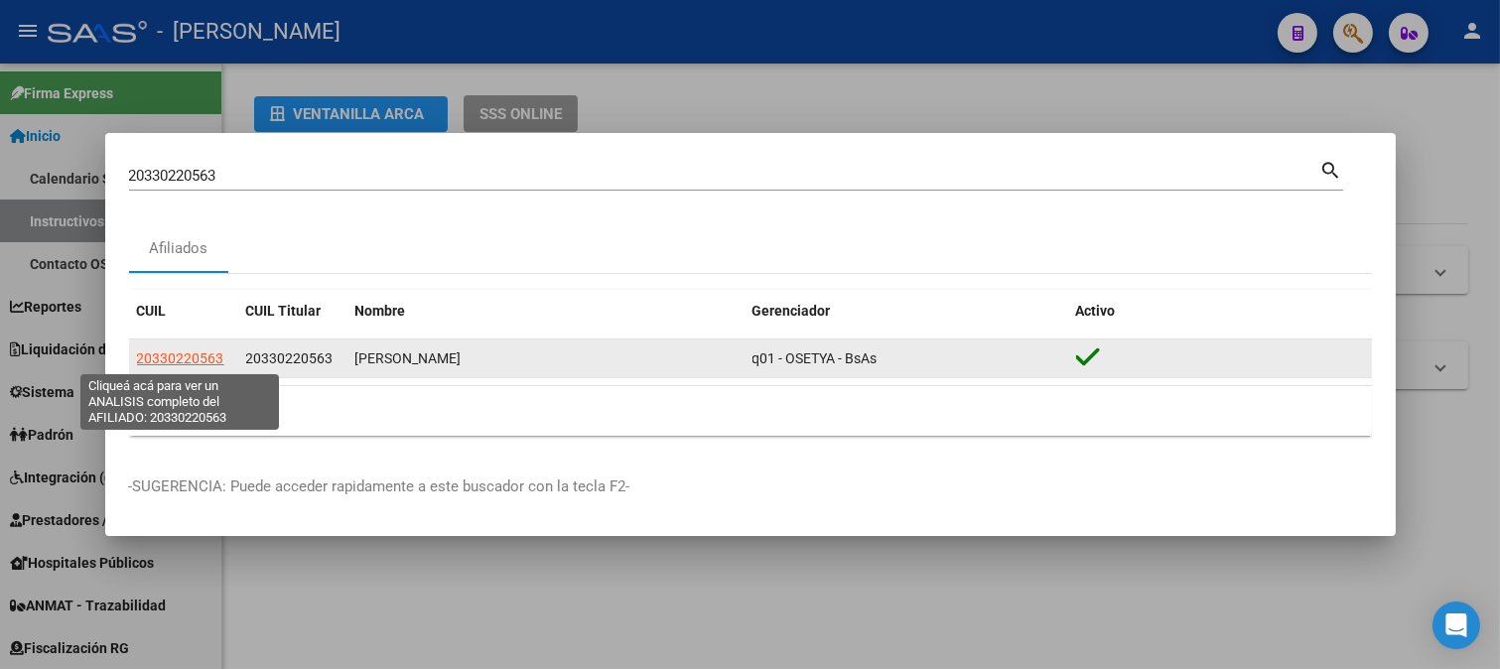
click at [174, 352] on span "20330220563" at bounding box center [180, 358] width 87 height 16
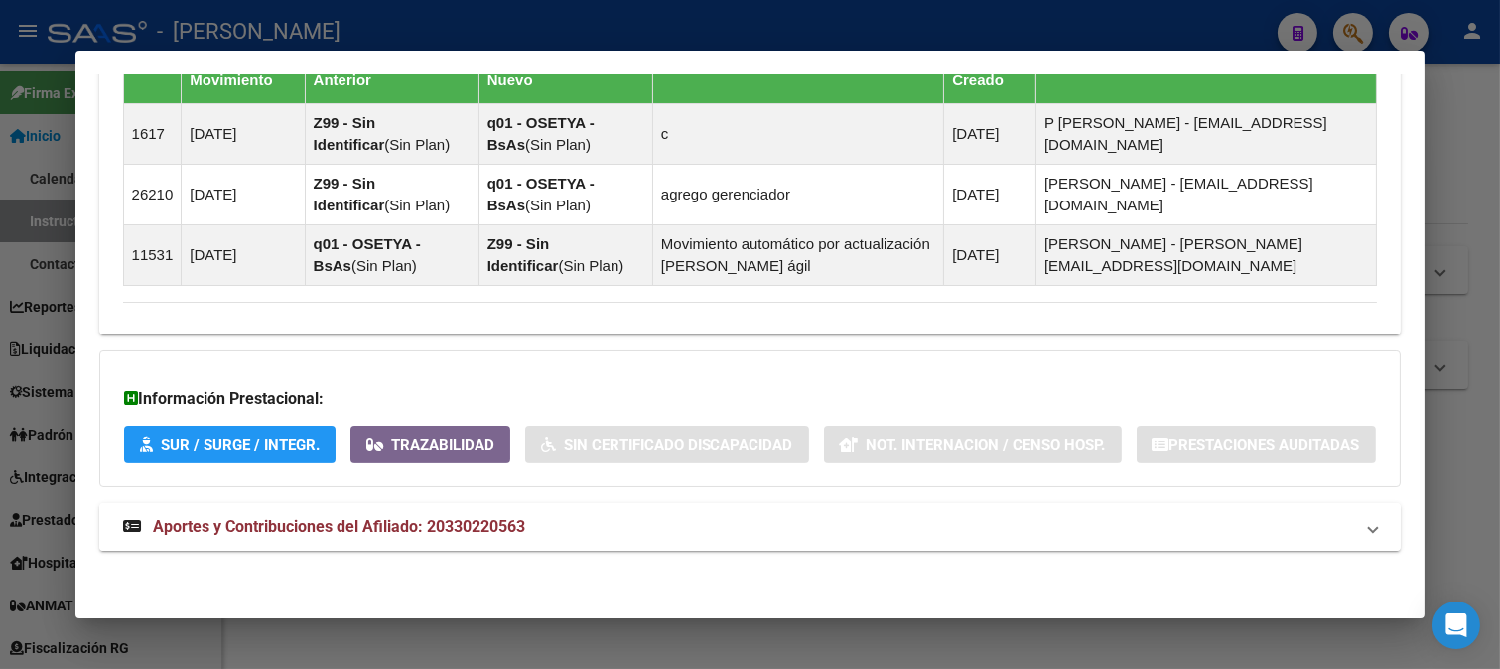
click at [509, 523] on span "Aportes y Contribuciones del Afiliado: 20330220563" at bounding box center [339, 526] width 372 height 19
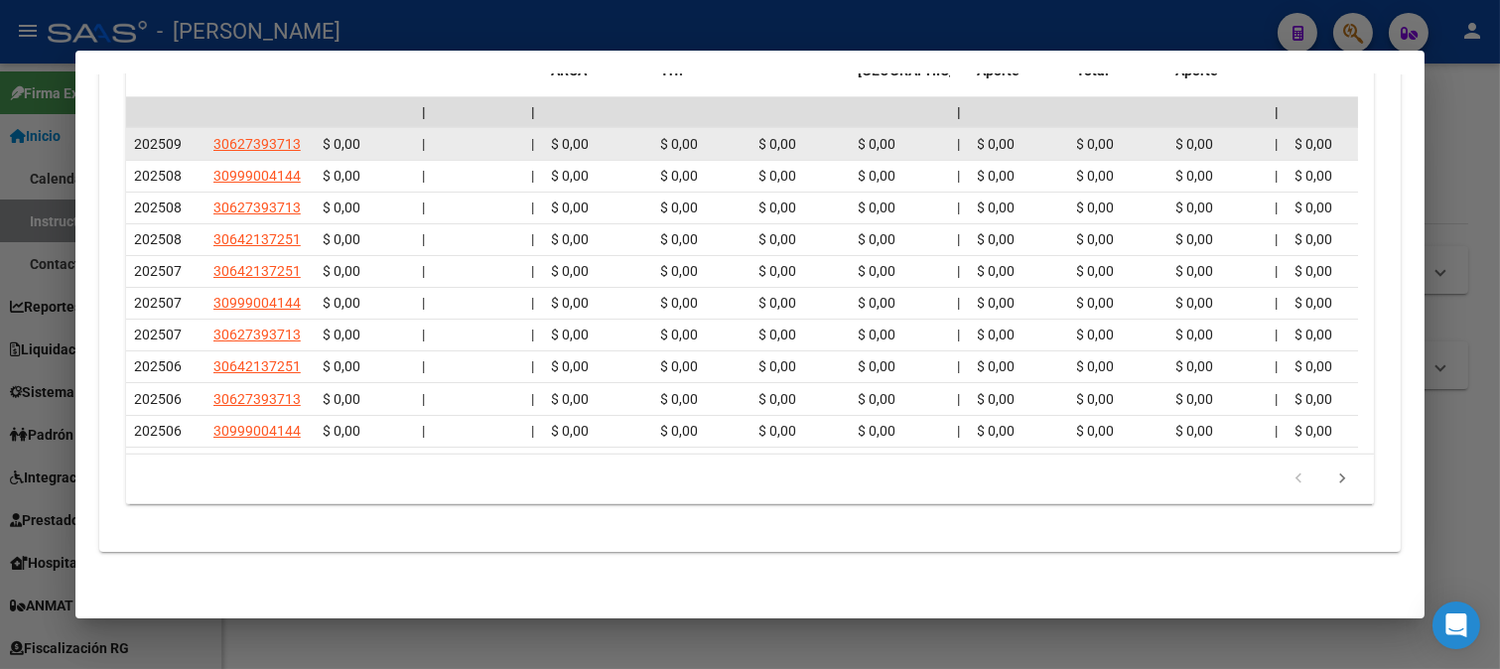
scroll to position [2157, 0]
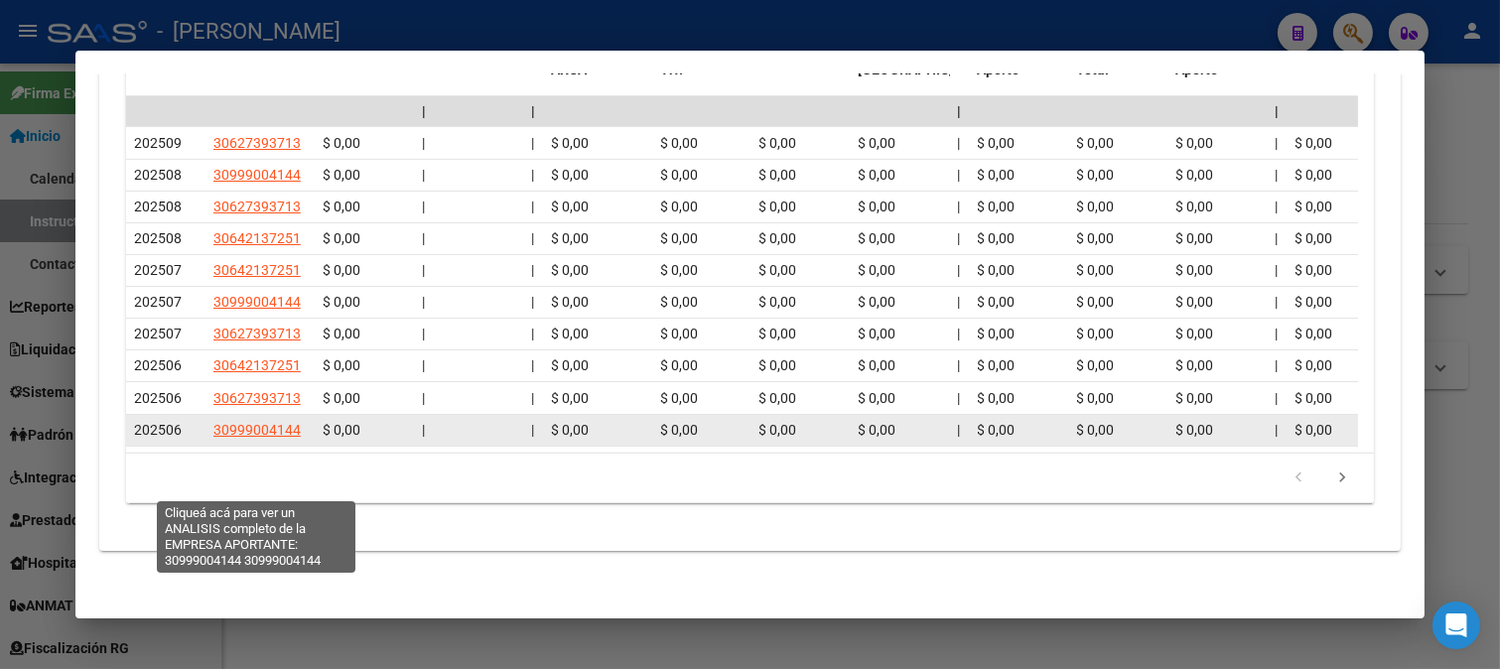
click at [261, 438] on span "30999004144" at bounding box center [256, 430] width 87 height 16
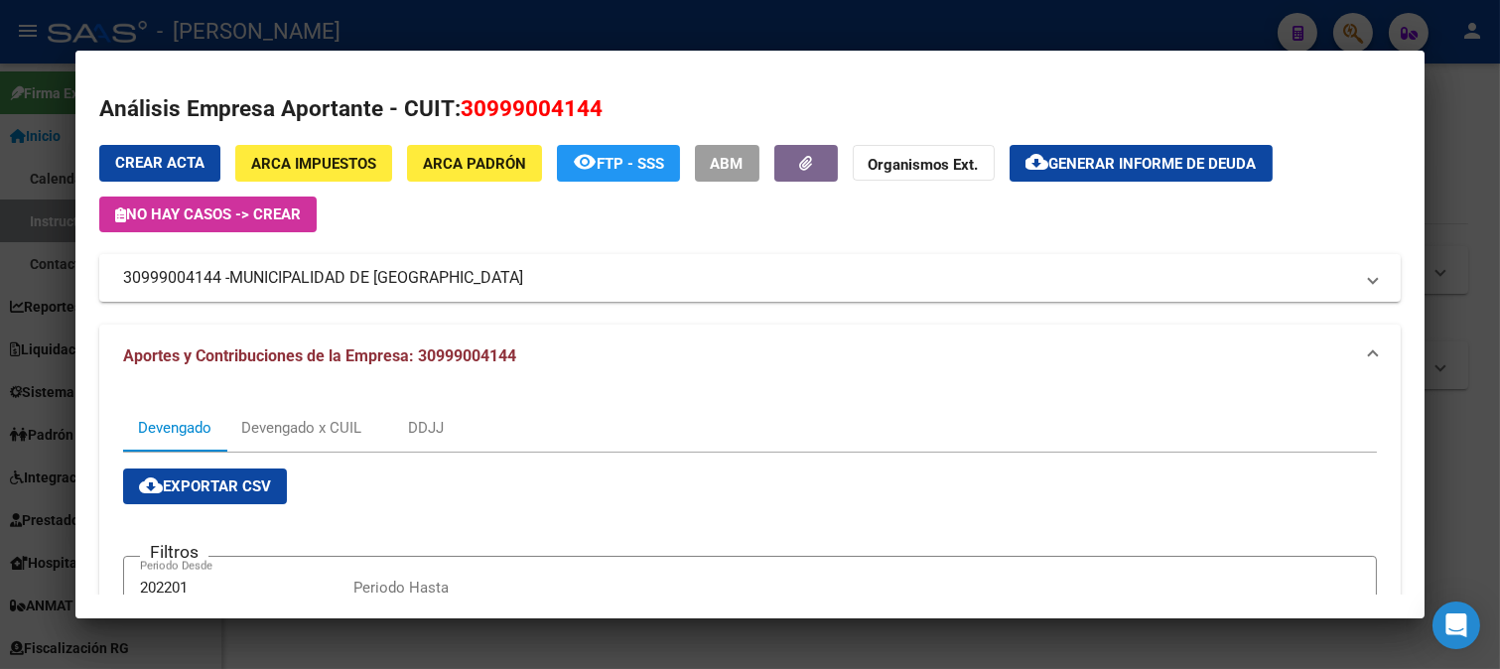
click at [0, 244] on div at bounding box center [750, 334] width 1500 height 669
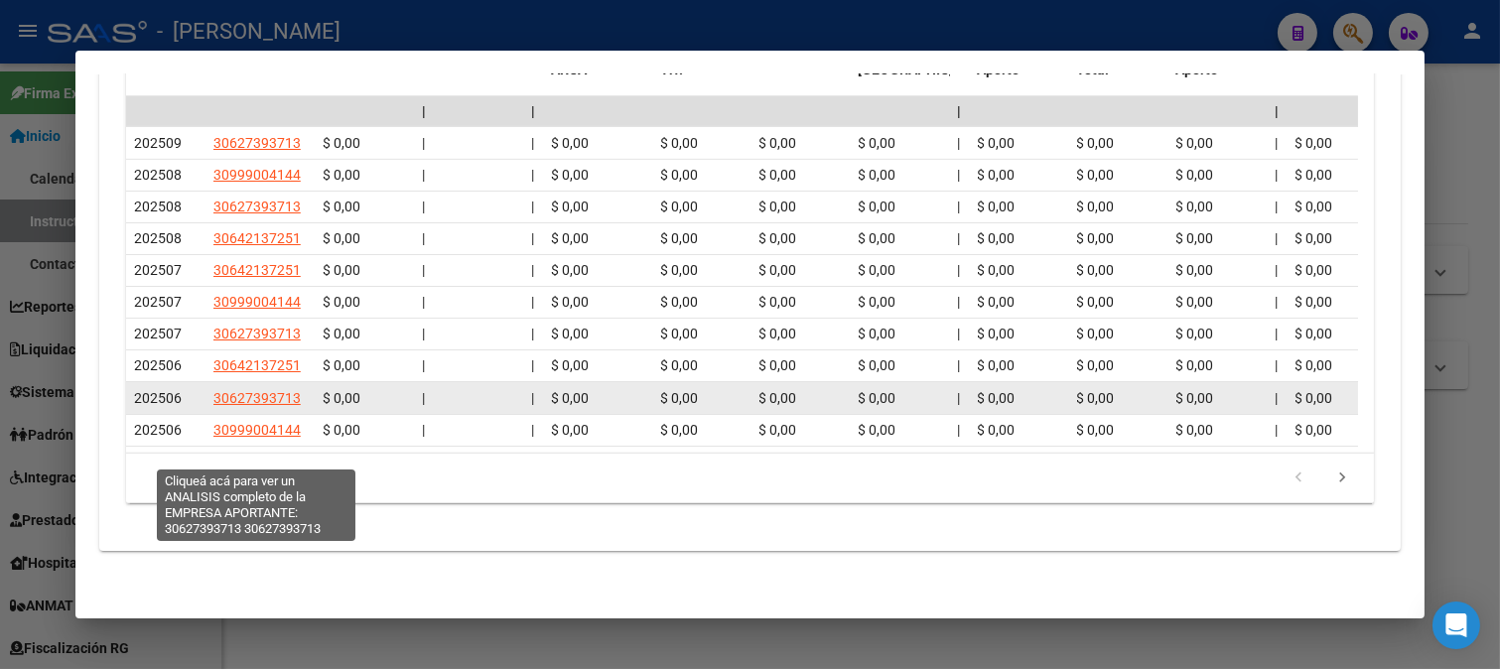
click at [276, 406] on span "30627393713" at bounding box center [256, 398] width 87 height 16
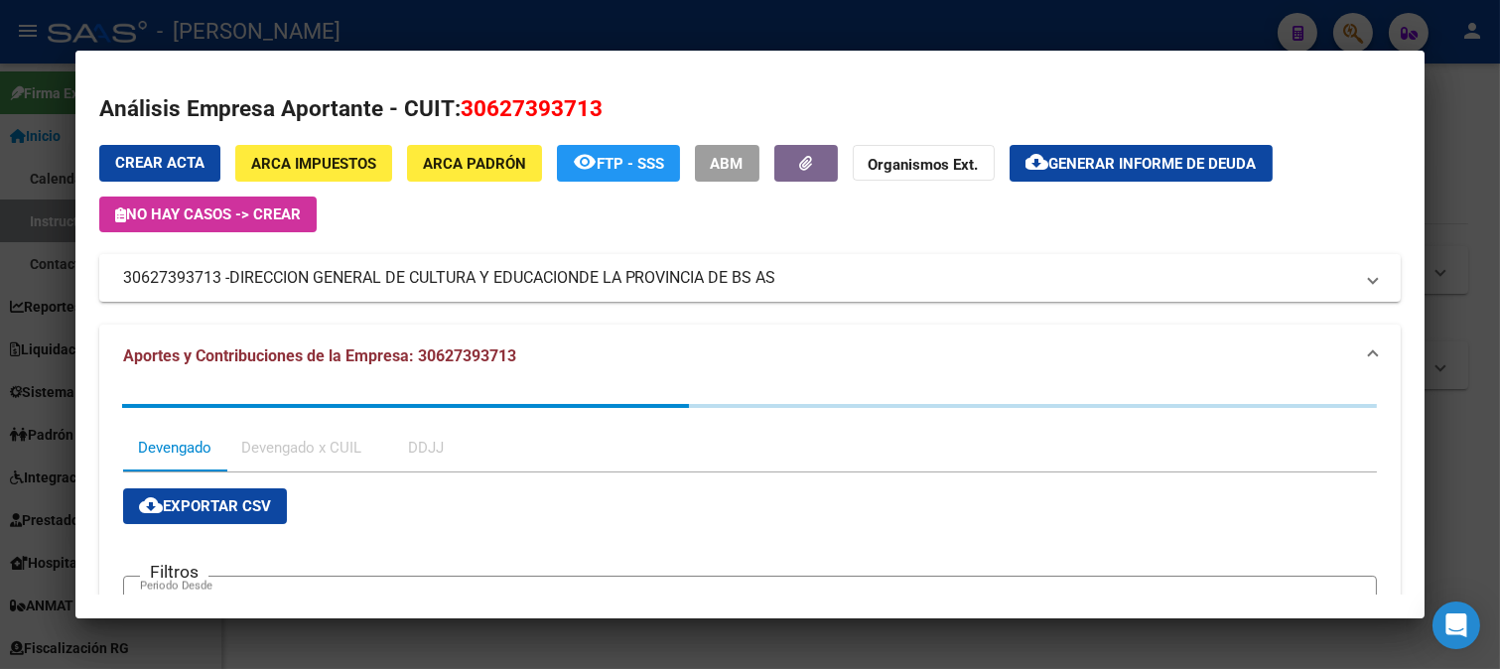
click at [0, 328] on div at bounding box center [750, 334] width 1500 height 669
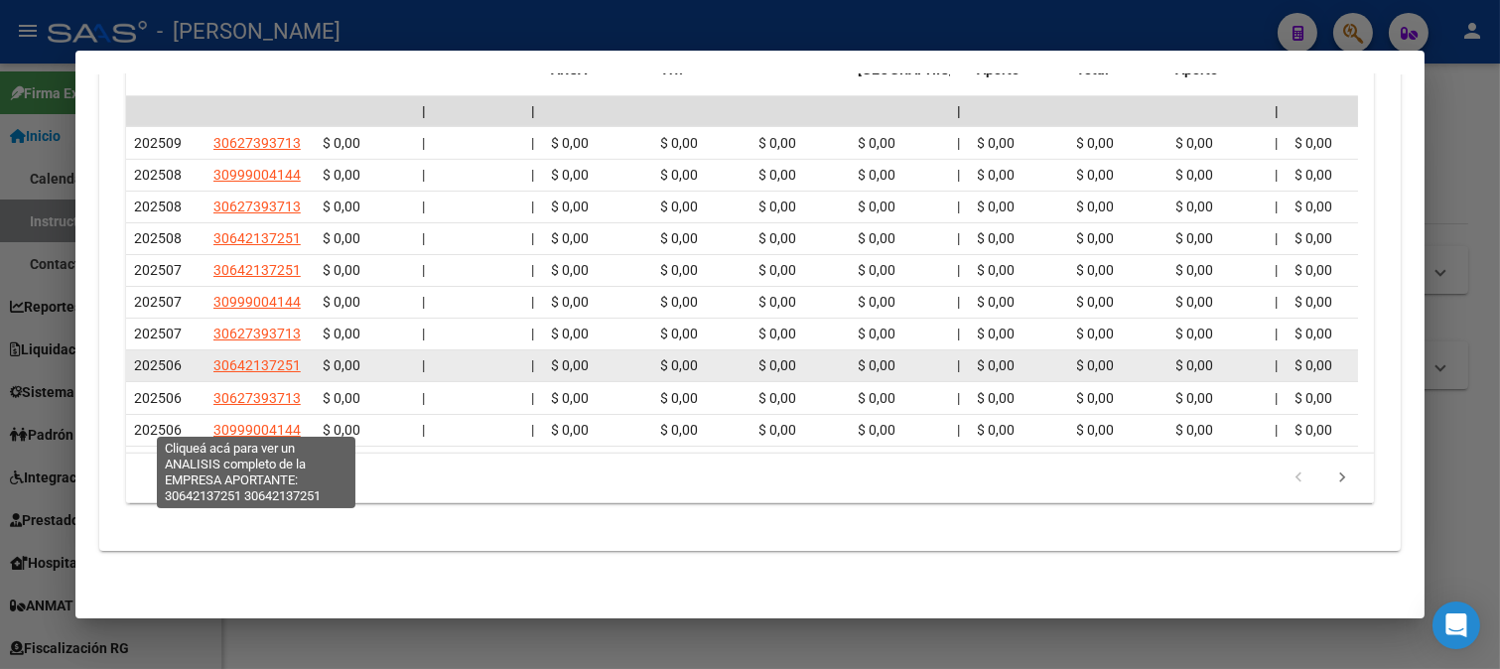
click at [278, 373] on span "30642137251" at bounding box center [256, 365] width 87 height 16
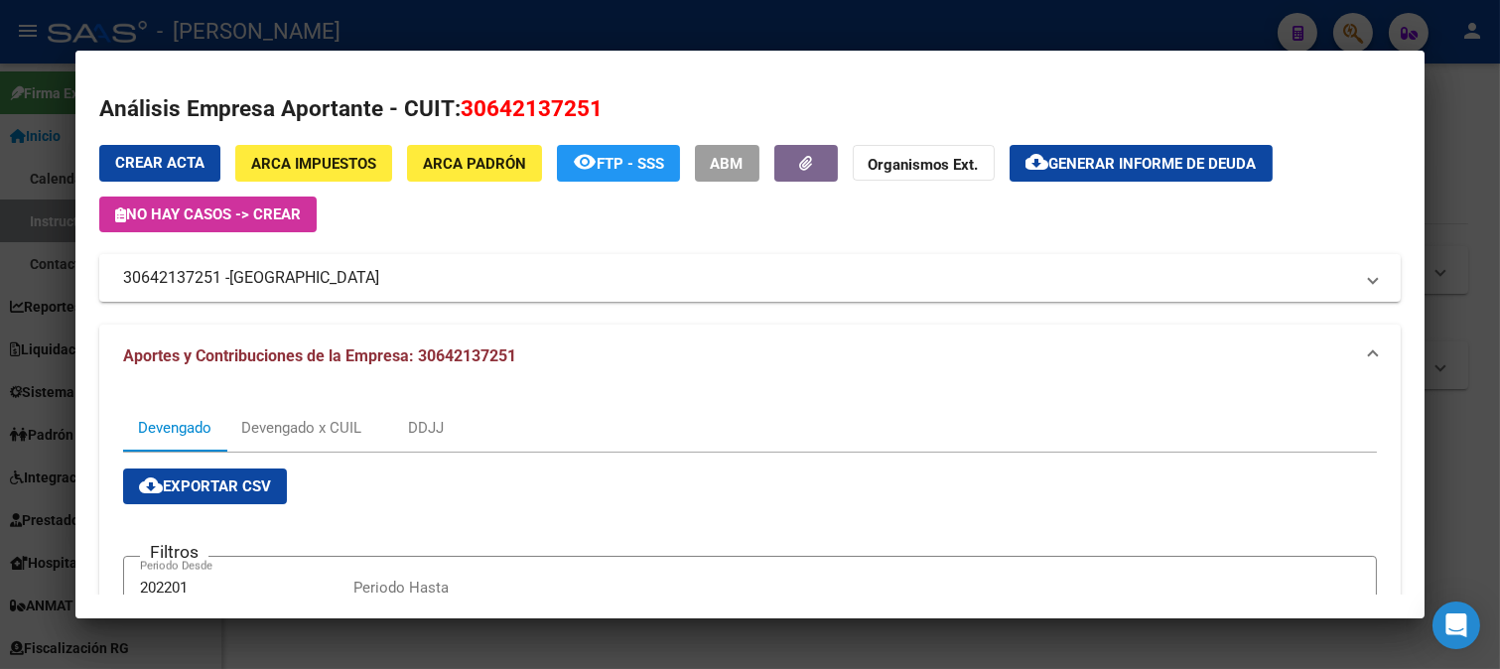
click at [0, 337] on div at bounding box center [750, 334] width 1500 height 669
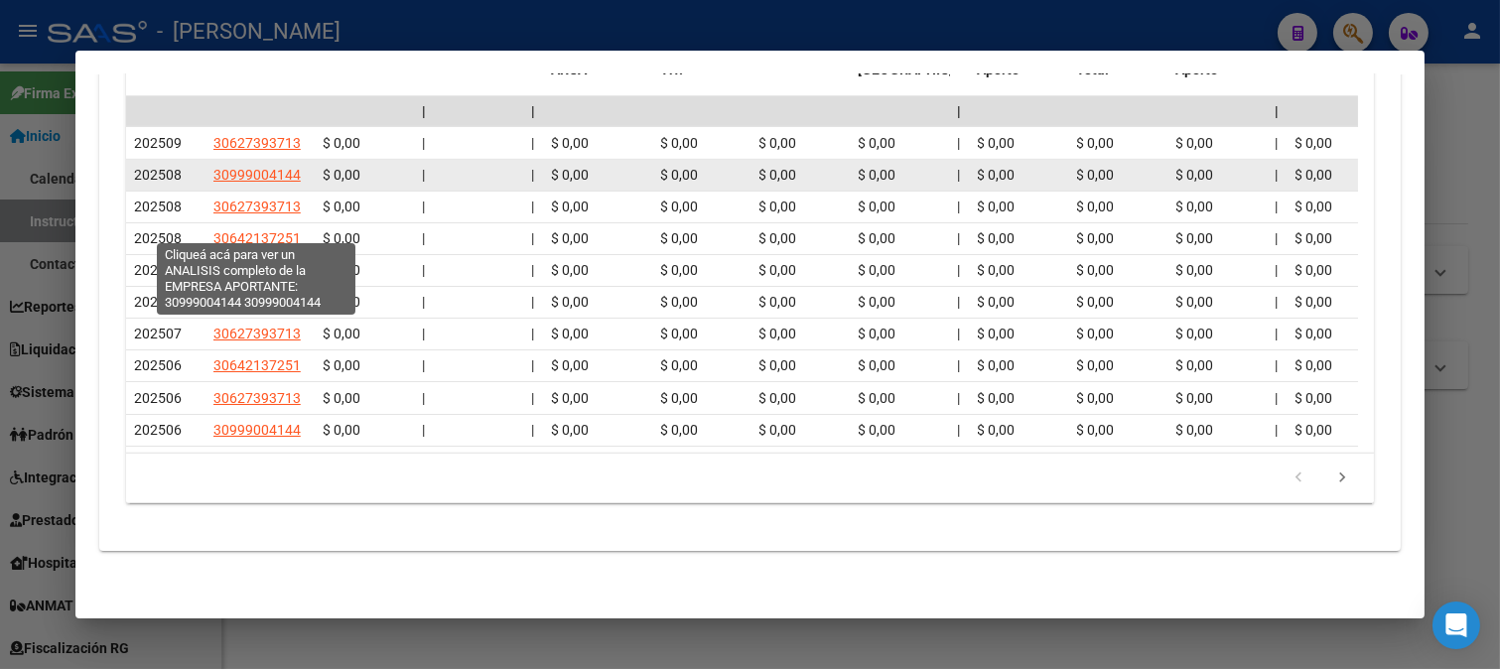
click at [278, 183] on span "30999004144" at bounding box center [256, 175] width 87 height 16
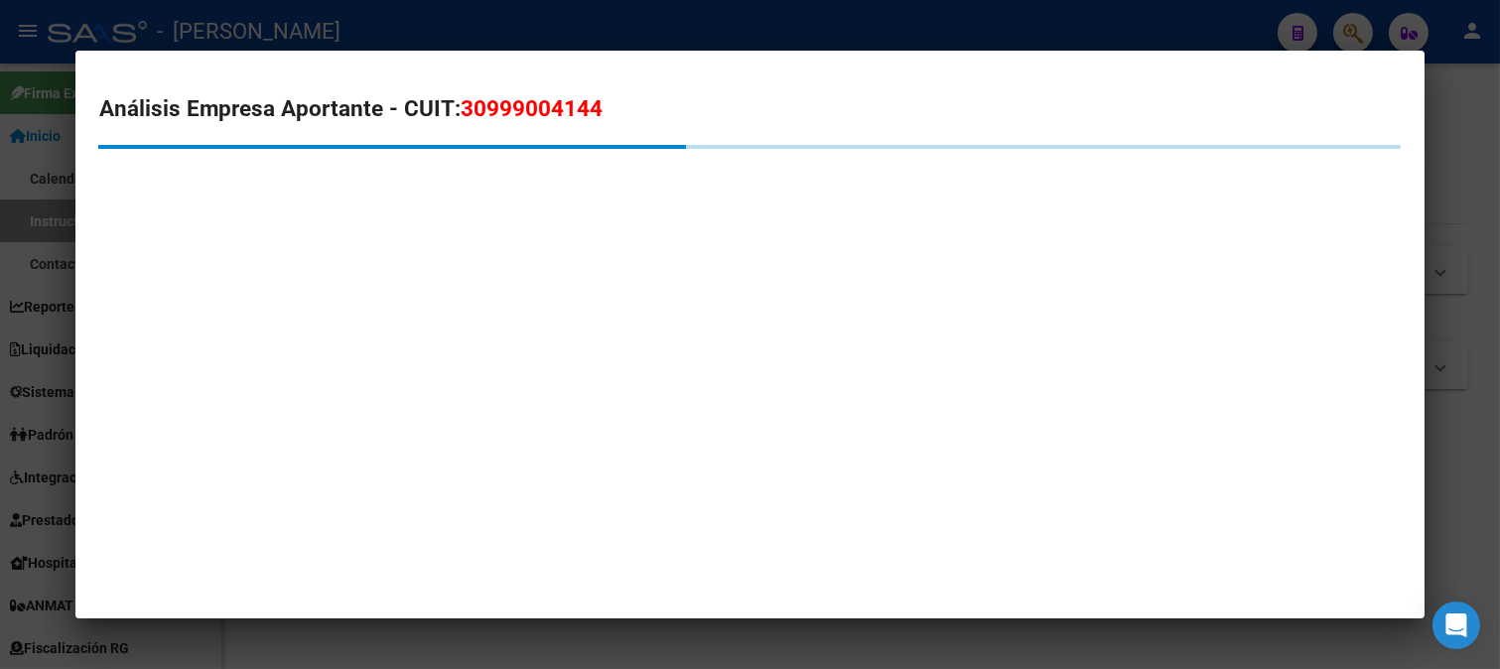
click at [523, 112] on span "30999004144" at bounding box center [532, 108] width 142 height 26
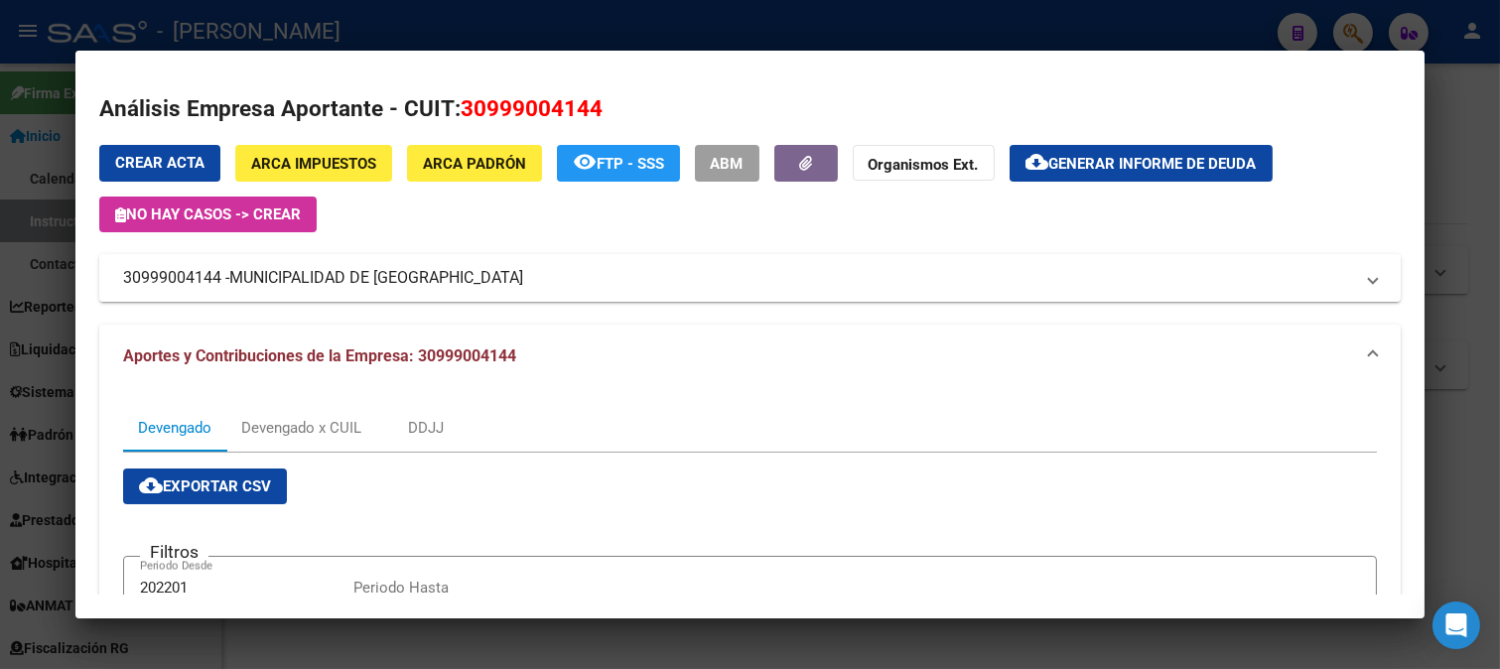
drag, startPoint x: 232, startPoint y: 280, endPoint x: 445, endPoint y: 289, distance: 212.6
click at [445, 289] on mat-panel-title "30999004144 - MUNICIPALIDAD DE QUILMES" at bounding box center [738, 278] width 1231 height 24
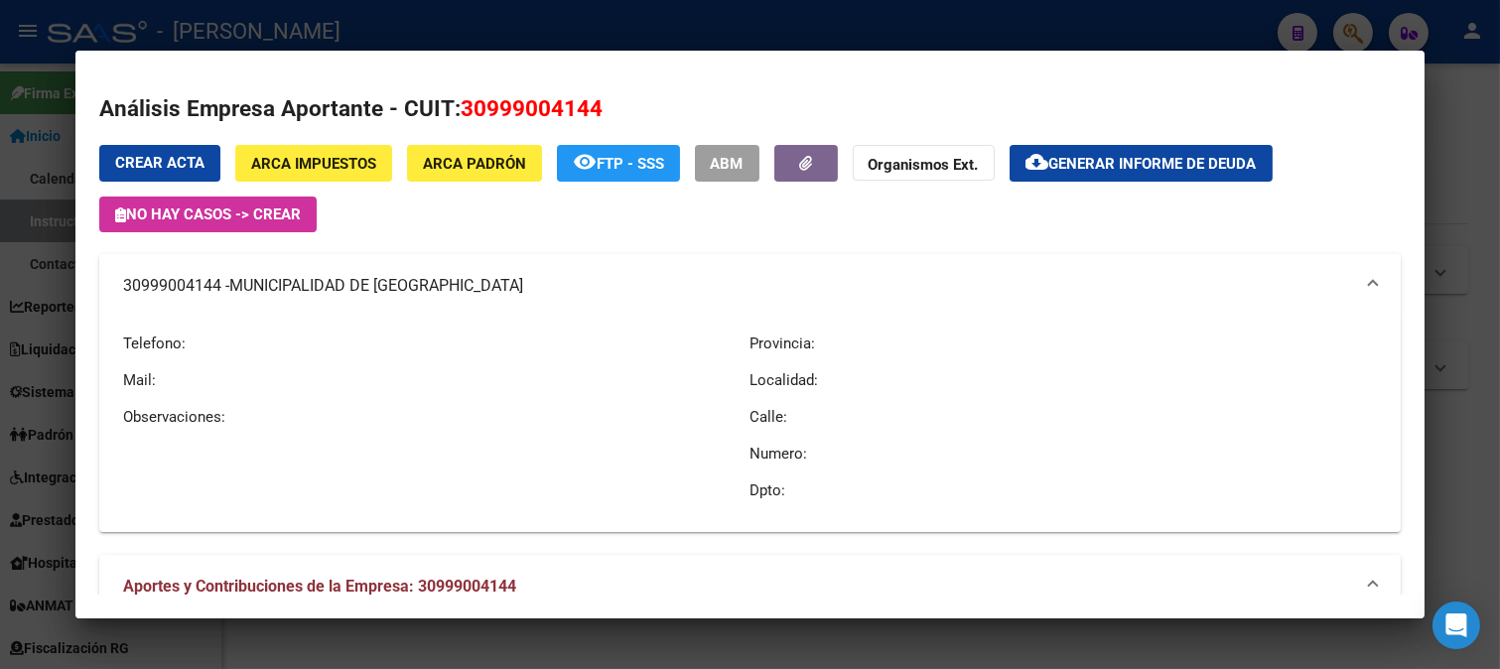
click at [429, 283] on span "MUNICIPALIDAD DE QUILMES" at bounding box center [376, 286] width 294 height 24
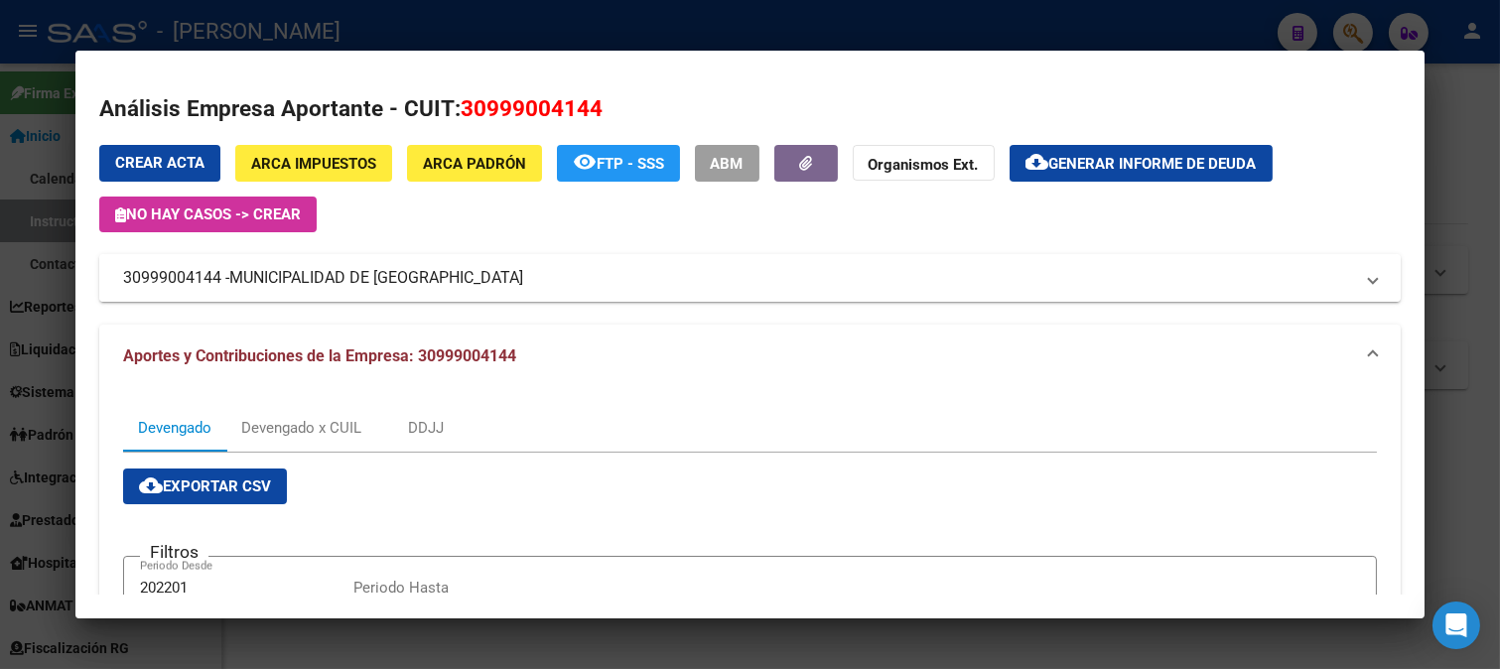
drag, startPoint x: 269, startPoint y: 281, endPoint x: 441, endPoint y: 279, distance: 171.7
click at [441, 279] on span "MUNICIPALIDAD DE QUILMES" at bounding box center [376, 278] width 294 height 24
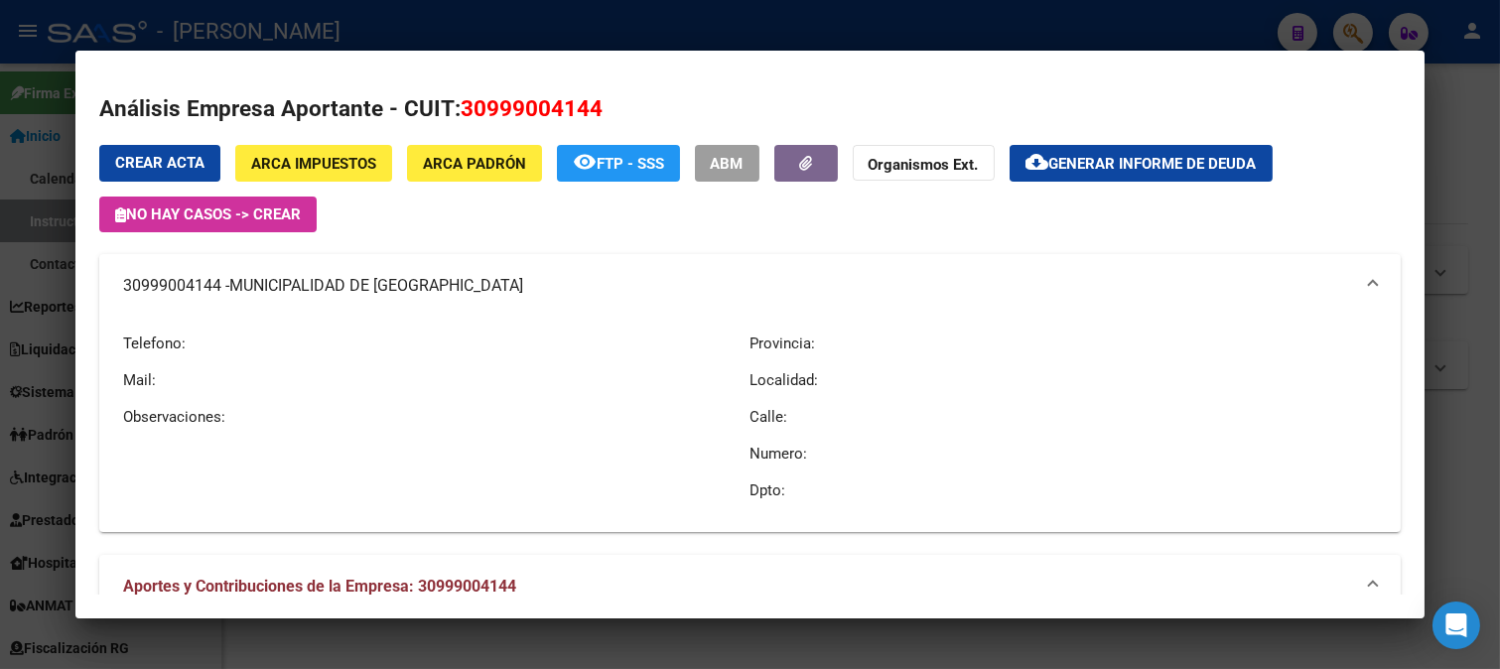
click at [87, 302] on mat-dialog-content "Análisis Empresa Aportante - CUIT: 30999004144 Crear Acta ARCA Impuestos ARCA P…" at bounding box center [750, 334] width 1350 height 521
click at [77, 298] on mat-dialog-content "Análisis Empresa Aportante - CUIT: 30999004144 Crear Acta ARCA Impuestos ARCA P…" at bounding box center [750, 334] width 1350 height 521
click at [569, 40] on div at bounding box center [750, 334] width 1500 height 669
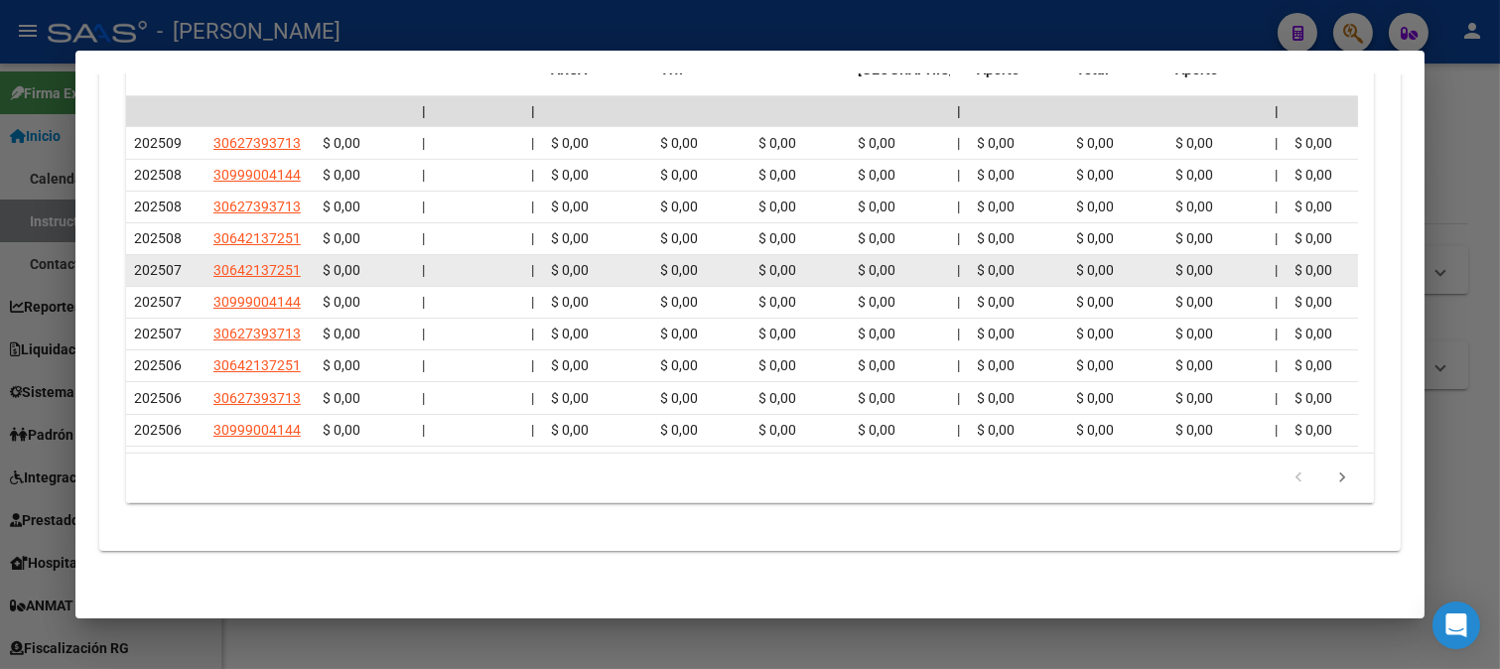
scroll to position [2229, 0]
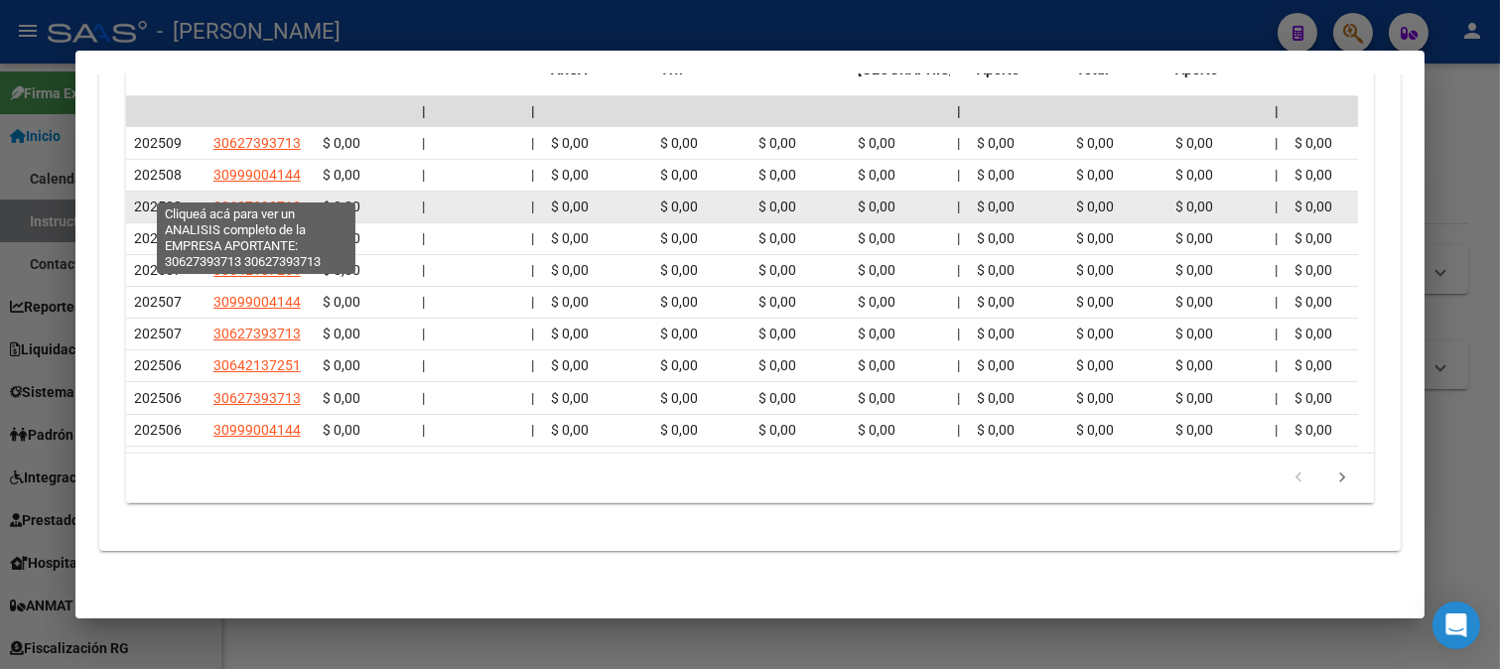
click at [266, 198] on span "30627393713" at bounding box center [256, 206] width 87 height 16
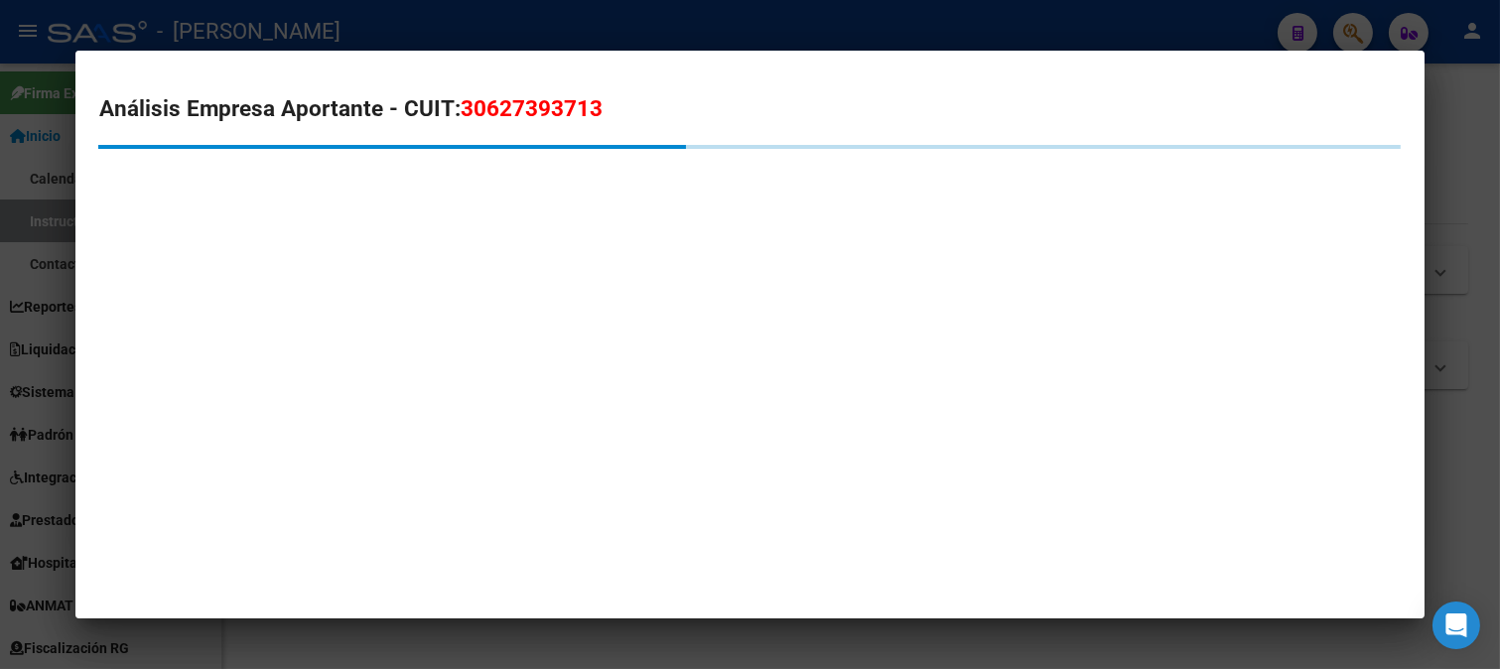
click at [496, 109] on span "30627393713" at bounding box center [532, 108] width 142 height 26
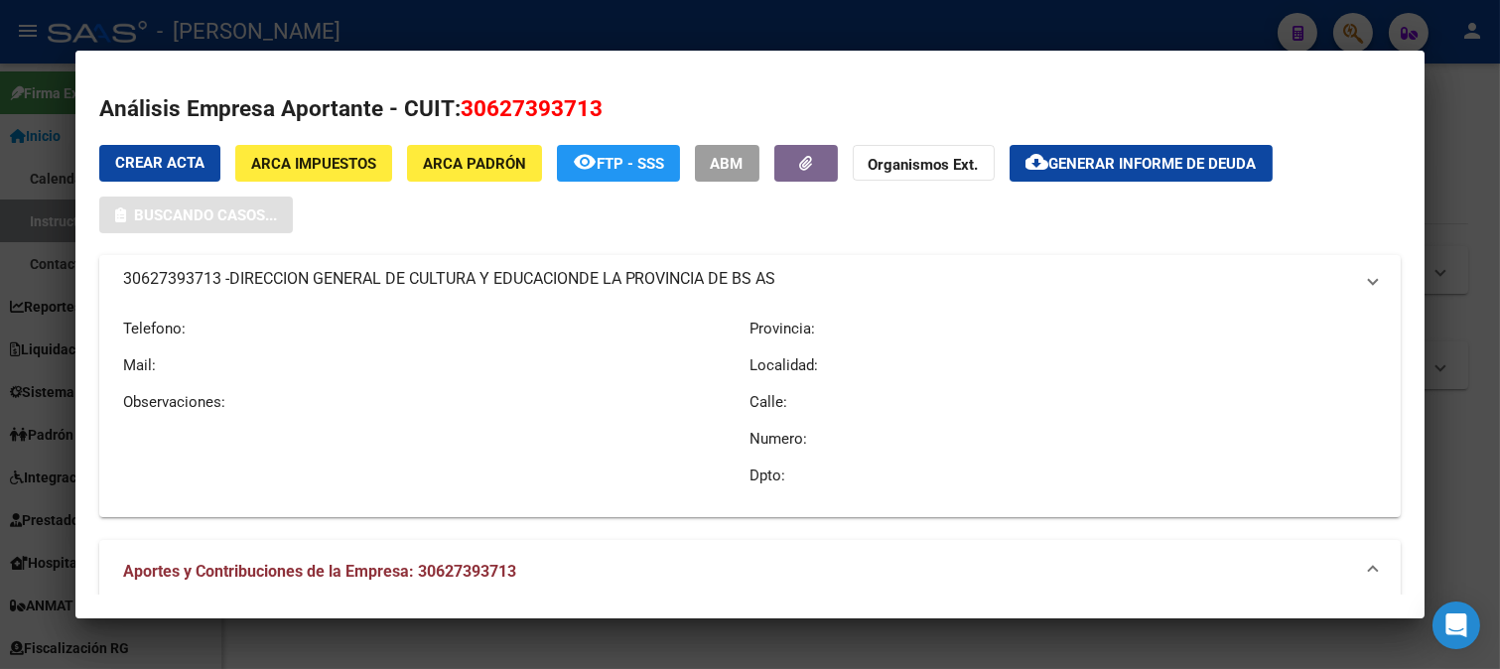
click at [496, 109] on span "30627393713" at bounding box center [532, 108] width 142 height 26
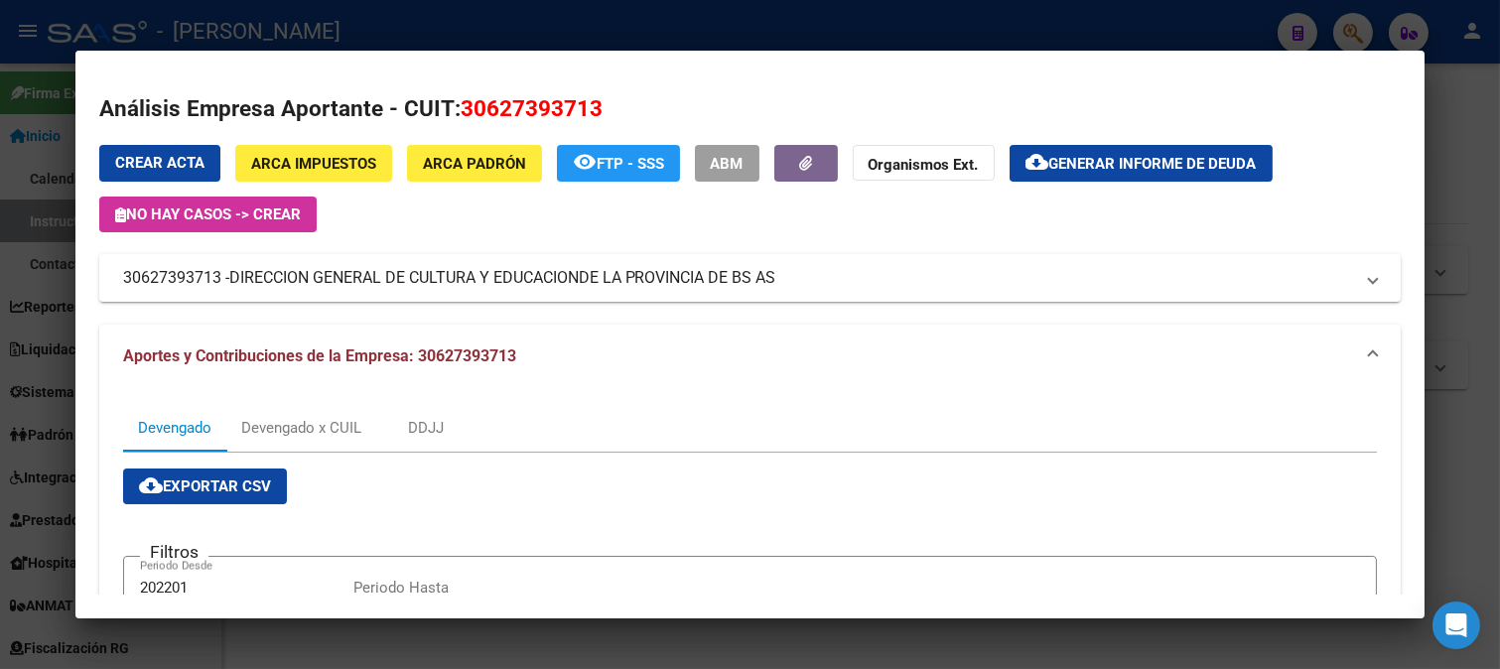
click at [399, 20] on div at bounding box center [750, 334] width 1500 height 669
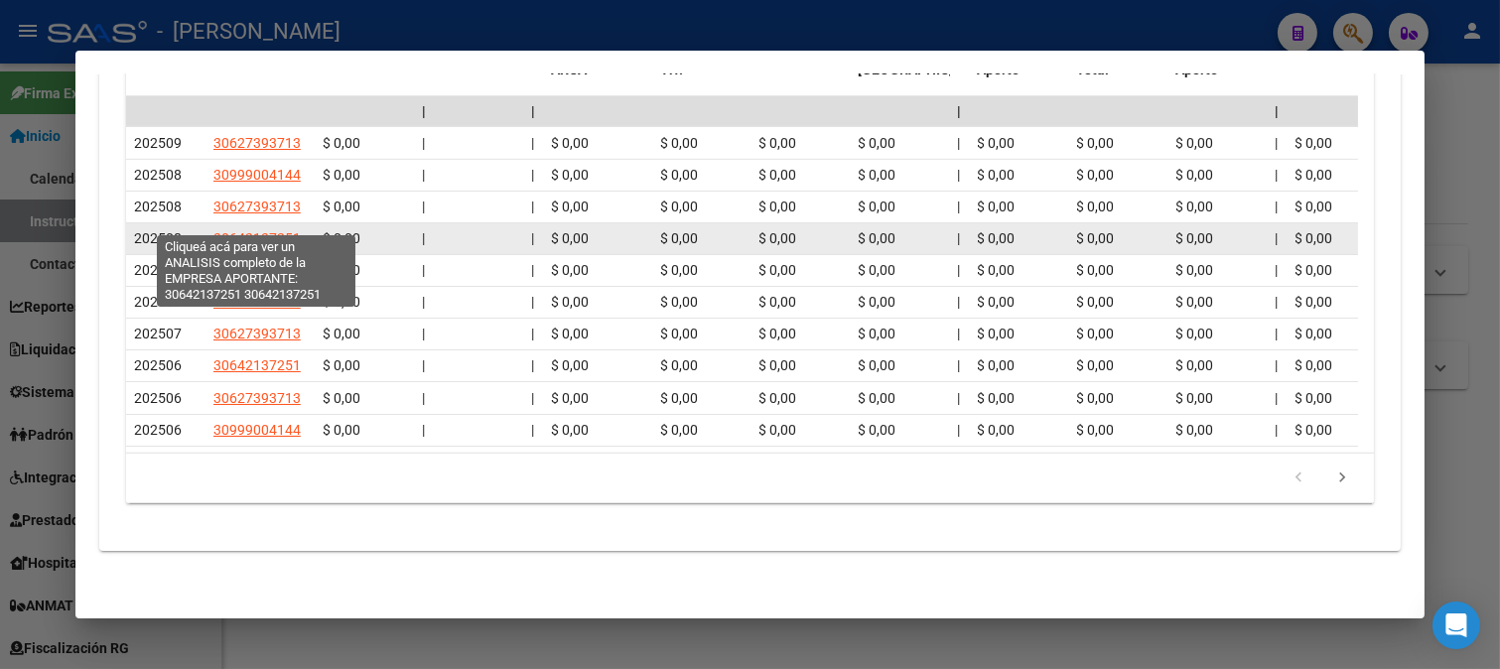
click at [269, 230] on span "30642137251" at bounding box center [256, 238] width 87 height 16
type textarea "30642137251"
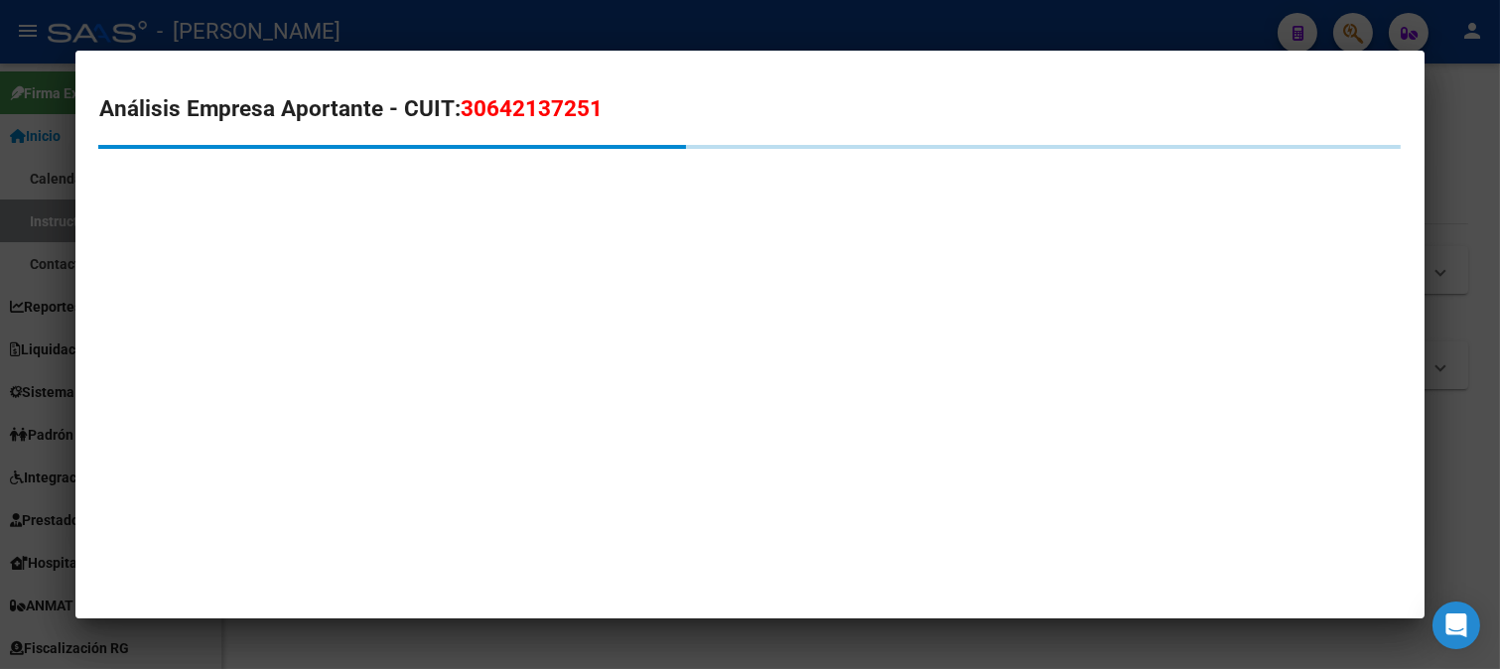
click at [464, 110] on span "30642137251" at bounding box center [532, 108] width 142 height 26
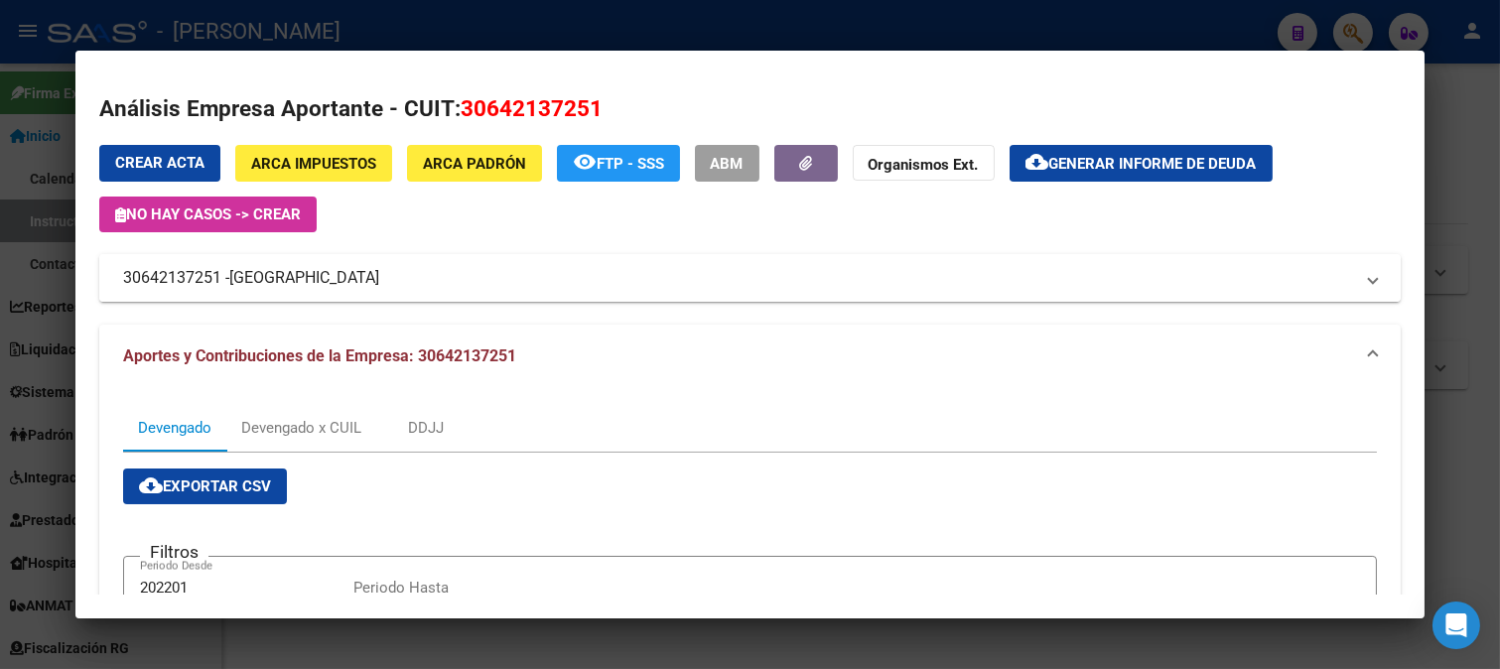
drag, startPoint x: 425, startPoint y: 275, endPoint x: 507, endPoint y: 275, distance: 82.4
click at [379, 275] on span "UNIVERSIDAD NACIONAL DE QUILMES" at bounding box center [304, 278] width 150 height 24
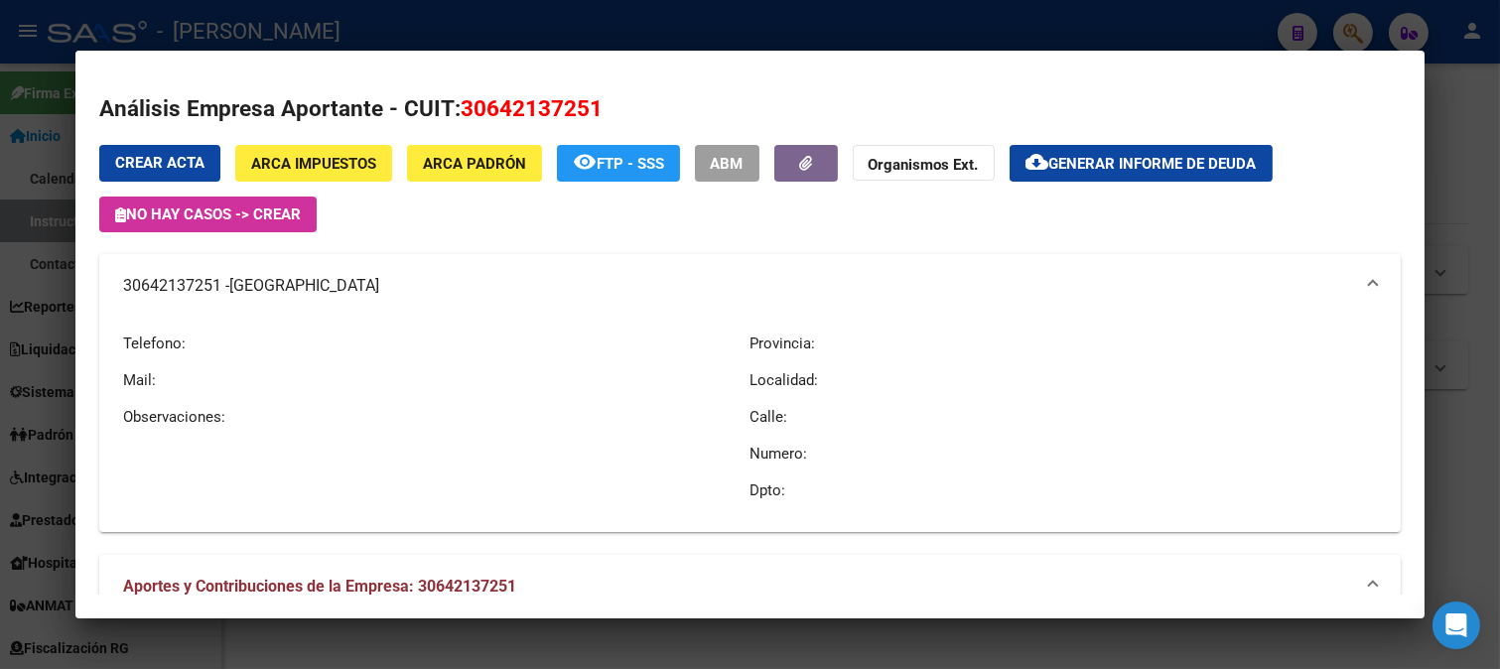
click at [0, 301] on div at bounding box center [750, 334] width 1500 height 669
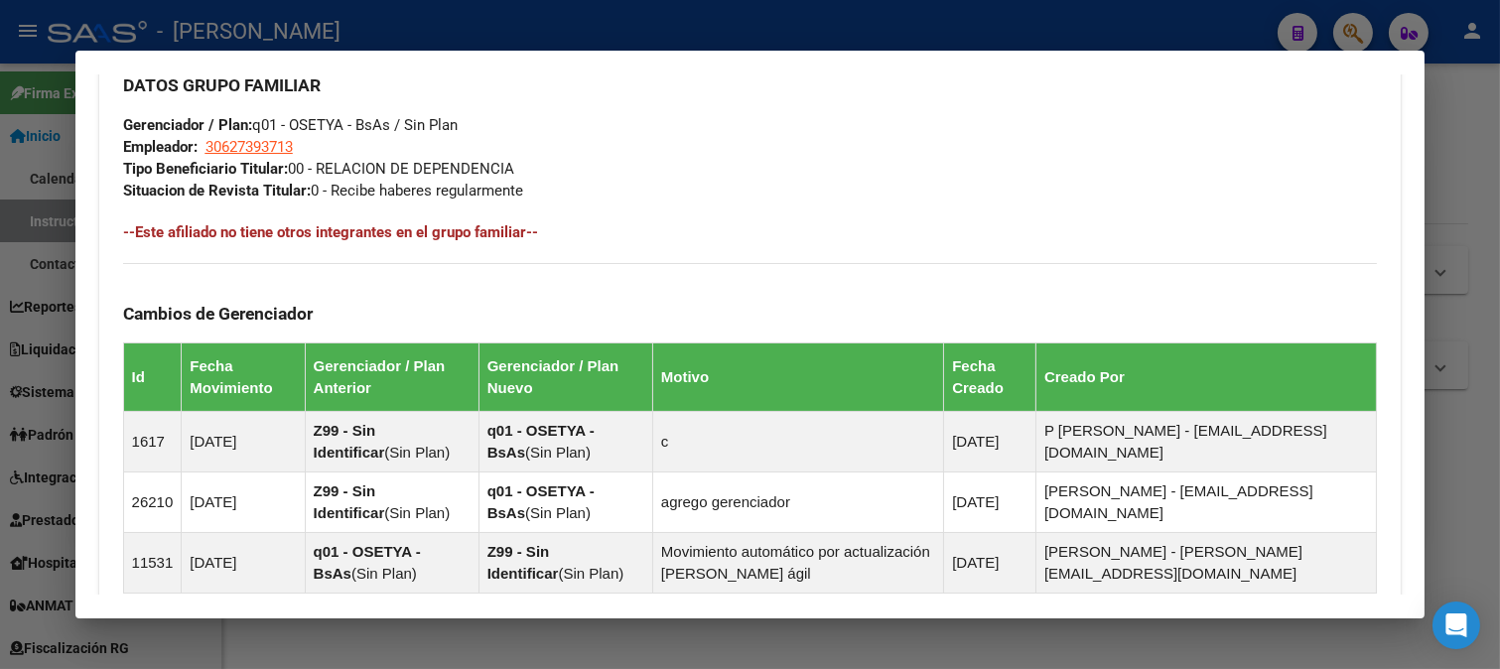
scroll to position [686, 0]
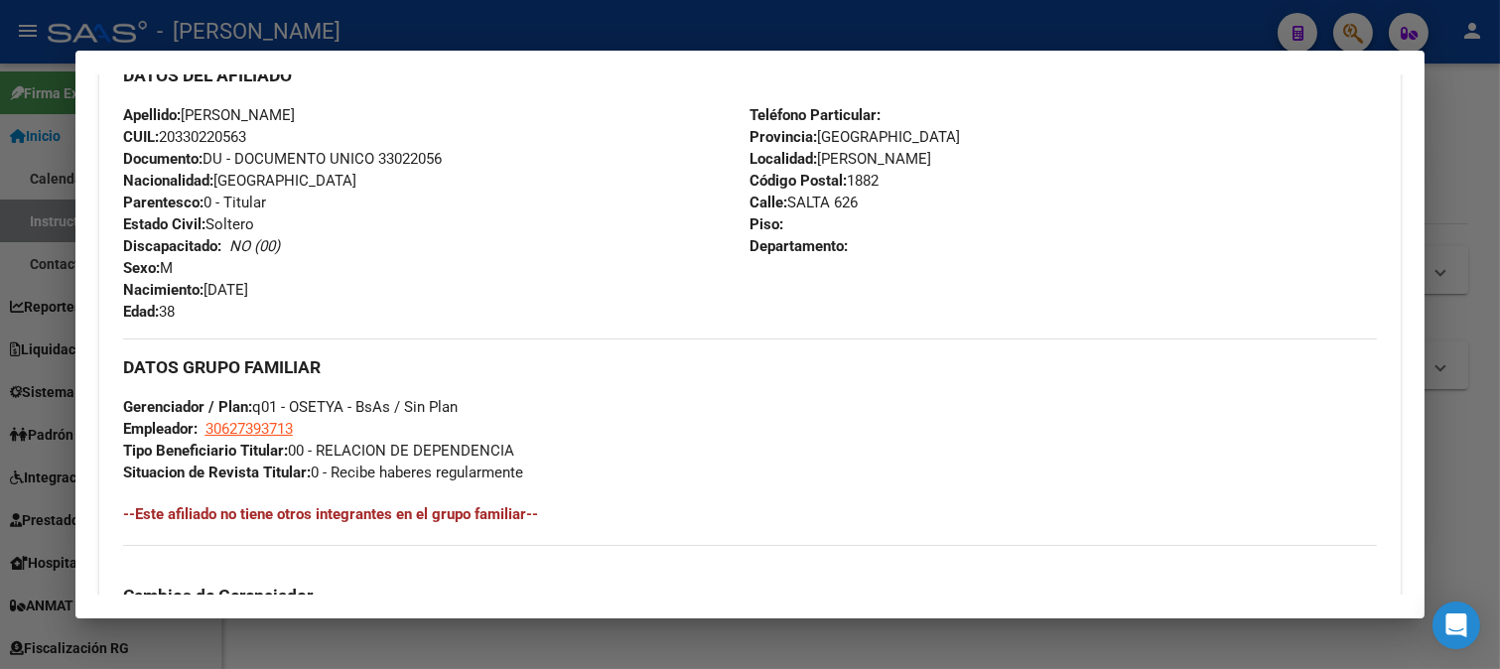
click at [576, 36] on div at bounding box center [750, 334] width 1500 height 669
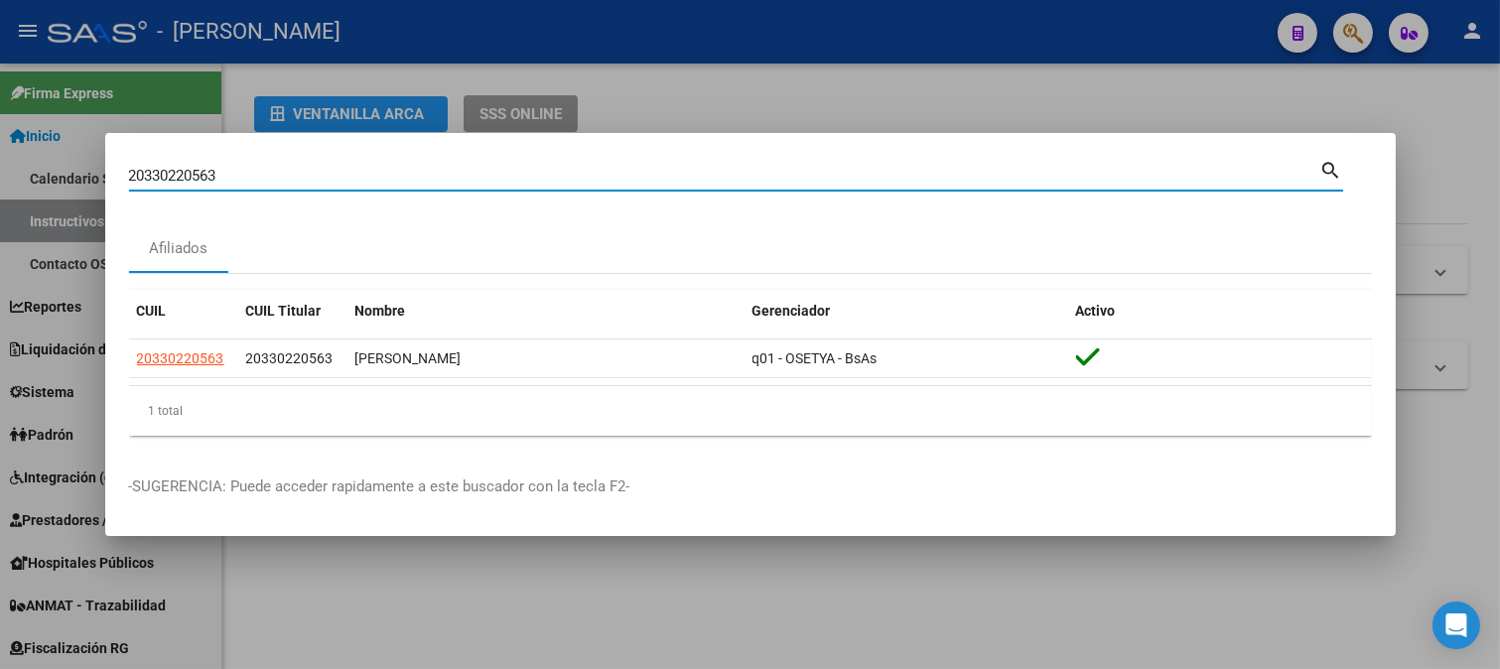
click at [323, 182] on input "20330220563" at bounding box center [724, 176] width 1191 height 18
paste input "334747"
type input "20330334747"
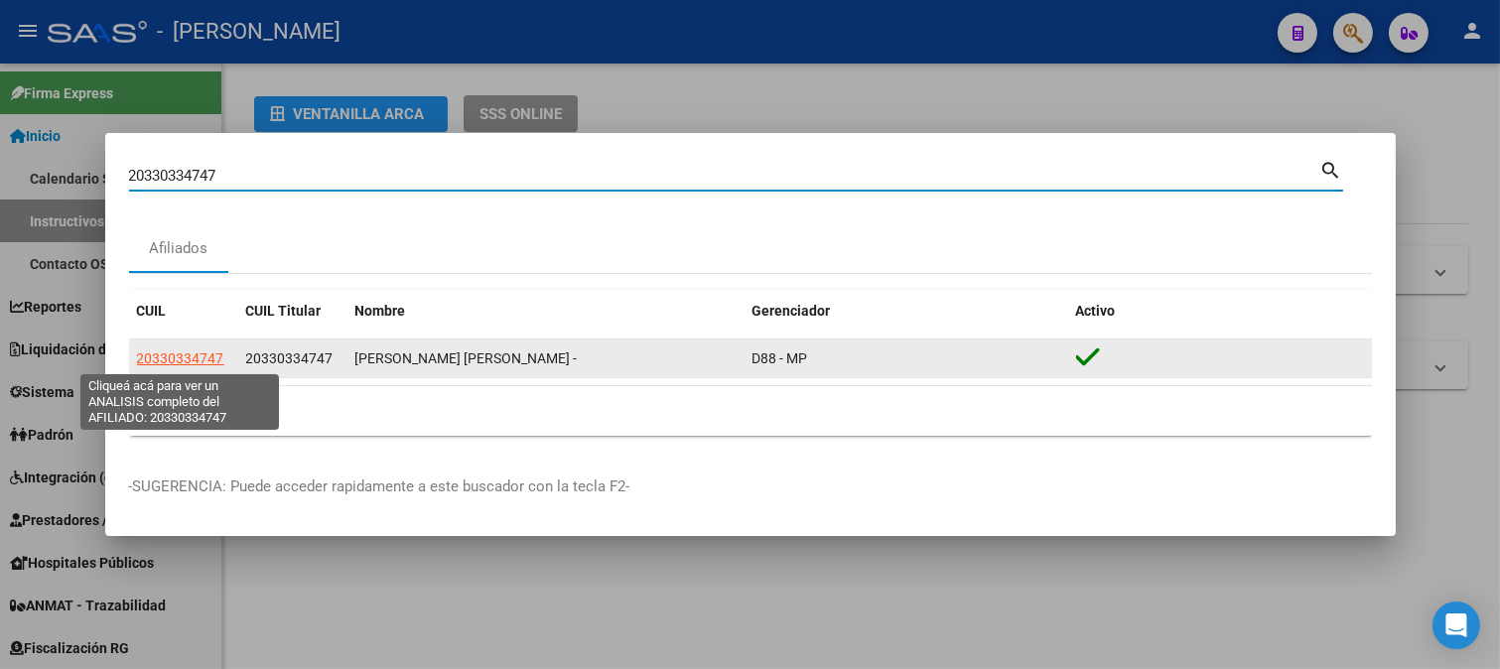
click at [180, 357] on span "20330334747" at bounding box center [180, 358] width 87 height 16
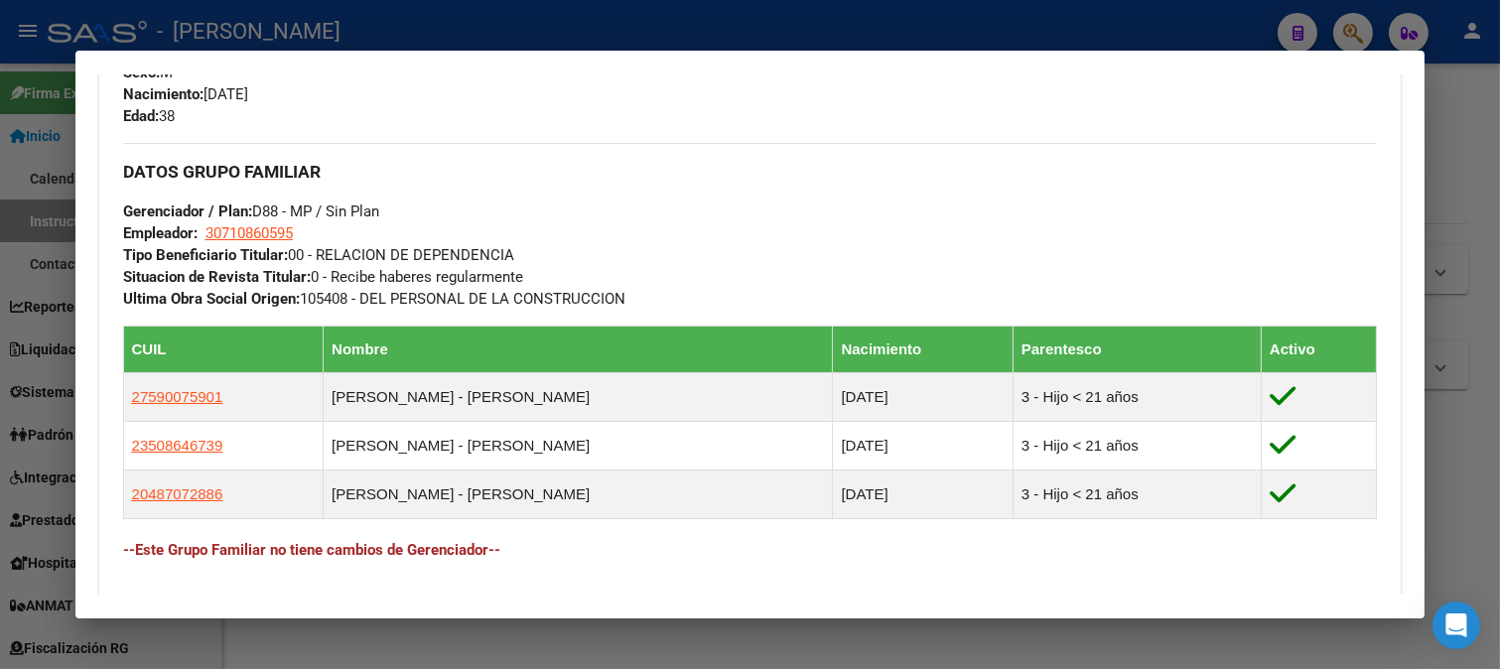
scroll to position [661, 0]
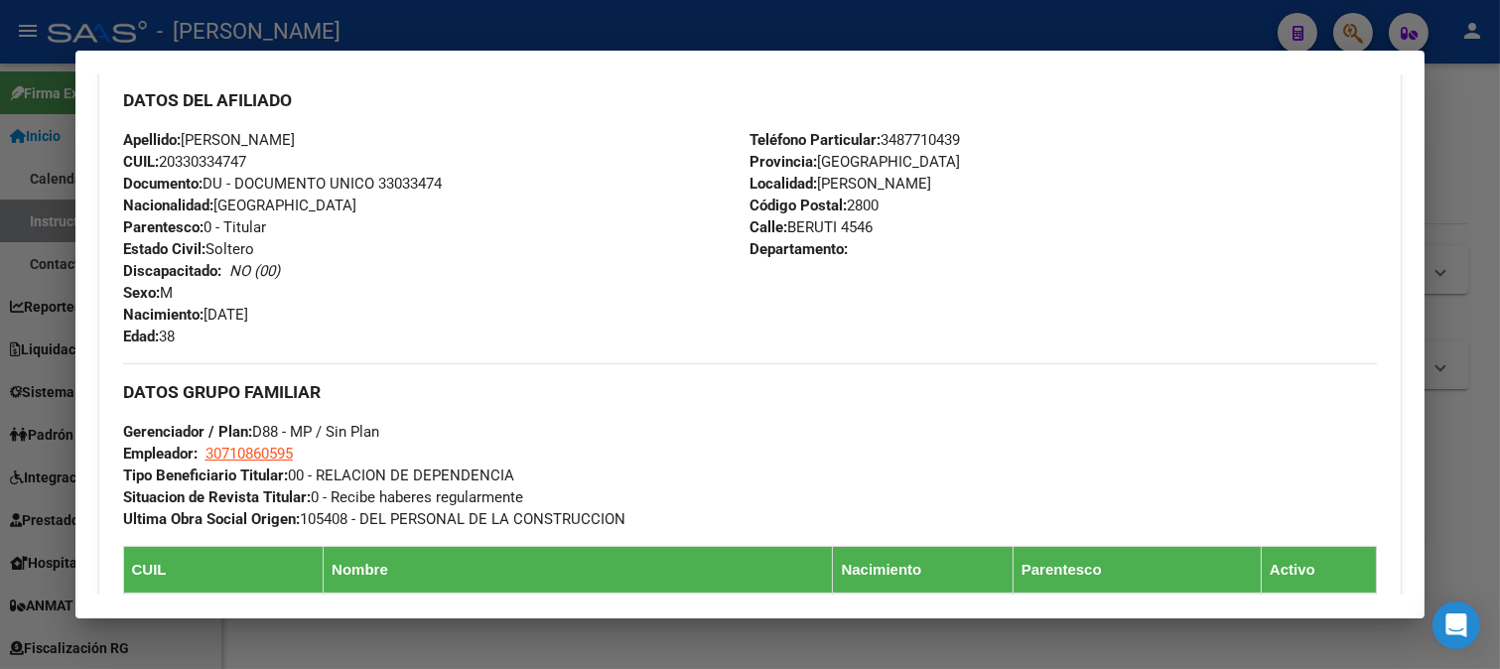
click at [442, 182] on span "Documento: DU - DOCUMENTO UNICO 33033474" at bounding box center [282, 184] width 319 height 18
click at [421, 183] on span "Documento: DU - DOCUMENTO UNICO 33033474" at bounding box center [282, 184] width 319 height 18
drag, startPoint x: 375, startPoint y: 137, endPoint x: 429, endPoint y: 137, distance: 53.6
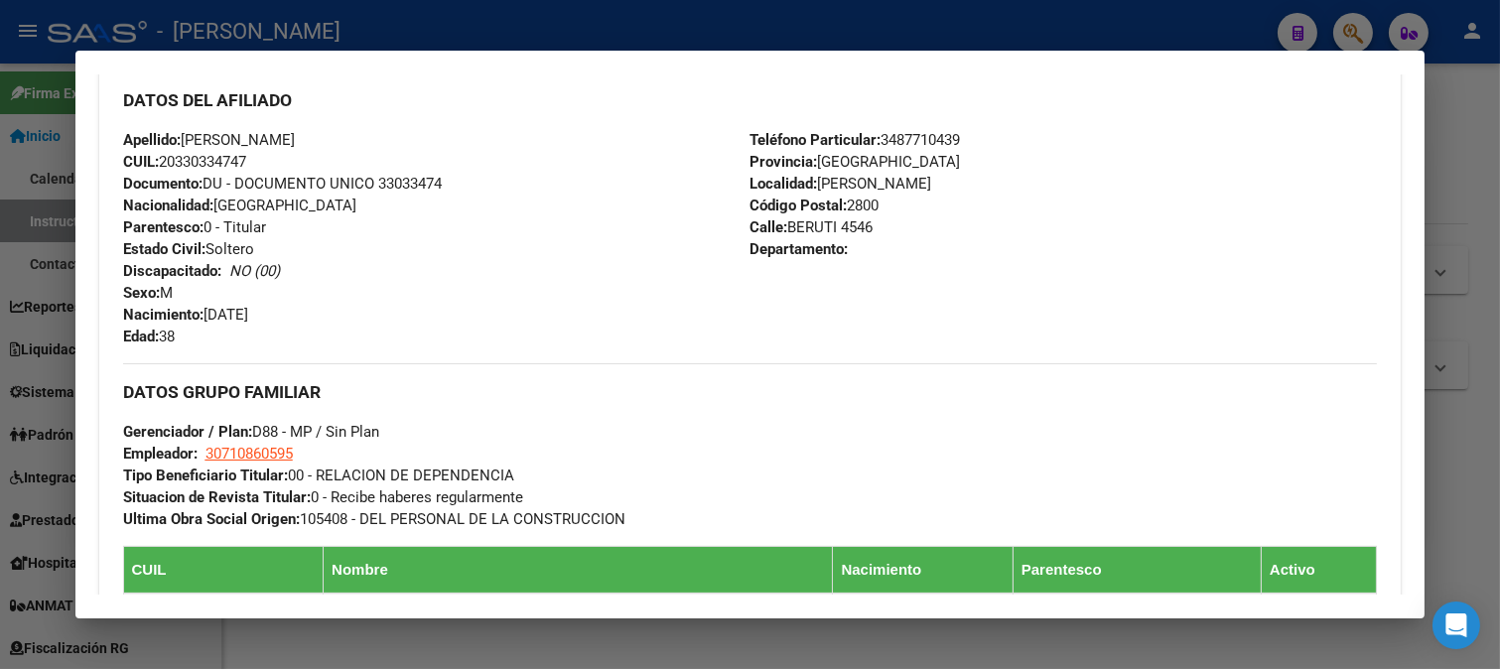
click at [429, 137] on div "Apellido: CRISTIAN OMAR RUIZ DIAZ CUIL: 20330334747 Documento: DU - DOCUMENTO U…" at bounding box center [436, 238] width 627 height 218
drag, startPoint x: 261, startPoint y: 319, endPoint x: 331, endPoint y: 319, distance: 70.5
click at [331, 319] on div "Apellido: CRISTIAN OMAR RUIZ DIAZ CUIL: 20330334747 Documento: DU - DOCUMENTO U…" at bounding box center [436, 238] width 627 height 218
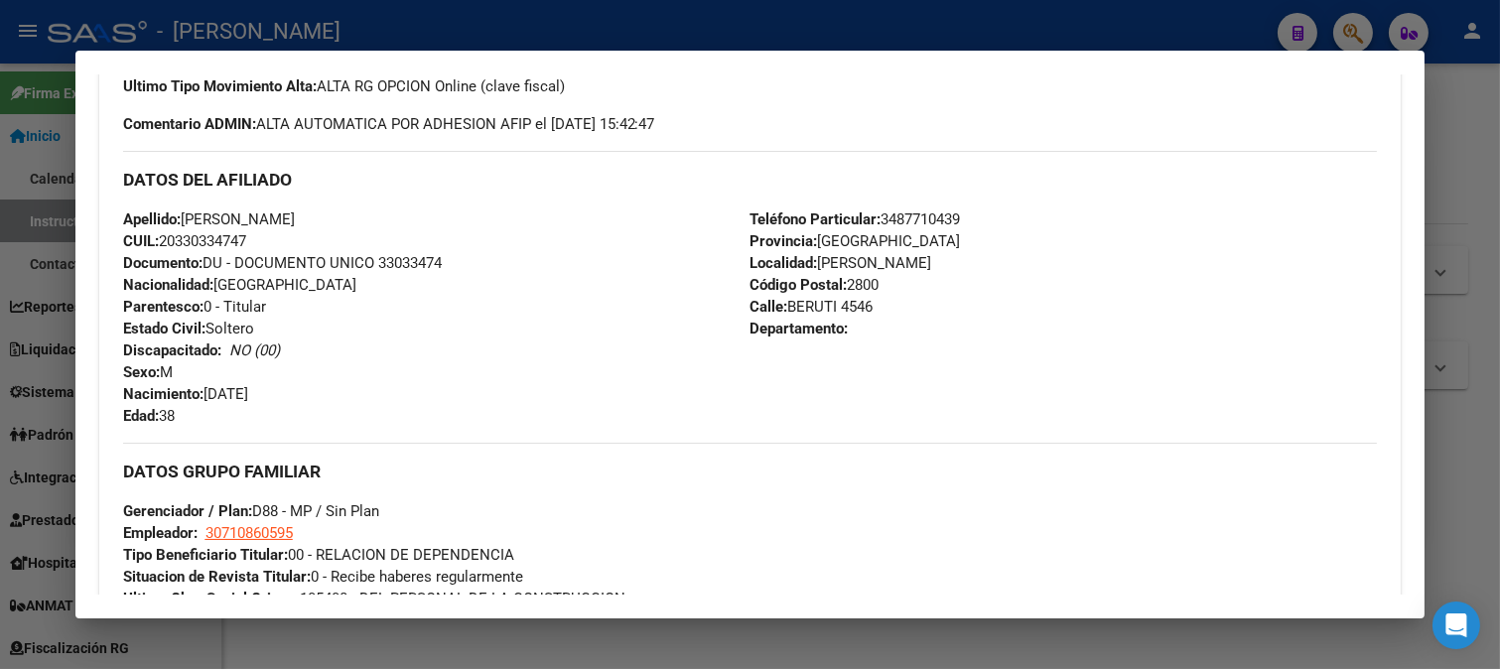
scroll to position [551, 0]
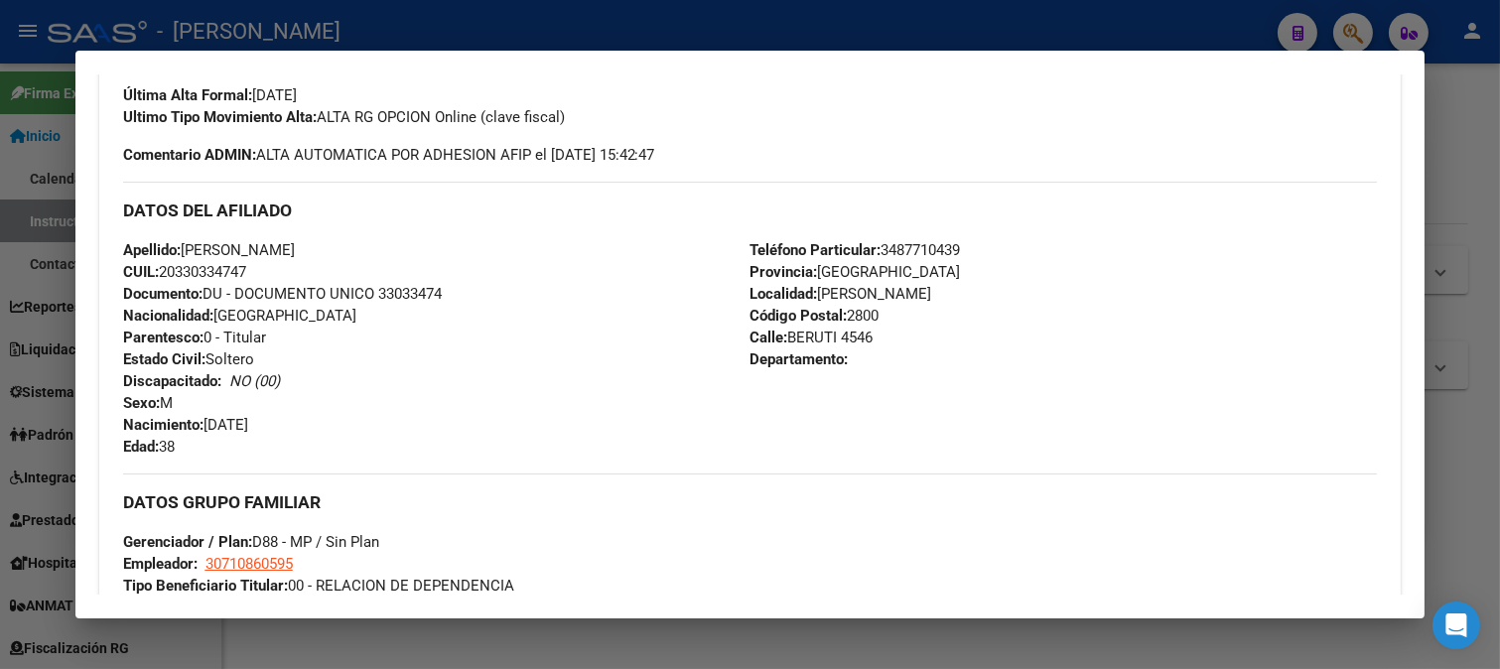
drag, startPoint x: 782, startPoint y: 335, endPoint x: 832, endPoint y: 335, distance: 49.6
click at [832, 335] on span "Calle: BERUTI 4546" at bounding box center [810, 338] width 123 height 18
click at [864, 311] on span "Código Postal: 2800" at bounding box center [813, 316] width 129 height 18
click at [916, 248] on span "Teléfono Particular: 3487710439" at bounding box center [854, 250] width 210 height 18
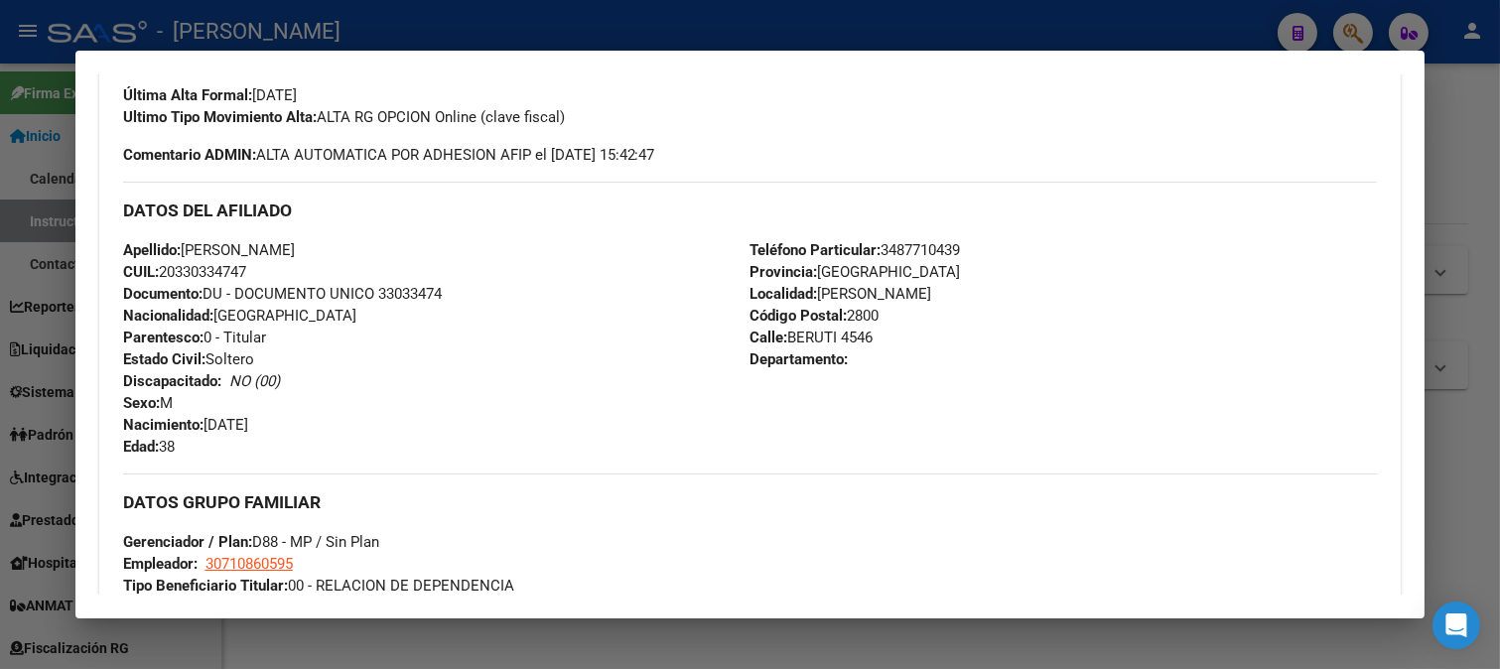
click at [916, 248] on span "Teléfono Particular: 3487710439" at bounding box center [854, 250] width 210 height 18
click at [251, 568] on span "30710860595" at bounding box center [248, 564] width 87 height 18
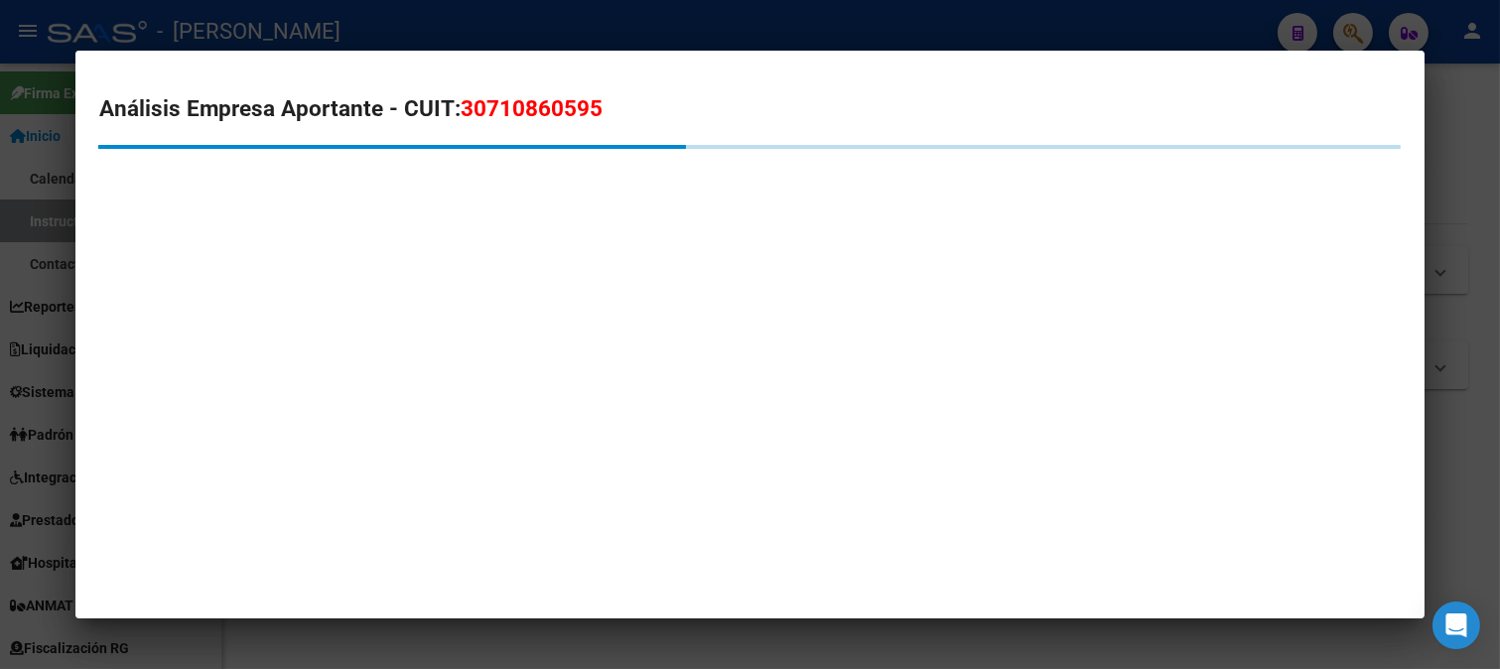
click at [551, 92] on h2 "Análisis Empresa Aportante - CUIT: 30710860595" at bounding box center [750, 109] width 1302 height 34
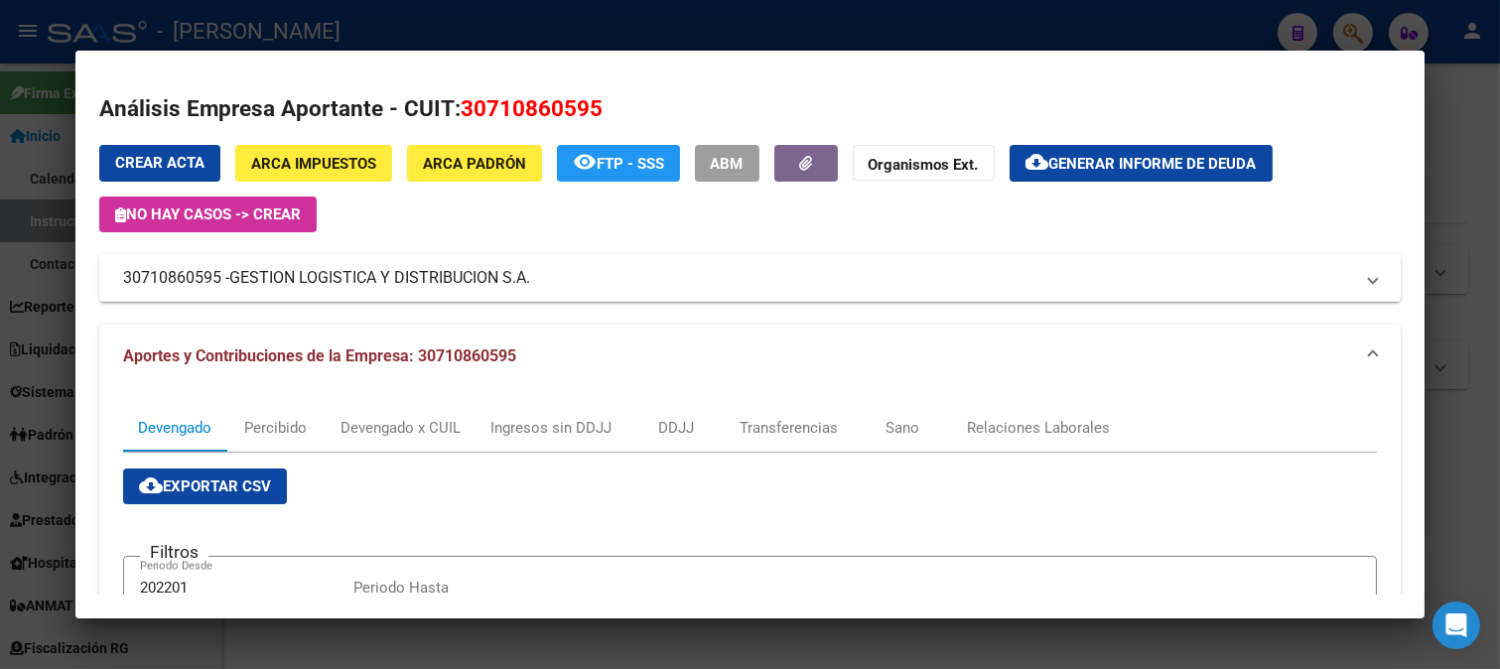
scroll to position [441, 0]
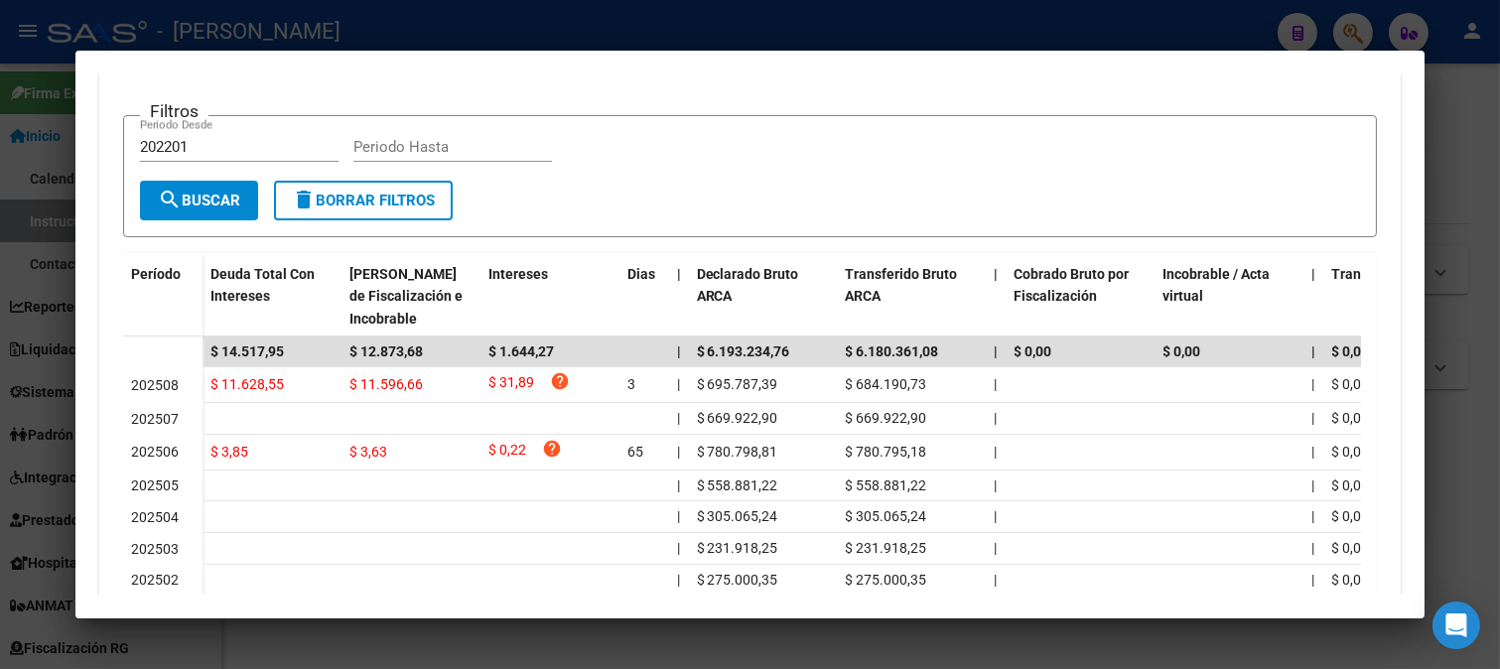
click at [0, 369] on div at bounding box center [750, 334] width 1500 height 669
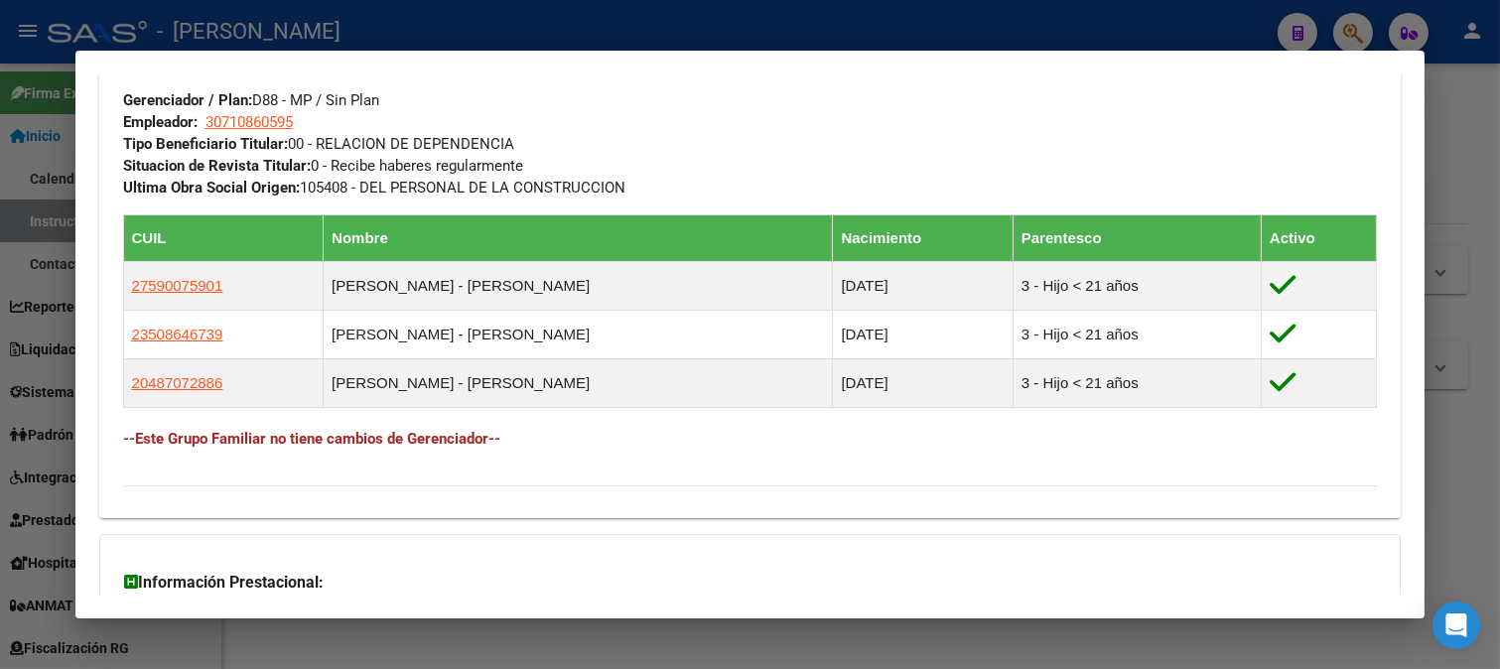
scroll to position [1213, 0]
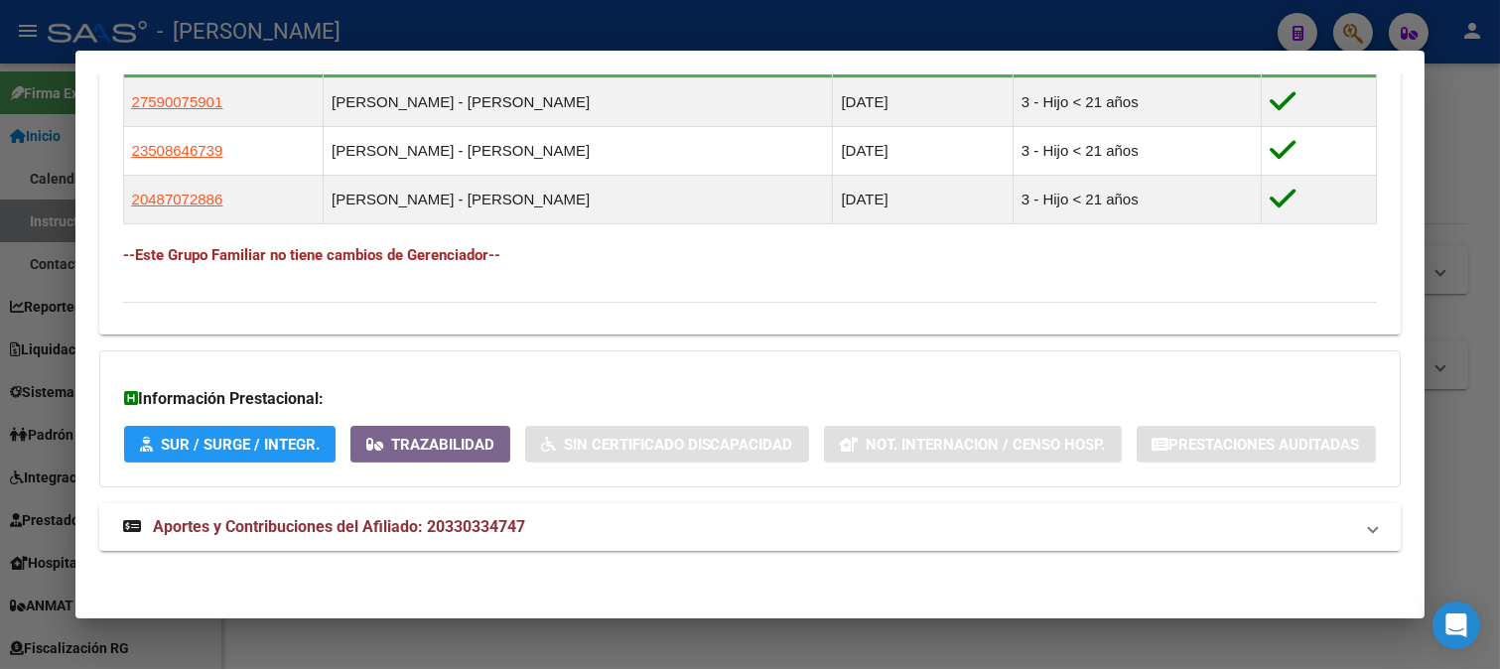
click at [517, 529] on mat-expansion-panel-header "Aportes y Contribuciones del Afiliado: 20330334747" at bounding box center [750, 527] width 1302 height 48
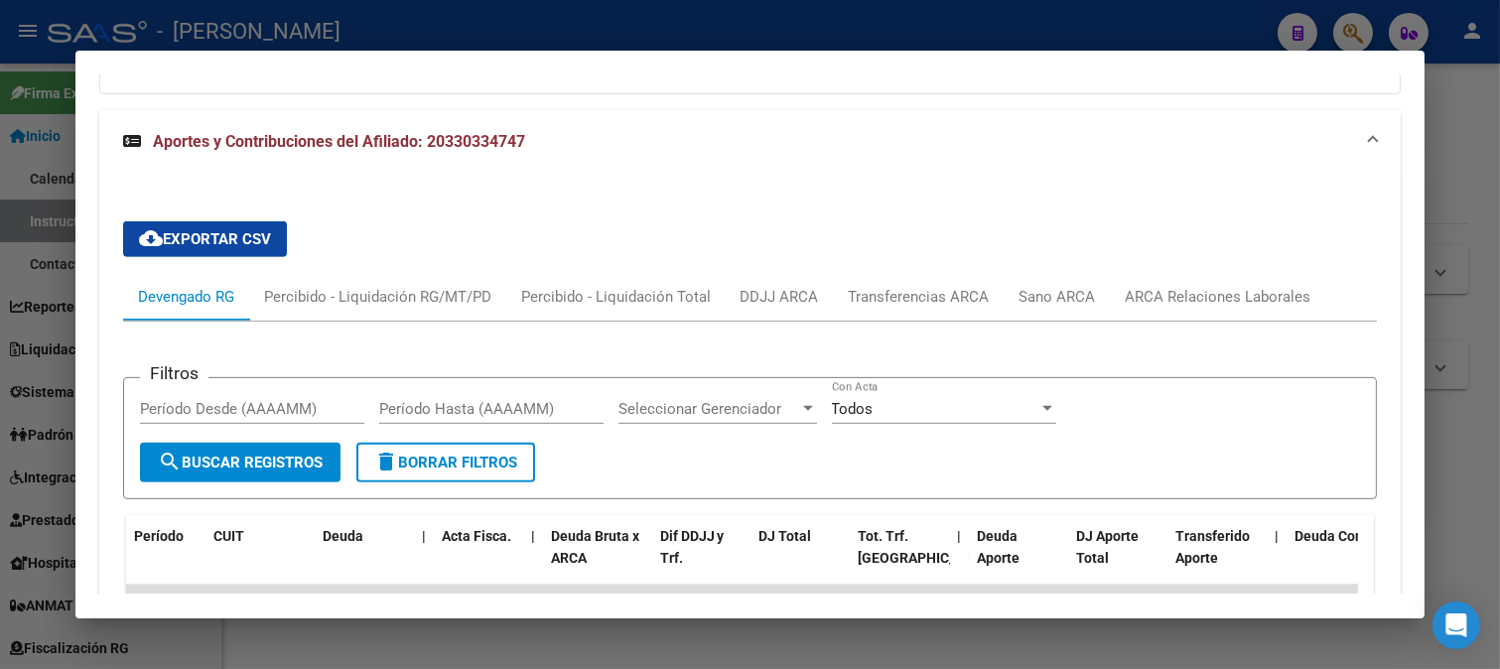
scroll to position [1727, 0]
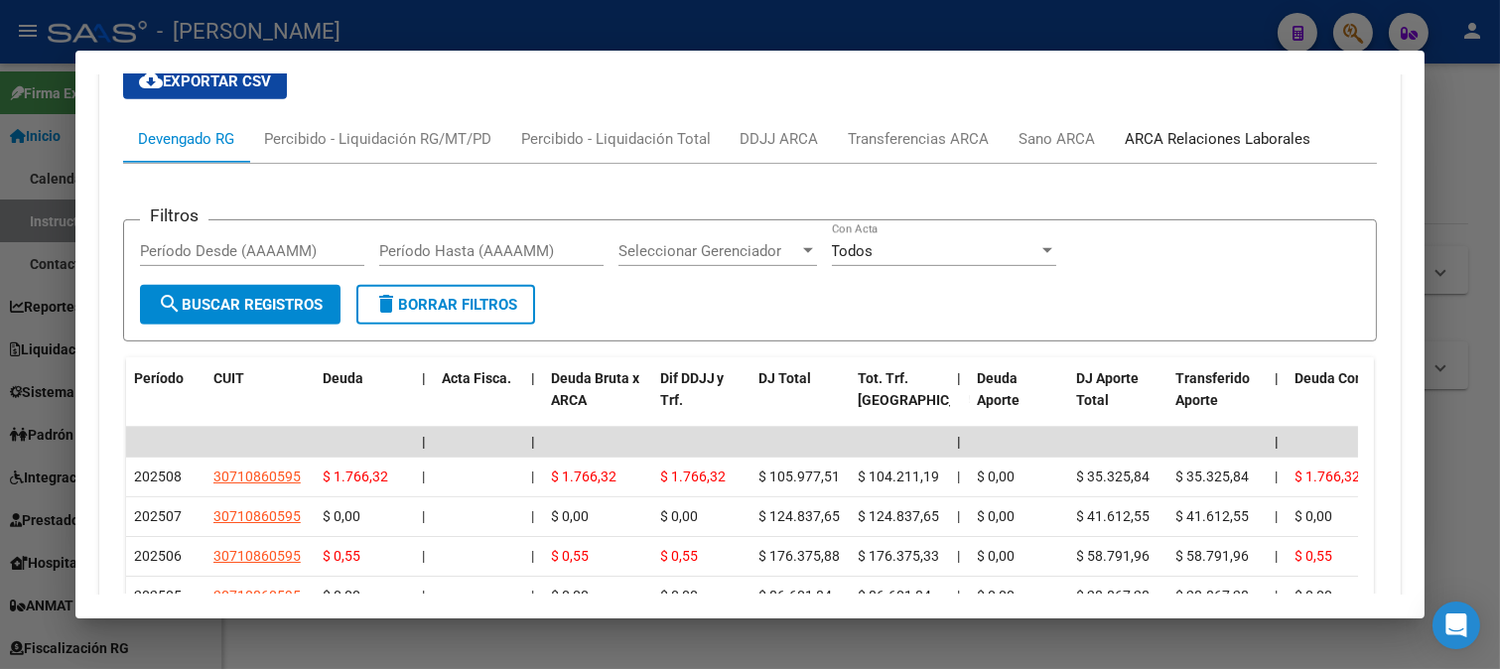
click at [1182, 163] on div "ARCA Relaciones Laborales" at bounding box center [1218, 139] width 215 height 48
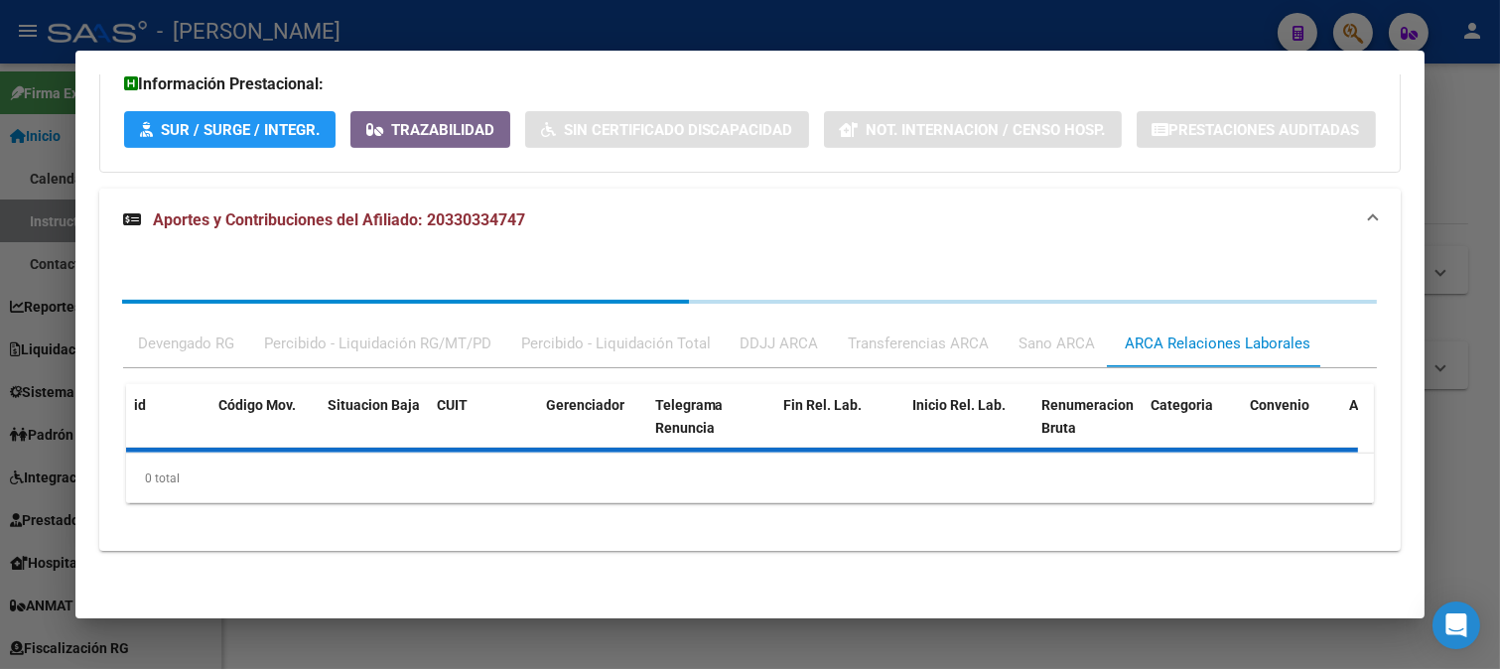
scroll to position [1638, 0]
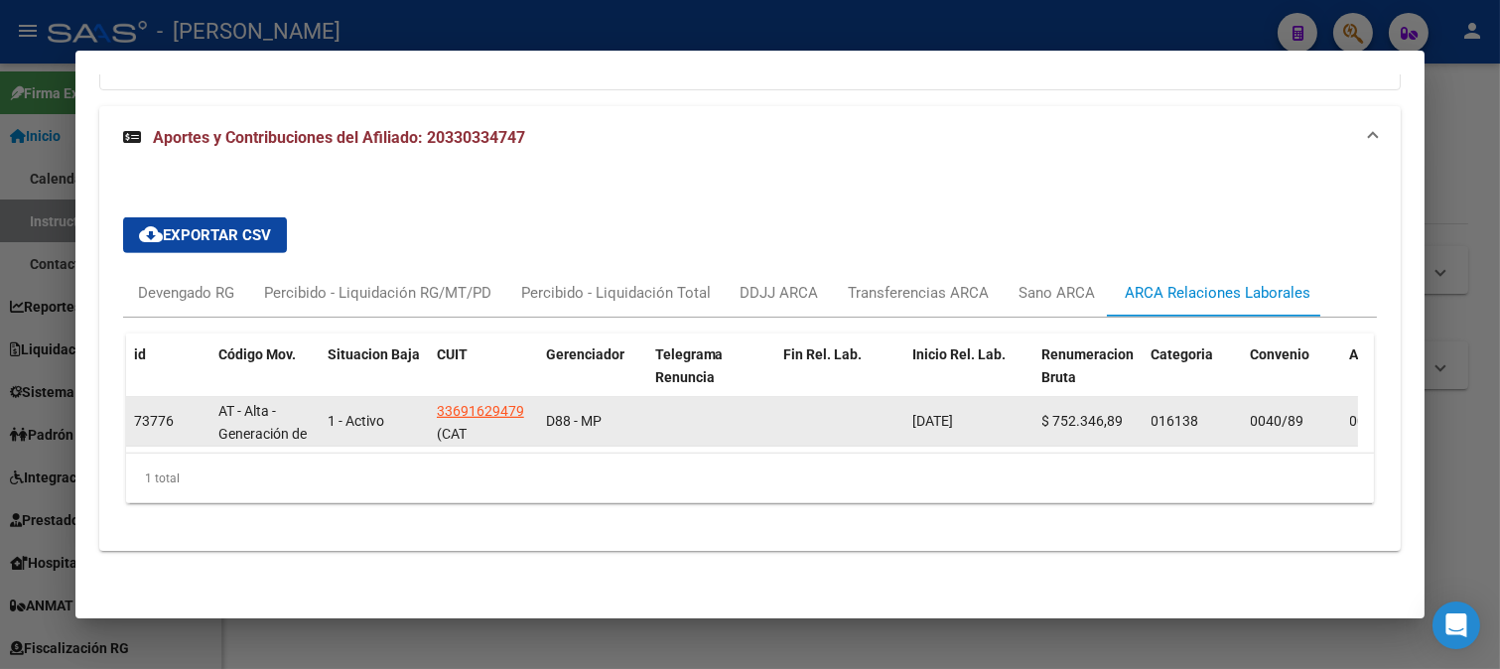
drag, startPoint x: 997, startPoint y: 410, endPoint x: 870, endPoint y: 407, distance: 127.1
click at [870, 407] on div "73776 AT - Alta - Generación de clave 1 - Activo 33691629479 (CAT ARGENTINA S A…" at bounding box center [1359, 422] width 2466 height 50
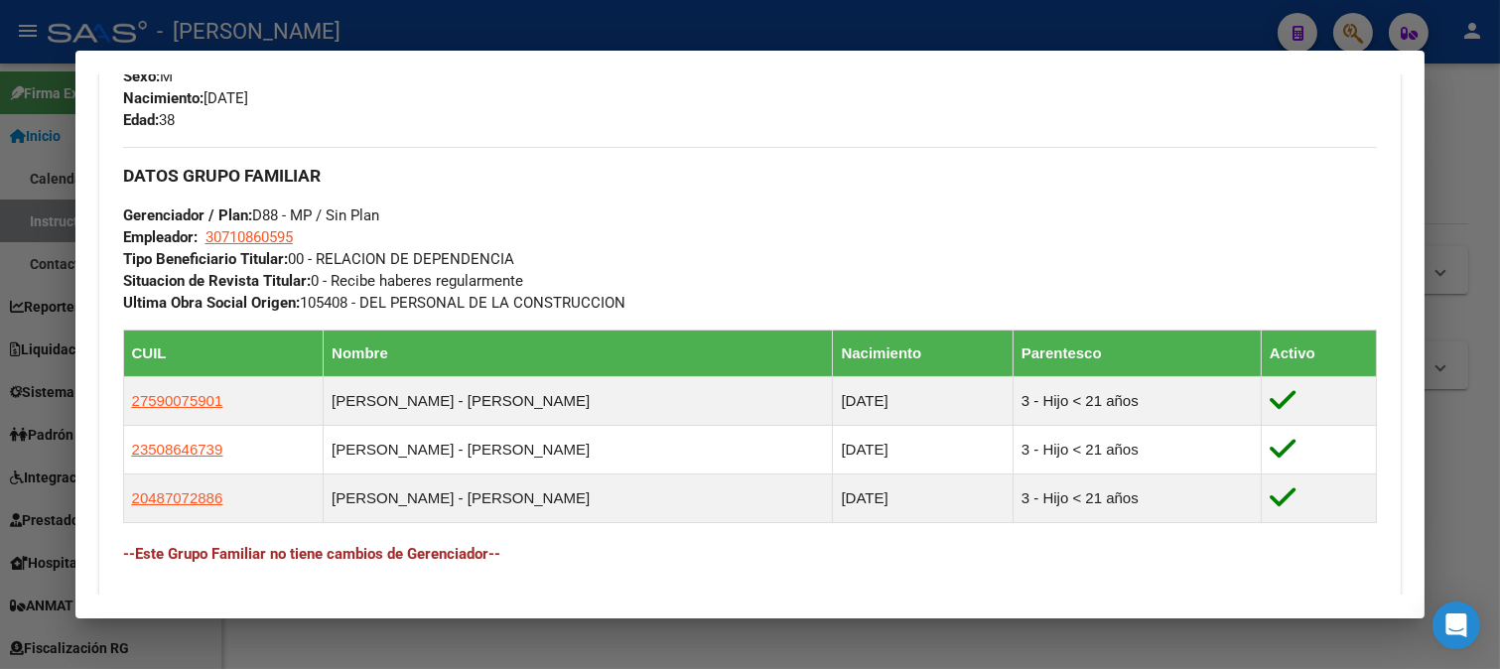
scroll to position [1093, 0]
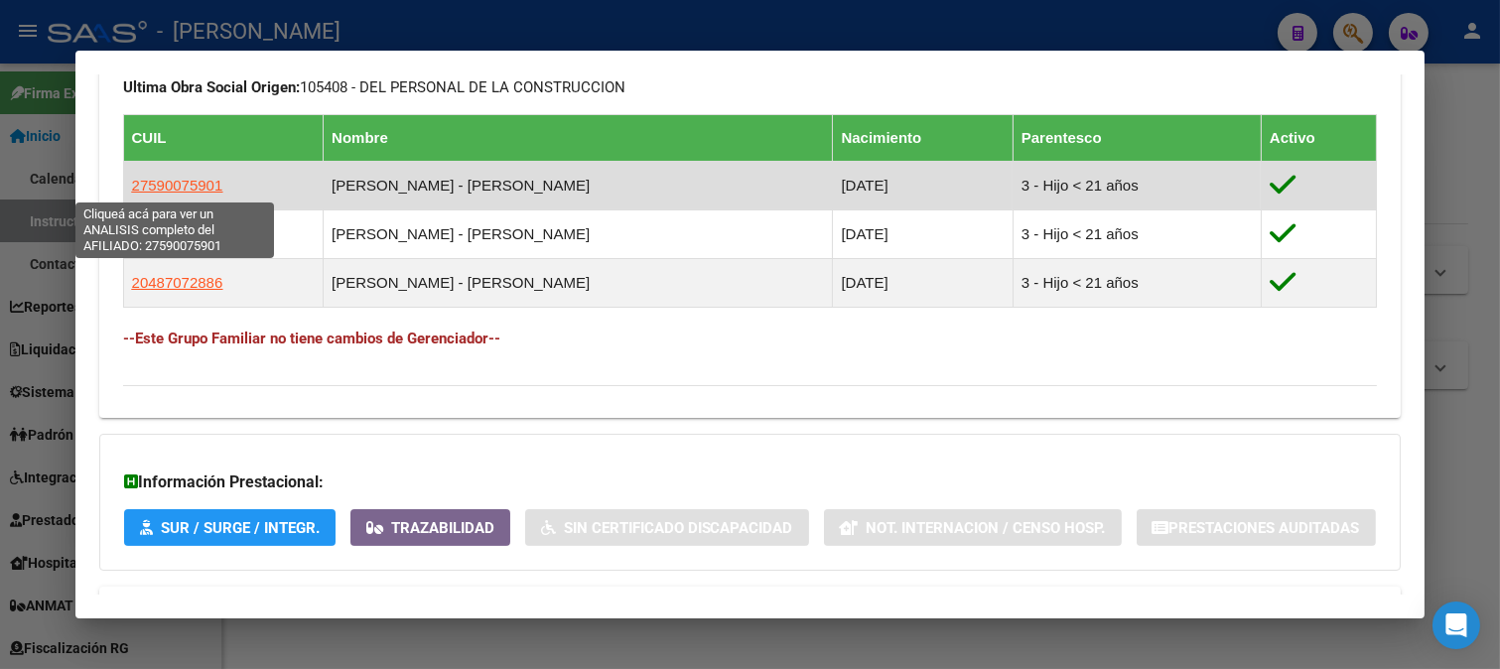
click at [149, 177] on span "27590075901" at bounding box center [177, 185] width 91 height 17
type textarea "27590075901"
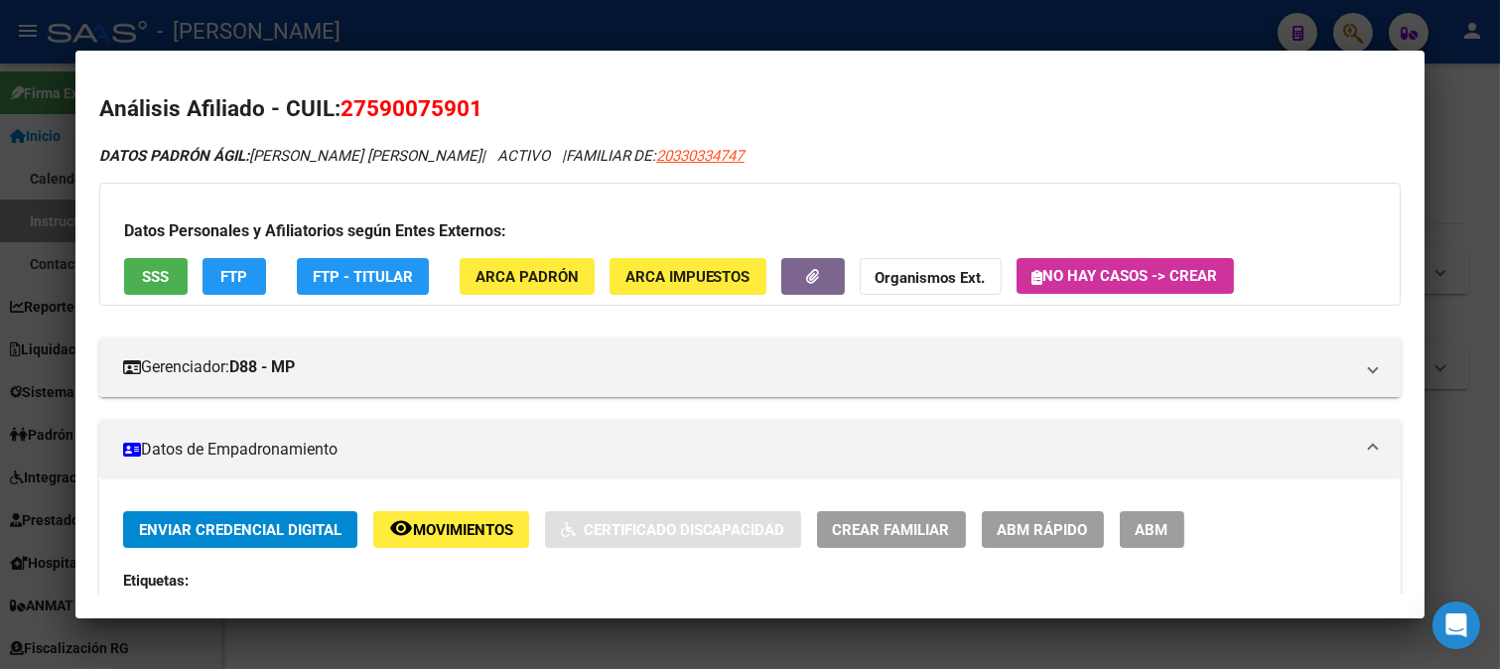
drag, startPoint x: 367, startPoint y: 109, endPoint x: 469, endPoint y: 107, distance: 102.2
click at [469, 107] on span "27590075901" at bounding box center [411, 108] width 142 height 26
click at [672, 25] on div at bounding box center [750, 334] width 1500 height 669
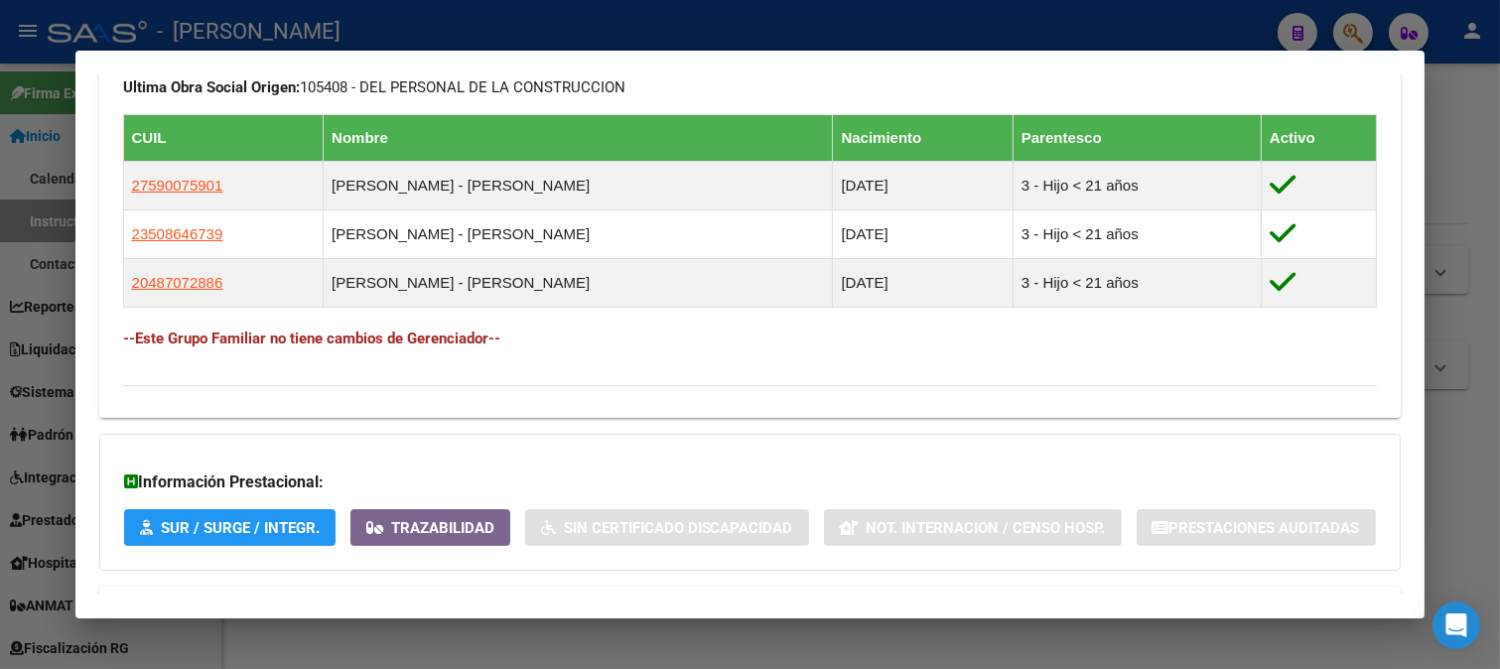
click at [557, 41] on div at bounding box center [750, 334] width 1500 height 669
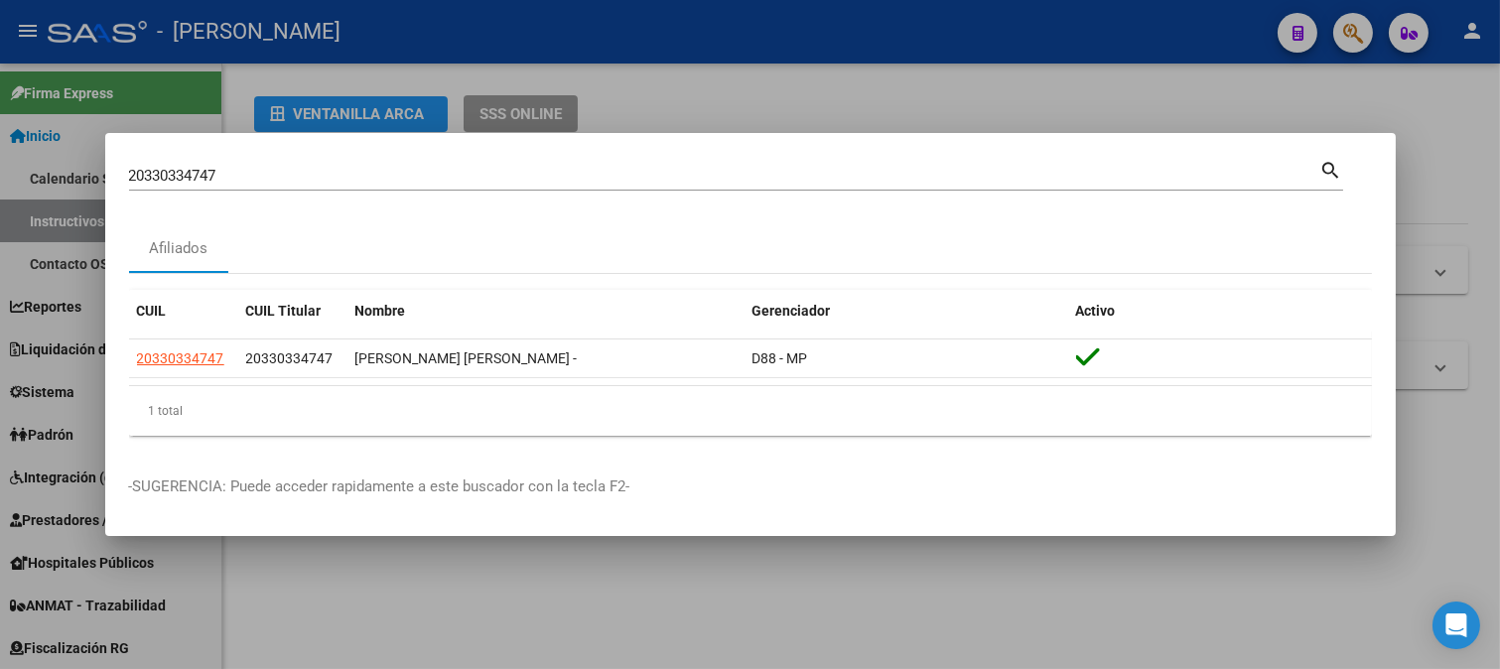
click at [482, 162] on div "20330334747 Buscar (apellido, dni, cuil, nro traspaso, cuit, obra social)" at bounding box center [724, 176] width 1191 height 30
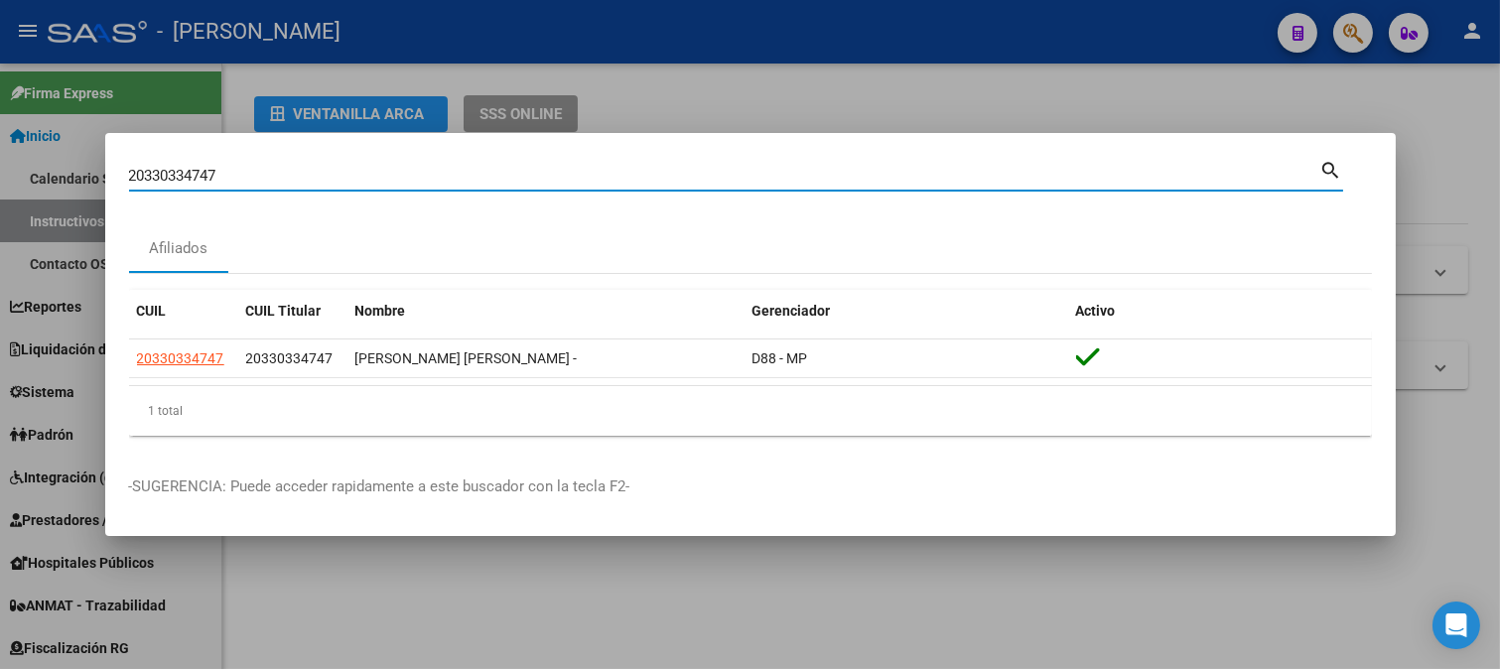
paste input "20330351862"
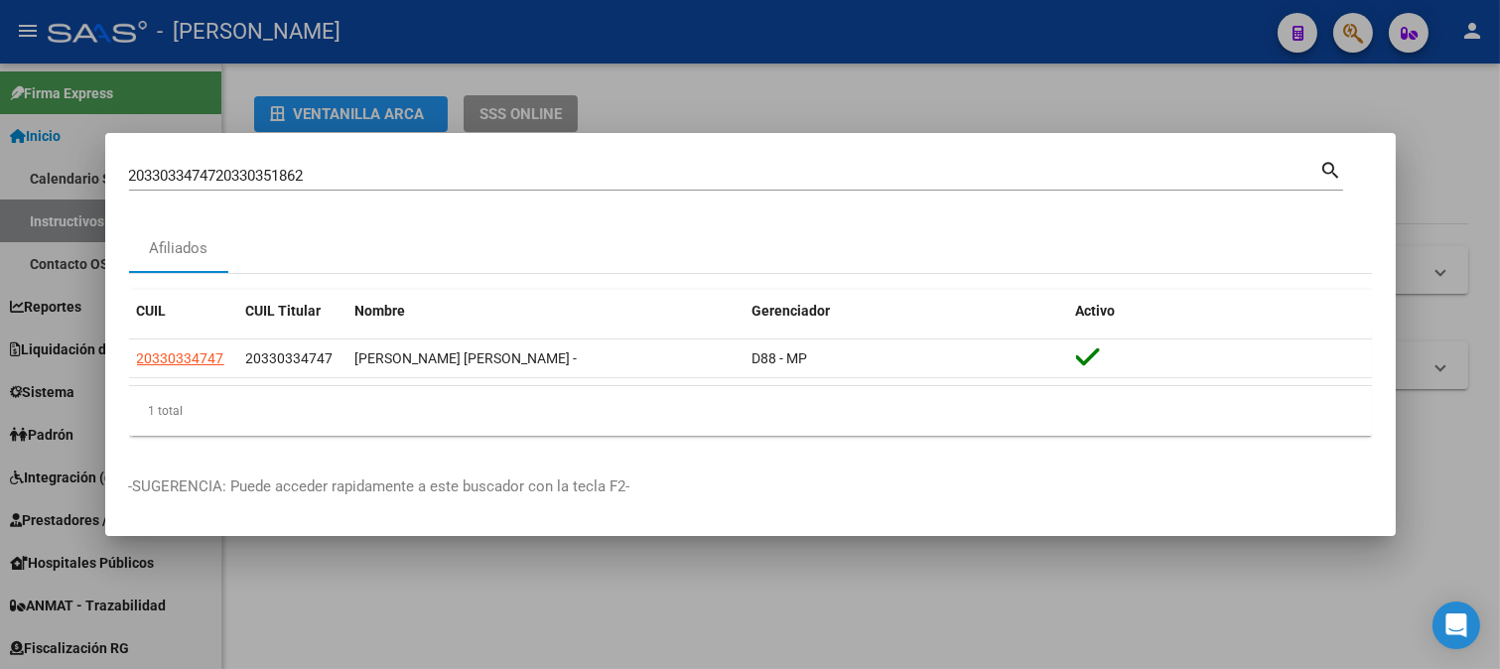
drag, startPoint x: 474, startPoint y: 186, endPoint x: 160, endPoint y: 200, distance: 315.0
click at [152, 202] on div "2033033474720330351862 Buscar (apellido, dni, cuil, nro traspaso, cuit, obra so…" at bounding box center [736, 183] width 1214 height 53
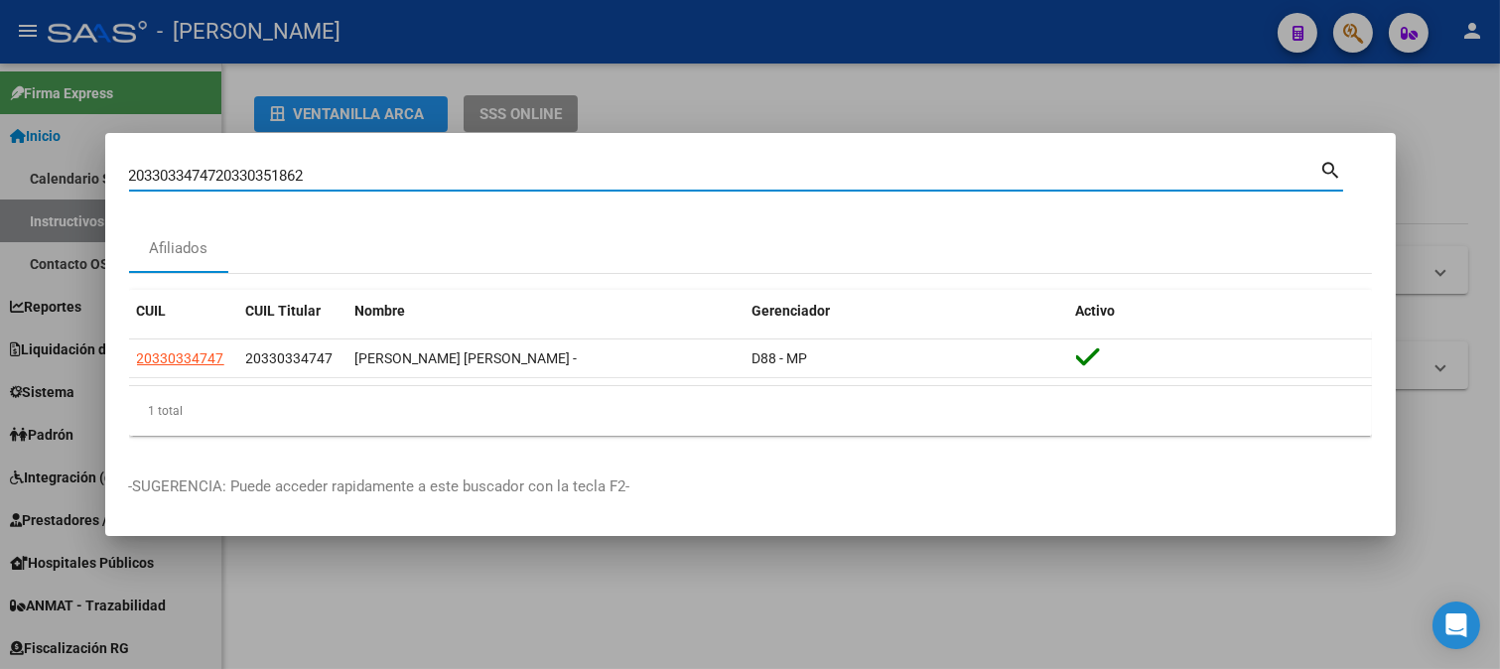
click at [294, 174] on input "2033033474720330351862" at bounding box center [724, 176] width 1191 height 18
paste input
type input "20330351862"
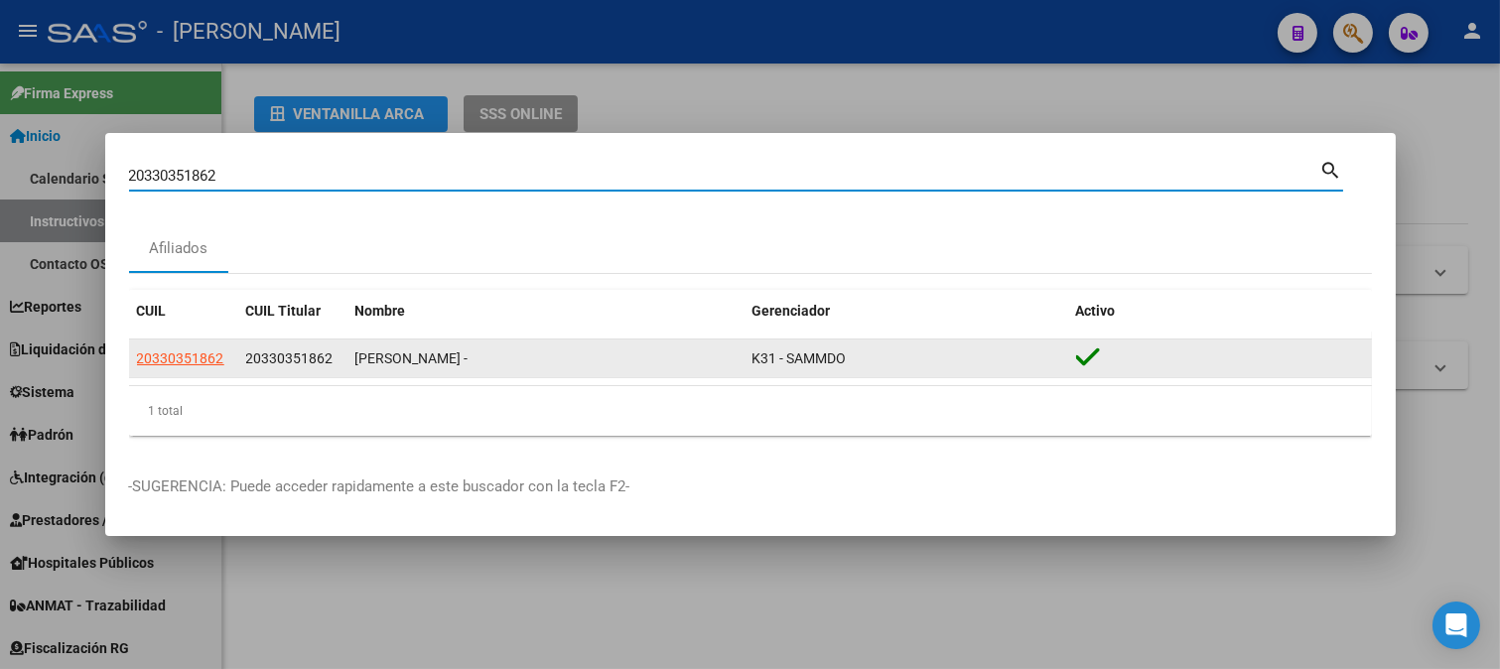
click at [223, 363] on div "20330351862" at bounding box center [183, 358] width 93 height 23
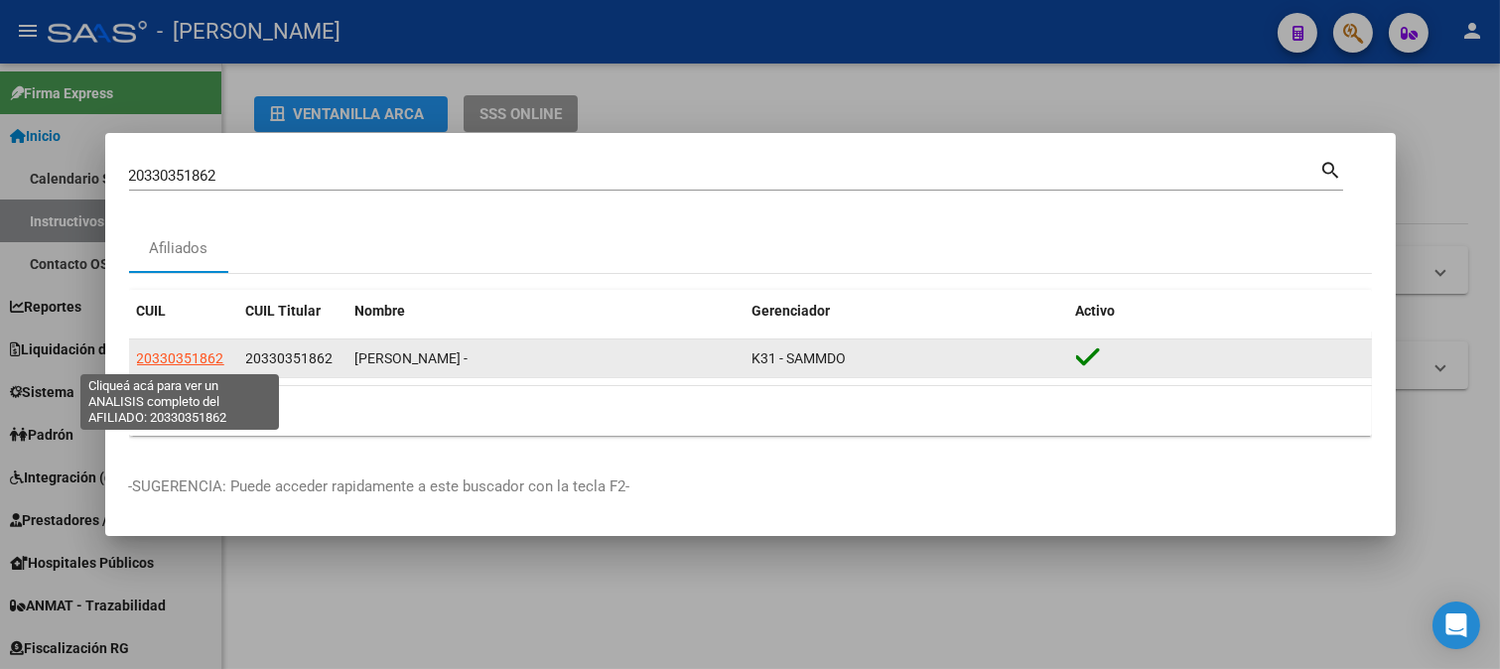
click at [205, 357] on span "20330351862" at bounding box center [180, 358] width 87 height 16
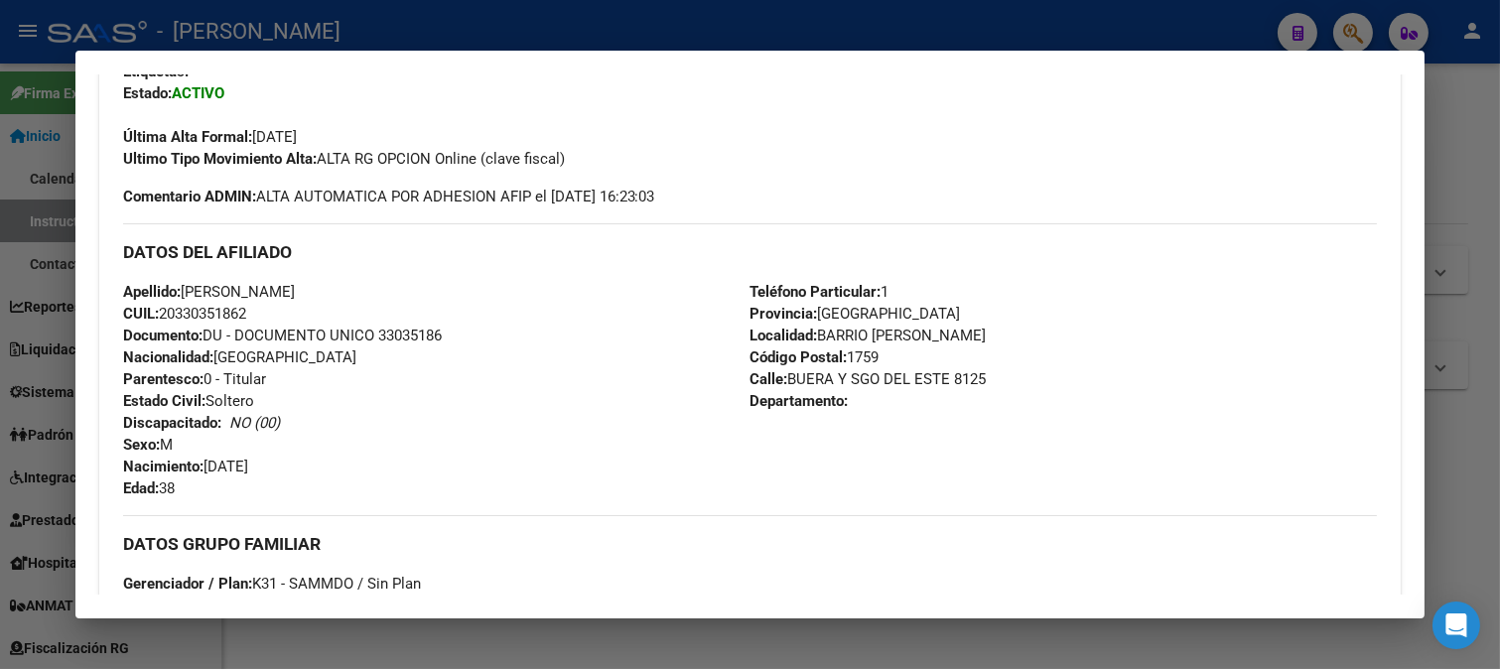
scroll to position [441, 0]
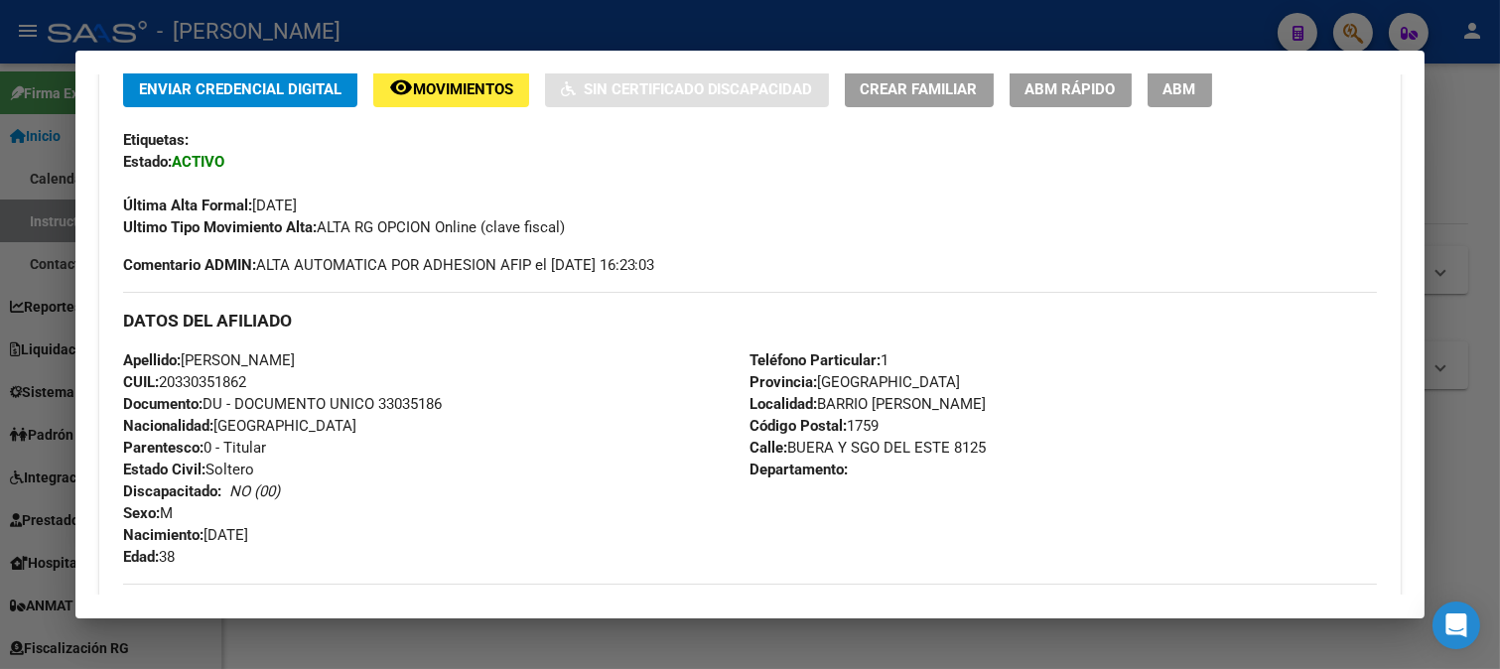
click at [407, 401] on span "Documento: DU - DOCUMENTO UNICO 33035186" at bounding box center [282, 404] width 319 height 18
drag, startPoint x: 189, startPoint y: 359, endPoint x: 458, endPoint y: 357, distance: 269.0
click at [458, 357] on div "Apellido: CESAR FABIAN FERNANDEZ CUIL: 20330351862 Documento: DU - DOCUMENTO UN…" at bounding box center [436, 458] width 627 height 218
click at [206, 536] on span "Nacimiento: 16/05/1987" at bounding box center [185, 535] width 125 height 18
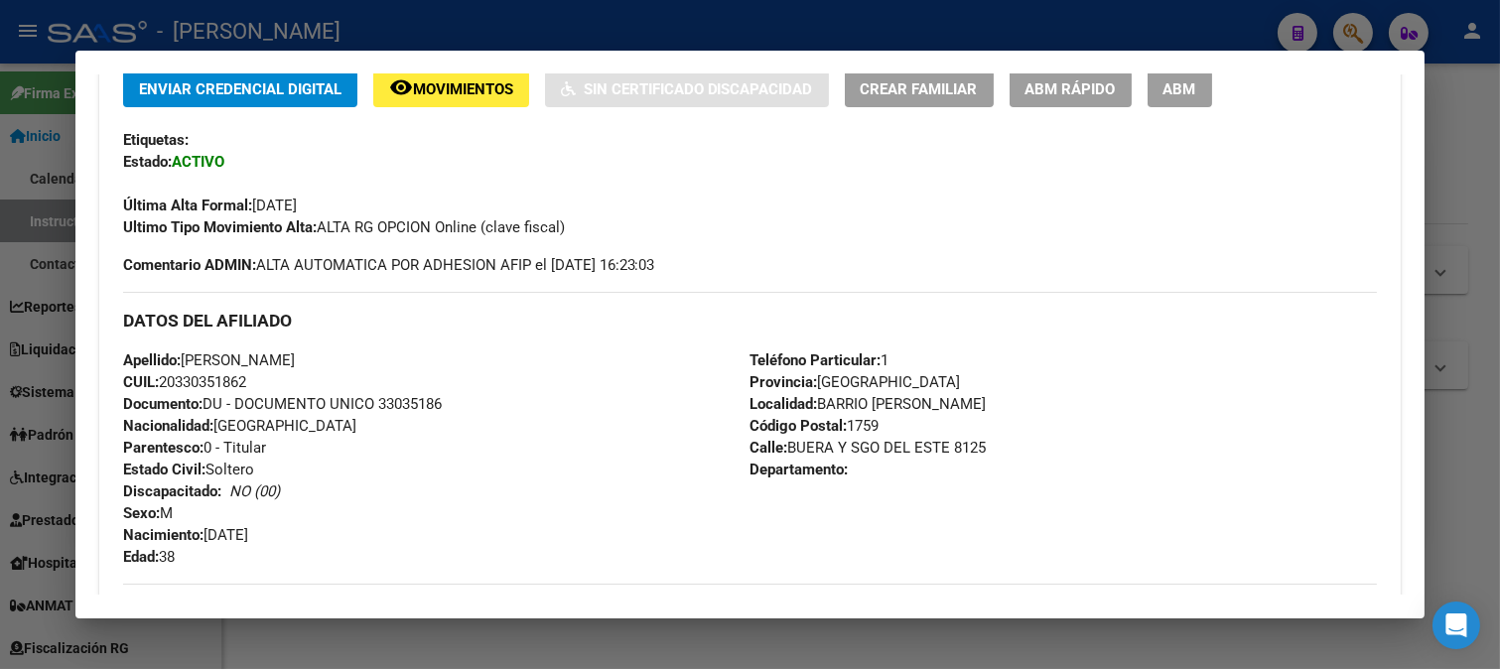
click at [248, 532] on span "Nacimiento: 16/05/1987" at bounding box center [185, 535] width 125 height 18
drag, startPoint x: 209, startPoint y: 532, endPoint x: 301, endPoint y: 532, distance: 91.3
click at [301, 532] on div "Apellido: CESAR FABIAN FERNANDEZ CUIL: 20330351862 Documento: DU - DOCUMENTO UN…" at bounding box center [436, 458] width 627 height 218
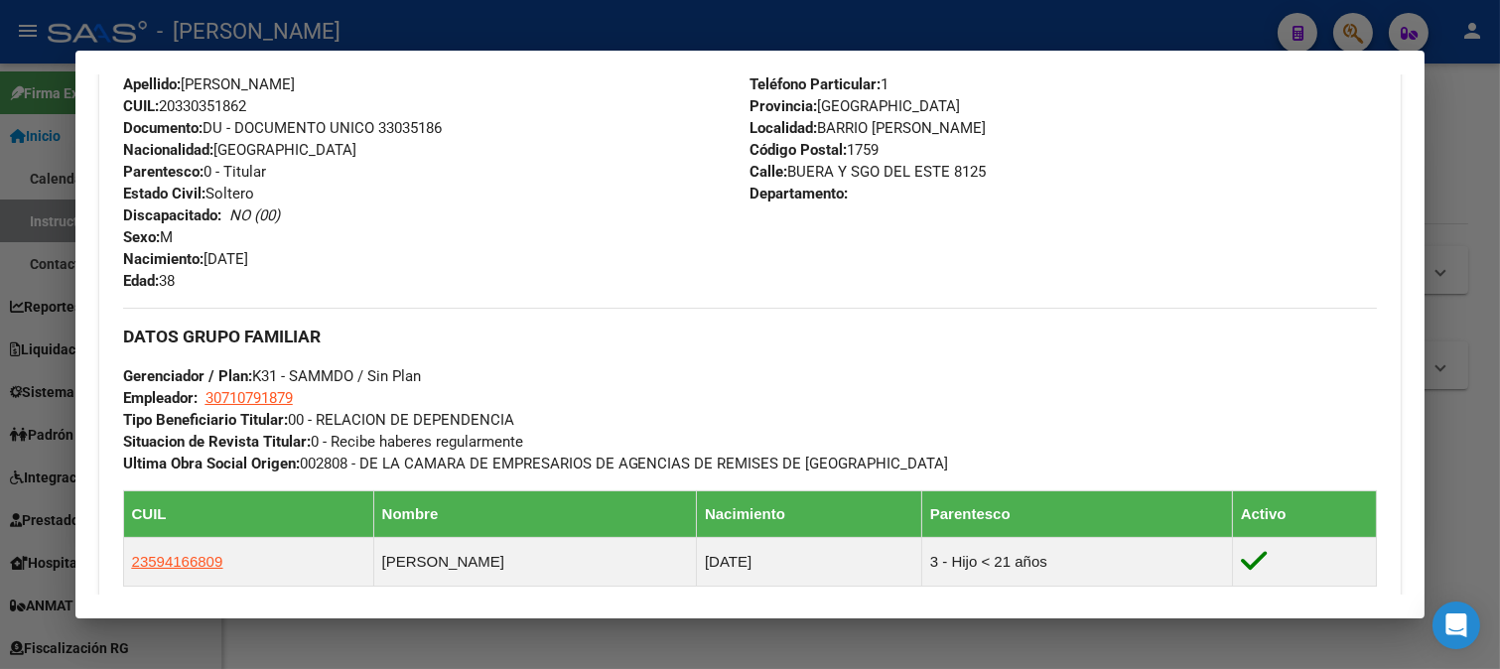
scroll to position [551, 0]
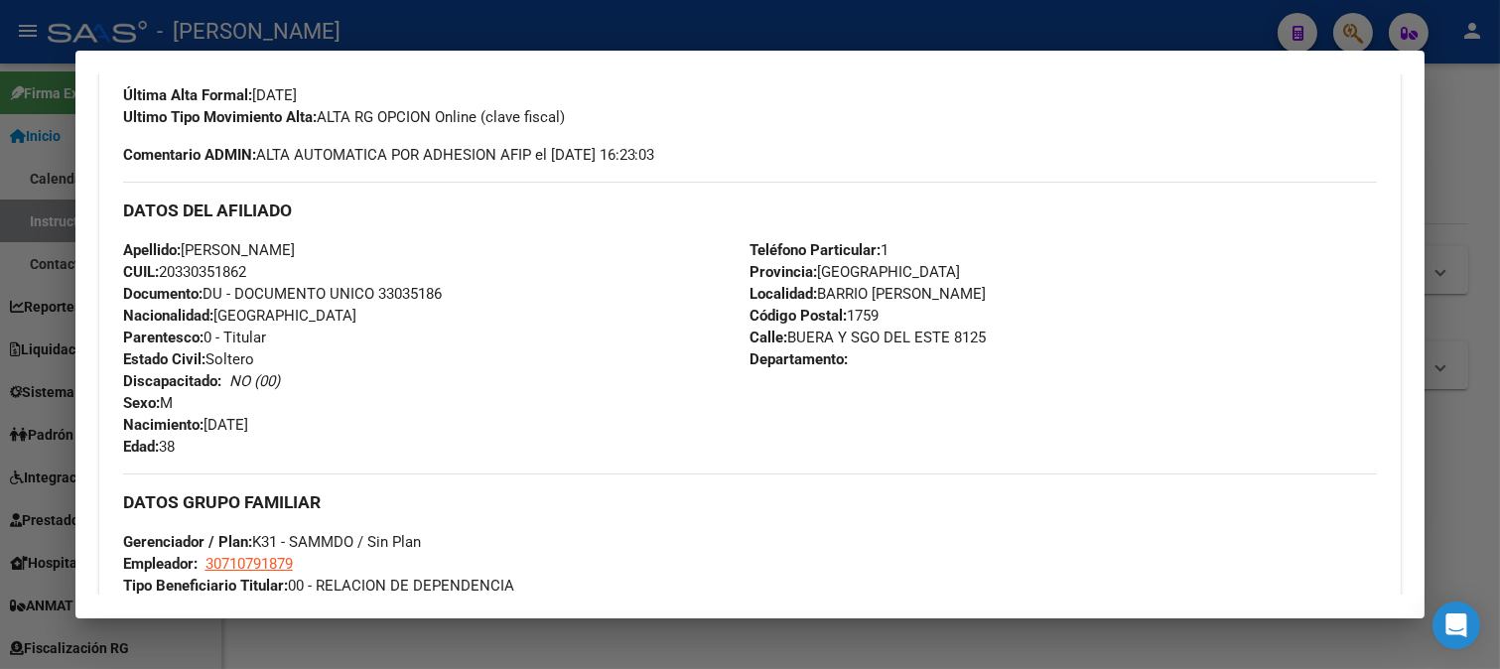
drag, startPoint x: 781, startPoint y: 340, endPoint x: 941, endPoint y: 340, distance: 159.8
click at [941, 340] on span "Calle: BUERA Y SGO DEL ESTE 8125" at bounding box center [867, 338] width 236 height 18
click at [866, 309] on span "Código Postal: 1759" at bounding box center [813, 316] width 129 height 18
drag, startPoint x: 205, startPoint y: 423, endPoint x: 350, endPoint y: 423, distance: 144.9
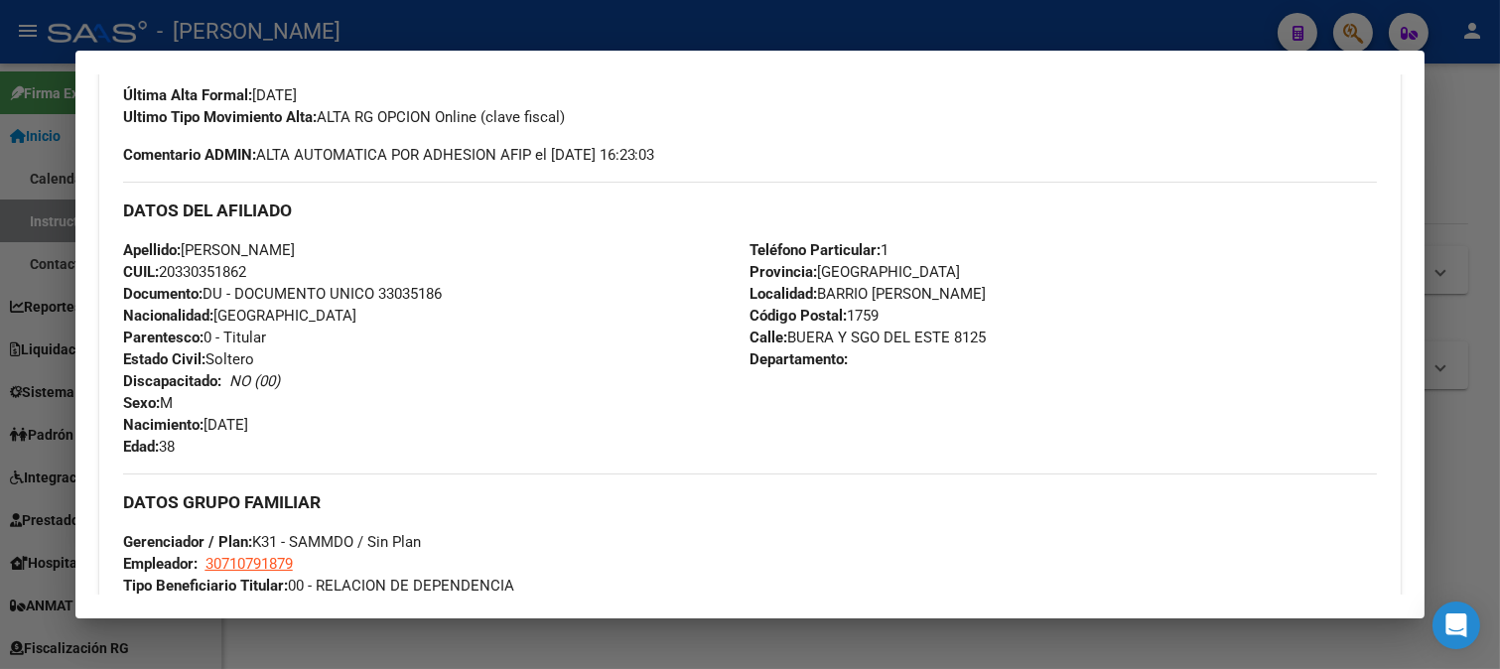
click at [350, 423] on div "Apellido: CESAR FABIAN FERNANDEZ CUIL: 20330351862 Documento: DU - DOCUMENTO UN…" at bounding box center [436, 348] width 627 height 218
click at [238, 564] on span "30710791879" at bounding box center [248, 564] width 87 height 18
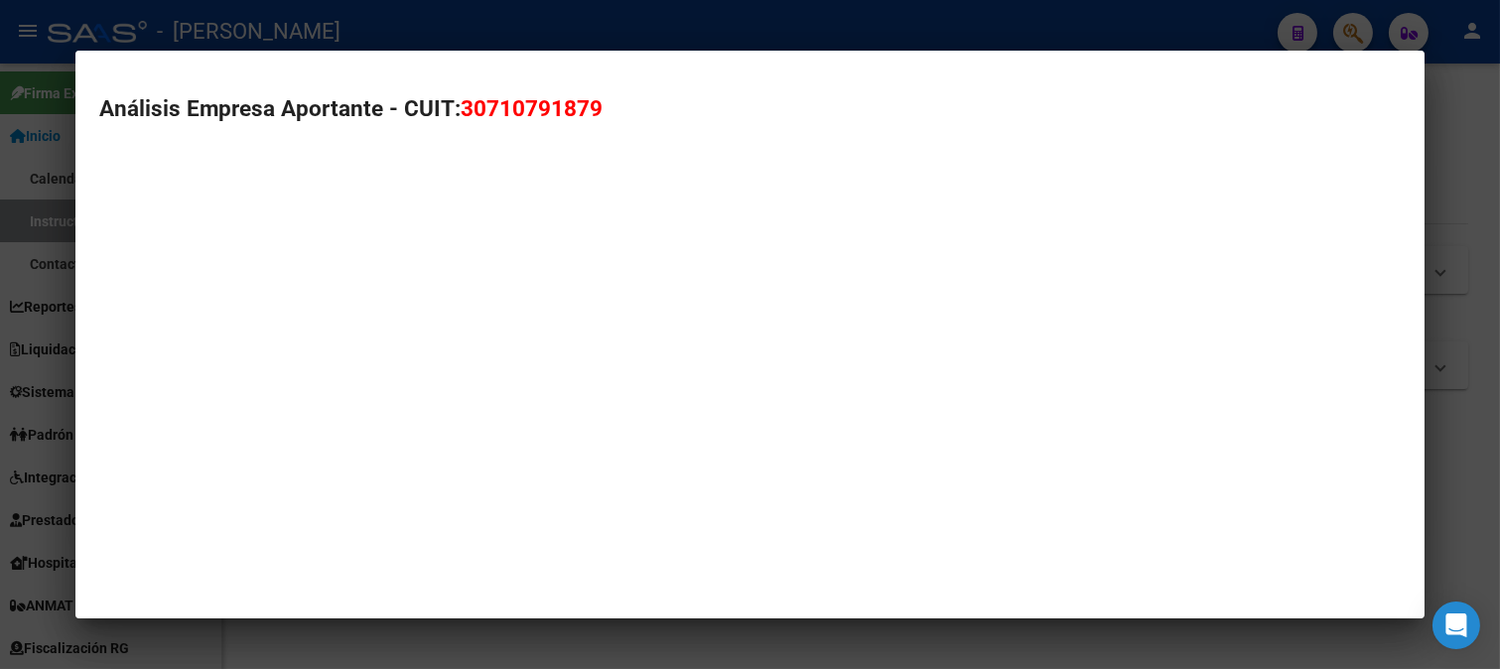
click at [540, 116] on span "30710791879" at bounding box center [532, 108] width 142 height 26
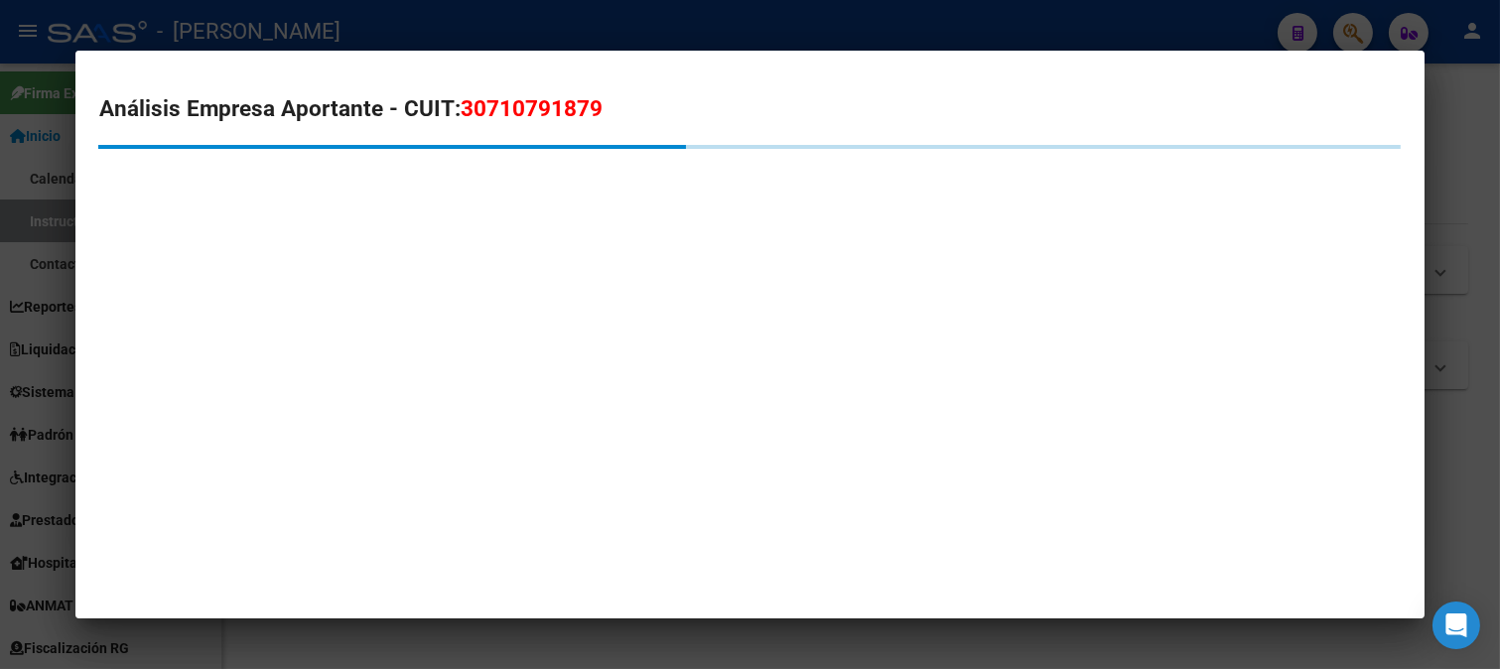
click at [540, 116] on span "30710791879" at bounding box center [532, 108] width 142 height 26
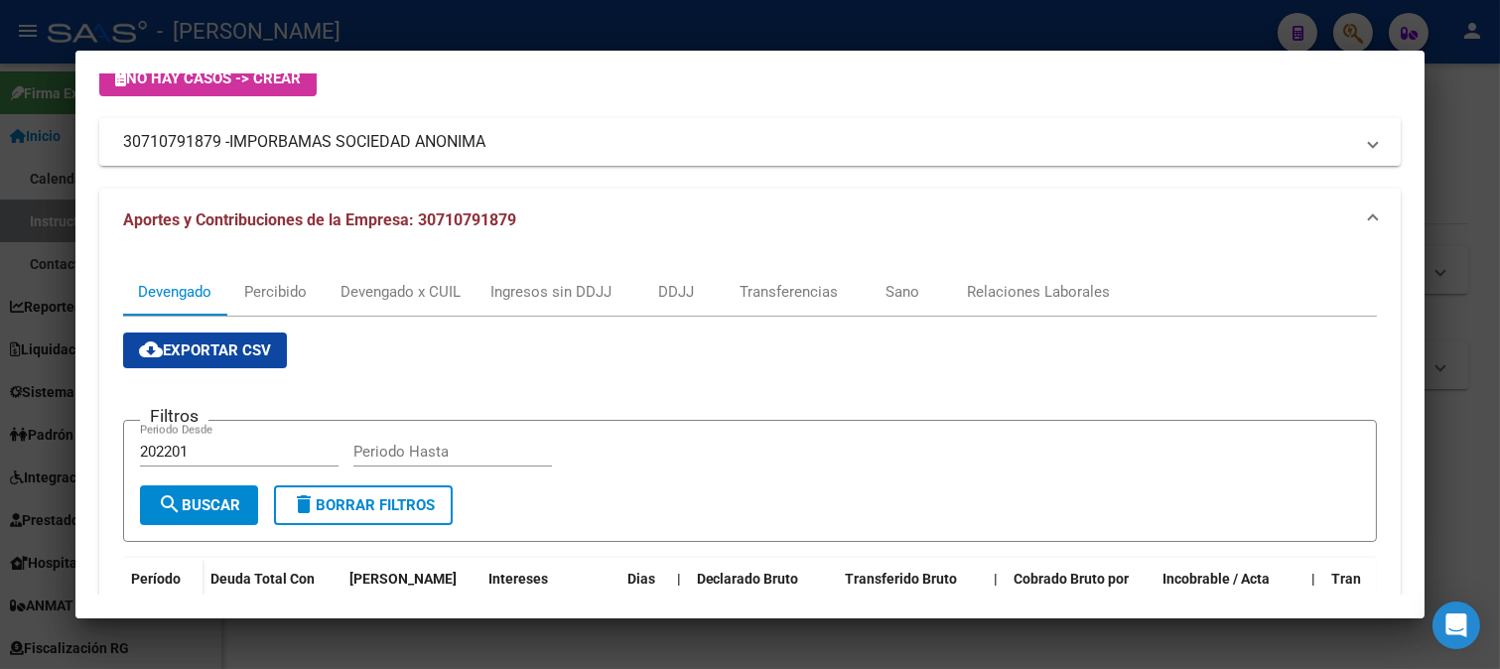
scroll to position [220, 0]
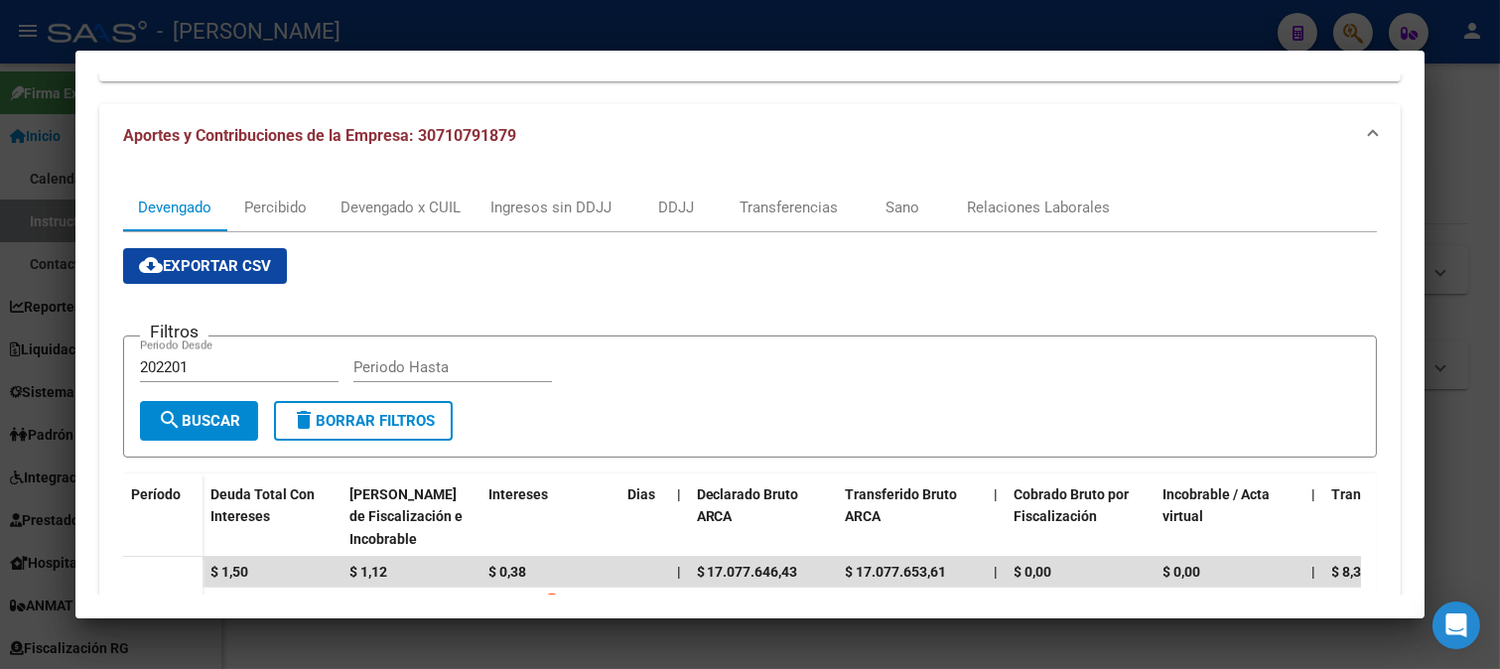
click at [0, 395] on div at bounding box center [750, 334] width 1500 height 669
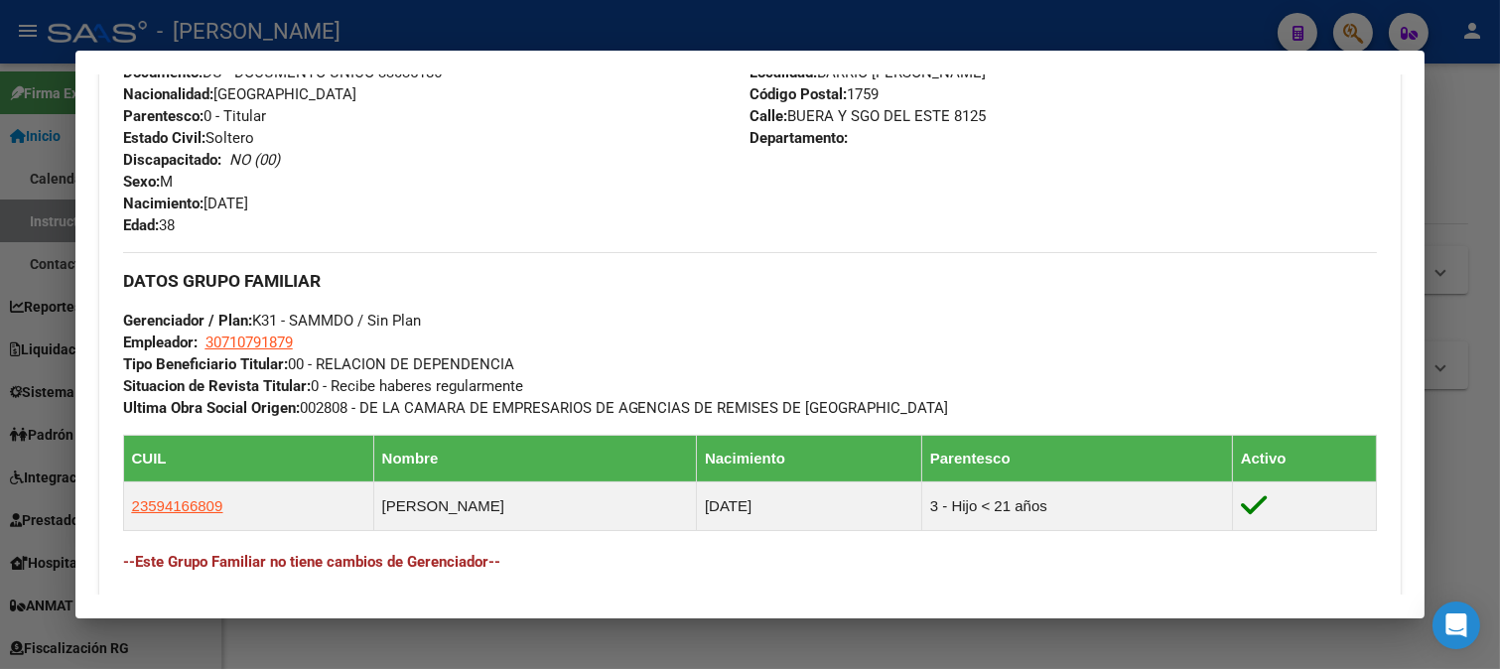
scroll to position [771, 0]
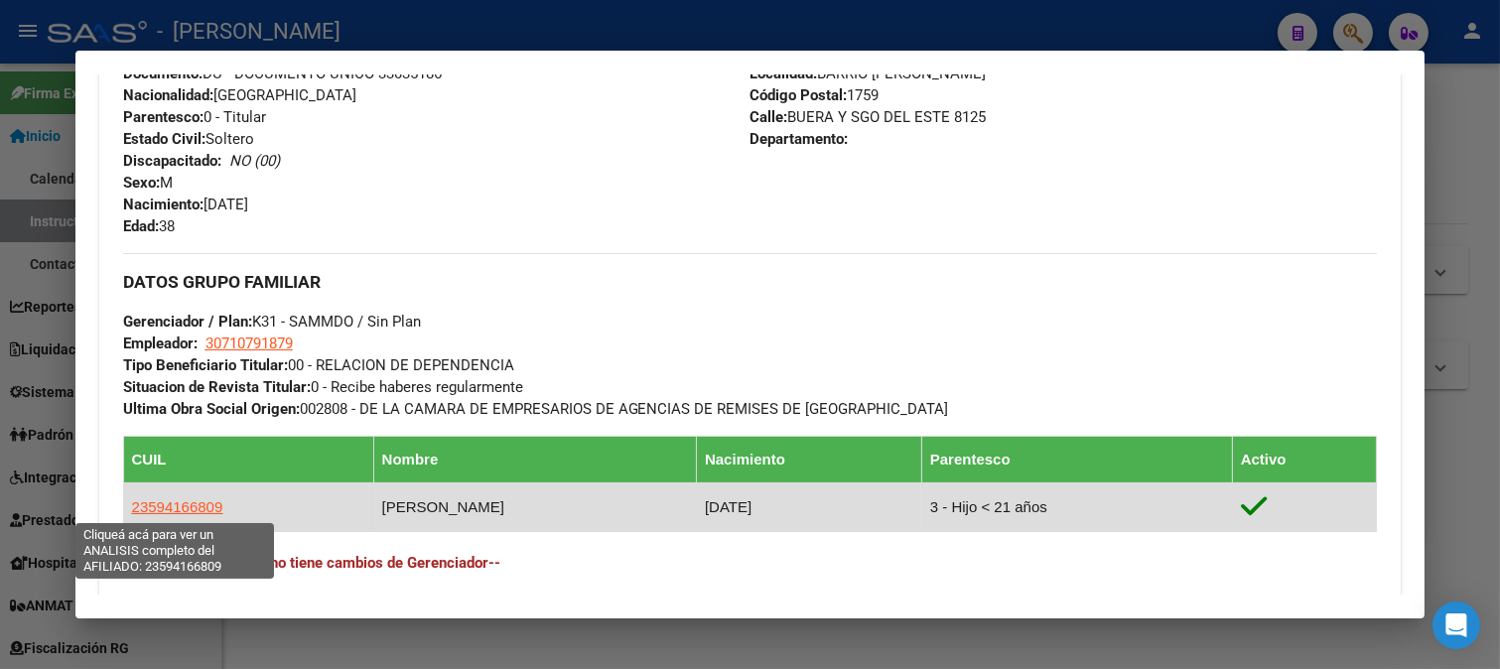
click at [166, 513] on span "23594166809" at bounding box center [177, 506] width 91 height 17
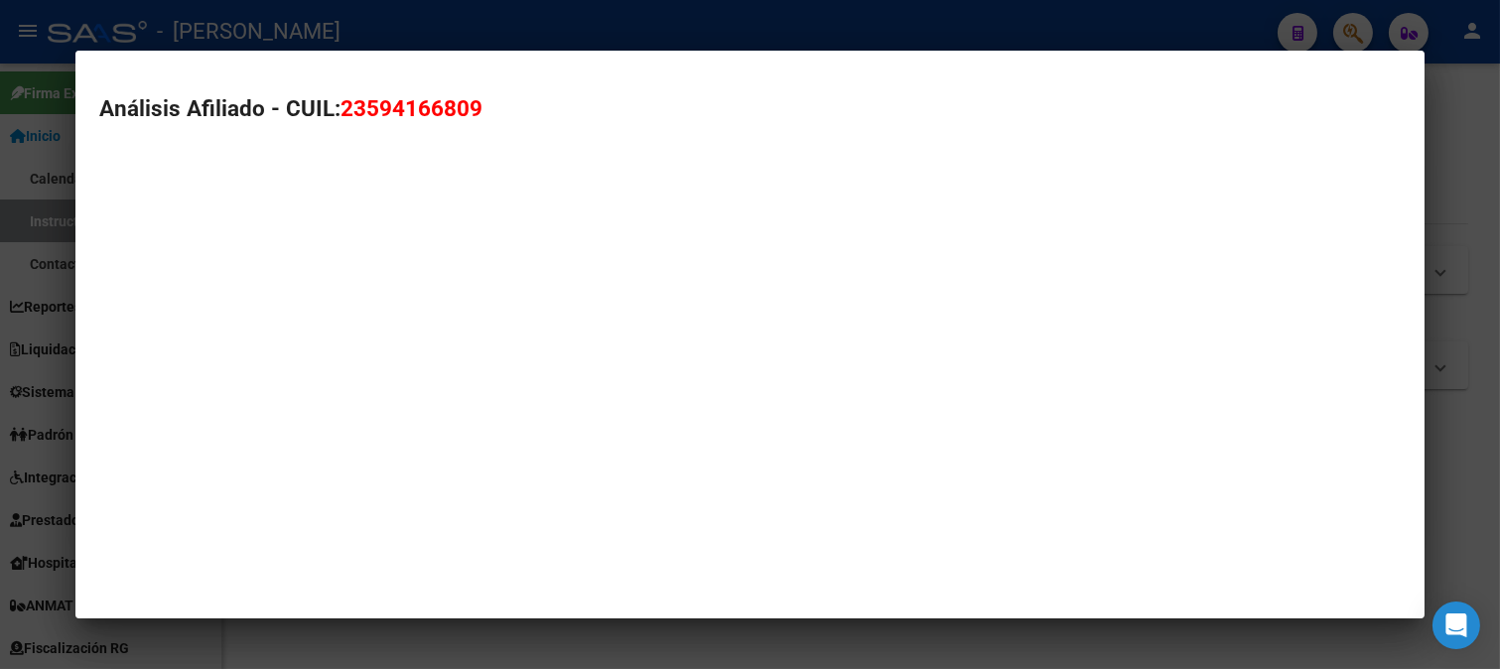
type textarea "23594166809"
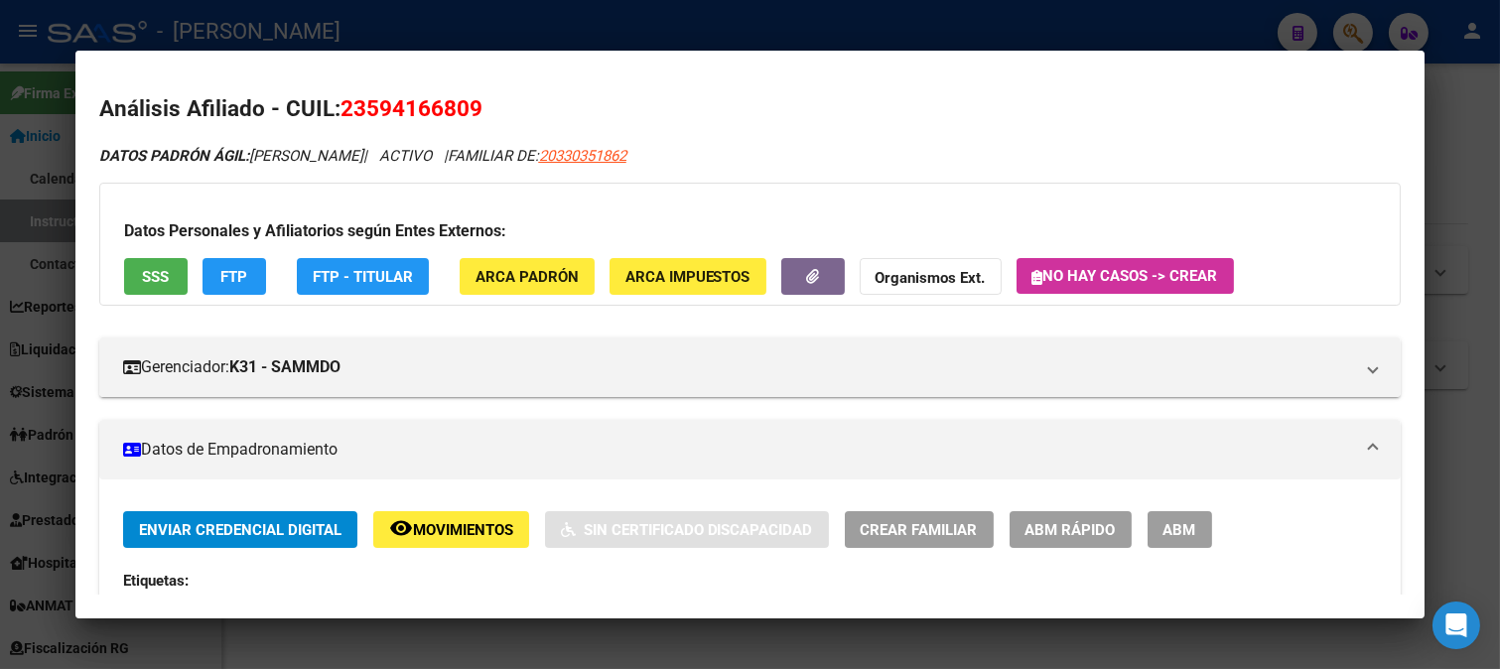
drag, startPoint x: 365, startPoint y: 111, endPoint x: 469, endPoint y: 106, distance: 104.3
click at [469, 106] on span "23594166809" at bounding box center [411, 108] width 142 height 26
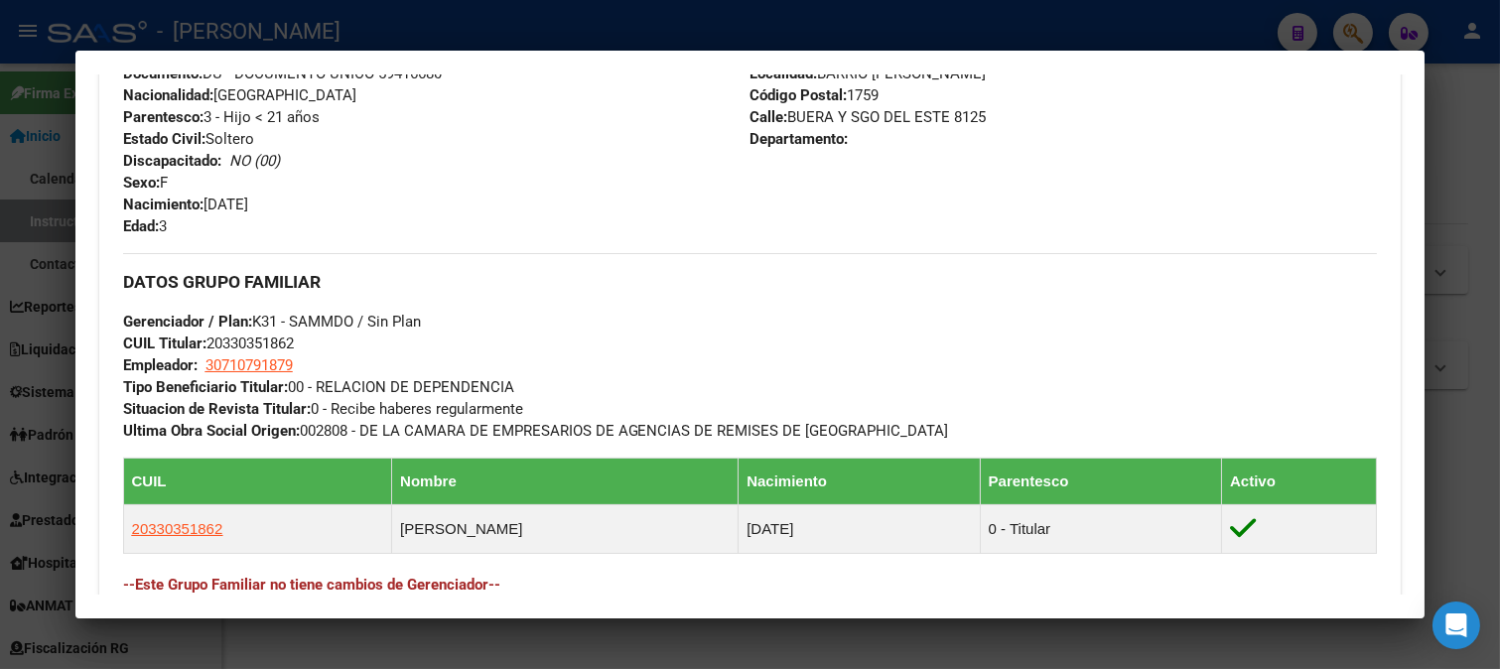
drag, startPoint x: 206, startPoint y: 202, endPoint x: 362, endPoint y: 197, distance: 155.9
click at [362, 197] on div "Apellido: BRUNO NEHUEL FERNANDEZ CUIL: 23594166809 Documento: DU - DOCUMENTO UN…" at bounding box center [436, 128] width 627 height 218
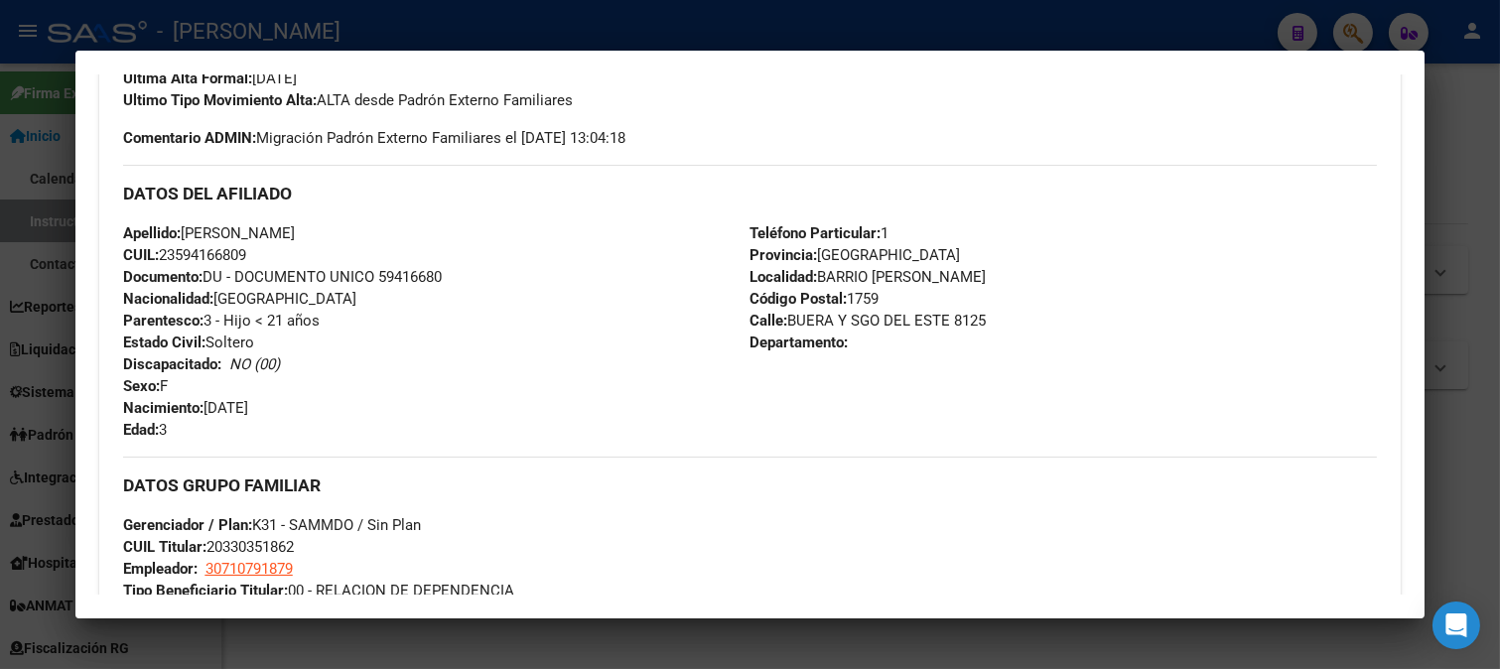
scroll to position [551, 0]
